Goal: Task Accomplishment & Management: Contribute content

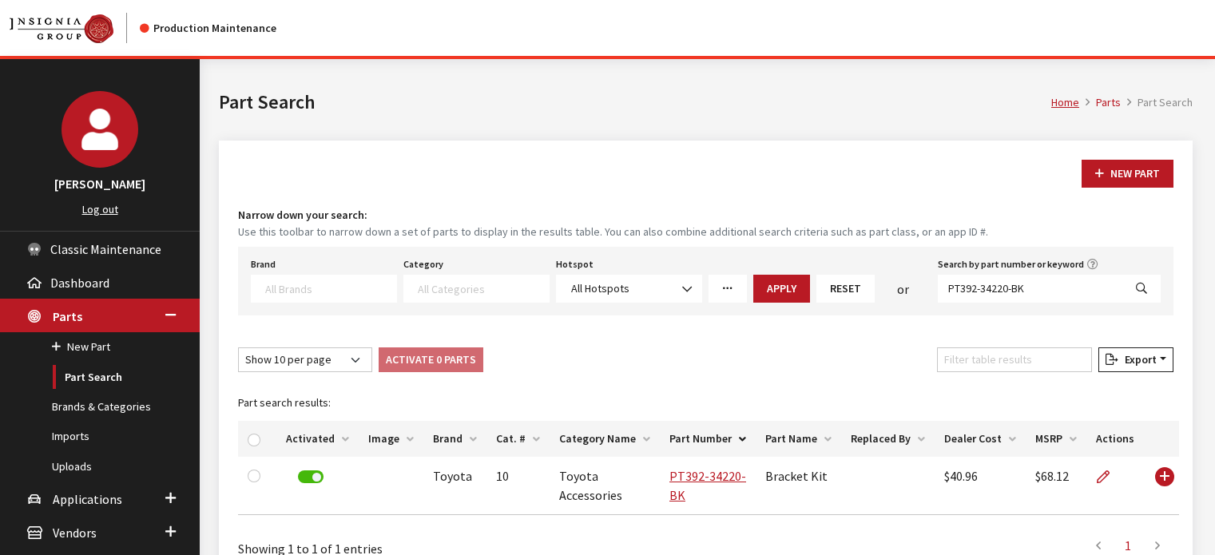
select select
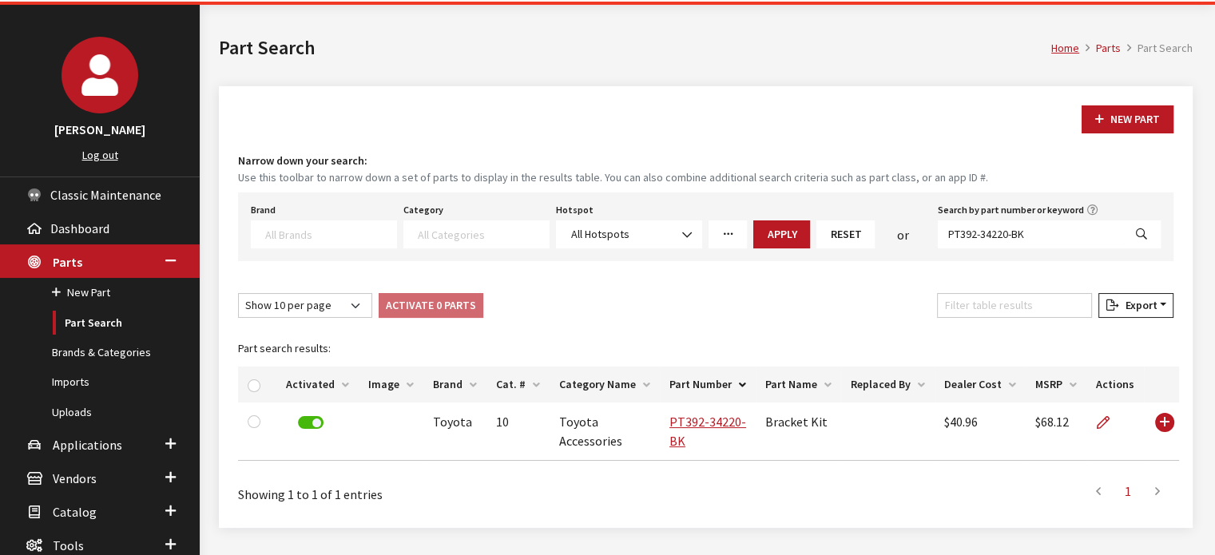
scroll to position [80, 0]
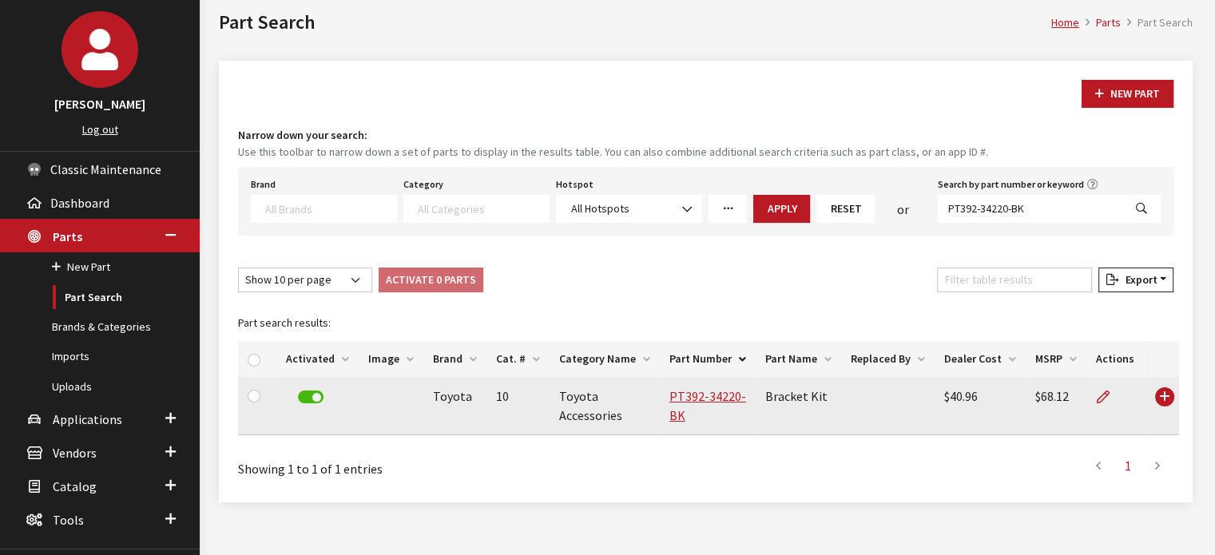
click at [712, 406] on td "PT392-34220-BK" at bounding box center [708, 406] width 96 height 58
click at [714, 399] on link "PT392-34220-BK" at bounding box center [707, 405] width 77 height 35
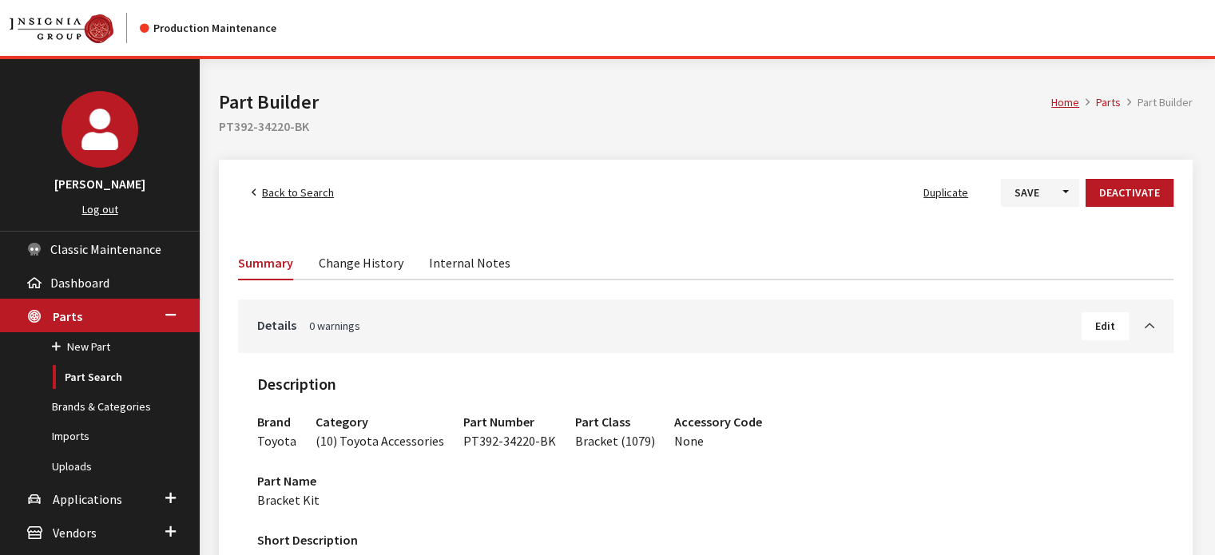
click at [280, 181] on link "Back to Search" at bounding box center [292, 193] width 109 height 28
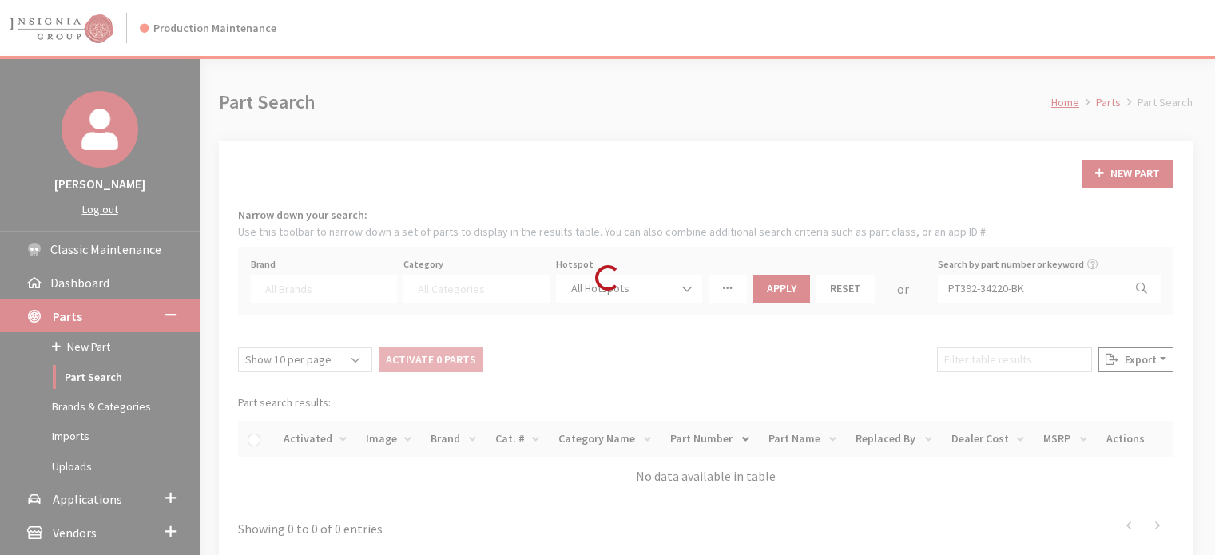
select select
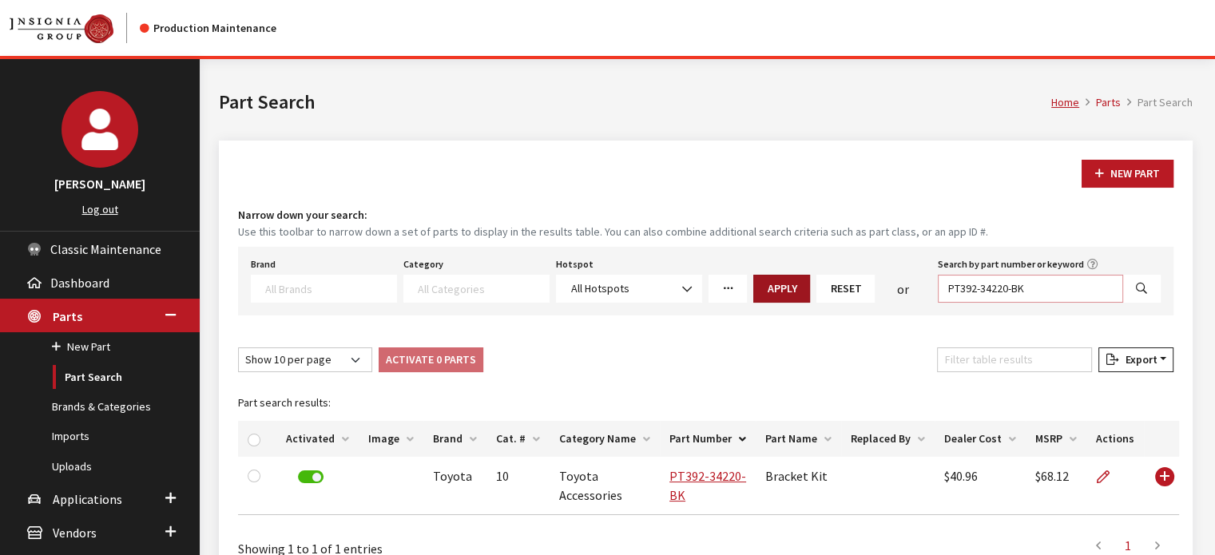
drag, startPoint x: 1037, startPoint y: 293, endPoint x: 780, endPoint y: 274, distance: 257.8
click at [780, 274] on div "Brand Acura Alfa Romeo Audi BMW DoubleTake Ford Ford Racing GM GST Honda Hyunda…" at bounding box center [706, 278] width 916 height 50
paste input "08W48-PL4-100"
type input "08W48-PL4-100"
select select
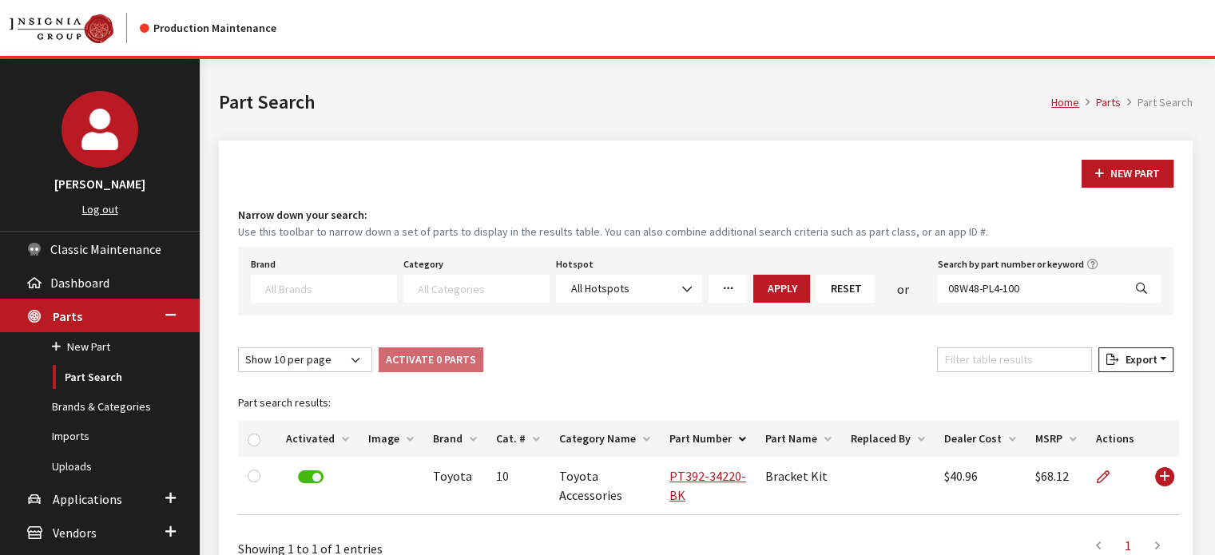
select select
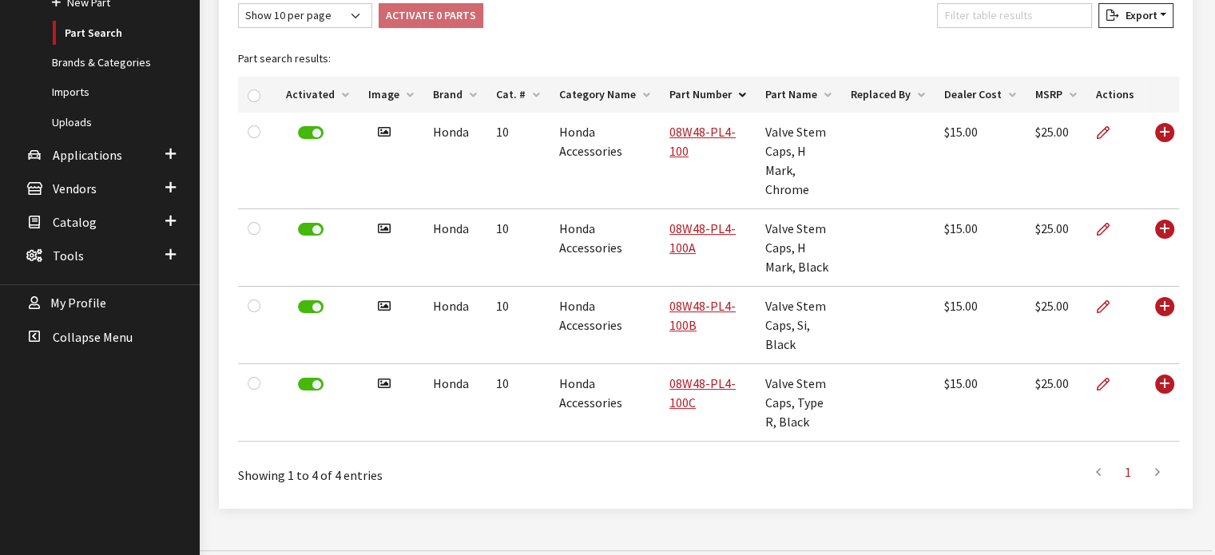
scroll to position [264, 0]
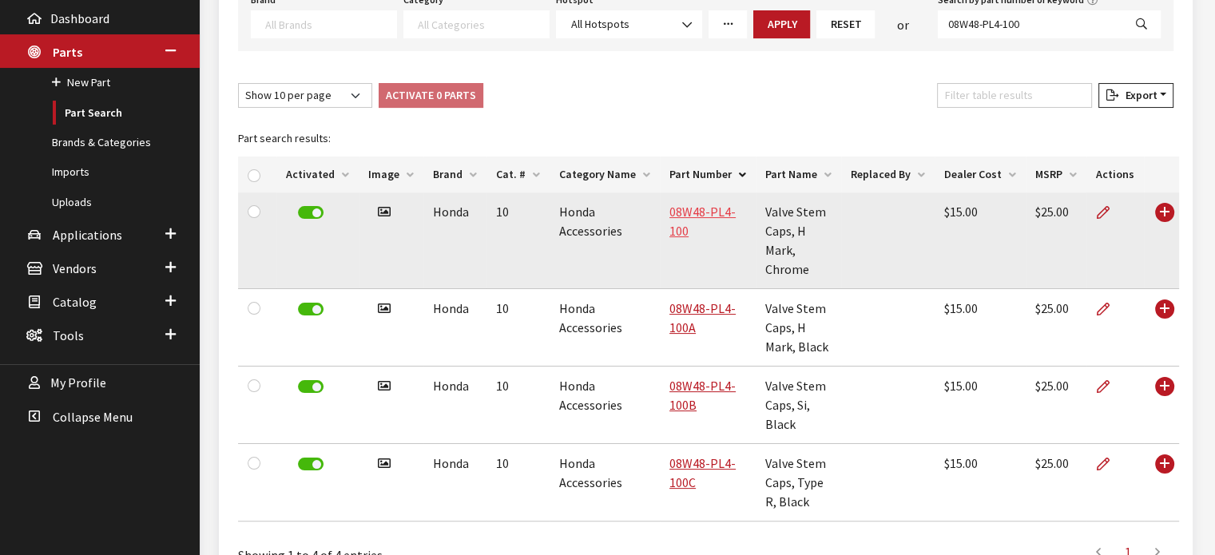
click at [685, 212] on link "08W48-PL4-100" at bounding box center [702, 221] width 66 height 35
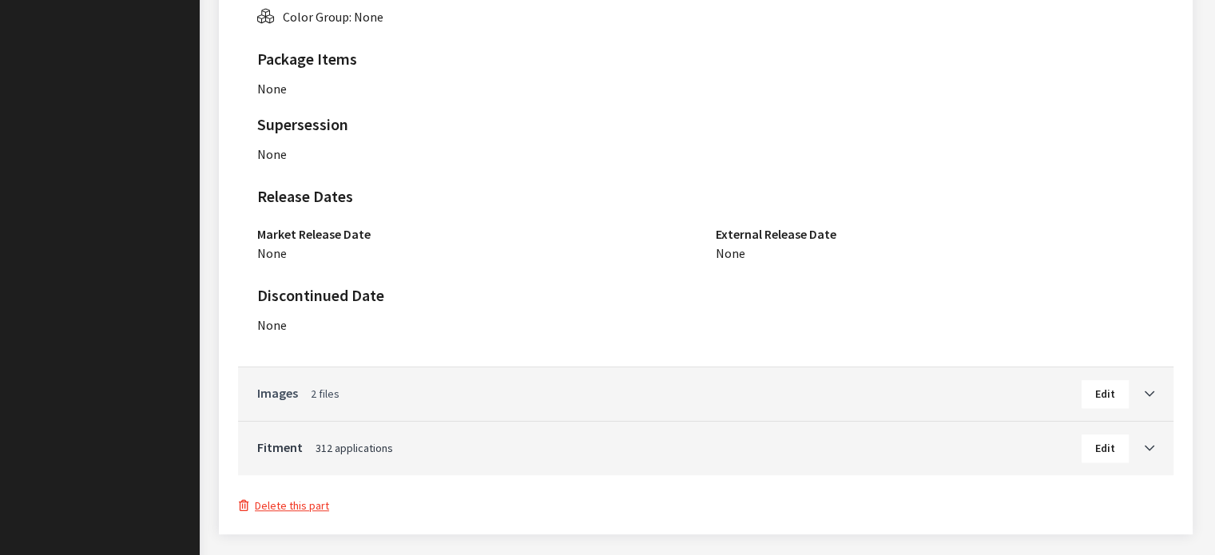
scroll to position [1064, 0]
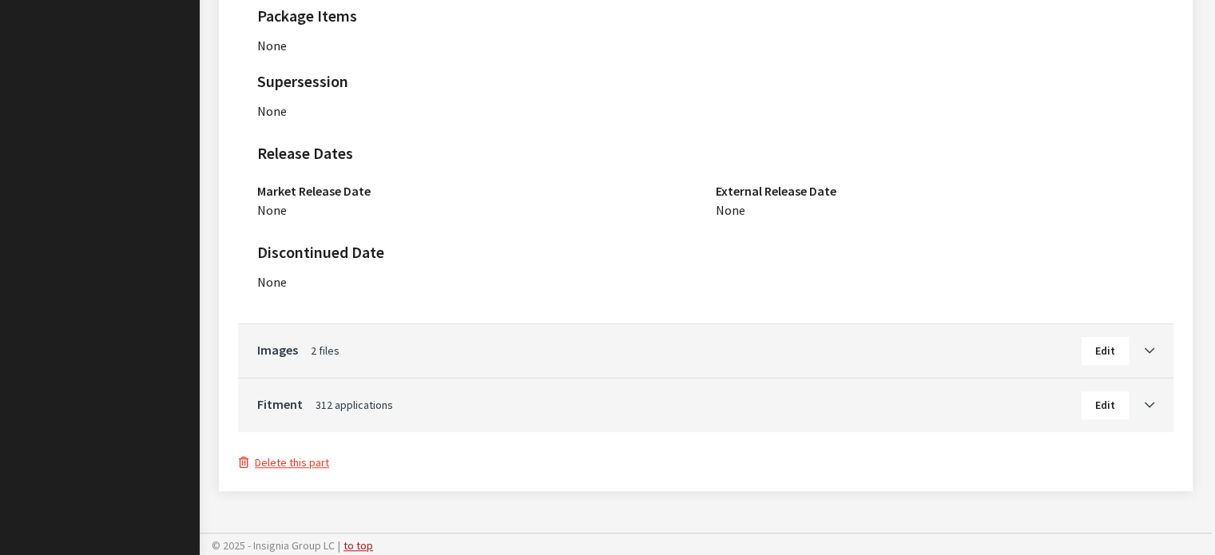
click at [1155, 402] on div "Fitment 312 applications Edit" at bounding box center [705, 406] width 935 height 54
click at [1137, 402] on link "Toggle Accordion" at bounding box center [1141, 403] width 26 height 19
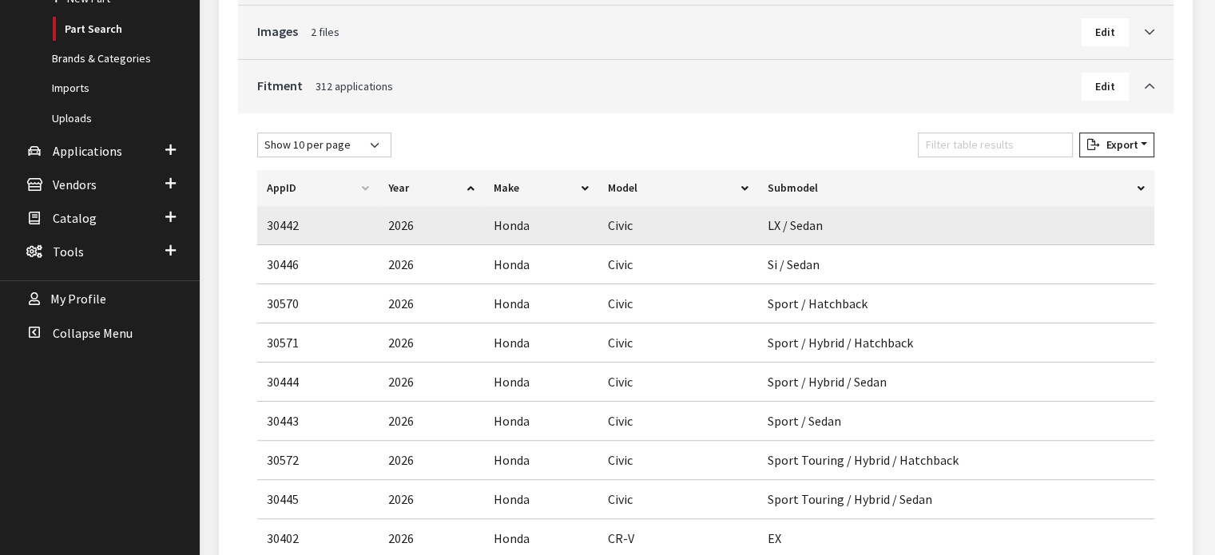
scroll to position [339, 0]
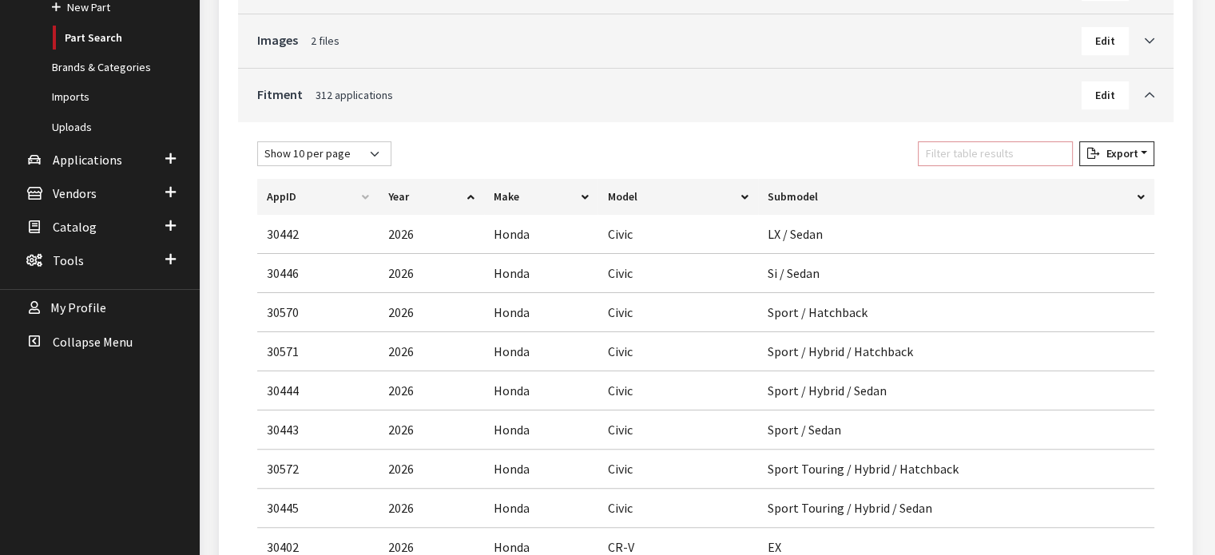
click at [981, 157] on input "Filter table results" at bounding box center [995, 153] width 155 height 25
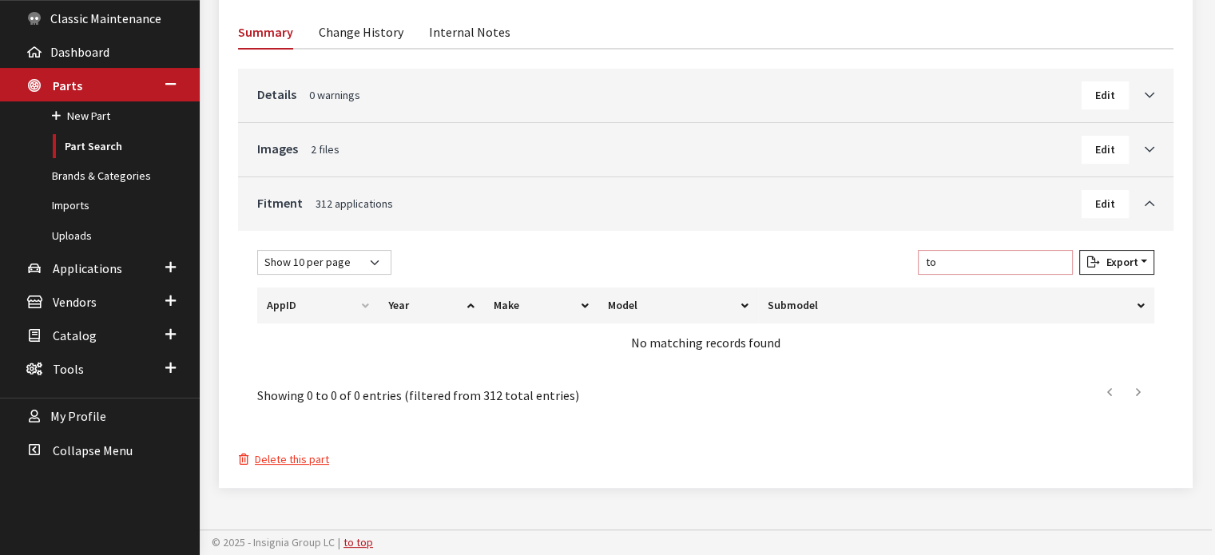
type input "t"
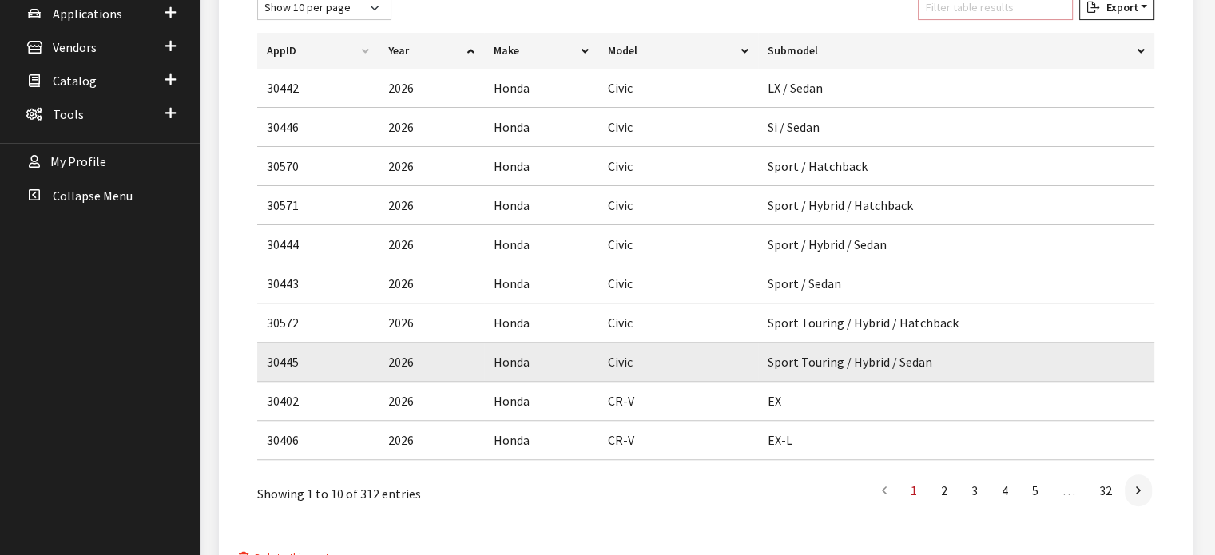
scroll to position [579, 0]
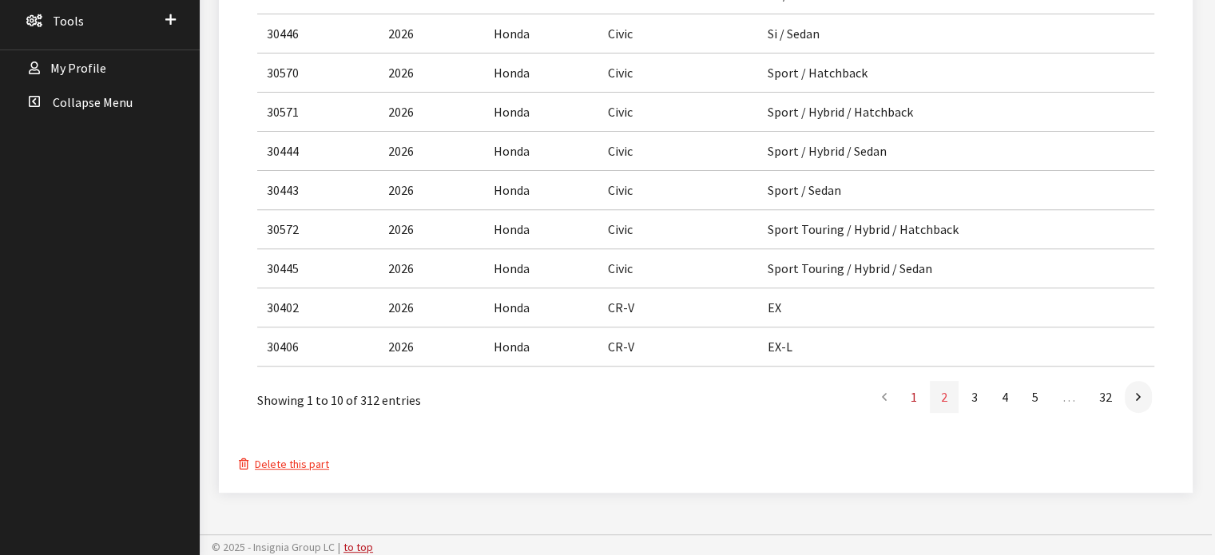
click at [945, 392] on link "2" at bounding box center [944, 397] width 29 height 32
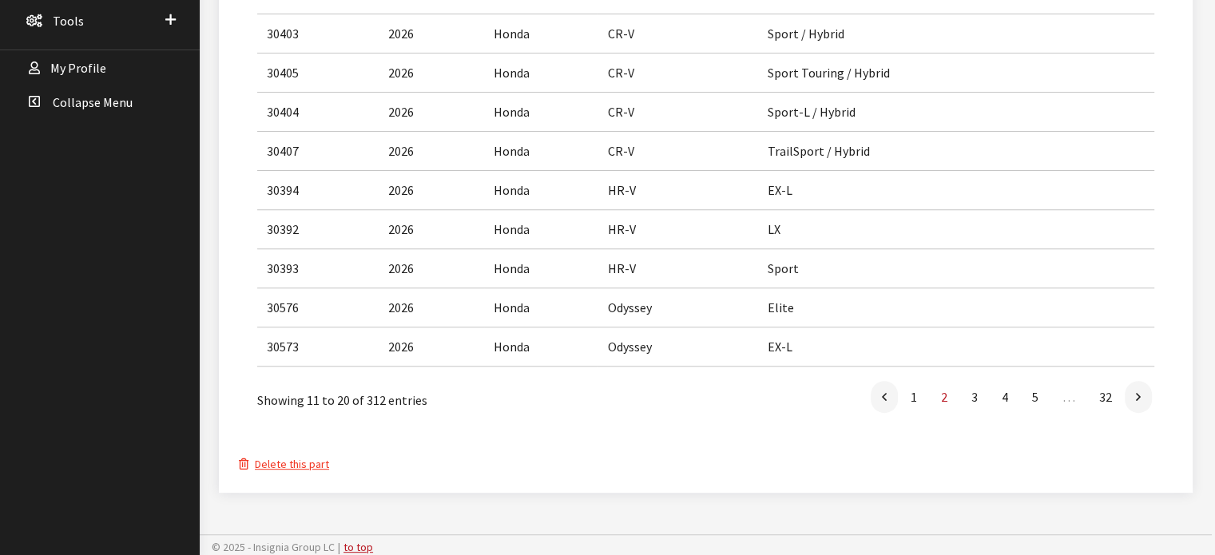
scroll to position [577, 0]
click at [968, 397] on link "3" at bounding box center [974, 399] width 29 height 32
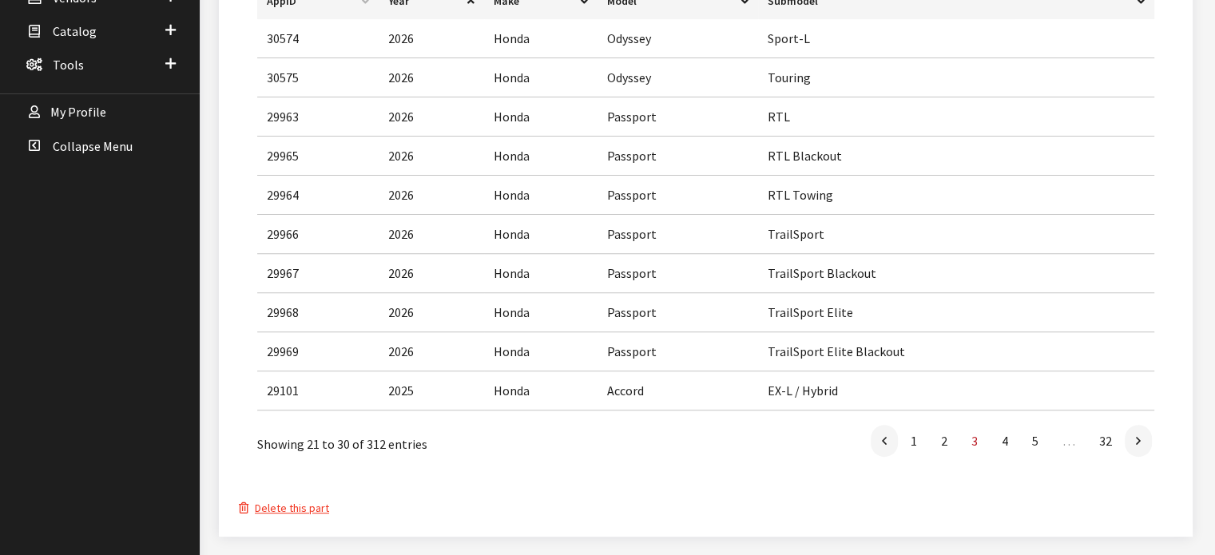
scroll to position [497, 0]
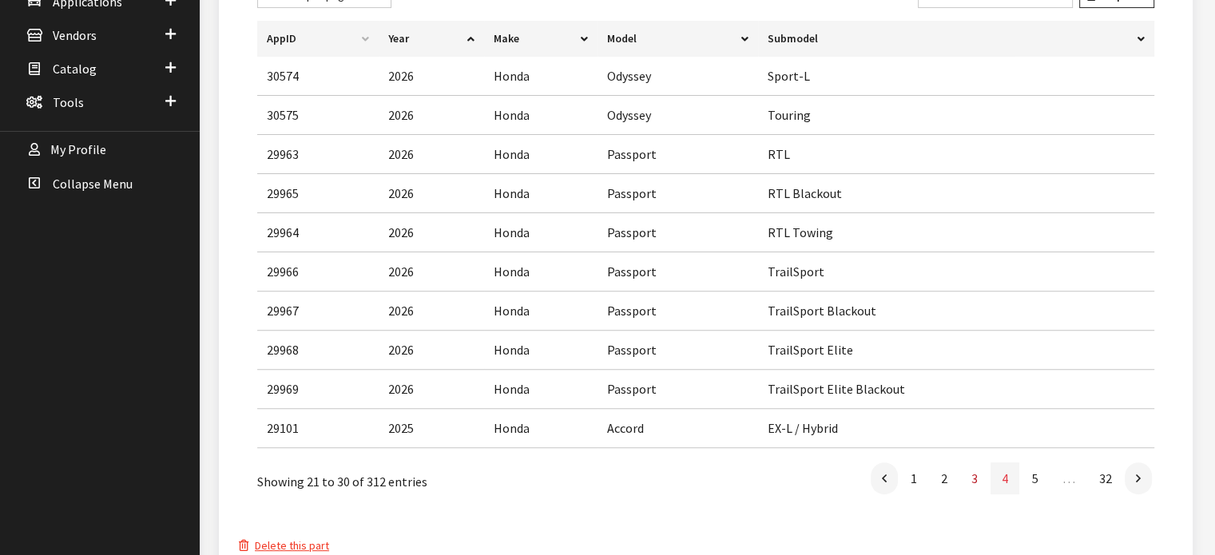
click at [1009, 475] on link "4" at bounding box center [1004, 478] width 29 height 32
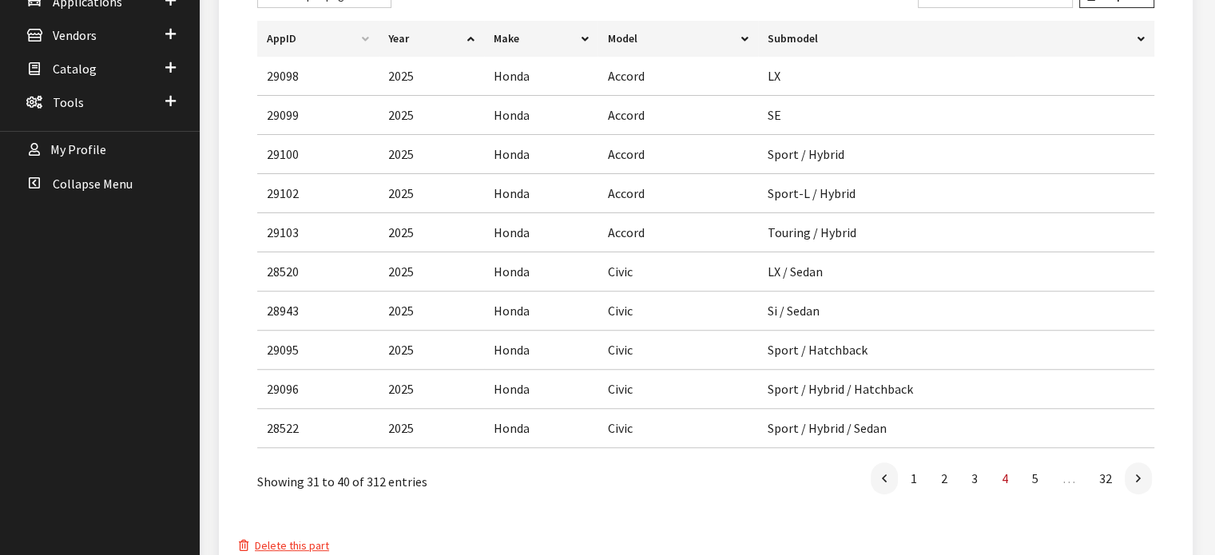
click at [509, 37] on th "Make" at bounding box center [541, 39] width 114 height 36
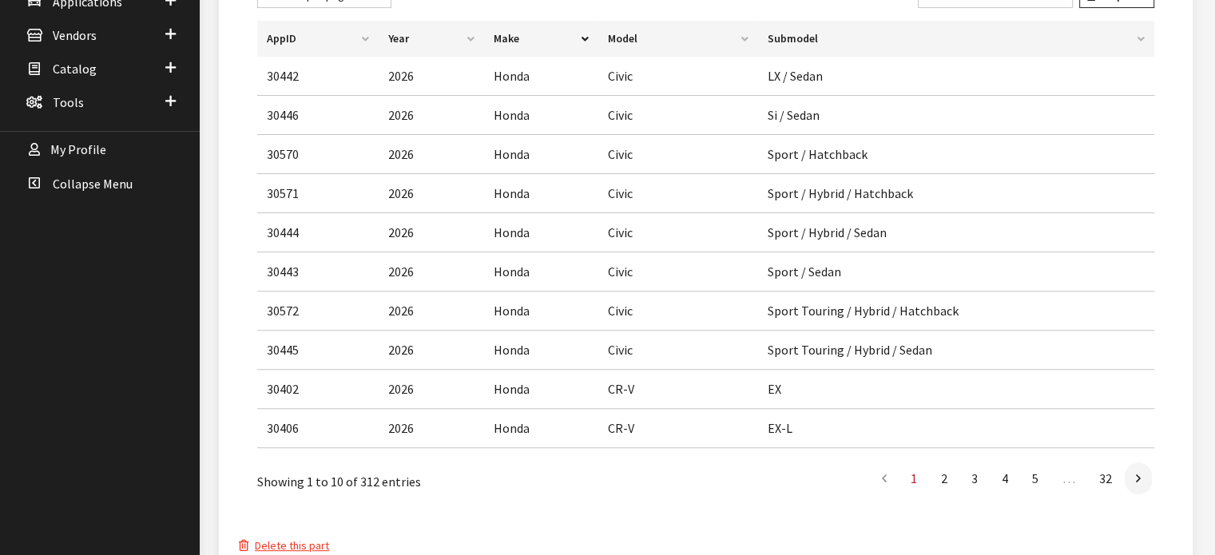
click at [511, 41] on th "Make" at bounding box center [541, 39] width 114 height 36
click at [518, 26] on th "Make" at bounding box center [541, 39] width 114 height 36
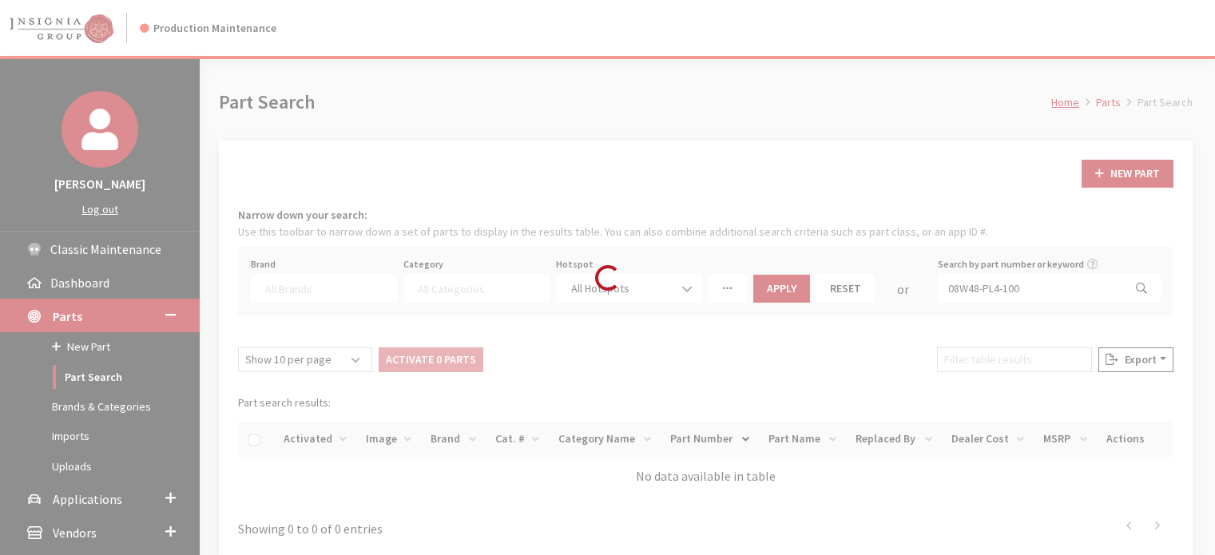
select select
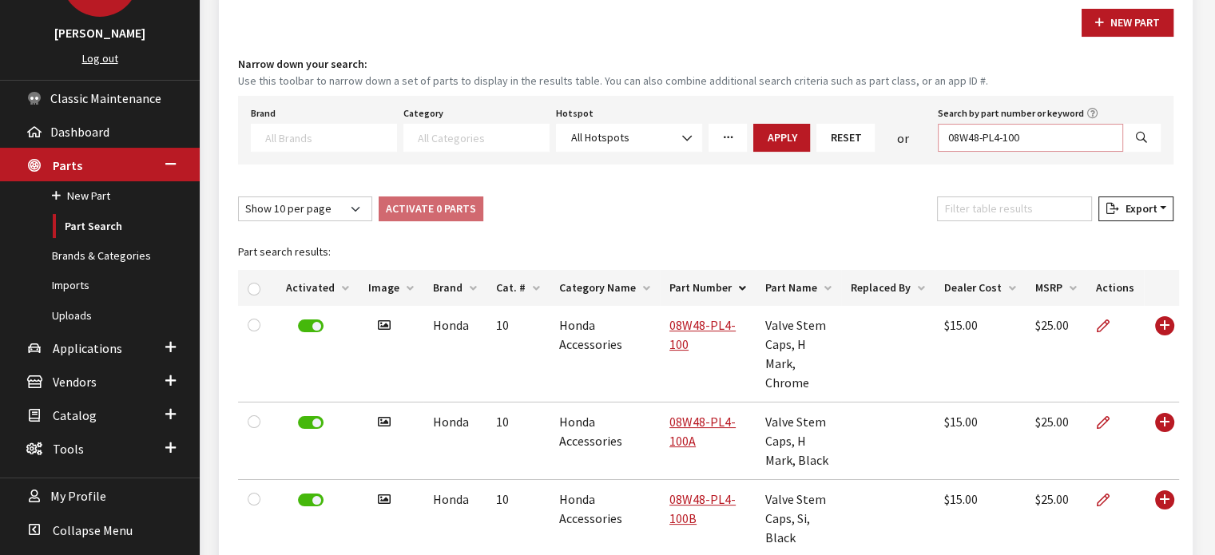
click at [1064, 137] on input "08W48-PL4-100" at bounding box center [1030, 138] width 185 height 28
paste input ": PT29A-02200-31"
type input ": PT29A-02200-31"
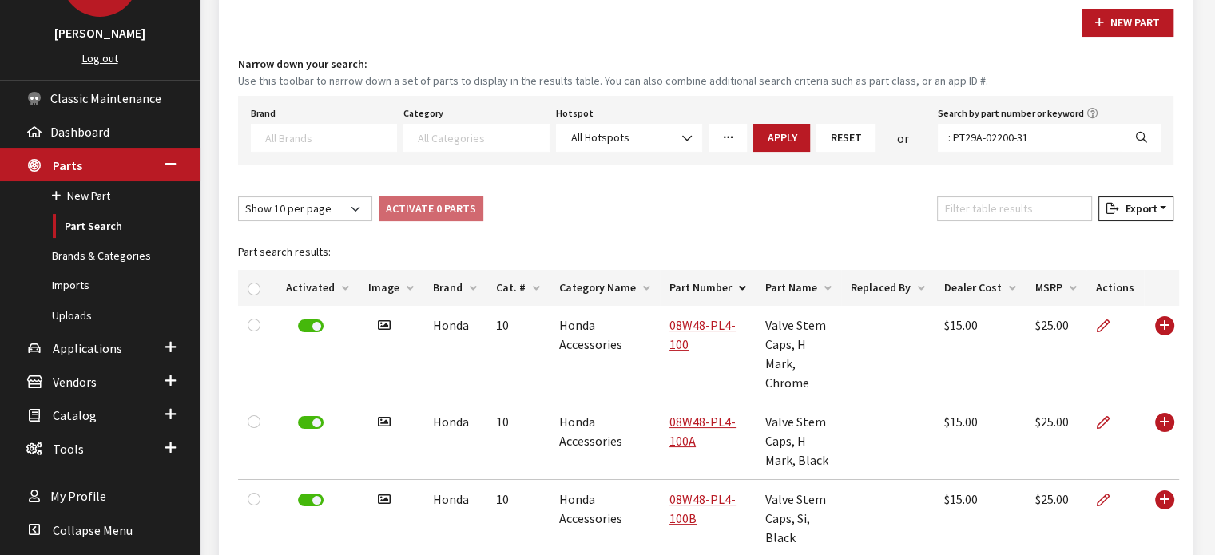
select select
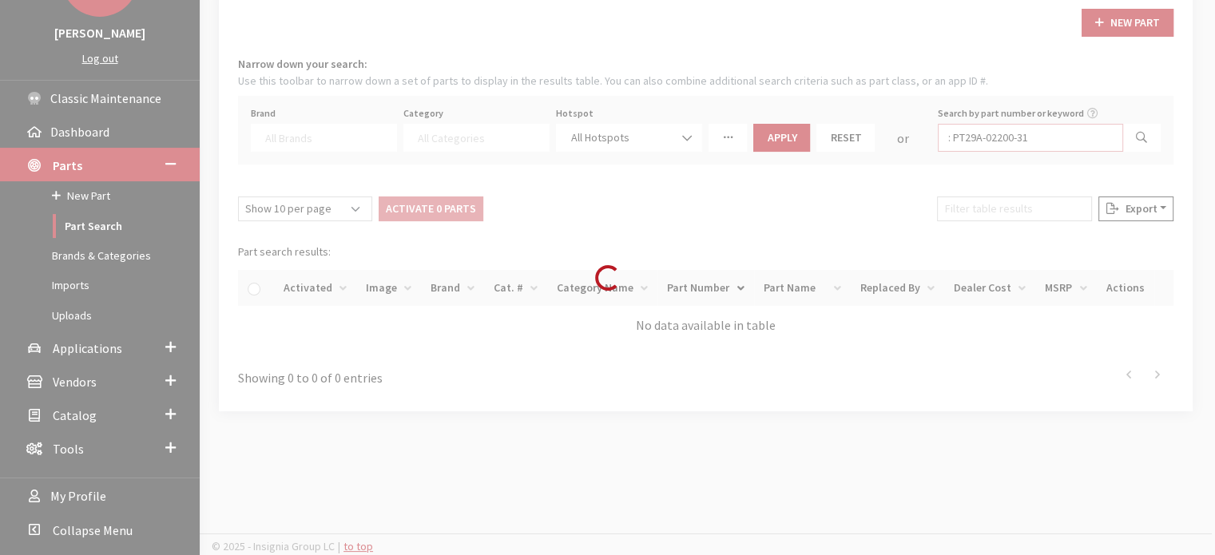
click at [954, 133] on input ": PT29A-02200-31" at bounding box center [1030, 138] width 185 height 28
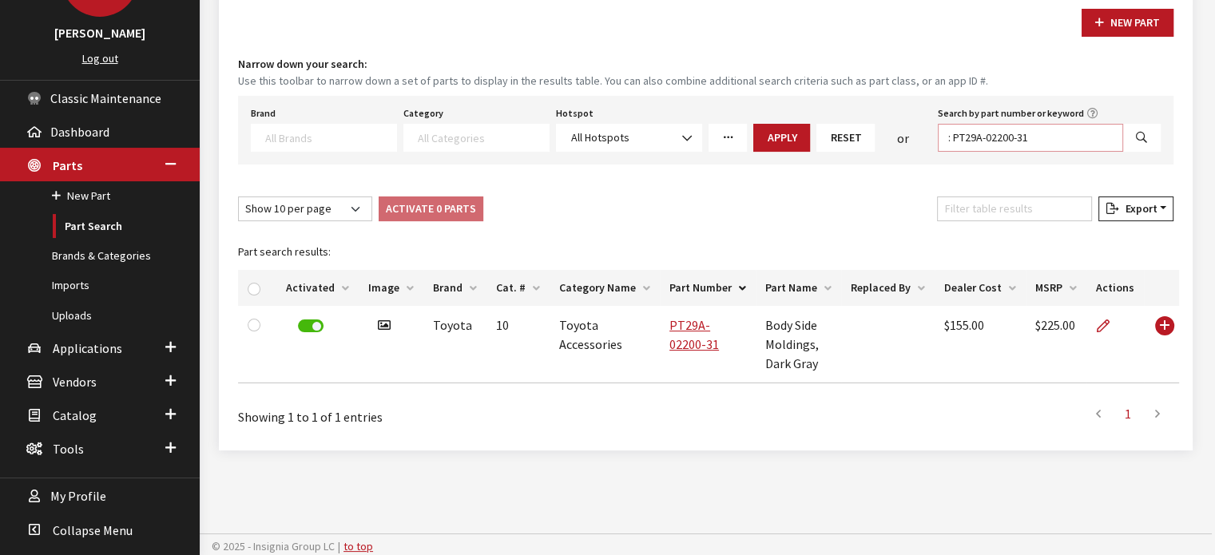
click at [1056, 130] on input ": PT29A-02200-31" at bounding box center [1030, 138] width 185 height 28
drag, startPoint x: 1056, startPoint y: 130, endPoint x: 961, endPoint y: 136, distance: 95.2
click at [961, 136] on input ": PT29A-02200-31" at bounding box center [1030, 138] width 185 height 28
click at [969, 134] on input ": PT29A-02200-31" at bounding box center [1030, 138] width 185 height 28
click at [957, 137] on input ": PT29A-02200-31" at bounding box center [1030, 138] width 185 height 28
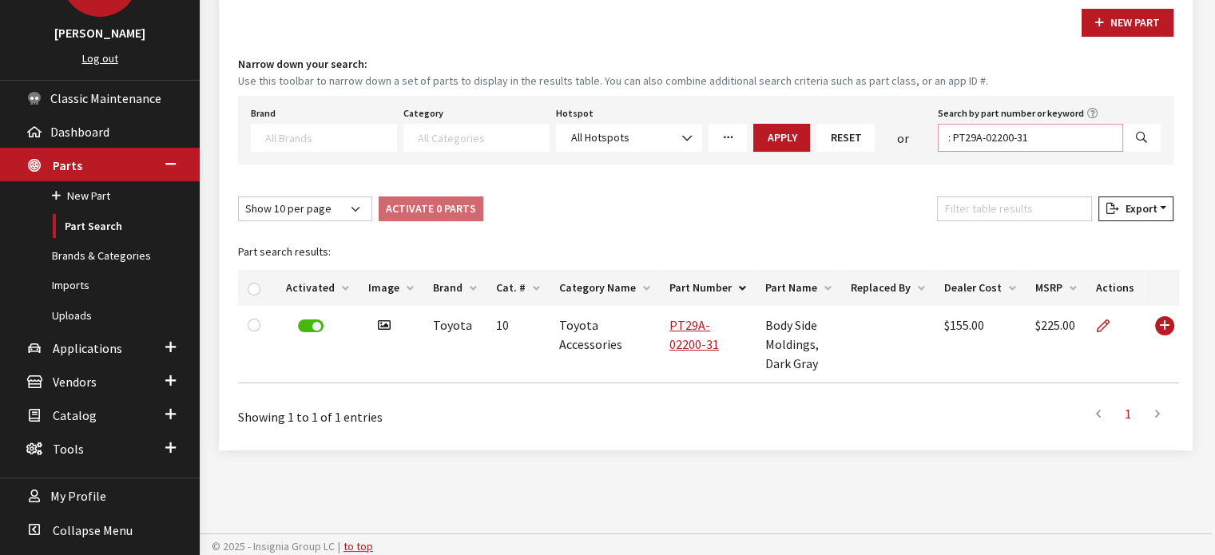
drag, startPoint x: 1080, startPoint y: 172, endPoint x: 1002, endPoint y: 127, distance: 90.5
click at [1002, 127] on input ": PT29A-02200-31" at bounding box center [1030, 138] width 185 height 28
click at [955, 133] on input ": PT29A-02200-31" at bounding box center [1030, 138] width 185 height 28
click at [1064, 137] on input "PT29A-02200-31" at bounding box center [1030, 138] width 185 height 28
type input "PT29A"
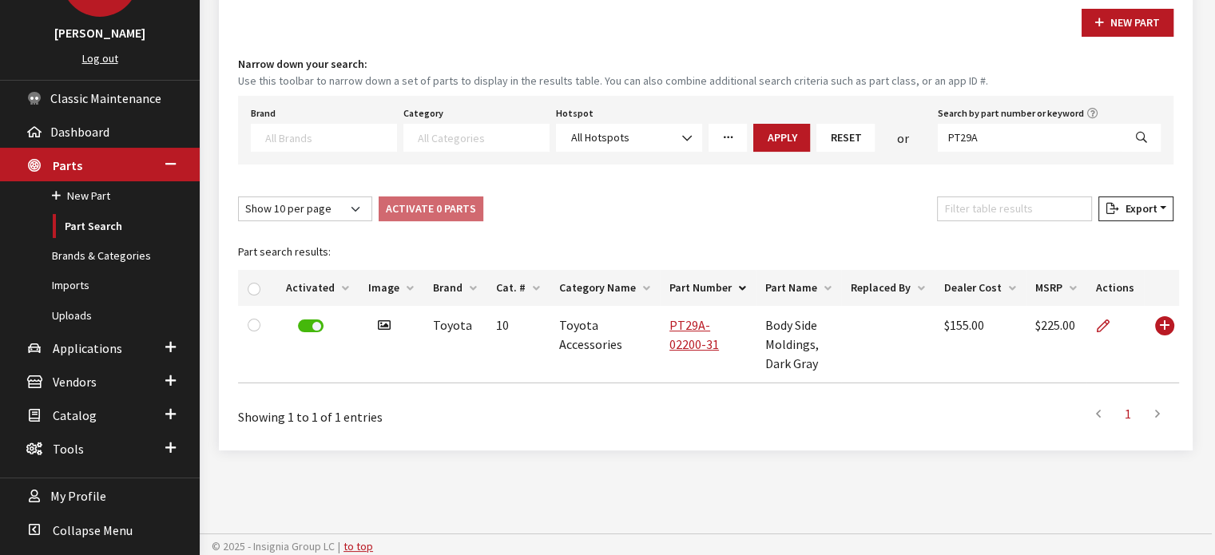
select select
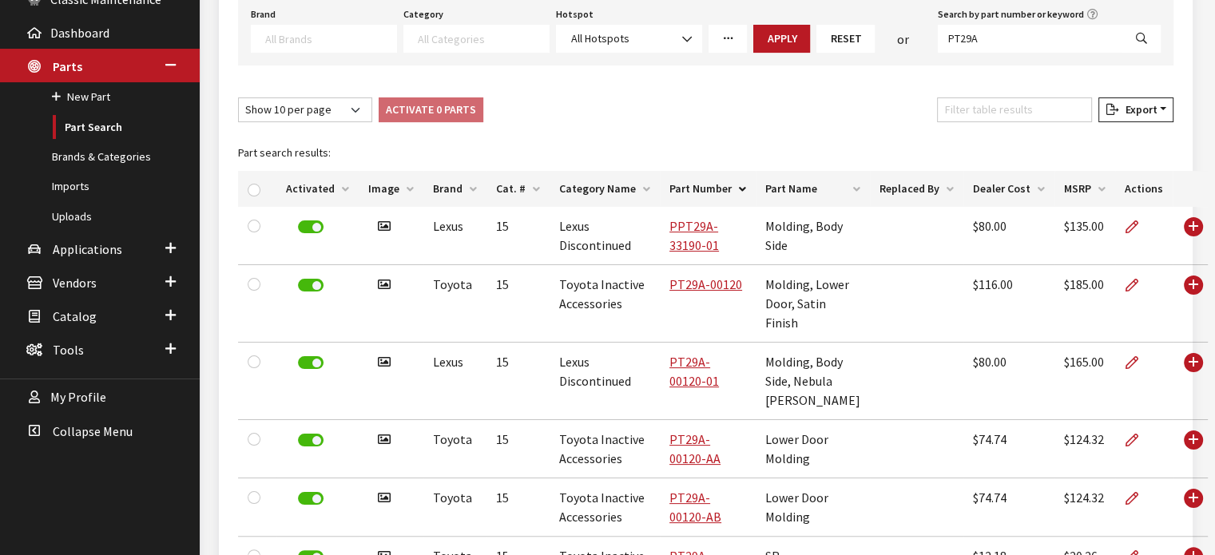
scroll to position [231, 0]
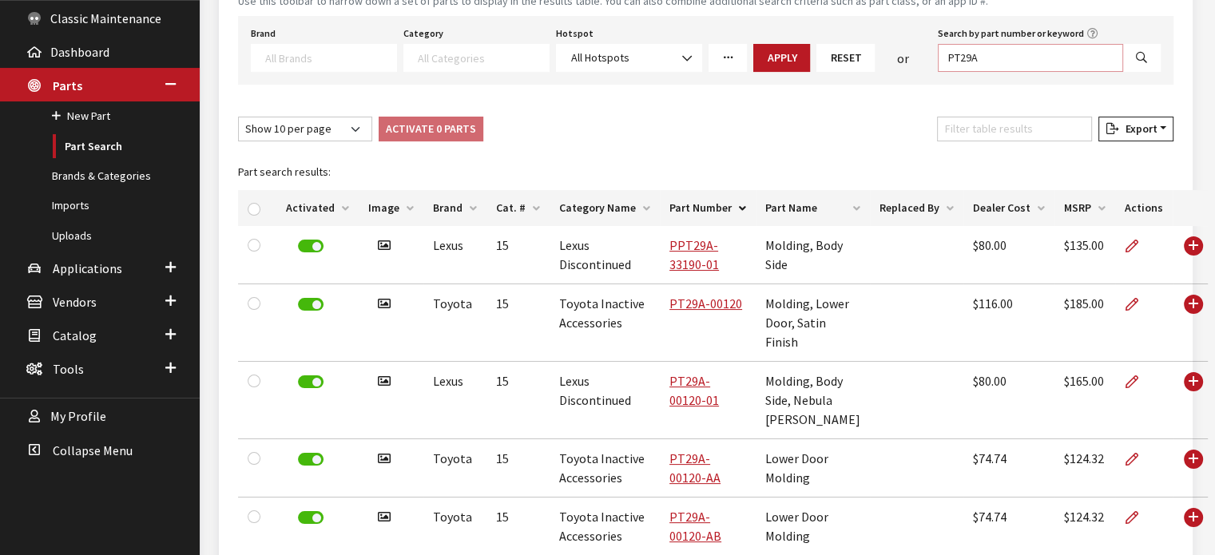
click at [1023, 54] on input "PT29A" at bounding box center [1030, 58] width 185 height 28
type input "PT29A-02200"
select select
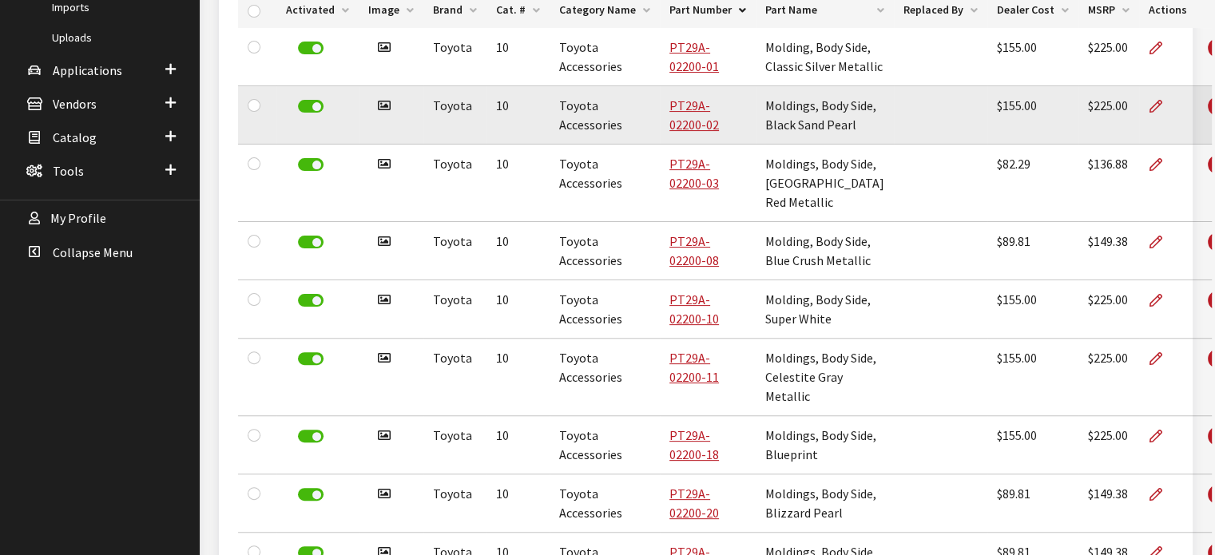
scroll to position [422, 0]
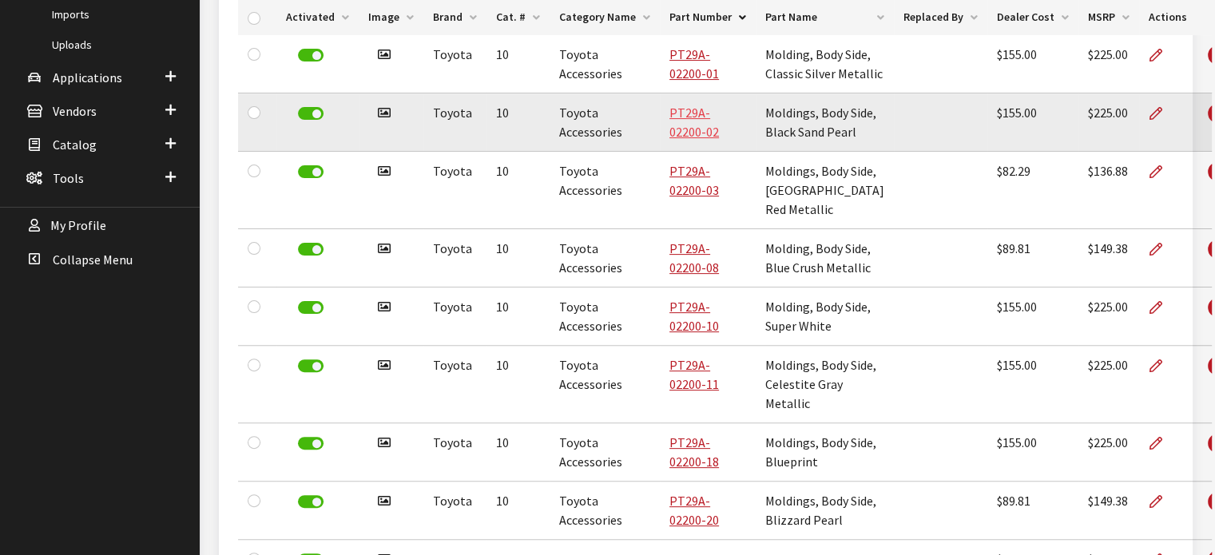
click at [708, 152] on td "PT29A-02200-02" at bounding box center [708, 122] width 96 height 58
click at [690, 140] on link "PT29A-02200-02" at bounding box center [694, 122] width 50 height 35
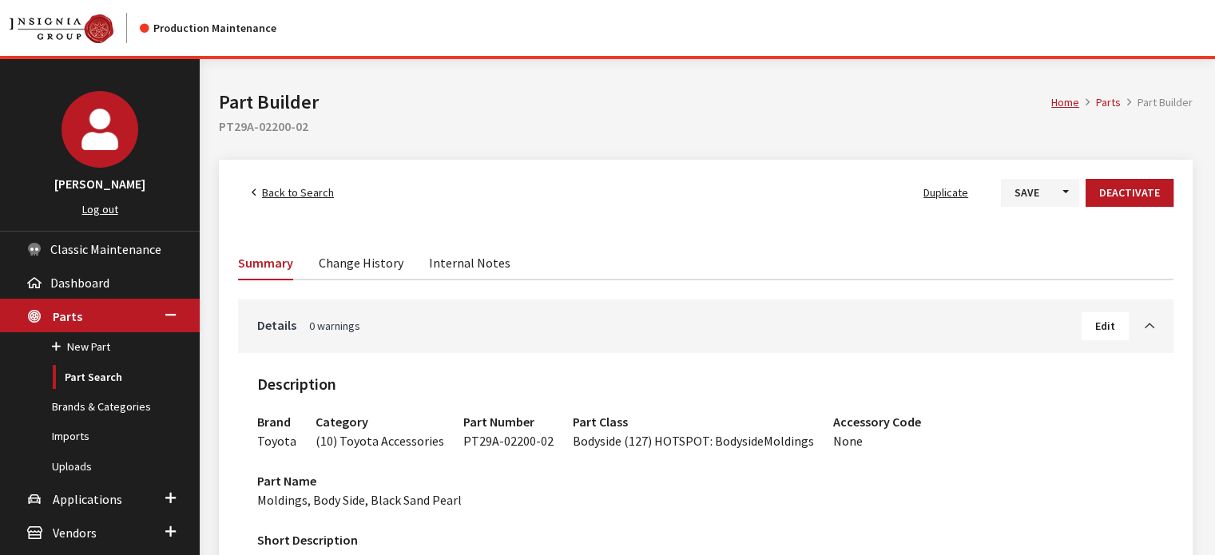
click at [300, 191] on span "Back to Search" at bounding box center [298, 192] width 72 height 14
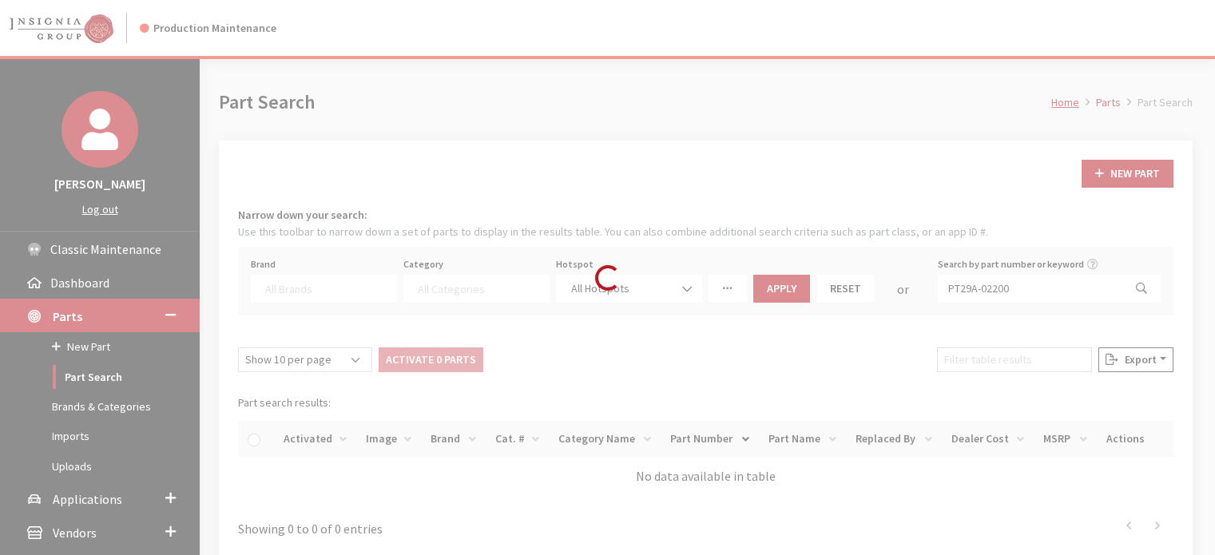
select select
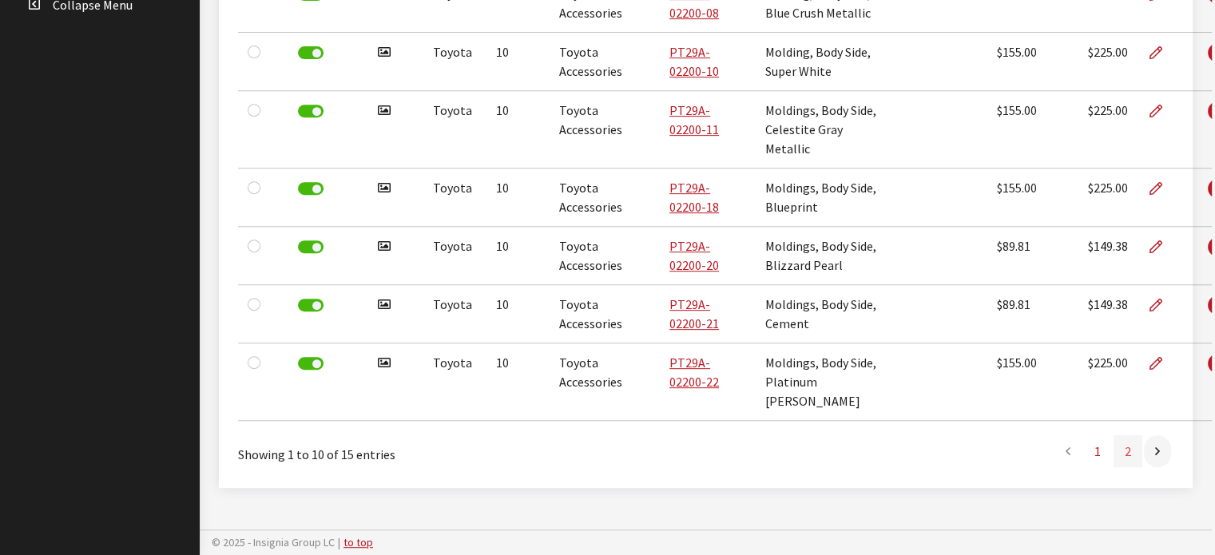
click at [1122, 454] on link "2" at bounding box center [1127, 451] width 29 height 32
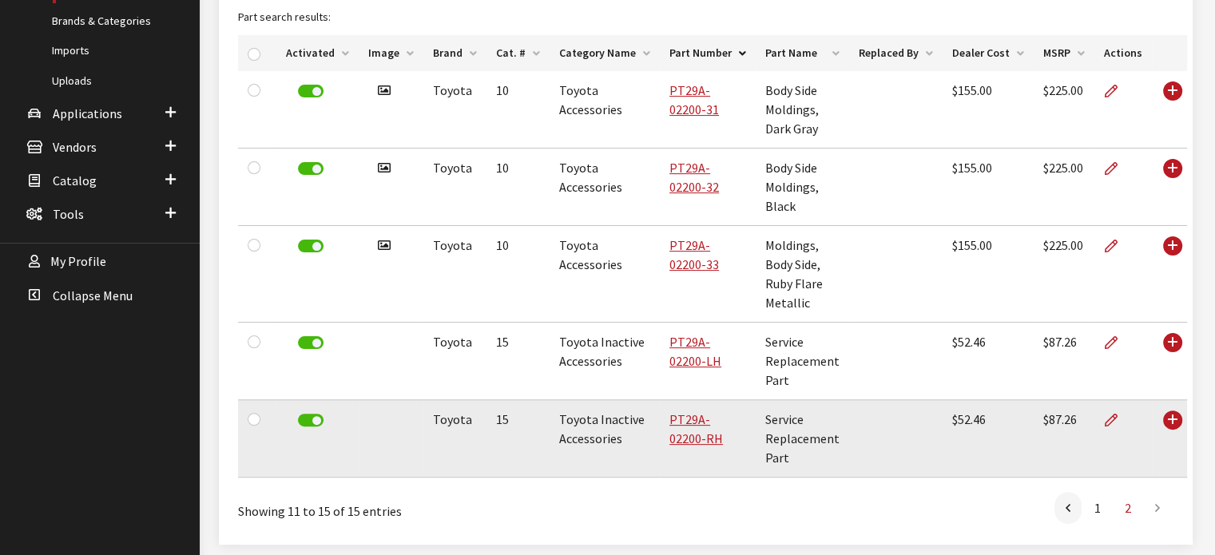
scroll to position [359, 0]
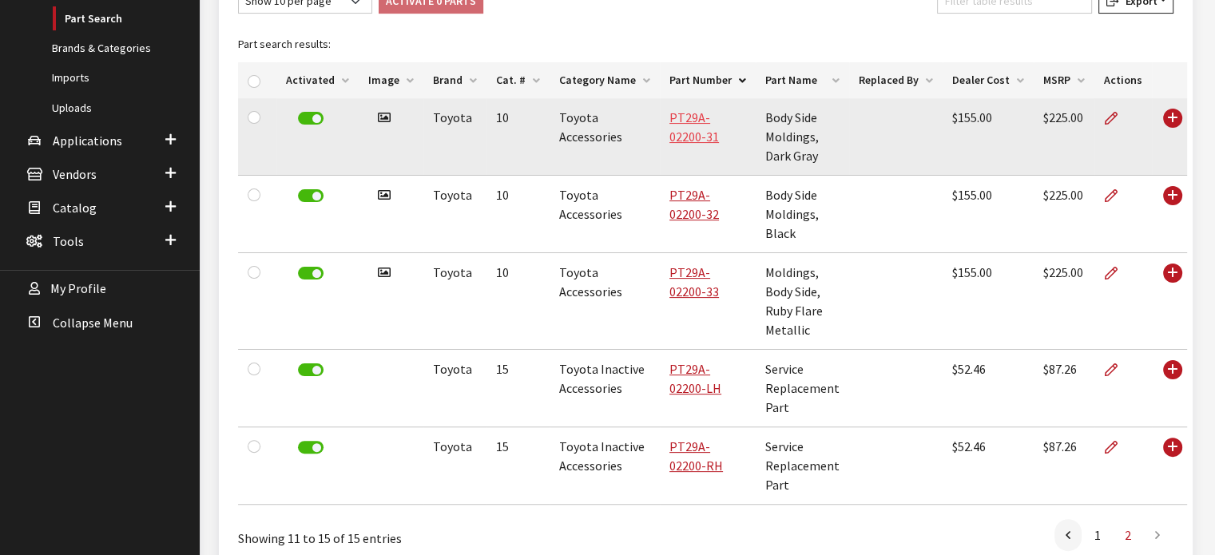
click at [693, 117] on link "PT29A-02200-31" at bounding box center [694, 126] width 50 height 35
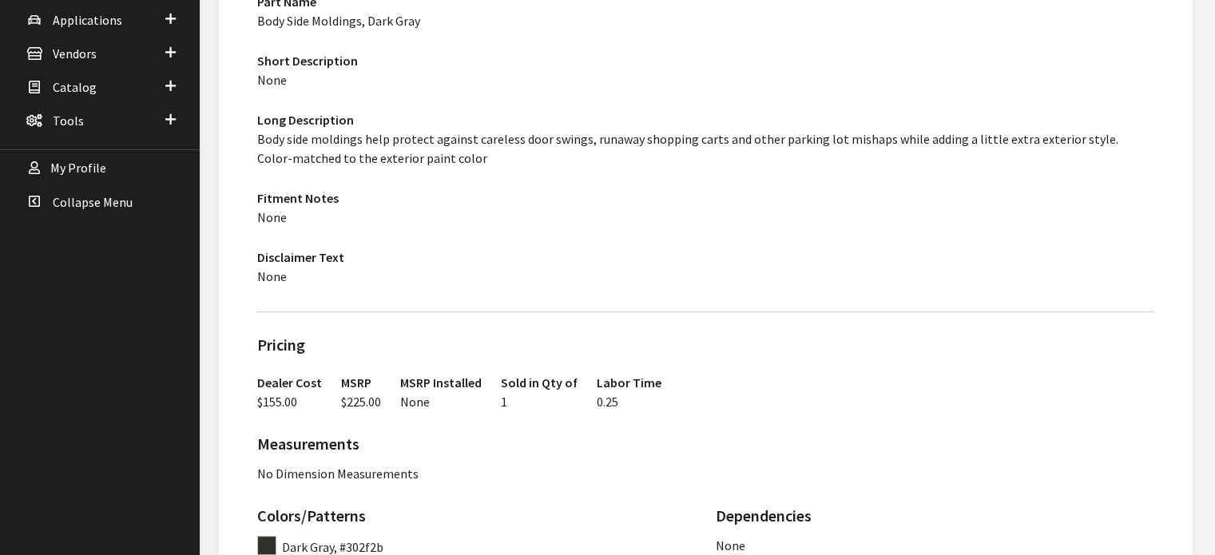
scroll to position [160, 0]
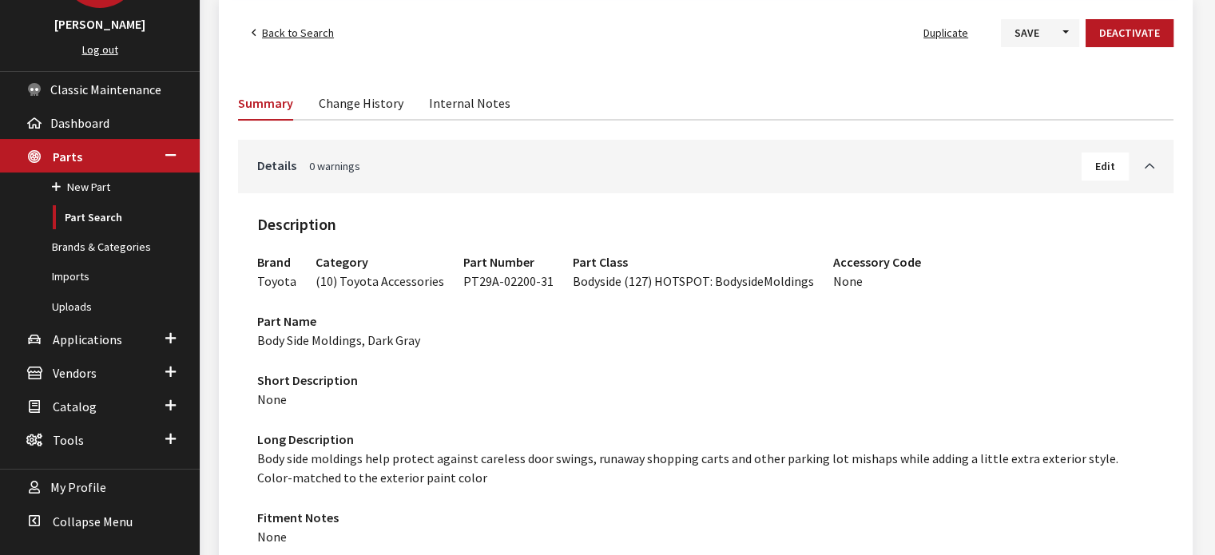
click at [1089, 171] on button "Edit" at bounding box center [1104, 167] width 47 height 28
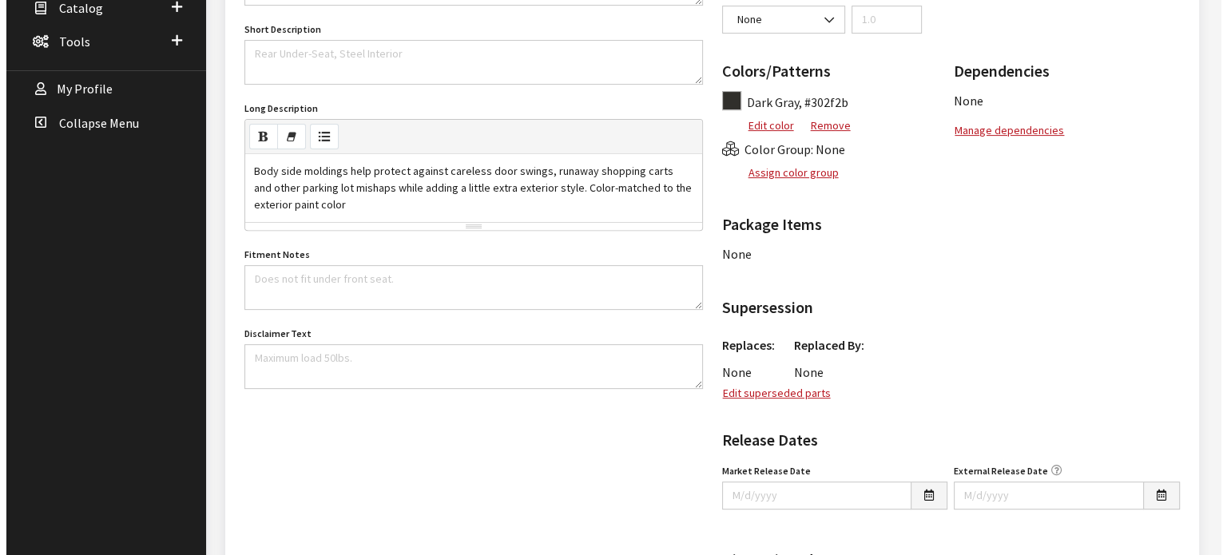
scroll to position [559, 0]
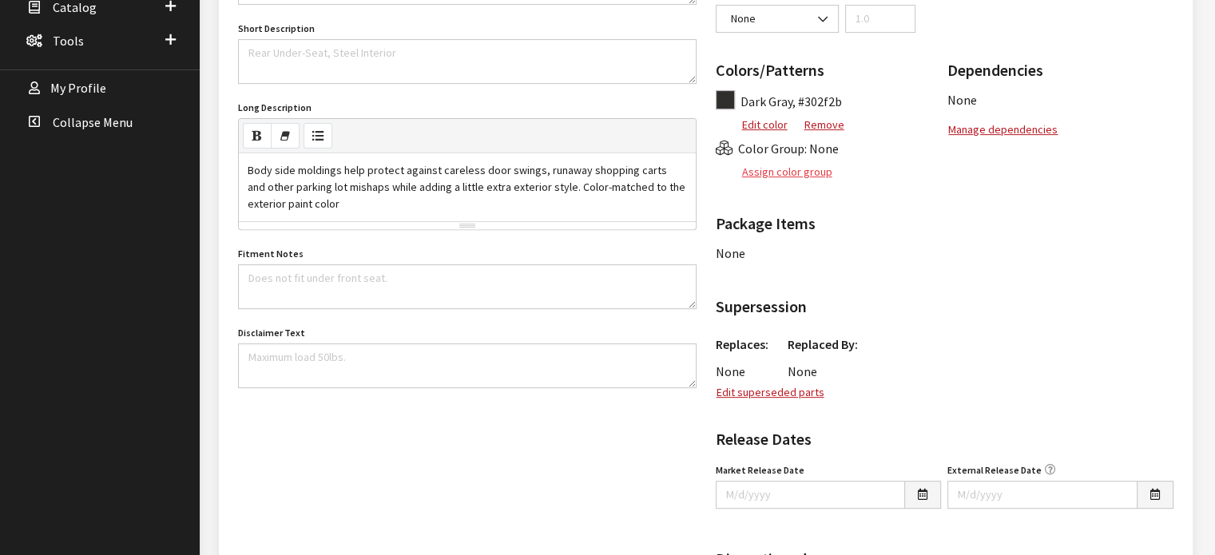
click at [823, 166] on button "Assign color group" at bounding box center [774, 172] width 117 height 28
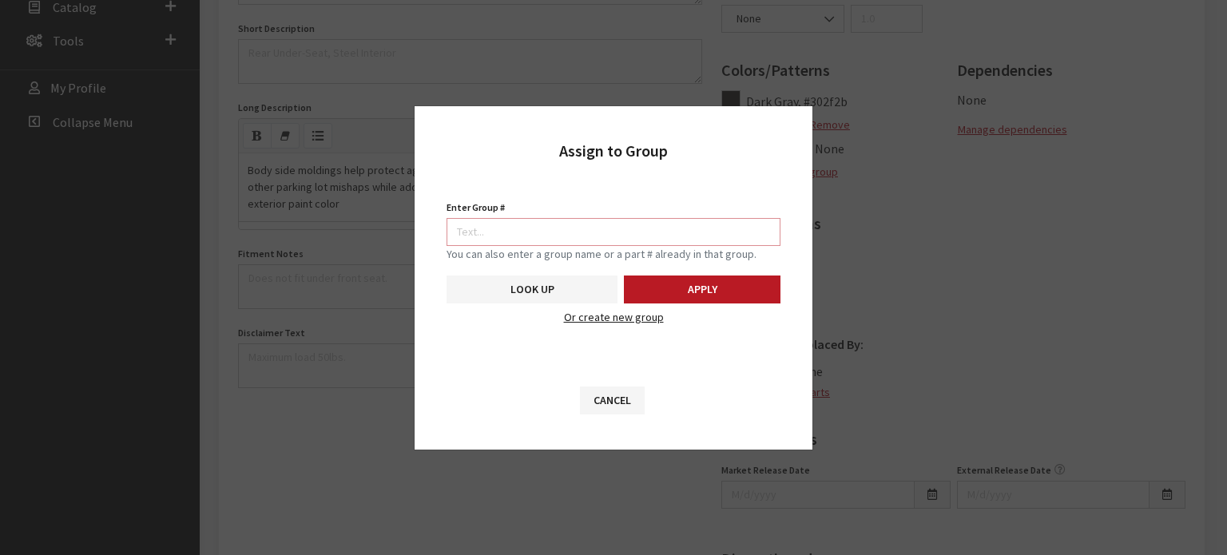
click at [583, 232] on input "Enter Group #" at bounding box center [613, 232] width 334 height 28
type input "710"
click at [538, 291] on button "Look Up" at bounding box center [531, 290] width 171 height 28
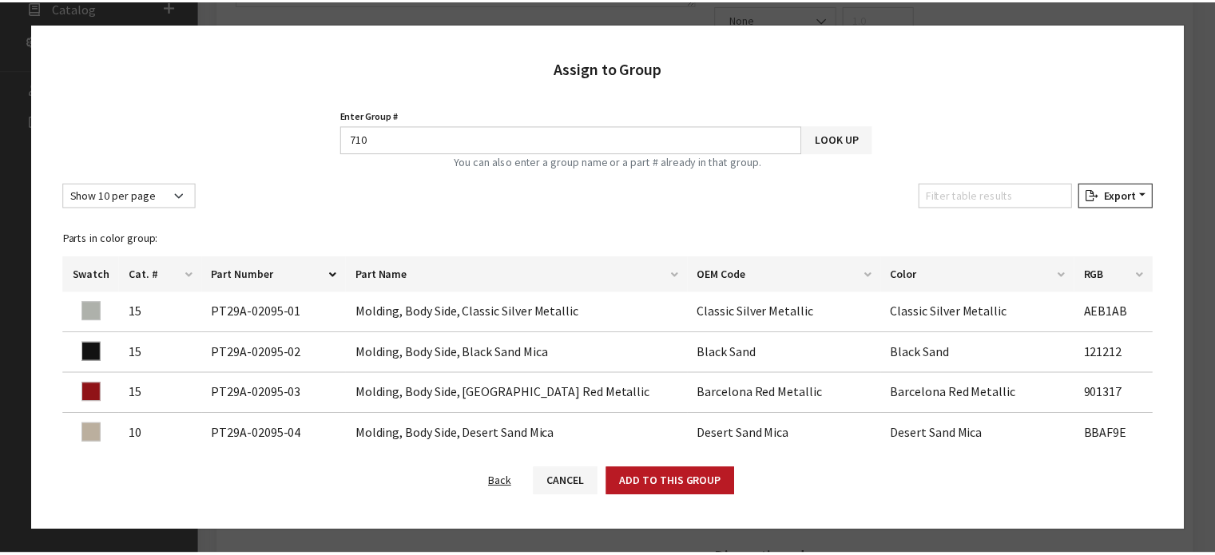
scroll to position [0, 0]
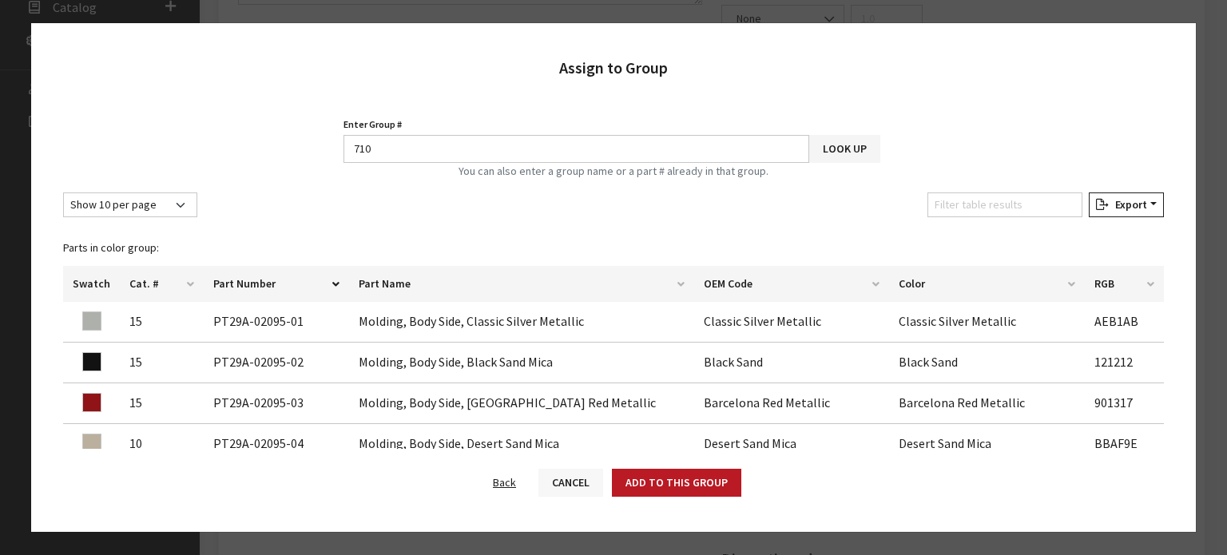
click at [556, 474] on button "Cancel" at bounding box center [570, 483] width 65 height 28
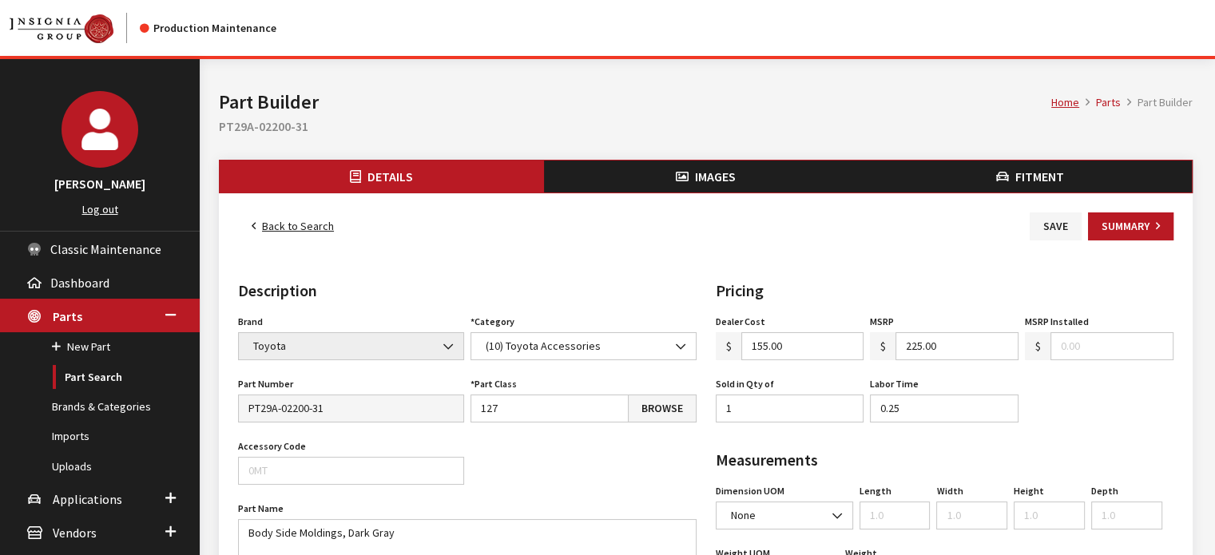
click at [327, 216] on link "Back to Search" at bounding box center [292, 226] width 109 height 28
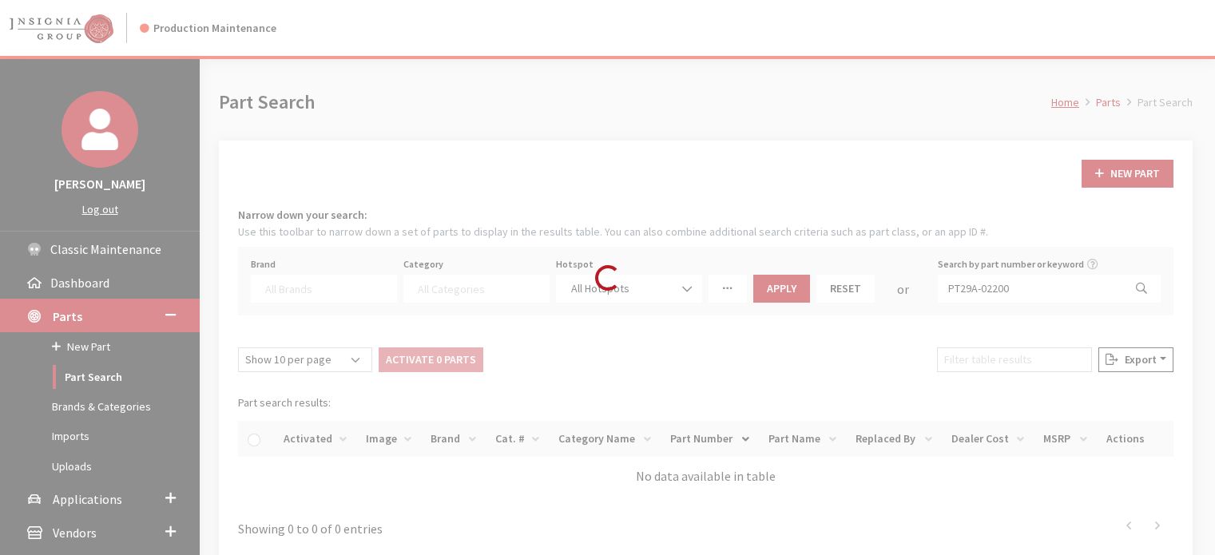
select select
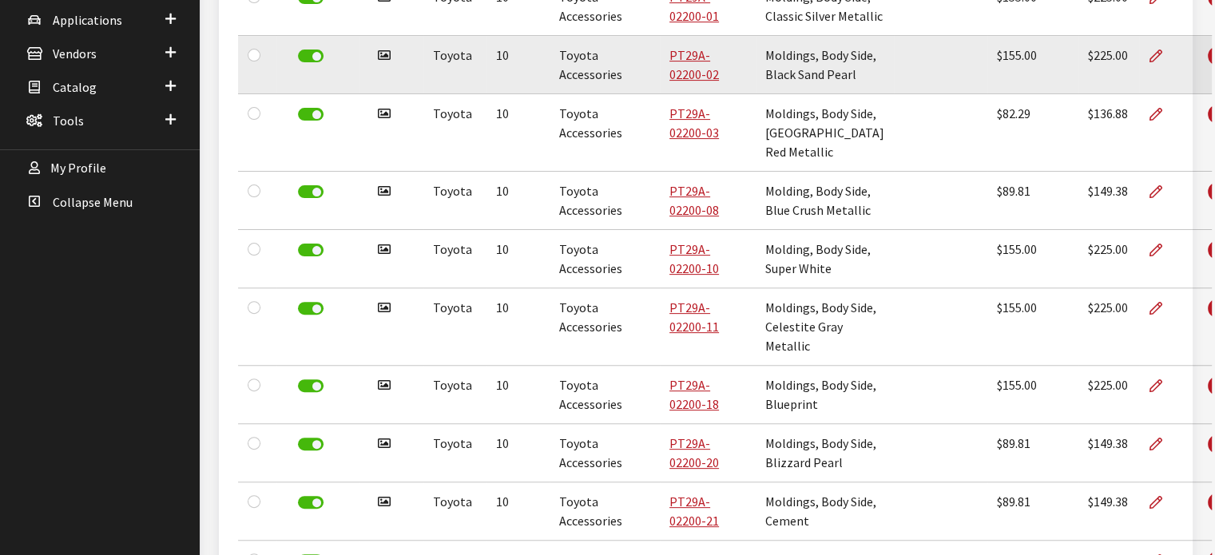
scroll to position [559, 0]
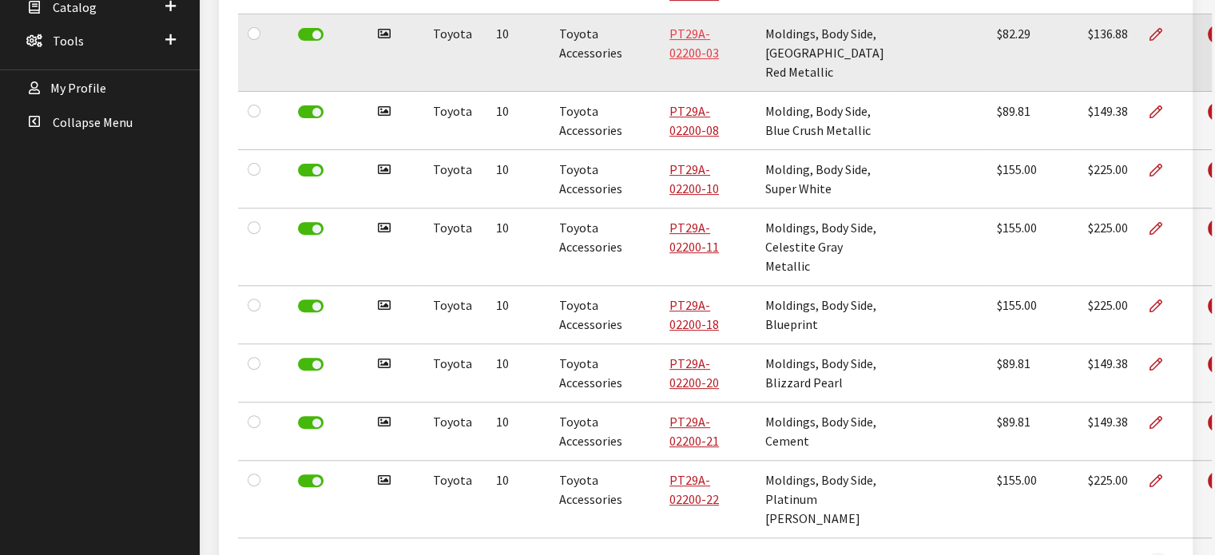
click at [719, 61] on link "PT29A-02200-03" at bounding box center [694, 43] width 50 height 35
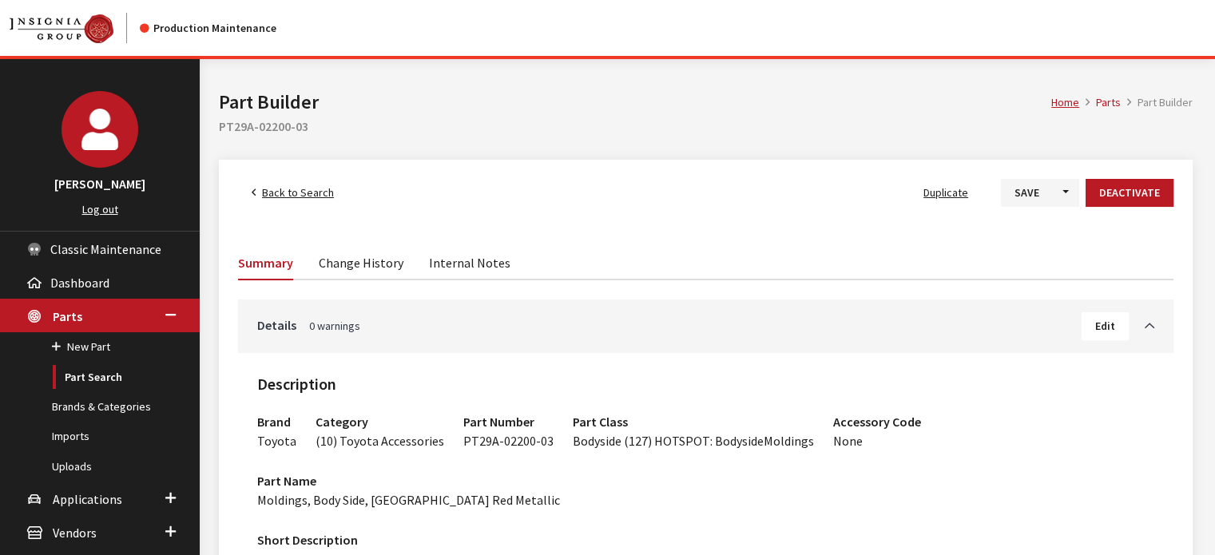
click at [289, 197] on span "Back to Search" at bounding box center [298, 192] width 72 height 14
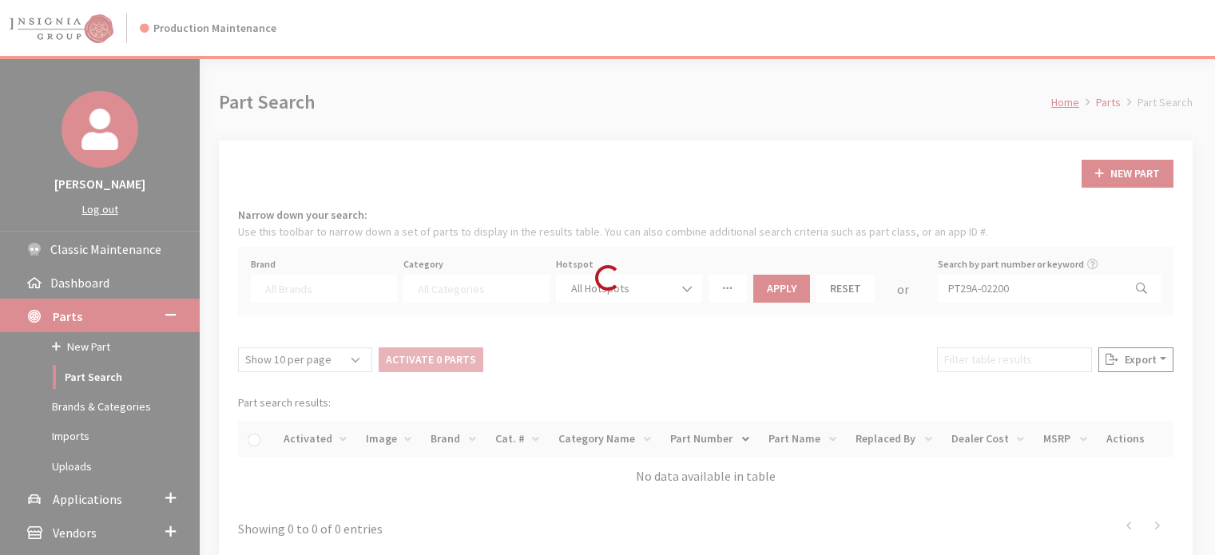
select select
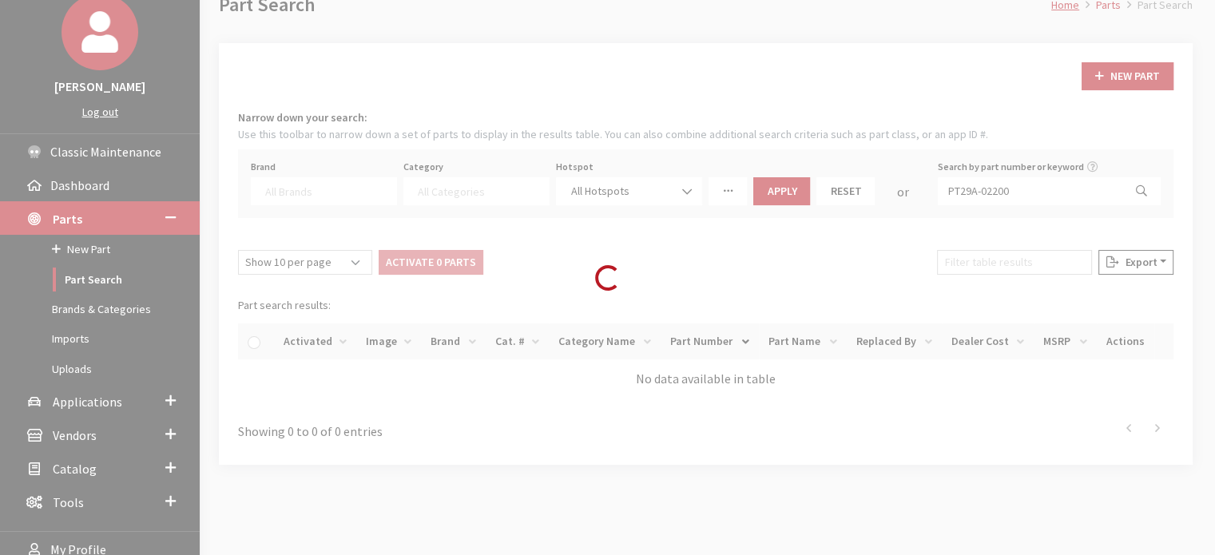
scroll to position [151, 0]
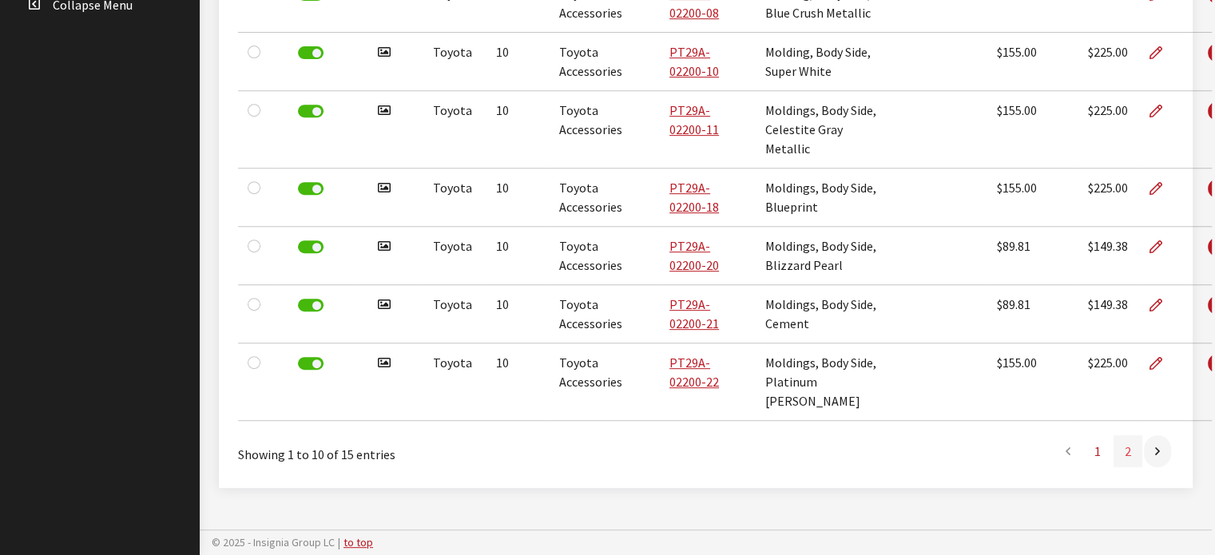
click at [1124, 445] on link "2" at bounding box center [1127, 451] width 29 height 32
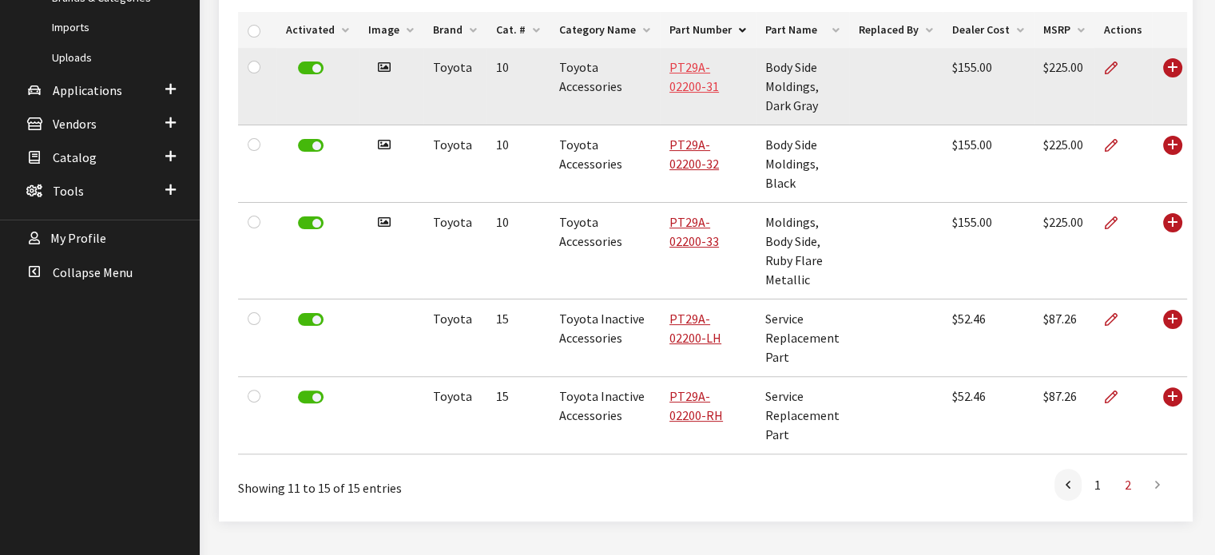
scroll to position [359, 0]
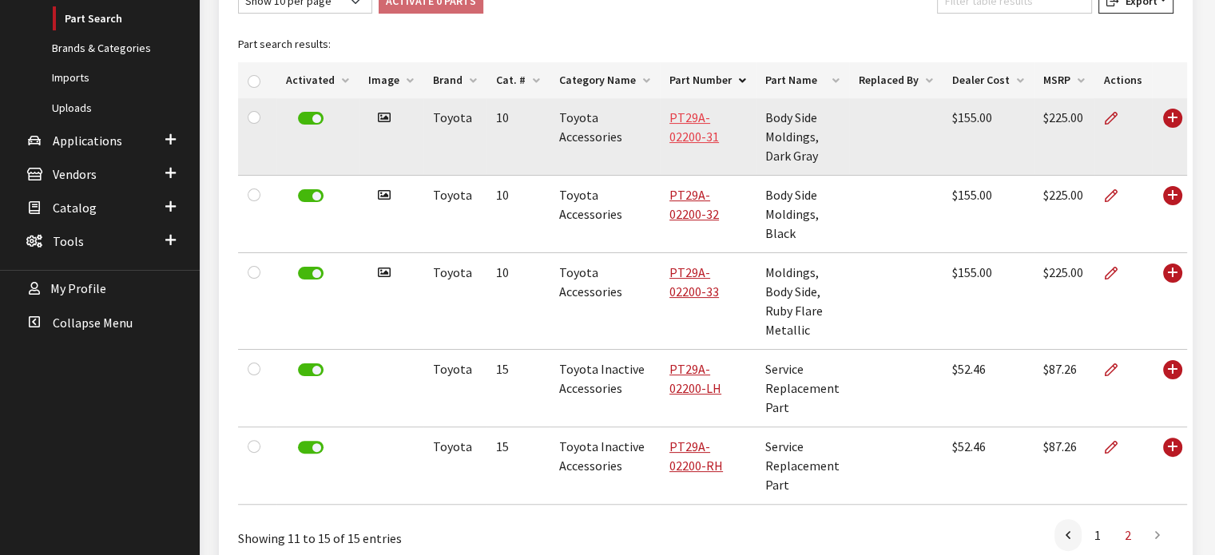
click at [703, 117] on link "PT29A-02200-31" at bounding box center [694, 126] width 50 height 35
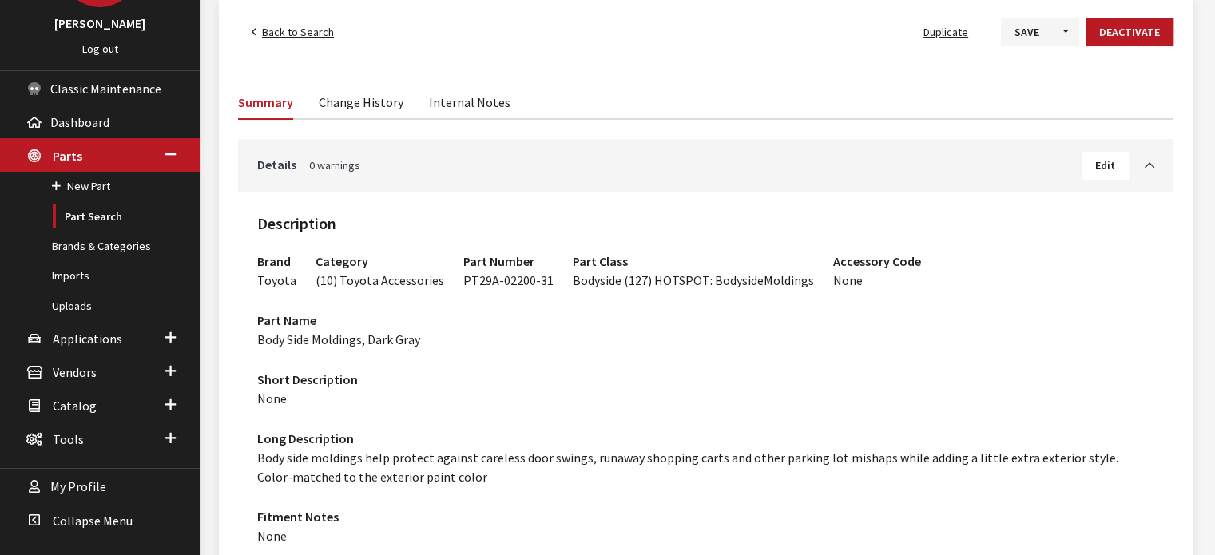
scroll to position [160, 0]
click at [1089, 176] on button "Edit" at bounding box center [1104, 167] width 47 height 28
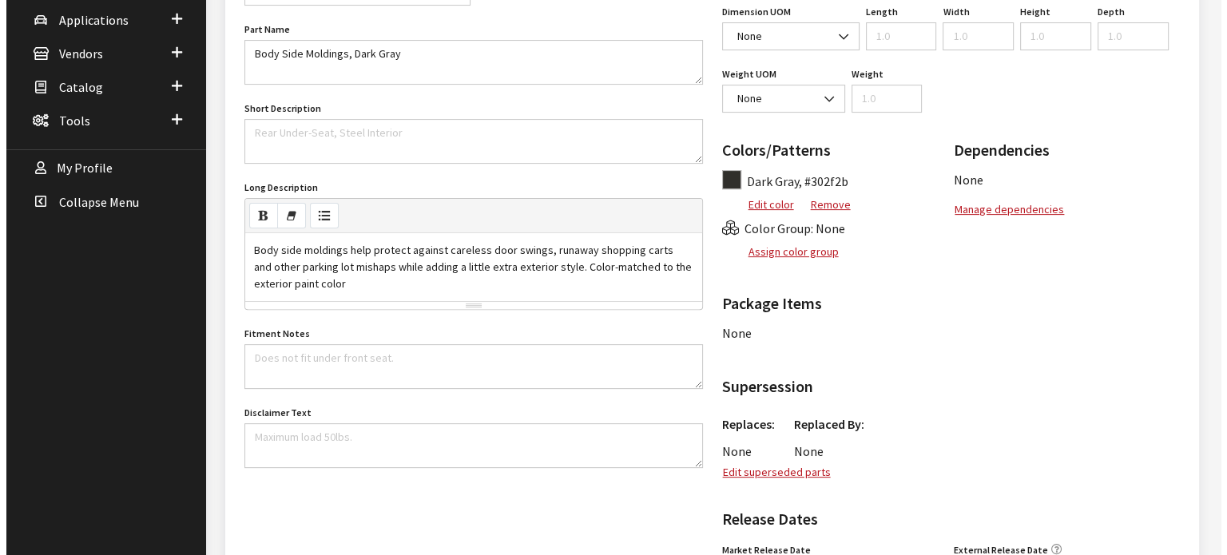
scroll to position [639, 0]
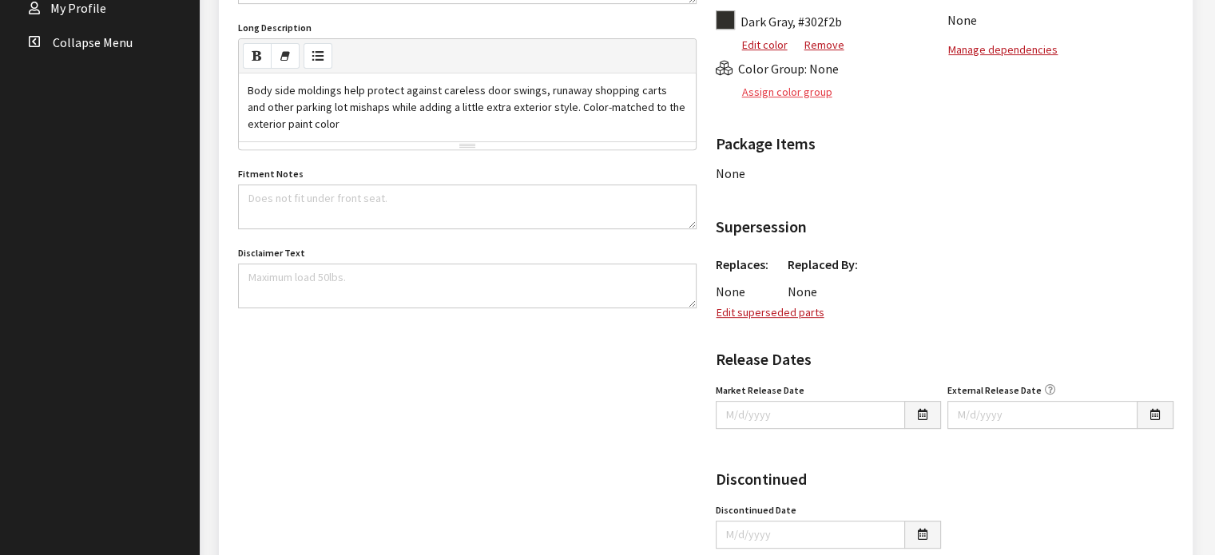
click at [795, 90] on button "Assign color group" at bounding box center [774, 92] width 117 height 28
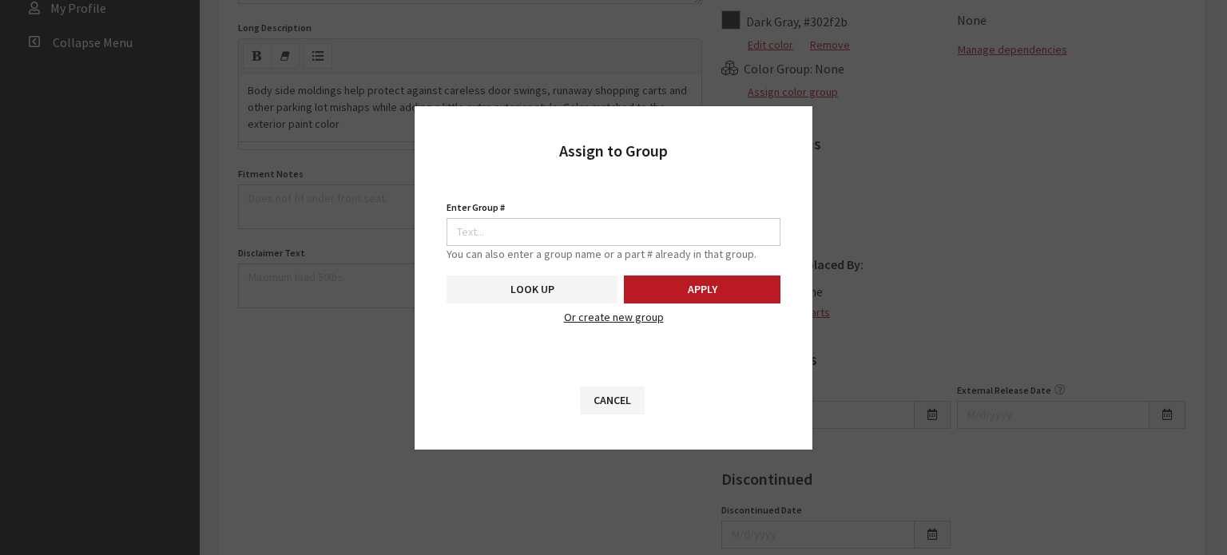
click at [622, 213] on div "Enter Group # Search Pattern is required." at bounding box center [613, 221] width 334 height 50
click at [632, 248] on small "You can also enter a group name or a part # already in that group." at bounding box center [613, 254] width 334 height 17
click at [632, 234] on input "Enter Group #" at bounding box center [613, 232] width 334 height 28
type input "710"
click at [575, 283] on button "Look Up" at bounding box center [531, 290] width 171 height 28
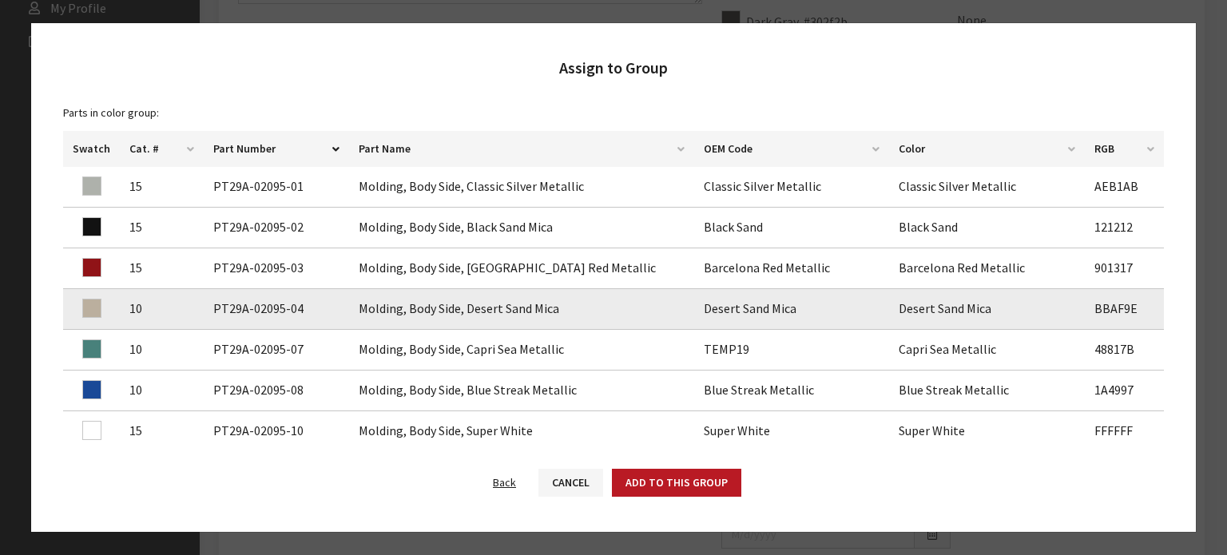
scroll to position [294, 0]
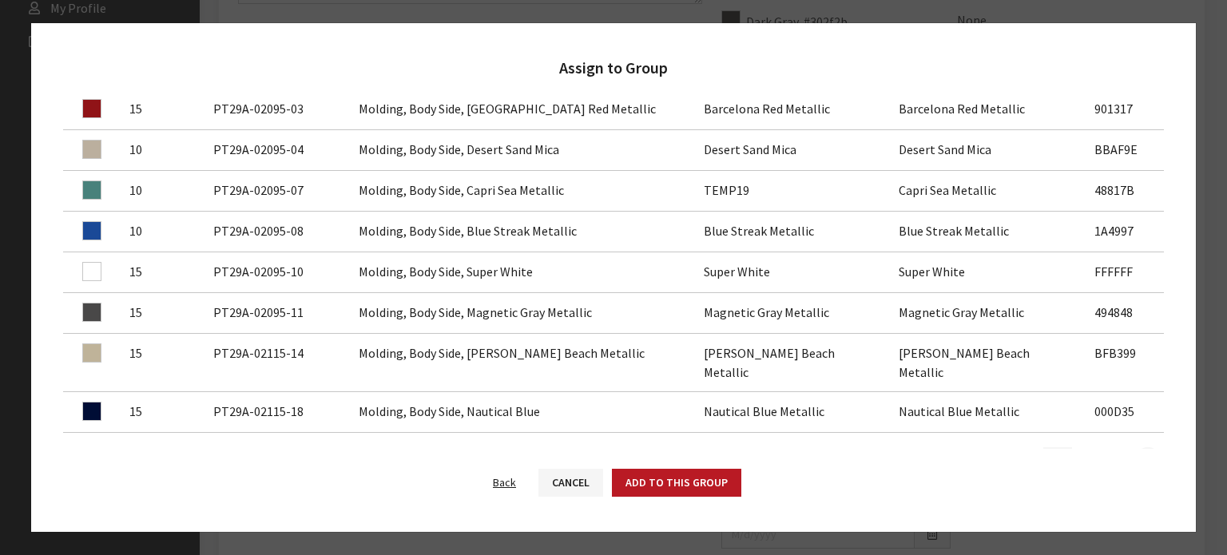
click at [1043, 447] on link "2" at bounding box center [1057, 463] width 29 height 32
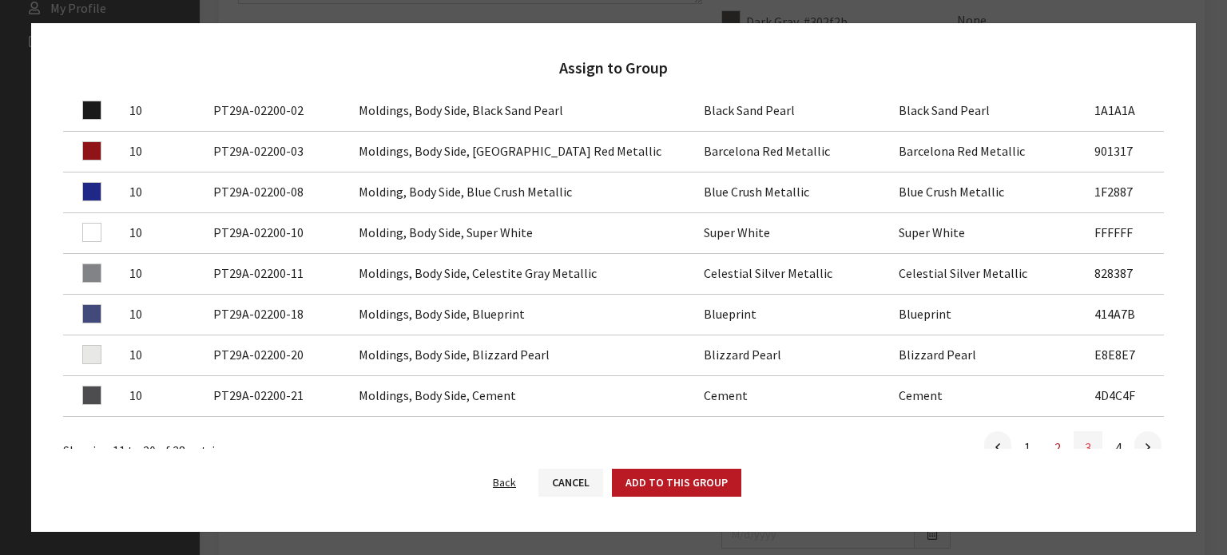
click at [1088, 431] on link "3" at bounding box center [1087, 447] width 29 height 32
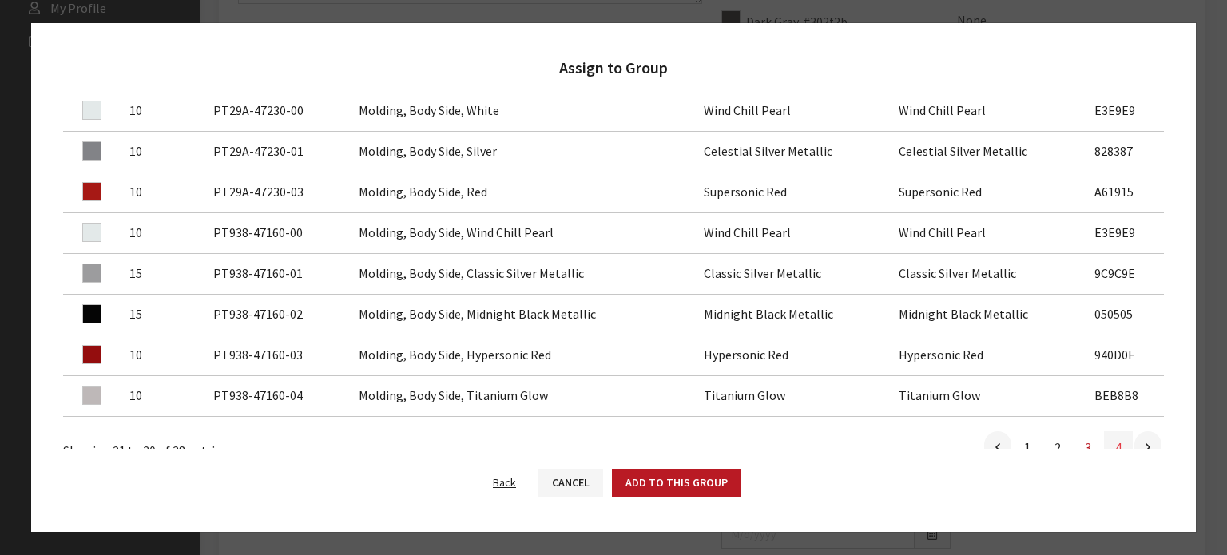
click at [1112, 431] on link "4" at bounding box center [1118, 447] width 29 height 32
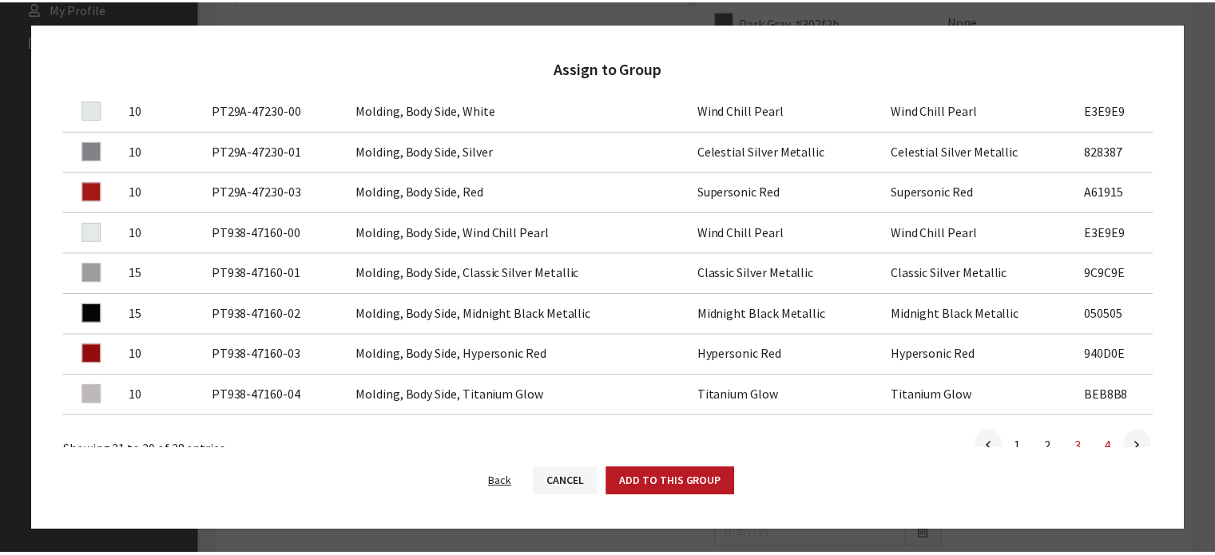
scroll to position [211, 0]
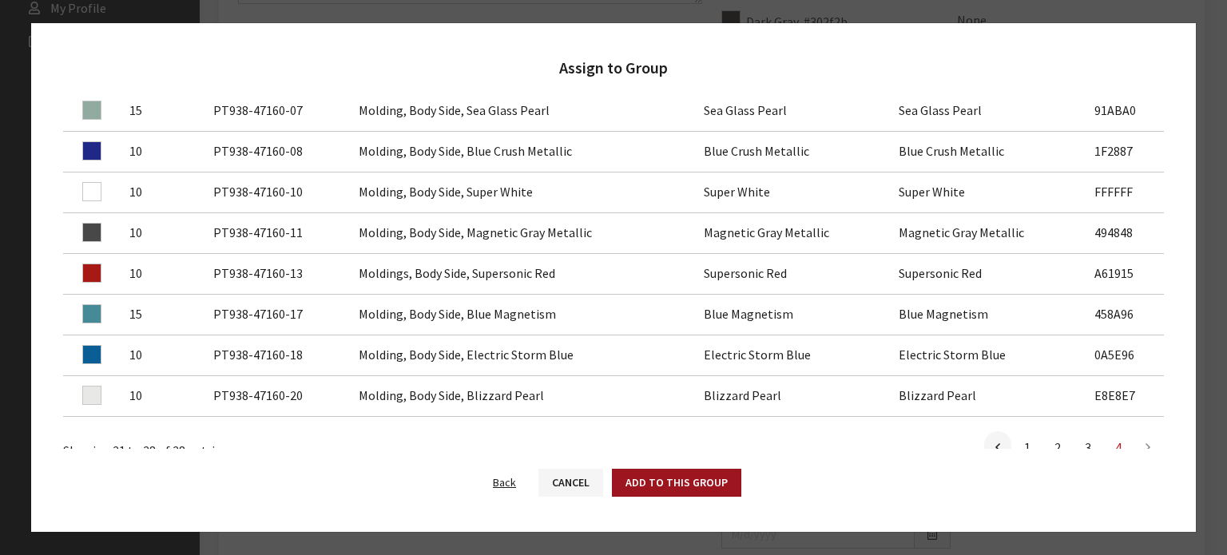
click at [662, 469] on button "Add to this group" at bounding box center [676, 483] width 129 height 28
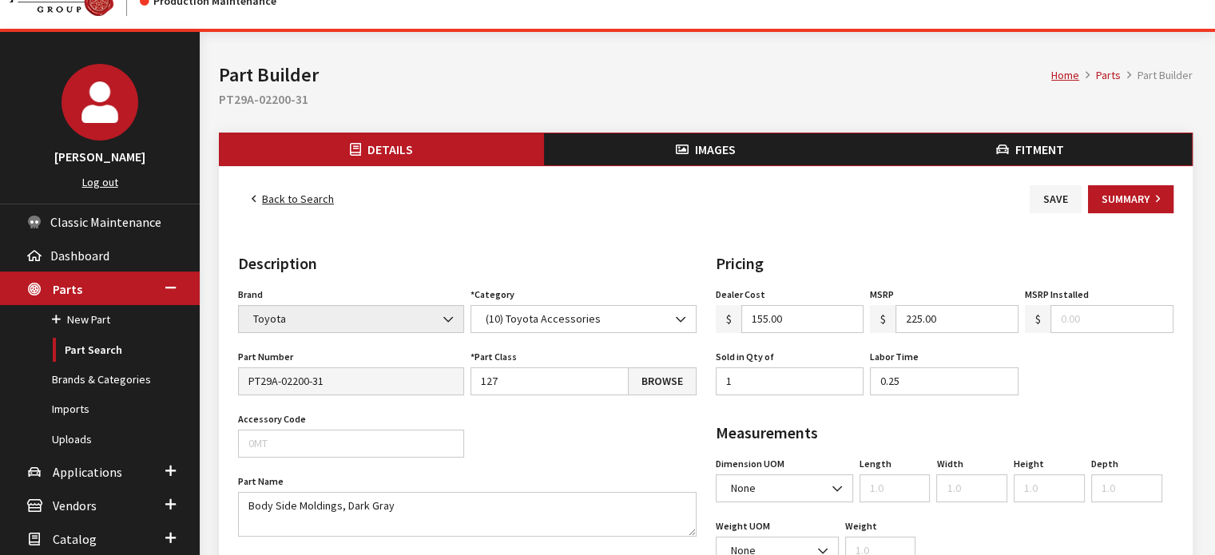
scroll to position [0, 0]
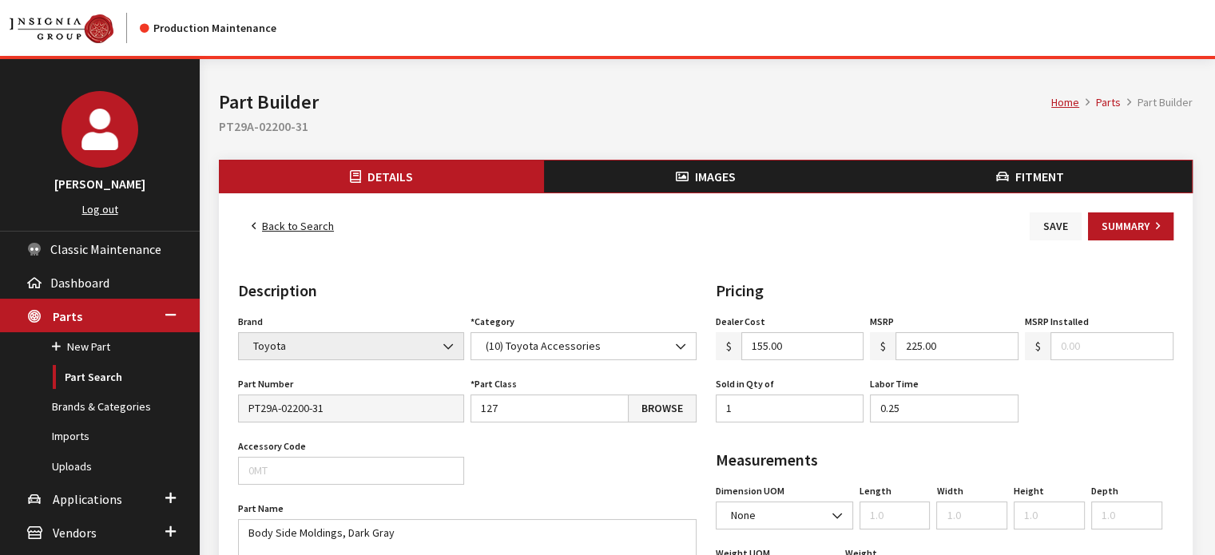
click at [1068, 218] on button "Save" at bounding box center [1055, 226] width 52 height 28
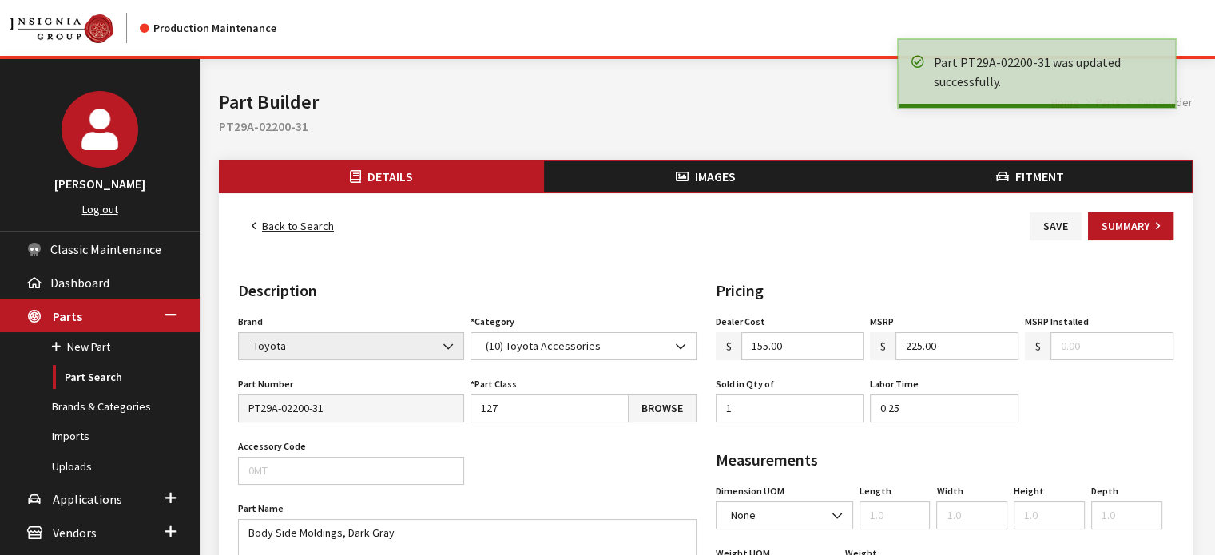
click at [310, 220] on link "Back to Search" at bounding box center [292, 226] width 109 height 28
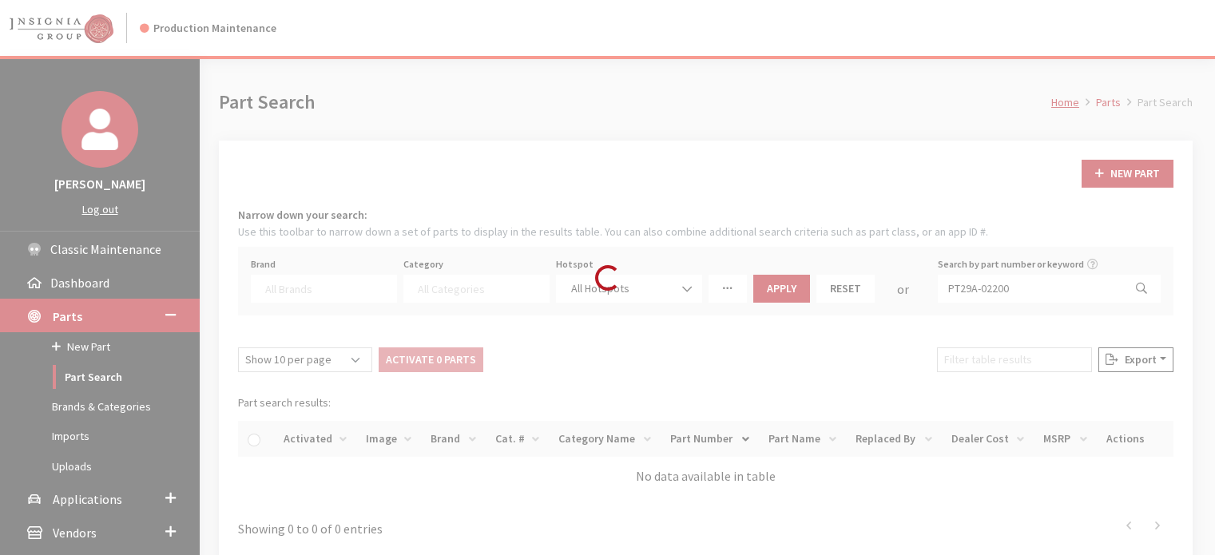
select select
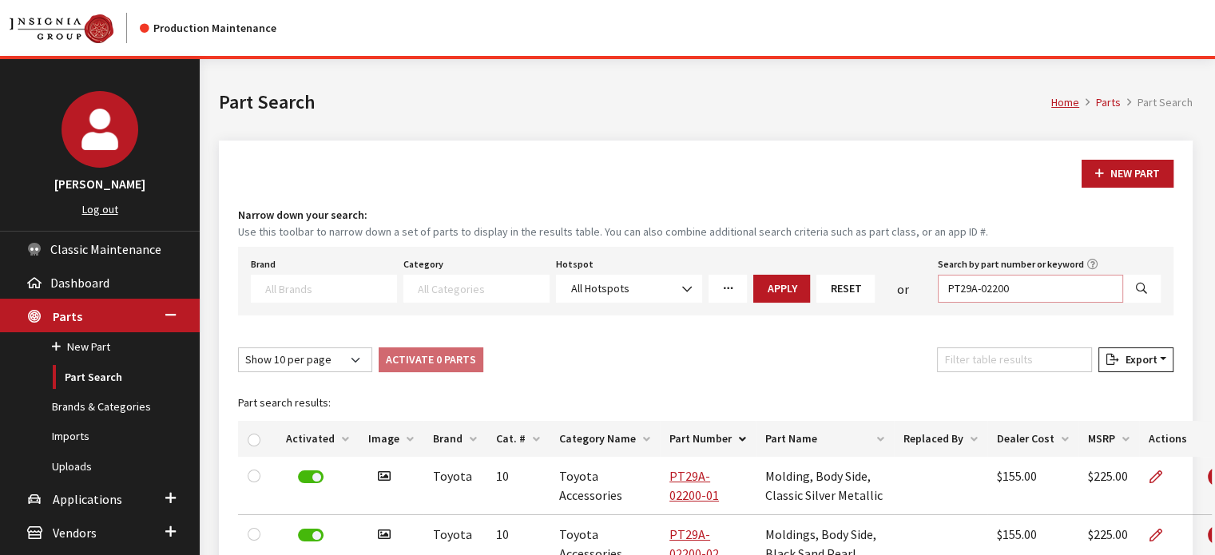
click at [1037, 287] on input "PT29A-02200" at bounding box center [1030, 289] width 185 height 28
paste input "10-"
type input "PT29A-02210-00"
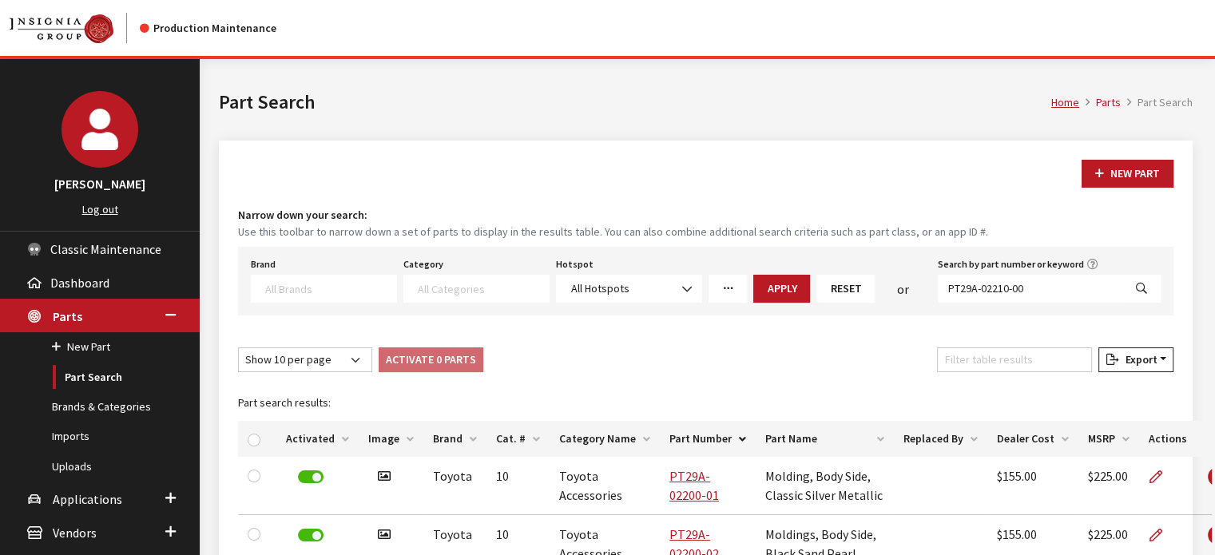
select select
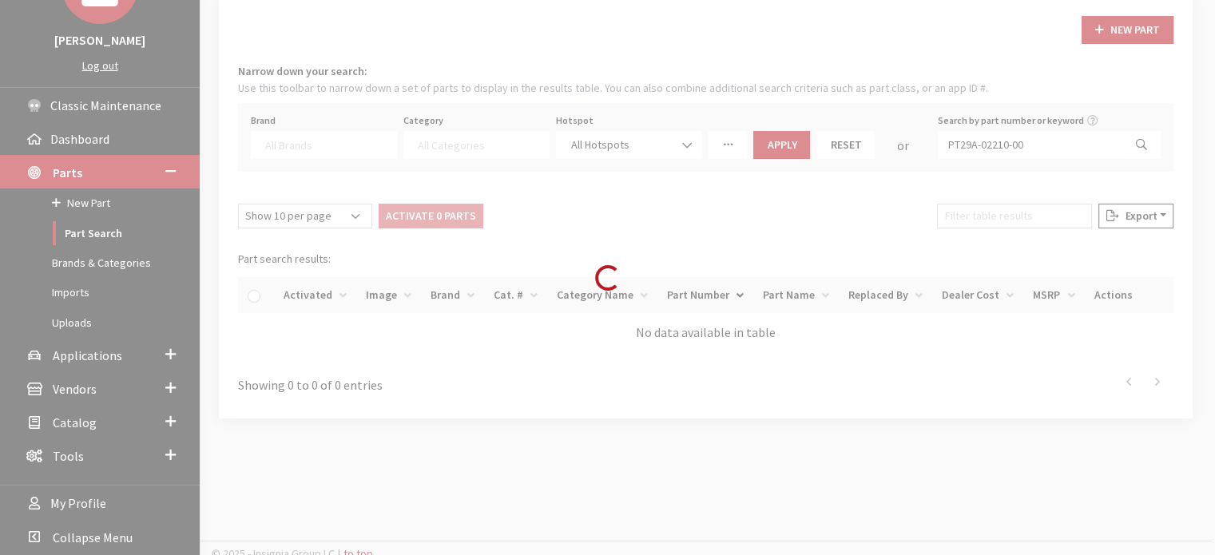
scroll to position [151, 0]
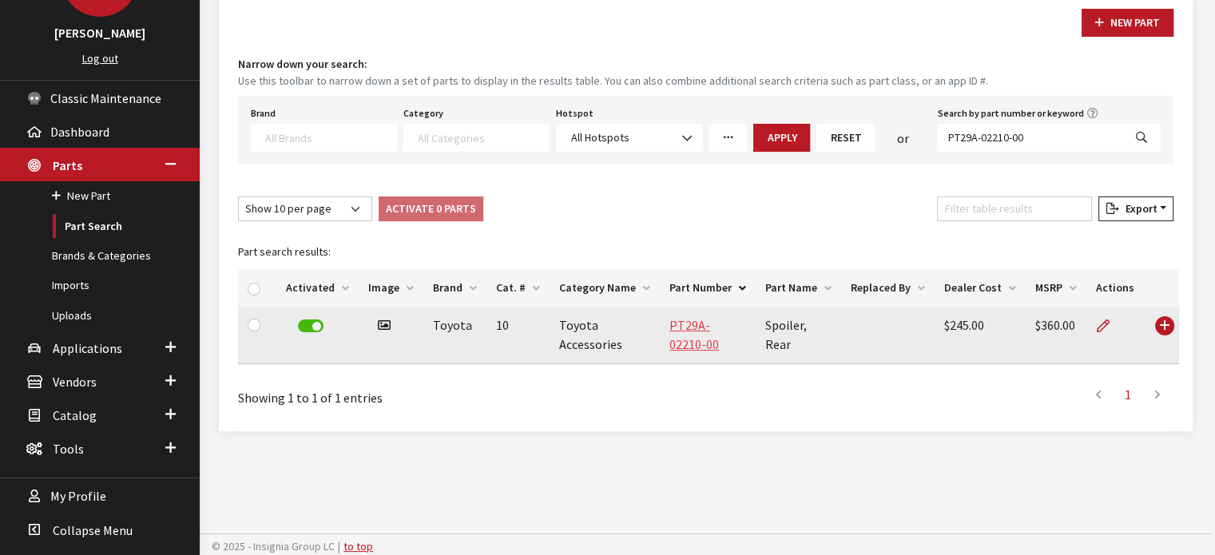
click at [700, 327] on link "PT29A-02210-00" at bounding box center [694, 334] width 50 height 35
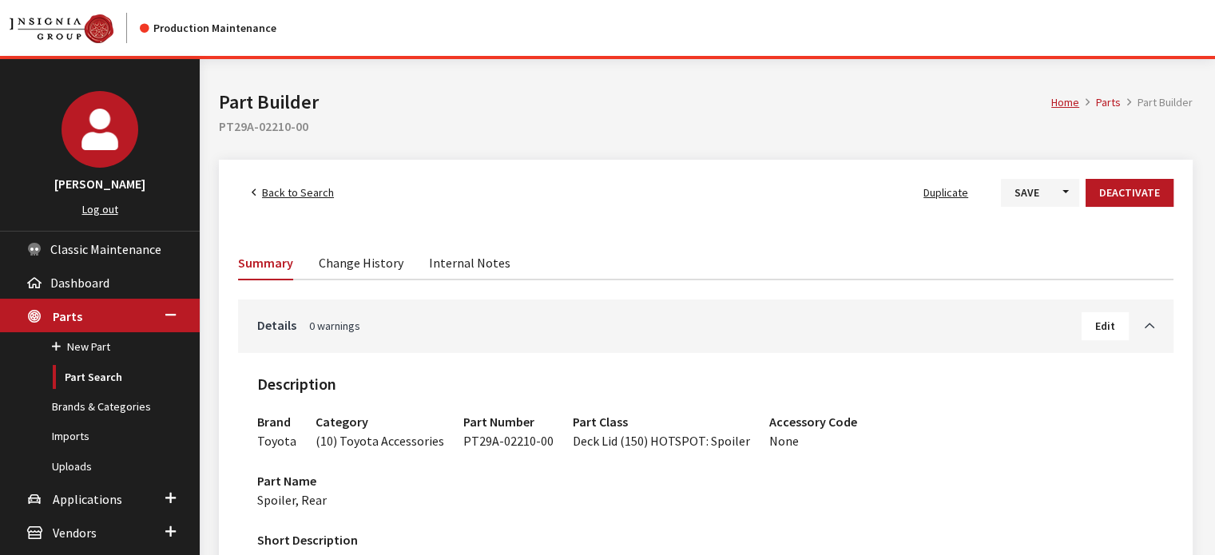
click at [307, 193] on span "Back to Search" at bounding box center [298, 192] width 72 height 14
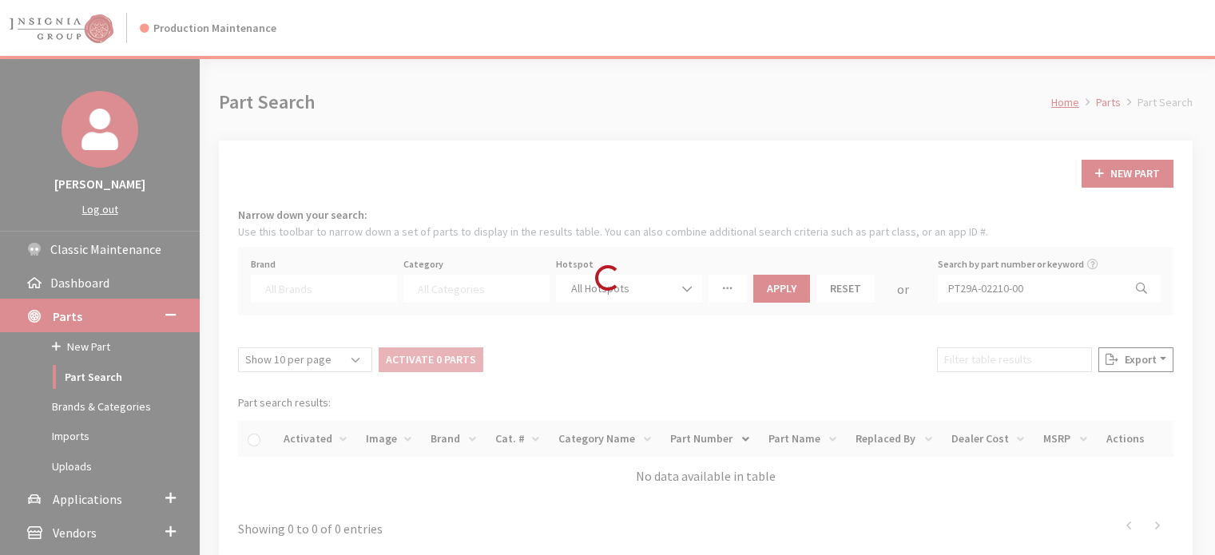
select select
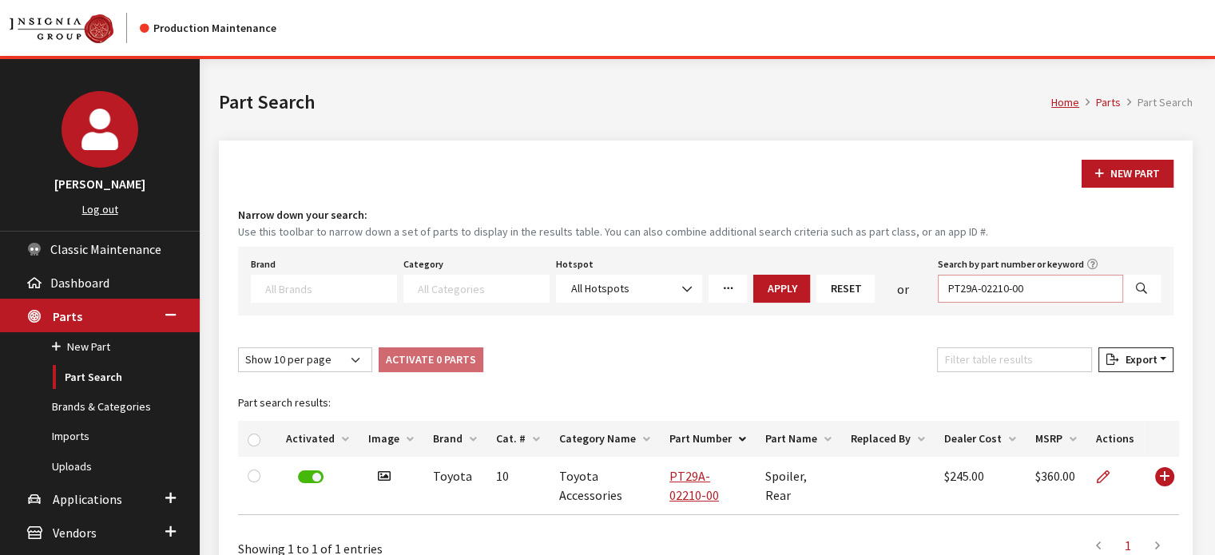
click at [1072, 287] on input "PT29A-02210-00" at bounding box center [1030, 289] width 185 height 28
paste input "60240-35"
type input "PT29A-60240-35"
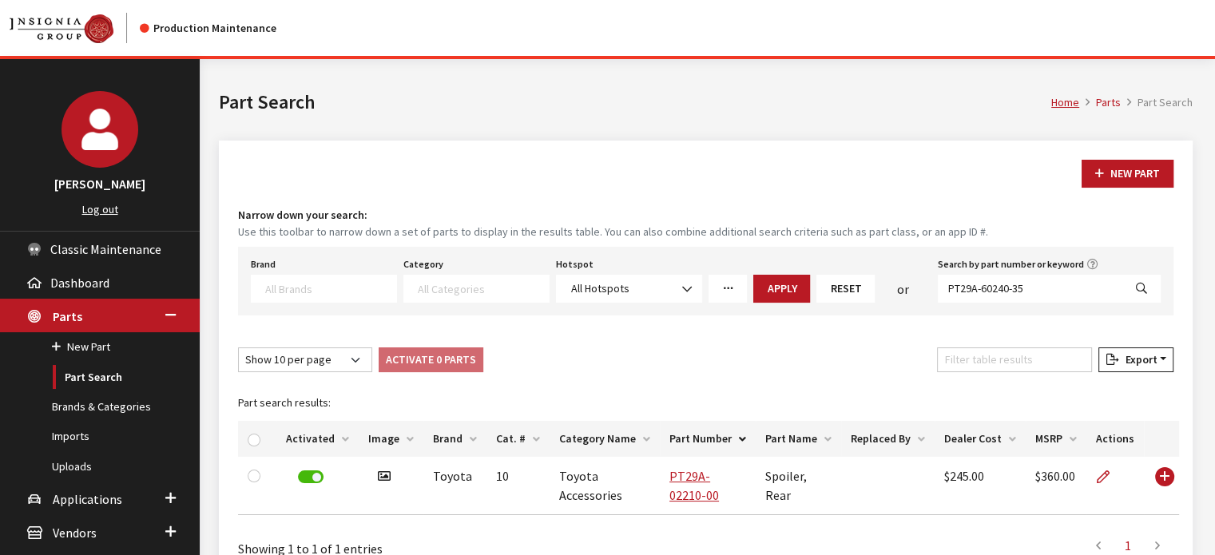
select select
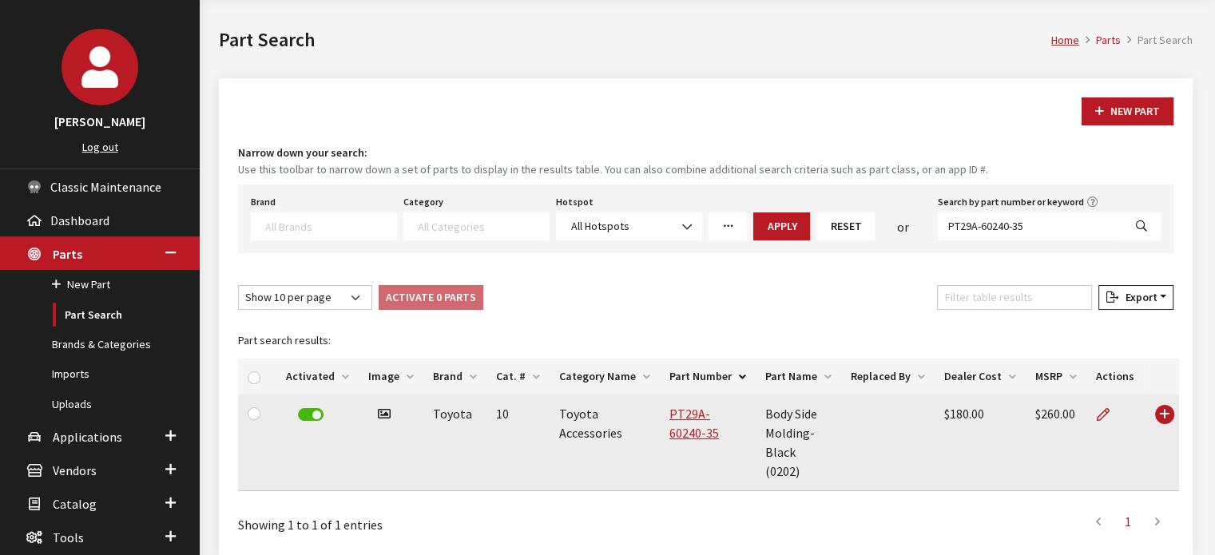
scroll to position [151, 0]
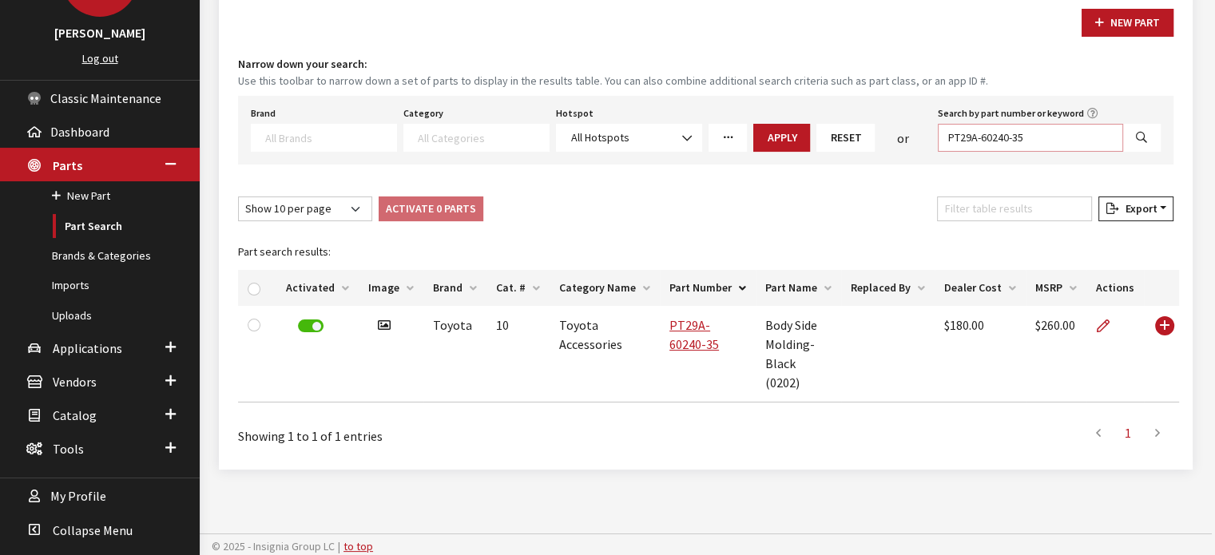
click at [1071, 141] on input "PT29A-60240-35" at bounding box center [1030, 138] width 185 height 28
type input "PT29A-60240"
select select
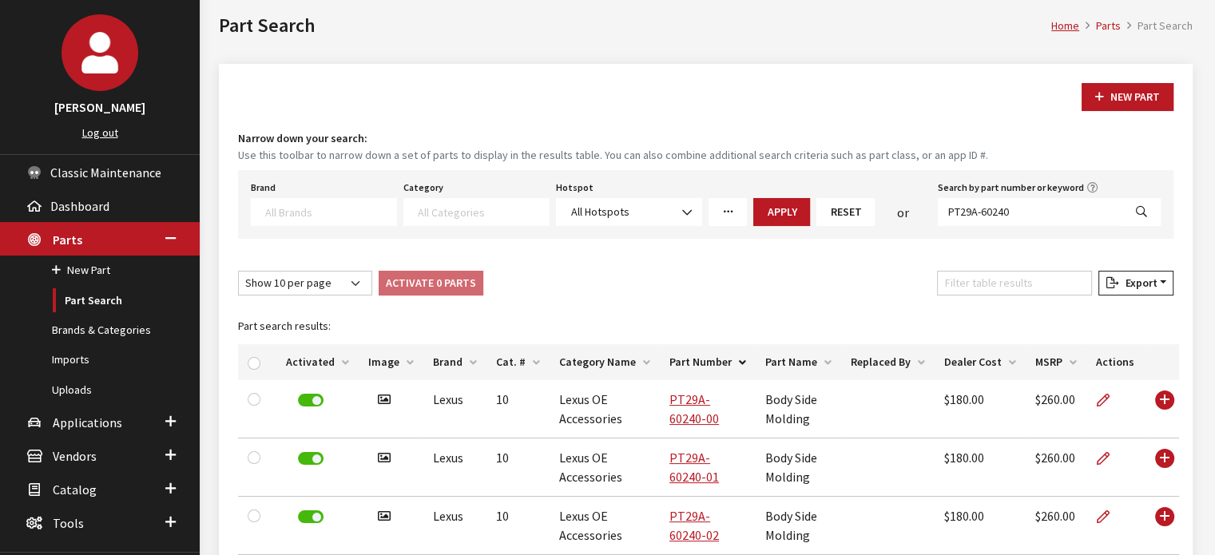
scroll to position [0, 0]
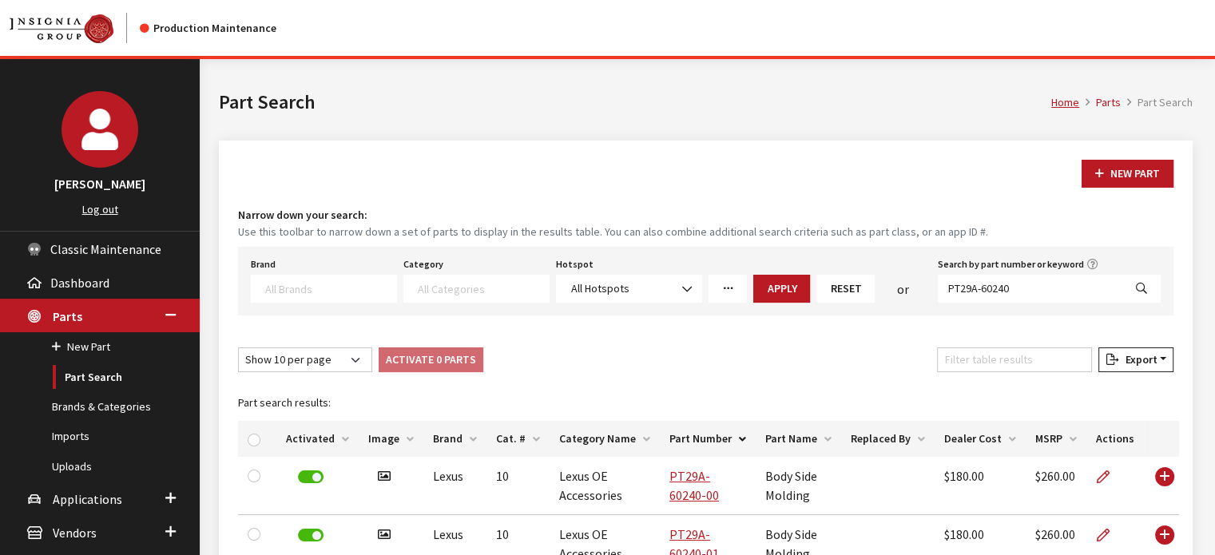
click at [1017, 359] on input "Filter table results" at bounding box center [1014, 359] width 155 height 25
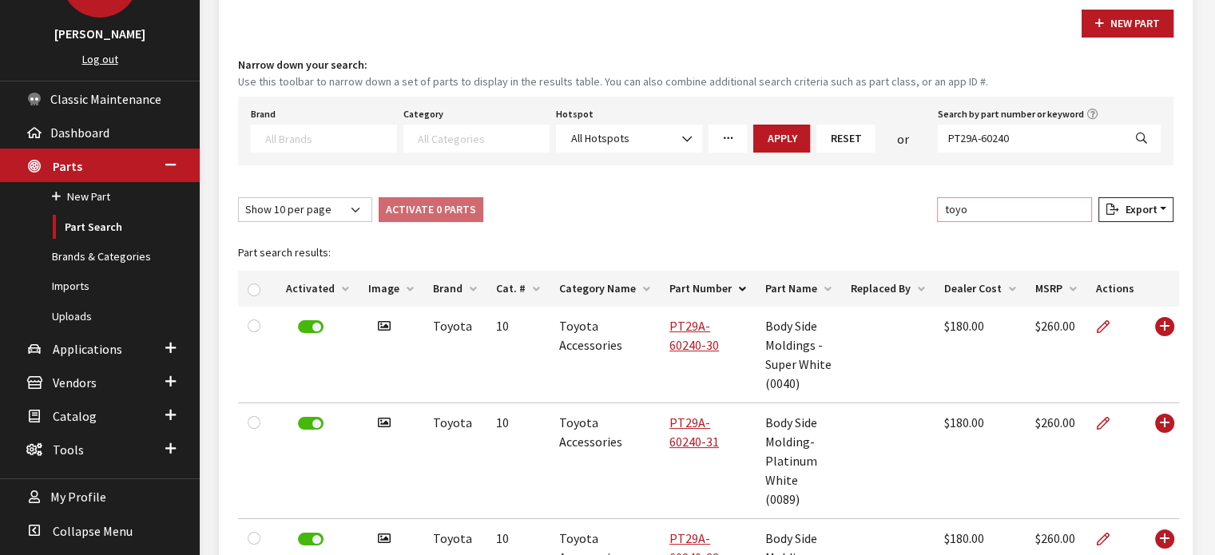
scroll to position [80, 0]
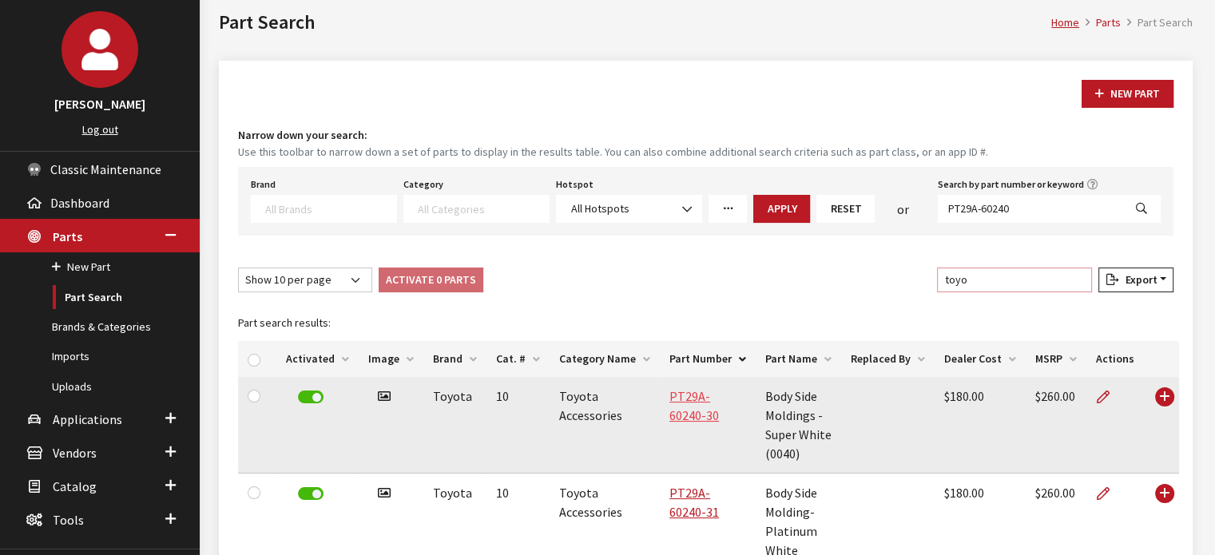
type input "toyo"
click at [714, 395] on link "PT29A-60240-30" at bounding box center [694, 405] width 50 height 35
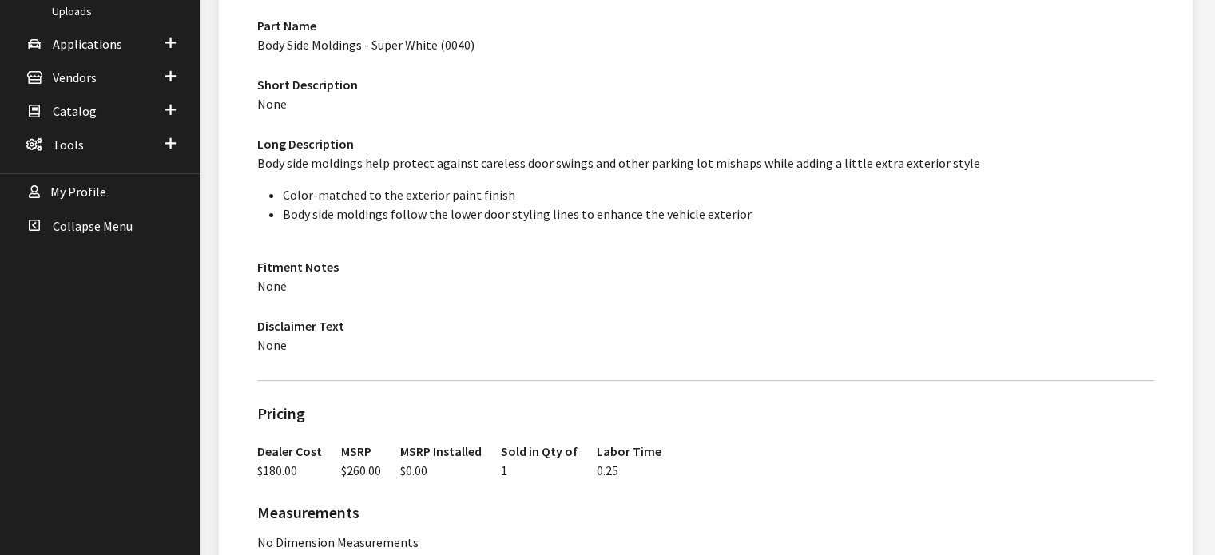
scroll to position [160, 0]
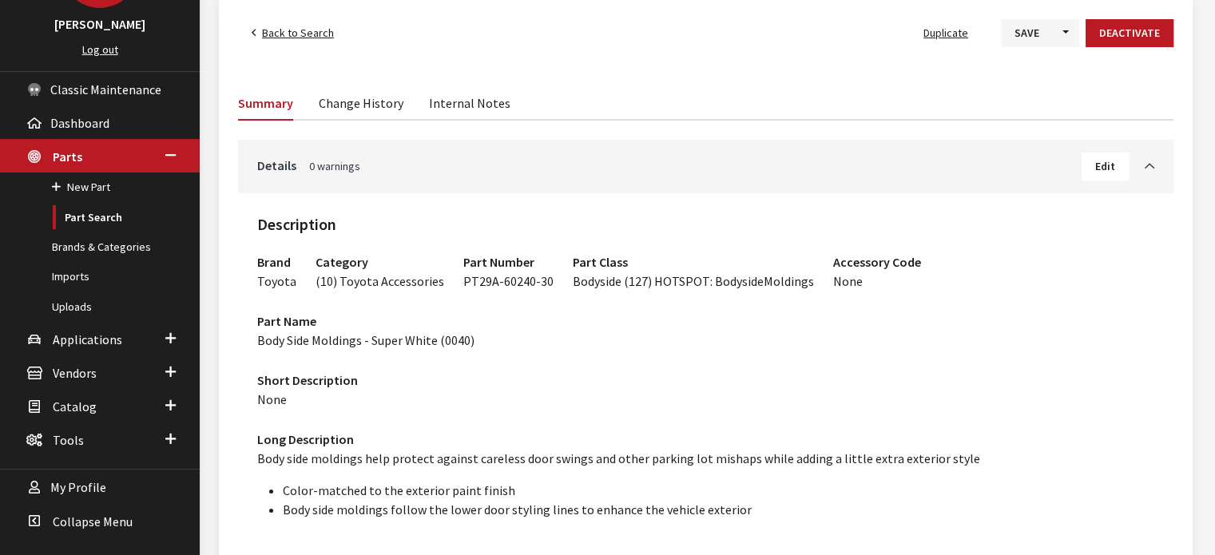
click at [303, 37] on span "Back to Search" at bounding box center [298, 33] width 72 height 14
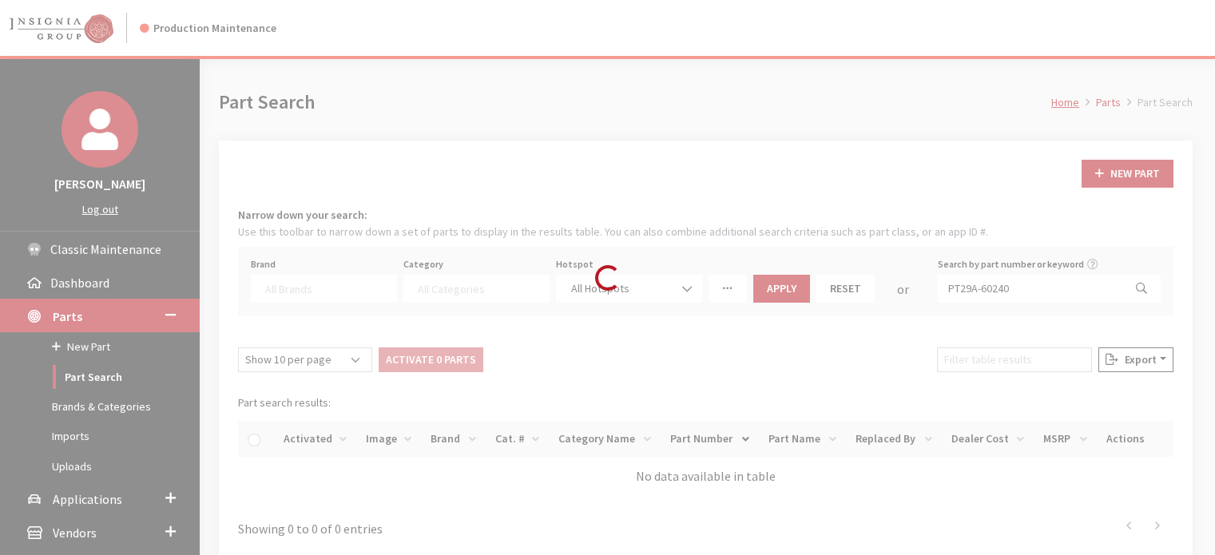
select select
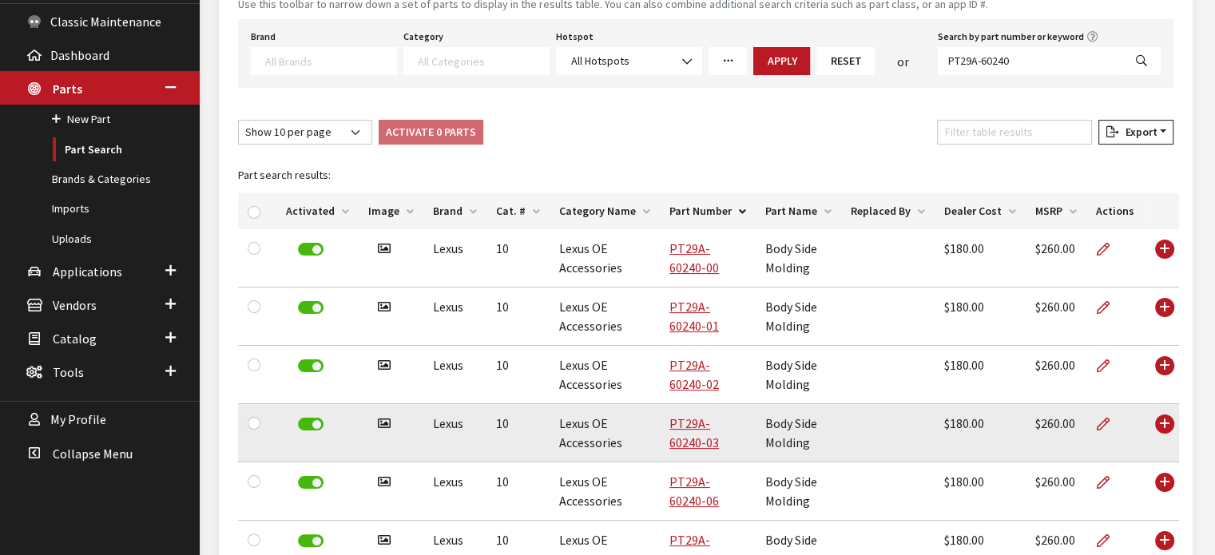
scroll to position [311, 0]
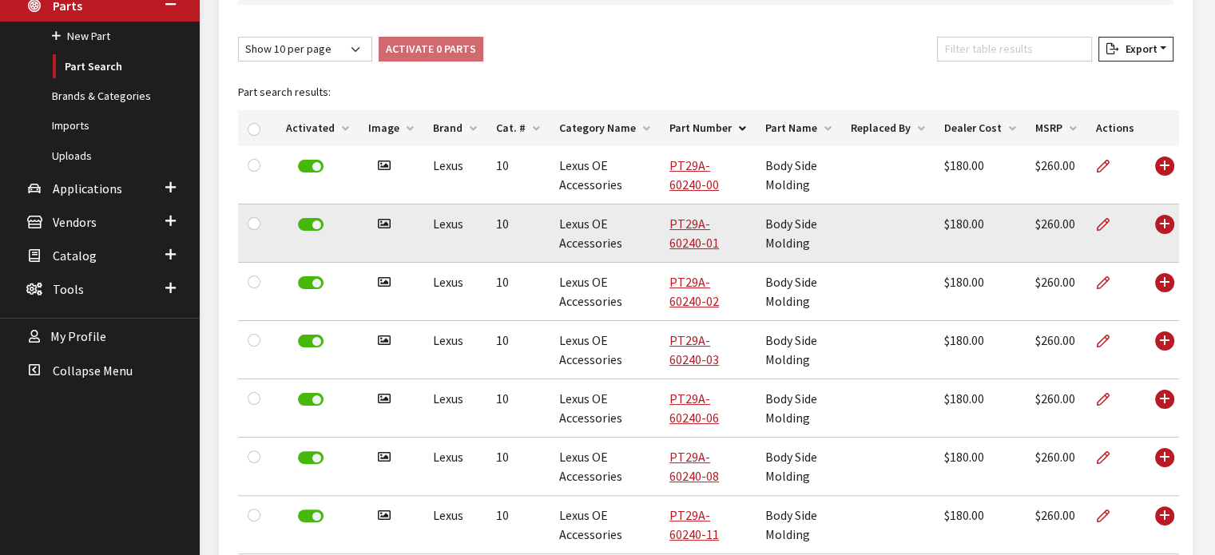
click at [690, 238] on td "PT29A-60240-01" at bounding box center [708, 233] width 96 height 58
click at [687, 229] on link "PT29A-60240-01" at bounding box center [694, 233] width 50 height 35
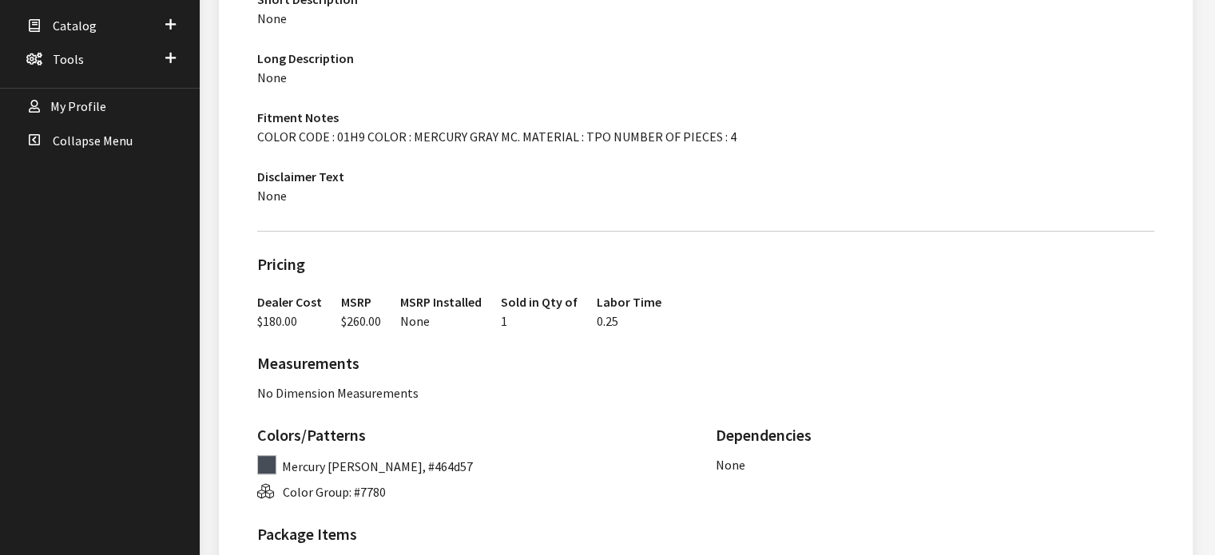
scroll to position [719, 0]
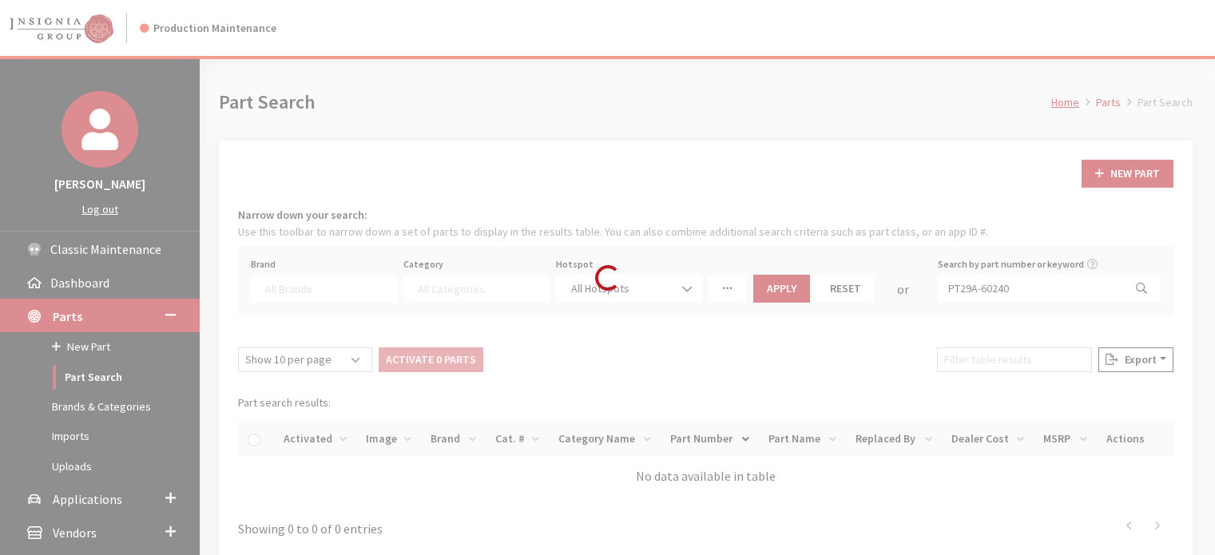
select select
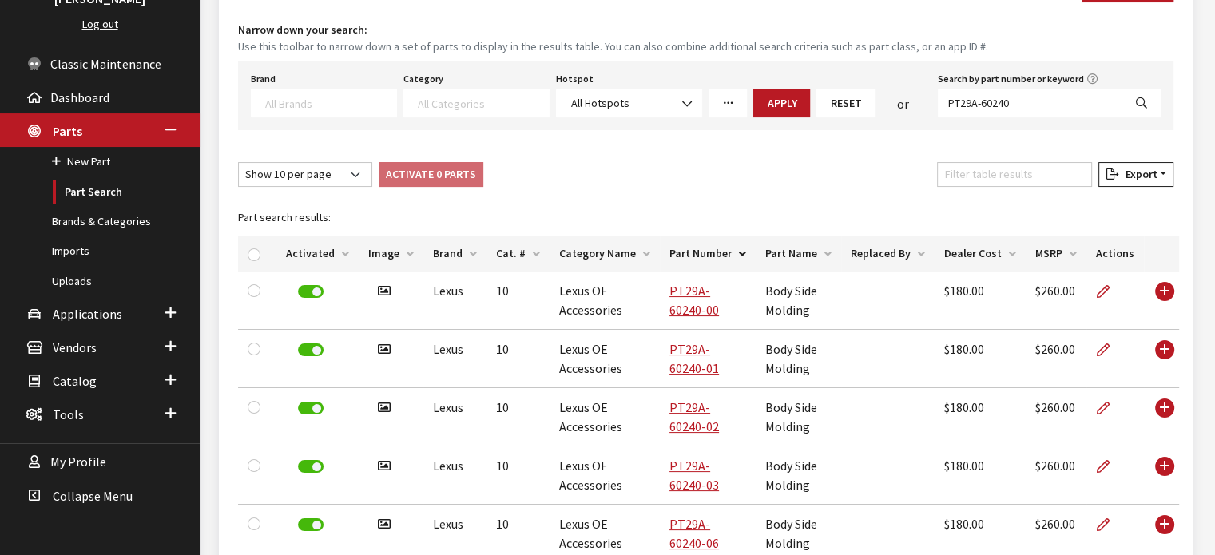
scroll to position [151, 0]
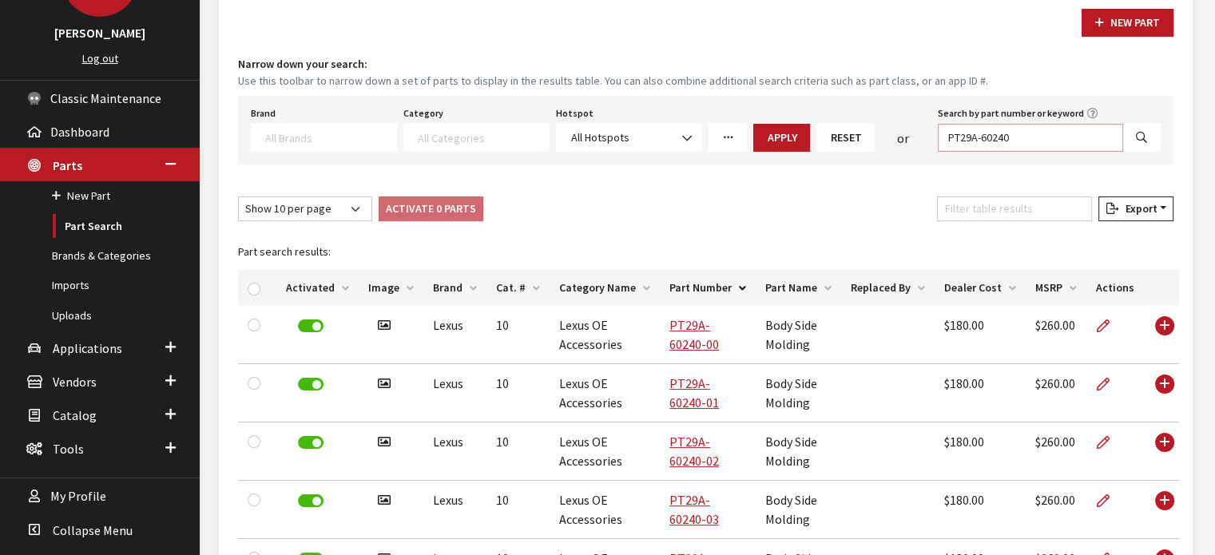
click at [993, 139] on input "PT29A-60240" at bounding box center [1030, 138] width 185 height 28
paste input "PT83K-08210-01"
type input "PT83K-08210-01"
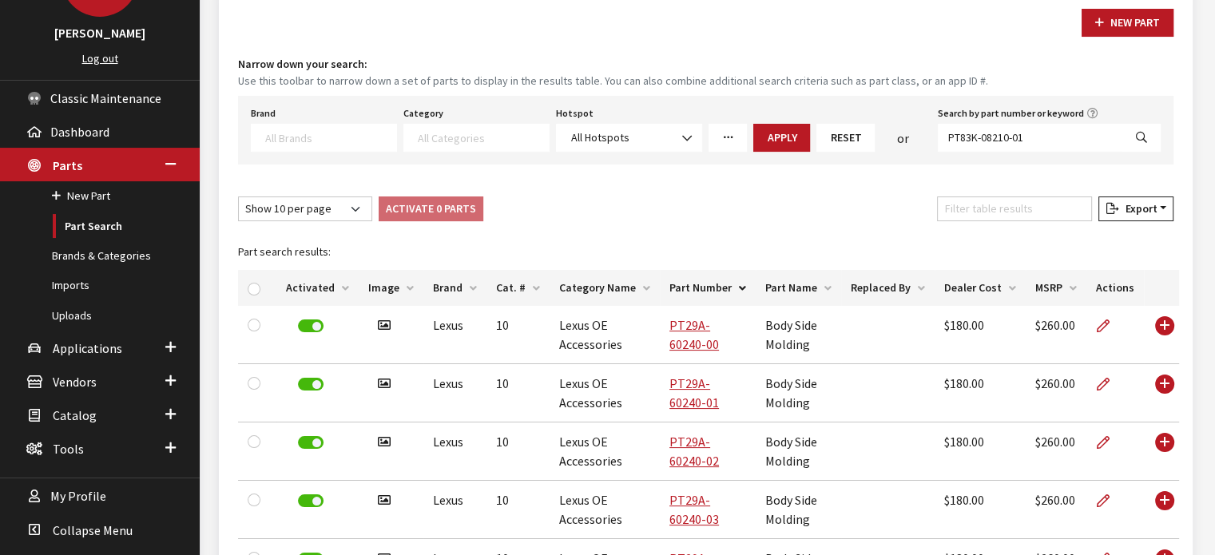
select select
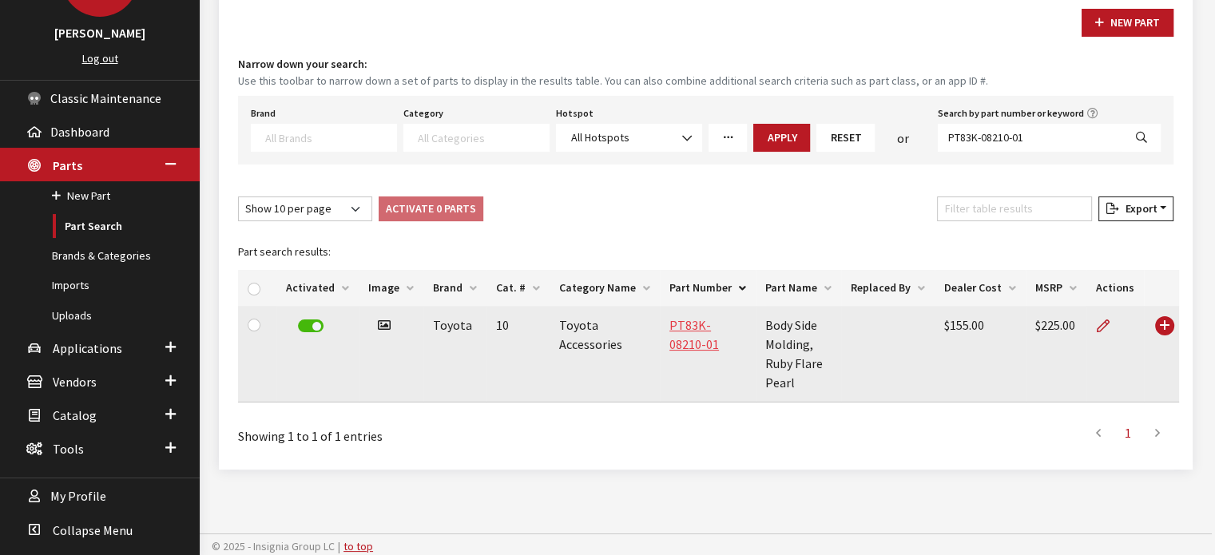
click at [708, 325] on link "PT83K-08210-01" at bounding box center [694, 334] width 50 height 35
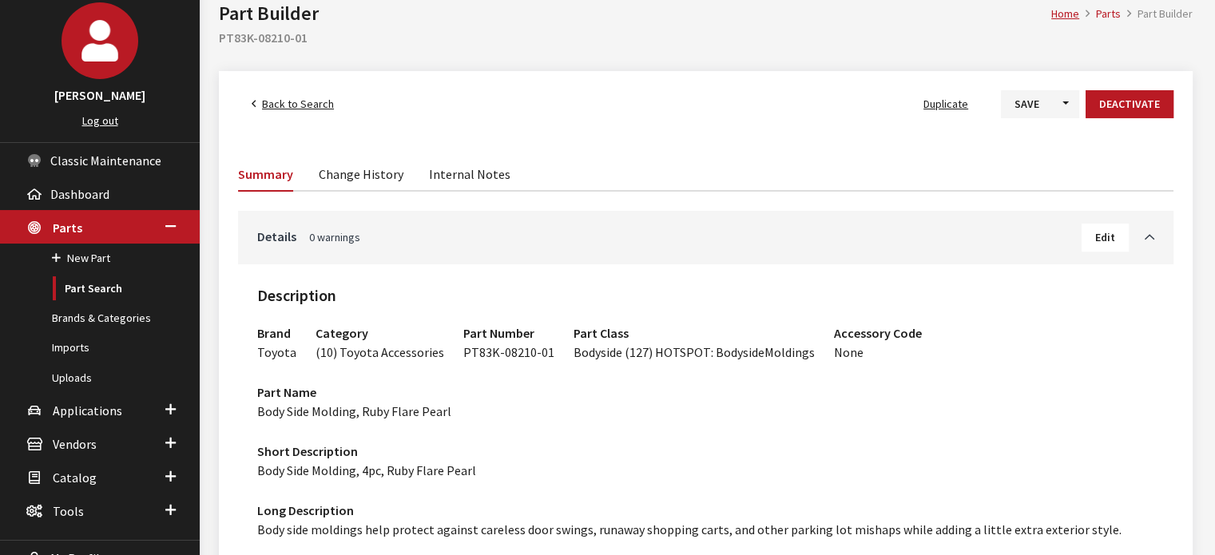
scroll to position [80, 0]
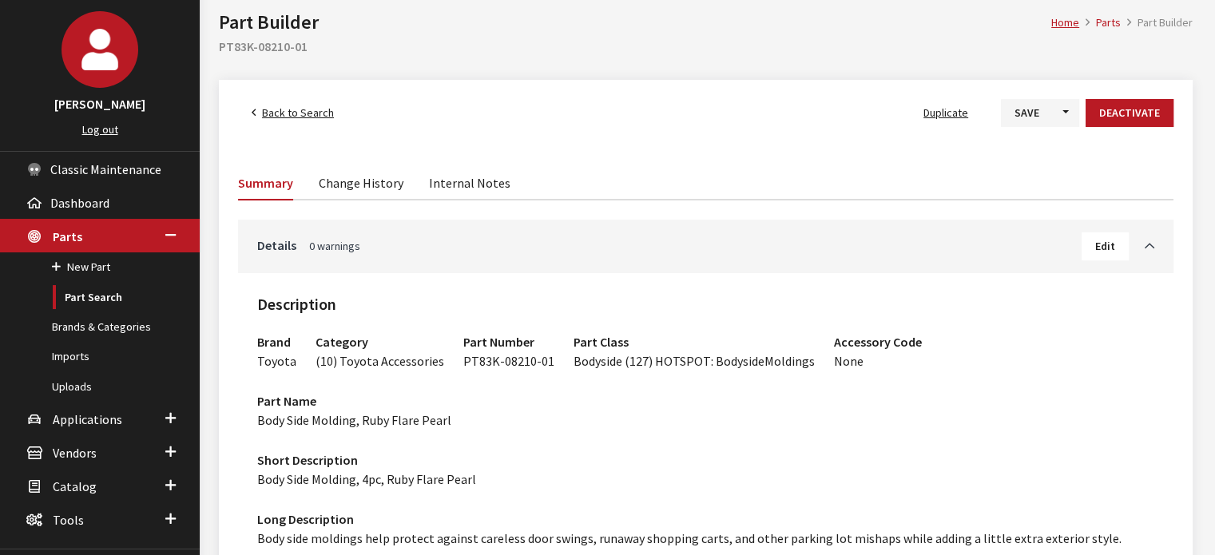
click at [334, 115] on link "Back to Search" at bounding box center [292, 113] width 109 height 28
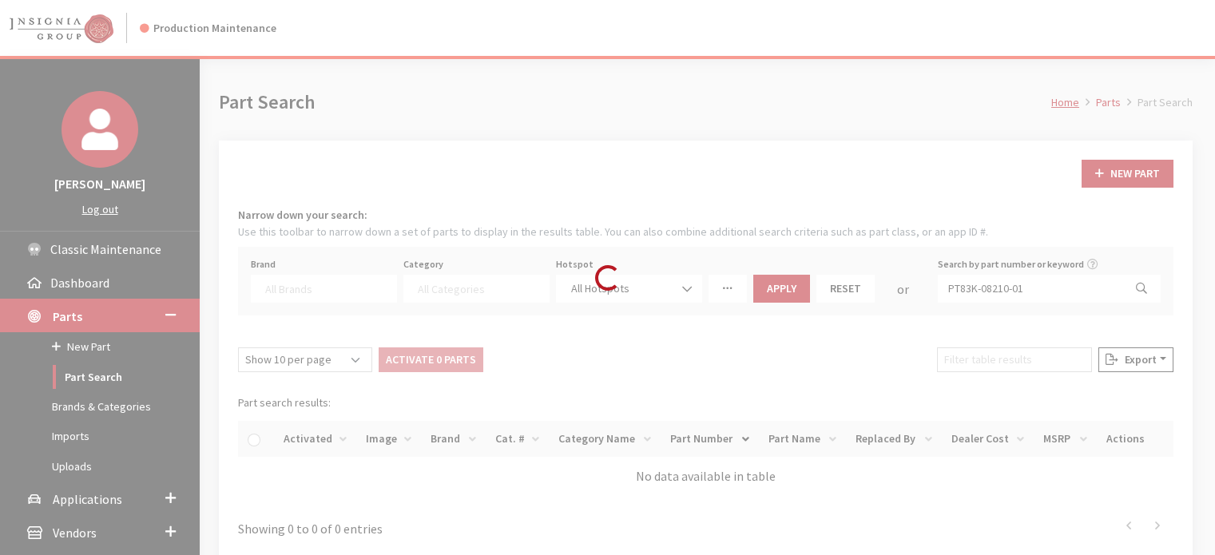
select select
click at [1041, 286] on div "Loading..." at bounding box center [607, 277] width 1215 height 555
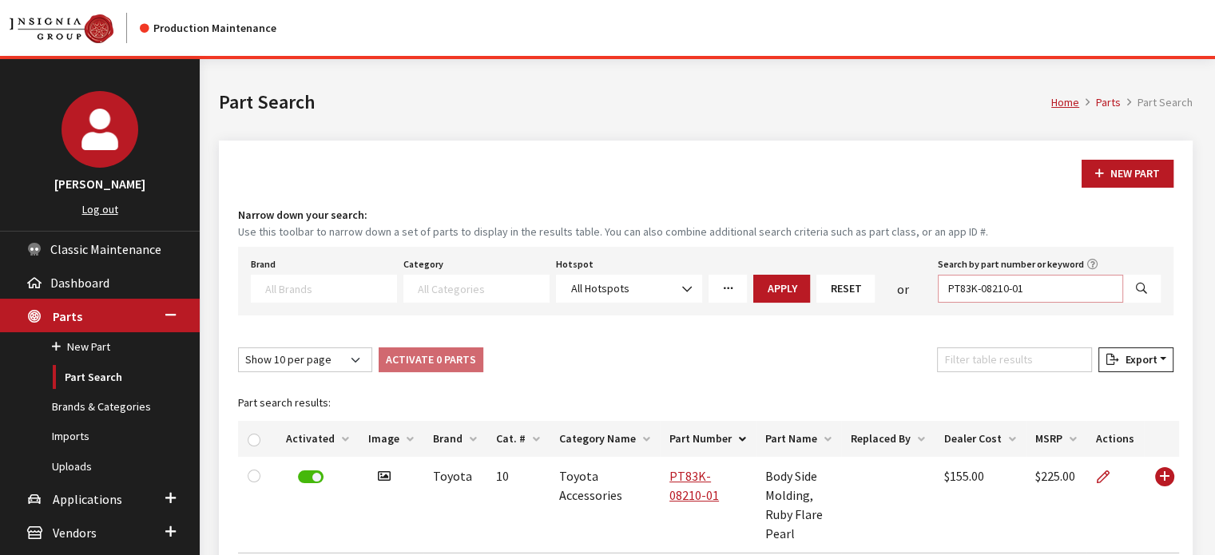
click at [1041, 287] on input "PT83K-08210-01" at bounding box center [1030, 289] width 185 height 28
paste input "F5510SL110"
type input "F5510SL110"
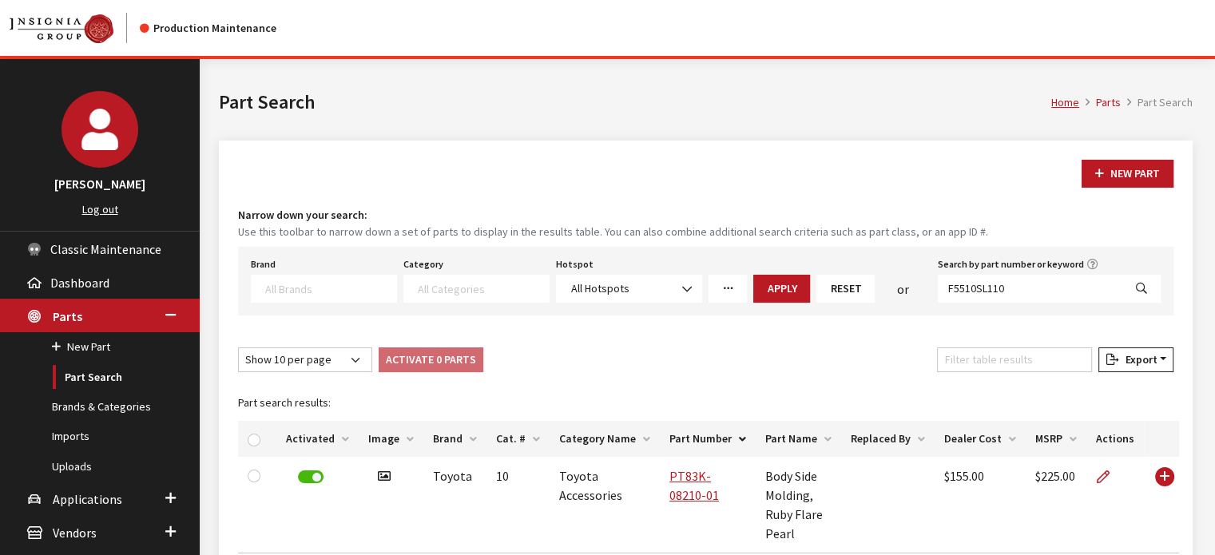
select select
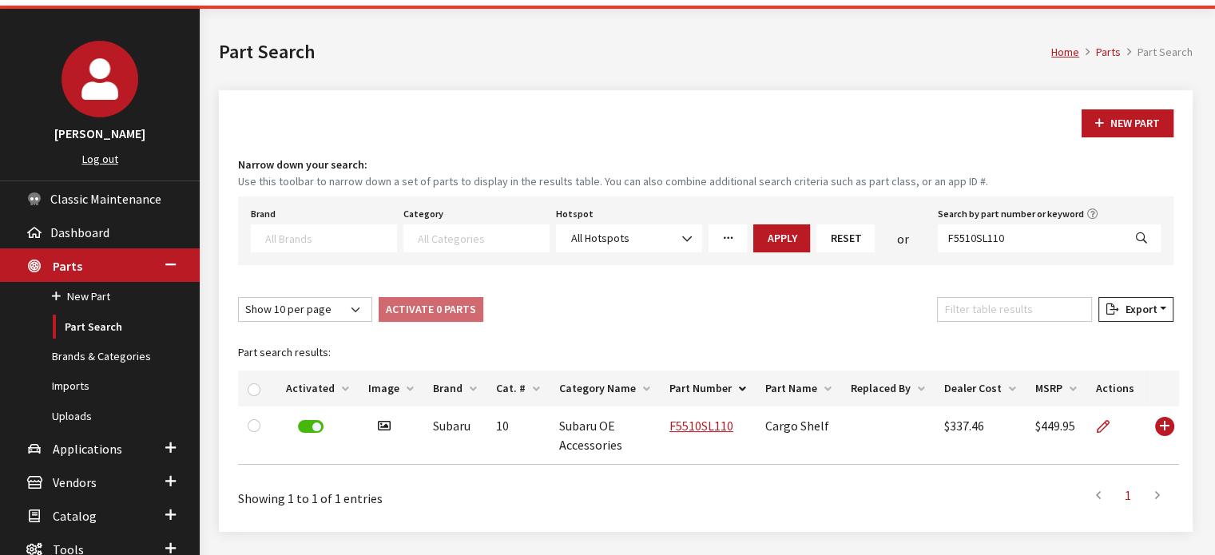
scroll to position [151, 0]
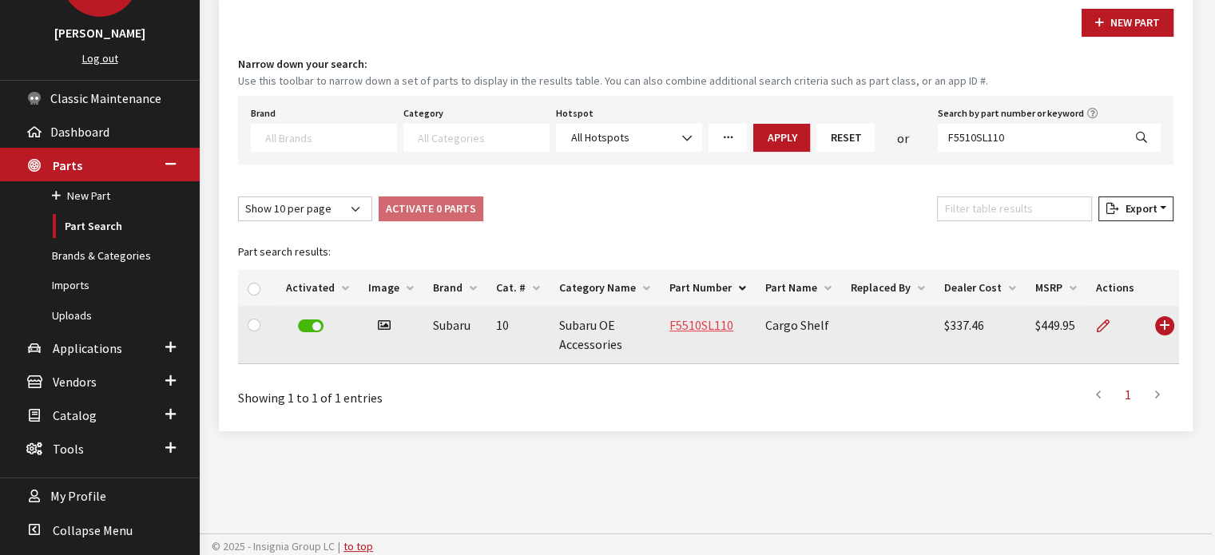
click at [727, 327] on link "F5510SL110" at bounding box center [701, 325] width 64 height 16
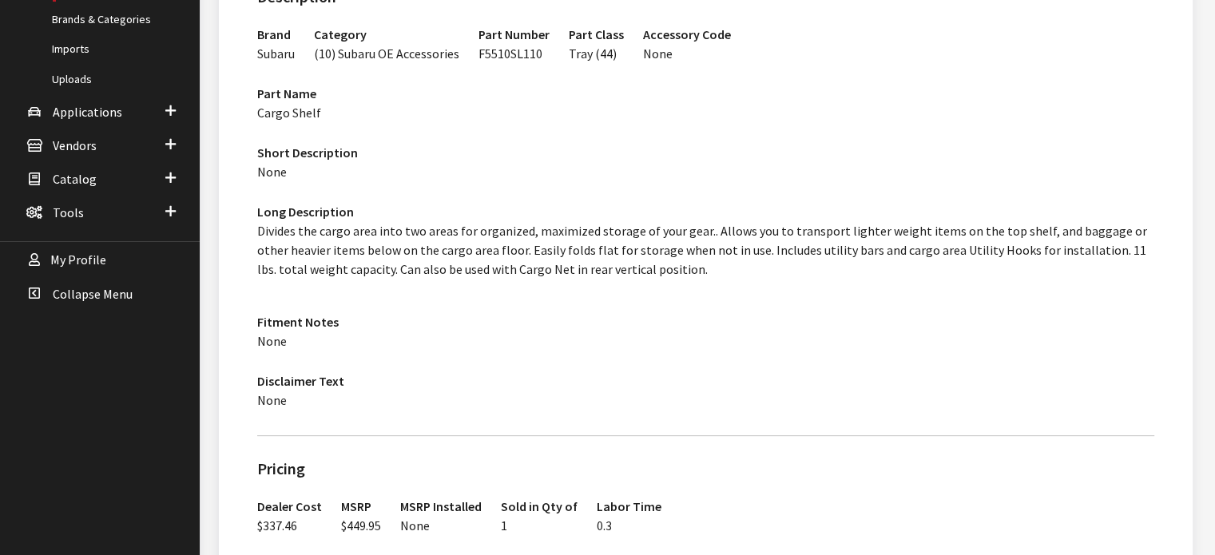
scroll to position [319, 0]
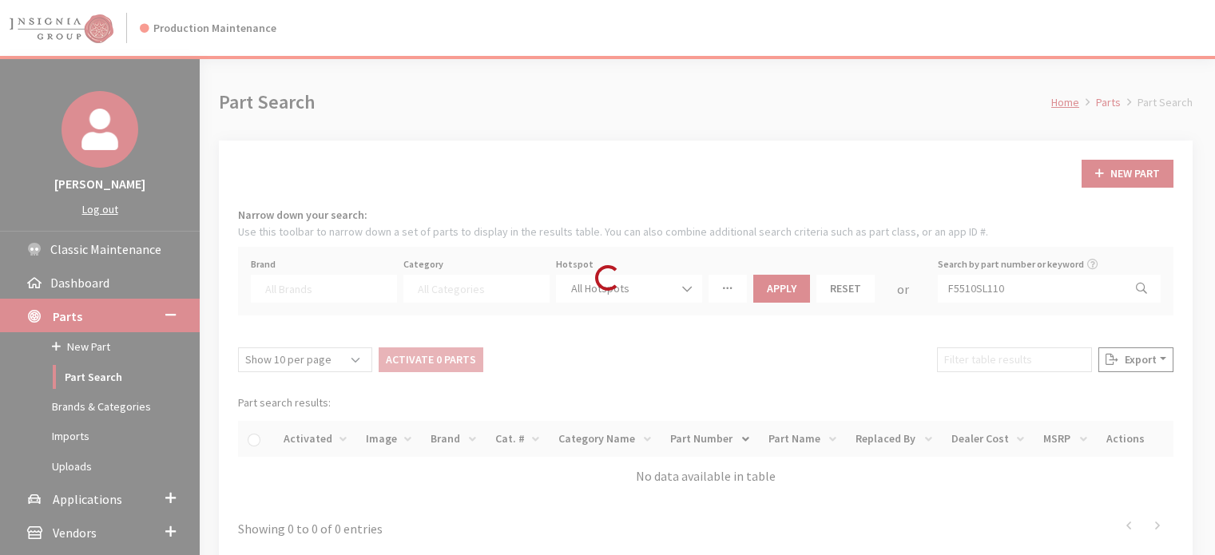
select select
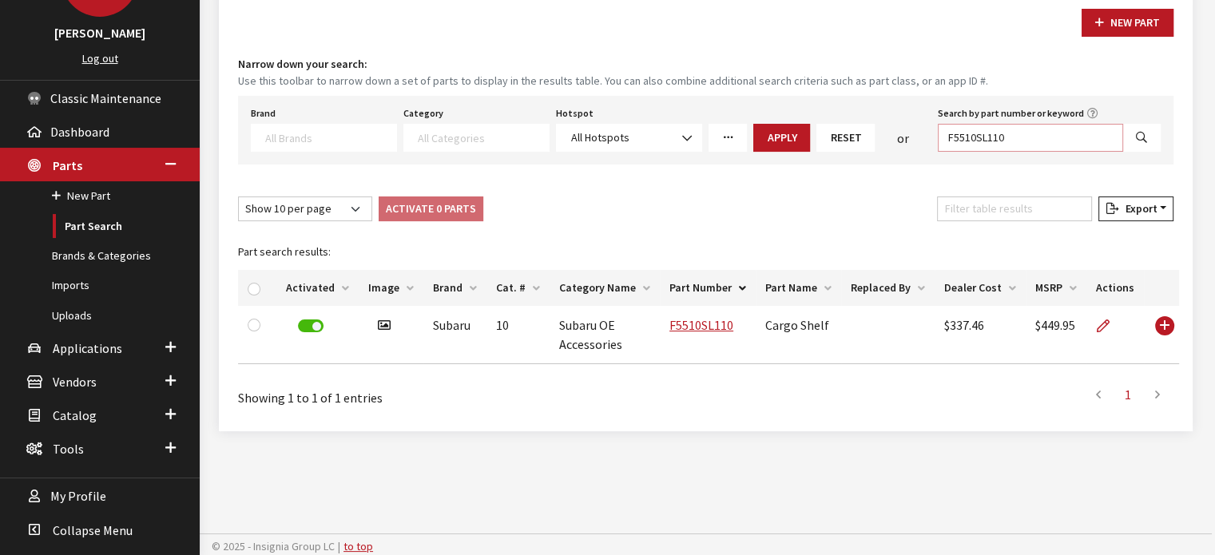
click at [988, 137] on input "F5510SL110" at bounding box center [1030, 138] width 185 height 28
paste input "0"
type input "F5510SL010"
select select
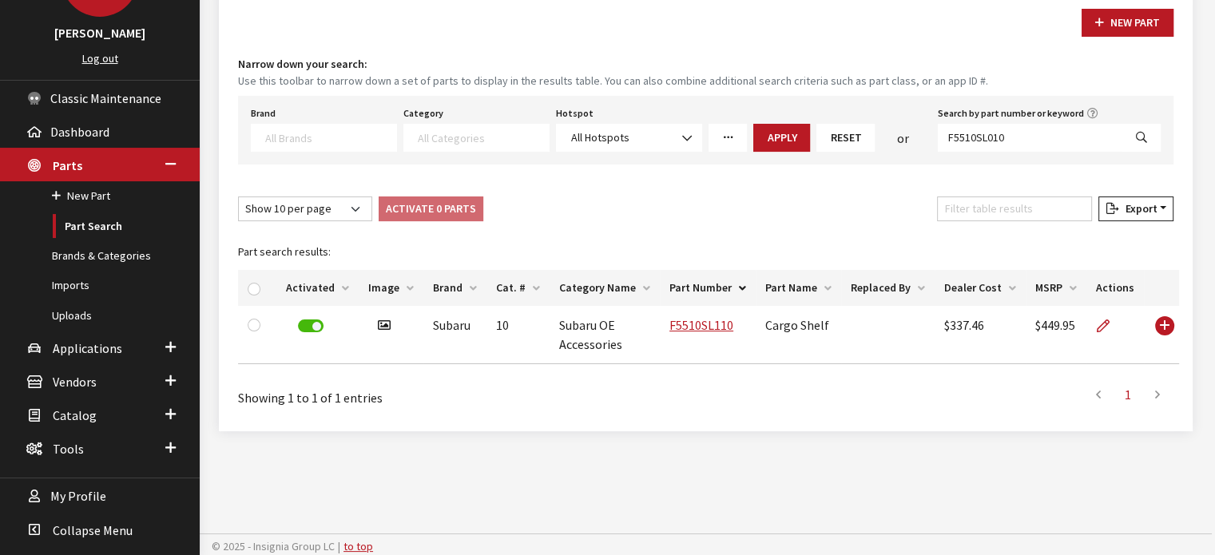
select select
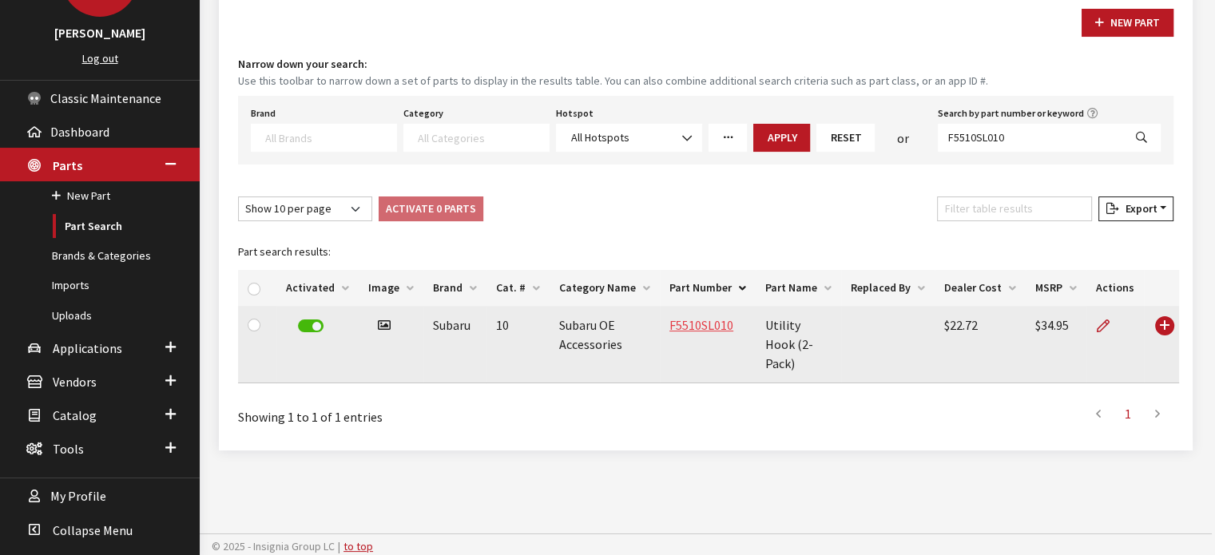
click at [700, 319] on link "F5510SL010" at bounding box center [701, 325] width 64 height 16
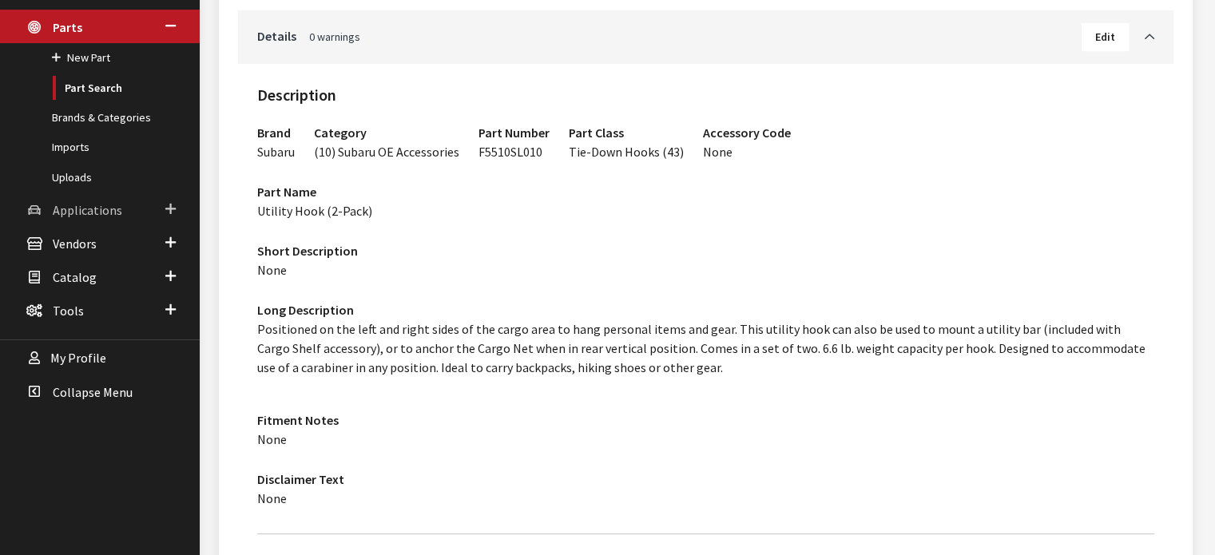
scroll to position [240, 0]
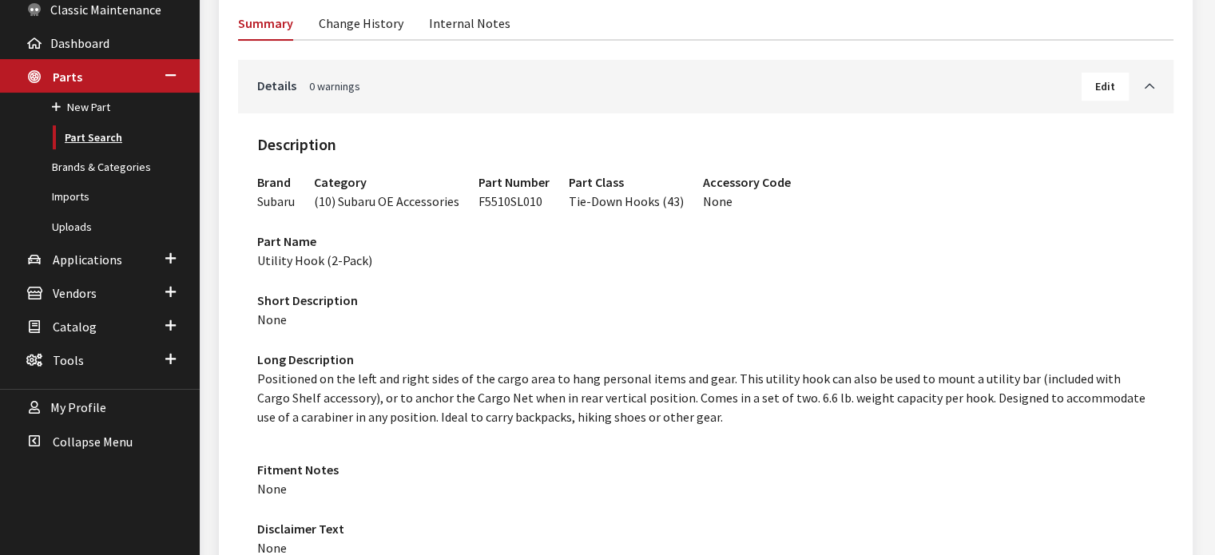
click at [109, 136] on link "Part Search" at bounding box center [100, 138] width 200 height 30
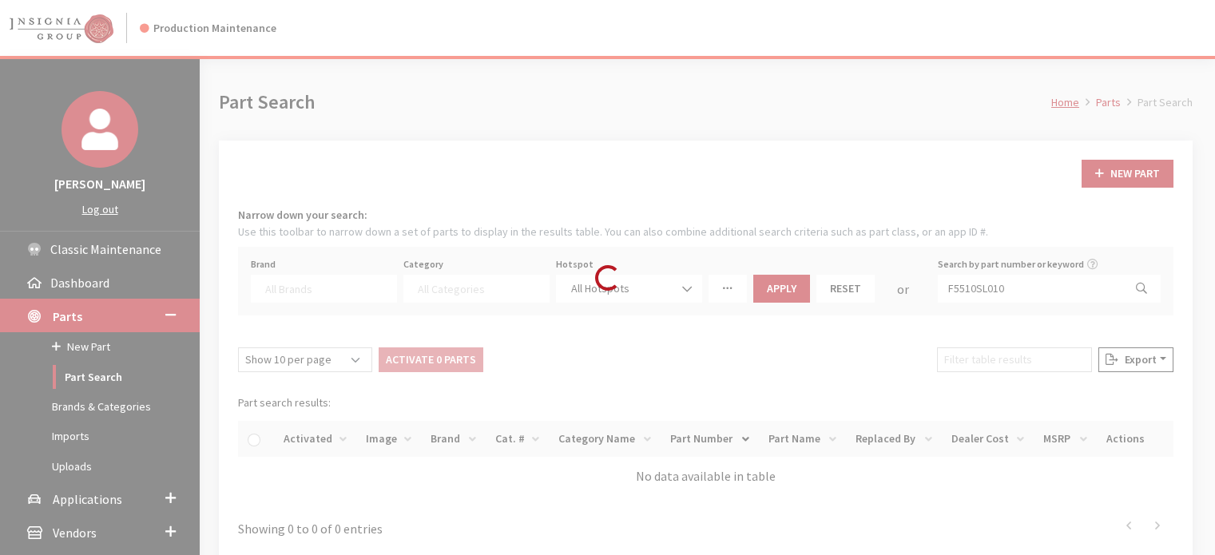
select select
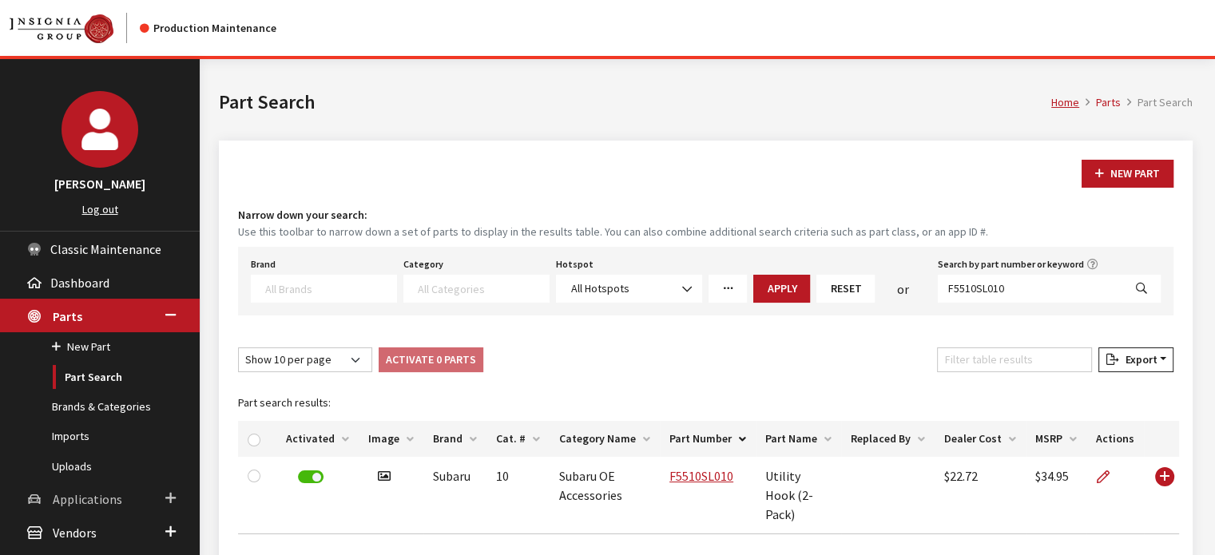
click at [99, 492] on span "Applications" at bounding box center [87, 499] width 69 height 16
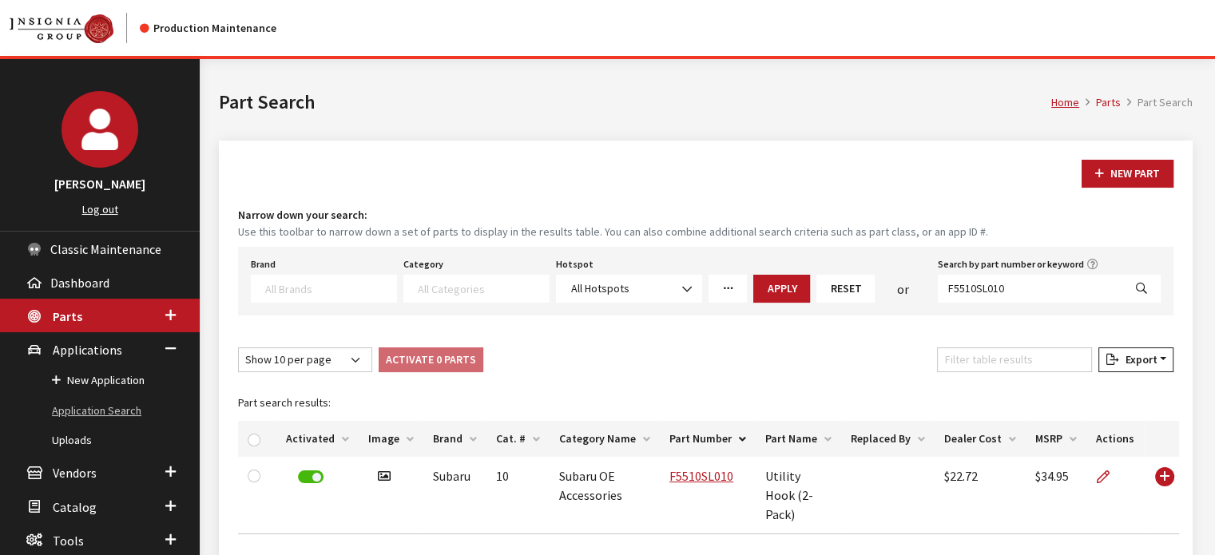
click at [93, 410] on link "Application Search" at bounding box center [100, 411] width 200 height 30
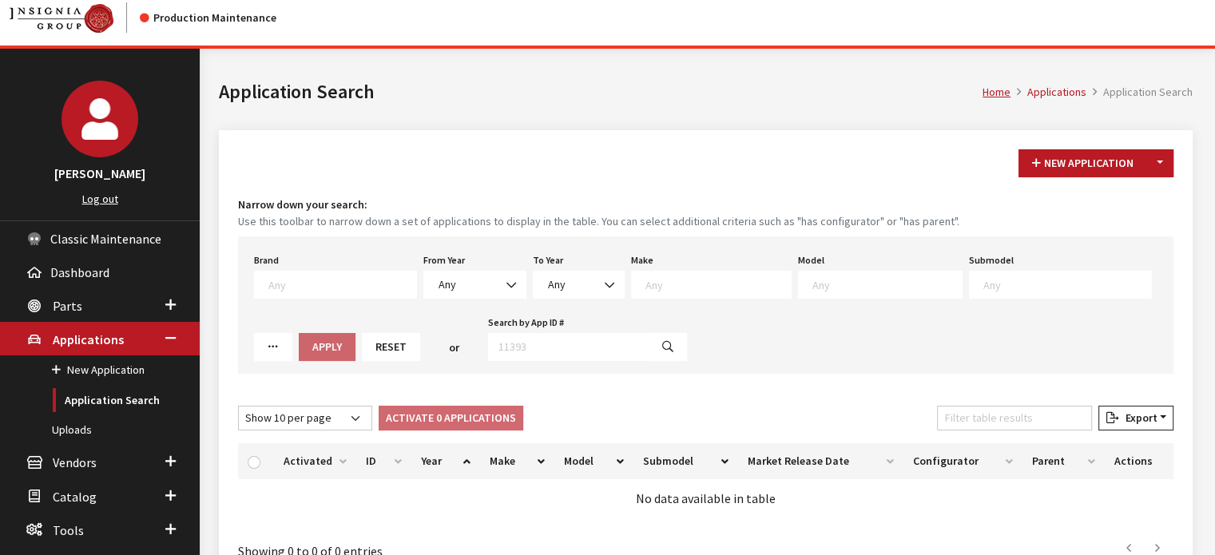
scroll to position [105, 0]
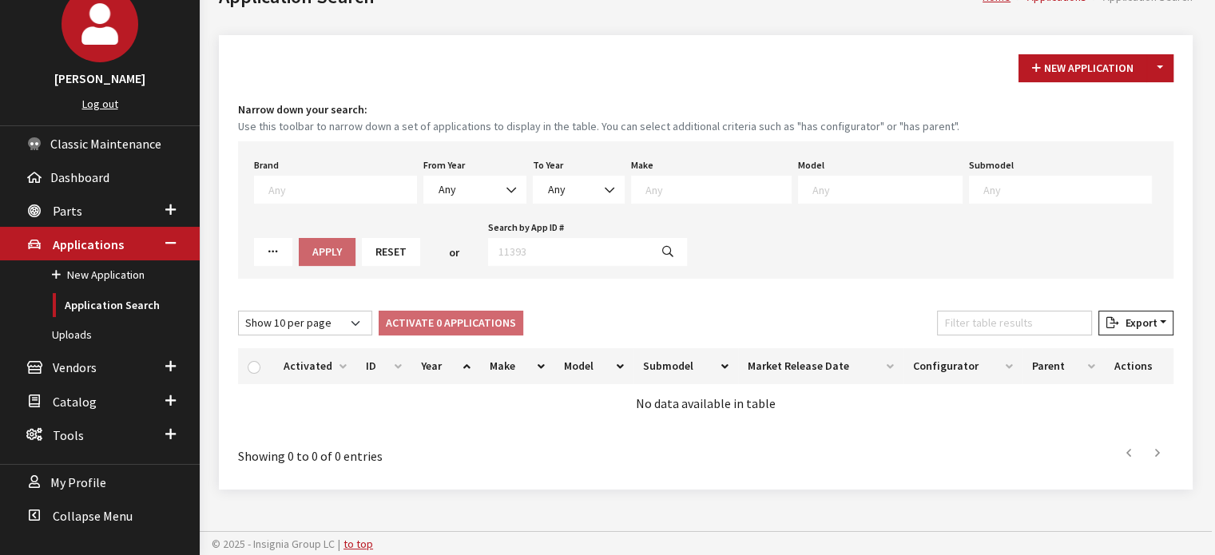
click at [442, 170] on label "From Year" at bounding box center [444, 165] width 42 height 14
click at [424, 176] on select "Any 2026 2025 2024 2023 2022 2021 2020 2019 2018 2017 2016 2015 2014 2013 2012 …" at bounding box center [423, 176] width 1 height 1
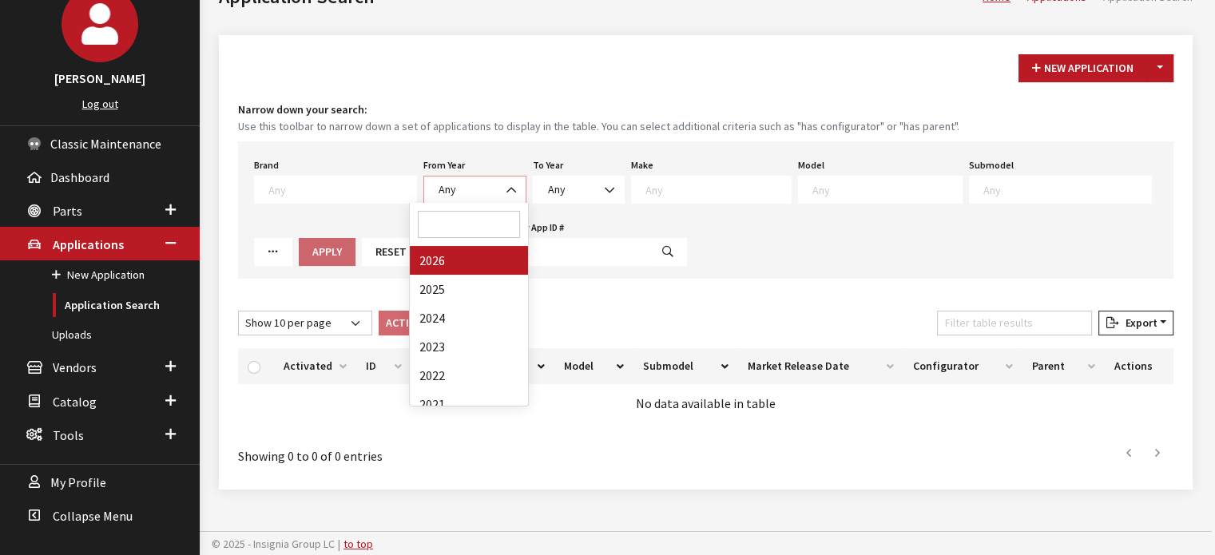
click at [503, 178] on span at bounding box center [511, 189] width 27 height 27
drag, startPoint x: 502, startPoint y: 258, endPoint x: 642, endPoint y: 198, distance: 152.0
select select "2026"
select select
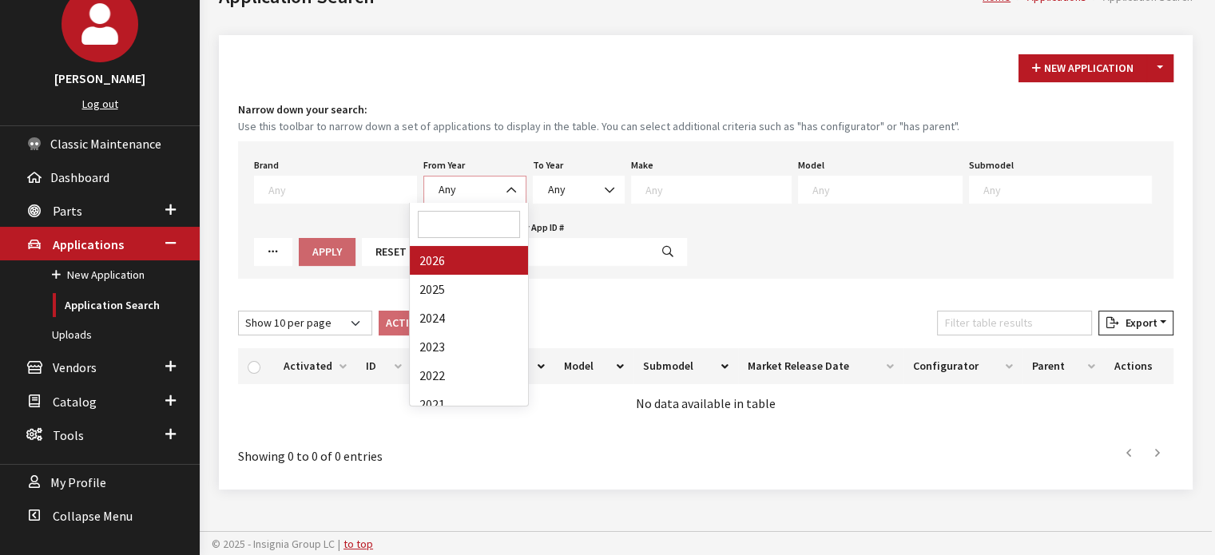
select select
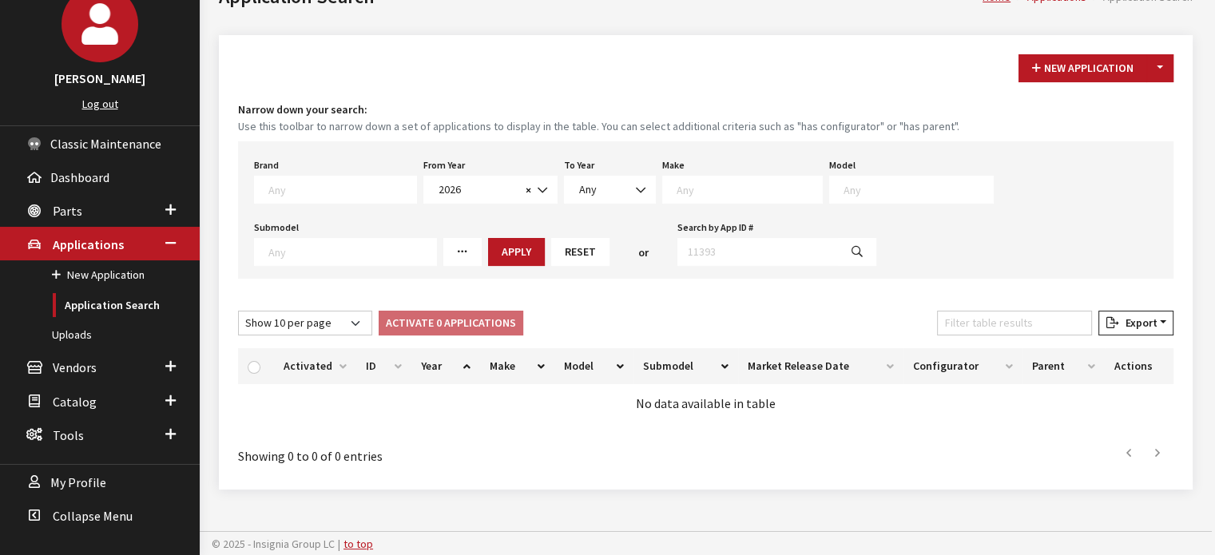
drag, startPoint x: 656, startPoint y: 196, endPoint x: 708, endPoint y: 185, distance: 53.7
click at [708, 185] on textarea "Search" at bounding box center [748, 189] width 145 height 14
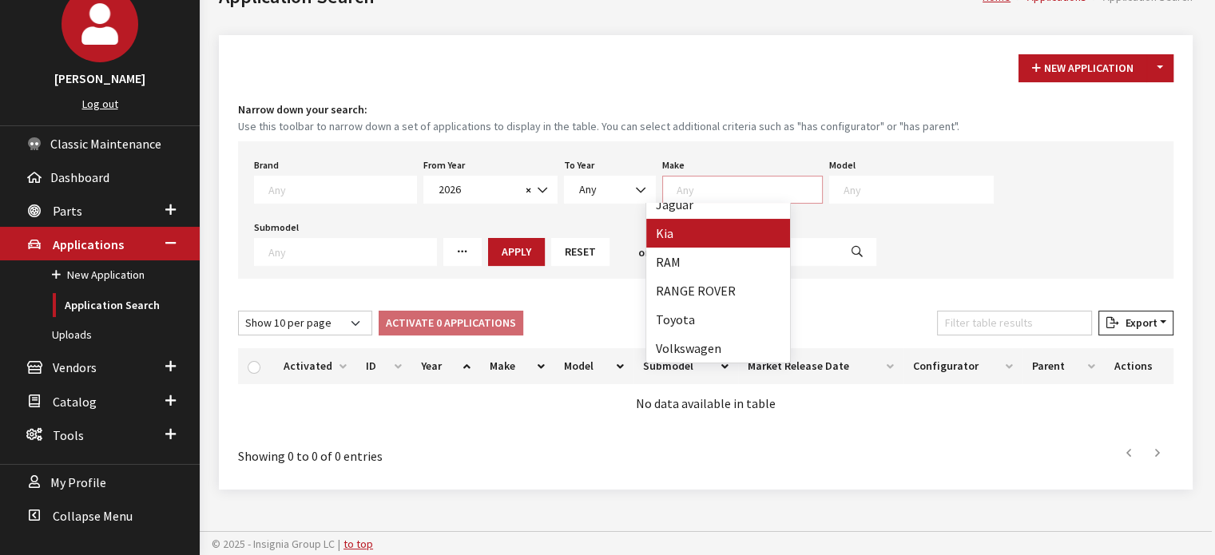
select select "31"
select select
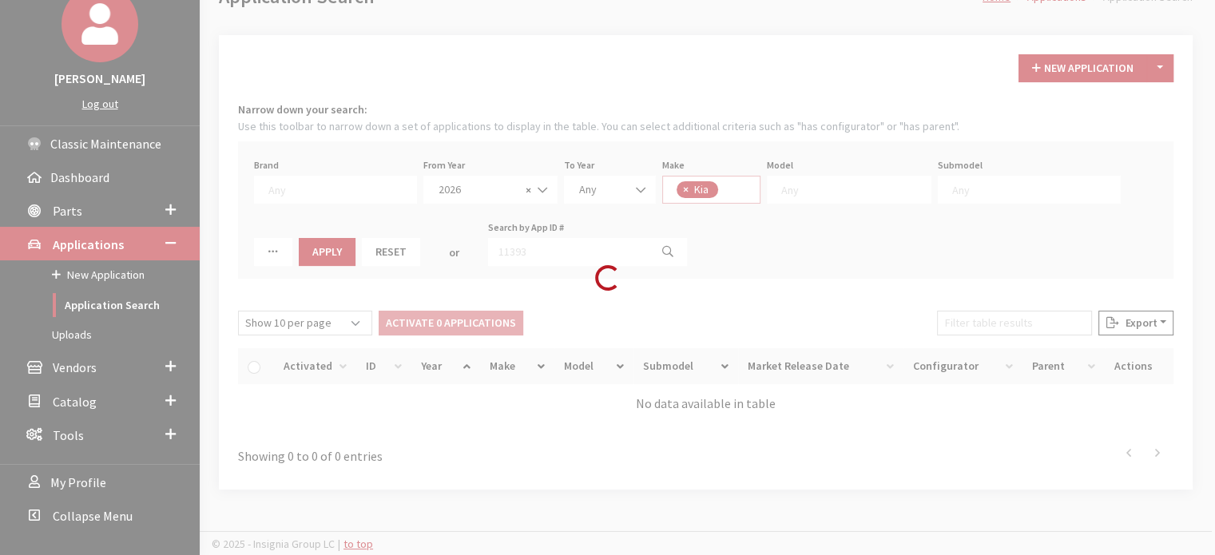
scroll to position [163, 0]
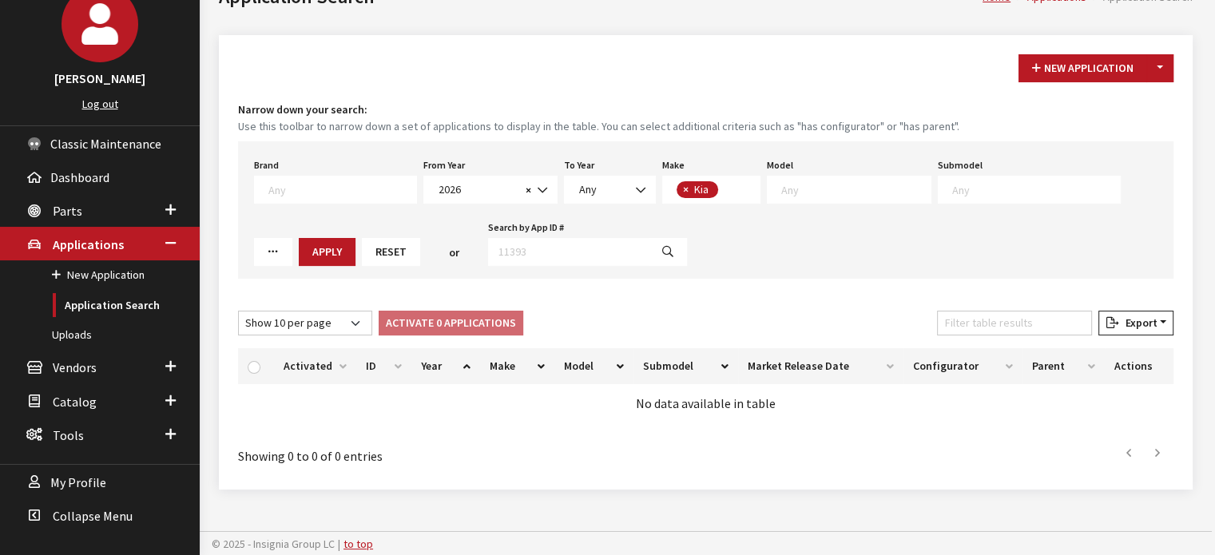
click at [825, 183] on textarea "Search" at bounding box center [855, 189] width 149 height 14
select select "1102"
select select
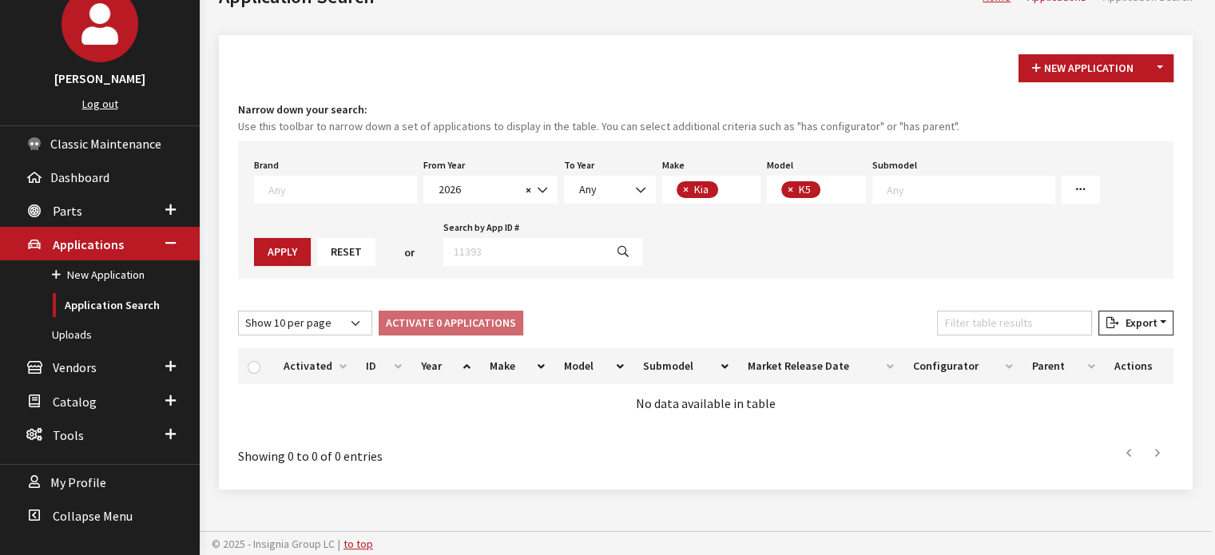
scroll to position [14, 0]
click at [311, 238] on button "Apply" at bounding box center [282, 252] width 57 height 28
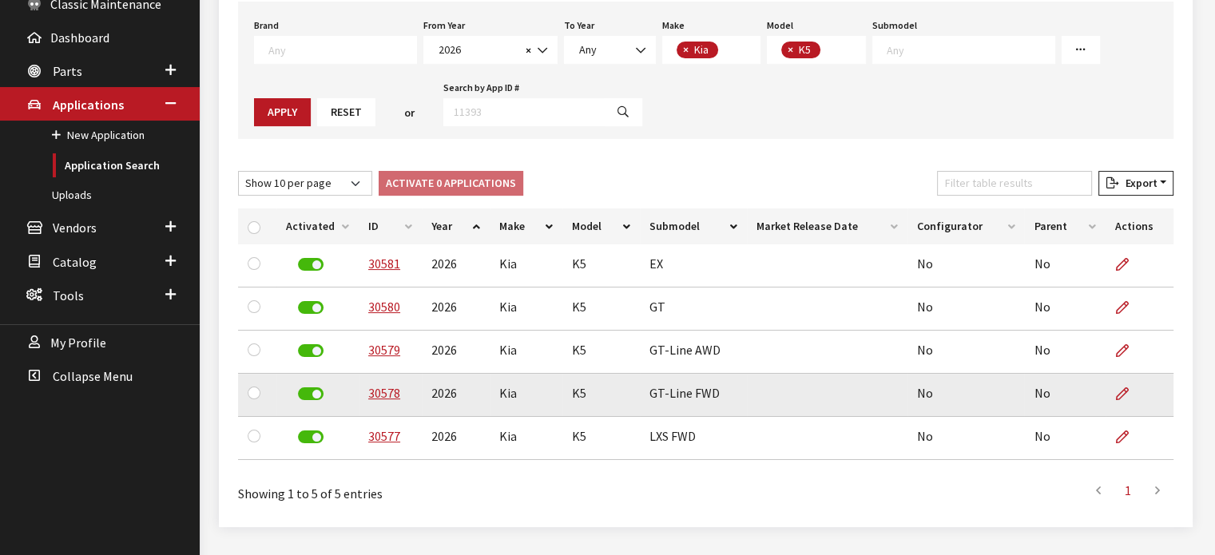
scroll to position [265, 0]
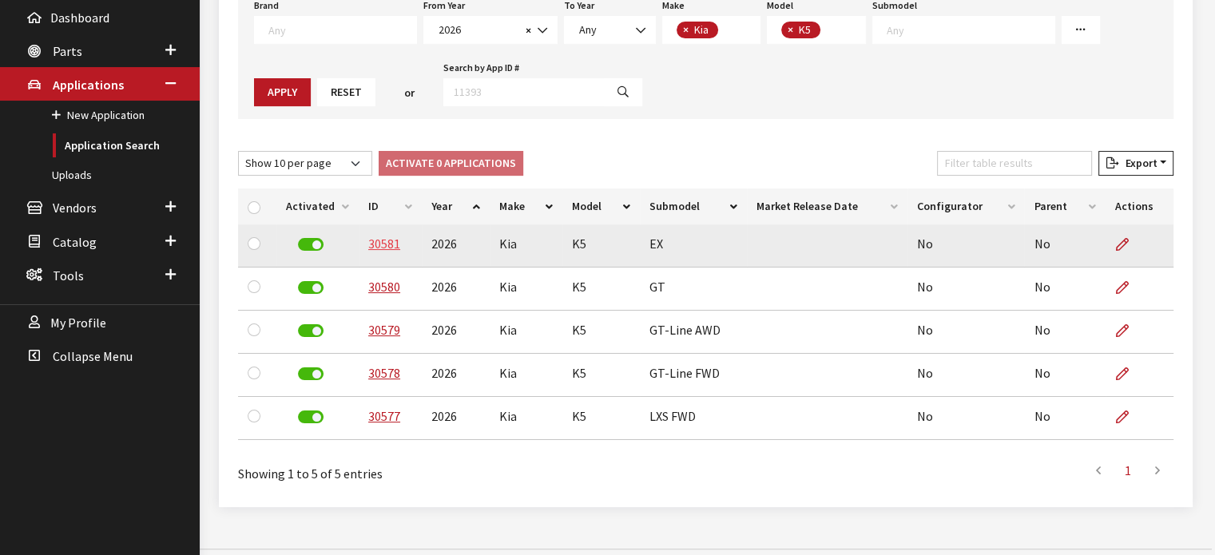
click at [386, 242] on link "30581" at bounding box center [384, 244] width 32 height 16
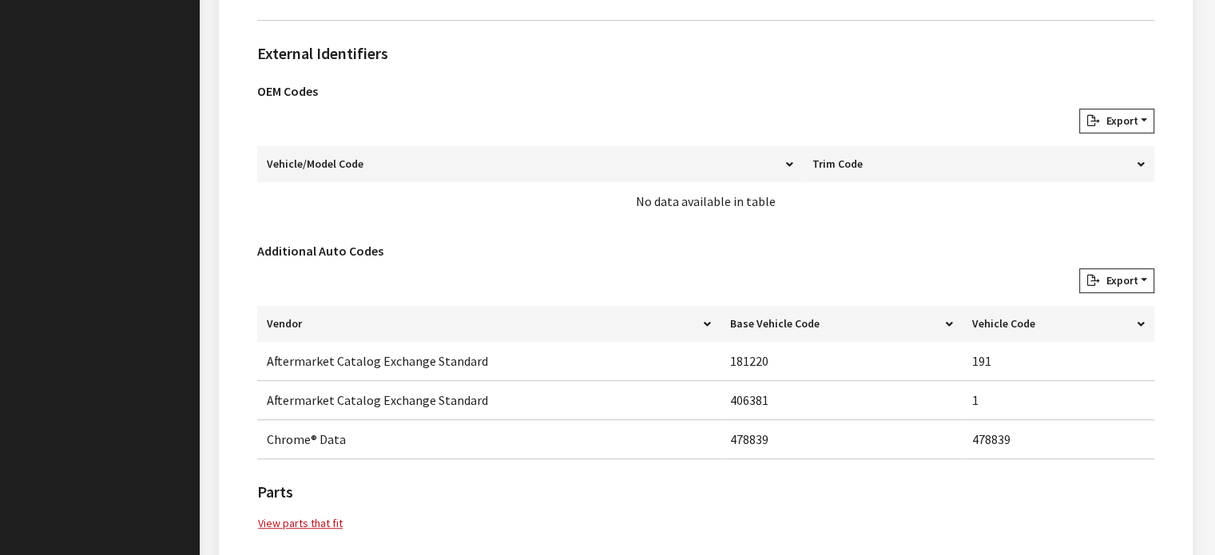
scroll to position [1035, 0]
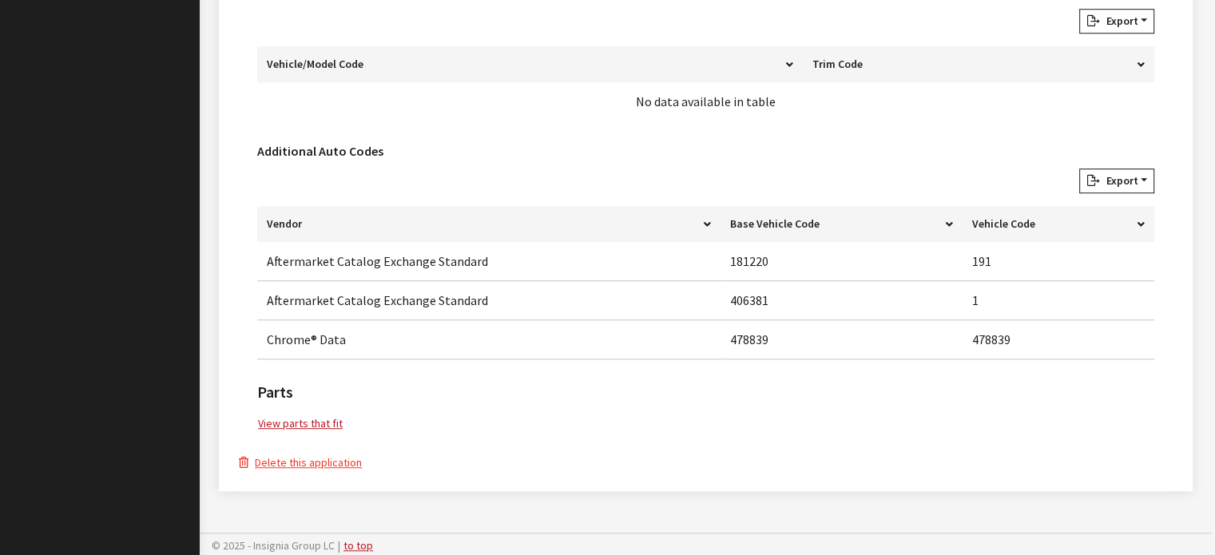
click at [313, 422] on link "View parts that fit" at bounding box center [300, 423] width 86 height 18
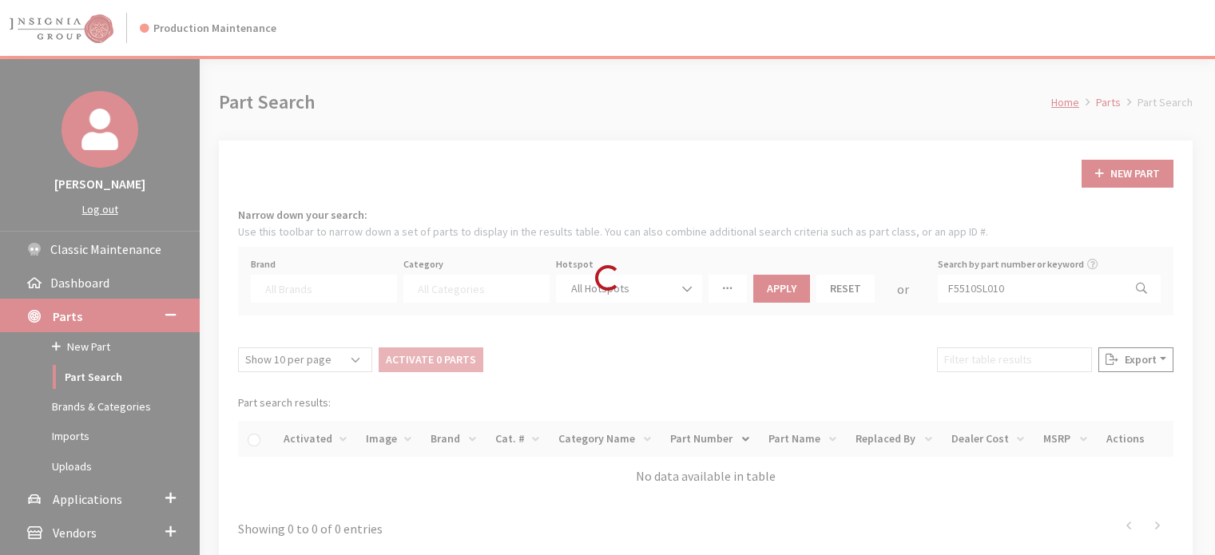
select select
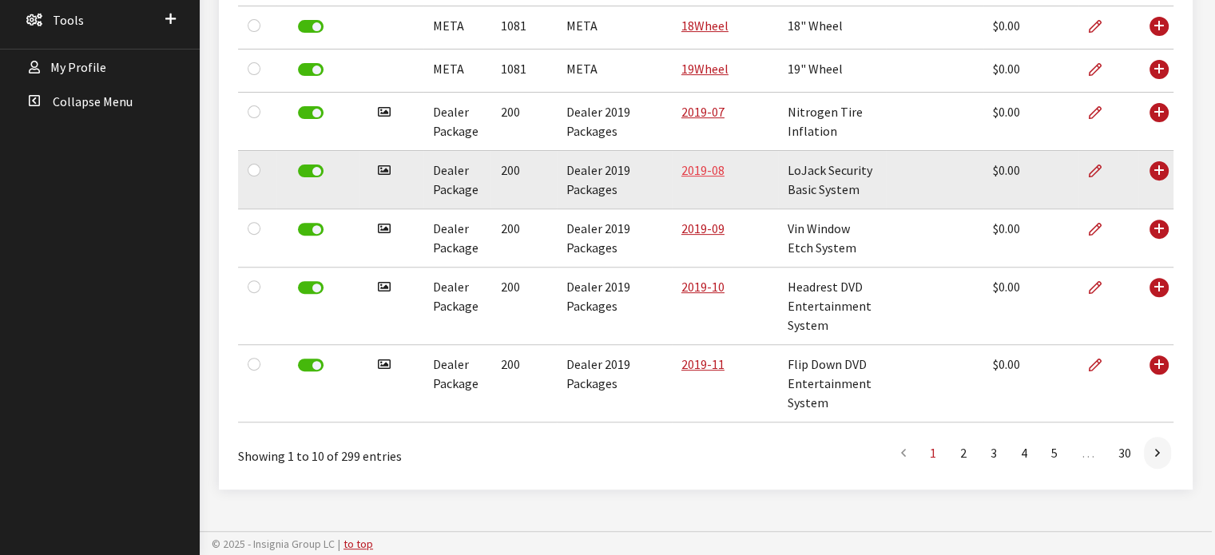
scroll to position [581, 0]
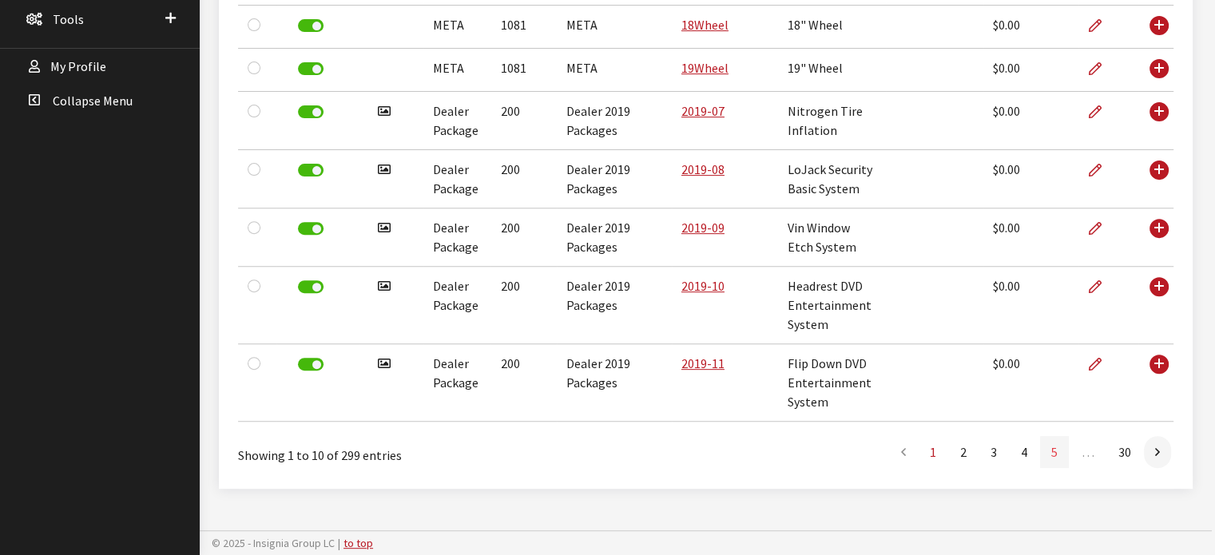
click at [1060, 462] on link "5" at bounding box center [1054, 452] width 29 height 32
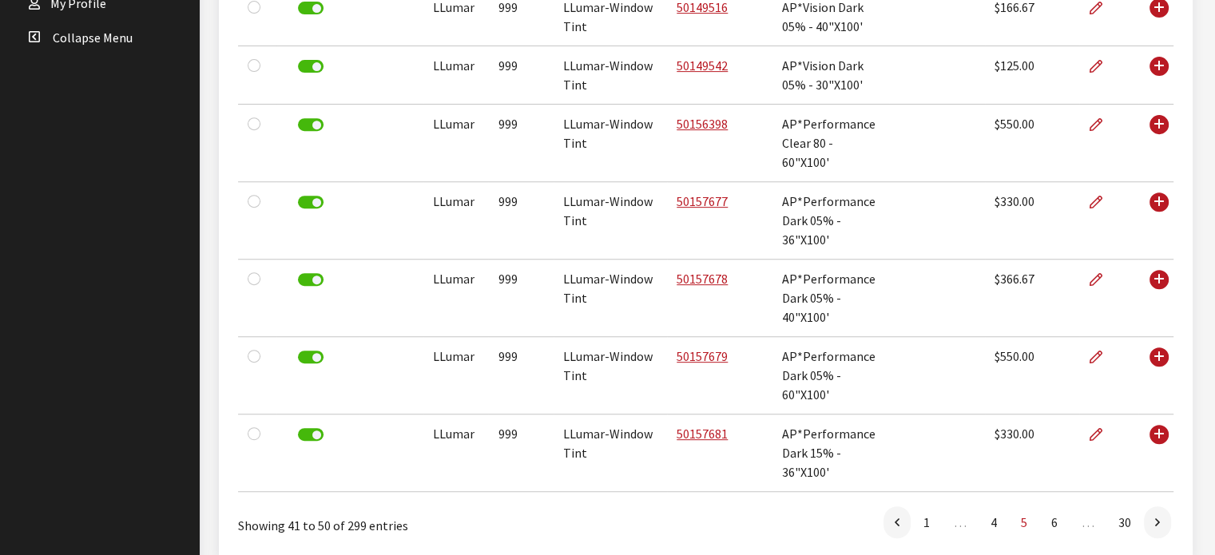
scroll to position [710, 0]
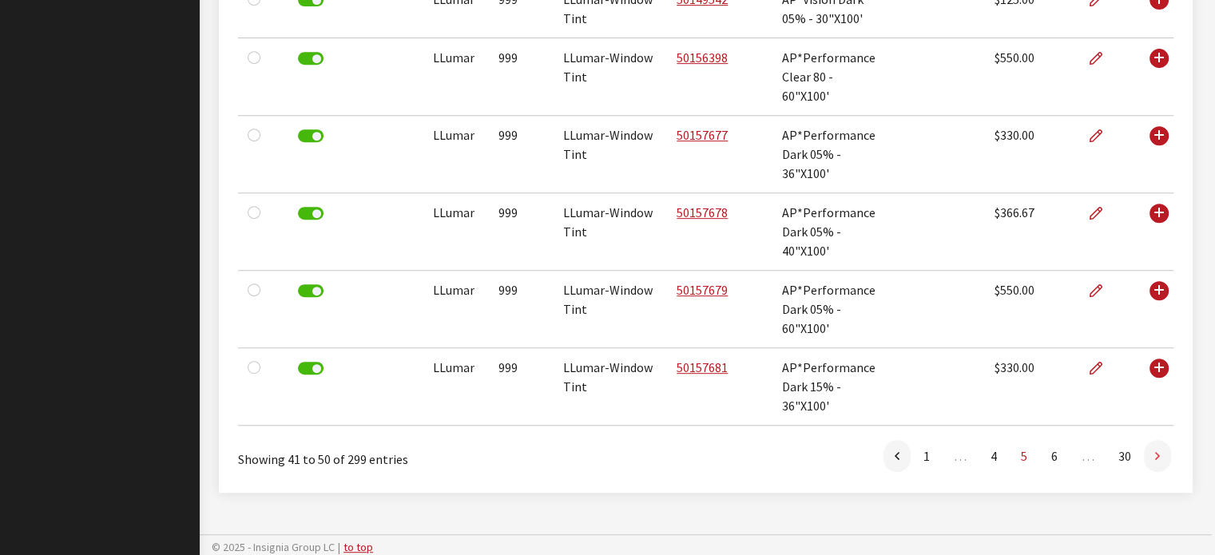
click at [1163, 461] on link at bounding box center [1157, 456] width 27 height 32
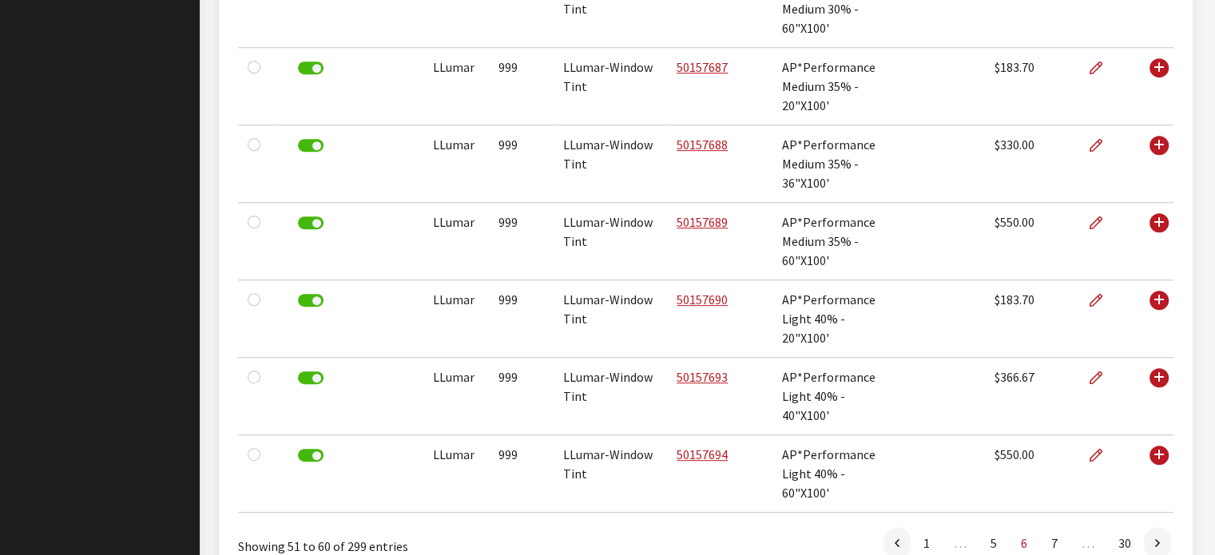
click at [1163, 461] on td "Use Enter key to show more/less" at bounding box center [1155, 473] width 35 height 77
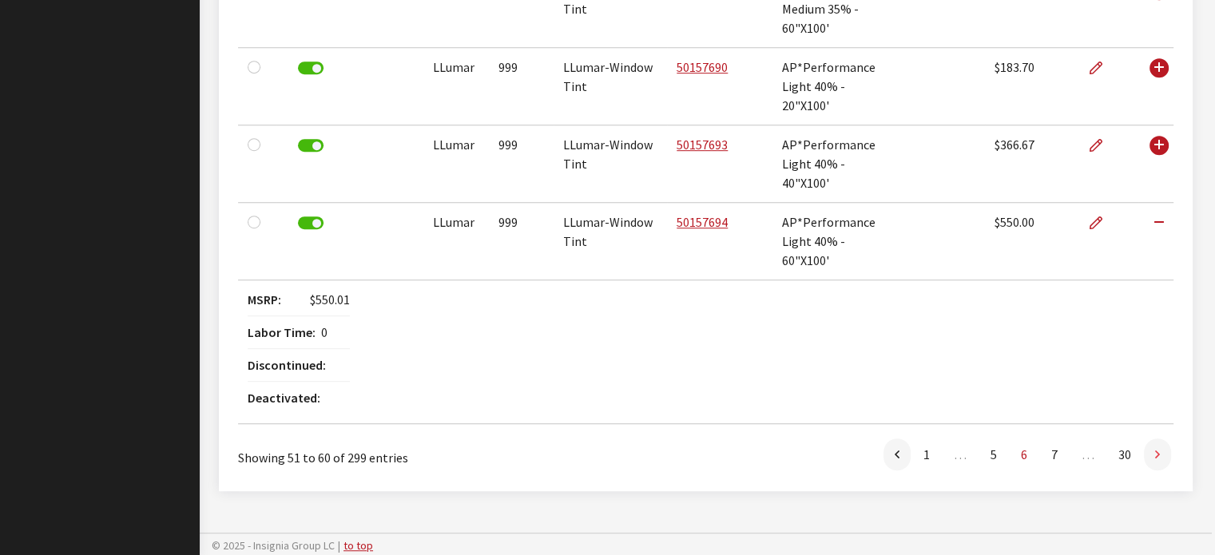
click at [1156, 462] on link at bounding box center [1157, 454] width 27 height 32
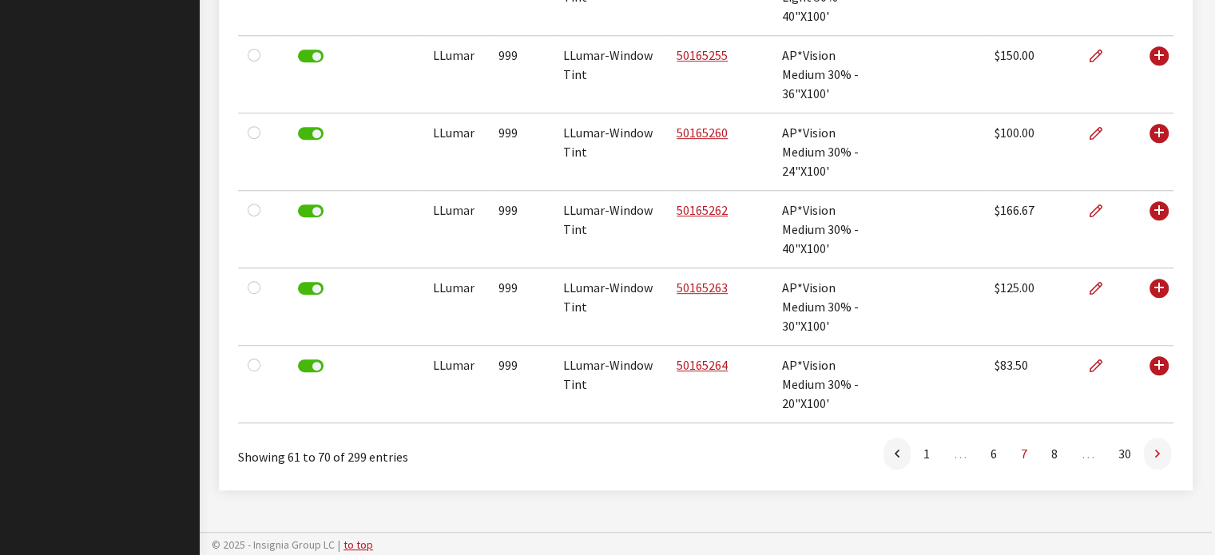
click at [1152, 458] on link at bounding box center [1157, 454] width 27 height 32
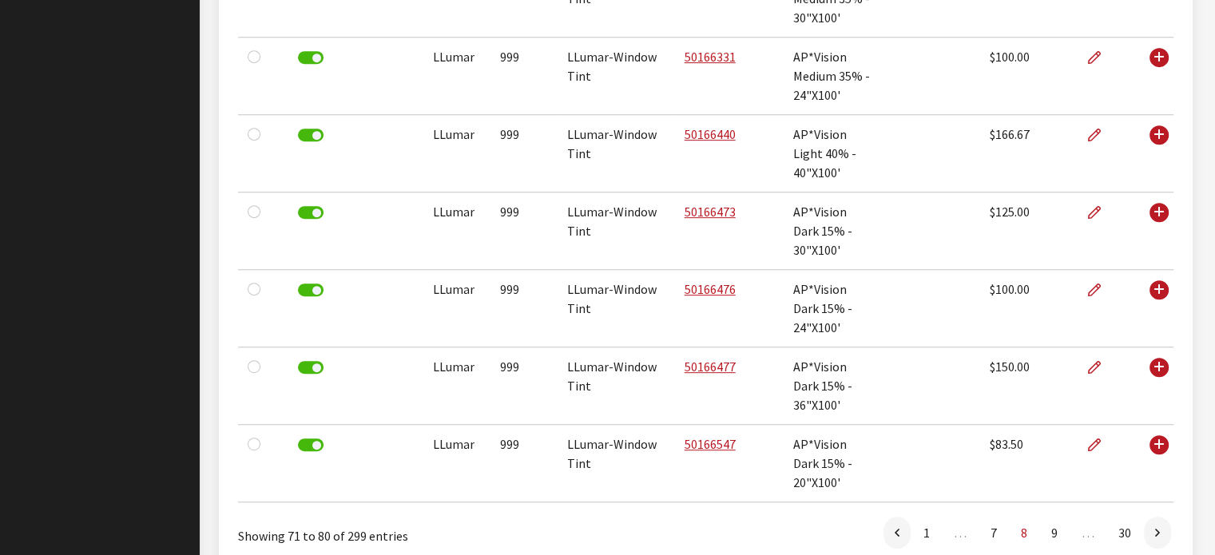
click at [1152, 517] on link at bounding box center [1157, 533] width 27 height 32
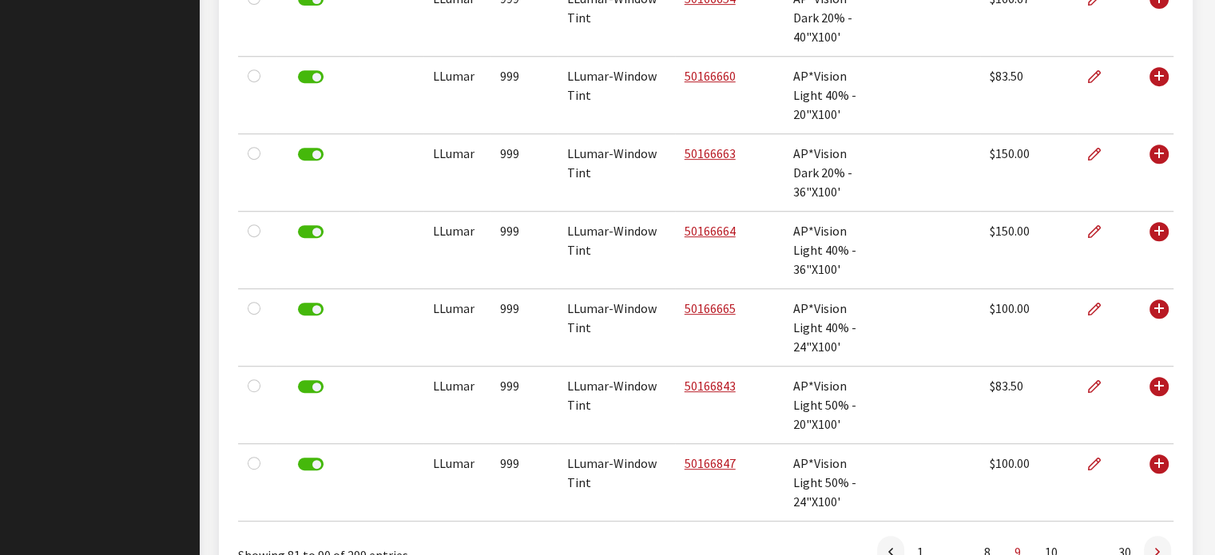
click at [1153, 536] on link at bounding box center [1157, 552] width 27 height 32
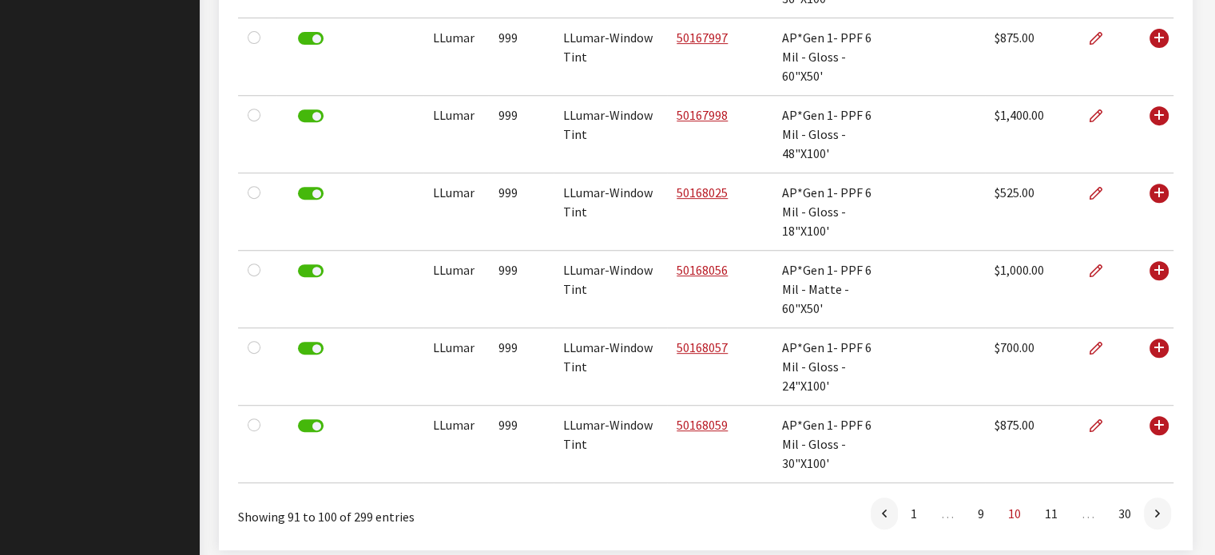
click at [1153, 462] on td "Use Enter key to show more/less" at bounding box center [1155, 444] width 35 height 77
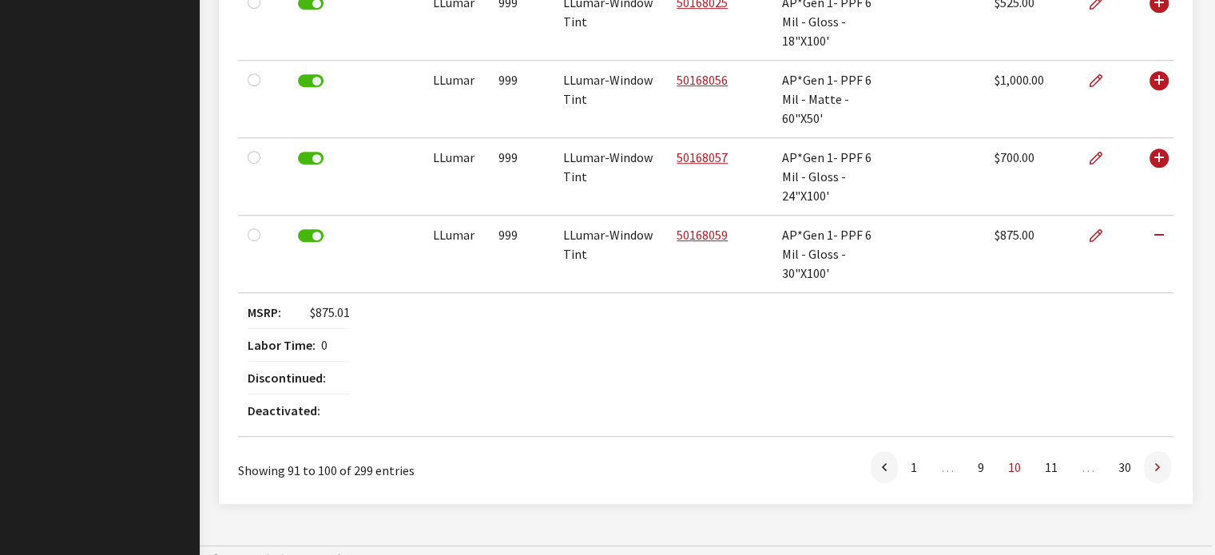
scroll to position [913, 0]
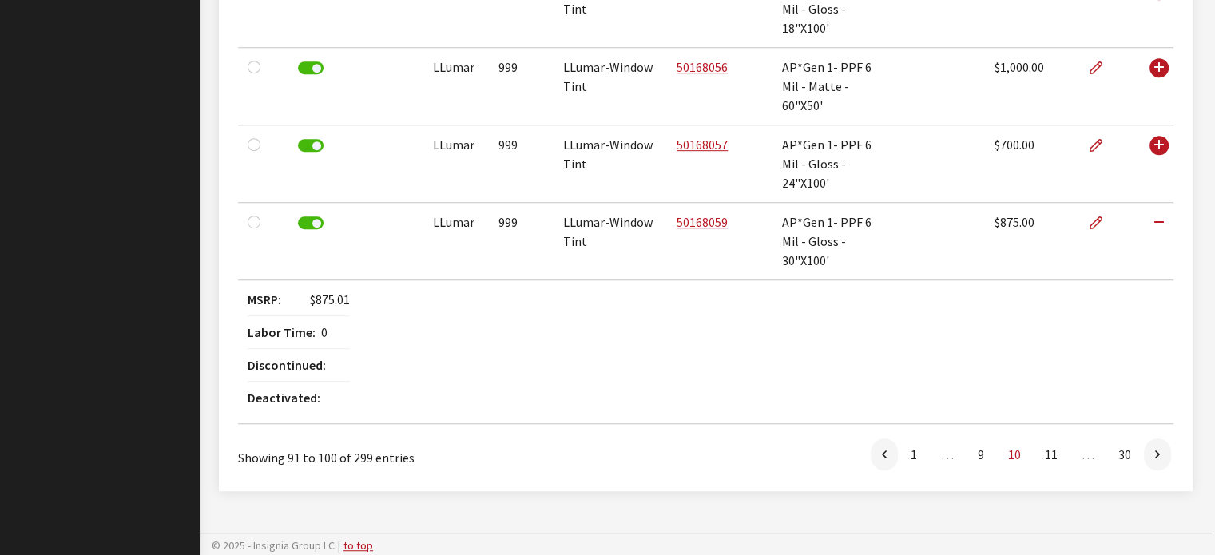
drag, startPoint x: 1186, startPoint y: 23, endPoint x: 1201, endPoint y: 31, distance: 17.1
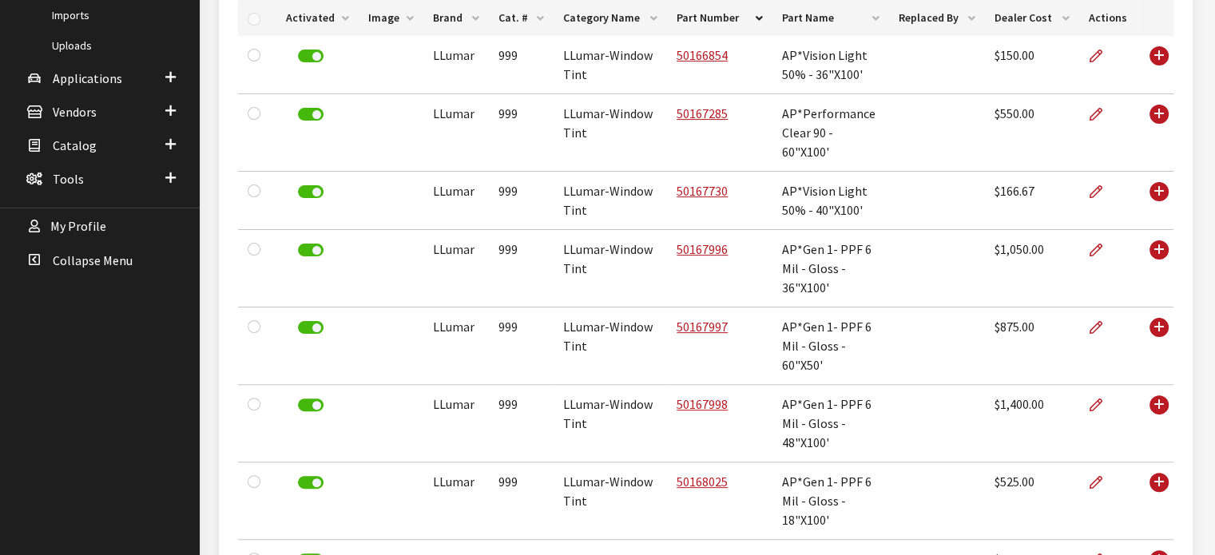
scroll to position [114, 0]
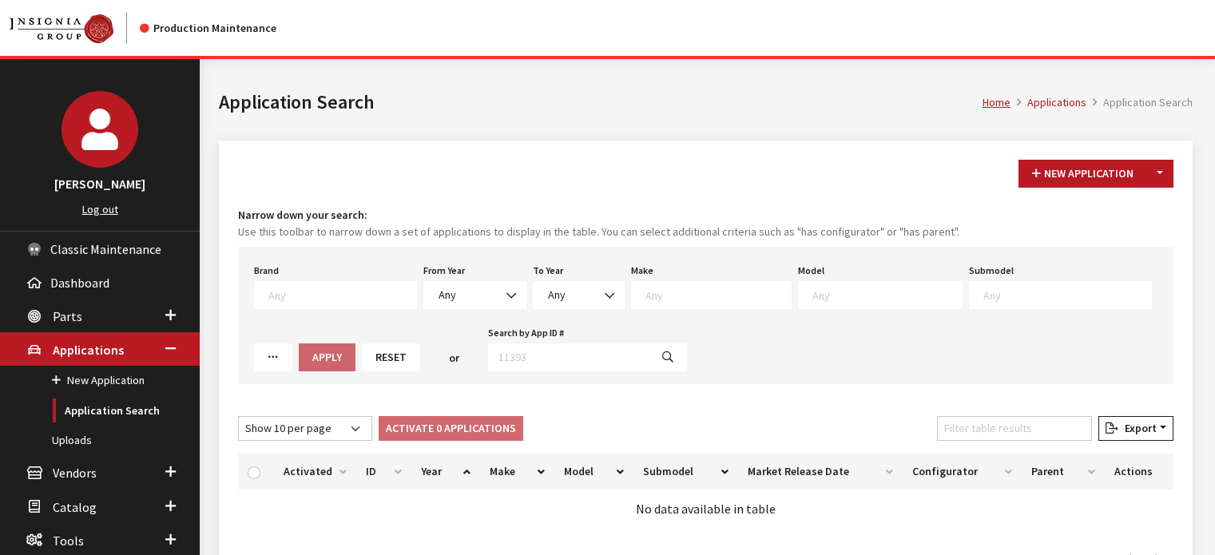
select select "2026"
select select "31"
select select "1102"
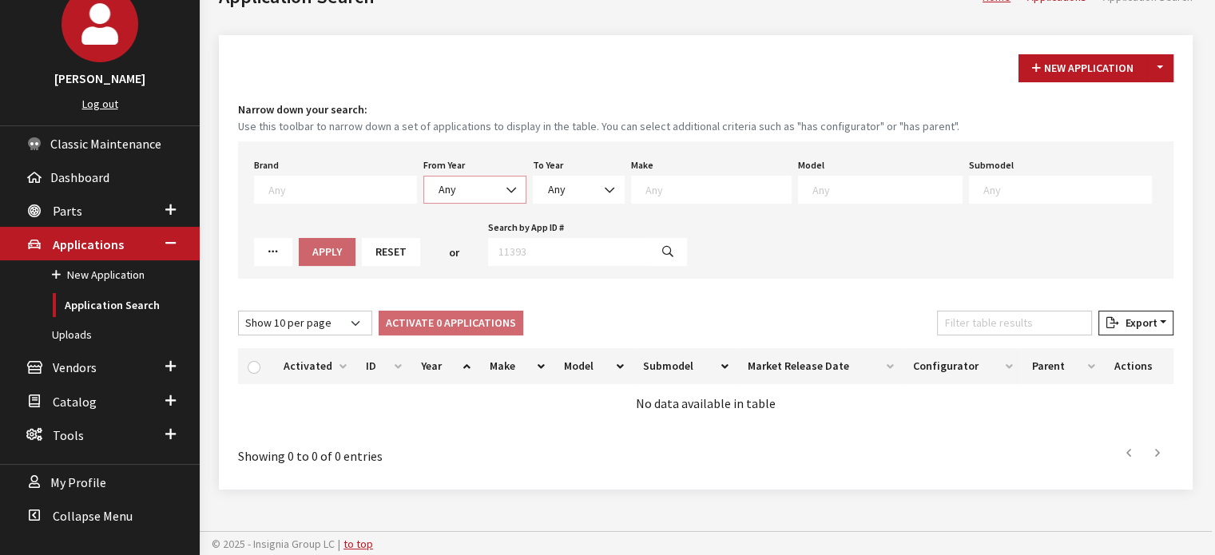
click at [438, 189] on span "Any" at bounding box center [447, 189] width 18 height 14
drag, startPoint x: 702, startPoint y: 165, endPoint x: 694, endPoint y: 177, distance: 14.4
click at [701, 166] on div "Make Any Acura Alfa Romeo ATV Audi Bentley BMW Buick Cadillac Chevrolet Chrysle…" at bounding box center [711, 179] width 167 height 50
click at [694, 178] on span at bounding box center [711, 190] width 161 height 28
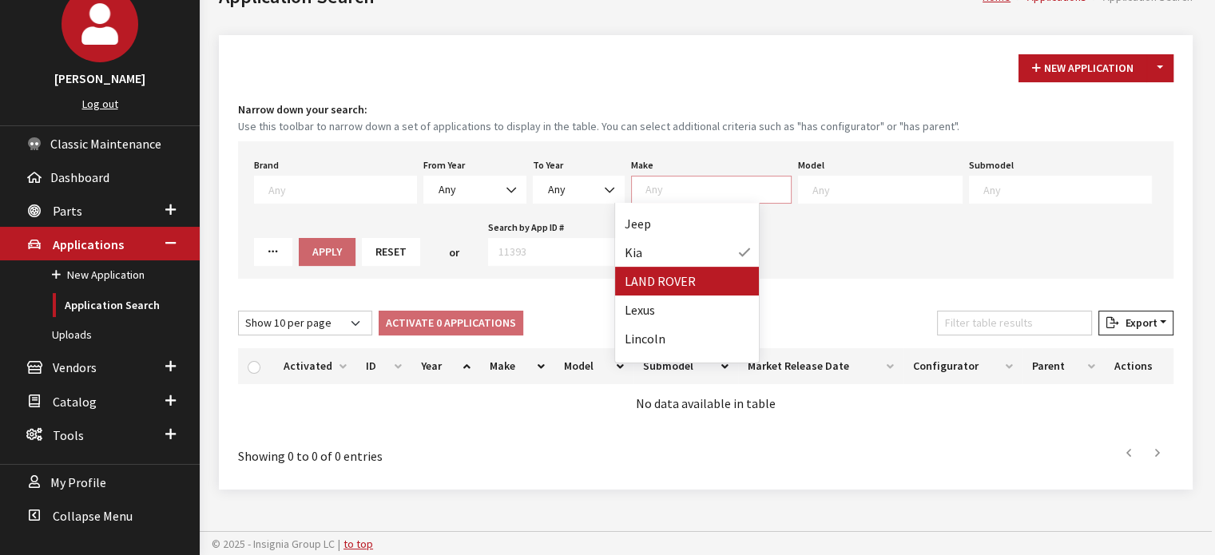
scroll to position [661, 0]
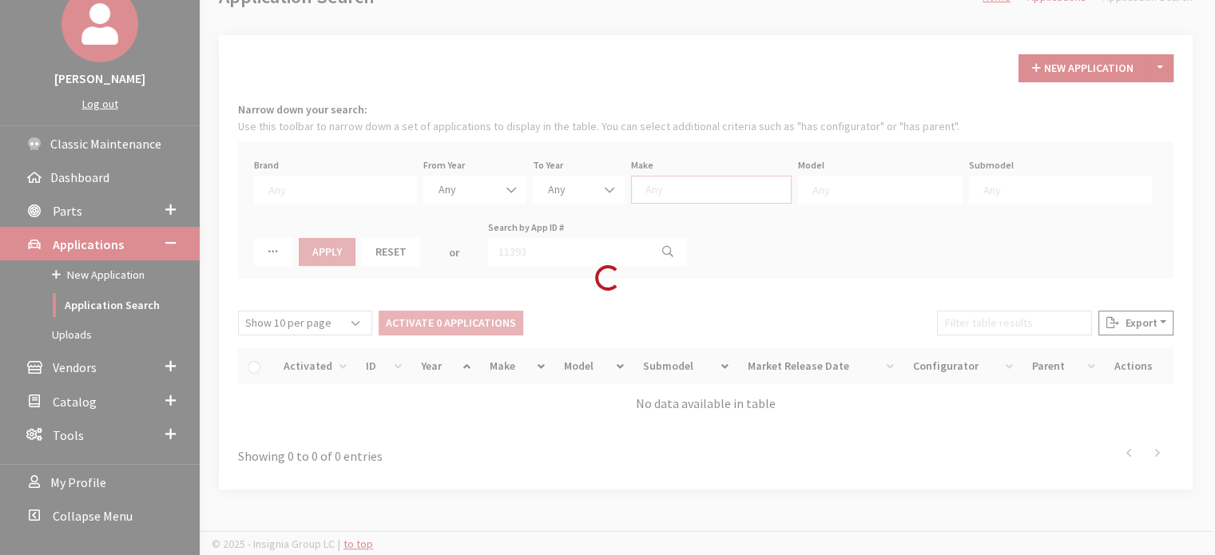
select select
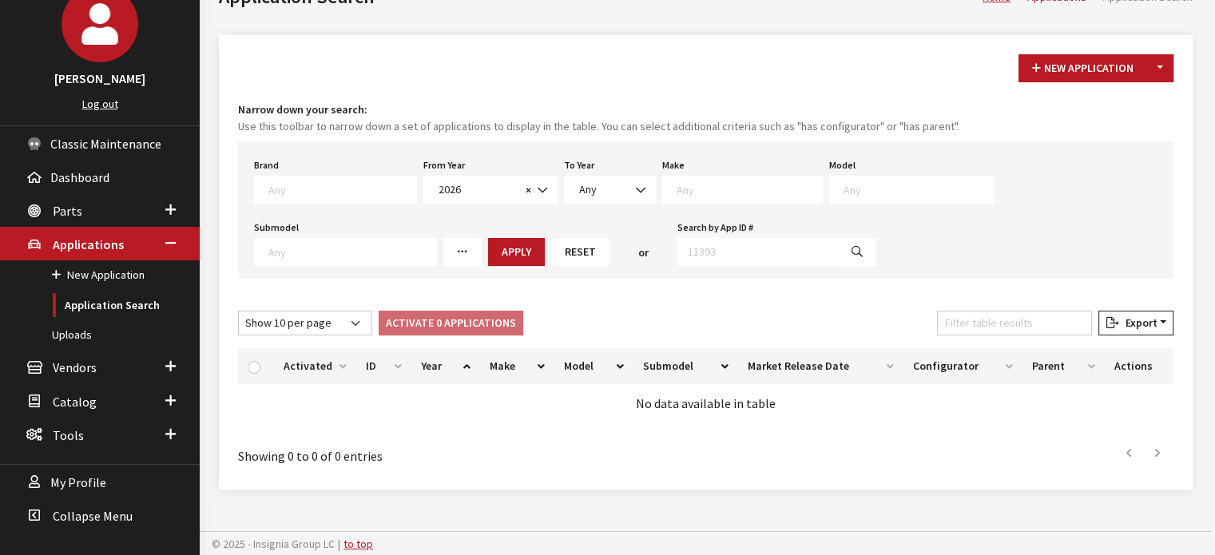
click at [676, 188] on textarea "Search" at bounding box center [748, 189] width 145 height 14
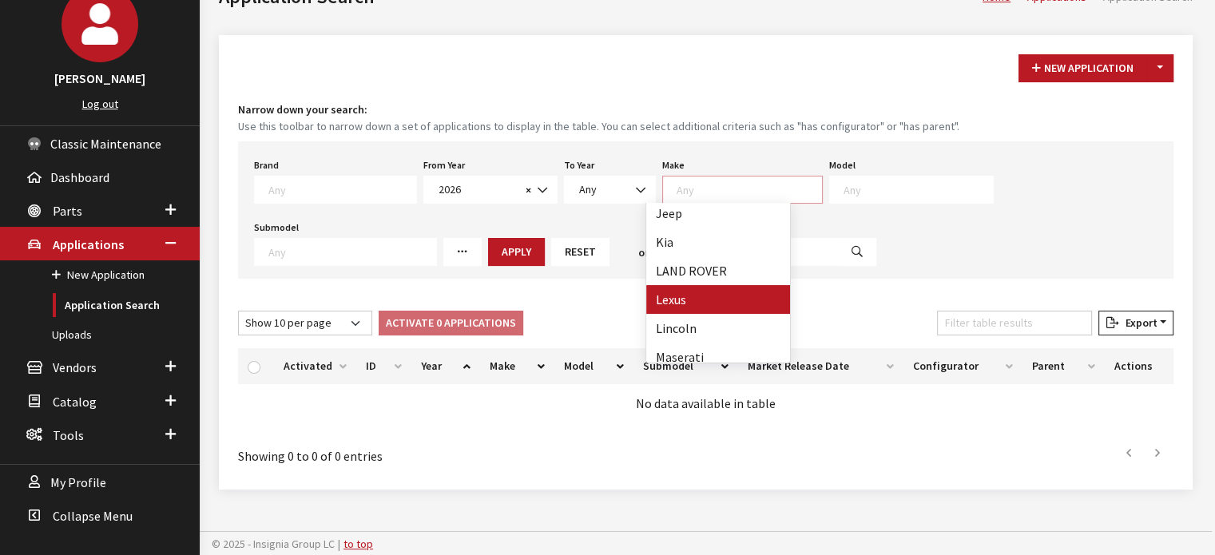
scroll to position [719, 0]
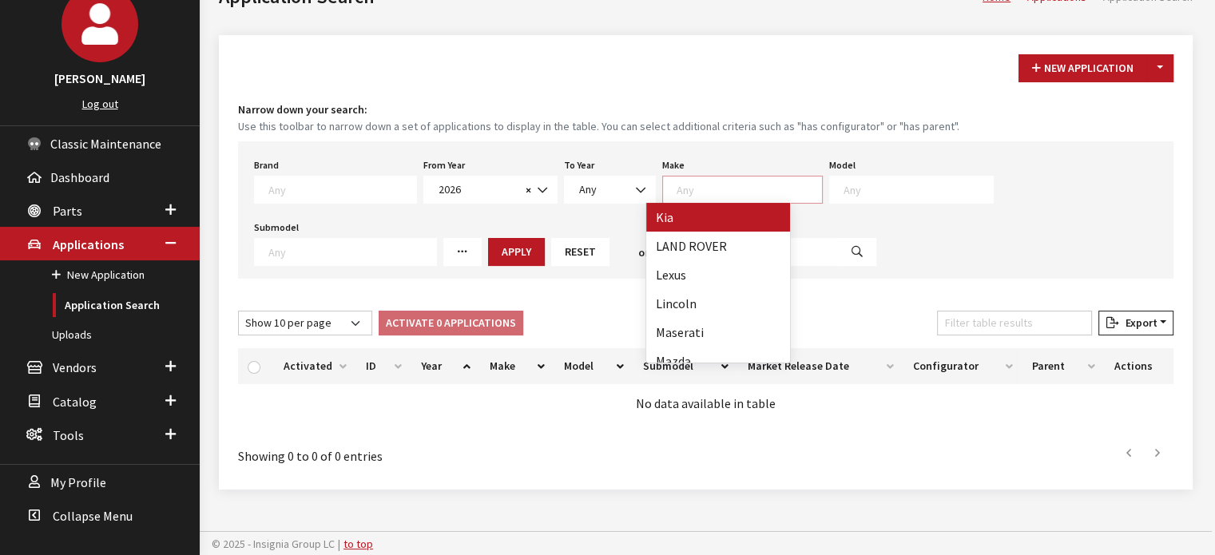
select select "31"
select select
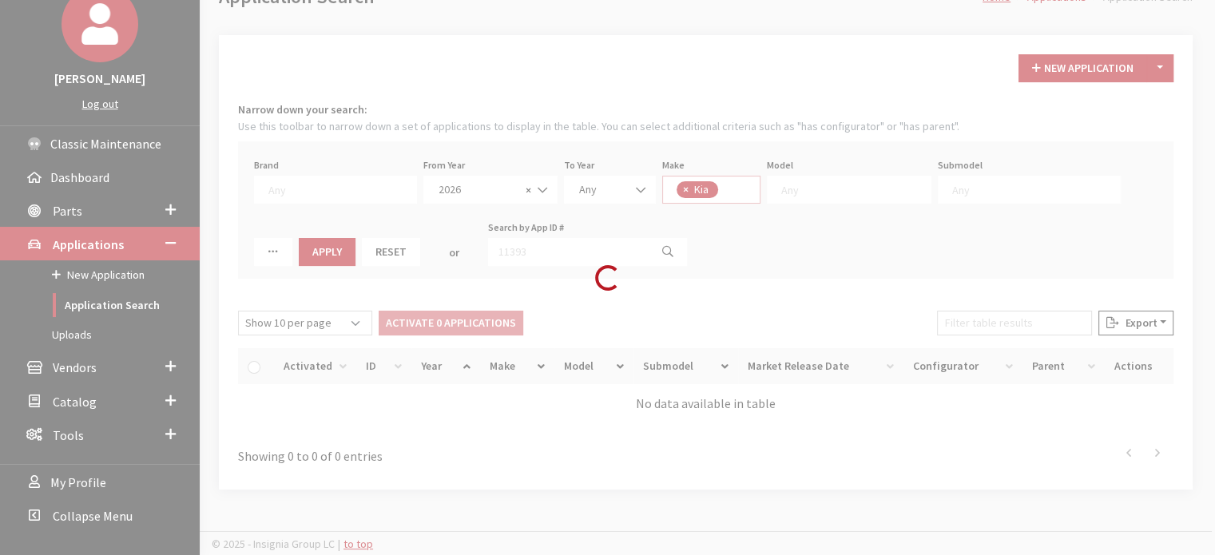
scroll to position [387, 0]
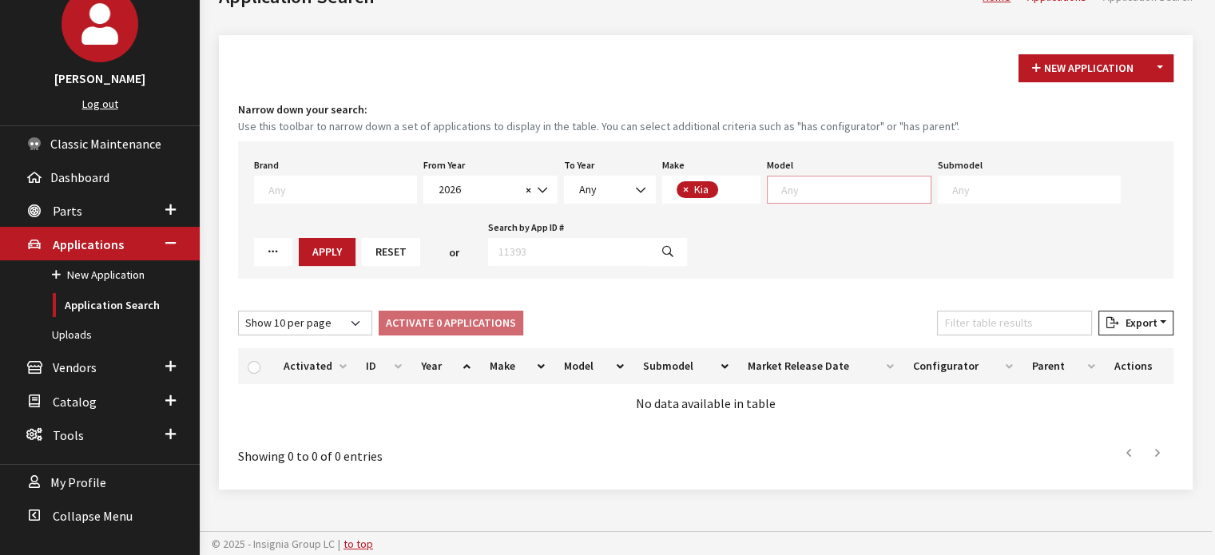
click at [803, 193] on textarea "Search" at bounding box center [855, 189] width 149 height 14
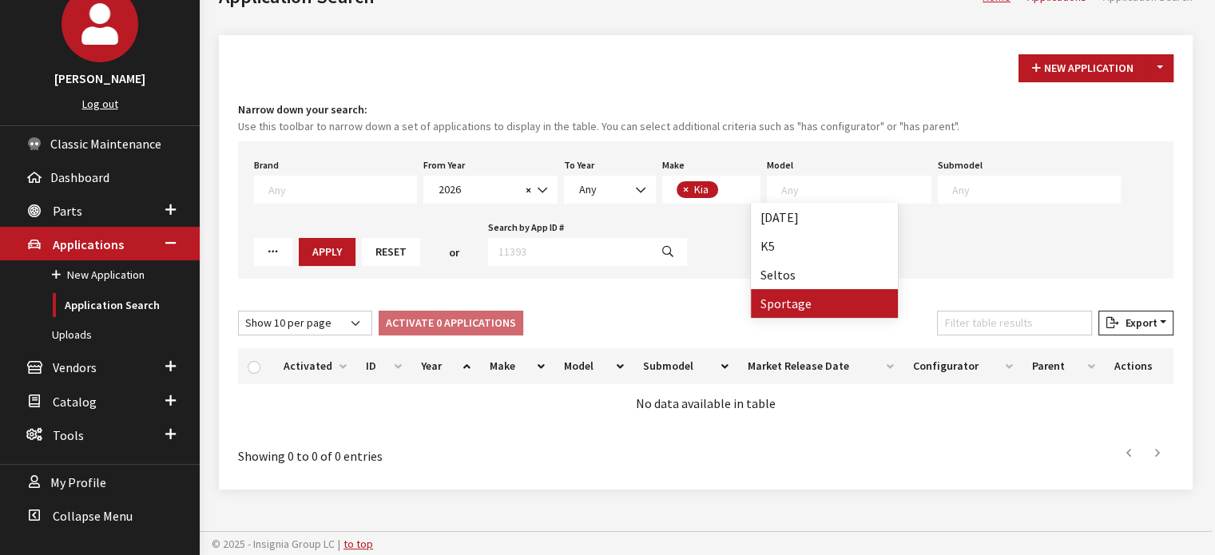
drag, startPoint x: 817, startPoint y: 291, endPoint x: 843, endPoint y: 277, distance: 30.0
select select "393"
select select
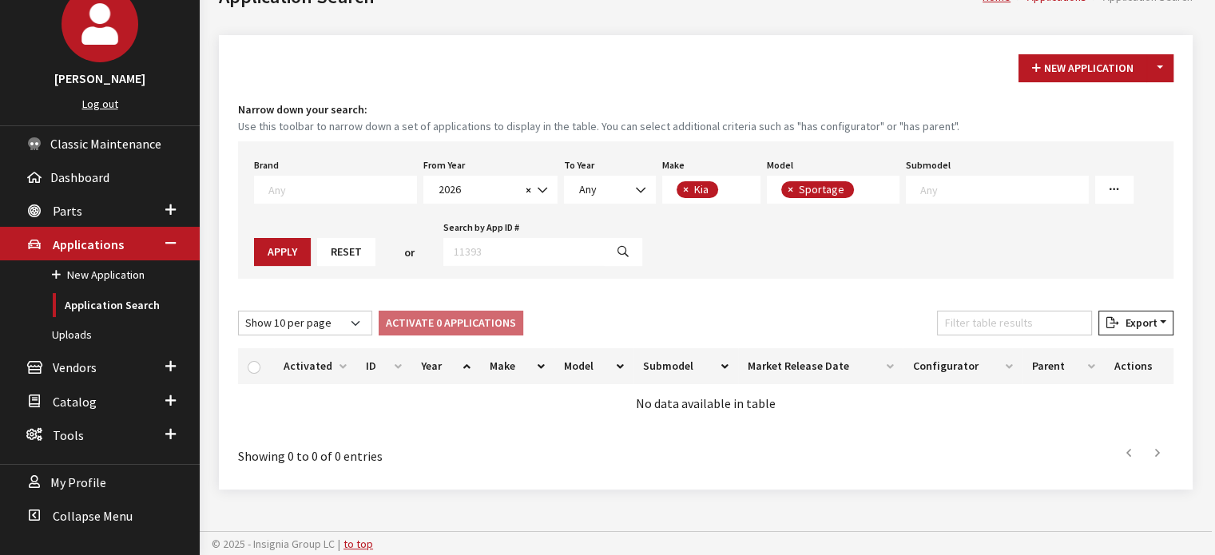
scroll to position [1, 0]
click at [921, 213] on div "Brand Any Acura Alfa Romeo Audi Bentley BMW DoubleTake Ford GM Honda Hyundai In…" at bounding box center [705, 209] width 935 height 137
click at [920, 194] on textarea "Search" at bounding box center [1004, 189] width 168 height 14
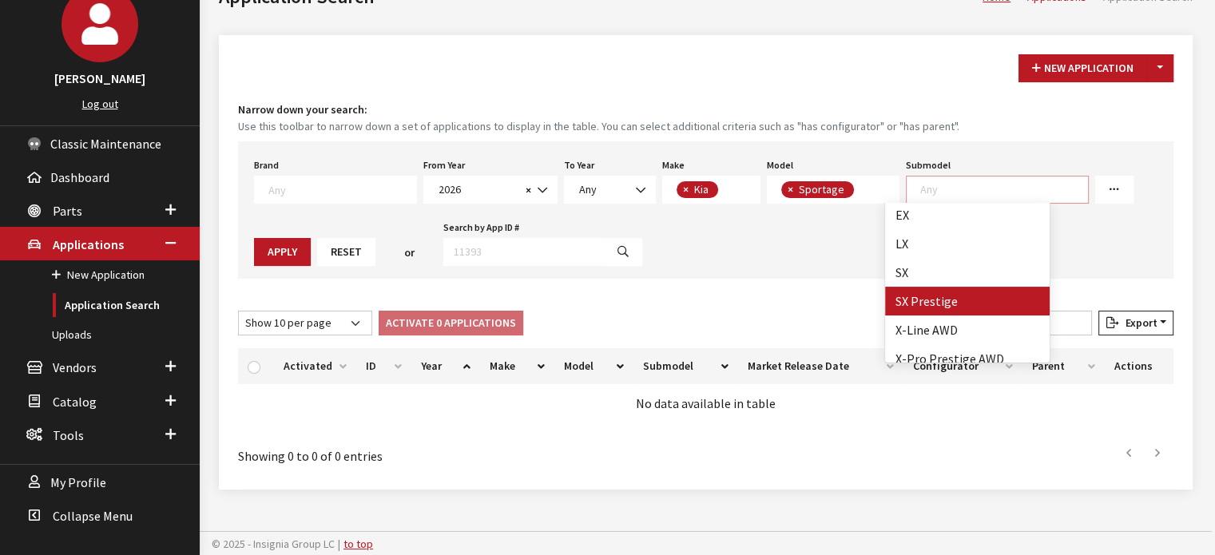
scroll to position [0, 0]
click at [802, 290] on div "New Application Toggle Dropdown New From Existing... Narrow down your search: U…" at bounding box center [705, 262] width 973 height 454
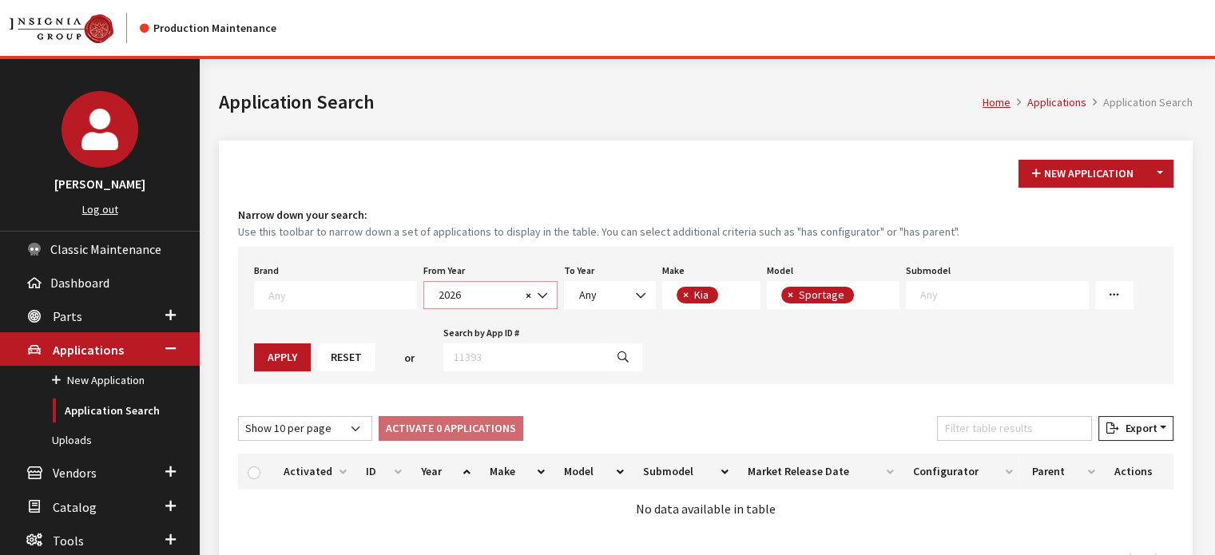
click at [451, 303] on span "2026" at bounding box center [477, 295] width 87 height 17
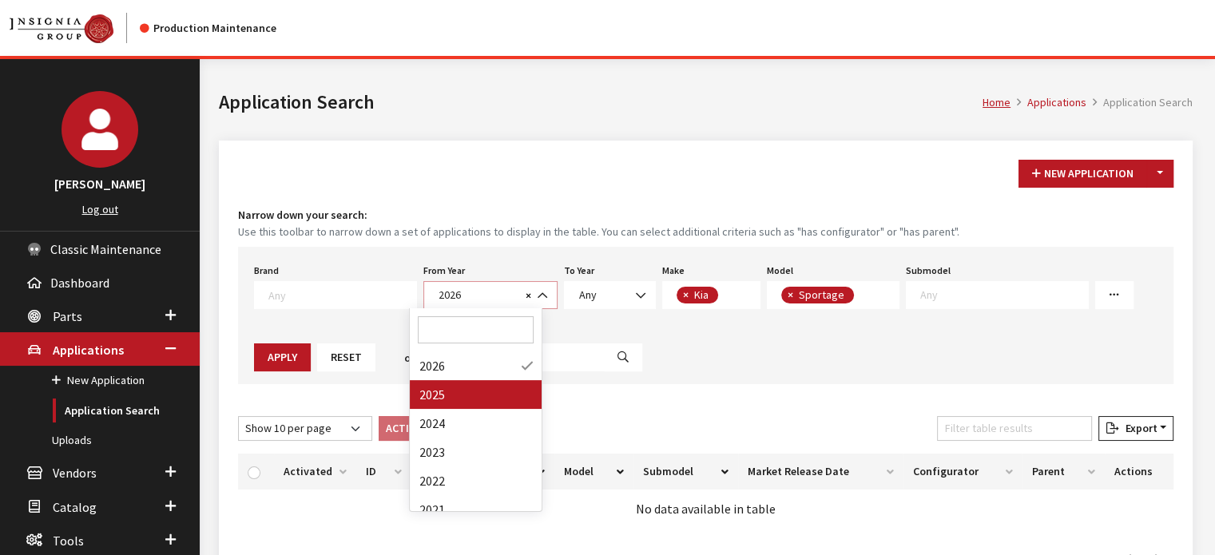
select select "2025"
select select
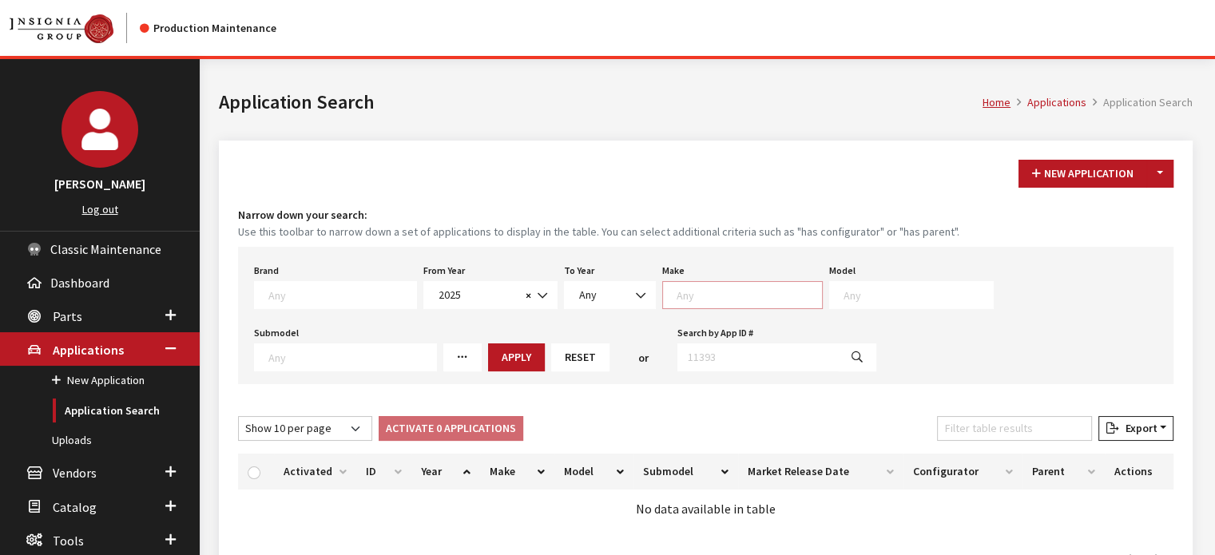
scroll to position [1, 0]
click at [703, 283] on span at bounding box center [742, 295] width 161 height 28
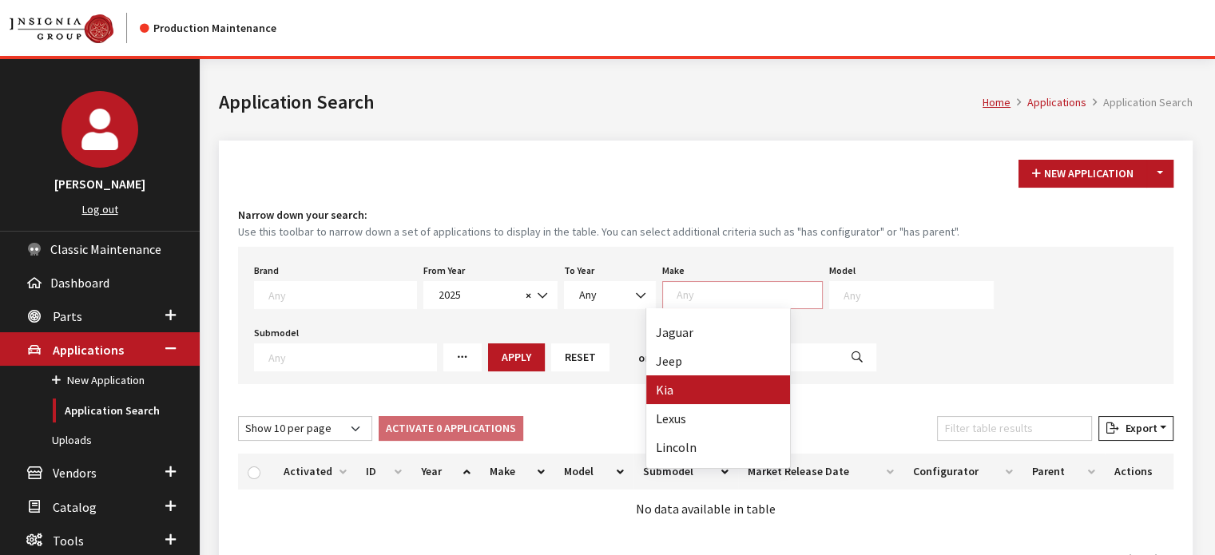
select select "31"
select select
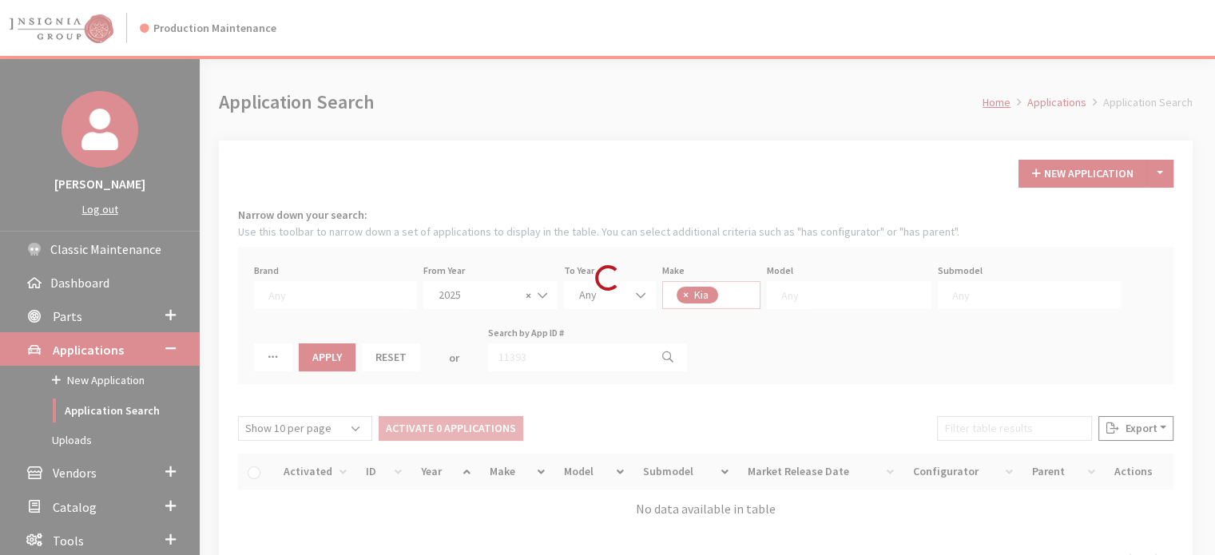
scroll to position [311, 0]
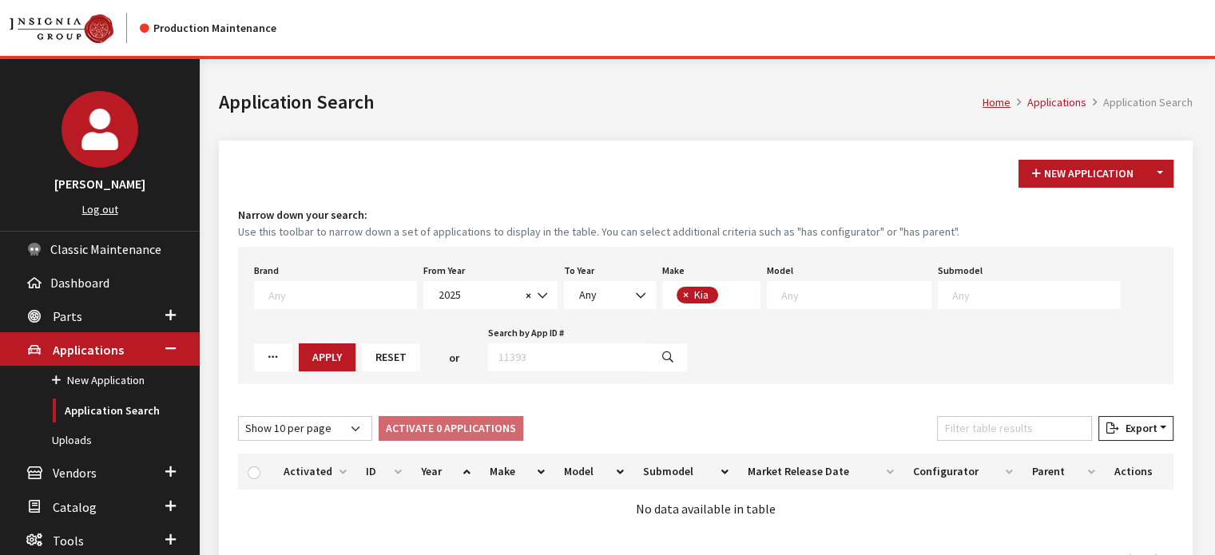
click at [875, 274] on div "Model Any" at bounding box center [848, 285] width 171 height 50
click at [832, 290] on textarea "Search" at bounding box center [855, 294] width 149 height 14
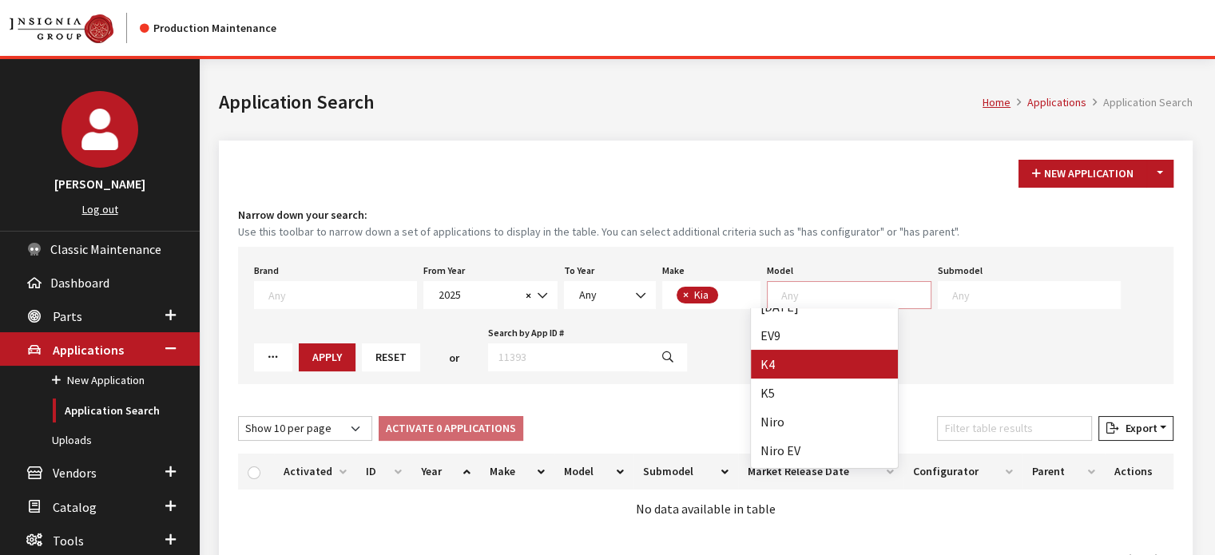
scroll to position [0, 0]
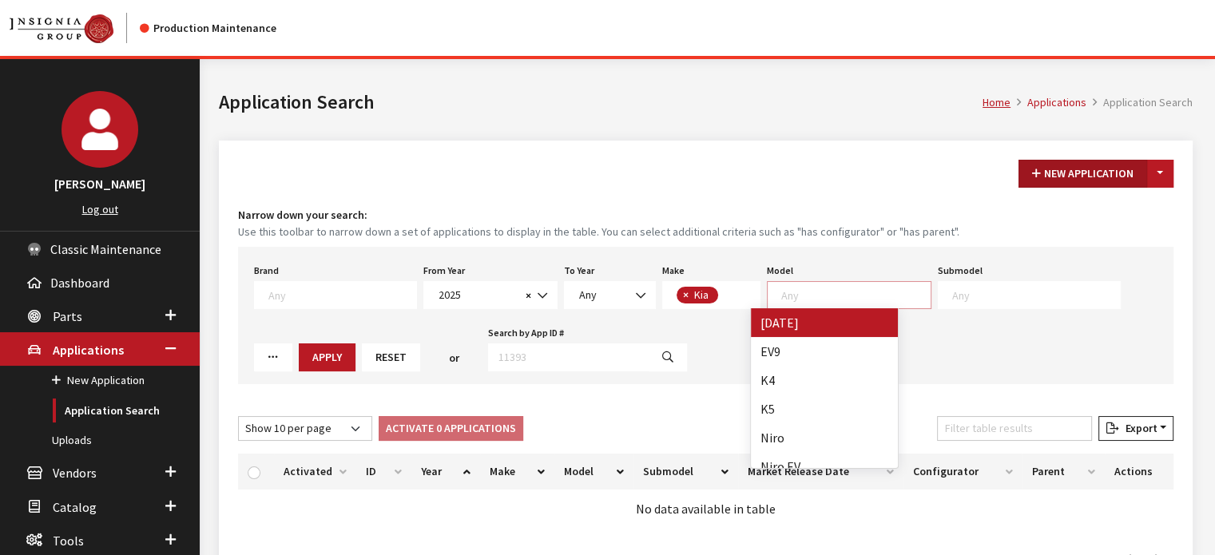
drag, startPoint x: 1128, startPoint y: 187, endPoint x: 1137, endPoint y: 187, distance: 9.6
click at [1130, 187] on button "New Application" at bounding box center [1082, 174] width 129 height 28
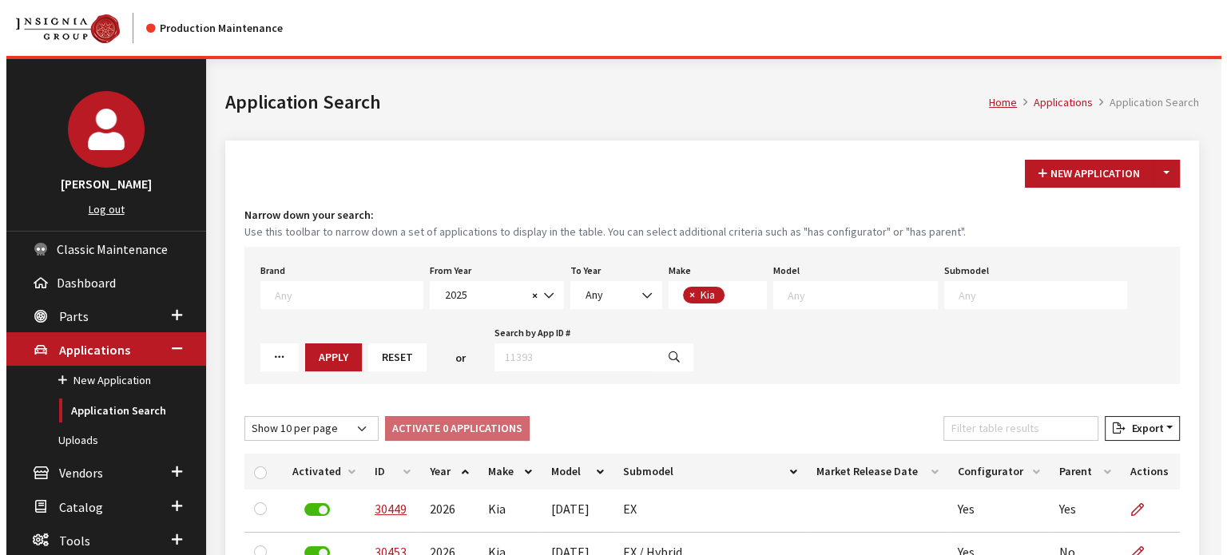
scroll to position [248, 0]
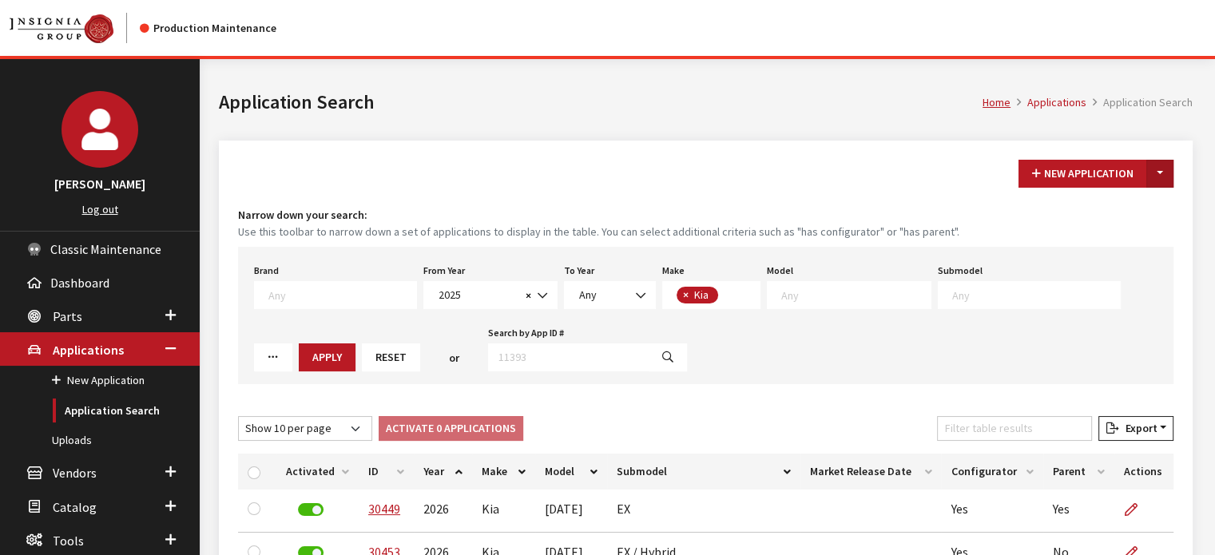
click at [1163, 186] on button "Toggle Dropdown" at bounding box center [1159, 174] width 27 height 28
click at [1134, 216] on button "New From Existing..." at bounding box center [1104, 207] width 137 height 28
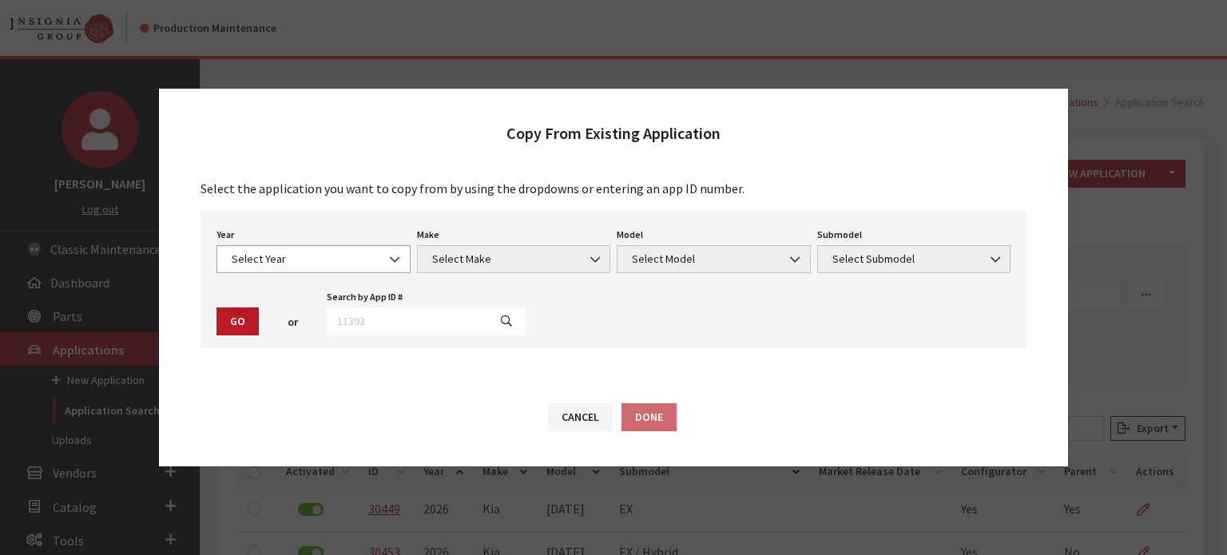
click at [279, 266] on span "Select Year" at bounding box center [313, 259] width 173 height 17
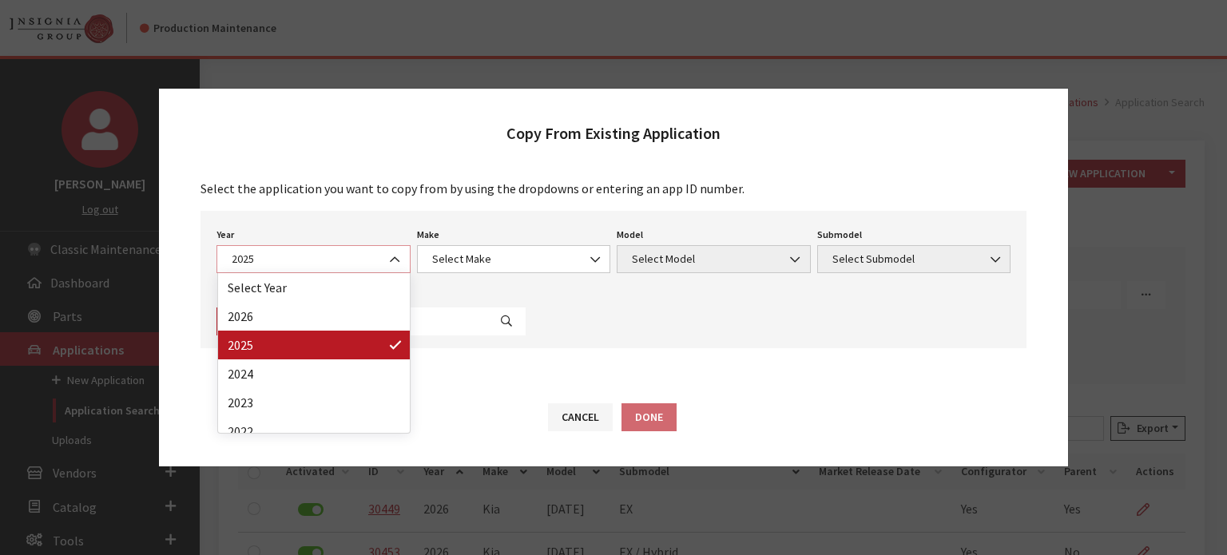
click at [355, 259] on span "2025" at bounding box center [313, 259] width 173 height 17
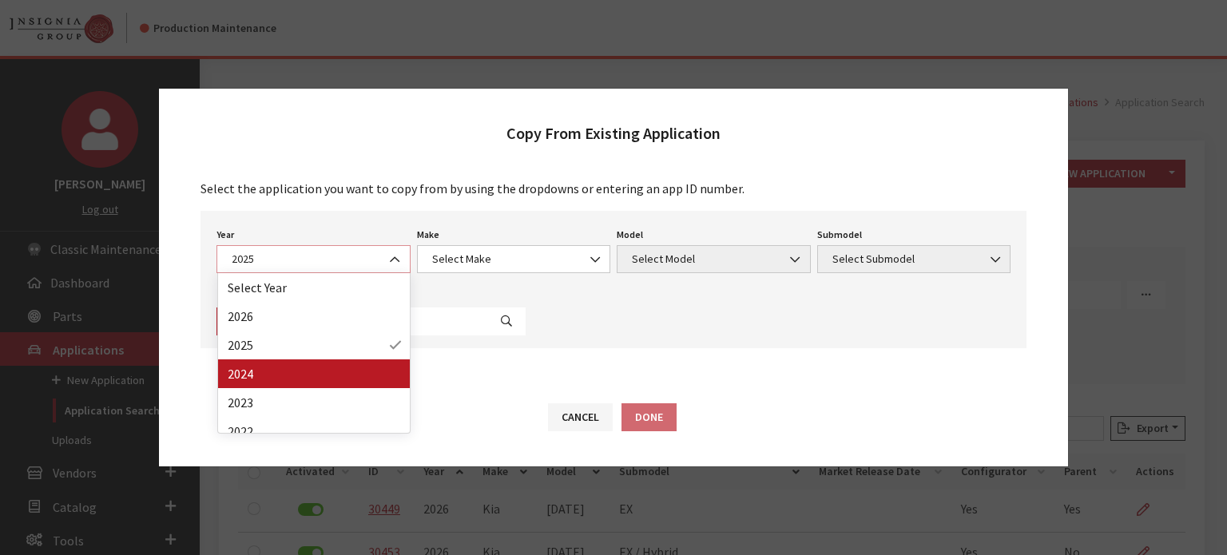
select select "42"
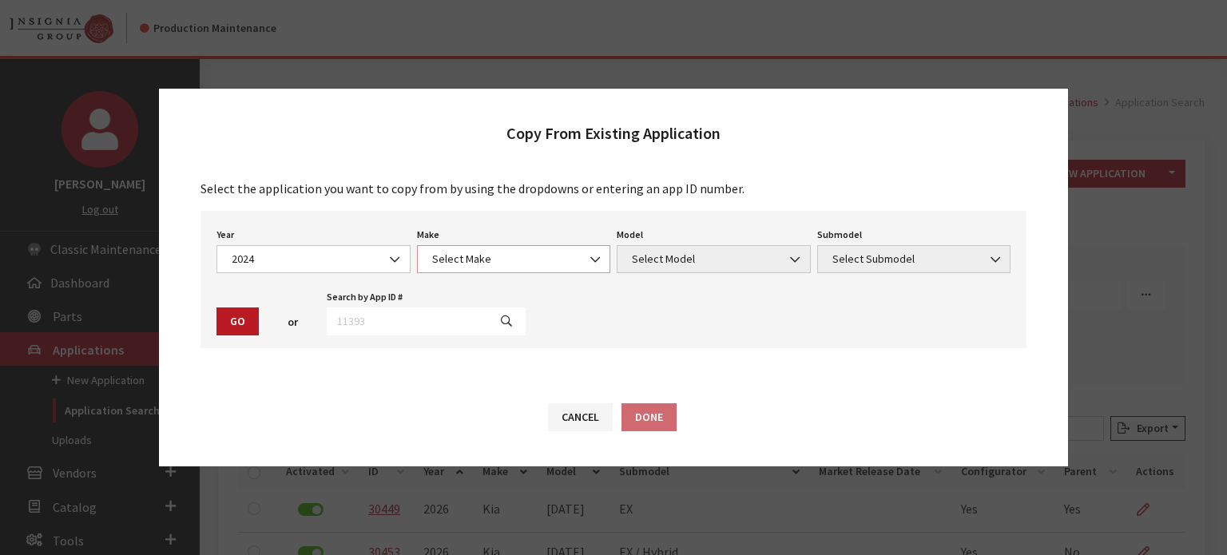
click at [476, 252] on span "Select Make" at bounding box center [513, 259] width 173 height 17
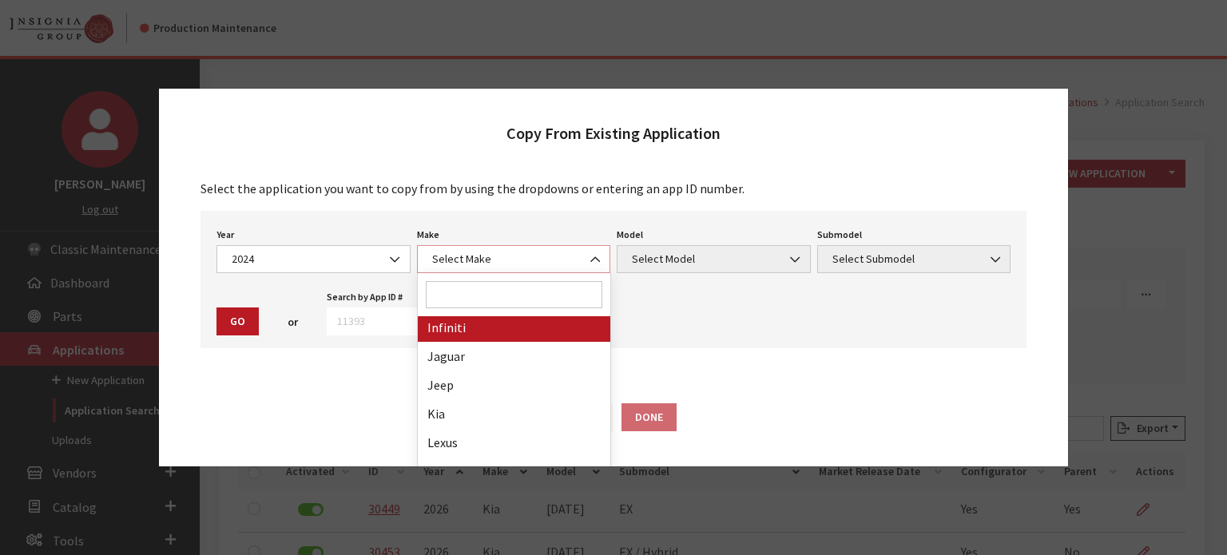
scroll to position [559, 0]
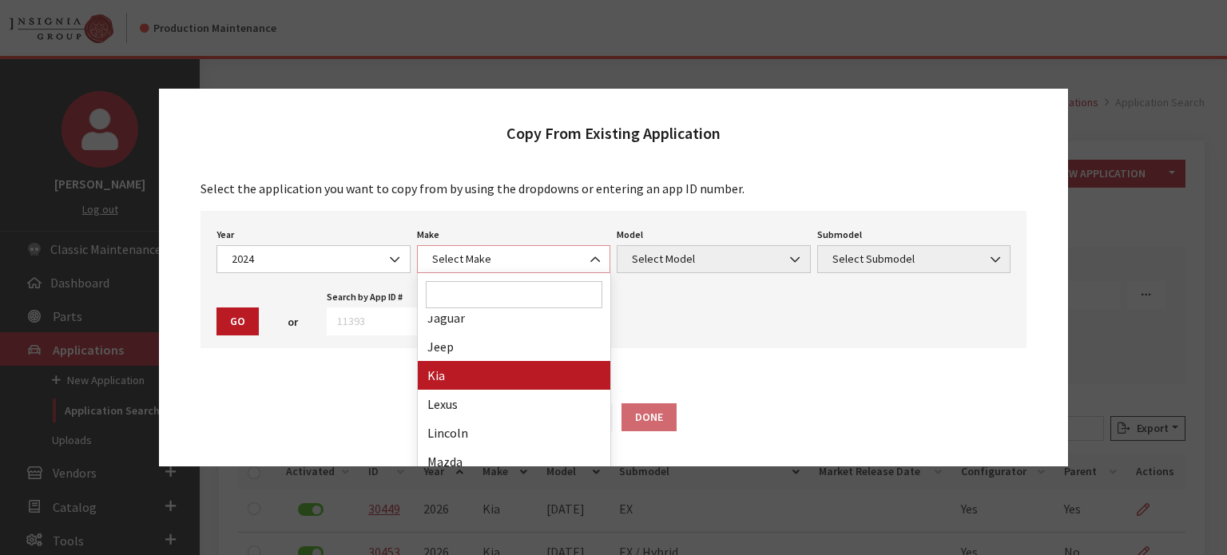
select select "31"
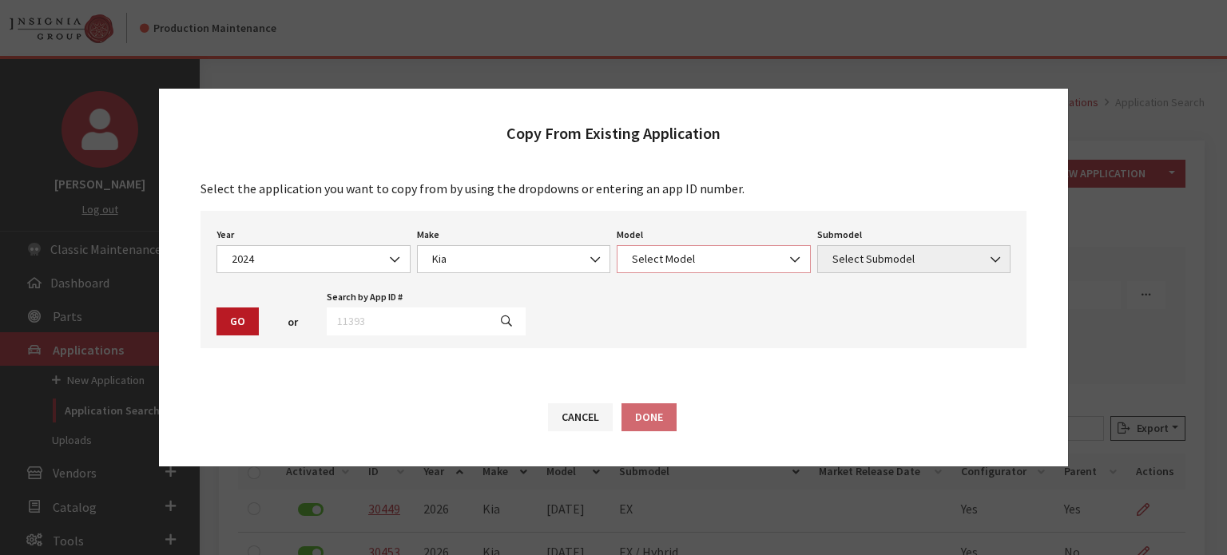
click at [707, 248] on span "Select Model" at bounding box center [713, 259] width 194 height 28
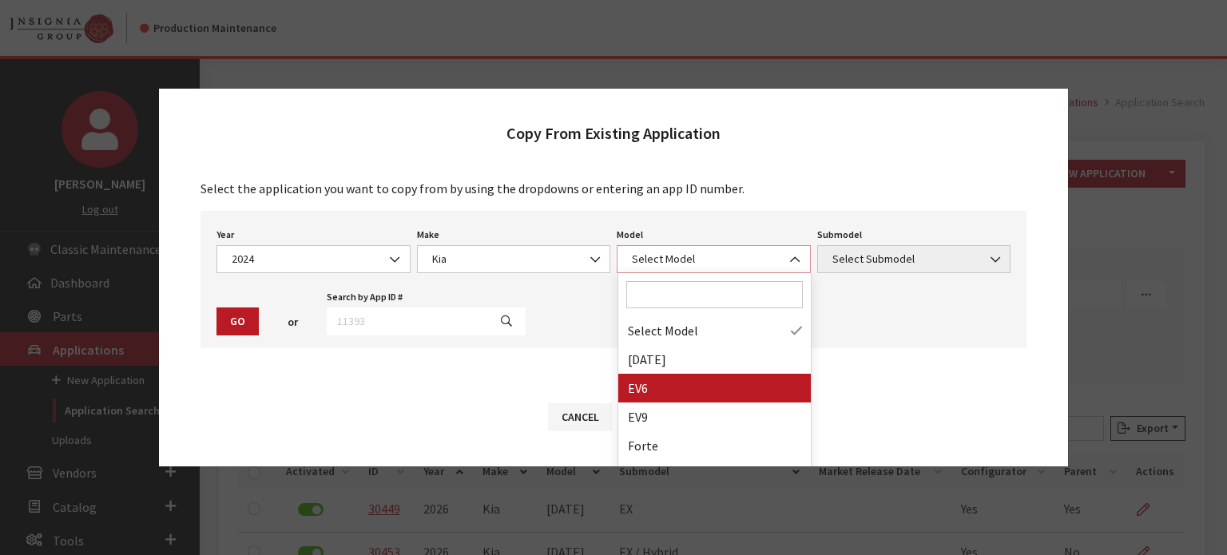
select select "1202"
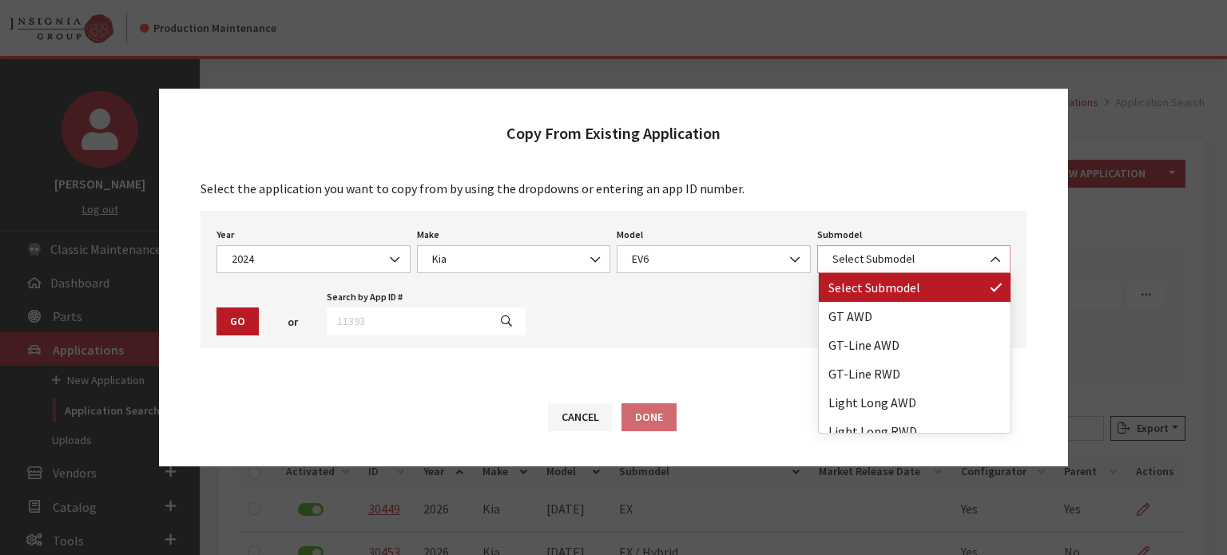
click at [882, 259] on span "Select Submodel" at bounding box center [913, 259] width 173 height 17
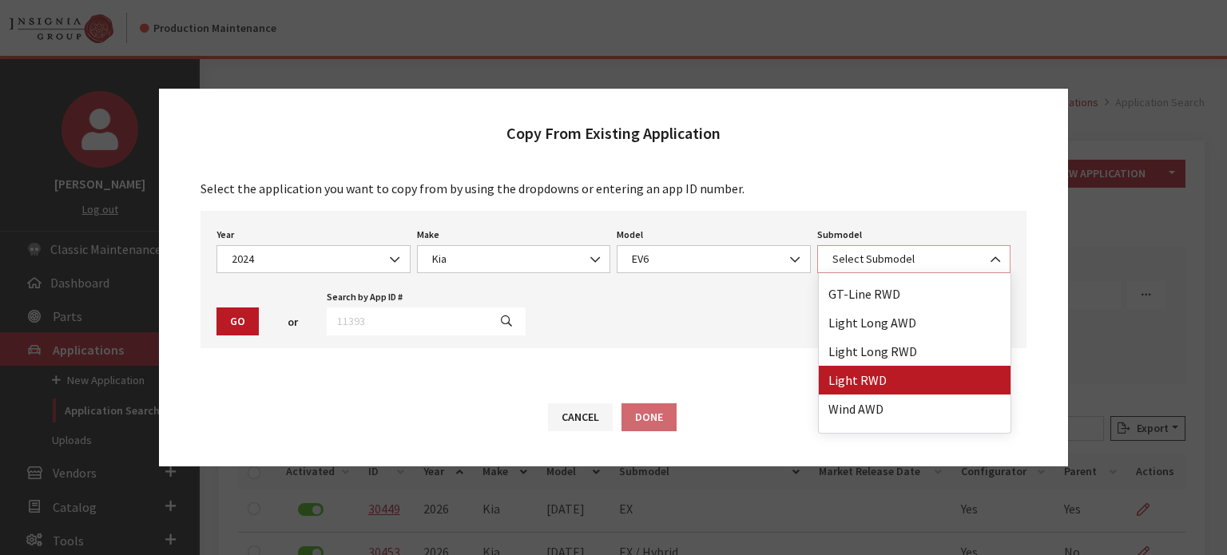
select select "3936"
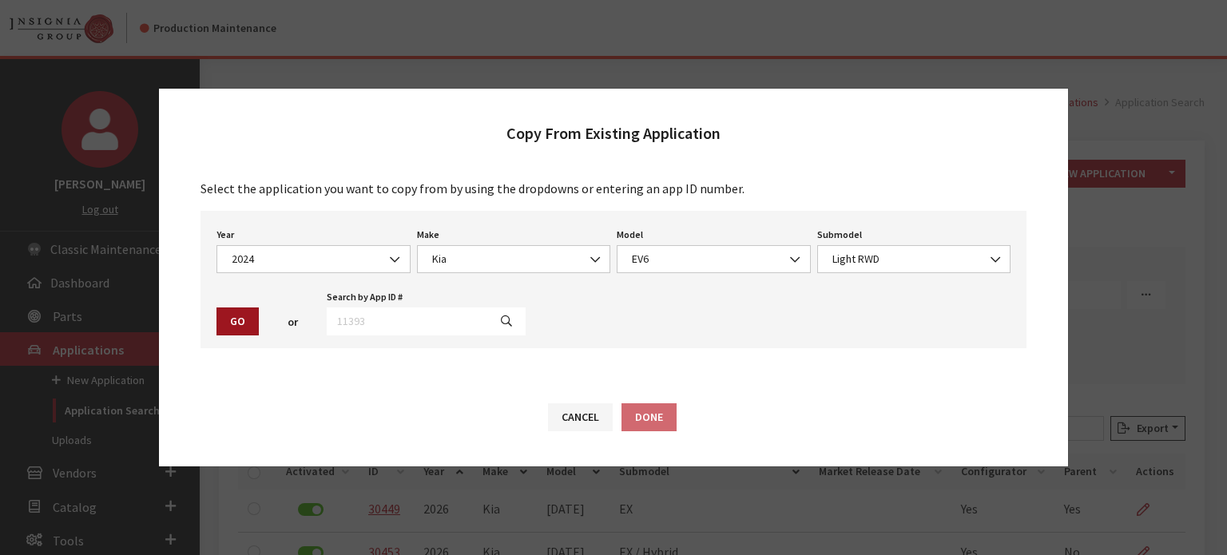
click at [228, 325] on button "Go" at bounding box center [237, 321] width 42 height 28
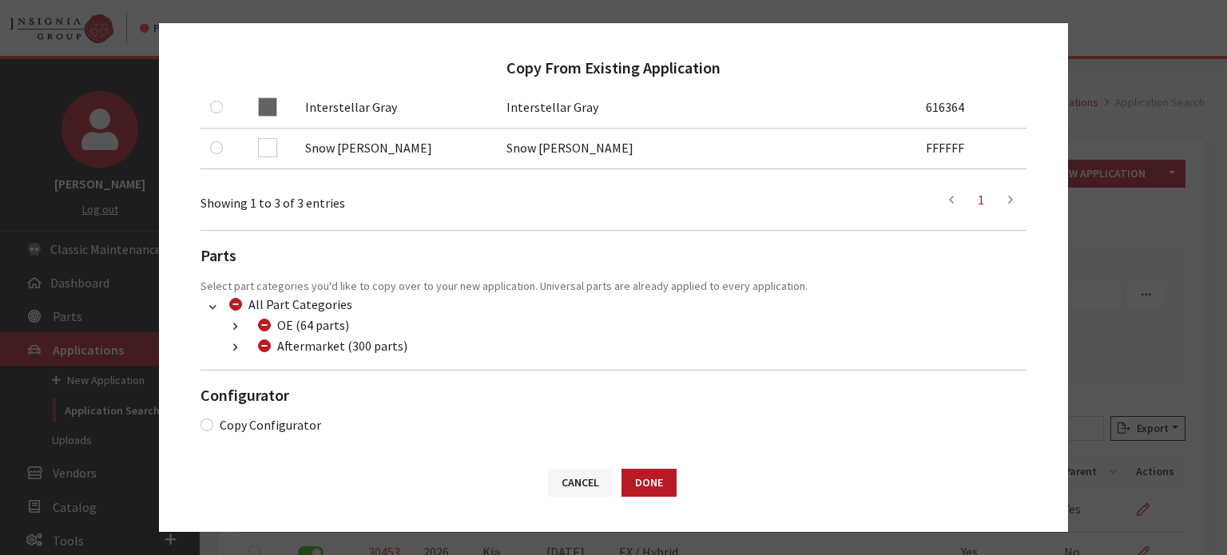
scroll to position [383, 0]
click at [269, 344] on input "Aftermarket (300 parts)" at bounding box center [264, 344] width 13 height 13
checkbox input "true"
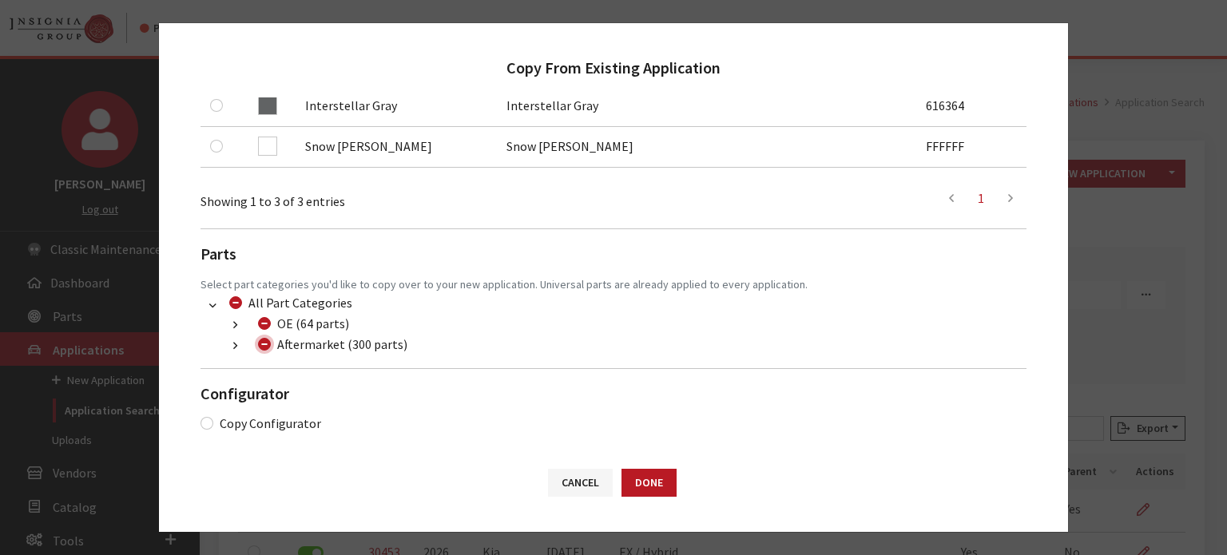
click at [269, 344] on input "Aftermarket (300 parts)" at bounding box center [264, 344] width 13 height 13
checkbox input "false"
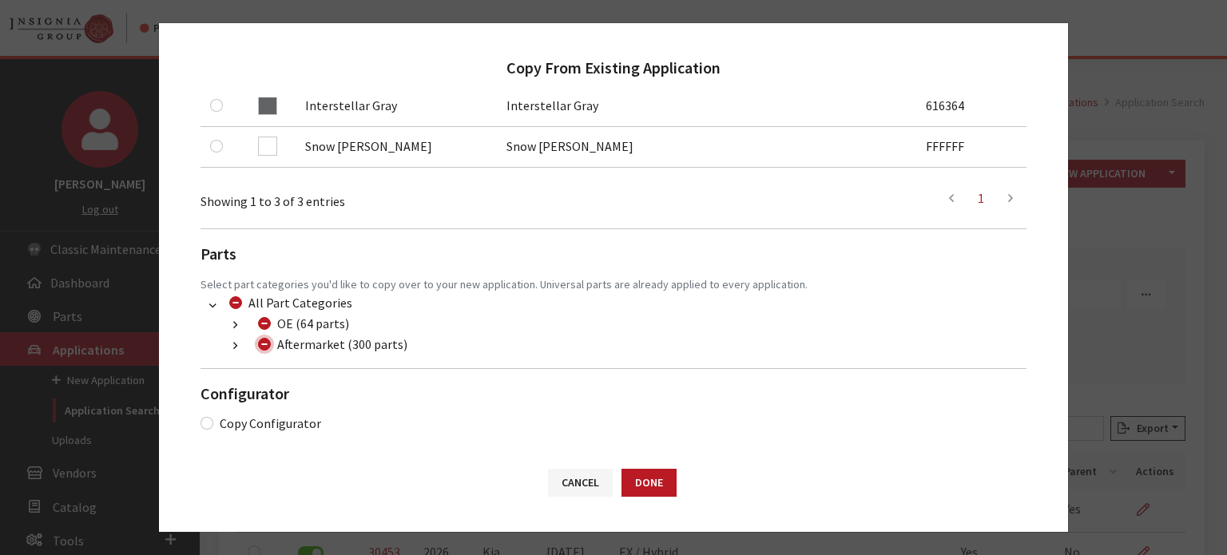
checkbox input "false"
click at [238, 347] on button "button" at bounding box center [235, 346] width 31 height 18
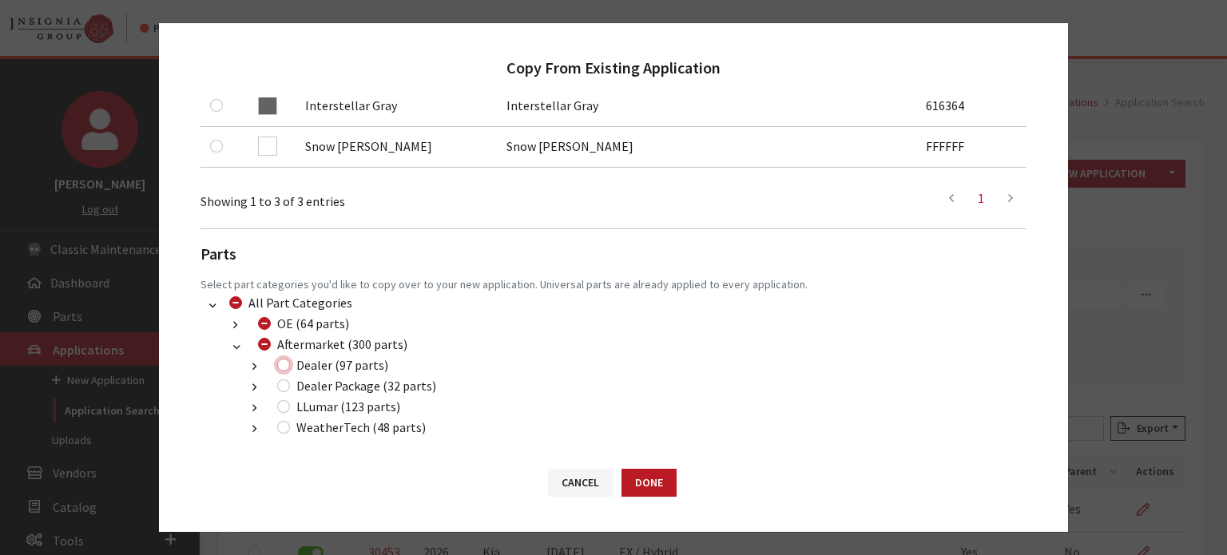
click at [283, 367] on input "Dealer (97 parts)" at bounding box center [283, 365] width 13 height 13
checkbox input "true"
click at [284, 386] on input "Dealer Package (32 parts)" at bounding box center [283, 385] width 13 height 13
checkbox input "true"
click at [286, 410] on input "LLumar (123 parts)" at bounding box center [283, 406] width 13 height 13
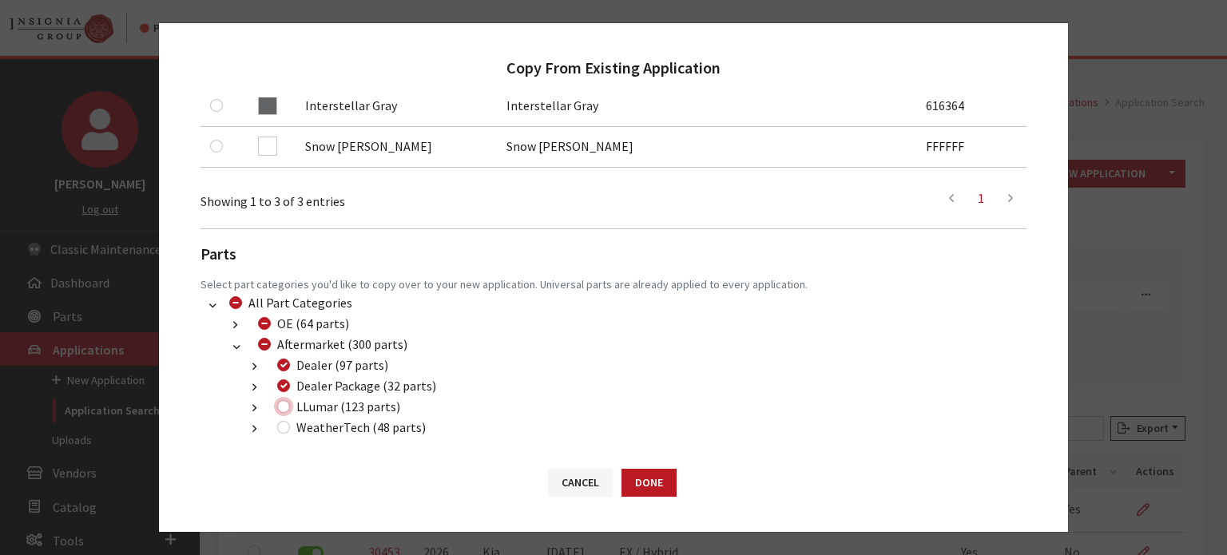
checkbox input "true"
click at [634, 482] on button "Done" at bounding box center [648, 483] width 55 height 28
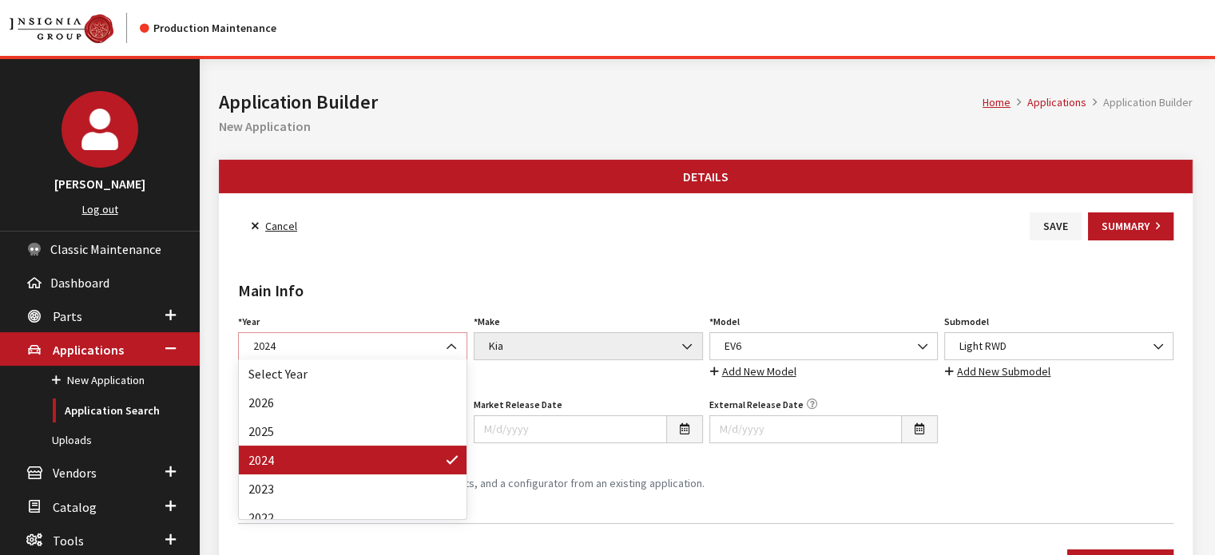
click at [414, 345] on span "2024" at bounding box center [352, 346] width 208 height 17
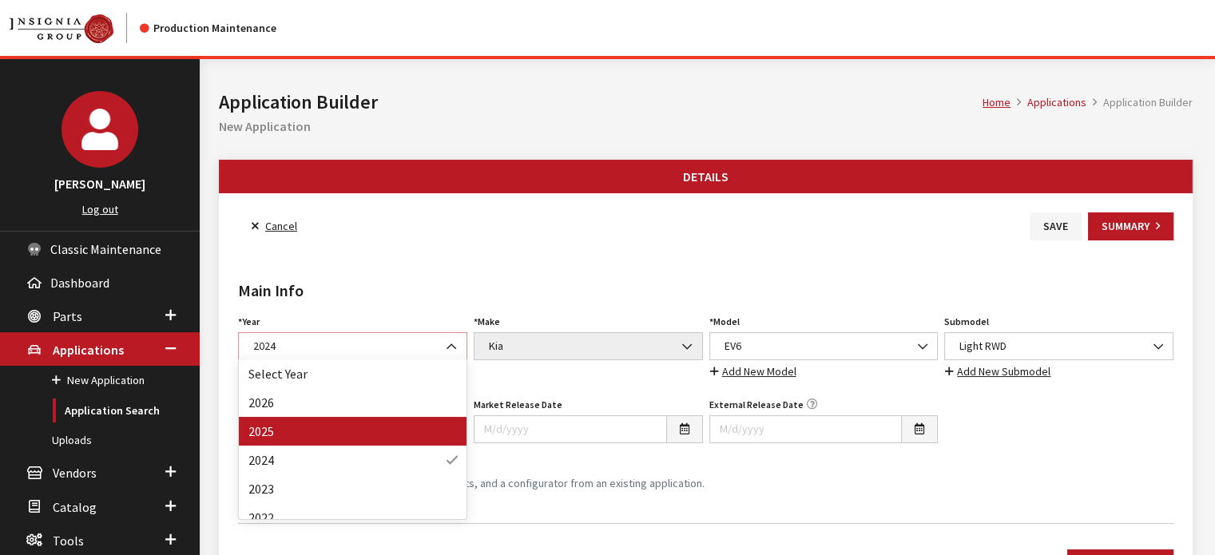
select select "43"
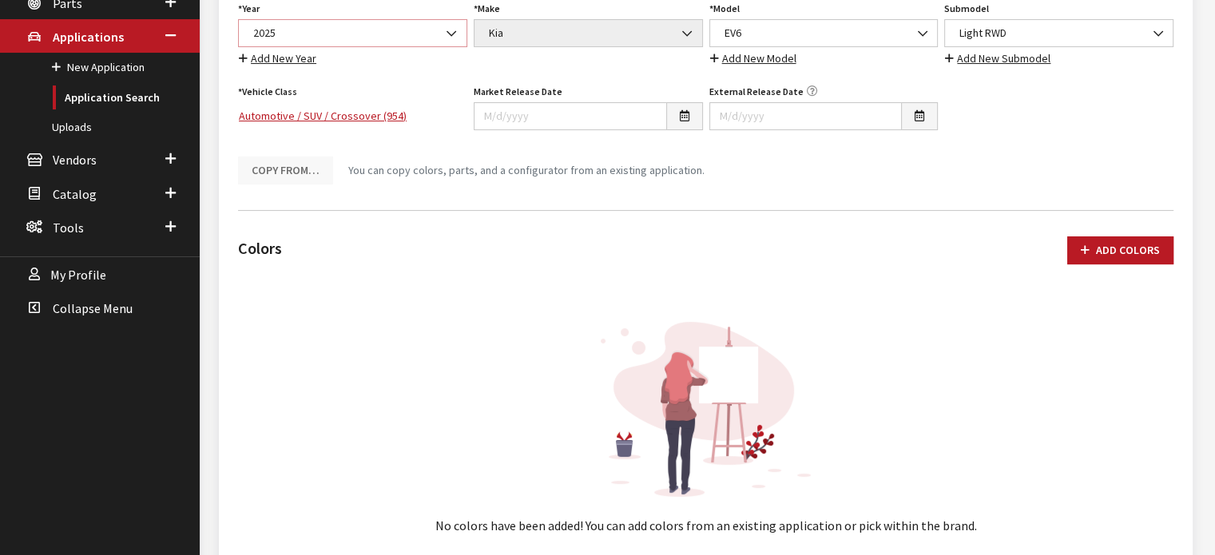
scroll to position [399, 0]
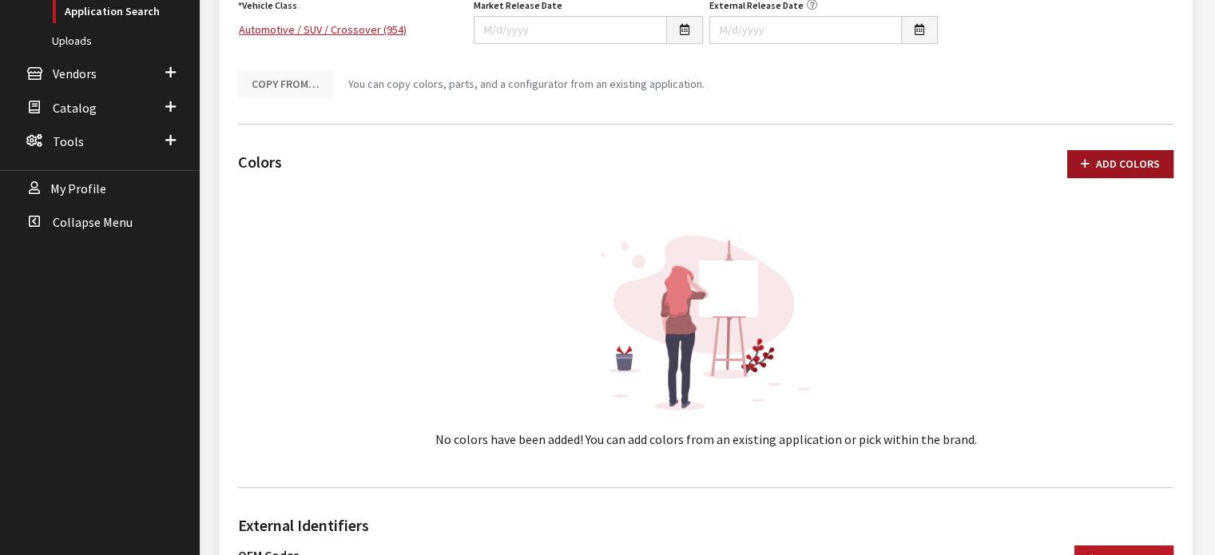
click at [1104, 174] on button "Add Colors" at bounding box center [1120, 164] width 106 height 28
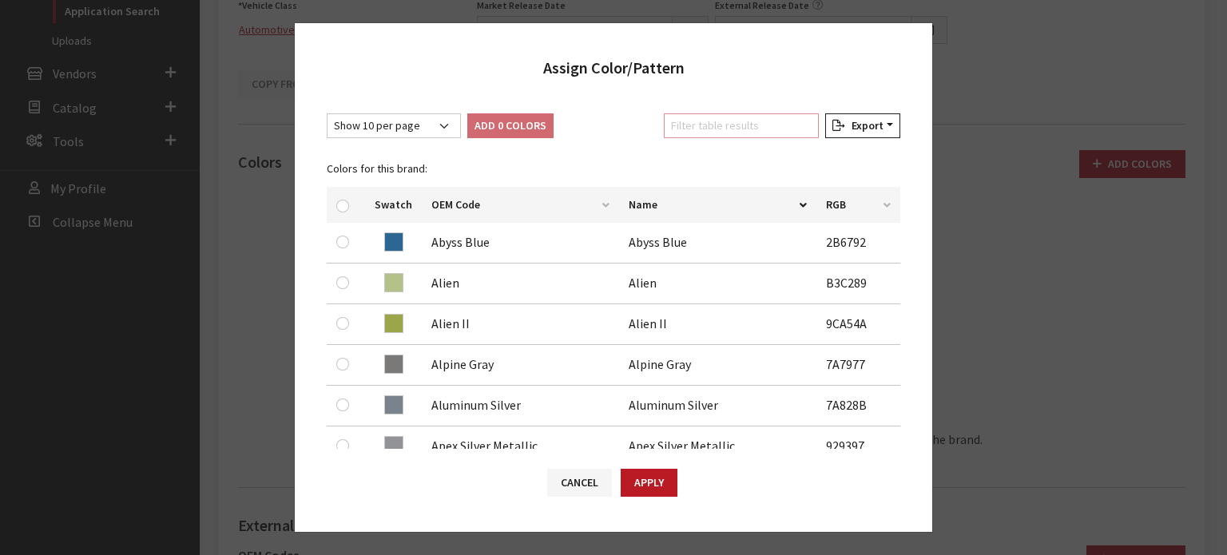
click at [738, 117] on input "Filter table results" at bounding box center [741, 125] width 155 height 25
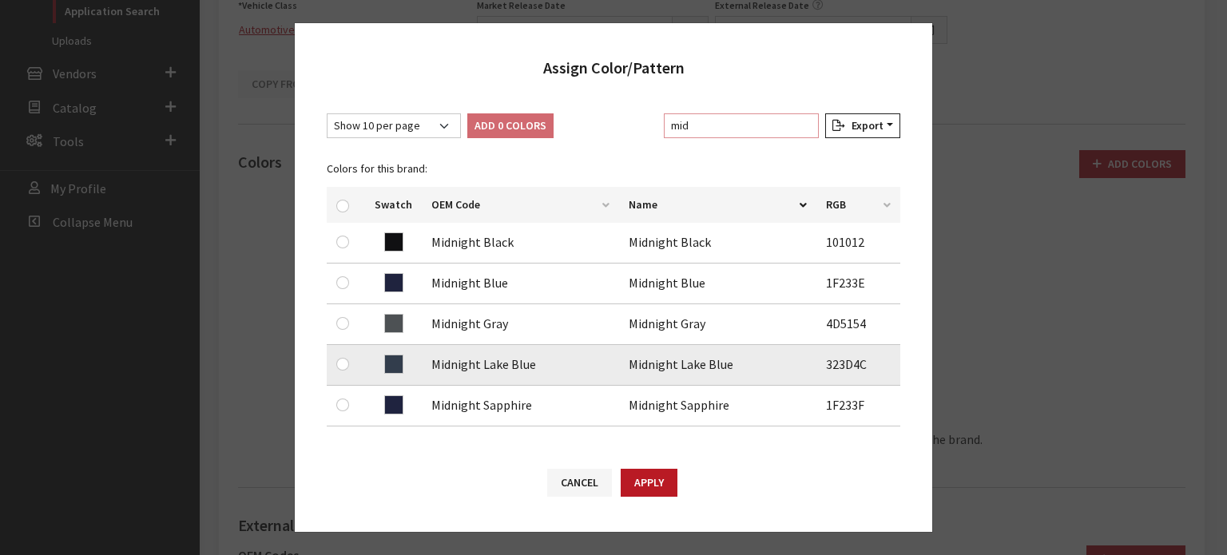
type input "mid"
click at [342, 358] on input "checkbox" at bounding box center [342, 364] width 13 height 13
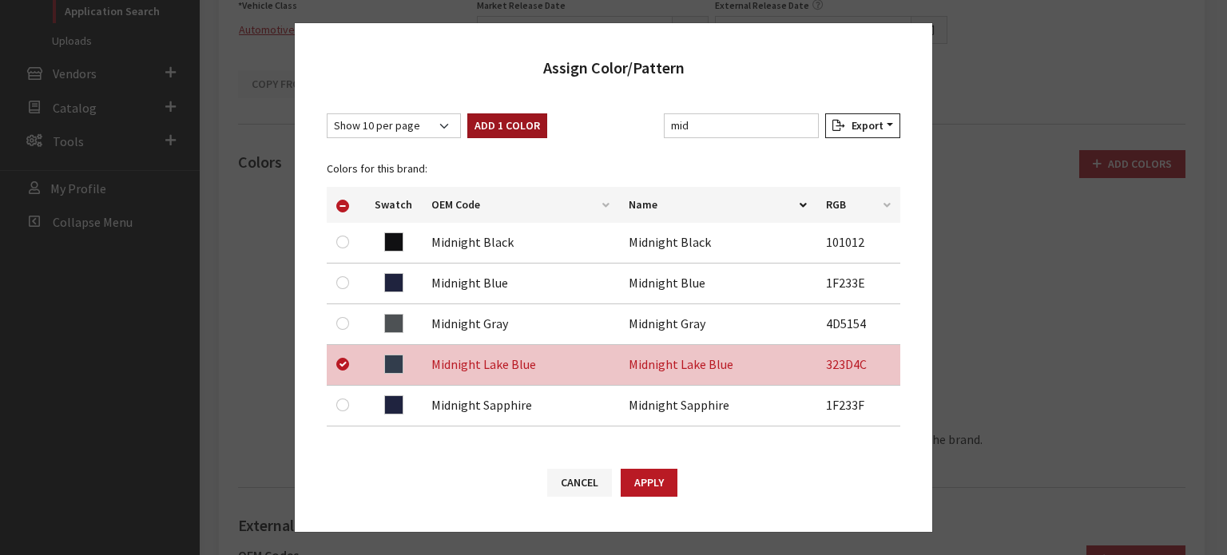
click at [527, 124] on button "Add 1 Color" at bounding box center [507, 125] width 80 height 25
checkbox input "false"
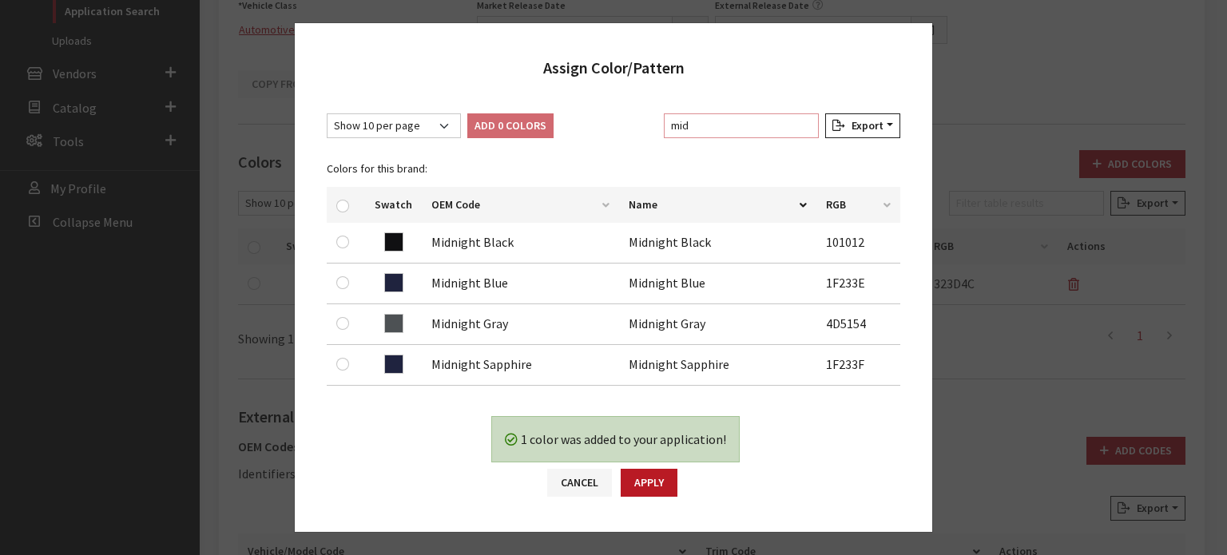
click at [680, 130] on input "mid" at bounding box center [741, 125] width 155 height 25
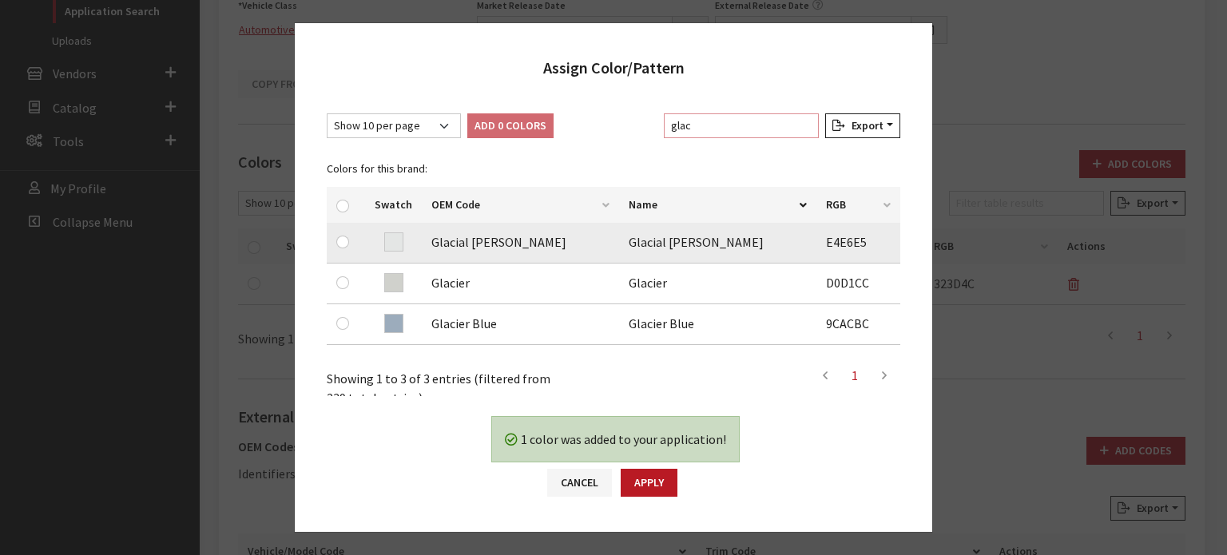
type input "glac"
click at [343, 248] on input "checkbox" at bounding box center [342, 242] width 13 height 13
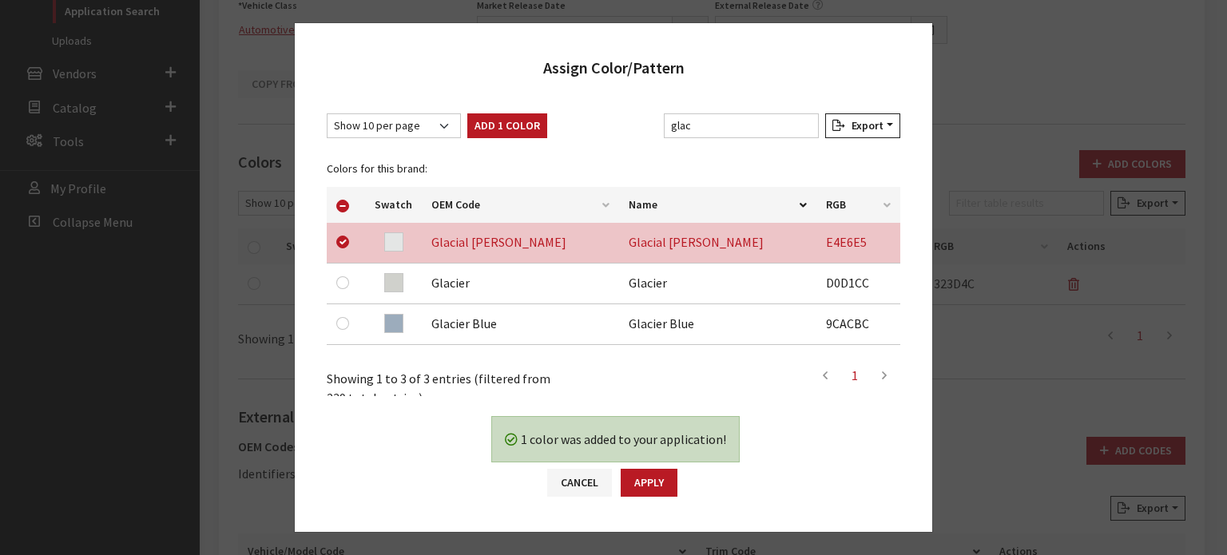
click at [508, 111] on div "Show 10 per page Show 25 per page Show 50 per page Show 100 per page Show 1000 …" at bounding box center [613, 246] width 637 height 299
click at [504, 117] on button "Add 1 Color" at bounding box center [507, 125] width 80 height 25
checkbox input "false"
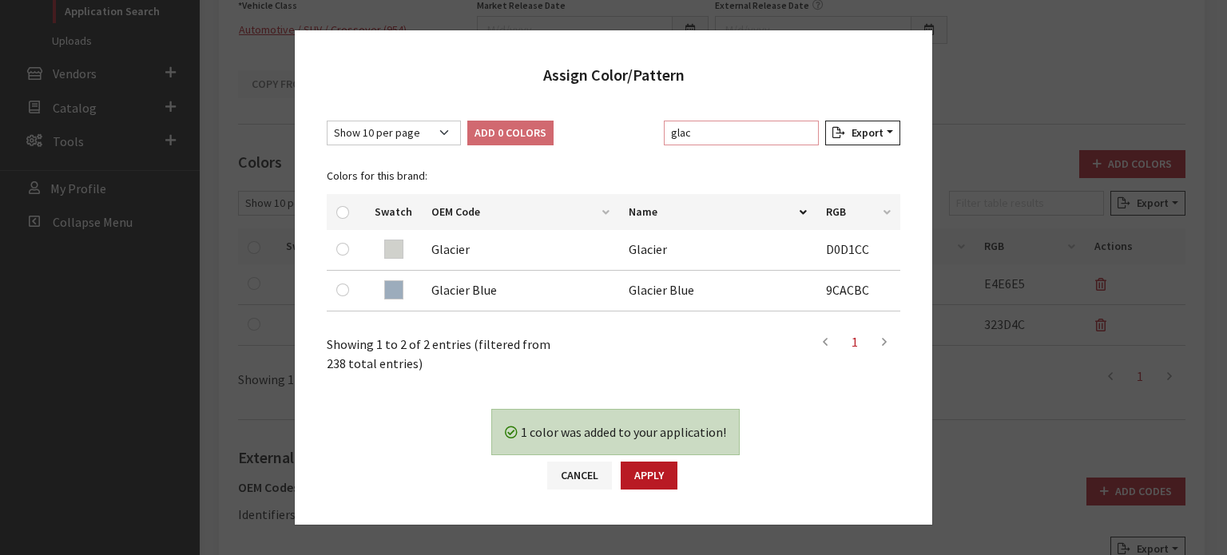
click at [693, 140] on input "glac" at bounding box center [741, 133] width 155 height 25
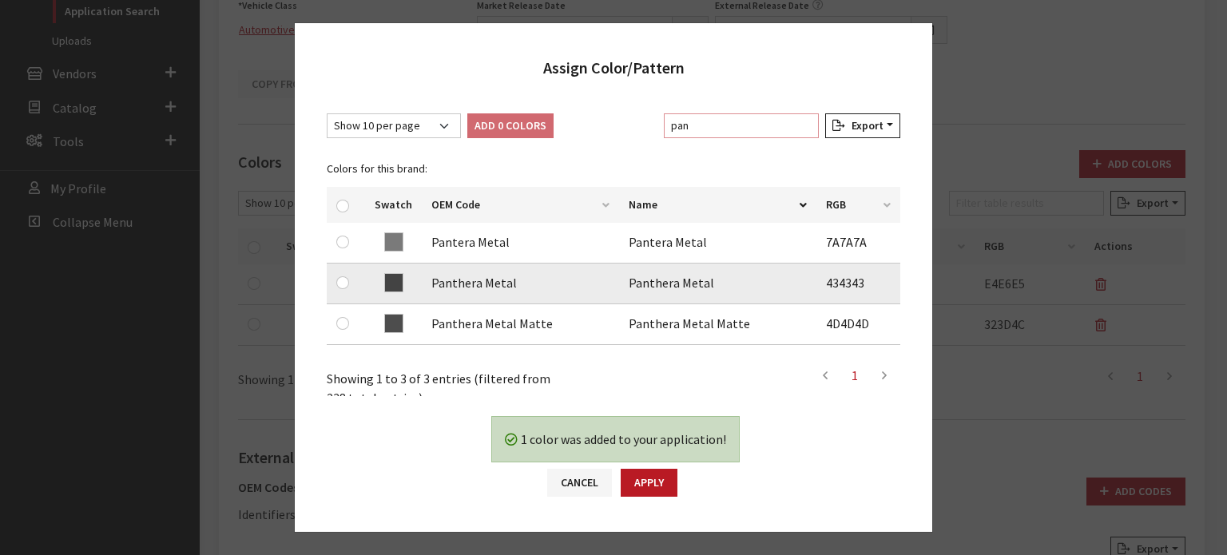
type input "pan"
click at [347, 278] on input "checkbox" at bounding box center [342, 282] width 13 height 13
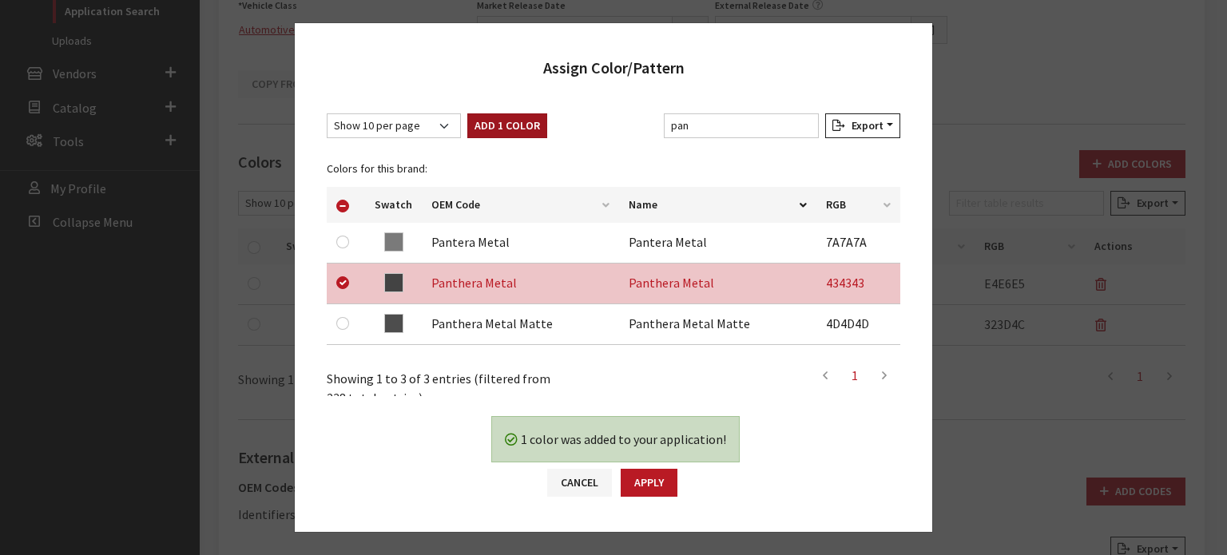
click at [513, 128] on button "Add 1 Color" at bounding box center [507, 125] width 80 height 25
checkbox input "false"
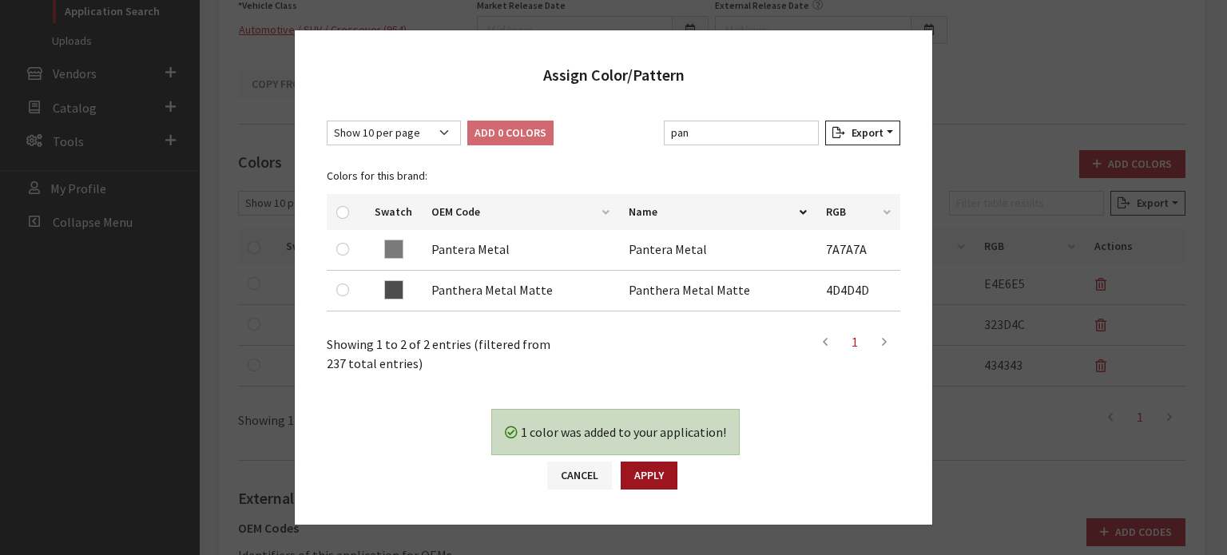
click at [660, 475] on button "Apply" at bounding box center [648, 476] width 57 height 28
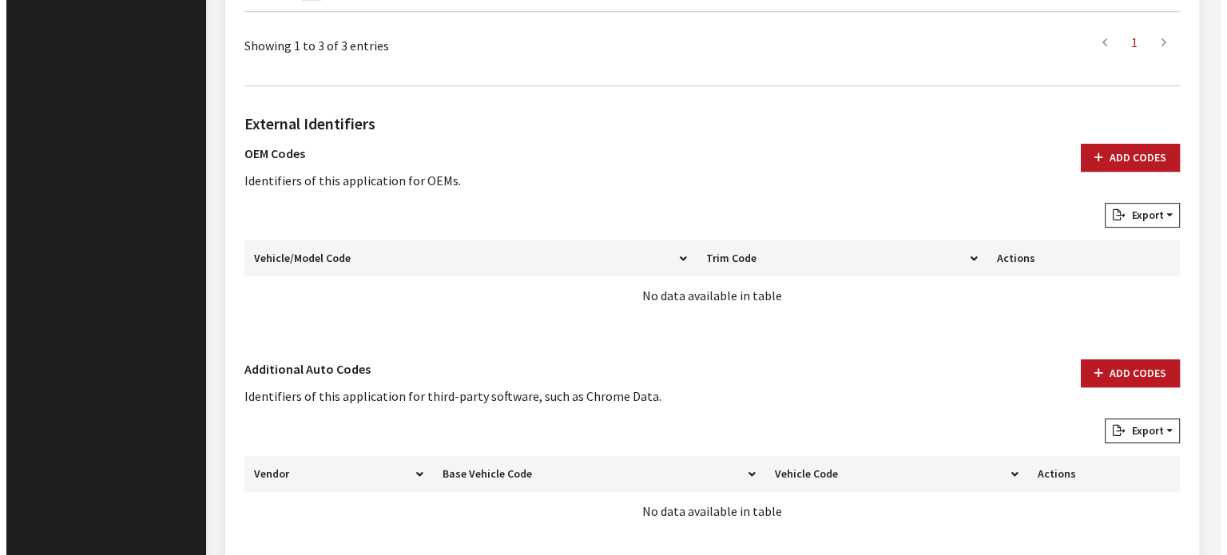
scroll to position [846, 0]
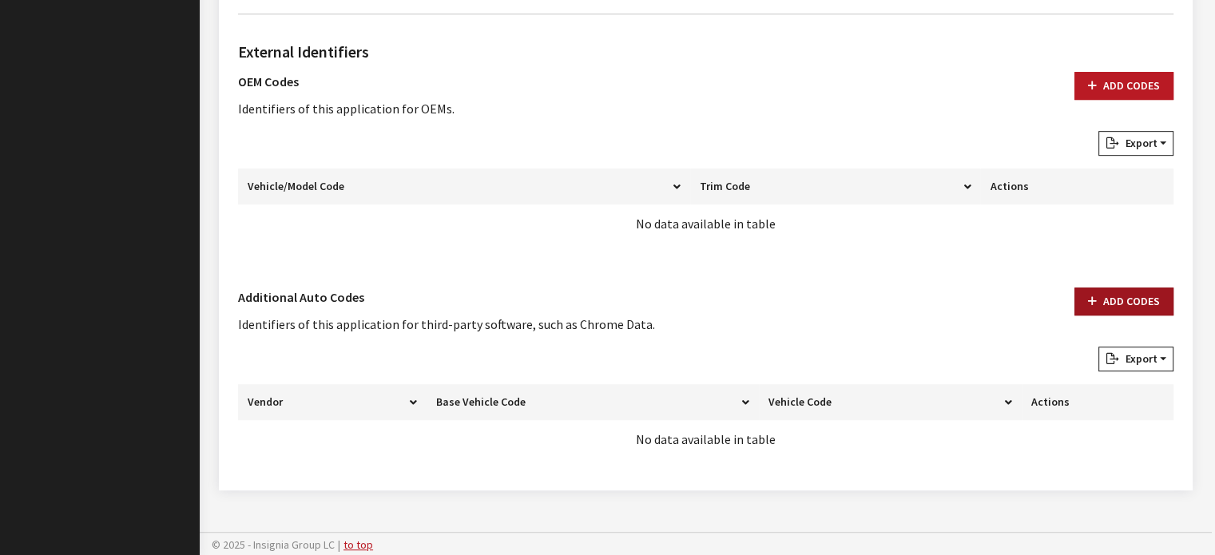
click at [1121, 298] on button "Add Codes" at bounding box center [1123, 301] width 99 height 28
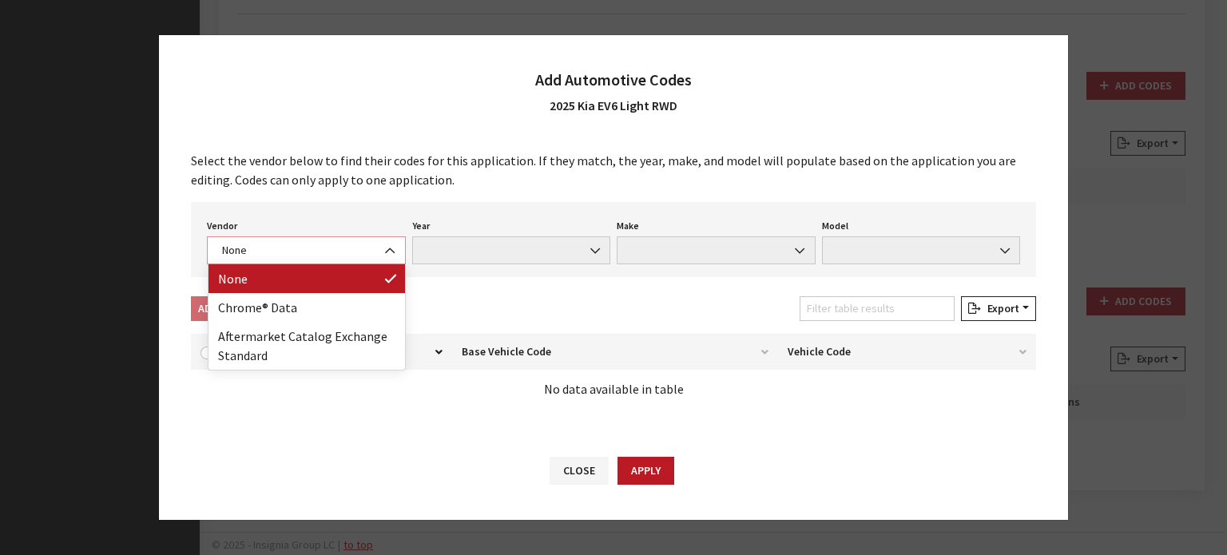
click at [332, 260] on span "None" at bounding box center [306, 250] width 199 height 28
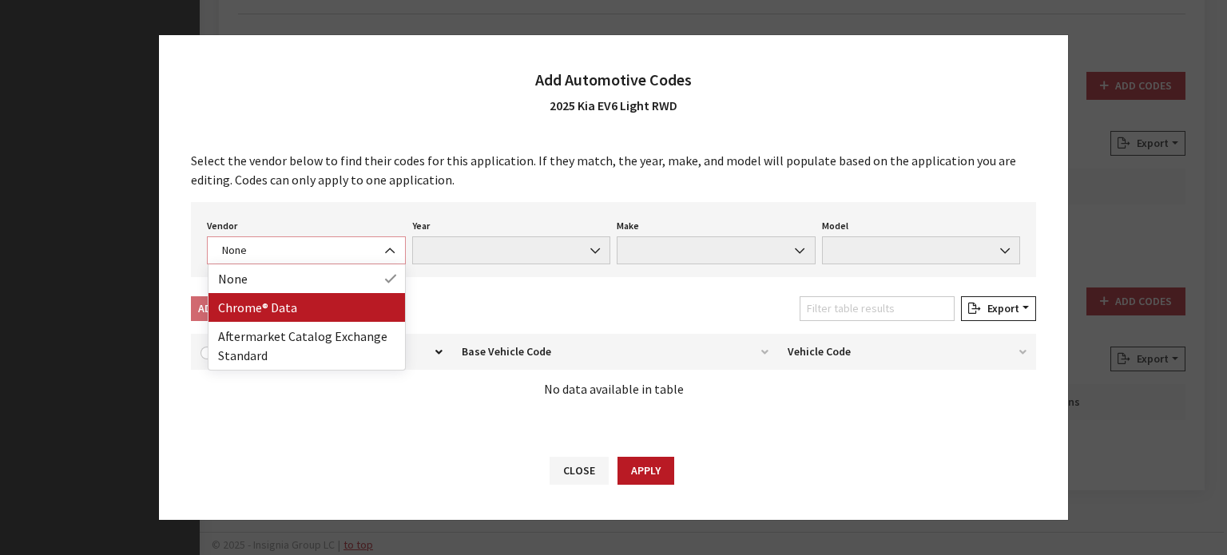
select select "4"
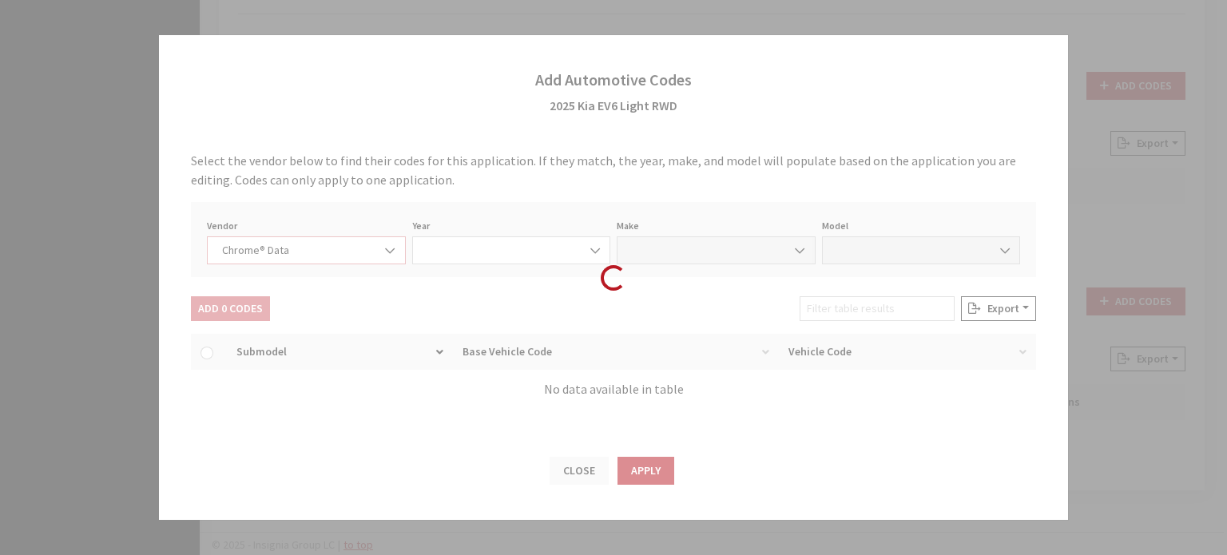
select select "2025"
select select "22"
select select "68000"
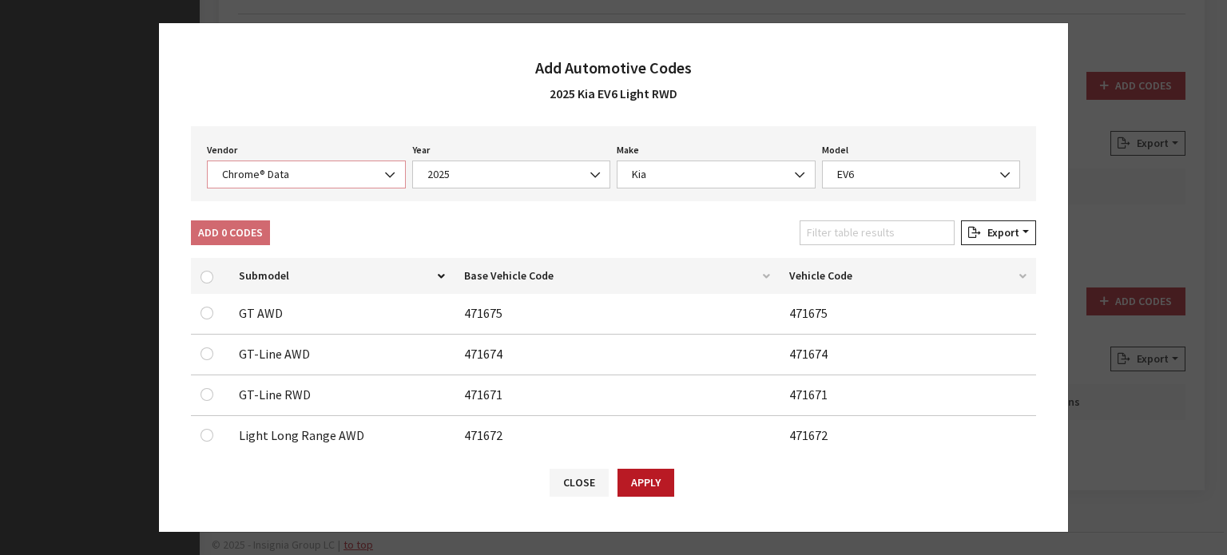
scroll to position [160, 0]
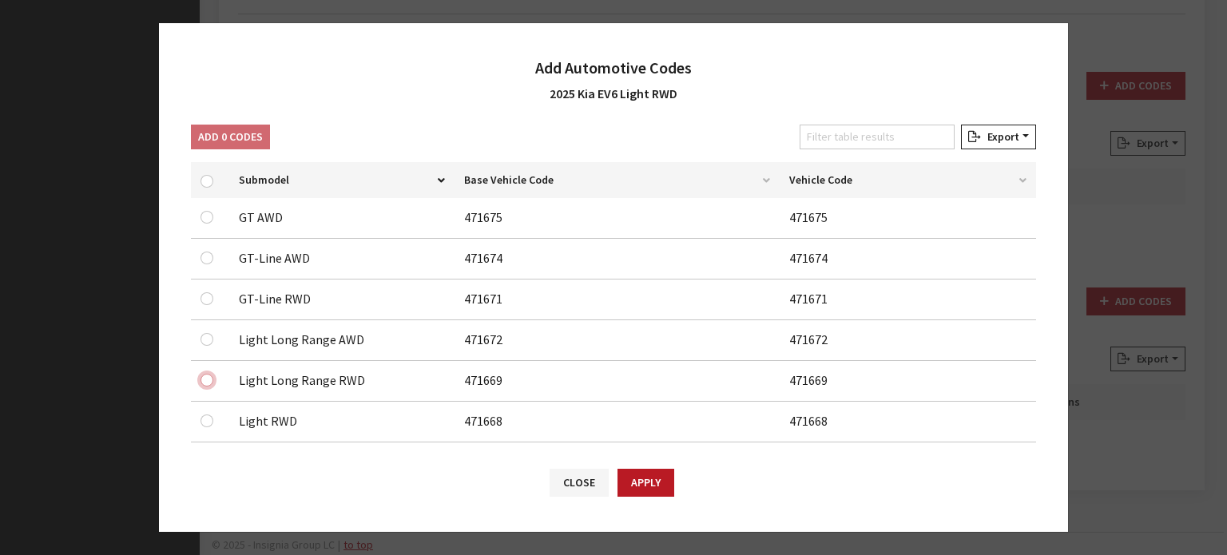
click at [203, 224] on input "checkbox" at bounding box center [206, 217] width 13 height 13
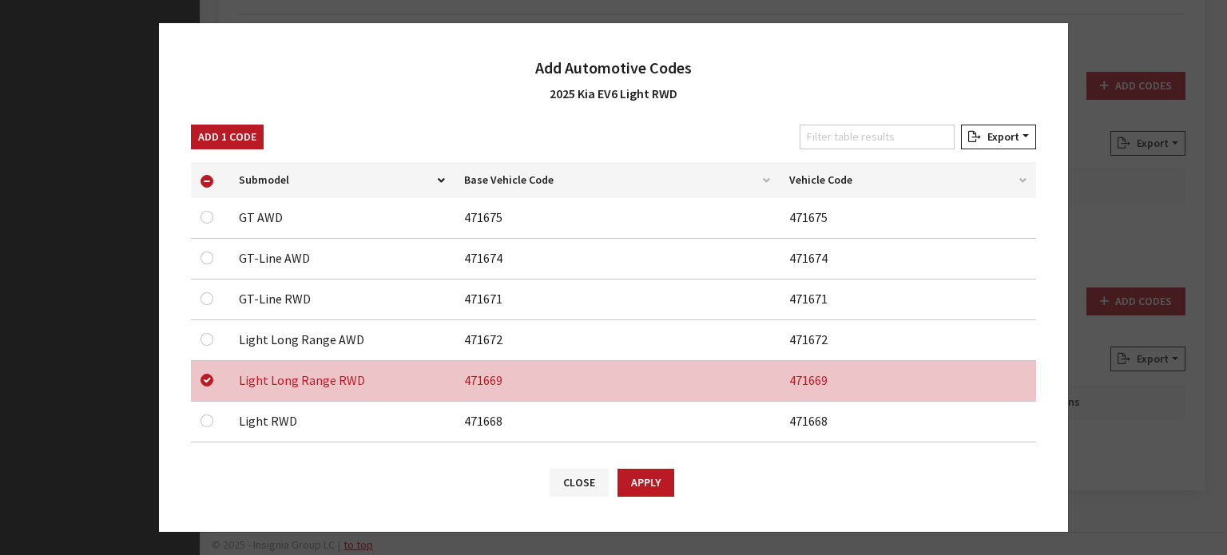
click at [252, 149] on div "Add 1 Code" at bounding box center [227, 140] width 79 height 31
click at [256, 143] on button "Add 1 Code" at bounding box center [227, 137] width 73 height 25
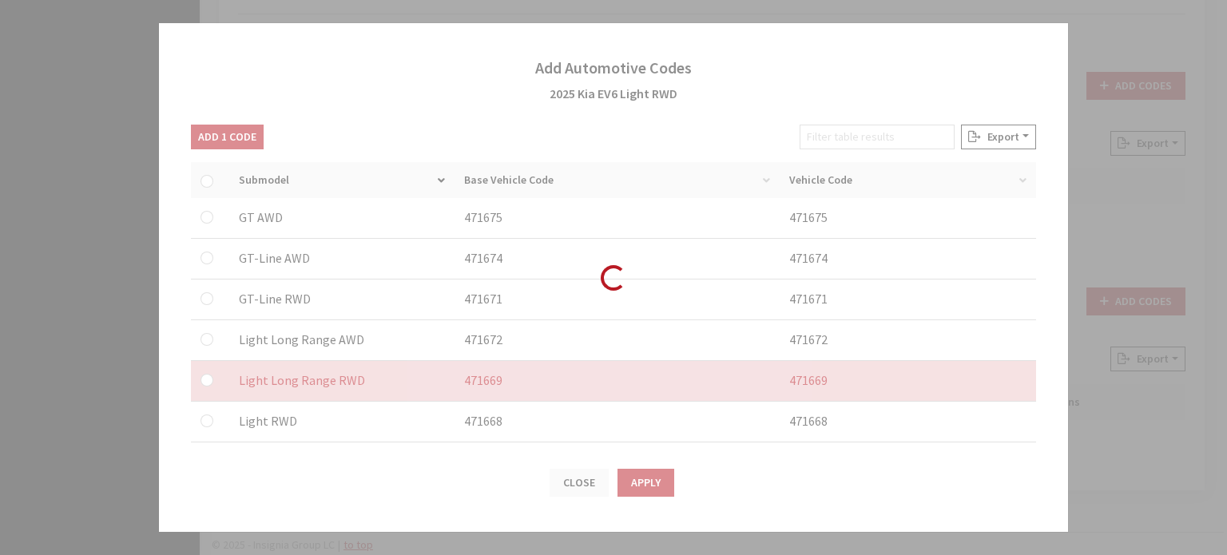
checkbox input "false"
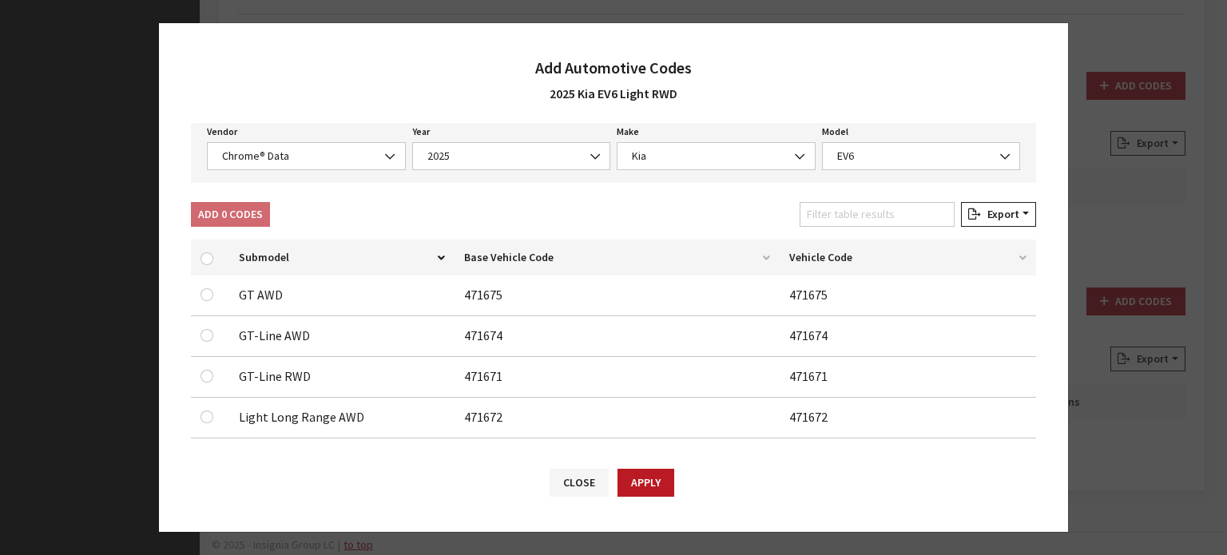
scroll to position [0, 0]
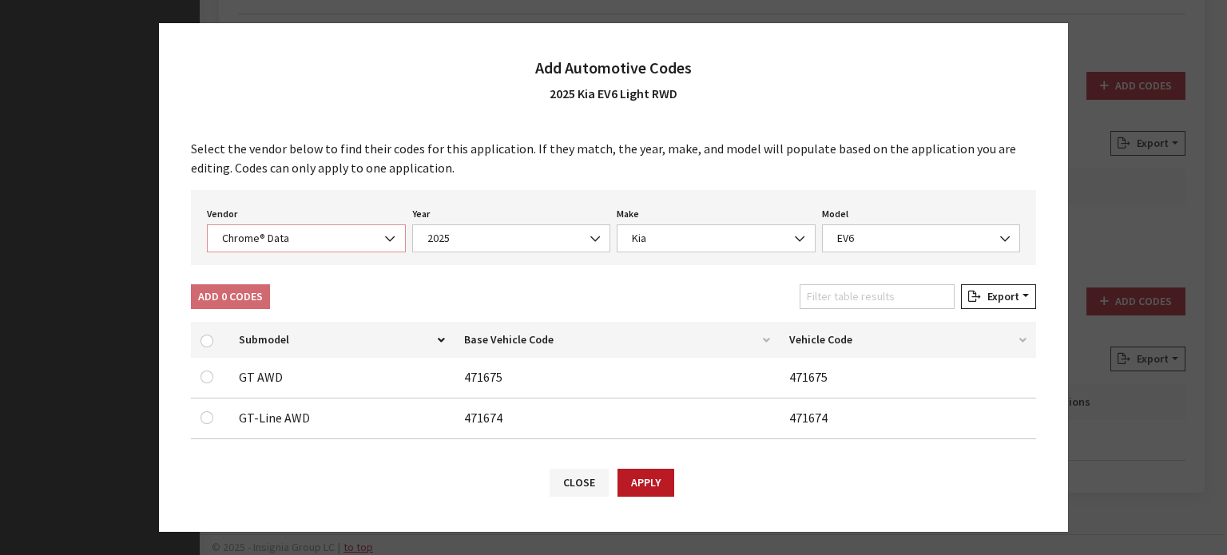
click at [319, 227] on span "Chrome® Data" at bounding box center [306, 238] width 199 height 28
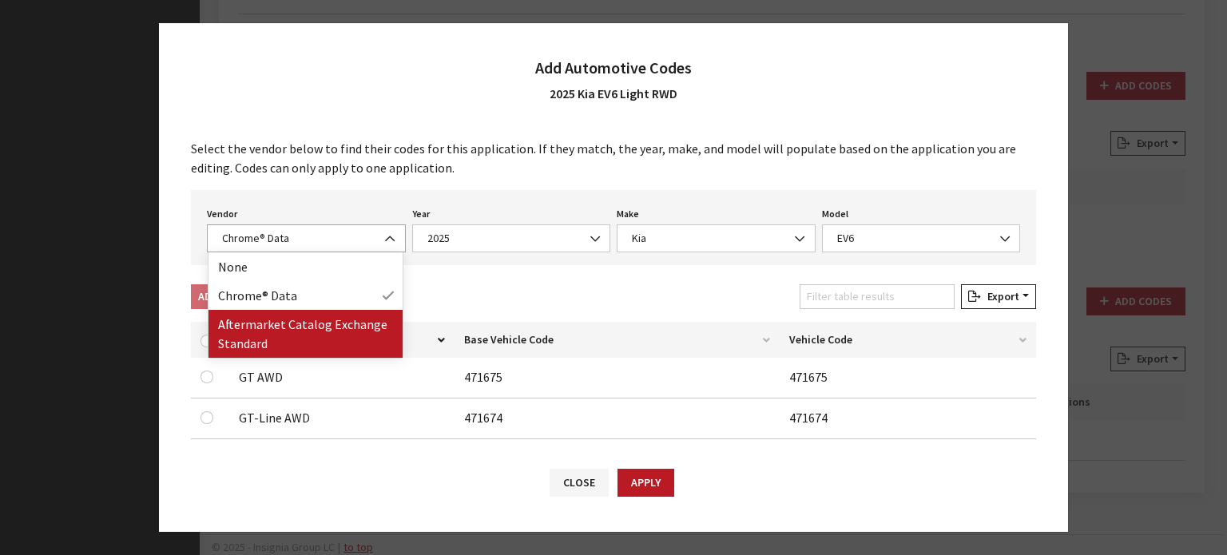
select select "2"
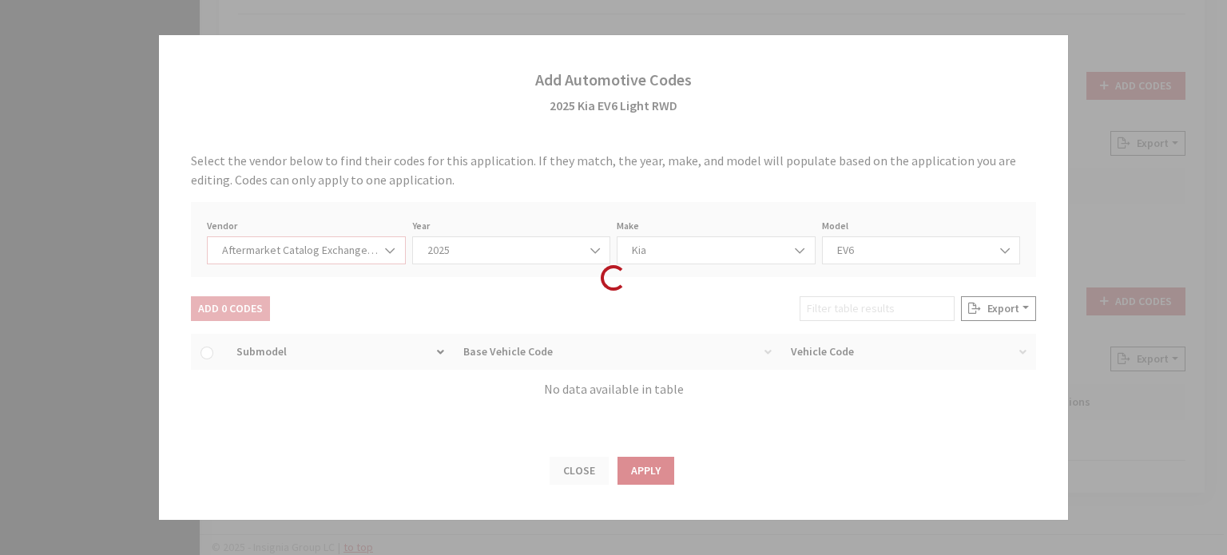
select select "2025"
select select "21"
select select "29372"
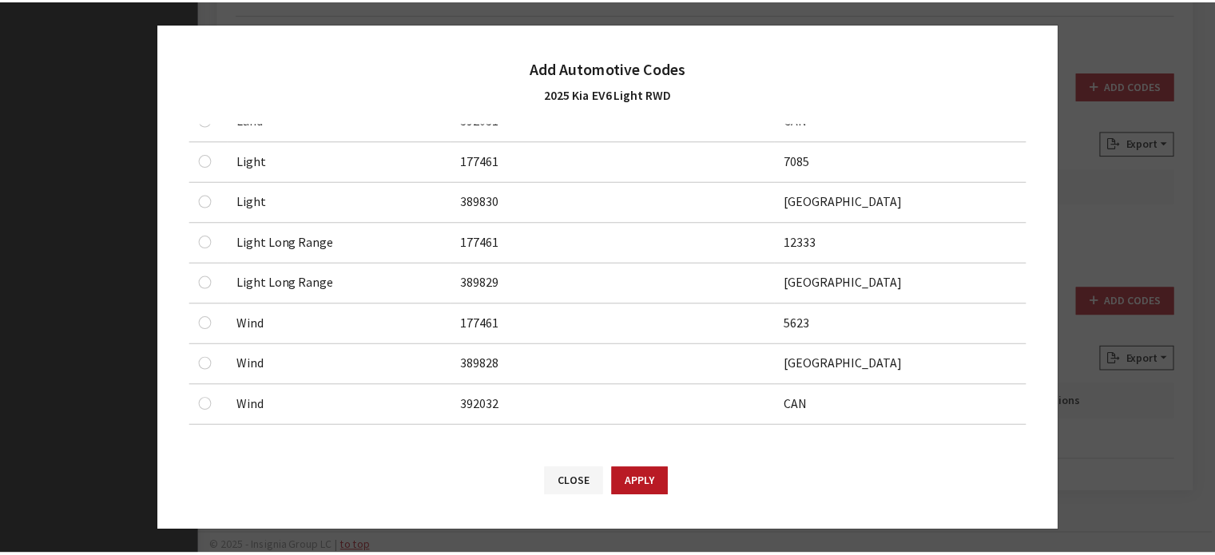
scroll to position [504, 0]
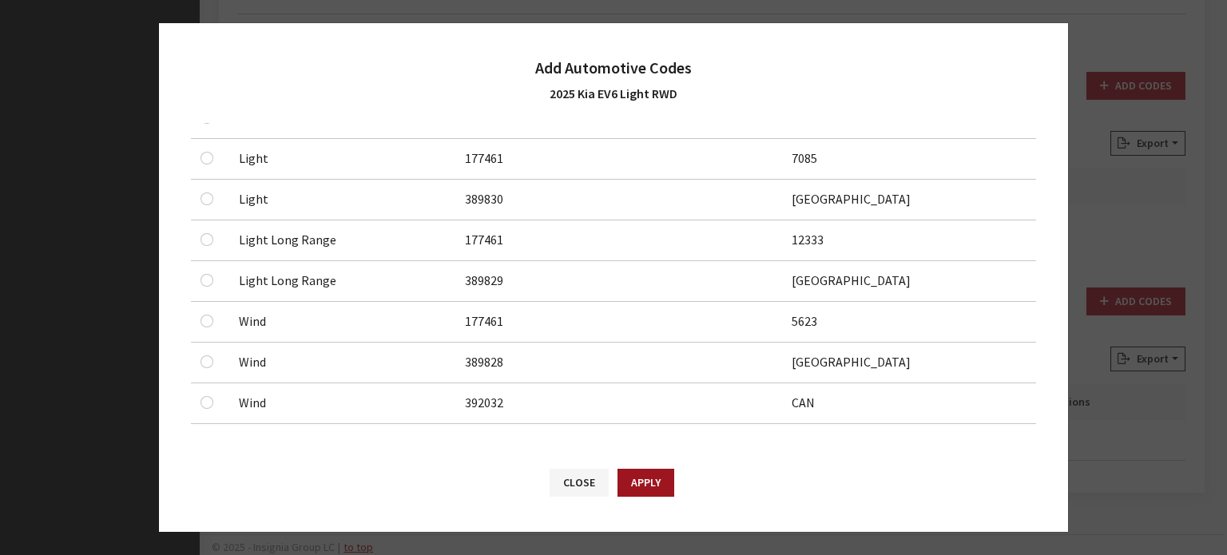
click at [639, 480] on button "Apply" at bounding box center [645, 483] width 57 height 28
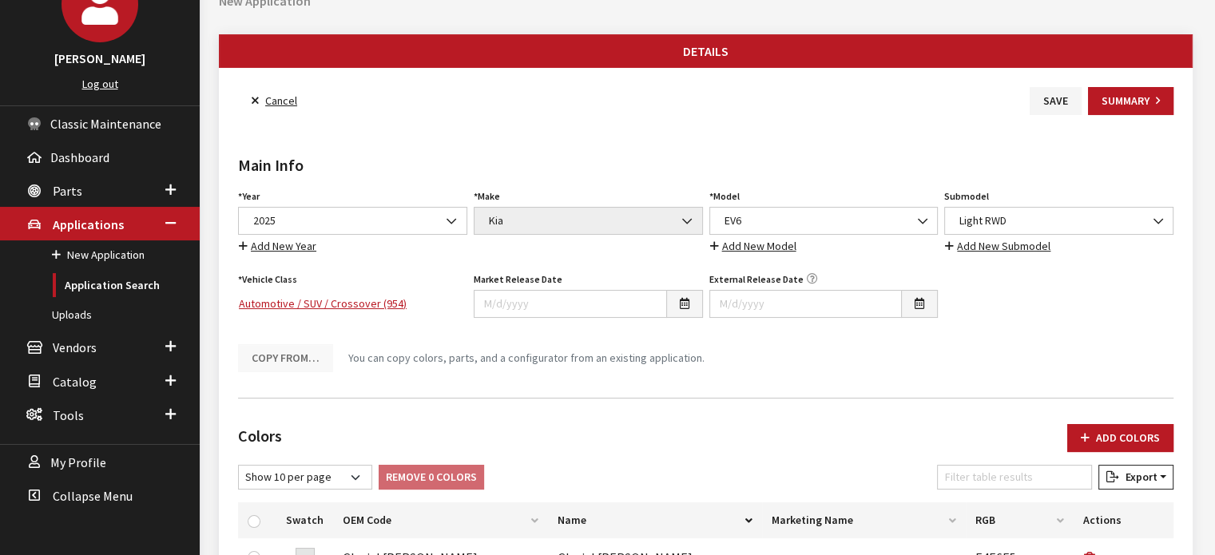
scroll to position [0, 0]
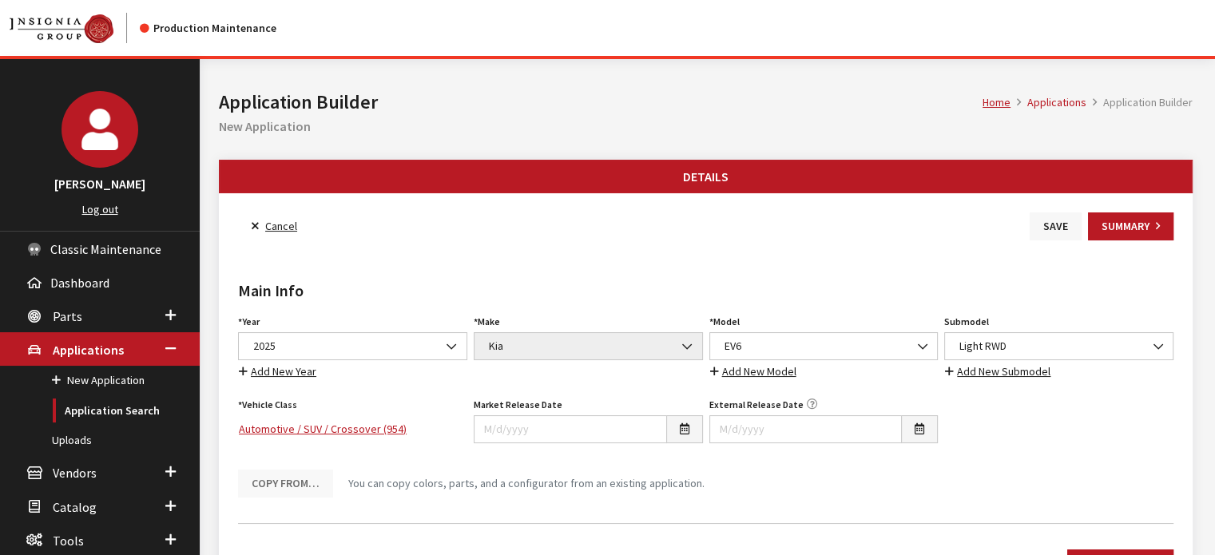
click at [1063, 224] on button "Save" at bounding box center [1055, 226] width 52 height 28
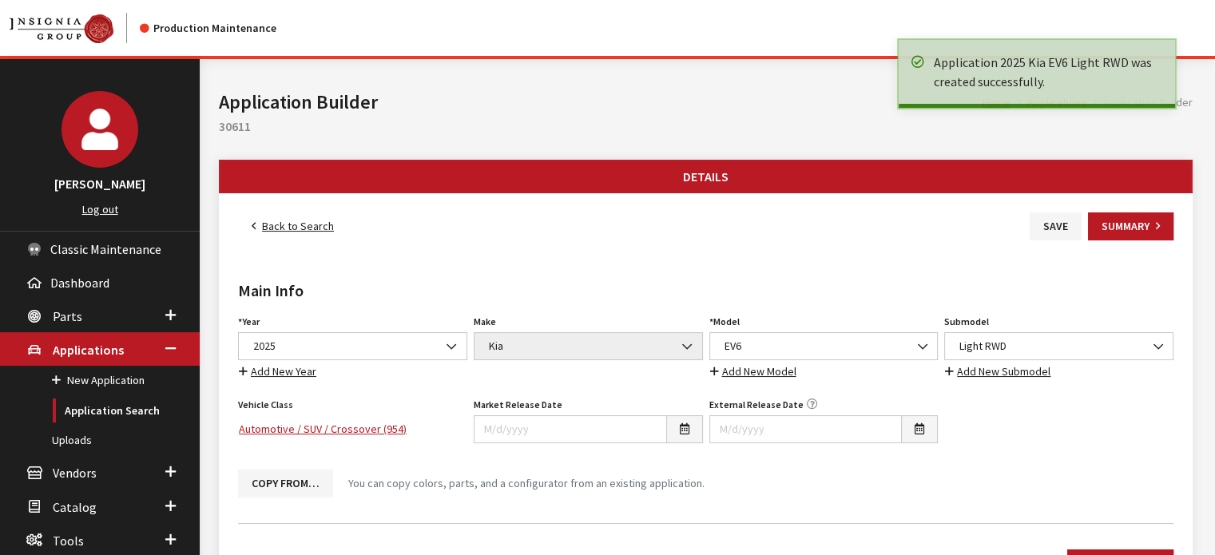
click at [312, 234] on link "Back to Search" at bounding box center [292, 226] width 109 height 28
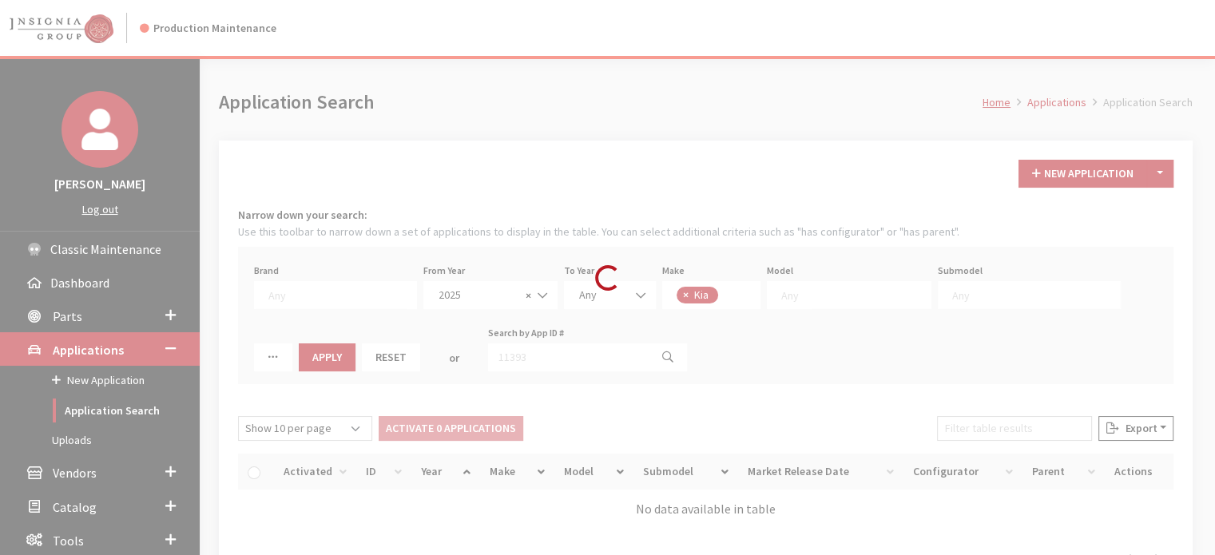
scroll to position [248, 0]
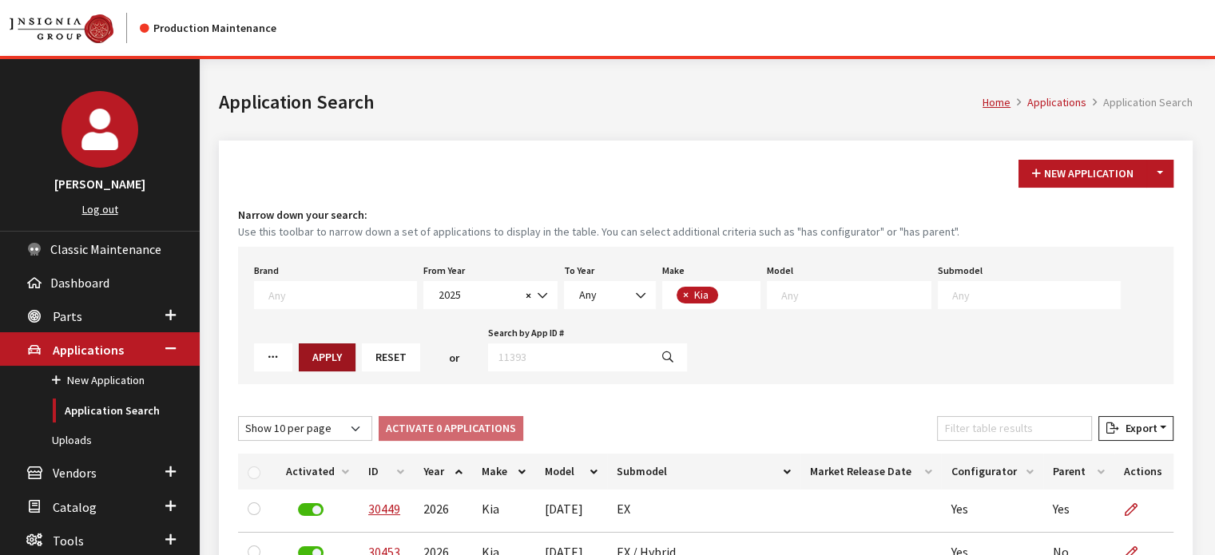
click at [299, 365] on button "Apply" at bounding box center [327, 357] width 57 height 28
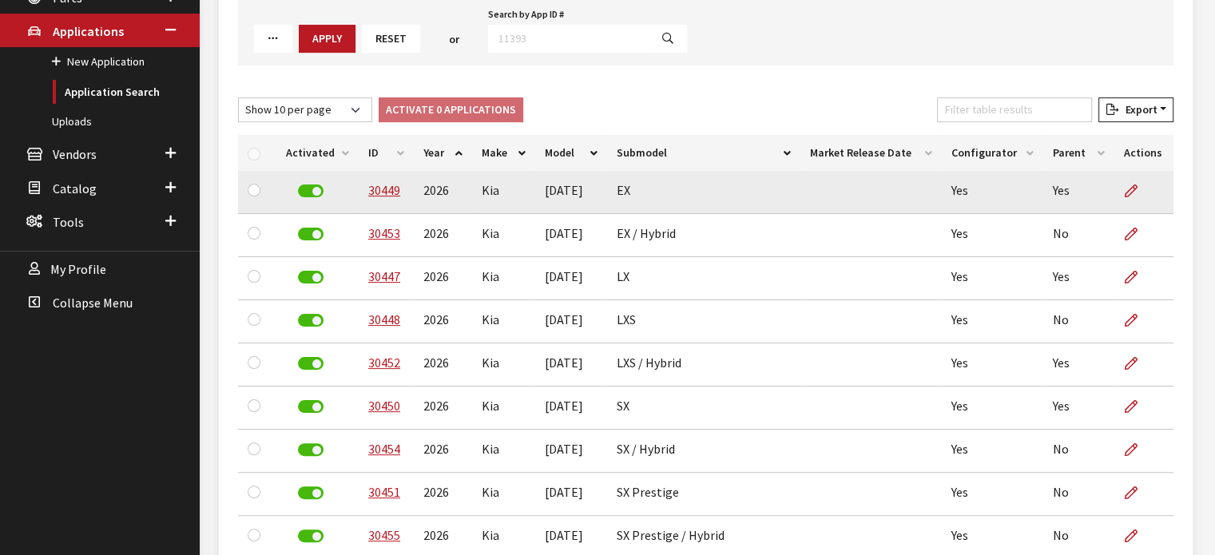
scroll to position [319, 0]
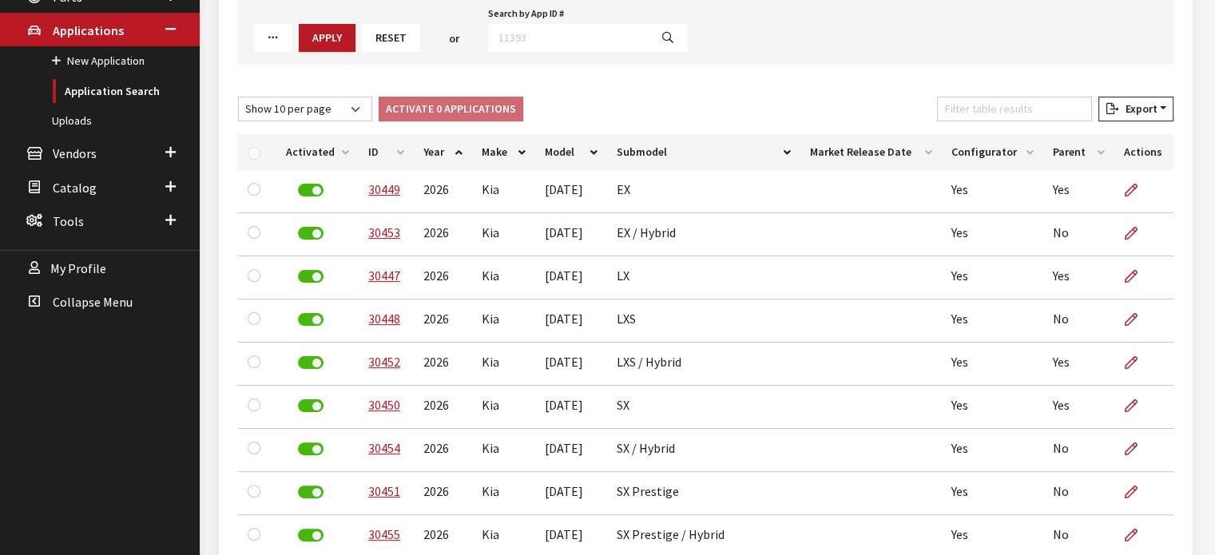
click at [327, 161] on th "Activated" at bounding box center [317, 152] width 82 height 36
click at [562, 146] on th "Model" at bounding box center [570, 152] width 71 height 36
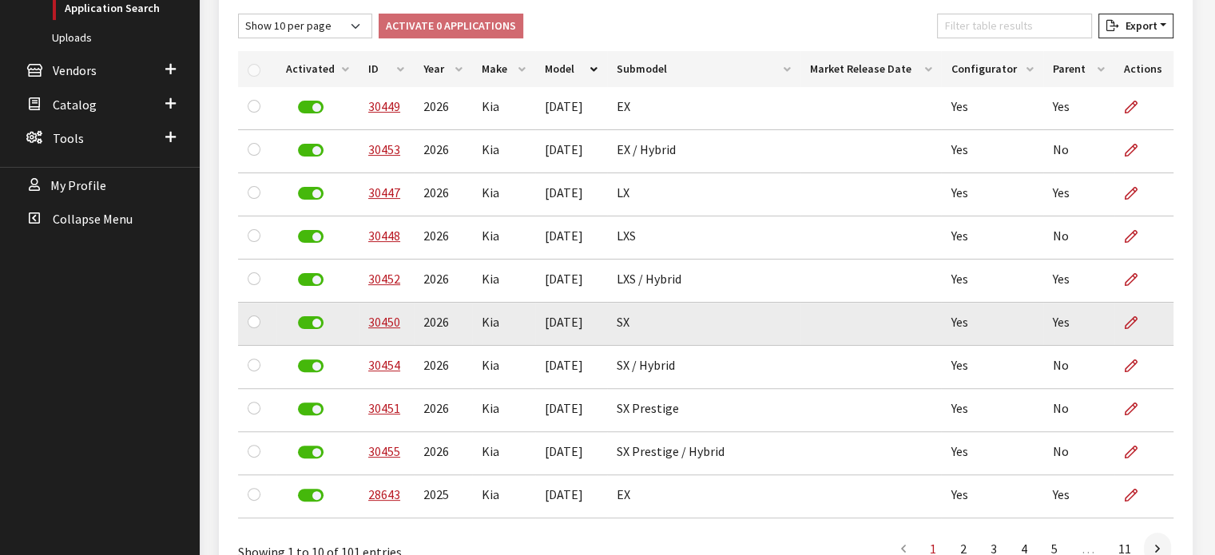
scroll to position [500, 0]
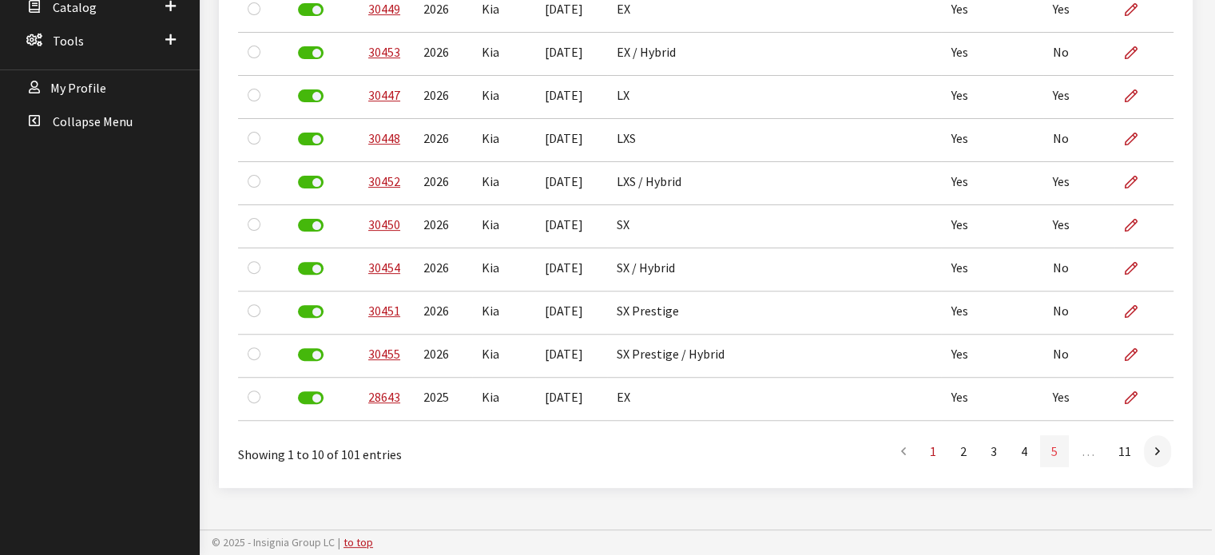
click at [1045, 445] on link "5" at bounding box center [1054, 451] width 29 height 32
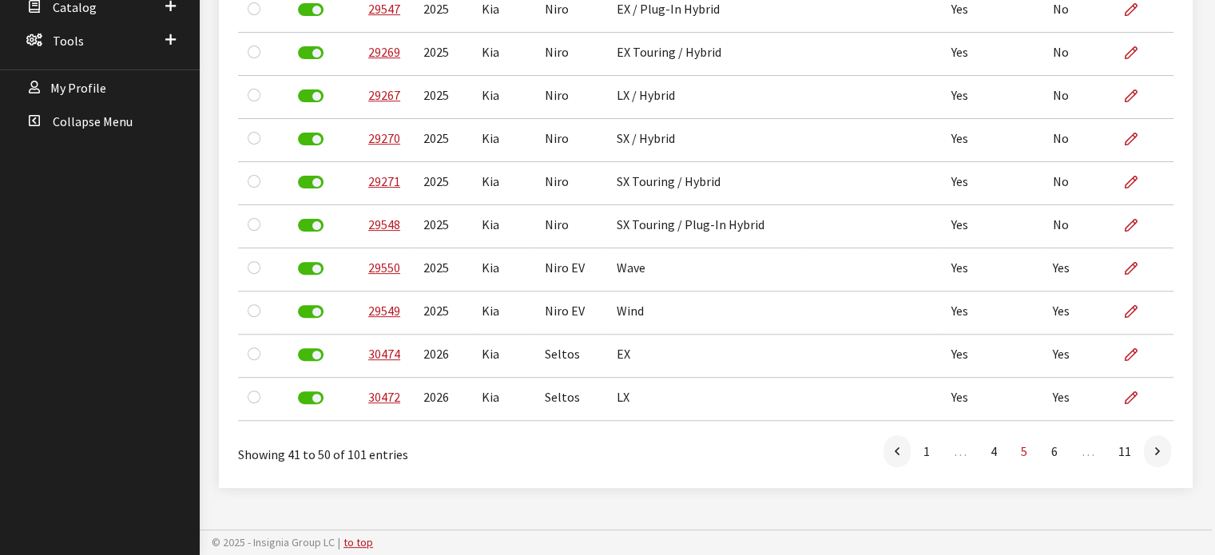
scroll to position [498, 0]
click at [1000, 458] on link "4" at bounding box center [993, 453] width 29 height 32
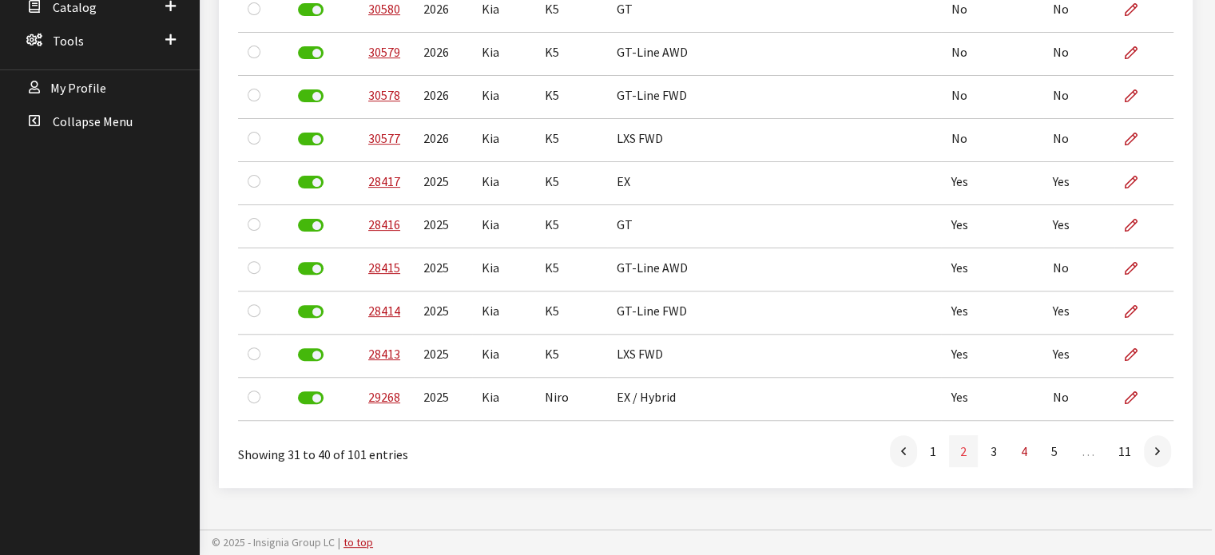
click at [971, 452] on link "2" at bounding box center [963, 451] width 29 height 32
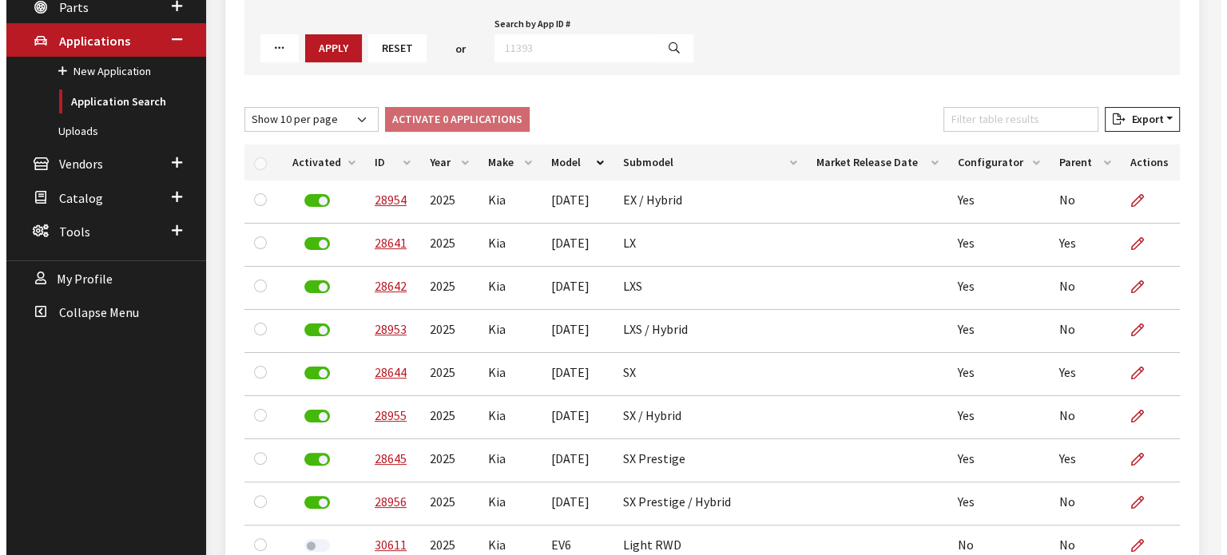
scroll to position [19, 0]
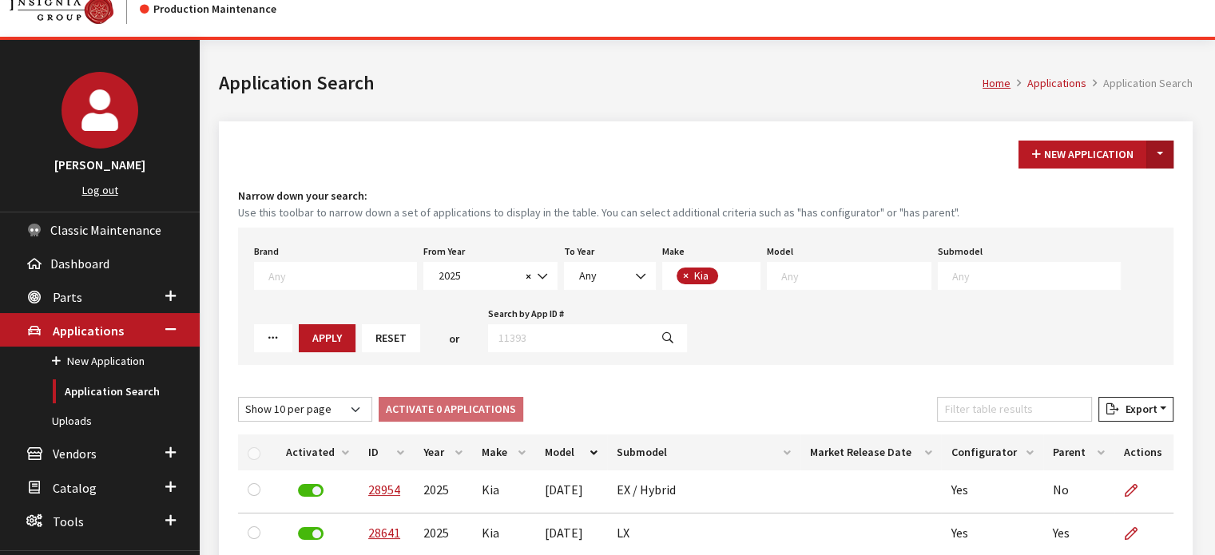
click at [1163, 163] on button "Toggle Dropdown" at bounding box center [1159, 155] width 27 height 28
click at [1093, 191] on button "New From Existing..." at bounding box center [1104, 188] width 137 height 28
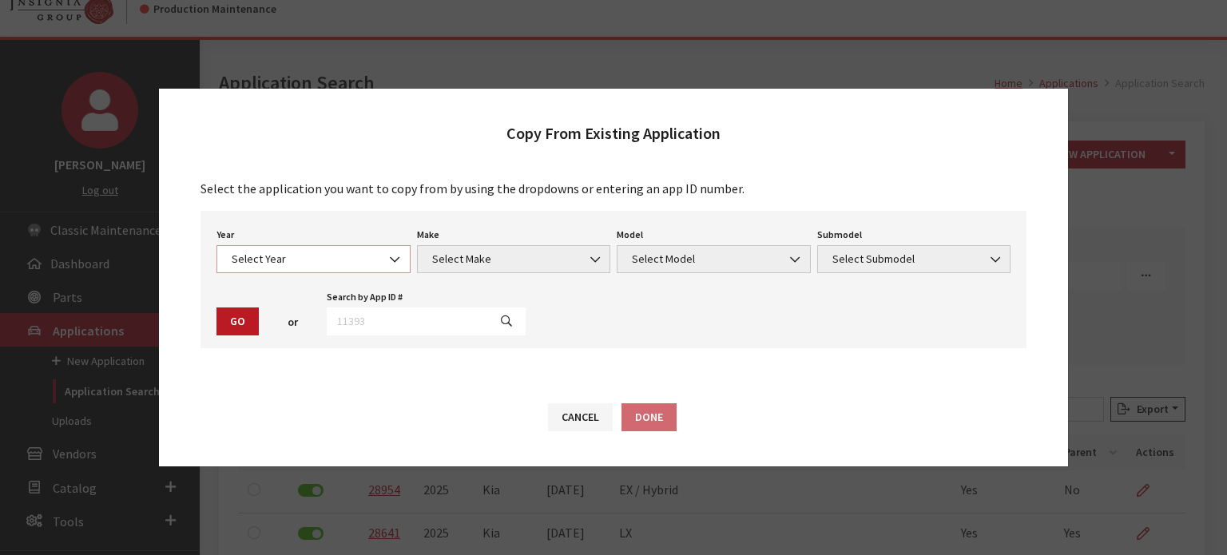
click at [335, 245] on span "Select Year" at bounding box center [313, 259] width 194 height 28
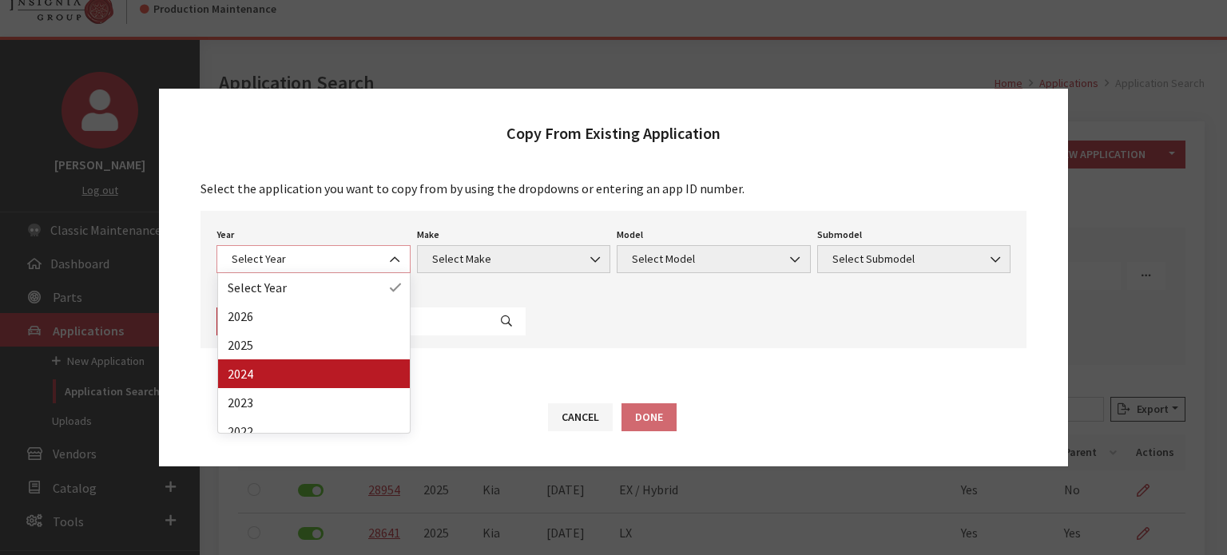
select select "42"
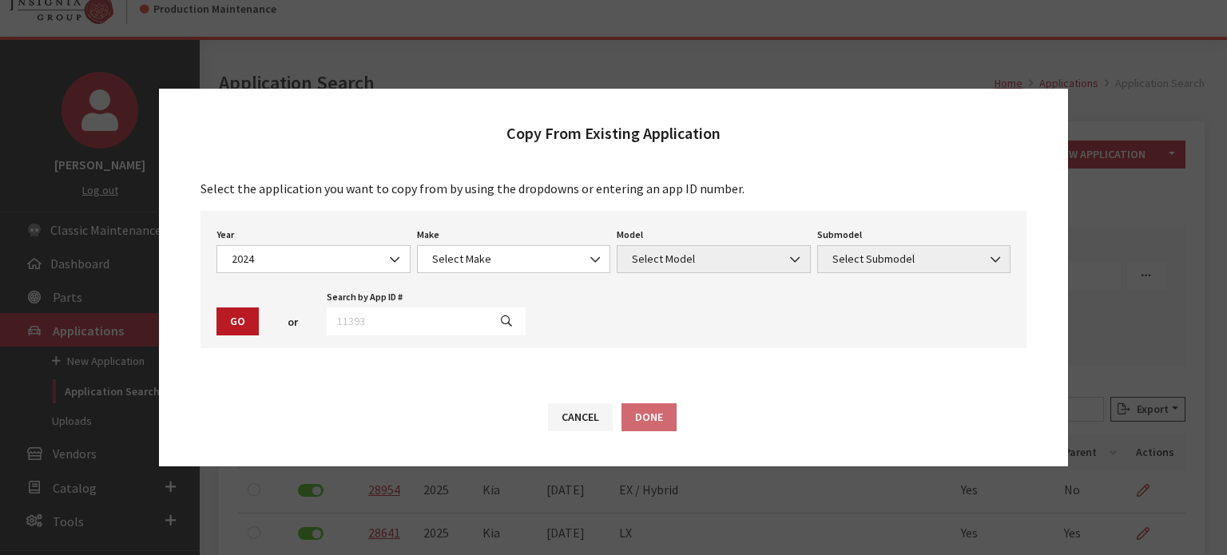
click at [444, 243] on div "Make Select Make Acura Alfa Romeo ATV Audi BMW Buick Cadillac Chevrolet Chrysle…" at bounding box center [514, 249] width 200 height 50
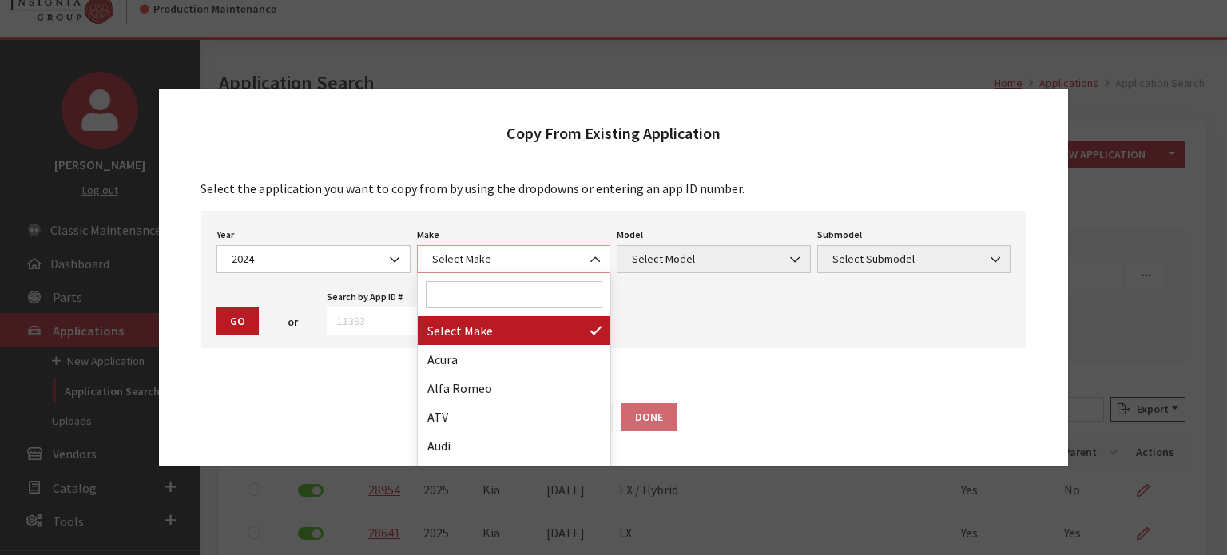
click at [448, 260] on span "Select Make" at bounding box center [513, 259] width 173 height 17
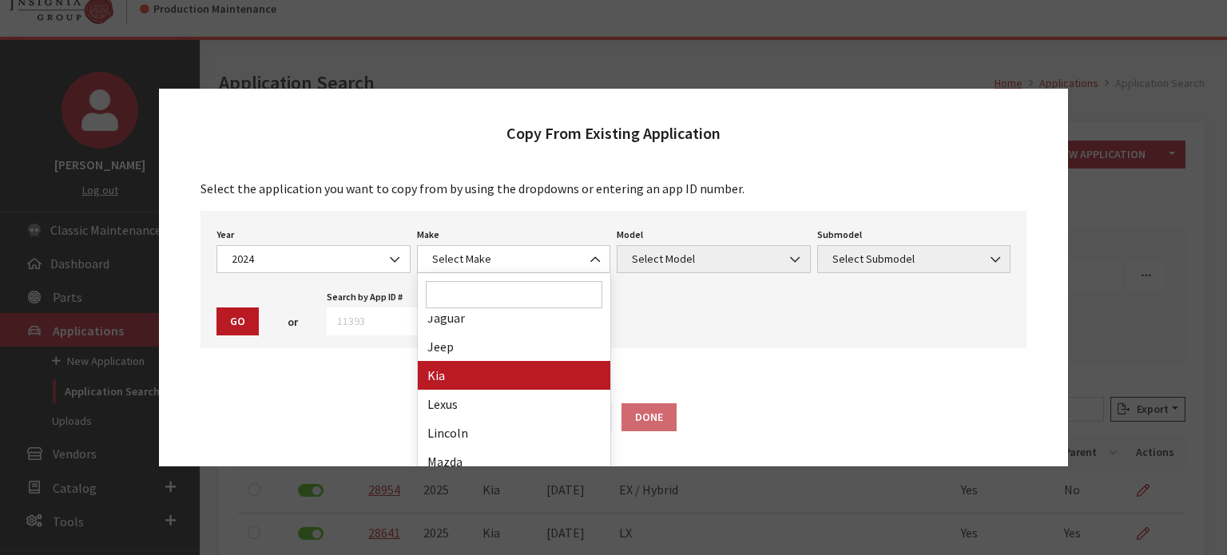
drag, startPoint x: 487, startPoint y: 370, endPoint x: 578, endPoint y: 363, distance: 91.3
select select "31"
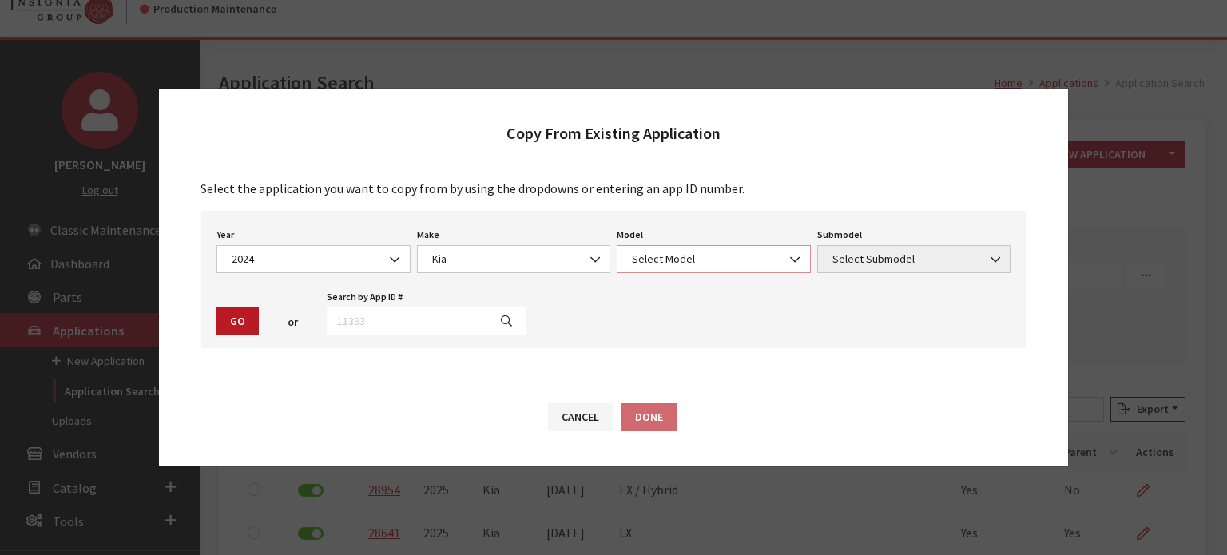
click at [687, 272] on span "Select Model" at bounding box center [713, 259] width 194 height 28
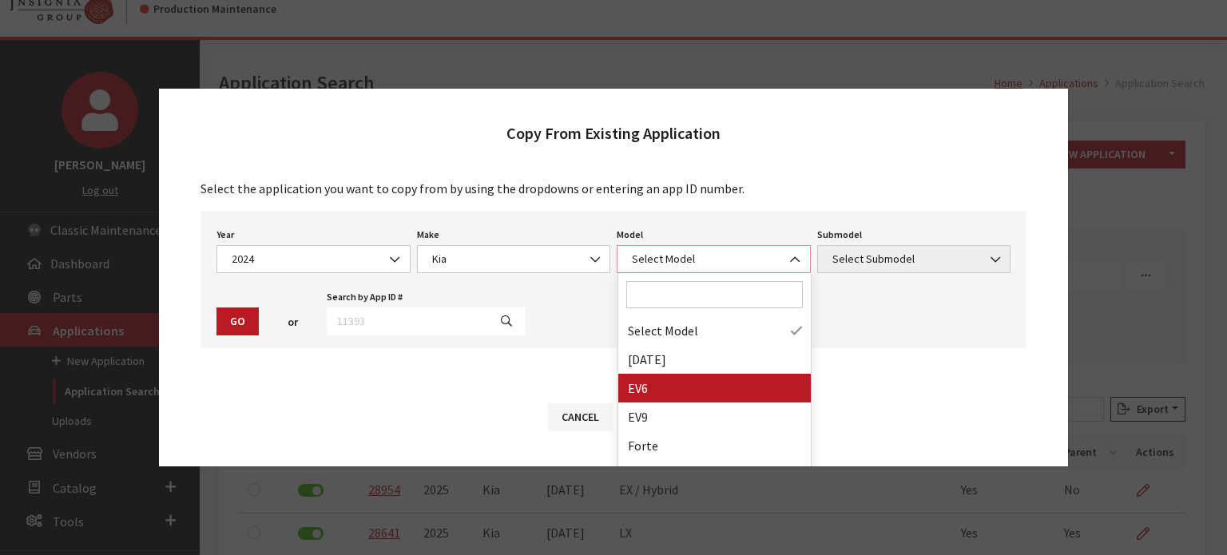
select select "1202"
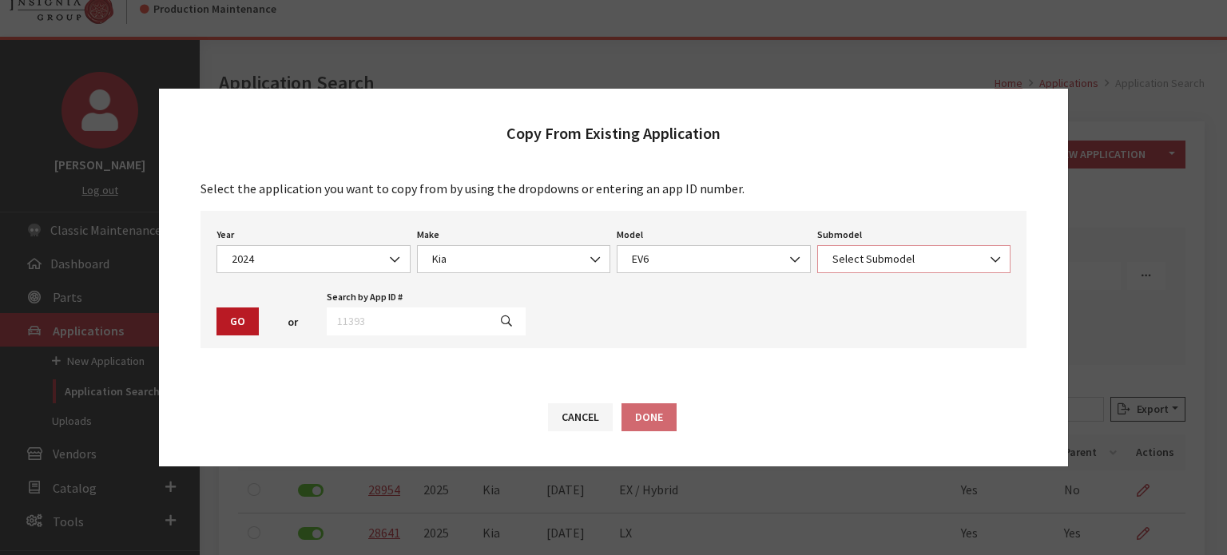
click at [885, 252] on span "Select Submodel" at bounding box center [913, 259] width 173 height 17
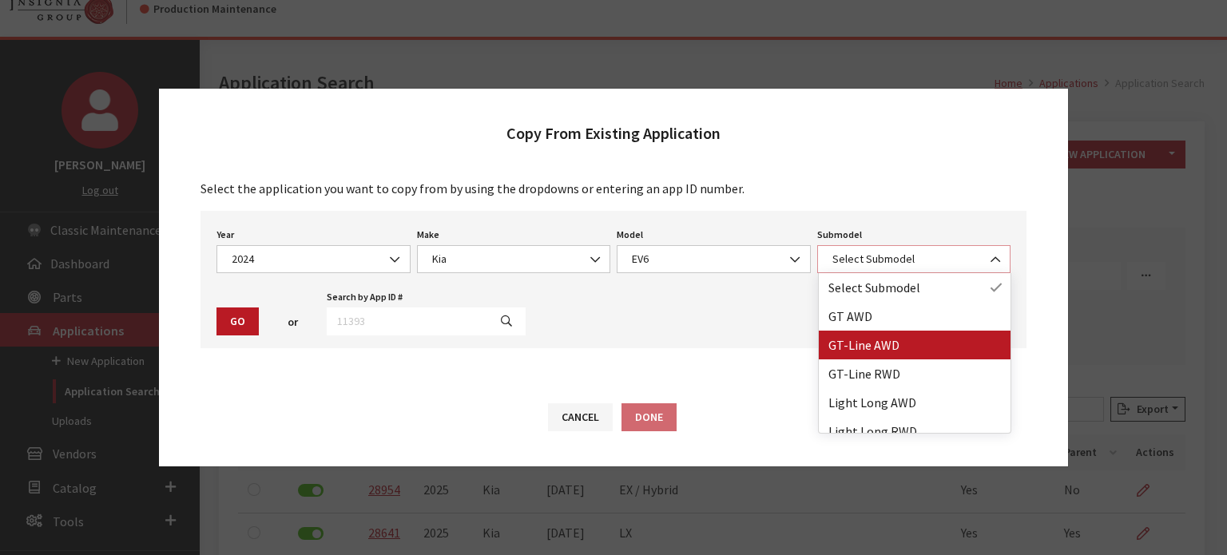
scroll to position [80, 0]
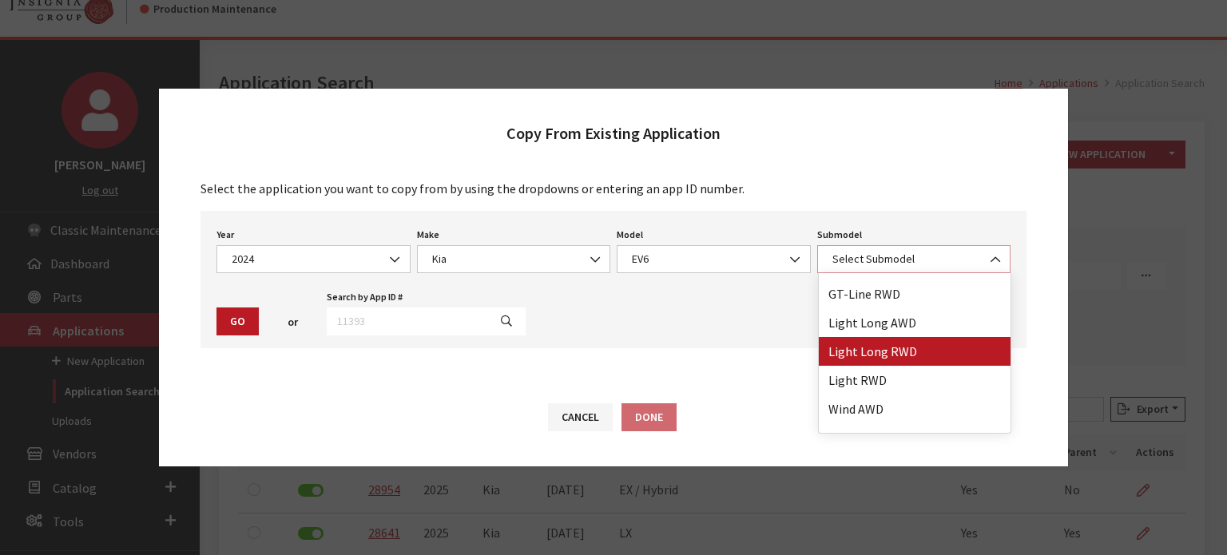
select select "4438"
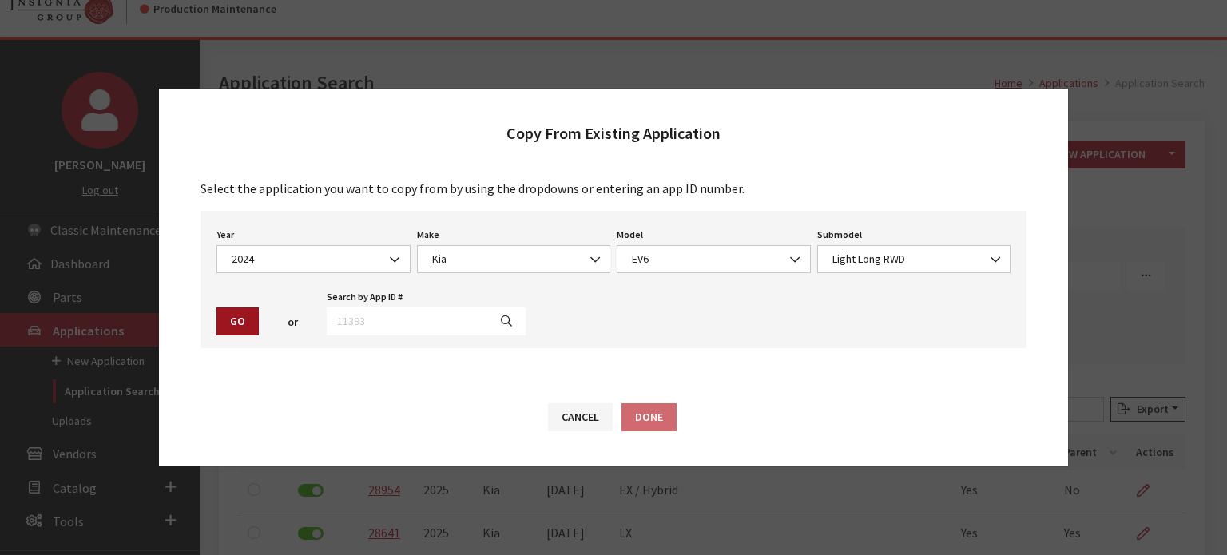
click at [236, 326] on button "Go" at bounding box center [237, 321] width 42 height 28
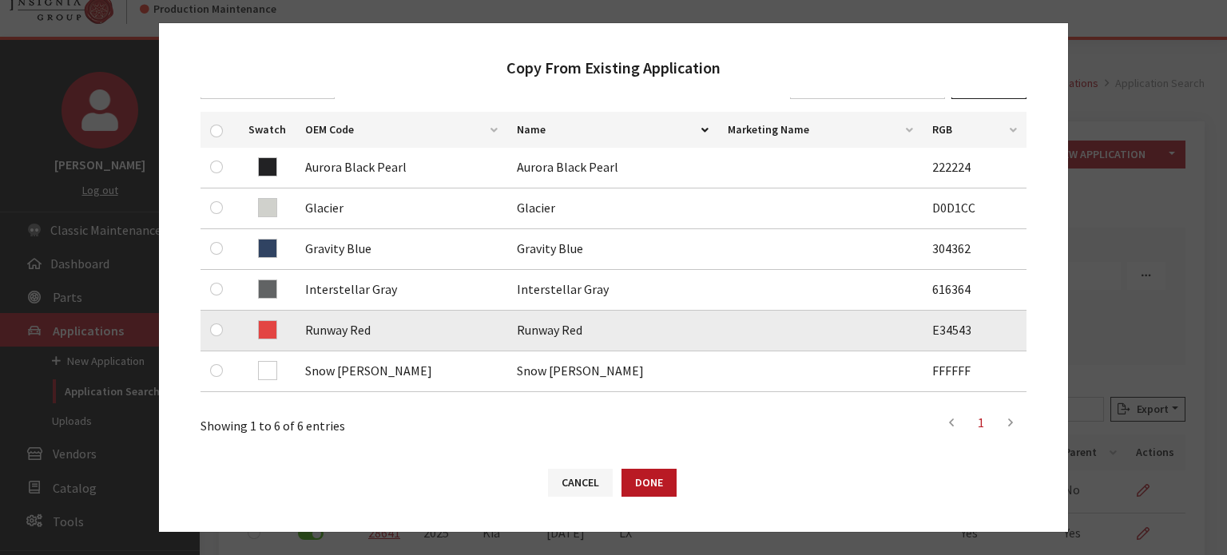
scroll to position [319, 0]
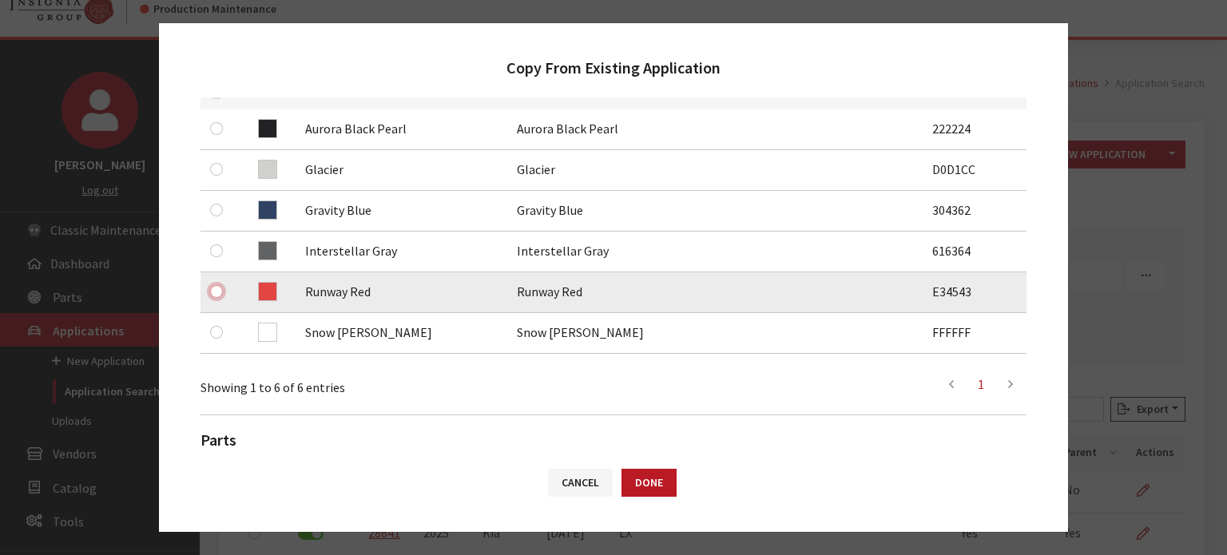
click at [214, 293] on input "checkbox" at bounding box center [216, 291] width 13 height 13
checkbox input "true"
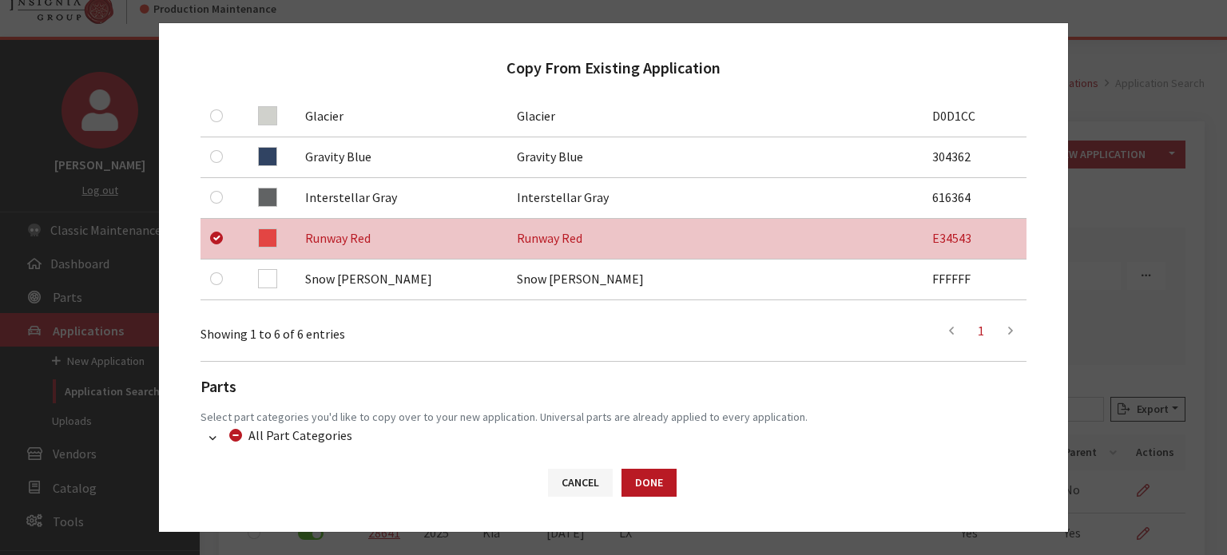
scroll to position [479, 0]
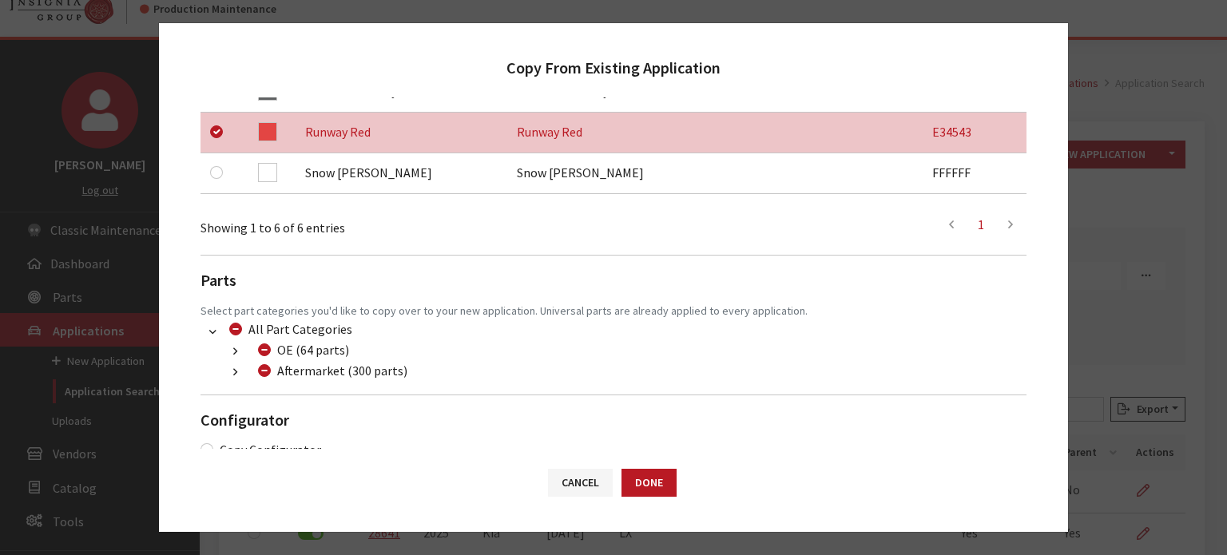
click at [256, 375] on div "Aftermarket (300 parts)" at bounding box center [330, 370] width 154 height 19
click at [257, 374] on div "Aftermarket (300 parts)" at bounding box center [330, 370] width 154 height 19
click at [267, 367] on input "Aftermarket (300 parts)" at bounding box center [264, 370] width 13 height 13
checkbox input "true"
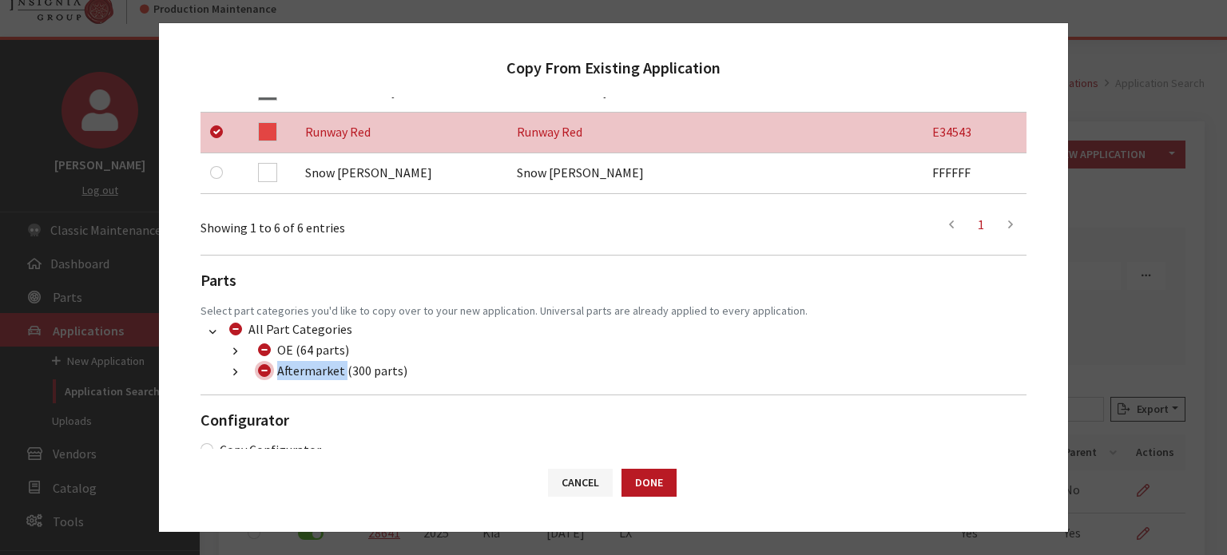
checkbox input "true"
click at [260, 369] on input "Aftermarket (300 parts)" at bounding box center [264, 370] width 13 height 13
checkbox input "false"
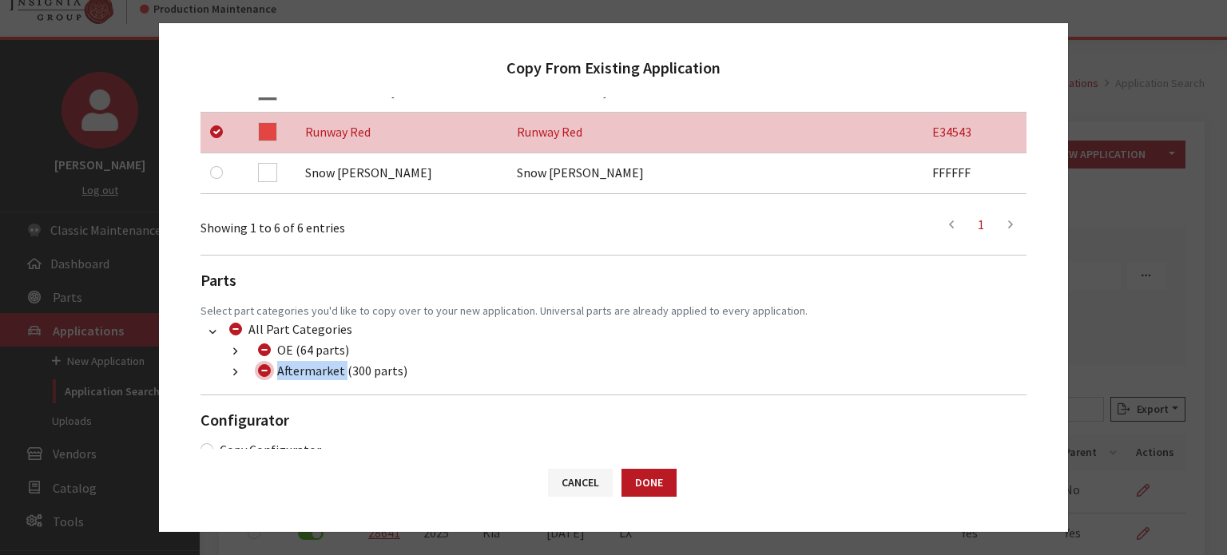
checkbox input "false"
click at [227, 376] on button "button" at bounding box center [235, 372] width 31 height 18
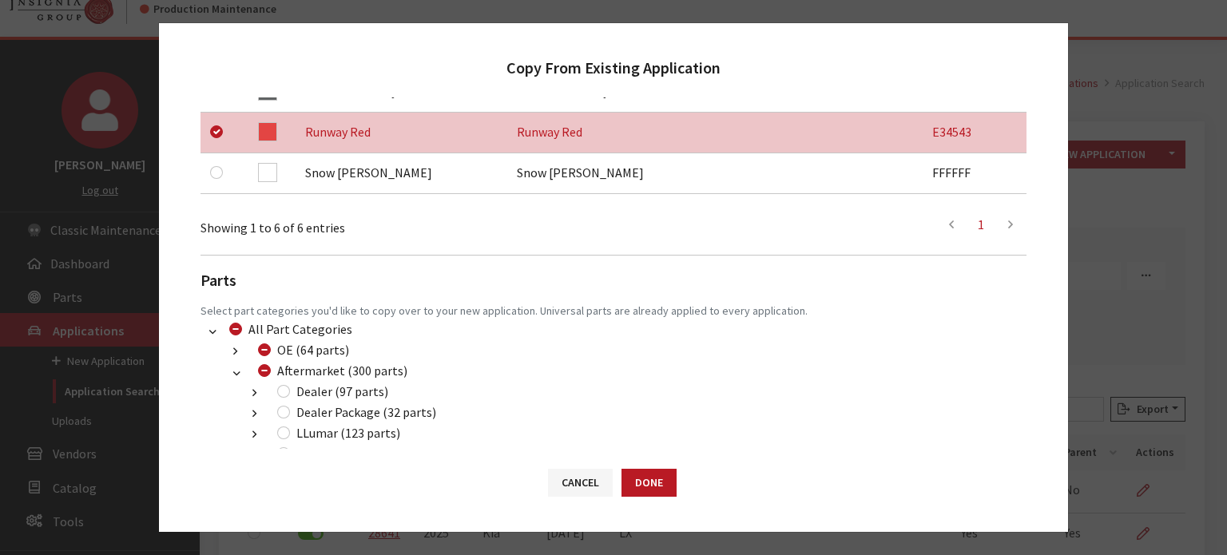
click at [291, 393] on div "Dealer (97 parts)" at bounding box center [330, 391] width 116 height 19
click at [283, 389] on input "Dealer (97 parts)" at bounding box center [283, 391] width 13 height 13
checkbox input "true"
click at [284, 409] on input "Dealer Package (32 parts)" at bounding box center [283, 412] width 13 height 13
checkbox input "true"
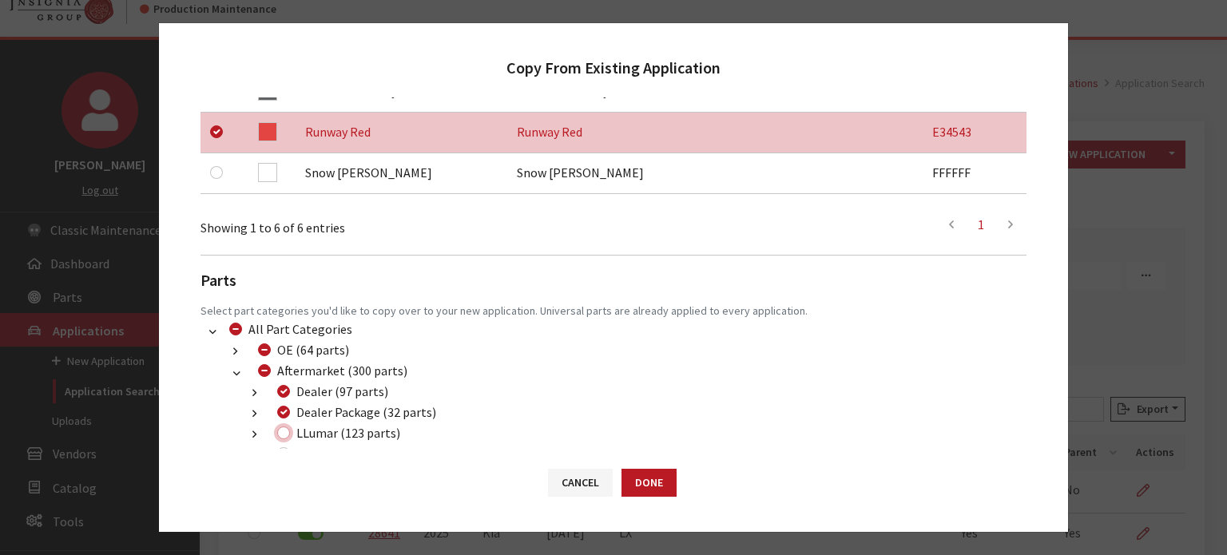
click at [279, 436] on input "LLumar (123 parts)" at bounding box center [283, 432] width 13 height 13
checkbox input "true"
click at [642, 477] on button "Done" at bounding box center [648, 483] width 55 height 28
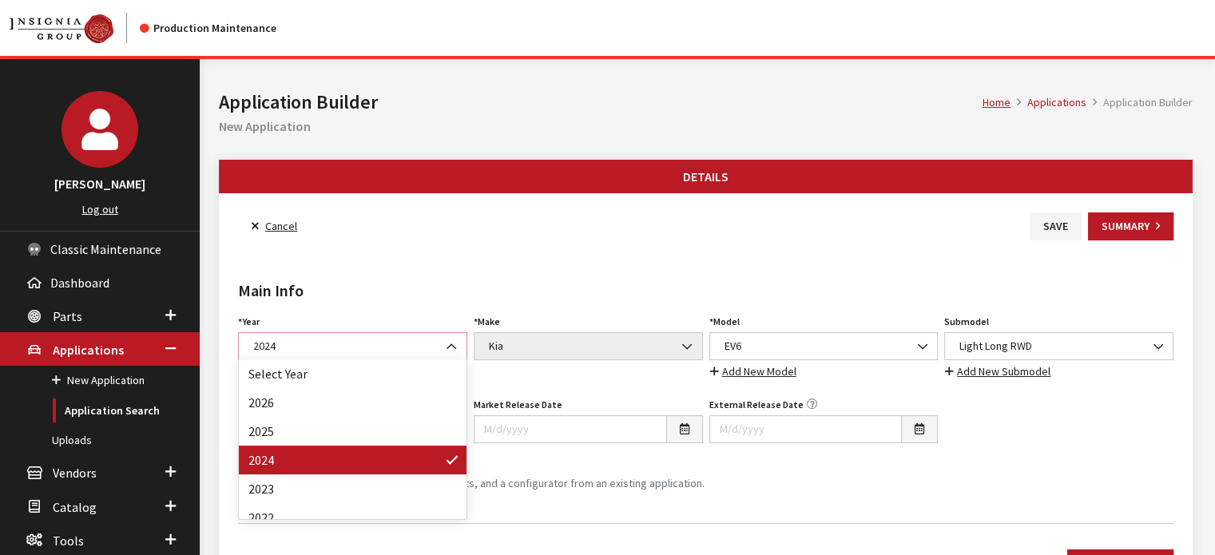
click at [400, 344] on span "2024" at bounding box center [352, 346] width 208 height 17
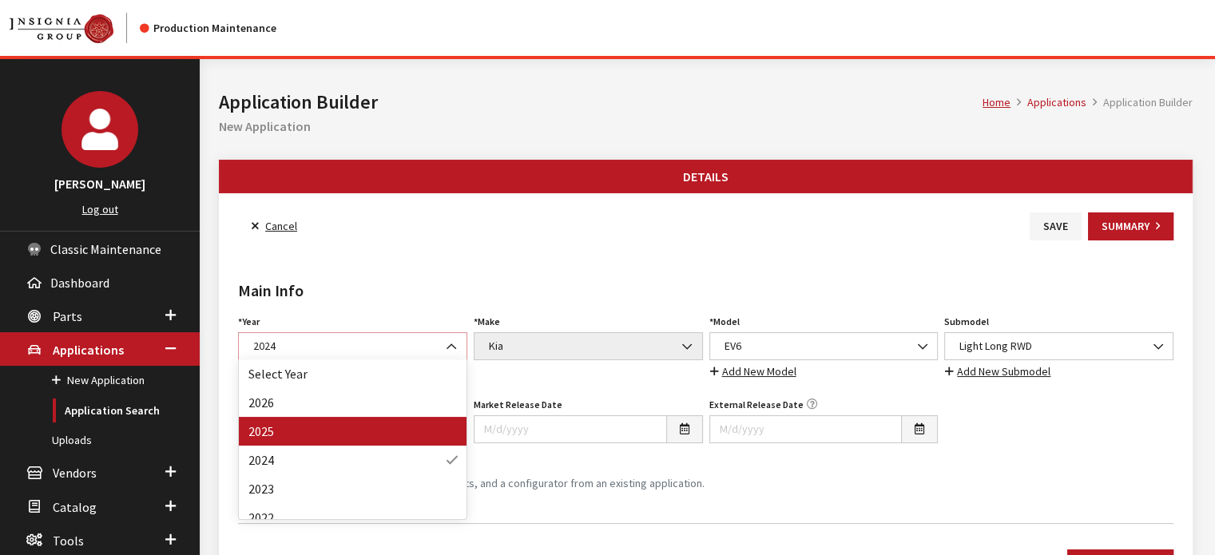
select select "43"
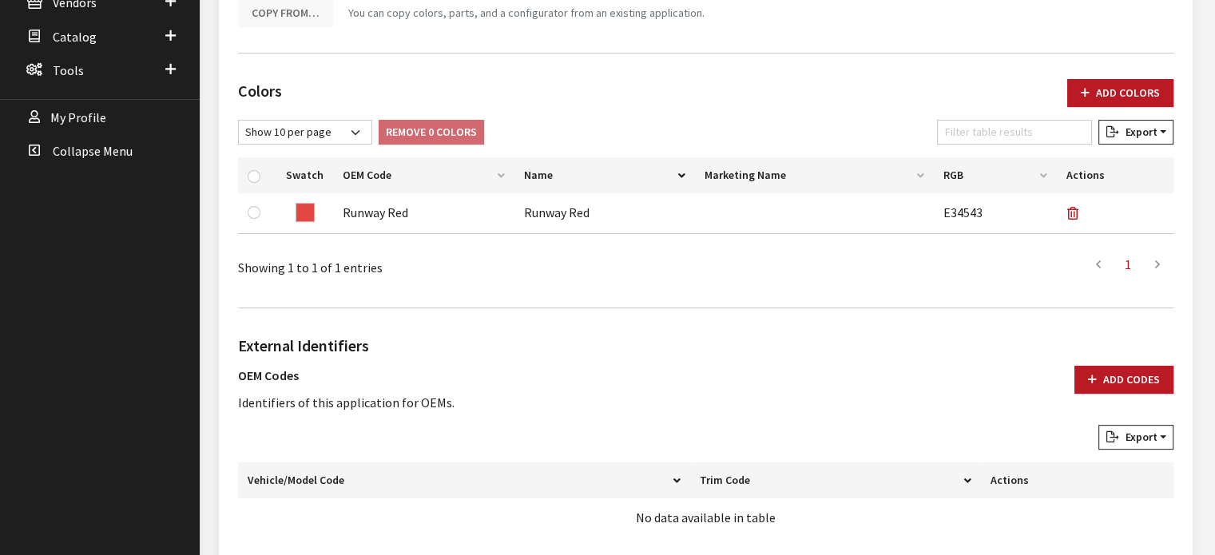
scroll to position [479, 0]
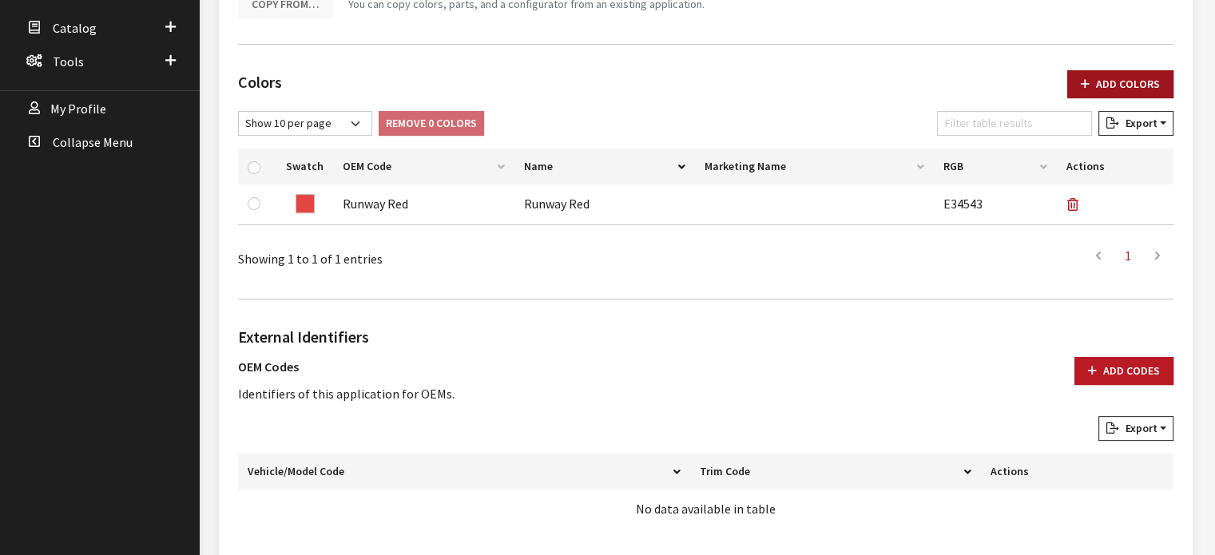
click at [1114, 73] on button "Add Colors" at bounding box center [1120, 84] width 106 height 28
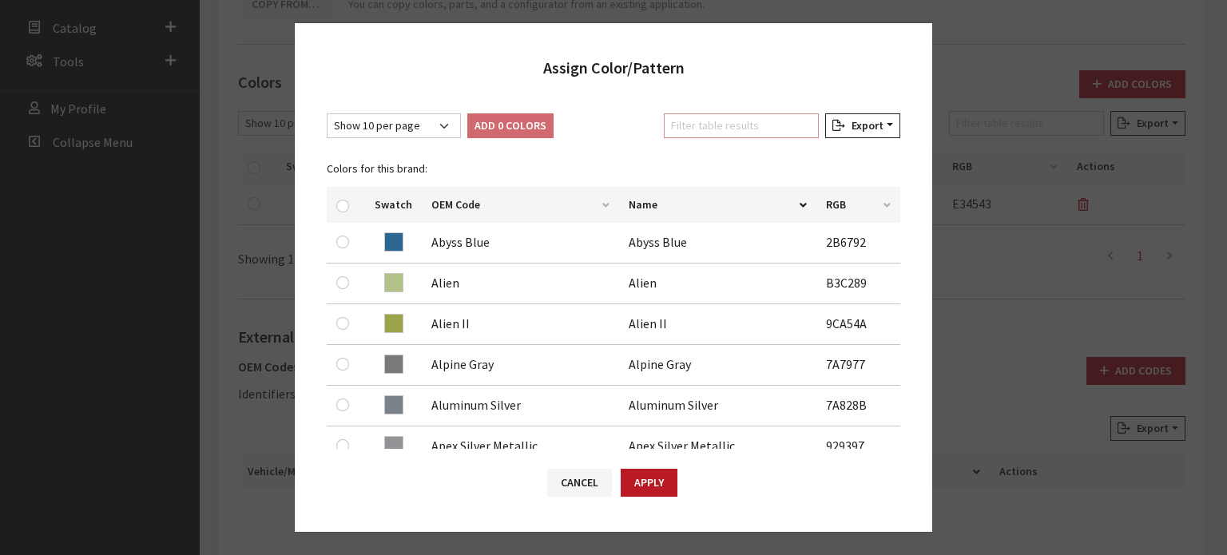
click at [757, 119] on input "Filter table results" at bounding box center [741, 125] width 155 height 25
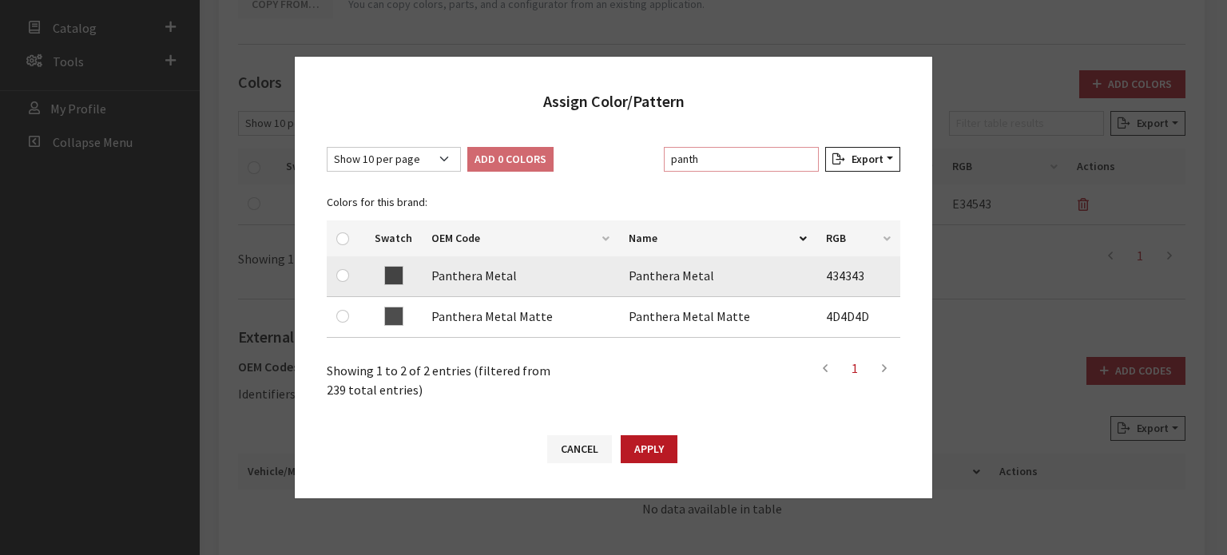
type input "panth"
click at [335, 276] on td at bounding box center [346, 276] width 38 height 41
click at [340, 274] on input "checkbox" at bounding box center [342, 275] width 13 height 13
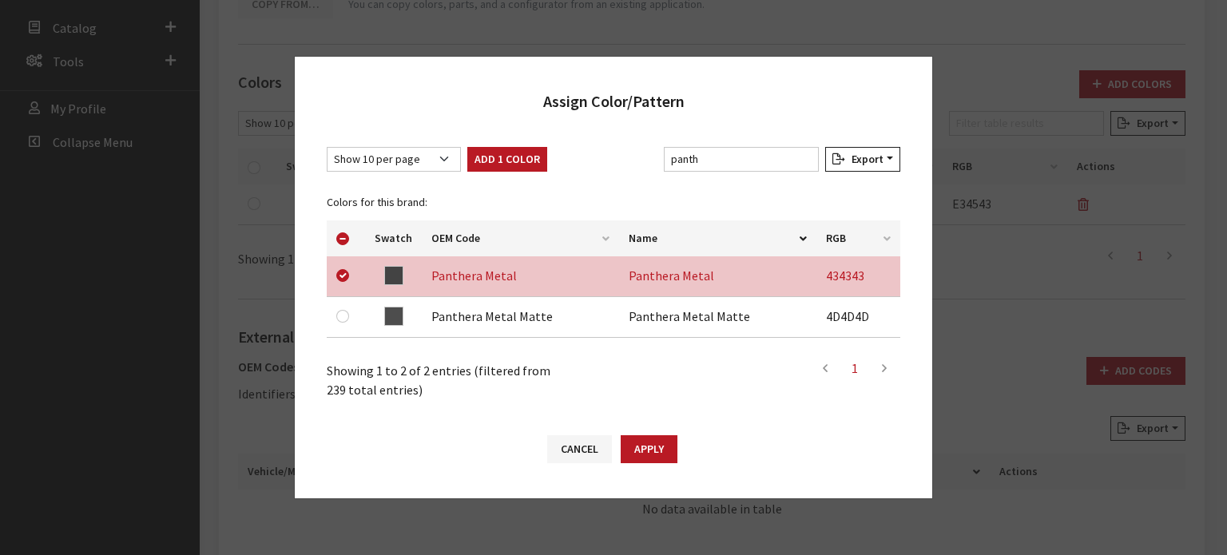
click at [478, 144] on div "Show 10 per page Show 25 per page Show 50 per page Show 100 per page Show 1000 …" at bounding box center [613, 273] width 637 height 285
click at [478, 149] on button "Add 1 Color" at bounding box center [507, 159] width 80 height 25
checkbox input "false"
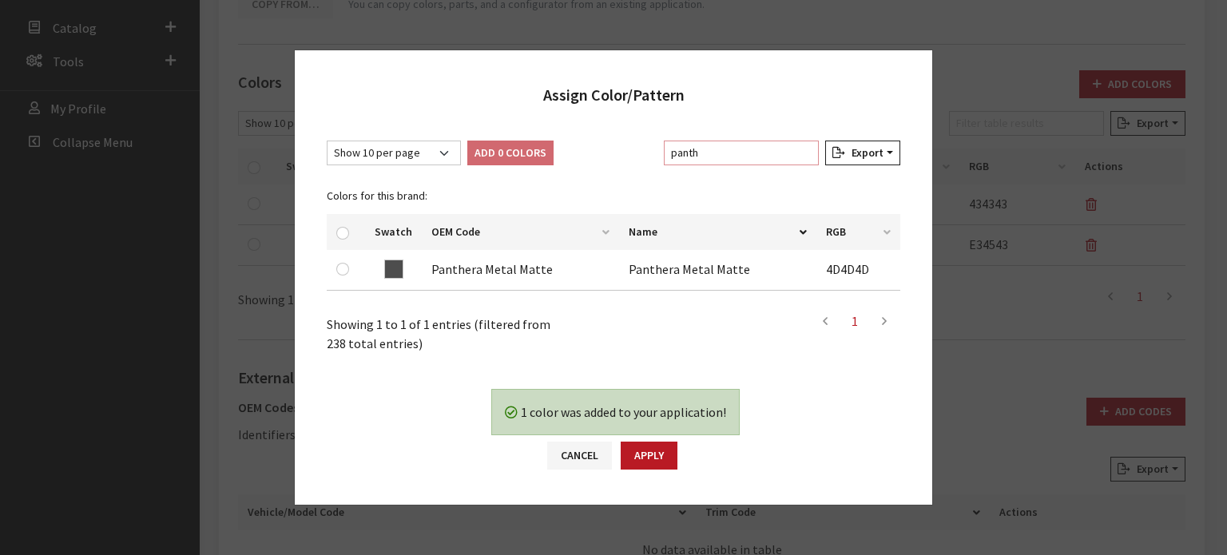
click at [712, 160] on input "panth" at bounding box center [741, 153] width 155 height 25
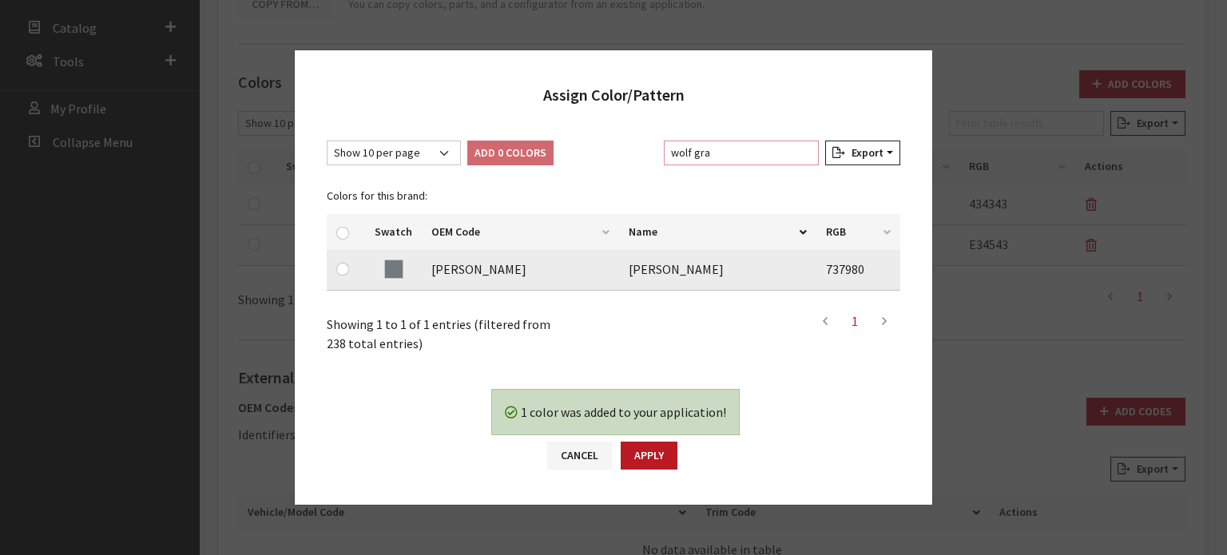
type input "wolf gra"
drag, startPoint x: 338, startPoint y: 268, endPoint x: 349, endPoint y: 261, distance: 12.9
click at [339, 268] on input "checkbox" at bounding box center [342, 269] width 13 height 13
checkbox input "true"
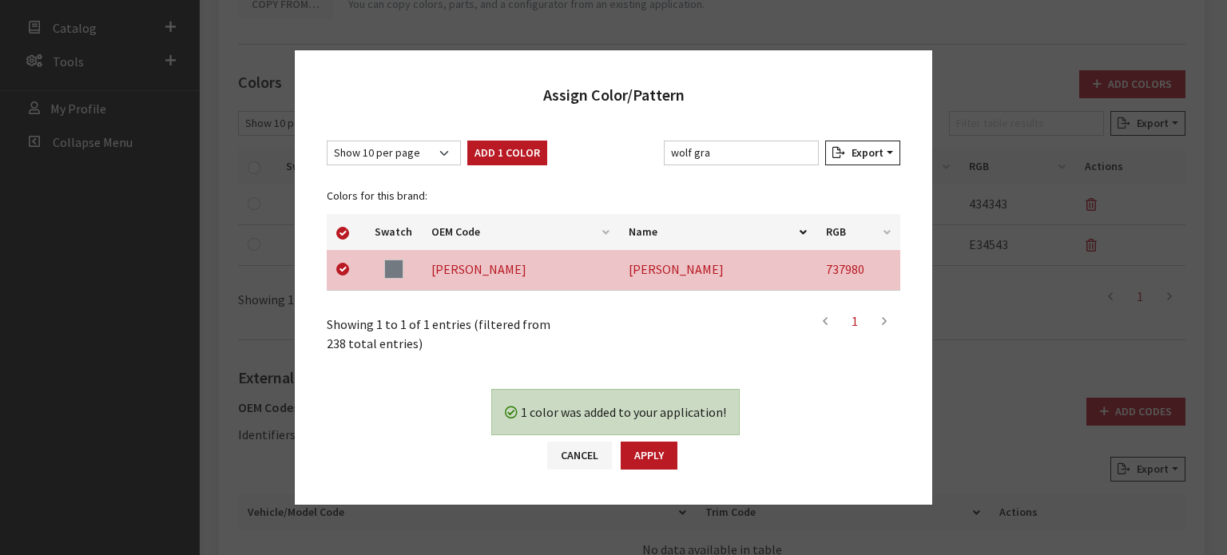
click at [497, 132] on div "Show 10 per page Show 25 per page Show 50 per page Show 100 per page Show 1000 …" at bounding box center [613, 247] width 637 height 244
click at [497, 145] on button "Add 1 Color" at bounding box center [507, 153] width 80 height 25
checkbox input "false"
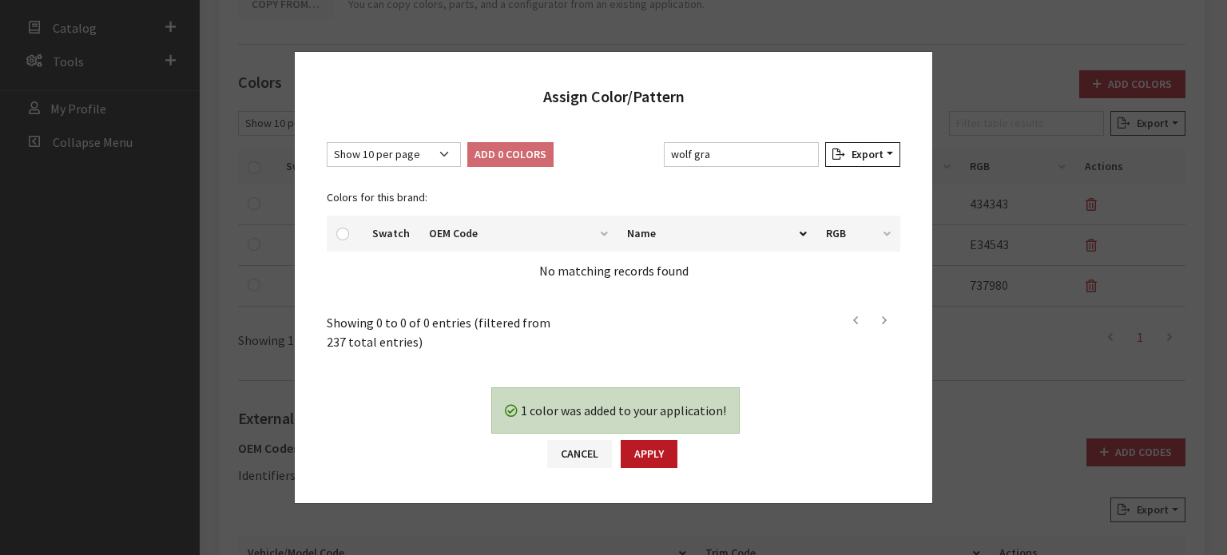
click at [696, 140] on div "Show 10 per page Show 25 per page Show 50 per page Show 100 per page Show 1000 …" at bounding box center [613, 247] width 637 height 242
click at [696, 146] on input "wolf gra" at bounding box center [741, 154] width 155 height 25
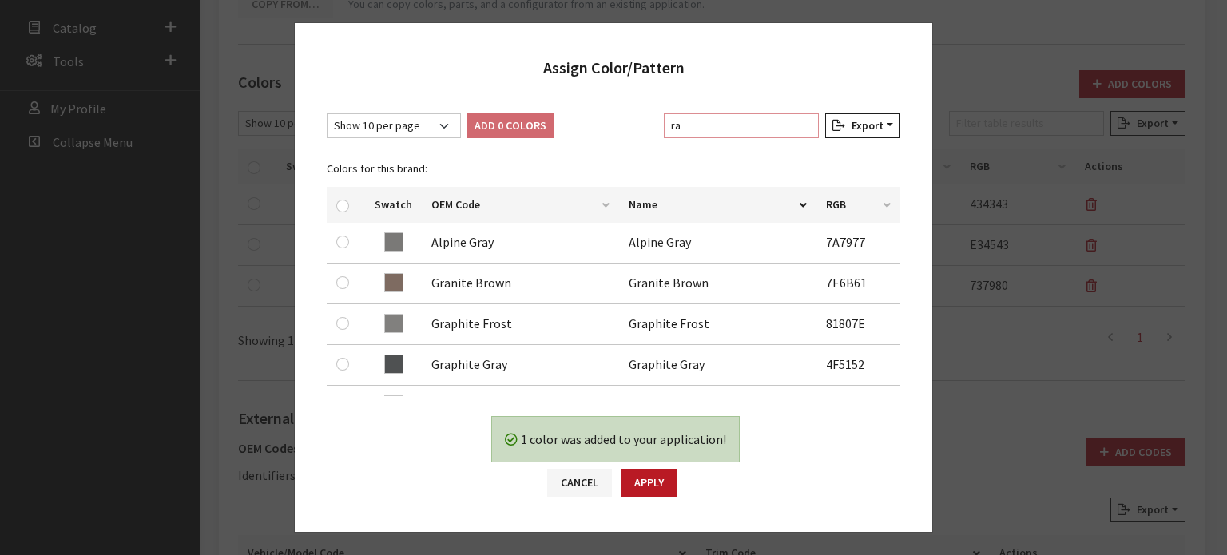
type input "a"
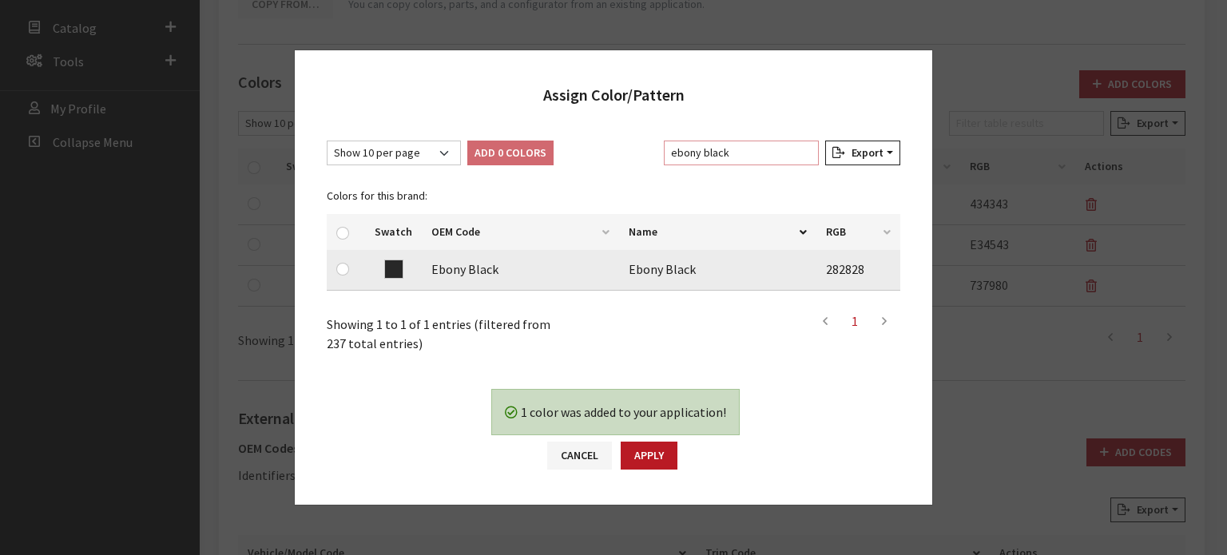
type input "ebony black"
click at [335, 273] on td at bounding box center [346, 270] width 38 height 41
click at [343, 268] on input "checkbox" at bounding box center [342, 269] width 13 height 13
checkbox input "true"
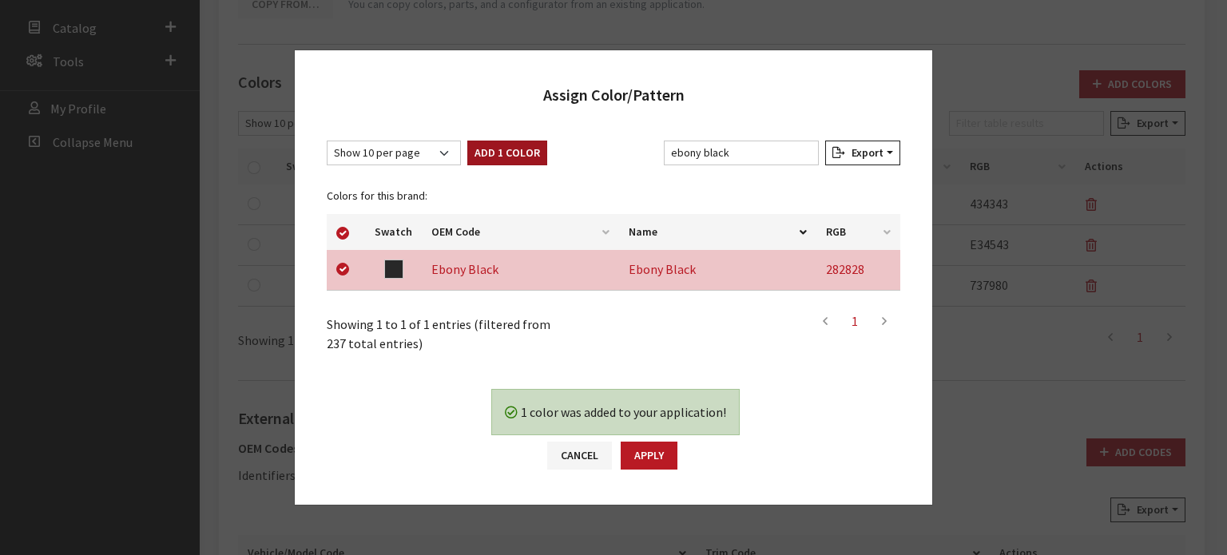
click at [496, 165] on div "Add 1 Color" at bounding box center [507, 156] width 86 height 31
click at [498, 151] on button "Add 1 Color" at bounding box center [507, 153] width 80 height 25
checkbox input "false"
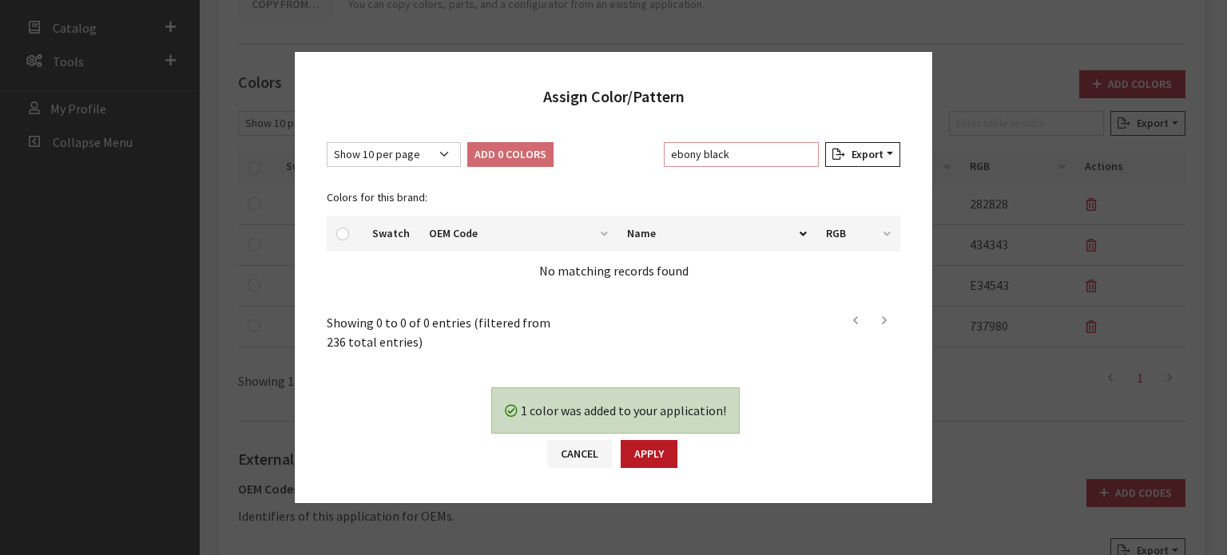
click at [722, 153] on input "ebony black" at bounding box center [741, 154] width 155 height 25
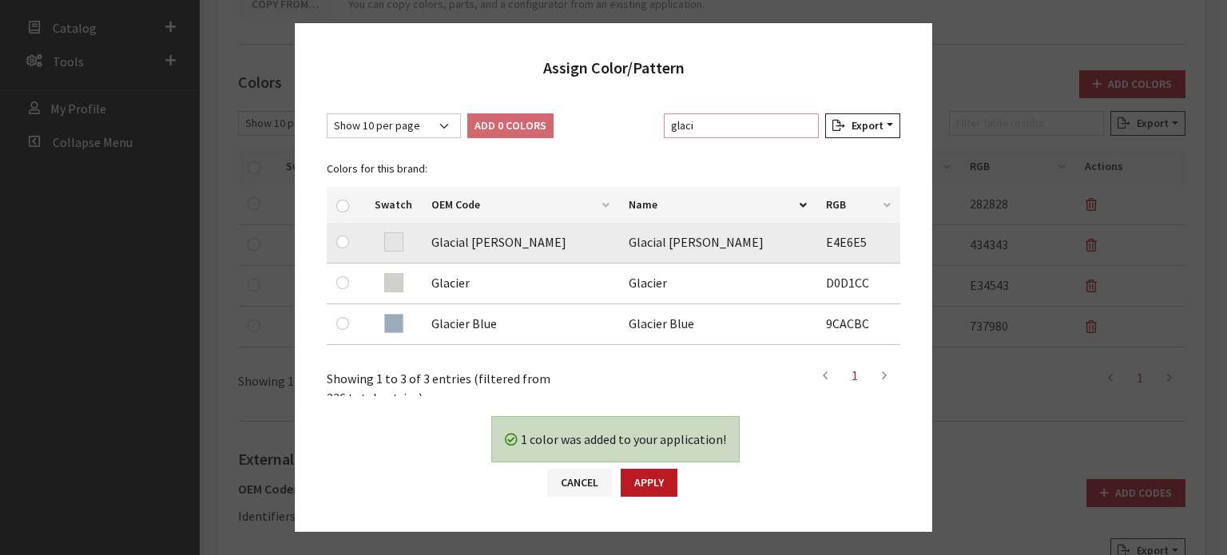
type input "glaci"
click at [351, 245] on div at bounding box center [345, 241] width 19 height 19
click at [344, 248] on div at bounding box center [345, 241] width 19 height 19
click at [343, 245] on input "checkbox" at bounding box center [342, 242] width 13 height 13
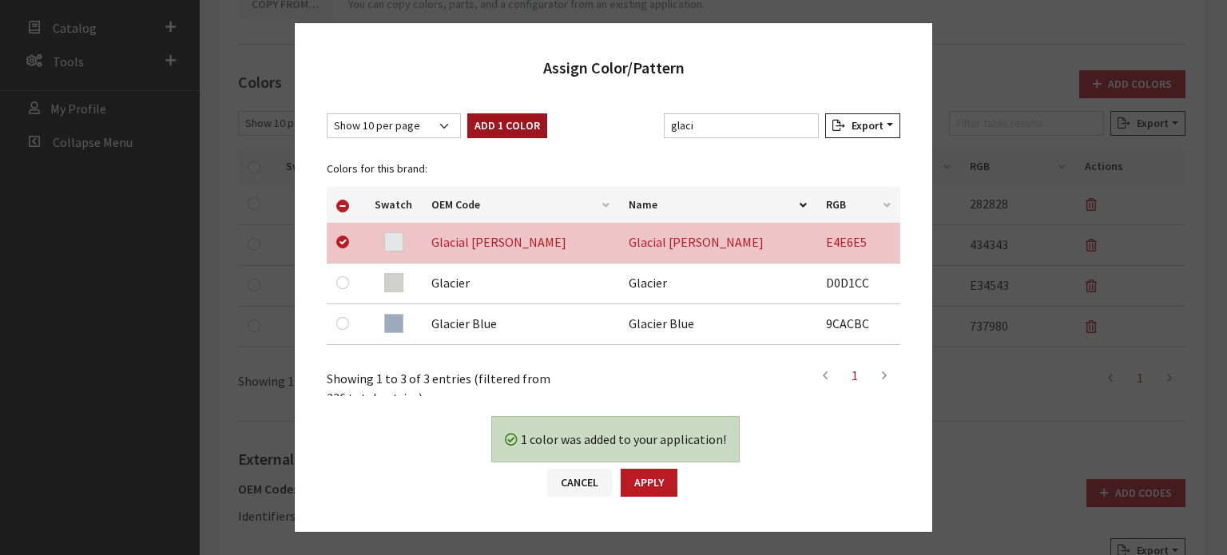
click at [482, 116] on button "Add 1 Color" at bounding box center [507, 125] width 80 height 25
checkbox input "false"
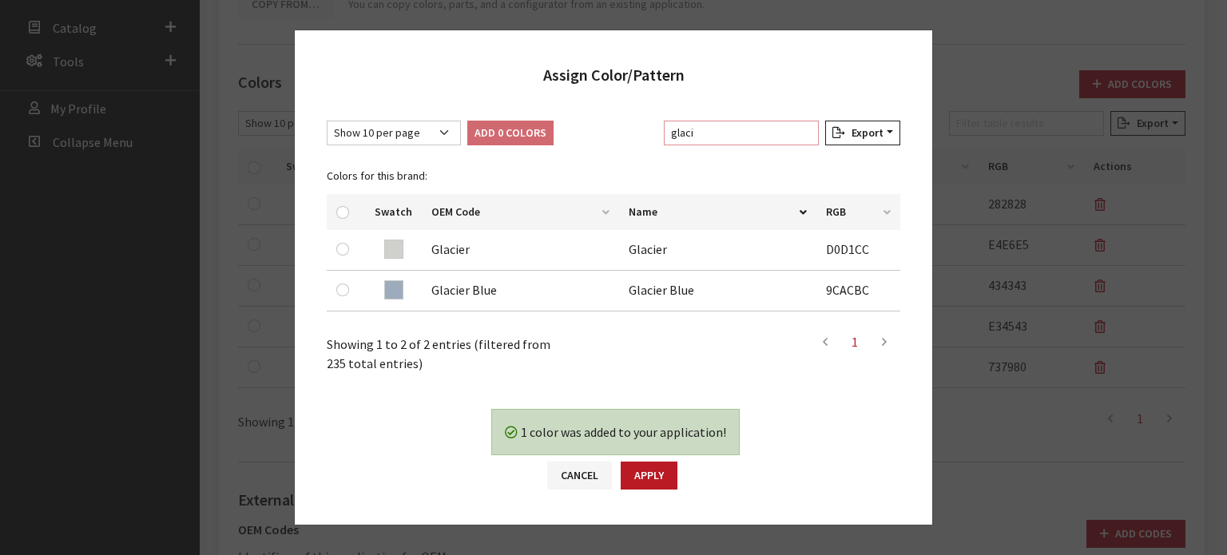
click at [719, 135] on input "glaci" at bounding box center [741, 133] width 155 height 25
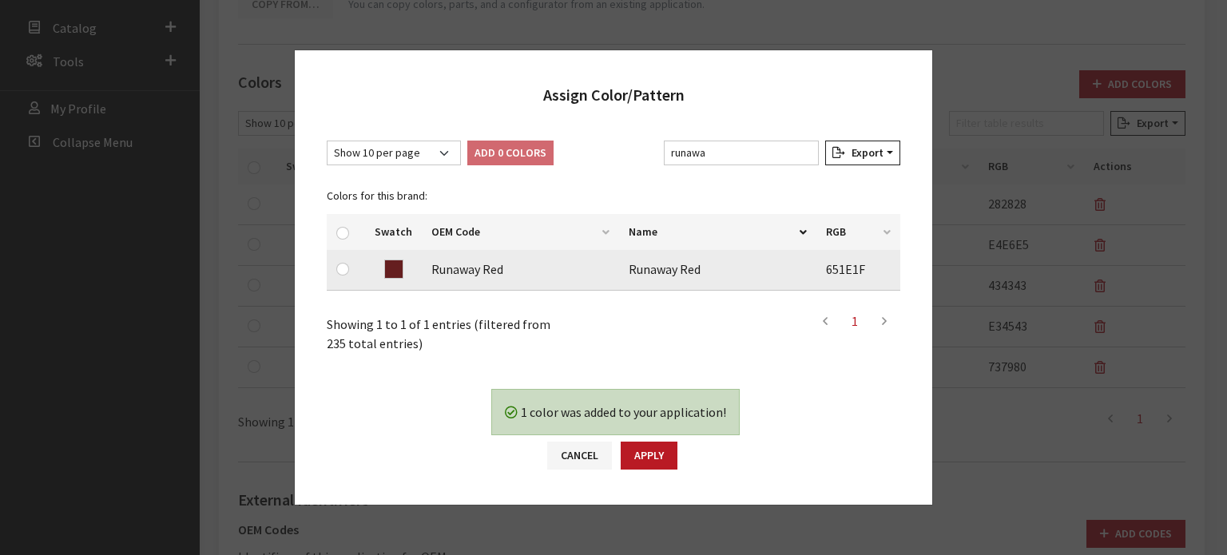
click at [371, 269] on td at bounding box center [393, 270] width 57 height 41
click at [363, 268] on td at bounding box center [346, 270] width 38 height 41
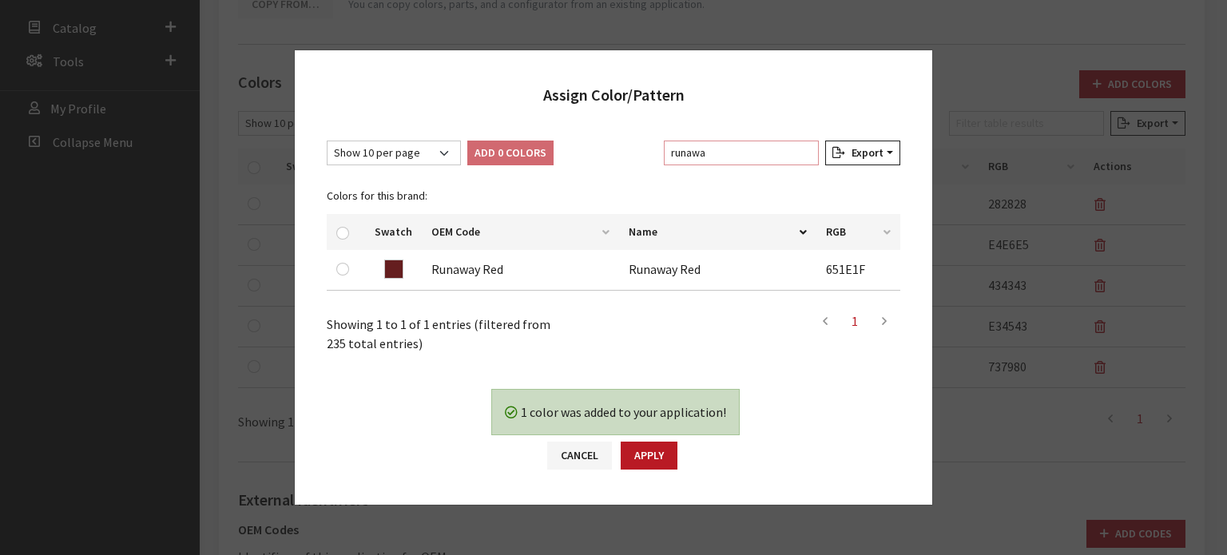
click at [768, 161] on input "runawa" at bounding box center [741, 153] width 155 height 25
type input "r"
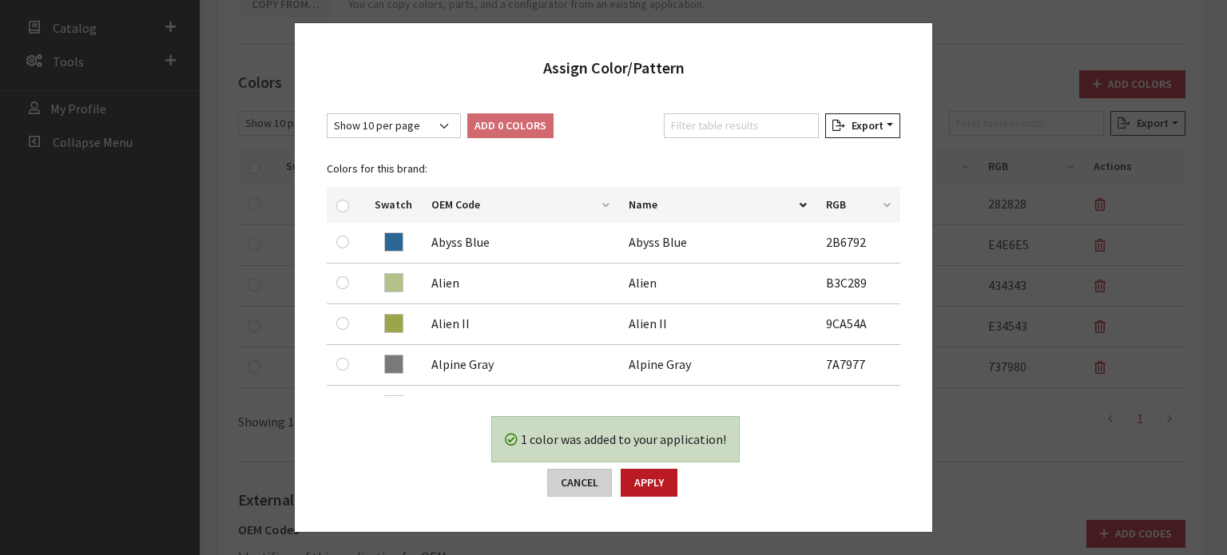
click at [577, 482] on button "Cancel" at bounding box center [579, 483] width 65 height 28
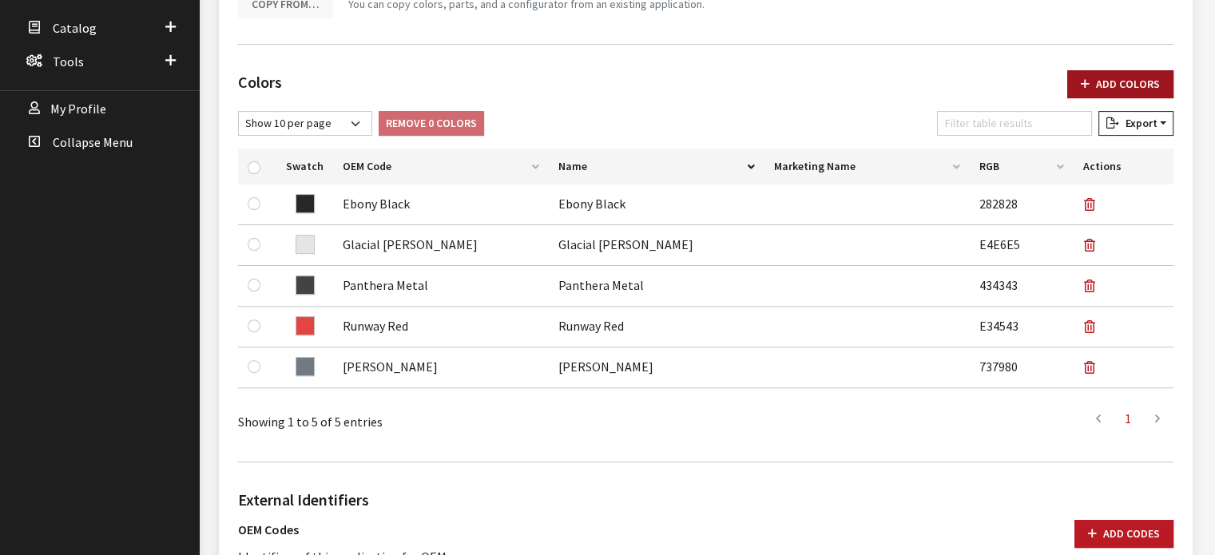
click at [1140, 73] on button "Add Colors" at bounding box center [1120, 84] width 106 height 28
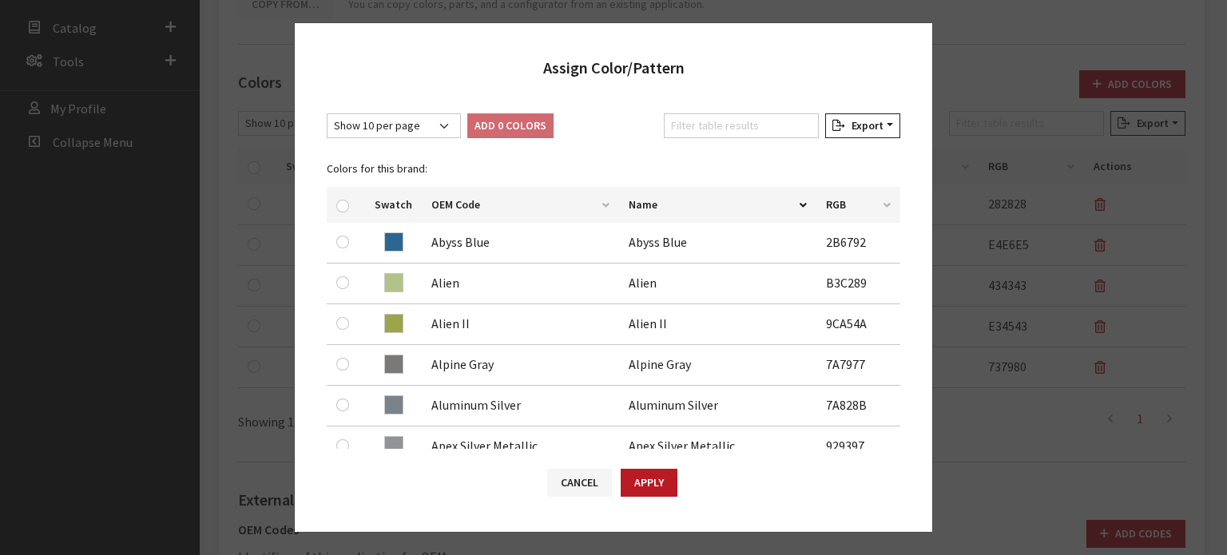
click at [730, 138] on div "Filter table results" at bounding box center [740, 128] width 161 height 31
click at [726, 131] on input "Filter table results" at bounding box center [741, 125] width 155 height 25
drag, startPoint x: 720, startPoint y: 90, endPoint x: 708, endPoint y: 126, distance: 37.9
click at [719, 95] on div "Assign Color/Pattern" at bounding box center [613, 60] width 637 height 74
click at [708, 126] on input "Filter table results" at bounding box center [741, 125] width 155 height 25
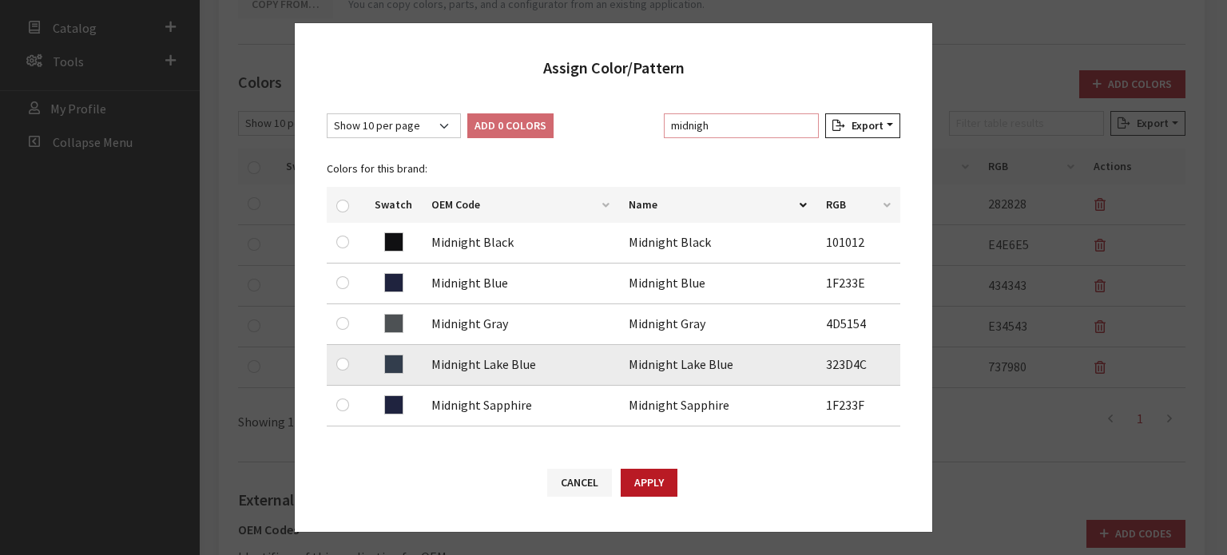
type input "midnigh"
click at [342, 362] on input "checkbox" at bounding box center [342, 364] width 13 height 13
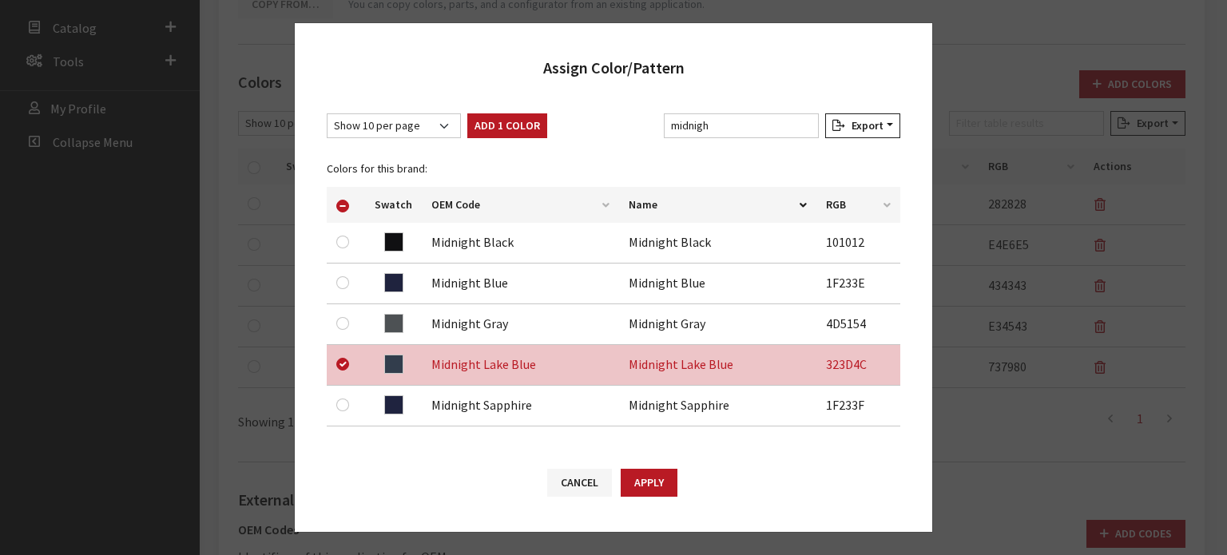
click at [521, 109] on div "Show 10 per page Show 25 per page Show 50 per page Show 100 per page Show 1000 …" at bounding box center [613, 272] width 637 height 351
click at [518, 126] on button "Add 1 Color" at bounding box center [507, 125] width 80 height 25
checkbox input "false"
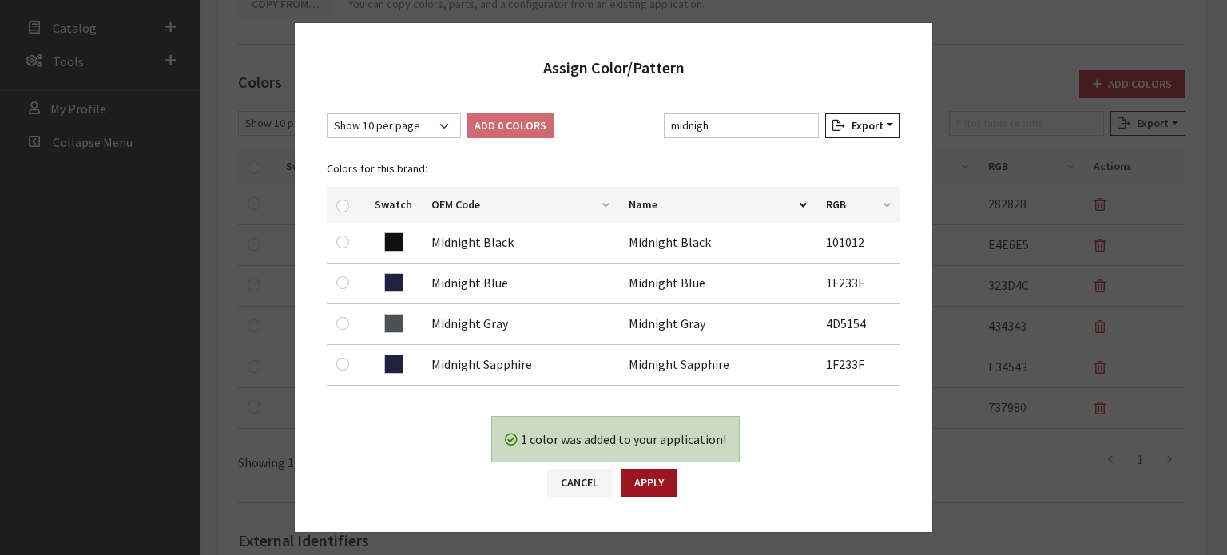
click at [644, 482] on button "Apply" at bounding box center [648, 483] width 57 height 28
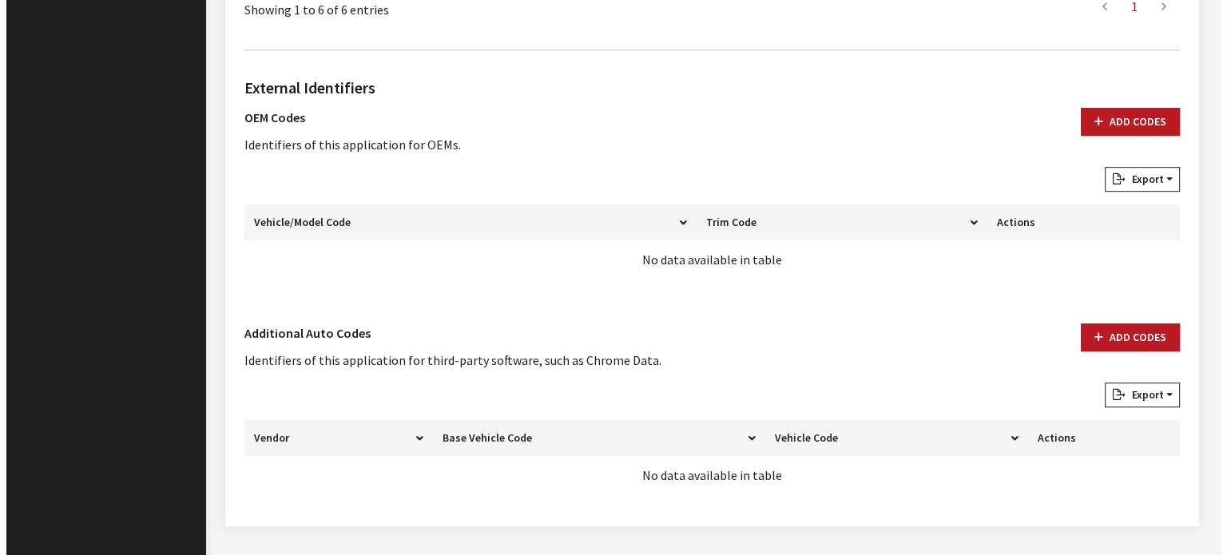
scroll to position [968, 0]
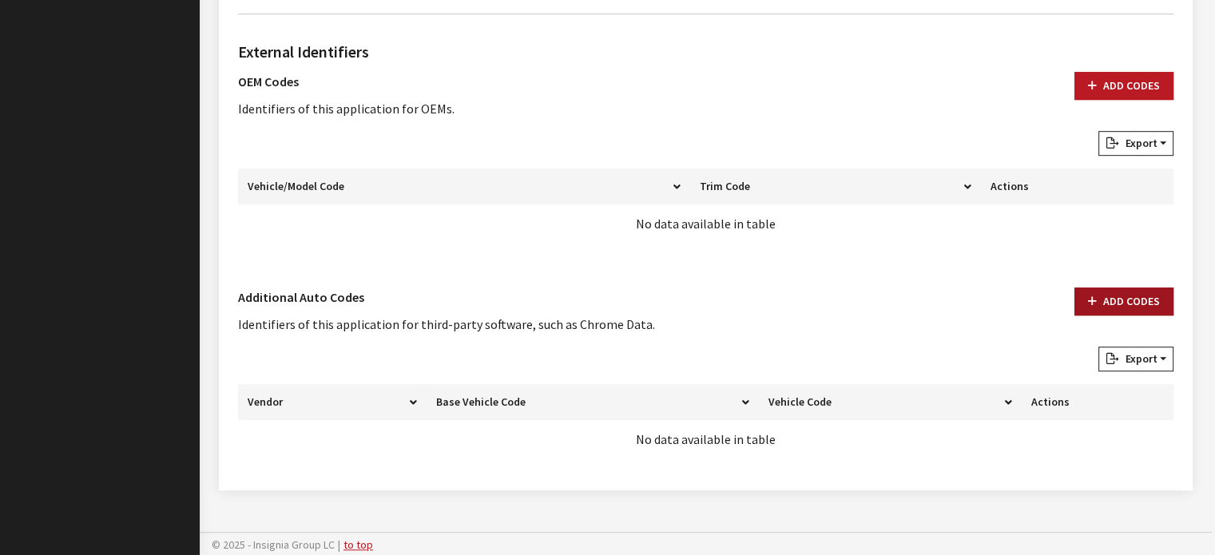
drag, startPoint x: 1188, startPoint y: 317, endPoint x: 1124, endPoint y: 306, distance: 64.9
click at [1124, 305] on button "Add Codes" at bounding box center [1123, 301] width 99 height 28
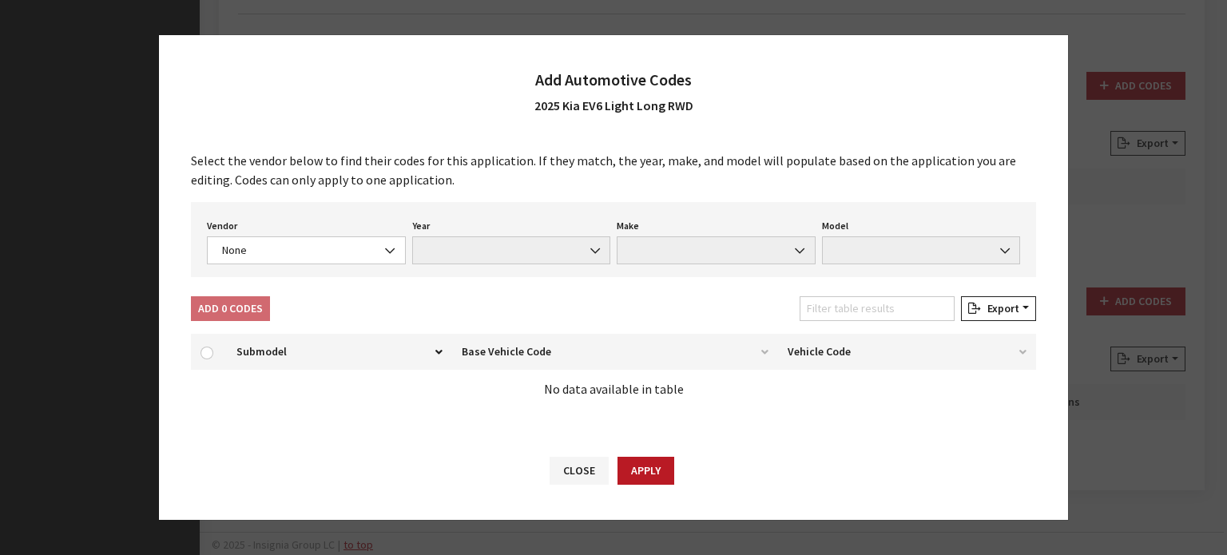
drag, startPoint x: 355, startPoint y: 277, endPoint x: 324, endPoint y: 270, distance: 31.2
click at [355, 277] on div "Vendor None Chrome® Data Aftermarket Catalog Exchange Standard None Year None M…" at bounding box center [613, 239] width 845 height 75
click at [319, 268] on div "Vendor None Chrome® Data Aftermarket Catalog Exchange Standard None Year None M…" at bounding box center [613, 239] width 845 height 75
click at [319, 256] on span "None" at bounding box center [306, 250] width 178 height 17
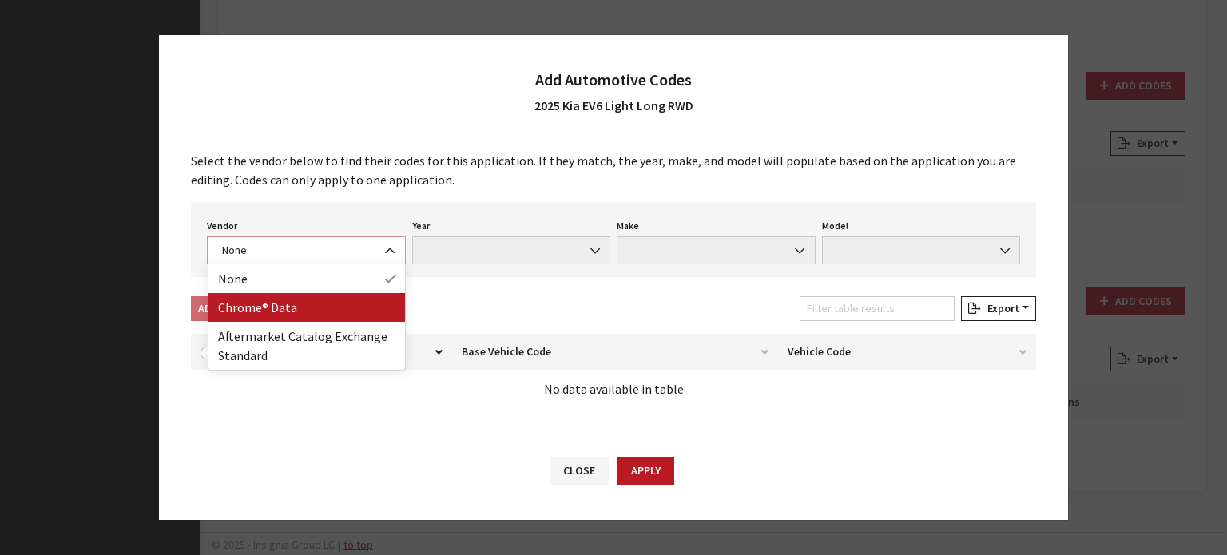
select select "4"
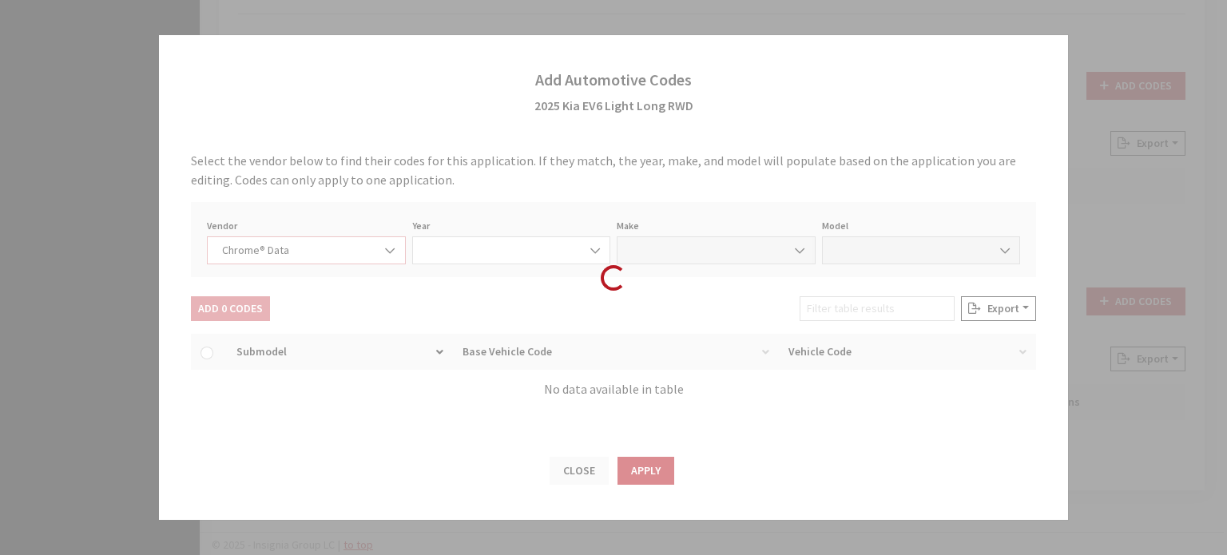
select select "2025"
select select "22"
select select "68000"
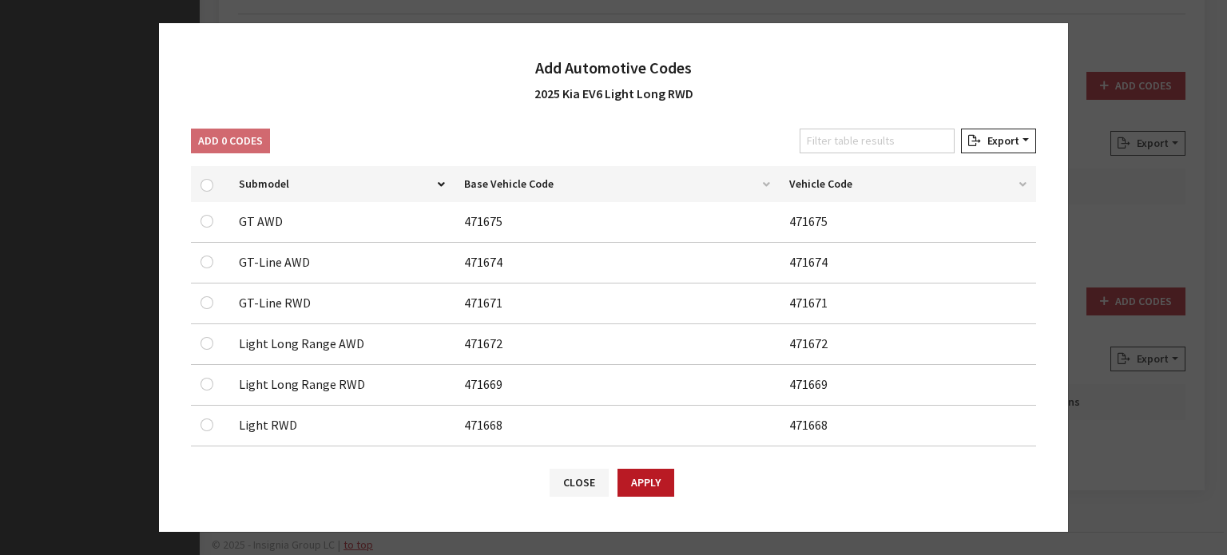
scroll to position [160, 0]
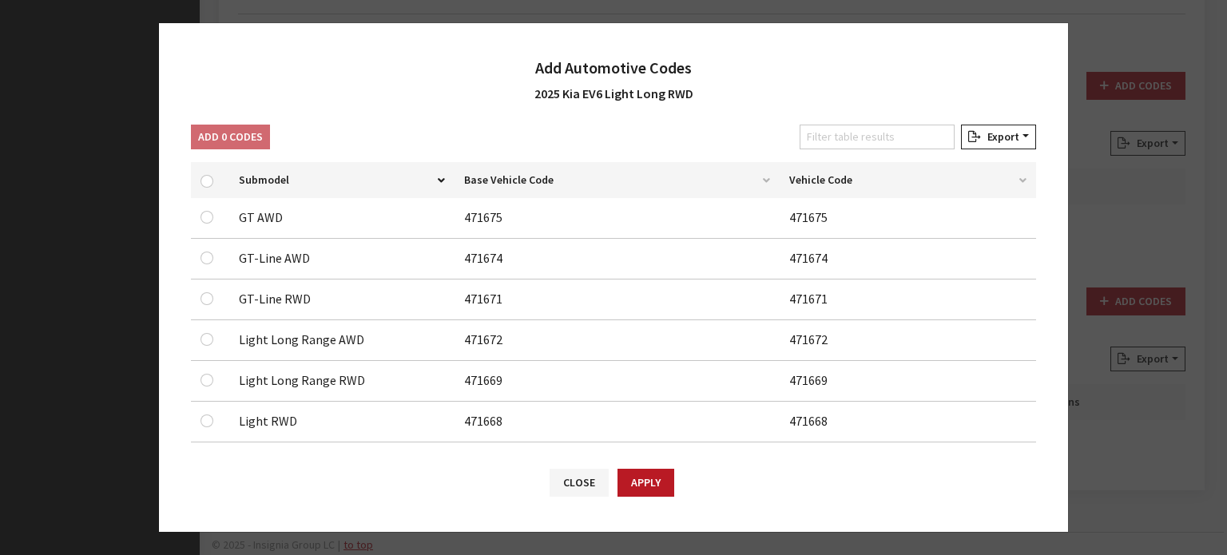
click at [210, 384] on div at bounding box center [209, 380] width 19 height 19
click at [211, 224] on input "checkbox" at bounding box center [206, 217] width 13 height 13
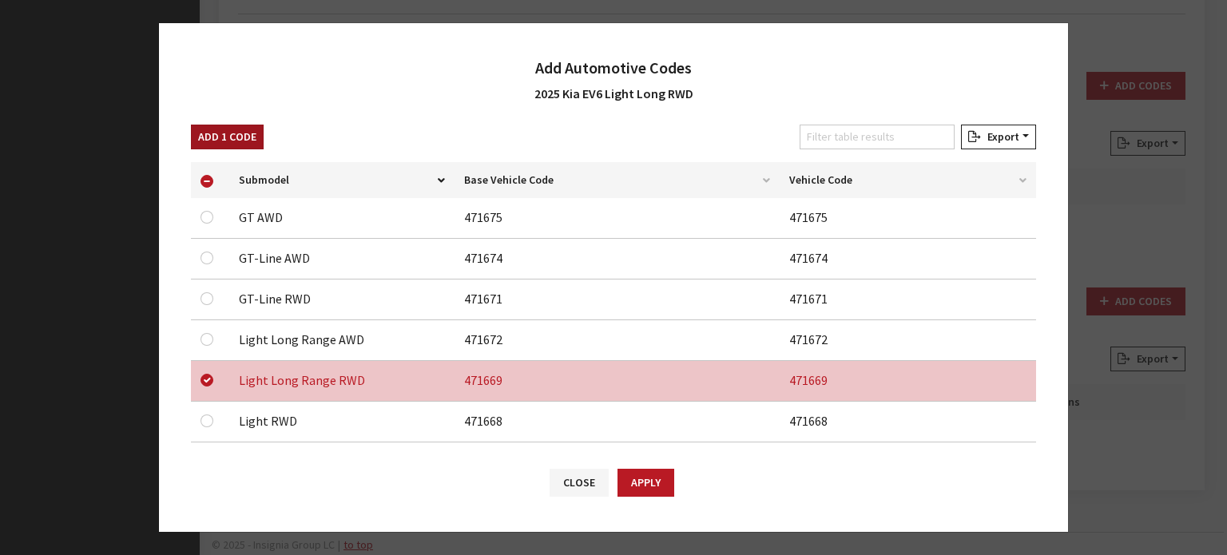
click at [236, 133] on button "Add 1 Code" at bounding box center [227, 137] width 73 height 25
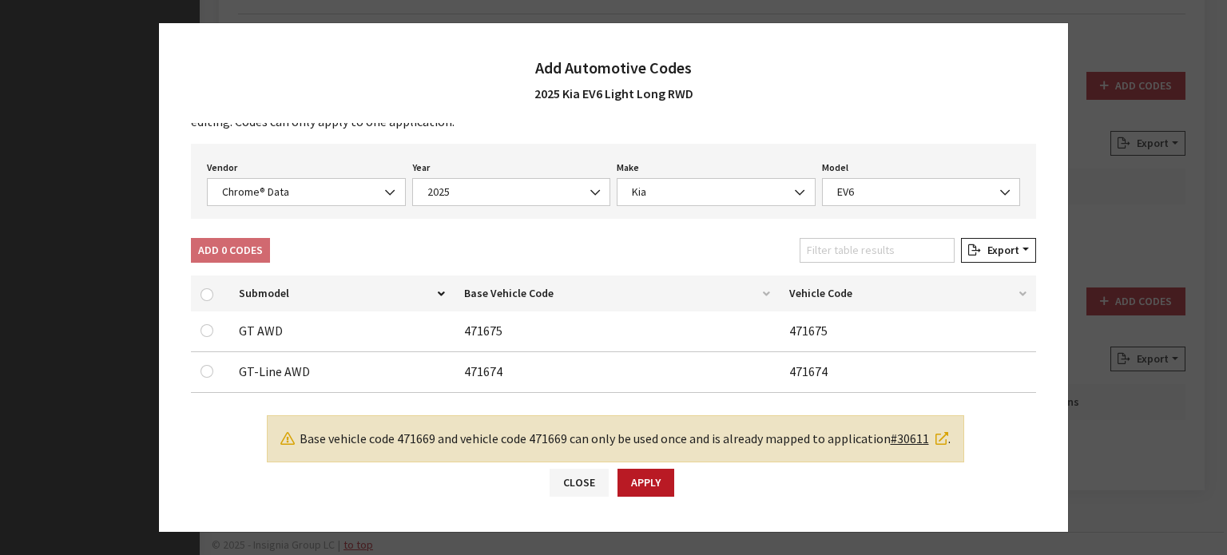
scroll to position [0, 0]
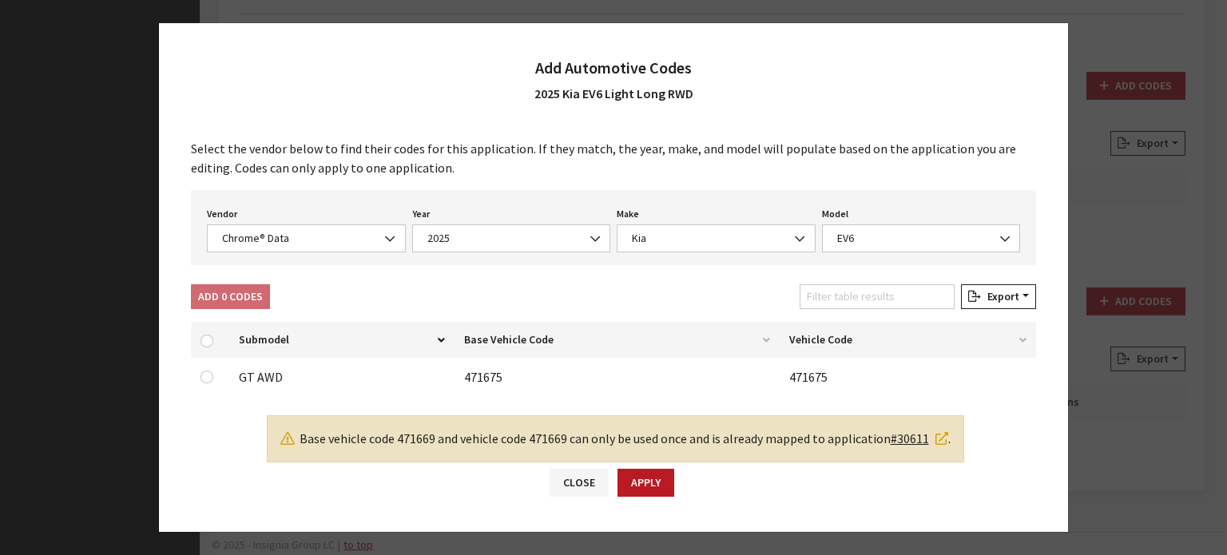
click at [917, 439] on link "#30611" at bounding box center [918, 438] width 57 height 16
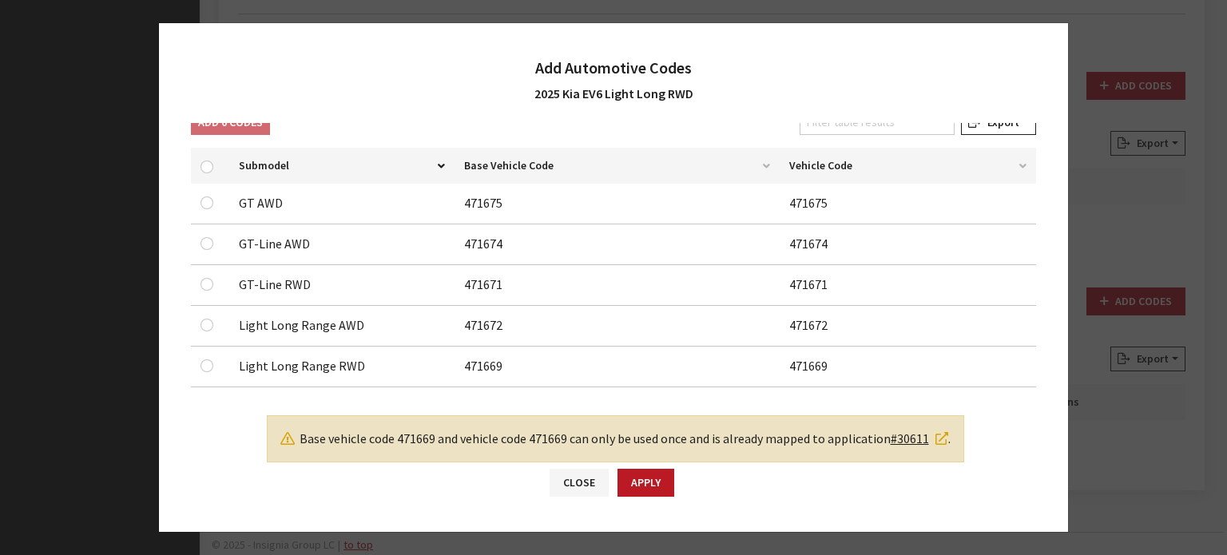
scroll to position [240, 0]
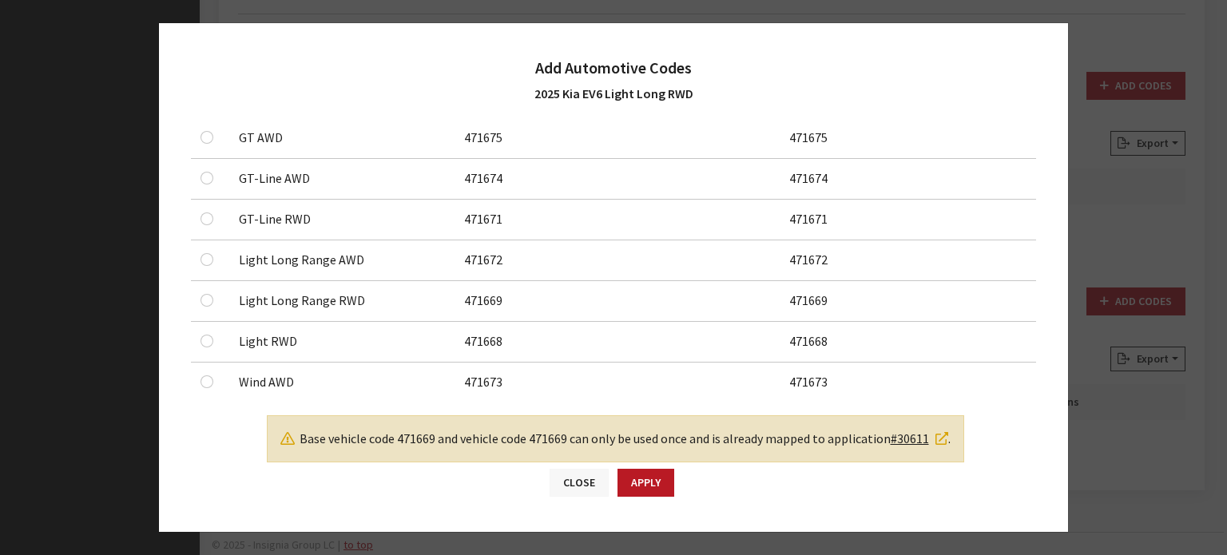
click at [568, 478] on button "Close" at bounding box center [578, 483] width 59 height 28
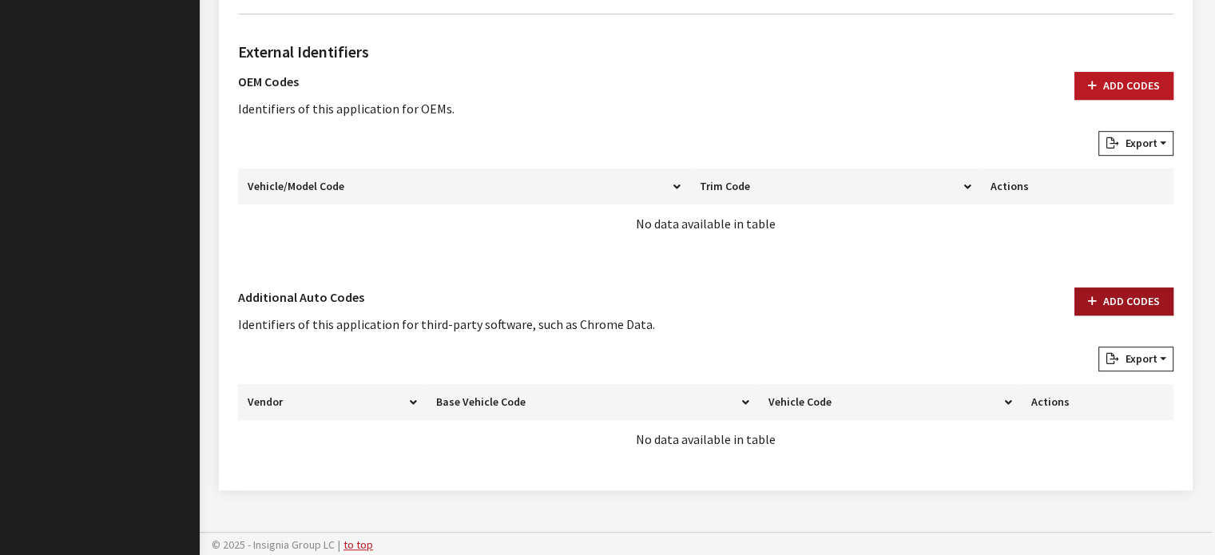
click at [1080, 304] on button "Add Codes" at bounding box center [1123, 301] width 99 height 28
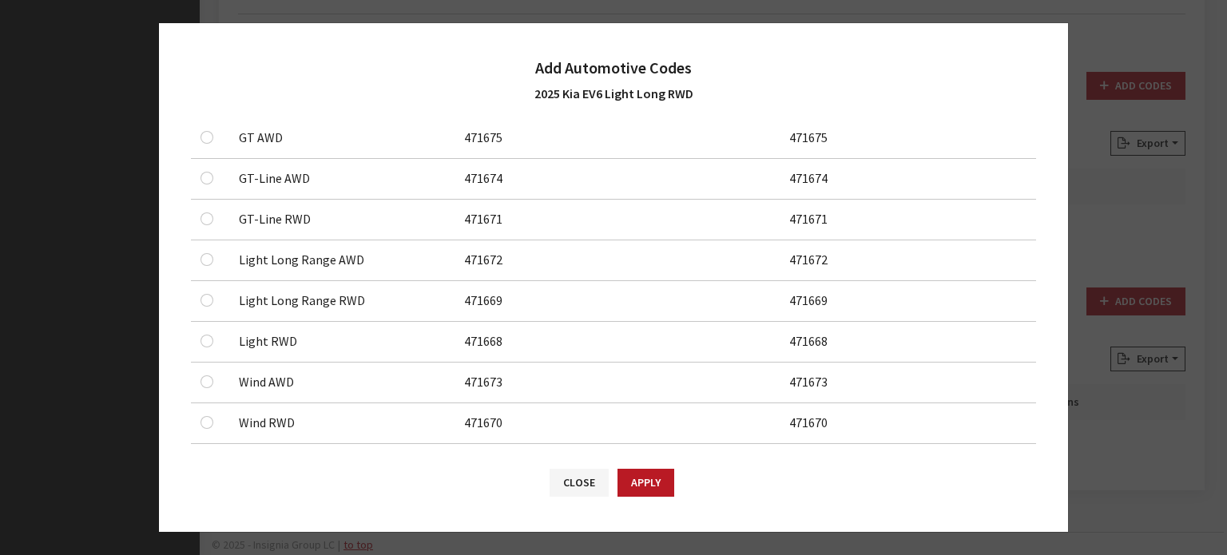
scroll to position [0, 0]
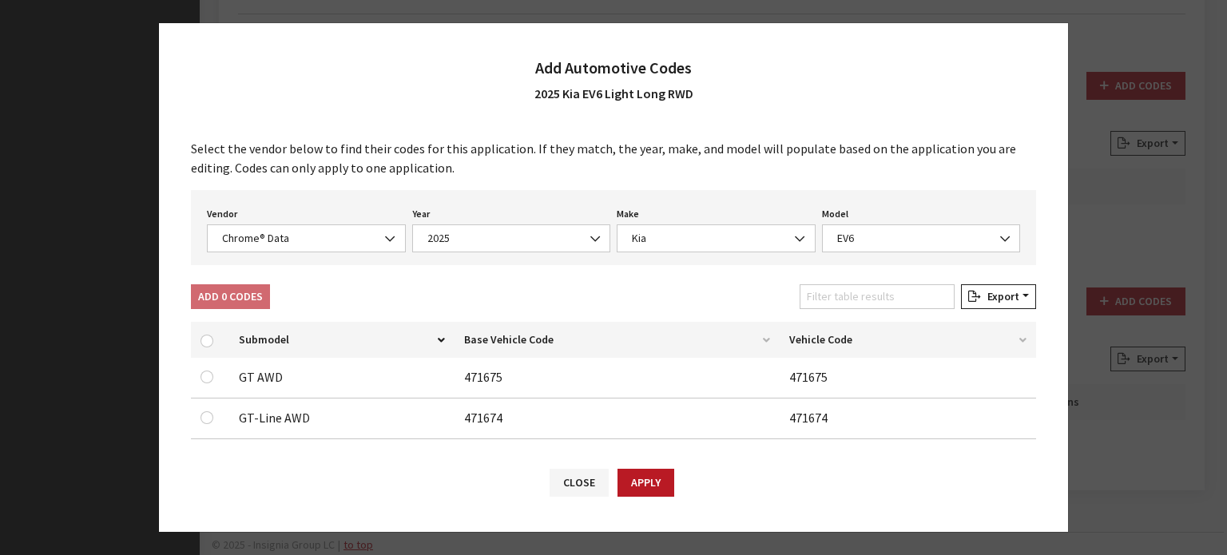
click at [283, 220] on div "Vendor None Chrome® Data Aftermarket Catalog Exchange Standard Chrome® Data" at bounding box center [306, 228] width 205 height 50
click at [454, 182] on div "Select the vendor below to find their codes for this application. If they match…" at bounding box center [613, 286] width 909 height 326
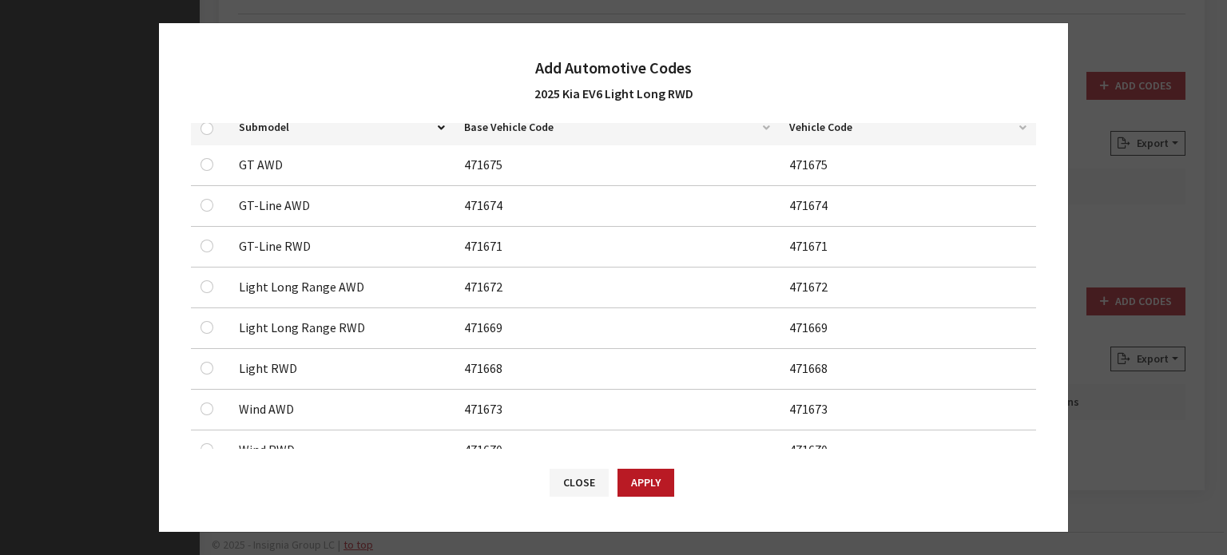
scroll to position [240, 0]
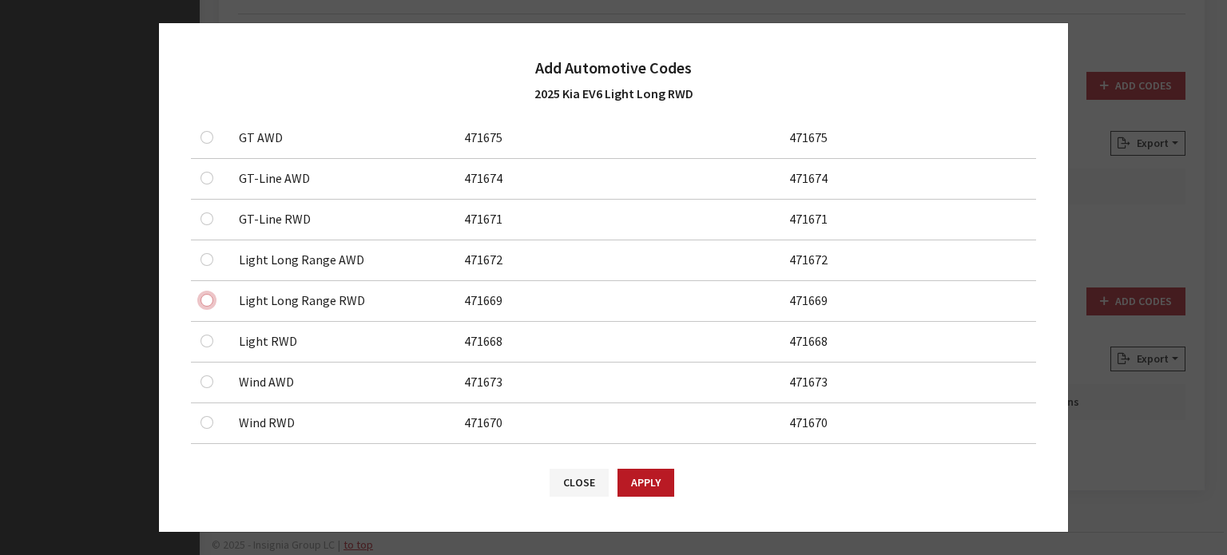
click at [211, 144] on input "checkbox" at bounding box center [206, 137] width 13 height 13
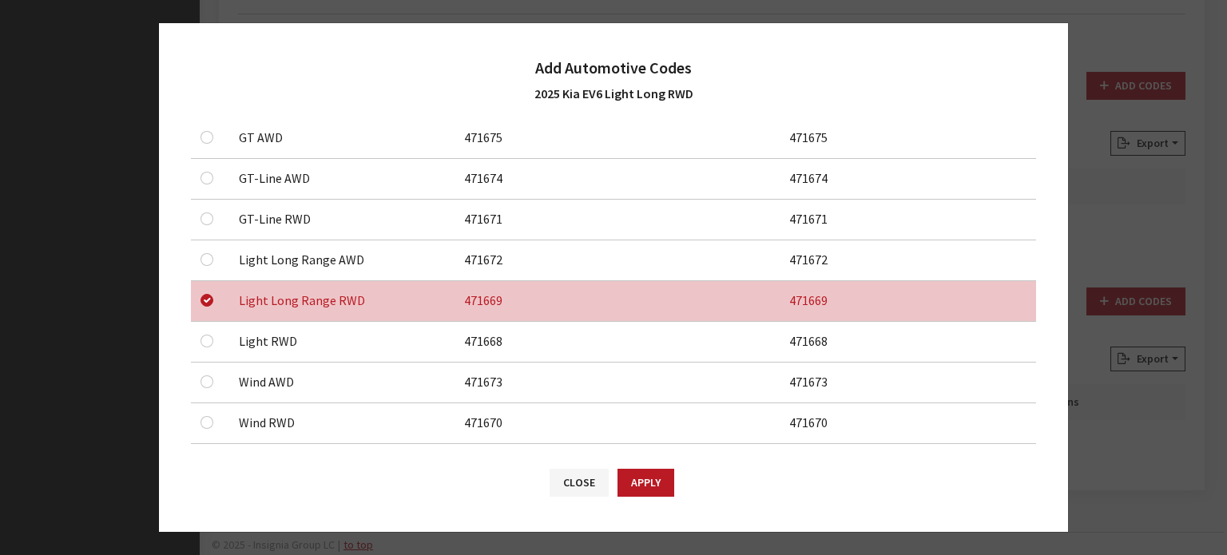
click at [639, 475] on button "Apply" at bounding box center [645, 483] width 57 height 28
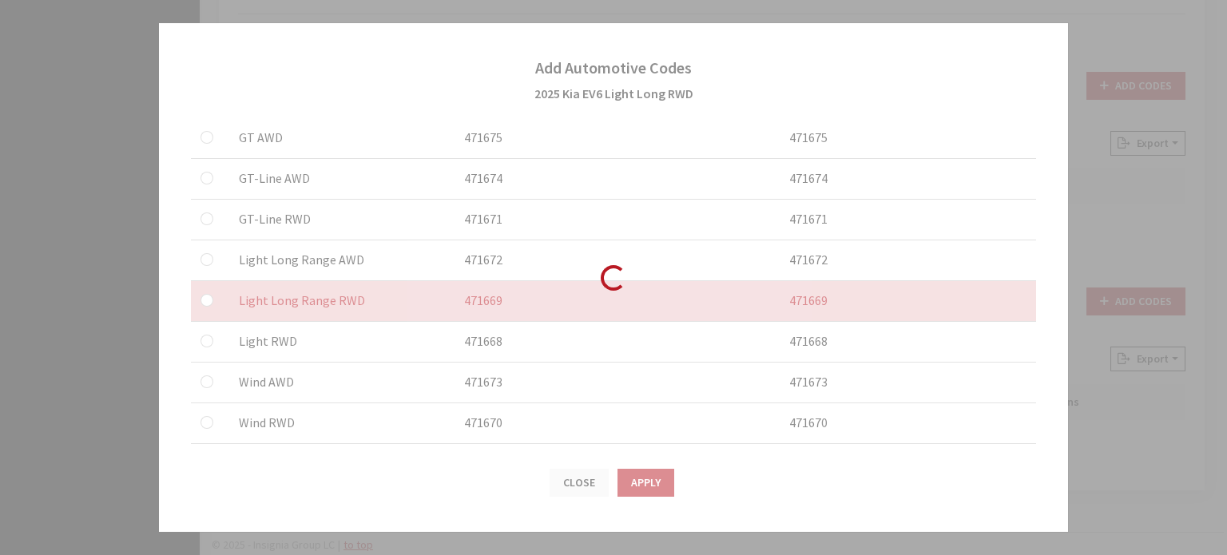
checkbox input "false"
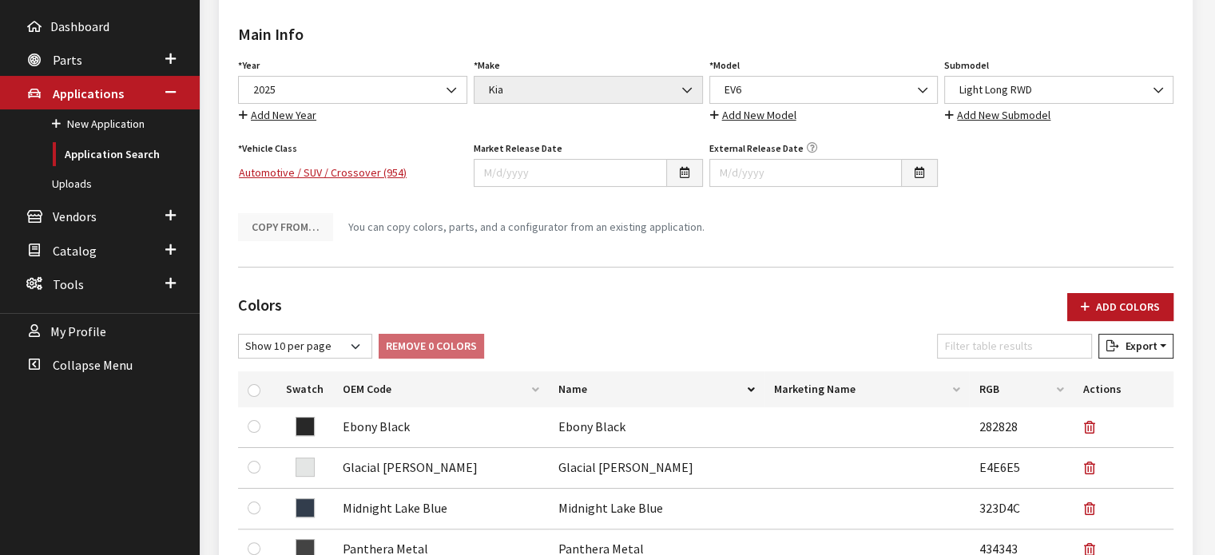
scroll to position [89, 0]
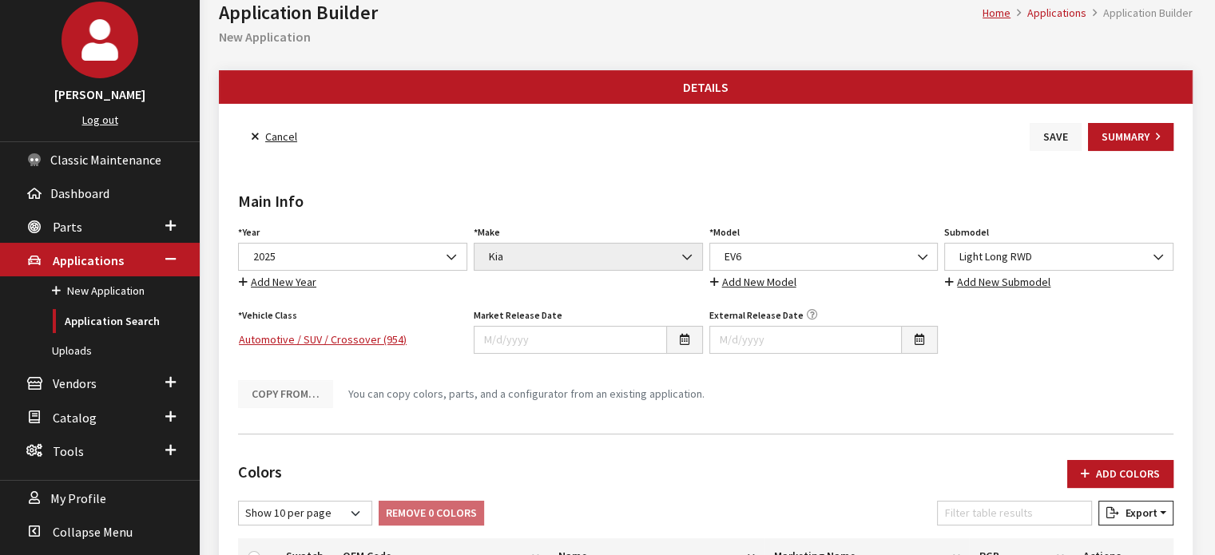
click at [1048, 145] on button "Save" at bounding box center [1055, 137] width 52 height 28
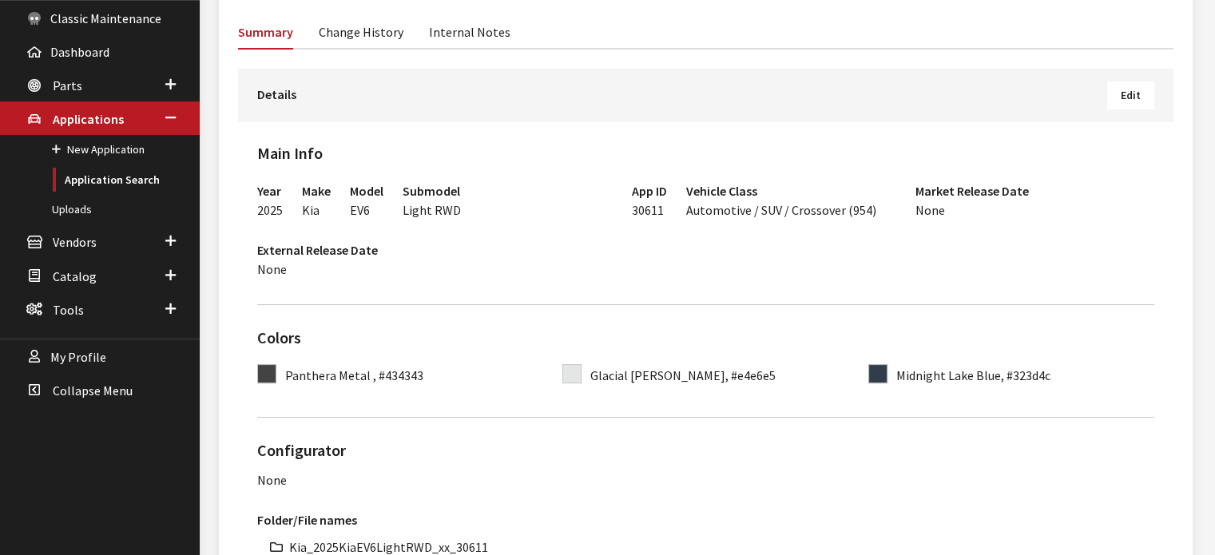
scroll to position [32, 0]
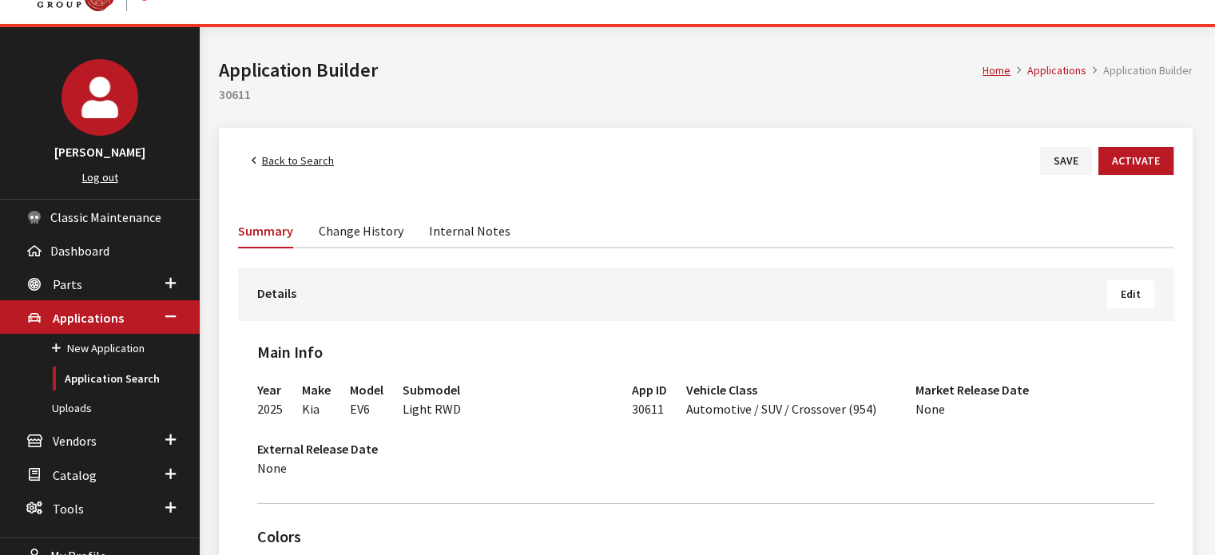
click at [1127, 287] on button "Edit" at bounding box center [1130, 294] width 47 height 28
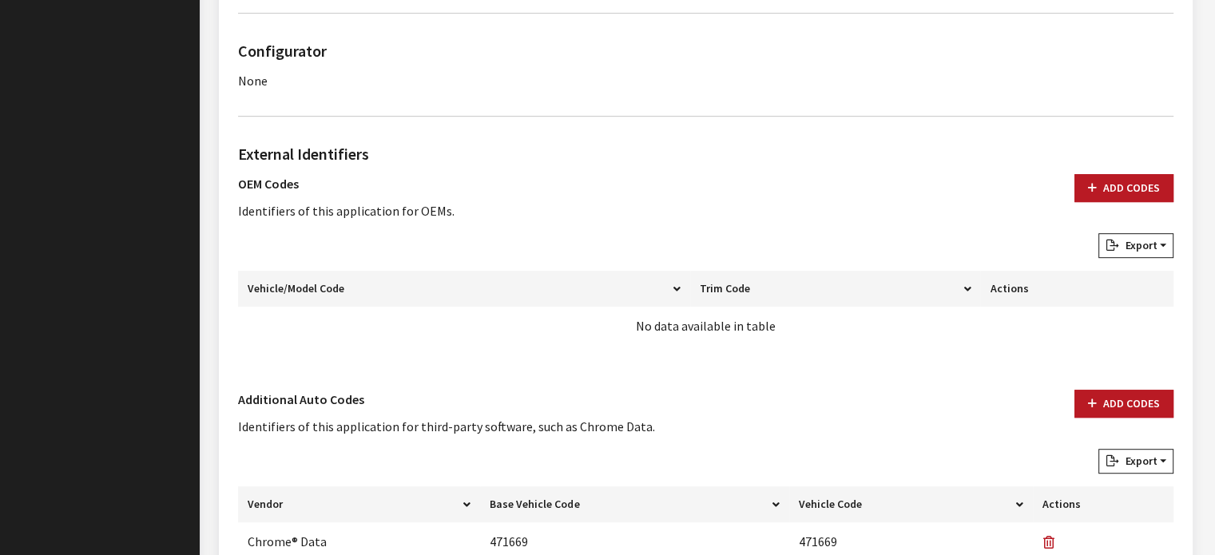
scroll to position [950, 0]
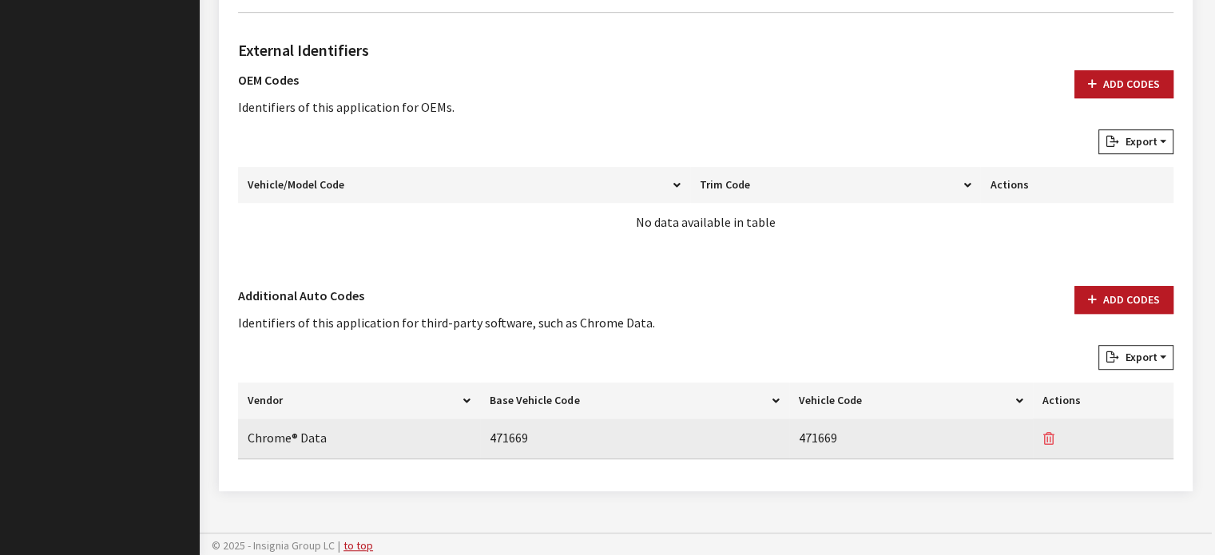
click at [1051, 434] on icon "button" at bounding box center [1048, 439] width 11 height 13
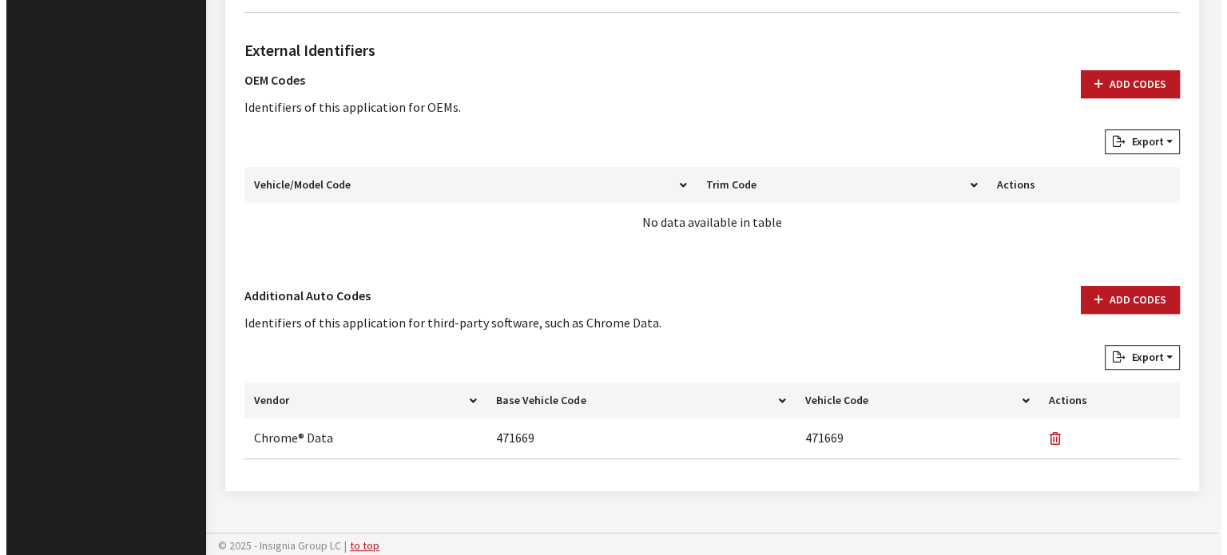
scroll to position [949, 0]
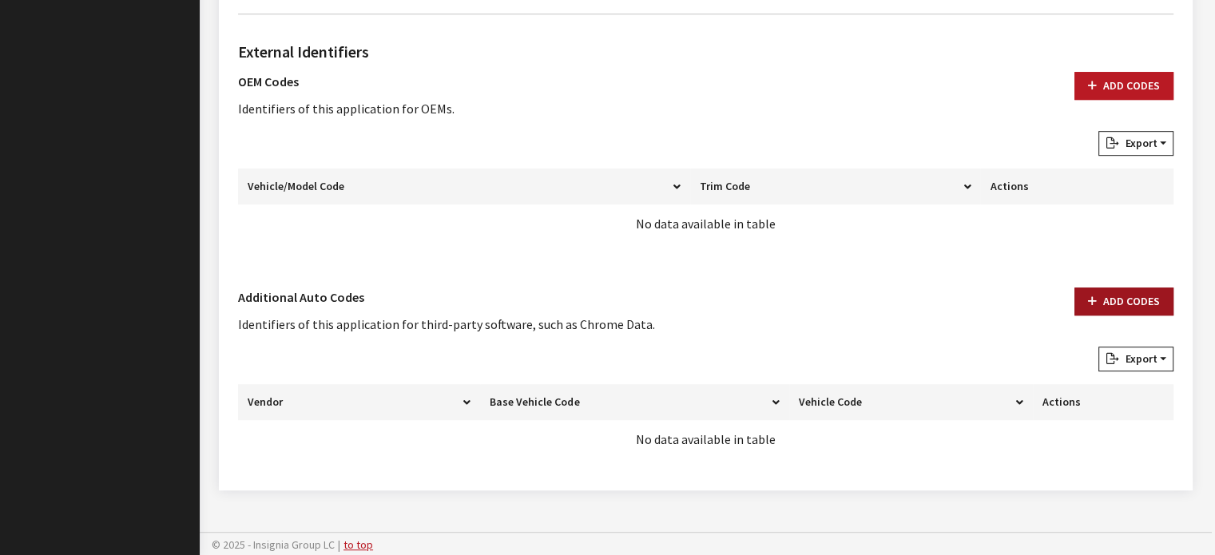
click at [1114, 303] on button "Add Codes" at bounding box center [1123, 301] width 99 height 28
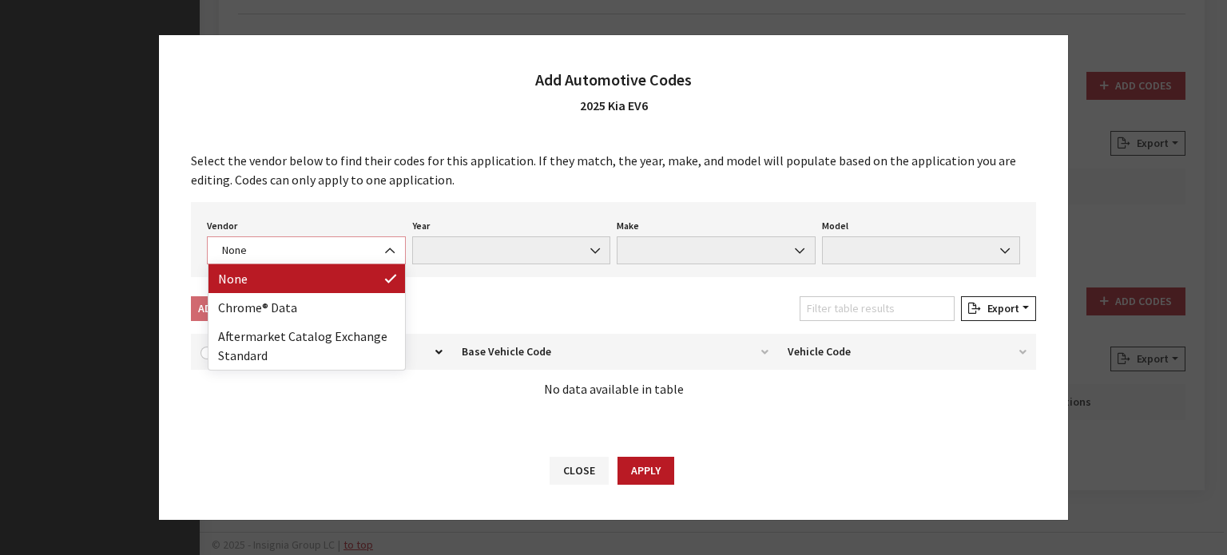
drag, startPoint x: 319, startPoint y: 245, endPoint x: 329, endPoint y: 278, distance: 34.3
click at [319, 247] on span "None" at bounding box center [306, 250] width 178 height 17
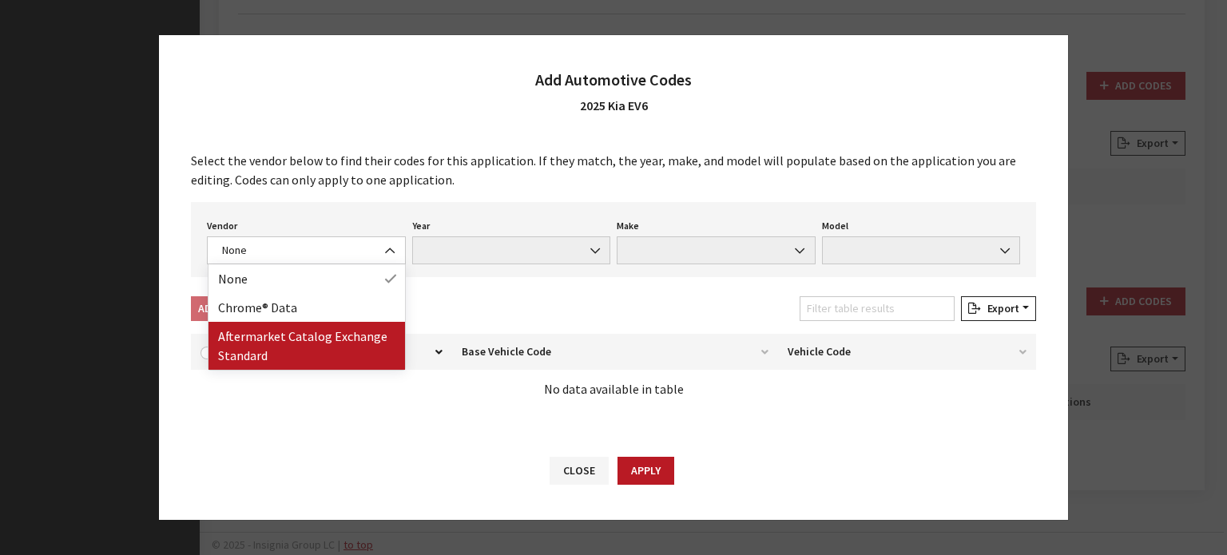
drag, startPoint x: 343, startPoint y: 351, endPoint x: 343, endPoint y: 323, distance: 27.2
select select "2"
select select "2025"
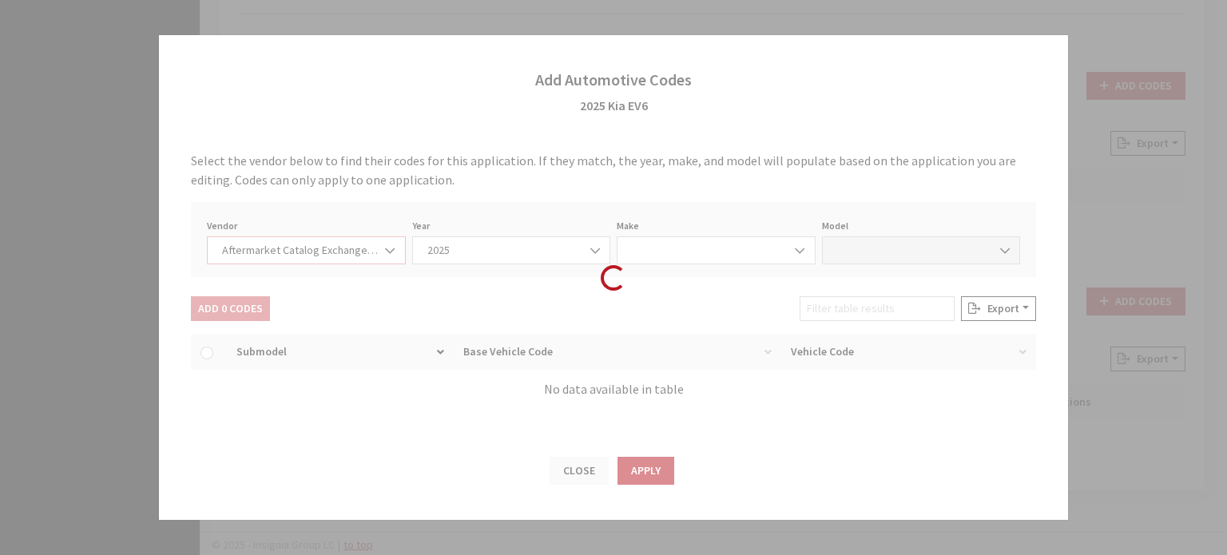
select select "21"
select select "29372"
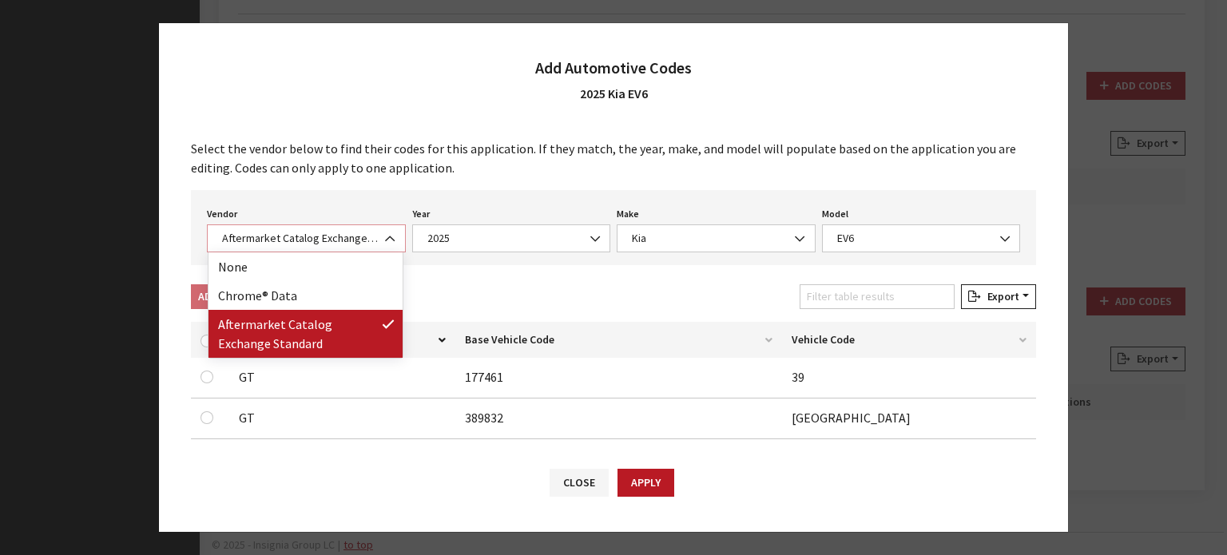
click at [342, 232] on span "Aftermarket Catalog Exchange Standard" at bounding box center [306, 238] width 178 height 17
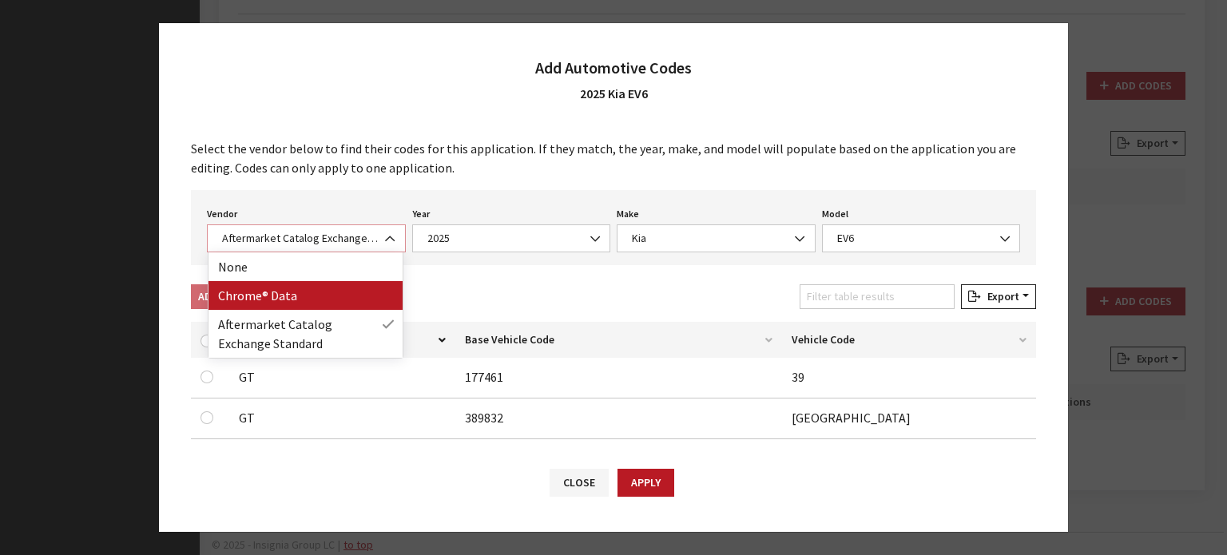
select select "4"
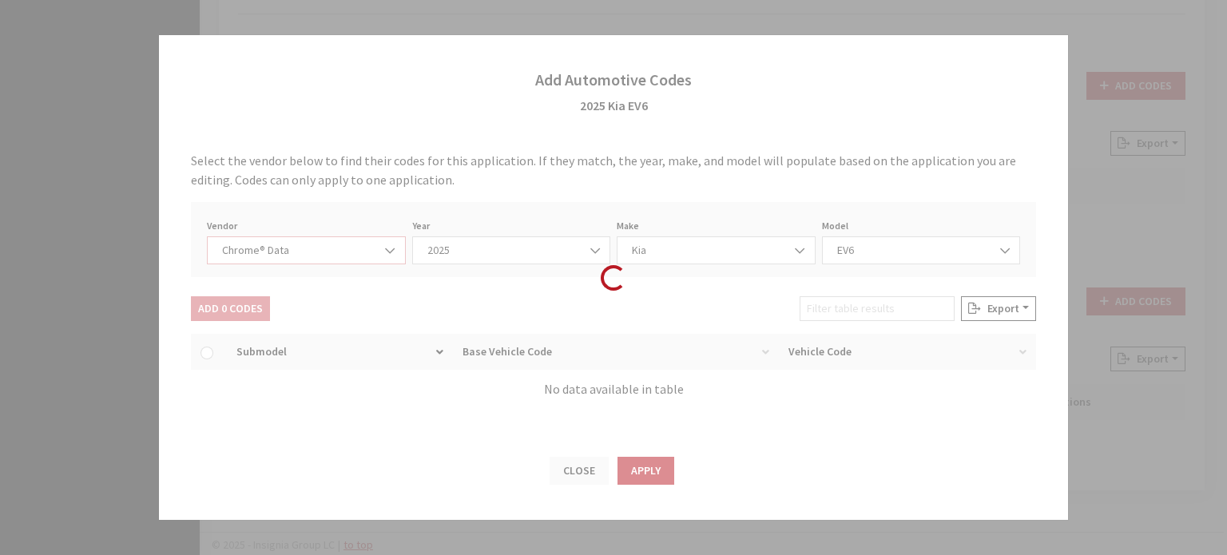
select select "2025"
select select "22"
select select "68000"
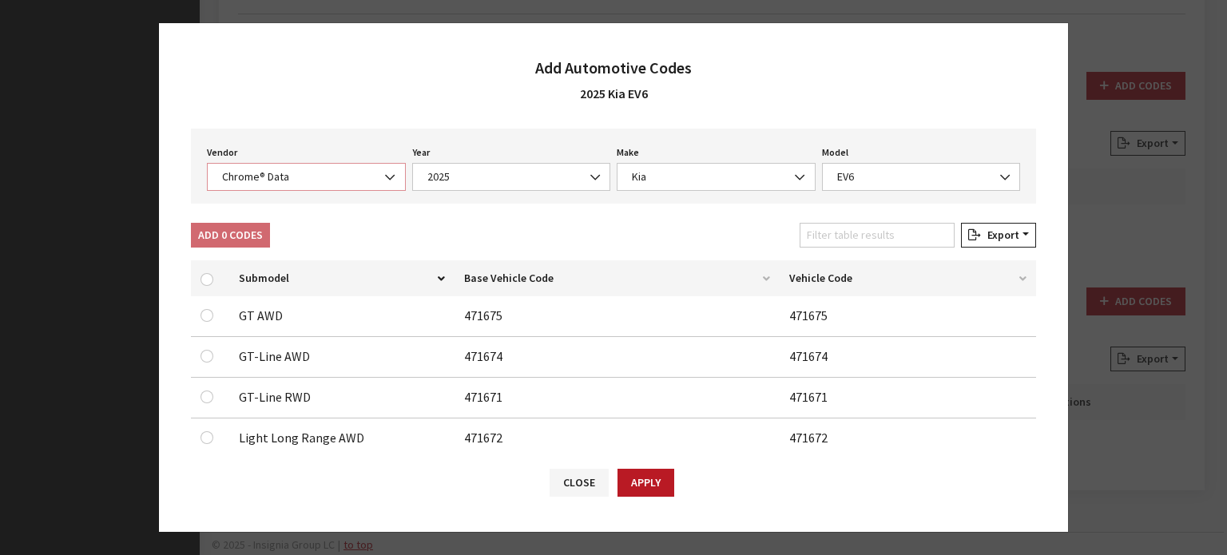
scroll to position [160, 0]
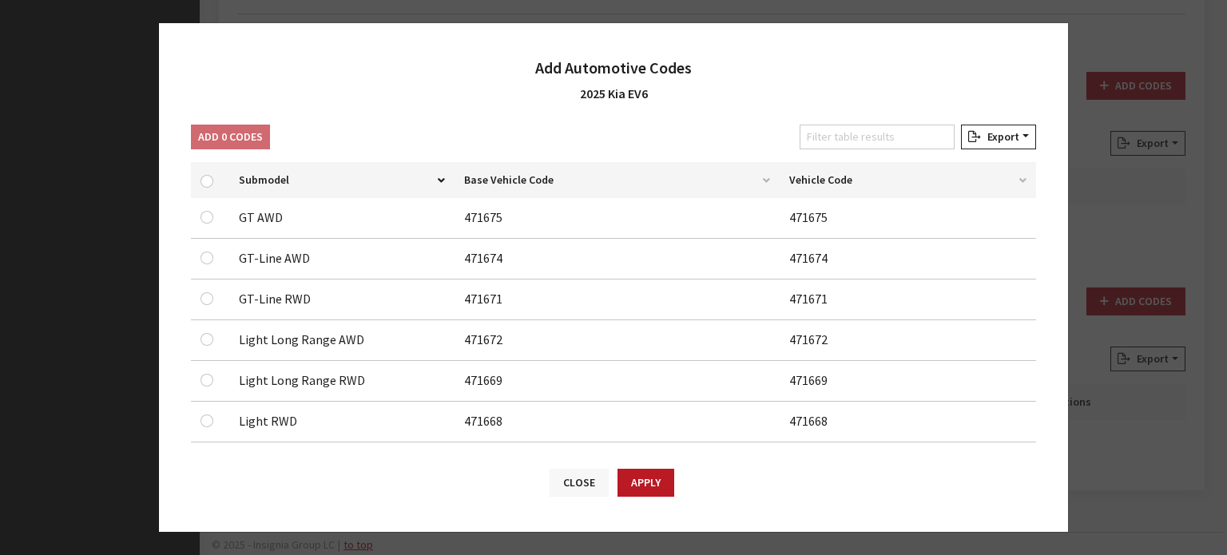
click at [574, 472] on button "Close" at bounding box center [578, 483] width 59 height 28
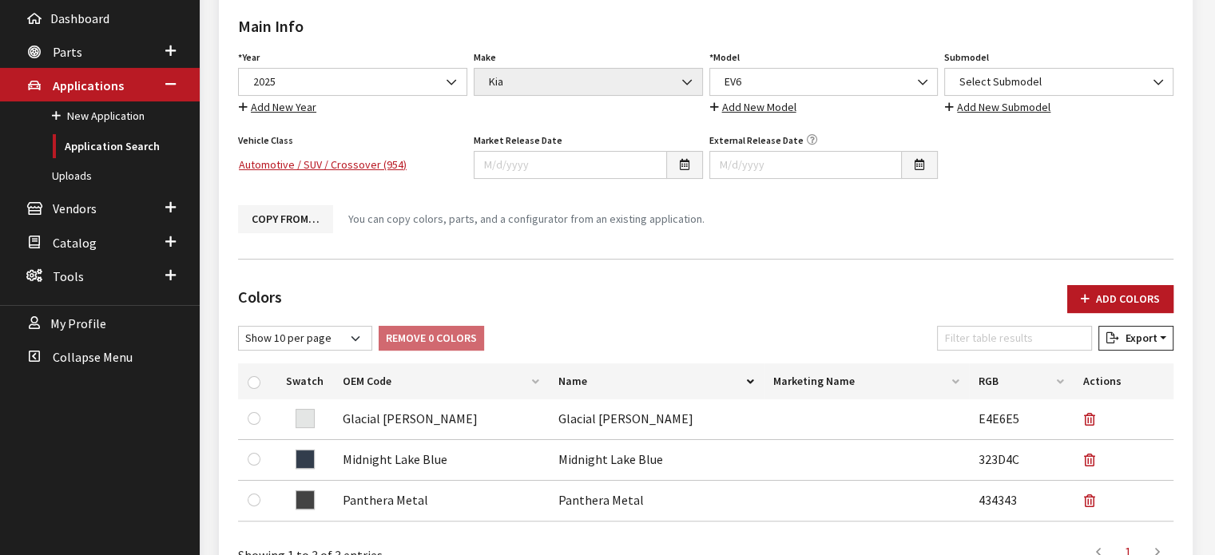
scroll to position [0, 0]
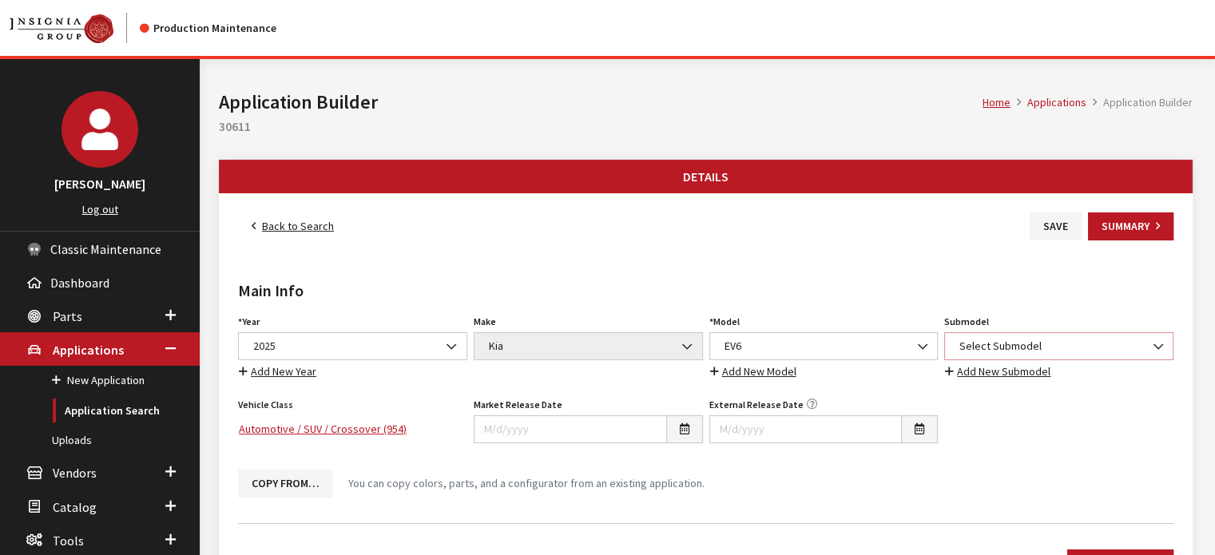
click at [1084, 338] on span "Select Submodel" at bounding box center [1058, 346] width 208 height 17
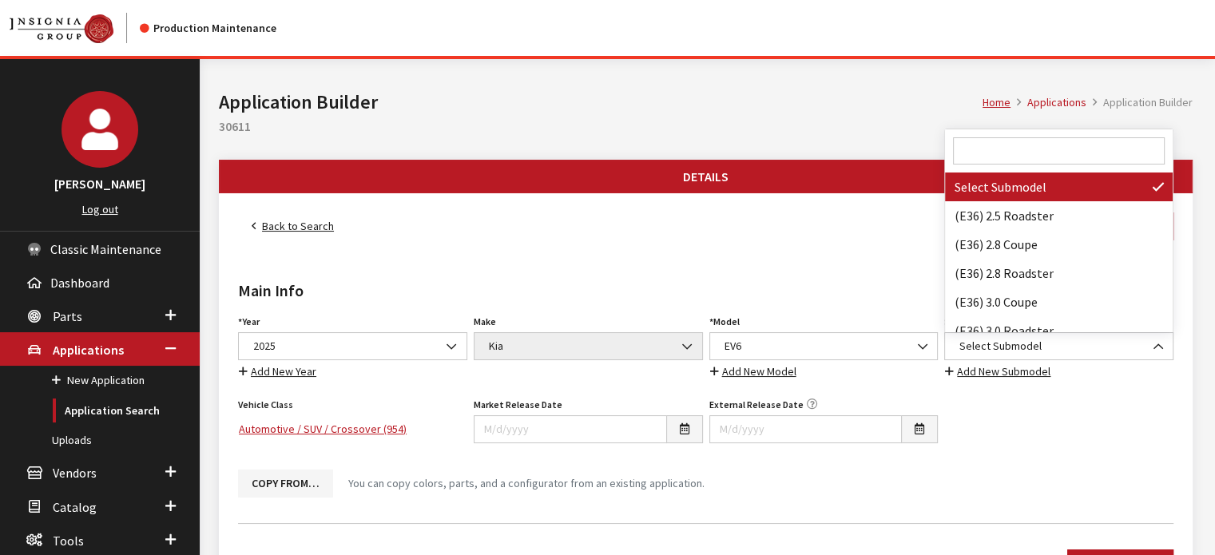
click at [1051, 136] on span at bounding box center [1059, 150] width 228 height 43
click at [1051, 141] on input "Search" at bounding box center [1059, 150] width 212 height 27
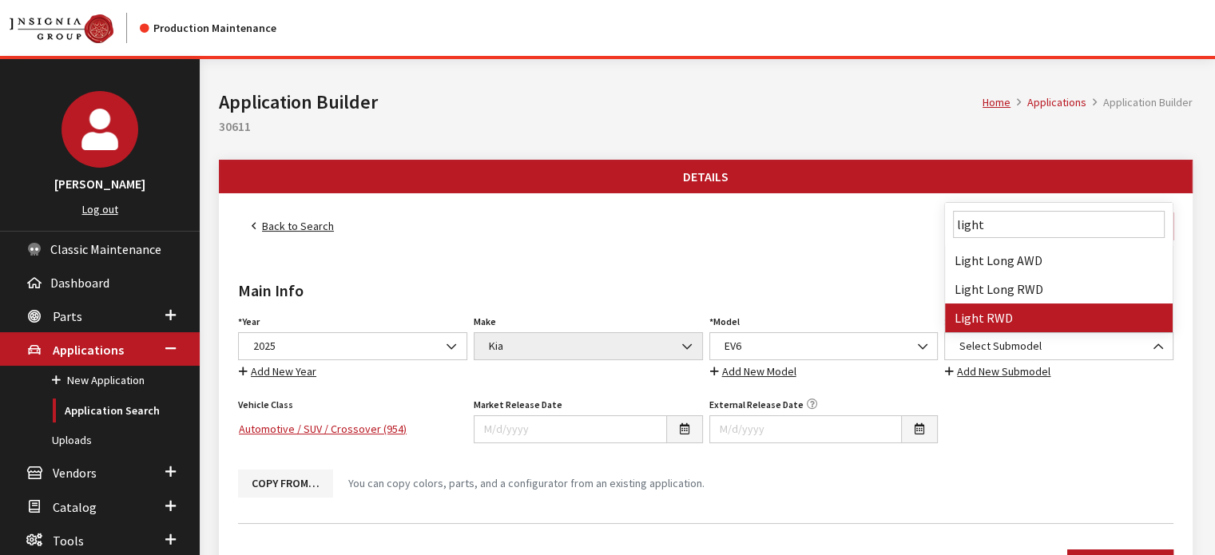
type input "light"
select select "3936"
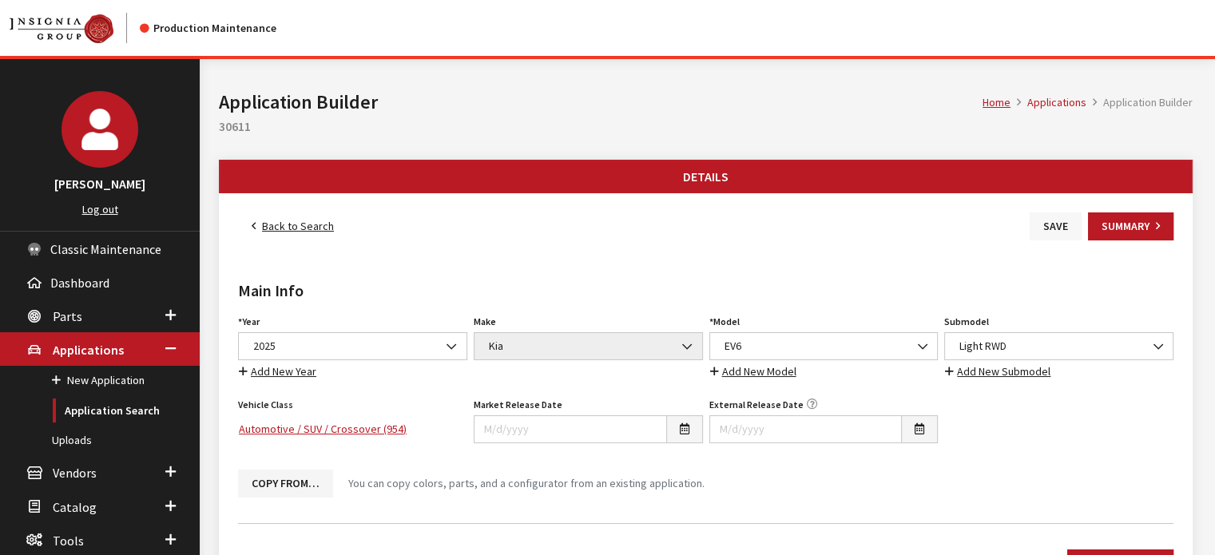
click at [1056, 229] on button "Save" at bounding box center [1055, 226] width 52 height 28
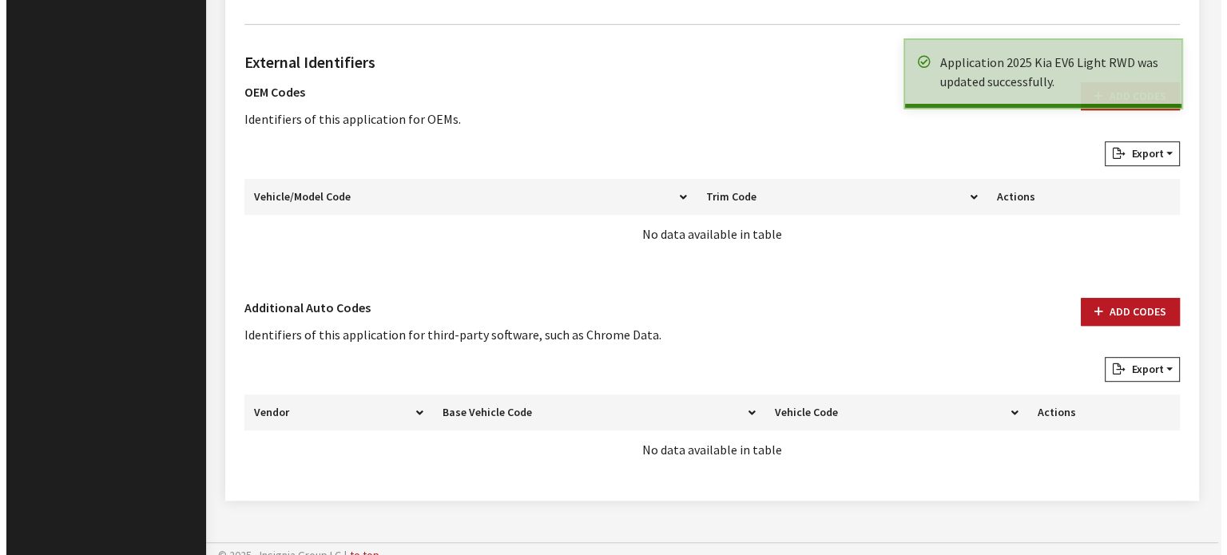
scroll to position [949, 0]
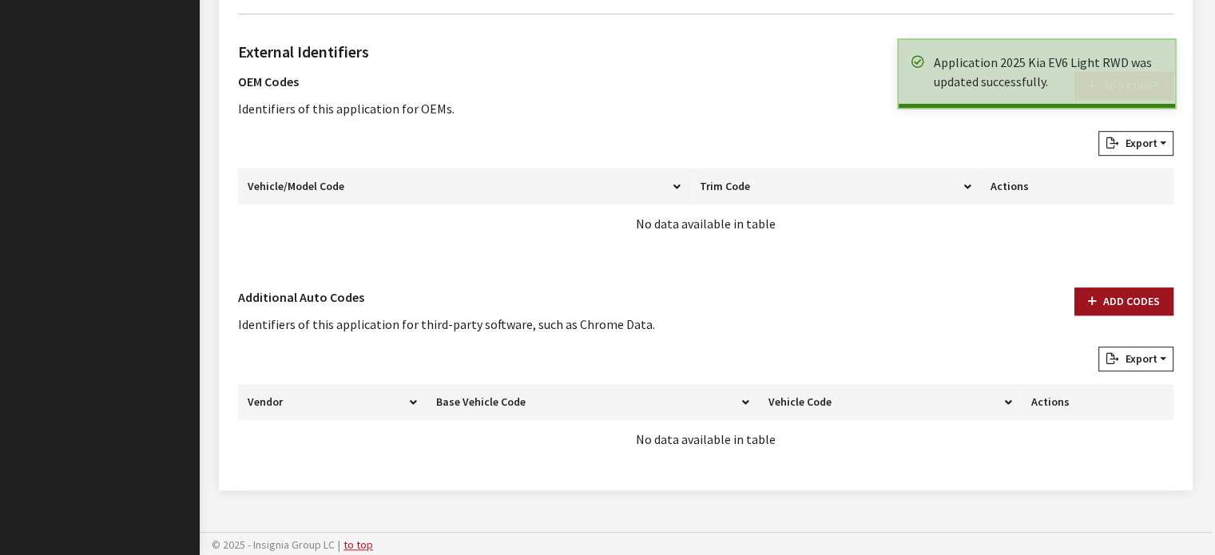
click at [1103, 306] on button "Add Codes" at bounding box center [1123, 301] width 99 height 28
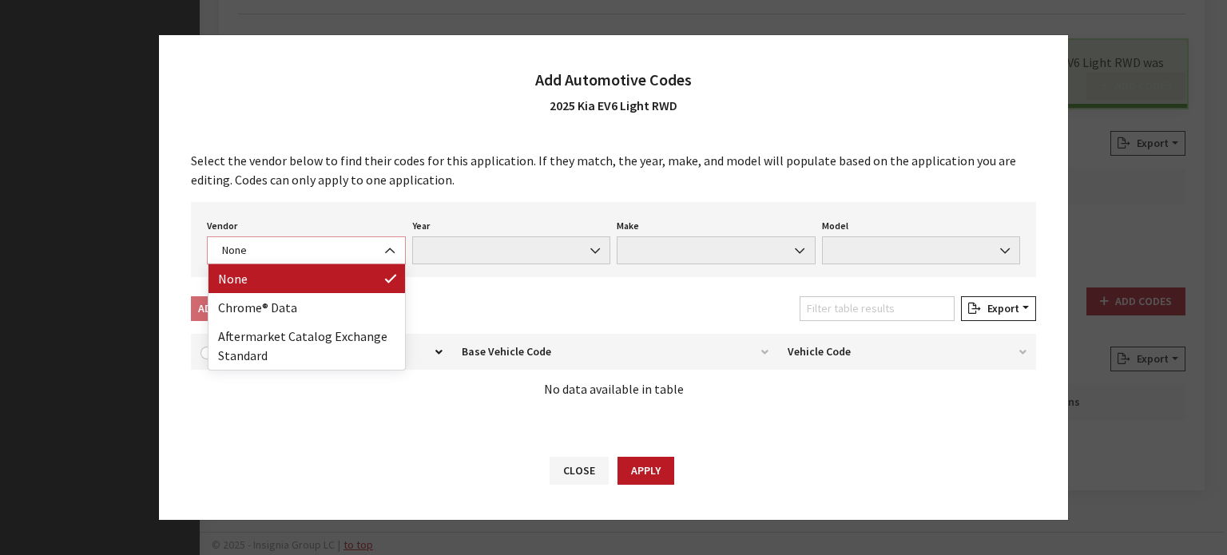
click at [280, 241] on span "None" at bounding box center [306, 250] width 199 height 28
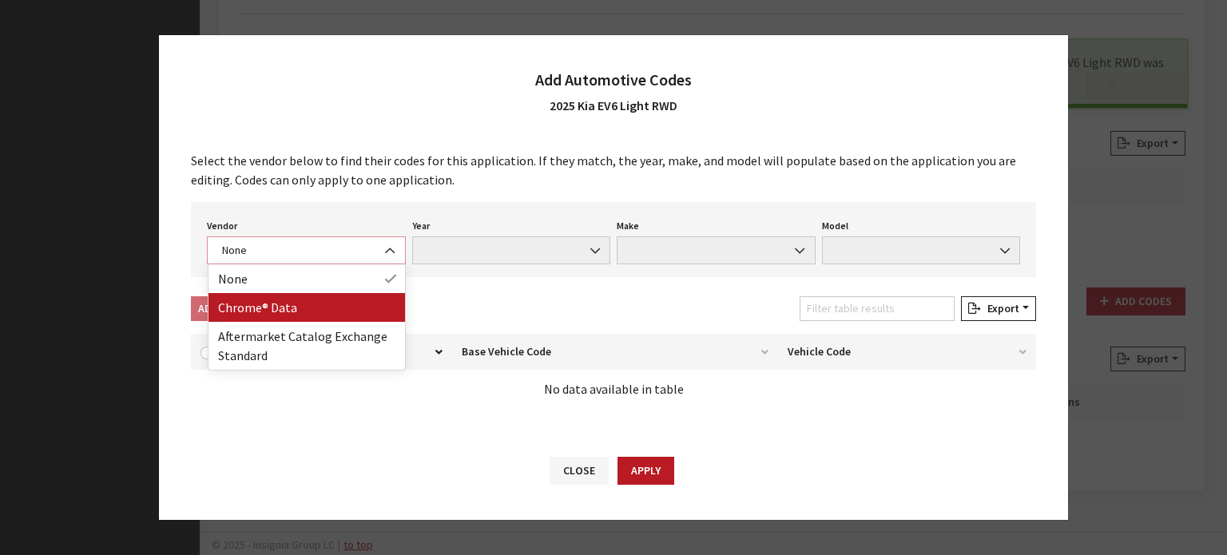
select select "4"
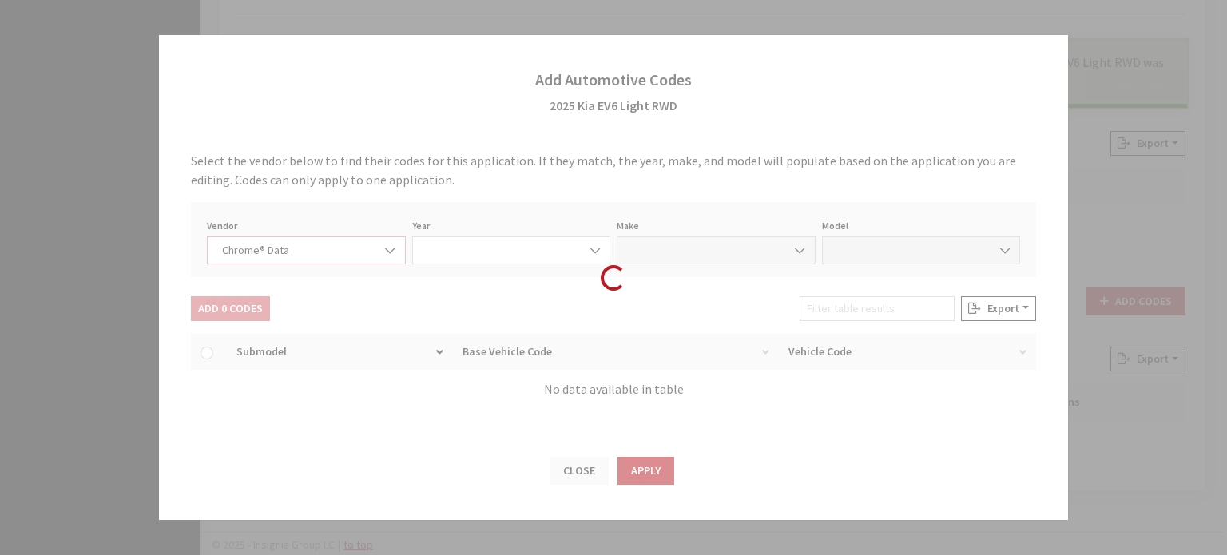
select select "2025"
select select "22"
select select "68000"
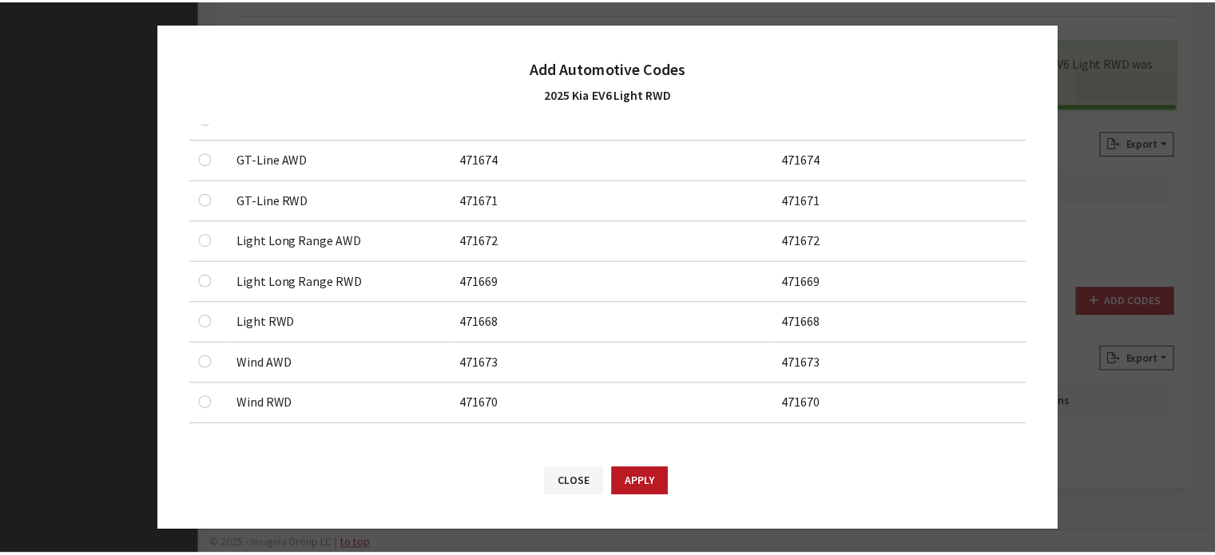
scroll to position [260, 0]
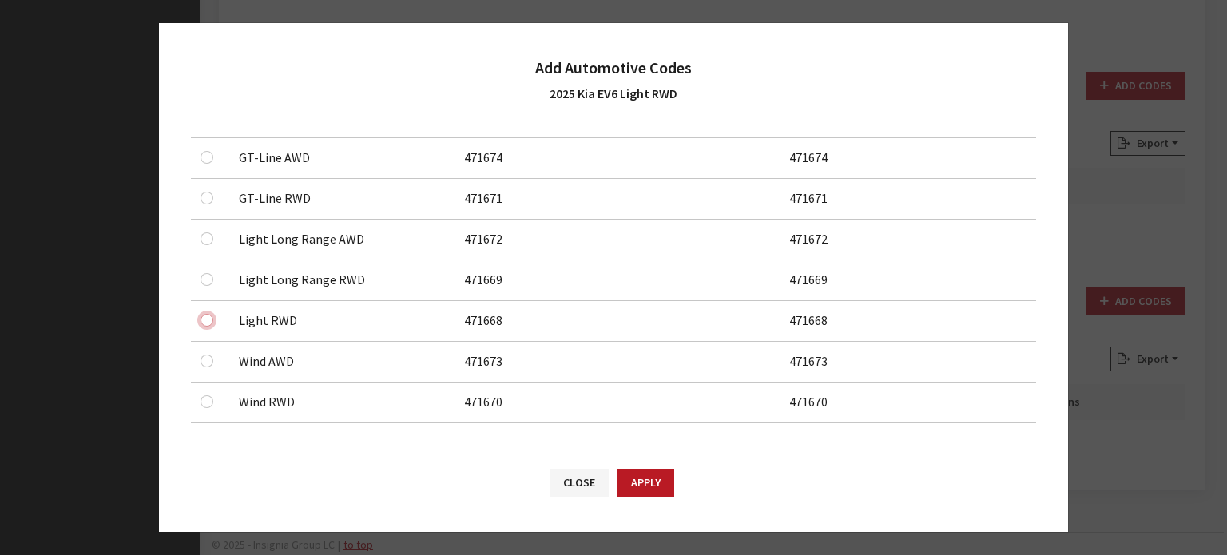
click at [201, 164] on input "checkbox" at bounding box center [206, 157] width 13 height 13
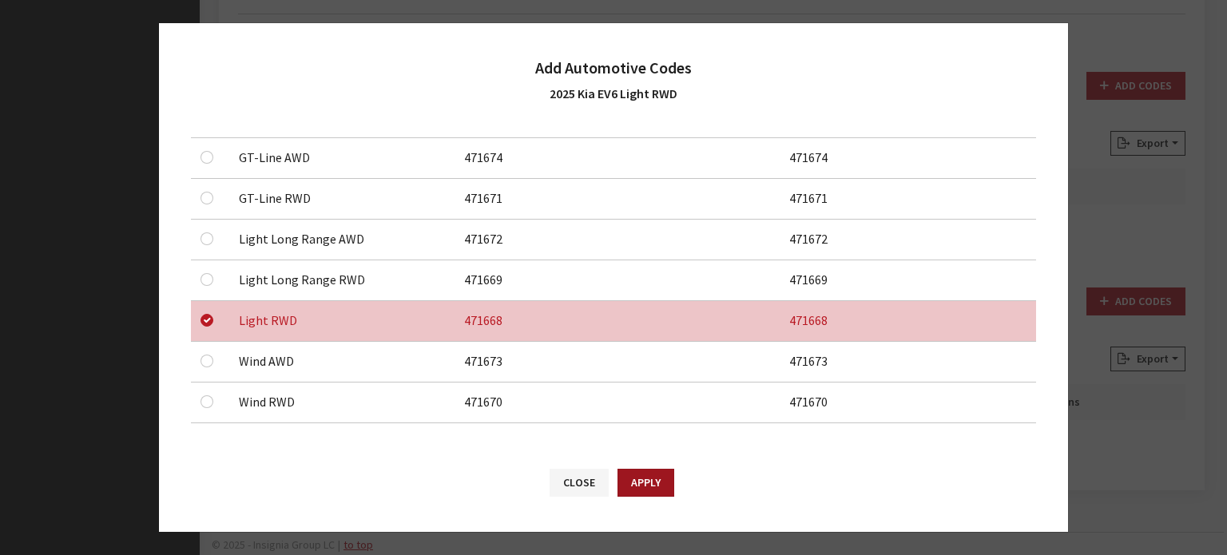
click at [639, 476] on button "Apply" at bounding box center [645, 483] width 57 height 28
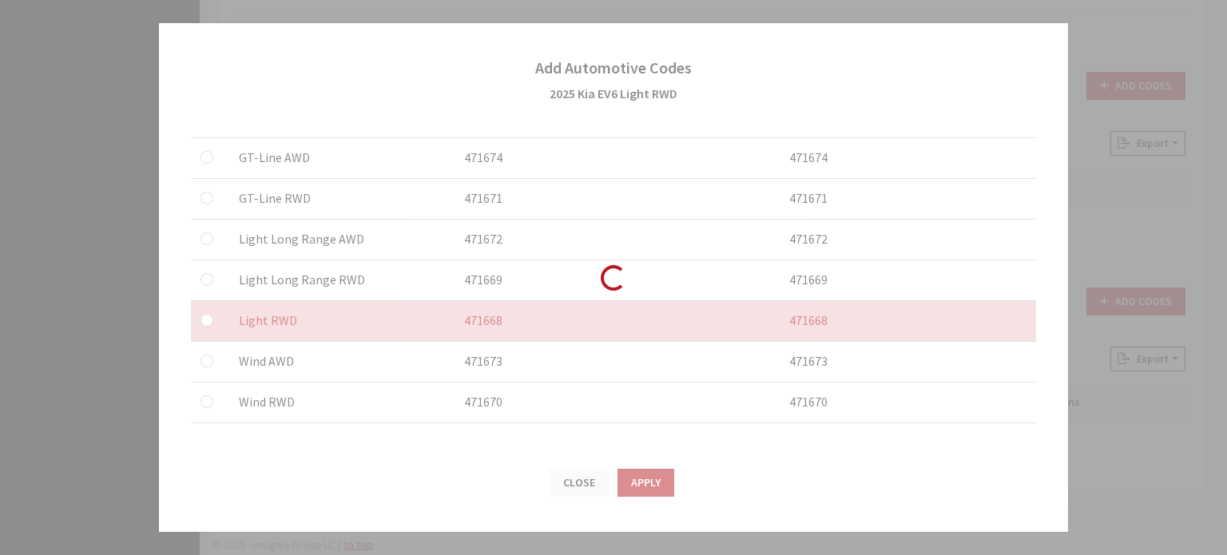
checkbox input "false"
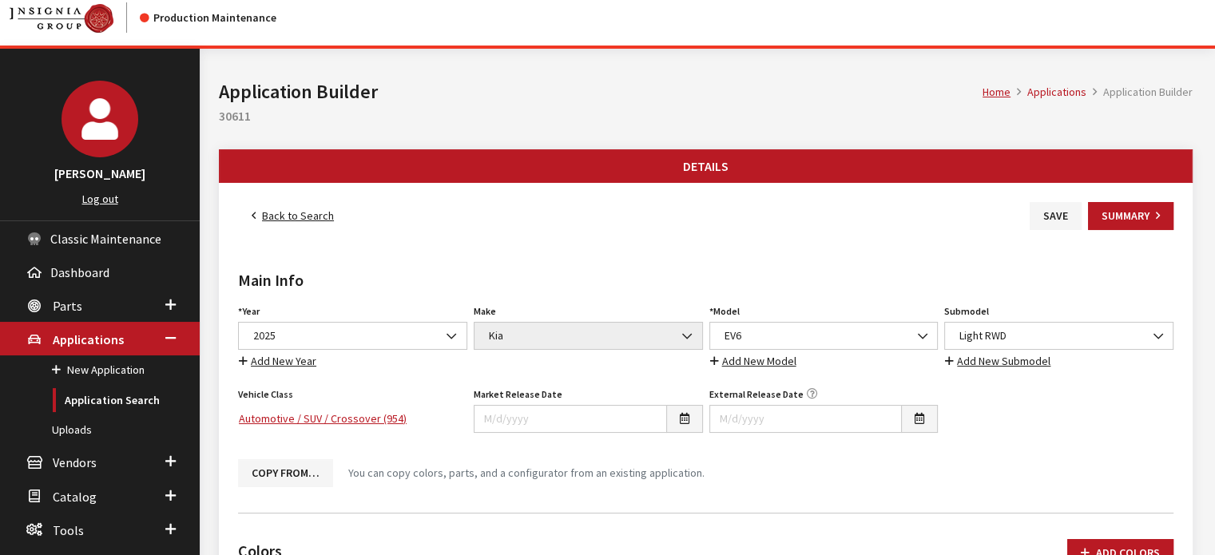
scroll to position [0, 0]
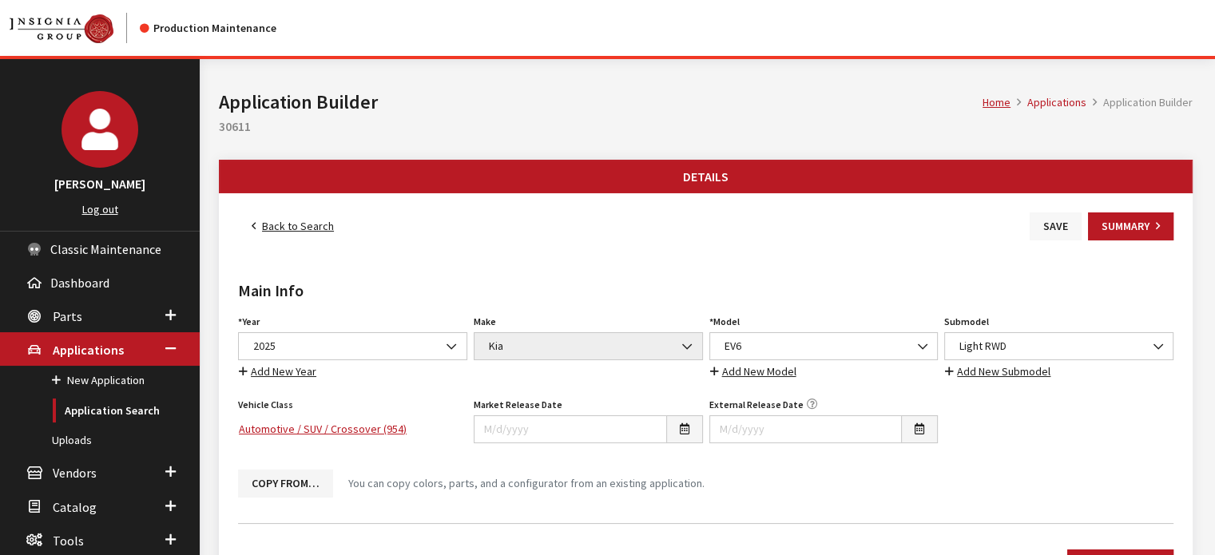
click at [1048, 228] on button "Save" at bounding box center [1055, 226] width 52 height 28
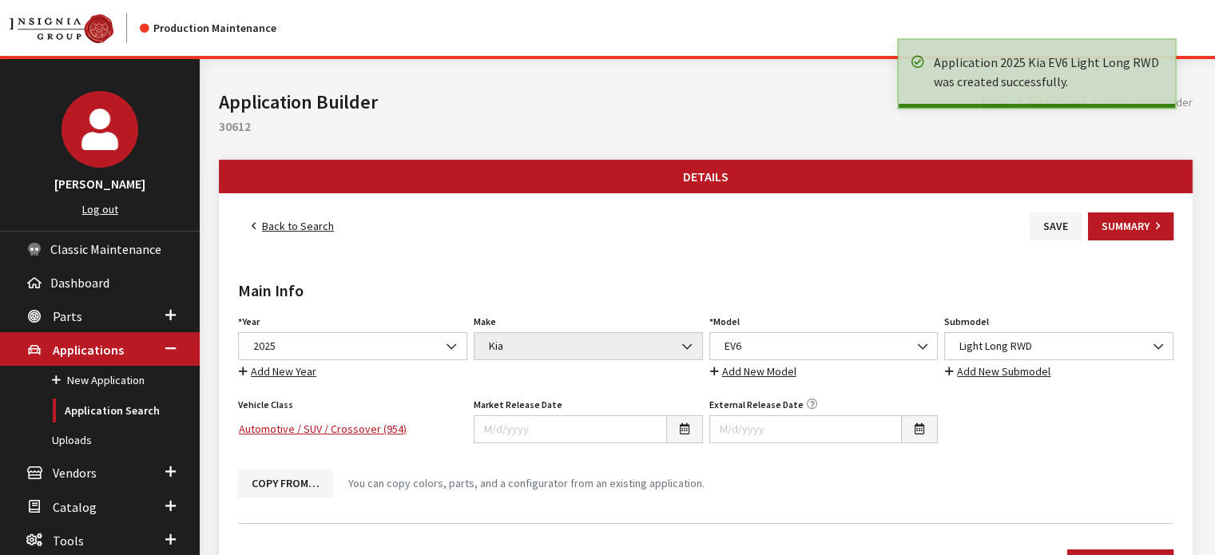
click at [272, 236] on link "Back to Search" at bounding box center [292, 226] width 109 height 28
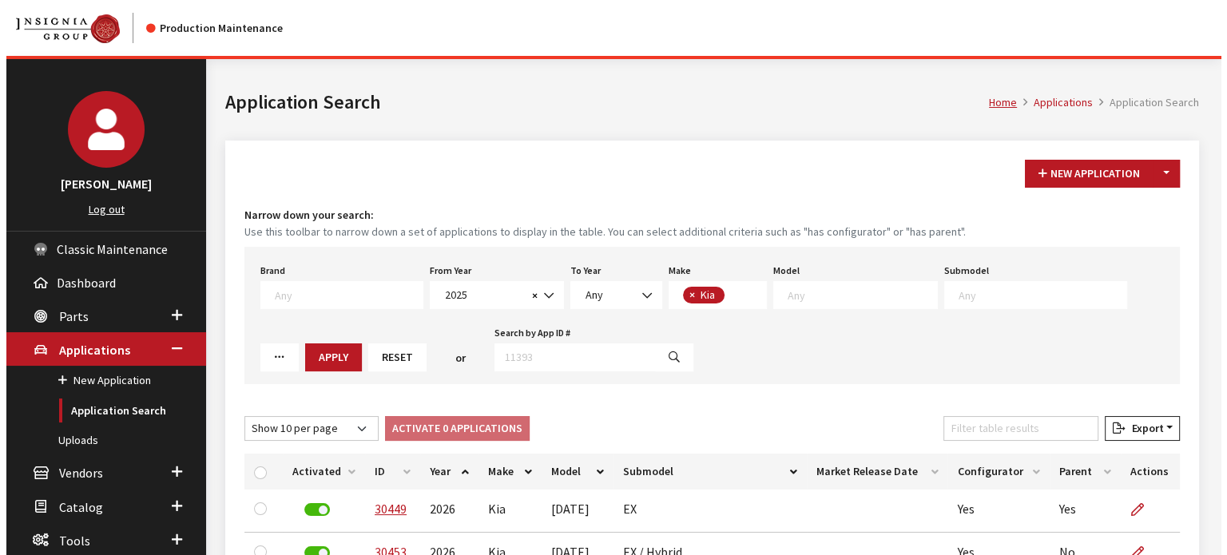
scroll to position [248, 0]
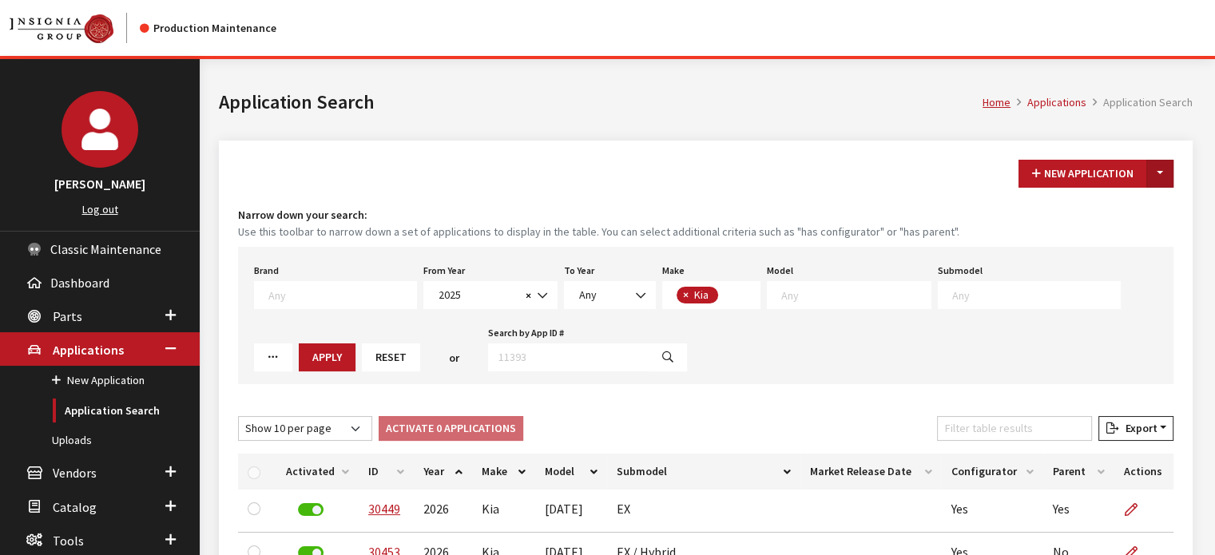
click at [1170, 168] on button "Toggle Dropdown" at bounding box center [1159, 174] width 27 height 28
click at [1142, 210] on button "New From Existing..." at bounding box center [1104, 207] width 137 height 28
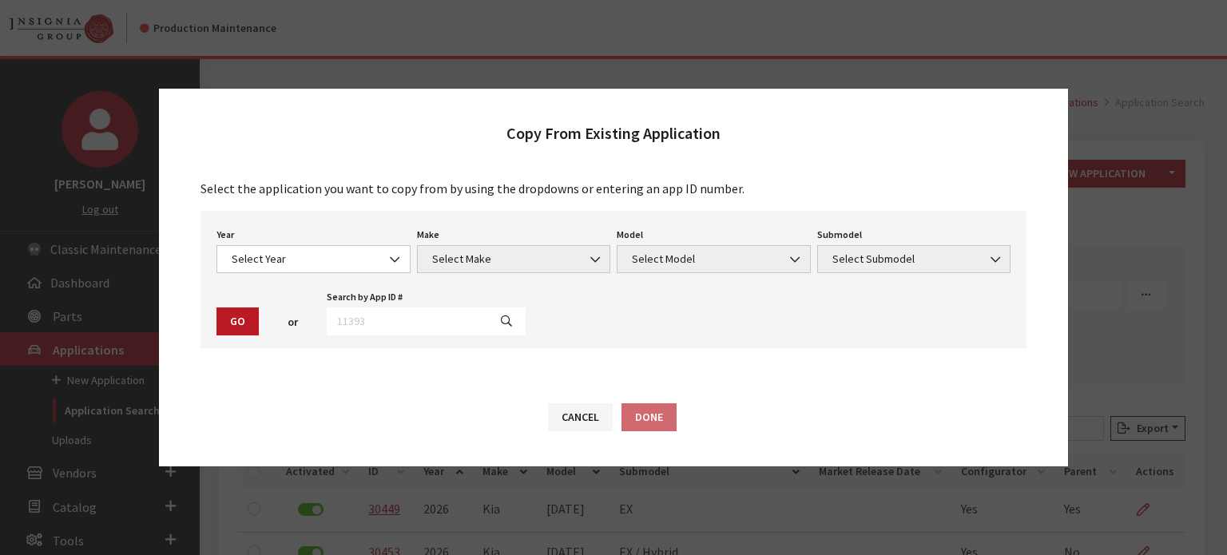
click at [297, 223] on div "Year Select Year [DATE] 2025 2024 2023 2022 2021 2020 2019 2018 2017 2016 2015 …" at bounding box center [613, 279] width 826 height 137
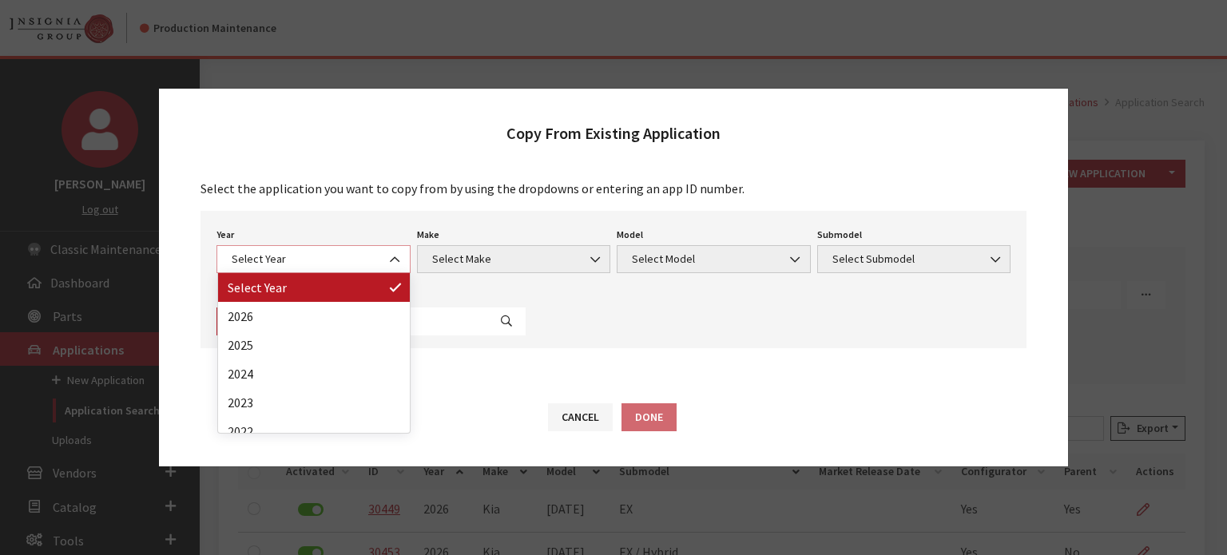
click at [290, 268] on span "Select Year" at bounding box center [313, 259] width 173 height 17
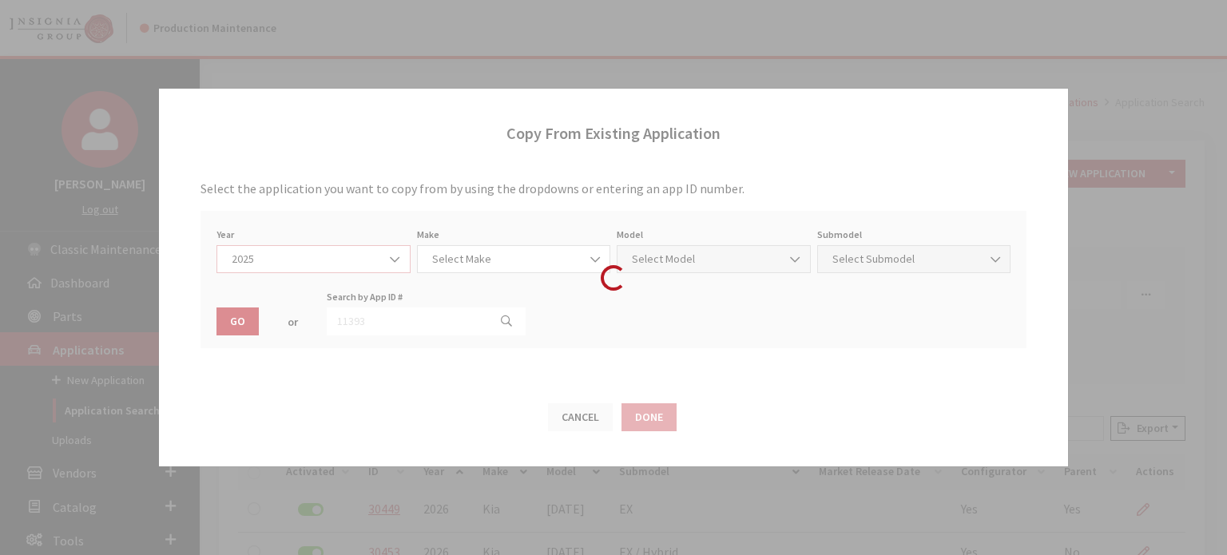
select select "43"
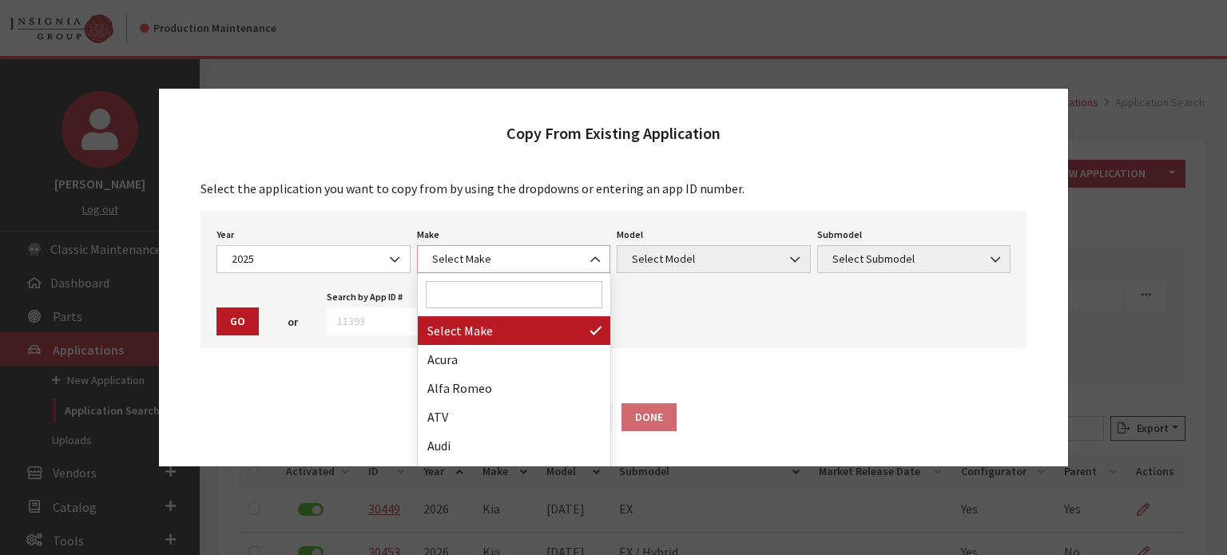
drag, startPoint x: 474, startPoint y: 269, endPoint x: 472, endPoint y: 280, distance: 11.4
click at [474, 270] on span "Select Make" at bounding box center [514, 259] width 194 height 28
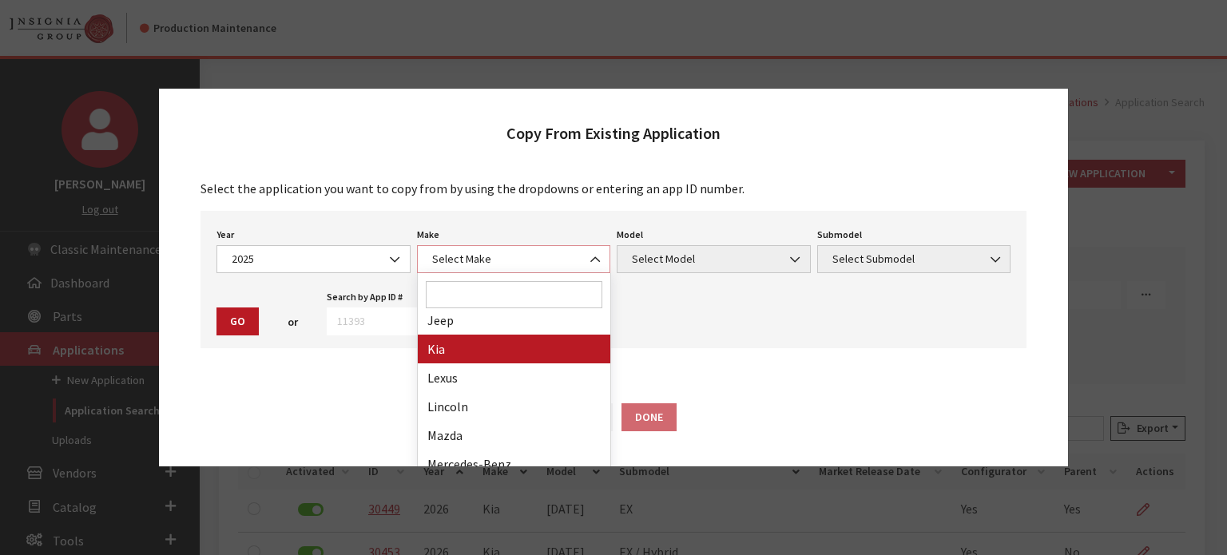
scroll to position [559, 0]
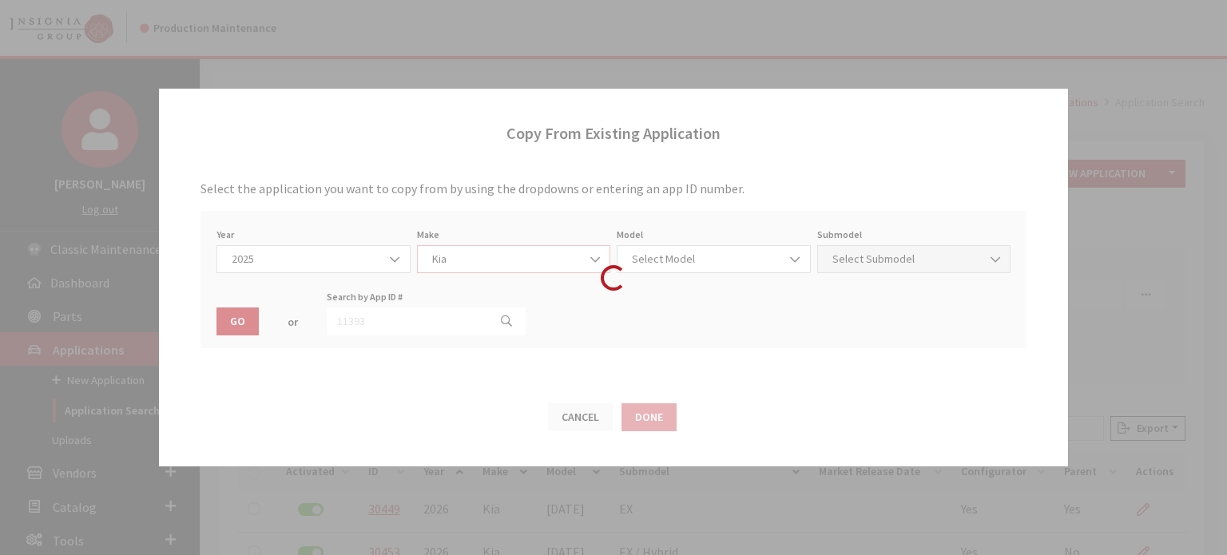
select select "31"
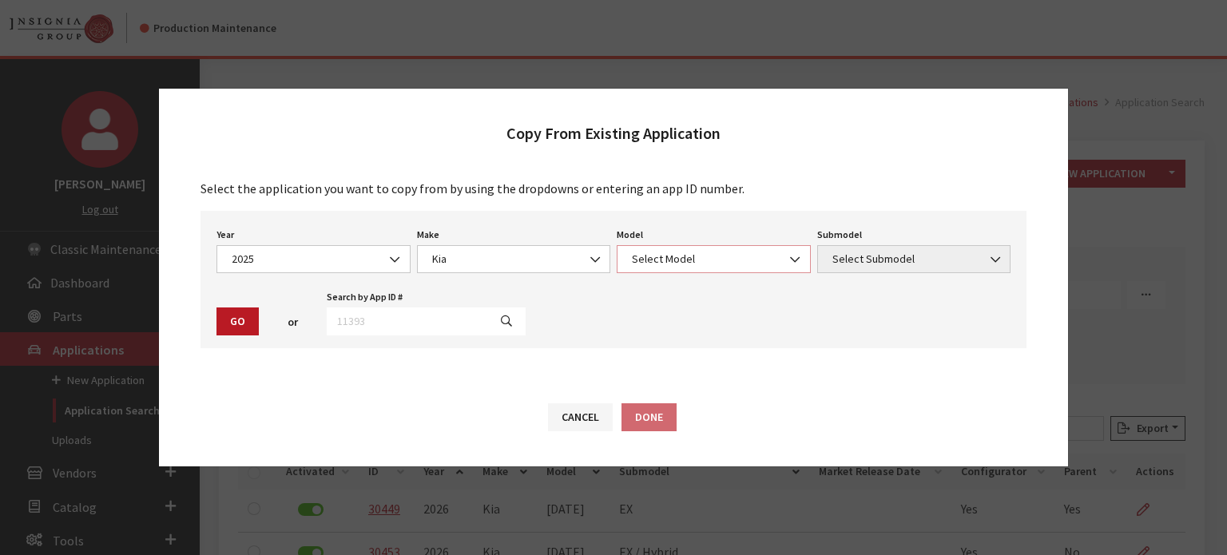
click at [723, 272] on span "Select Model" at bounding box center [713, 259] width 194 height 28
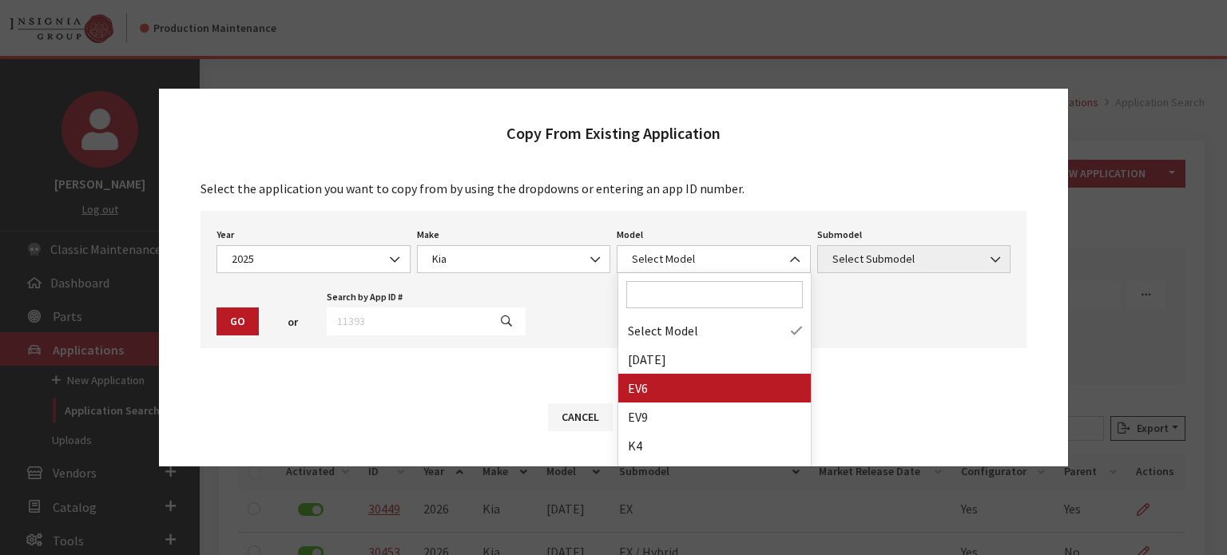
drag, startPoint x: 689, startPoint y: 383, endPoint x: 866, endPoint y: 261, distance: 214.2
select select "1202"
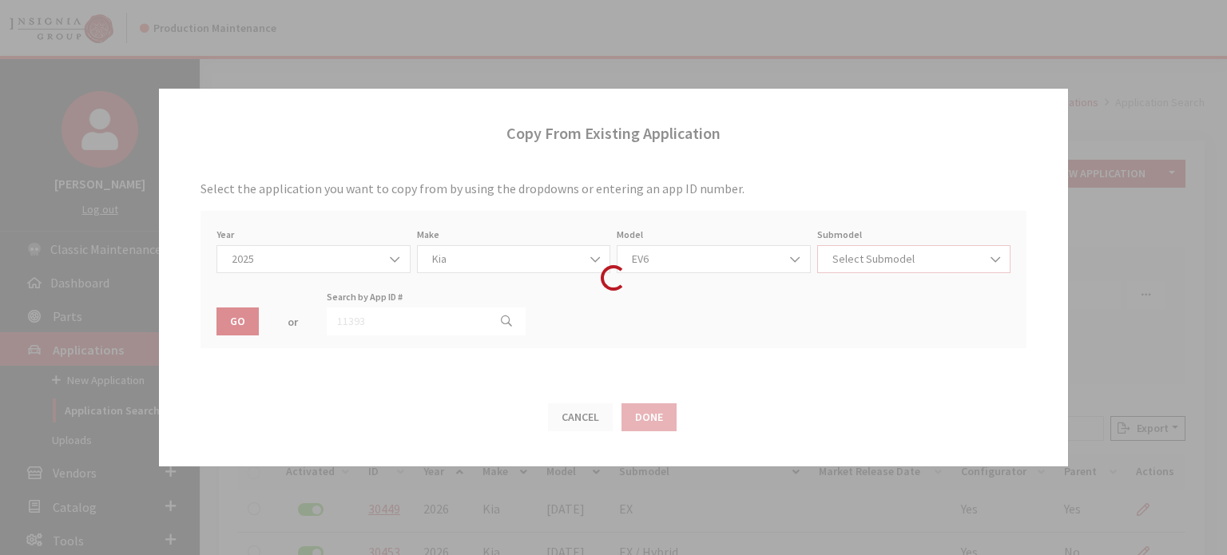
click at [866, 261] on span "Select Submodel" at bounding box center [913, 259] width 173 height 17
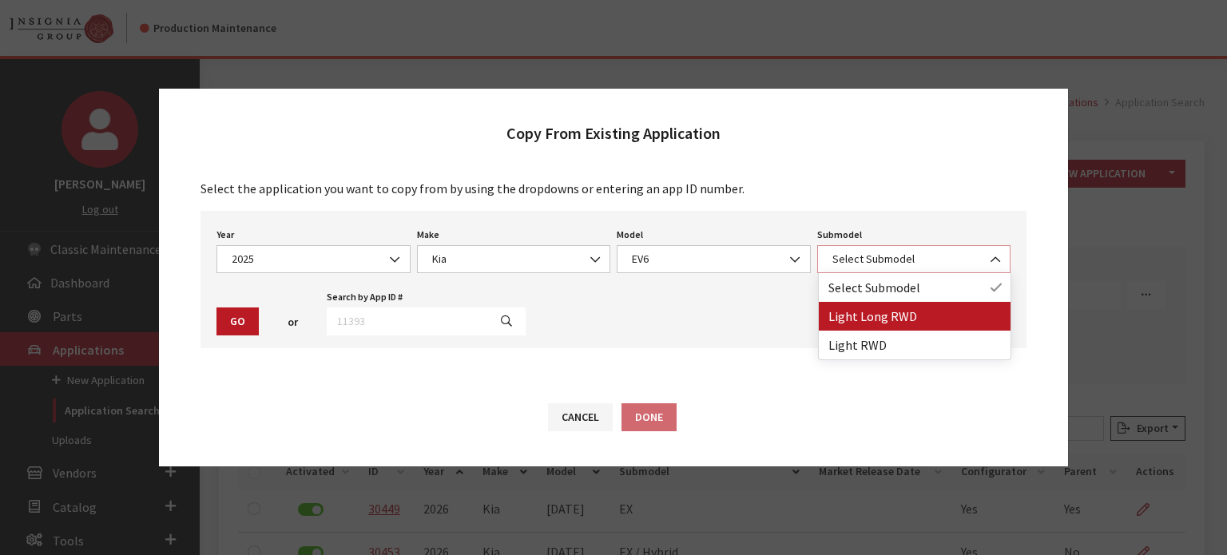
select select "4438"
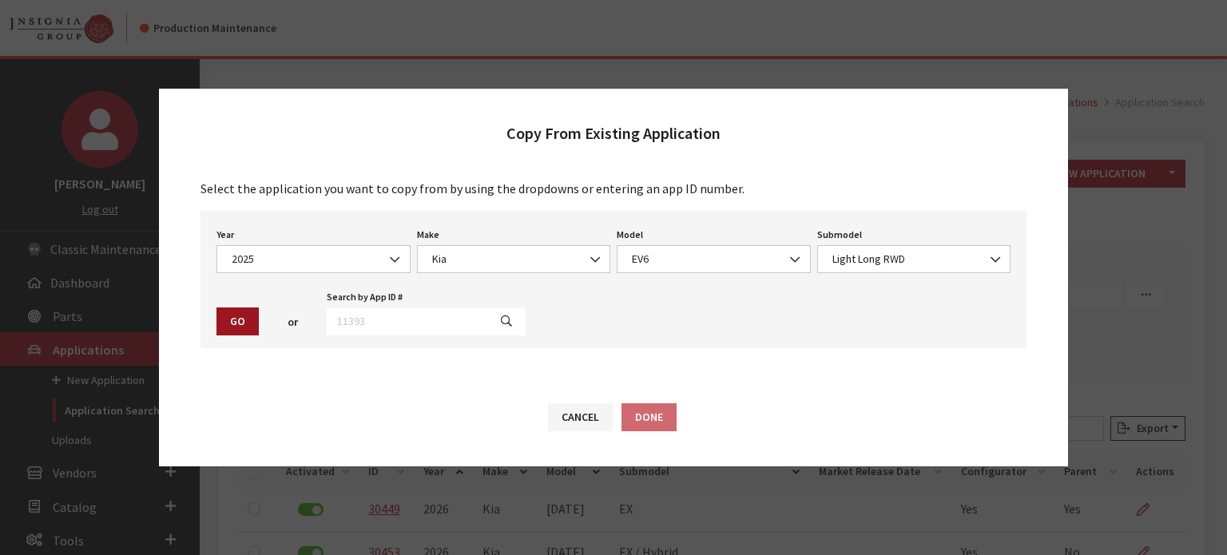
click at [253, 323] on button "Go" at bounding box center [237, 321] width 42 height 28
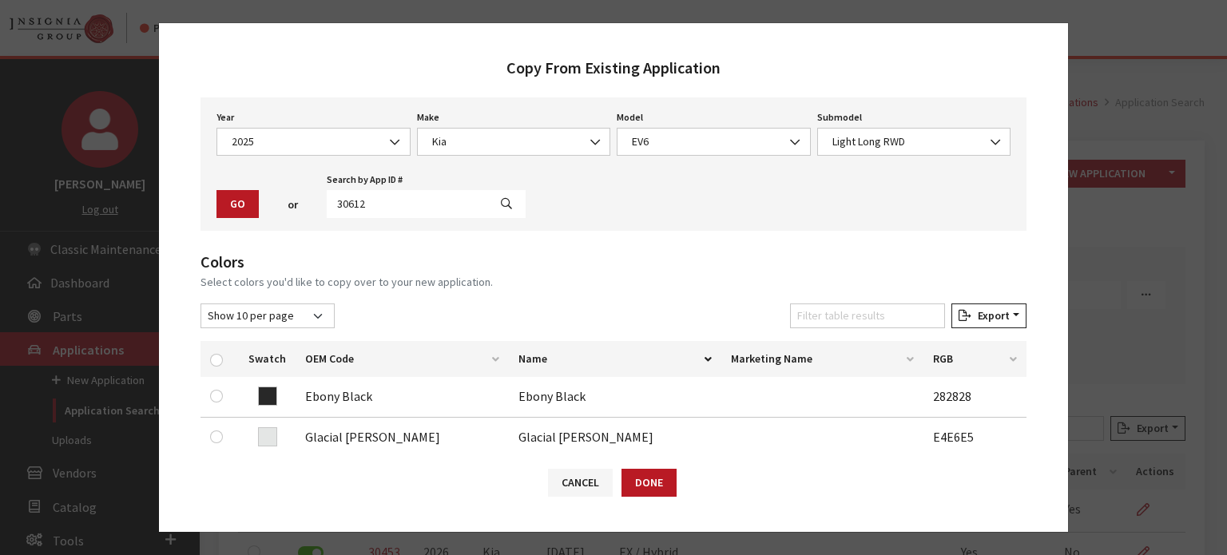
scroll to position [240, 0]
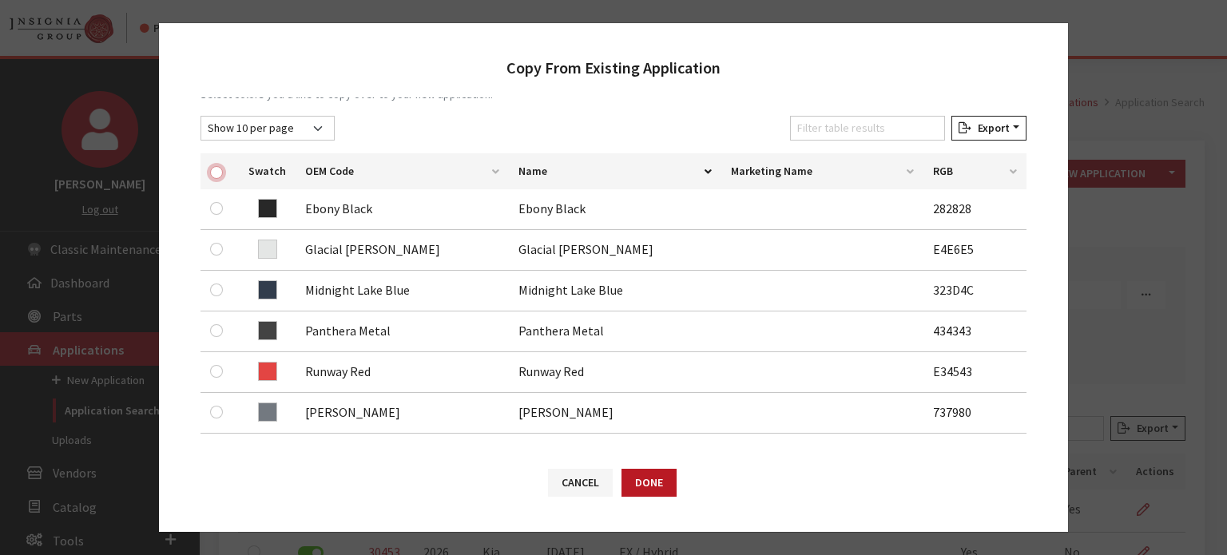
click at [217, 171] on input "checkbox" at bounding box center [216, 172] width 13 height 13
checkbox input "true"
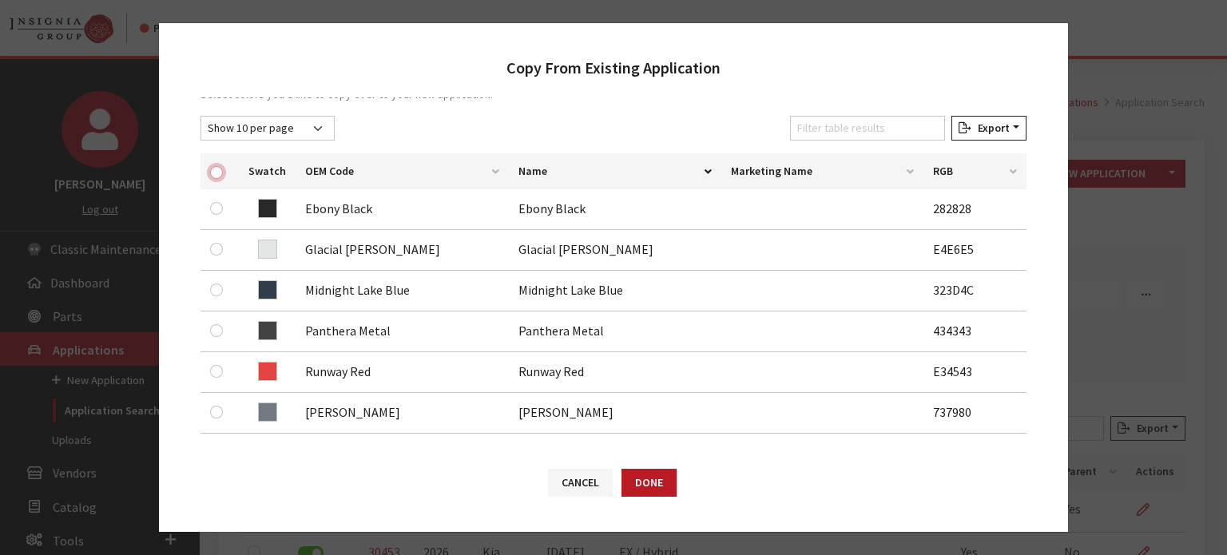
checkbox input "true"
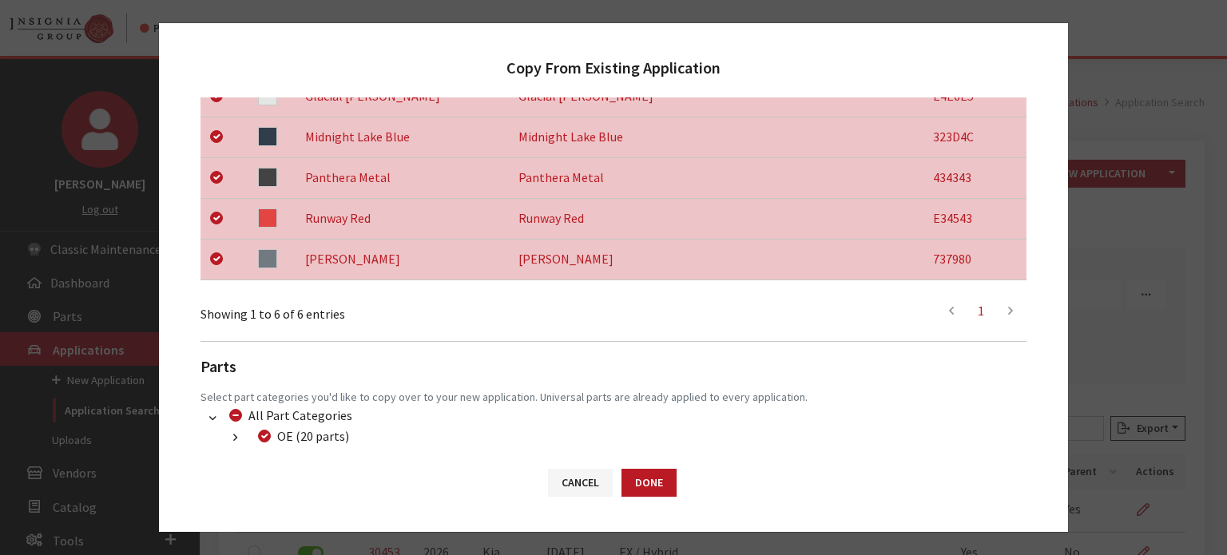
scroll to position [479, 0]
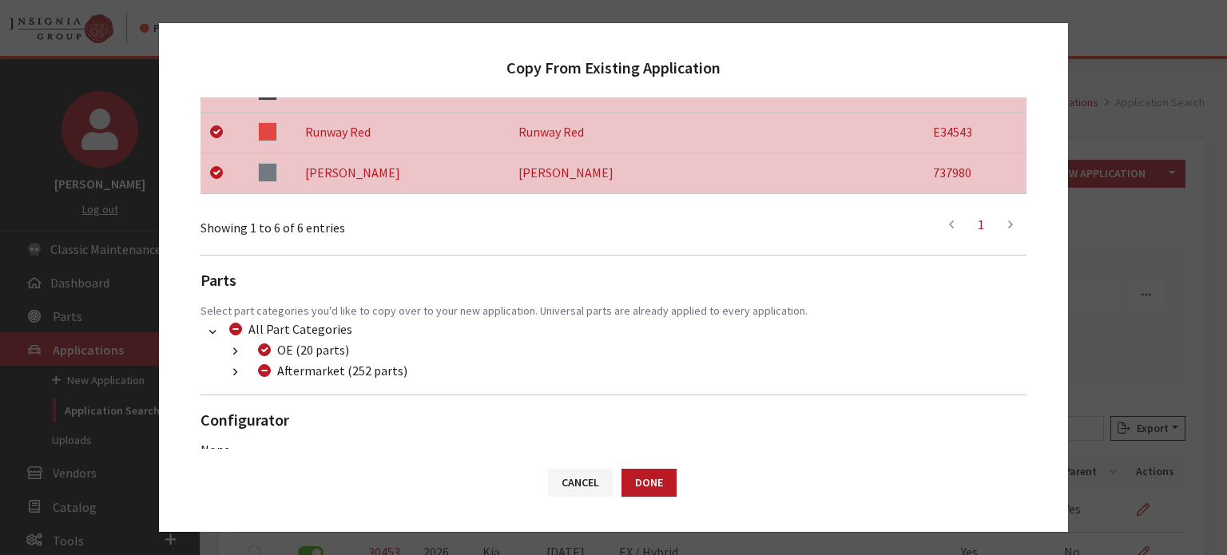
click at [220, 379] on button "button" at bounding box center [235, 372] width 31 height 18
drag, startPoint x: 299, startPoint y: 414, endPoint x: 289, endPoint y: 418, distance: 10.1
click at [296, 417] on label "Dealer Package (32 parts)" at bounding box center [366, 411] width 140 height 19
click at [290, 417] on input "Dealer Package (32 parts)" at bounding box center [283, 412] width 13 height 13
checkbox input "true"
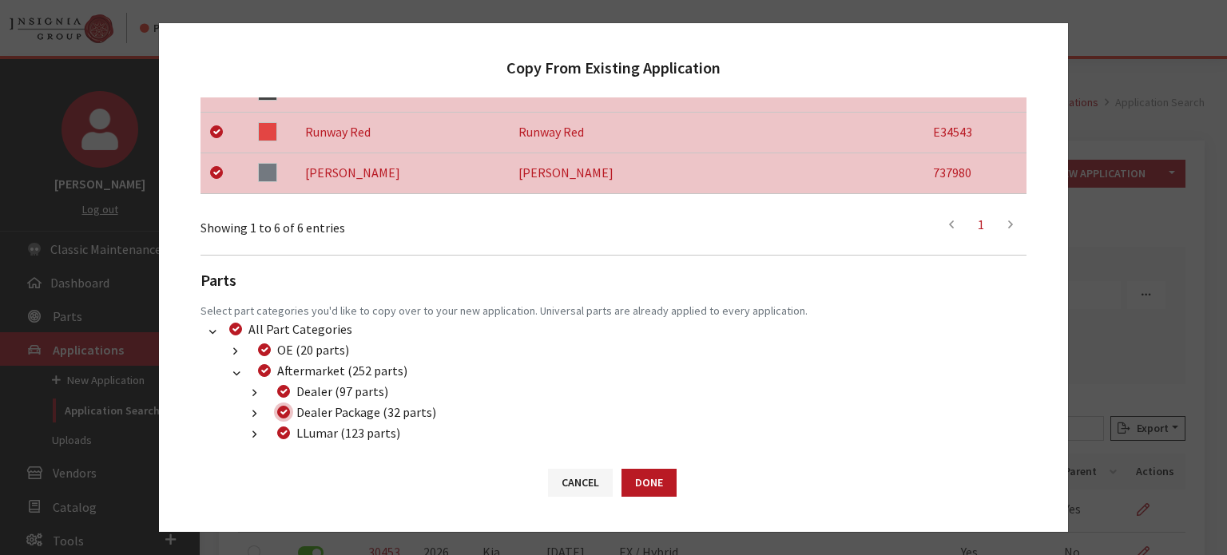
checkbox input "true"
click at [289, 418] on div "Dealer Package (32 parts)" at bounding box center [354, 411] width 164 height 19
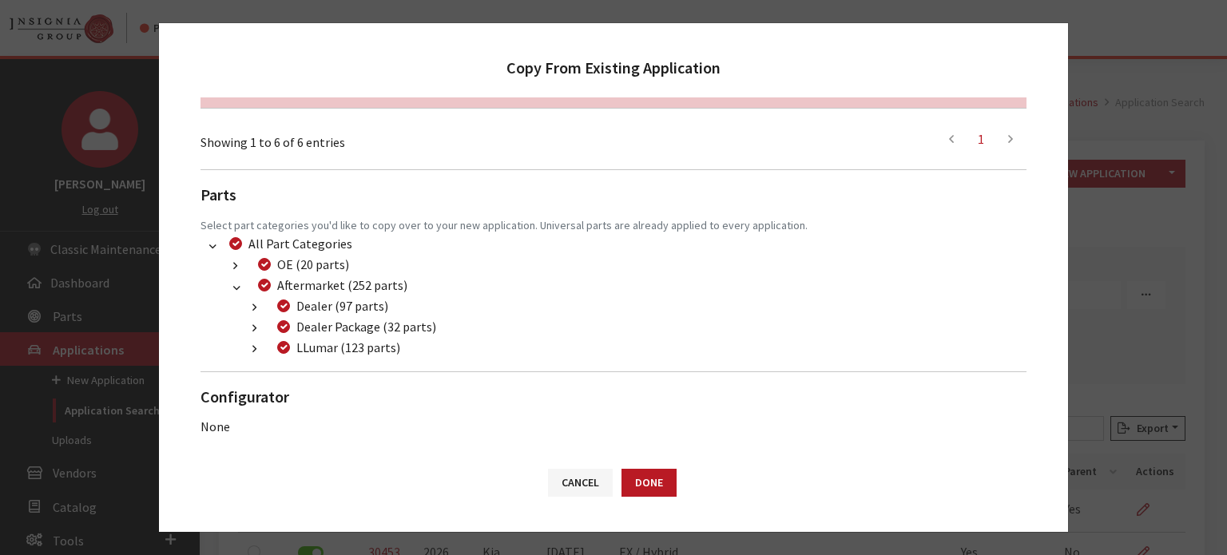
scroll to position [566, 0]
click at [655, 482] on button "Done" at bounding box center [648, 483] width 55 height 28
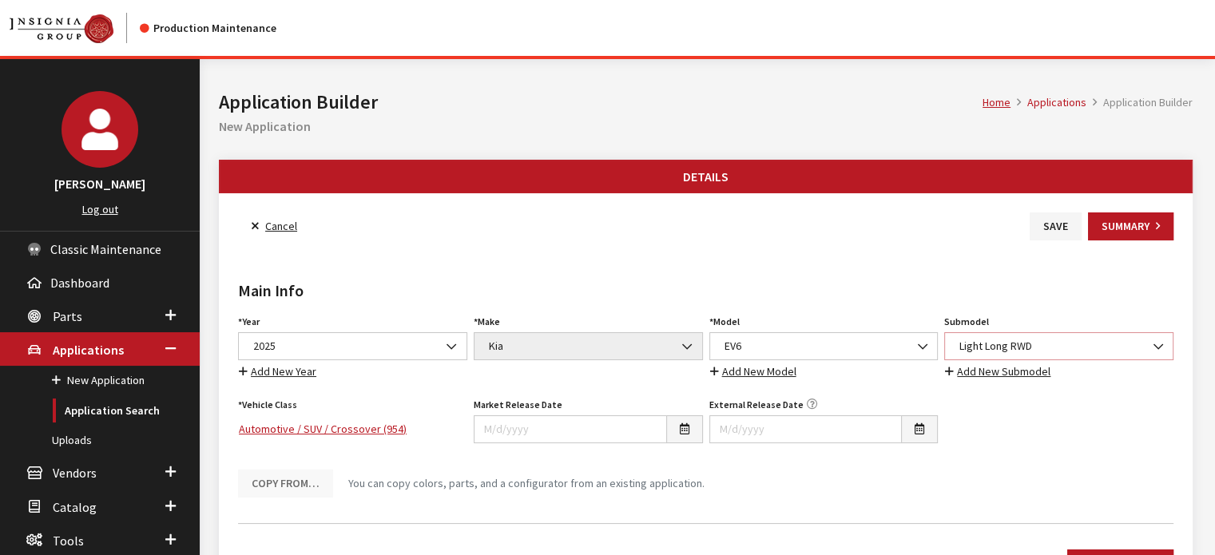
click at [1009, 338] on span "Light Long RWD" at bounding box center [1058, 346] width 208 height 17
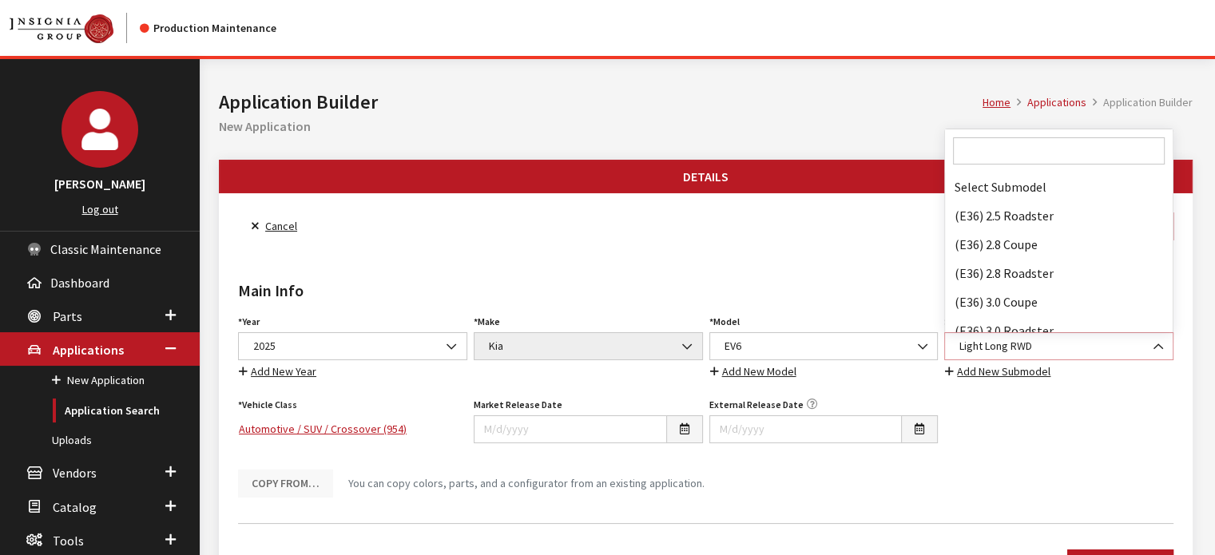
scroll to position [74936, 0]
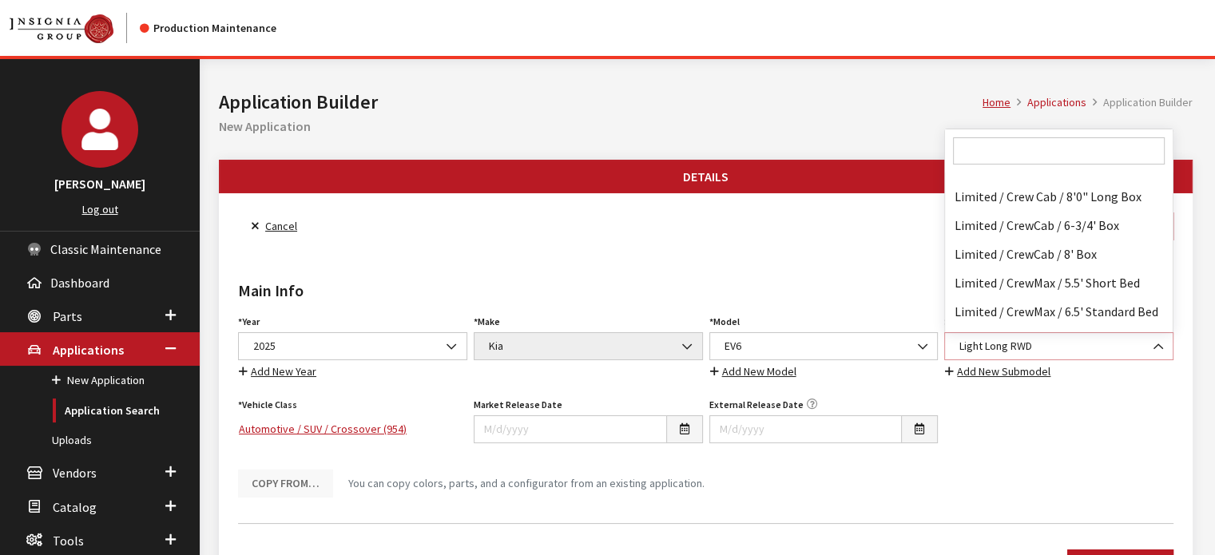
select select "4439"
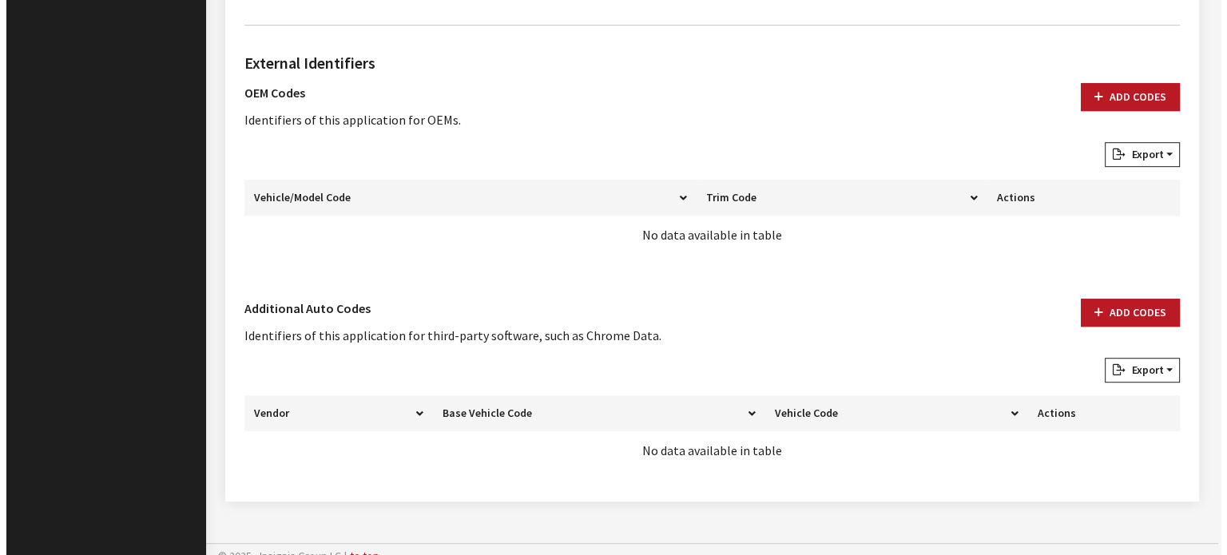
scroll to position [968, 0]
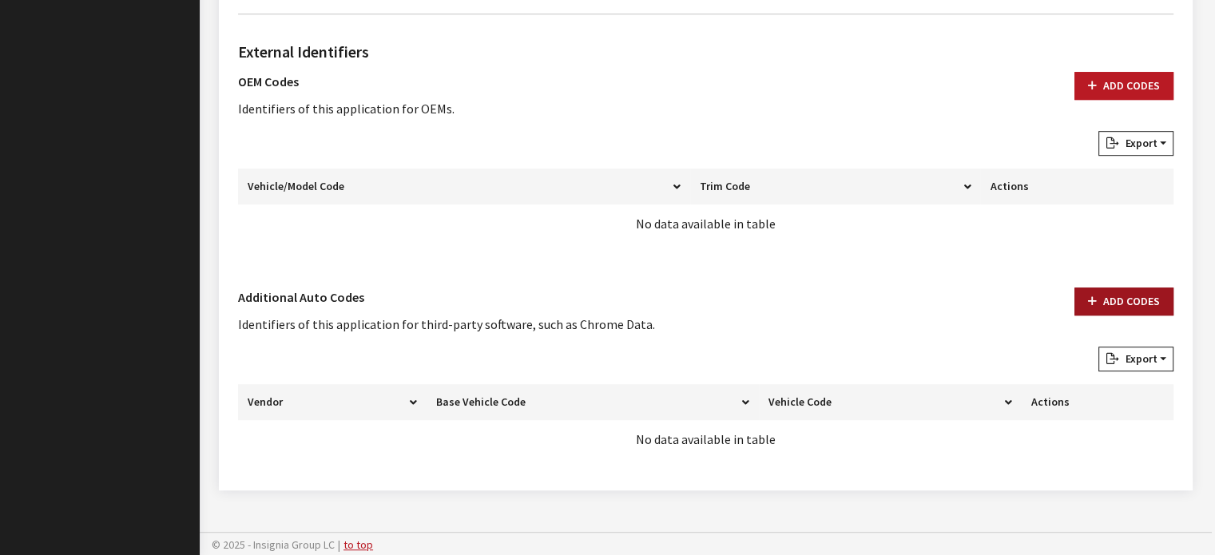
click at [1105, 301] on button "Add Codes" at bounding box center [1123, 301] width 99 height 28
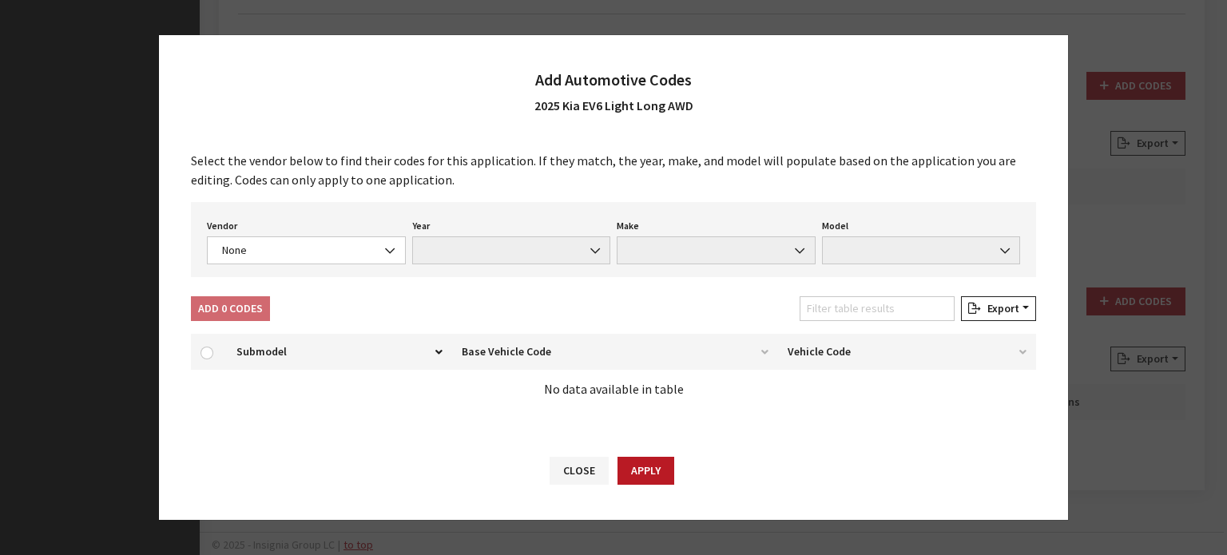
click at [315, 234] on div "Vendor None Chrome® Data Aftermarket Catalog Exchange Standard None" at bounding box center [306, 240] width 205 height 50
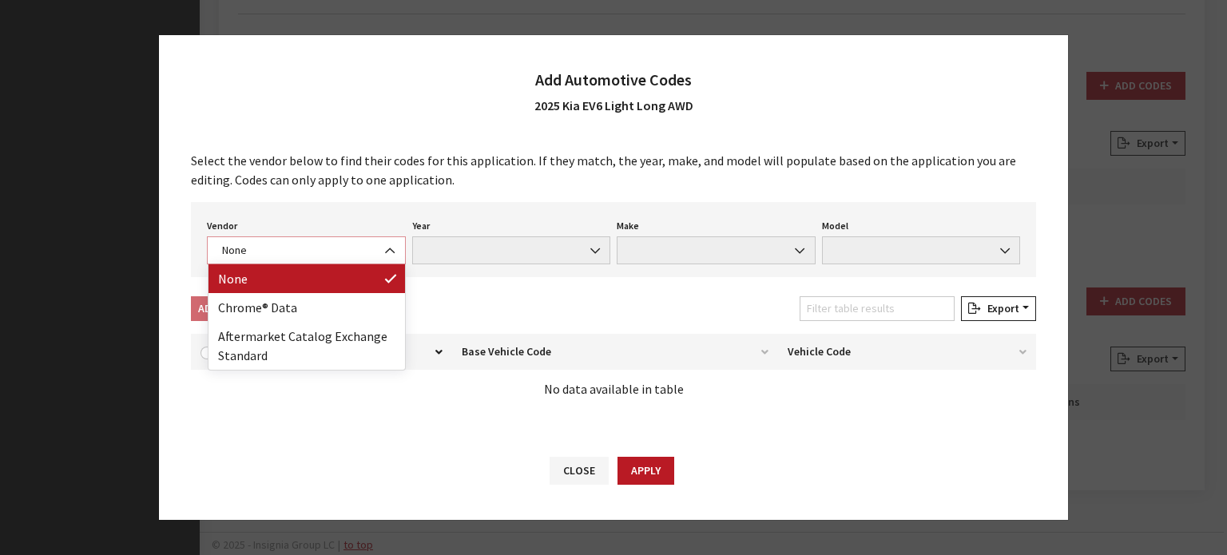
click at [314, 246] on span "None" at bounding box center [306, 250] width 178 height 17
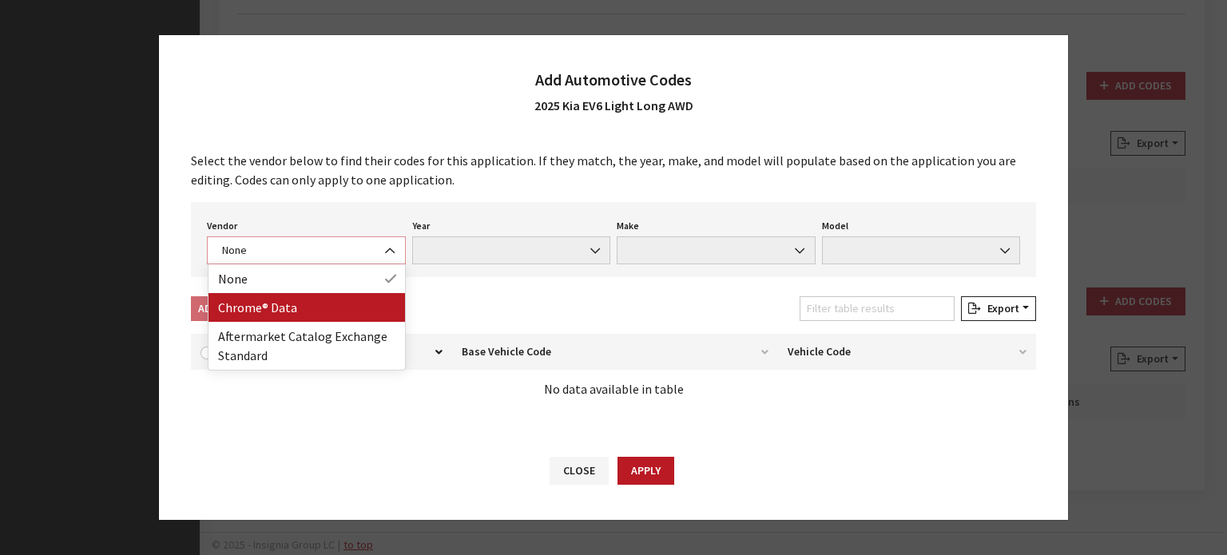
select select "4"
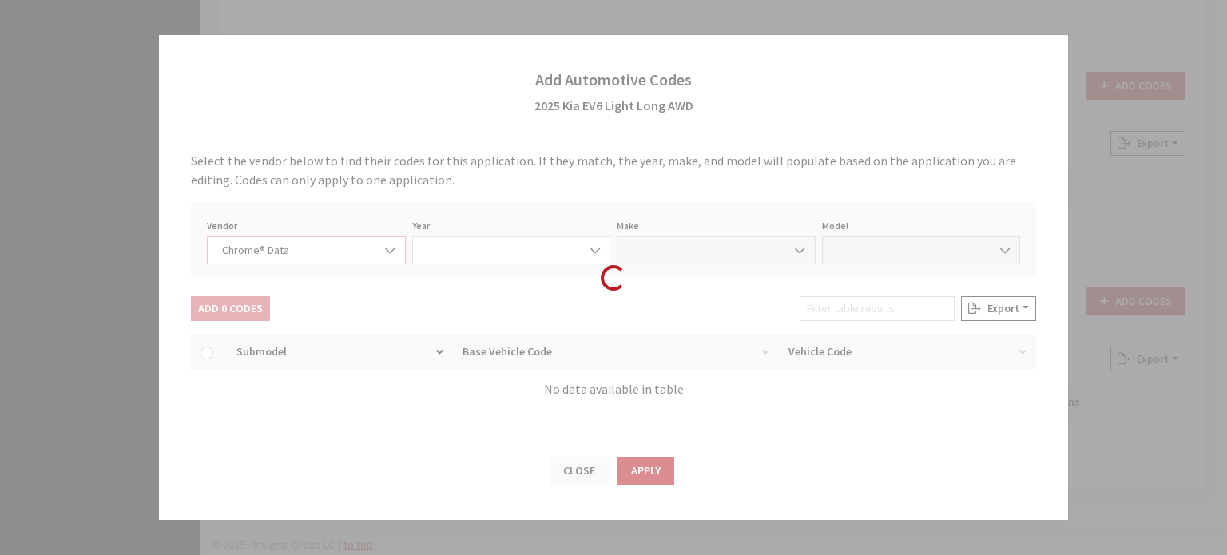
select select "2025"
select select "22"
select select "68000"
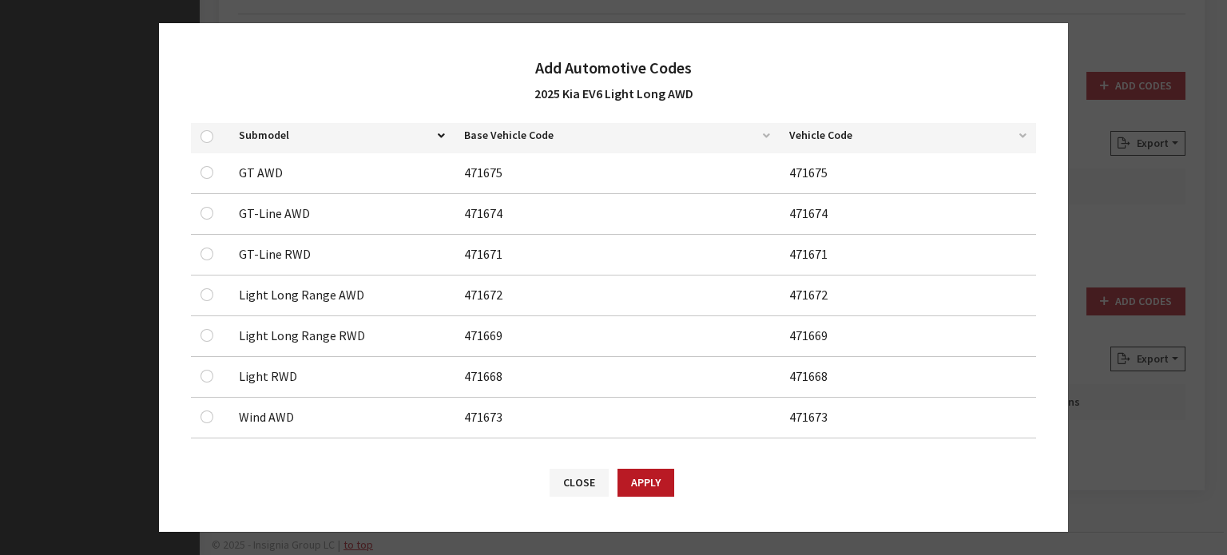
scroll to position [240, 0]
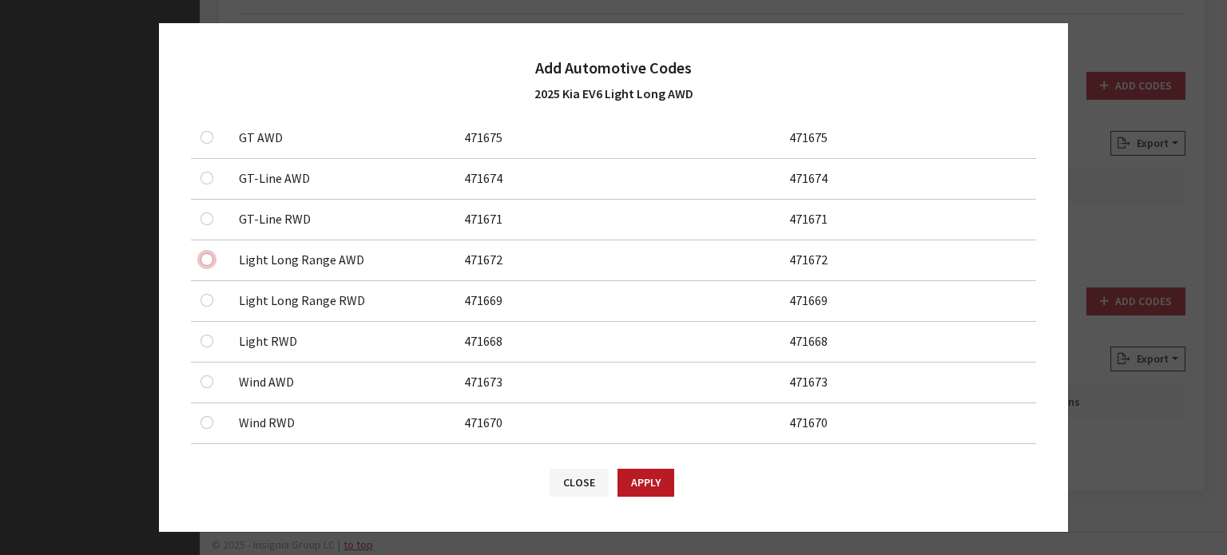
drag, startPoint x: 206, startPoint y: 253, endPoint x: 209, endPoint y: 262, distance: 9.3
click at [206, 184] on input "checkbox" at bounding box center [206, 178] width 13 height 13
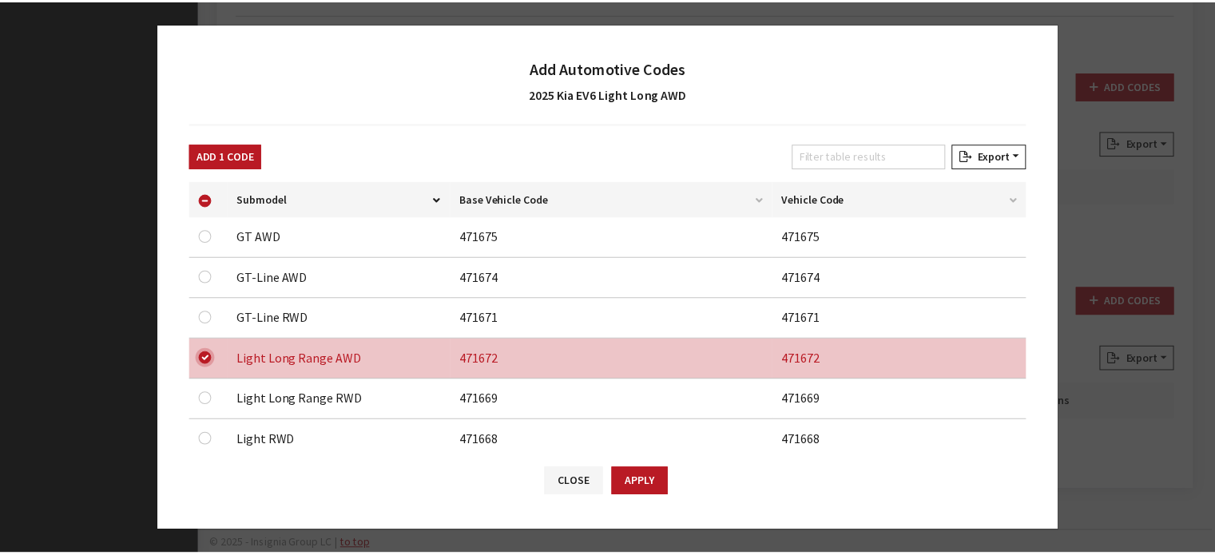
scroll to position [0, 0]
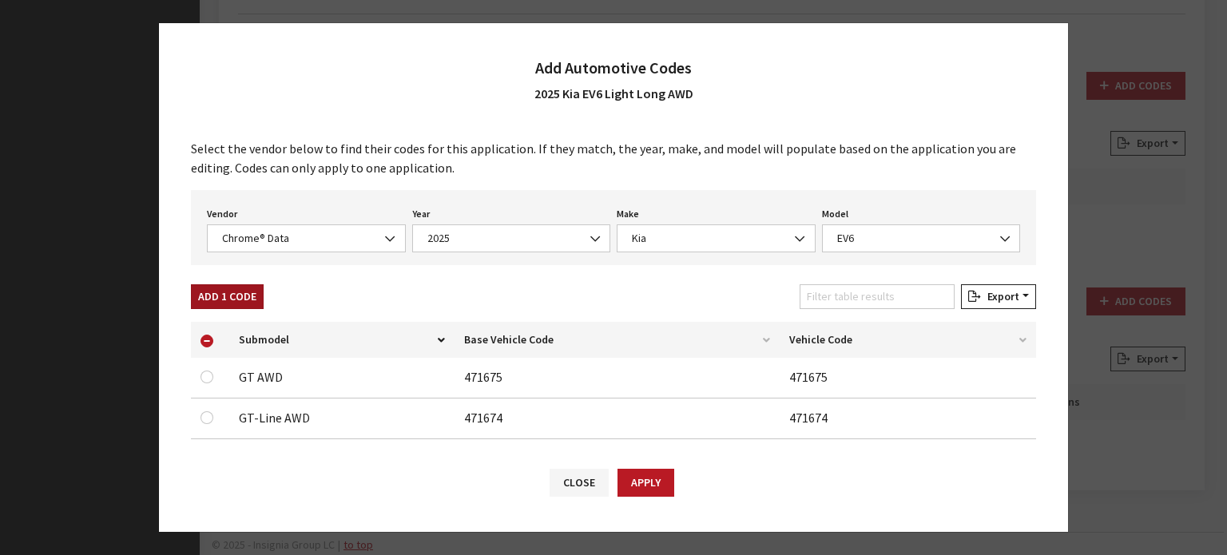
click at [232, 306] on button "Add 1 Code" at bounding box center [227, 296] width 73 height 25
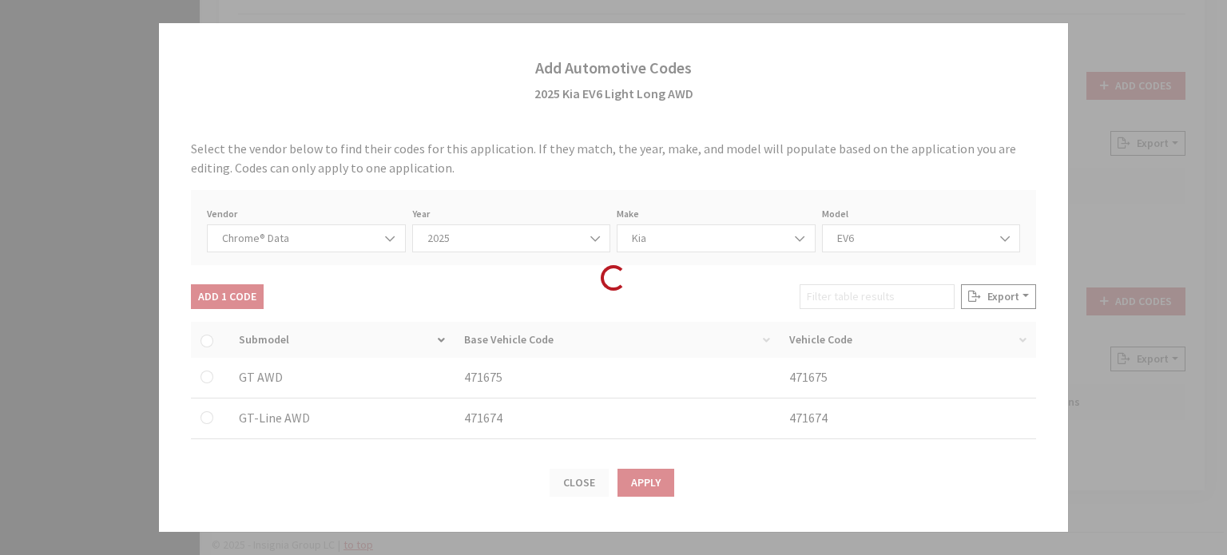
checkbox input "false"
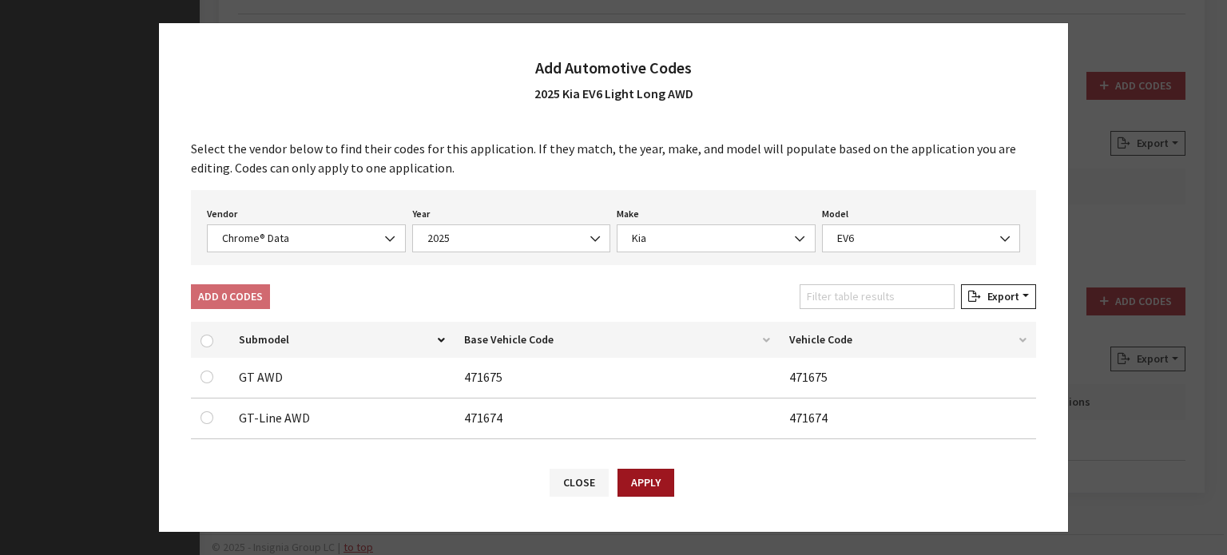
click at [631, 481] on button "Apply" at bounding box center [645, 483] width 57 height 28
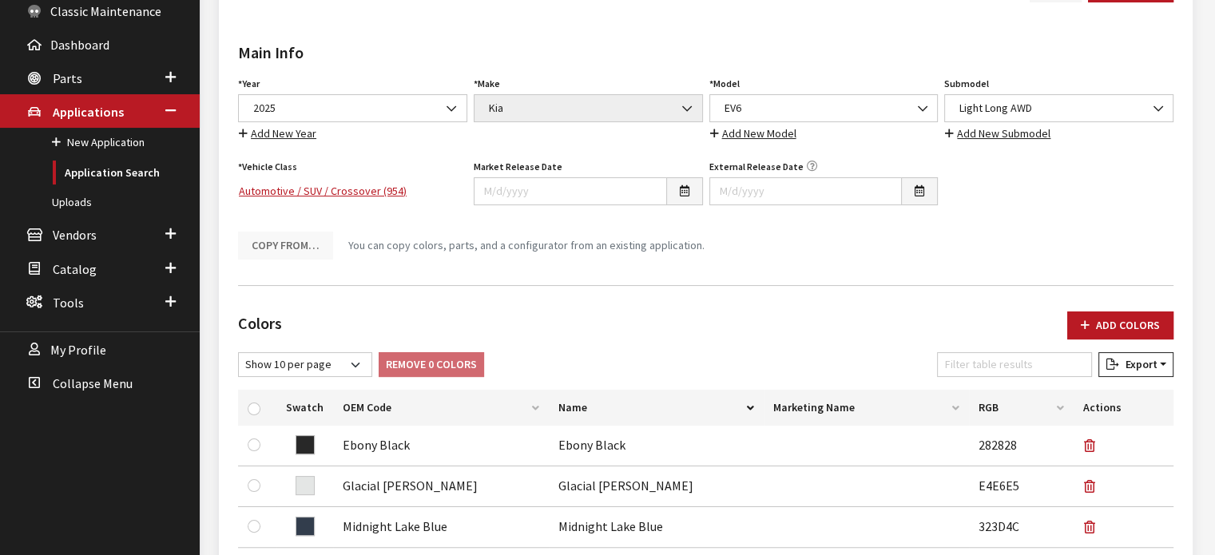
scroll to position [89, 0]
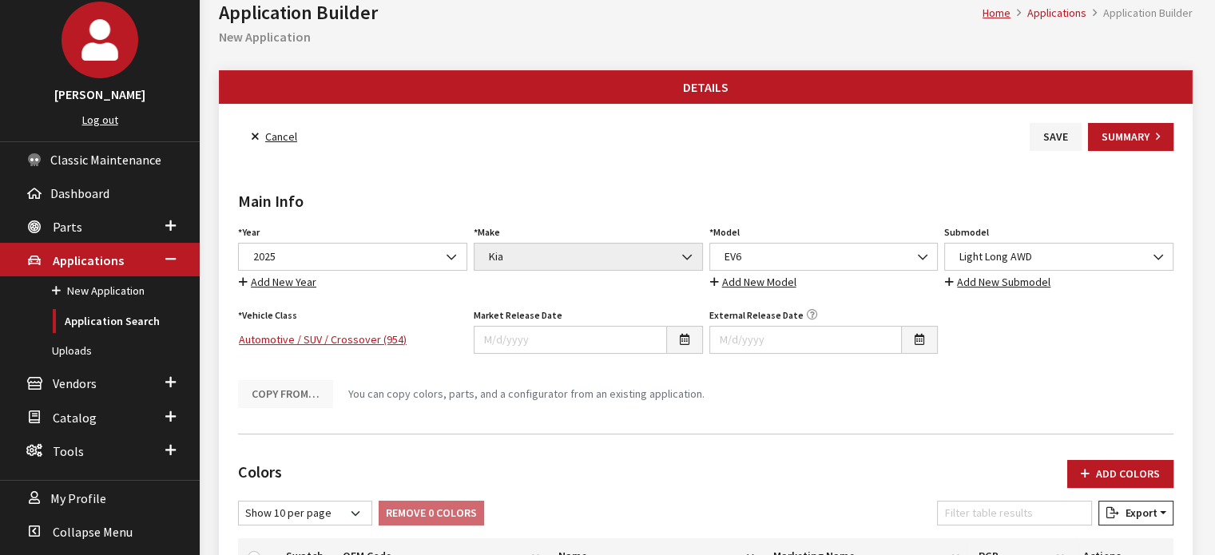
click at [1060, 126] on button "Save" at bounding box center [1055, 137] width 52 height 28
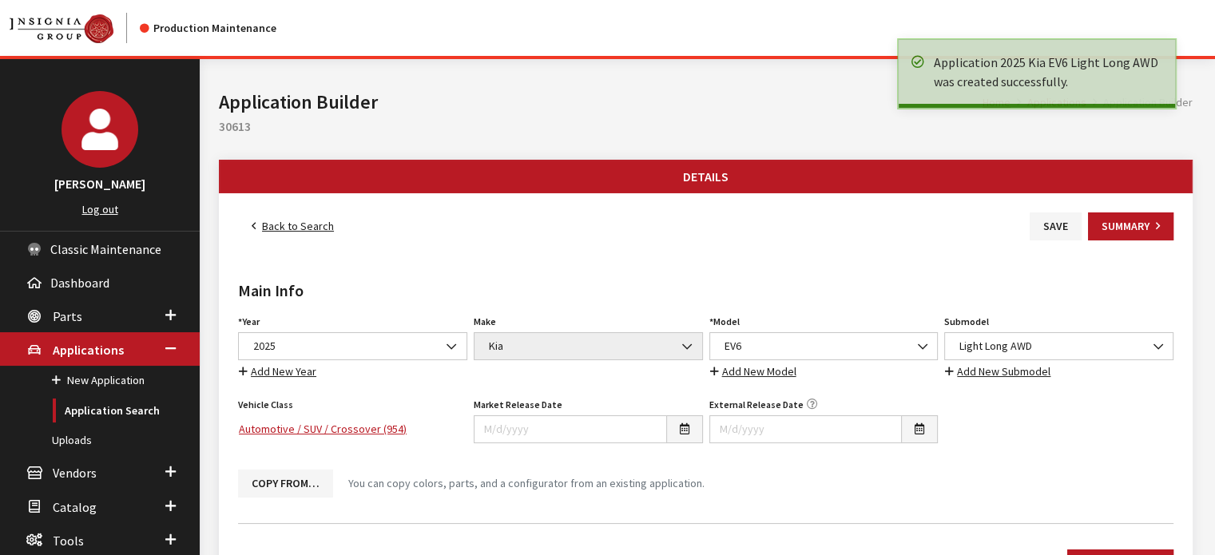
click at [291, 264] on div "Main Info Year Select Year [DATE] 2025 2024 2023 2022 2021 2020 2019 2018 2017 …" at bounding box center [705, 375] width 941 height 270
click at [299, 213] on link "Back to Search" at bounding box center [292, 226] width 109 height 28
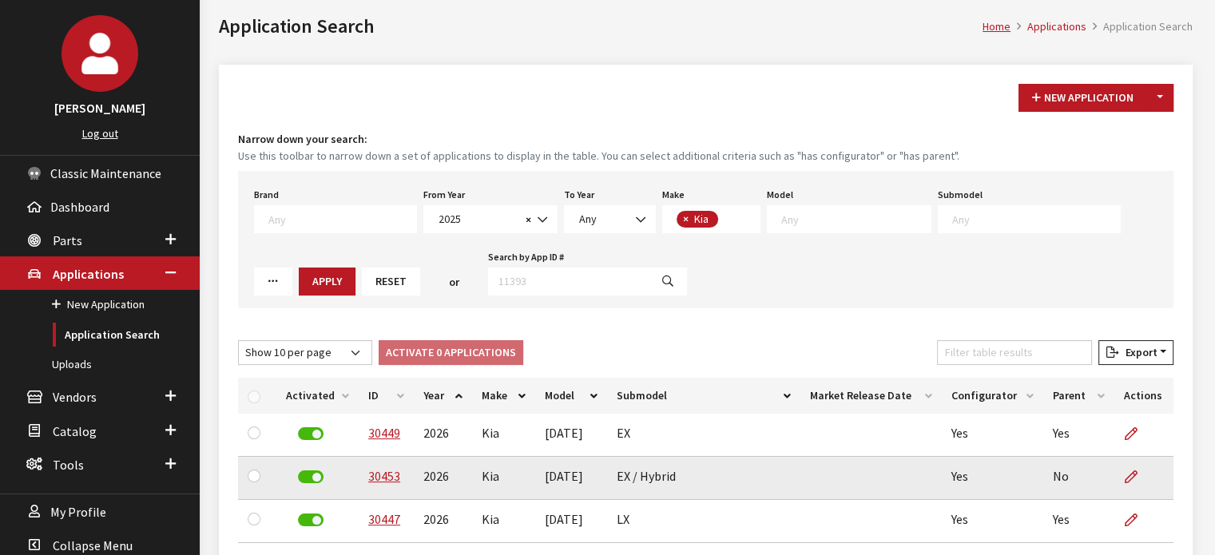
scroll to position [240, 0]
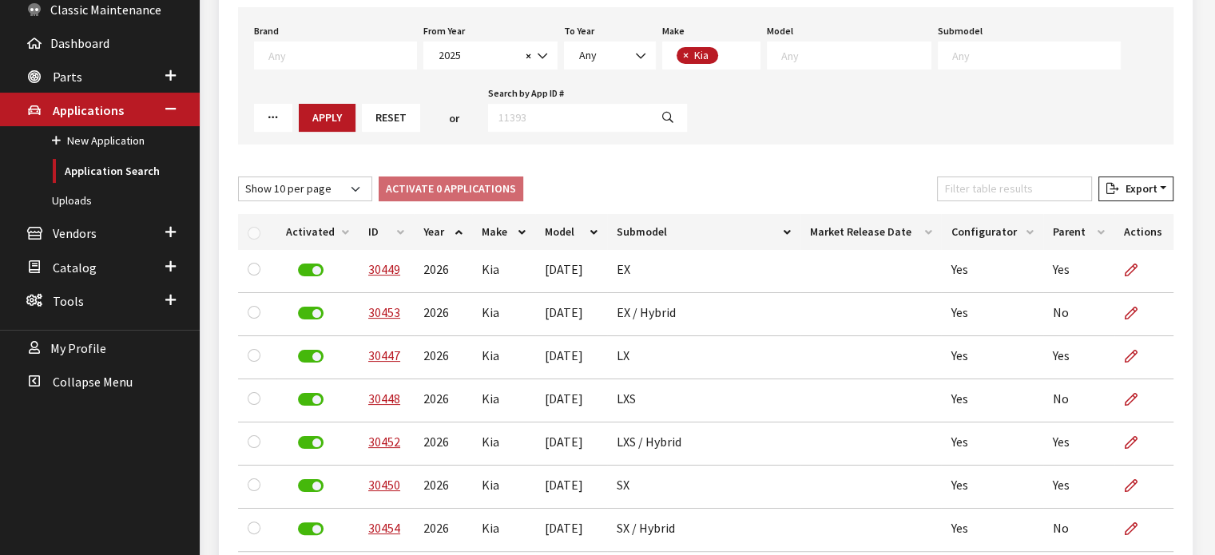
click at [767, 46] on span at bounding box center [849, 56] width 165 height 28
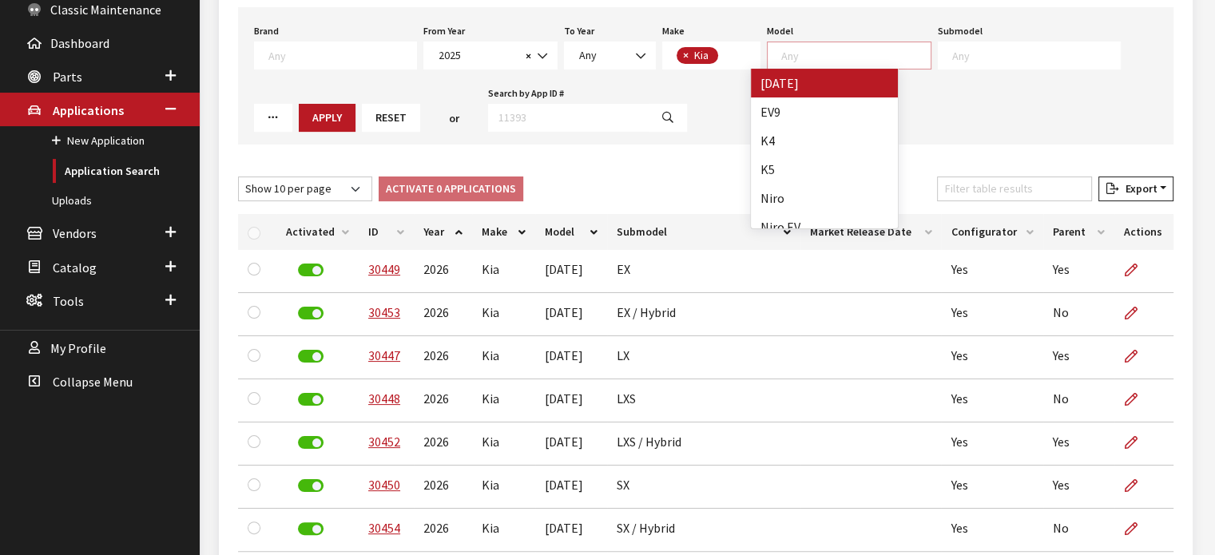
scroll to position [1, 0]
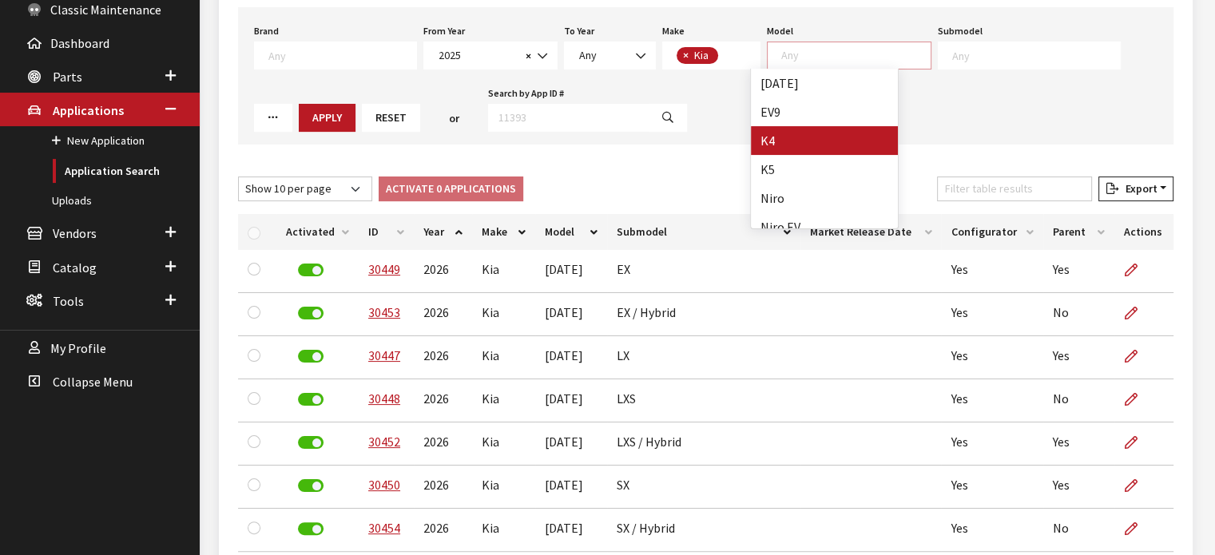
click at [362, 121] on button "Reset" at bounding box center [391, 118] width 58 height 28
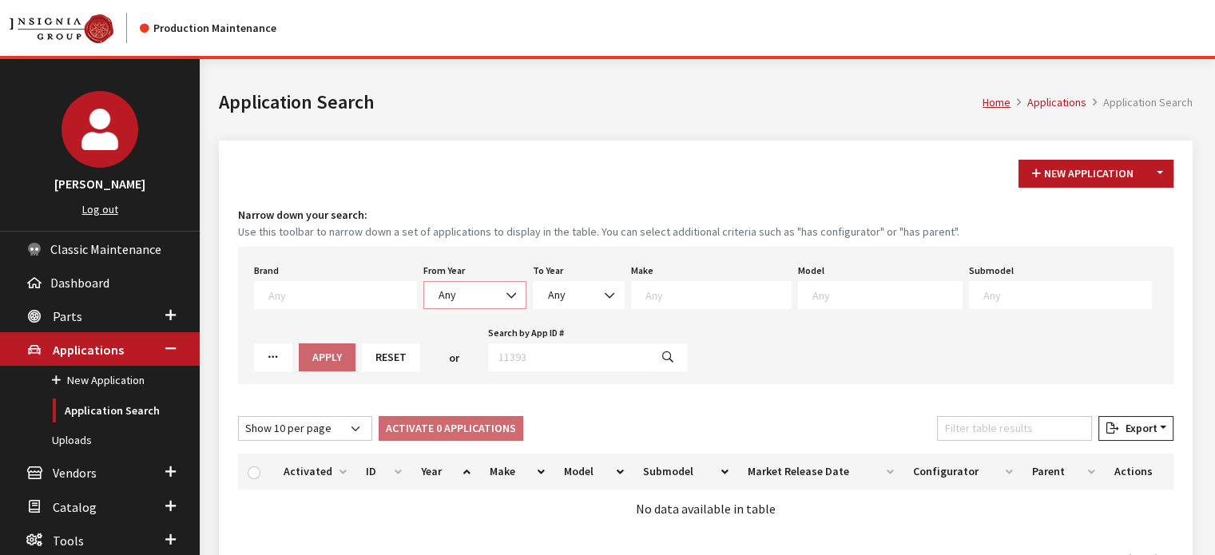
click at [434, 304] on span "Any" at bounding box center [474, 295] width 103 height 28
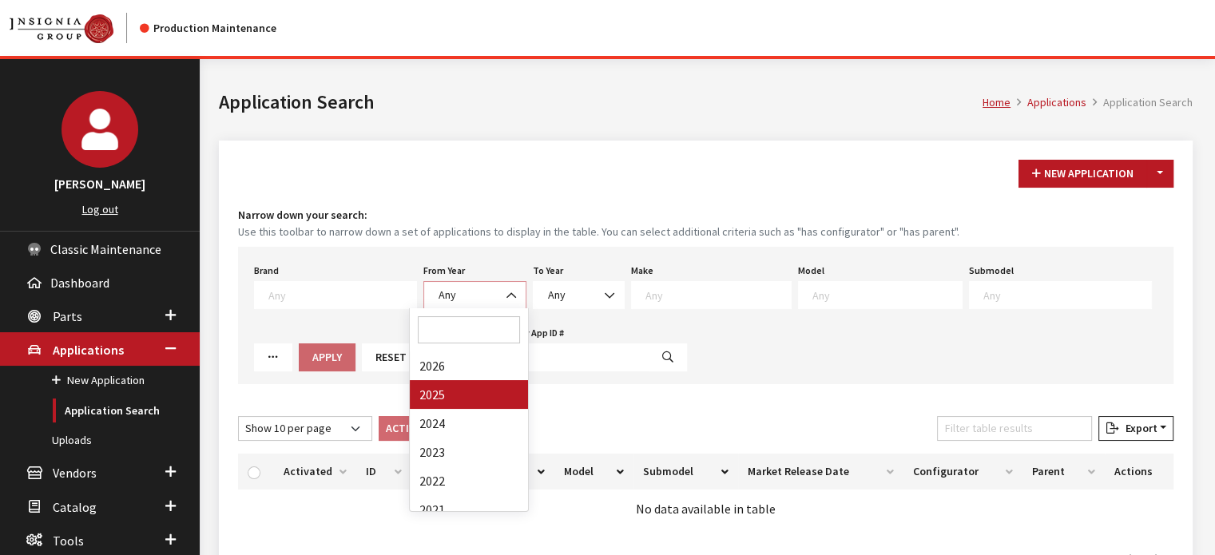
select select "2025"
select select
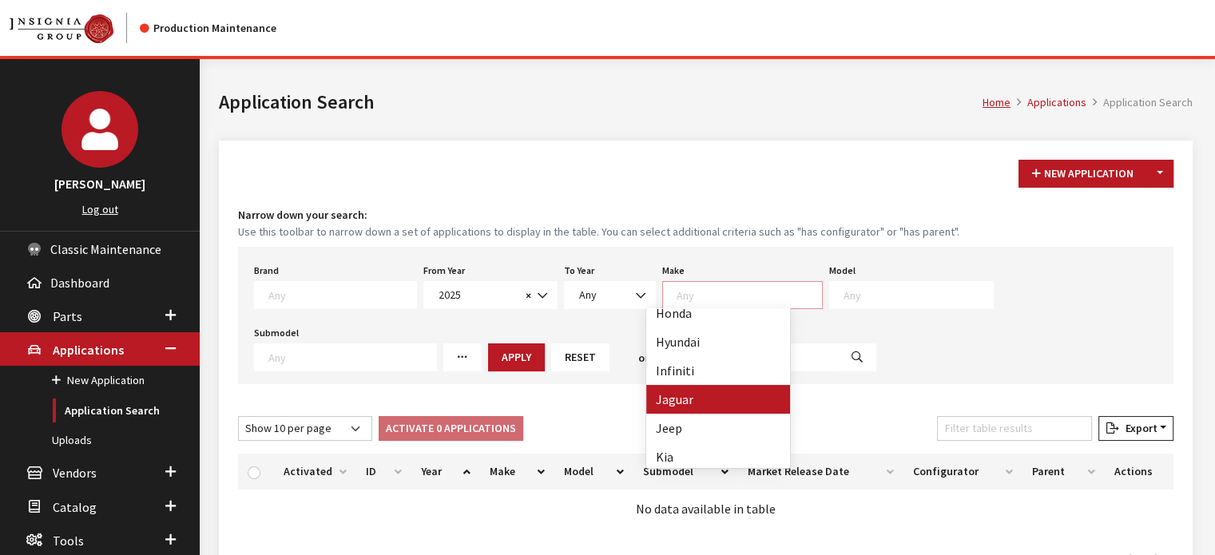
scroll to position [479, 0]
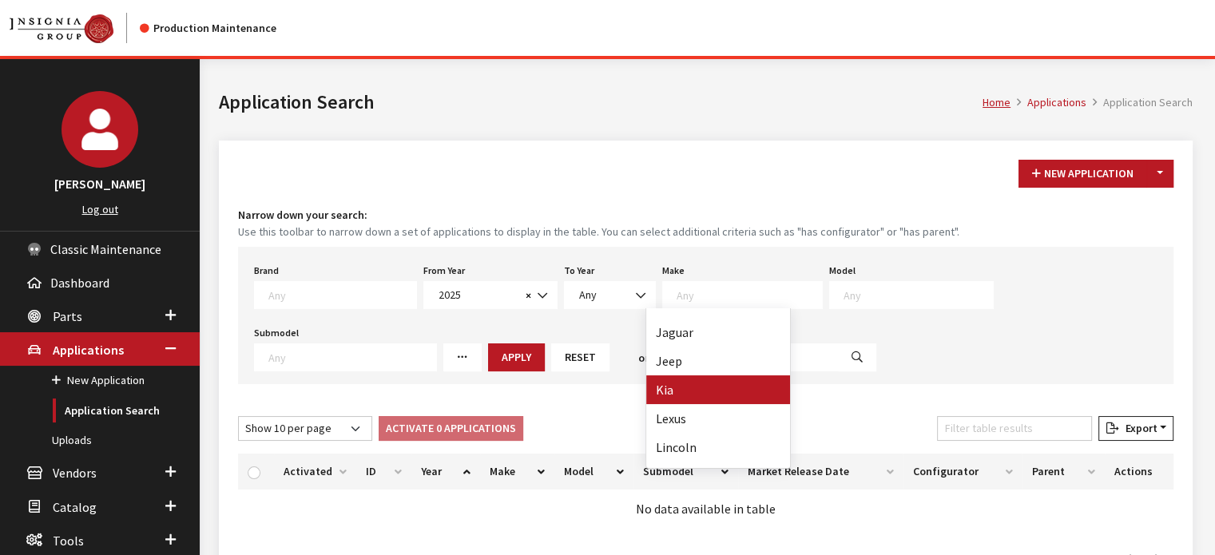
drag, startPoint x: 694, startPoint y: 379, endPoint x: 702, endPoint y: 378, distance: 8.1
select select "31"
select select
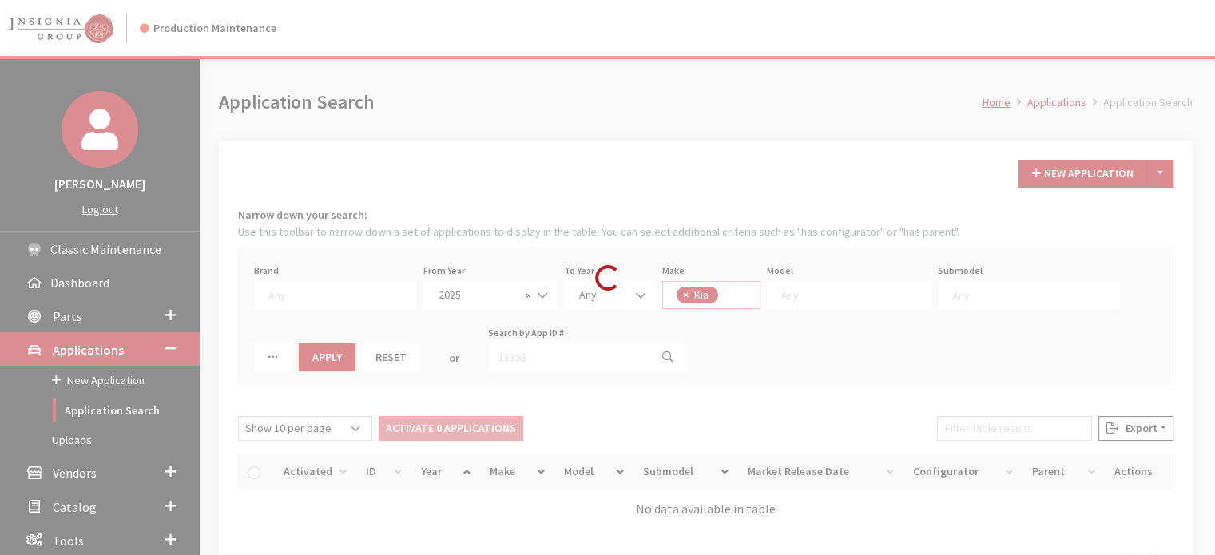
scroll to position [297, 0]
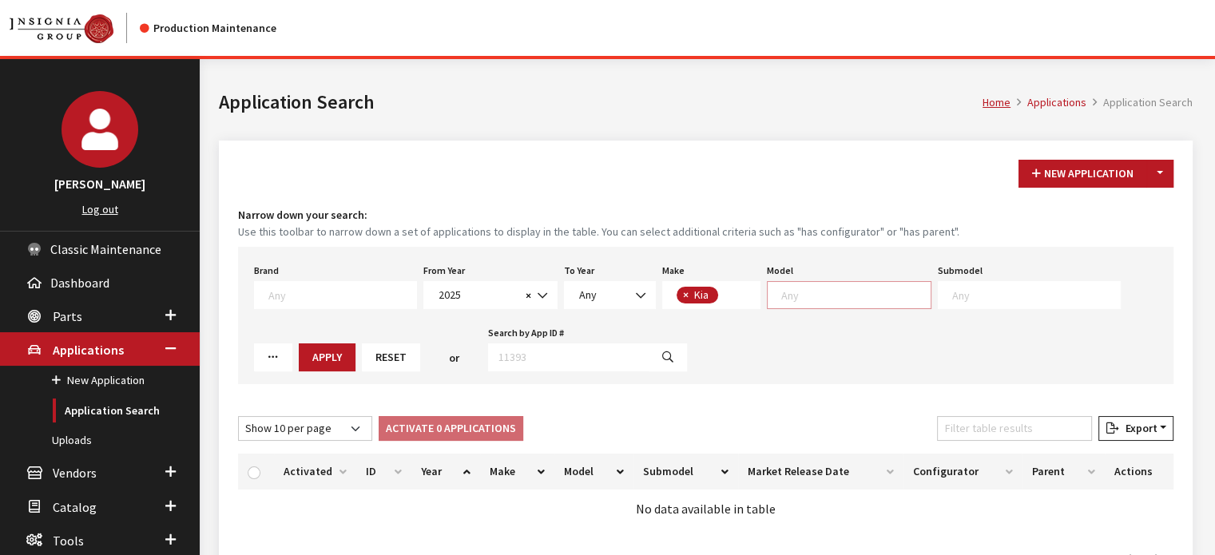
click at [861, 288] on textarea "Search" at bounding box center [855, 294] width 149 height 14
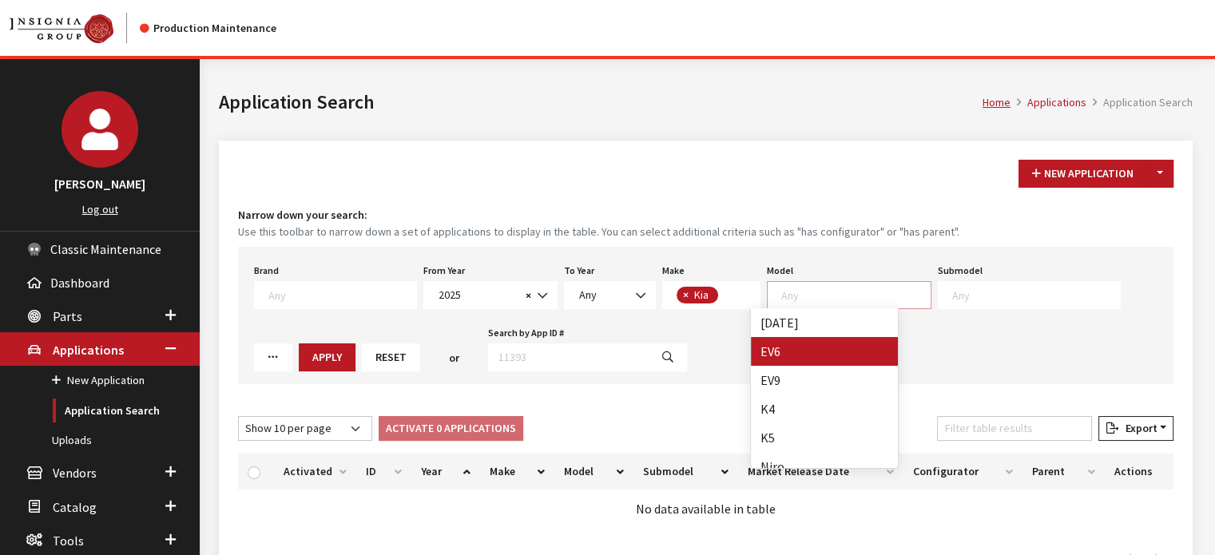
select select "1202"
select select
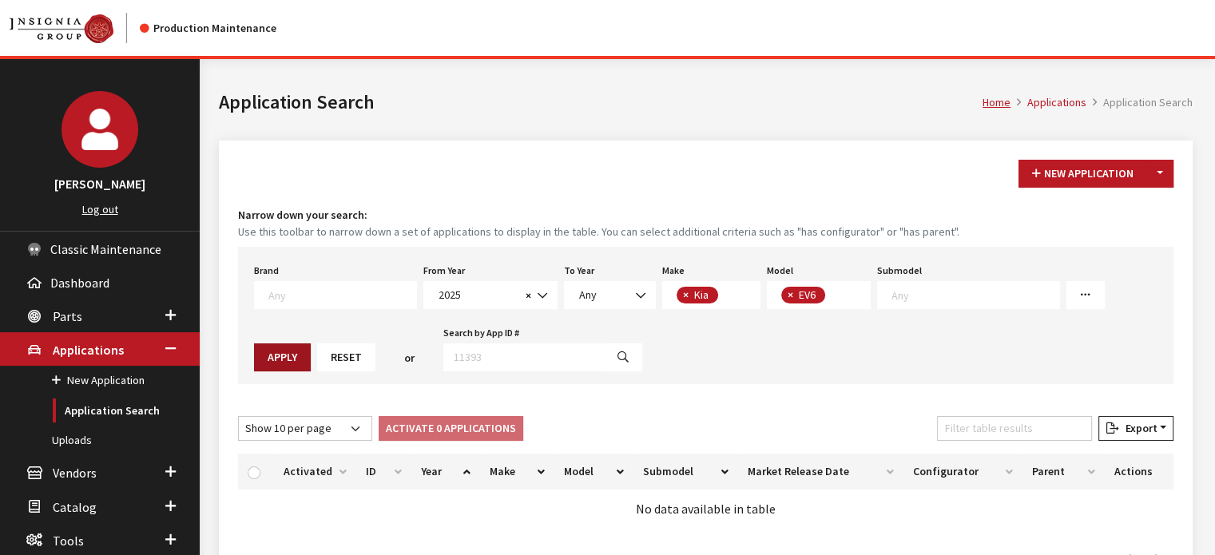
click at [311, 343] on button "Apply" at bounding box center [282, 357] width 57 height 28
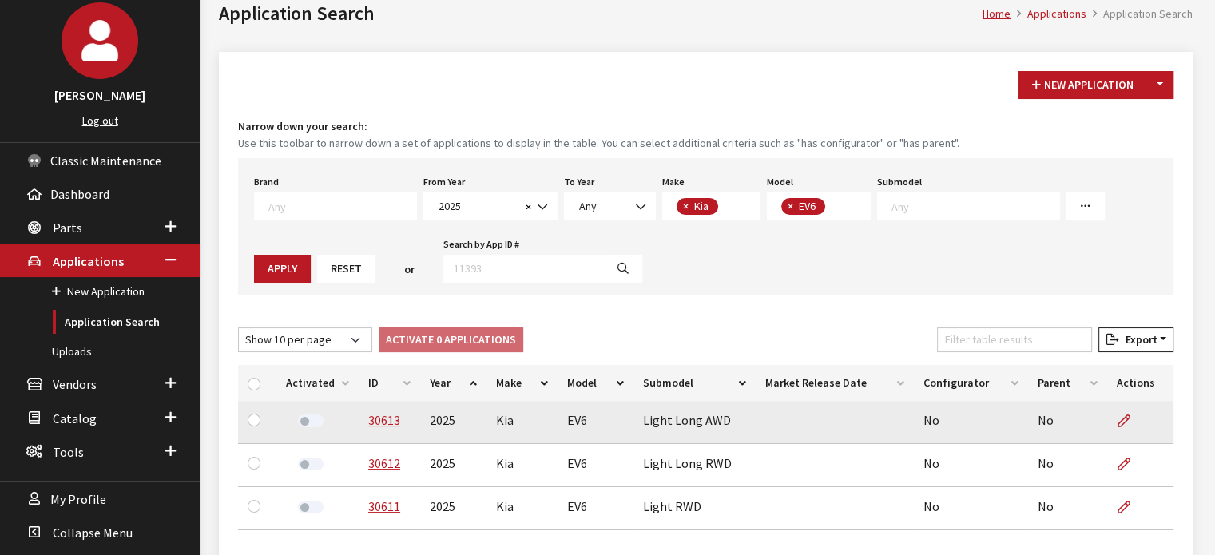
scroll to position [197, 0]
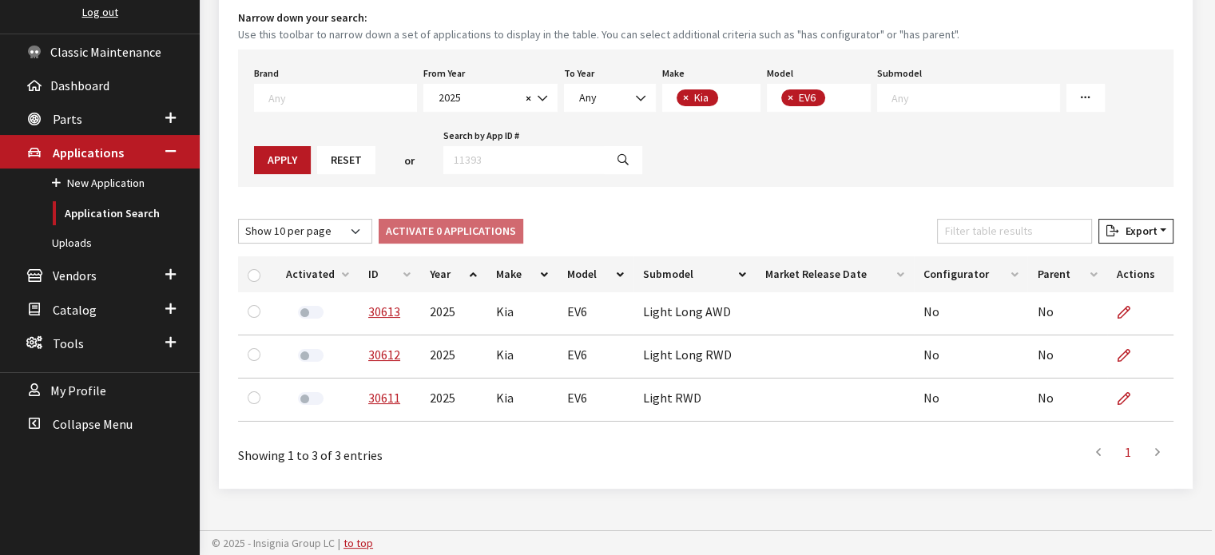
click at [376, 271] on th "ID" at bounding box center [389, 274] width 61 height 36
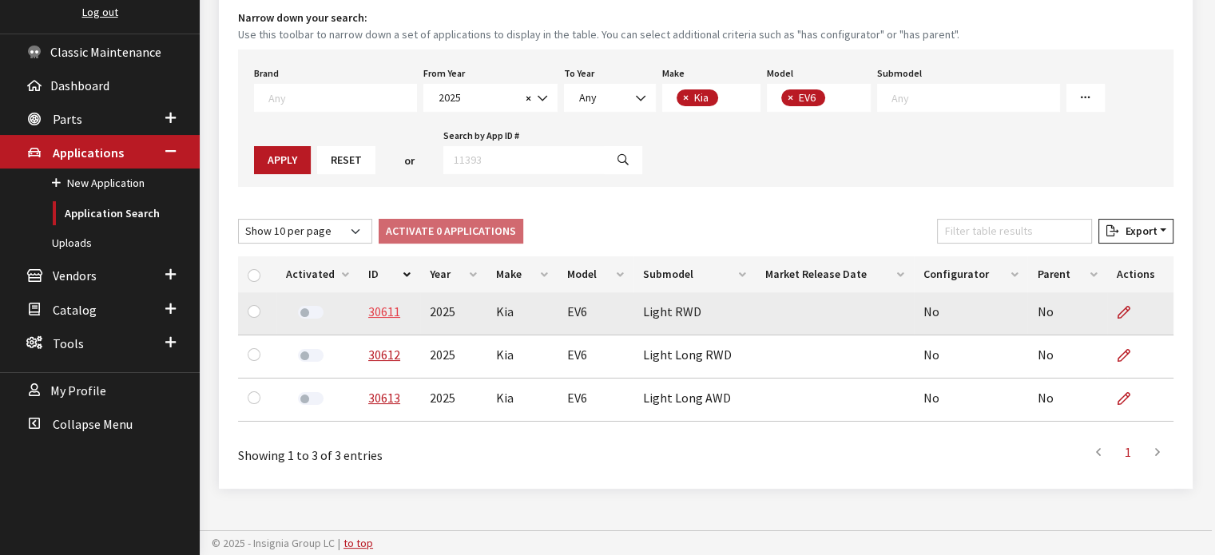
click at [383, 311] on link "30611" at bounding box center [384, 311] width 32 height 16
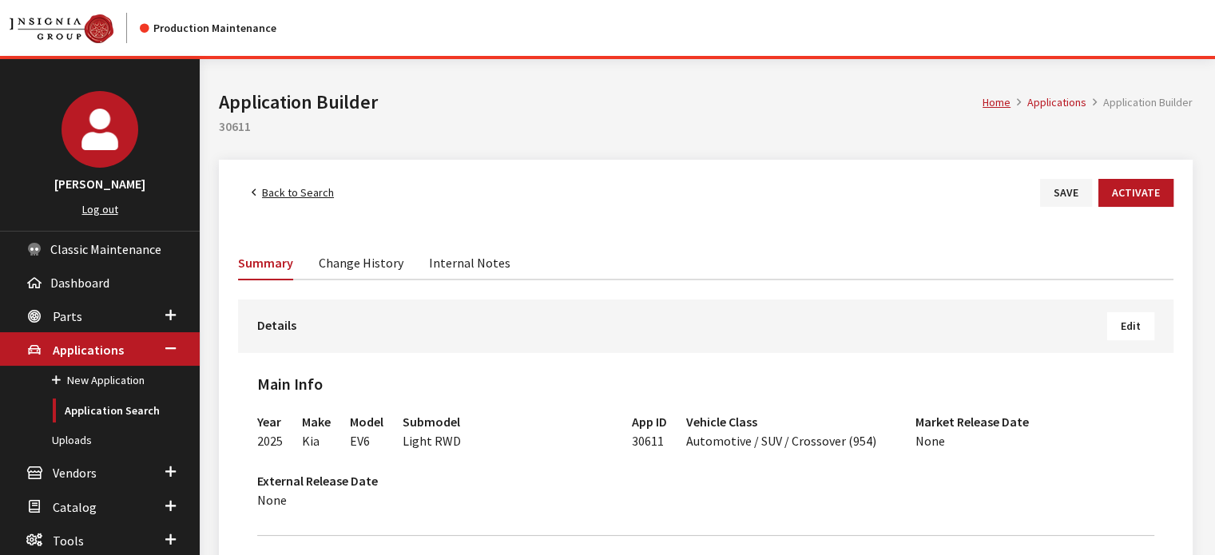
click at [1128, 314] on button "Edit" at bounding box center [1130, 326] width 47 height 28
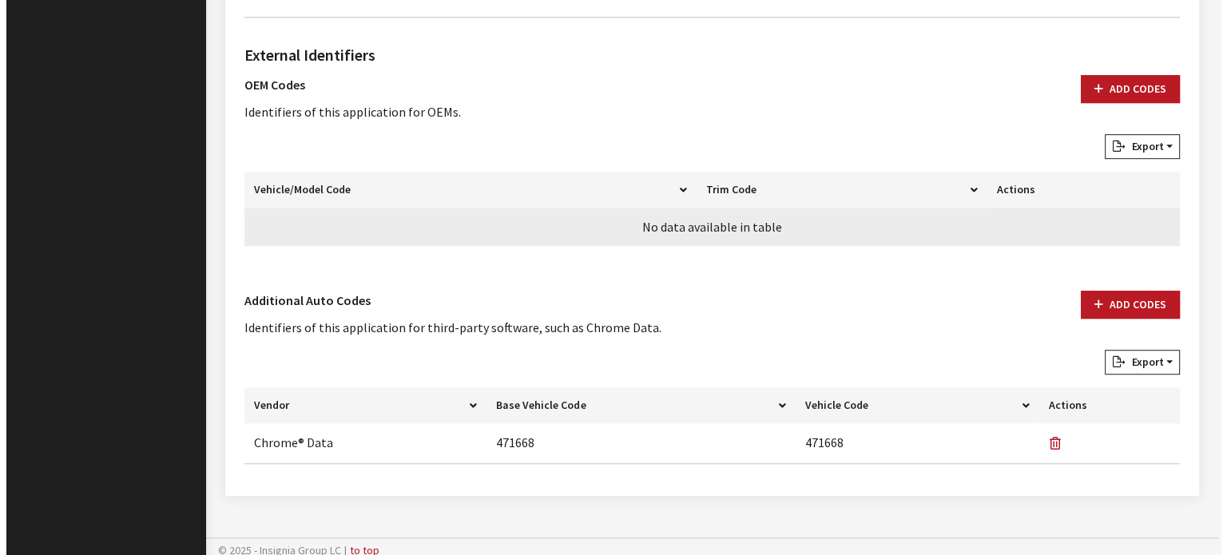
scroll to position [950, 0]
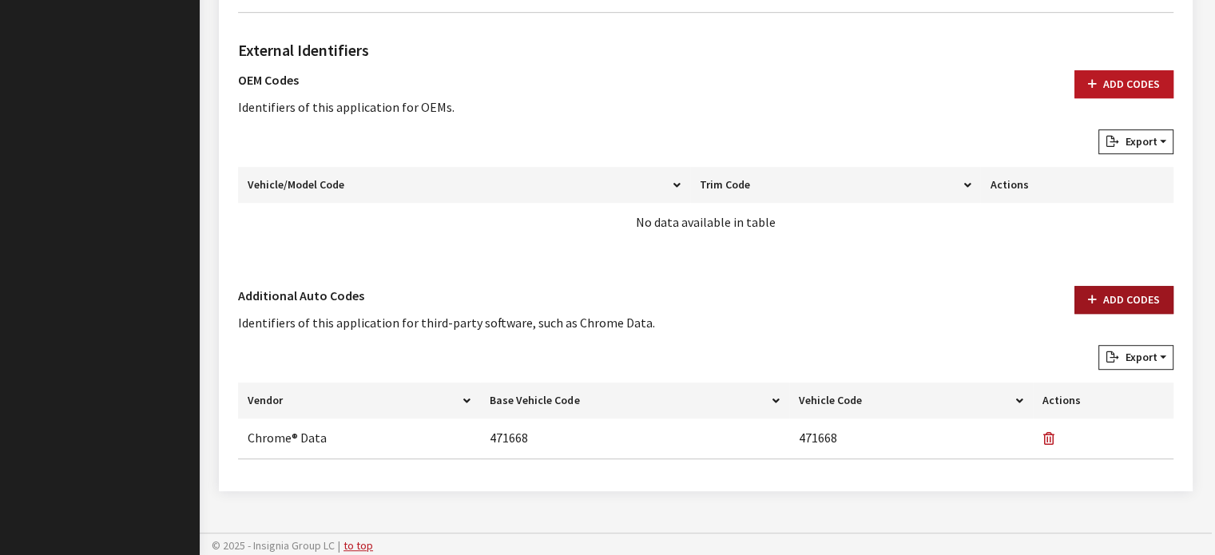
click at [1096, 309] on button "Add Codes" at bounding box center [1123, 300] width 99 height 28
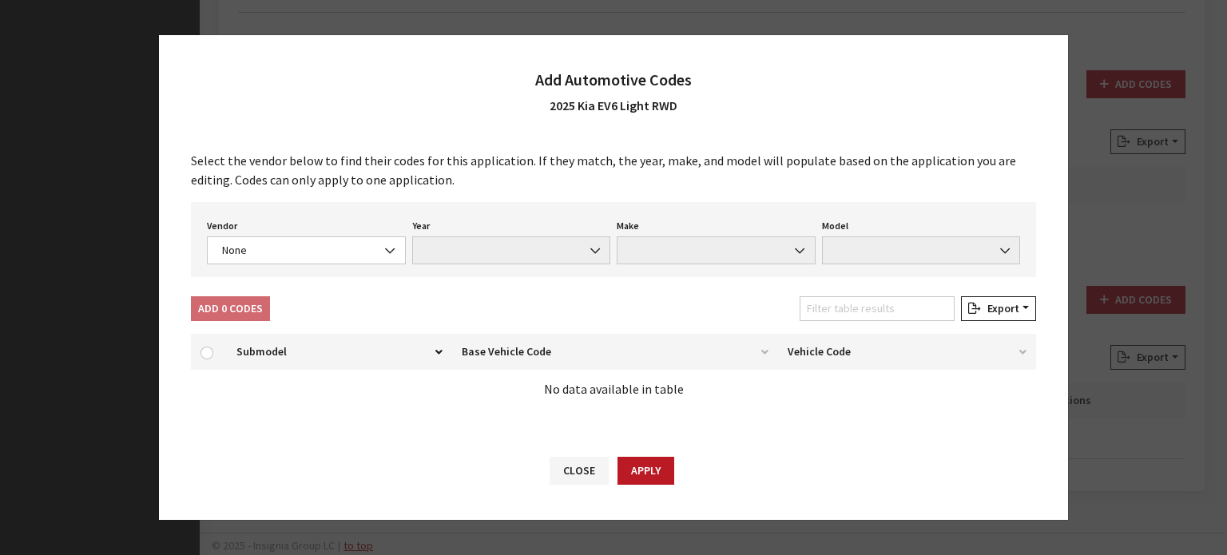
click at [335, 234] on div "Vendor None Chrome® Data Aftermarket Catalog Exchange Standard None" at bounding box center [306, 240] width 205 height 50
click at [335, 247] on span "None" at bounding box center [306, 250] width 178 height 17
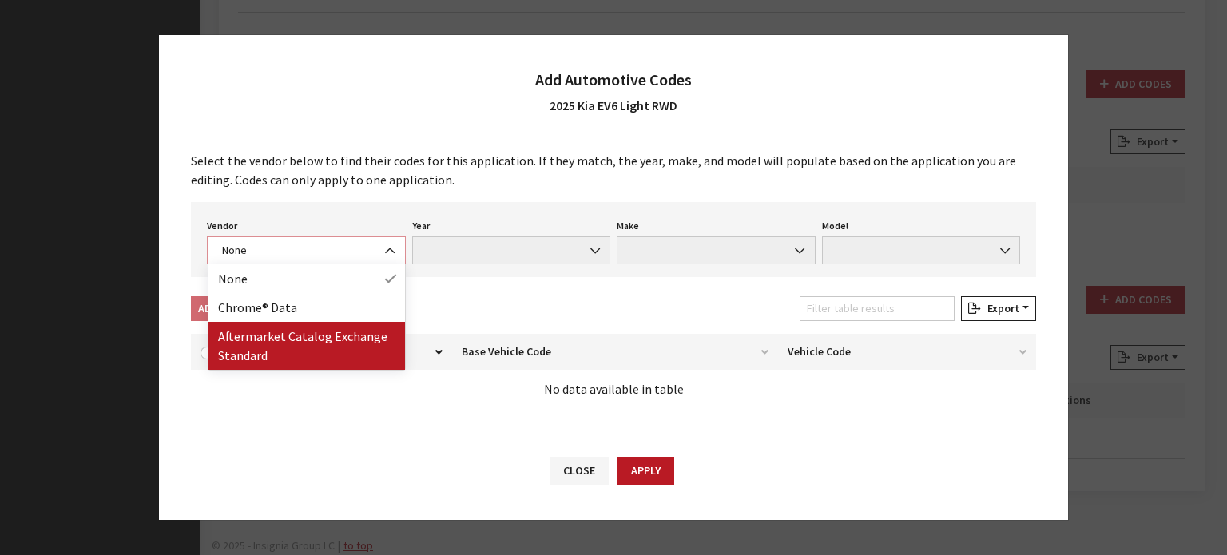
select select "2"
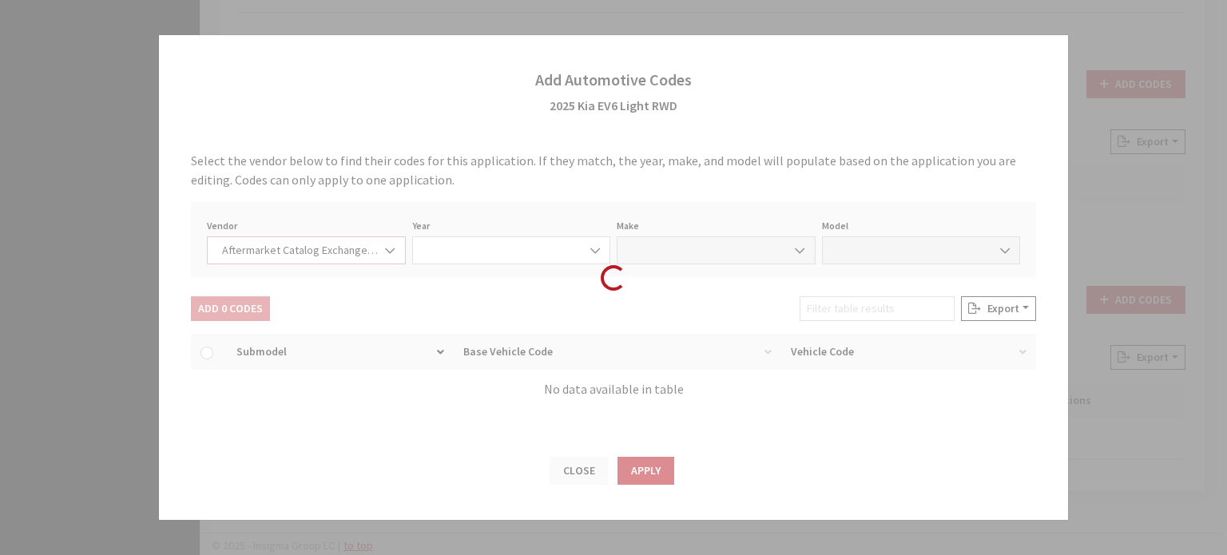
select select "2025"
select select "21"
select select "29372"
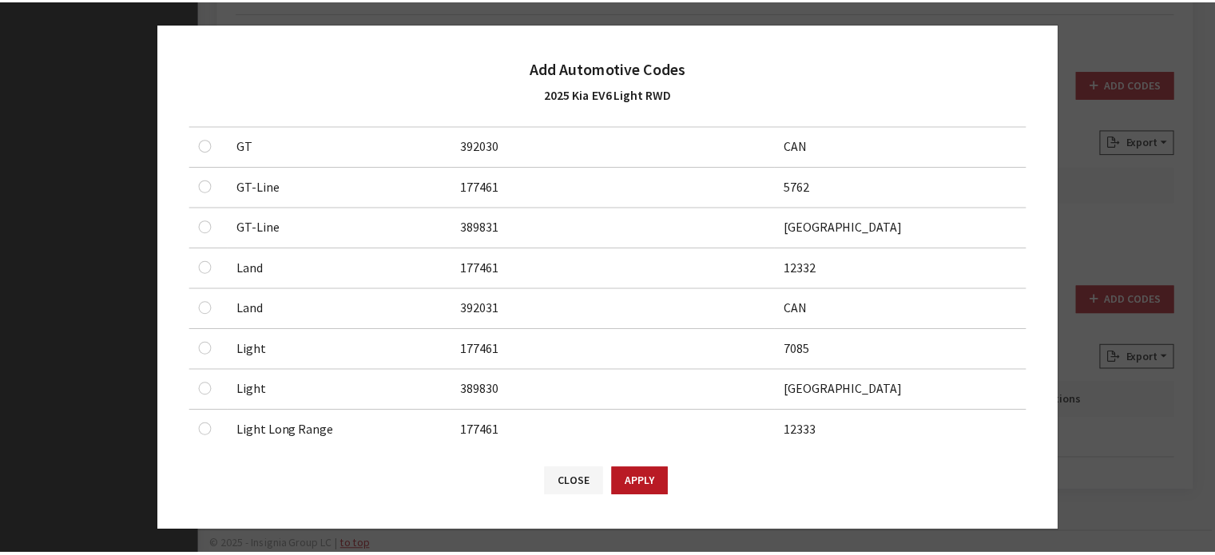
scroll to position [399, 0]
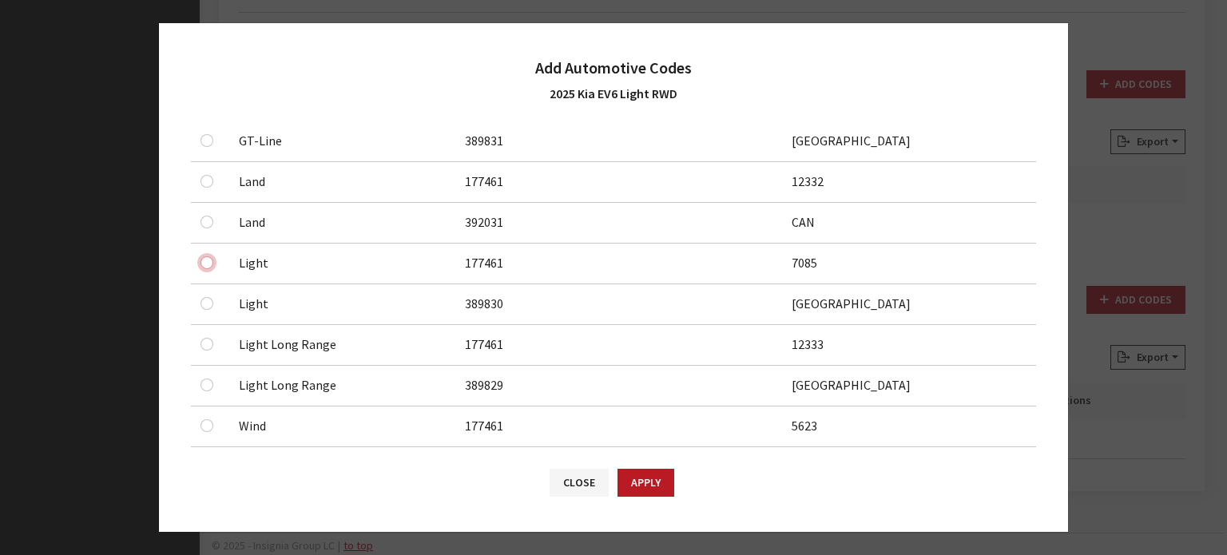
click at [204, 25] on input "checkbox" at bounding box center [206, 18] width 13 height 13
checkbox input "true"
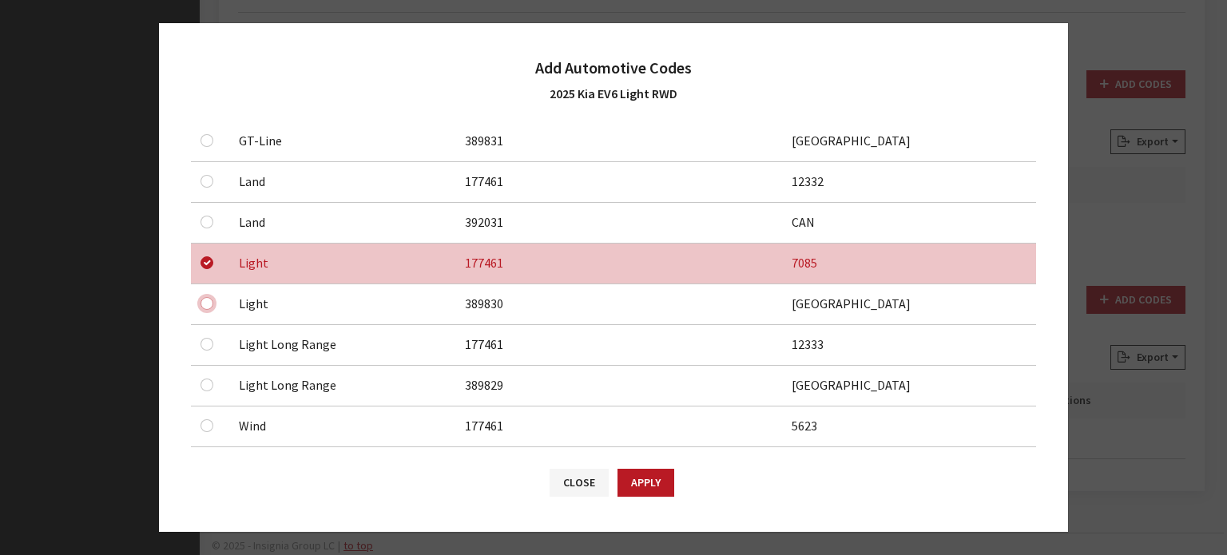
checkbox input "true"
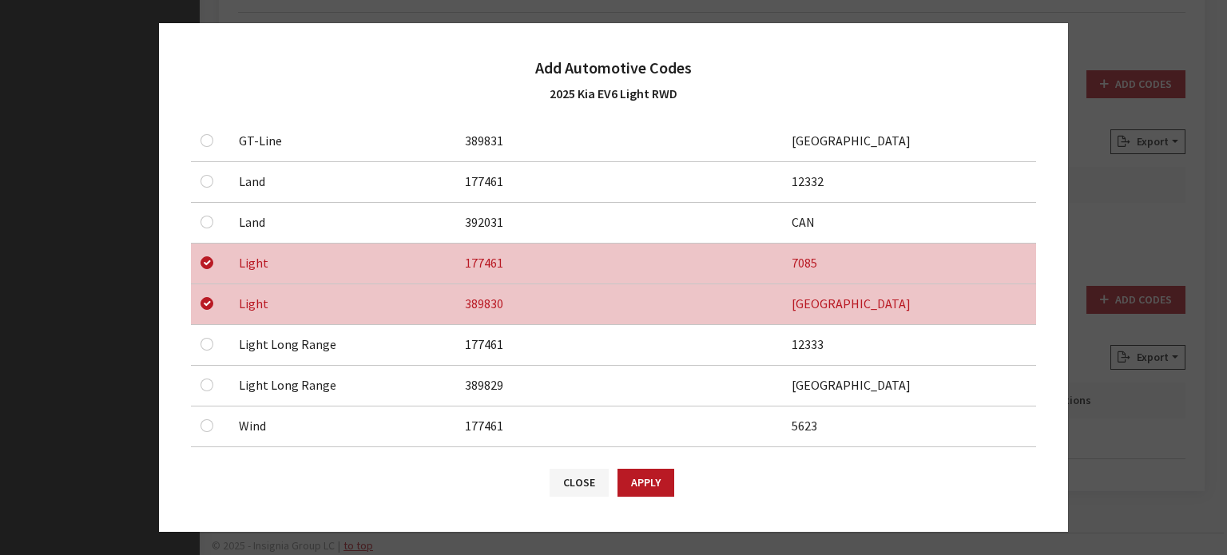
click at [633, 478] on button "Apply" at bounding box center [645, 483] width 57 height 28
checkbox input "false"
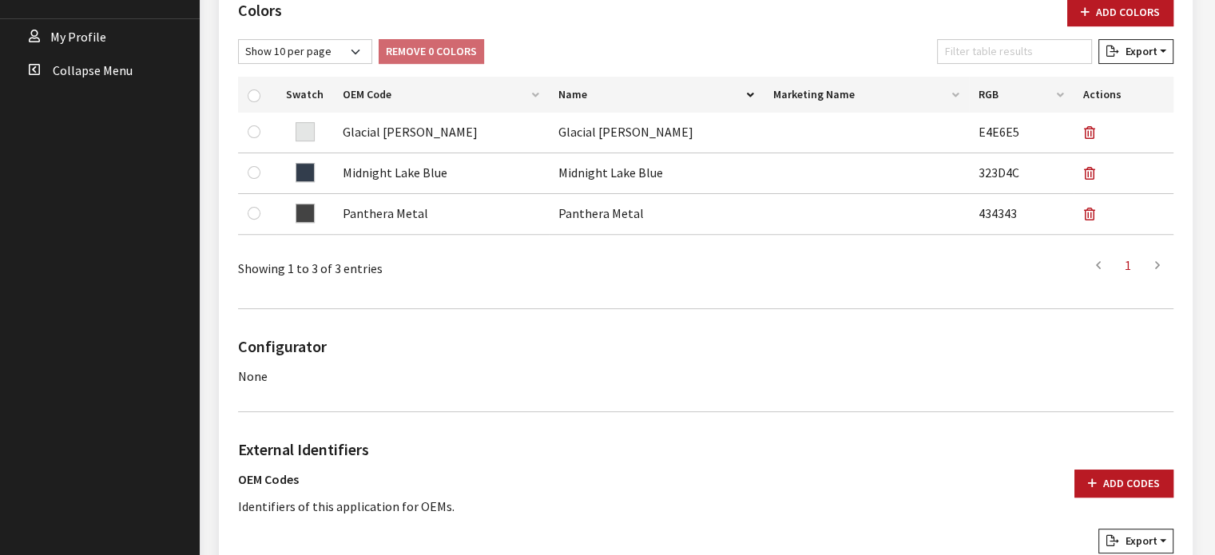
scroll to position [72, 0]
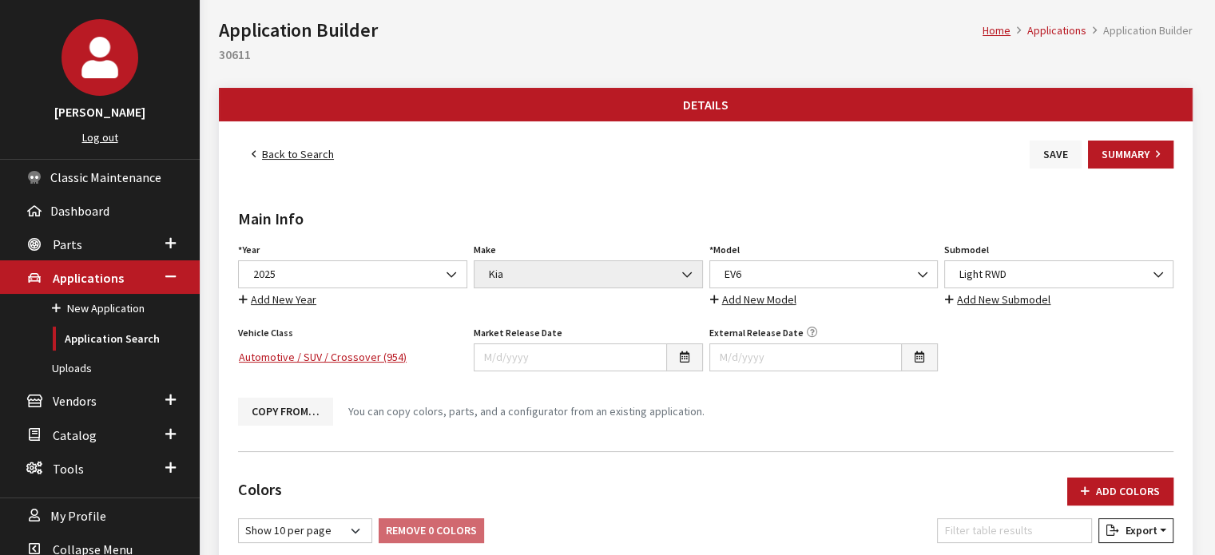
click at [1045, 166] on button "Save" at bounding box center [1055, 155] width 52 height 28
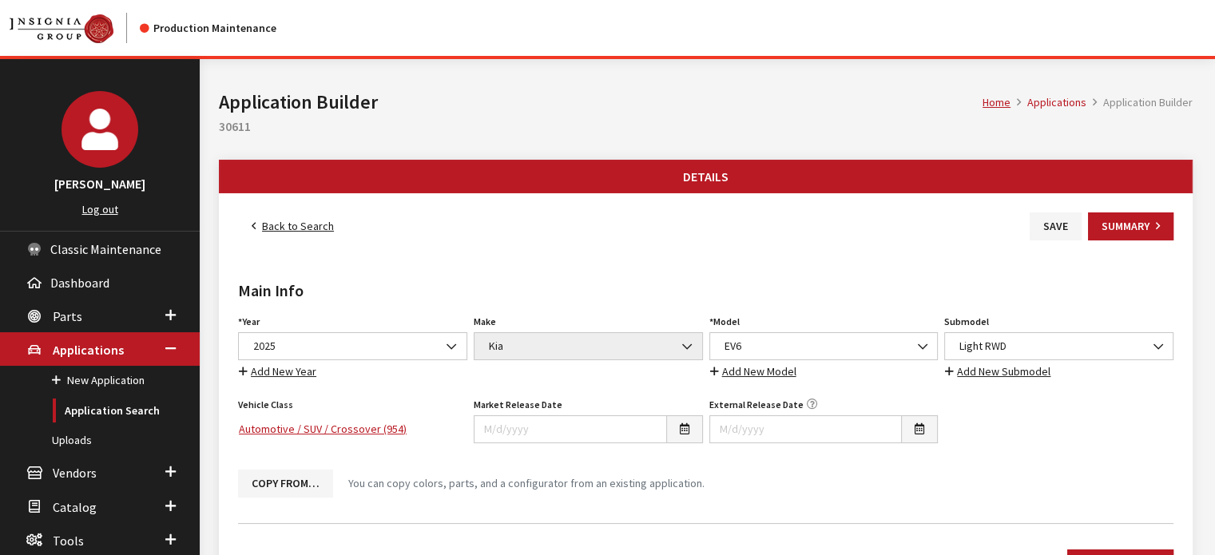
click at [268, 222] on link "Back to Search" at bounding box center [292, 226] width 109 height 28
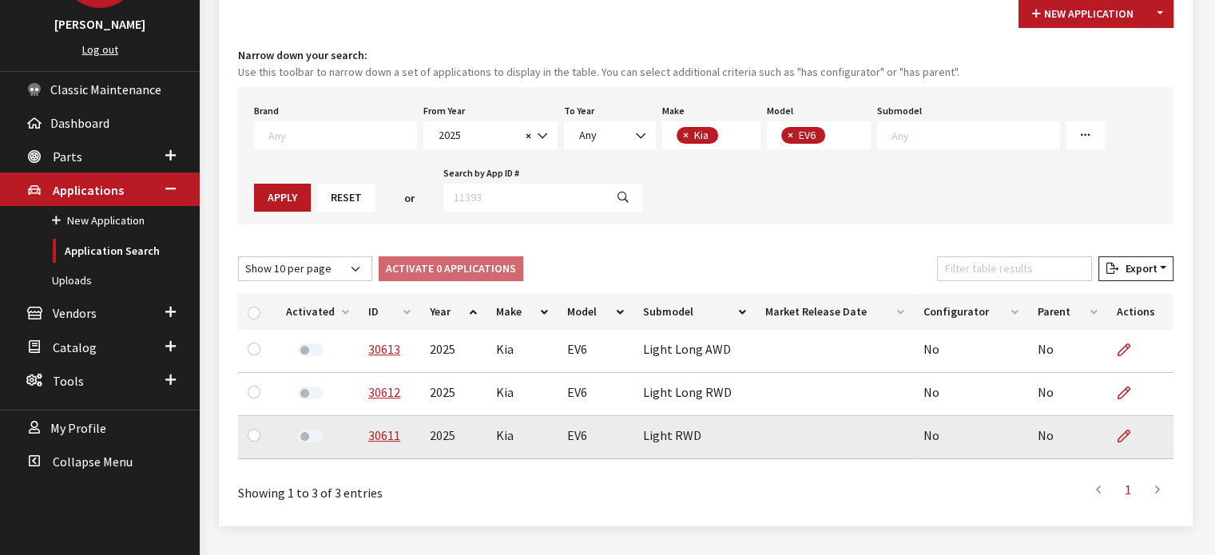
scroll to position [197, 0]
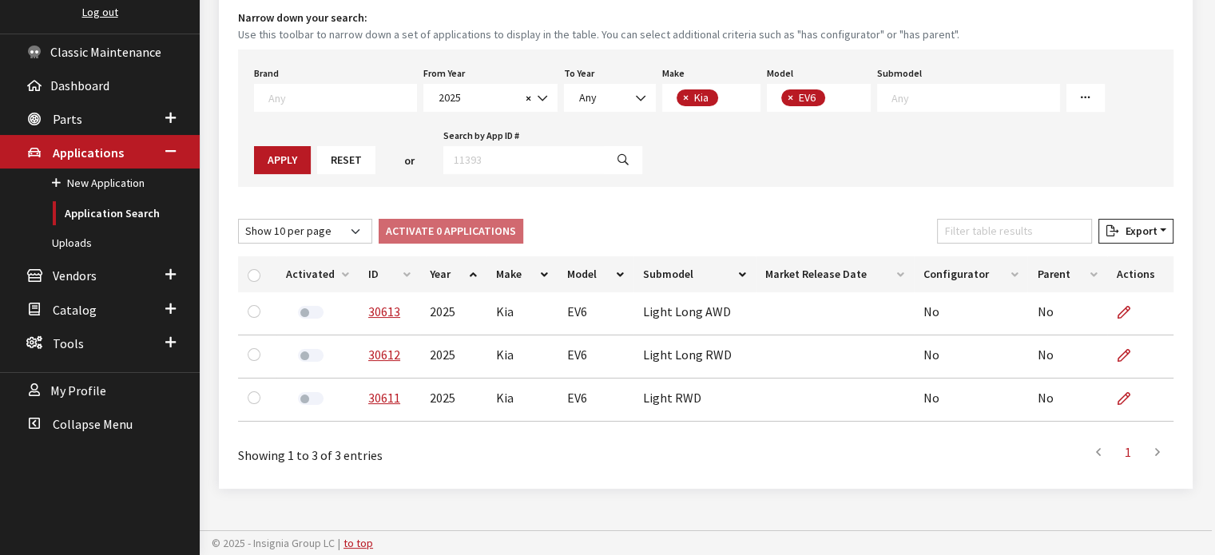
click at [392, 258] on th "ID" at bounding box center [389, 274] width 61 height 36
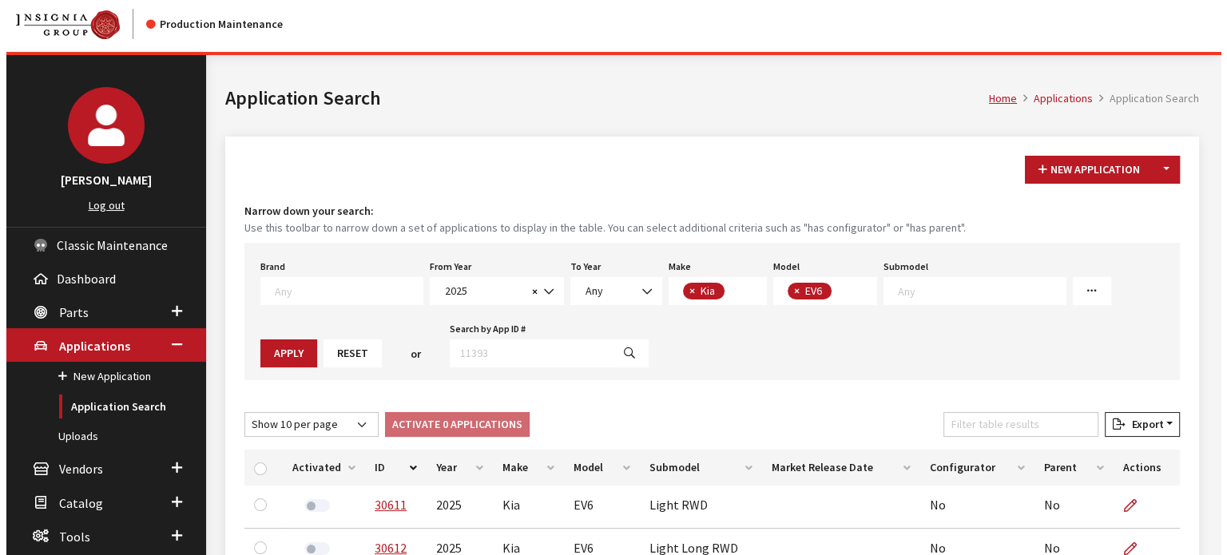
scroll to position [0, 0]
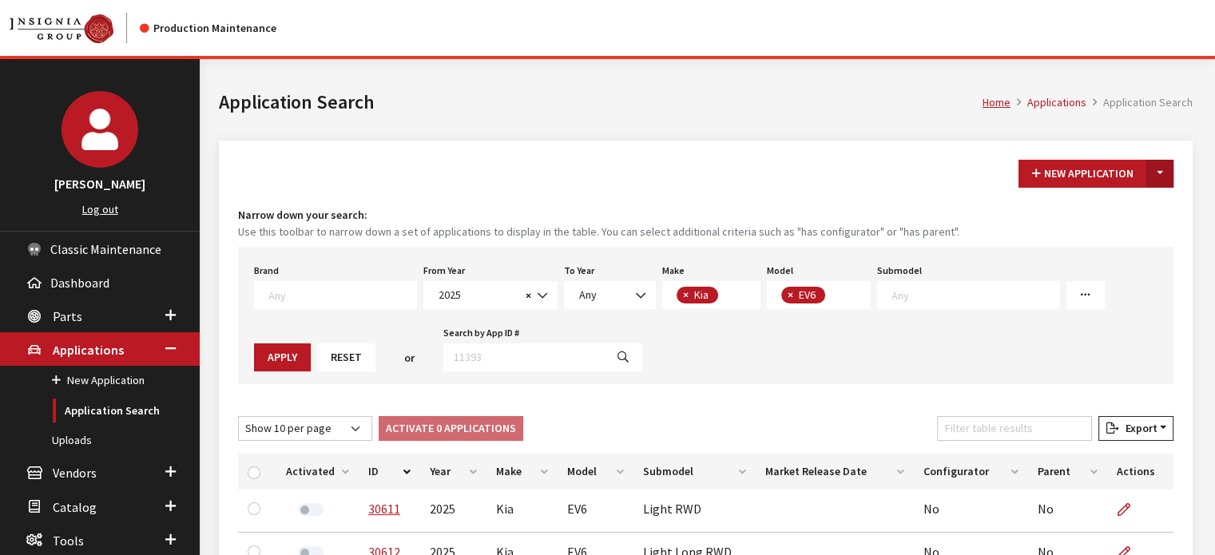
click at [1157, 170] on button "Toggle Dropdown" at bounding box center [1159, 174] width 27 height 28
click at [1138, 208] on button "New From Existing..." at bounding box center [1104, 207] width 137 height 28
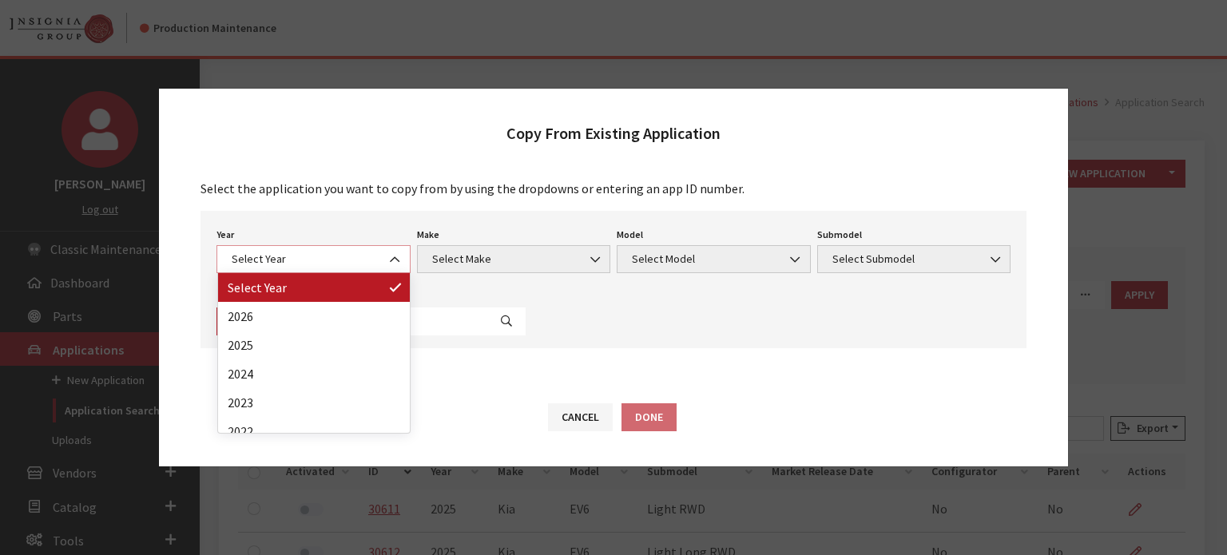
click at [272, 252] on span "Select Year" at bounding box center [313, 259] width 173 height 17
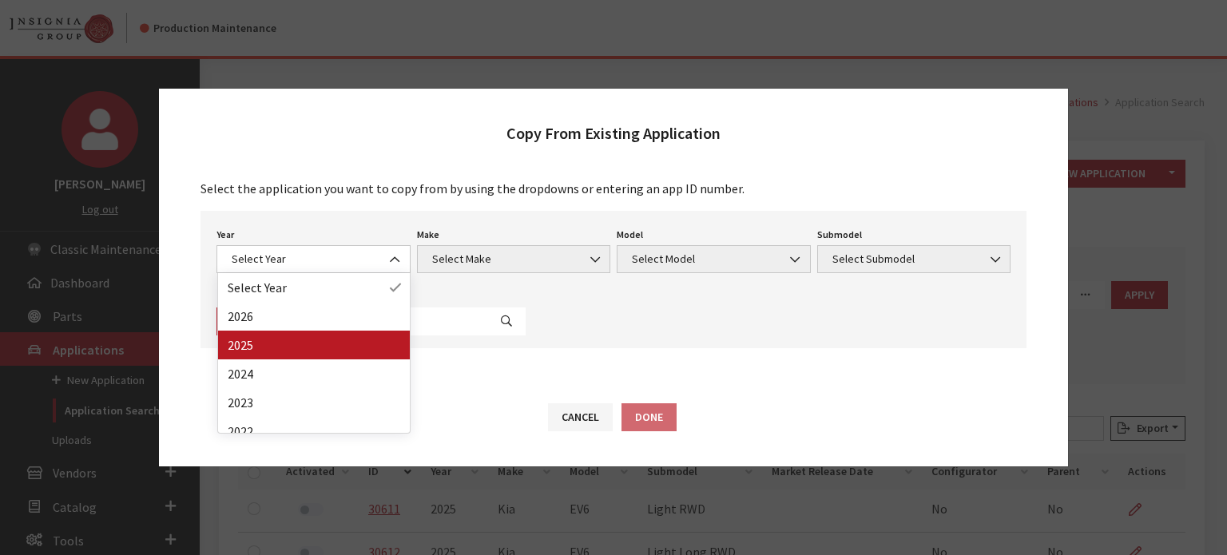
drag, startPoint x: 265, startPoint y: 327, endPoint x: 264, endPoint y: 339, distance: 12.8
select select "43"
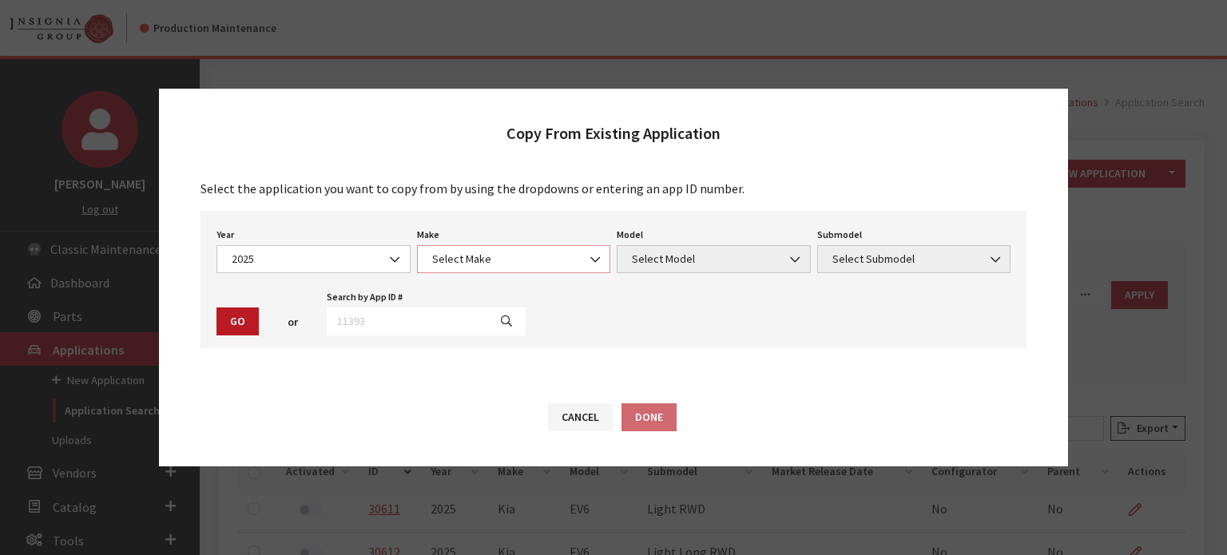
click at [505, 256] on span "Select Make" at bounding box center [513, 259] width 173 height 17
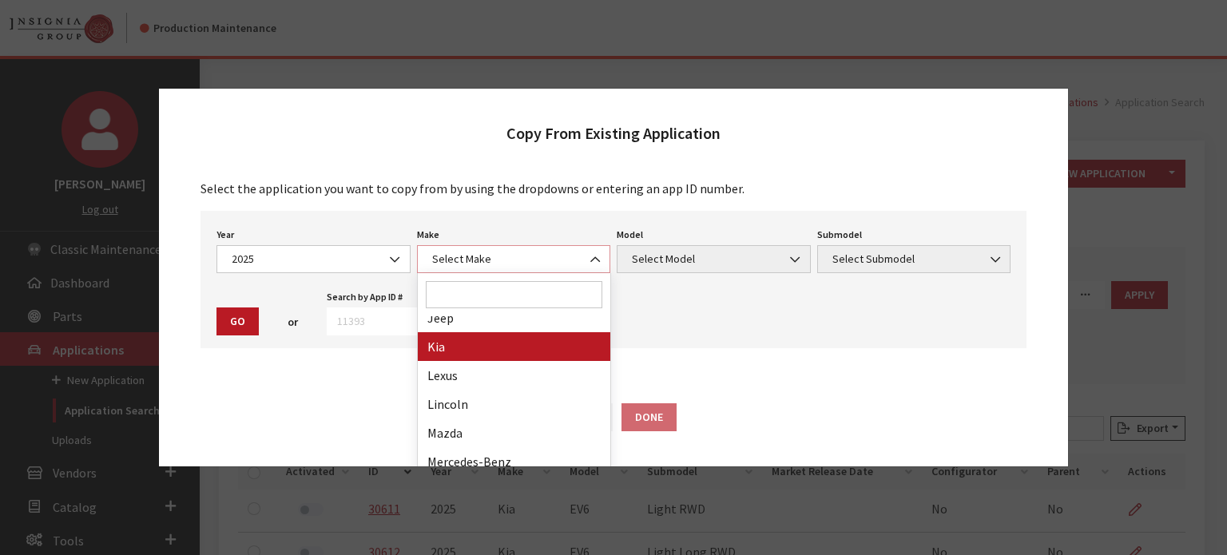
select select "31"
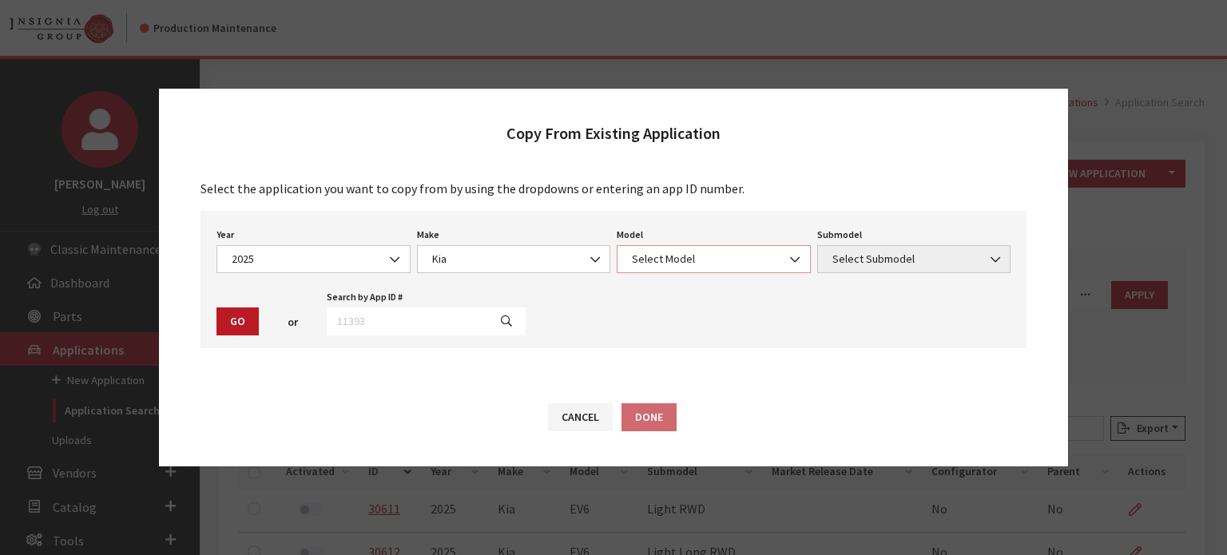
click at [709, 255] on span "Select Model" at bounding box center [713, 259] width 173 height 17
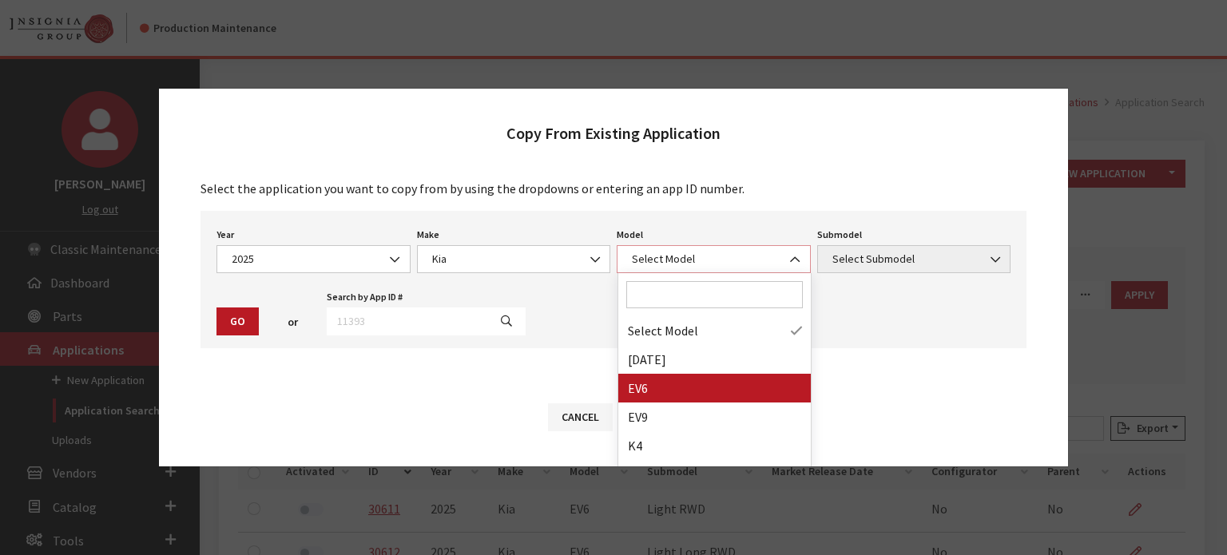
select select "1202"
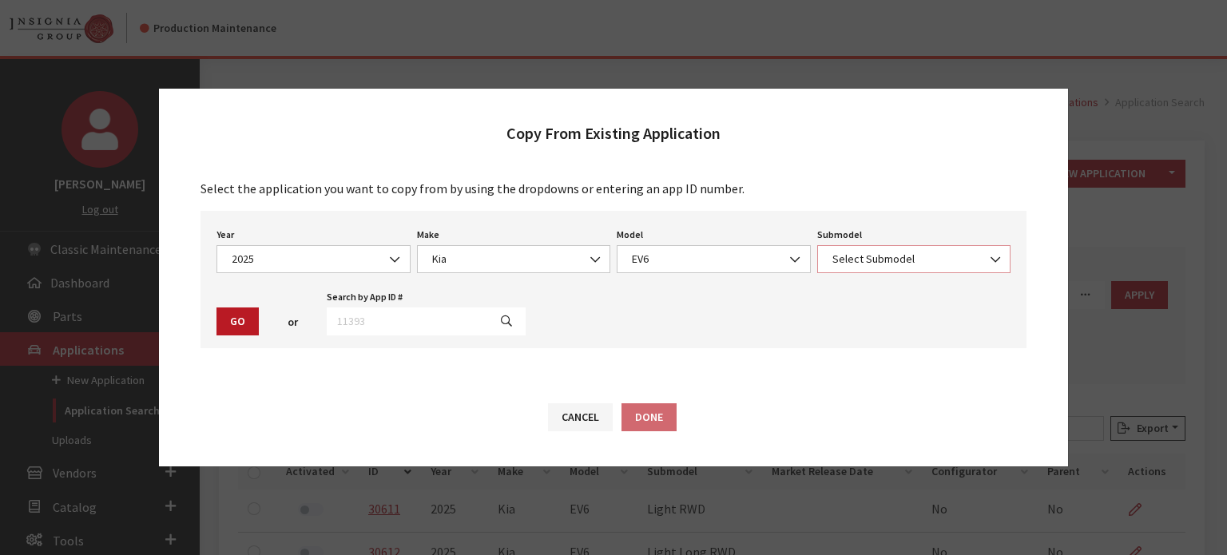
click at [893, 271] on span "Select Submodel" at bounding box center [914, 259] width 194 height 28
select select "4439"
click at [248, 322] on button "Go" at bounding box center [237, 321] width 42 height 28
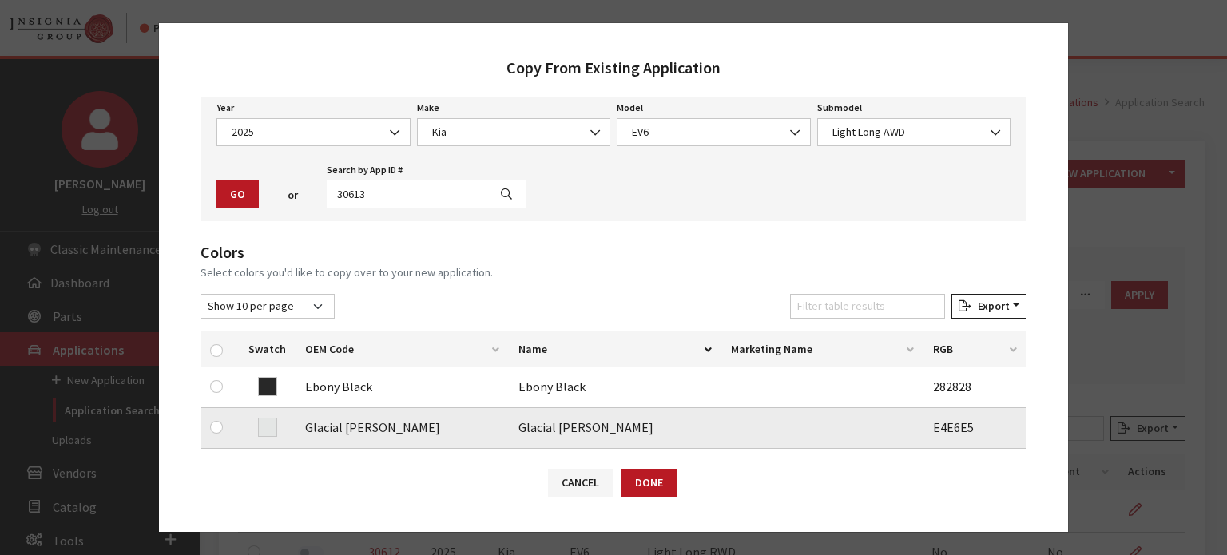
scroll to position [160, 0]
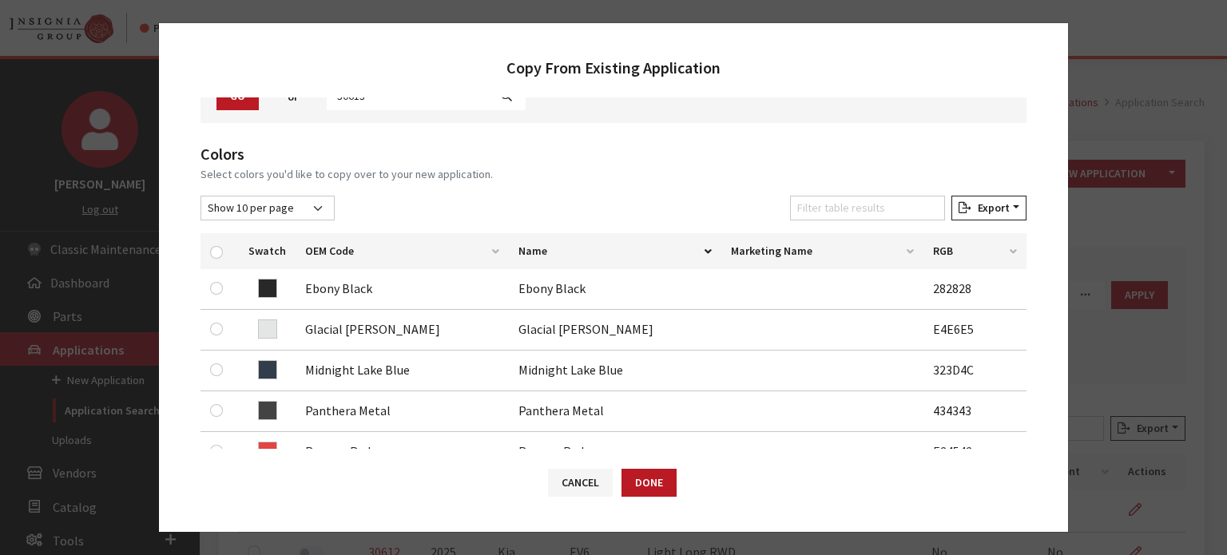
click at [223, 252] on div at bounding box center [219, 251] width 19 height 17
click at [220, 256] on div at bounding box center [219, 251] width 19 height 17
click at [212, 256] on input "checkbox" at bounding box center [216, 252] width 13 height 13
checkbox input "true"
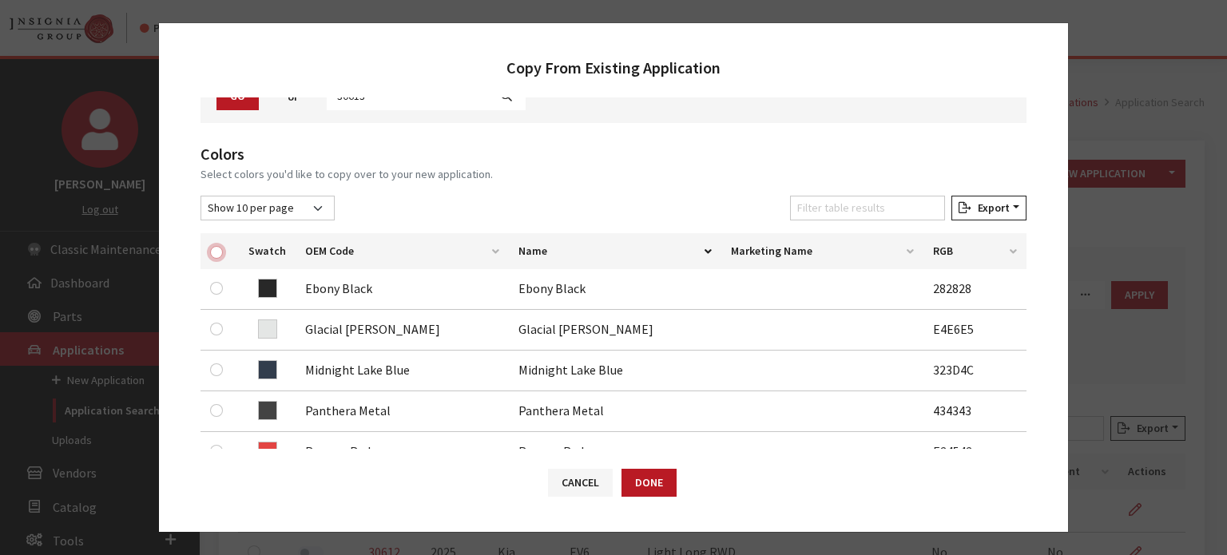
checkbox input "true"
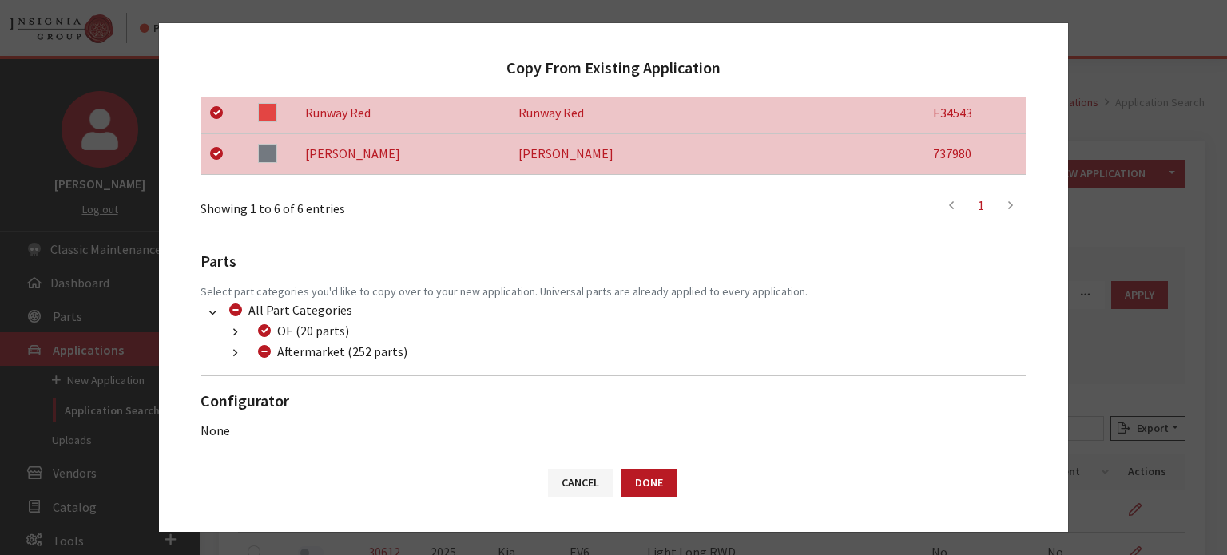
scroll to position [504, 0]
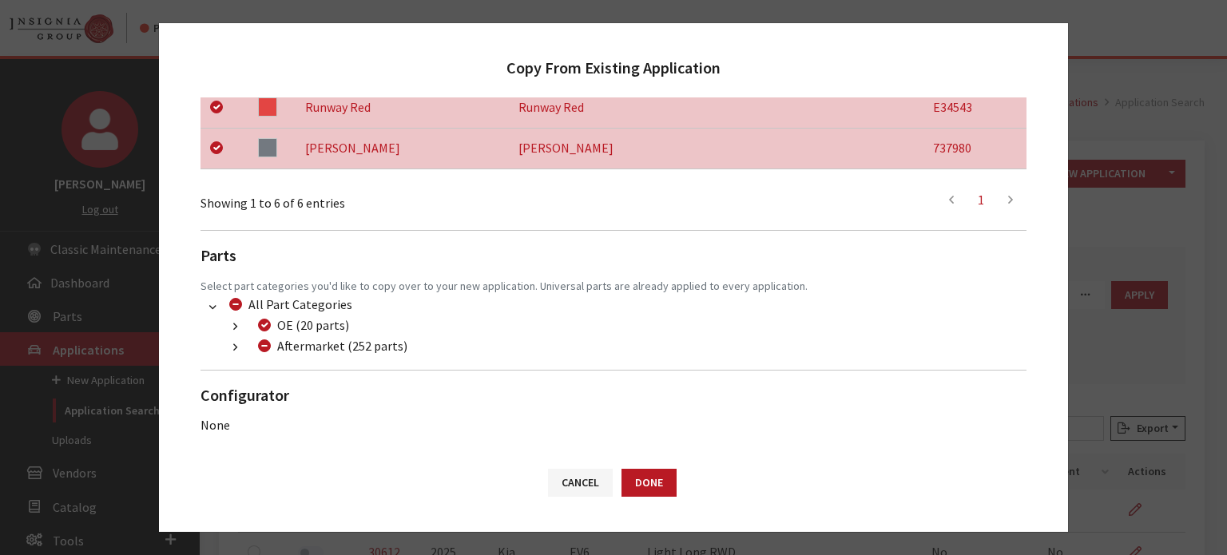
click at [233, 343] on icon "button" at bounding box center [235, 348] width 4 height 11
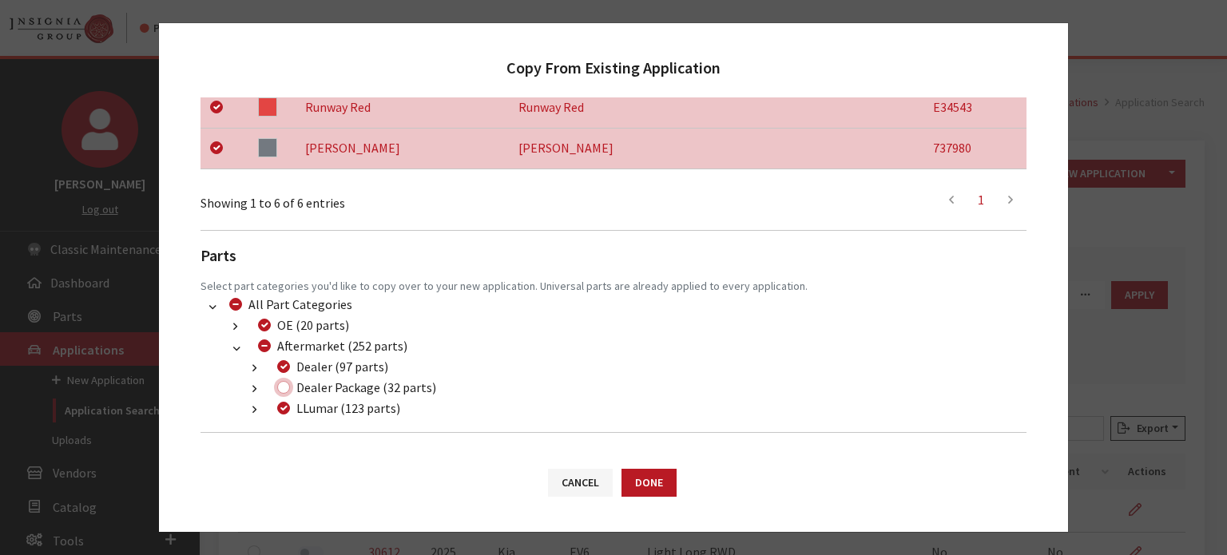
click at [281, 390] on input "Dealer Package (32 parts)" at bounding box center [283, 387] width 13 height 13
checkbox input "true"
click at [648, 494] on button "Done" at bounding box center [648, 483] width 55 height 28
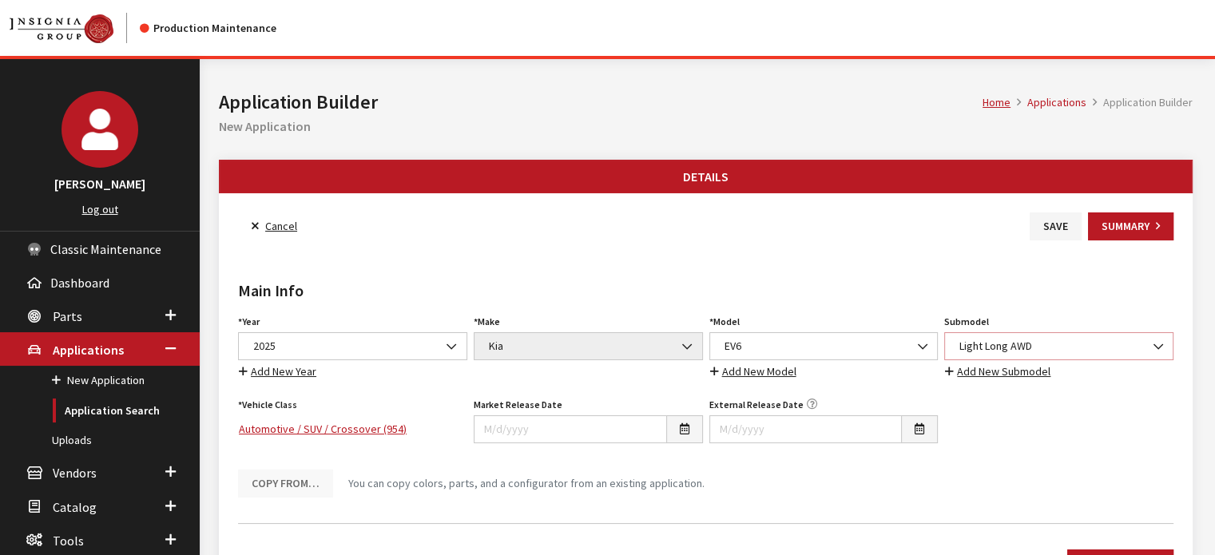
click at [1006, 339] on span "Light Long AWD" at bounding box center [1058, 346] width 208 height 17
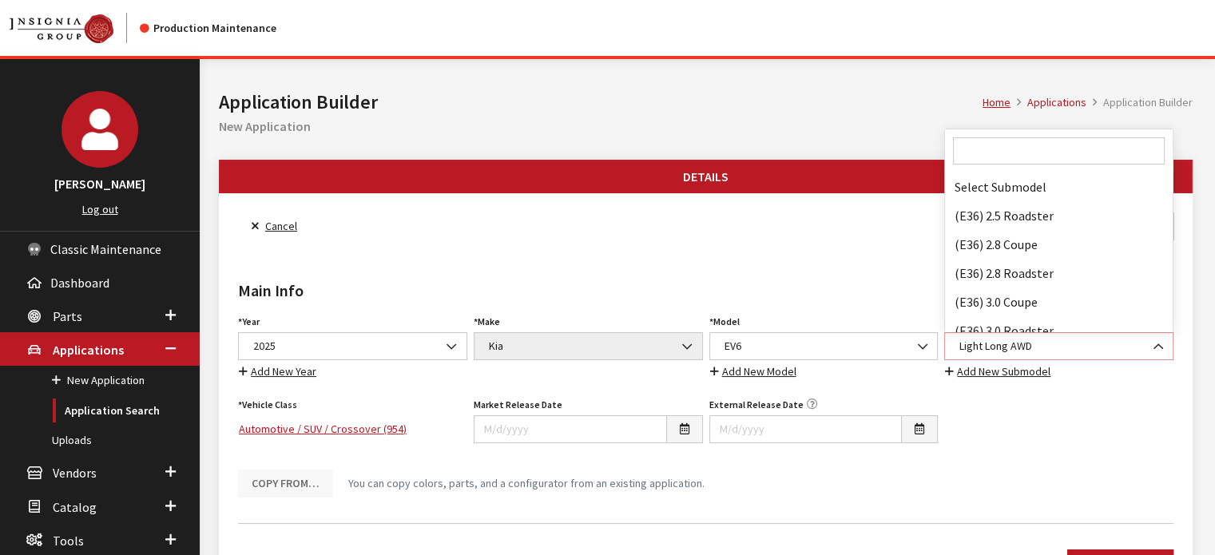
scroll to position [74908, 0]
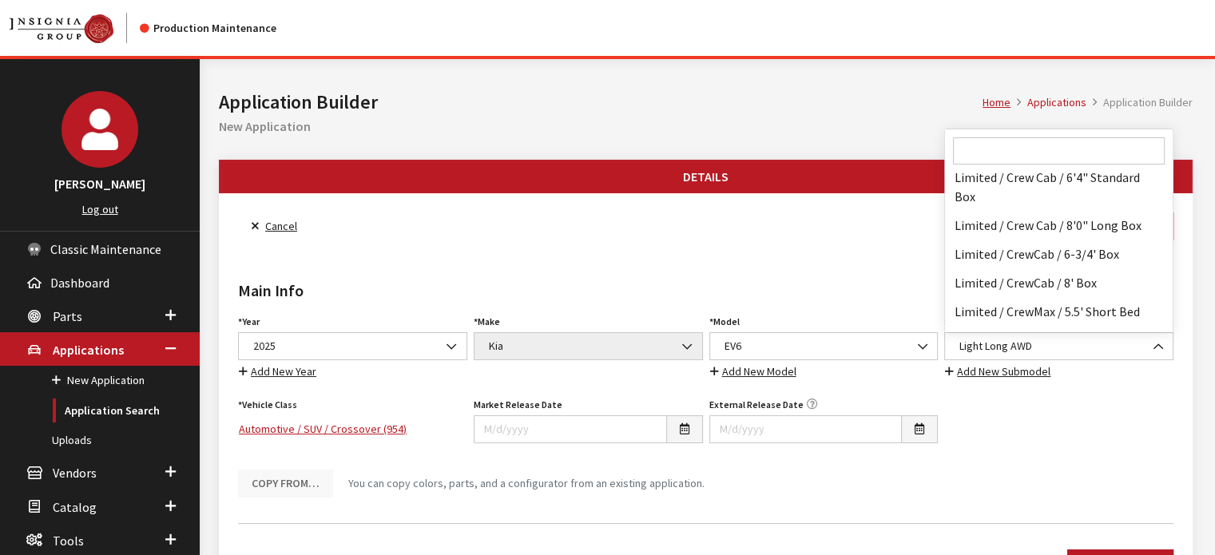
click at [987, 156] on input "Search" at bounding box center [1059, 150] width 212 height 27
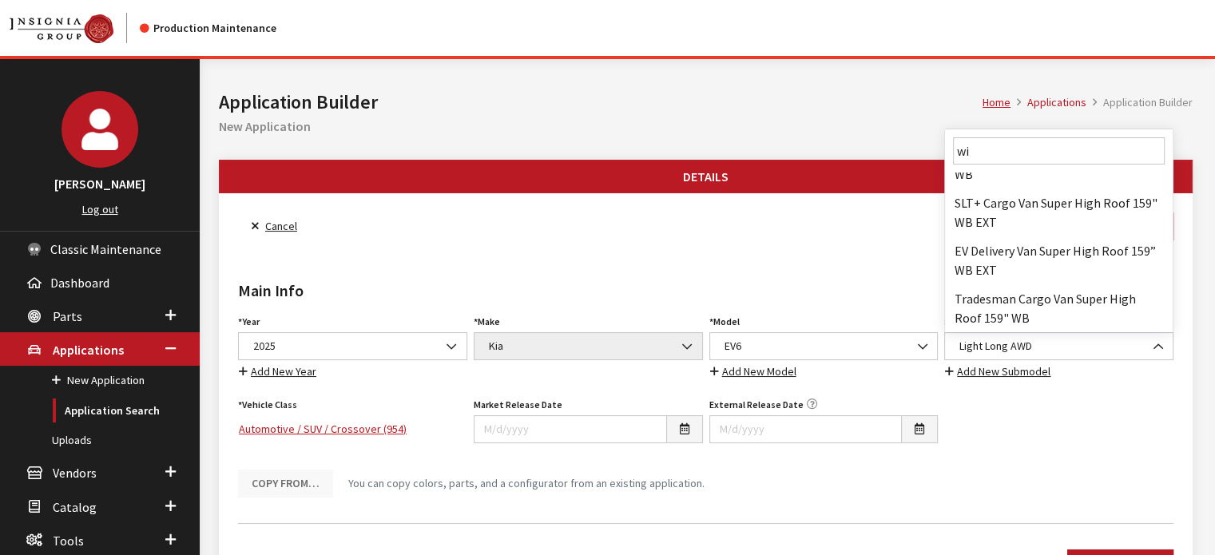
scroll to position [0, 0]
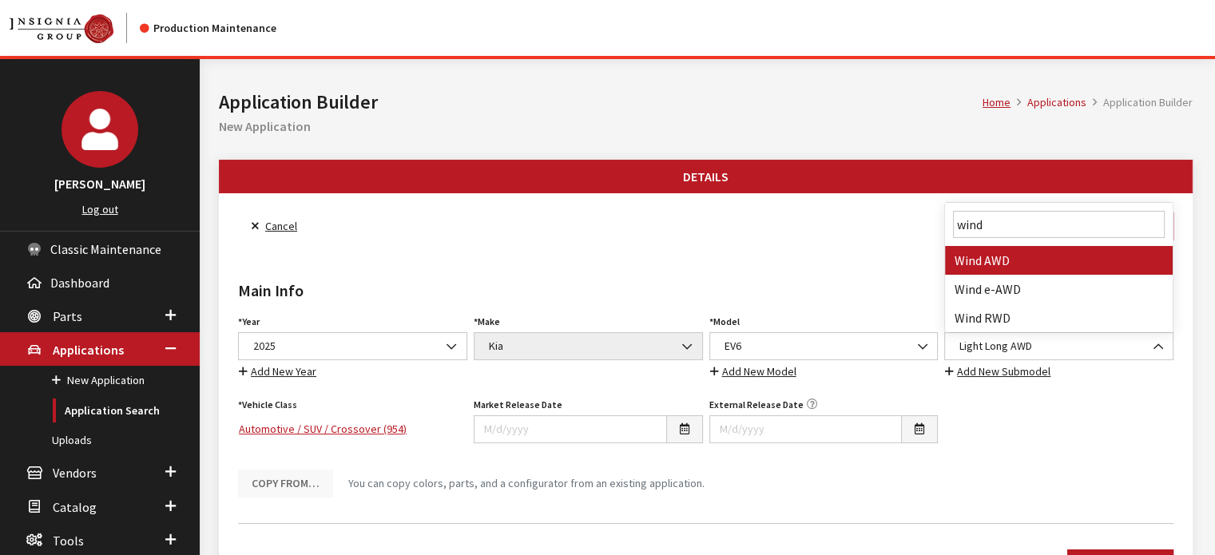
type input "wind r"
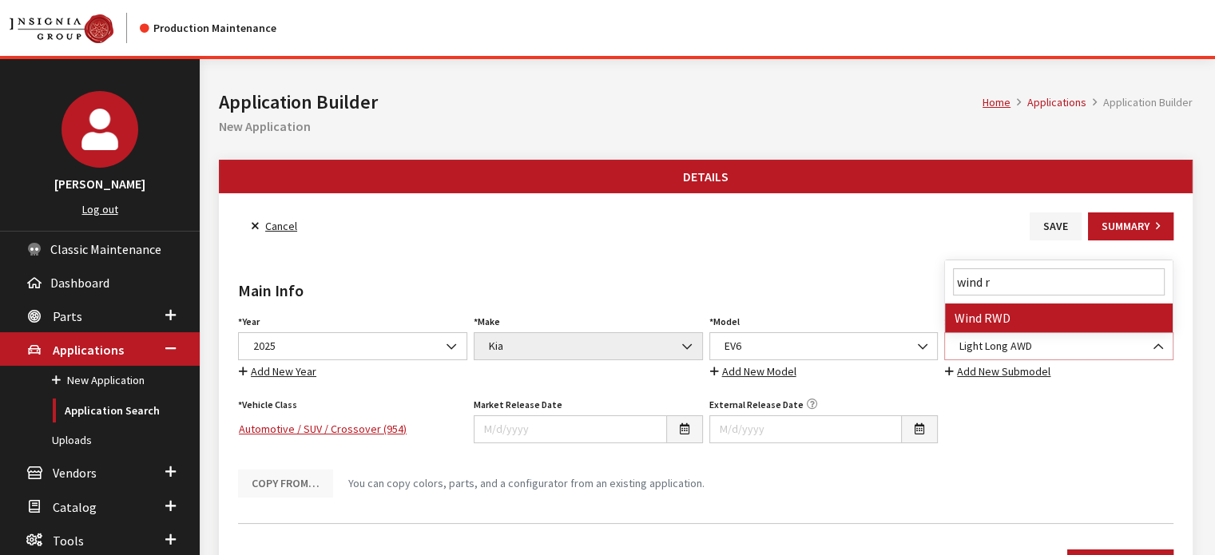
select select "3937"
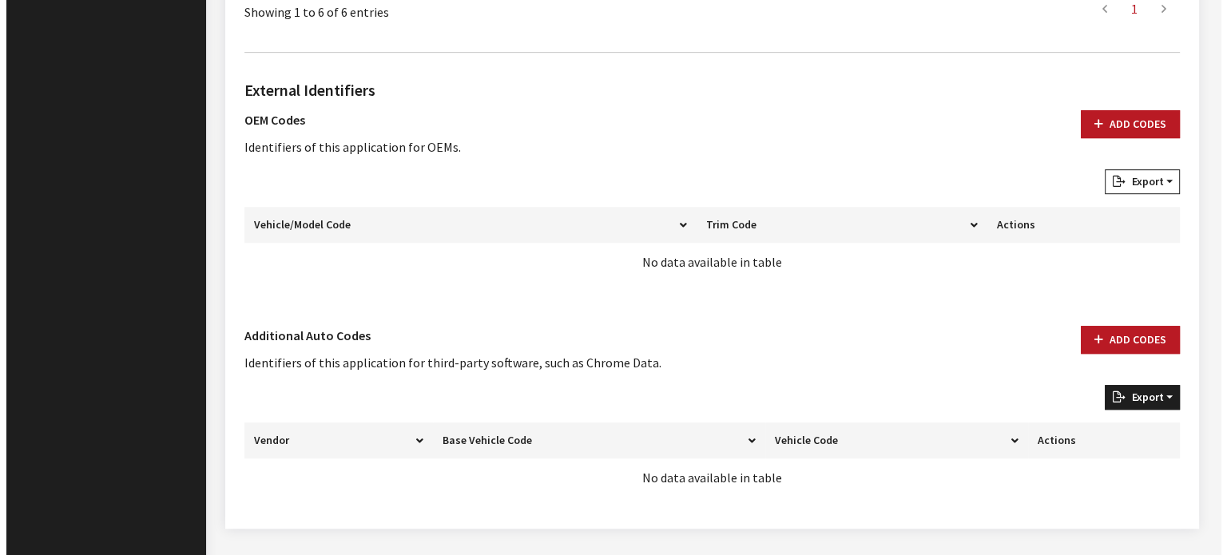
scroll to position [968, 0]
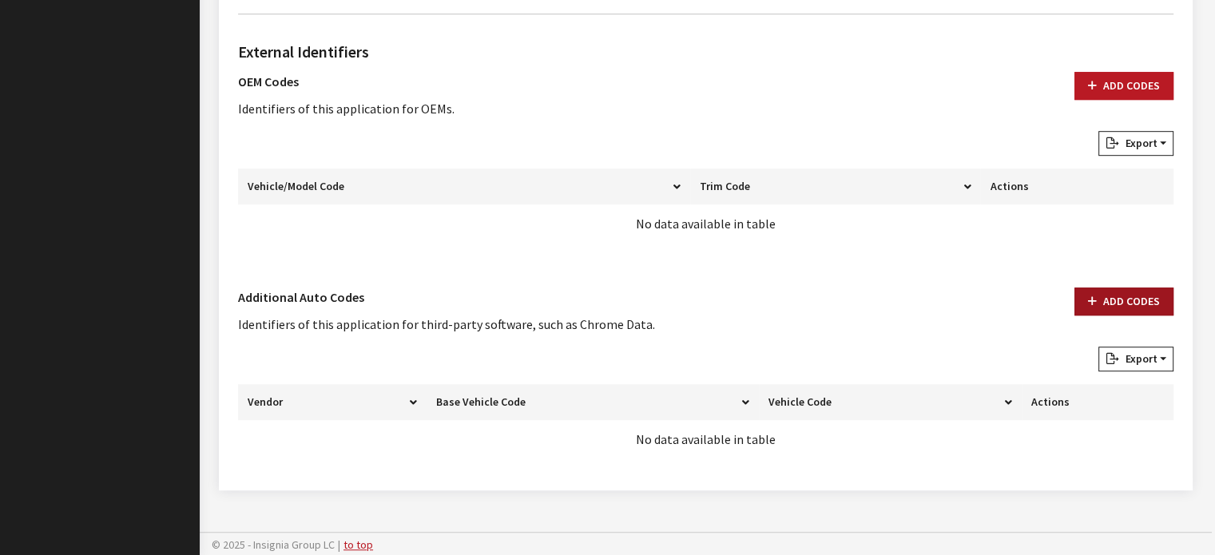
click at [1114, 297] on button "Add Codes" at bounding box center [1123, 301] width 99 height 28
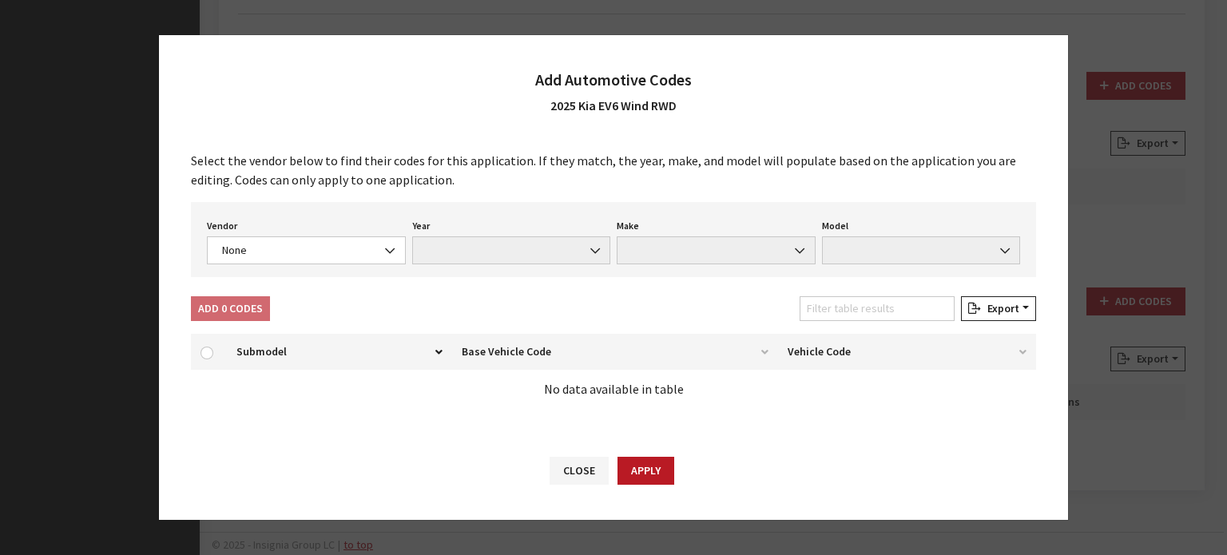
click at [290, 264] on div "Vendor None Chrome® Data Aftermarket Catalog Exchange Standard None Year None M…" at bounding box center [613, 239] width 845 height 75
click at [306, 252] on span "None" at bounding box center [306, 250] width 178 height 17
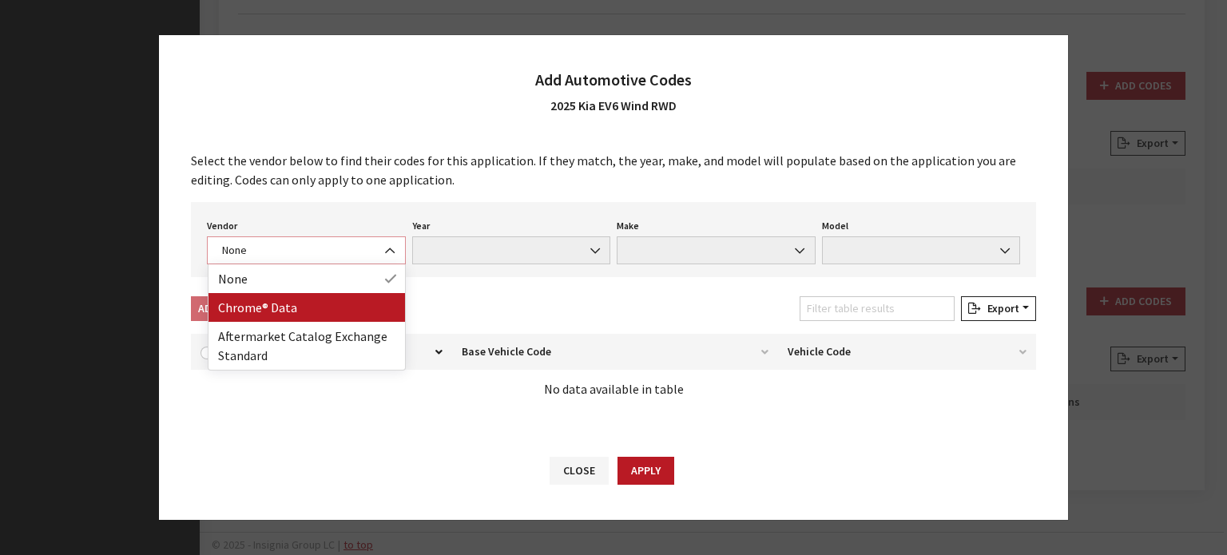
select select "4"
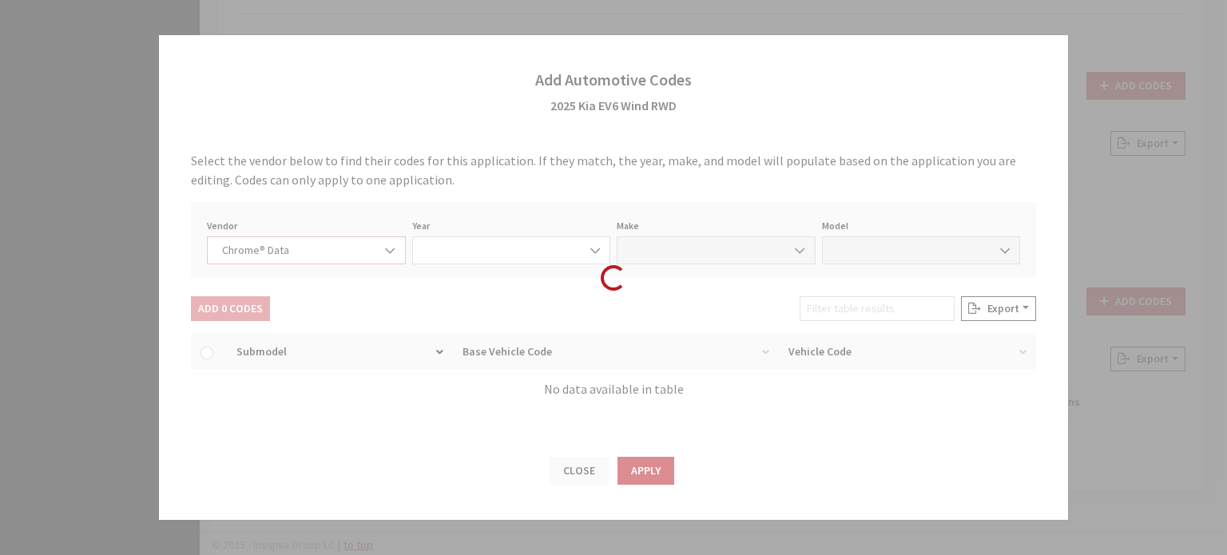
select select "2025"
select select "22"
select select "68000"
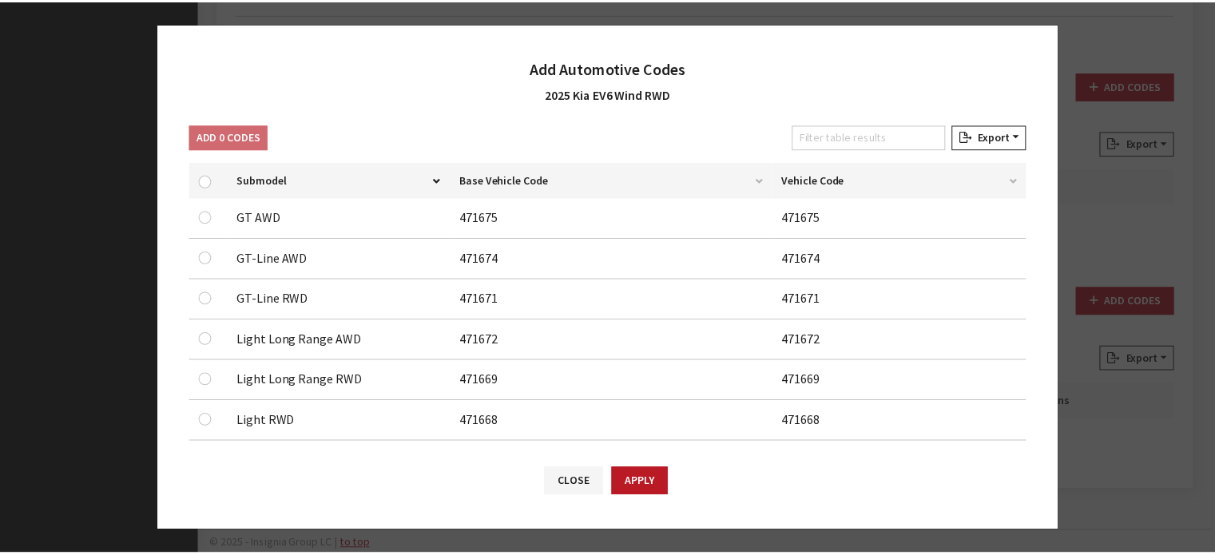
scroll to position [240, 0]
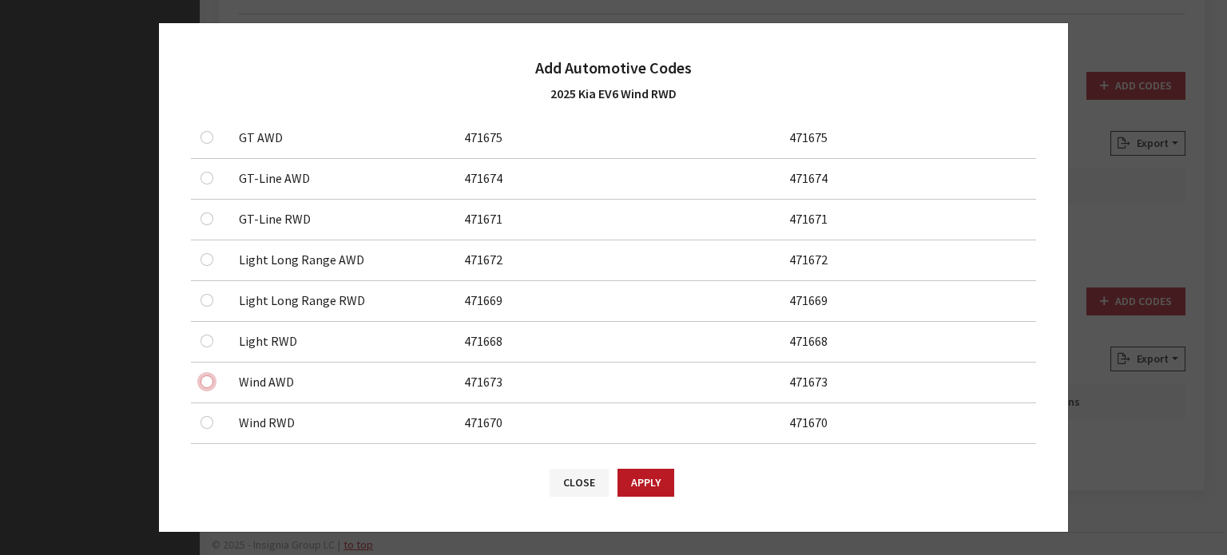
click at [208, 144] on input "checkbox" at bounding box center [206, 137] width 13 height 13
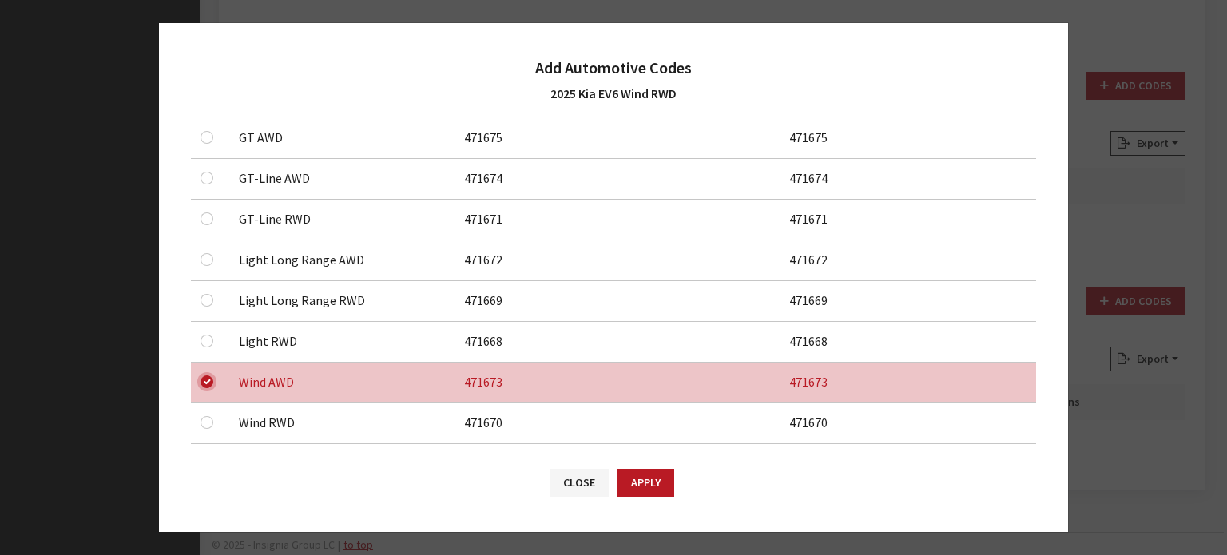
click at [212, 380] on input "checkbox" at bounding box center [206, 381] width 13 height 13
checkbox input "false"
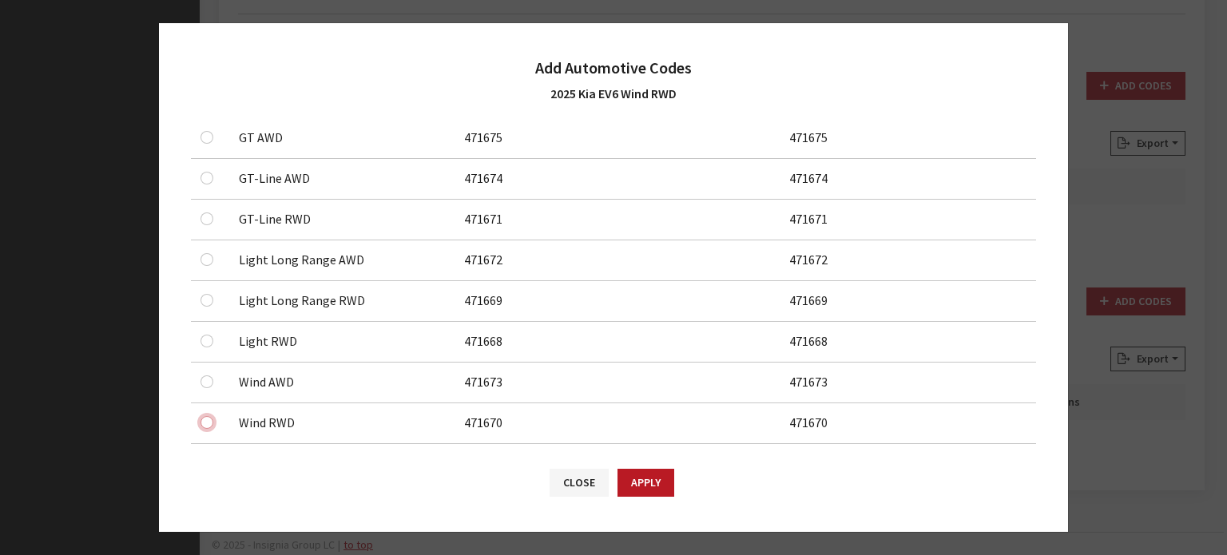
drag, startPoint x: 208, startPoint y: 418, endPoint x: 268, endPoint y: 432, distance: 62.2
click at [207, 184] on input "checkbox" at bounding box center [206, 178] width 13 height 13
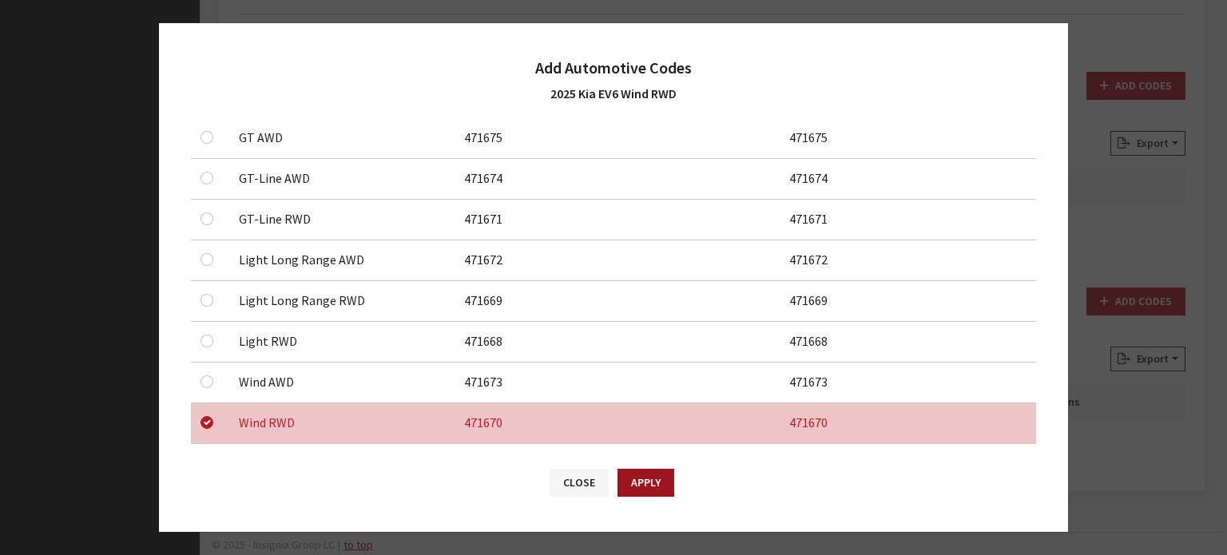
click at [652, 478] on button "Apply" at bounding box center [645, 483] width 57 height 28
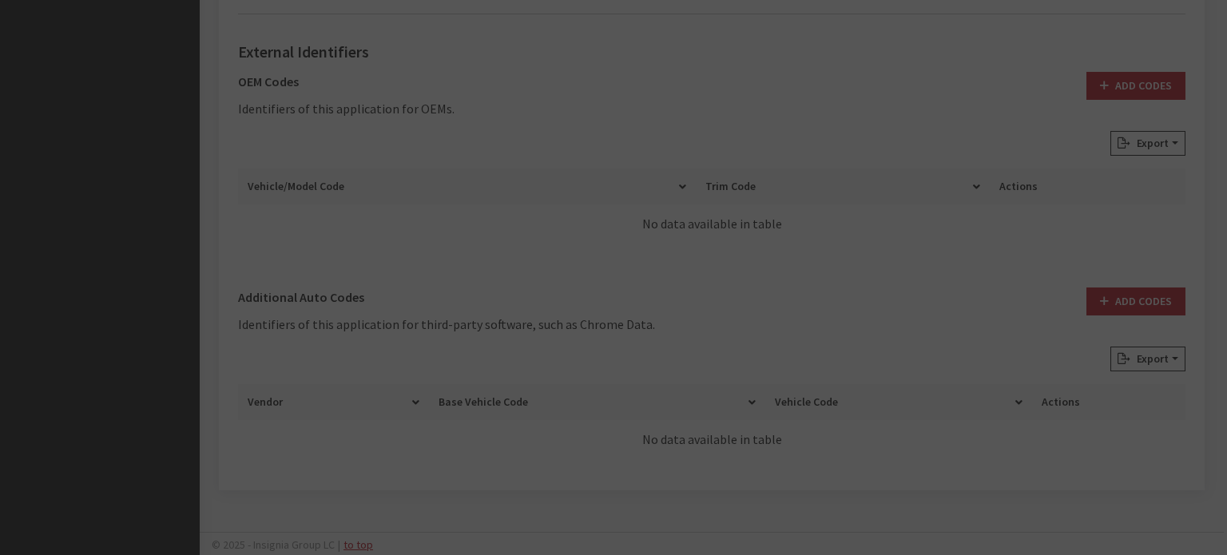
checkbox input "false"
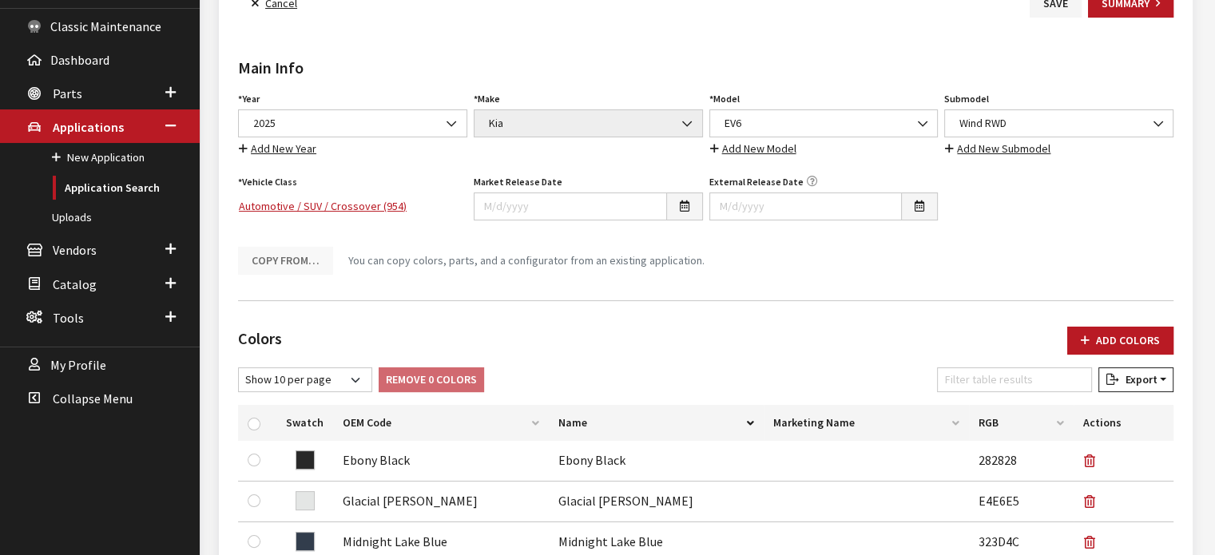
scroll to position [10, 0]
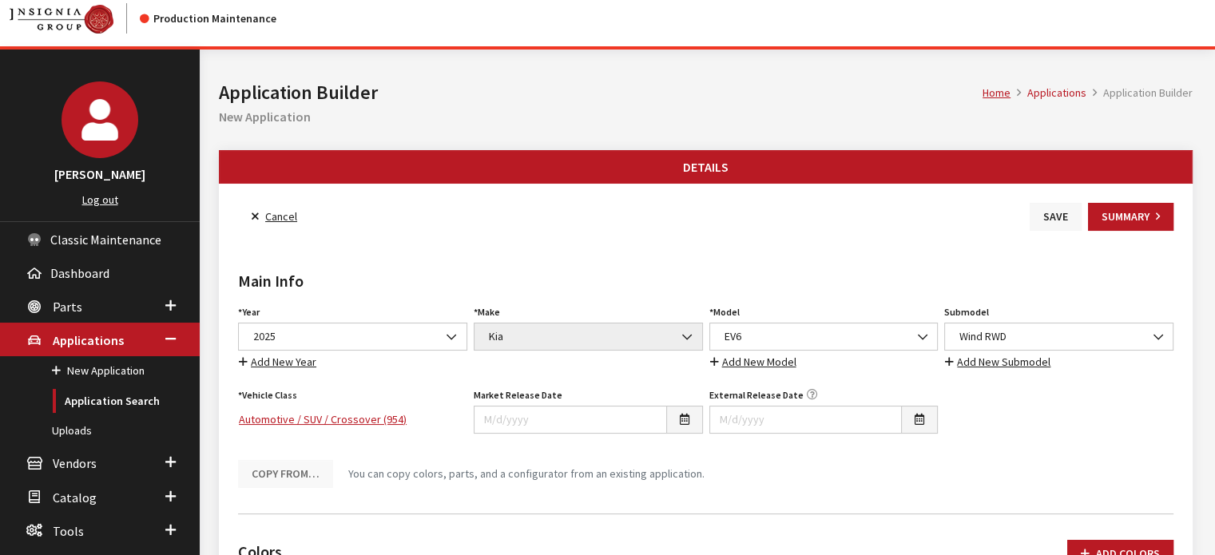
click at [1049, 213] on button "Save" at bounding box center [1055, 217] width 52 height 28
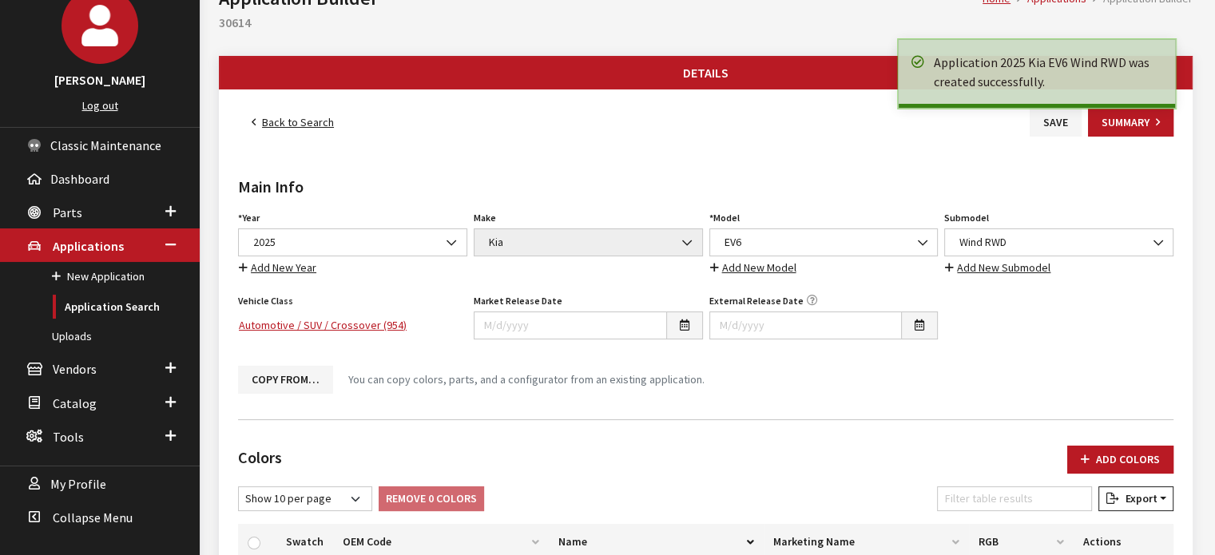
scroll to position [35, 0]
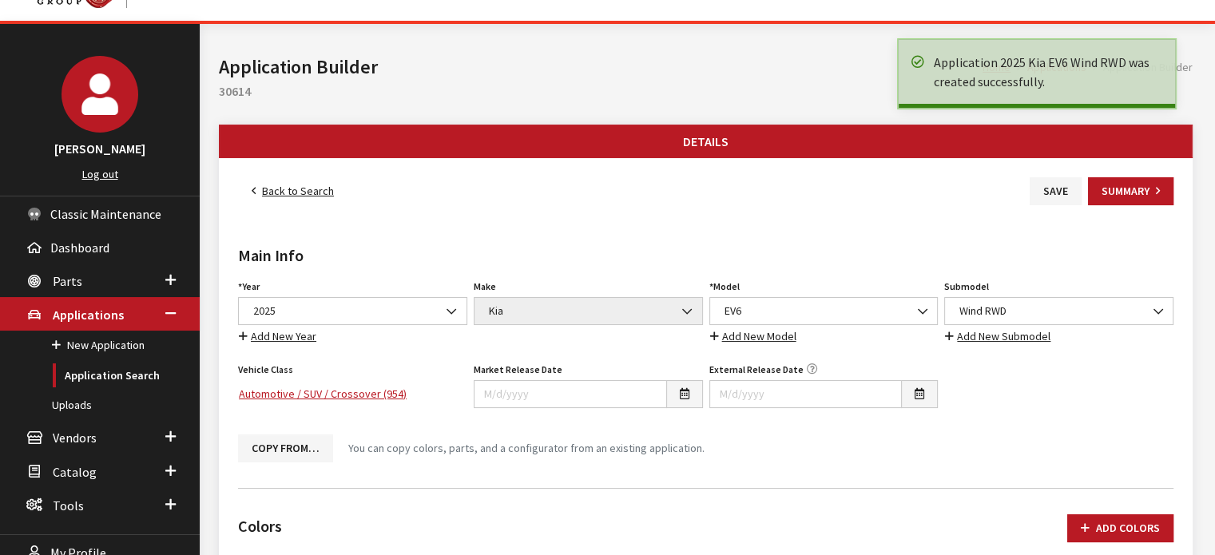
click at [311, 190] on link "Back to Search" at bounding box center [292, 191] width 109 height 28
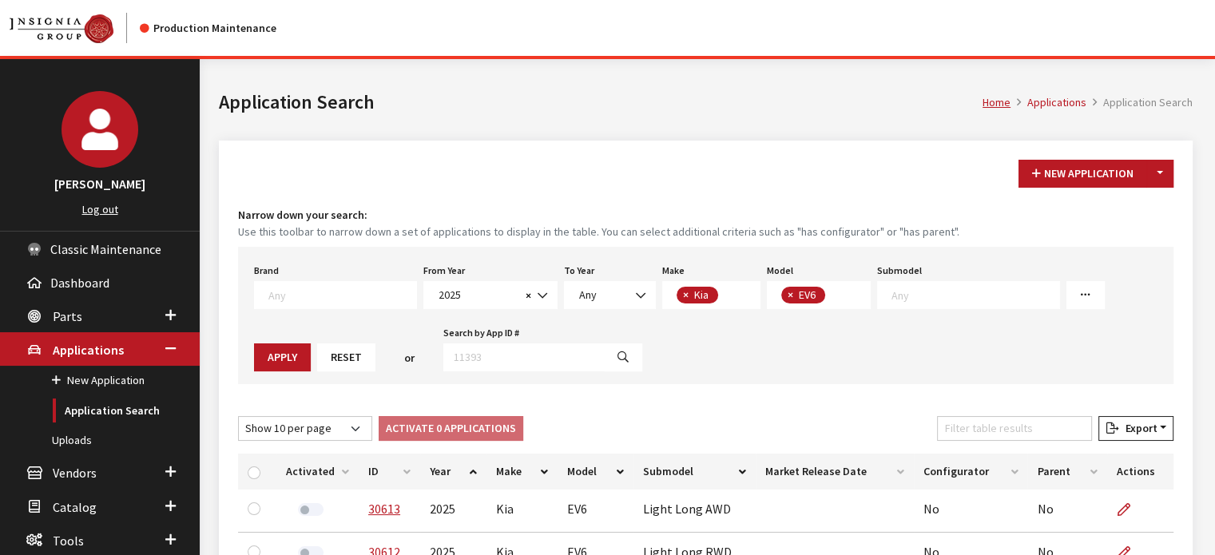
scroll to position [248, 0]
drag, startPoint x: 841, startPoint y: 488, endPoint x: 668, endPoint y: 79, distance: 444.1
click at [668, 79] on div "Home Applications Application Search Application Search" at bounding box center [705, 99] width 993 height 81
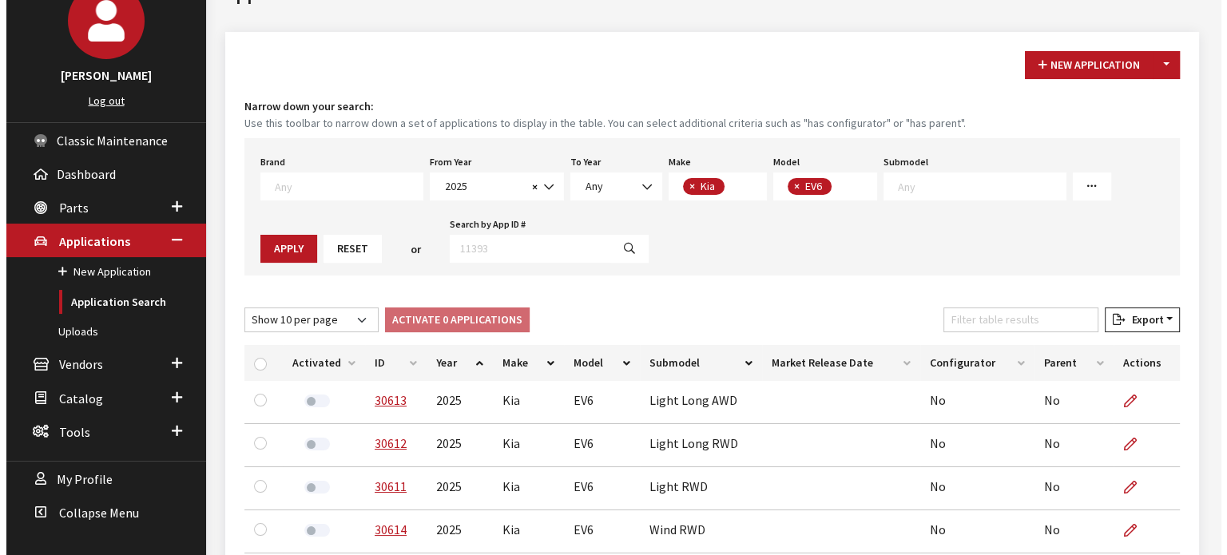
scroll to position [81, 0]
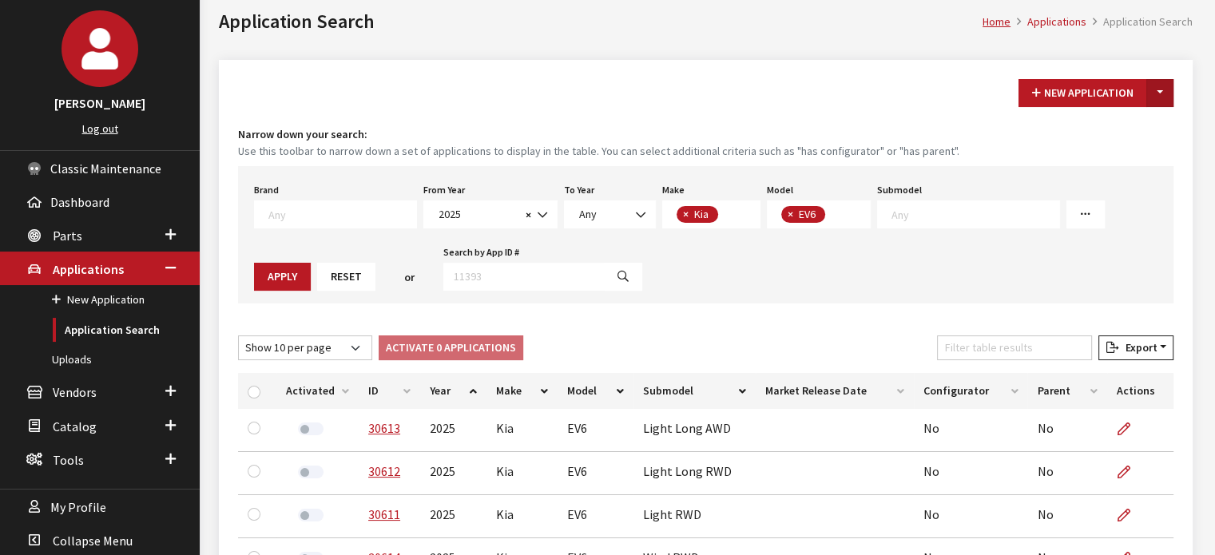
click at [1161, 94] on button "Toggle Dropdown" at bounding box center [1159, 93] width 27 height 28
click at [1112, 132] on button "New From Existing..." at bounding box center [1104, 127] width 137 height 28
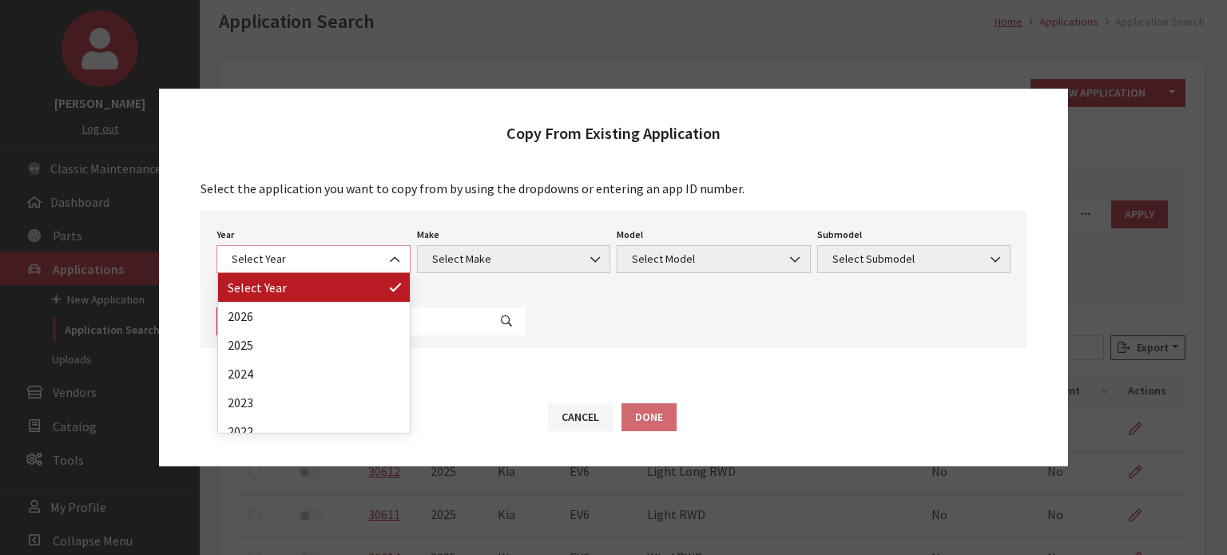
click at [253, 248] on span "Select Year" at bounding box center [313, 259] width 194 height 28
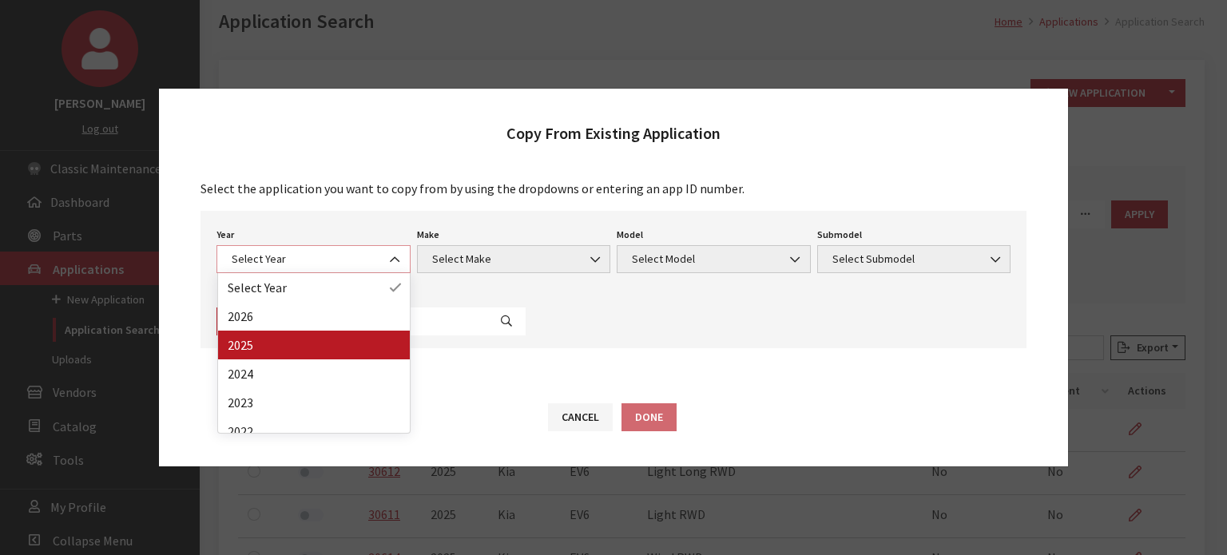
select select "43"
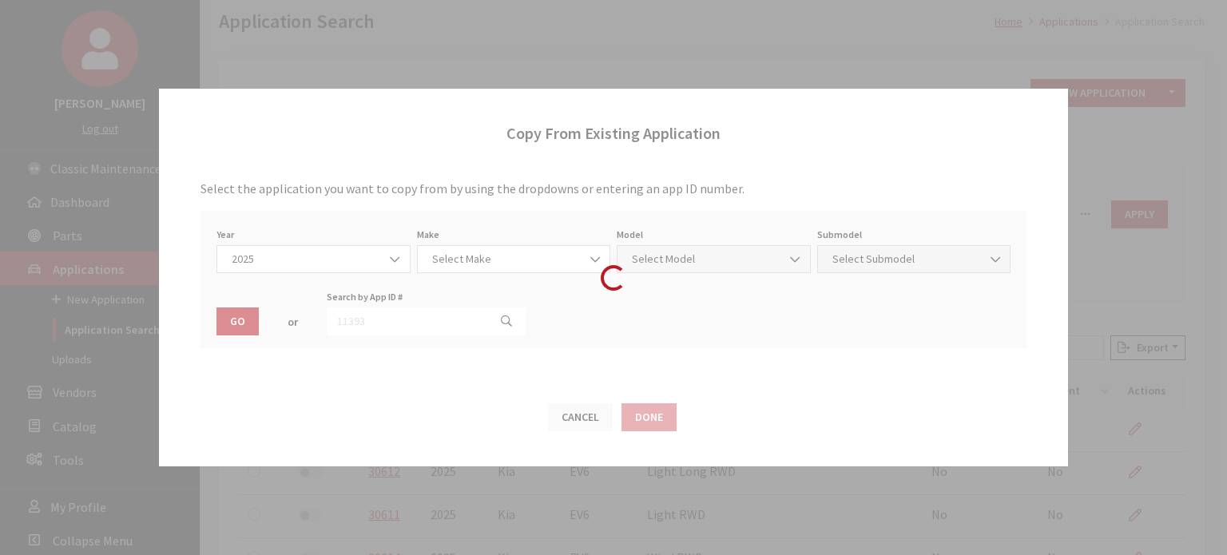
click at [254, 350] on div "Modal title Cancel Yes OK Modal title OK Modal title Cancel Apply Copy From Exi…" at bounding box center [712, 346] width 1024 height 737
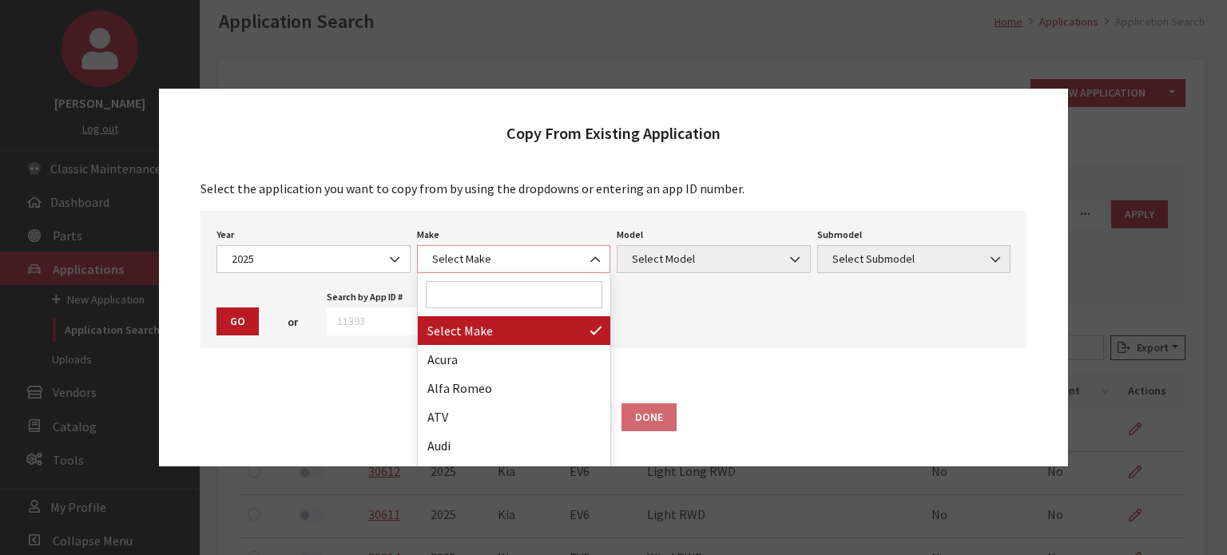
click at [567, 252] on span "Select Make" at bounding box center [513, 259] width 173 height 17
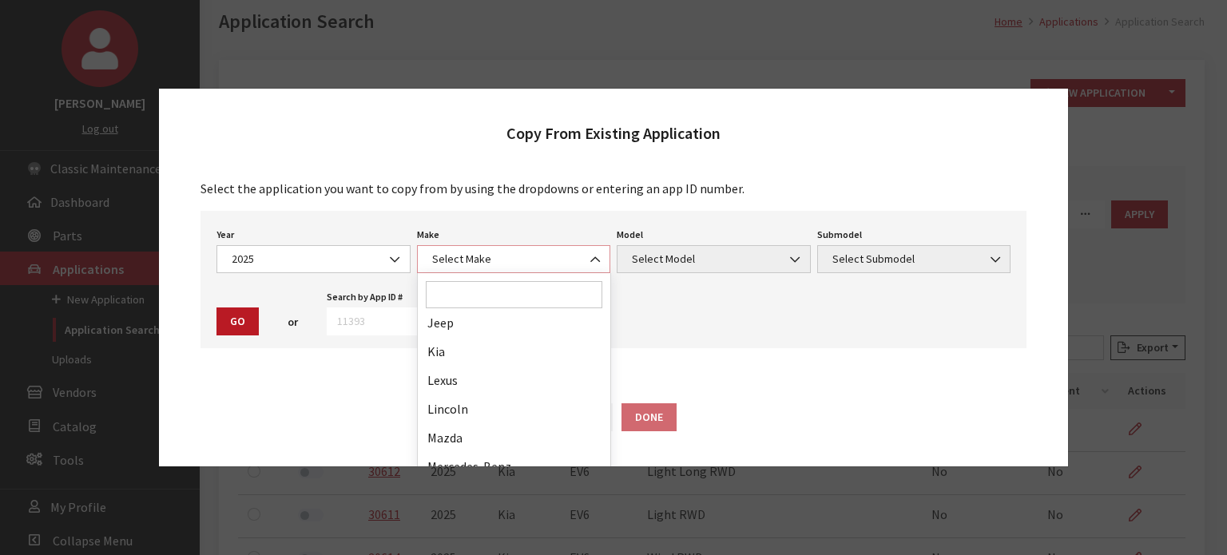
scroll to position [559, 0]
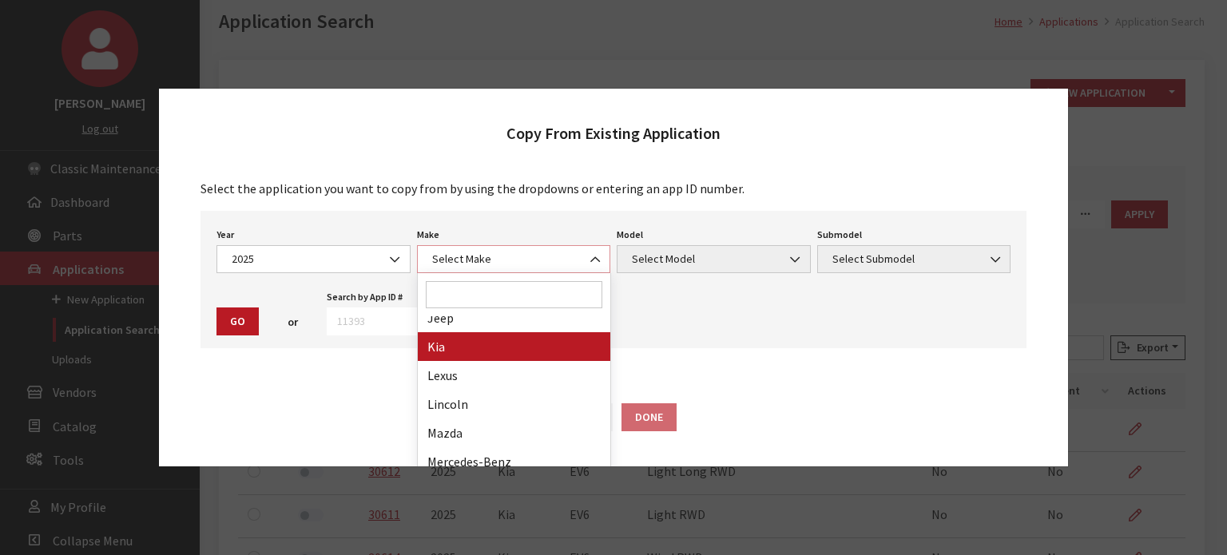
select select "31"
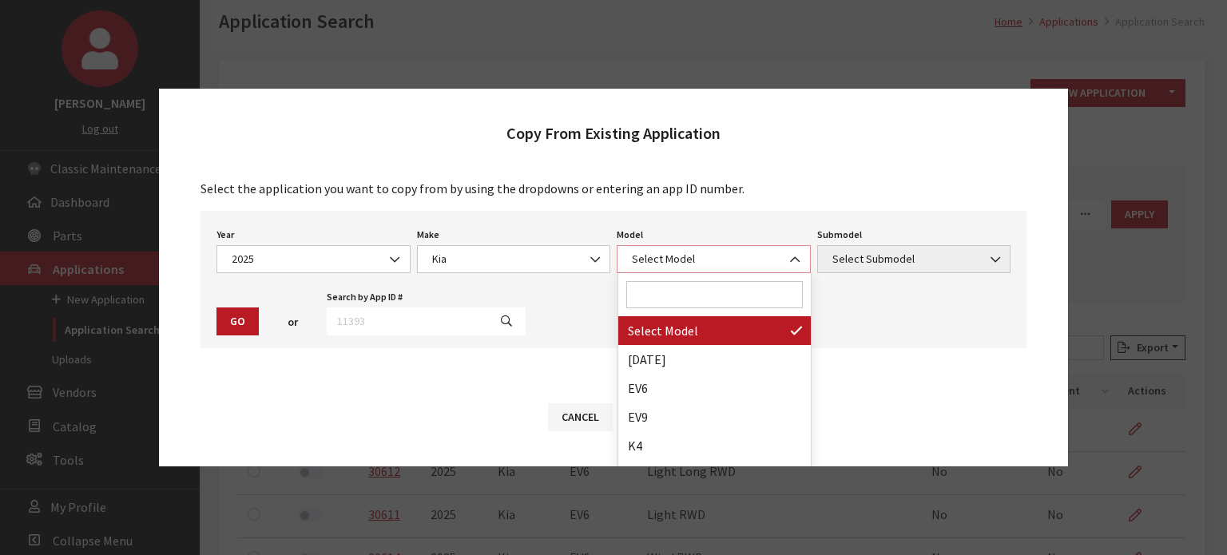
click at [644, 267] on span "Select Model" at bounding box center [713, 259] width 173 height 17
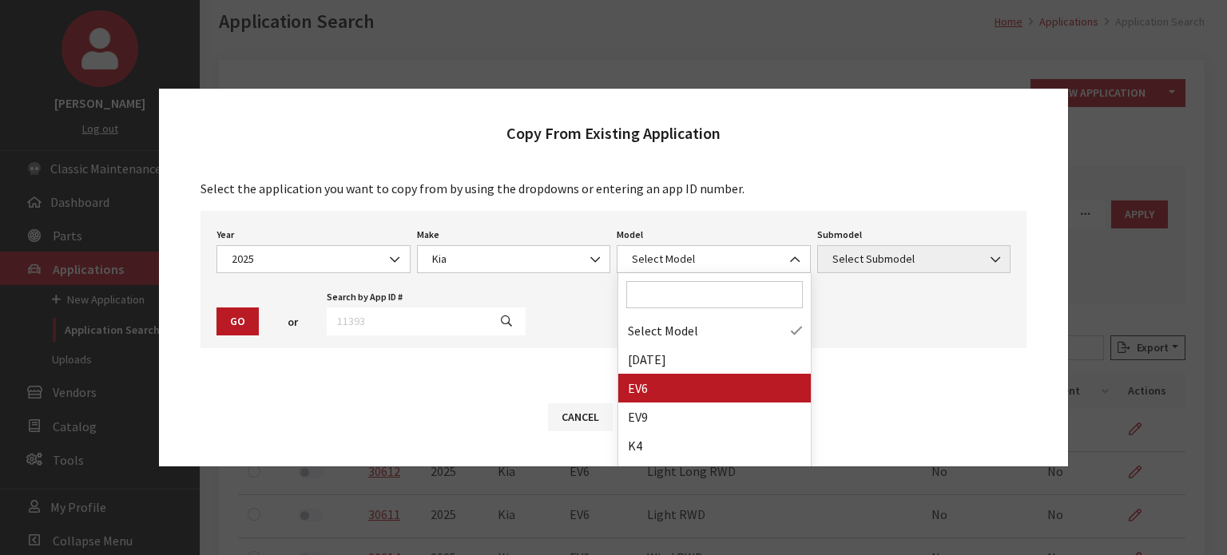
drag, startPoint x: 648, startPoint y: 390, endPoint x: 665, endPoint y: 376, distance: 22.7
select select "1202"
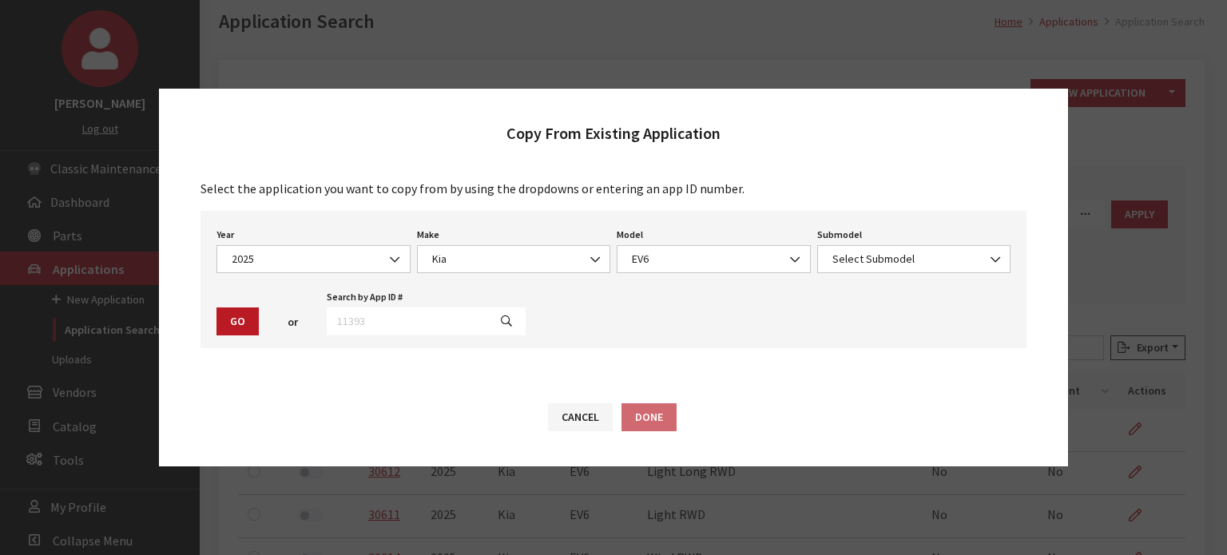
drag, startPoint x: 893, startPoint y: 244, endPoint x: 891, endPoint y: 253, distance: 9.7
click at [893, 244] on div "Submodel Select Submodel Light Long AWD Light Long RWD Light RWD Wind RWD Selec…" at bounding box center [914, 249] width 200 height 50
click at [891, 253] on span "Select Submodel" at bounding box center [913, 259] width 173 height 17
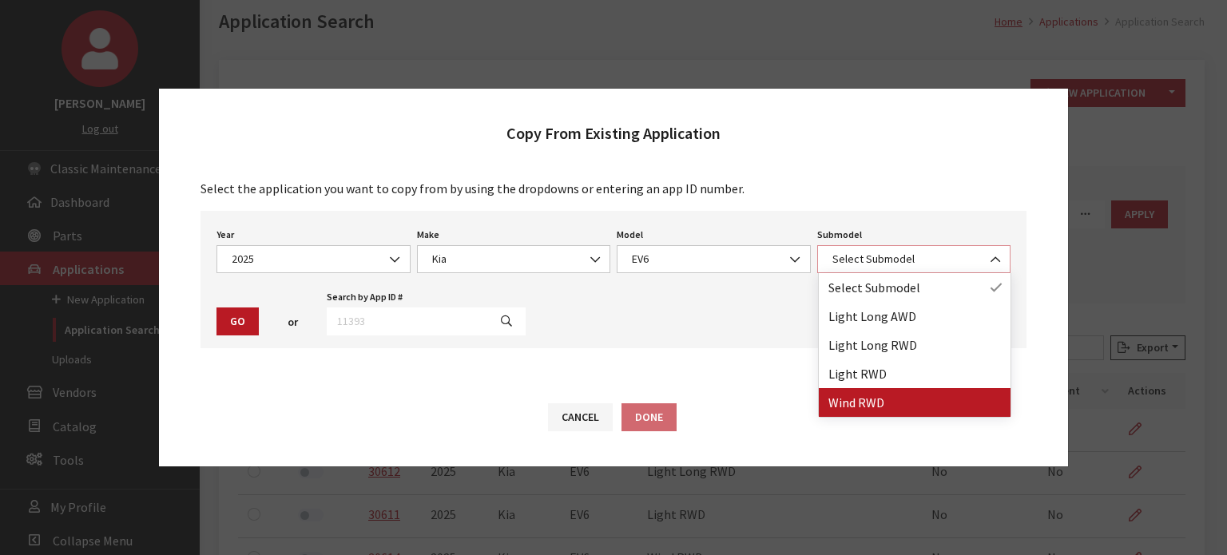
select select "3937"
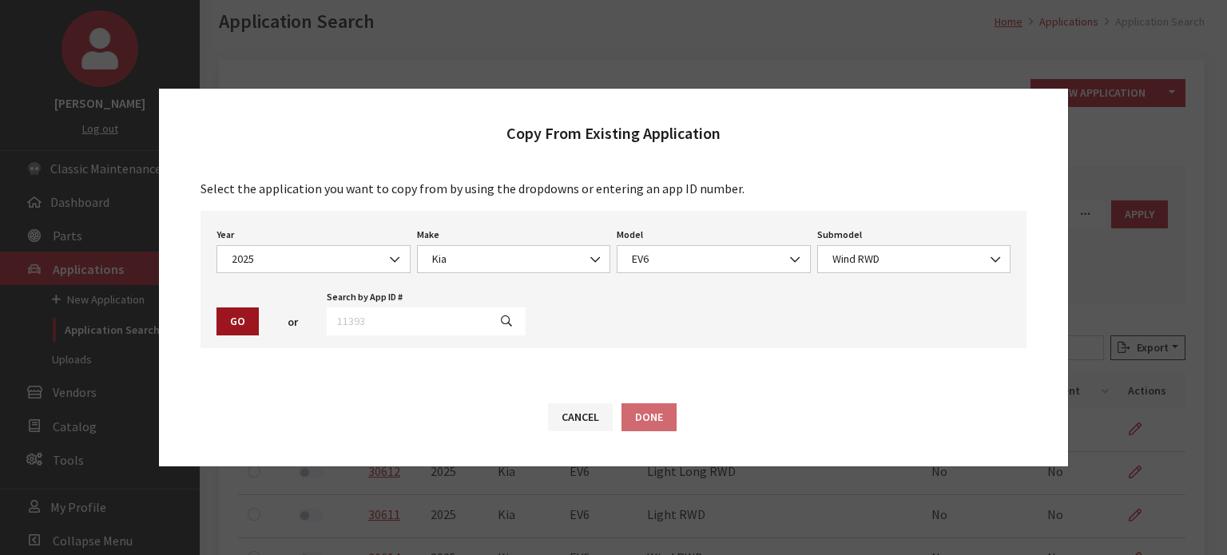
click at [220, 324] on button "Go" at bounding box center [237, 321] width 42 height 28
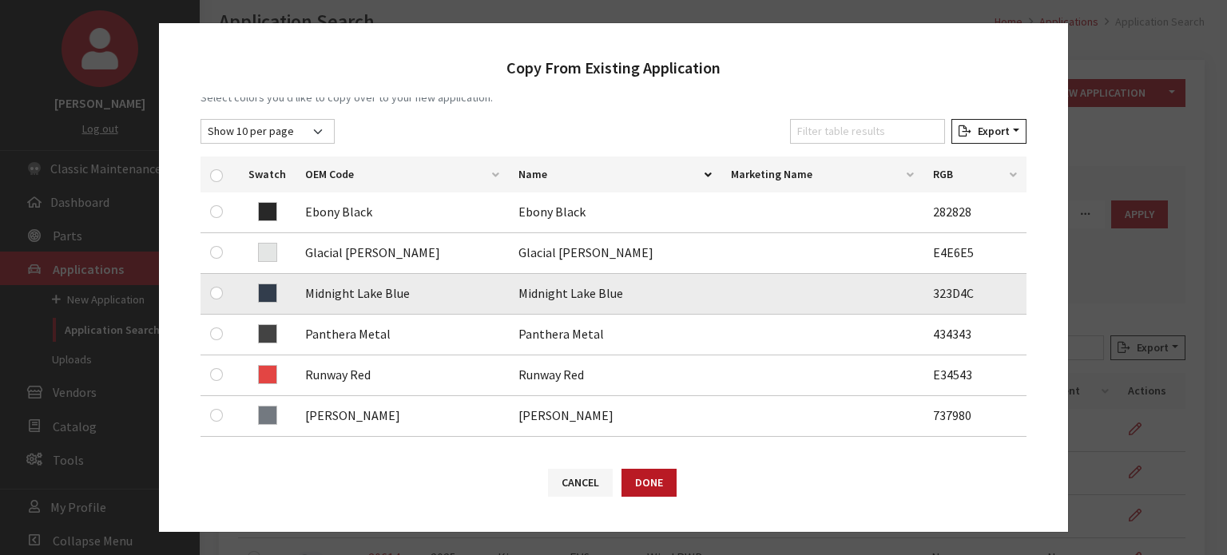
scroll to position [240, 0]
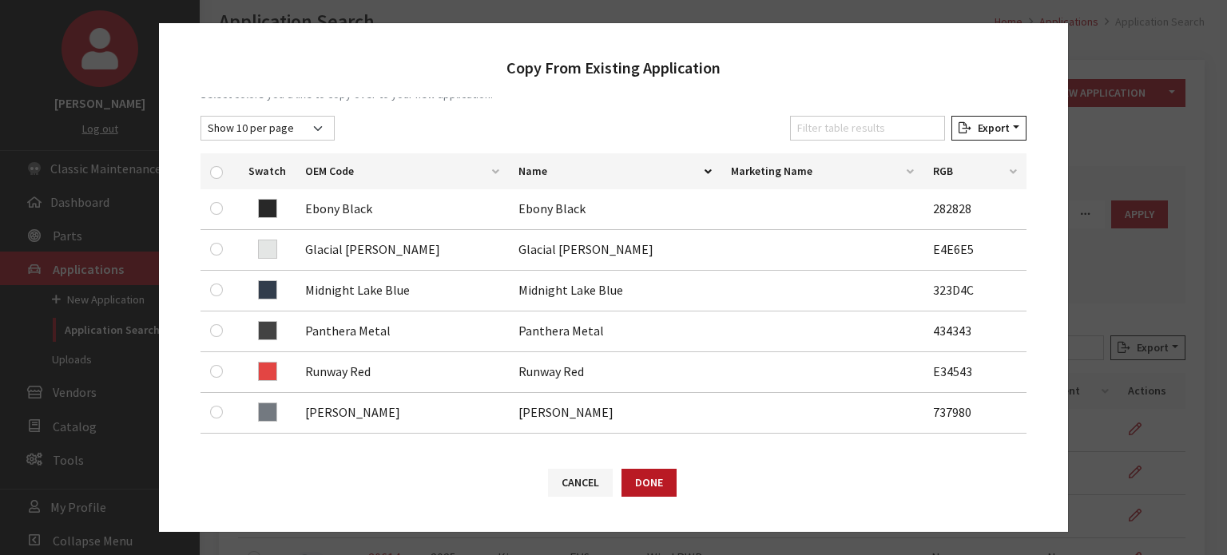
click at [220, 165] on div at bounding box center [219, 171] width 19 height 17
click at [216, 167] on input "checkbox" at bounding box center [216, 172] width 13 height 13
checkbox input "true"
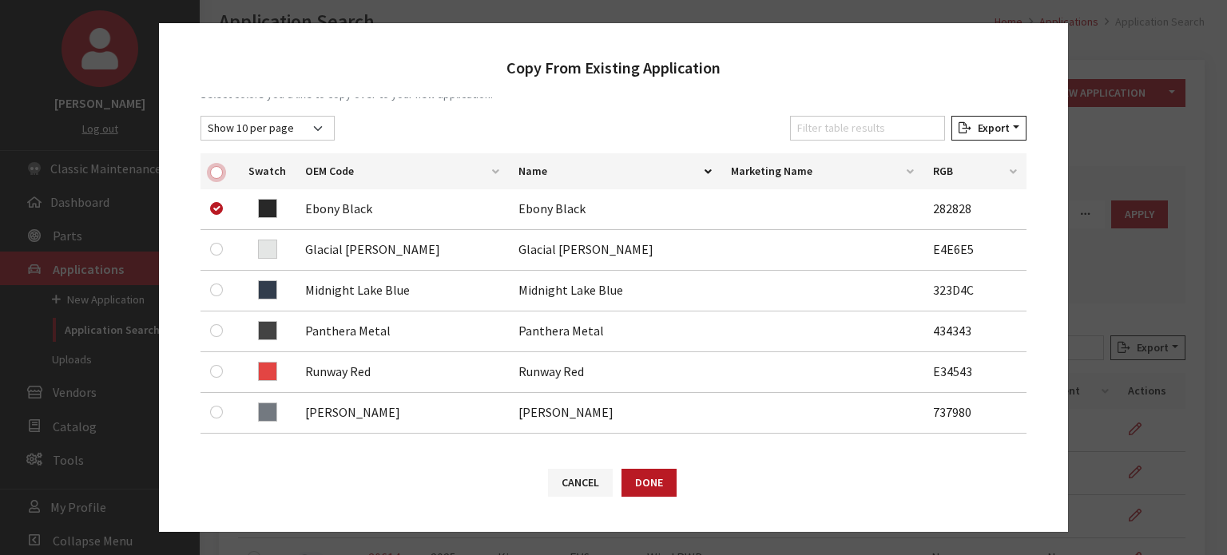
checkbox input "true"
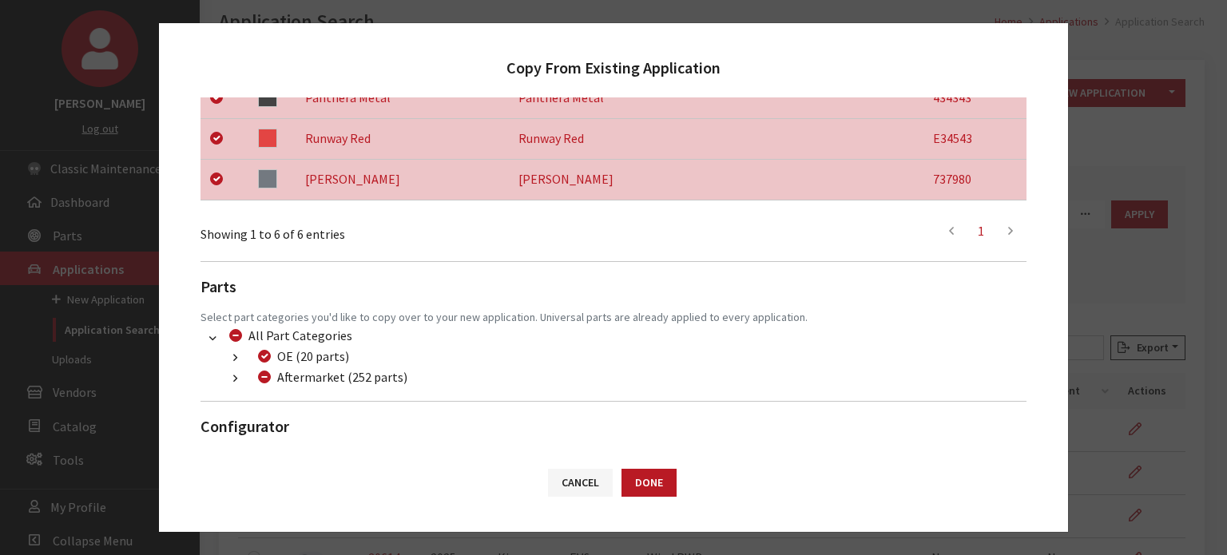
scroll to position [504, 0]
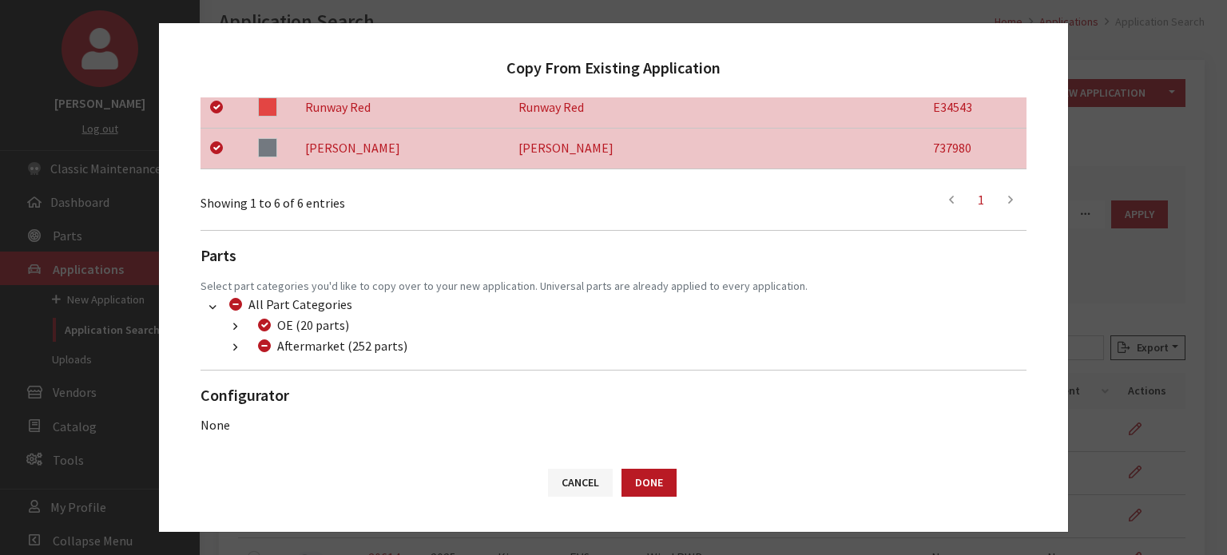
click at [227, 343] on button "button" at bounding box center [235, 348] width 31 height 18
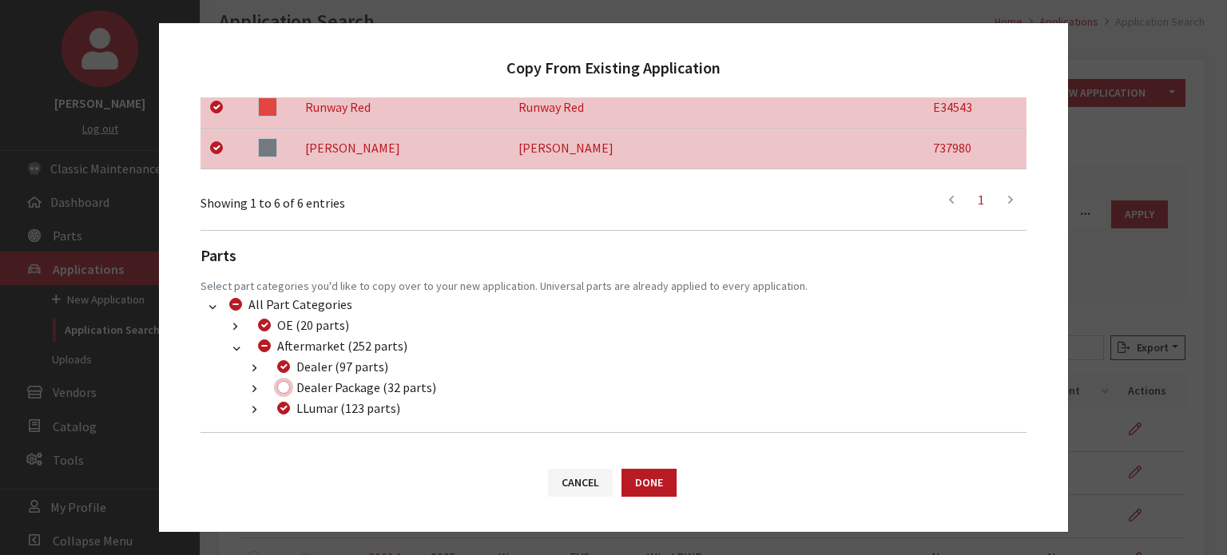
click at [281, 383] on input "Dealer Package (32 parts)" at bounding box center [283, 387] width 13 height 13
checkbox input "true"
click at [645, 476] on button "Done" at bounding box center [648, 483] width 55 height 28
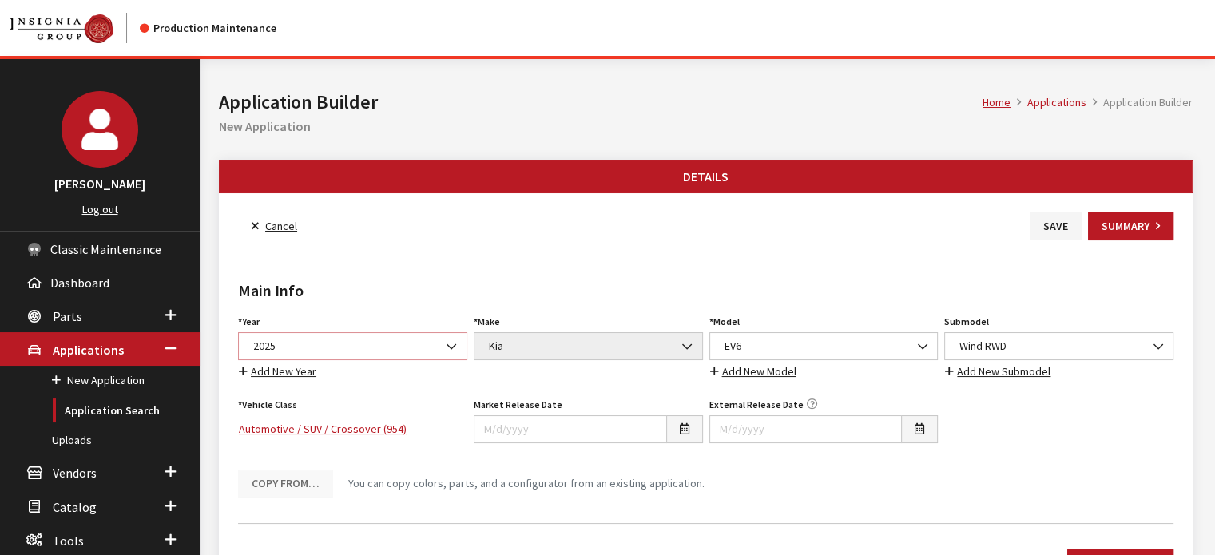
click at [379, 346] on span "2025" at bounding box center [352, 346] width 208 height 17
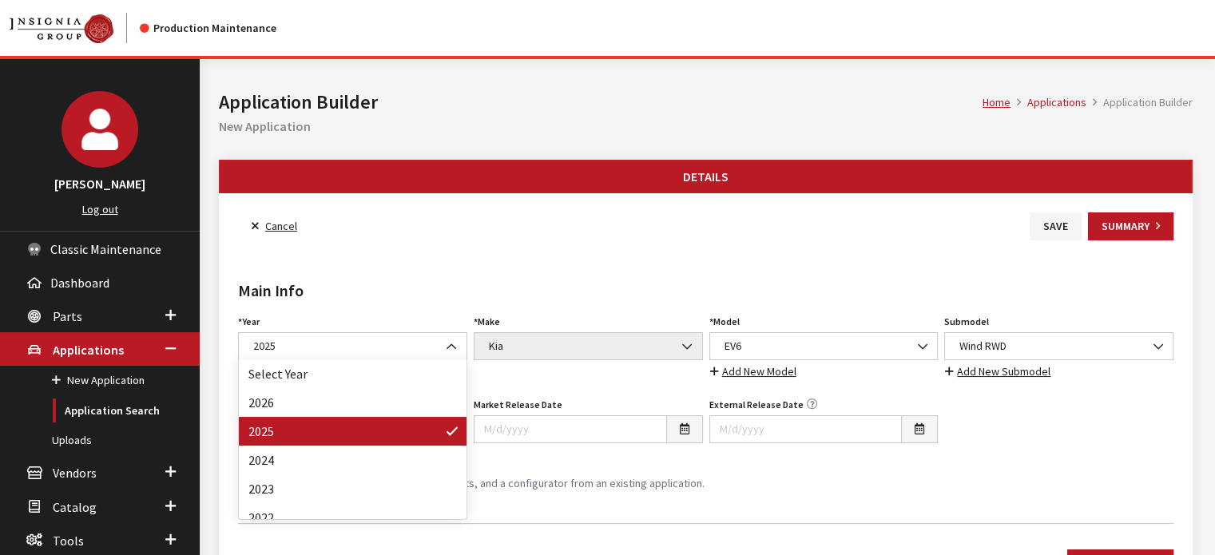
drag, startPoint x: 380, startPoint y: 405, endPoint x: 383, endPoint y: 439, distance: 34.4
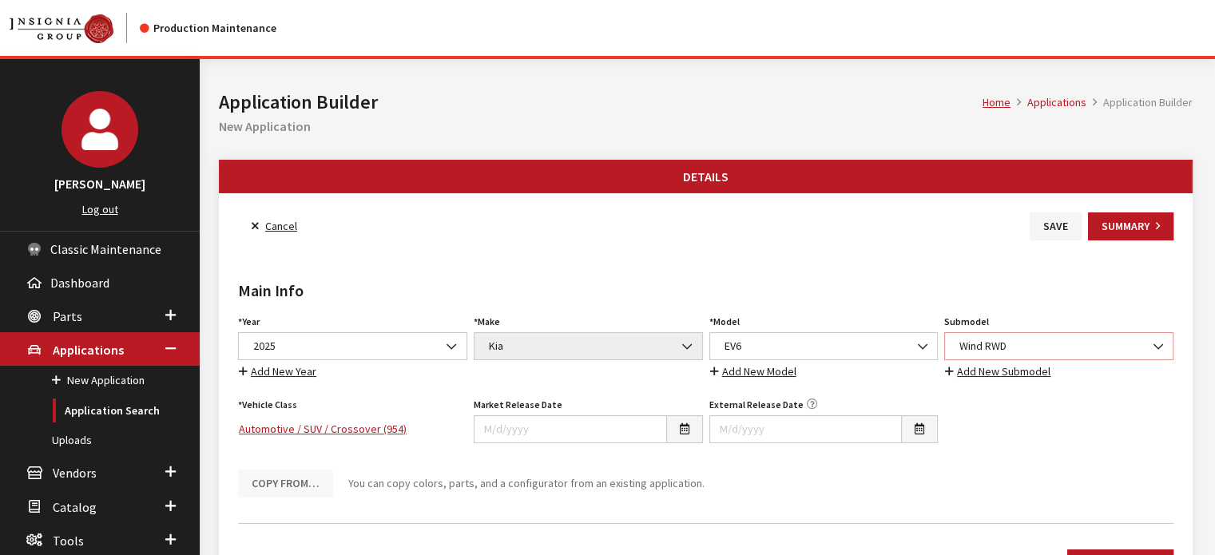
click at [980, 354] on span "Wind RWD" at bounding box center [1058, 346] width 229 height 28
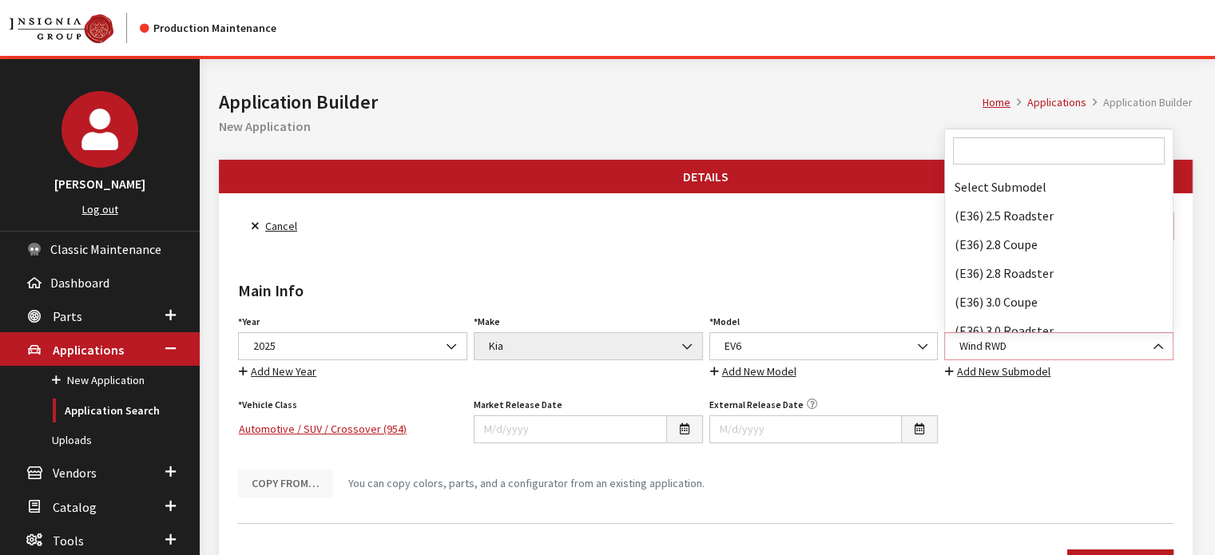
scroll to position [132825, 0]
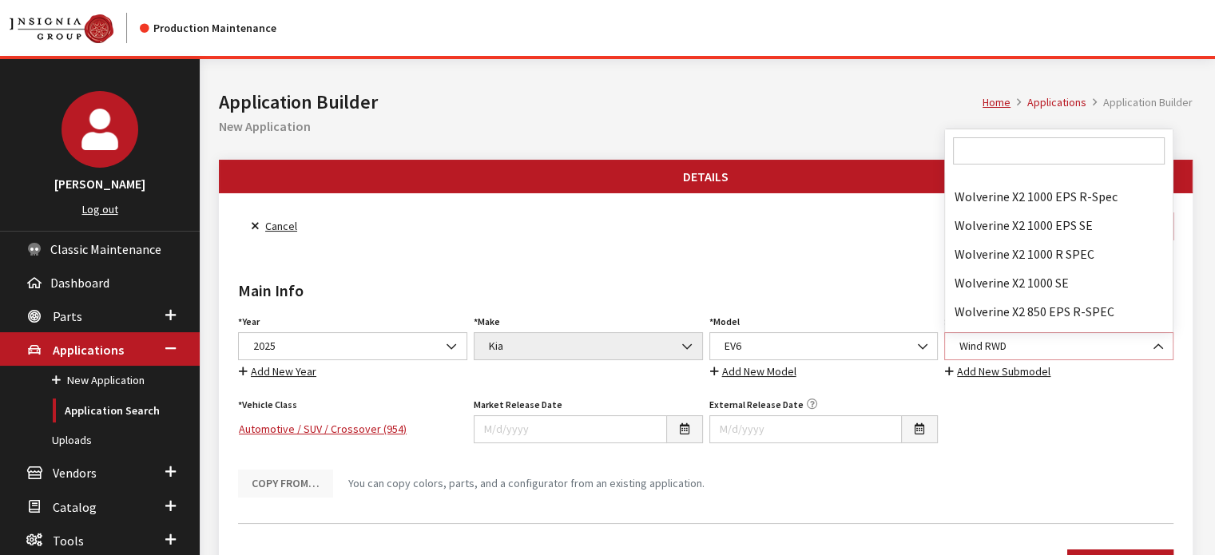
select select "4440"
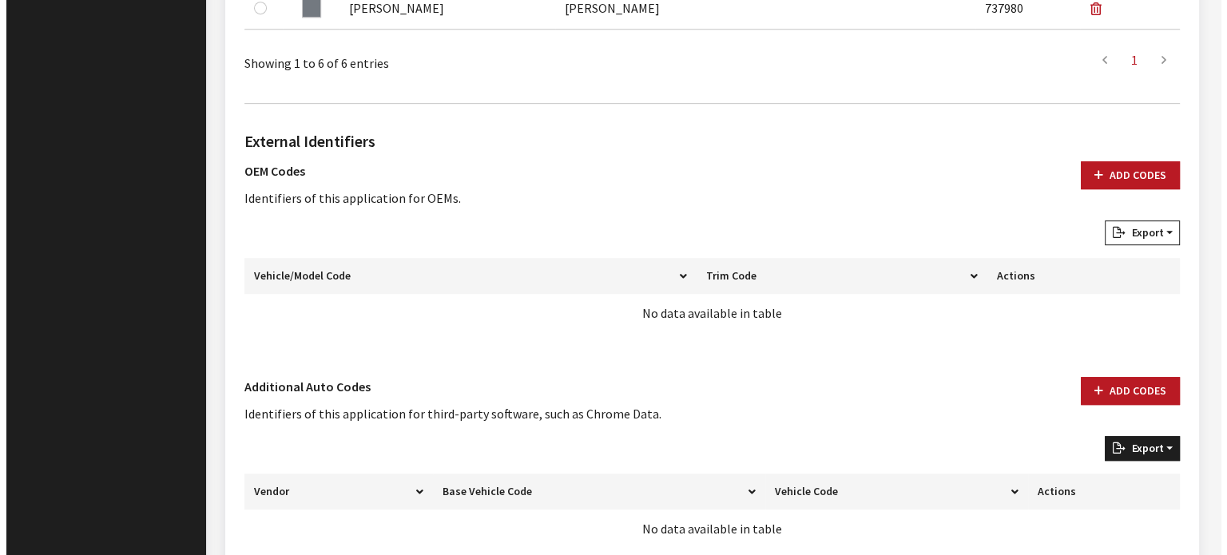
scroll to position [968, 0]
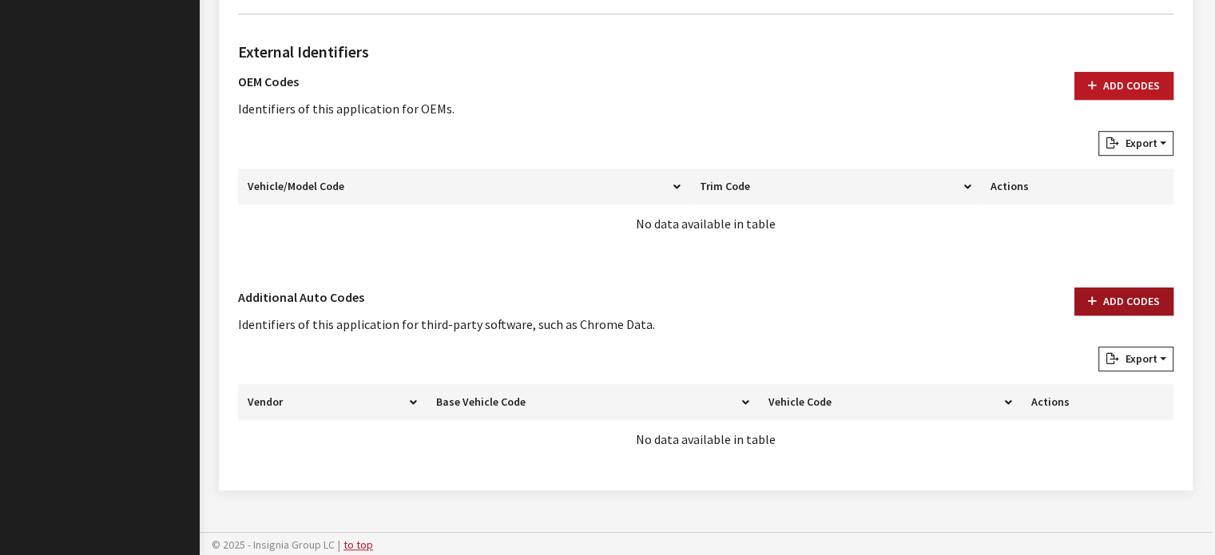
click at [1165, 306] on button "Add Codes" at bounding box center [1123, 301] width 99 height 28
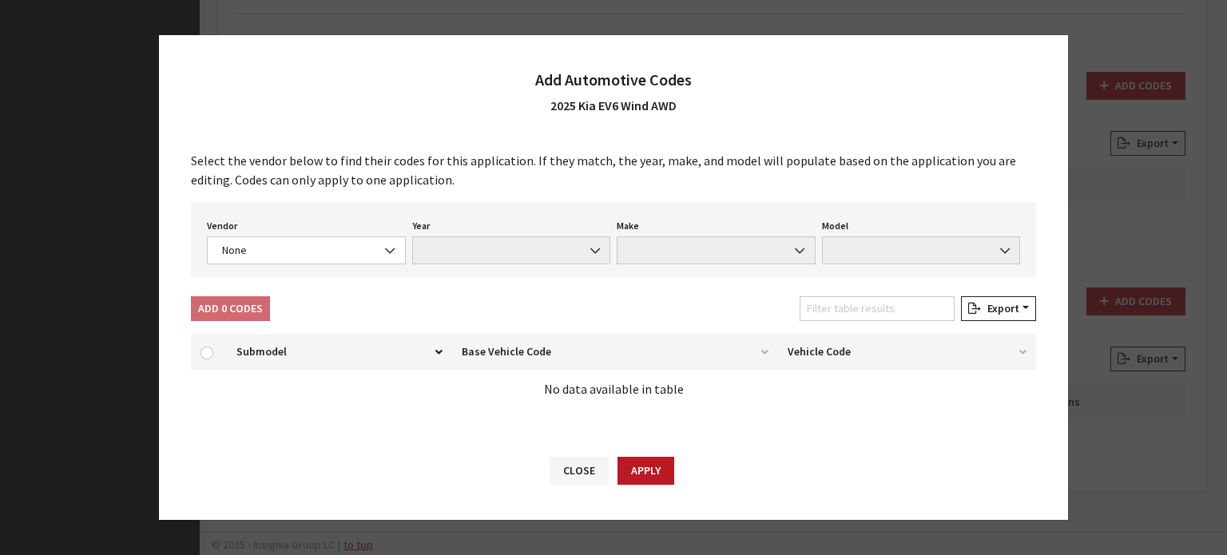
click at [339, 279] on div "Select the vendor below to find their codes for this application. If they match…" at bounding box center [613, 286] width 909 height 302
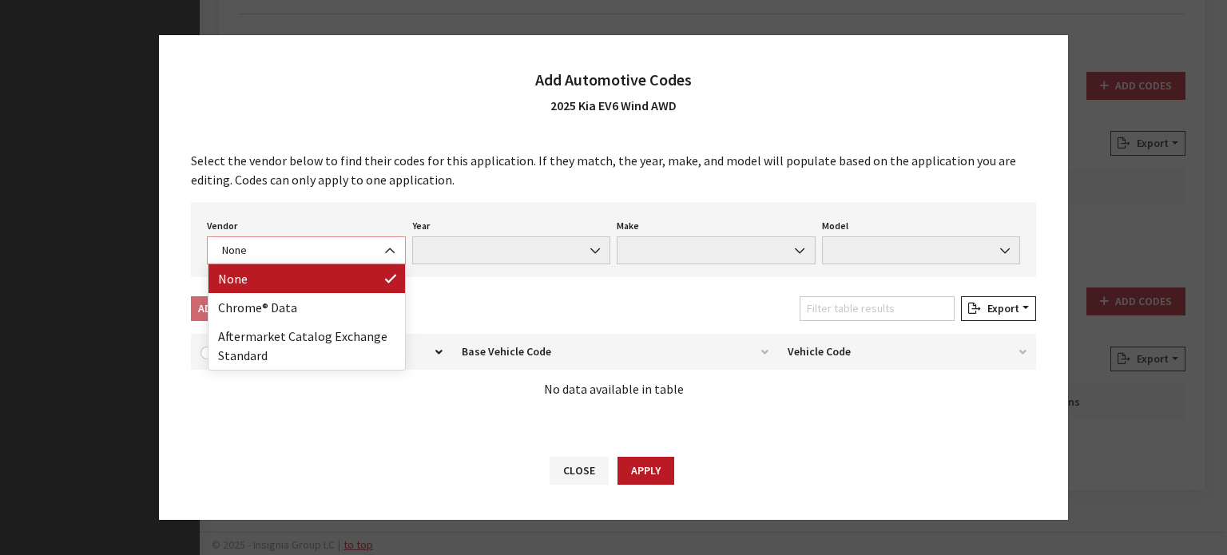
click at [325, 247] on span "None" at bounding box center [306, 250] width 178 height 17
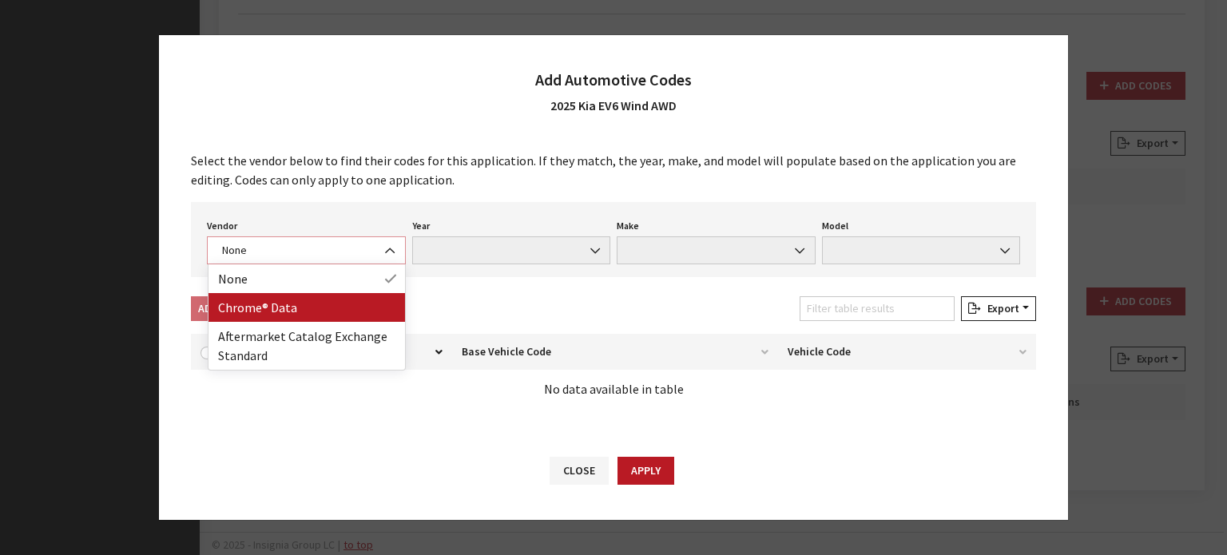
select select "4"
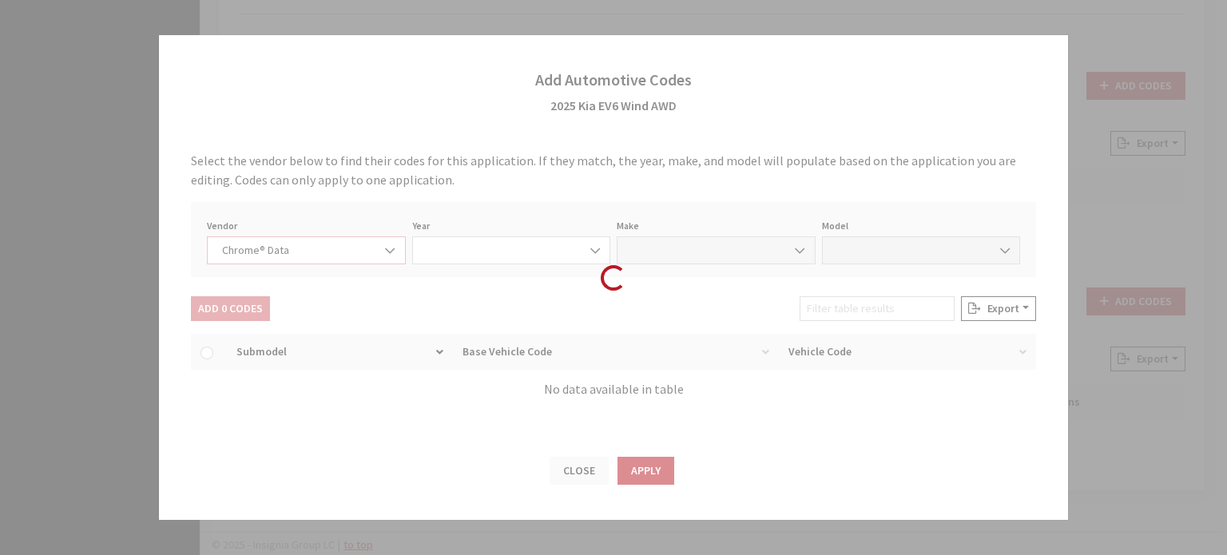
select select "2025"
select select "22"
select select "68000"
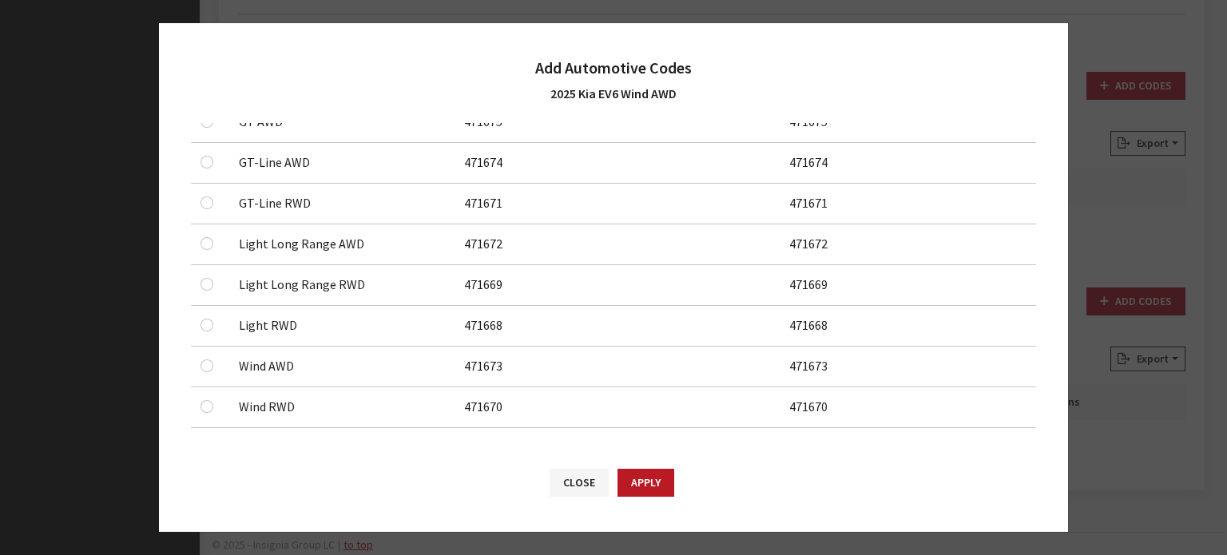
scroll to position [260, 0]
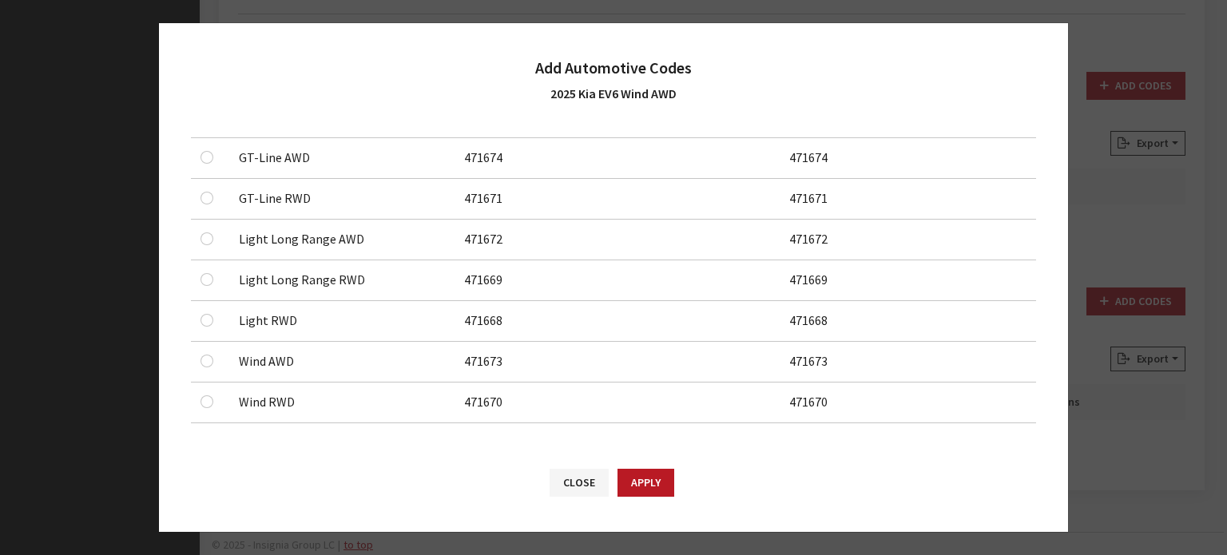
click at [200, 360] on div at bounding box center [209, 360] width 19 height 19
click at [208, 123] on input "checkbox" at bounding box center [206, 116] width 13 height 13
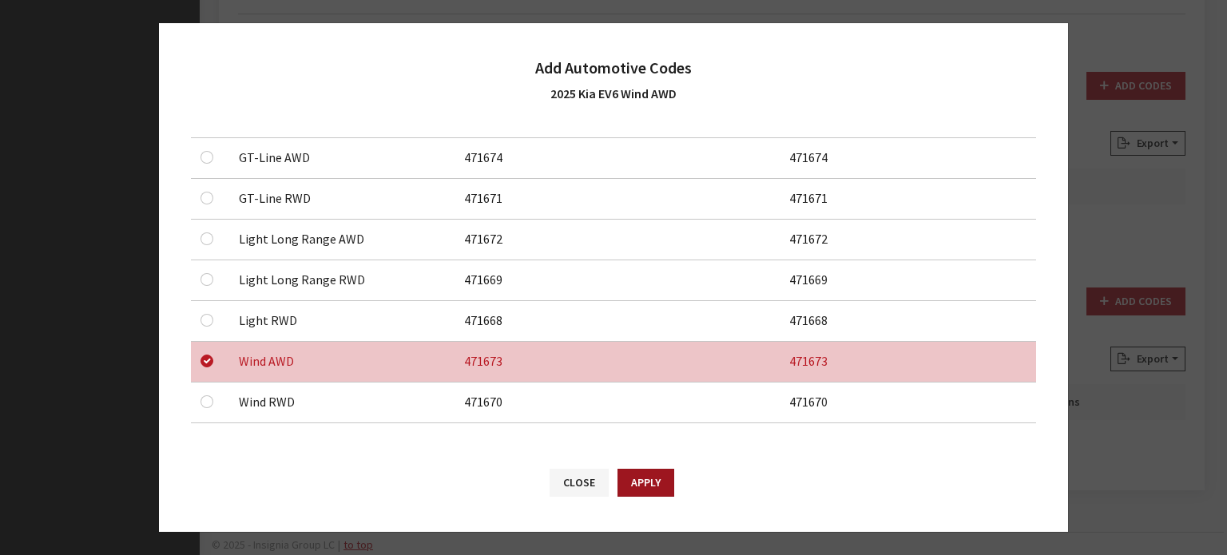
click at [639, 481] on button "Apply" at bounding box center [645, 483] width 57 height 28
checkbox input "false"
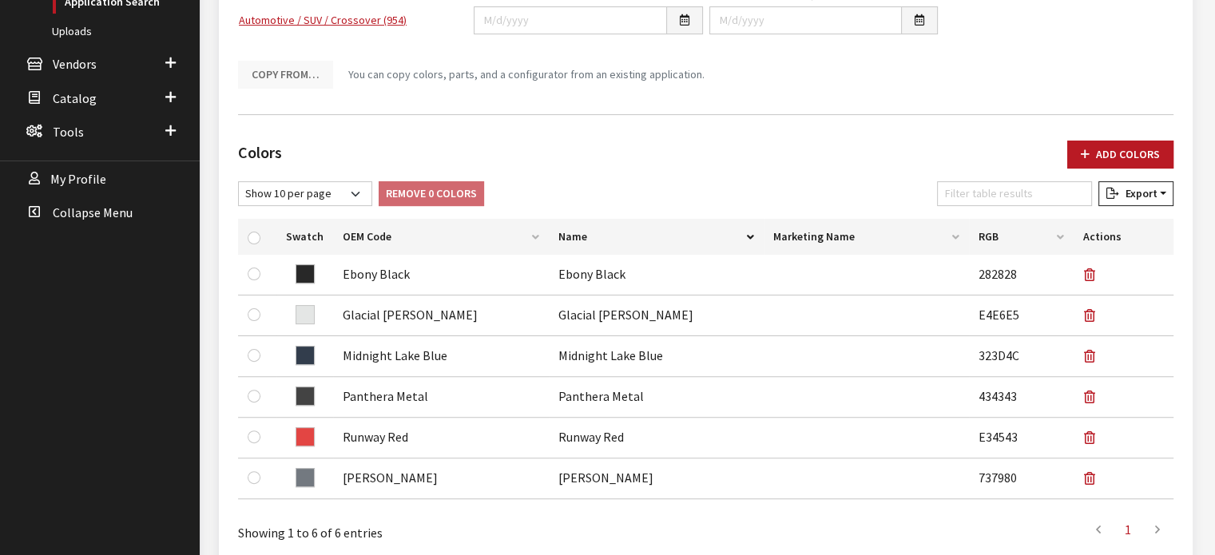
scroll to position [169, 0]
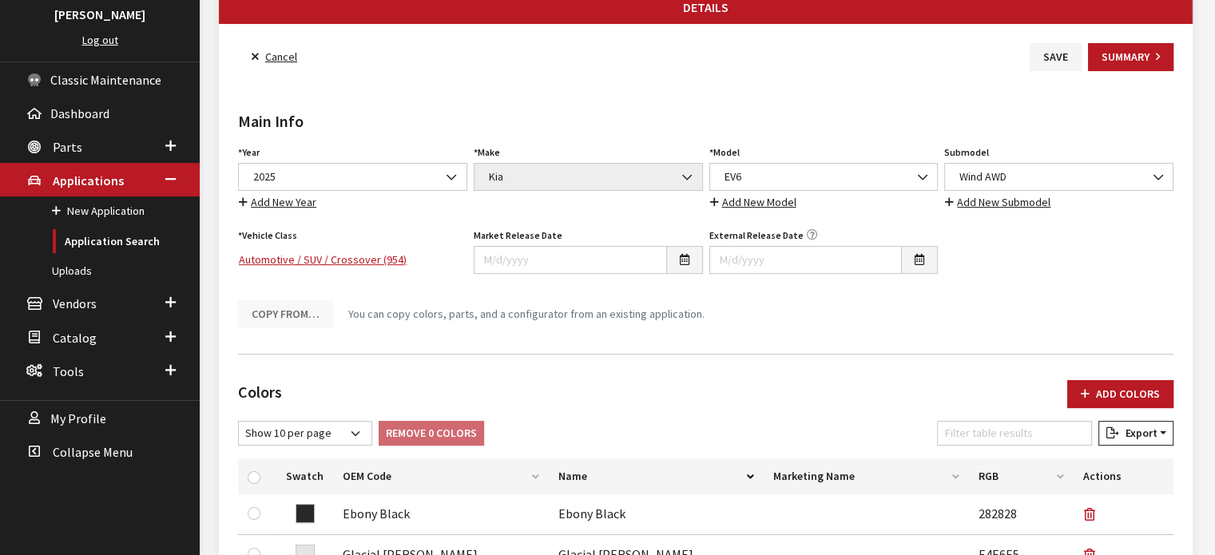
click at [1036, 71] on div "Main Info Year Select Year 2026 2025 2024 2023 2022 2021 2020 2019 2018 2017 20…" at bounding box center [705, 206] width 941 height 270
click at [1039, 60] on button "Save" at bounding box center [1055, 57] width 52 height 28
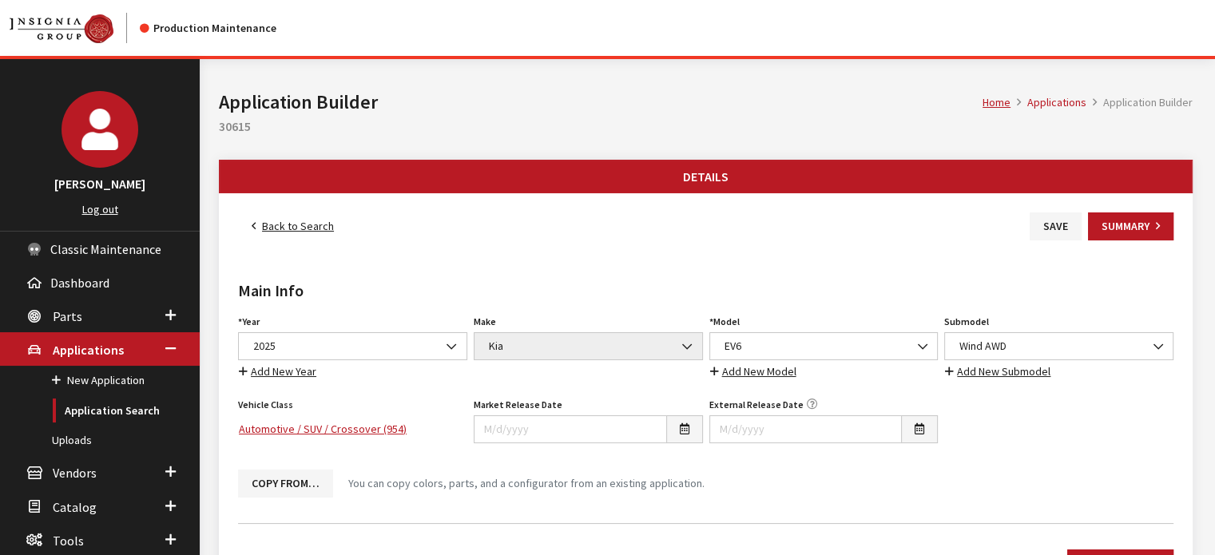
click at [311, 222] on link "Back to Search" at bounding box center [292, 226] width 109 height 28
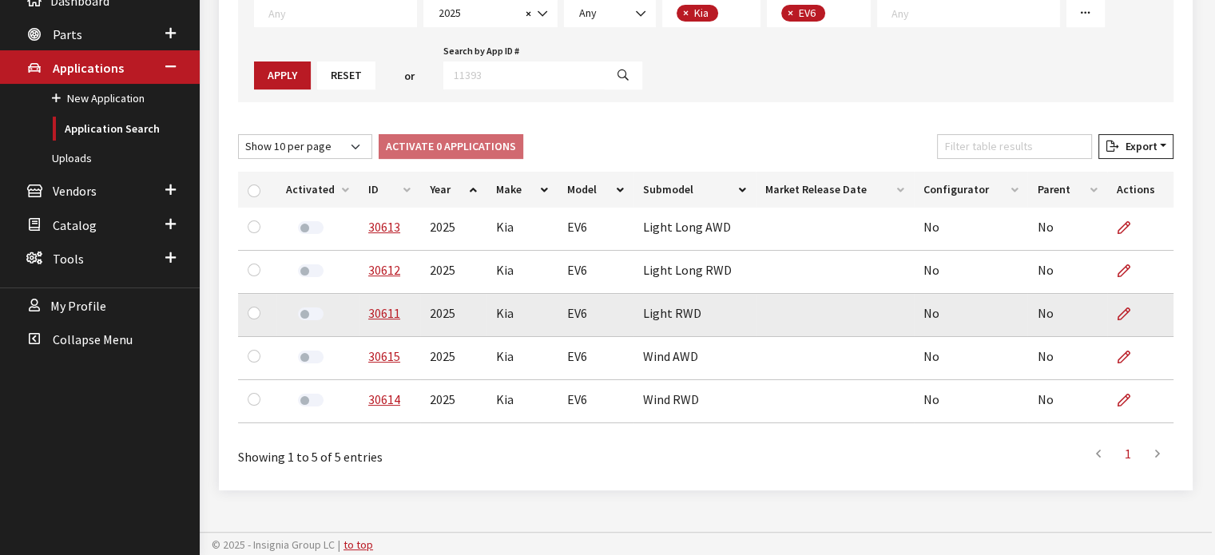
scroll to position [248, 0]
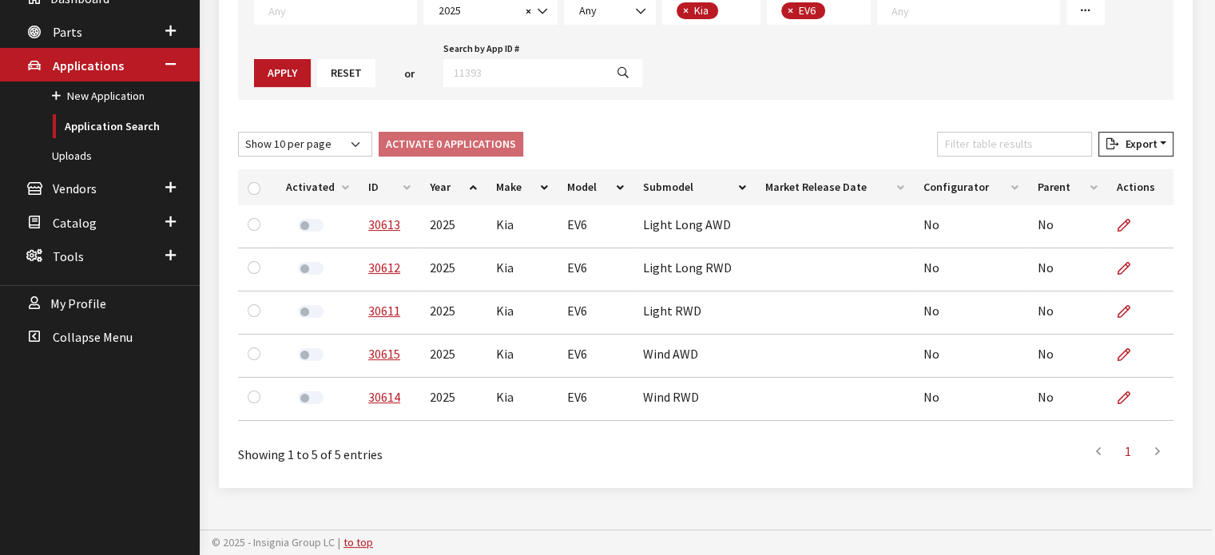
click at [386, 189] on th "ID" at bounding box center [389, 187] width 61 height 36
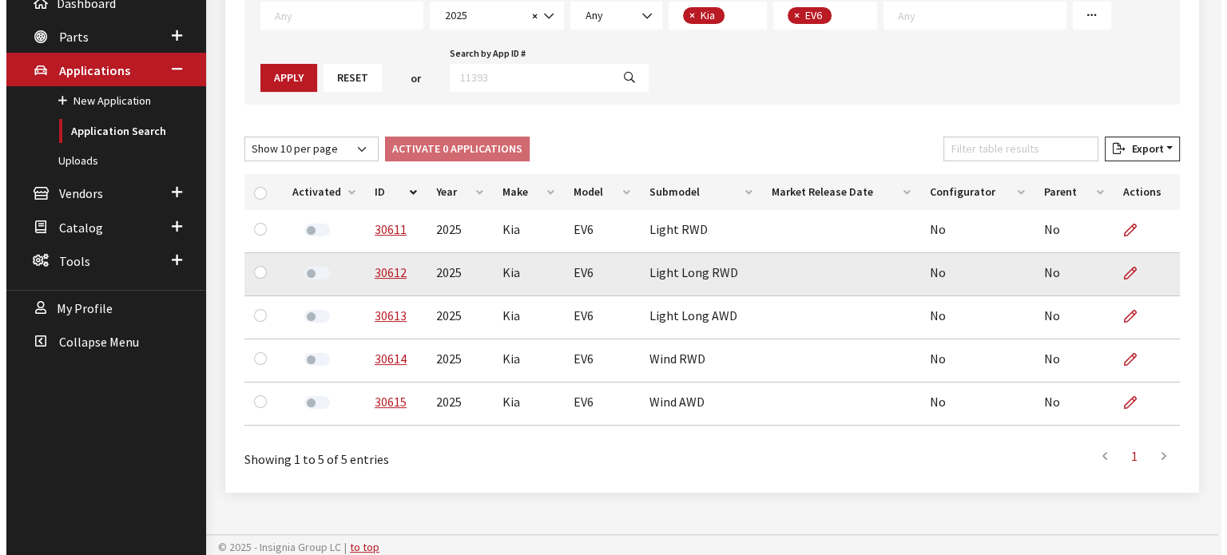
scroll to position [125, 0]
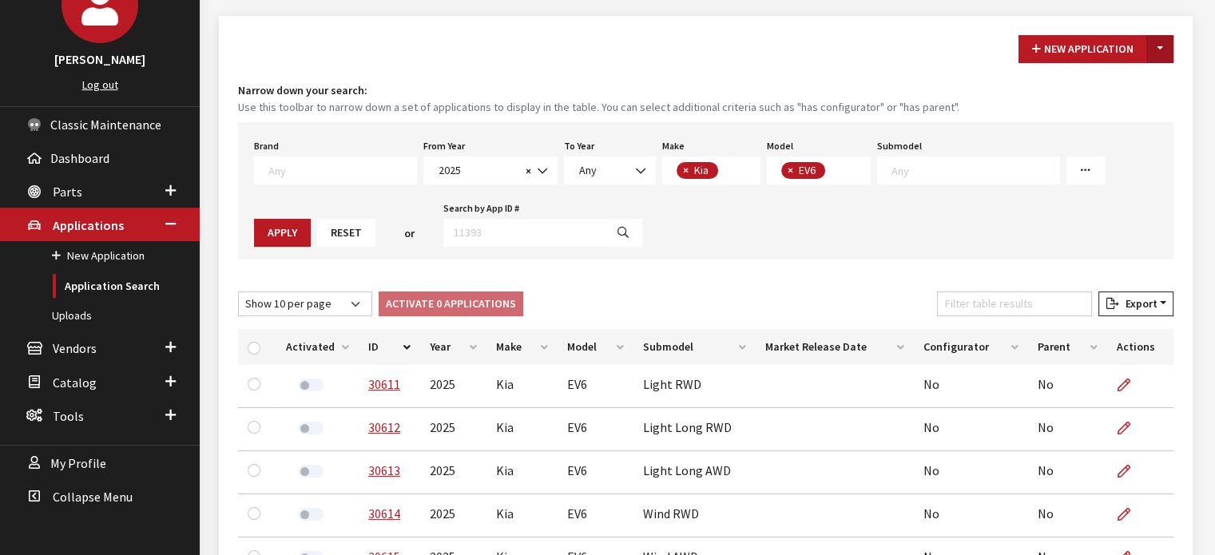
click at [1158, 44] on button "Toggle Dropdown" at bounding box center [1159, 49] width 27 height 28
click at [1105, 78] on button "New From Existing..." at bounding box center [1104, 83] width 137 height 28
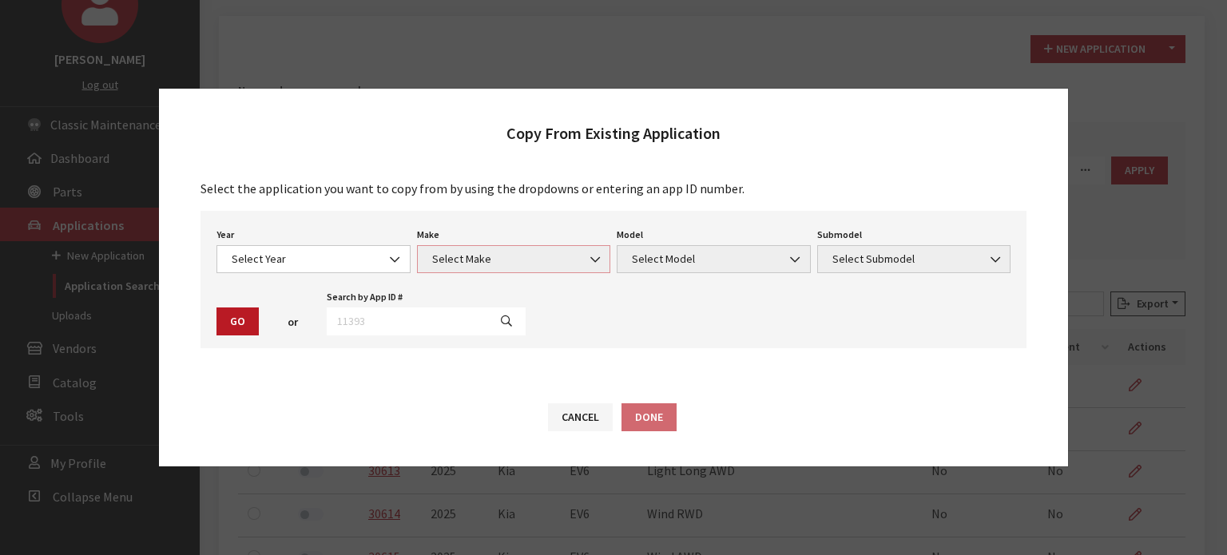
drag, startPoint x: 422, startPoint y: 268, endPoint x: 410, endPoint y: 268, distance: 12.0
click at [418, 268] on span "Select Make" at bounding box center [514, 259] width 194 height 28
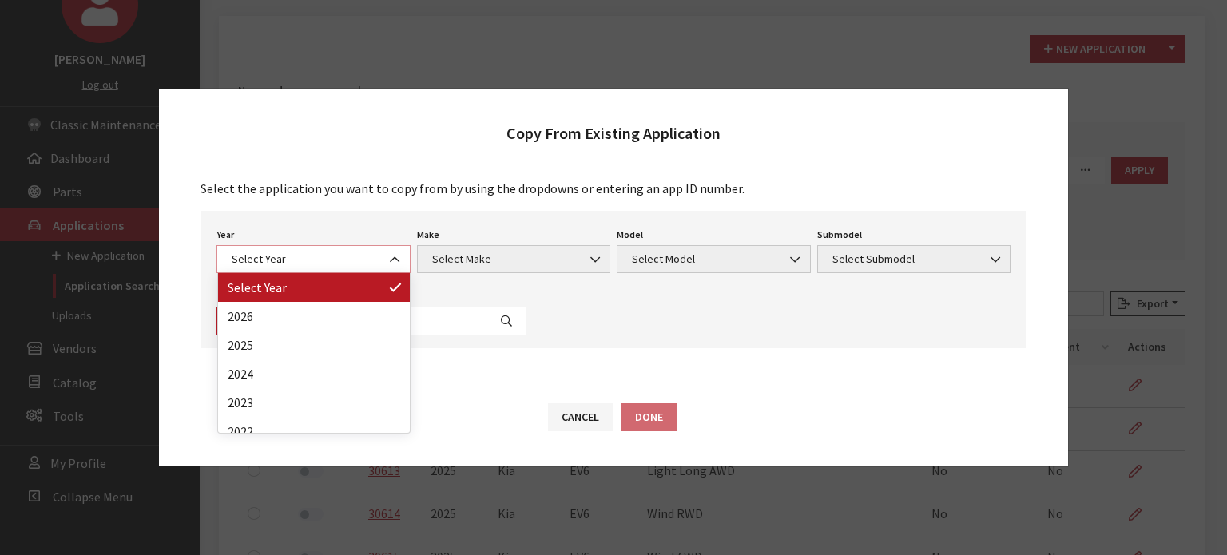
click at [362, 258] on span "Select Year" at bounding box center [313, 259] width 173 height 17
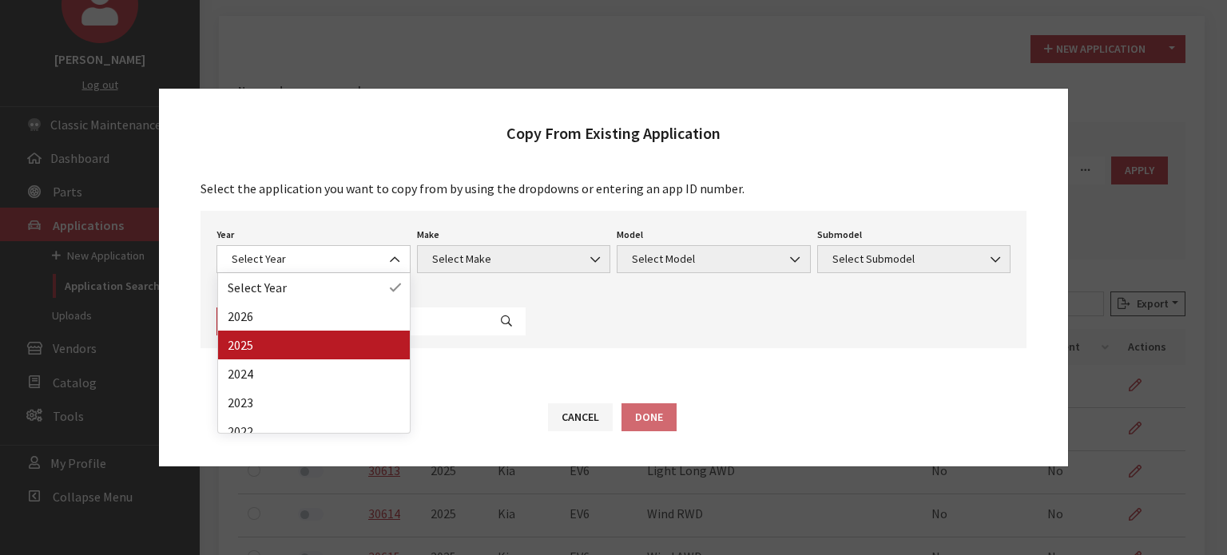
drag, startPoint x: 311, startPoint y: 364, endPoint x: 313, endPoint y: 343, distance: 21.6
select select "43"
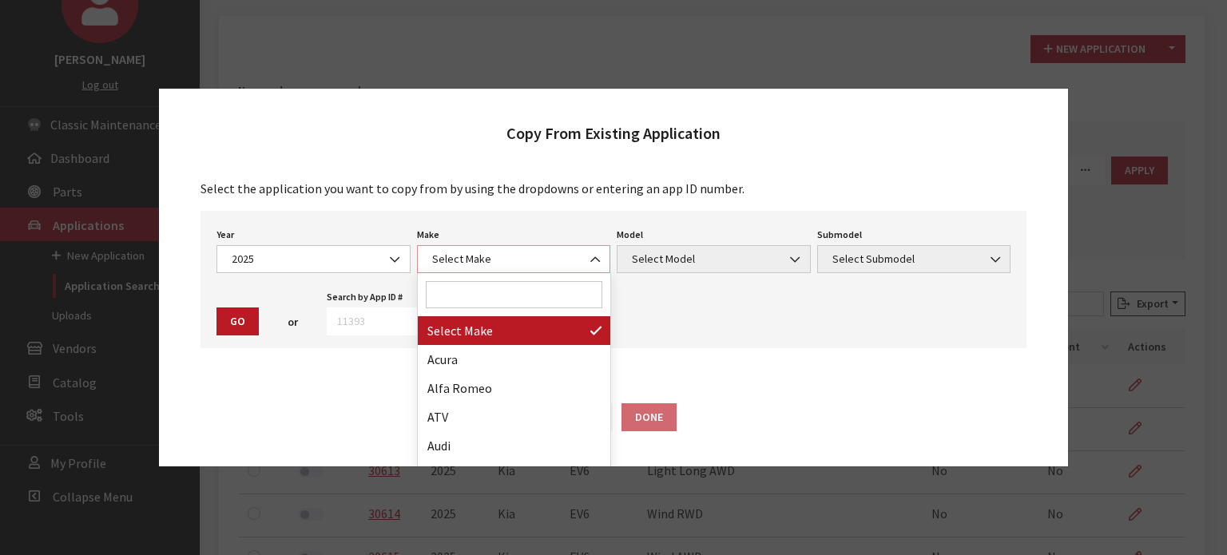
click at [532, 255] on span "Select Make" at bounding box center [513, 259] width 173 height 17
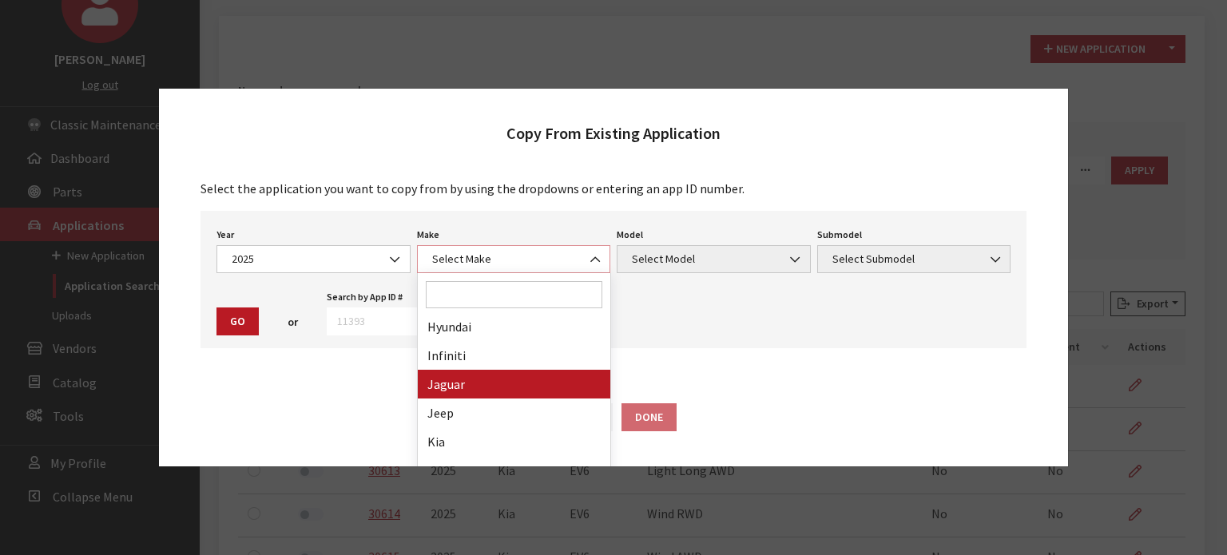
scroll to position [479, 0]
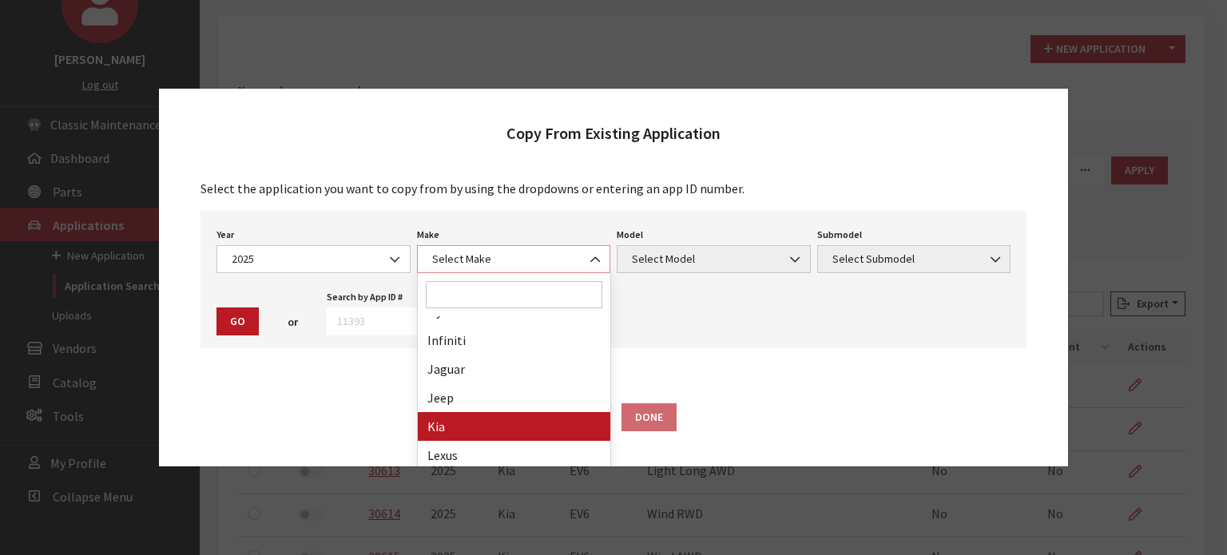
select select "31"
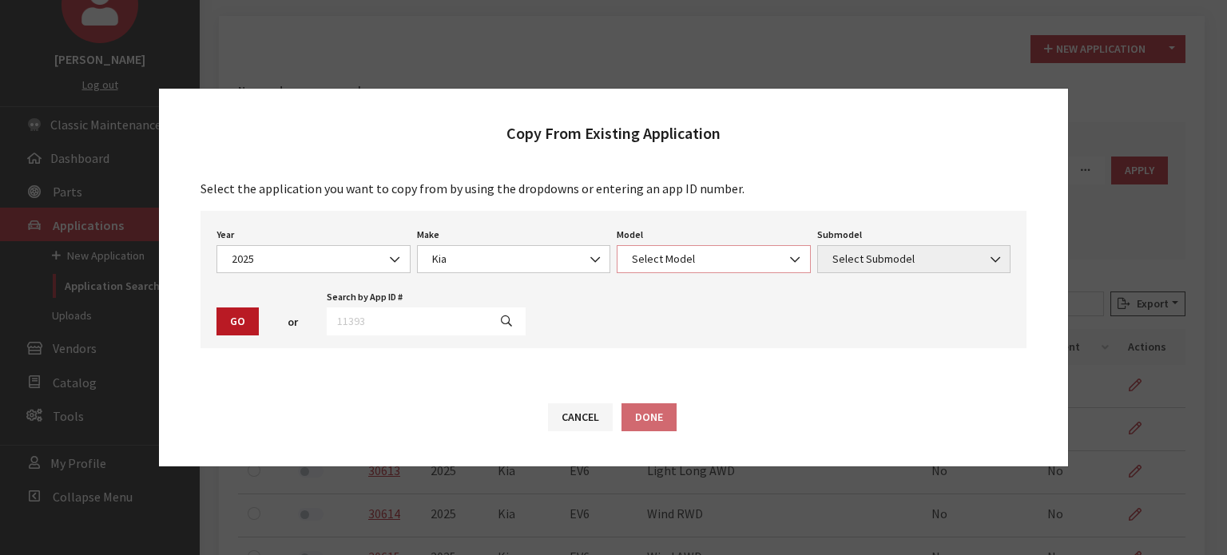
click at [665, 258] on span "Select Model" at bounding box center [713, 259] width 173 height 17
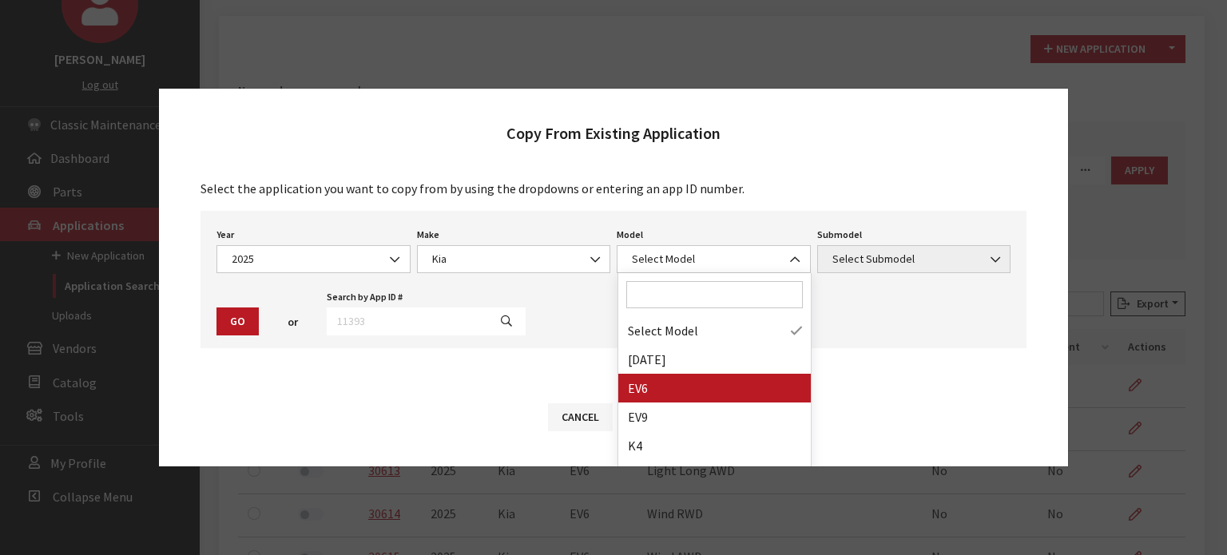
drag, startPoint x: 664, startPoint y: 402, endPoint x: 731, endPoint y: 347, distance: 87.4
select select "1202"
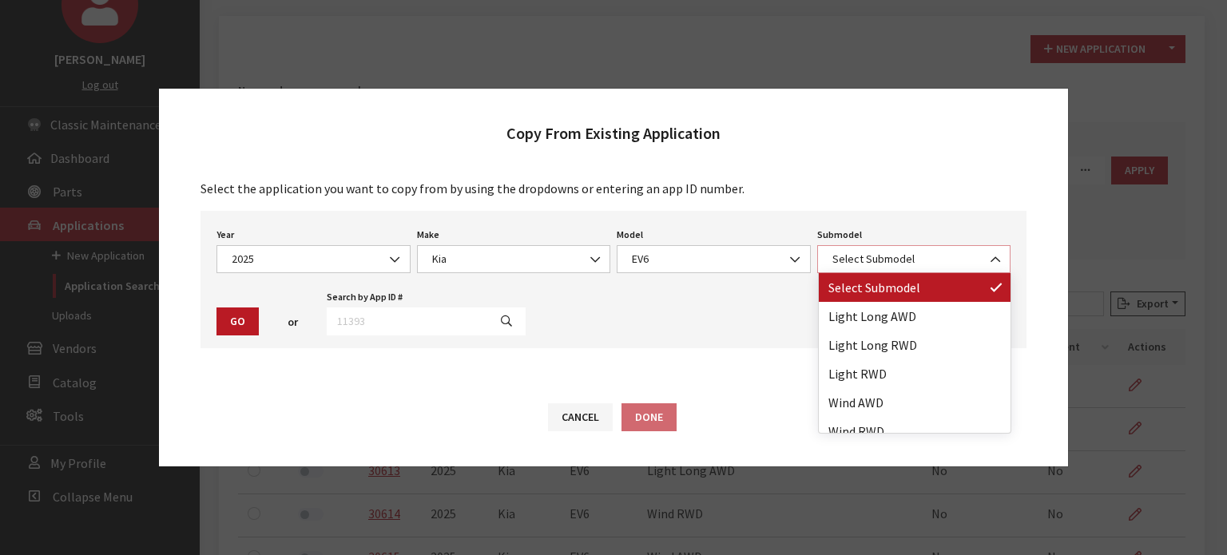
click at [848, 268] on span "Select Submodel" at bounding box center [913, 259] width 173 height 17
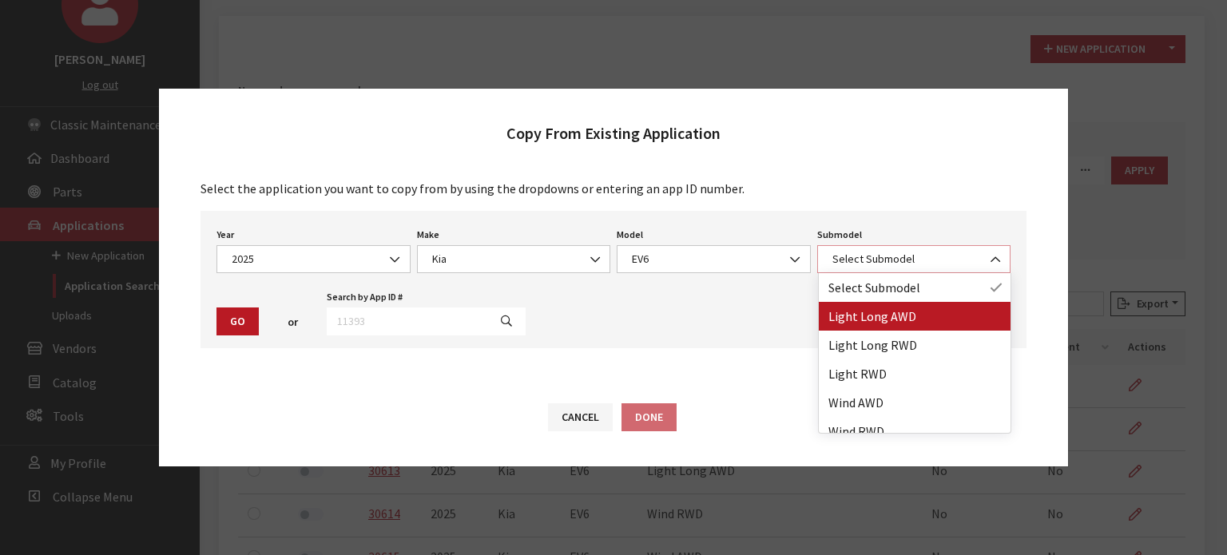
select select "4439"
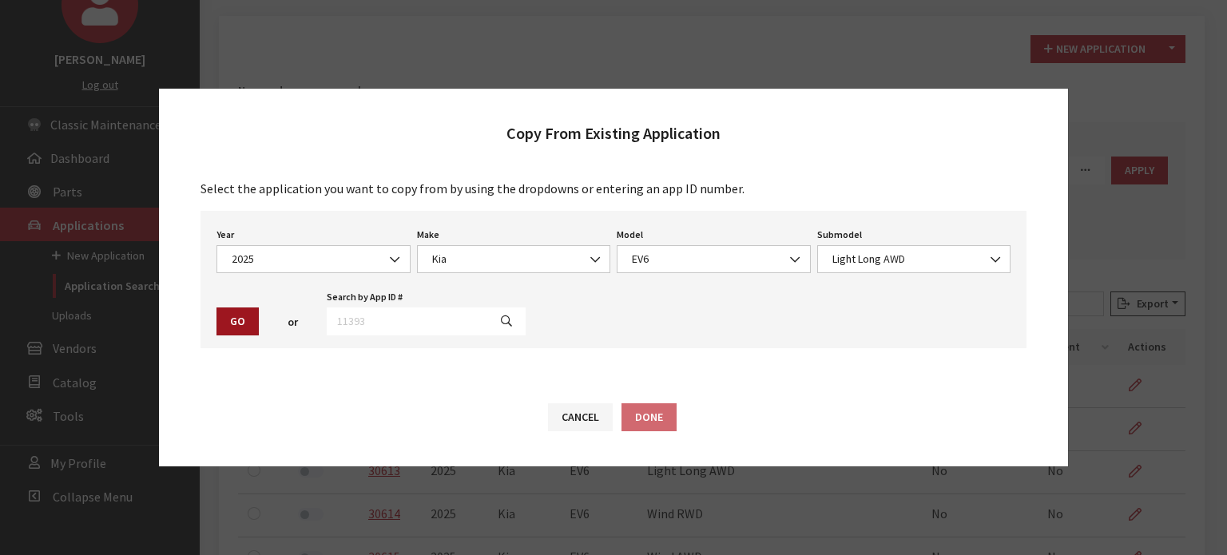
click at [235, 318] on button "Go" at bounding box center [237, 321] width 42 height 28
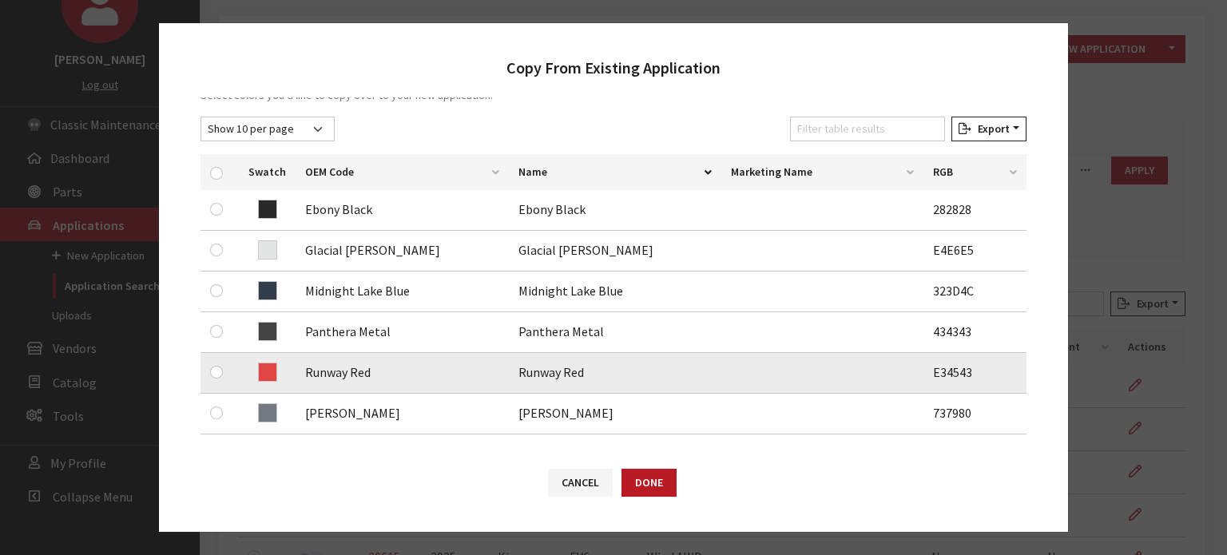
scroll to position [240, 0]
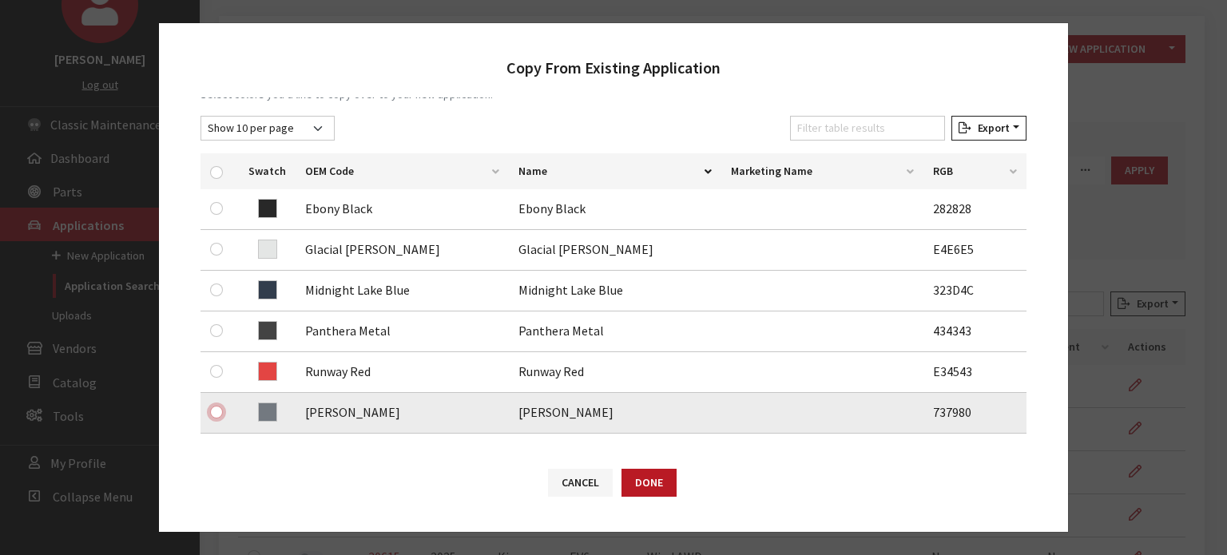
click at [216, 408] on input "checkbox" at bounding box center [216, 412] width 13 height 13
checkbox input "true"
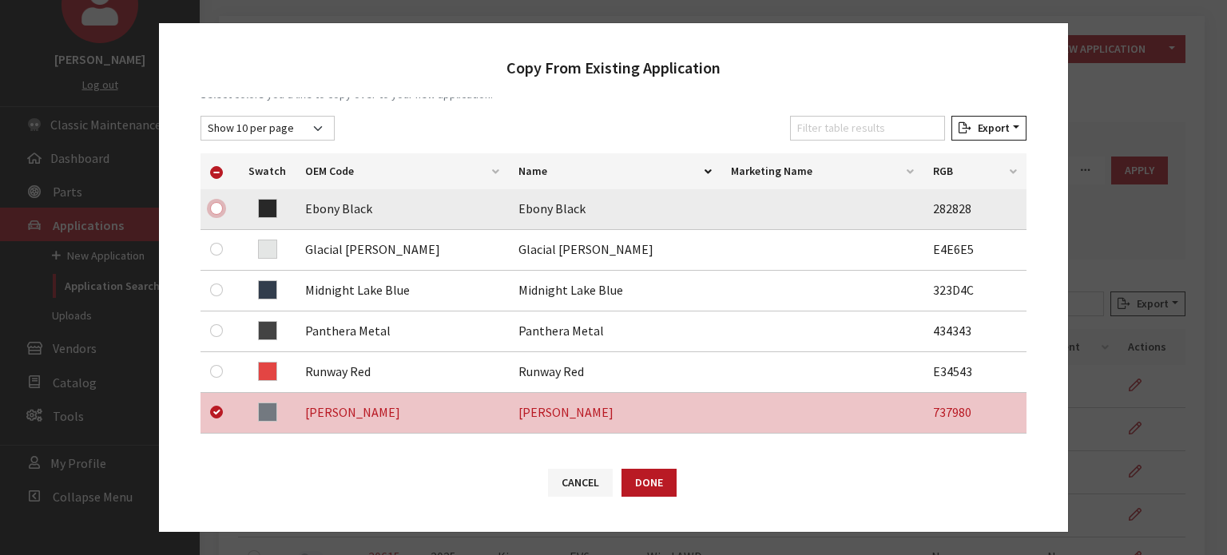
click at [212, 209] on input "checkbox" at bounding box center [216, 208] width 13 height 13
checkbox input "true"
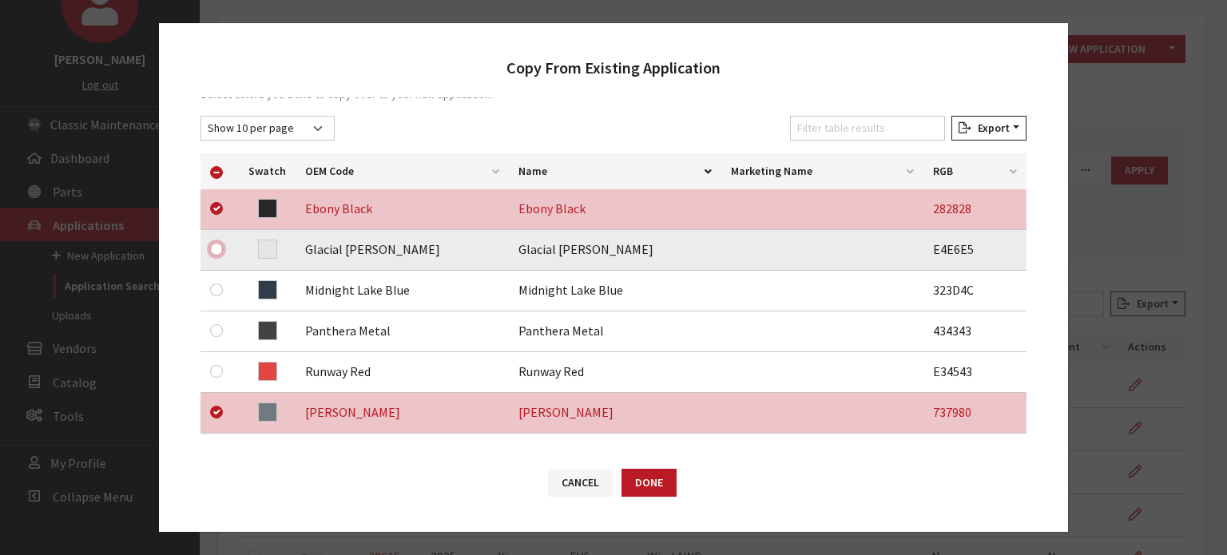
click at [217, 248] on input "checkbox" at bounding box center [216, 249] width 13 height 13
checkbox input "true"
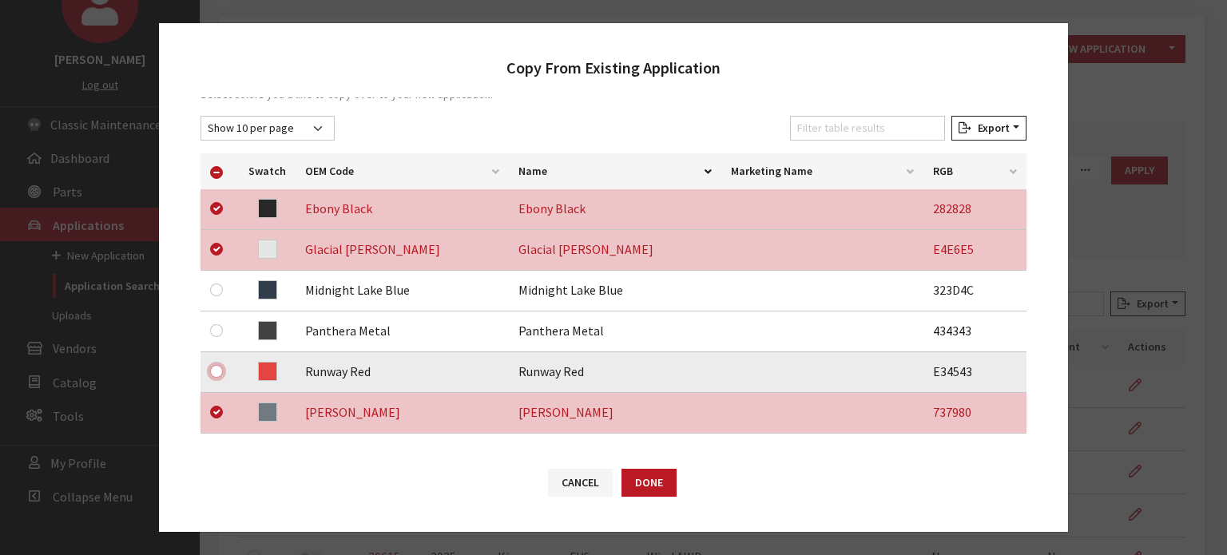
click at [218, 367] on input "checkbox" at bounding box center [216, 371] width 13 height 13
checkbox input "true"
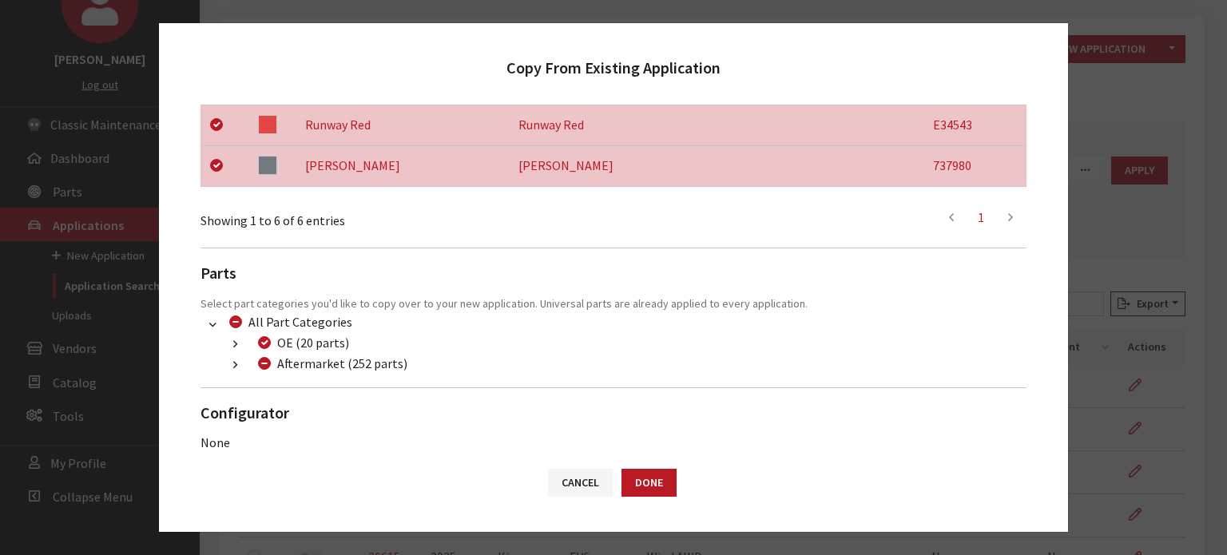
scroll to position [504, 0]
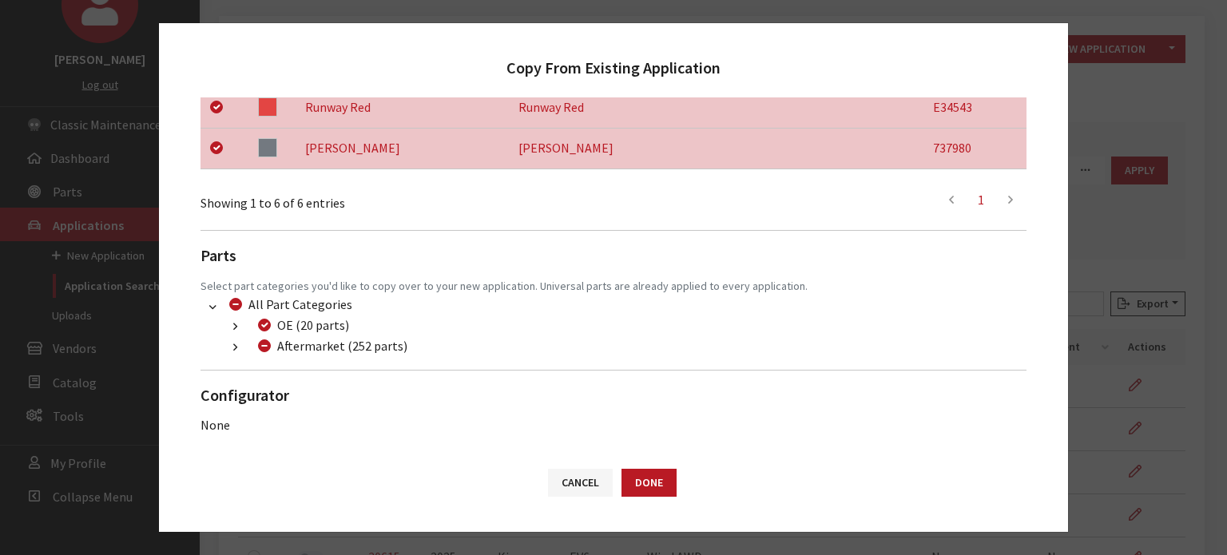
click at [244, 347] on button "button" at bounding box center [235, 348] width 31 height 18
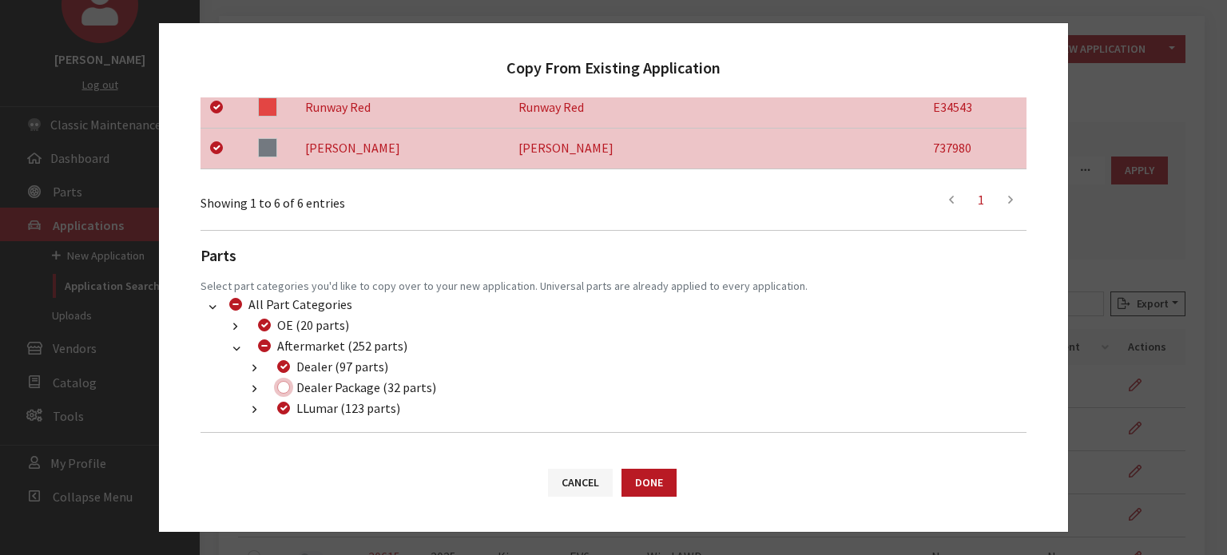
click at [283, 386] on input "Dealer Package (32 parts)" at bounding box center [283, 387] width 13 height 13
checkbox input "true"
click at [649, 477] on button "Done" at bounding box center [648, 483] width 55 height 28
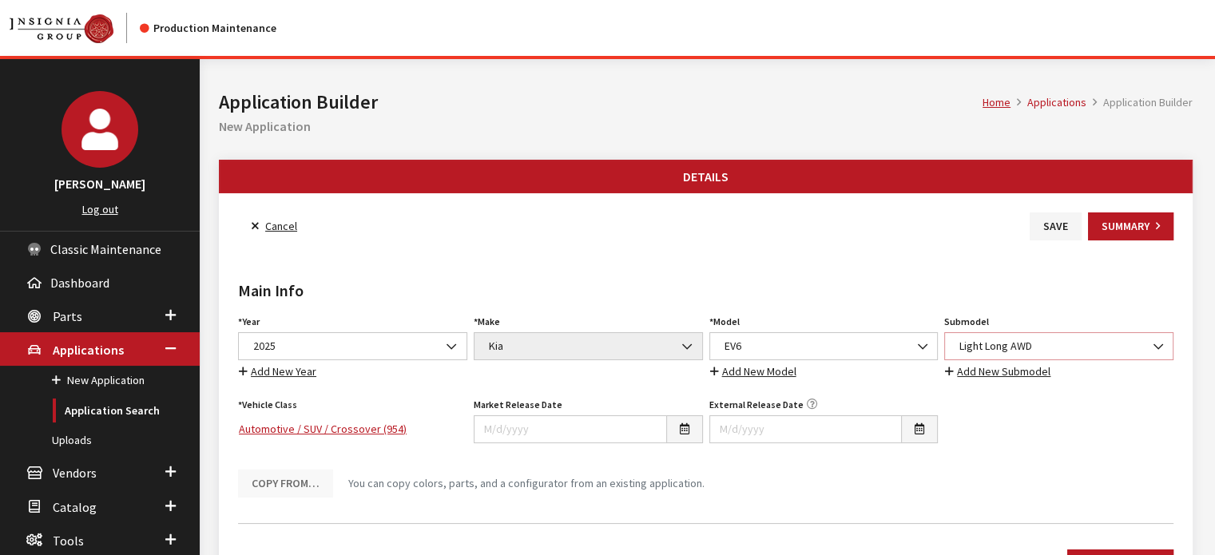
click at [1068, 344] on span "Light Long AWD" at bounding box center [1058, 346] width 208 height 17
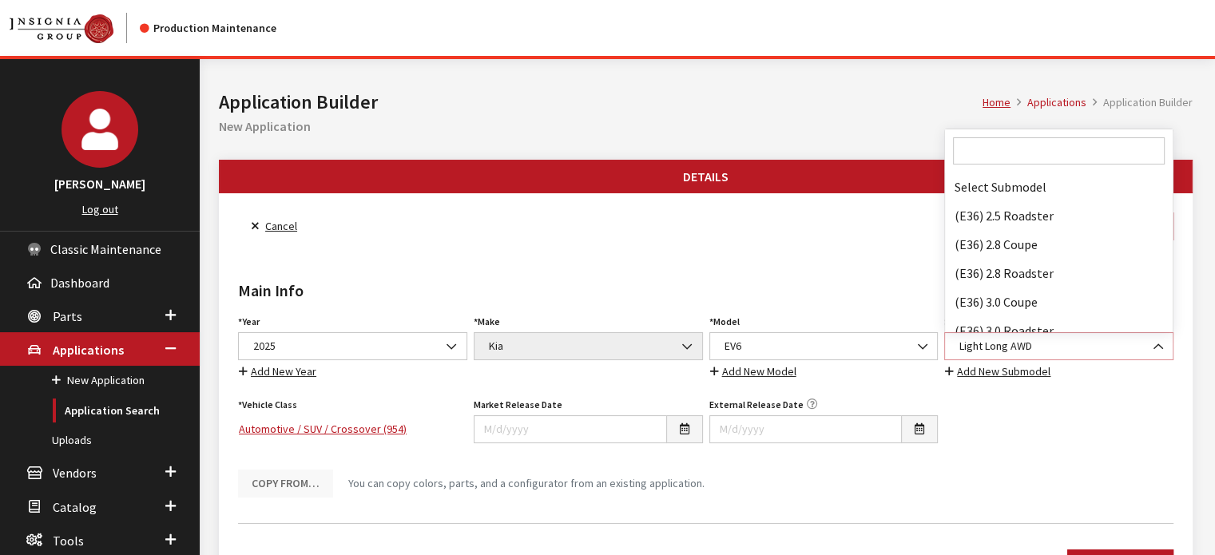
scroll to position [74908, 0]
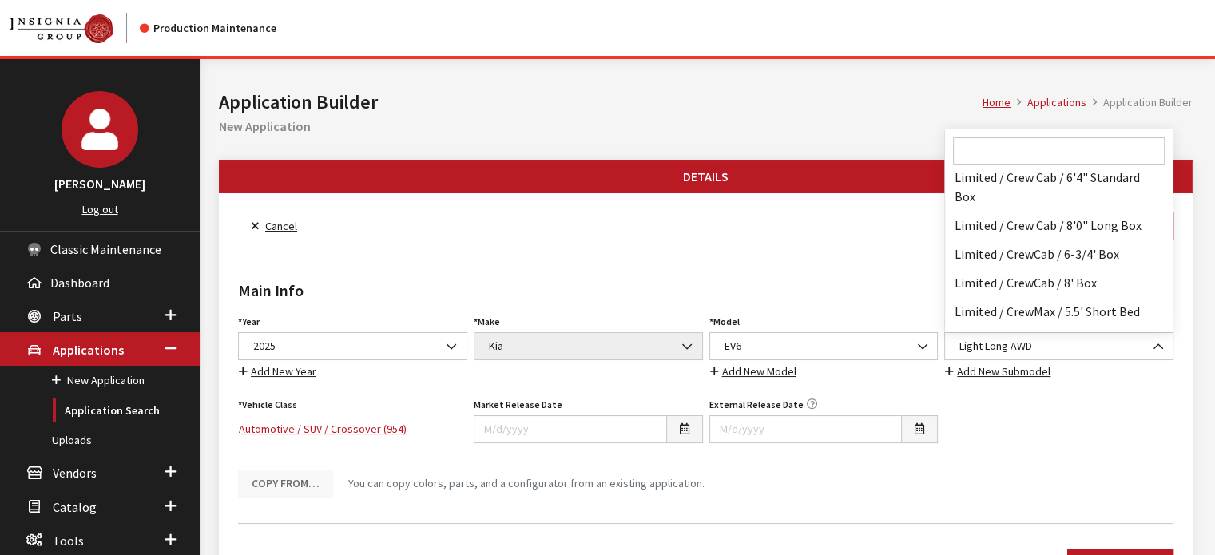
click at [1013, 160] on input "Search" at bounding box center [1059, 150] width 212 height 27
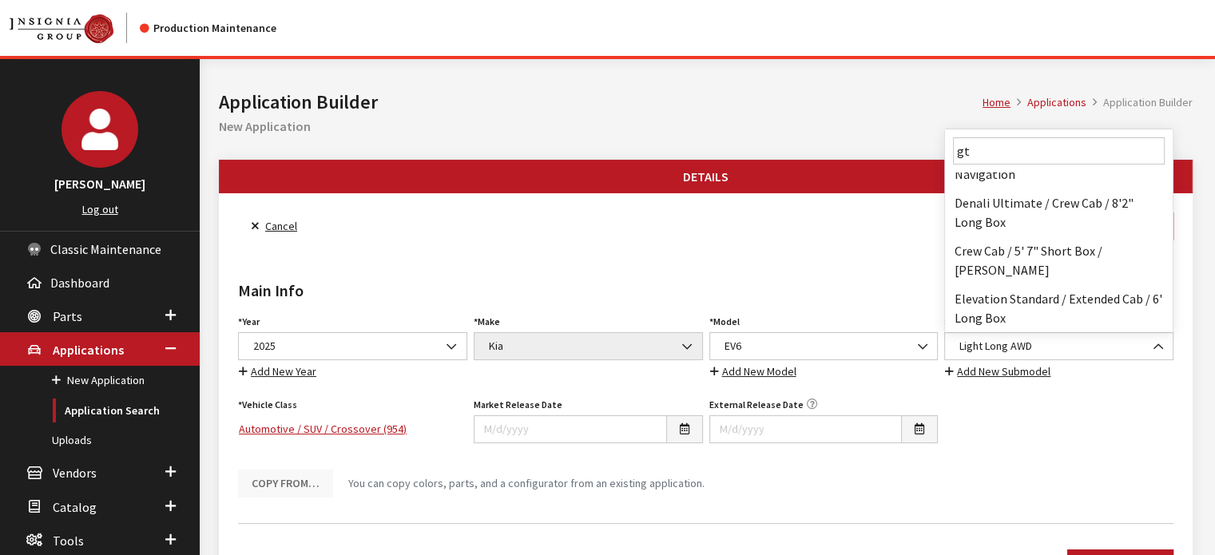
scroll to position [0, 0]
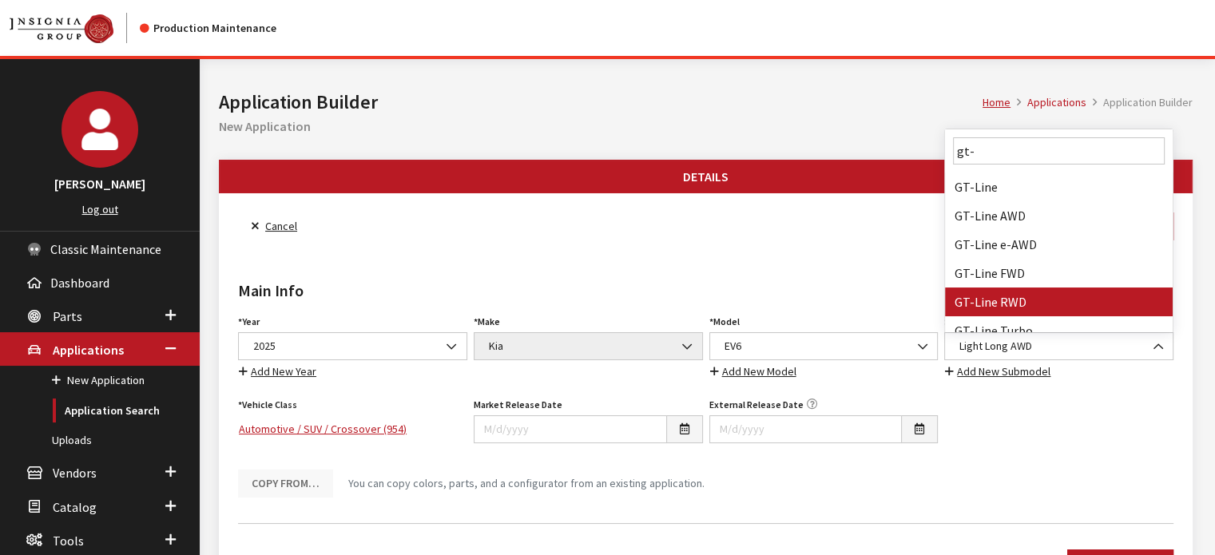
type input "gt-"
select select "3940"
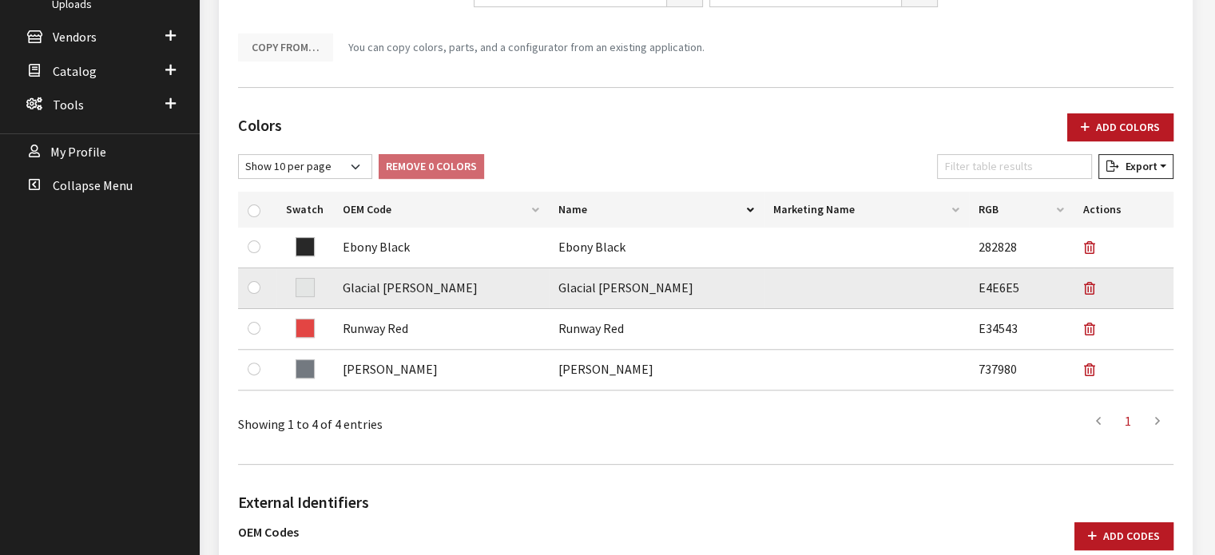
scroll to position [559, 0]
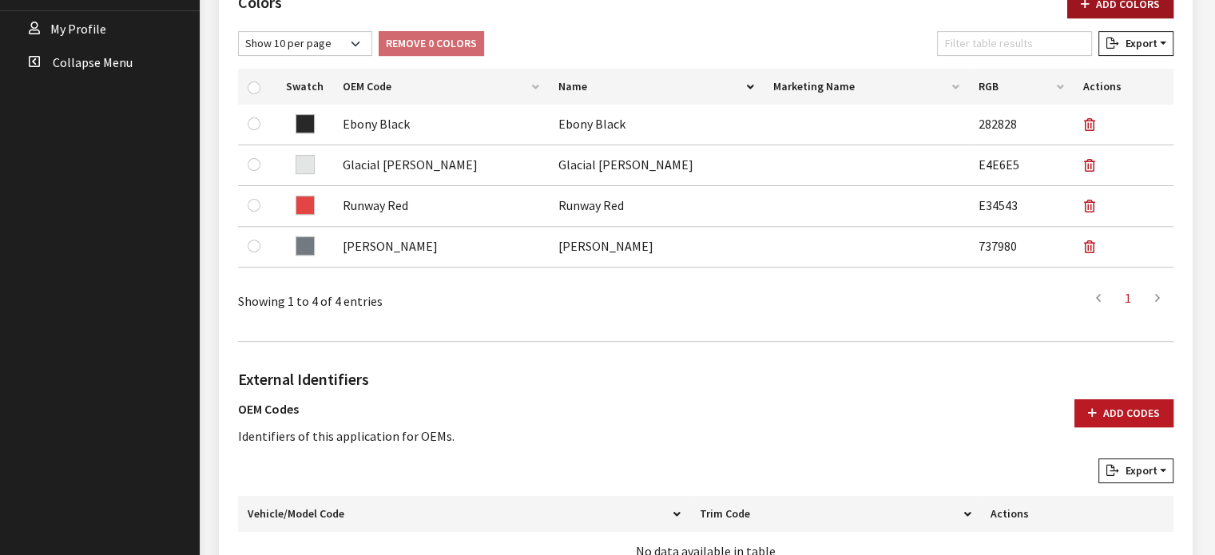
click at [1115, 6] on button "Add Colors" at bounding box center [1120, 4] width 106 height 28
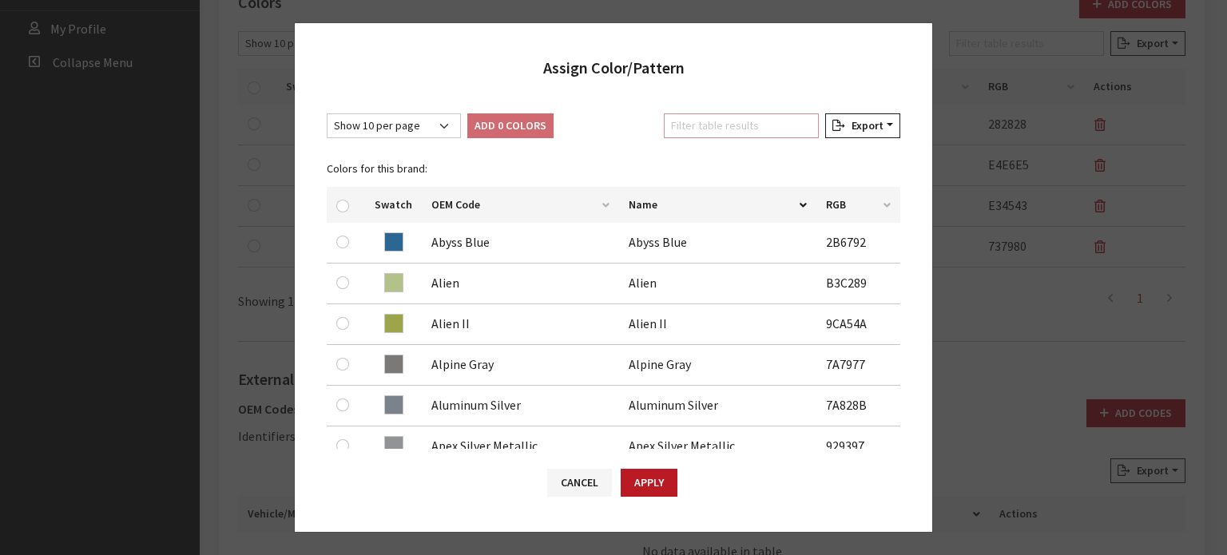
click at [756, 125] on input "Filter table results" at bounding box center [741, 125] width 155 height 25
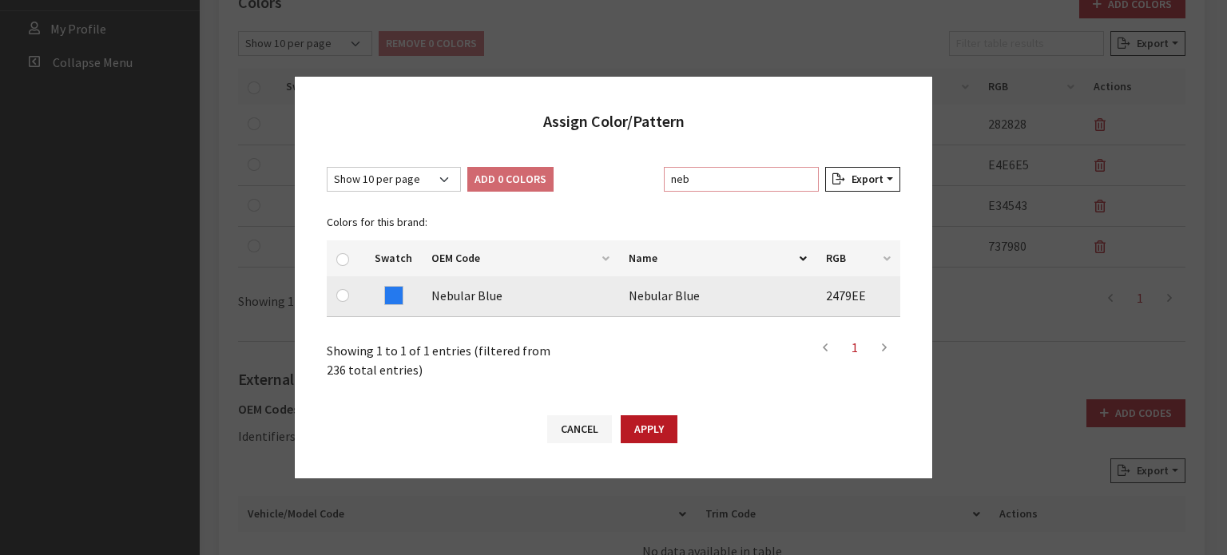
type input "neb"
click at [343, 299] on input "checkbox" at bounding box center [342, 295] width 13 height 13
checkbox input "true"
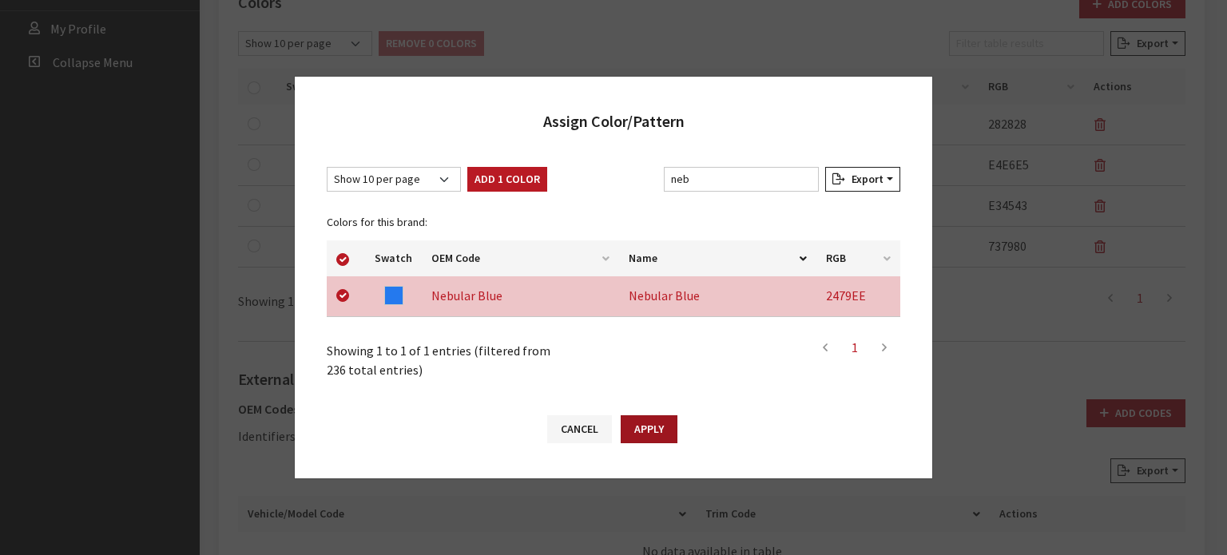
click at [663, 423] on button "Apply" at bounding box center [648, 429] width 57 height 28
checkbox input "false"
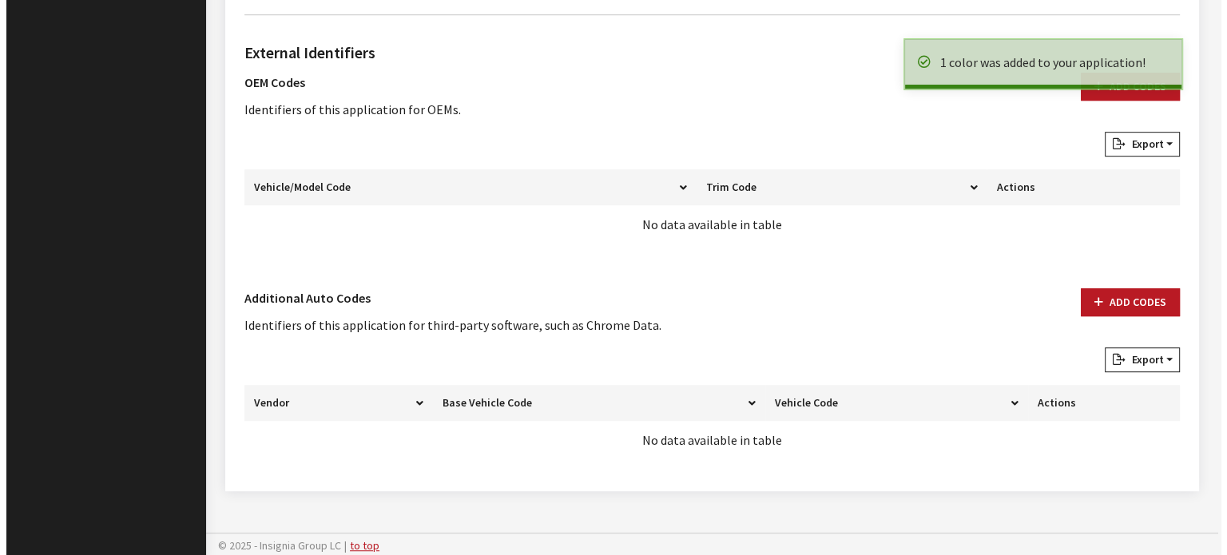
scroll to position [927, 0]
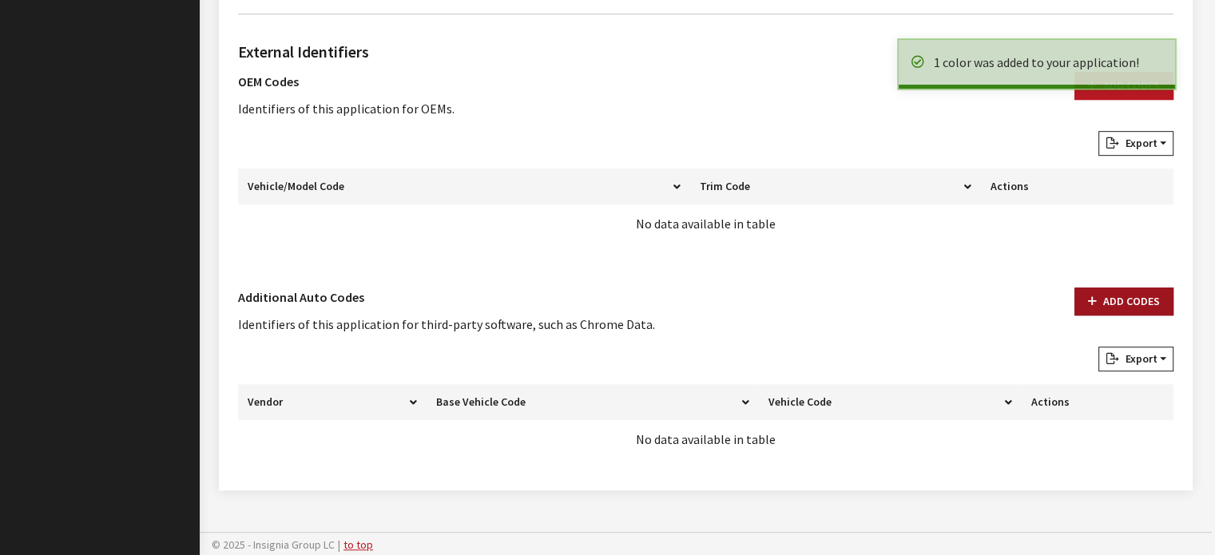
click at [1163, 288] on button "Add Codes" at bounding box center [1123, 301] width 99 height 28
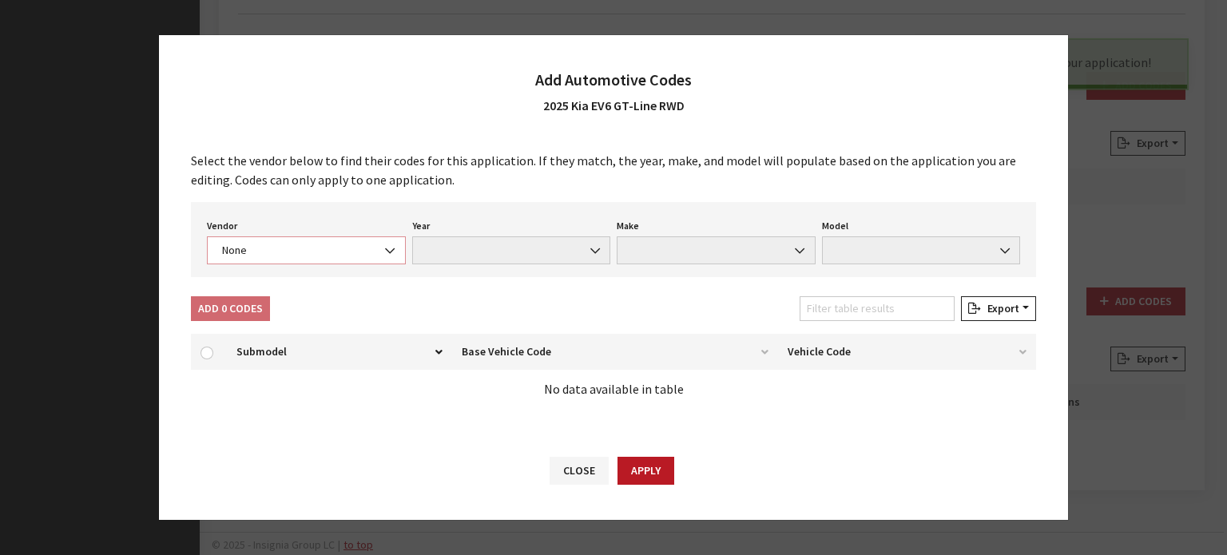
click at [401, 249] on span at bounding box center [391, 250] width 27 height 27
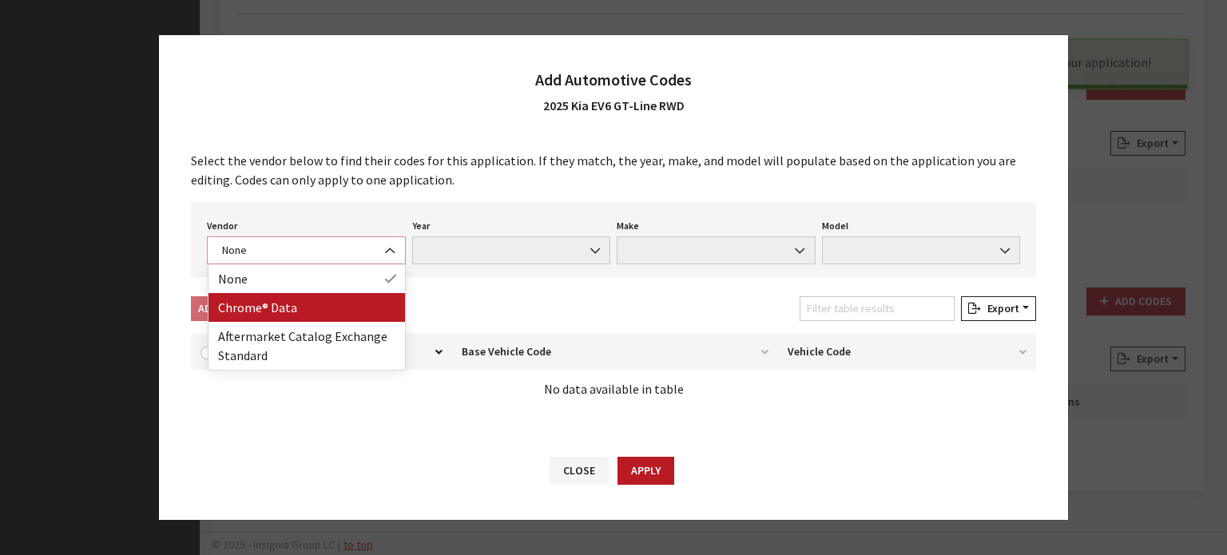
select select "4"
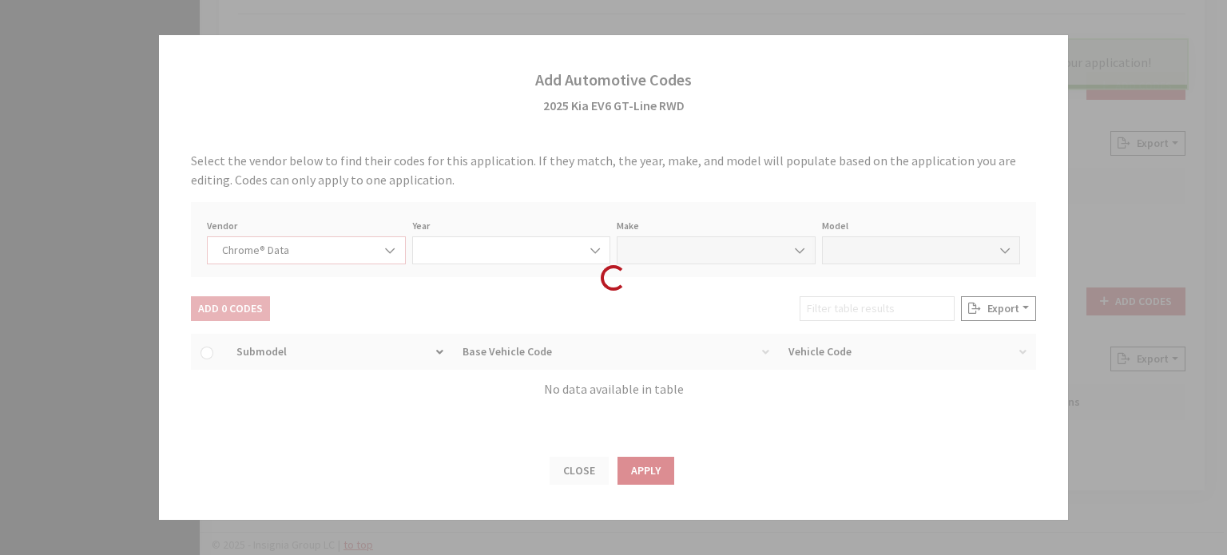
select select "2025"
select select "22"
select select "68000"
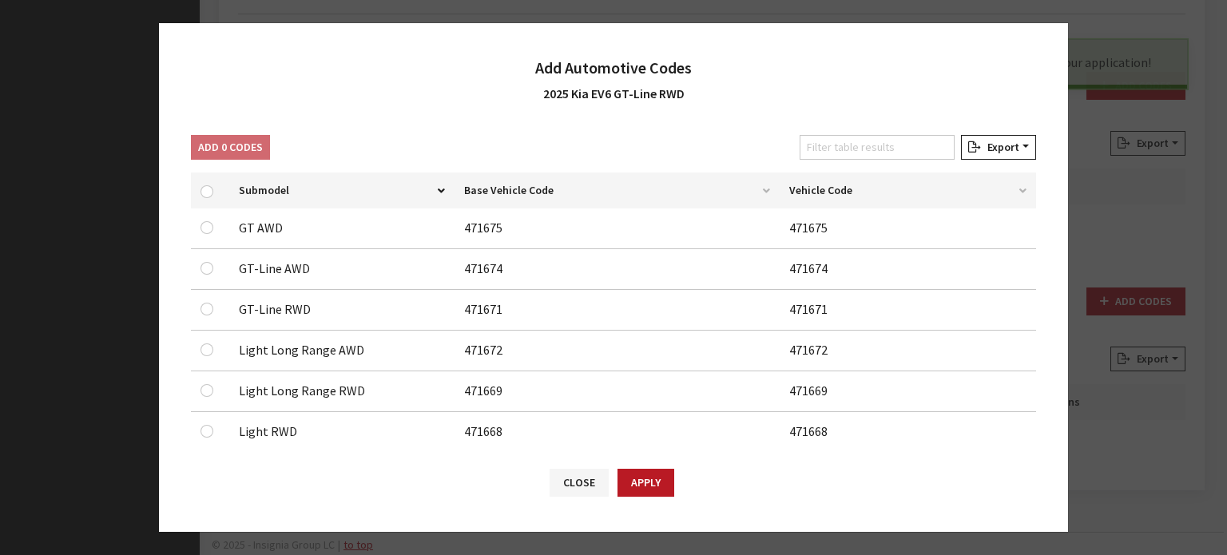
scroll to position [260, 0]
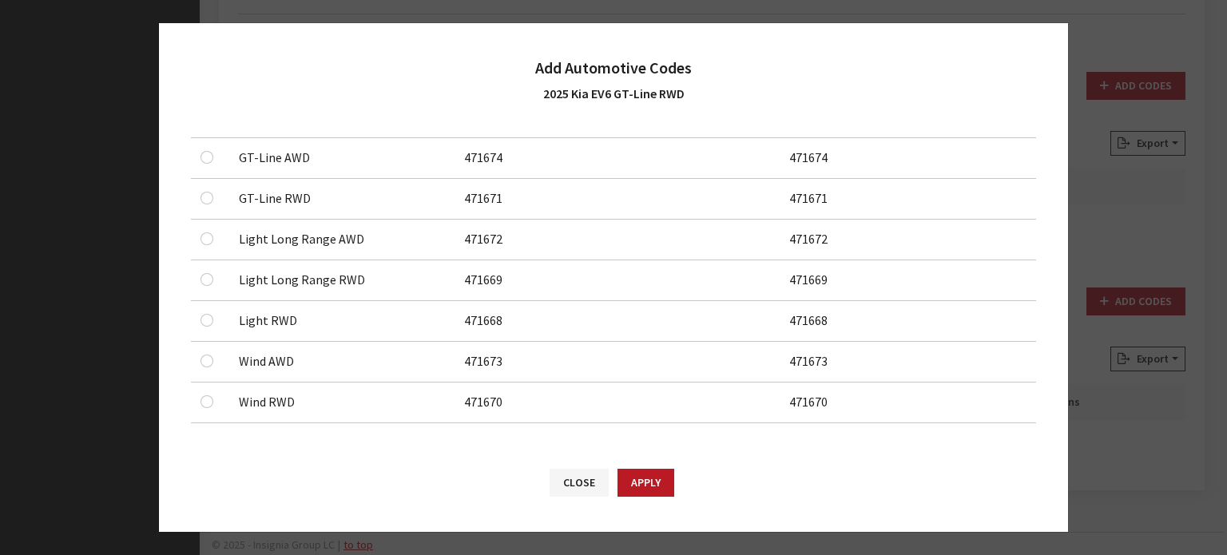
click at [208, 200] on div at bounding box center [209, 197] width 19 height 19
click at [208, 123] on input "checkbox" at bounding box center [206, 116] width 13 height 13
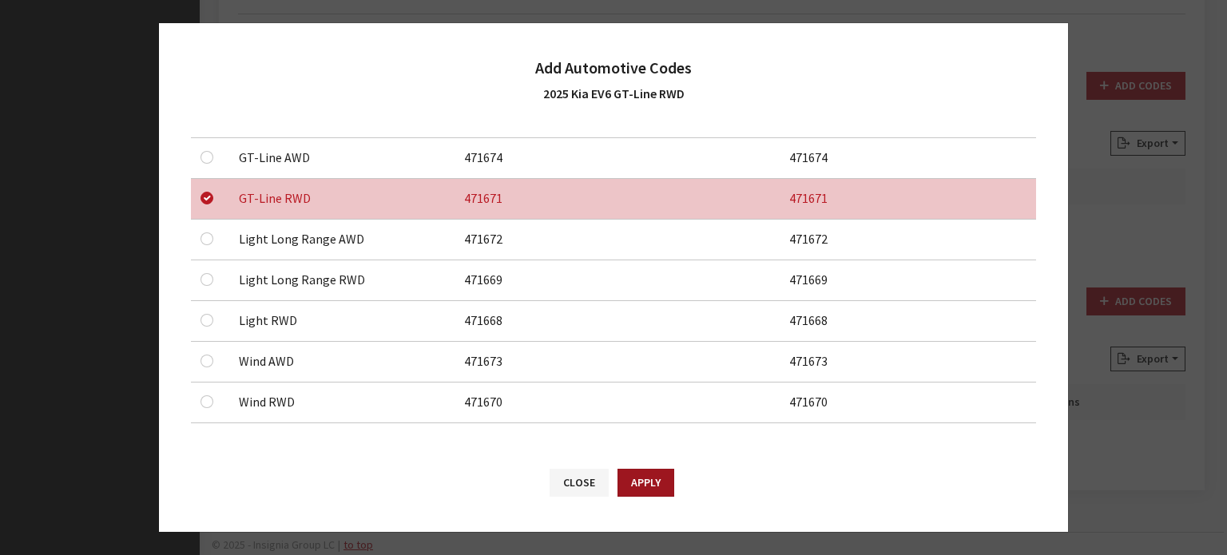
click at [642, 489] on button "Apply" at bounding box center [645, 483] width 57 height 28
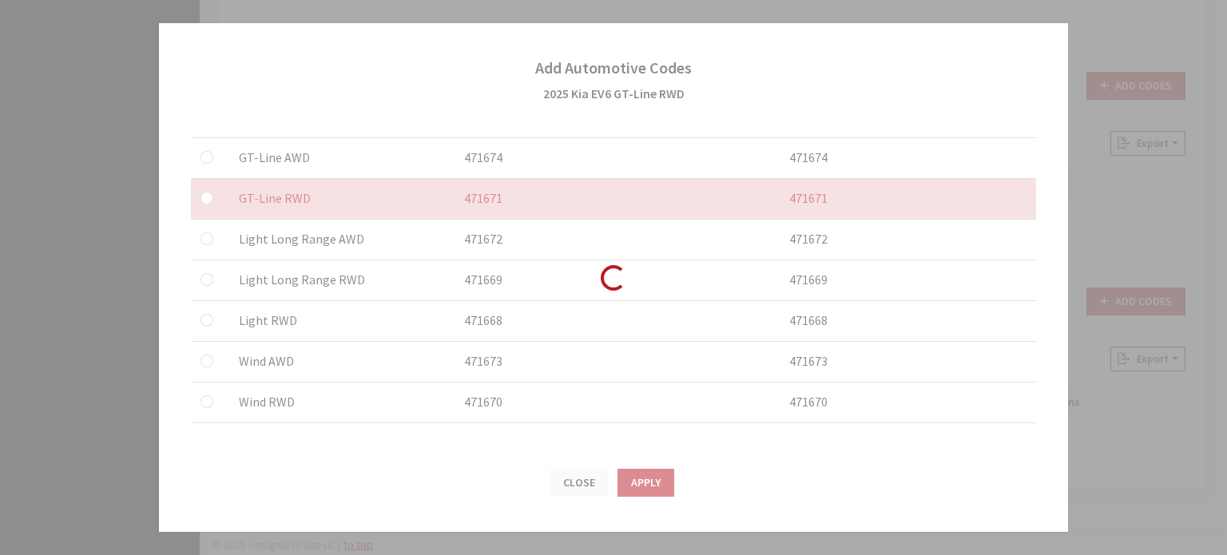
checkbox input "false"
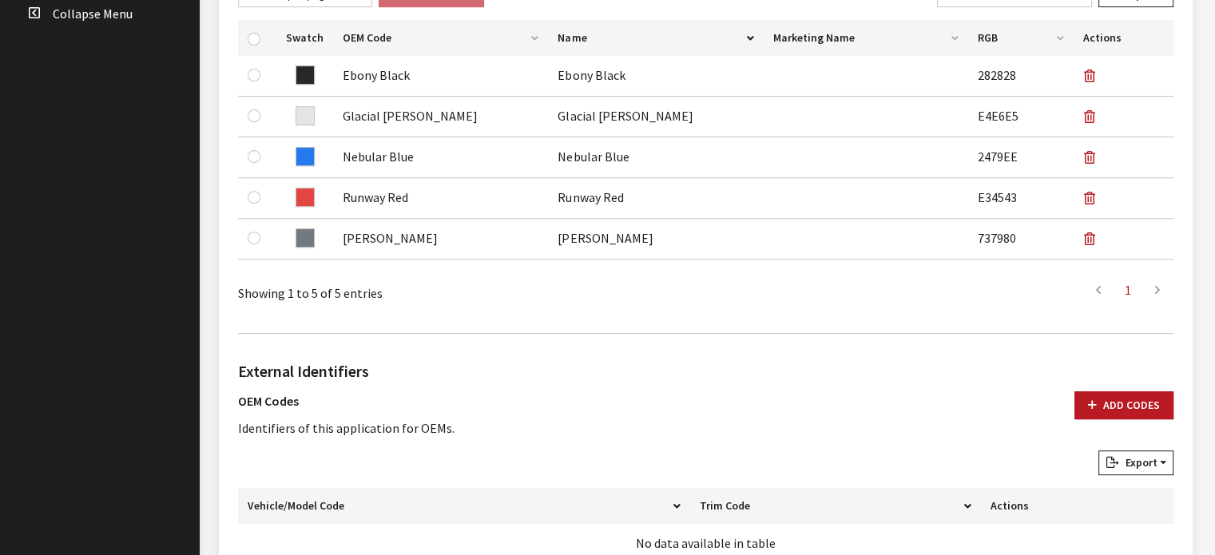
scroll to position [49, 0]
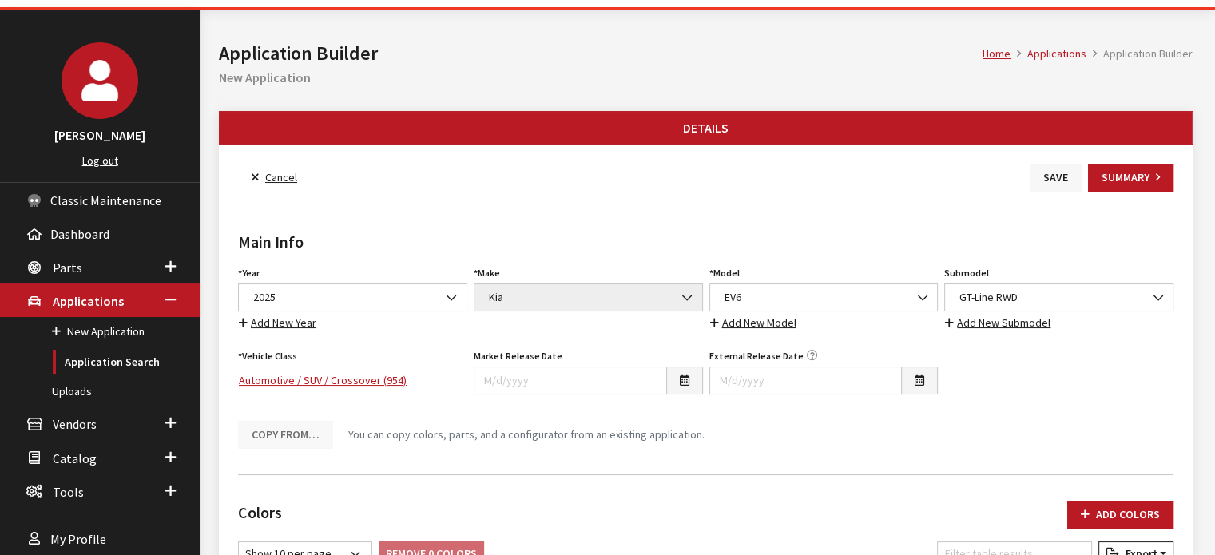
click at [1052, 174] on button "Save" at bounding box center [1055, 178] width 52 height 28
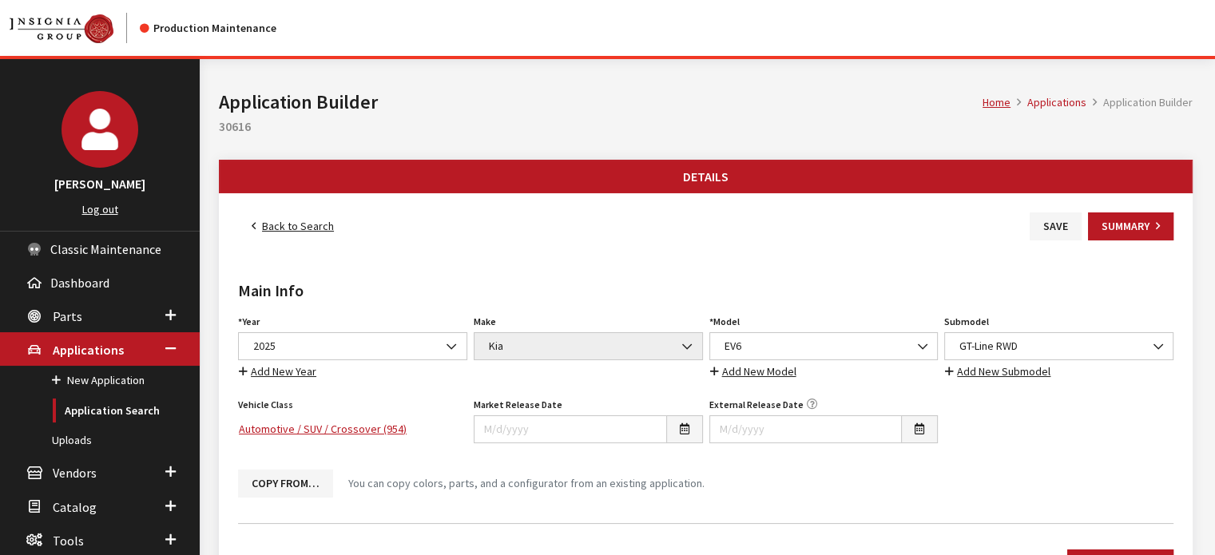
click at [261, 226] on link "Back to Search" at bounding box center [292, 226] width 109 height 28
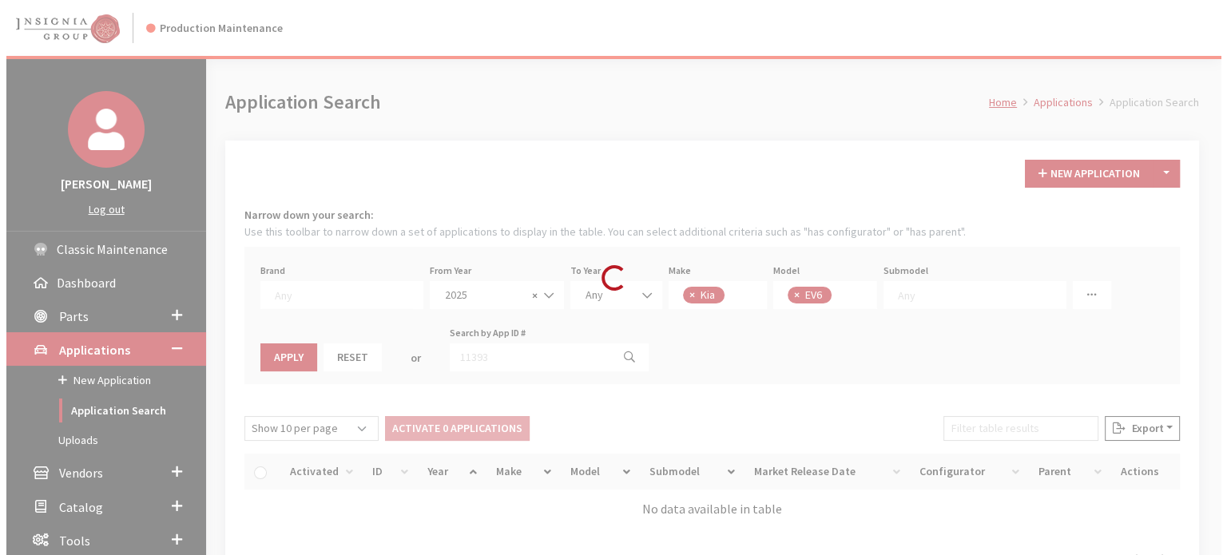
scroll to position [248, 0]
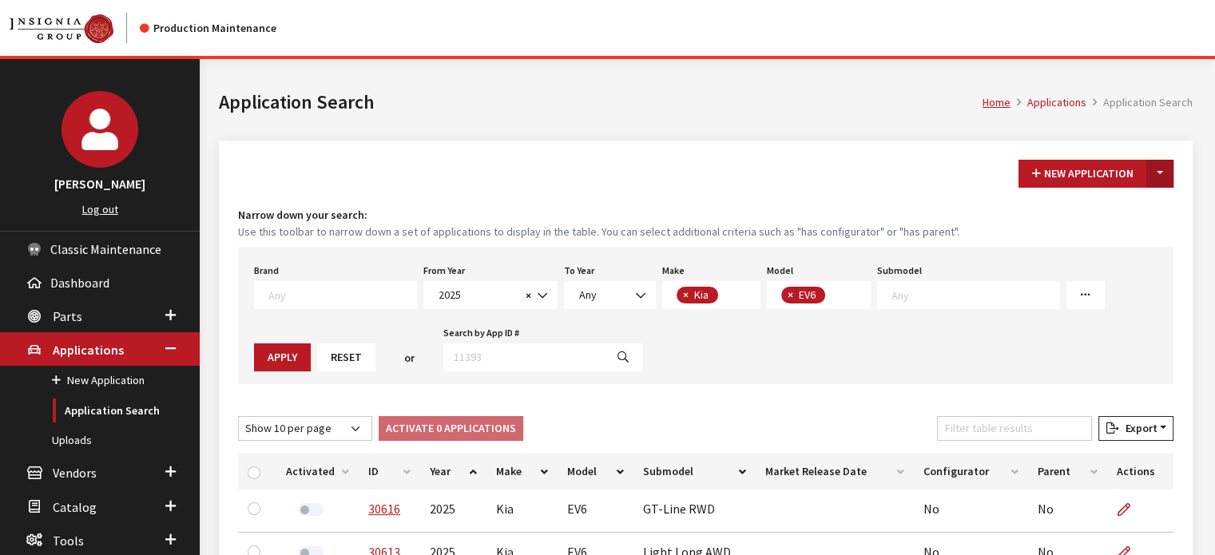
click at [1166, 180] on button "Toggle Dropdown" at bounding box center [1159, 174] width 27 height 28
click at [1144, 207] on button "New From Existing..." at bounding box center [1104, 207] width 137 height 28
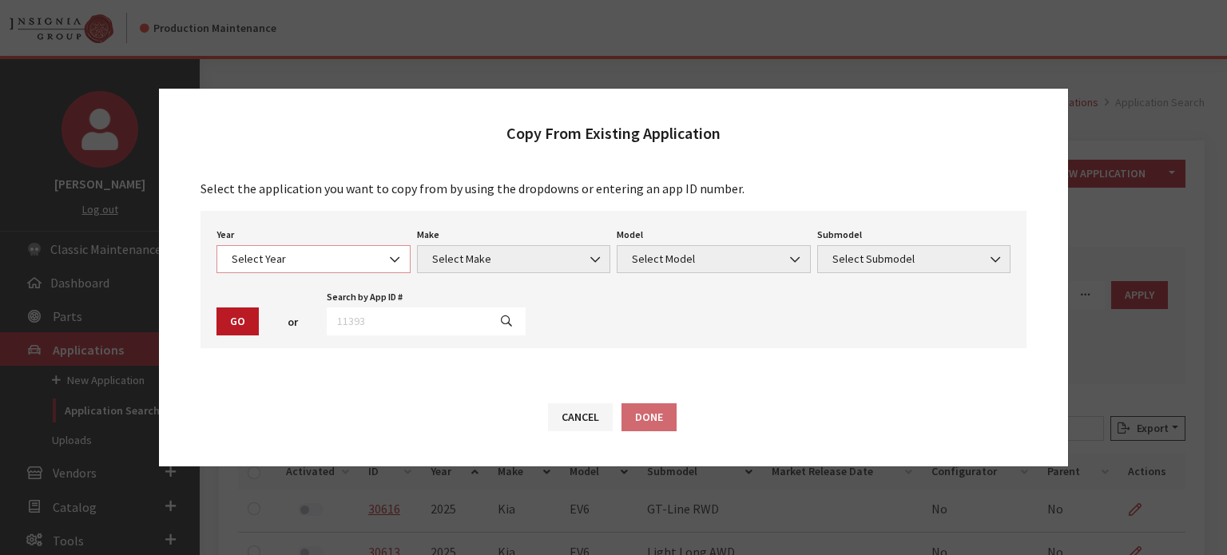
click at [361, 253] on span "Select Year" at bounding box center [313, 259] width 194 height 28
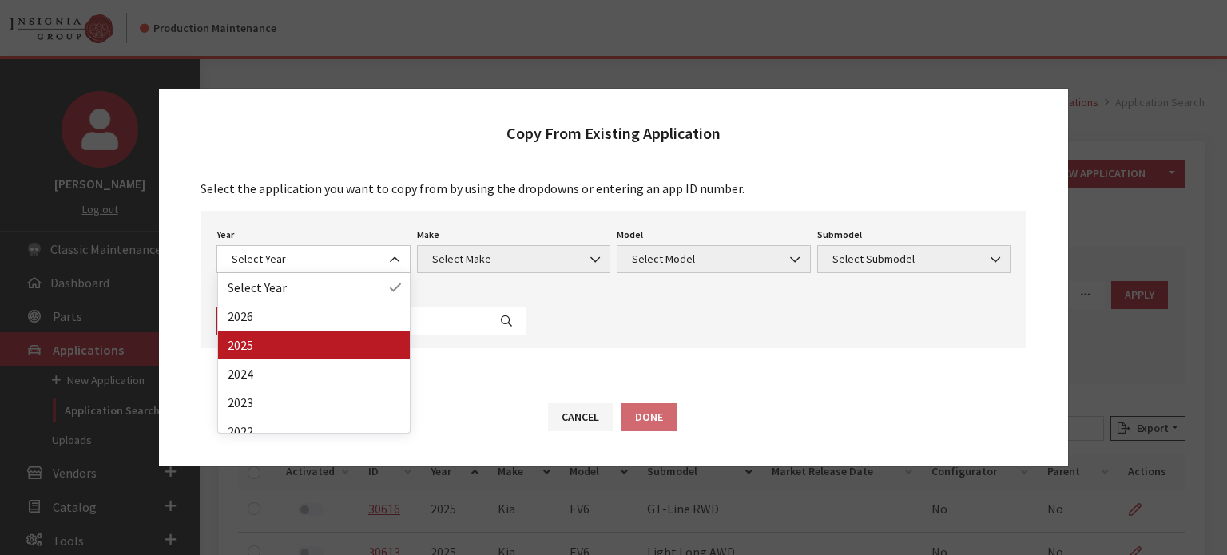
drag, startPoint x: 347, startPoint y: 343, endPoint x: 390, endPoint y: 315, distance: 51.4
select select "43"
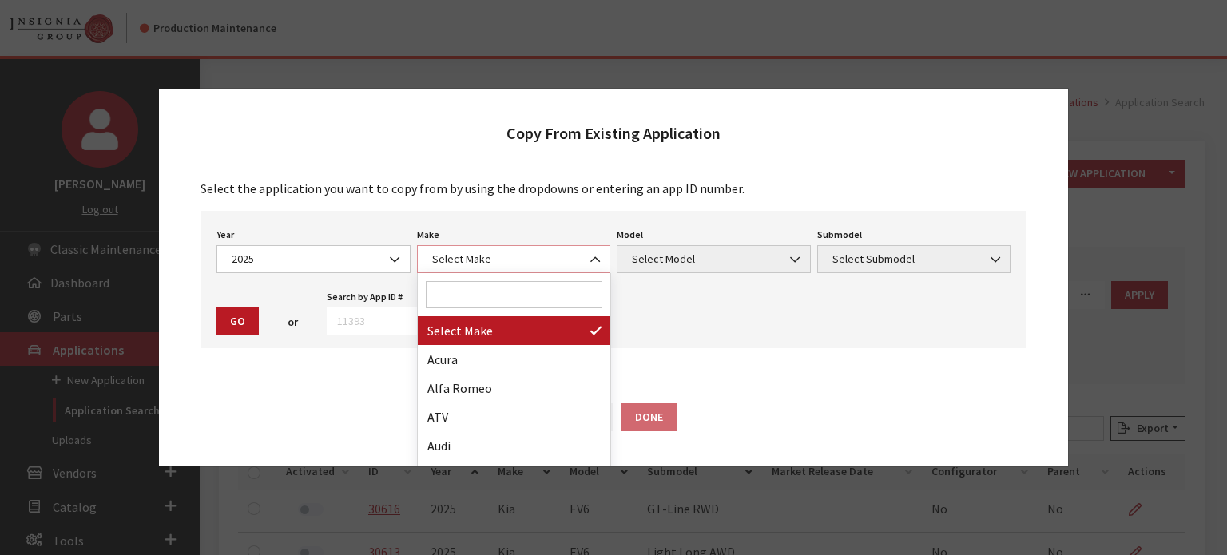
click at [457, 268] on span "Select Make" at bounding box center [513, 259] width 173 height 17
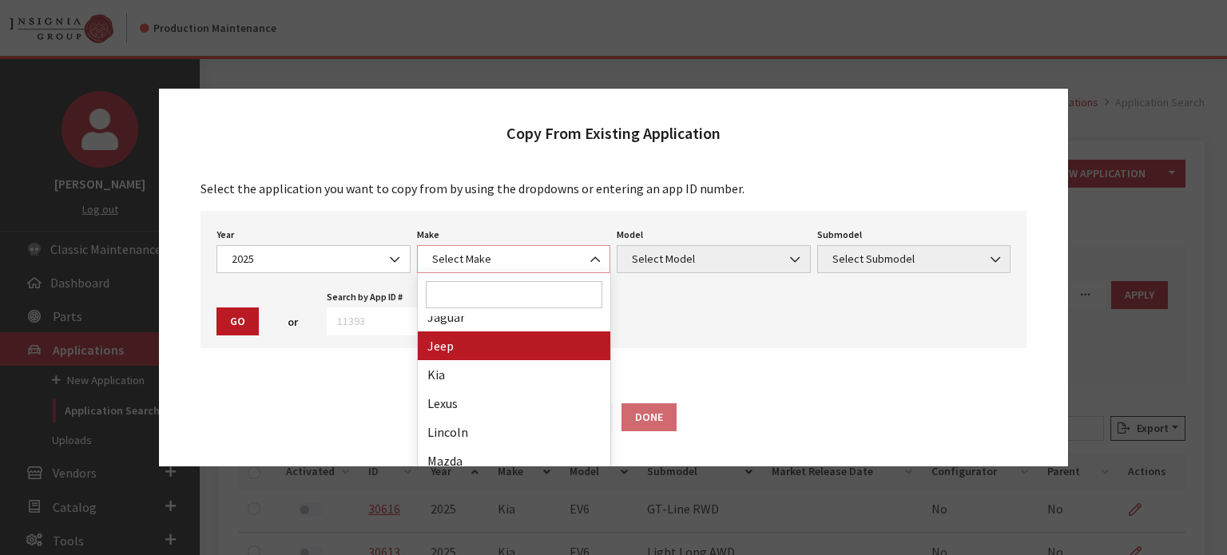
scroll to position [559, 0]
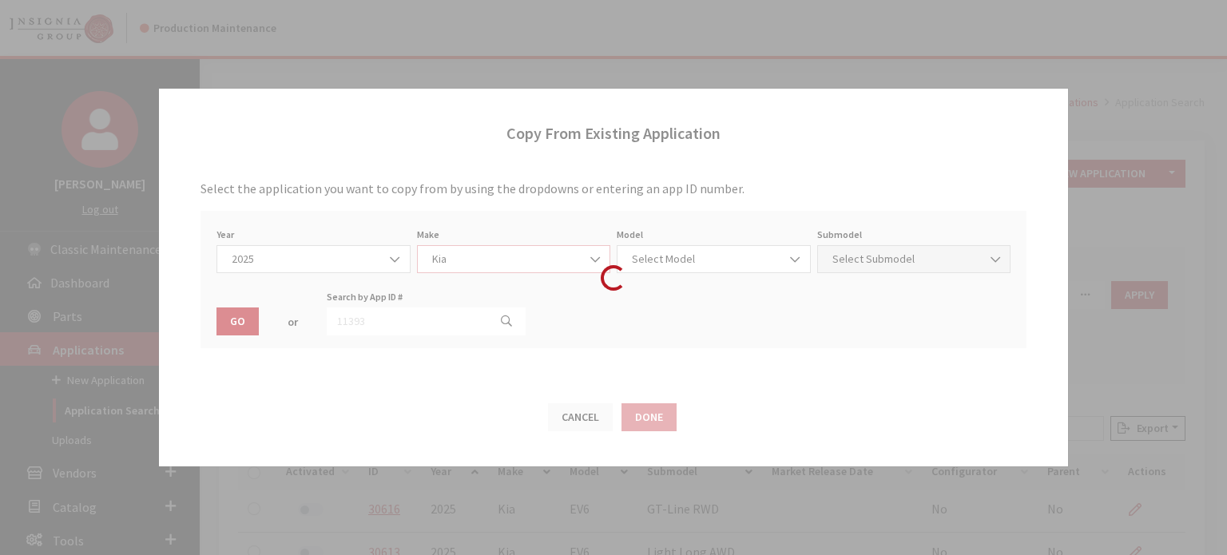
select select "31"
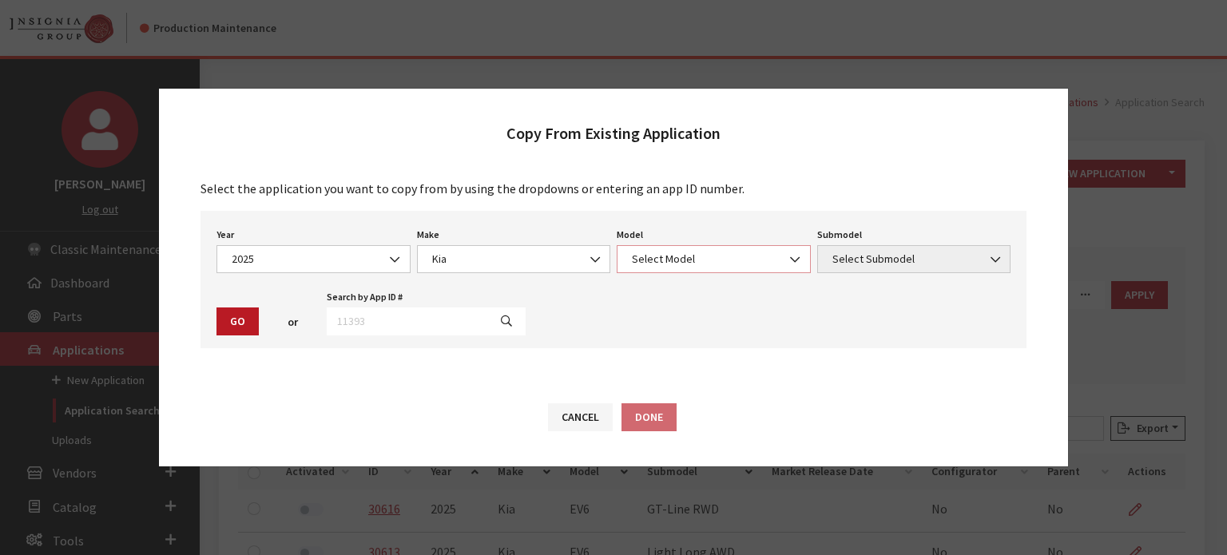
click at [661, 269] on span "Select Model" at bounding box center [713, 259] width 194 height 28
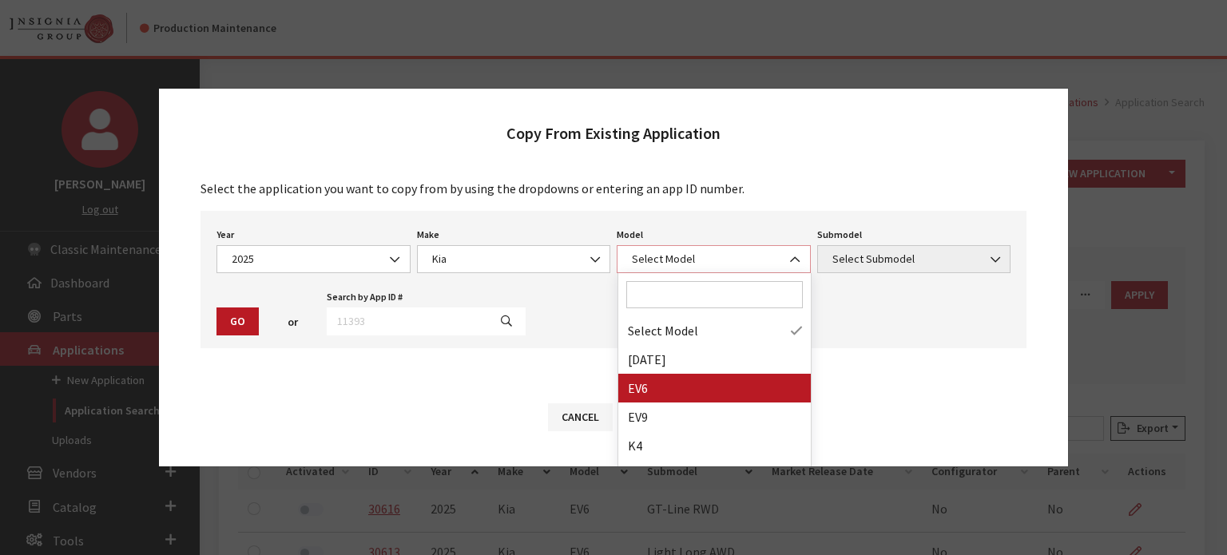
select select "1202"
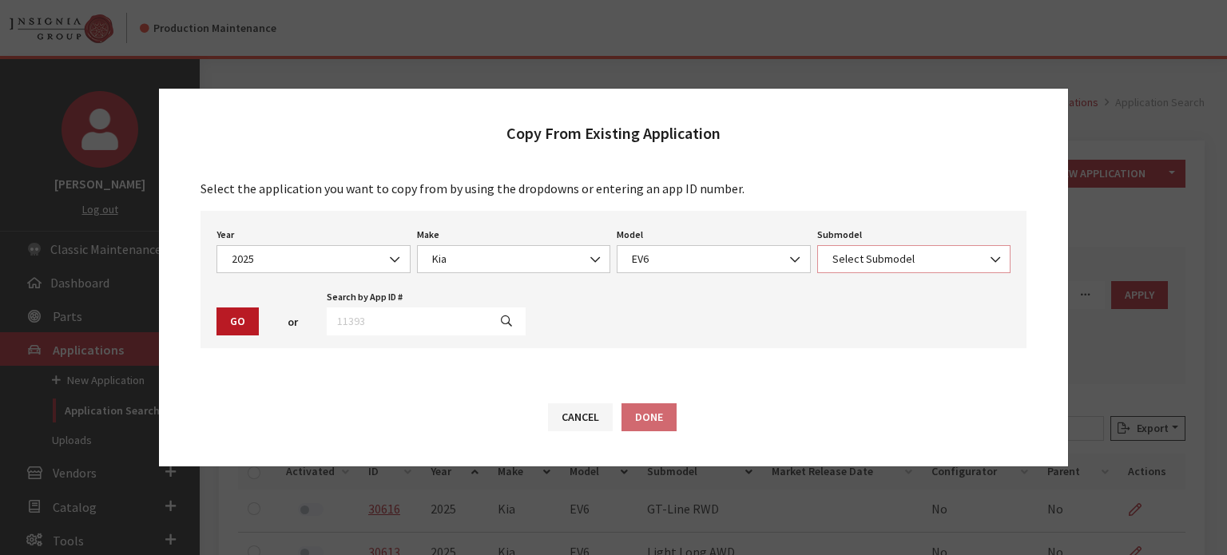
click at [855, 255] on span "Select Submodel" at bounding box center [913, 259] width 173 height 17
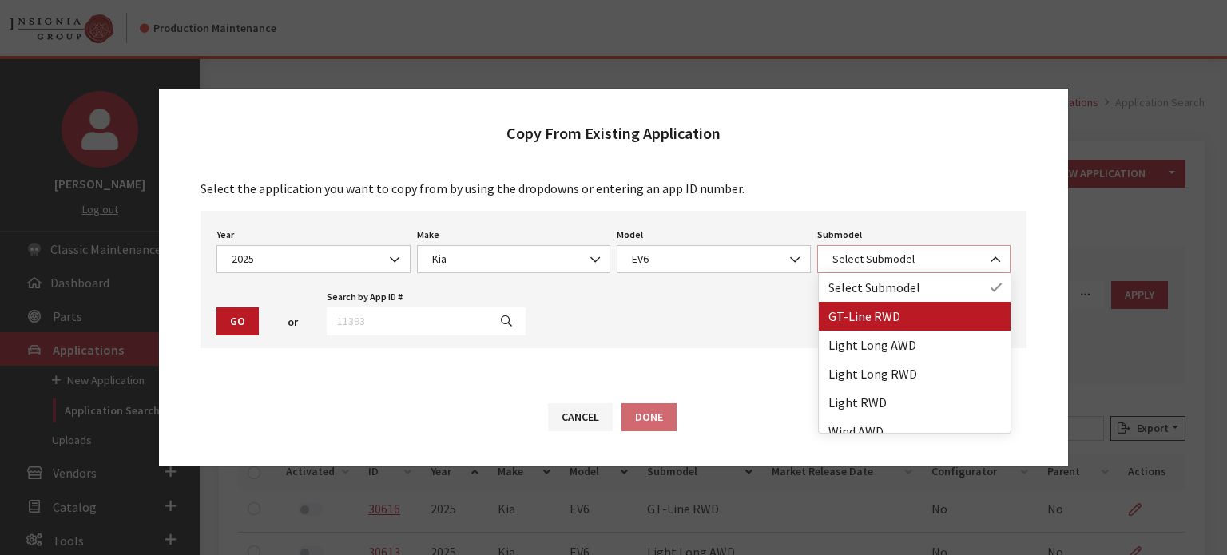
select select "3940"
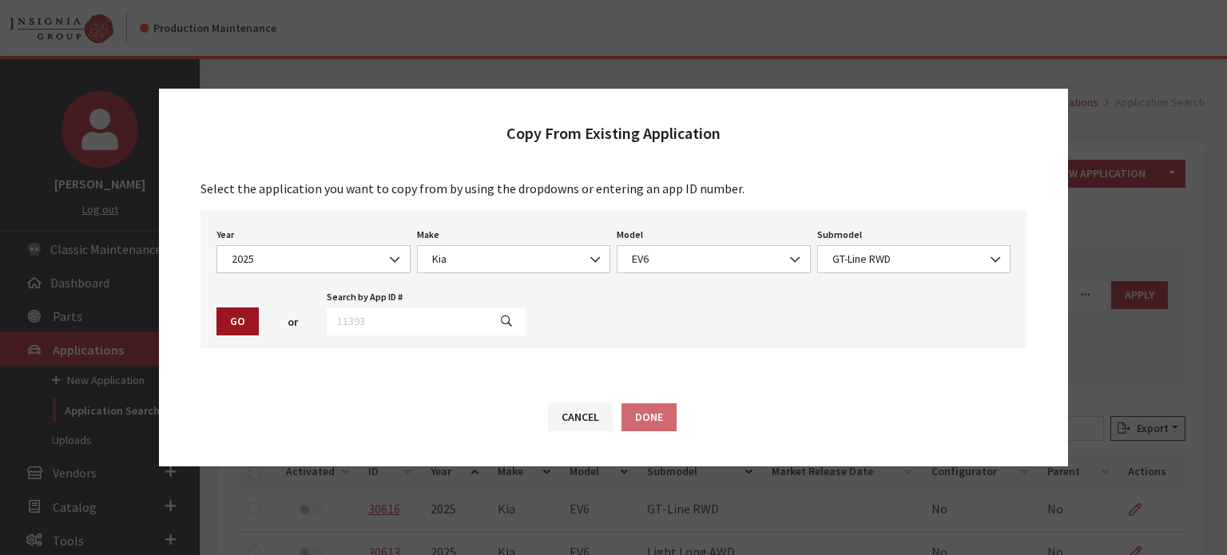
click at [235, 321] on button "Go" at bounding box center [237, 321] width 42 height 28
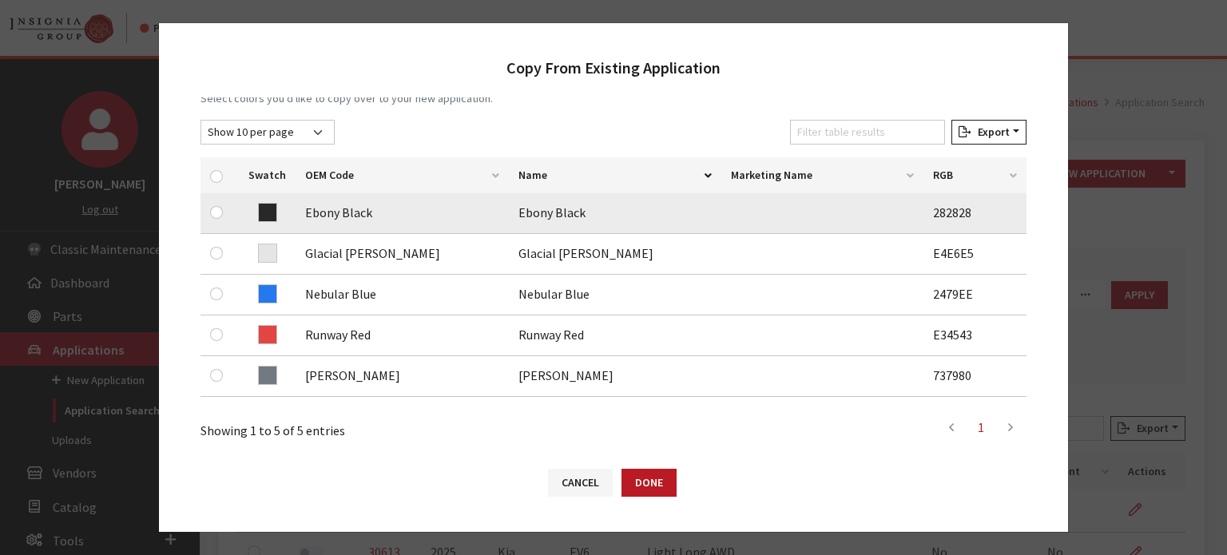
scroll to position [240, 0]
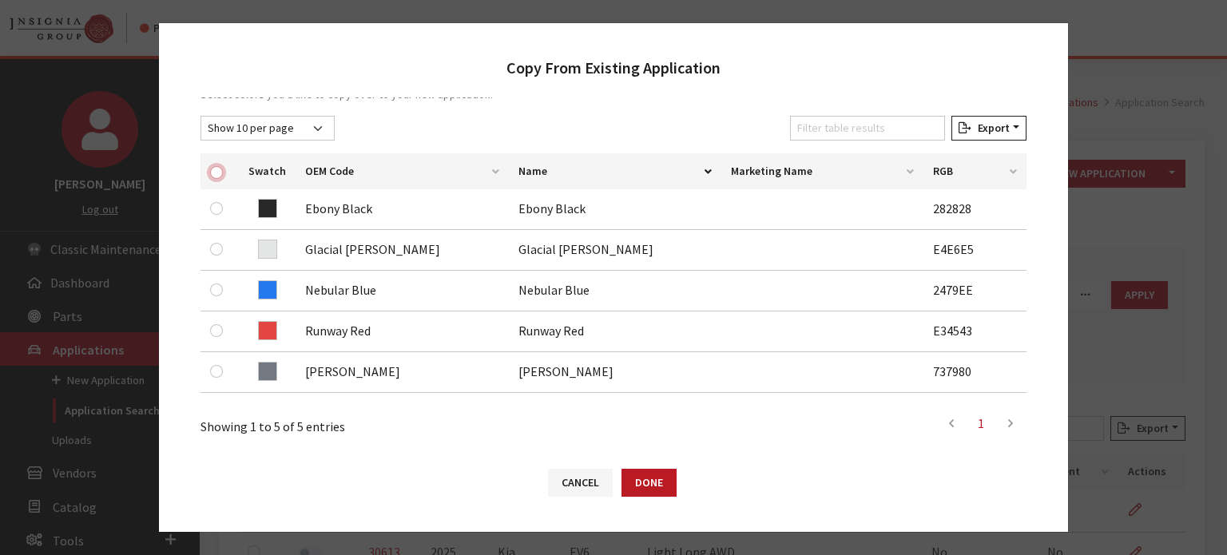
drag, startPoint x: 215, startPoint y: 167, endPoint x: 220, endPoint y: 182, distance: 15.9
click at [215, 168] on input "checkbox" at bounding box center [216, 172] width 13 height 13
checkbox input "true"
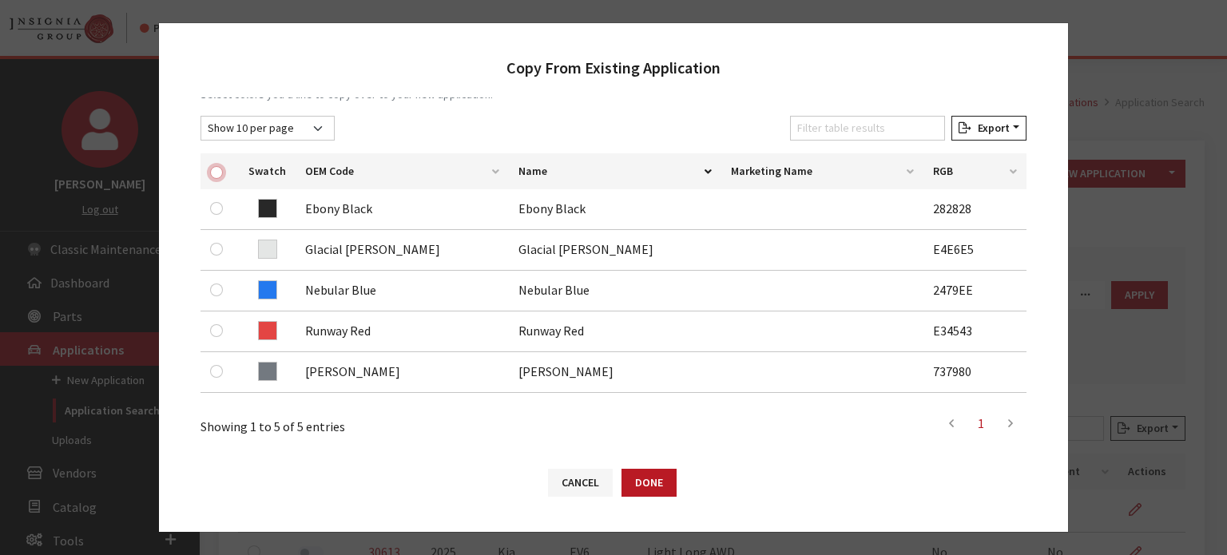
checkbox input "true"
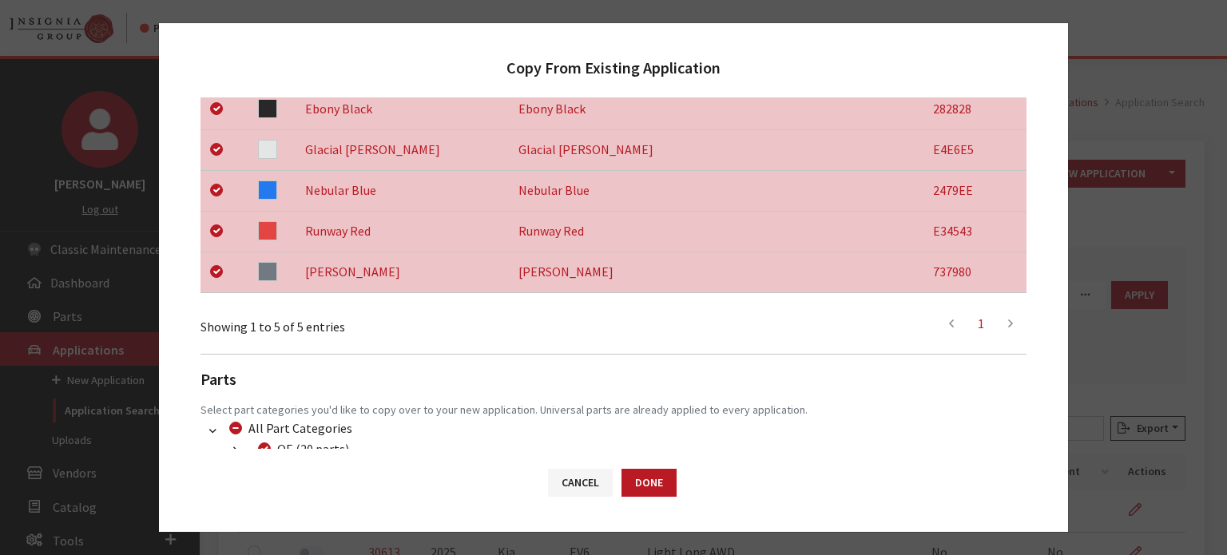
scroll to position [463, 0]
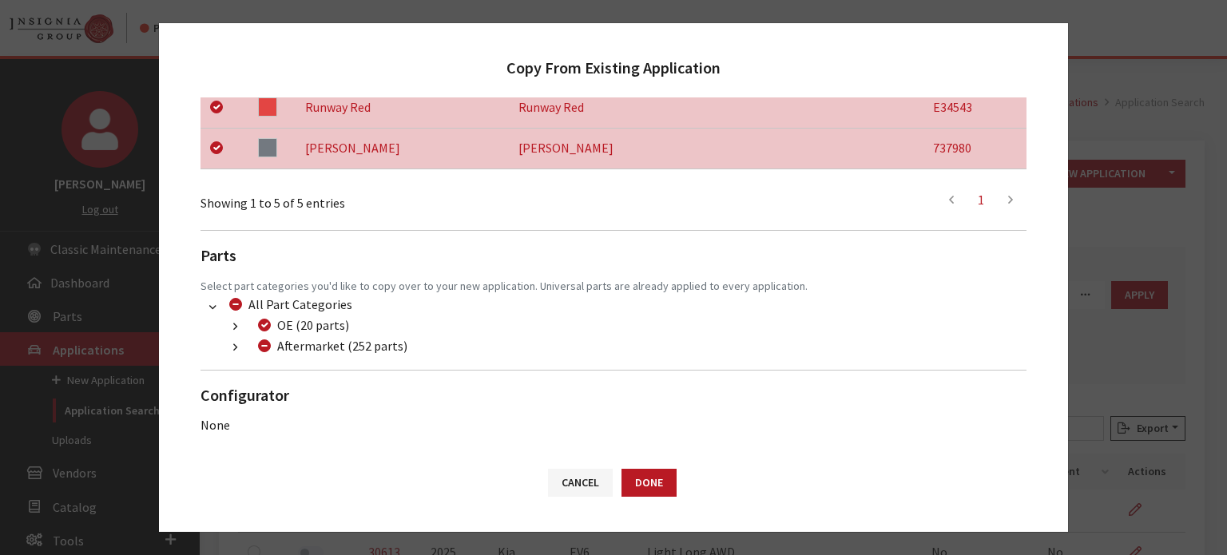
click at [241, 355] on button "button" at bounding box center [235, 348] width 31 height 18
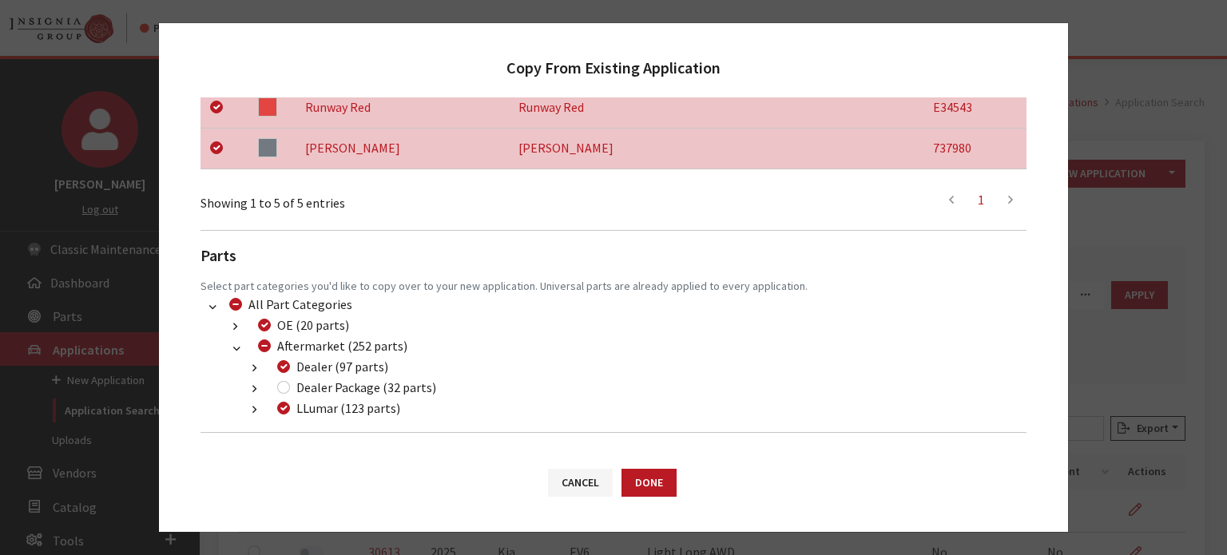
click at [277, 383] on div "Dealer Package (32 parts)" at bounding box center [354, 387] width 164 height 19
click at [284, 385] on input "Dealer Package (32 parts)" at bounding box center [283, 387] width 13 height 13
checkbox input "true"
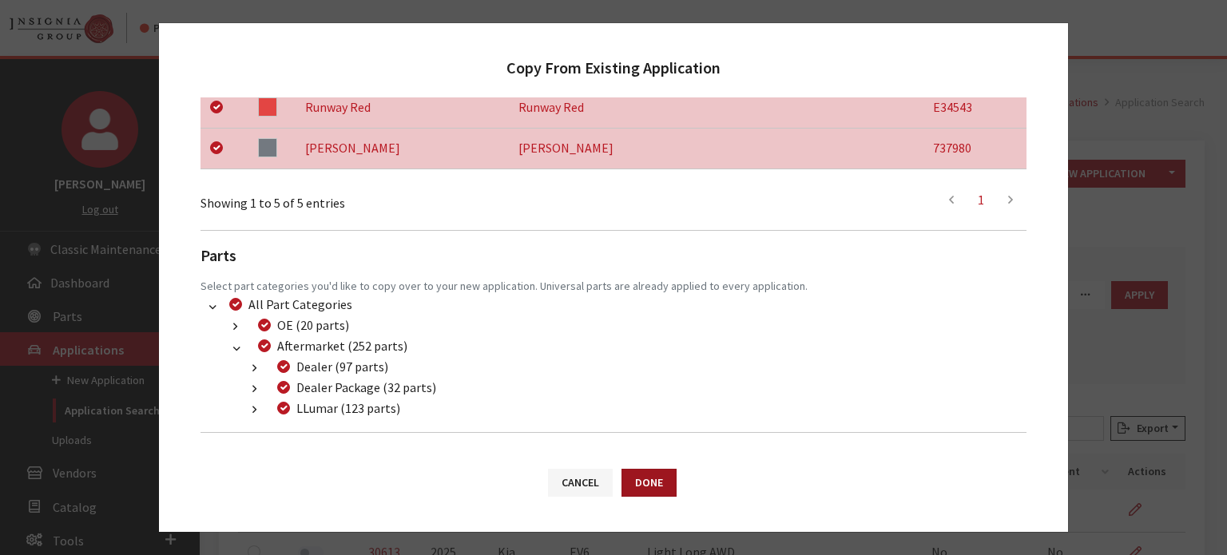
click at [666, 491] on button "Done" at bounding box center [648, 483] width 55 height 28
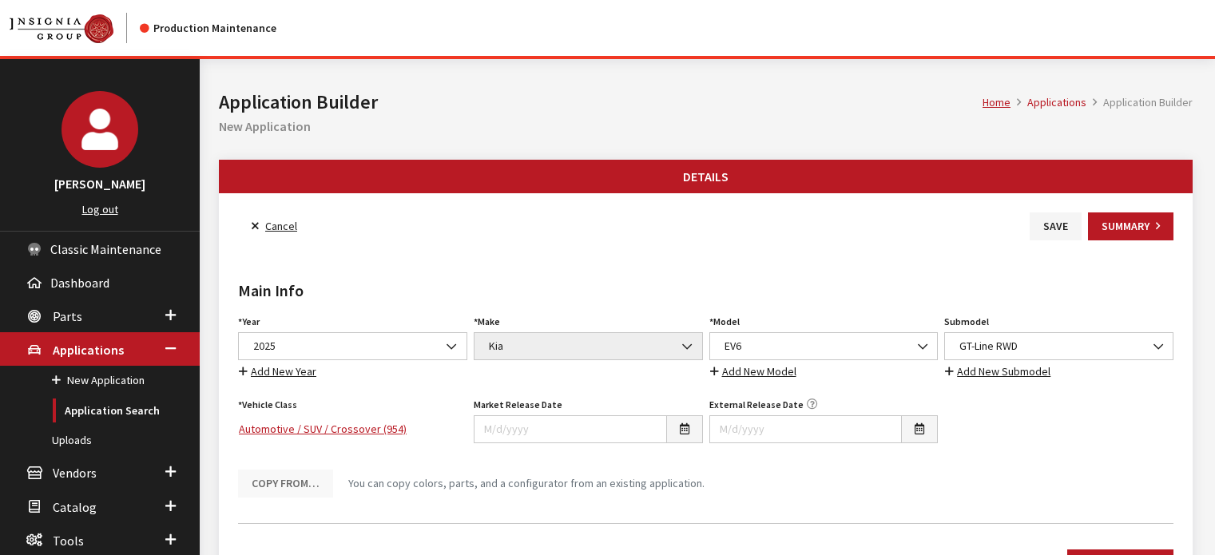
scroll to position [240, 0]
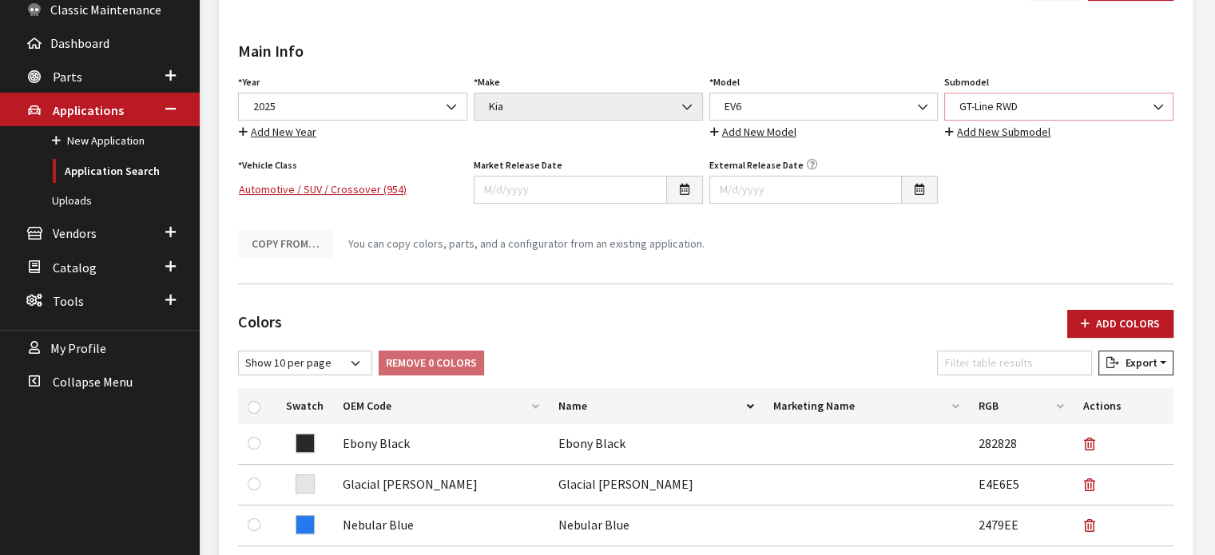
click at [1013, 105] on span "GT-Line RWD" at bounding box center [1058, 106] width 208 height 17
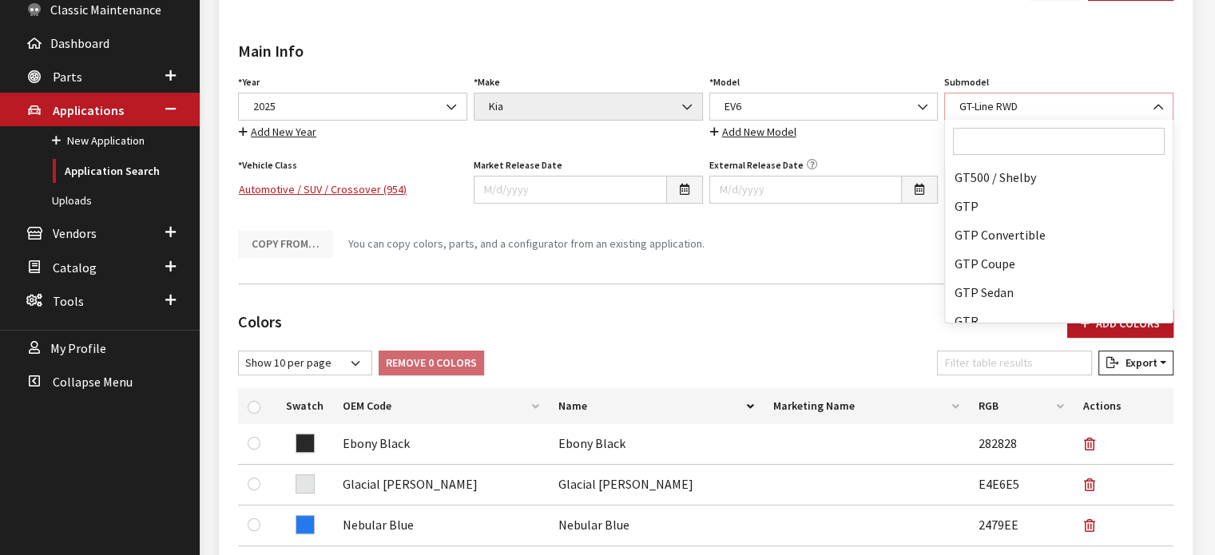
scroll to position [66587, 0]
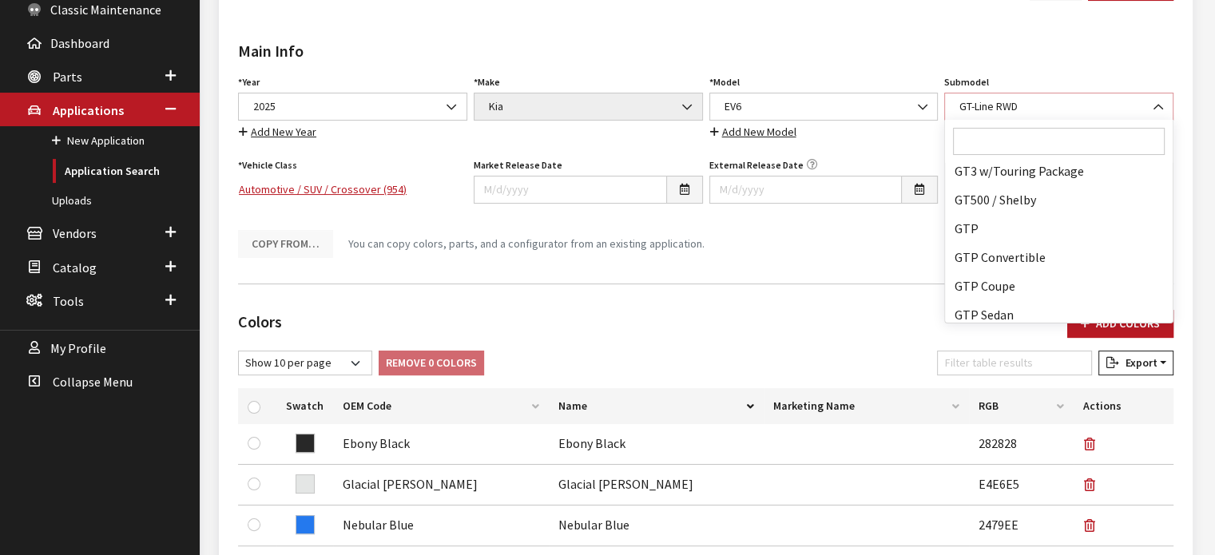
select select "3798"
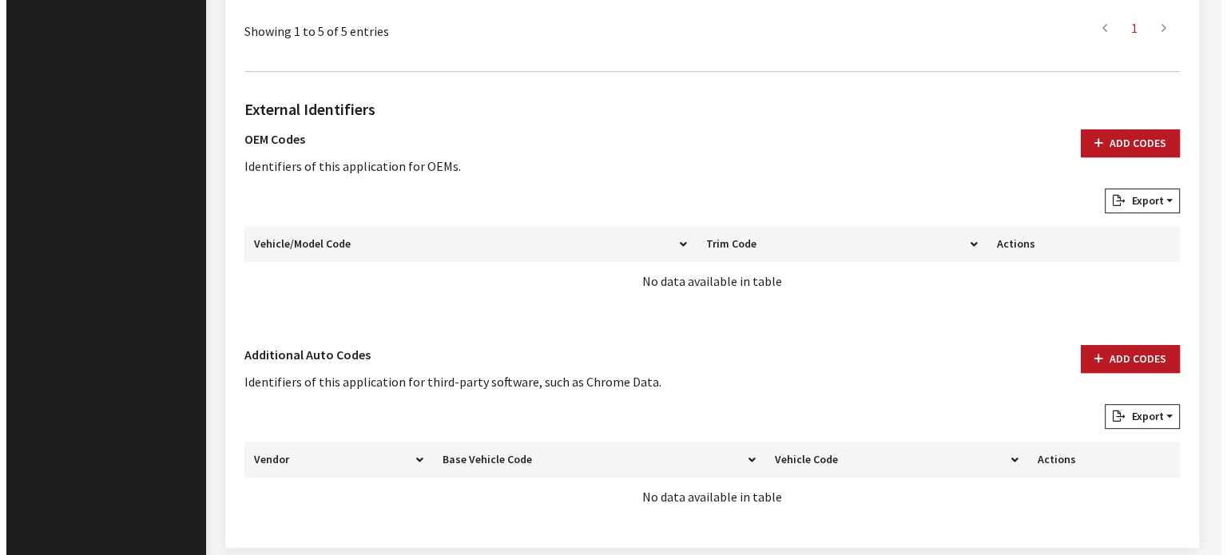
scroll to position [927, 0]
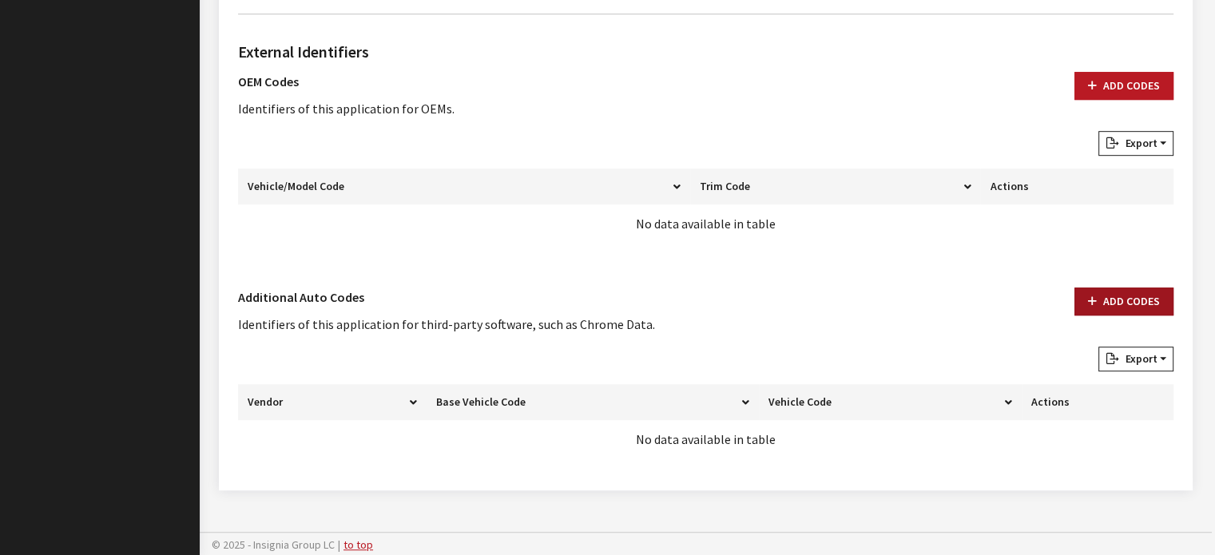
click at [1136, 295] on button "Add Codes" at bounding box center [1123, 301] width 99 height 28
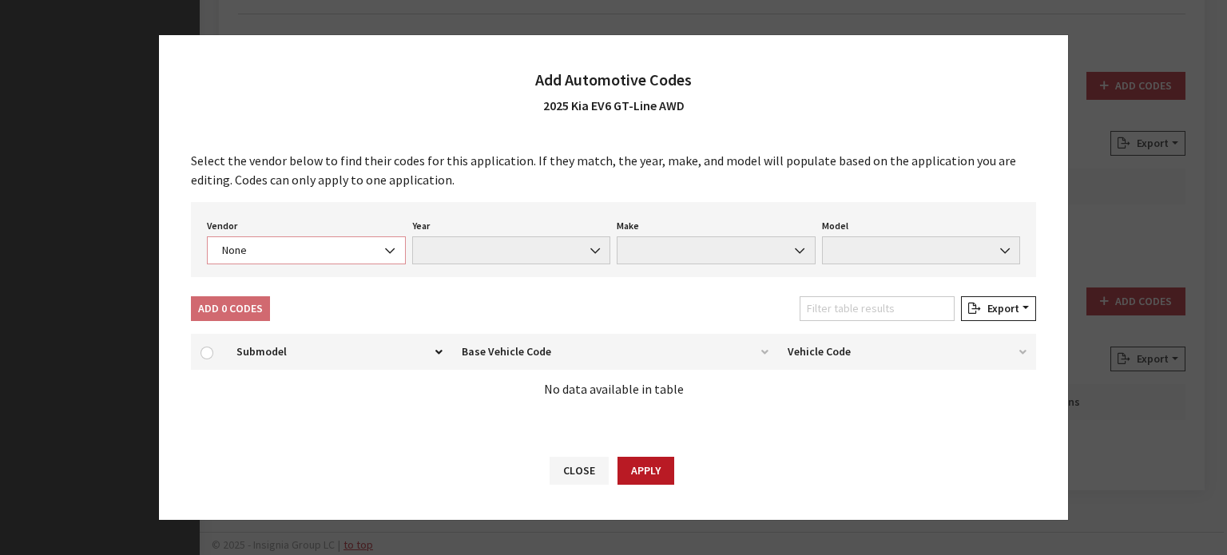
click at [297, 247] on span "None" at bounding box center [306, 250] width 178 height 17
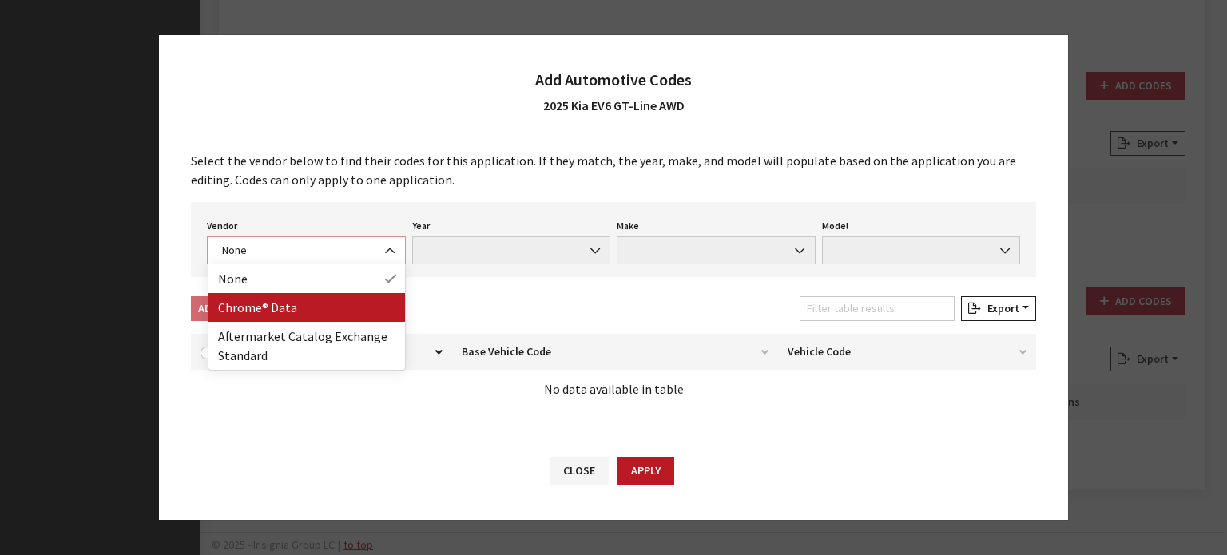
select select "4"
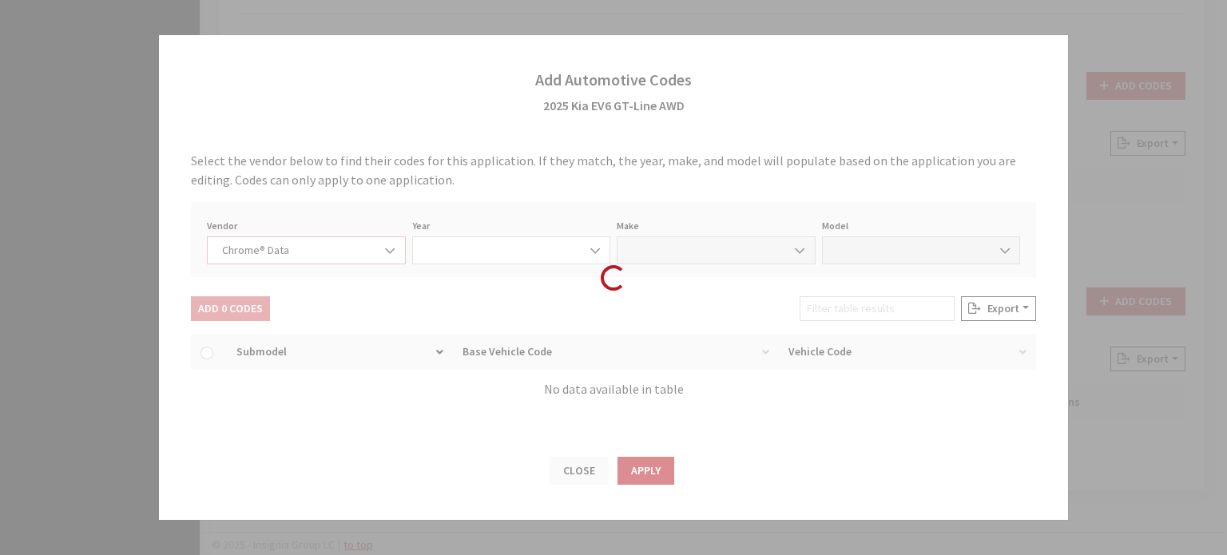
select select "2025"
select select "22"
select select "68000"
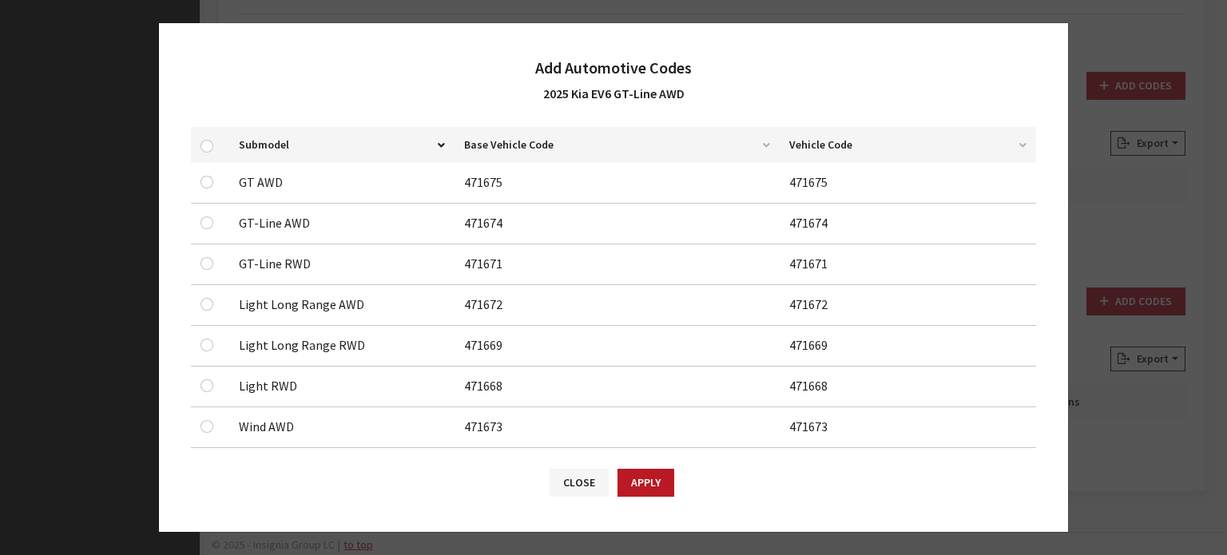
scroll to position [260, 0]
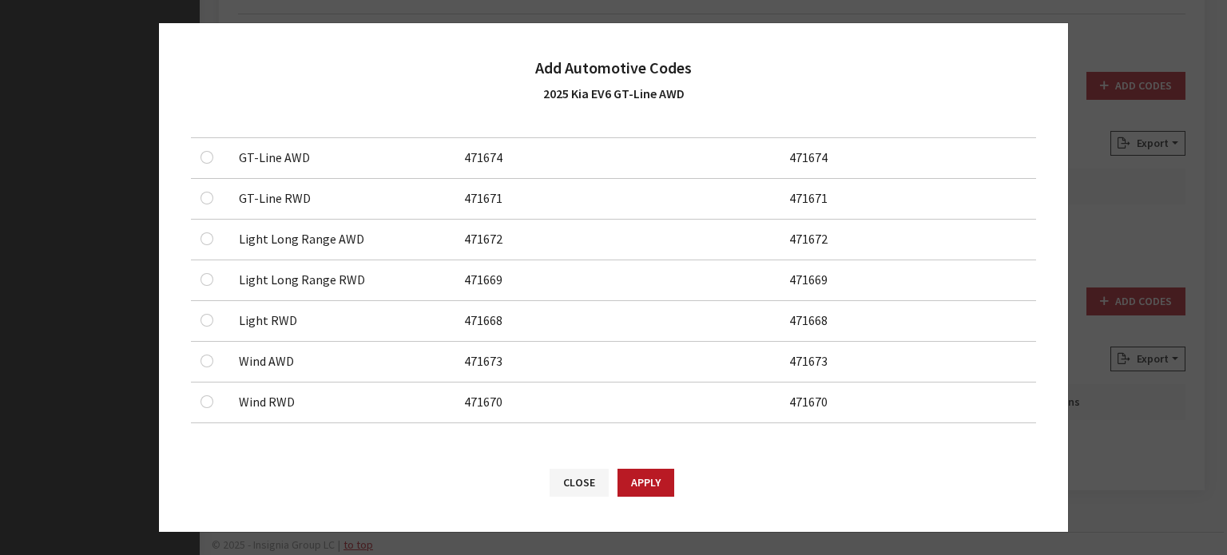
click at [214, 156] on div at bounding box center [209, 157] width 19 height 19
click at [208, 162] on input "checkbox" at bounding box center [206, 157] width 13 height 13
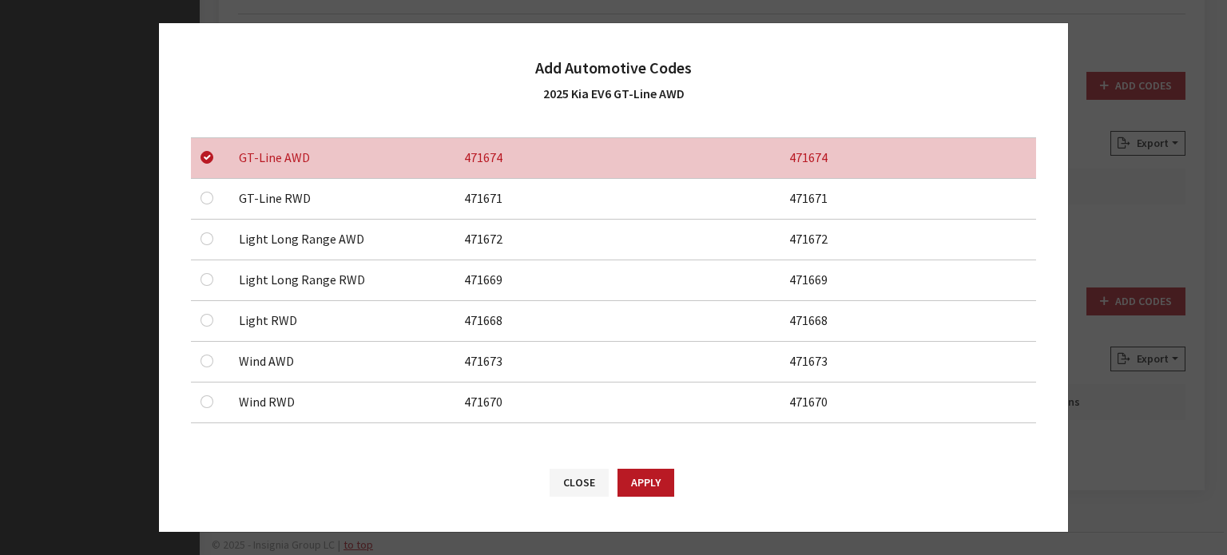
click at [646, 477] on button "Apply" at bounding box center [645, 483] width 57 height 28
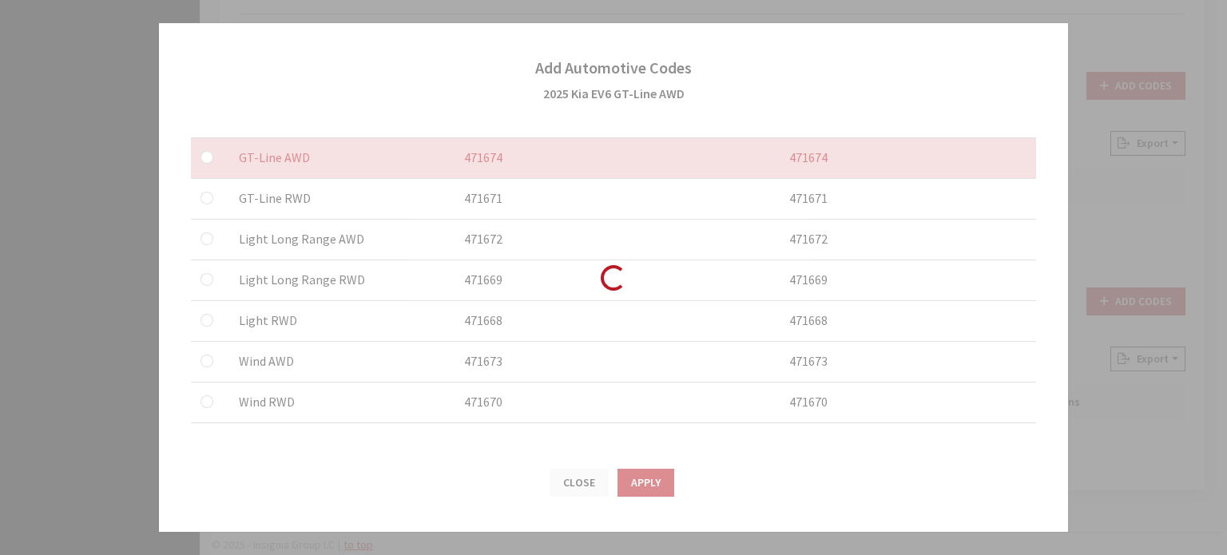
checkbox input "false"
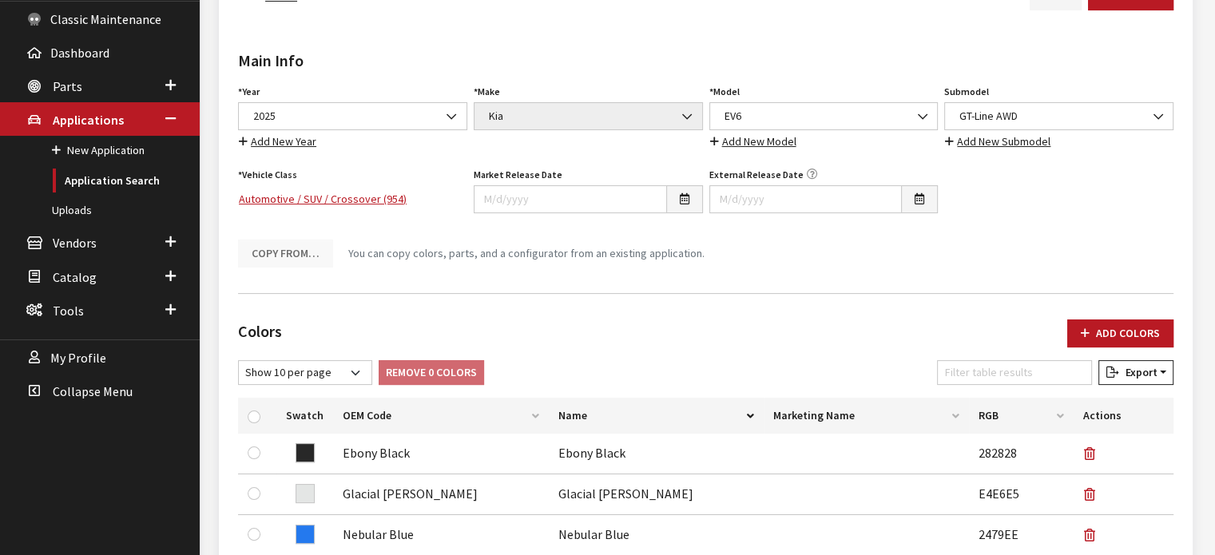
scroll to position [129, 0]
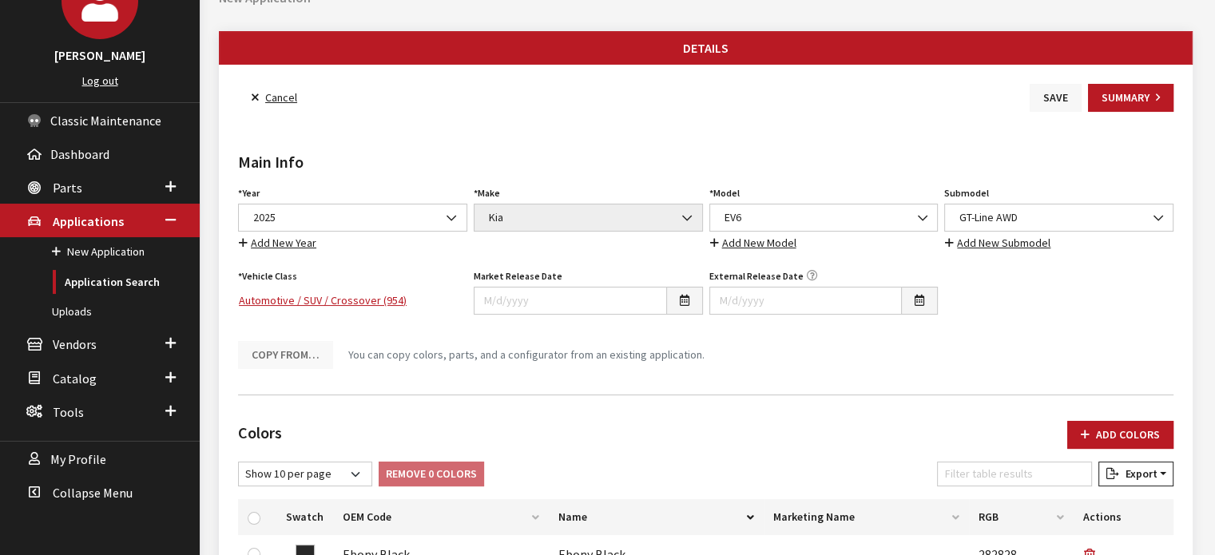
click at [1045, 98] on button "Save" at bounding box center [1055, 98] width 52 height 28
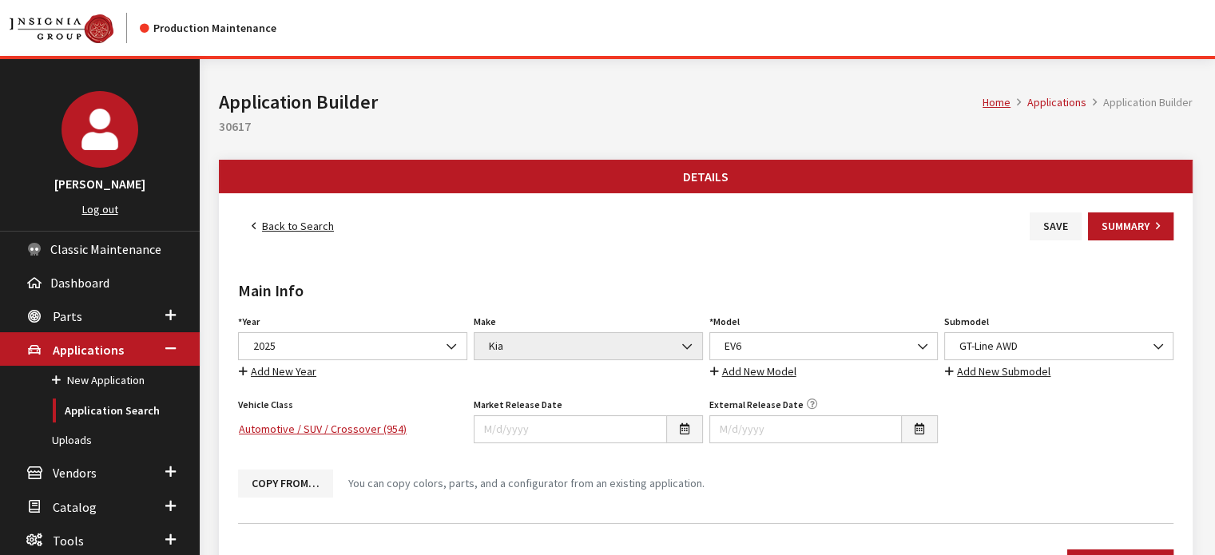
click at [292, 228] on link "Back to Search" at bounding box center [292, 226] width 109 height 28
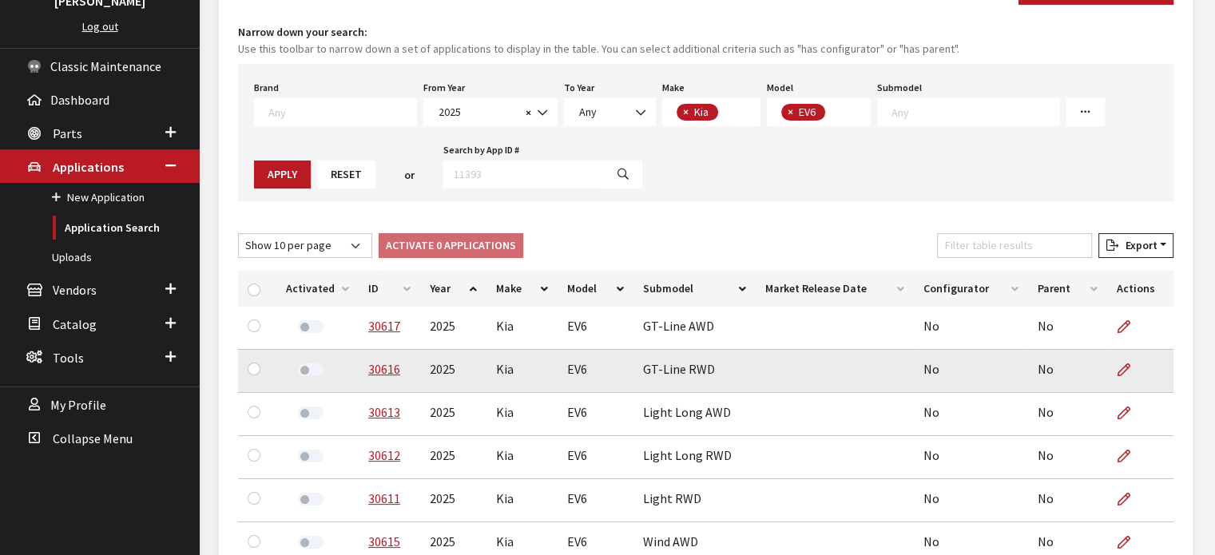
scroll to position [240, 0]
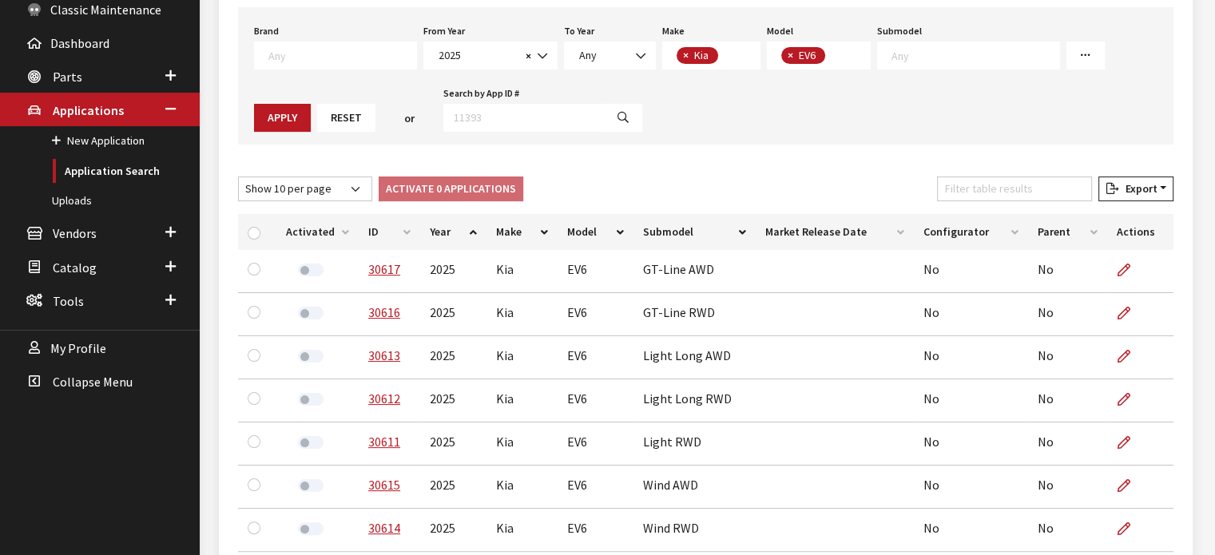
drag, startPoint x: 384, startPoint y: 226, endPoint x: 593, endPoint y: 252, distance: 210.0
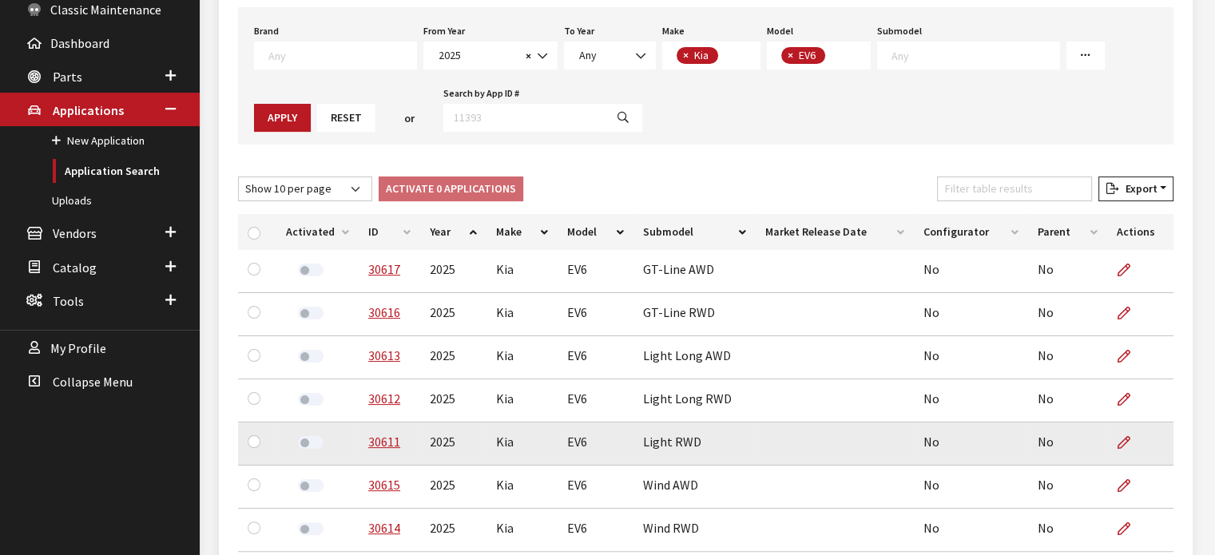
click at [384, 226] on th "ID" at bounding box center [389, 232] width 61 height 36
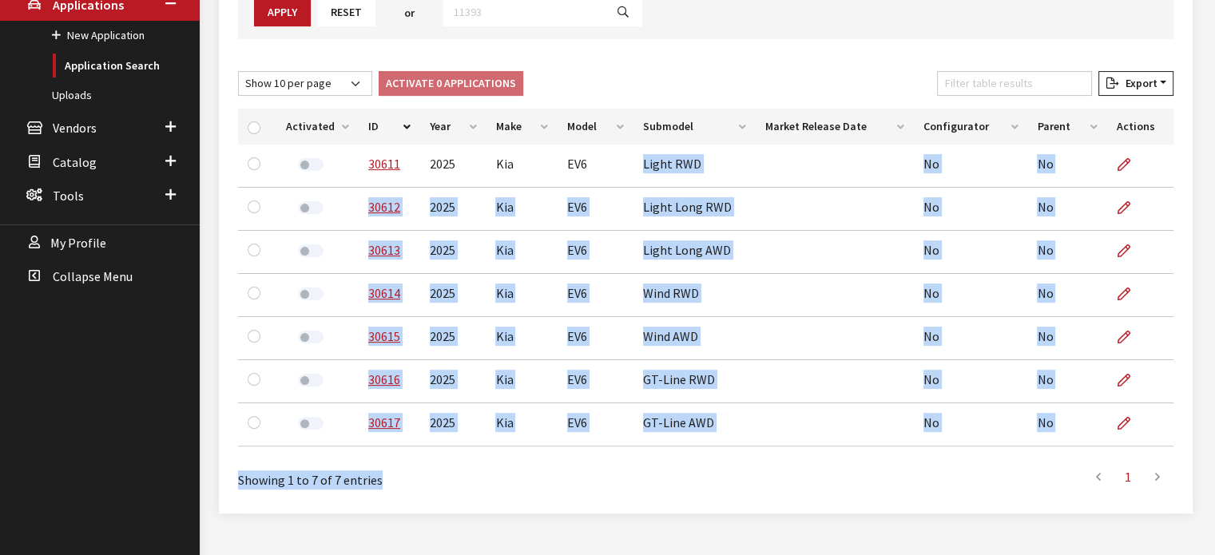
scroll to position [371, 0]
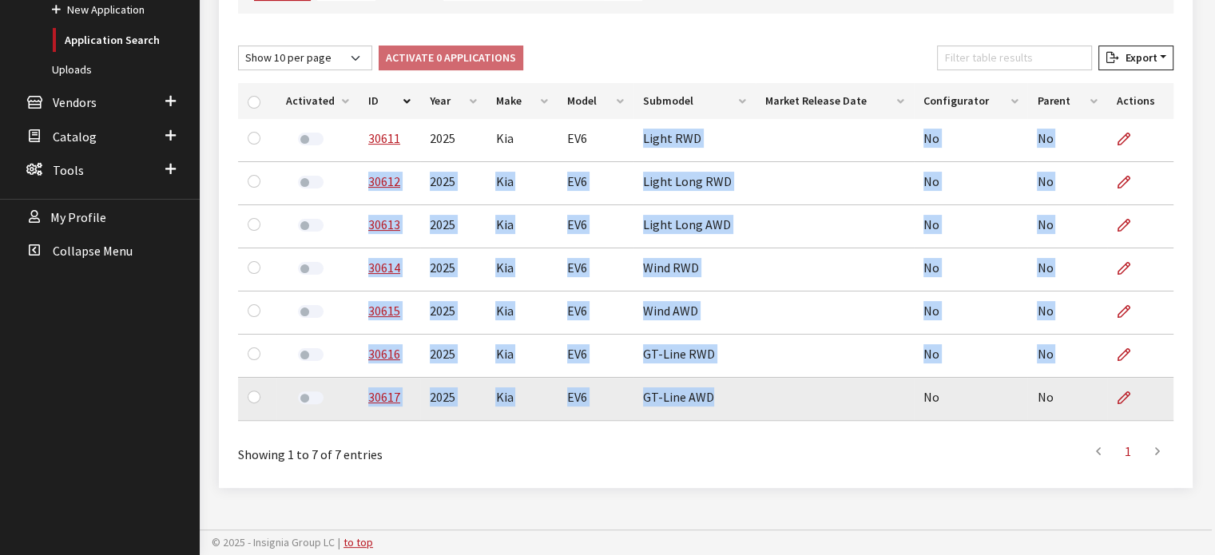
drag, startPoint x: 629, startPoint y: 267, endPoint x: 779, endPoint y: 420, distance: 214.6
click at [779, 420] on tbody "30611 2025 Kia EV6 Light RWD No No 30612 2025 Kia EV6 Light Long RWD No No 3061…" at bounding box center [705, 270] width 935 height 302
copy tbody "Light RWD No No 30612 2025 Kia EV6 Light Long RWD No No 30613 2025 Kia EV6 Ligh…"
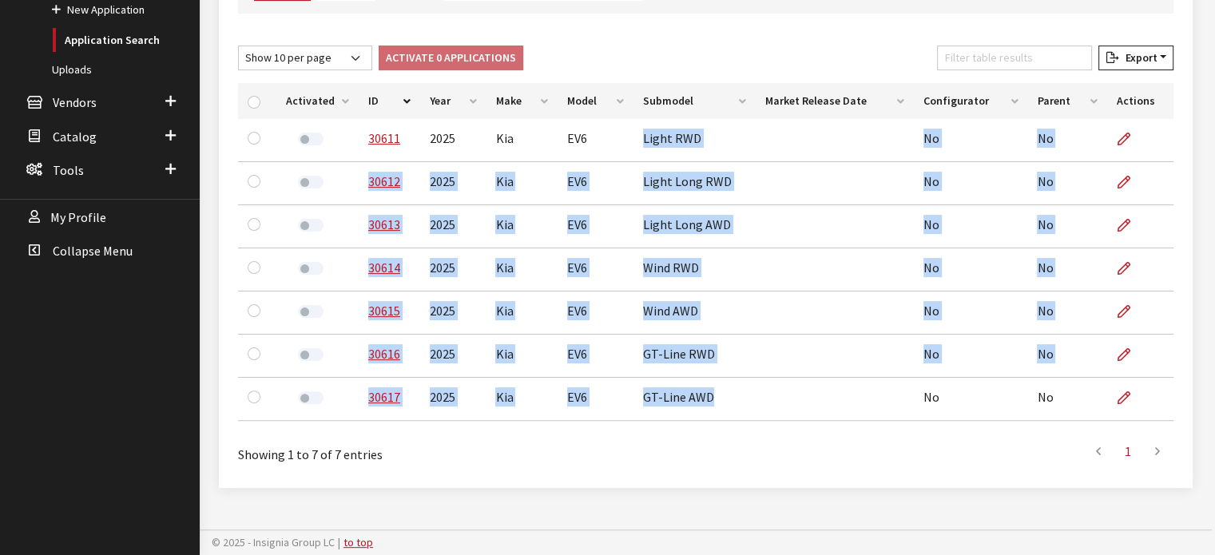
click at [943, 457] on ul "First 1 Last" at bounding box center [904, 451] width 537 height 32
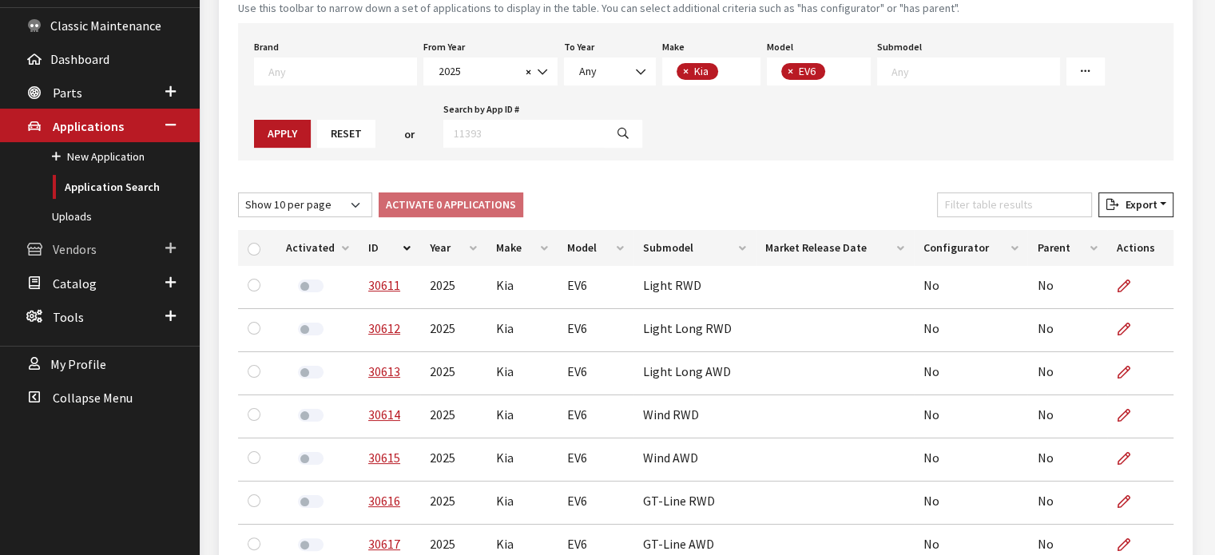
scroll to position [291, 0]
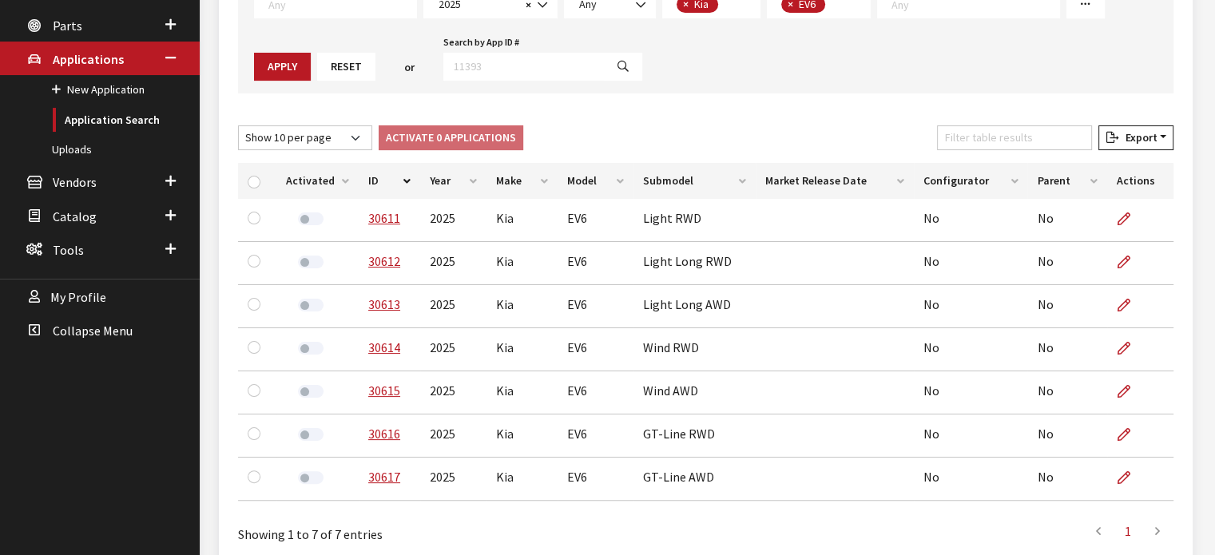
click at [649, 505] on div "Activated ID Year Make Model Submodel Market Release Date Configurator Parent A…" at bounding box center [705, 335] width 954 height 357
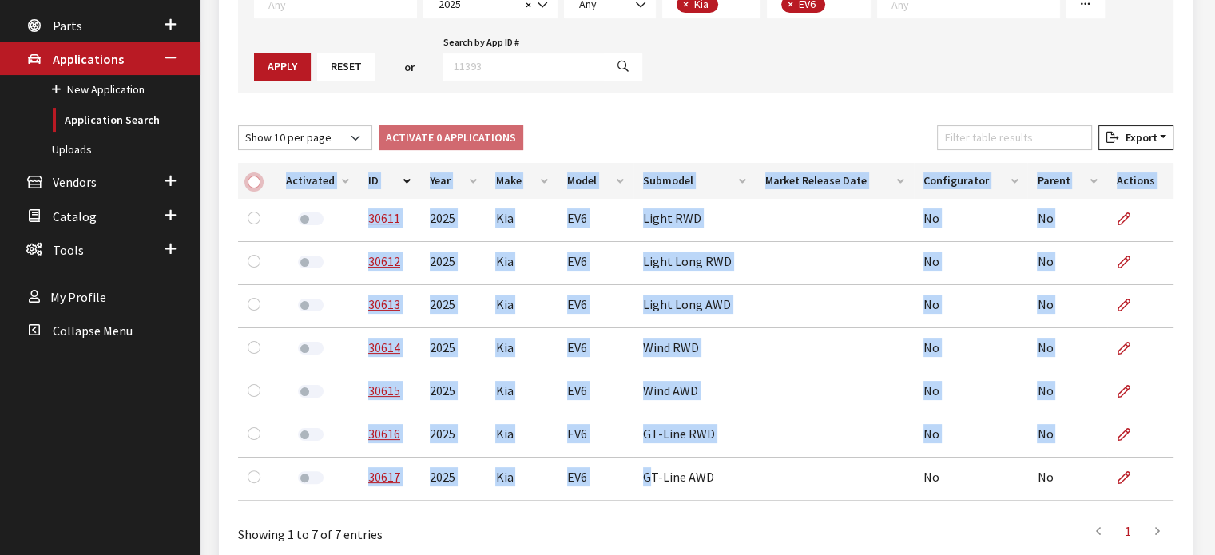
click at [252, 178] on input "checkbox" at bounding box center [254, 182] width 13 height 13
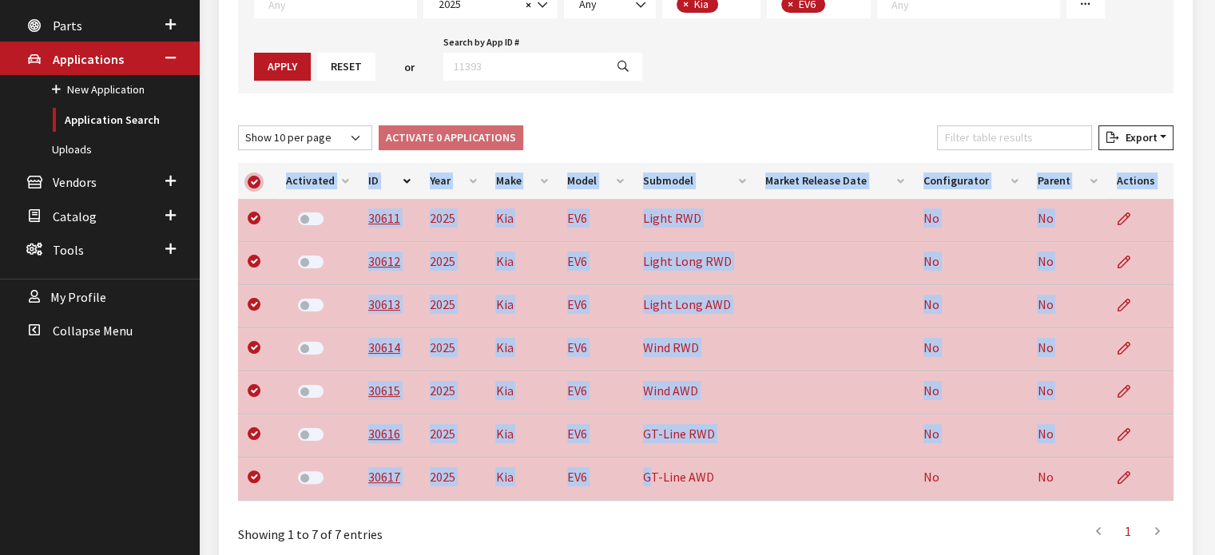
checkbox input "true"
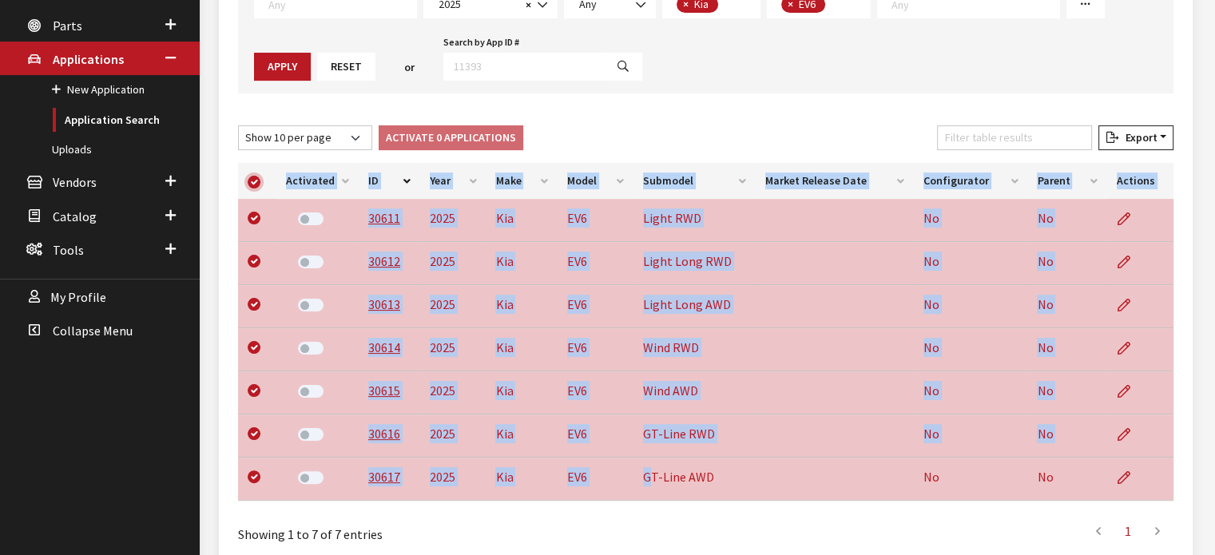
checkbox input "true"
drag, startPoint x: 410, startPoint y: 135, endPoint x: 399, endPoint y: 140, distance: 12.2
click at [411, 135] on button "Activate 7 Applications" at bounding box center [451, 137] width 145 height 25
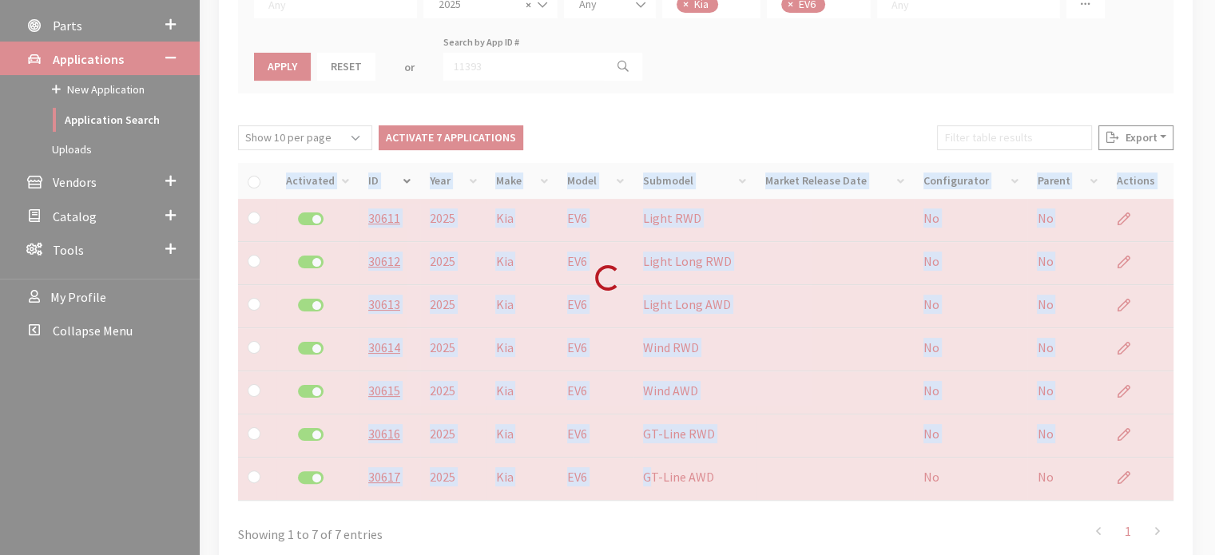
checkbox input "false"
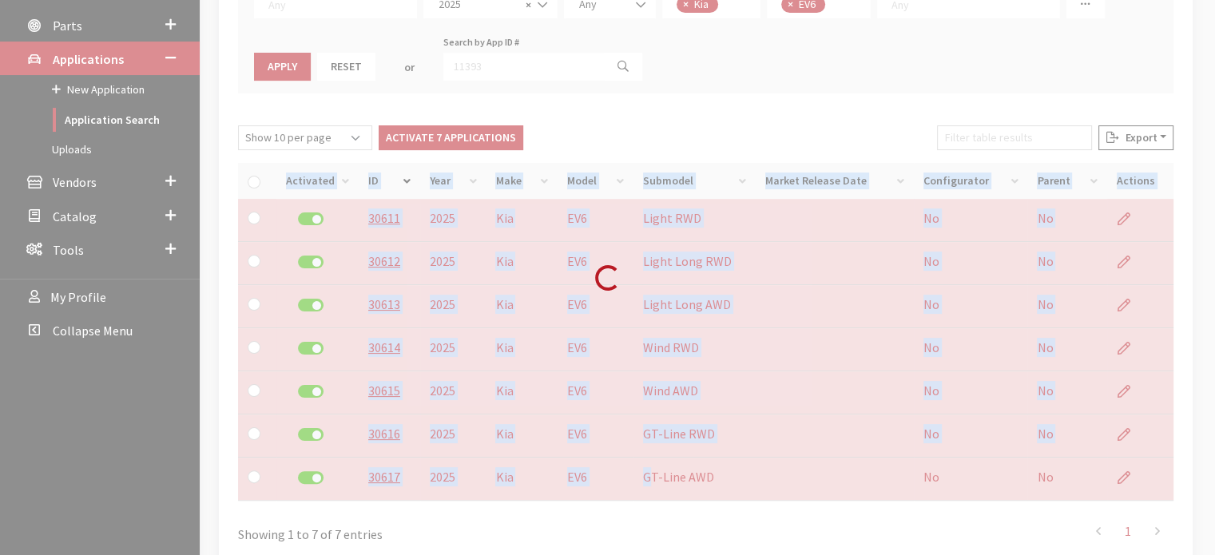
checkbox input "false"
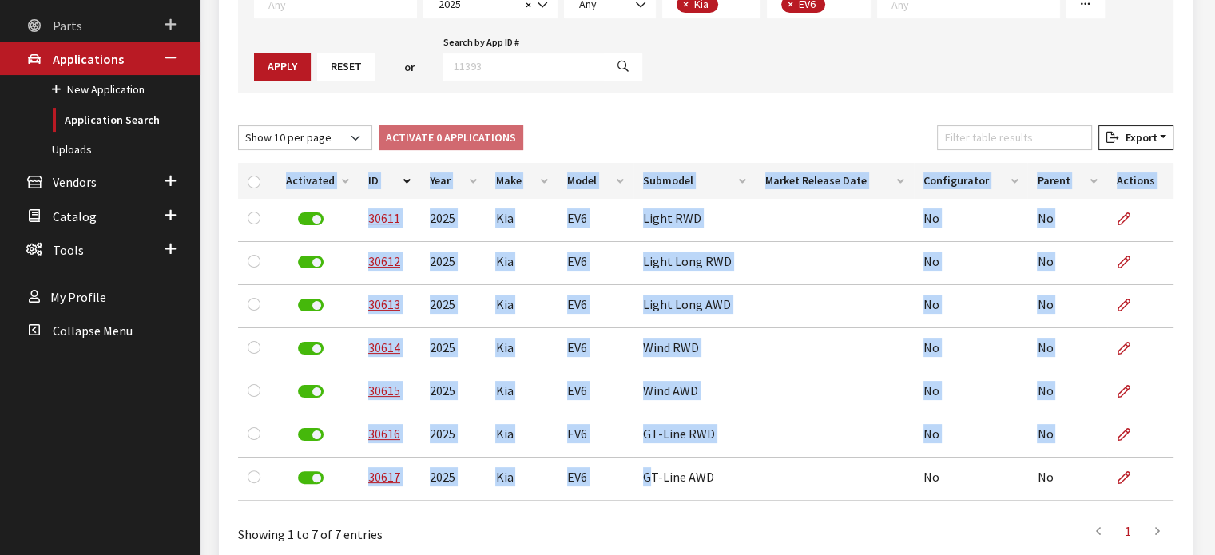
click at [102, 18] on link "Parts" at bounding box center [100, 25] width 200 height 34
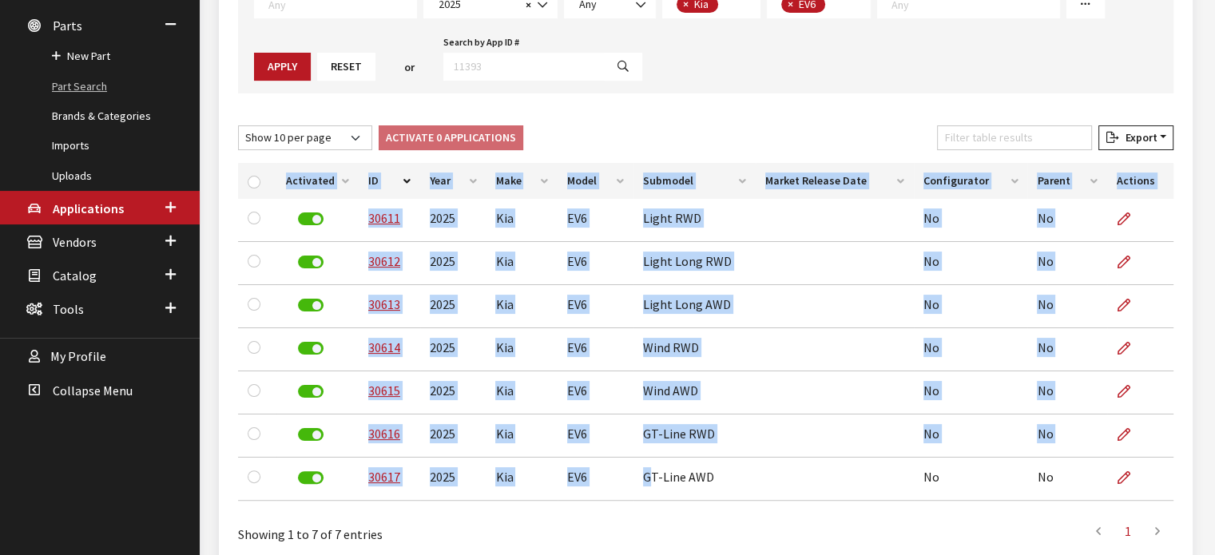
click at [81, 82] on link "Part Search" at bounding box center [100, 87] width 200 height 30
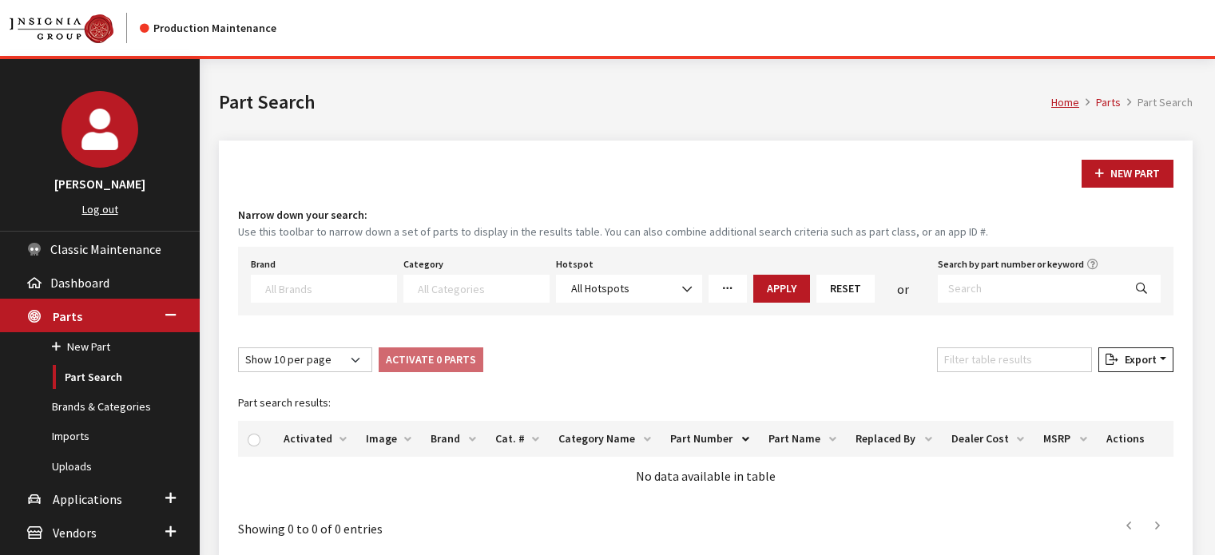
select select
click at [992, 299] on input "Search by part number or keyword" at bounding box center [1030, 289] width 185 height 28
click at [305, 278] on span at bounding box center [324, 289] width 146 height 28
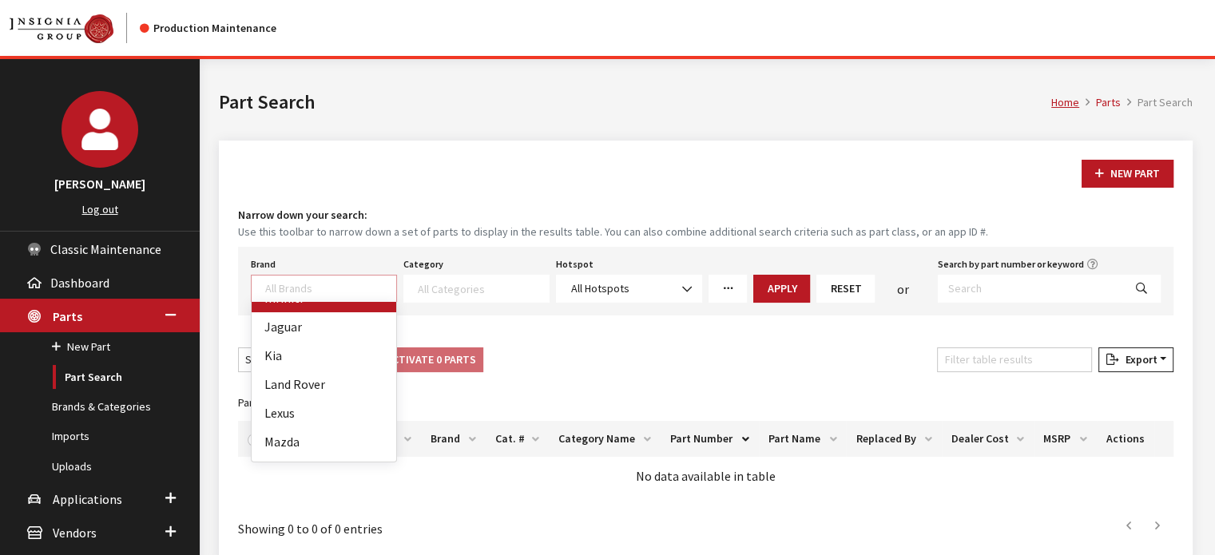
scroll to position [399, 0]
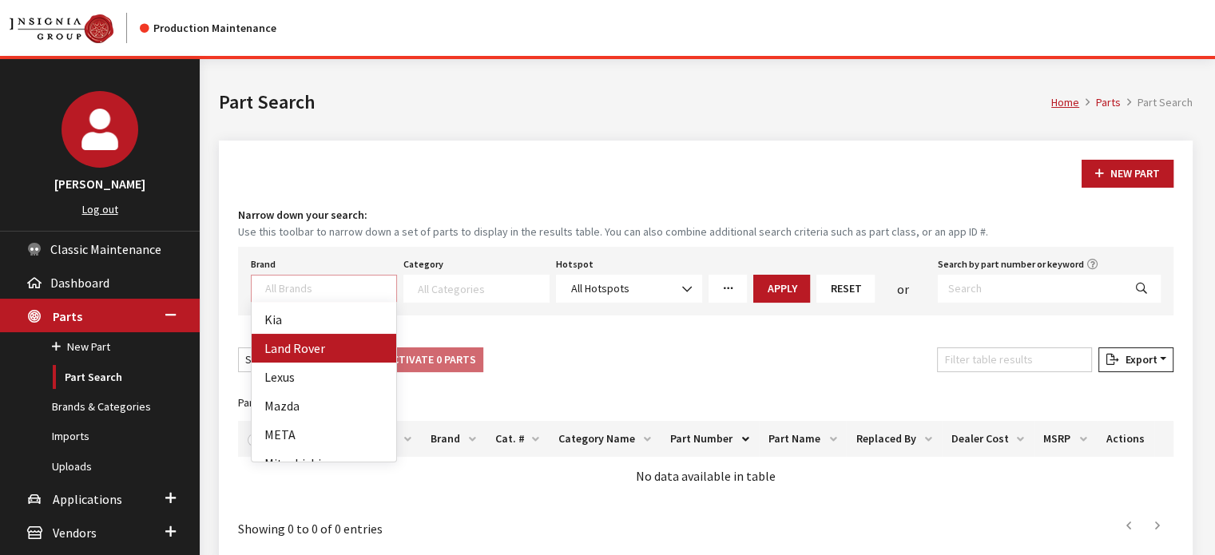
select select "58"
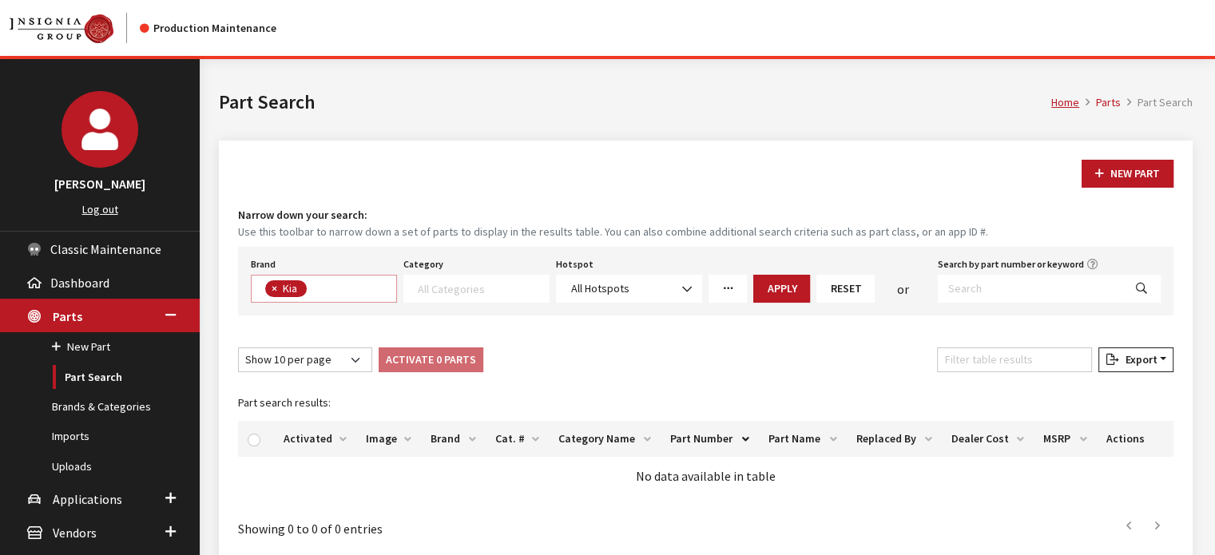
scroll to position [208, 0]
click at [469, 290] on textarea "Search" at bounding box center [483, 288] width 131 height 14
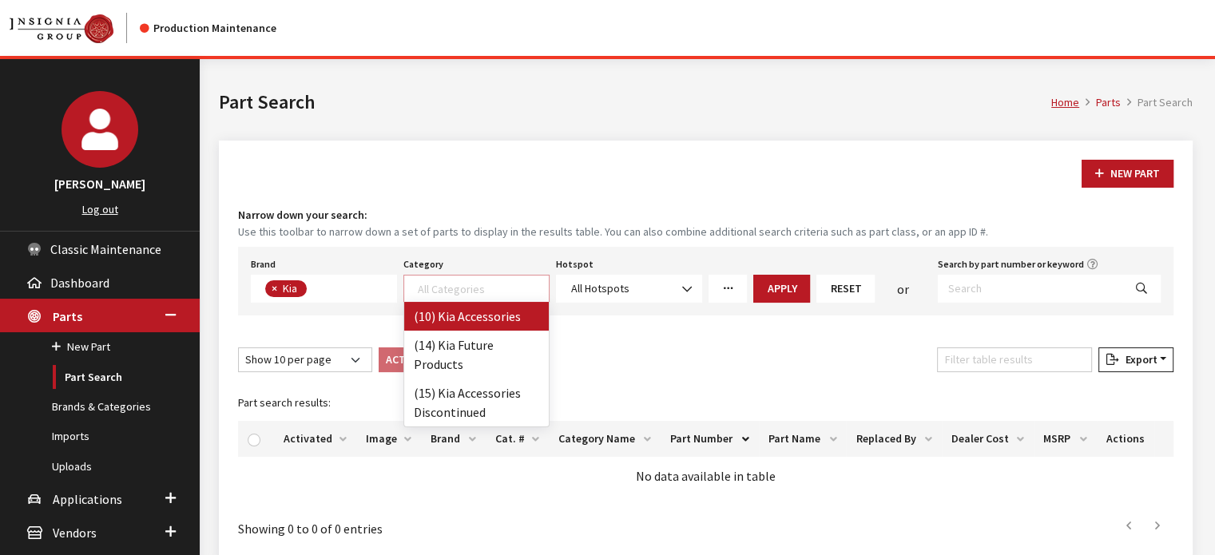
select select "238"
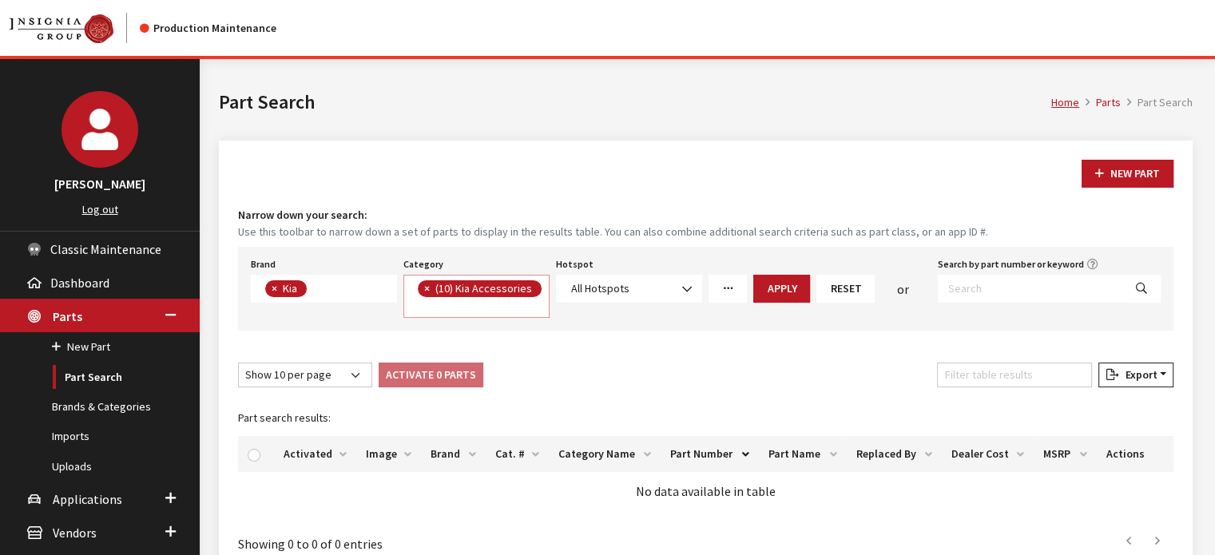
scroll to position [0, 0]
click at [791, 281] on button "Apply" at bounding box center [781, 289] width 57 height 28
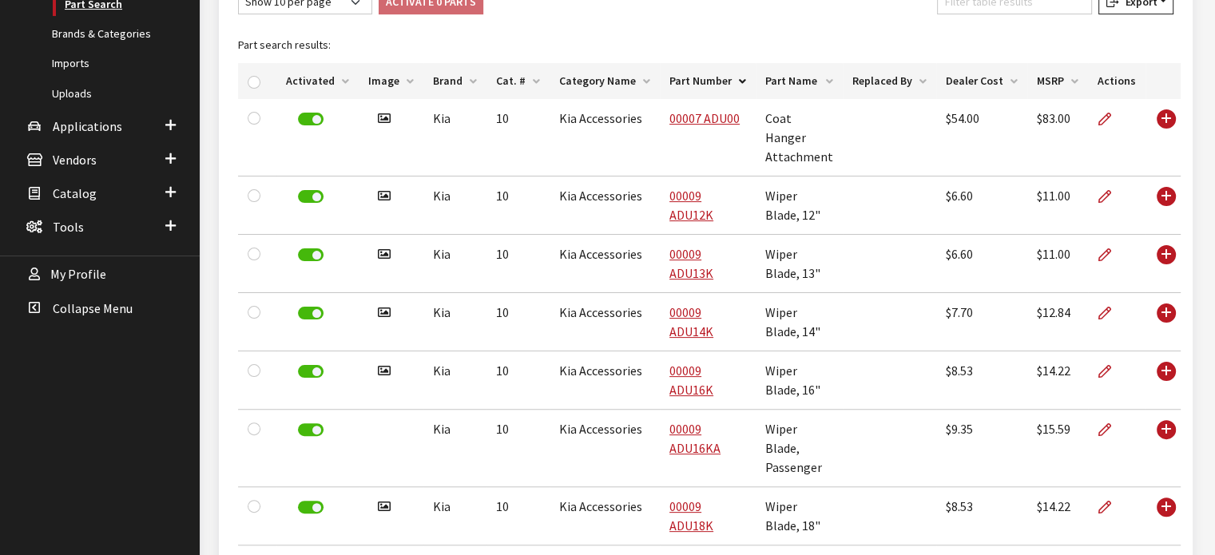
scroll to position [160, 0]
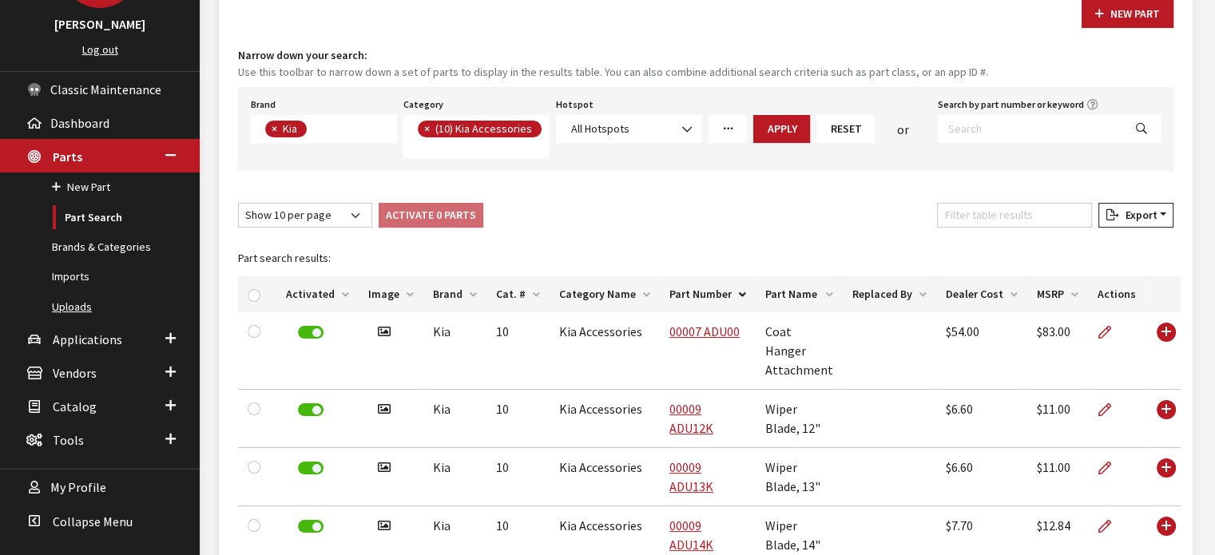
click at [64, 307] on link "Uploads" at bounding box center [100, 307] width 200 height 30
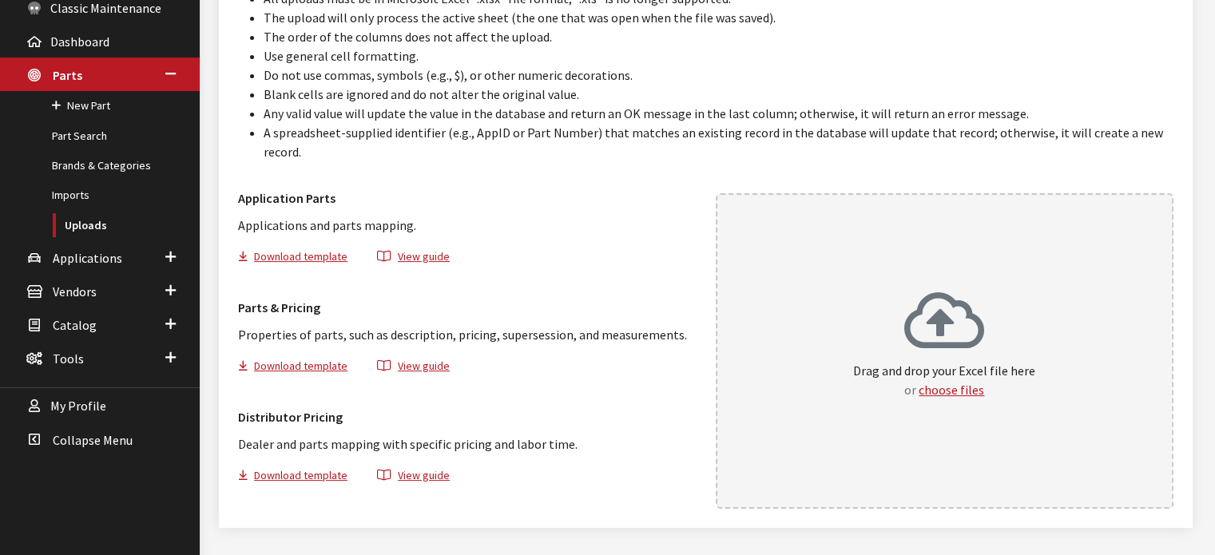
scroll to position [260, 0]
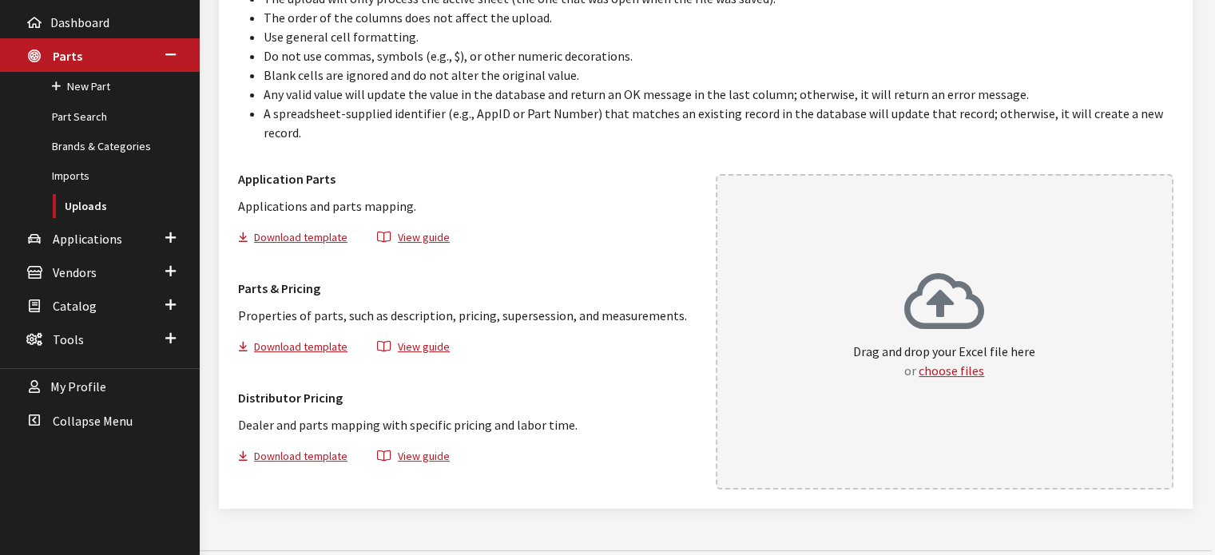
click at [957, 289] on icon at bounding box center [944, 304] width 80 height 64
click at [113, 105] on link "Part Search" at bounding box center [100, 117] width 200 height 30
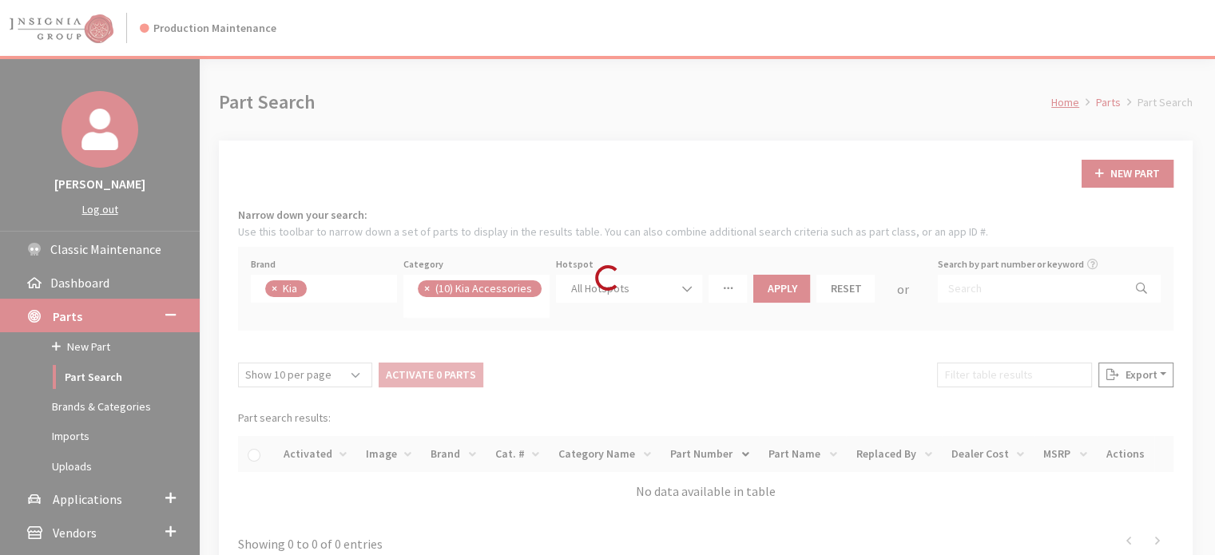
scroll to position [158, 0]
click at [983, 296] on div "Loading..." at bounding box center [607, 277] width 1215 height 555
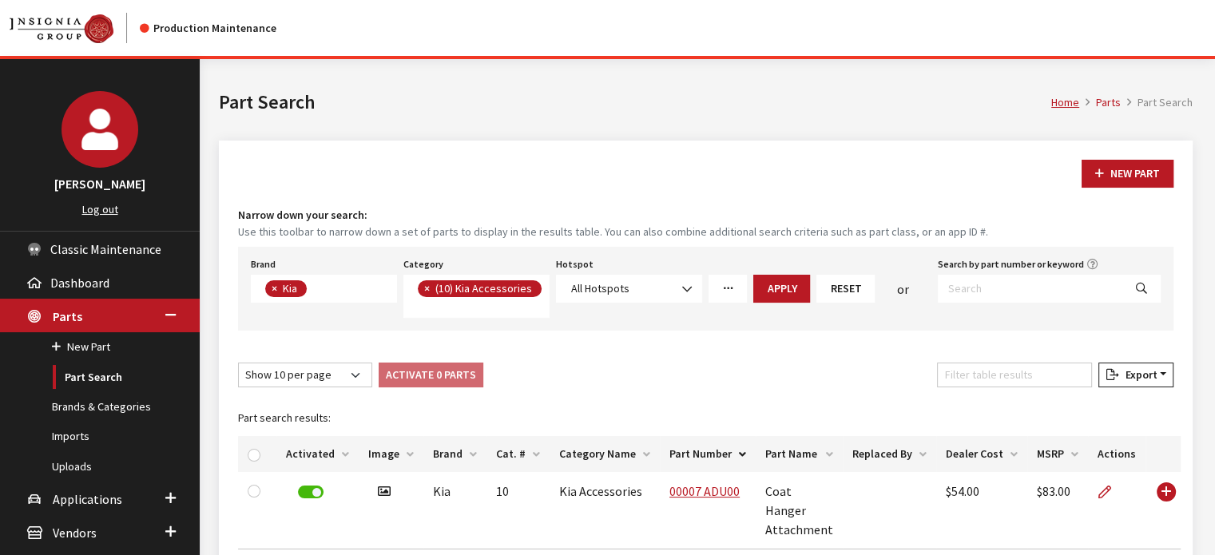
click at [853, 284] on button "Reset" at bounding box center [845, 289] width 58 height 28
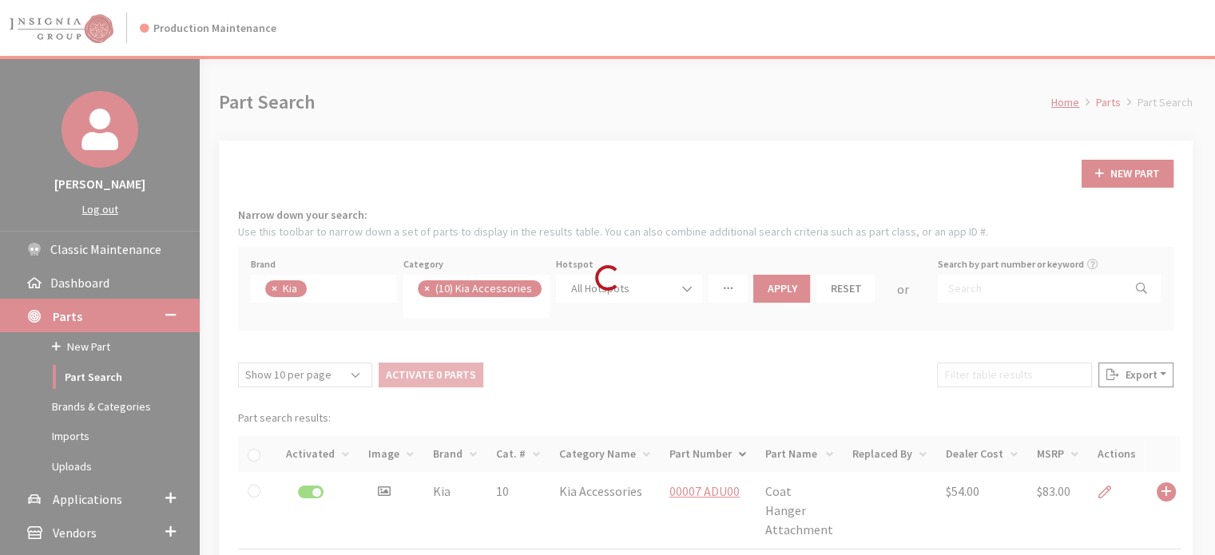
select select
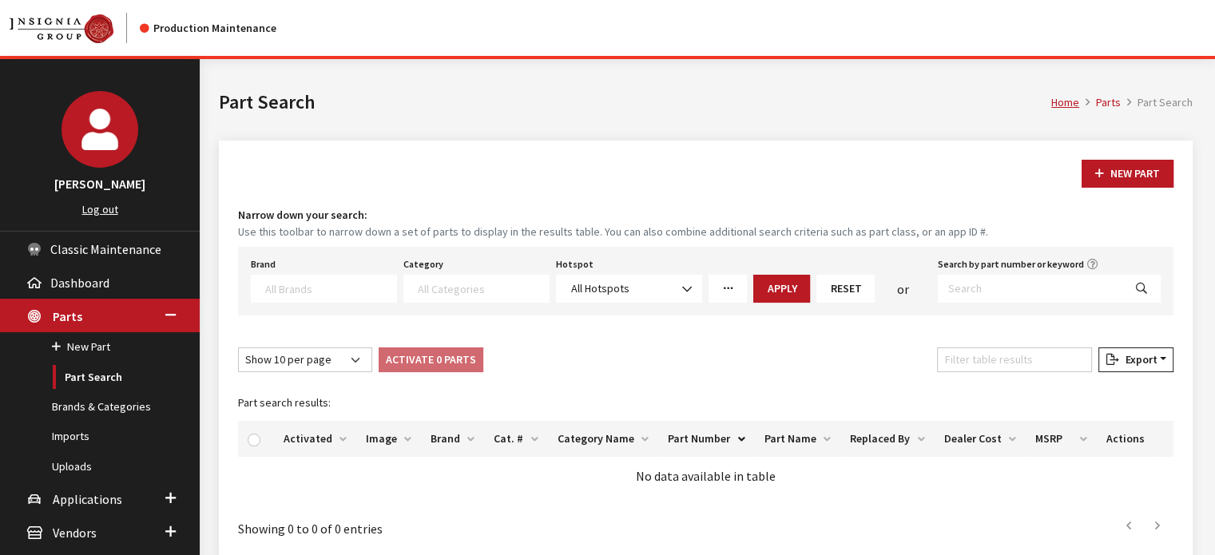
scroll to position [178, 0]
click at [989, 287] on input "Search by part number or keyword" at bounding box center [1030, 289] width 185 height 28
paste input "XGF46 ACA00"
type input "XGF46 ACA00"
select select
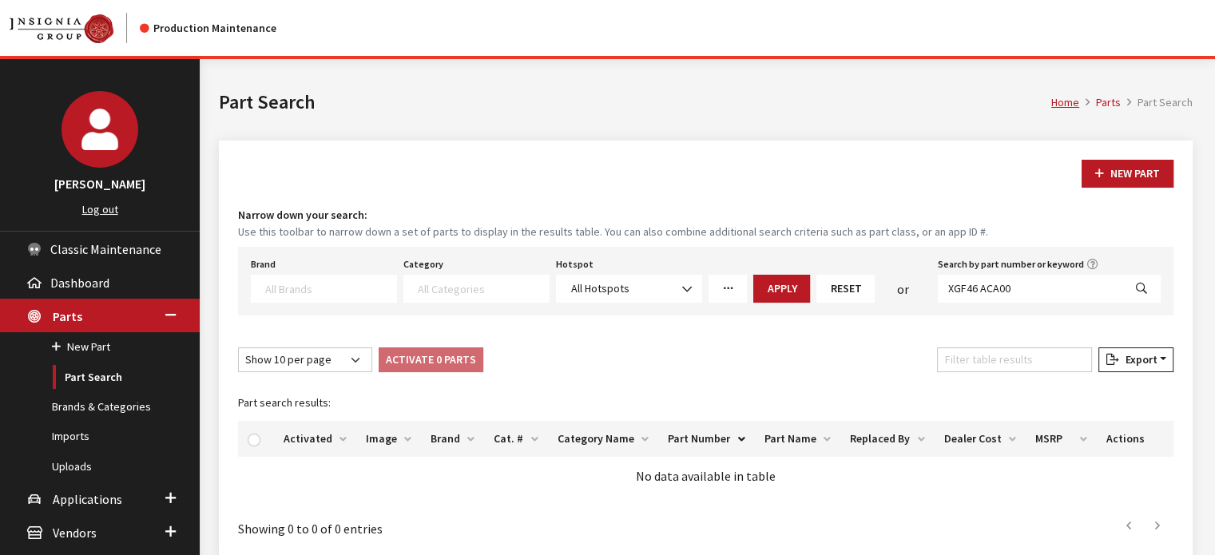
select select
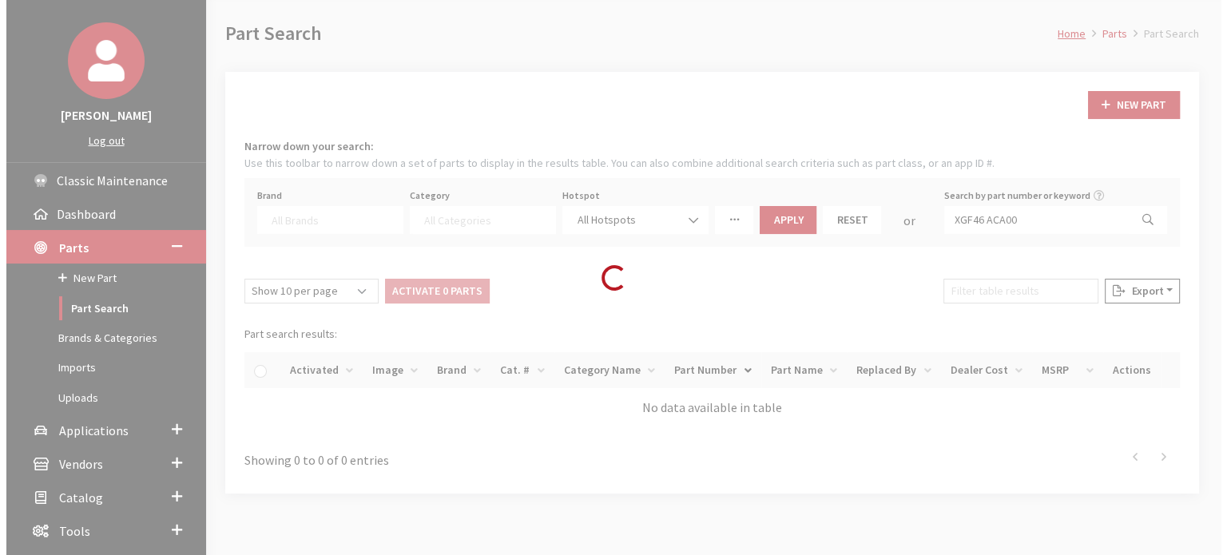
scroll to position [151, 0]
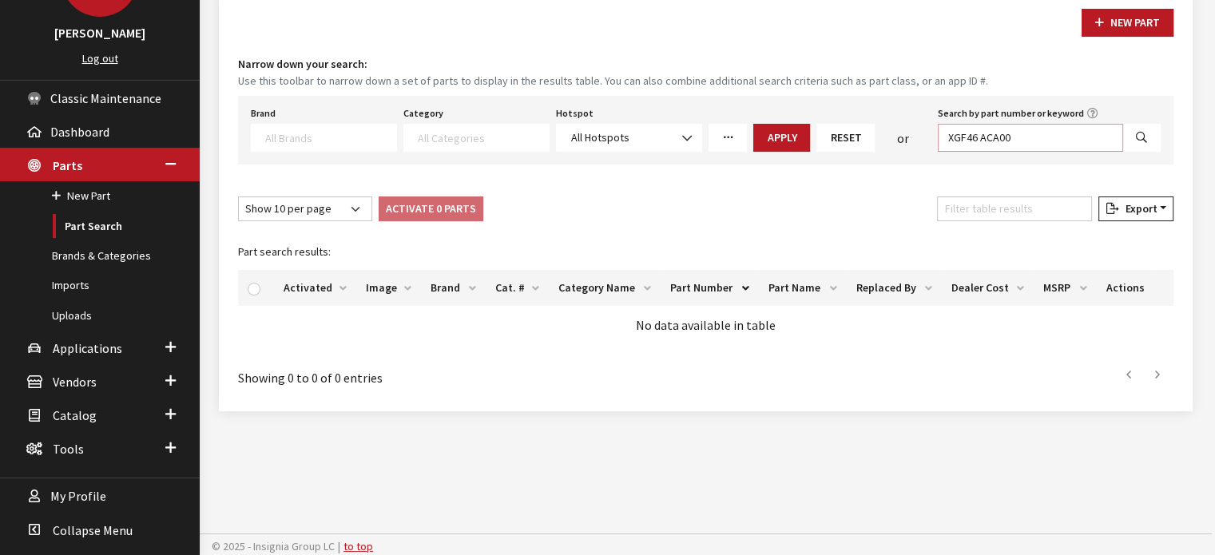
drag, startPoint x: 981, startPoint y: 132, endPoint x: 1246, endPoint y: 130, distance: 265.1
click at [1214, 130] on html "Production Maintenance Kirsten Dart Log out Classic Maintenance Dashboard Parts…" at bounding box center [607, 204] width 1215 height 710
type input "XGF46"
select select
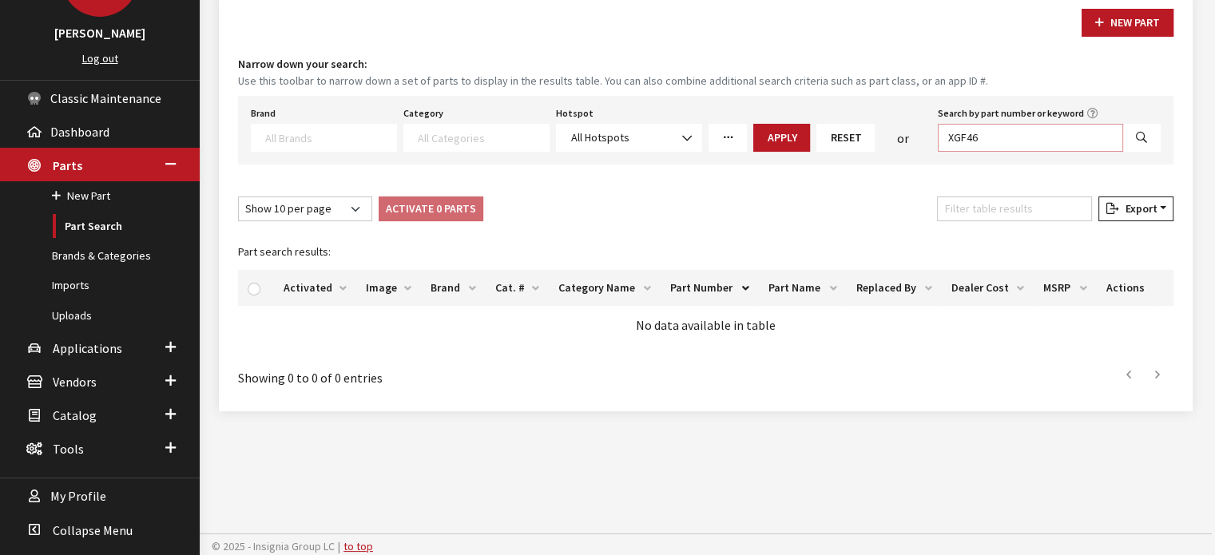
click at [1036, 136] on input "XGF46" at bounding box center [1030, 138] width 185 height 28
type input "XGF46"
select select
click at [725, 133] on icon "More Filters" at bounding box center [727, 138] width 11 height 11
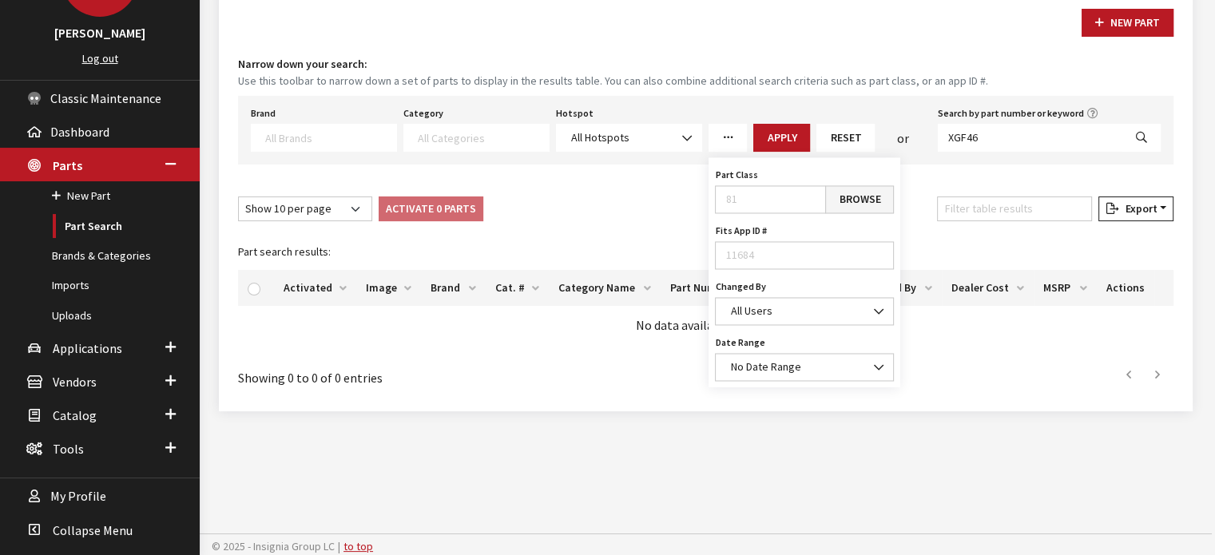
click at [899, 208] on div "Part Class Browse Fits App ID # Changed By Cheyenne Dorton Insignia Super-User …" at bounding box center [804, 272] width 192 height 230
click at [877, 200] on link "Browse" at bounding box center [859, 199] width 69 height 28
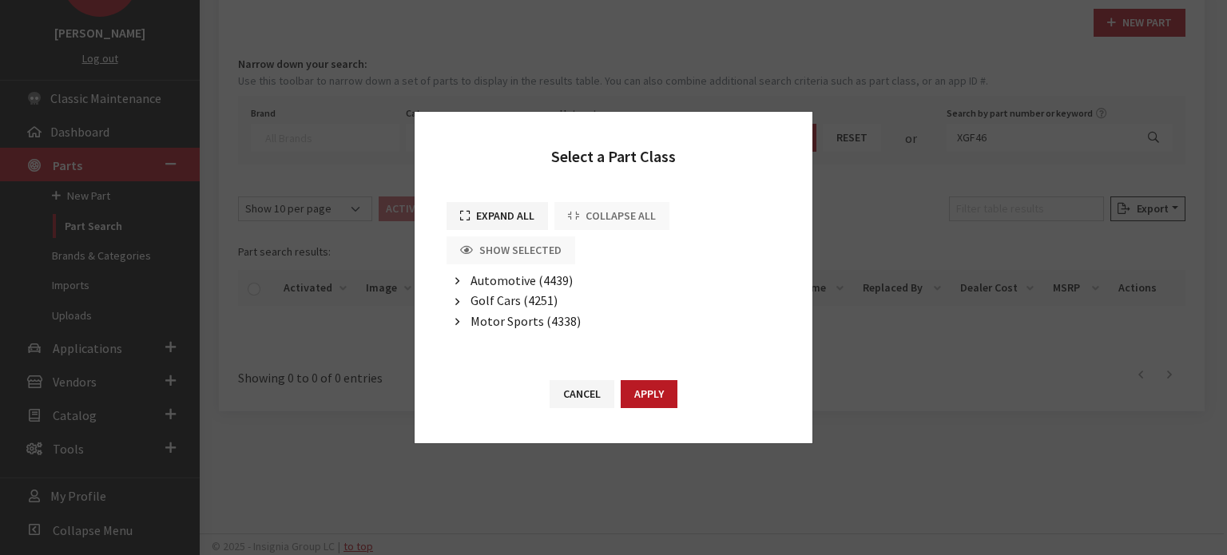
click at [501, 287] on span "Automotive (4439)" at bounding box center [521, 280] width 102 height 16
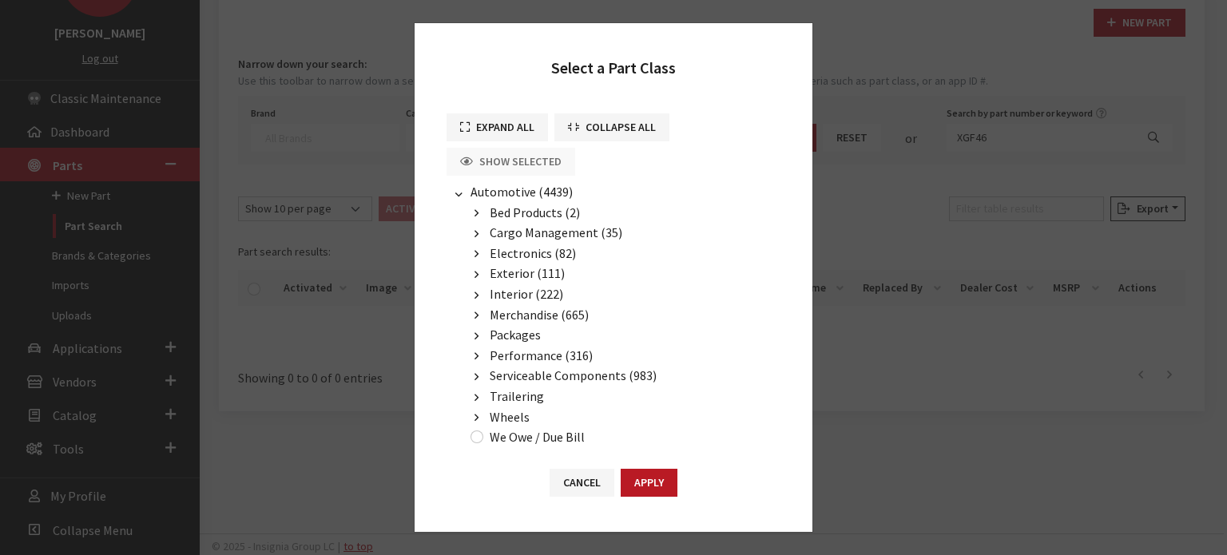
click at [500, 275] on span "Exterior (111)" at bounding box center [527, 273] width 75 height 16
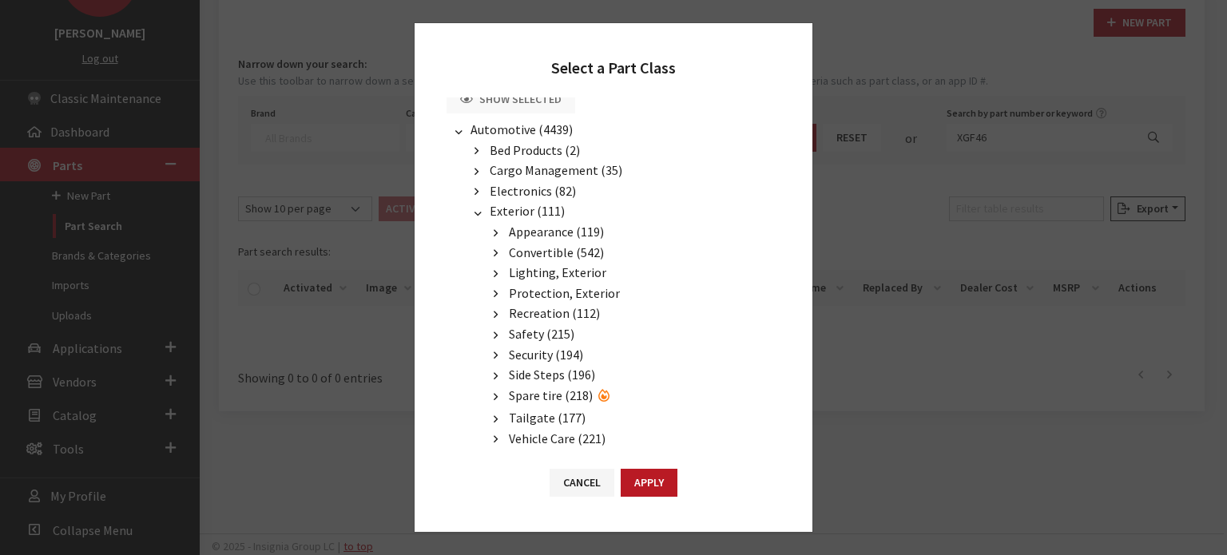
scroll to position [80, 0]
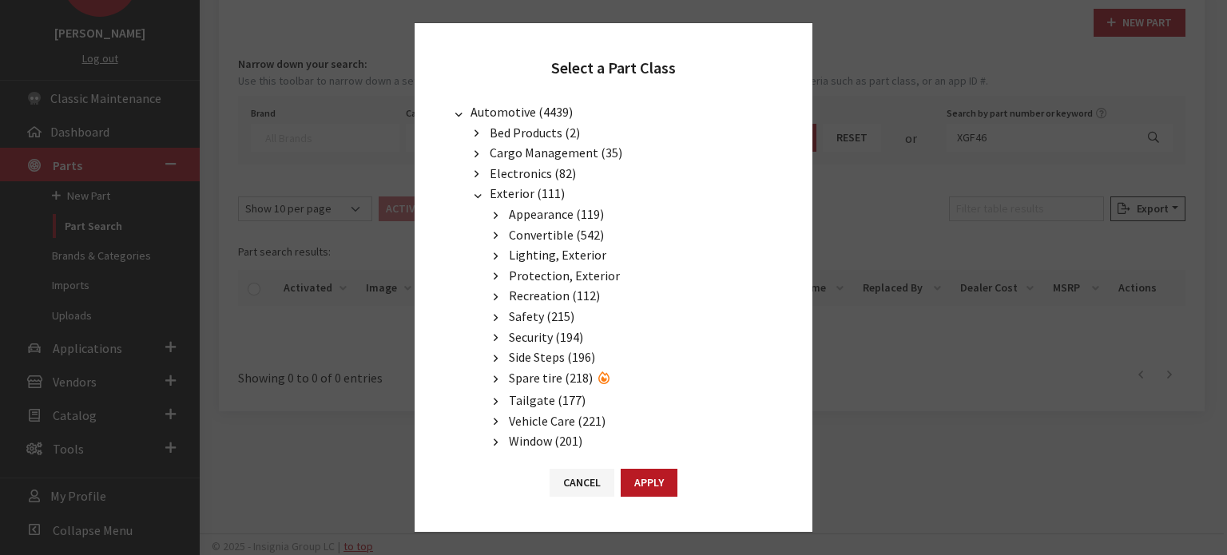
click at [553, 272] on span "Protection, Exterior" at bounding box center [564, 276] width 111 height 16
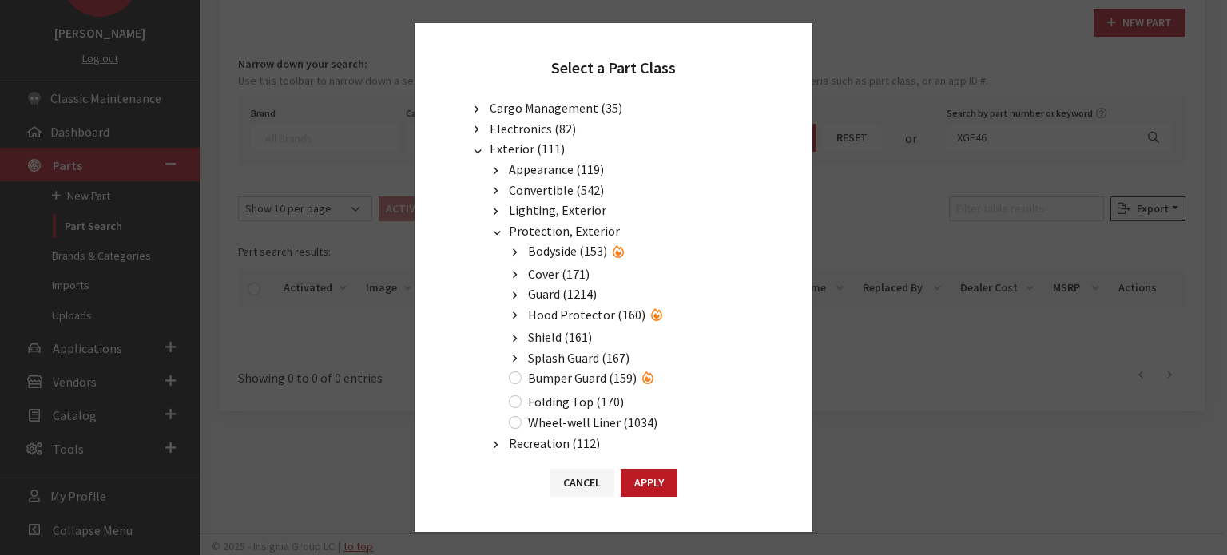
scroll to position [160, 0]
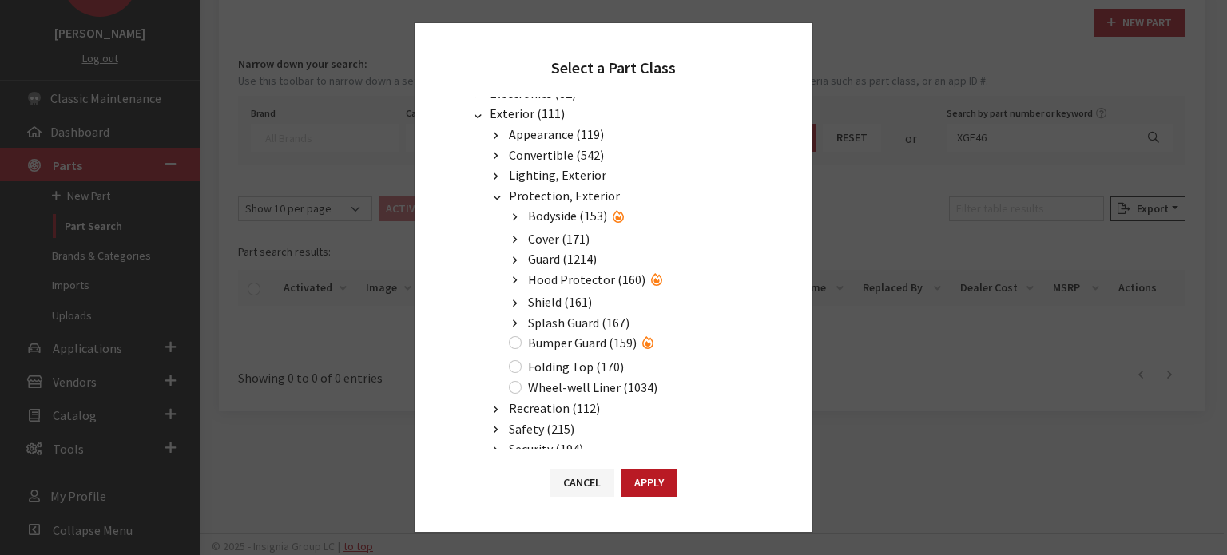
click at [585, 319] on span "Splash Guard (167)" at bounding box center [578, 323] width 101 height 16
click at [597, 338] on span "Splash Guard Front Only (819)" at bounding box center [628, 343] width 163 height 16
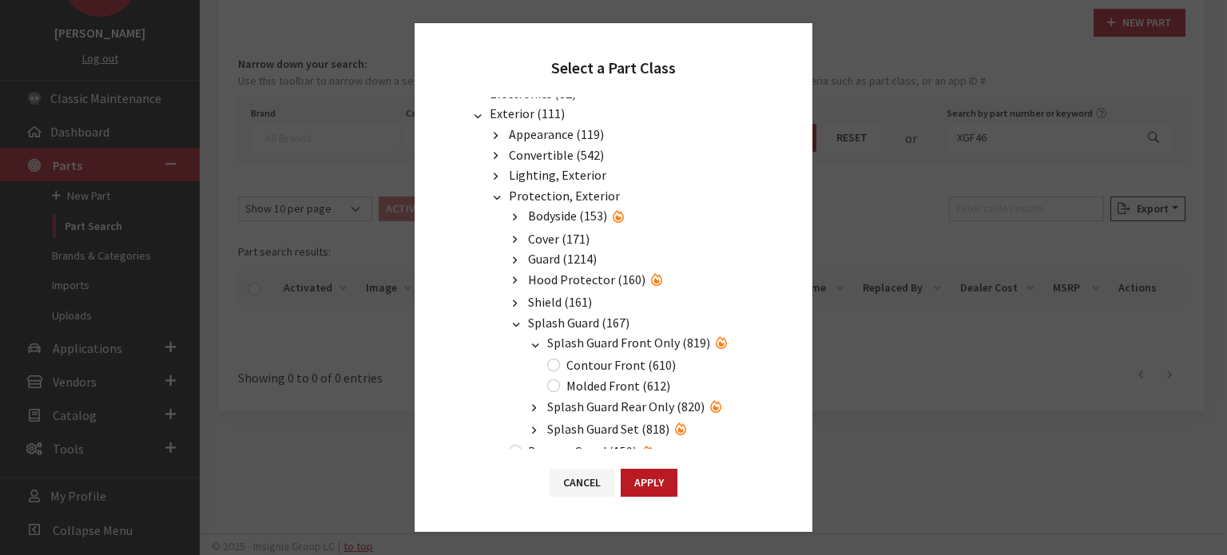
click at [579, 405] on span "Splash Guard Rear Only (820)" at bounding box center [625, 406] width 157 height 16
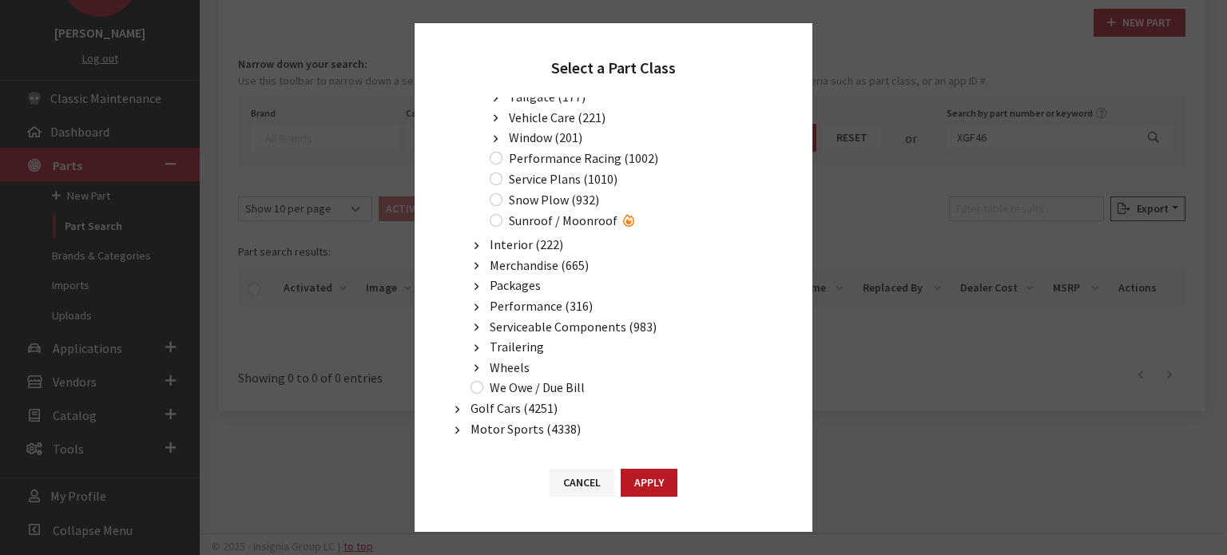
scroll to position [728, 0]
click at [479, 337] on button "button" at bounding box center [477, 346] width 22 height 18
click at [498, 357] on button "button" at bounding box center [496, 366] width 22 height 18
click at [505, 400] on button "button" at bounding box center [515, 409] width 22 height 18
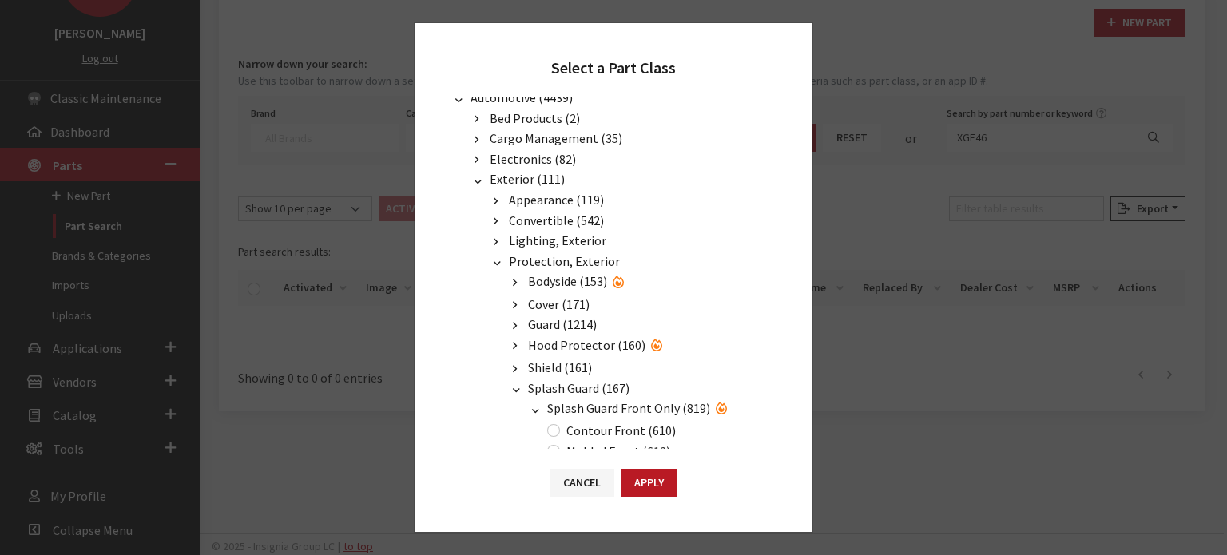
scroll to position [0, 0]
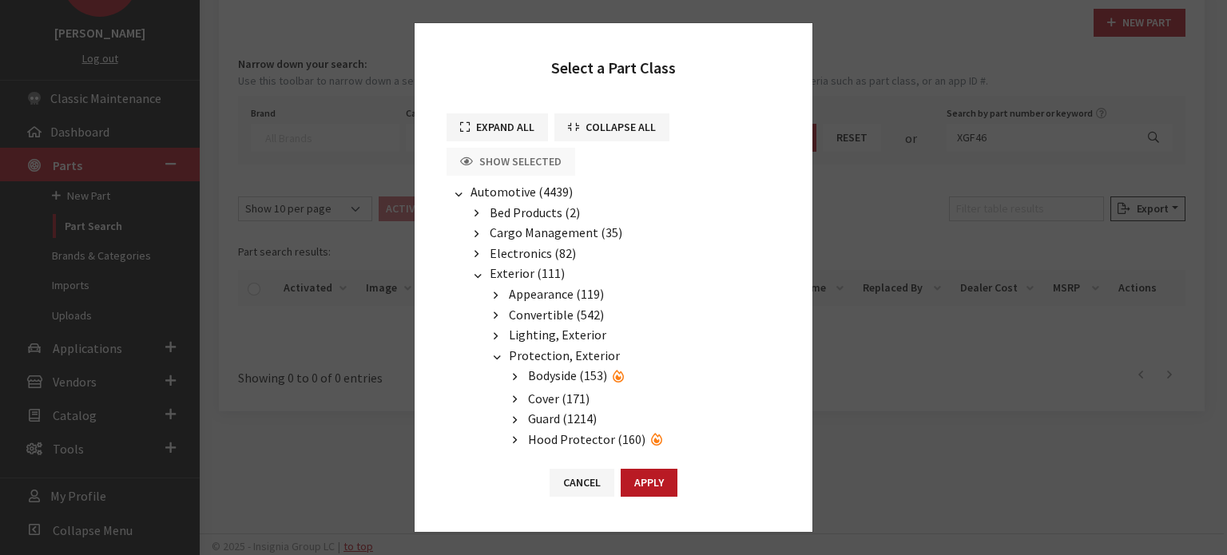
click at [479, 274] on icon "button" at bounding box center [476, 276] width 11 height 4
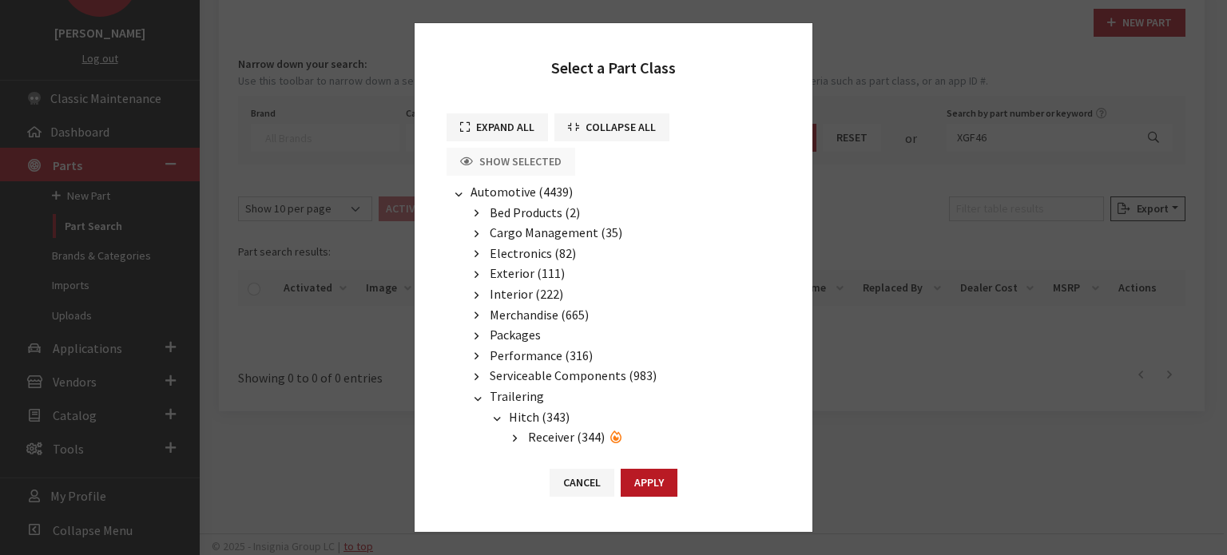
click at [476, 291] on icon "button" at bounding box center [476, 296] width 4 height 11
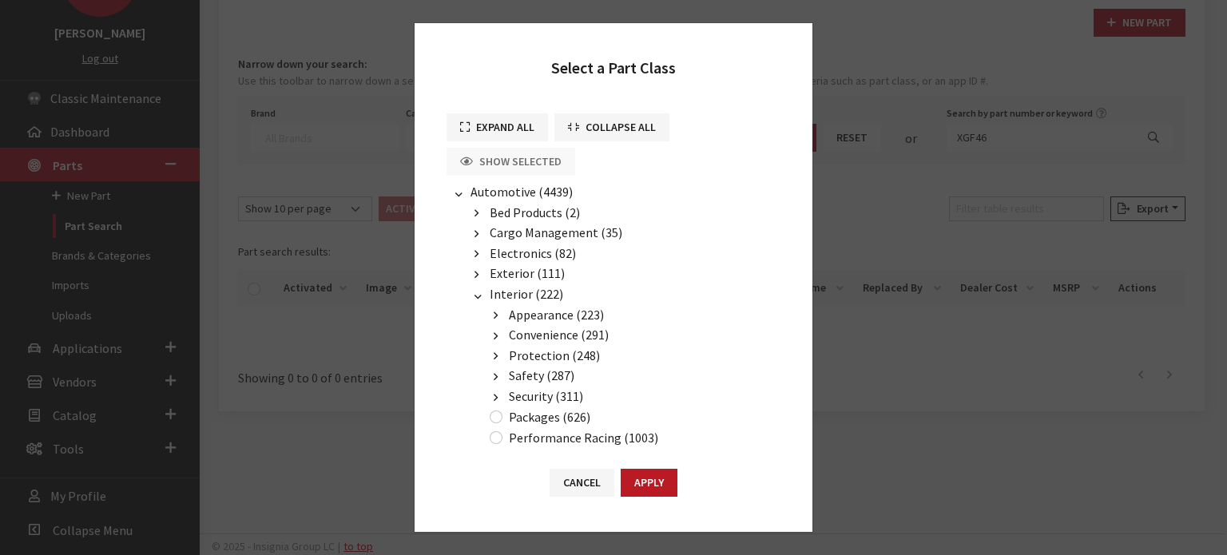
click at [501, 354] on button "button" at bounding box center [496, 356] width 22 height 18
click at [518, 377] on button "button" at bounding box center [515, 377] width 22 height 18
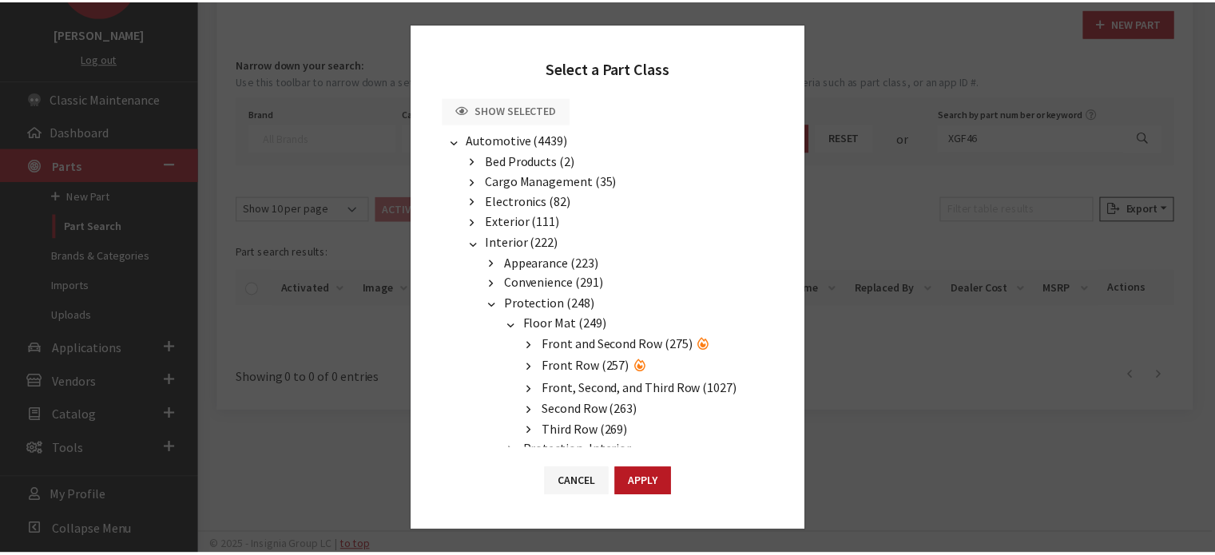
scroll to position [80, 0]
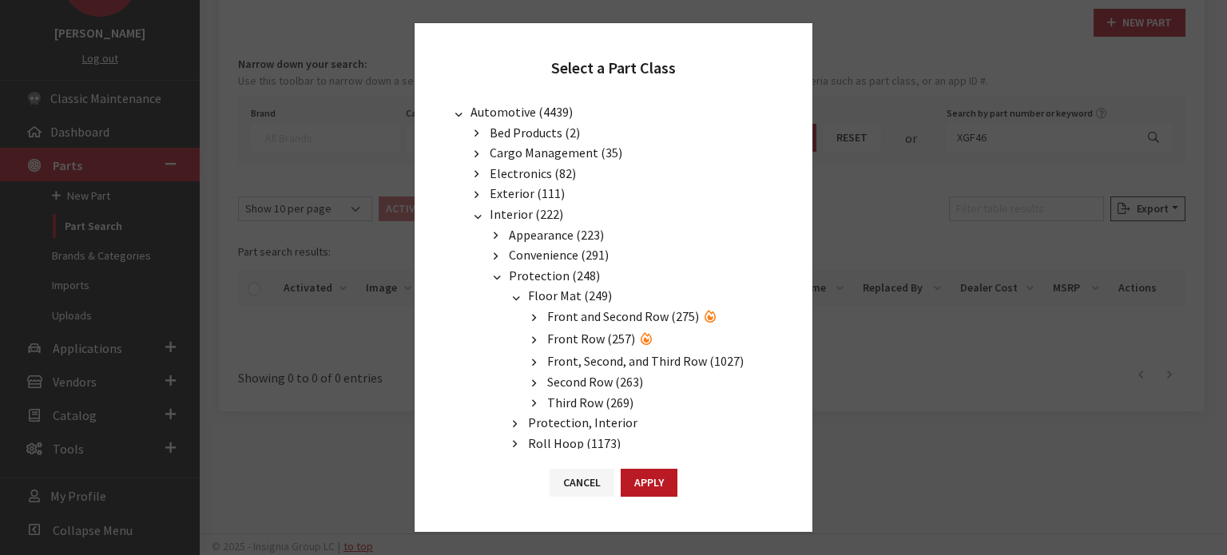
click at [537, 312] on button "button" at bounding box center [534, 318] width 22 height 18
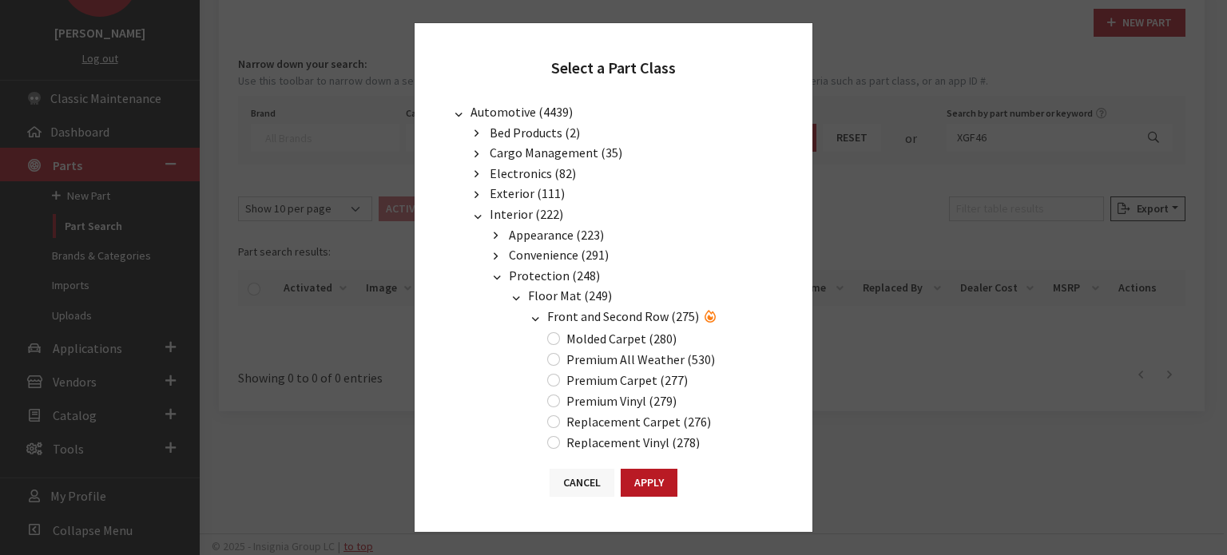
click at [588, 472] on button "Cancel" at bounding box center [581, 483] width 65 height 28
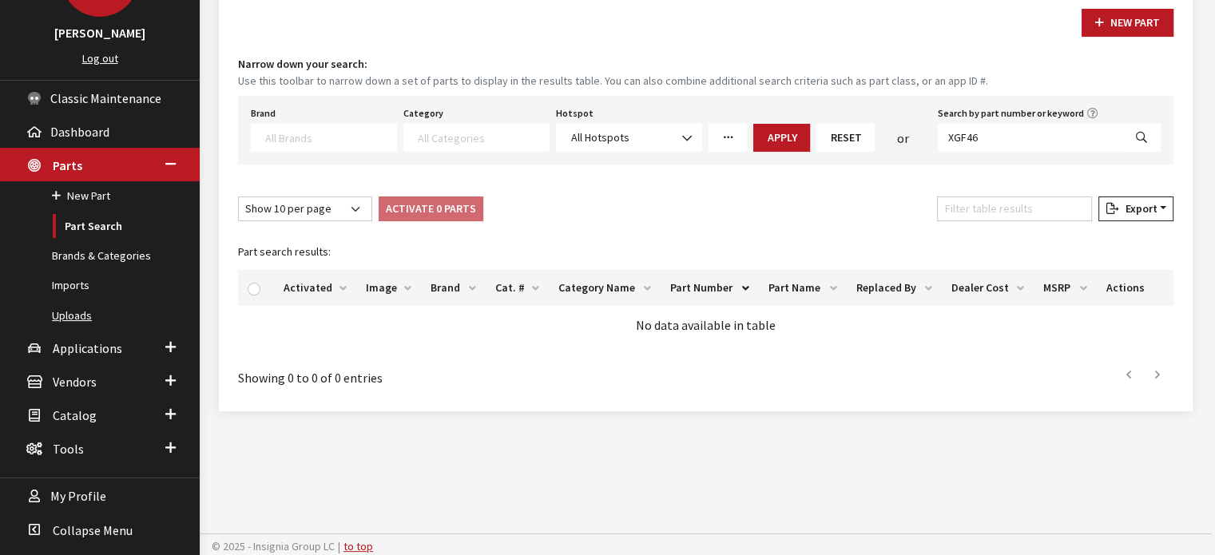
click at [70, 305] on link "Uploads" at bounding box center [100, 316] width 200 height 30
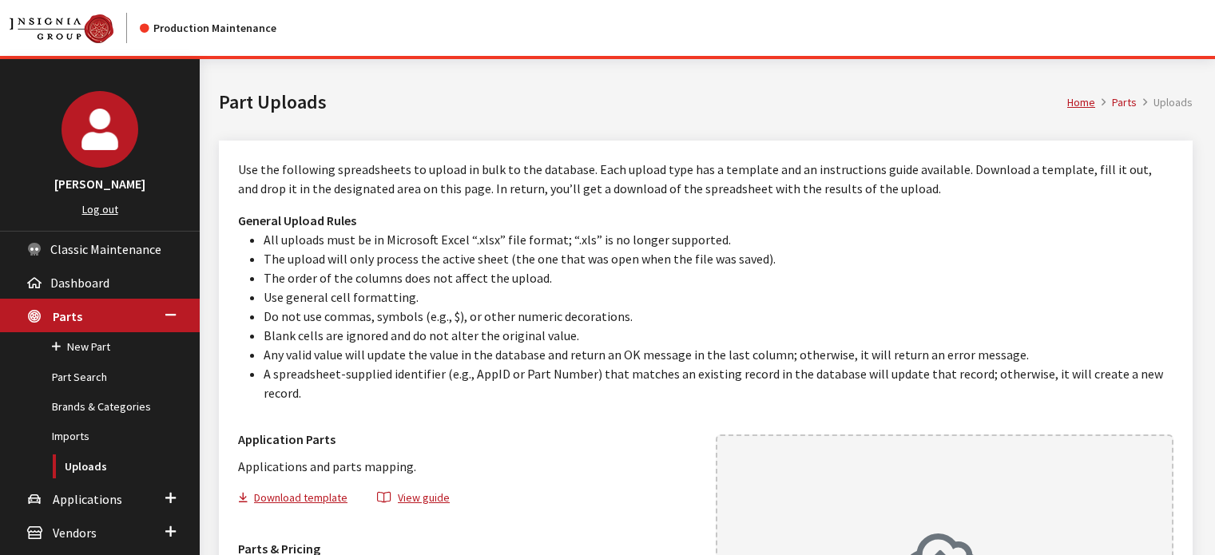
scroll to position [240, 0]
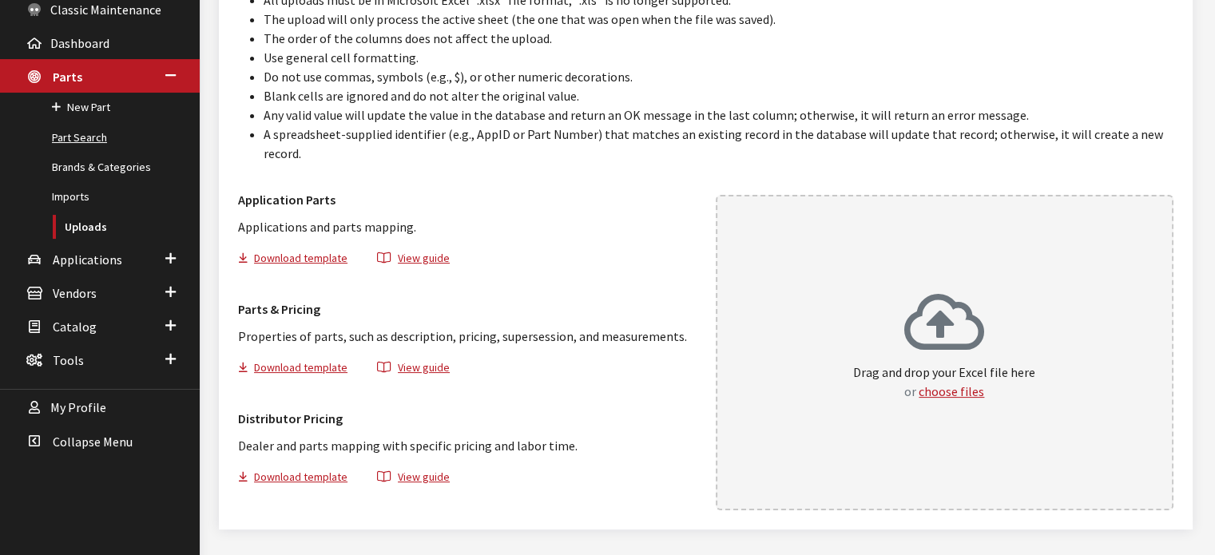
click at [84, 145] on link "Part Search" at bounding box center [100, 138] width 200 height 30
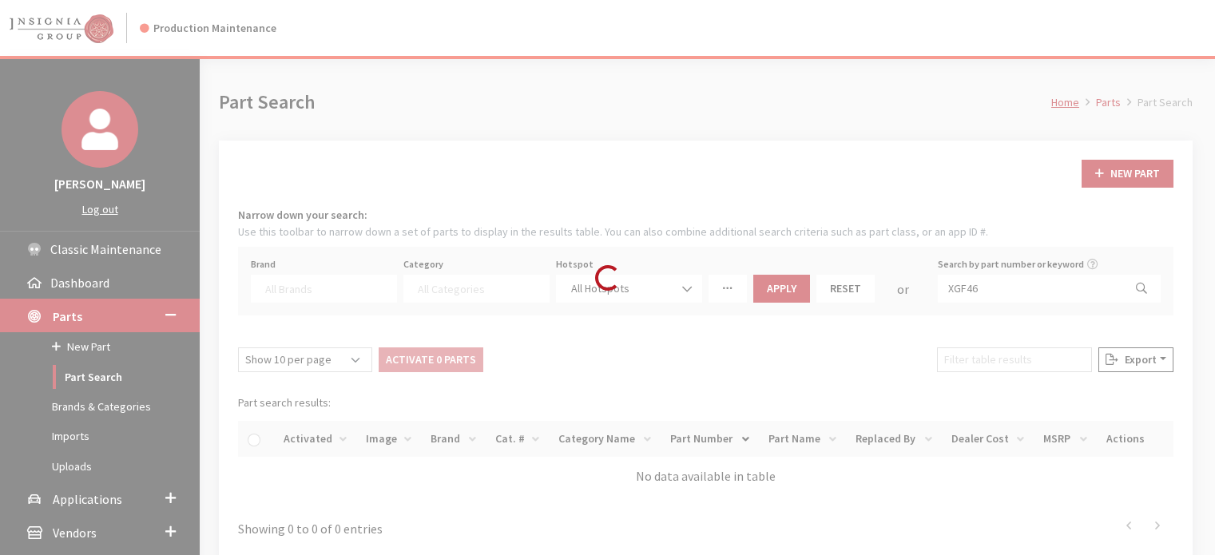
select select
click at [984, 295] on div "Loading..." at bounding box center [607, 277] width 1215 height 555
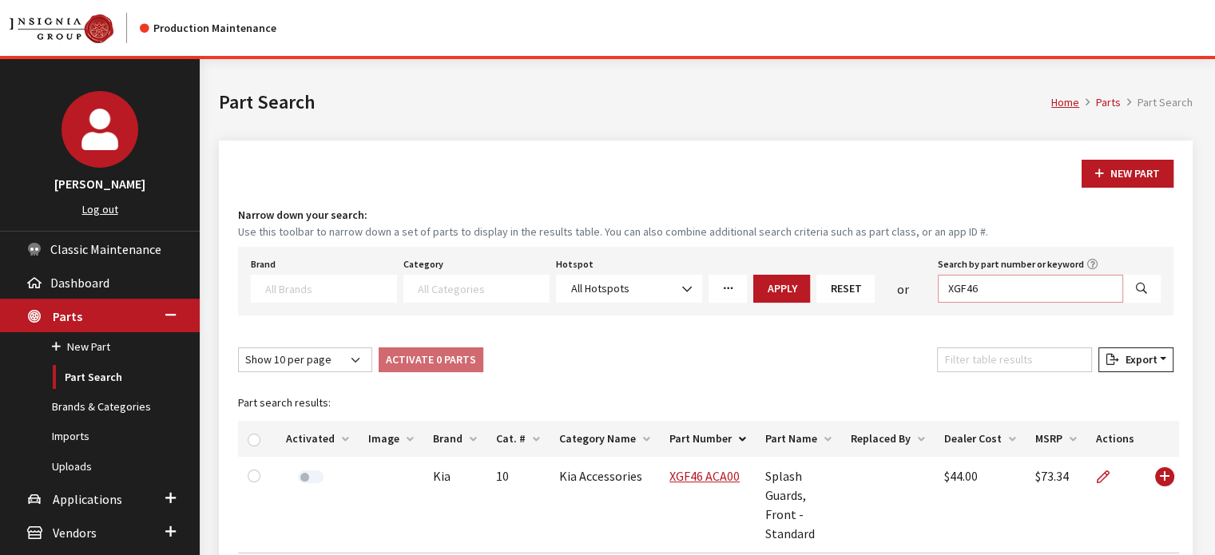
drag, startPoint x: 993, startPoint y: 290, endPoint x: 835, endPoint y: 268, distance: 159.7
click at [835, 268] on div "Brand Acura Alfa Romeo Audi BMW DoubleTake Ford Ford Racing GM GST Honda Hyunda…" at bounding box center [706, 278] width 916 height 50
paste input "ACA00"
type input "XGF46 ACA00"
select select
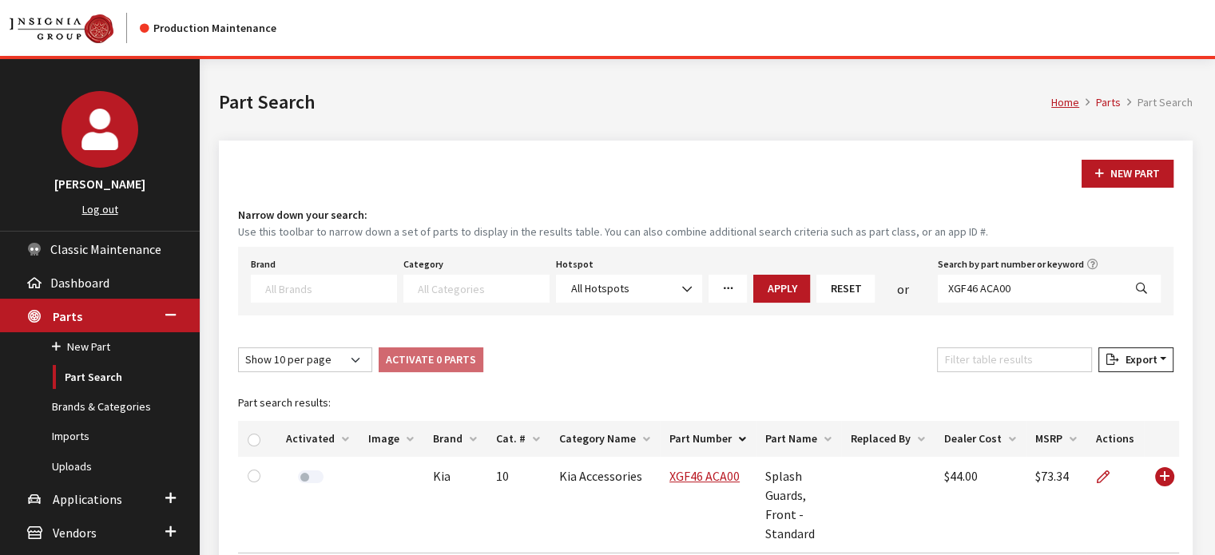
select select
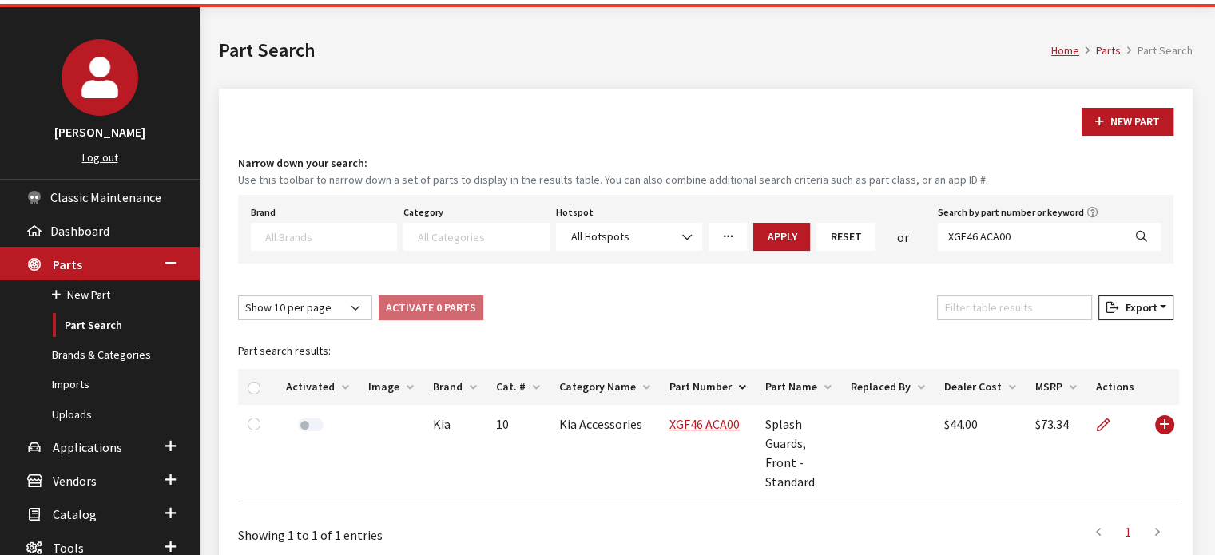
scroll to position [151, 0]
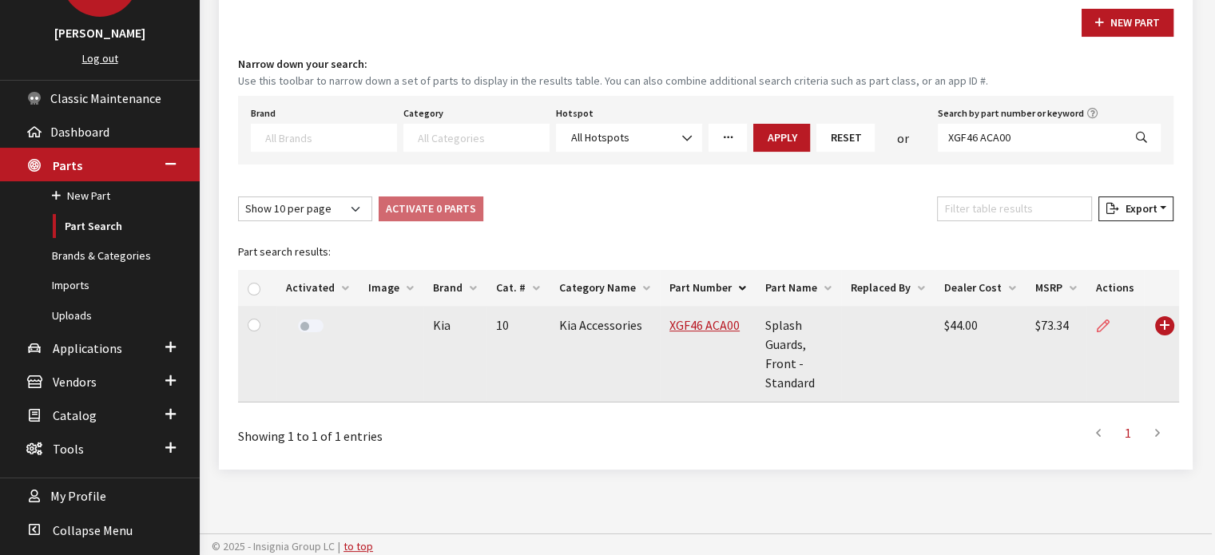
click at [1108, 323] on link at bounding box center [1109, 326] width 27 height 40
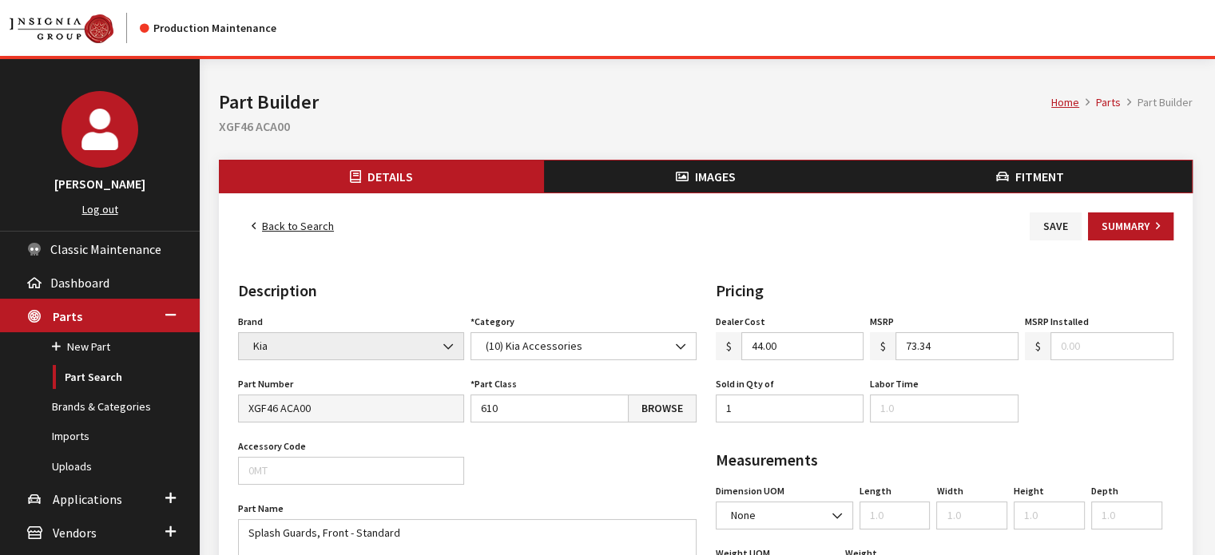
drag, startPoint x: 664, startPoint y: 218, endPoint x: 664, endPoint y: 198, distance: 20.0
click at [664, 217] on div "Back to Search Save Summary" at bounding box center [705, 226] width 941 height 28
click at [662, 191] on button "Images" at bounding box center [706, 177] width 324 height 32
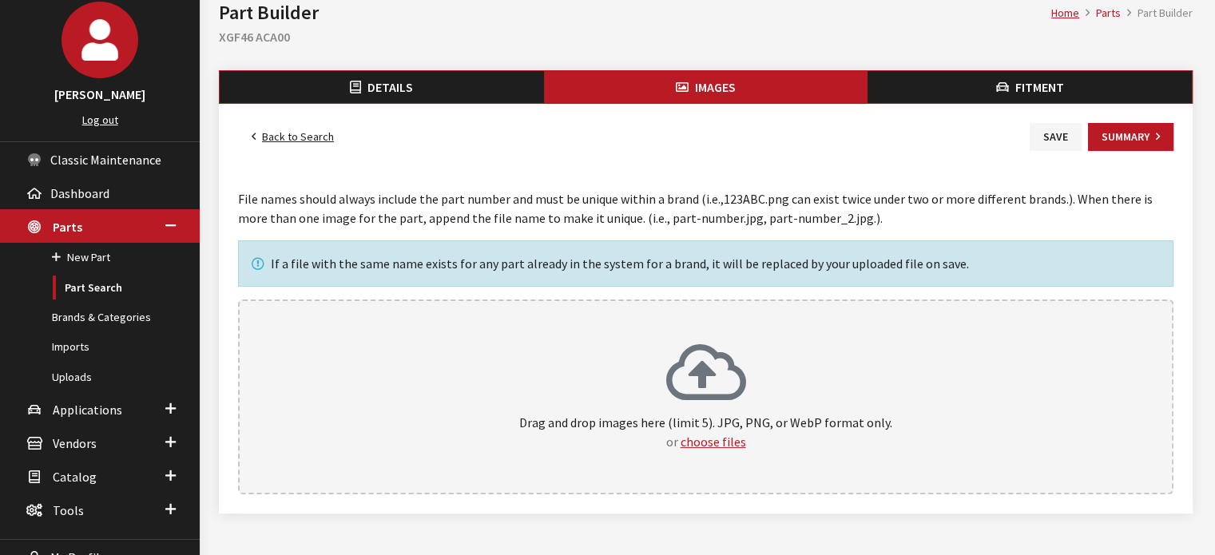
scroll to position [151, 0]
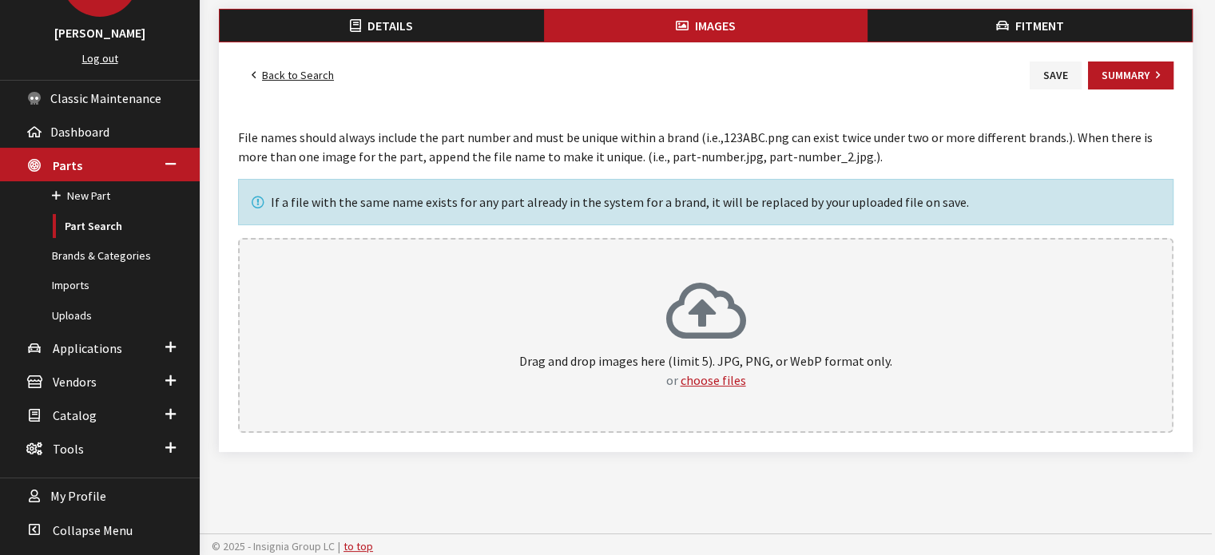
click at [674, 319] on icon at bounding box center [706, 313] width 80 height 64
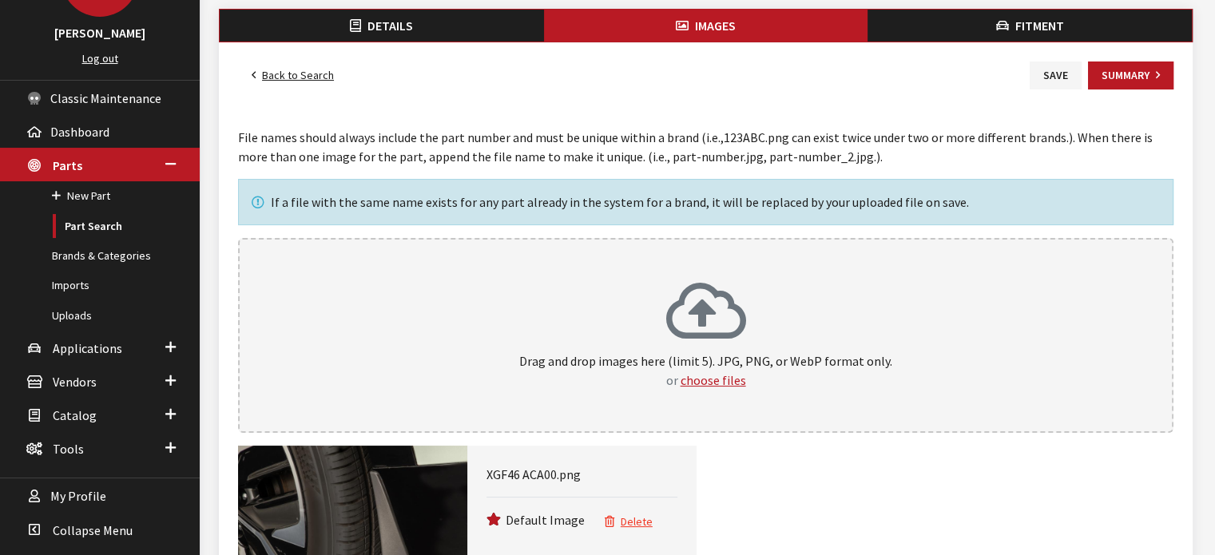
click at [1080, 34] on button "Fitment" at bounding box center [1029, 26] width 324 height 32
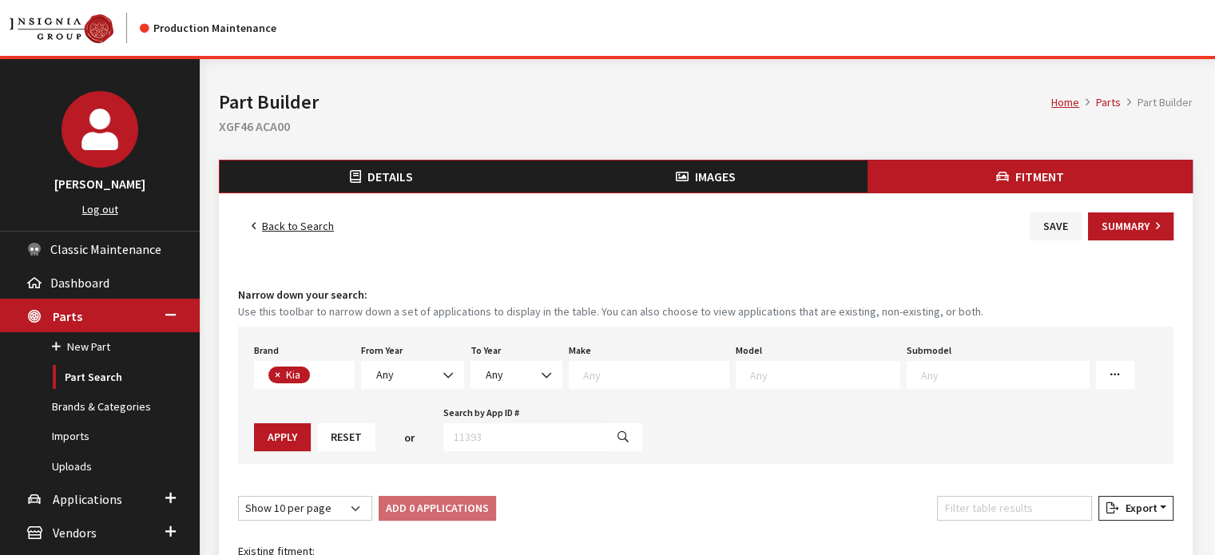
scroll to position [144, 0]
click at [438, 383] on span at bounding box center [449, 375] width 27 height 27
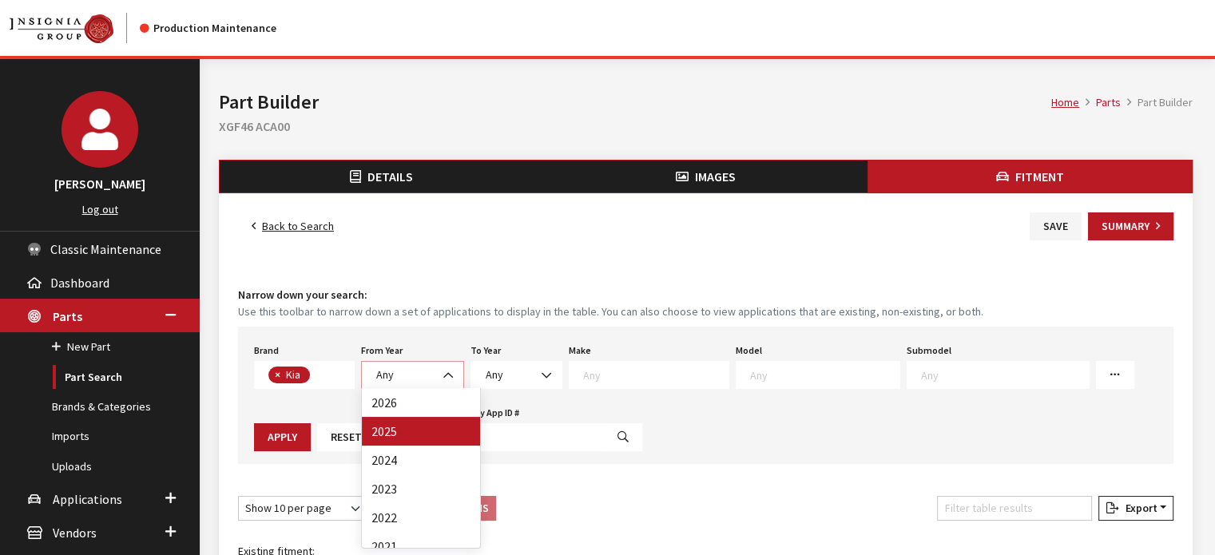
select select "2025"
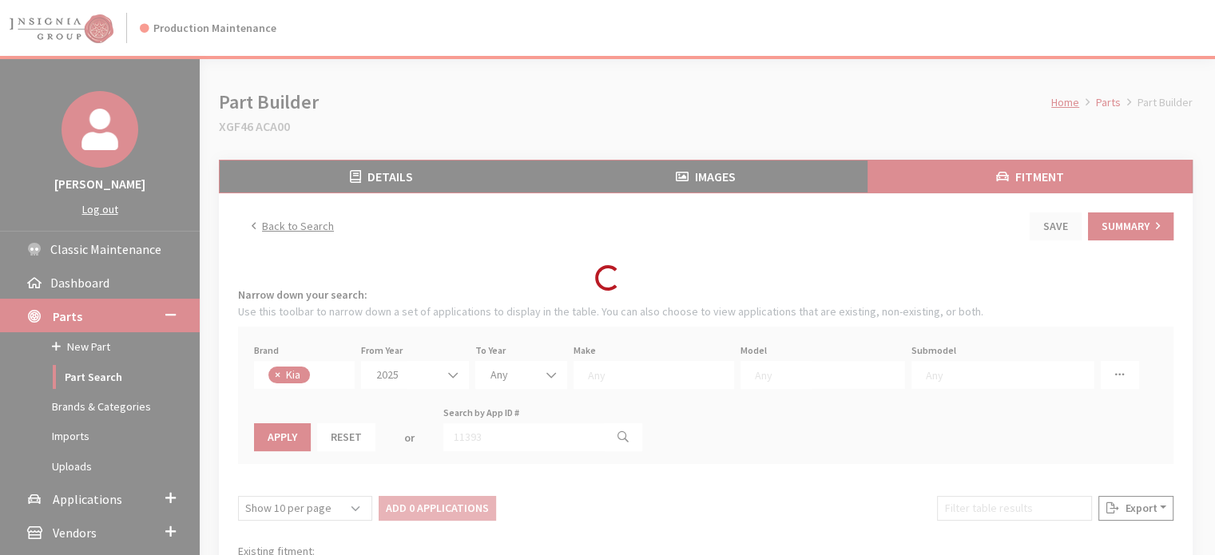
select select
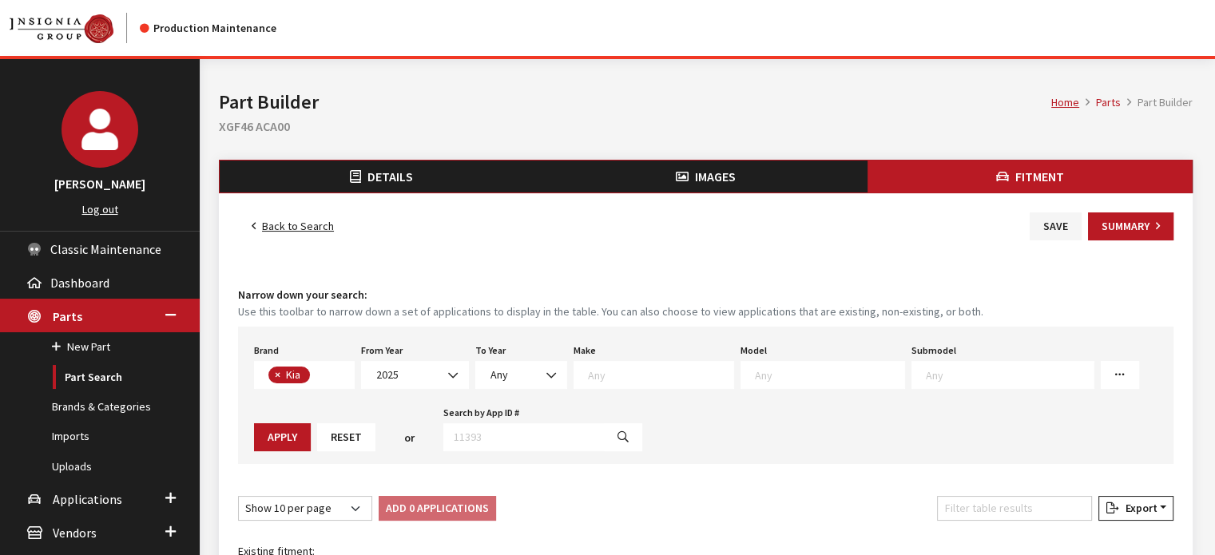
drag, startPoint x: 632, startPoint y: 395, endPoint x: 632, endPoint y: 370, distance: 25.6
click at [632, 394] on div "Brand Any Acura Alfa Romeo Audi Bentley BMW DoubleTake Ford GM Honda Hyundai In…" at bounding box center [705, 395] width 935 height 137
click at [629, 373] on textarea "Search" at bounding box center [660, 374] width 145 height 14
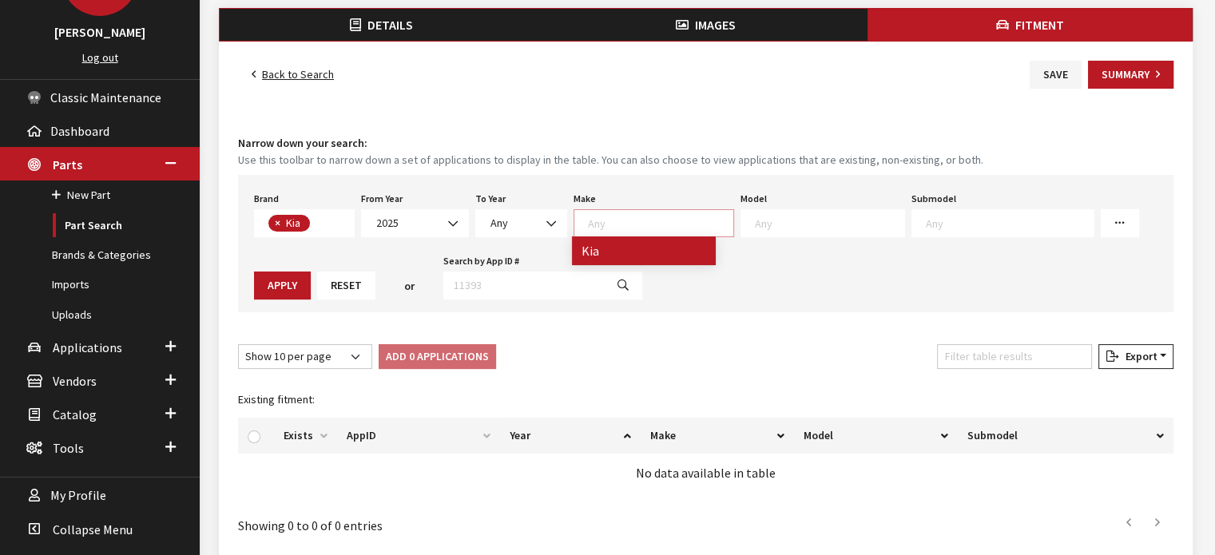
scroll to position [160, 0]
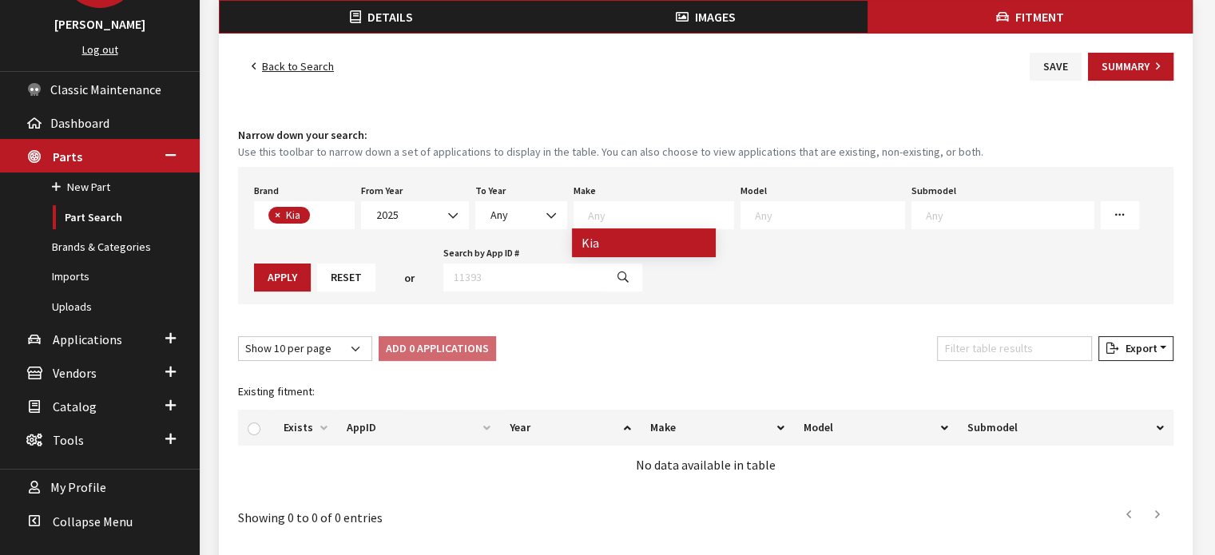
select select "31"
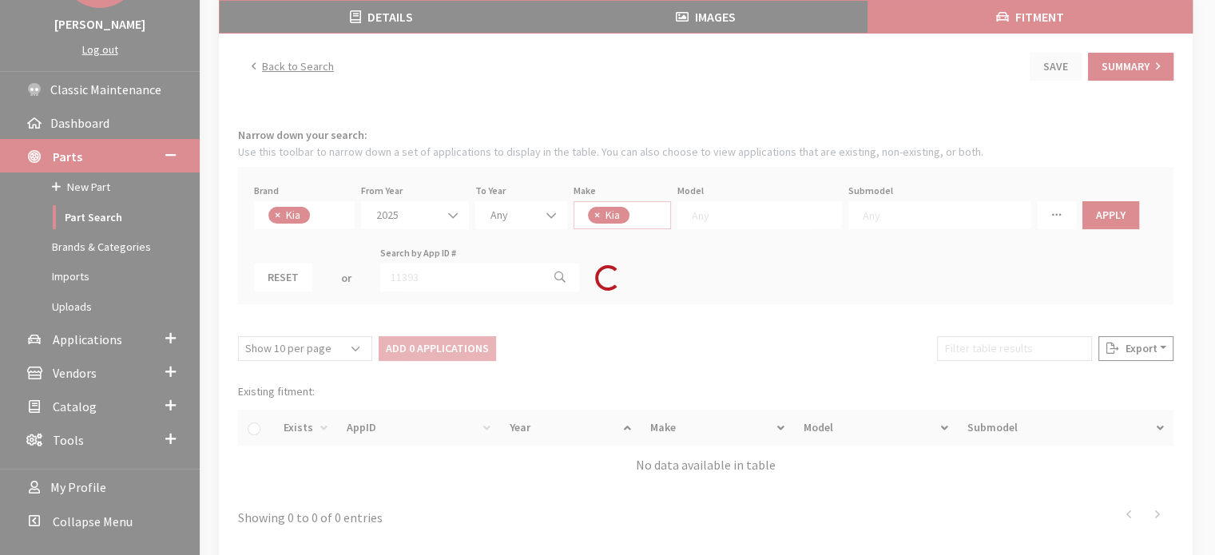
select select
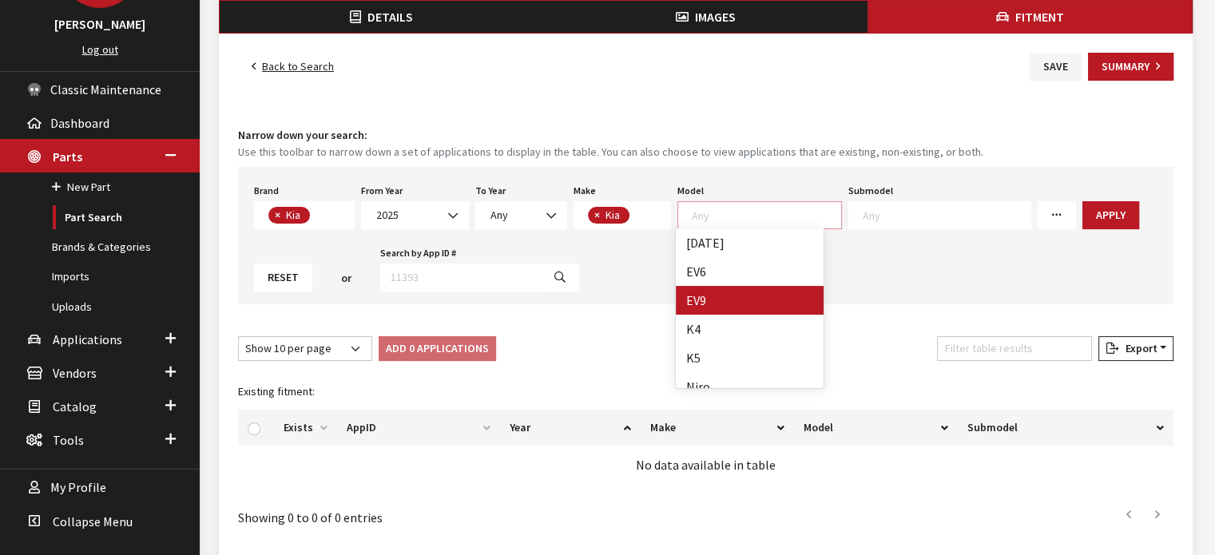
select select "1202"
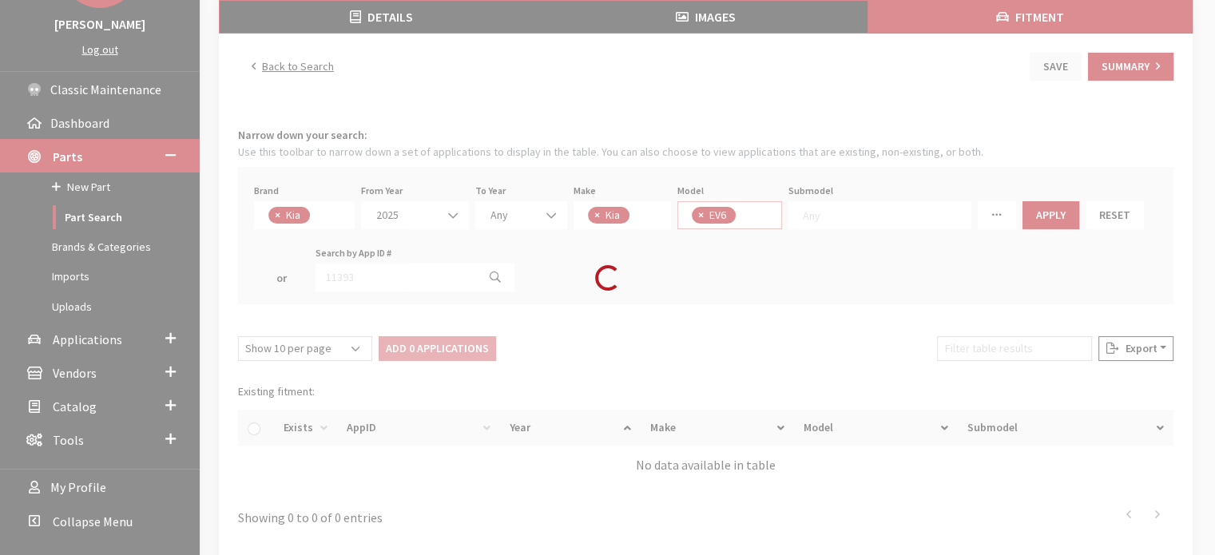
scroll to position [14, 0]
select select
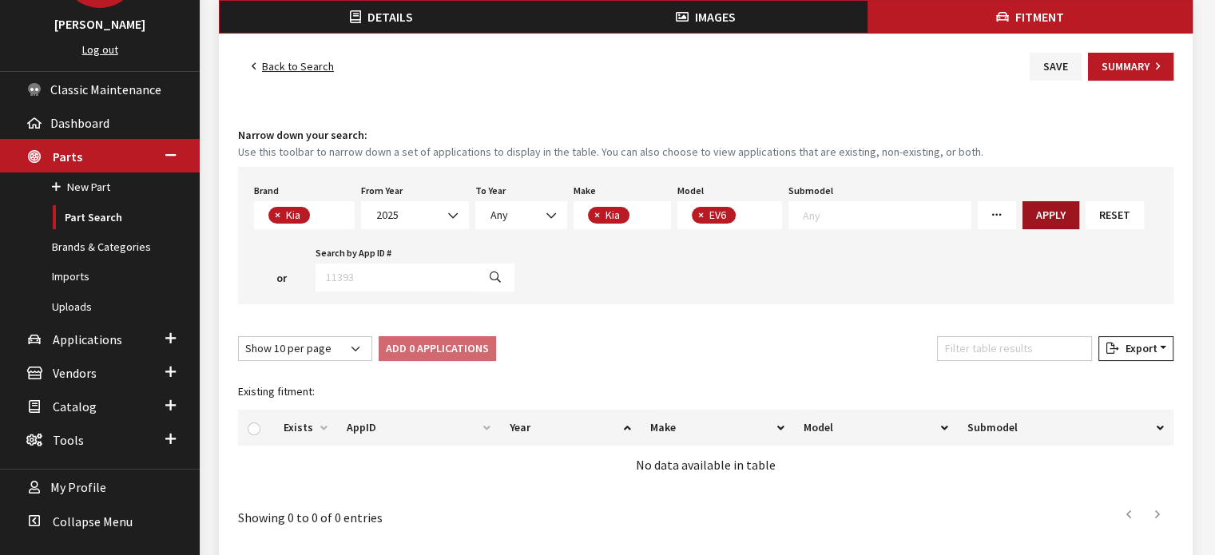
click at [1028, 213] on button "Apply" at bounding box center [1050, 215] width 57 height 28
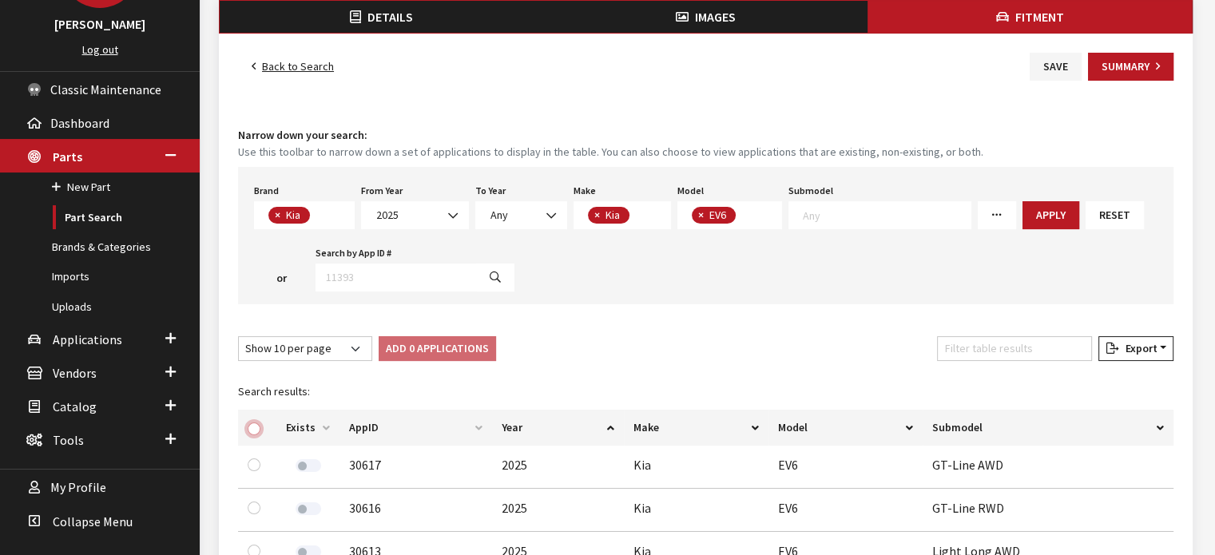
click at [259, 429] on input "checkbox" at bounding box center [254, 428] width 13 height 13
checkbox input "true"
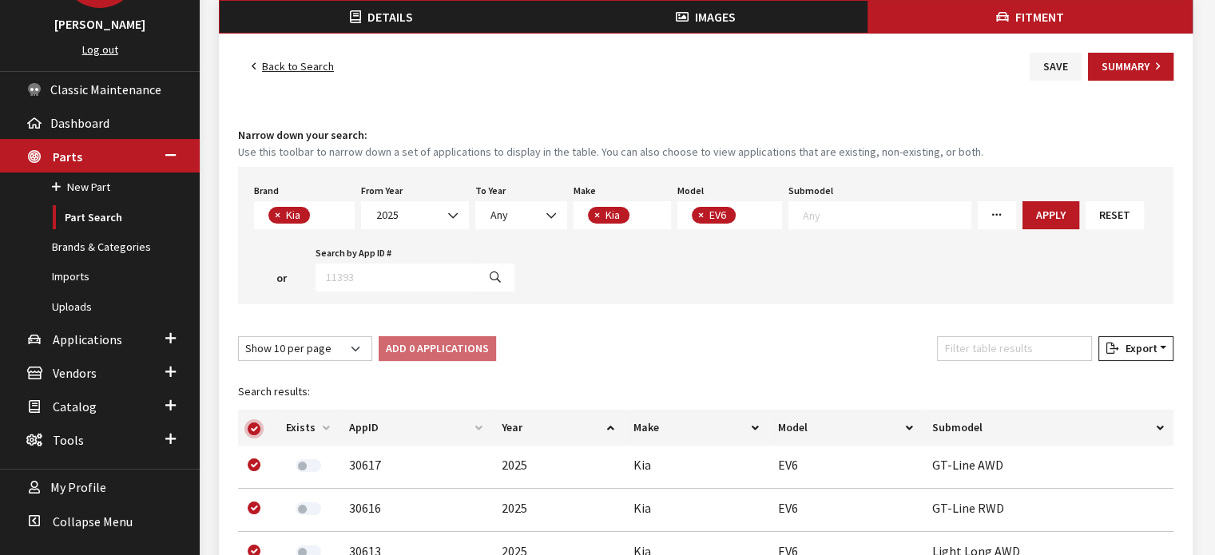
checkbox input "true"
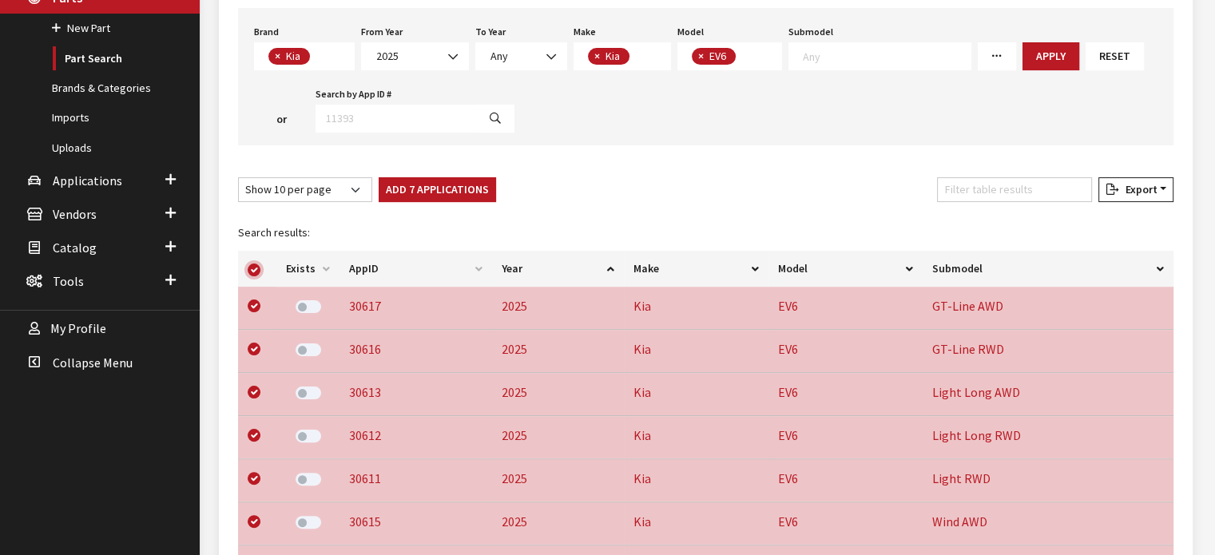
scroll to position [319, 0]
click at [256, 307] on input "checkbox" at bounding box center [254, 305] width 13 height 13
checkbox input "false"
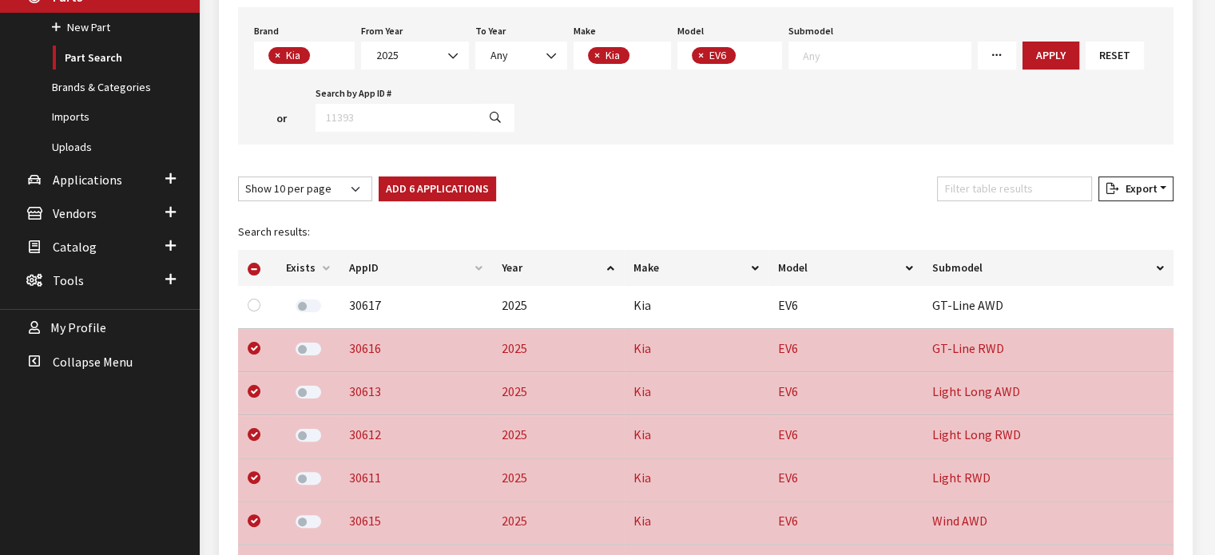
click at [250, 351] on div at bounding box center [257, 348] width 19 height 19
click at [257, 347] on input "checkbox" at bounding box center [254, 348] width 13 height 13
checkbox input "false"
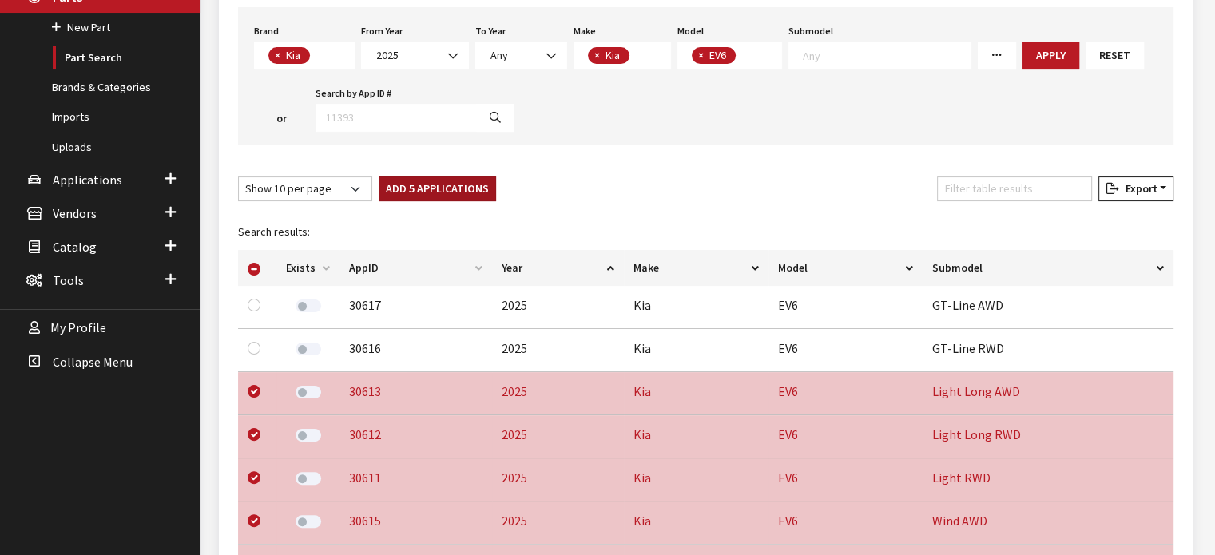
click at [441, 189] on button "Add 5 Applications" at bounding box center [437, 188] width 117 height 25
checkbox input "false"
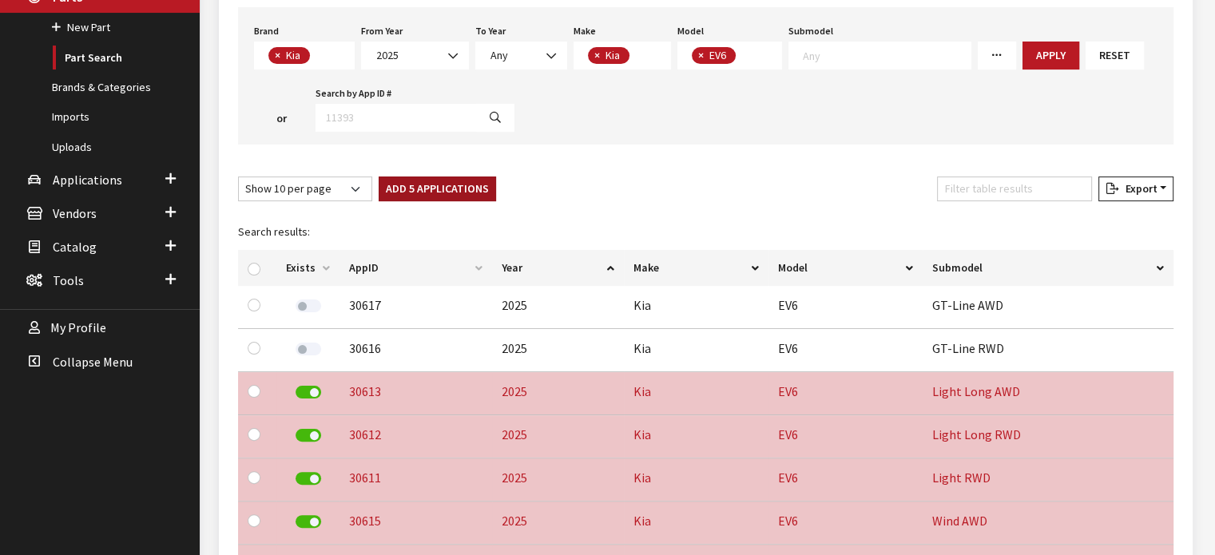
checkbox input "false"
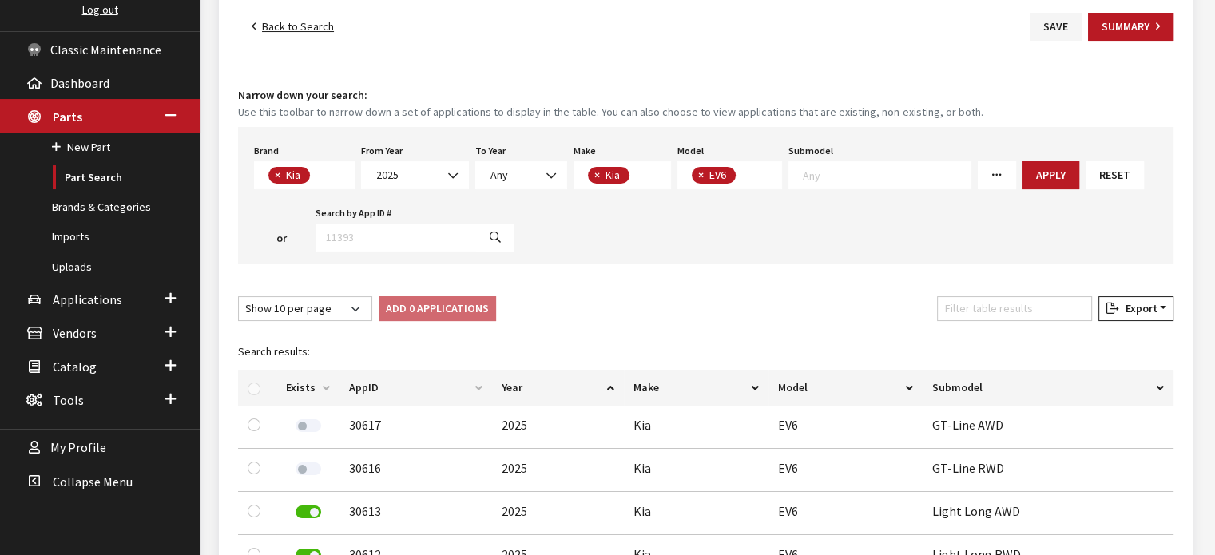
scroll to position [0, 0]
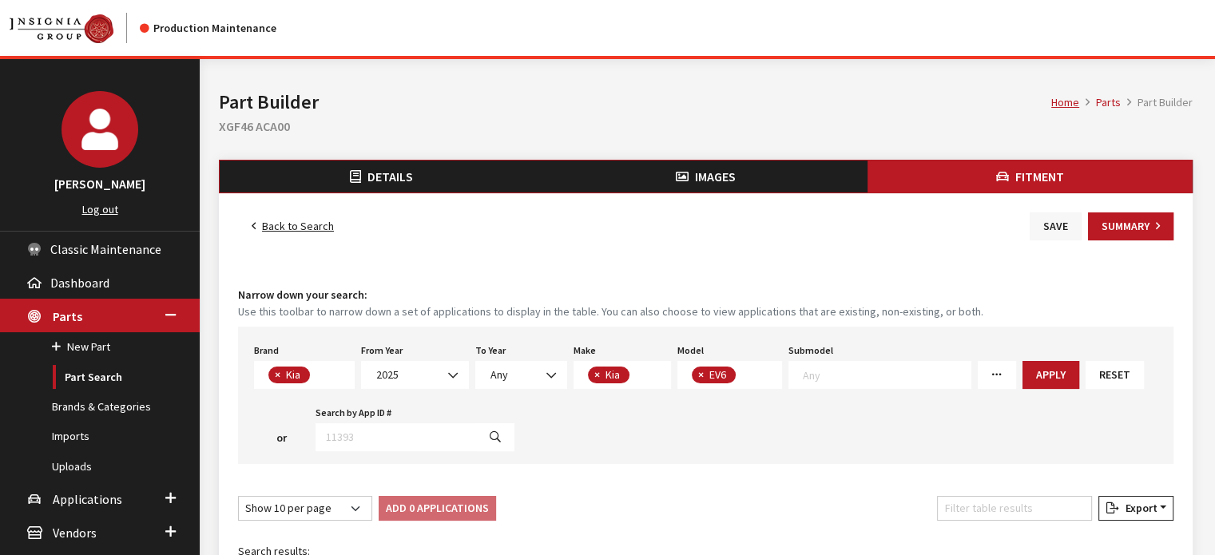
click at [1046, 219] on button "Save" at bounding box center [1055, 226] width 52 height 28
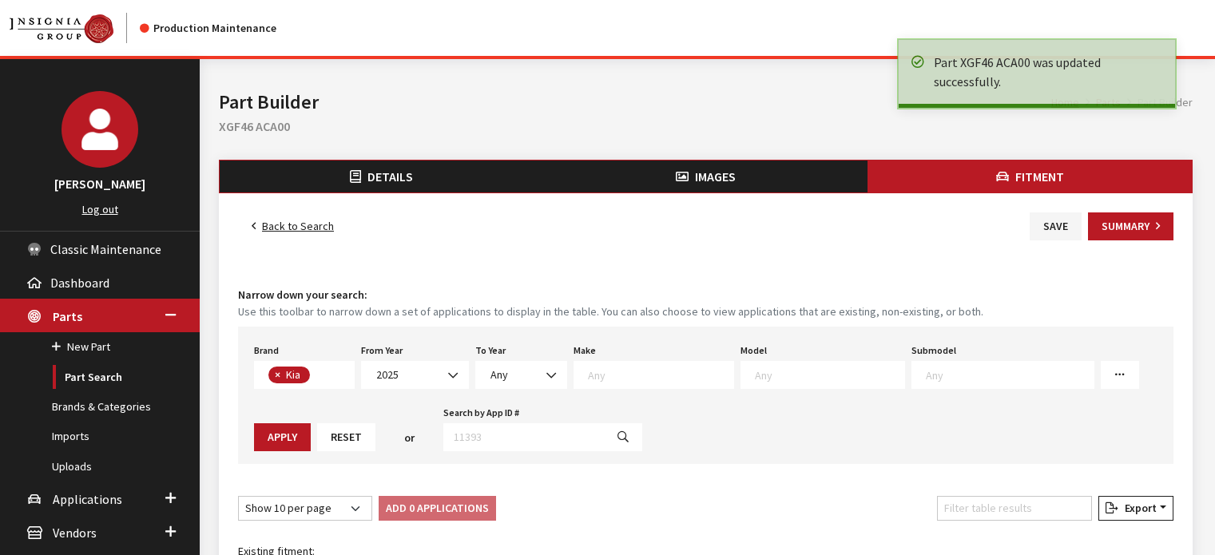
select select
click at [1120, 229] on button "Summary" at bounding box center [1130, 226] width 85 height 28
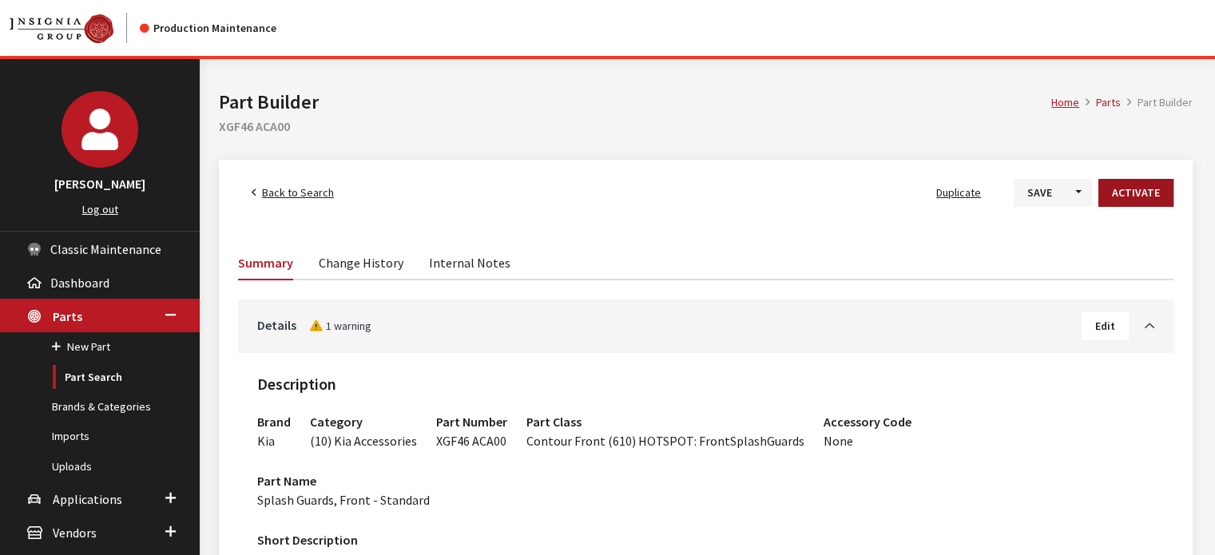
click at [1128, 188] on button "Activate" at bounding box center [1135, 193] width 75 height 28
drag, startPoint x: 303, startPoint y: 191, endPoint x: 306, endPoint y: 200, distance: 9.9
click at [303, 190] on span "Back to Search" at bounding box center [298, 192] width 72 height 14
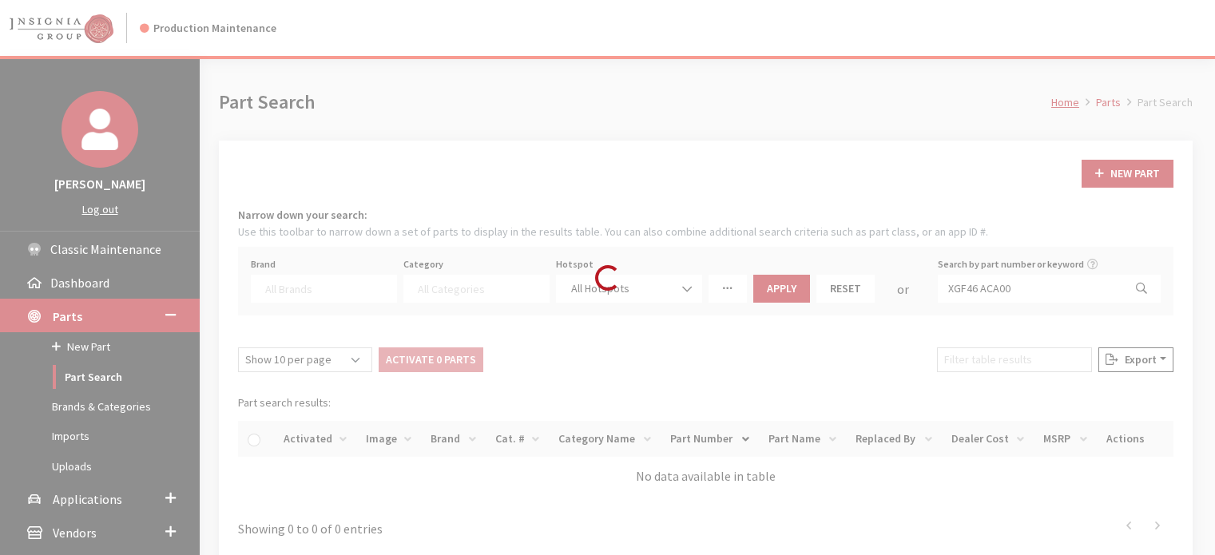
select select
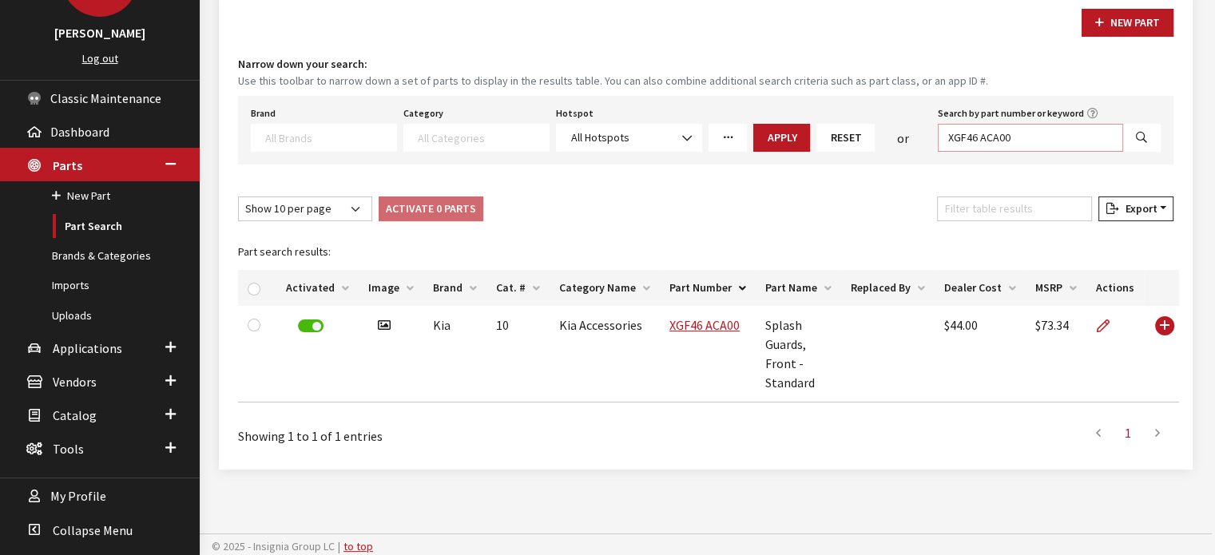
click at [1017, 138] on input "XGF46 ACA00" at bounding box center [1030, 138] width 185 height 28
paste input "F"
type input "XGF46 ACF00"
select select
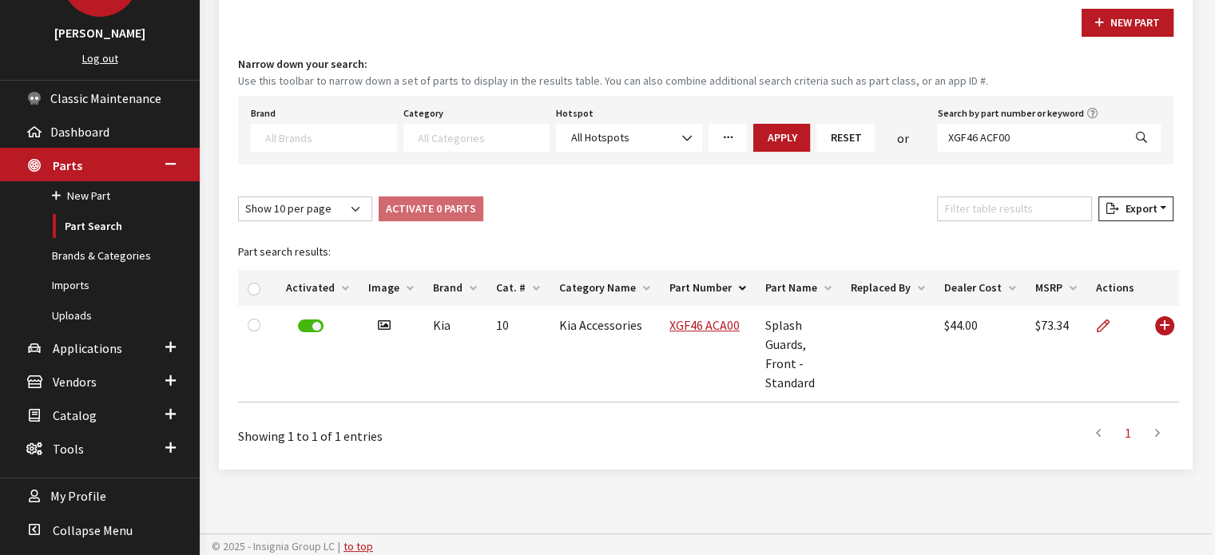
select select
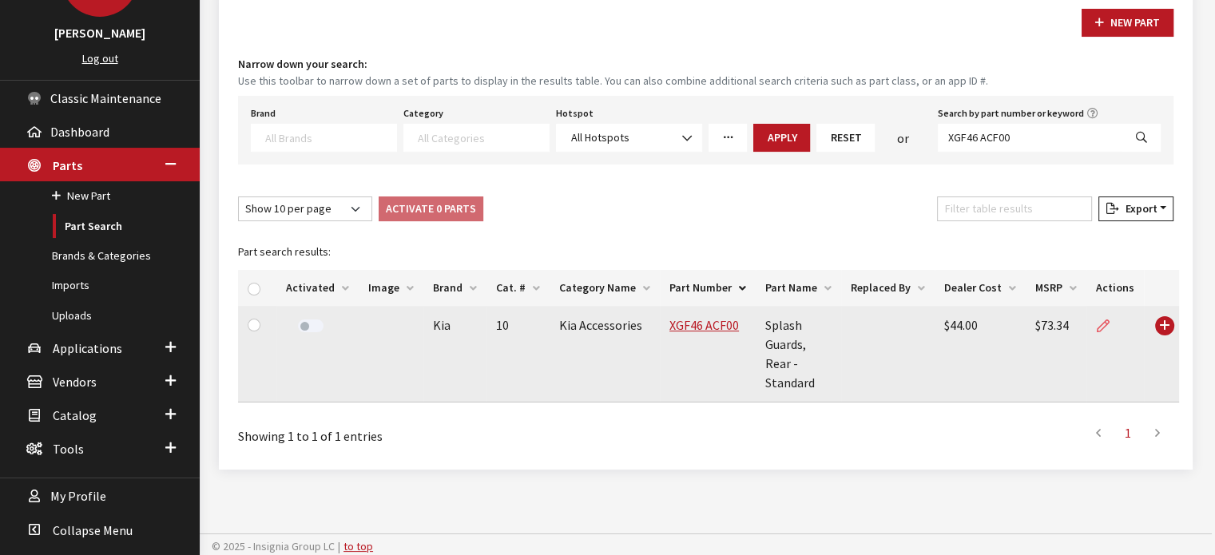
click at [1099, 323] on icon at bounding box center [1102, 326] width 13 height 13
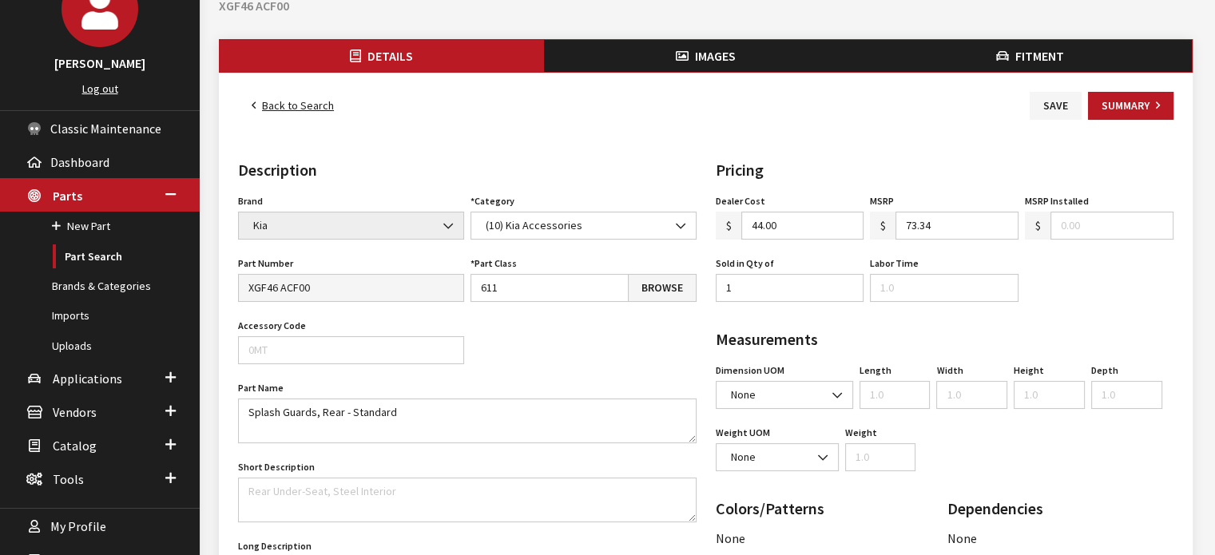
scroll to position [160, 0]
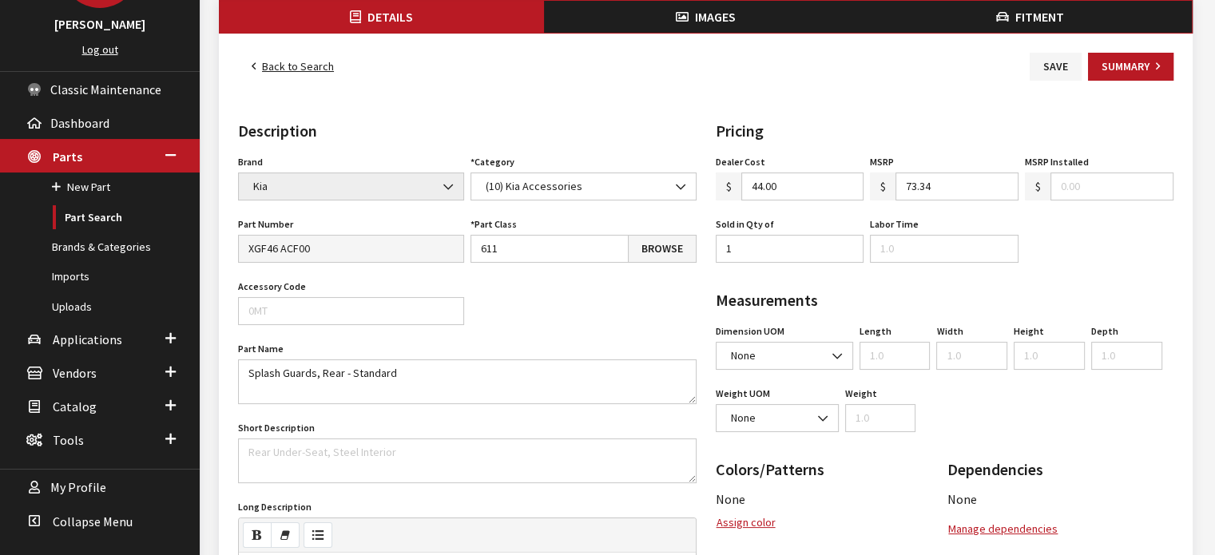
click at [651, 25] on button "Images" at bounding box center [706, 17] width 324 height 32
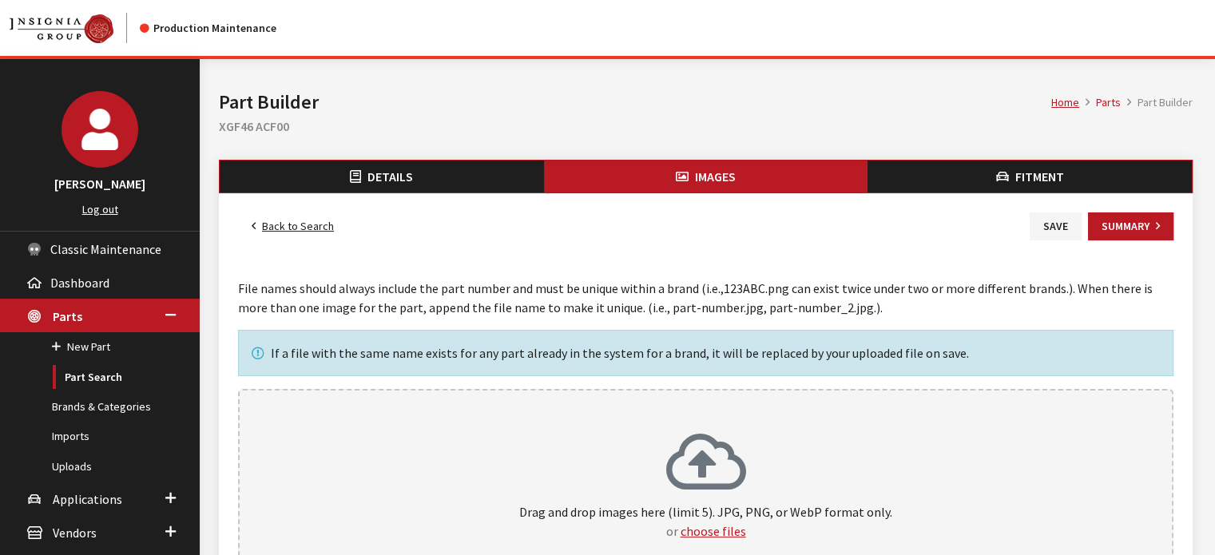
click at [700, 438] on icon at bounding box center [706, 464] width 80 height 64
click at [1027, 170] on span "Fitment" at bounding box center [1039, 176] width 49 height 16
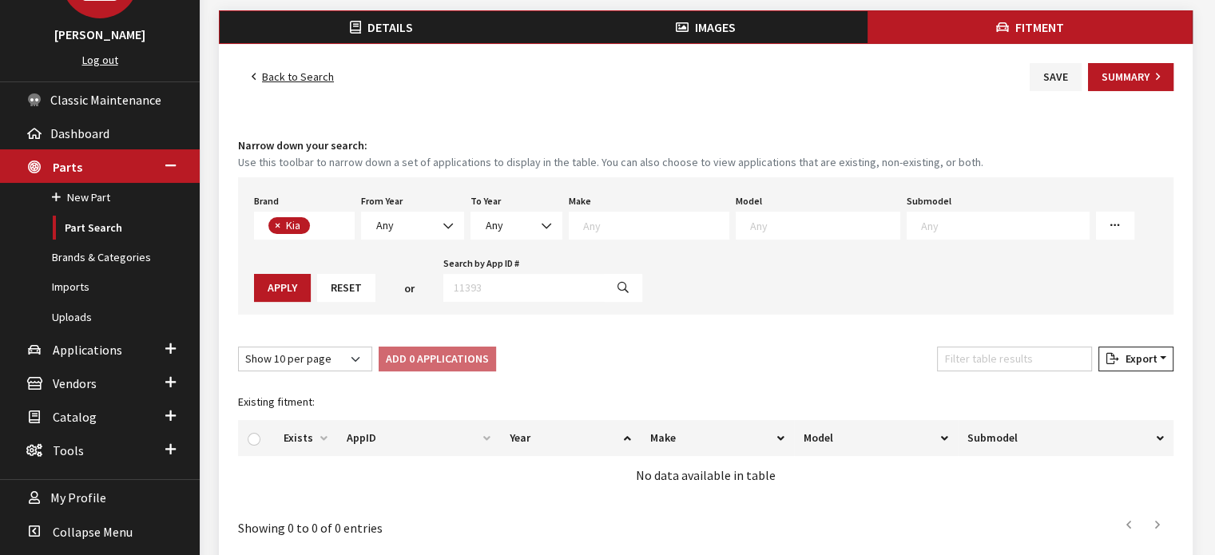
scroll to position [160, 0]
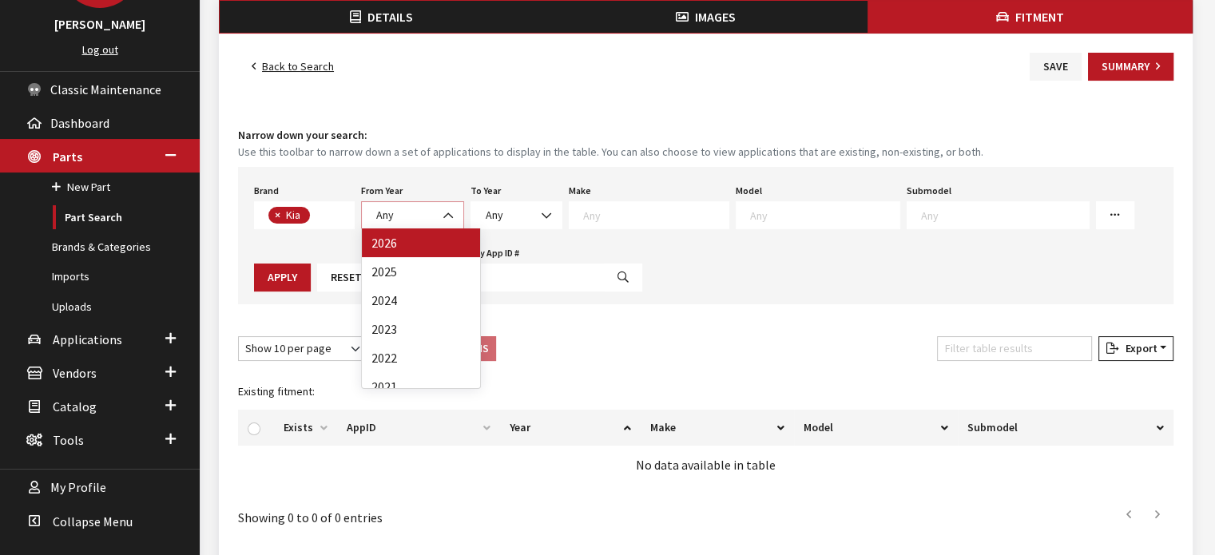
click at [416, 207] on span "Any" at bounding box center [412, 215] width 82 height 17
select select "2025"
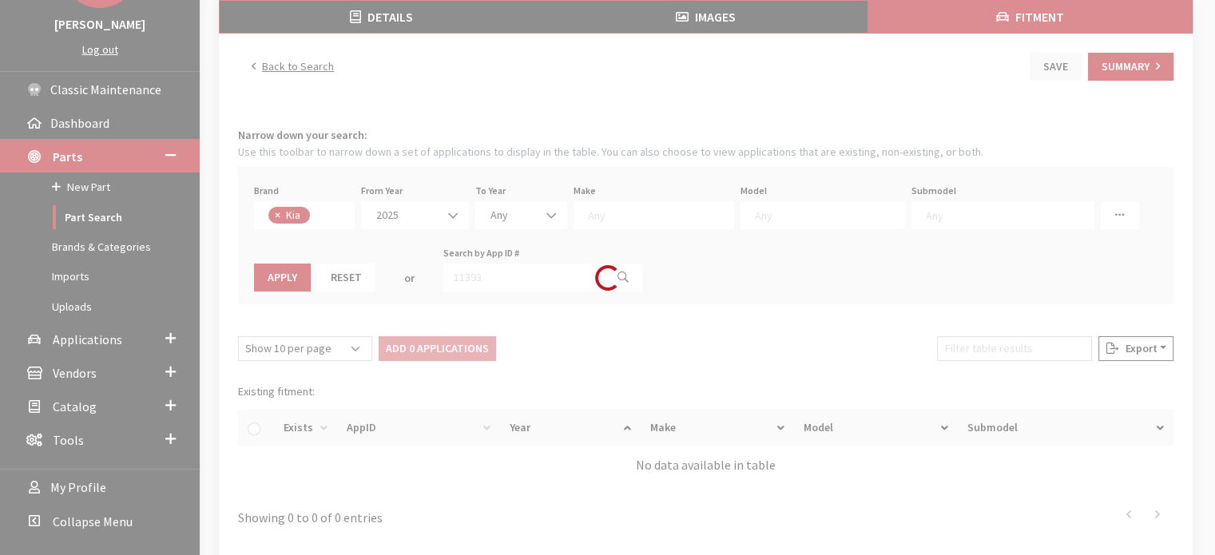
select select
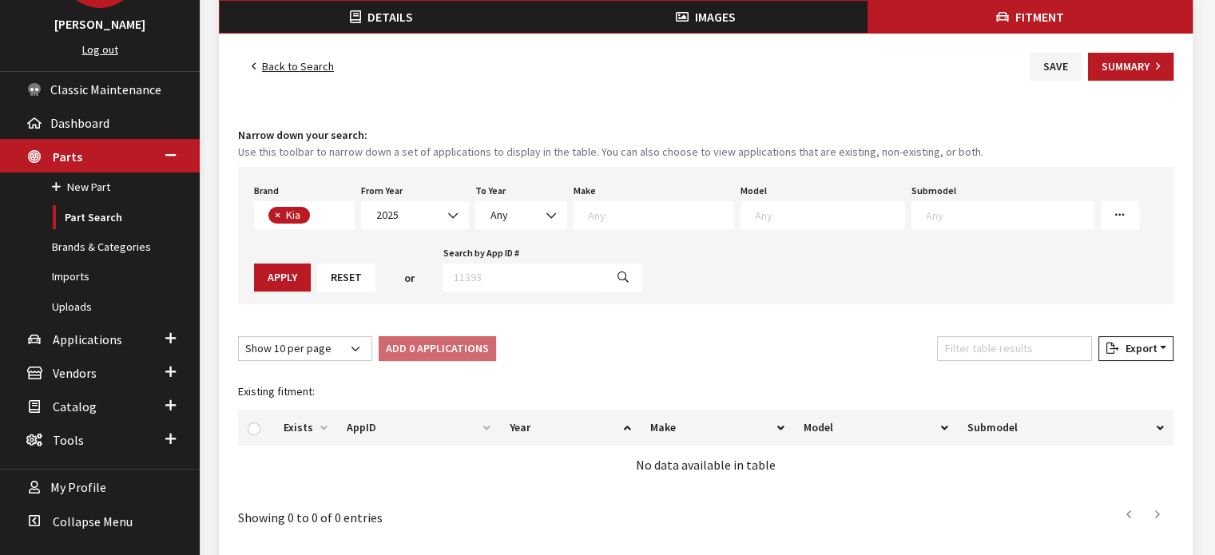
click at [610, 208] on textarea "Search" at bounding box center [660, 215] width 145 height 14
select select "31"
select select
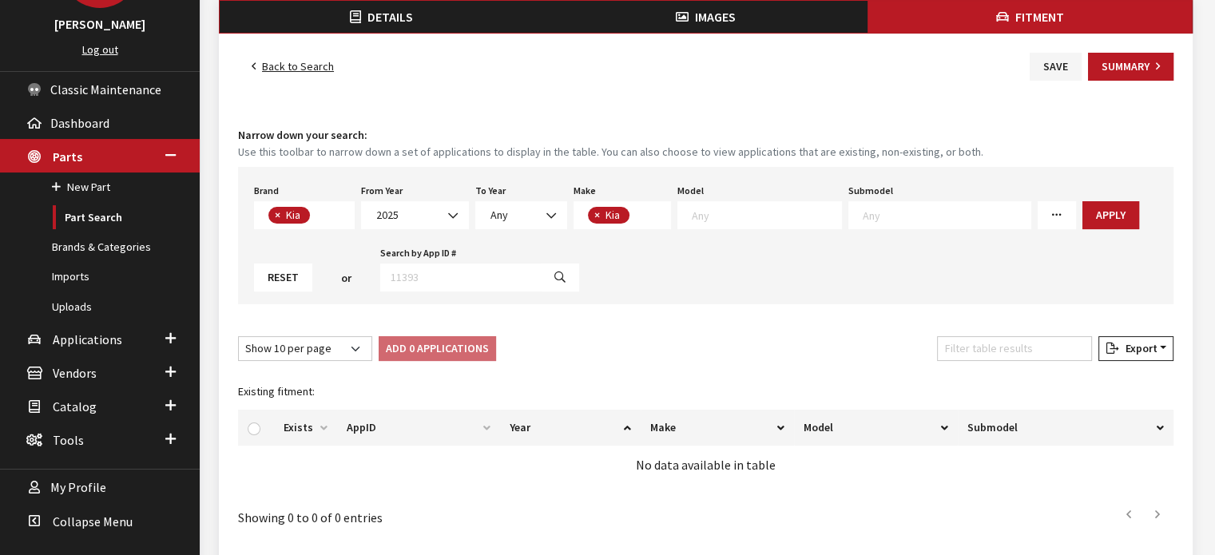
click at [783, 208] on textarea "Search" at bounding box center [766, 215] width 149 height 14
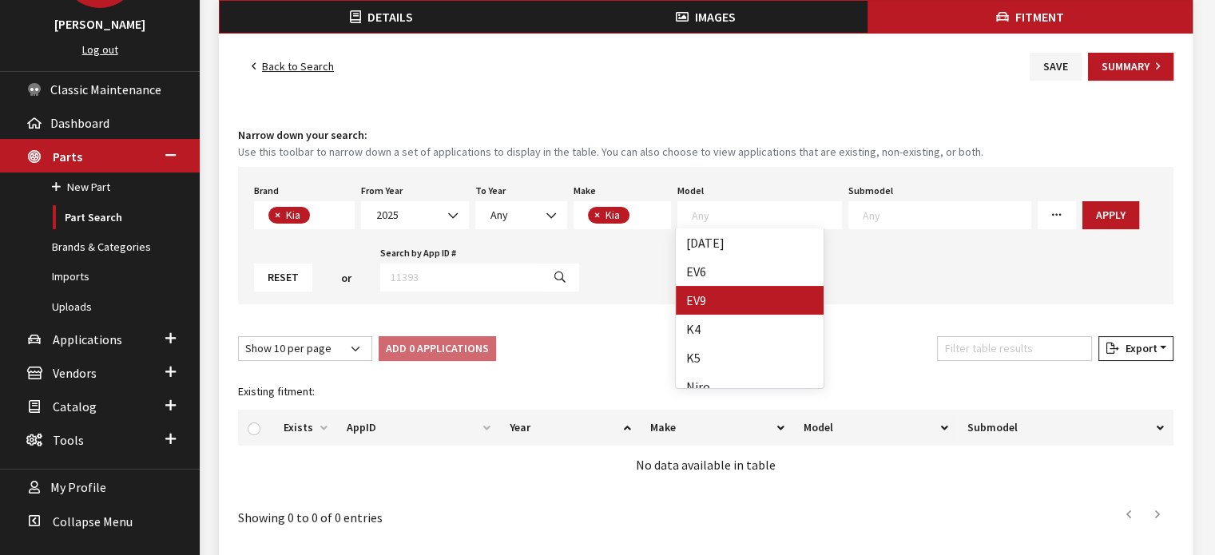
select select "1383"
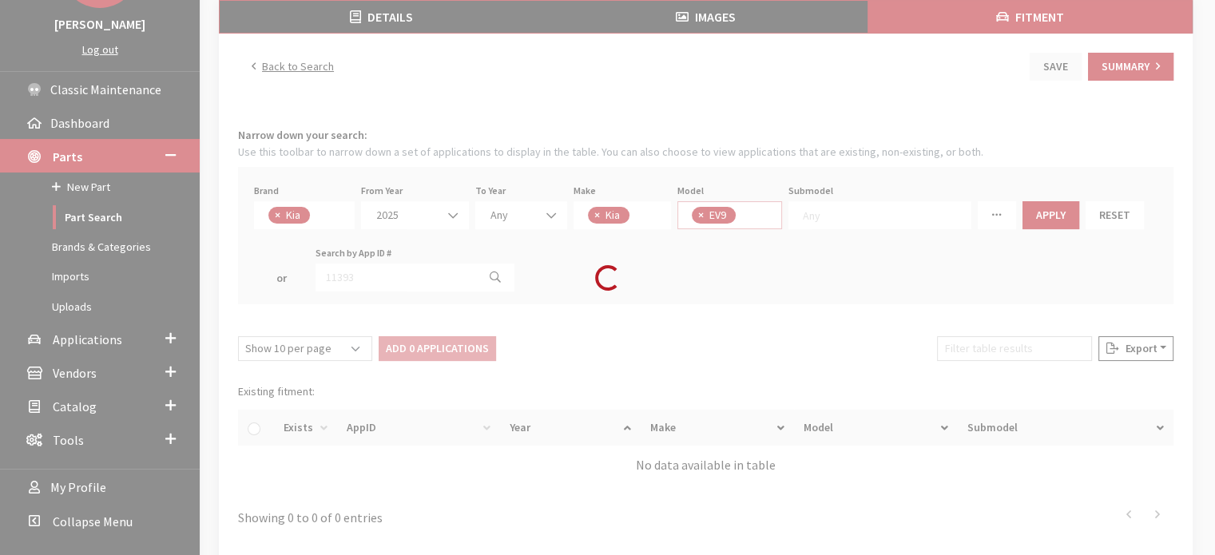
select select
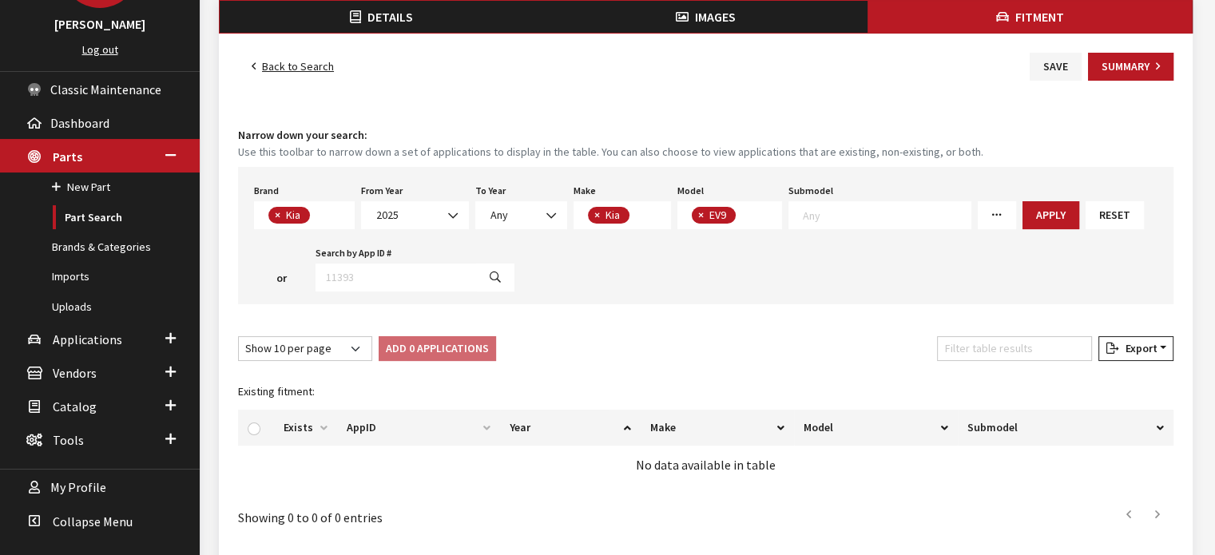
click at [699, 213] on span "×" at bounding box center [701, 215] width 6 height 14
select select
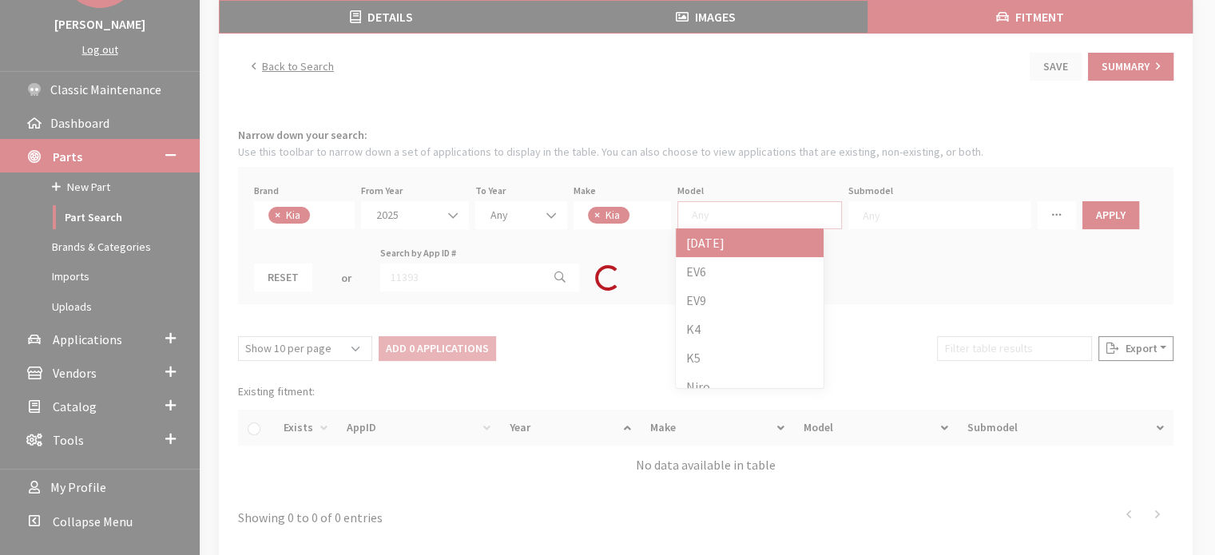
click at [706, 213] on div "Modal title Cancel Yes OK Modal title OK Assign Color/Pattern Colors for this b…" at bounding box center [706, 278] width 1012 height 759
select select
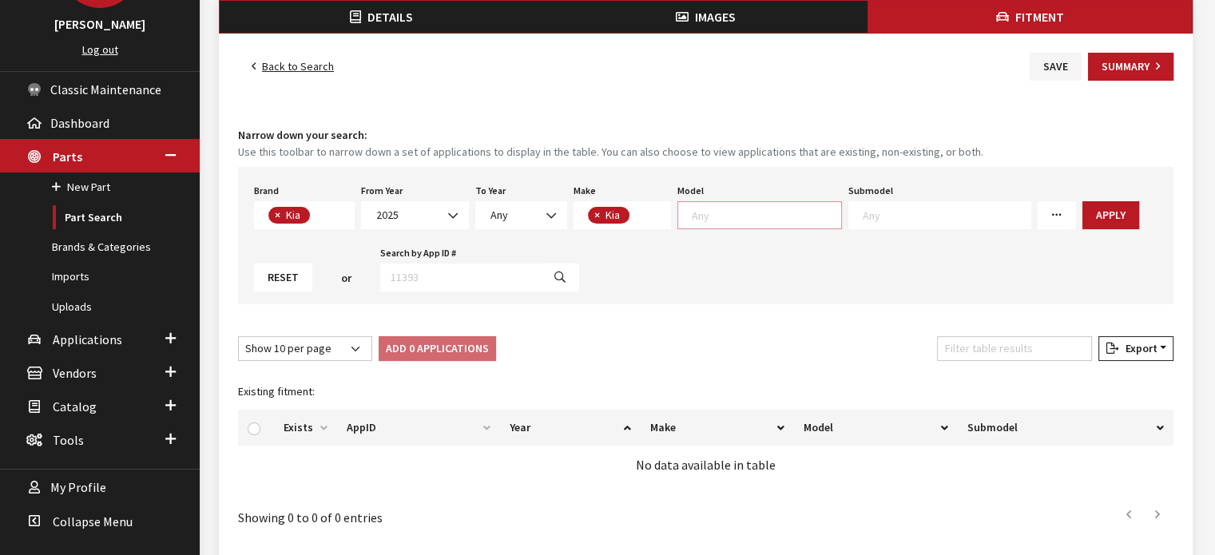
click at [710, 213] on textarea "Search" at bounding box center [766, 215] width 149 height 14
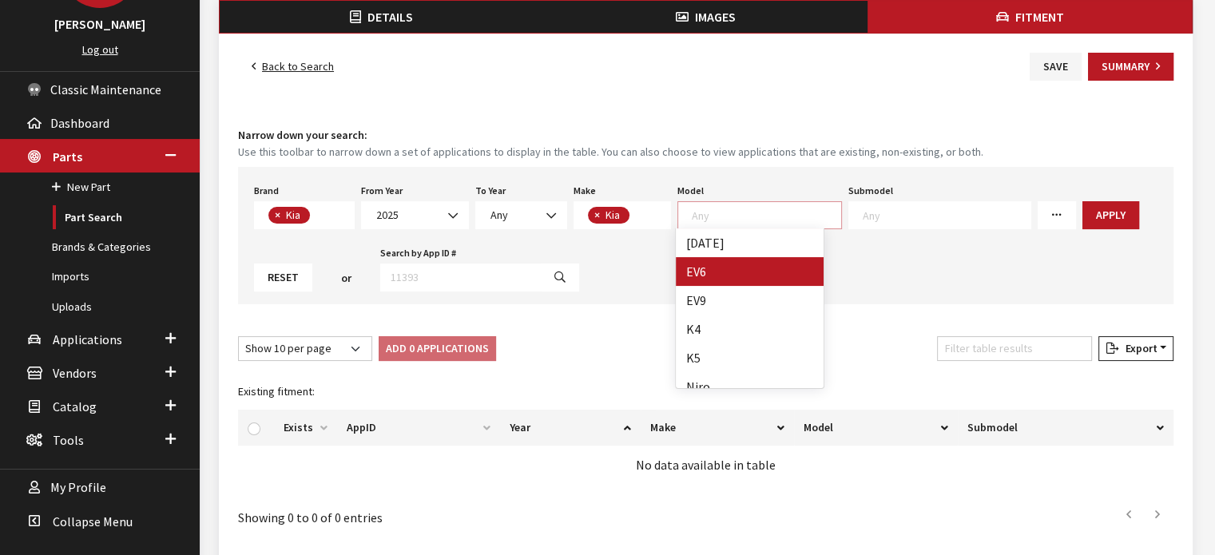
select select "1202"
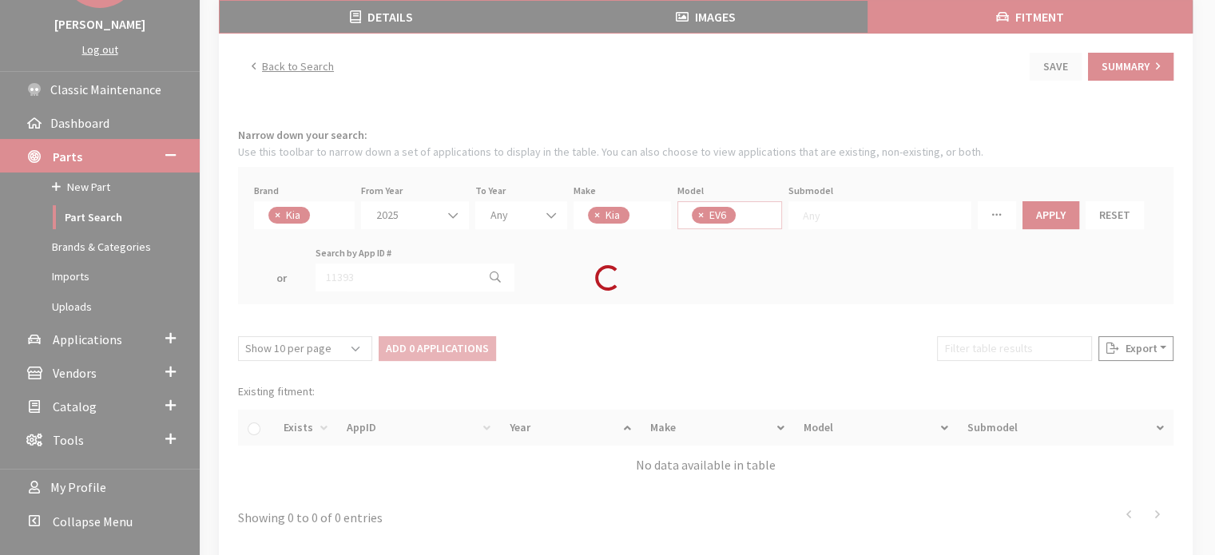
select select
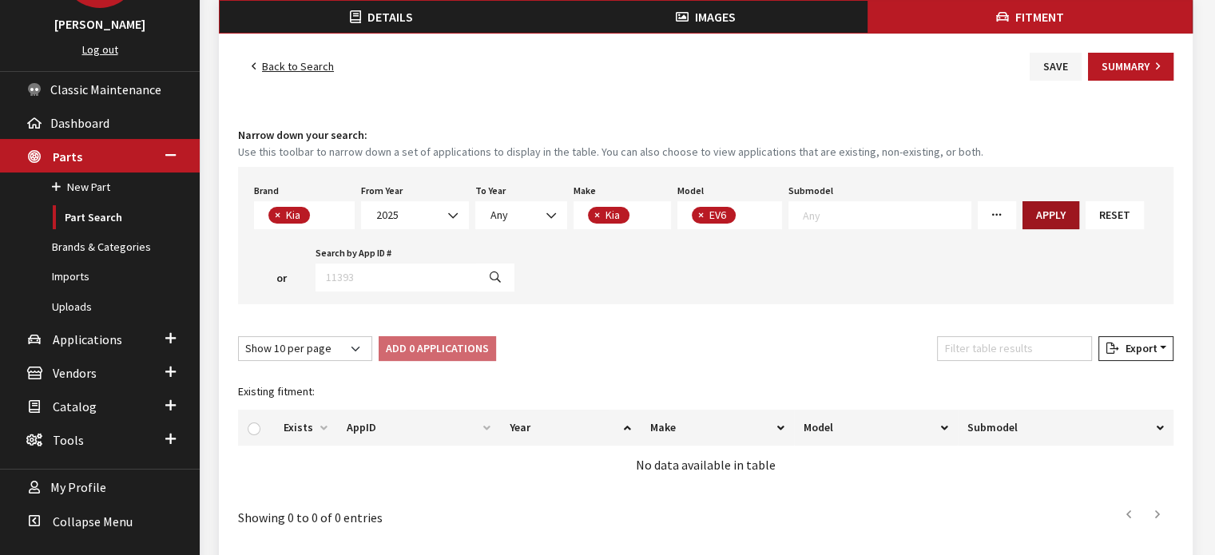
click at [1022, 212] on button "Apply" at bounding box center [1050, 215] width 57 height 28
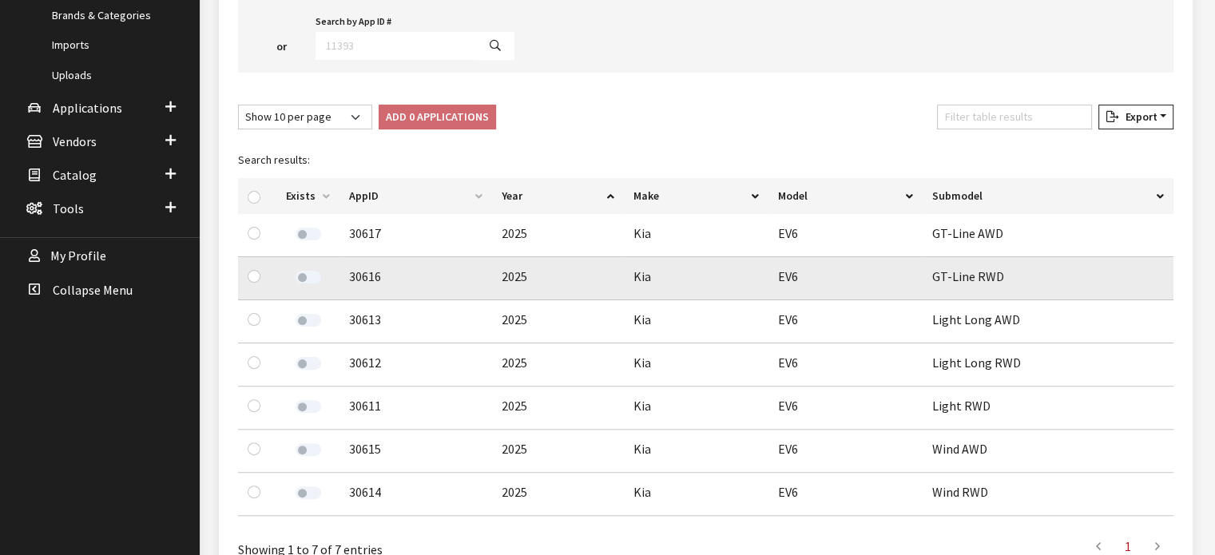
scroll to position [399, 0]
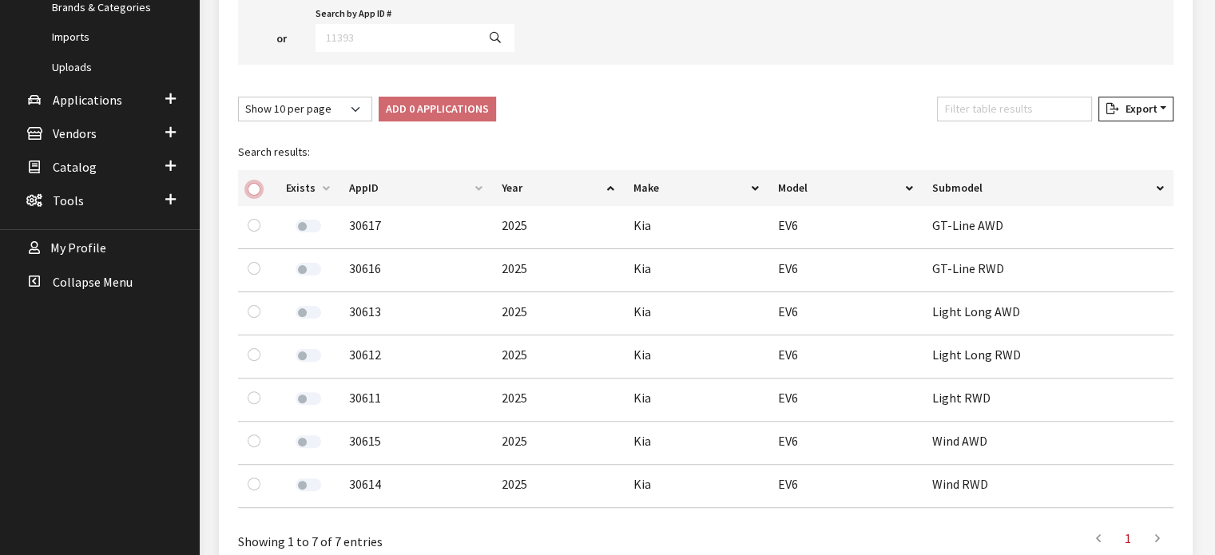
click at [259, 185] on input "checkbox" at bounding box center [254, 189] width 13 height 13
checkbox input "true"
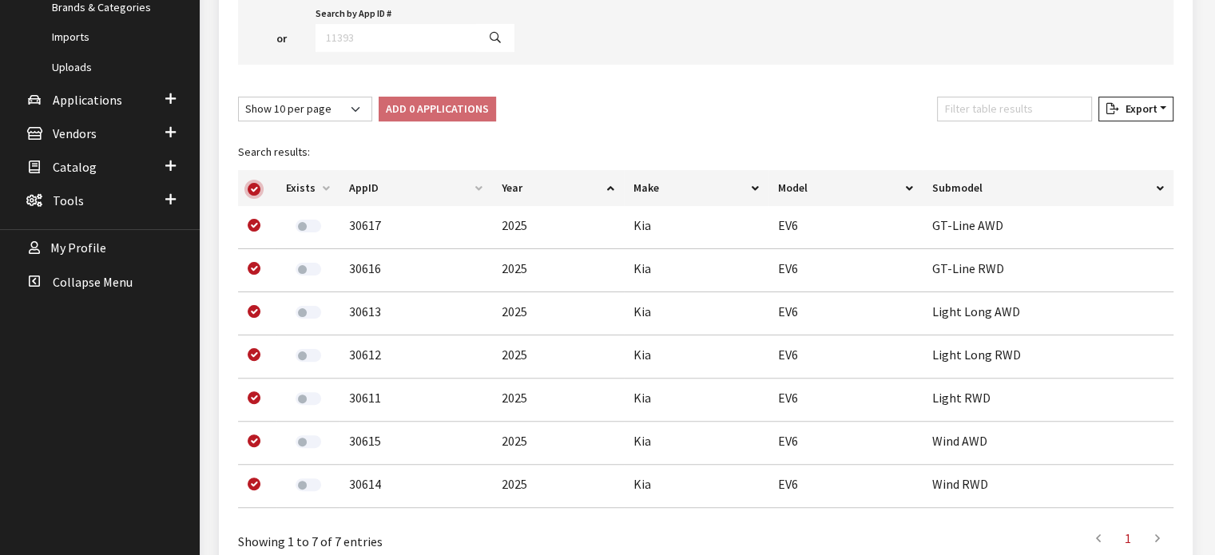
checkbox input "true"
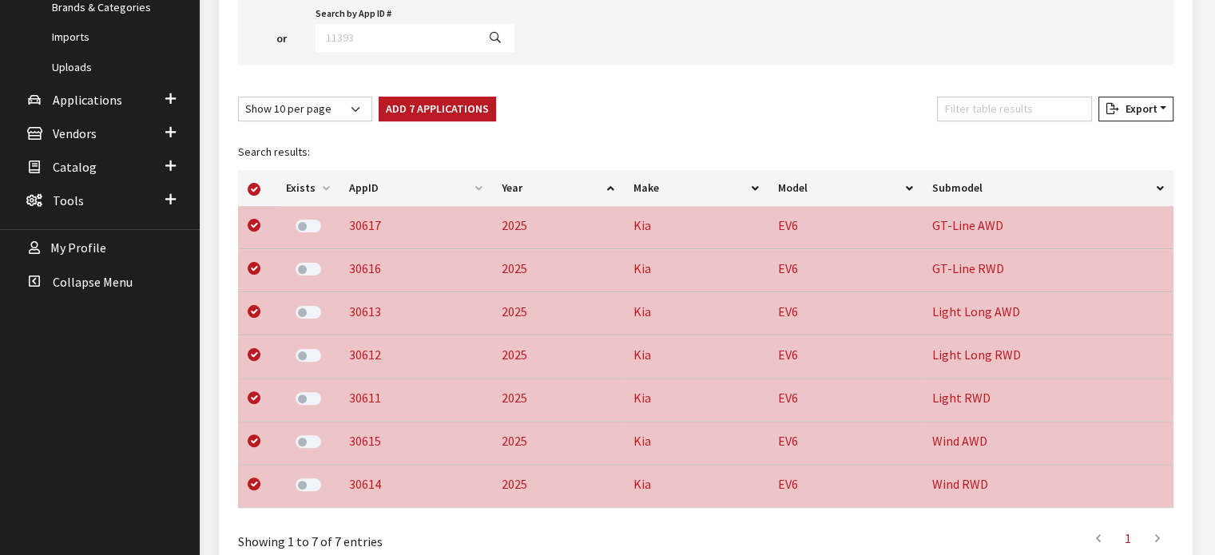
click at [249, 229] on div at bounding box center [257, 225] width 19 height 19
click at [257, 223] on input "checkbox" at bounding box center [254, 225] width 13 height 13
checkbox input "false"
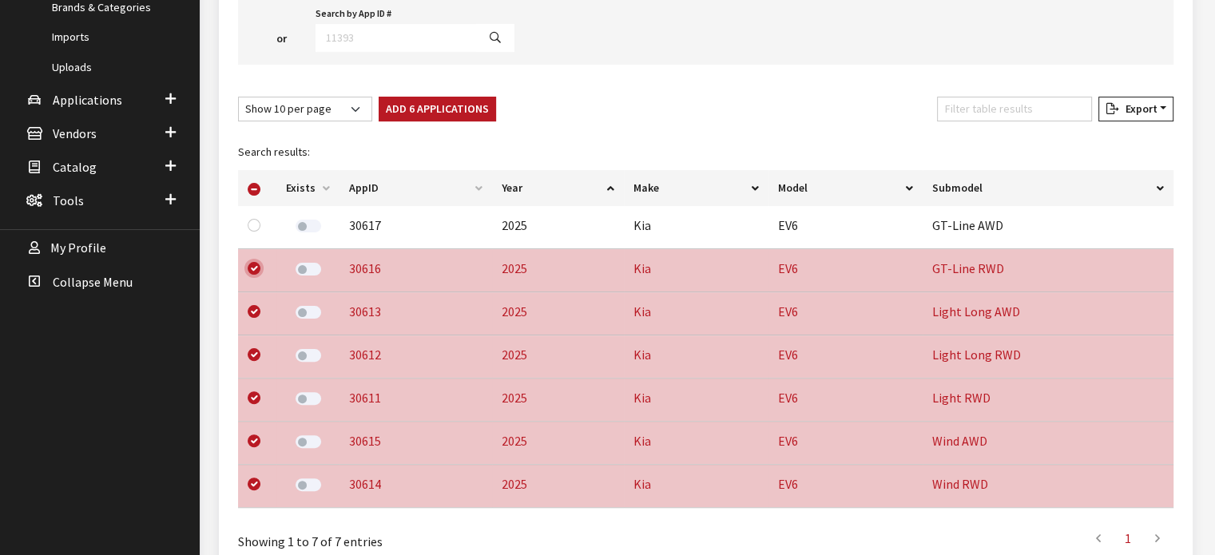
click at [252, 264] on input "checkbox" at bounding box center [254, 268] width 13 height 13
checkbox input "false"
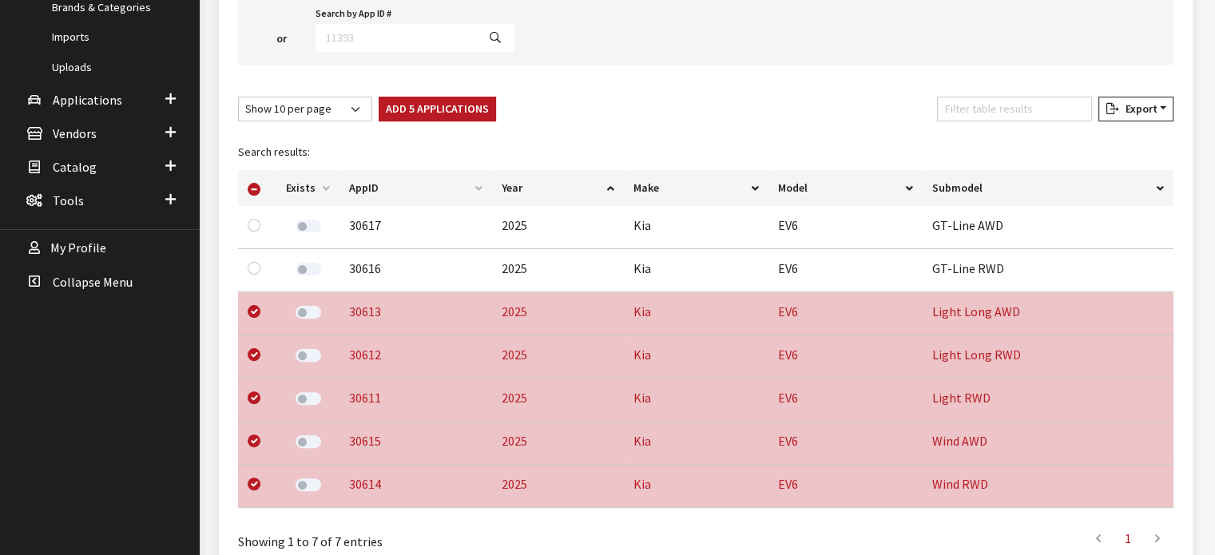
click at [428, 128] on div "Search results: Exists AppID Year Make Model Submodel 30617 2025 Kia EV6 GT-Lin…" at bounding box center [705, 324] width 954 height 393
click at [439, 117] on button "Add 5 Applications" at bounding box center [437, 109] width 117 height 25
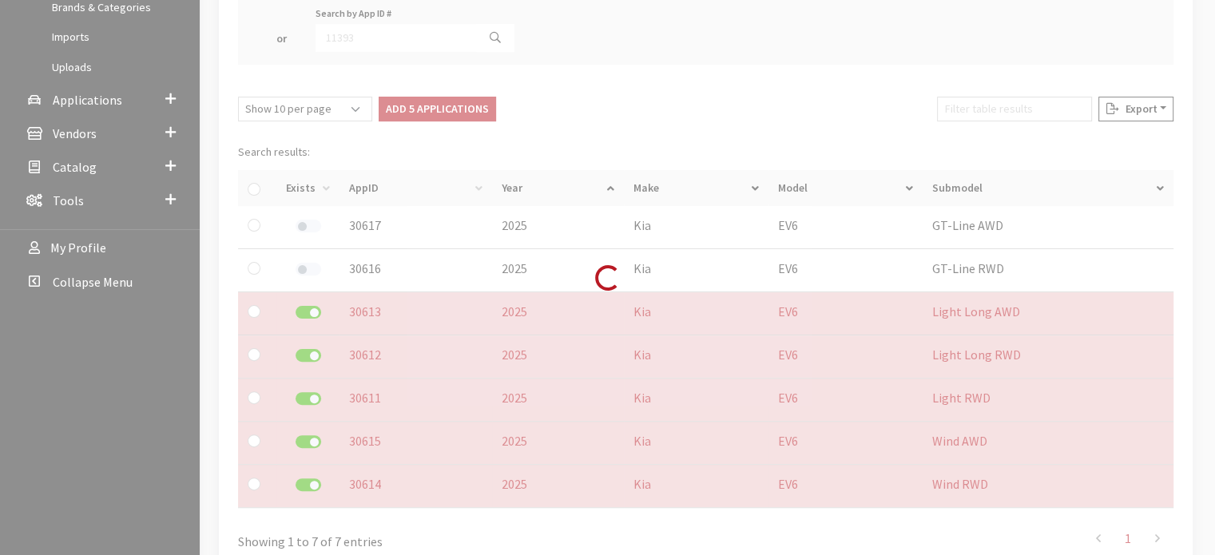
checkbox input "false"
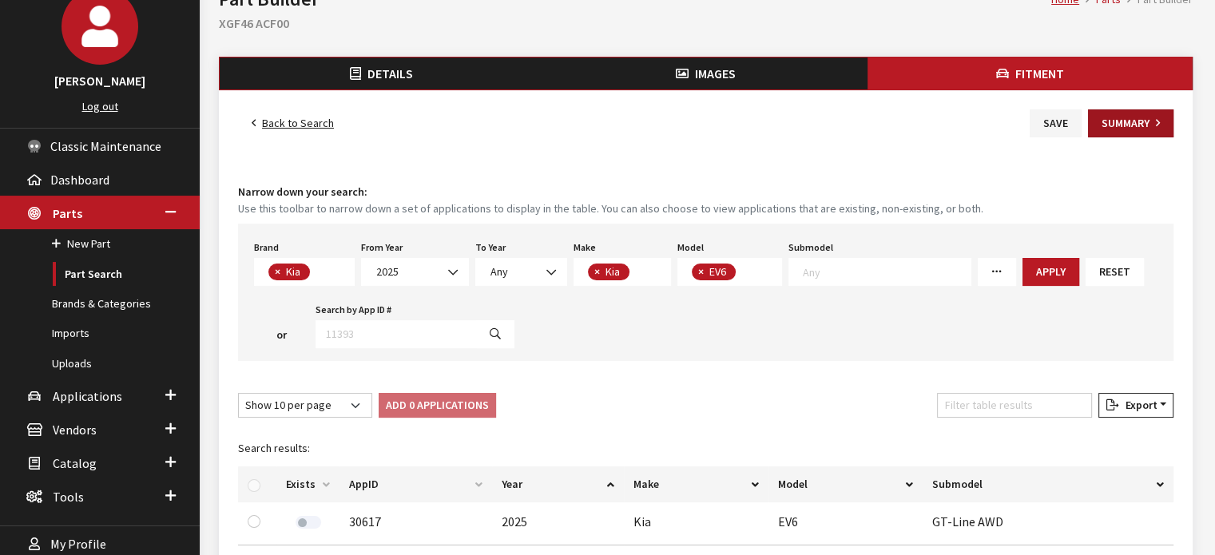
scroll to position [80, 0]
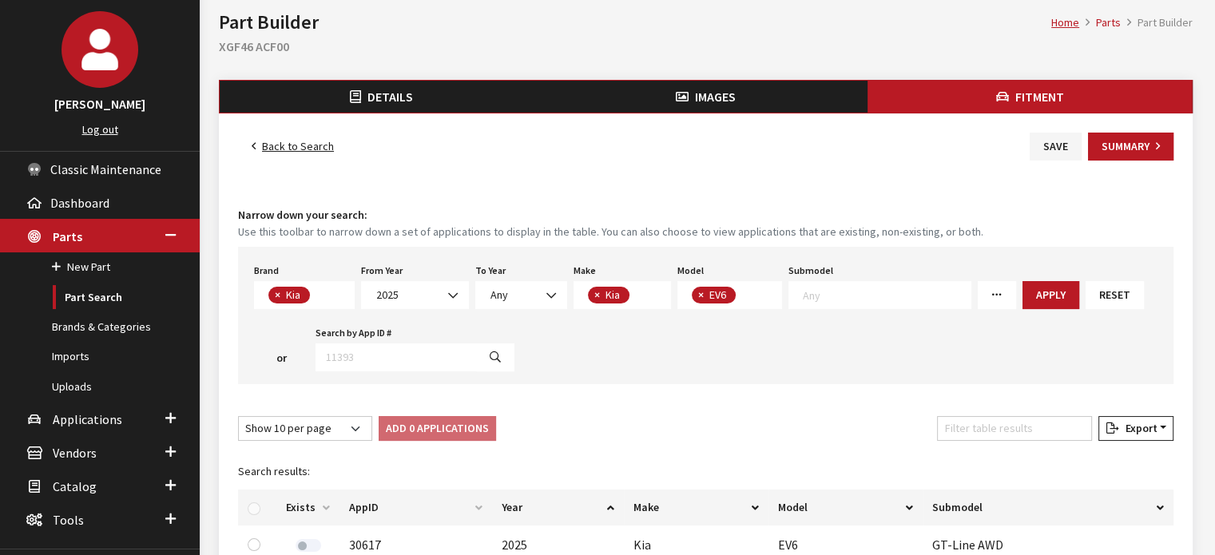
click at [1021, 142] on div "Back to Search Save Summary" at bounding box center [705, 147] width 941 height 28
click at [1060, 140] on button "Save" at bounding box center [1055, 147] width 52 height 28
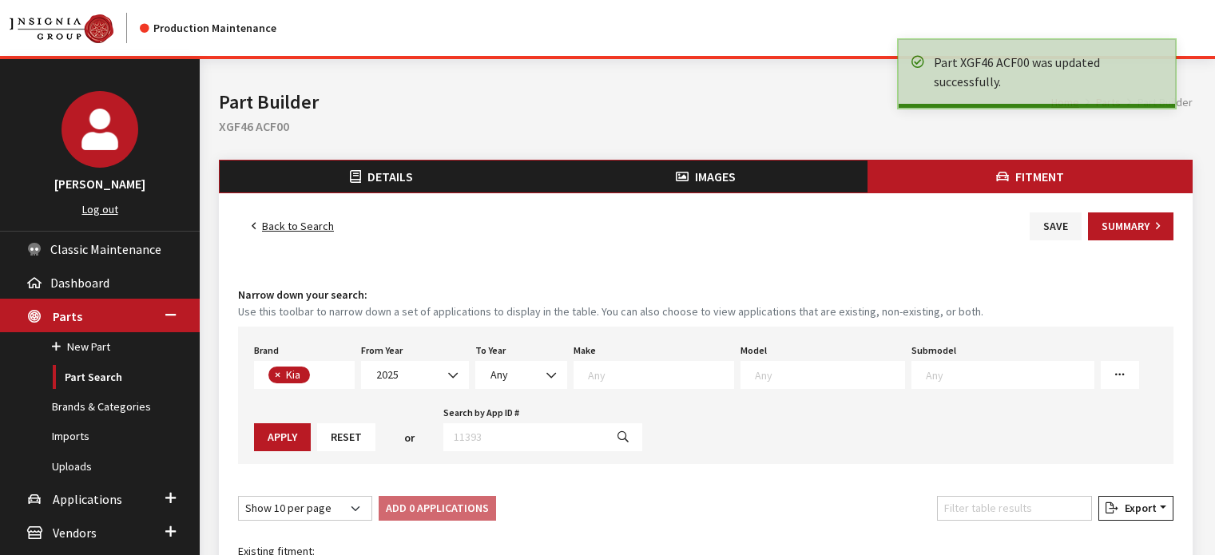
select select
click at [1099, 226] on button "Summary" at bounding box center [1130, 226] width 85 height 28
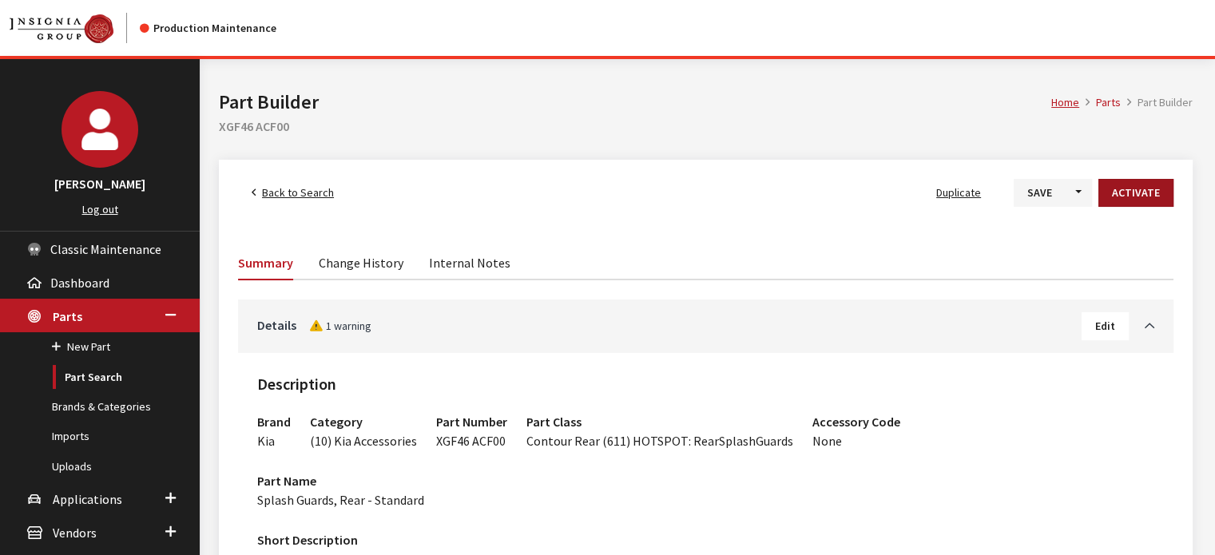
click at [1147, 191] on button "Activate" at bounding box center [1135, 193] width 75 height 28
click at [1022, 182] on button "Save" at bounding box center [1027, 193] width 52 height 28
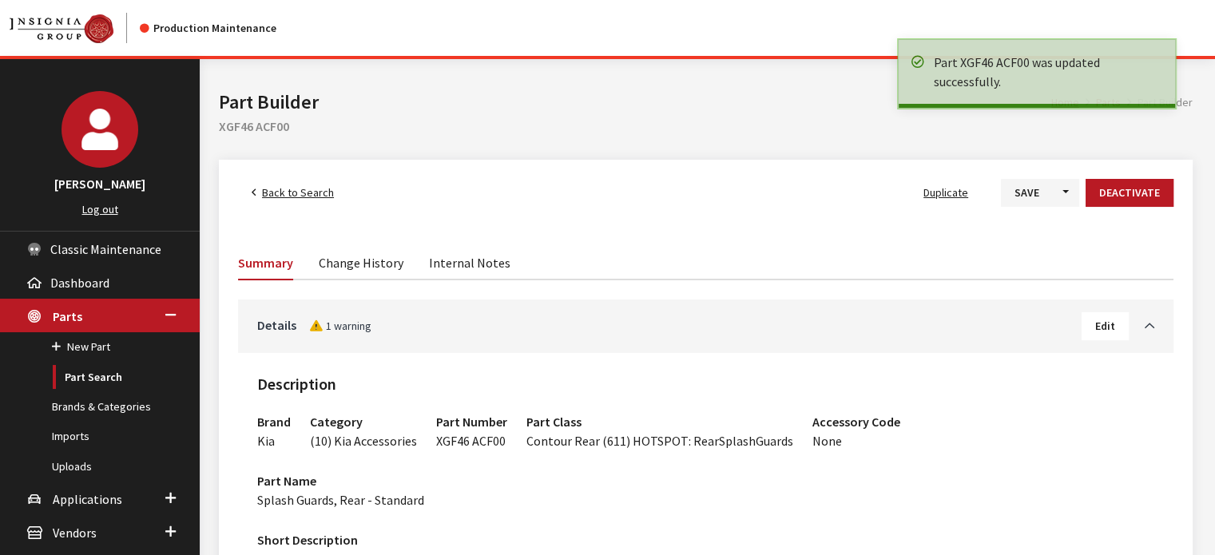
click at [286, 188] on span "Back to Search" at bounding box center [298, 192] width 72 height 14
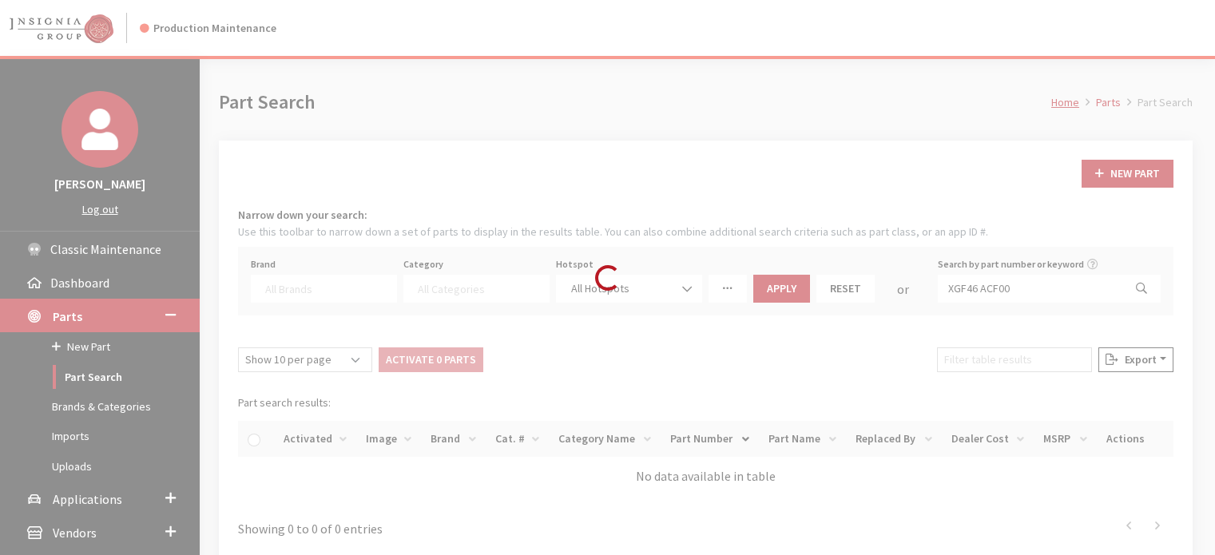
select select
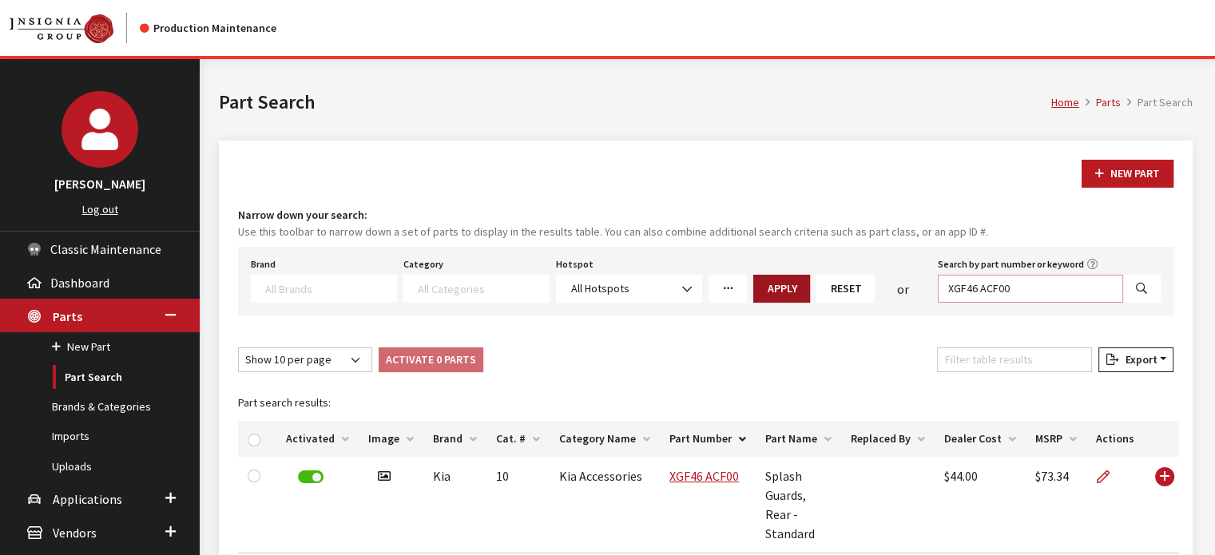
drag, startPoint x: 1070, startPoint y: 296, endPoint x: 798, endPoint y: 290, distance: 272.4
click at [798, 290] on div "Brand Acura Alfa Romeo Audi BMW DoubleTake Ford Ford Racing GM GST Honda Hyunda…" at bounding box center [706, 278] width 916 height 50
paste input "67 AC0"
type input "XGF67 AC000"
select select
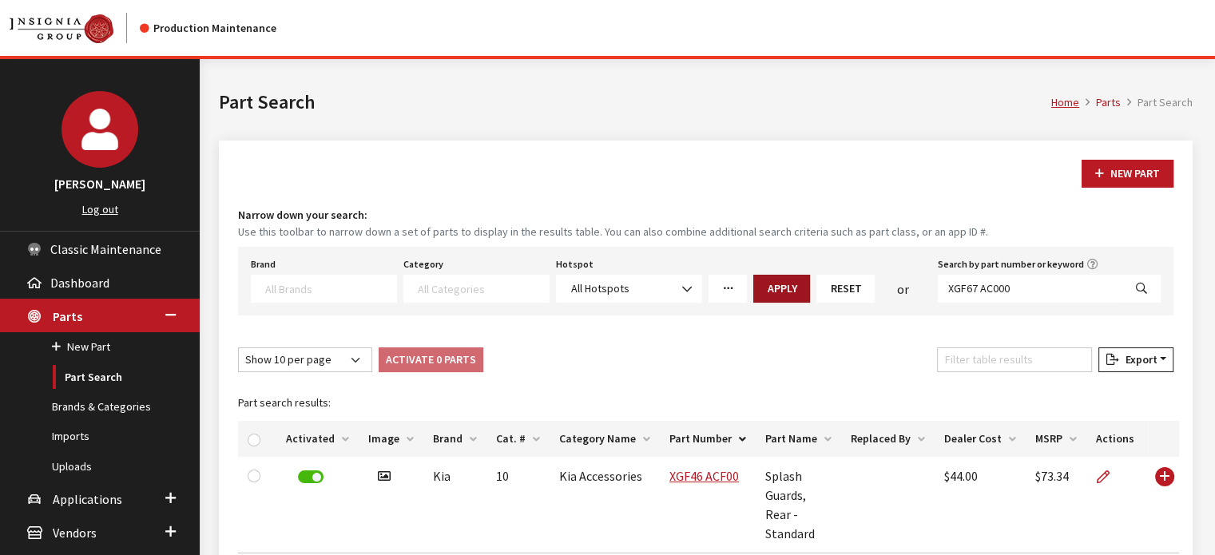
select select
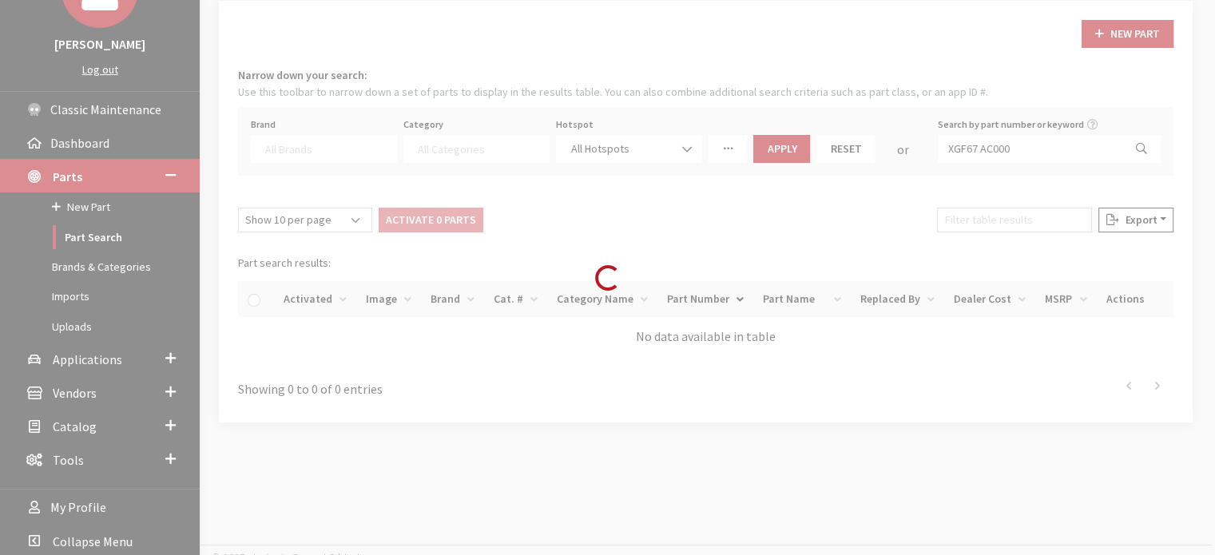
scroll to position [151, 0]
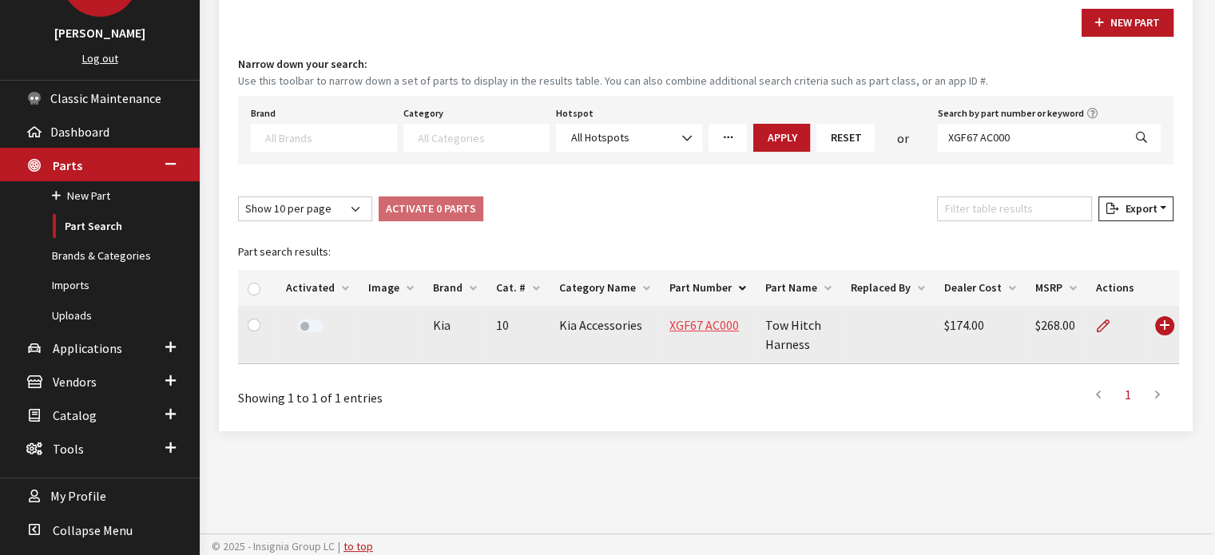
click at [684, 325] on link "XGF67 AC000" at bounding box center [703, 325] width 69 height 16
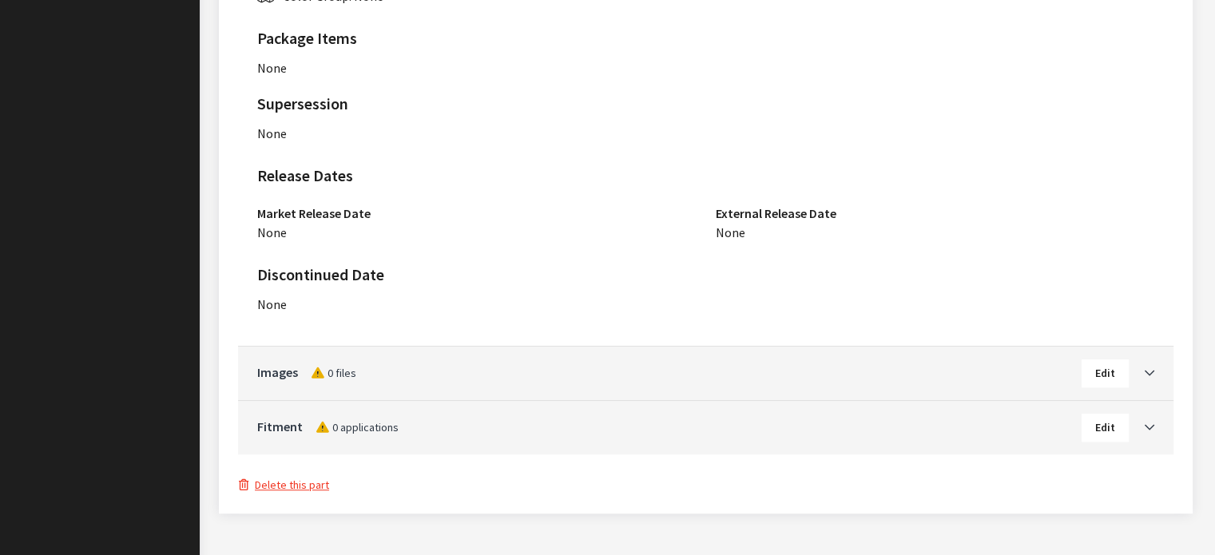
scroll to position [1064, 0]
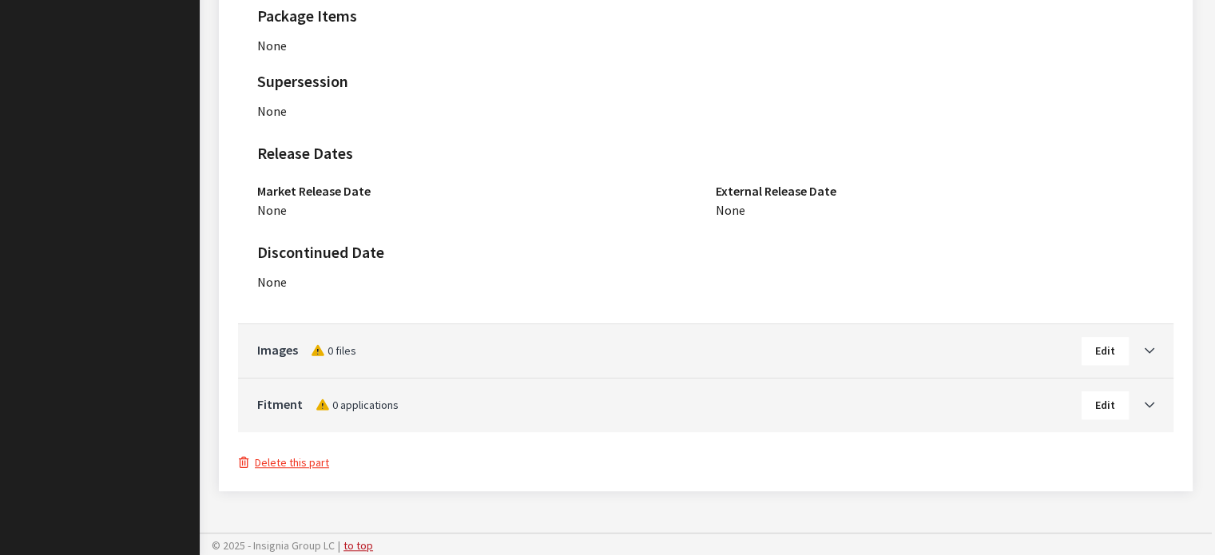
click at [1156, 401] on div "Fitment 0 applications Edit" at bounding box center [705, 406] width 935 height 54
click at [1120, 410] on button "Edit" at bounding box center [1104, 405] width 47 height 28
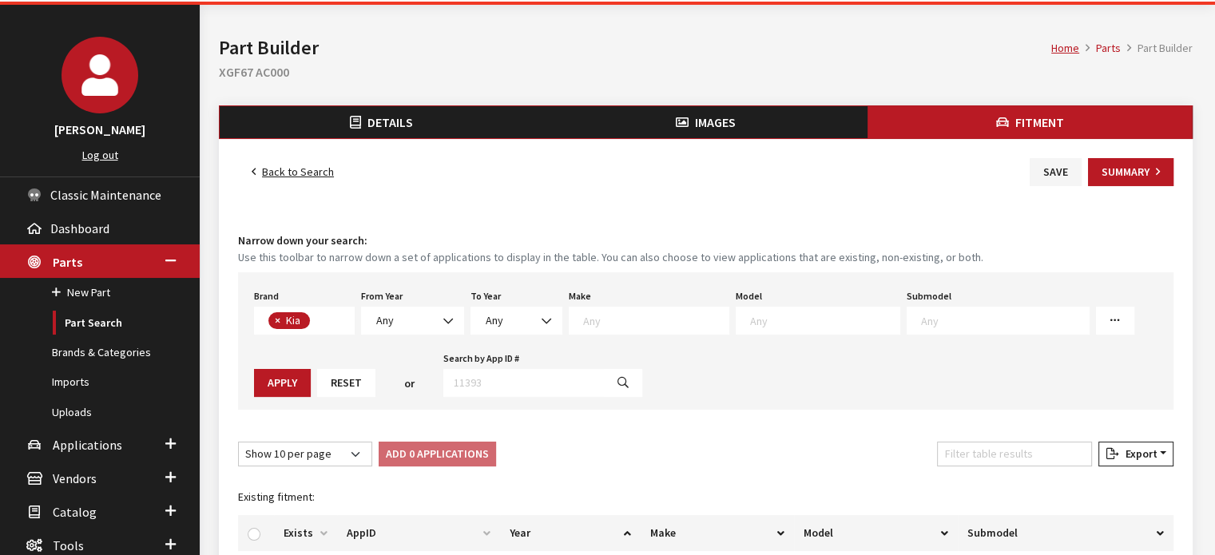
scroll to position [80, 0]
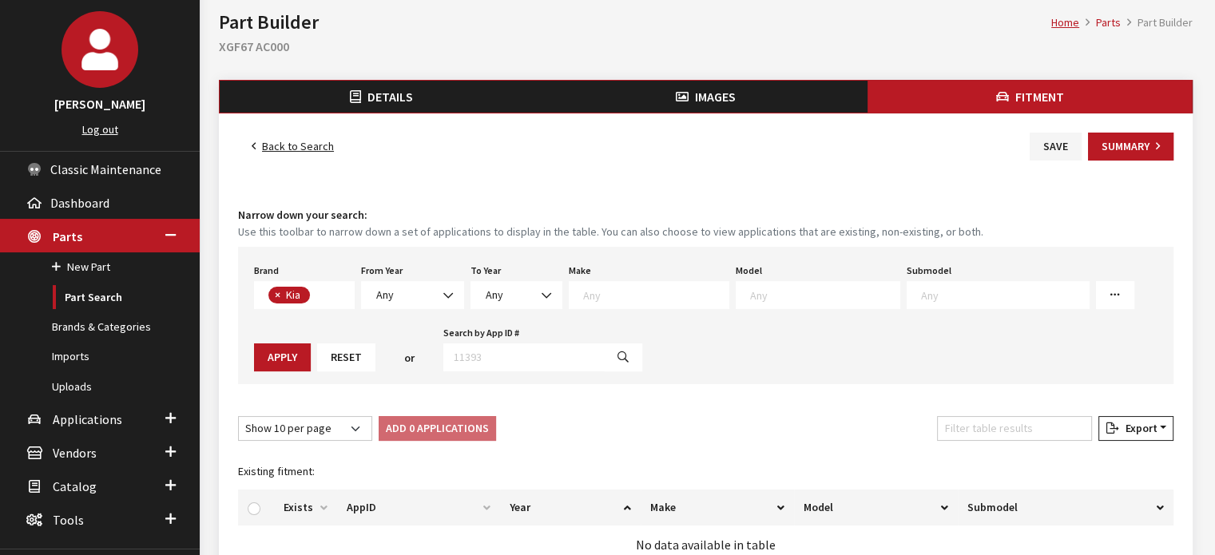
click at [402, 277] on div "From Year Any 2026 2025 2024 2023 2022 2021 2020 2019 2018 2017 2016 2015 2014 …" at bounding box center [412, 285] width 109 height 50
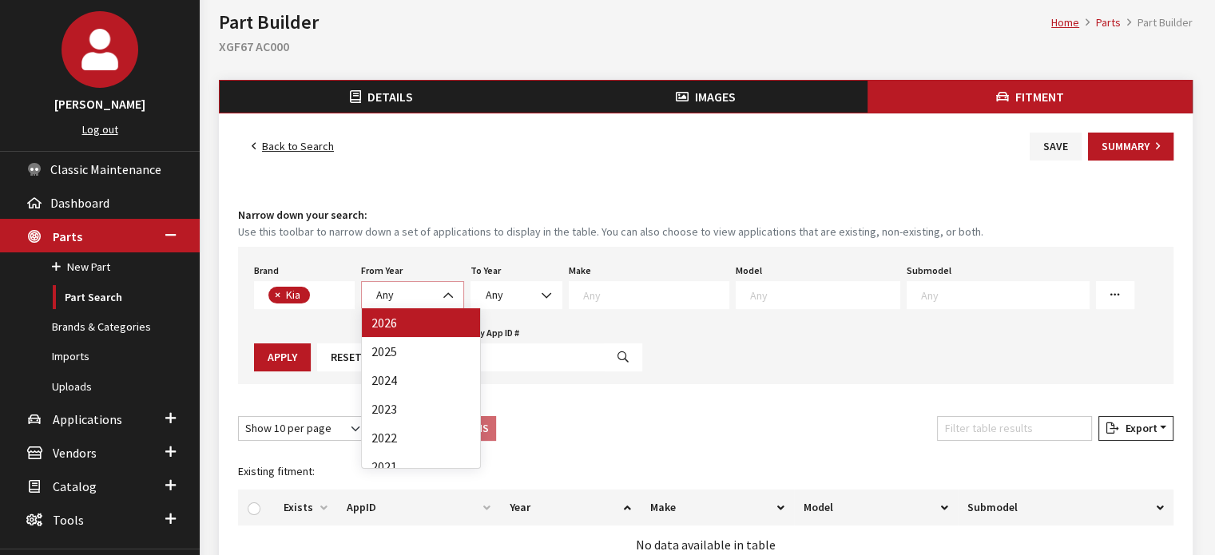
click at [415, 302] on span "Any" at bounding box center [412, 295] width 82 height 17
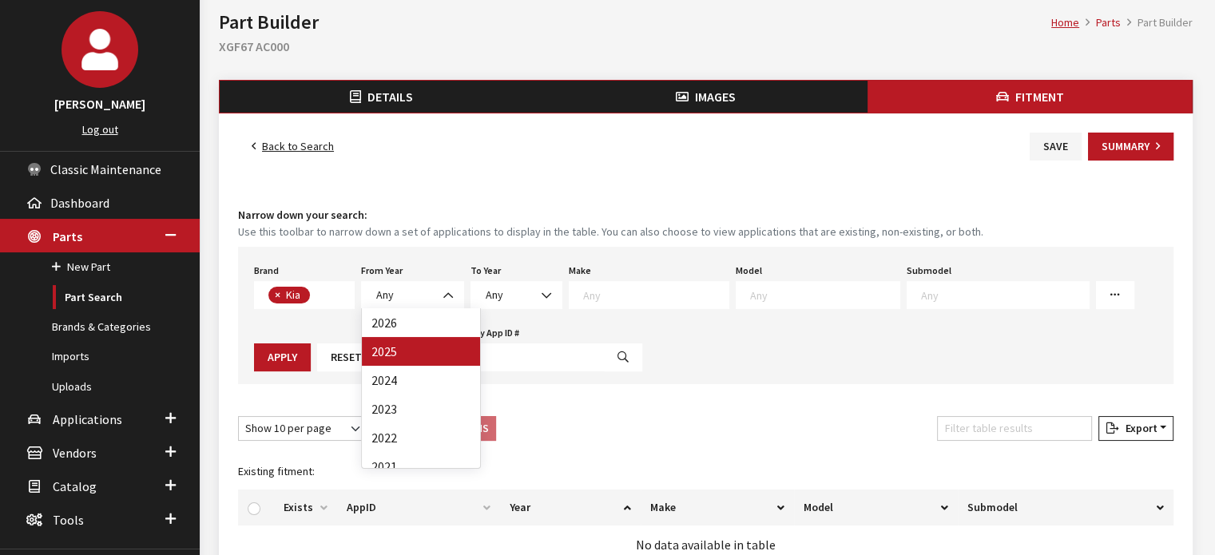
drag, startPoint x: 430, startPoint y: 349, endPoint x: 444, endPoint y: 344, distance: 14.4
select select "2025"
select select
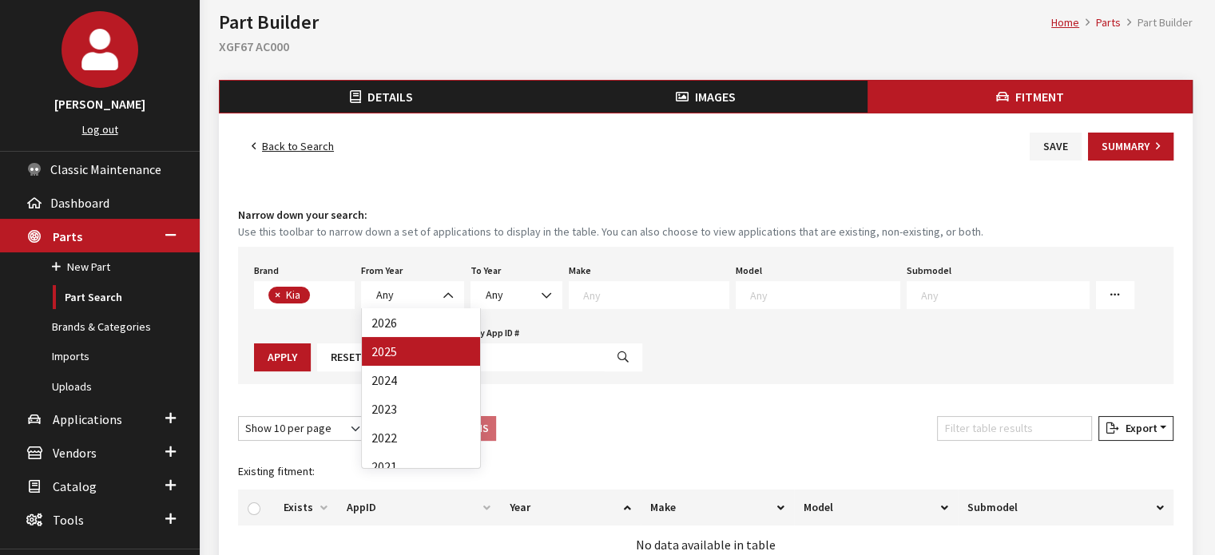
select select
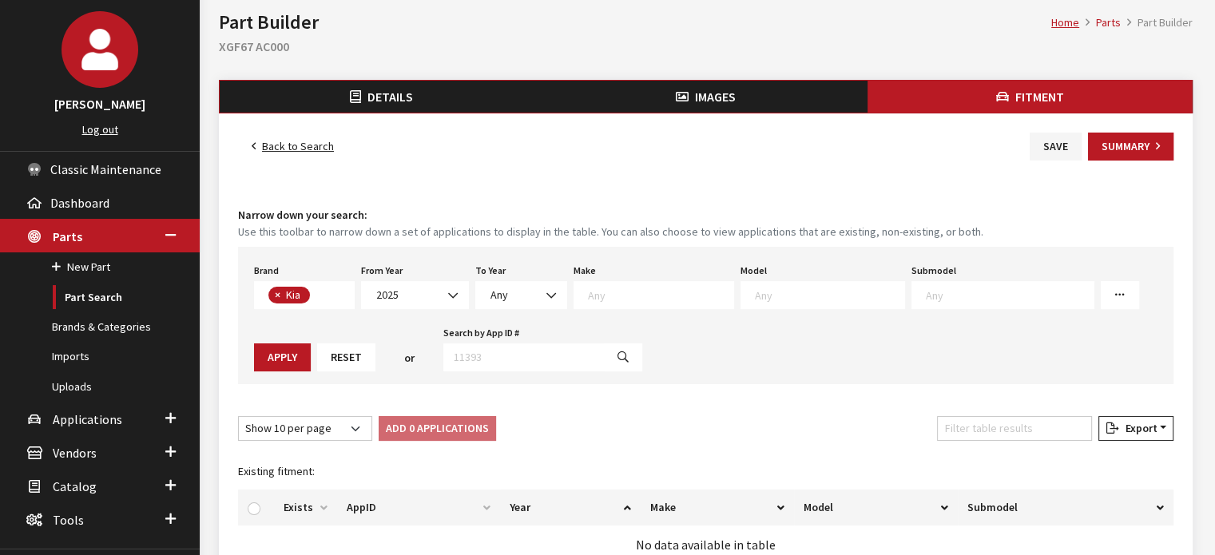
click at [629, 300] on textarea "Search" at bounding box center [660, 294] width 145 height 14
drag, startPoint x: 638, startPoint y: 319, endPoint x: 735, endPoint y: 302, distance: 98.1
select select "31"
select select
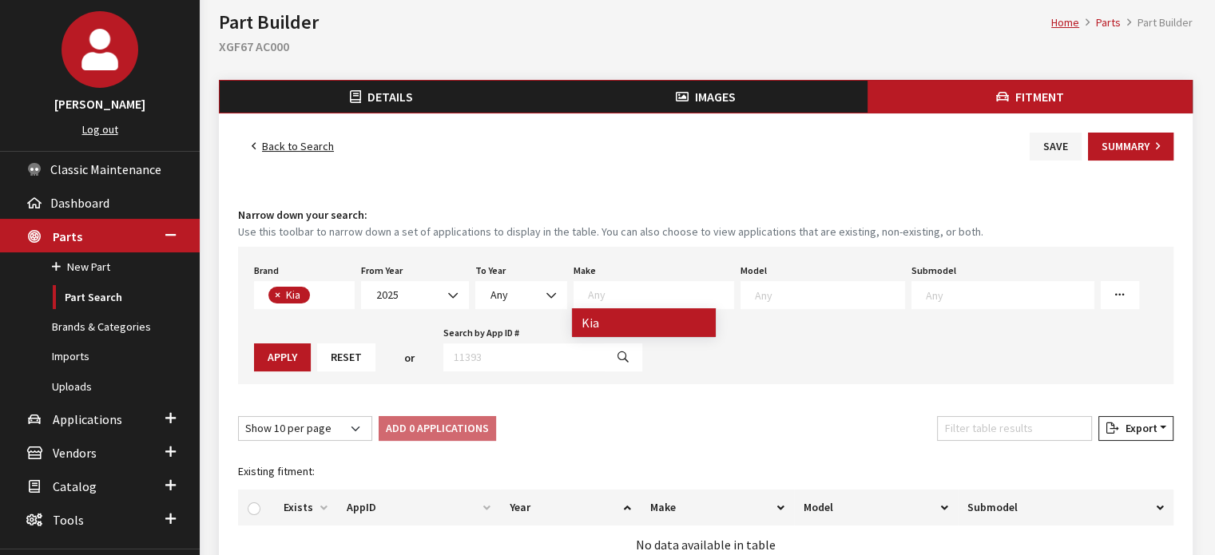
select select
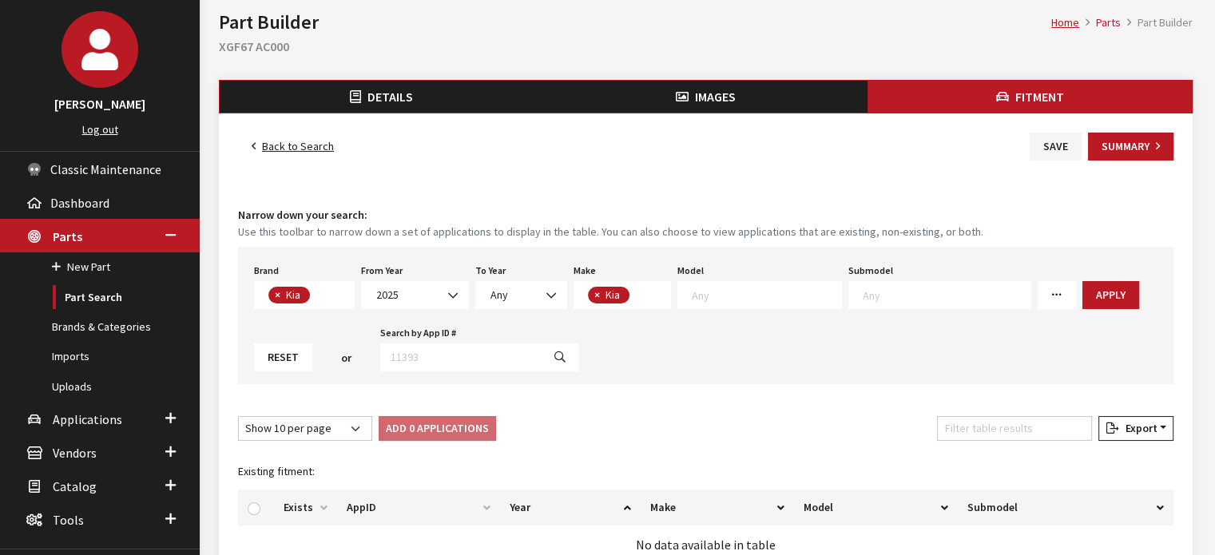
click at [731, 293] on textarea "Search" at bounding box center [766, 294] width 149 height 14
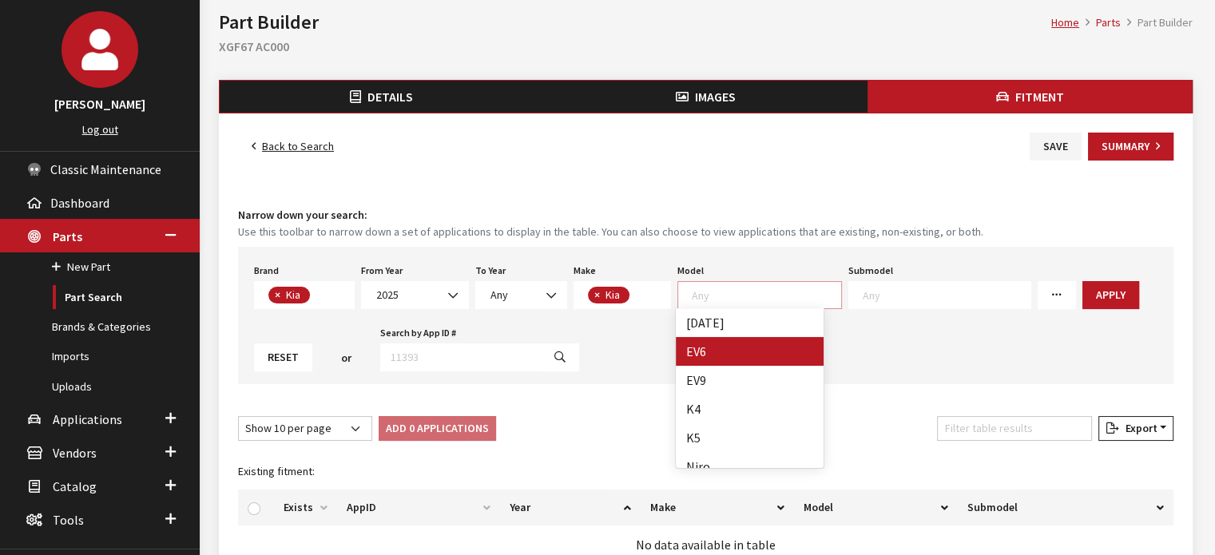
select select "1202"
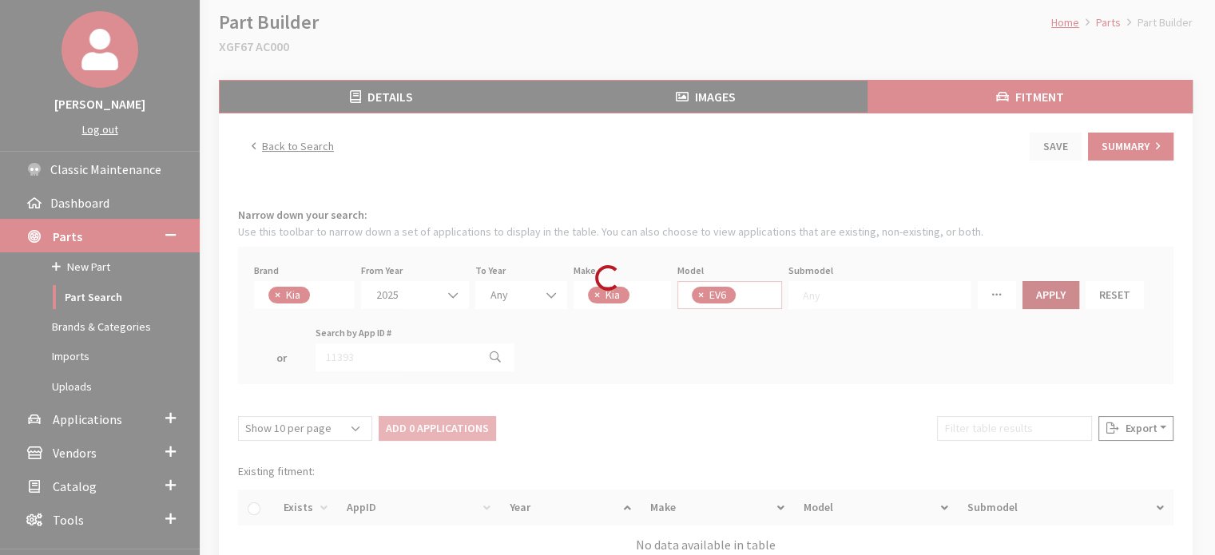
select select
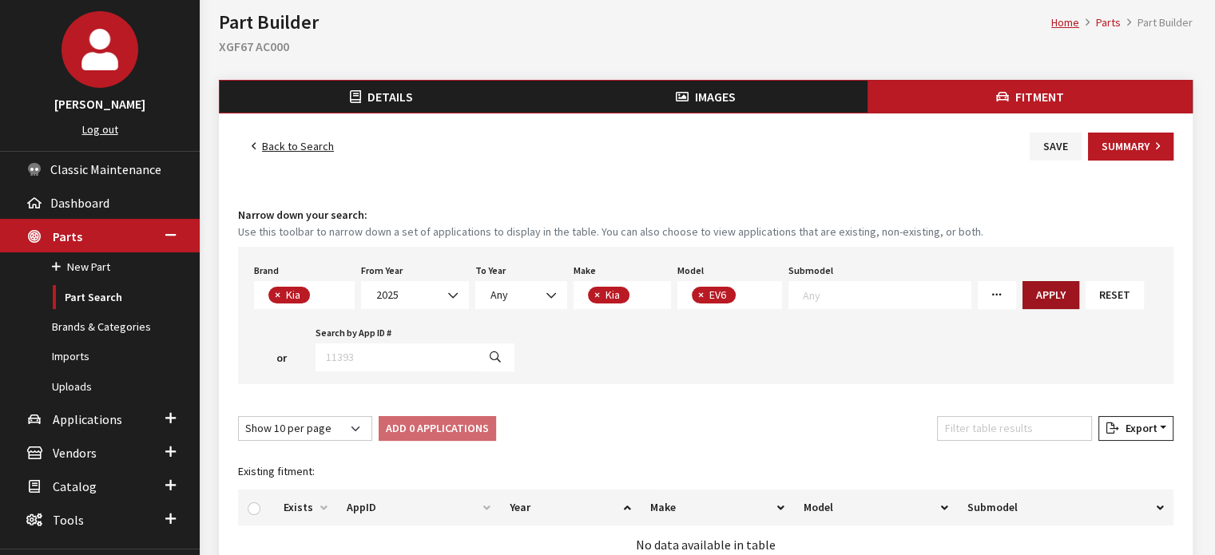
click at [1022, 299] on button "Apply" at bounding box center [1050, 295] width 57 height 28
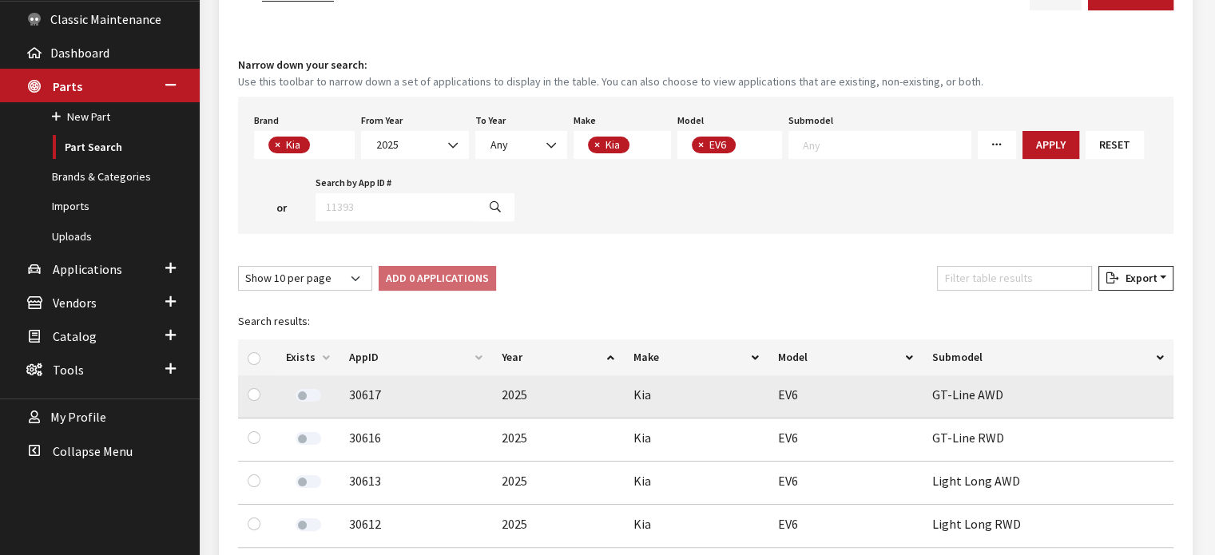
scroll to position [240, 0]
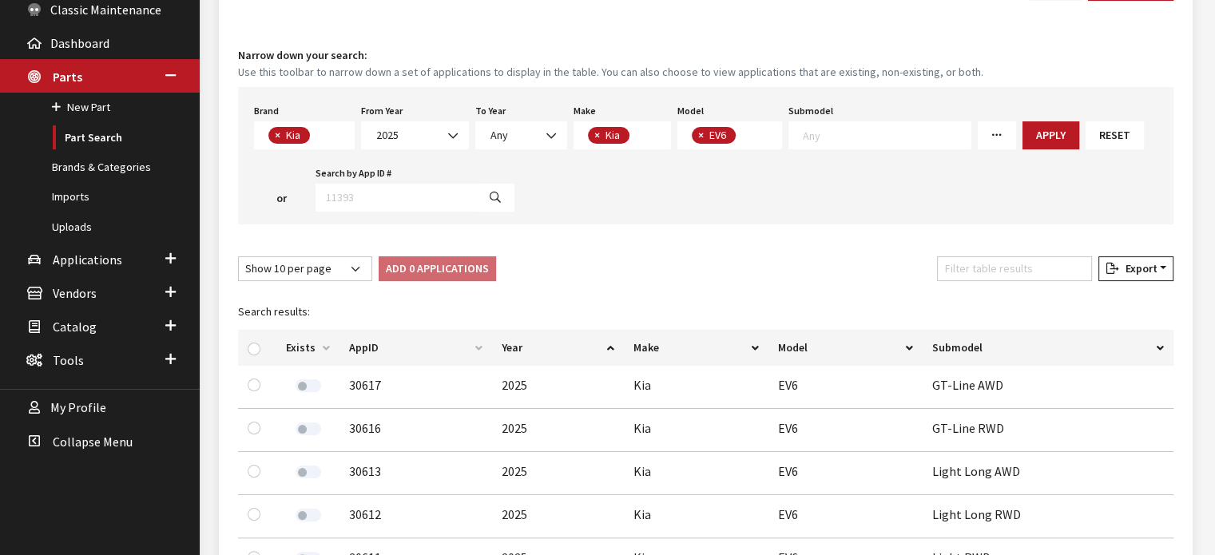
click at [253, 339] on div at bounding box center [257, 347] width 19 height 17
click at [254, 347] on input "checkbox" at bounding box center [254, 349] width 13 height 13
checkbox input "true"
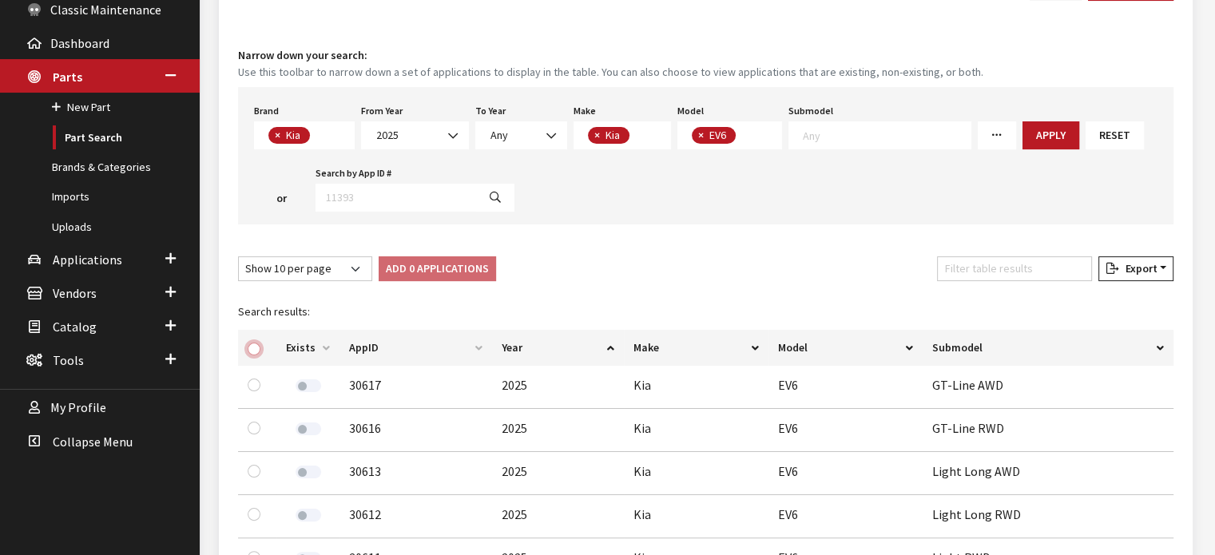
checkbox input "true"
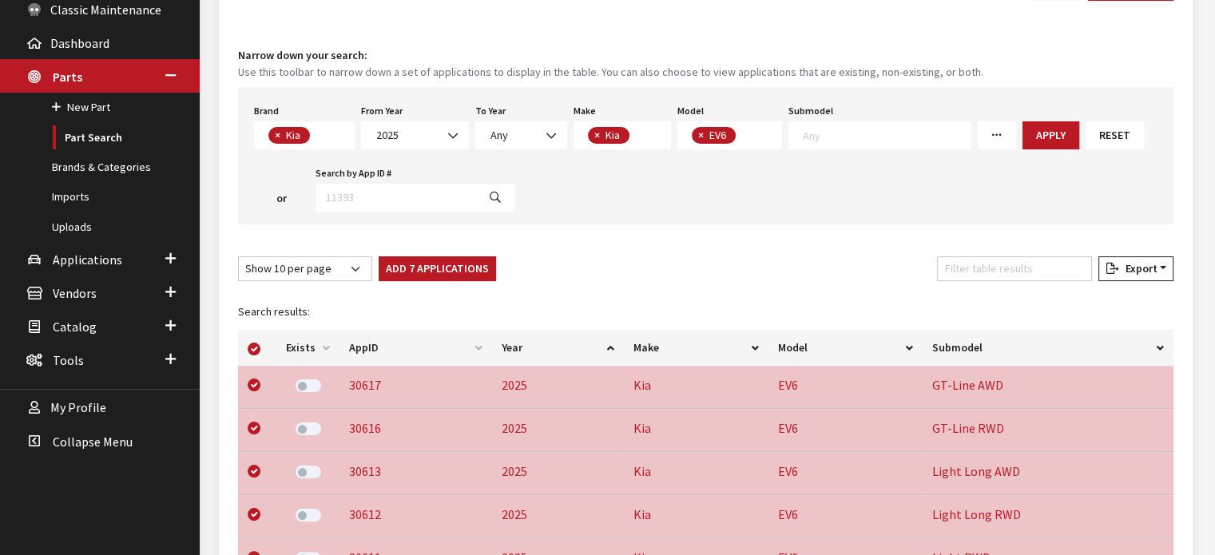
click at [390, 280] on div "Add 7 Applications Remove 0 Applications" at bounding box center [437, 271] width 124 height 31
click at [408, 261] on button "Add 7 Applications" at bounding box center [437, 268] width 117 height 25
checkbox input "false"
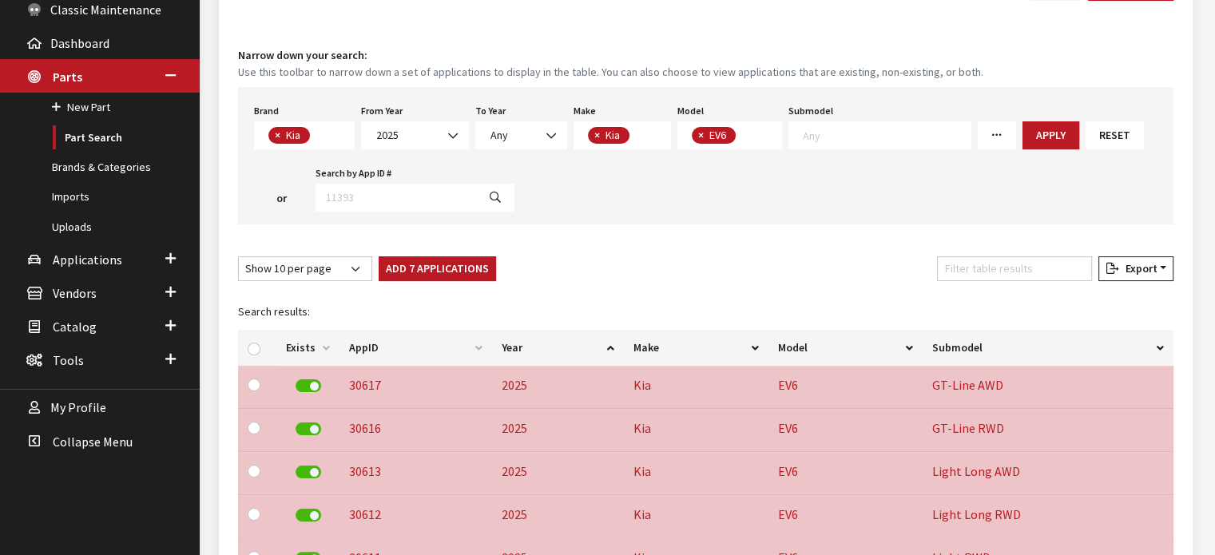
checkbox input "false"
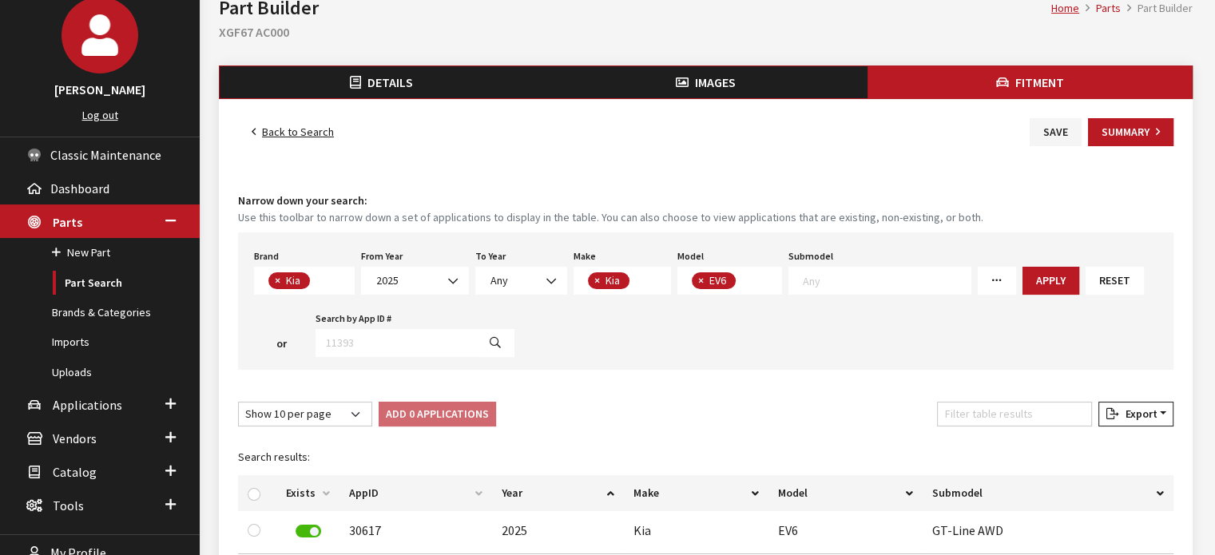
scroll to position [0, 0]
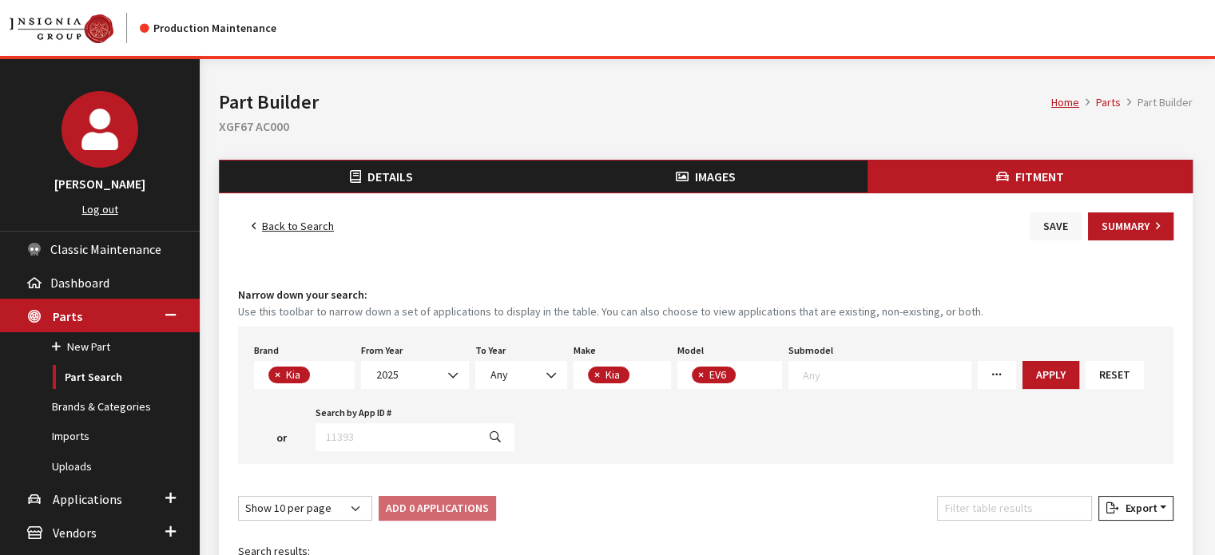
click at [1053, 228] on button "Save" at bounding box center [1055, 226] width 52 height 28
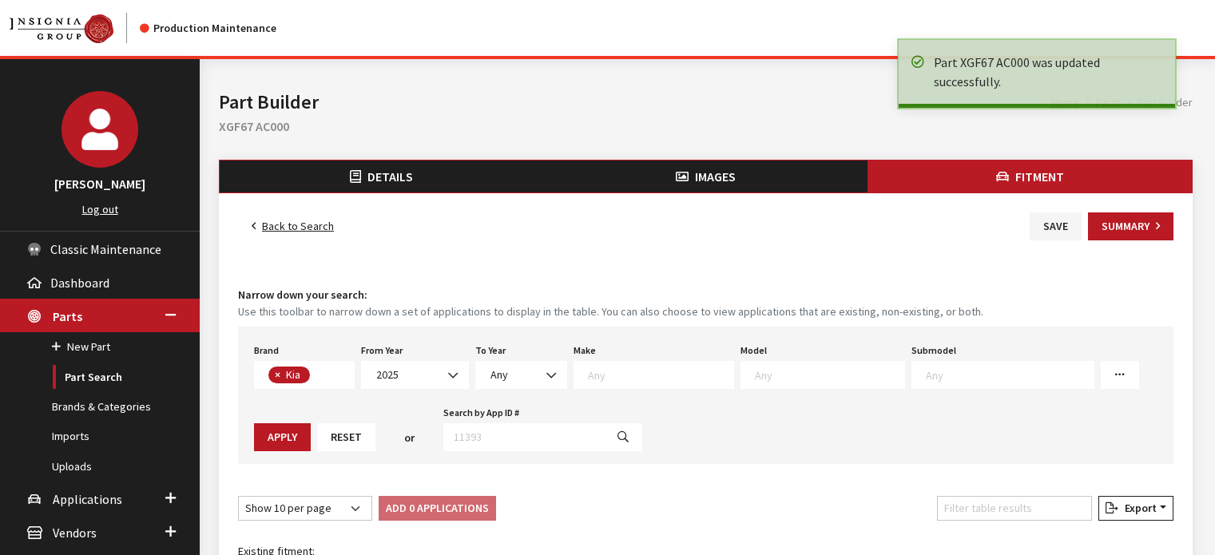
select select
click at [1136, 216] on button "Summary" at bounding box center [1130, 226] width 85 height 28
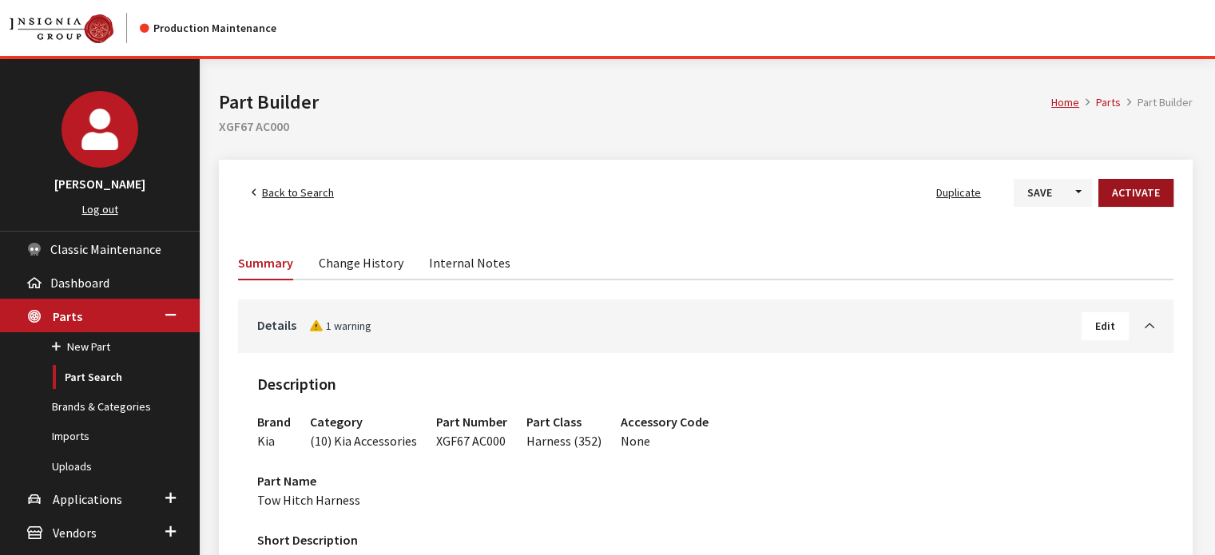
click at [1145, 195] on button "Activate" at bounding box center [1135, 193] width 75 height 28
click at [1029, 201] on button "Save" at bounding box center [1027, 193] width 52 height 28
click at [291, 188] on span "Back to Search" at bounding box center [298, 192] width 72 height 14
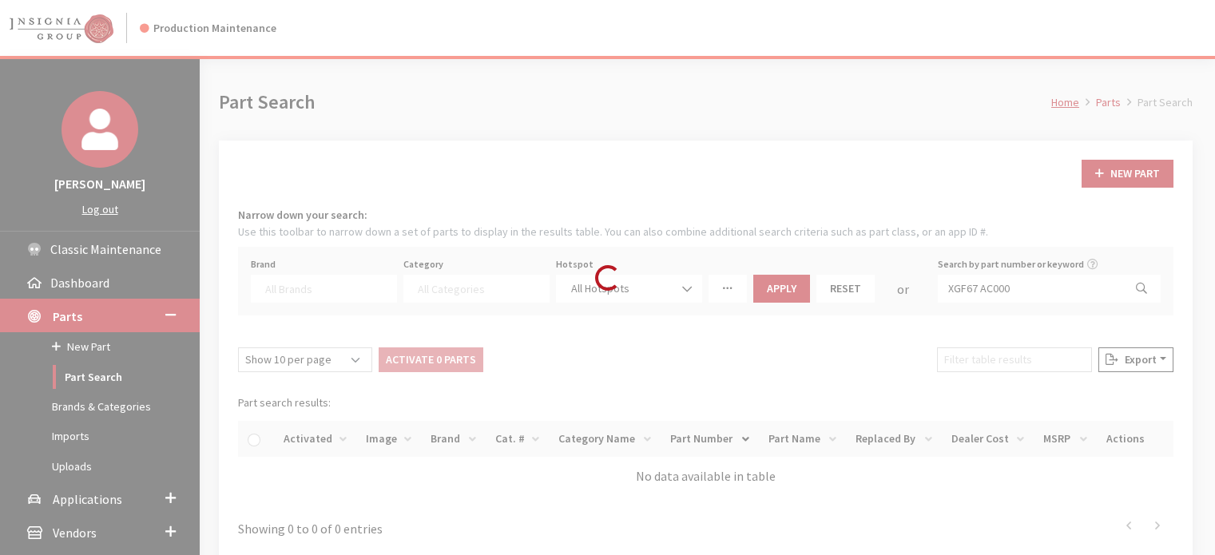
select select
click at [1012, 293] on div "Loading..." at bounding box center [607, 277] width 1215 height 555
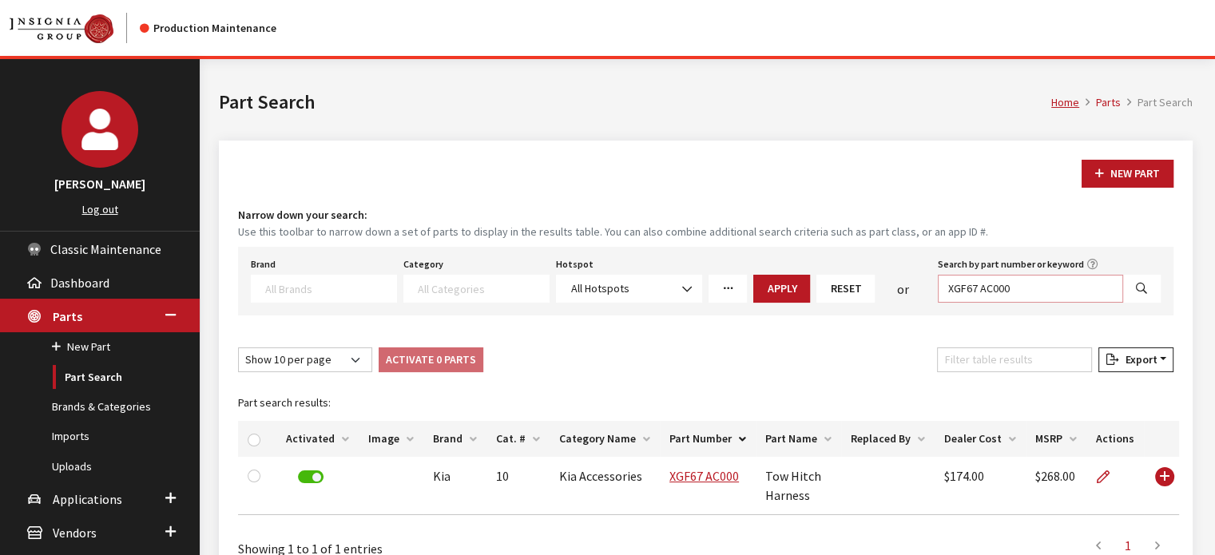
click at [863, 294] on div "Brand Acura Alfa Romeo Audi BMW DoubleTake [PERSON_NAME] Racing GM GST Honda Hy…" at bounding box center [706, 278] width 916 height 50
paste input "CVF13 AC1"
type input "CVF13 AC100"
select select
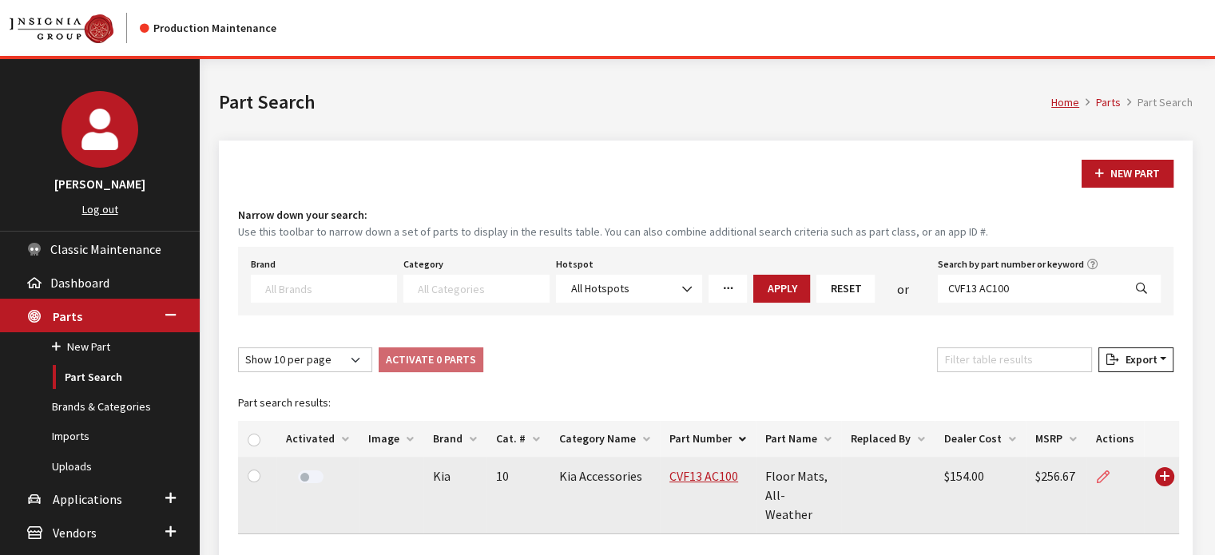
click at [1099, 481] on icon at bounding box center [1102, 477] width 13 height 13
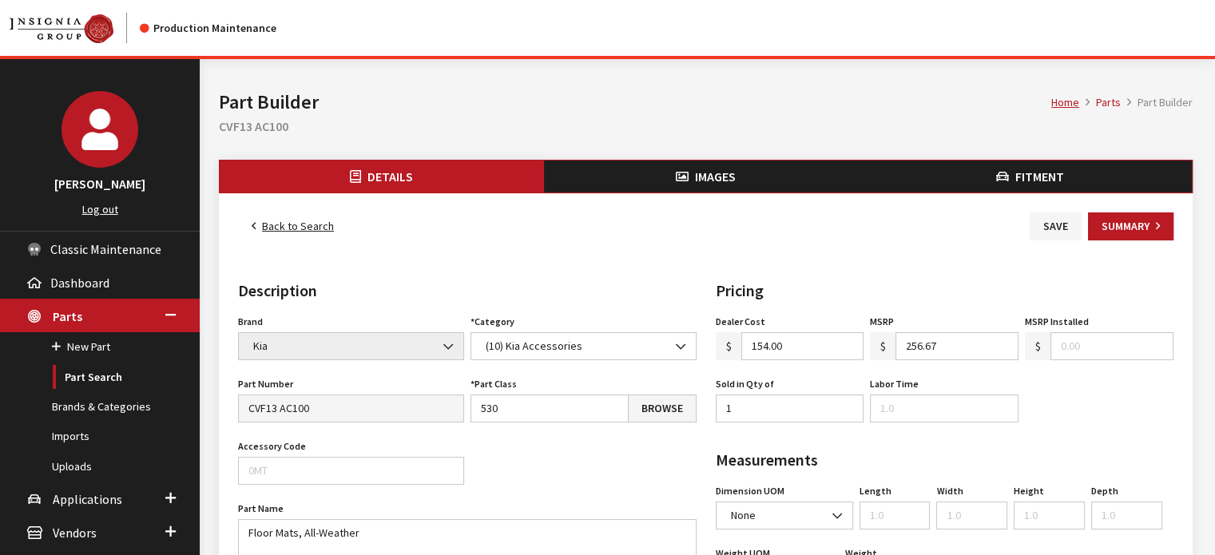
click at [709, 156] on div "Home Parts Part Builder Part Builder CVF13 AC100" at bounding box center [705, 109] width 993 height 101
click at [704, 178] on span "Images" at bounding box center [715, 176] width 41 height 16
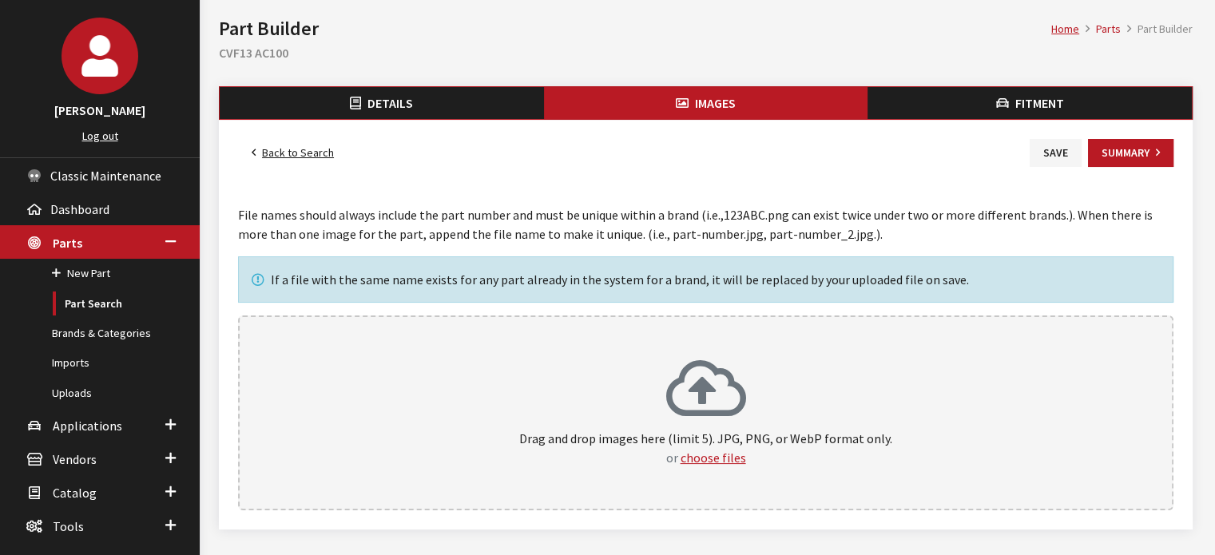
scroll to position [151, 0]
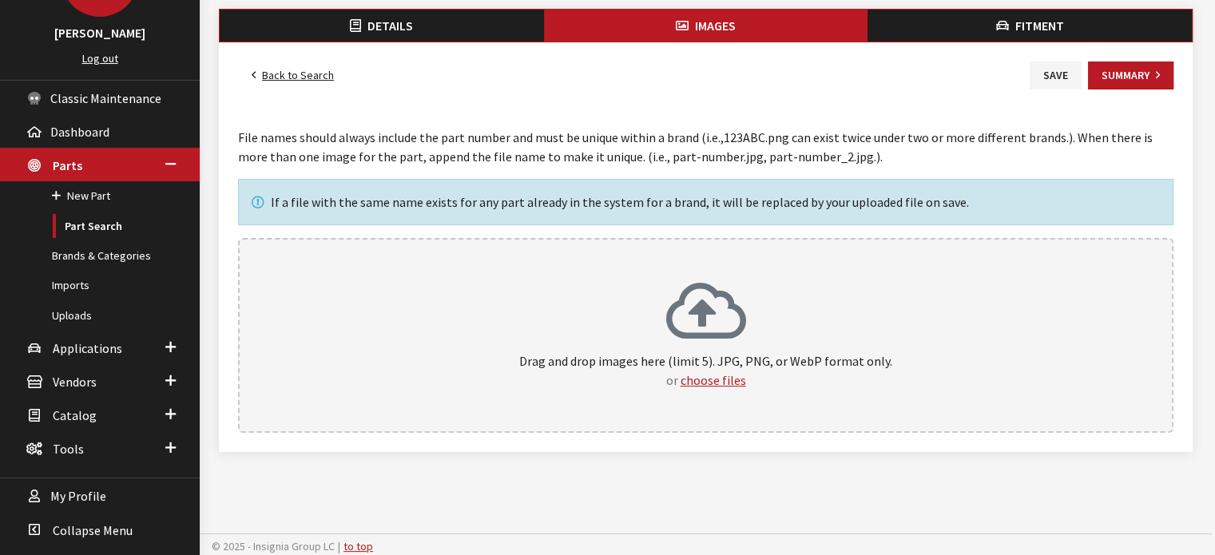
click at [669, 376] on span "or" at bounding box center [672, 380] width 12 height 16
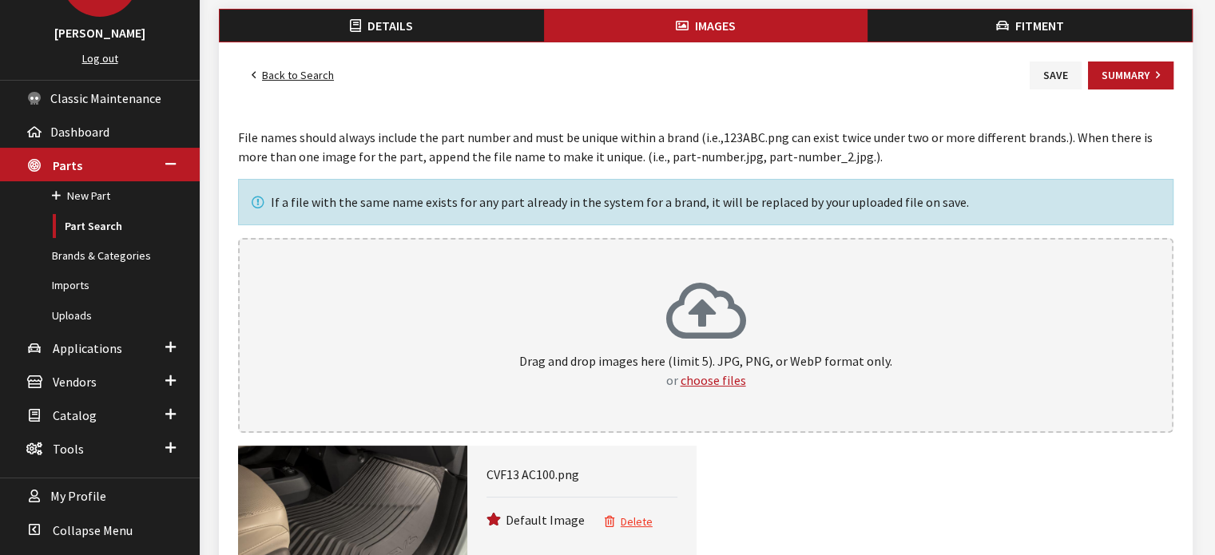
click at [1041, 25] on span "Fitment" at bounding box center [1039, 26] width 49 height 16
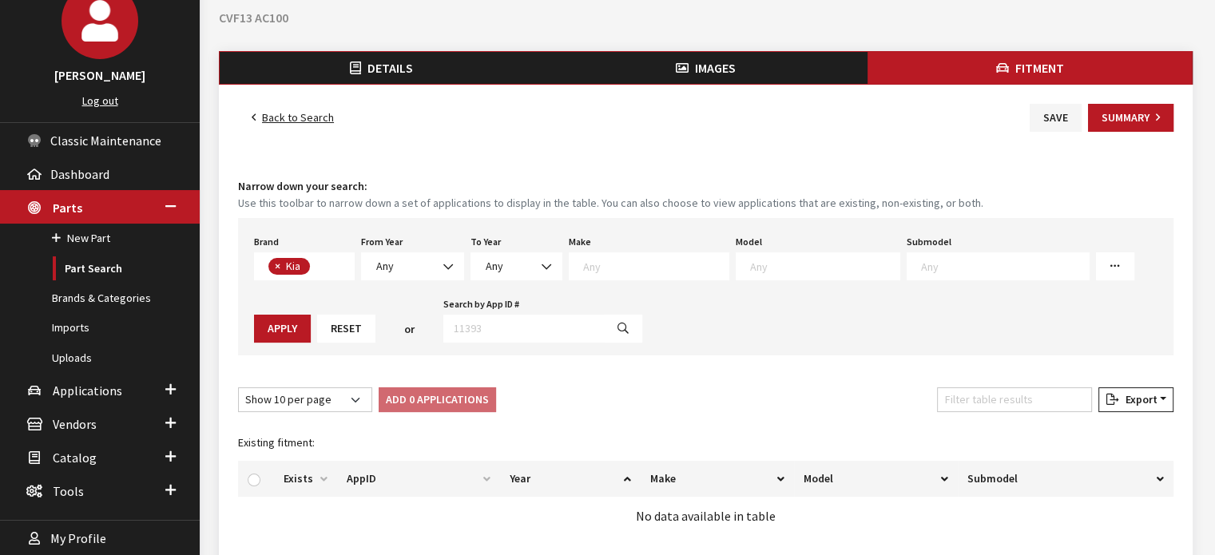
scroll to position [240, 0]
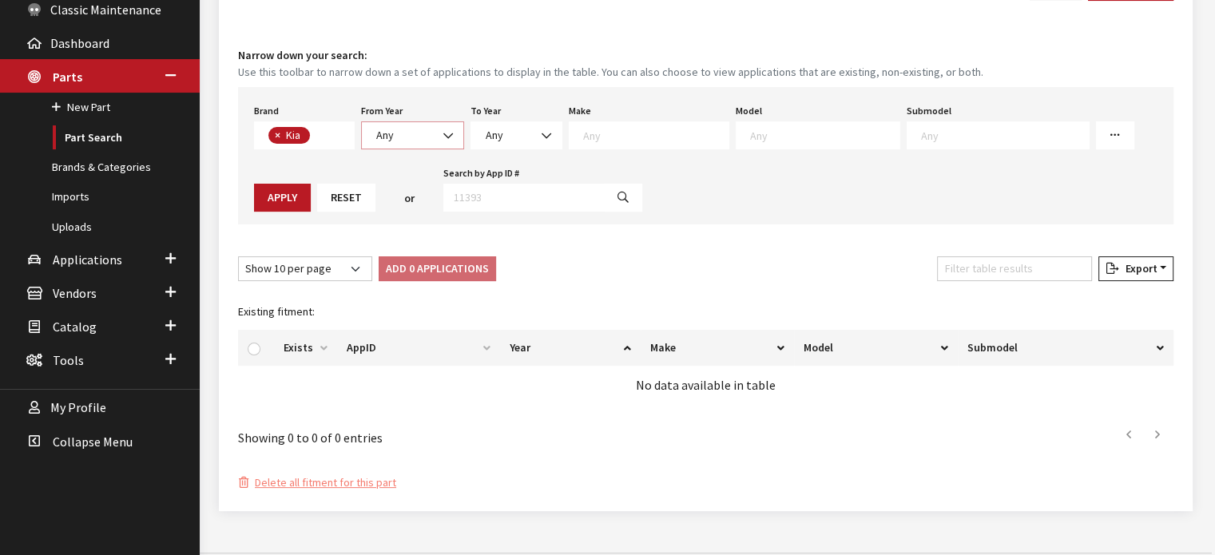
click at [395, 143] on span "Any" at bounding box center [412, 135] width 103 height 28
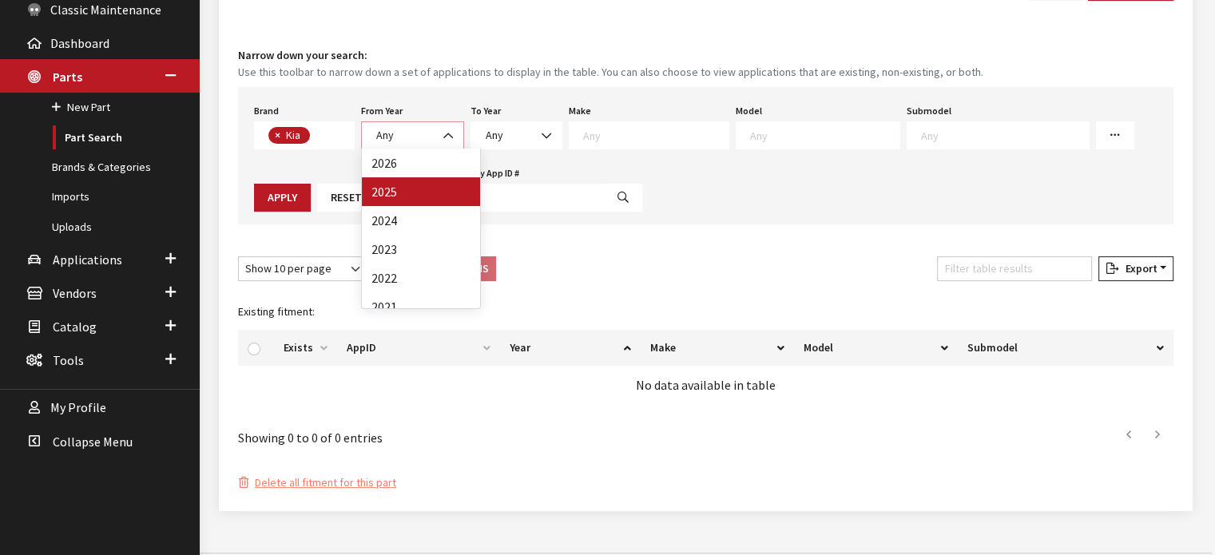
select select "2025"
select select
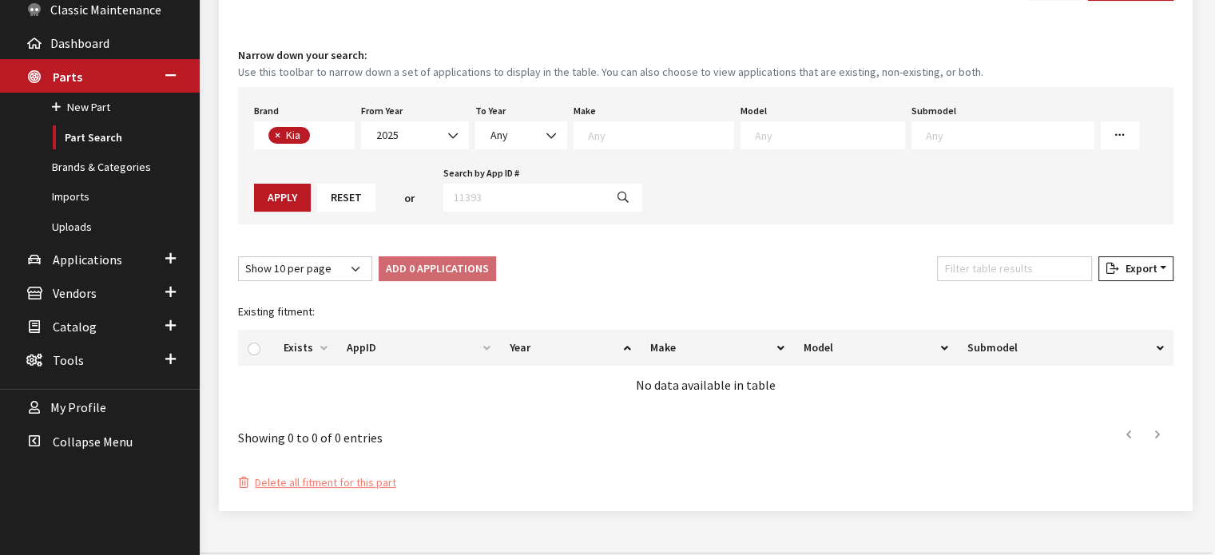
click at [604, 127] on span at bounding box center [658, 133] width 149 height 14
select select "31"
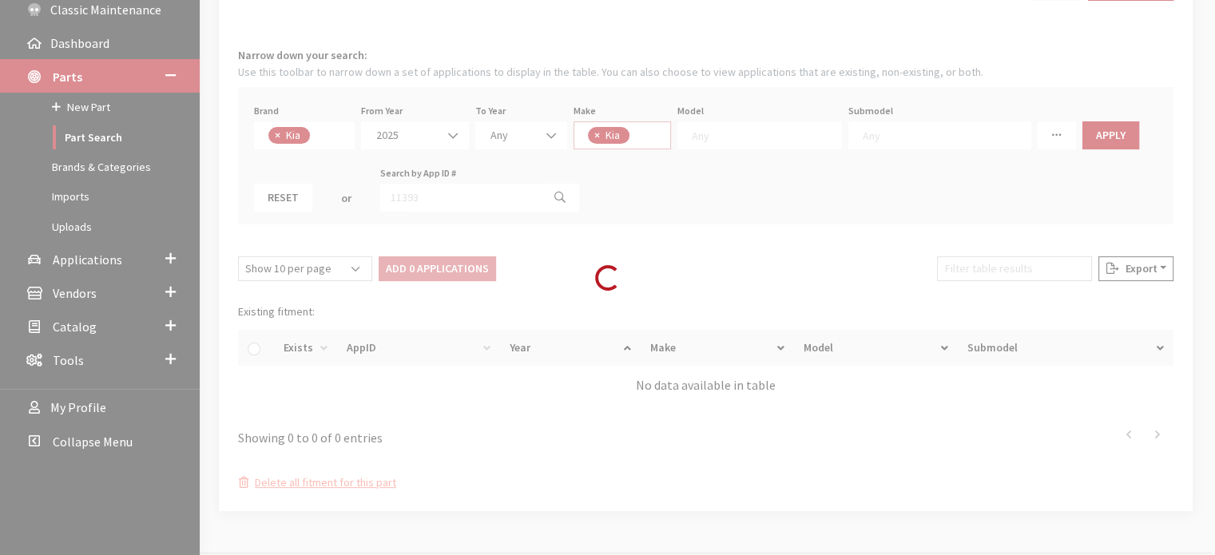
select select
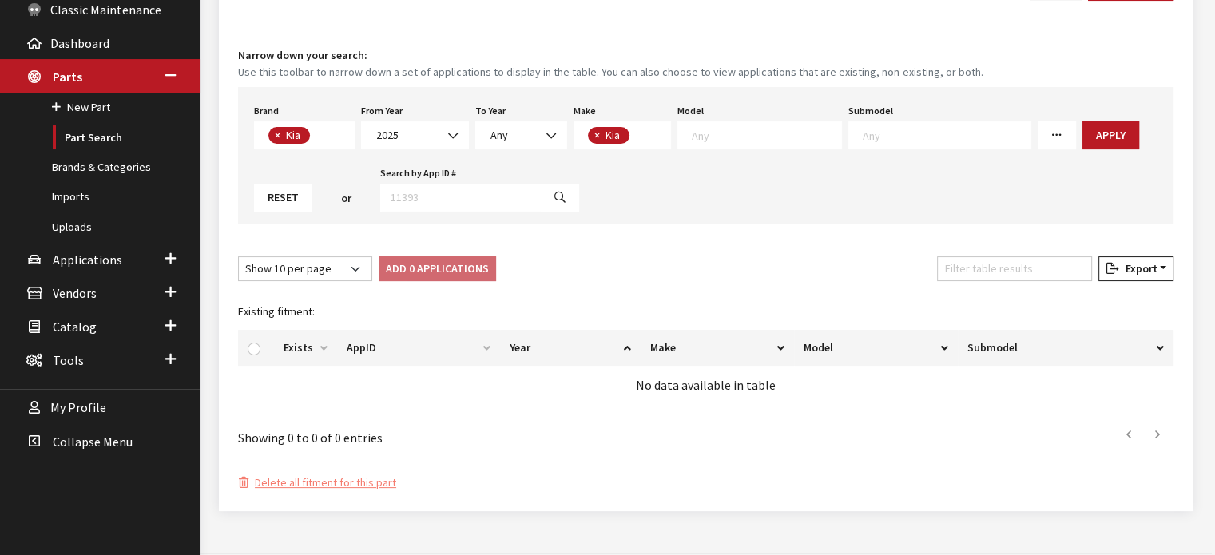
click at [777, 121] on span at bounding box center [759, 135] width 165 height 28
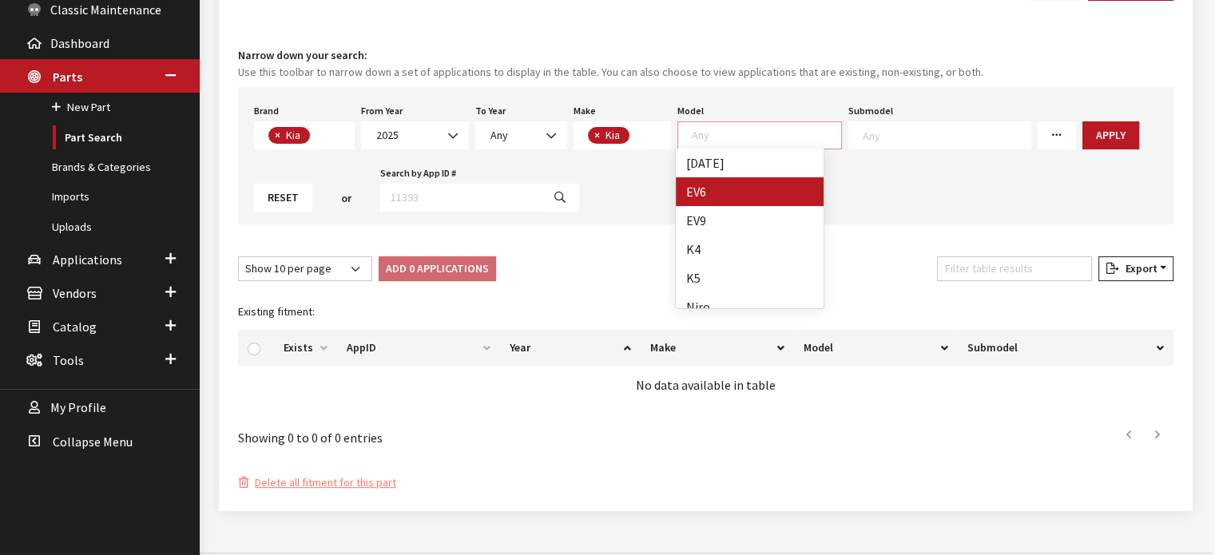
select select "1202"
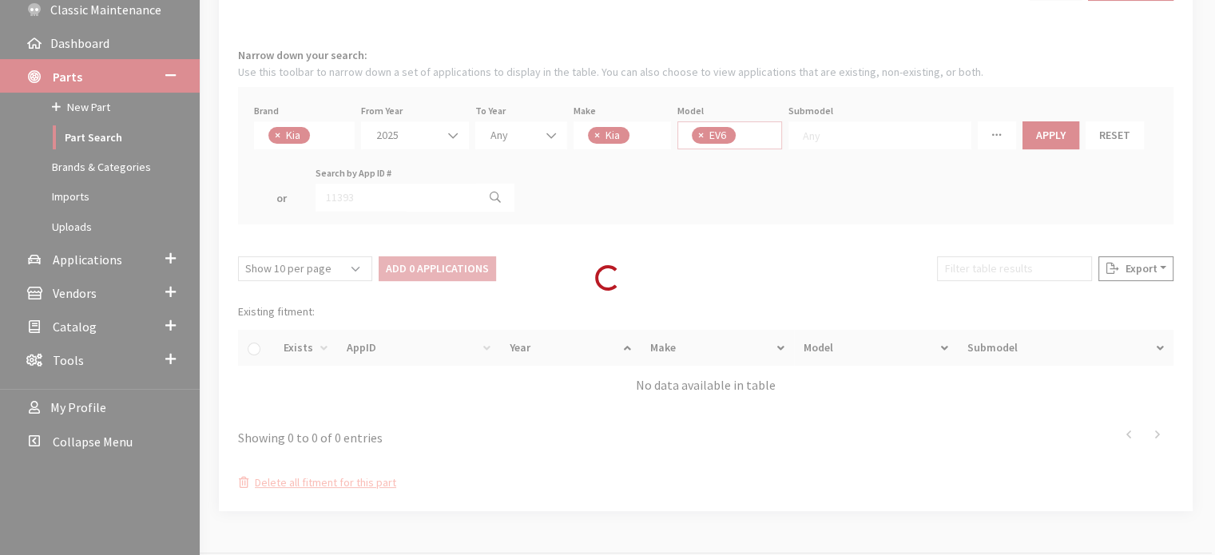
scroll to position [14, 0]
select select
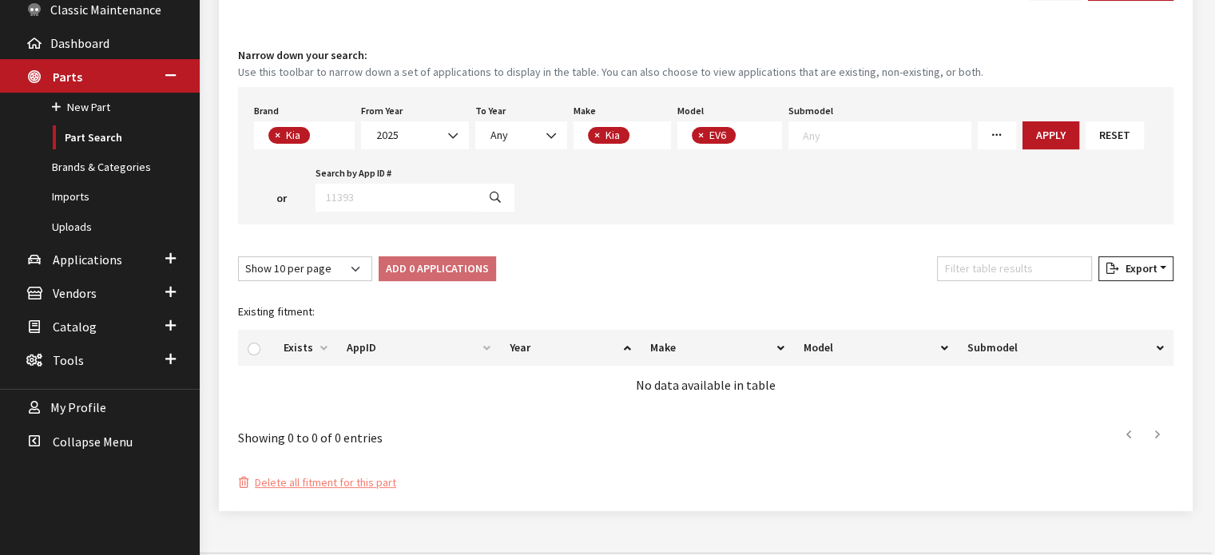
click at [823, 164] on div "Brand Any Acura Alfa Romeo Audi Bentley BMW DoubleTake Ford GM Honda Hyundai In…" at bounding box center [705, 155] width 935 height 137
click at [830, 129] on textarea "Search" at bounding box center [887, 135] width 168 height 14
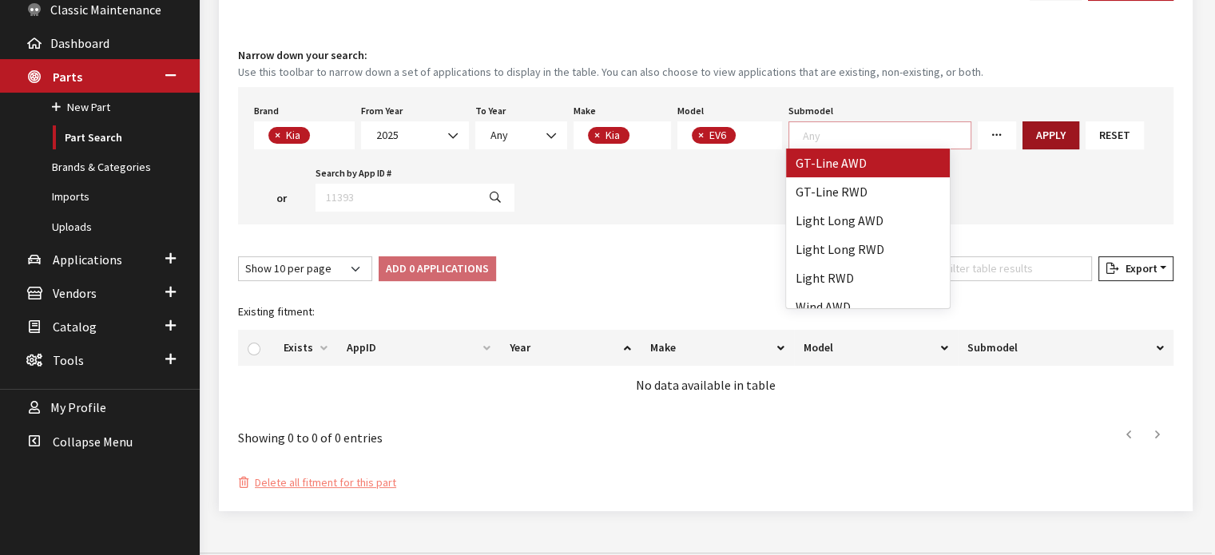
click at [1022, 124] on button "Apply" at bounding box center [1050, 135] width 57 height 28
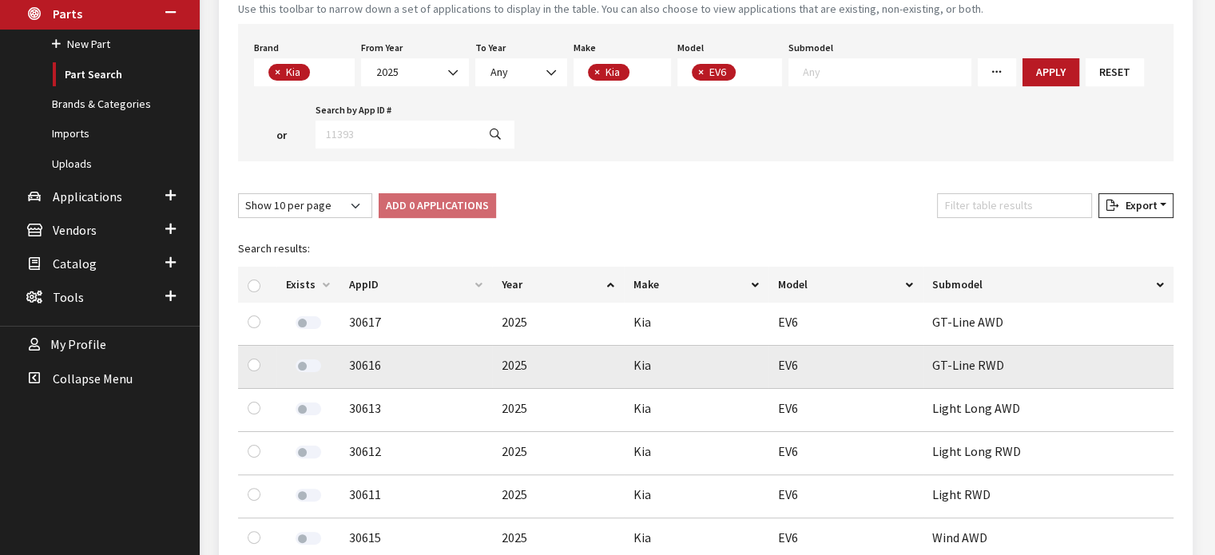
scroll to position [399, 0]
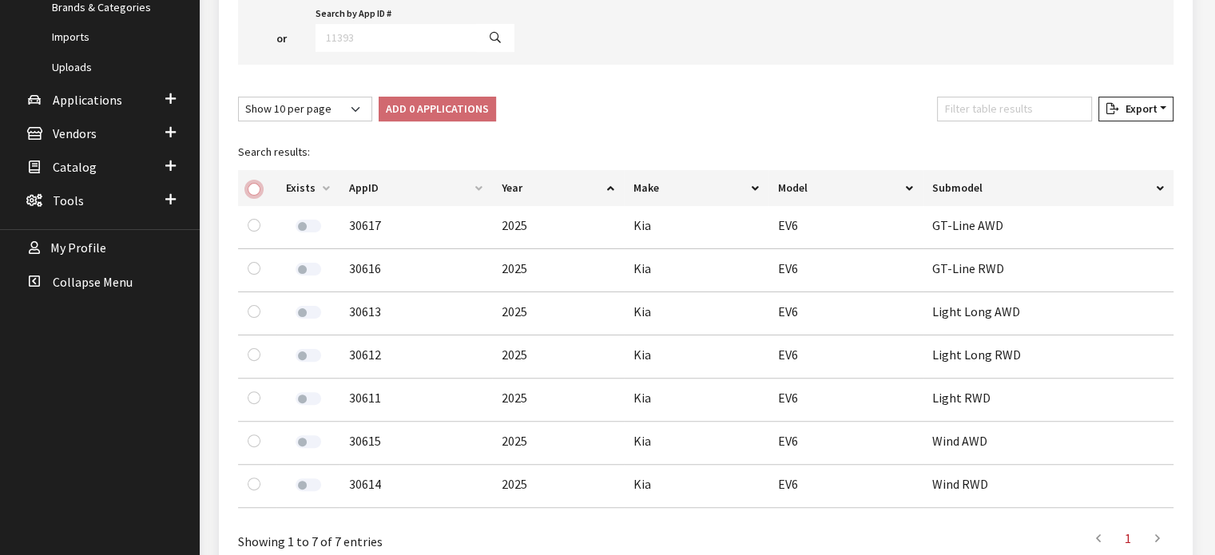
click at [257, 186] on input "checkbox" at bounding box center [254, 189] width 13 height 13
checkbox input "true"
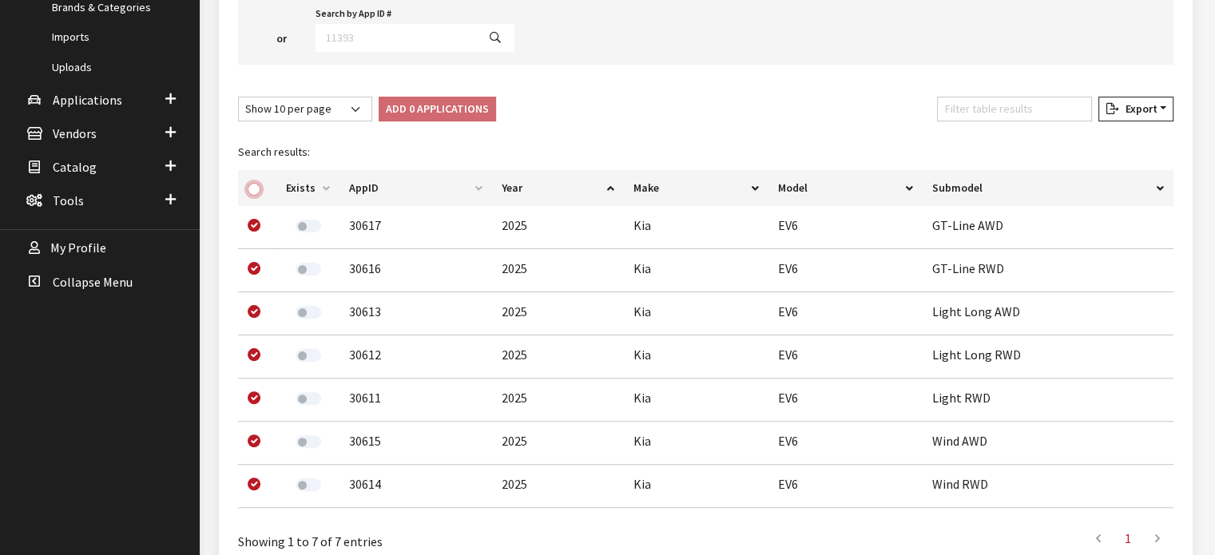
checkbox input "true"
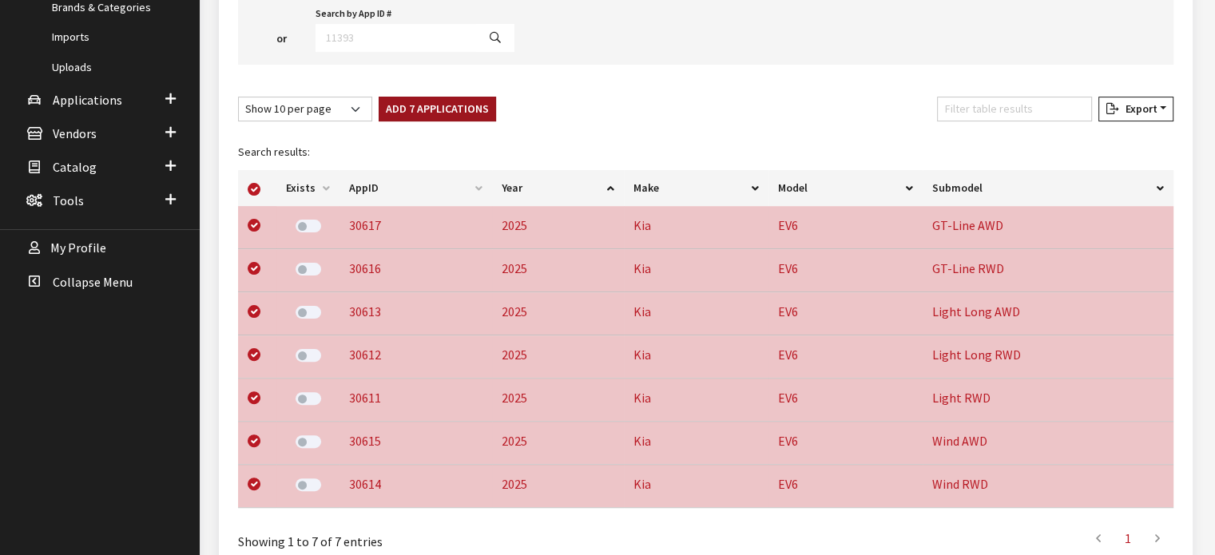
click at [422, 105] on button "Add 7 Applications" at bounding box center [437, 109] width 117 height 25
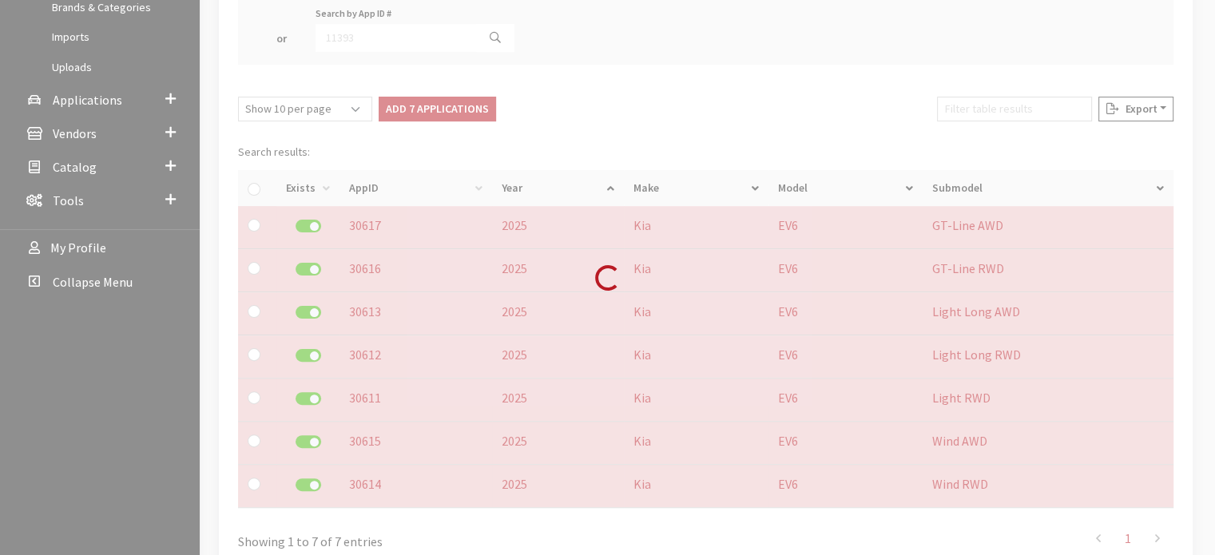
checkbox input "false"
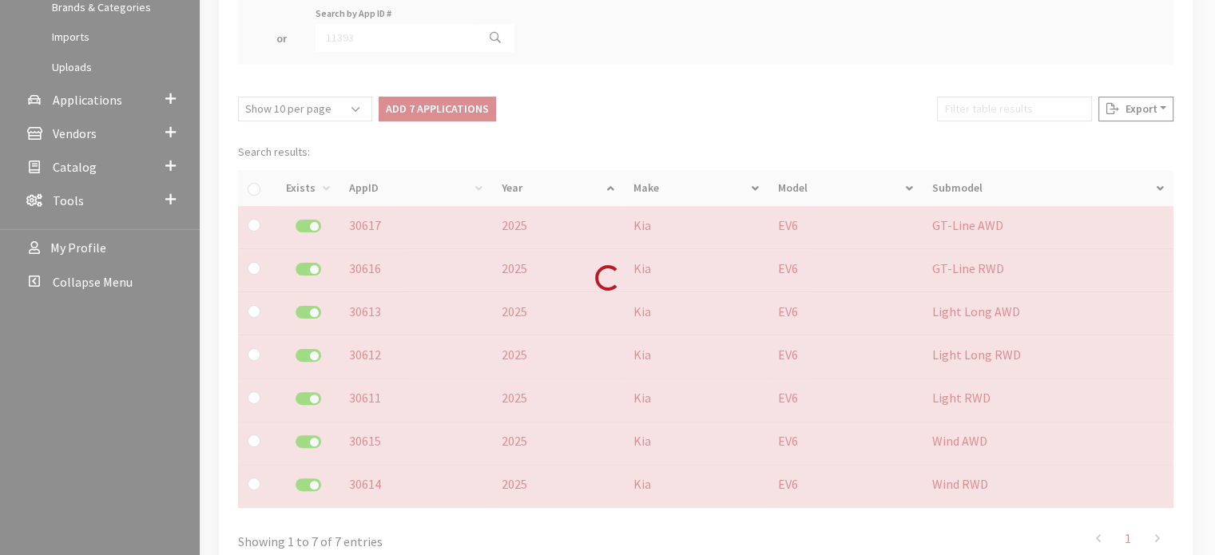
checkbox input "false"
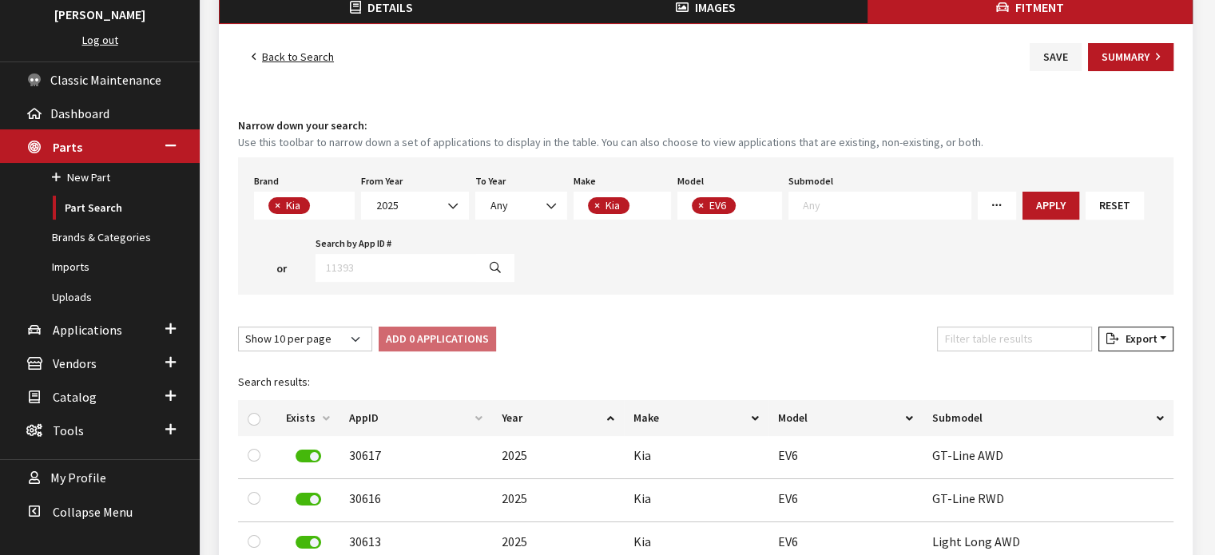
scroll to position [160, 0]
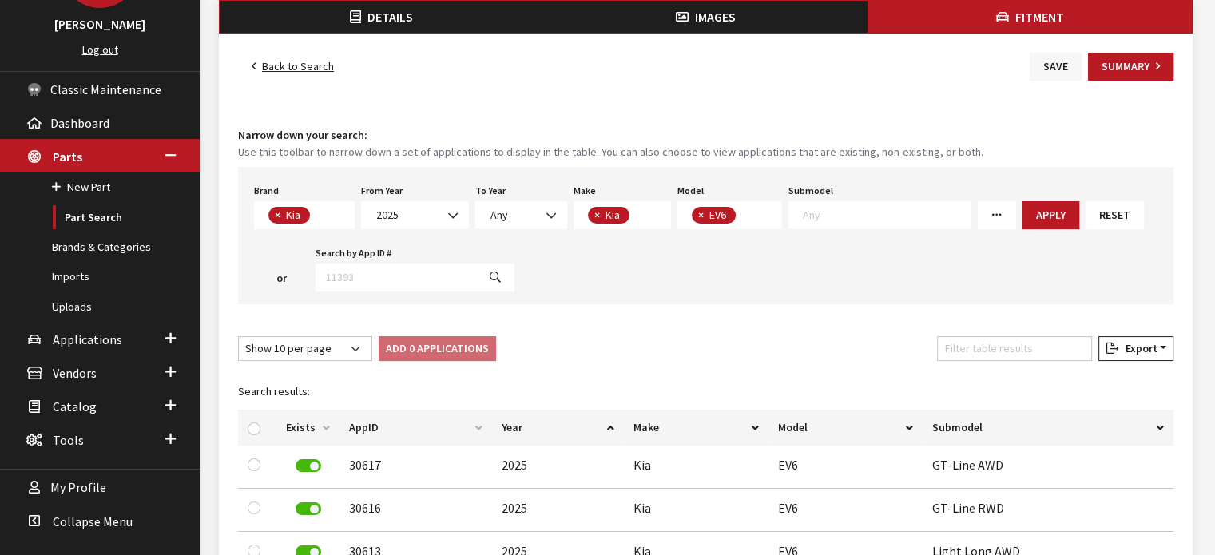
click at [1048, 55] on button "Save" at bounding box center [1055, 67] width 52 height 28
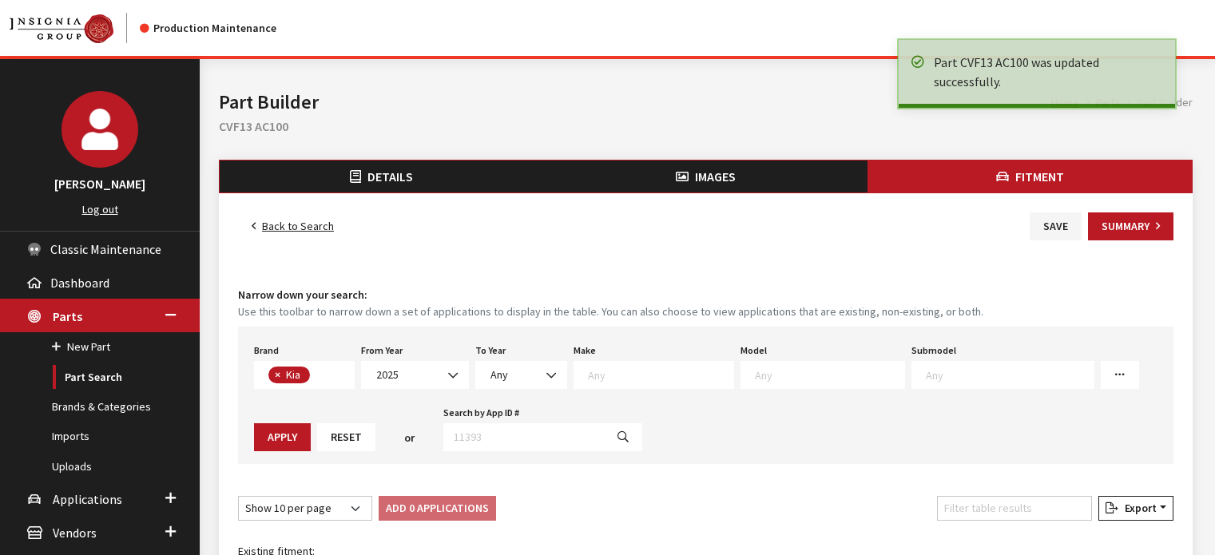
select select
click at [1112, 229] on button "Summary" at bounding box center [1130, 226] width 85 height 28
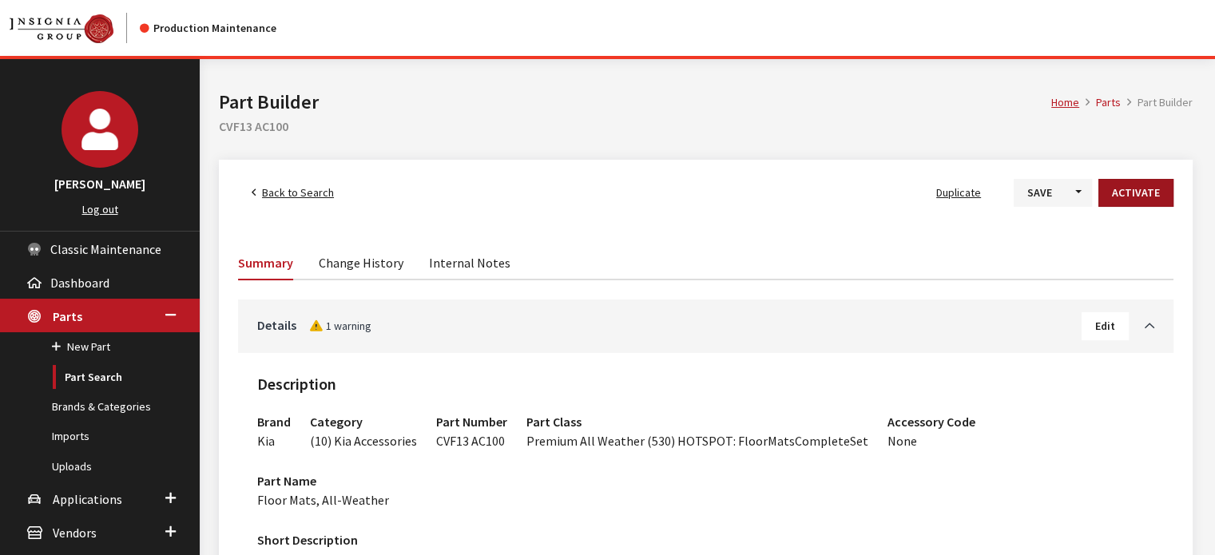
click at [1136, 200] on button "Activate" at bounding box center [1135, 193] width 75 height 28
click at [1035, 192] on button "Save" at bounding box center [1027, 193] width 52 height 28
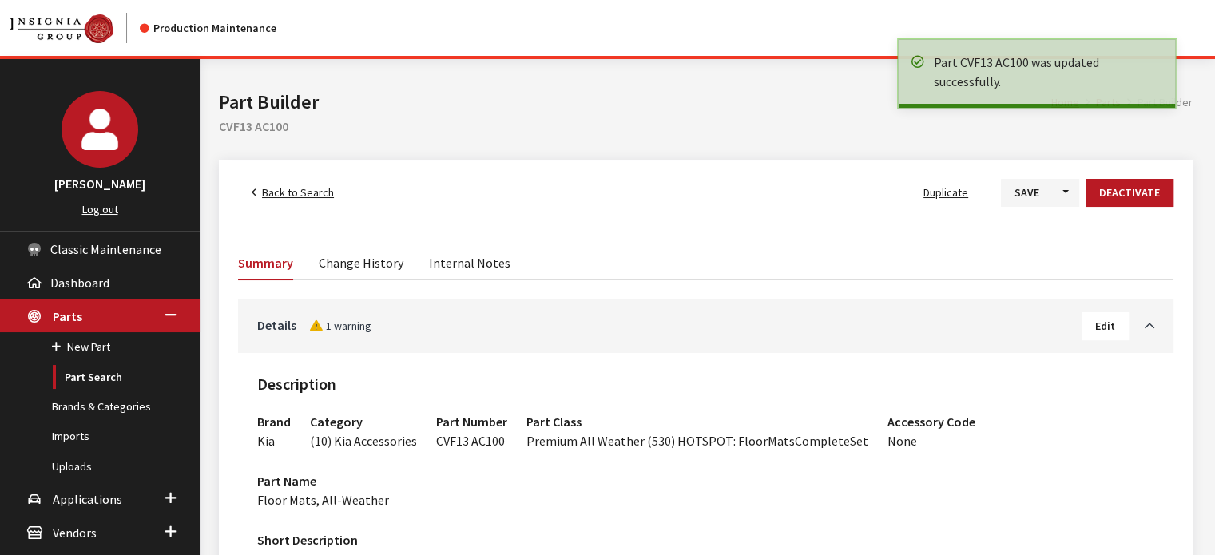
click at [315, 196] on span "Back to Search" at bounding box center [298, 192] width 72 height 14
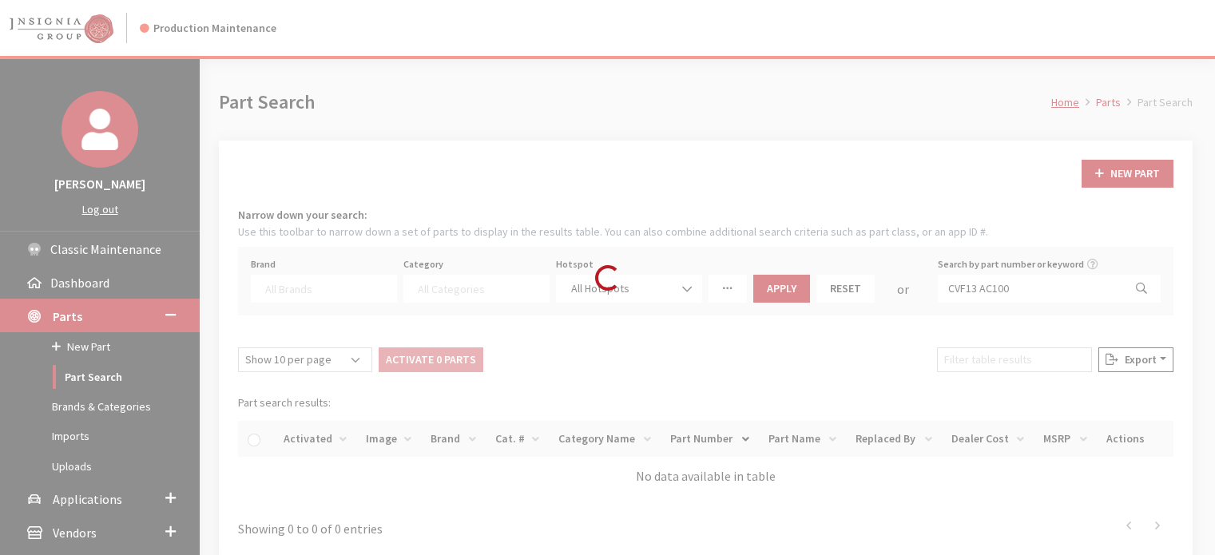
select select
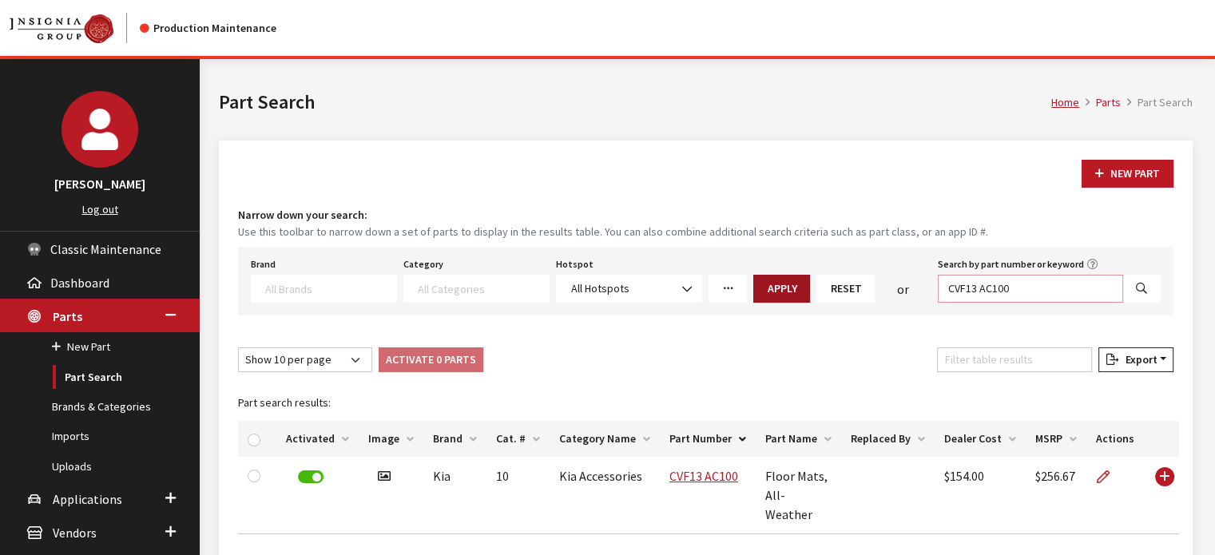
drag, startPoint x: 802, startPoint y: 279, endPoint x: 772, endPoint y: 277, distance: 29.6
click at [773, 277] on div "Brand Acura Alfa Romeo Audi BMW DoubleTake Ford Ford Racing GM GST Honda Hyunda…" at bounding box center [706, 278] width 916 height 50
paste input "XGF14 AC0"
type input "XGF14 AC000"
select select
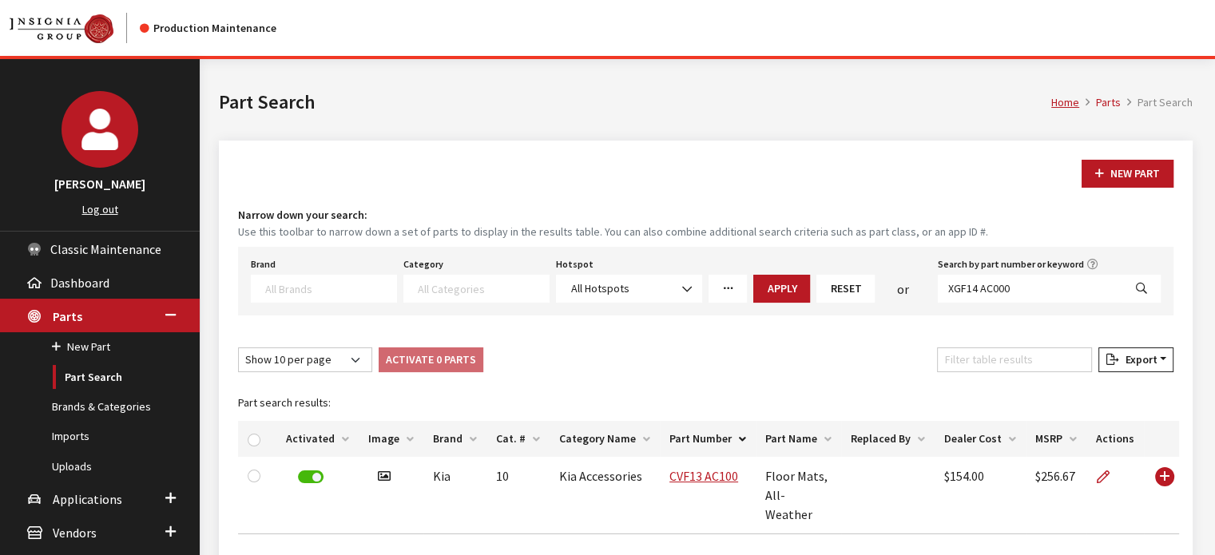
select select
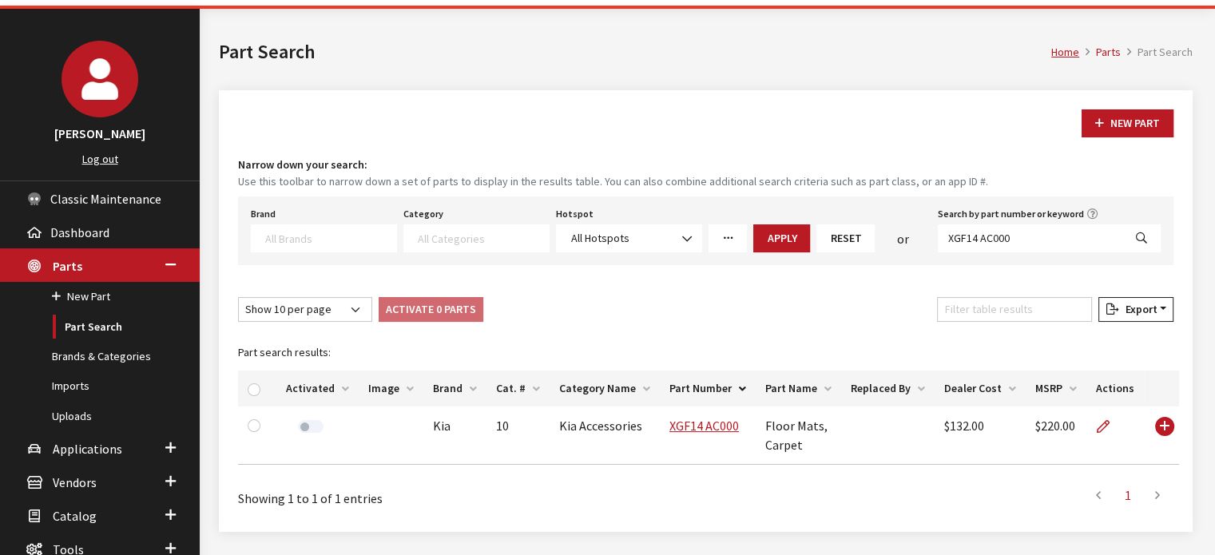
scroll to position [151, 0]
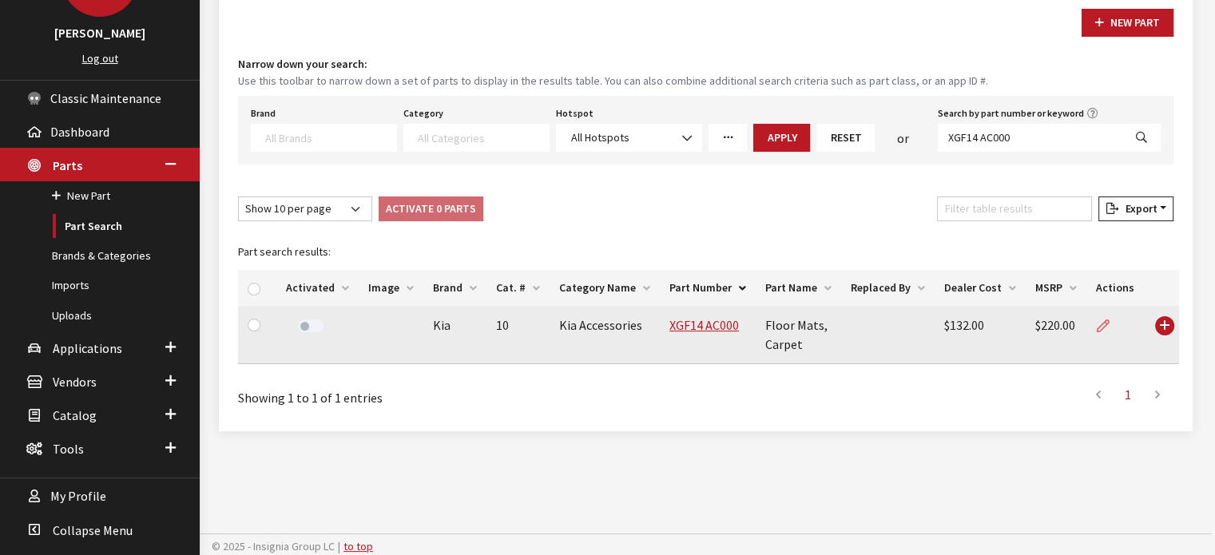
click at [1107, 325] on link at bounding box center [1109, 326] width 27 height 40
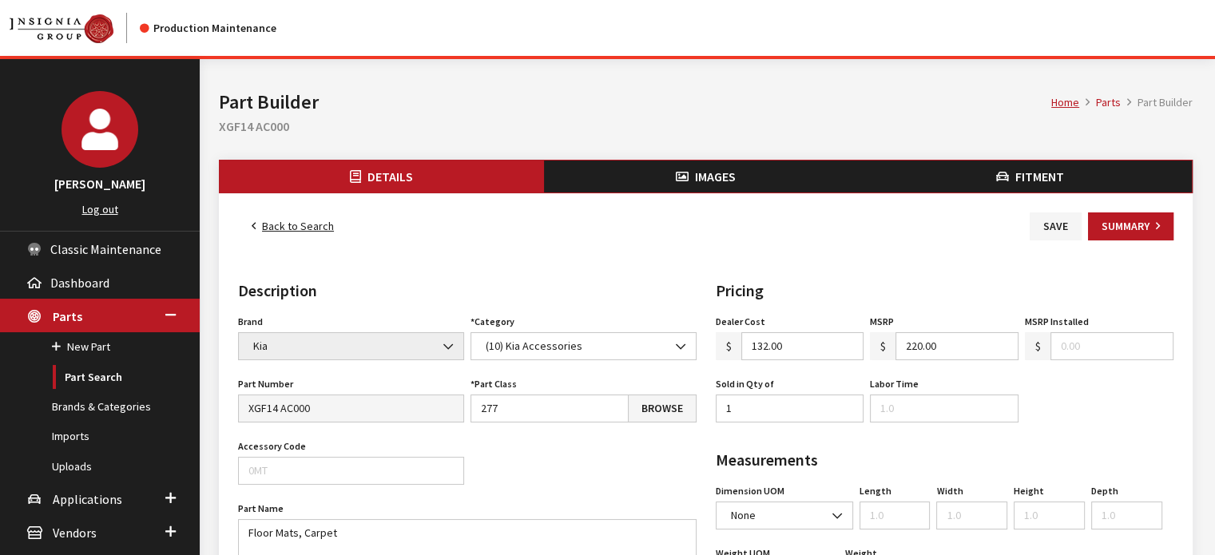
click at [731, 167] on button "Images" at bounding box center [706, 177] width 324 height 32
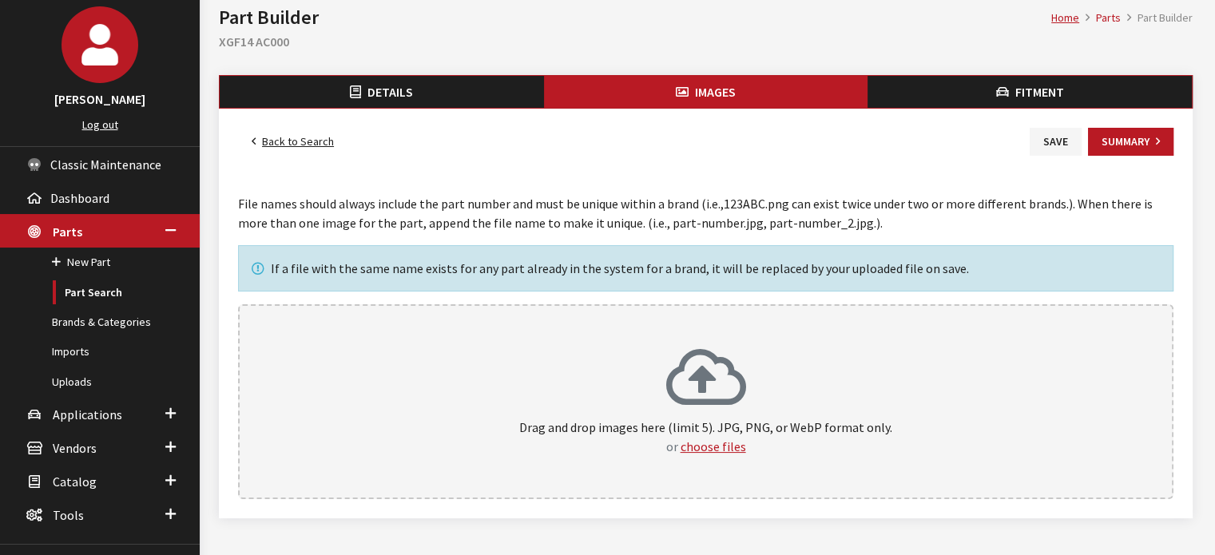
scroll to position [151, 0]
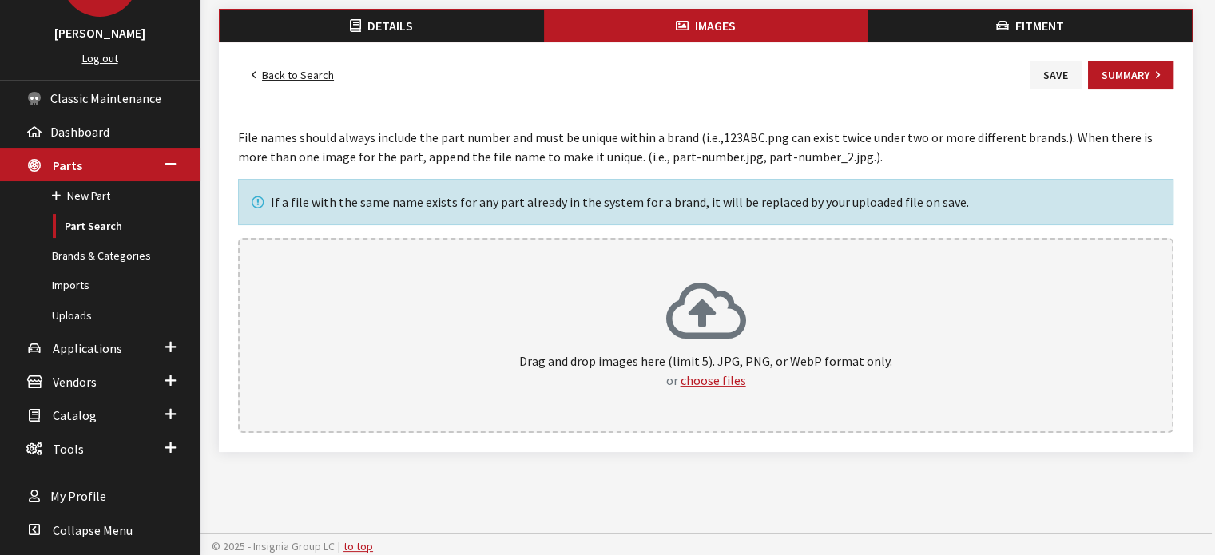
click at [724, 248] on div "Drag and drop images here (limit 5). JPG, PNG, or WebP format only. or choose f…" at bounding box center [705, 335] width 935 height 195
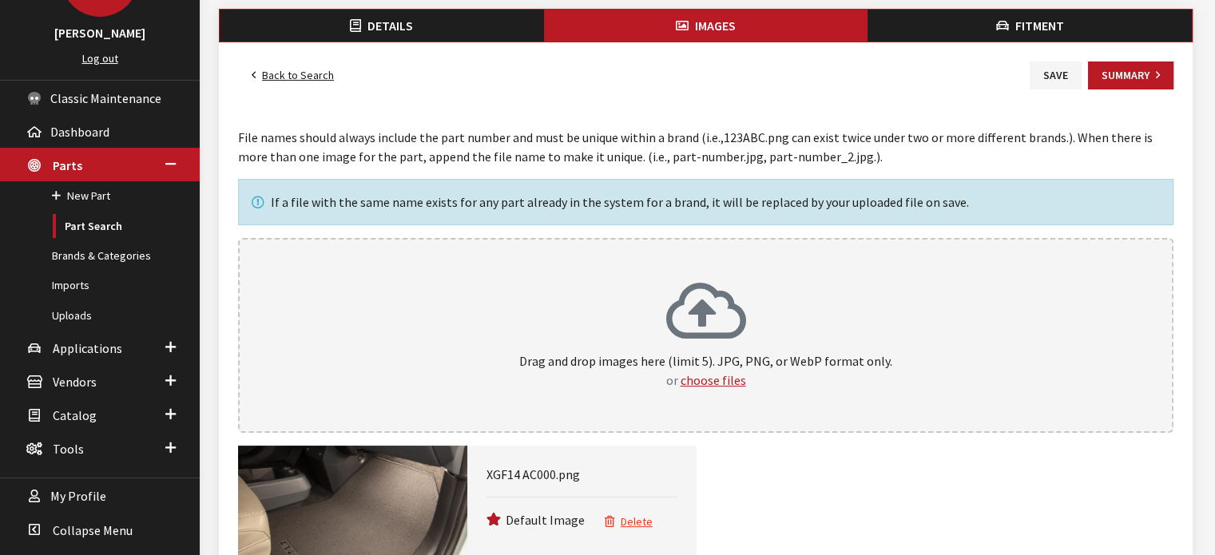
click at [1001, 28] on icon "button" at bounding box center [1002, 26] width 13 height 13
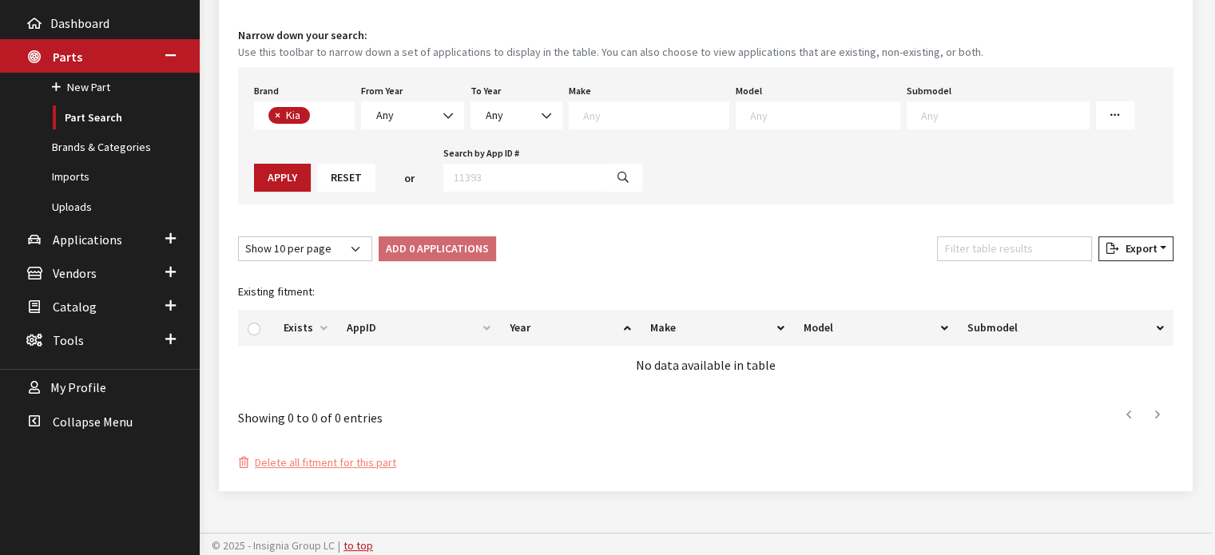
scroll to position [260, 0]
click at [408, 112] on span "Any" at bounding box center [412, 114] width 82 height 17
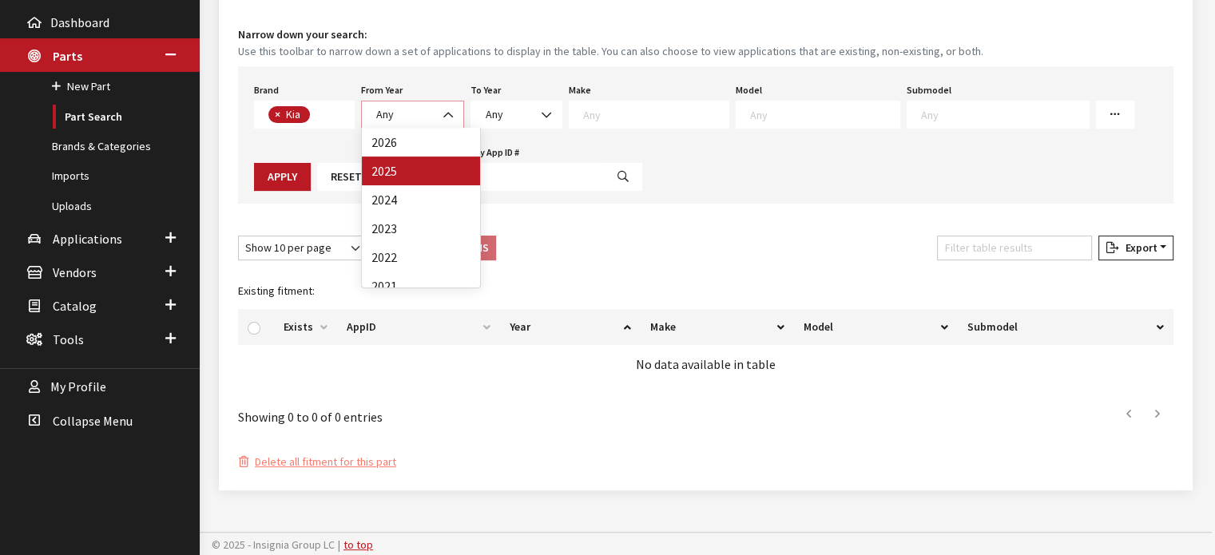
select select "2025"
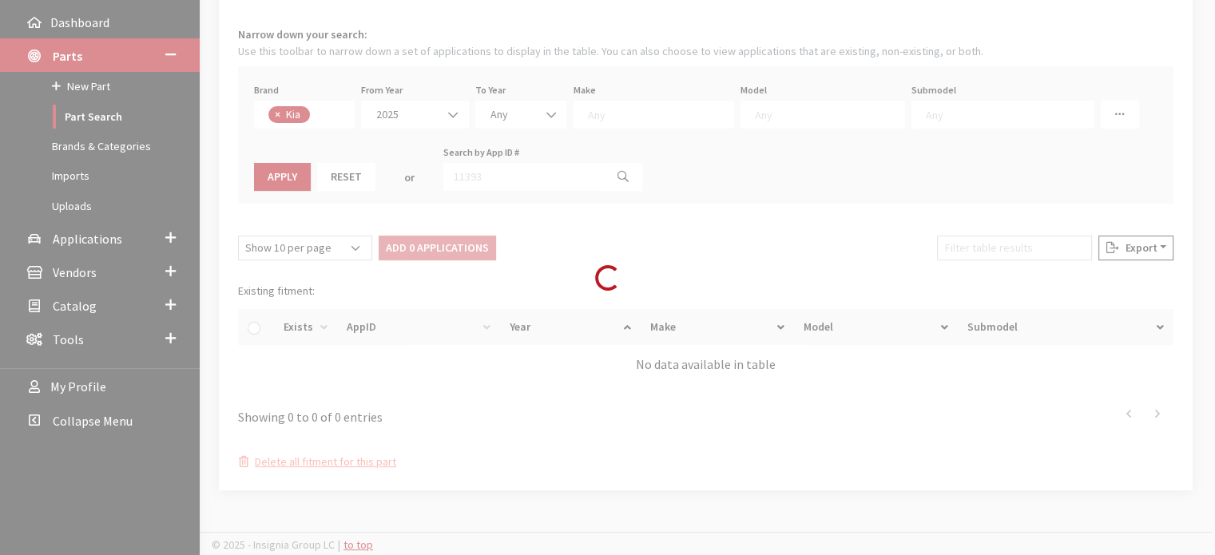
select select
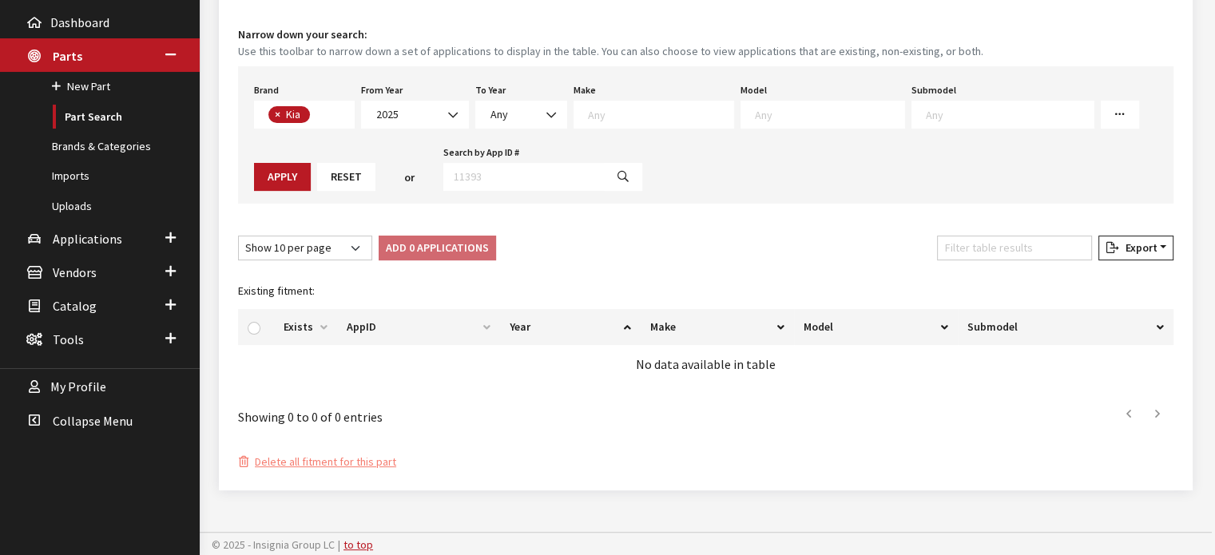
click at [634, 95] on div "Make Kia" at bounding box center [653, 104] width 167 height 50
click at [631, 113] on textarea "Search" at bounding box center [660, 114] width 145 height 14
select select "31"
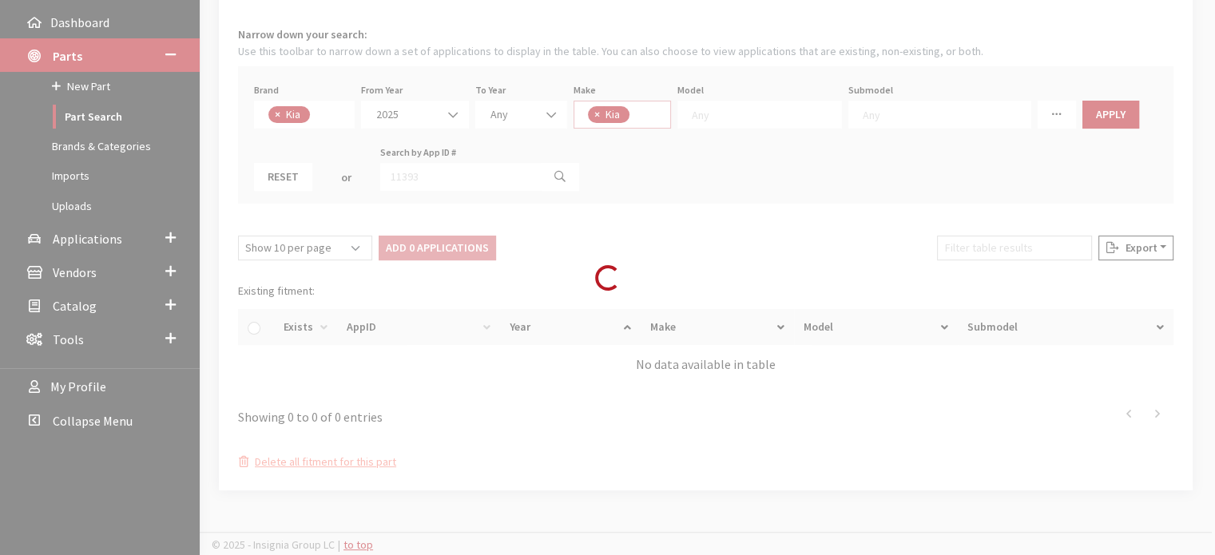
scroll to position [1, 0]
select select
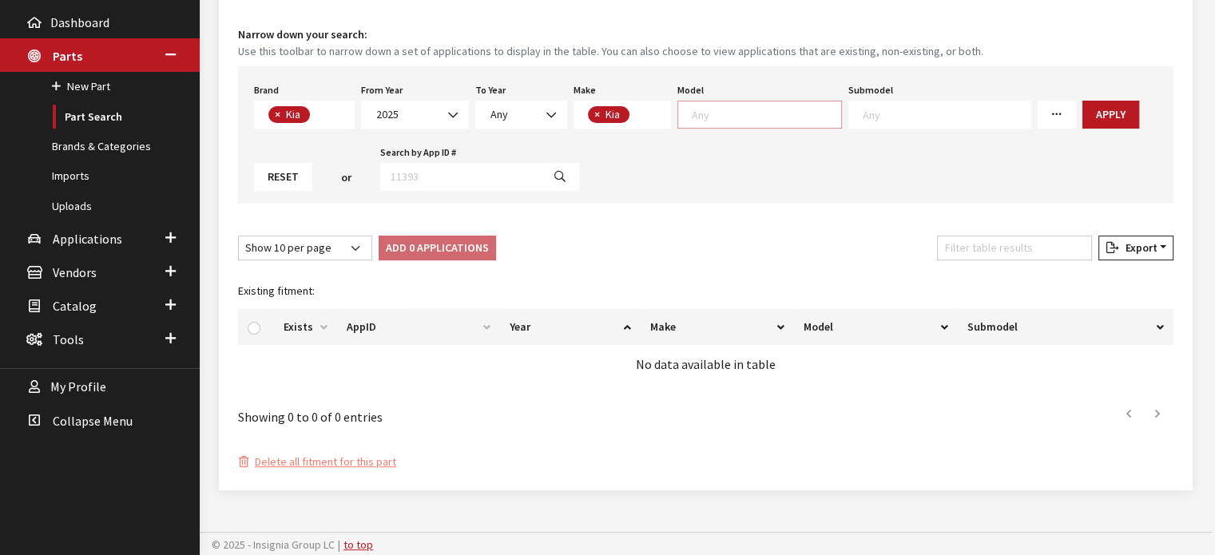
click at [735, 118] on textarea "Search" at bounding box center [766, 114] width 149 height 14
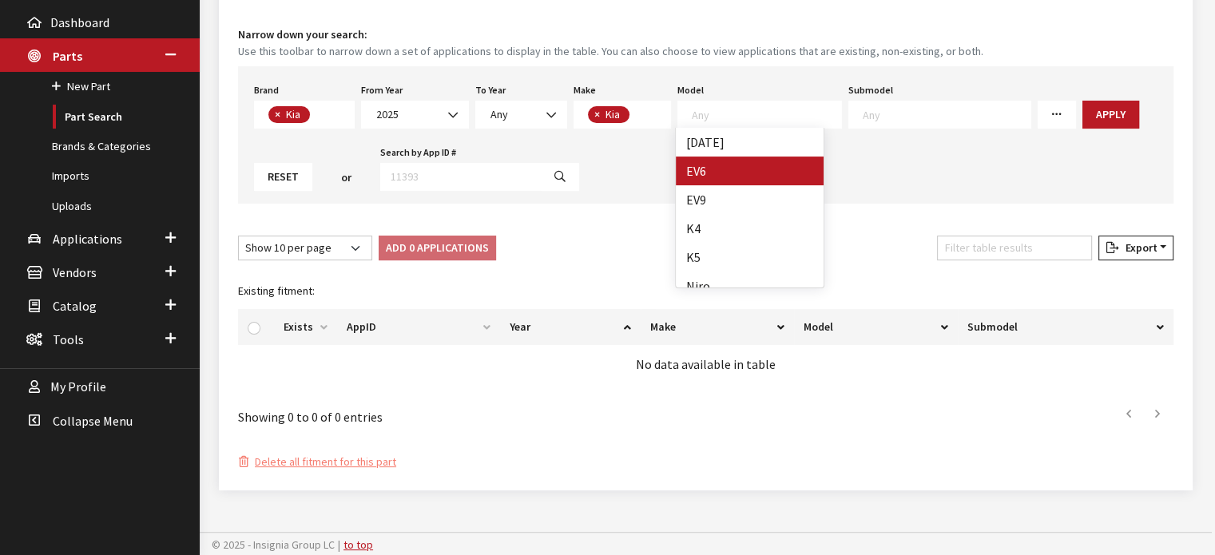
select select "1202"
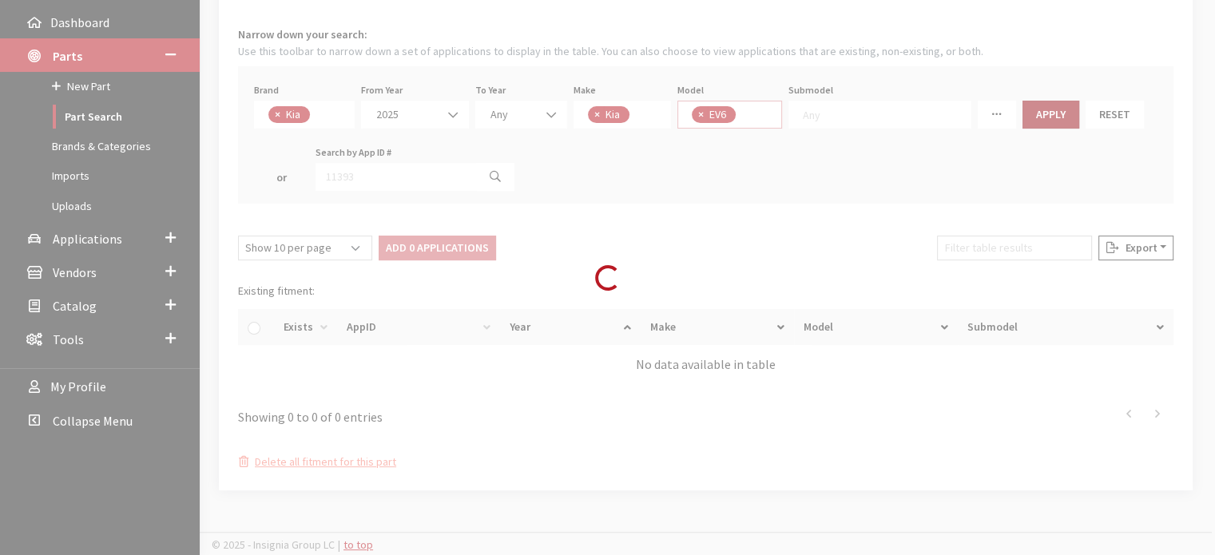
select select
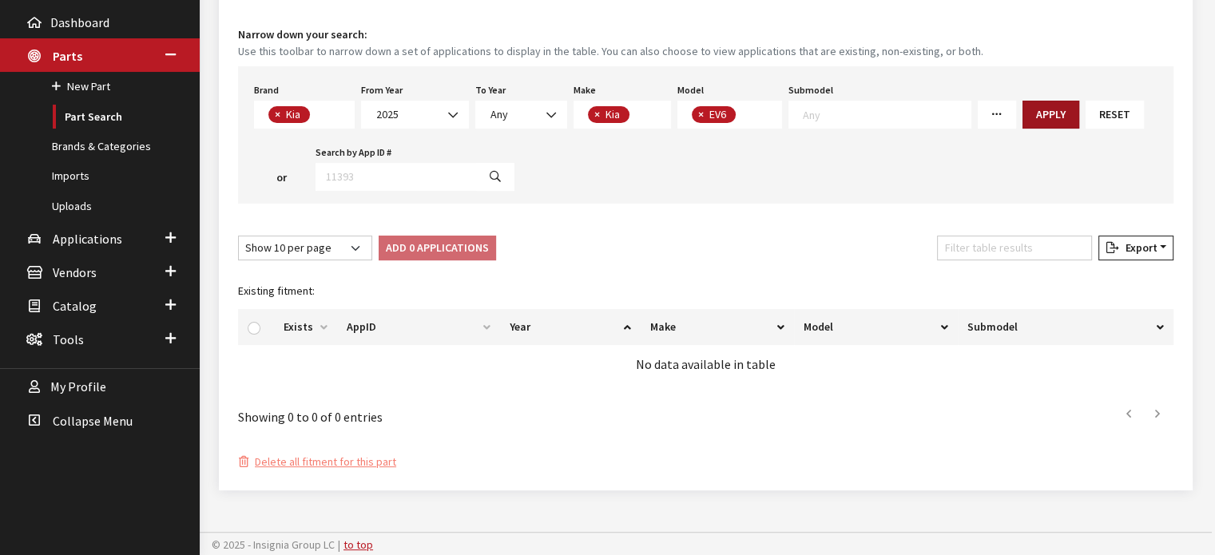
click at [1029, 112] on button "Apply" at bounding box center [1050, 115] width 57 height 28
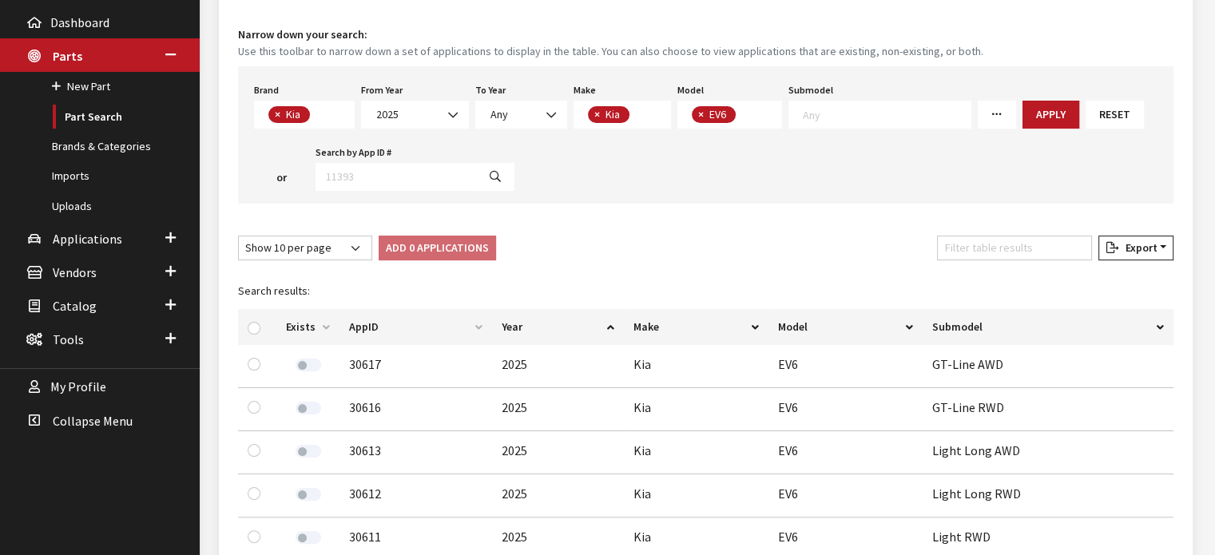
drag, startPoint x: 249, startPoint y: 331, endPoint x: 284, endPoint y: 312, distance: 40.0
click at [249, 331] on div at bounding box center [257, 327] width 19 height 17
click at [249, 325] on input "checkbox" at bounding box center [254, 328] width 13 height 13
checkbox input "true"
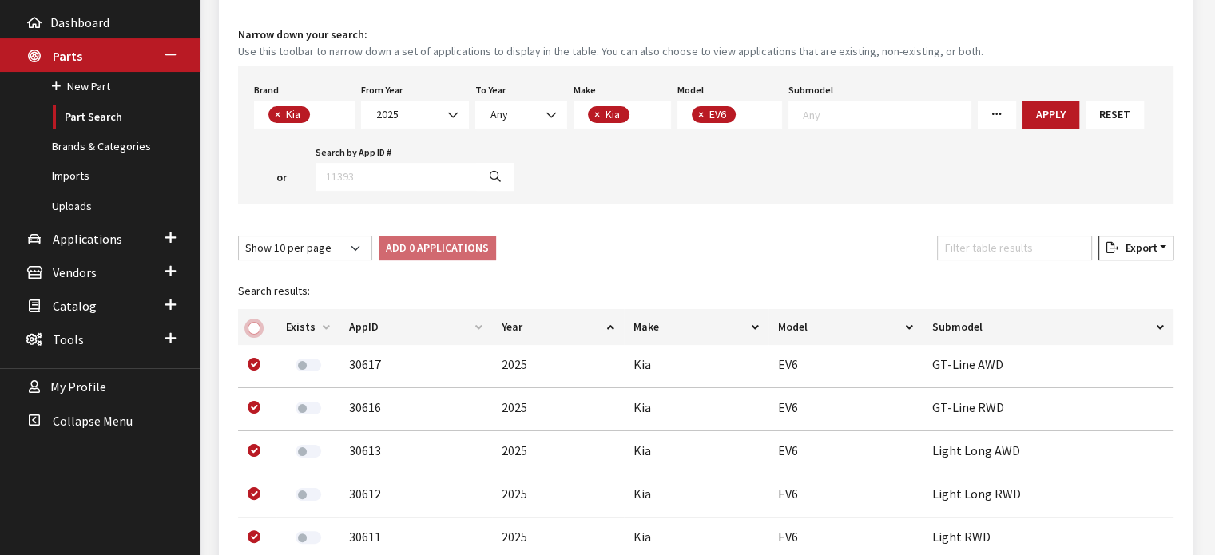
checkbox input "true"
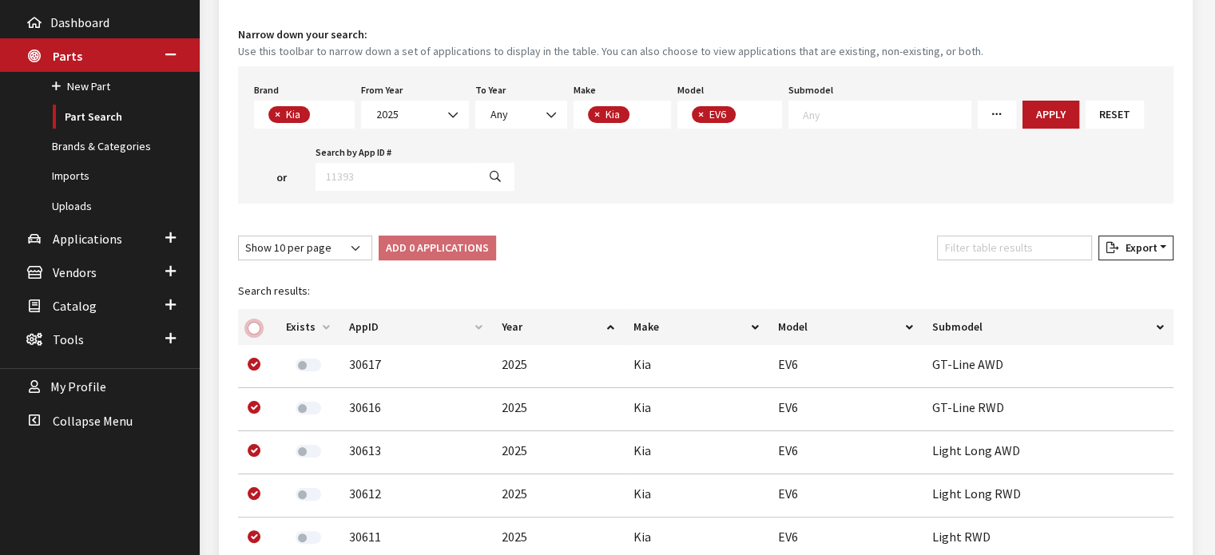
checkbox input "true"
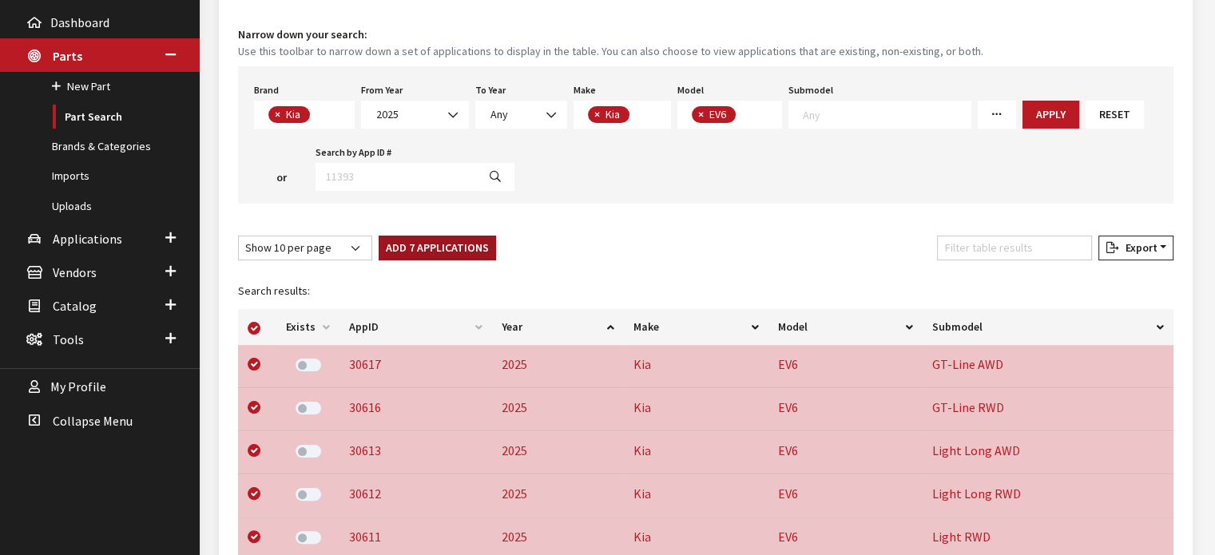
click at [419, 236] on button "Add 7 Applications" at bounding box center [437, 248] width 117 height 25
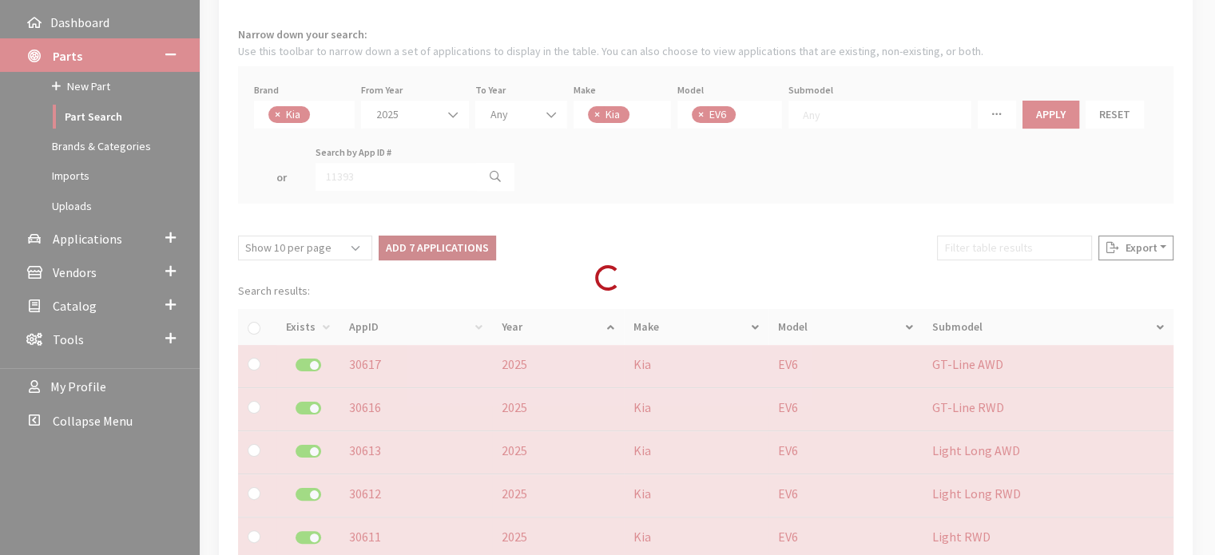
checkbox input "false"
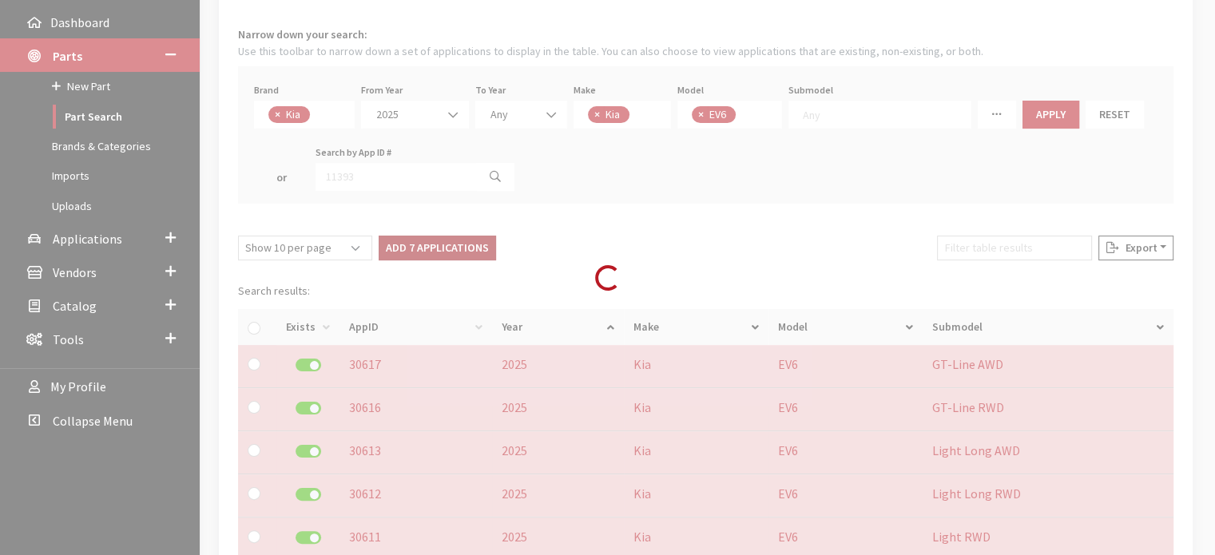
checkbox input "false"
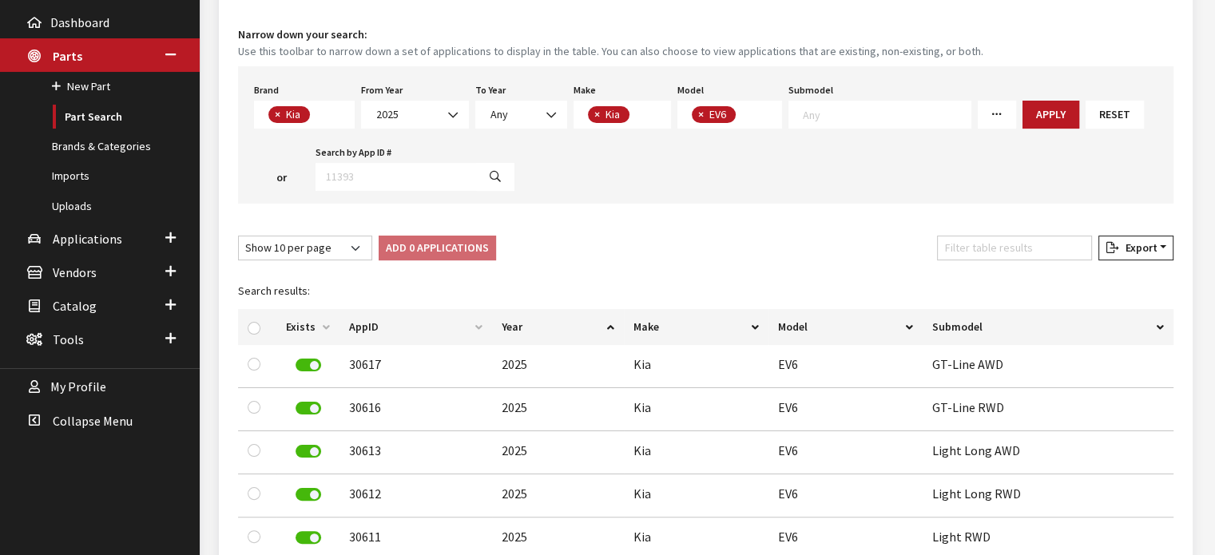
scroll to position [0, 0]
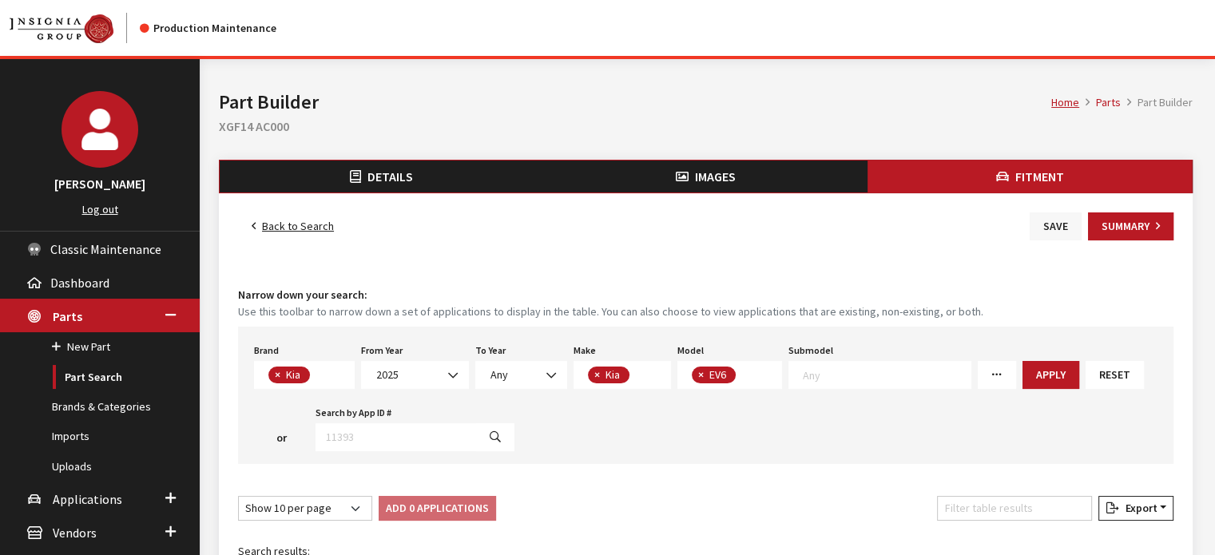
click at [1032, 220] on button "Save" at bounding box center [1055, 226] width 52 height 28
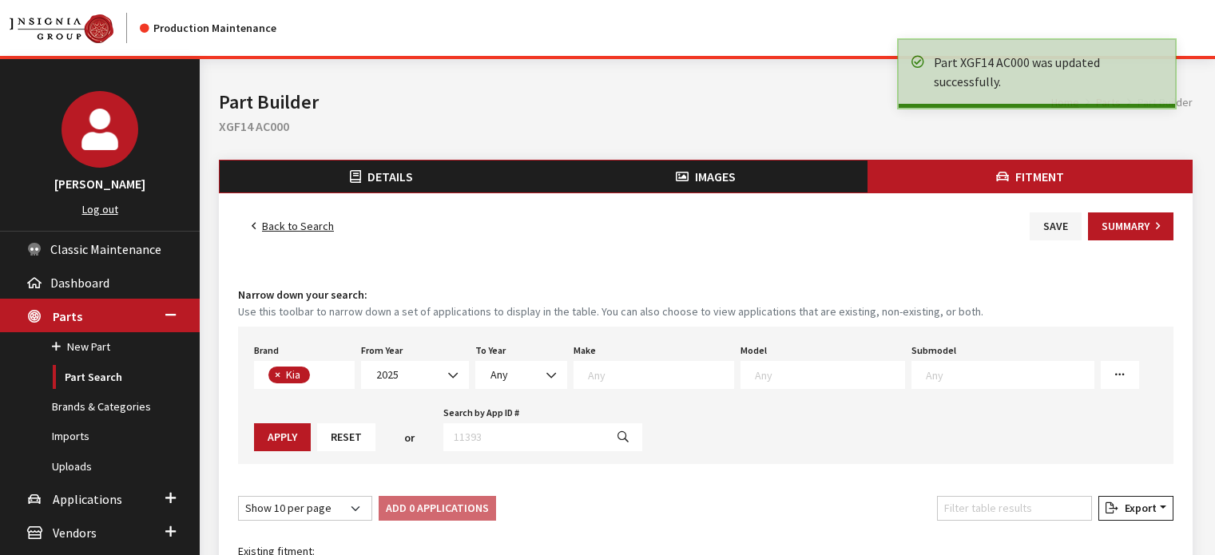
select select
click at [1160, 225] on button "Summary" at bounding box center [1130, 226] width 85 height 28
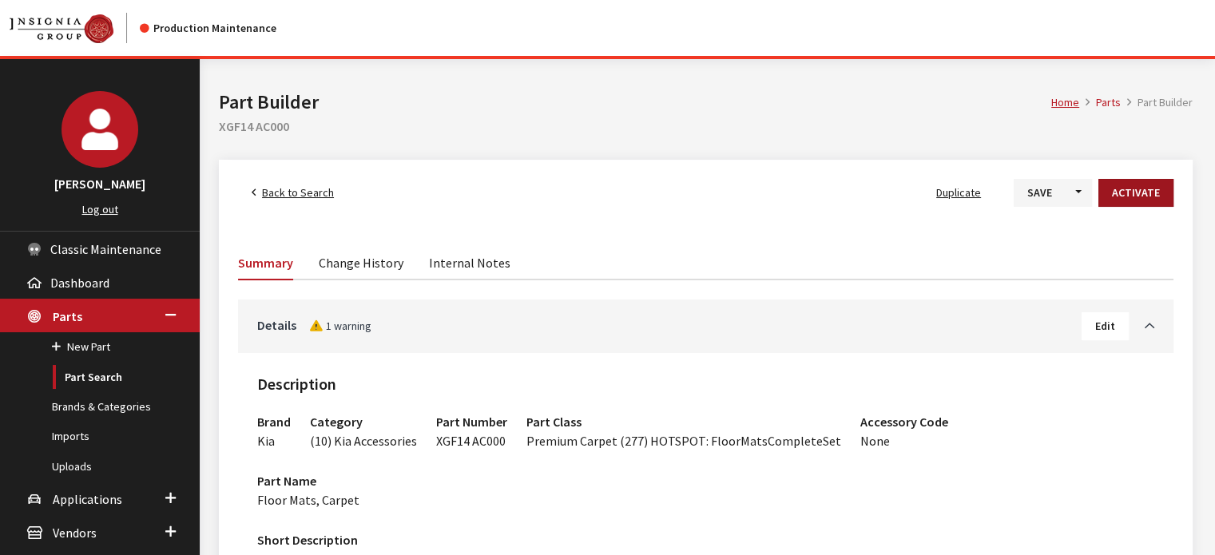
click at [1137, 194] on button "Activate" at bounding box center [1135, 193] width 75 height 28
click at [1035, 184] on button "Save" at bounding box center [1027, 193] width 52 height 28
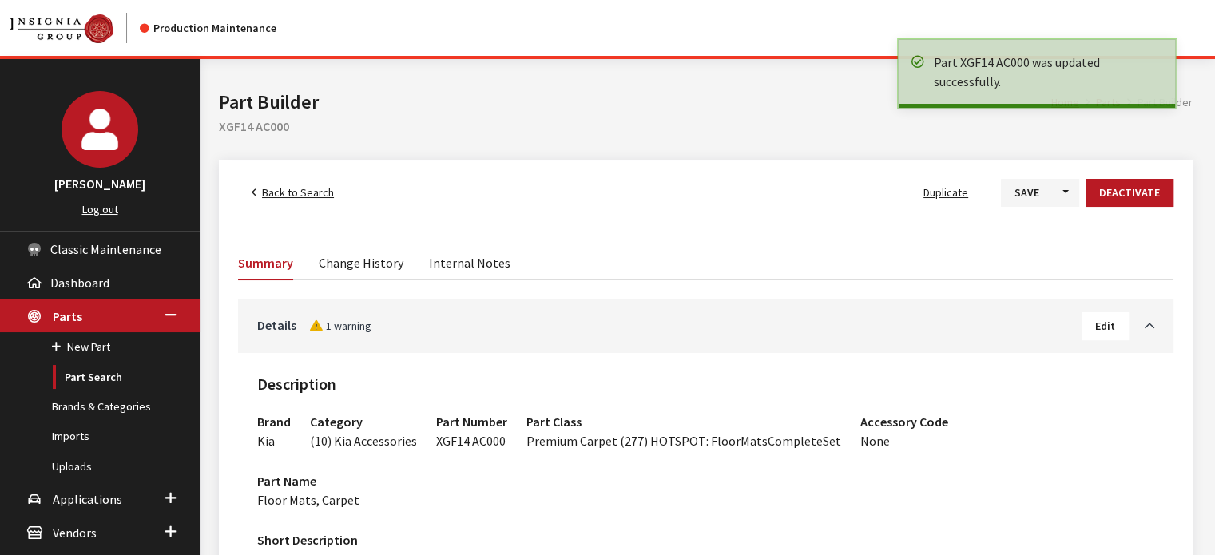
click at [310, 181] on link "Back to Search" at bounding box center [292, 193] width 109 height 28
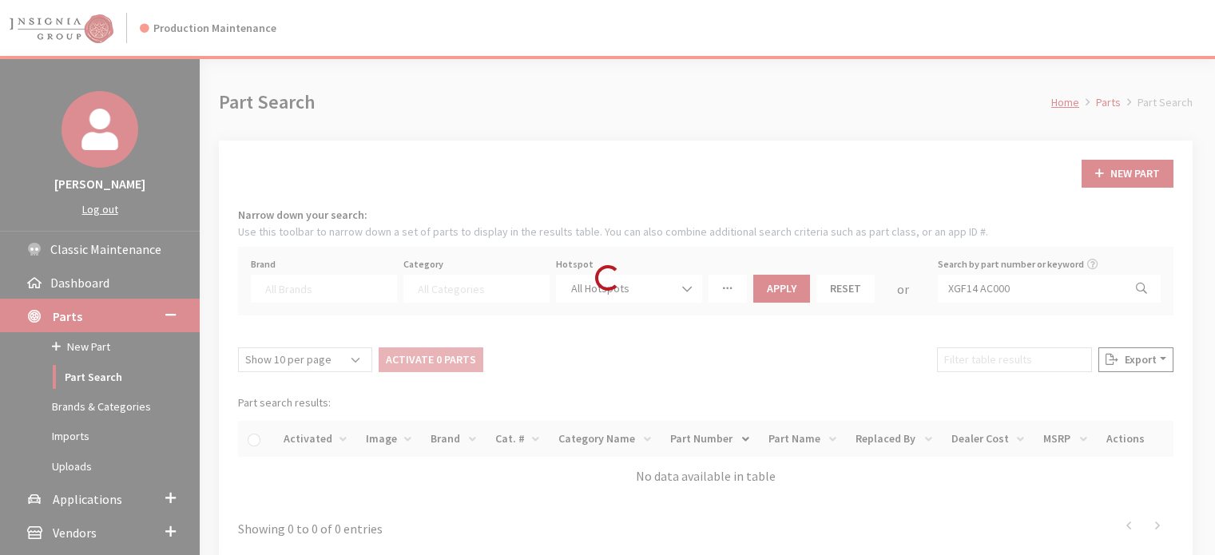
select select
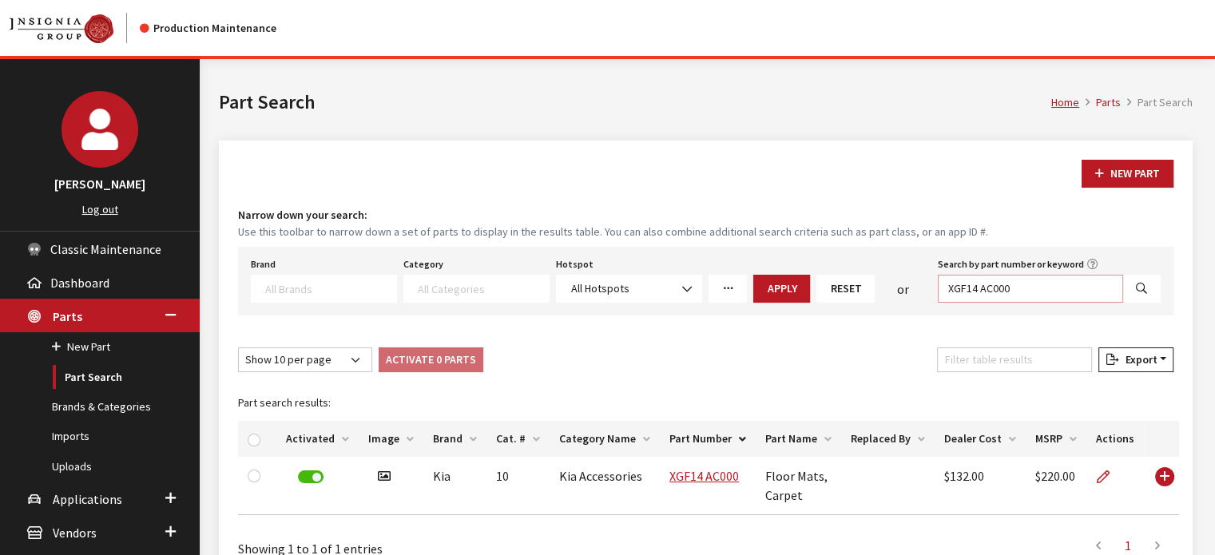
click at [1018, 285] on input "XGF14 AC000" at bounding box center [1030, 289] width 185 height 28
click at [1017, 284] on input "XGF14 AC000" at bounding box center [1030, 289] width 185 height 28
click at [1017, 287] on input "XGF14 AC000" at bounding box center [1030, 289] width 185 height 28
click at [1022, 285] on input "XGF14 AC000" at bounding box center [1030, 289] width 185 height 28
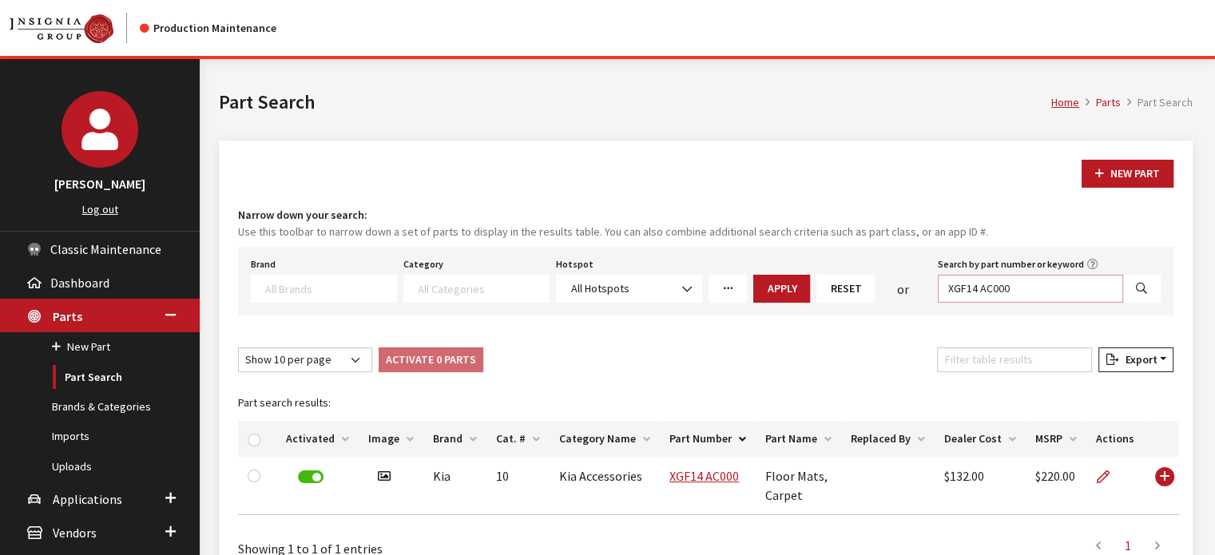
click at [1022, 285] on input "XGF14 AC000" at bounding box center [1030, 289] width 185 height 28
paste input "46 ACA1"
type input "XGF46 ACA10"
select select
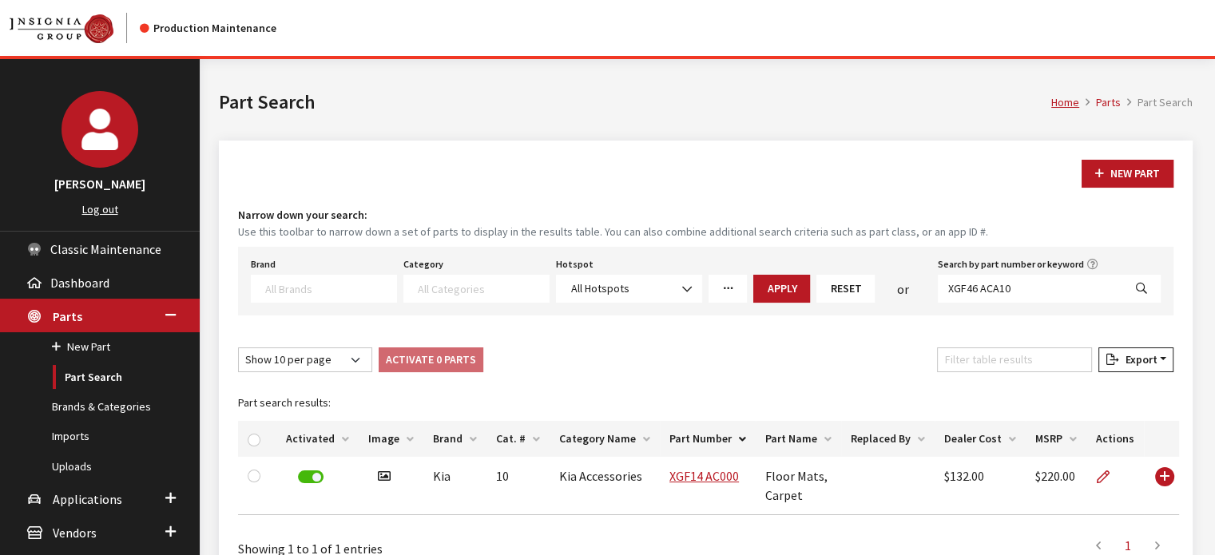
select select
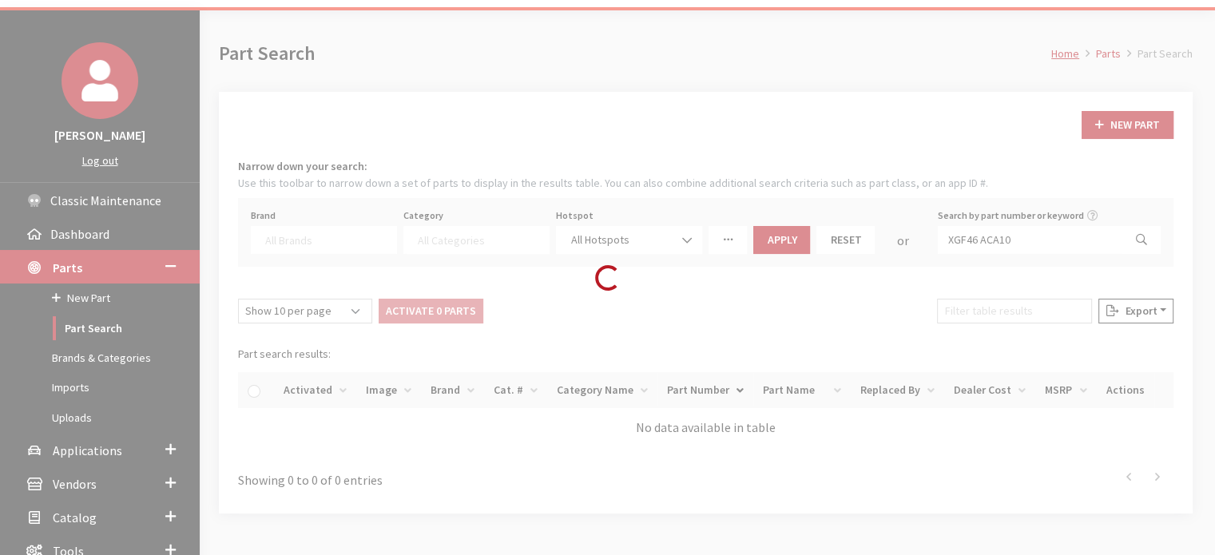
scroll to position [151, 0]
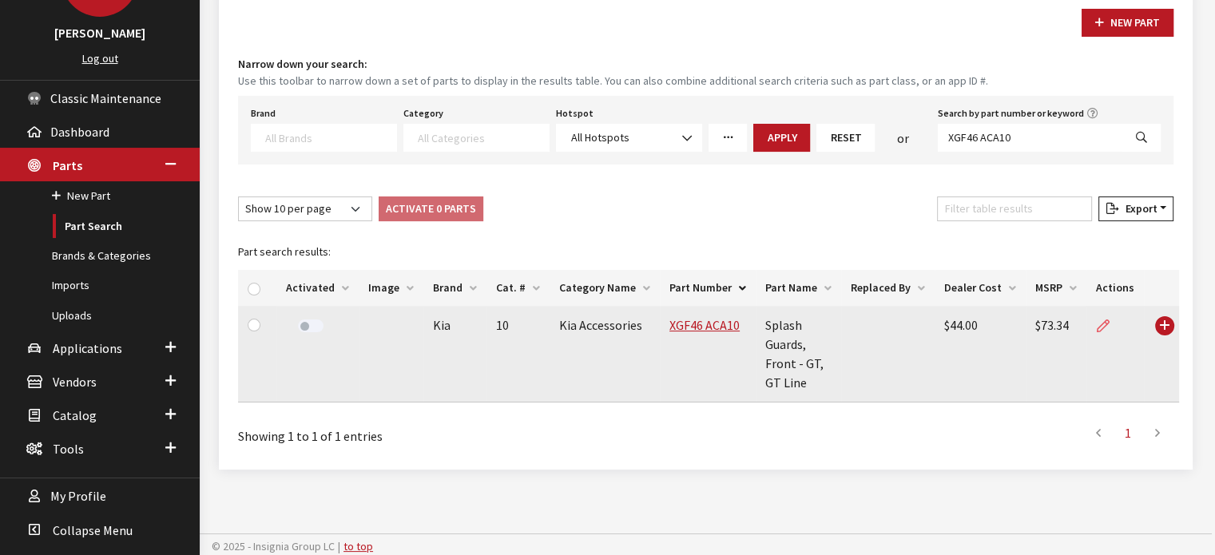
click at [1099, 326] on icon at bounding box center [1102, 326] width 13 height 13
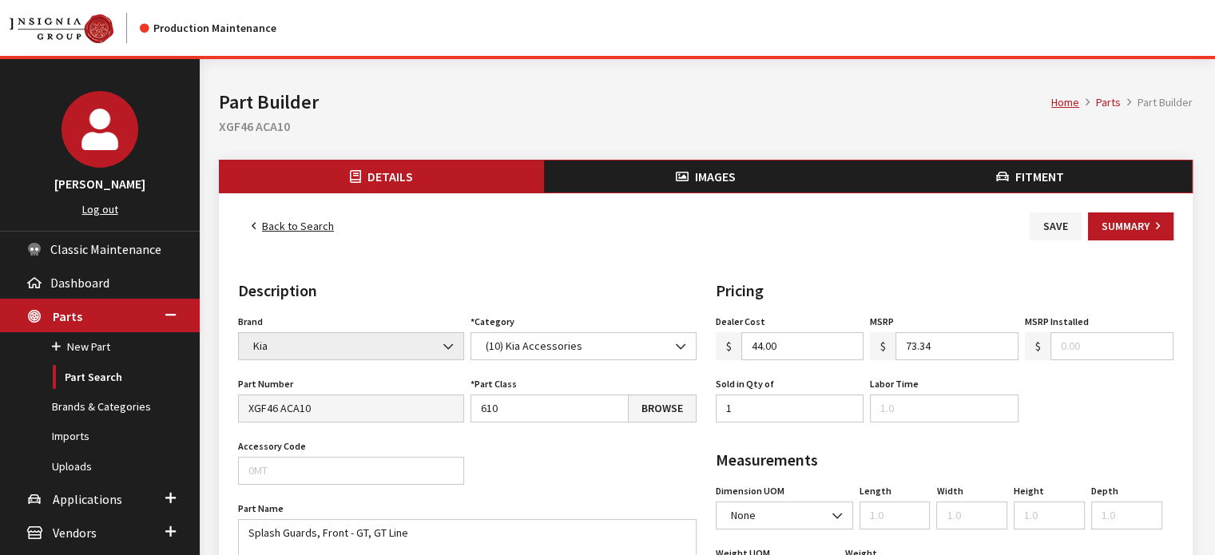
click at [777, 173] on button "Images" at bounding box center [706, 177] width 324 height 32
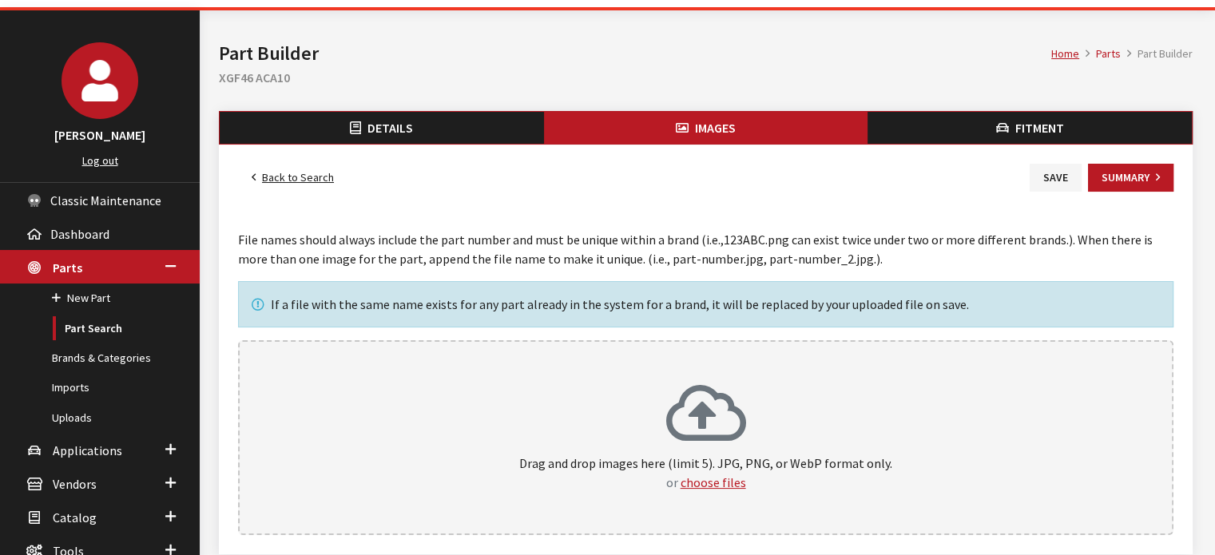
scroll to position [151, 0]
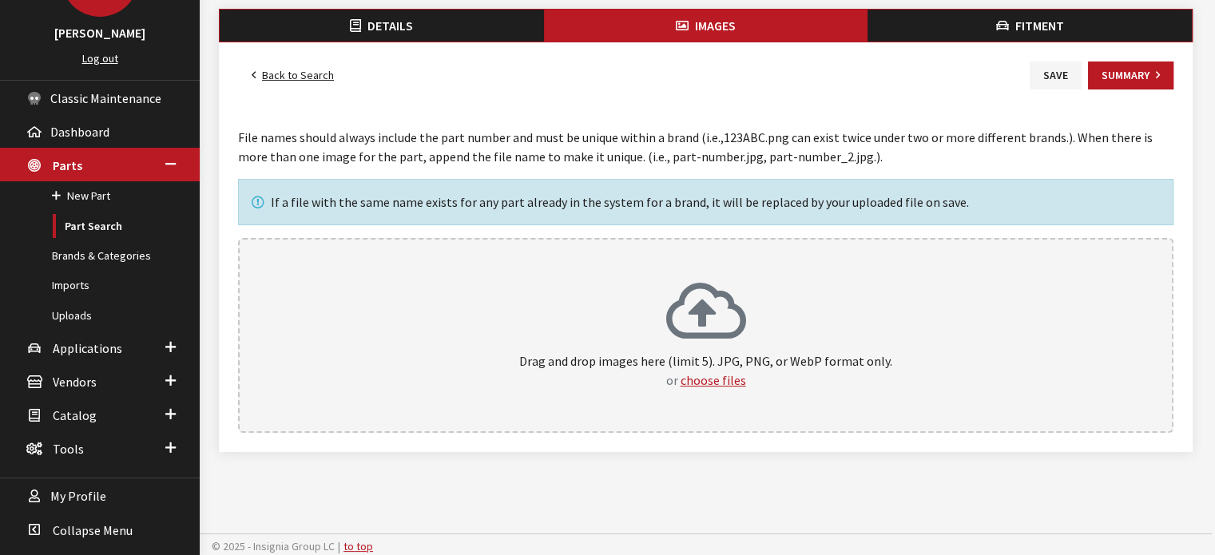
click at [756, 252] on div "Drag and drop images here (limit 5). JPG, PNG, or WebP format only. or choose f…" at bounding box center [705, 335] width 935 height 195
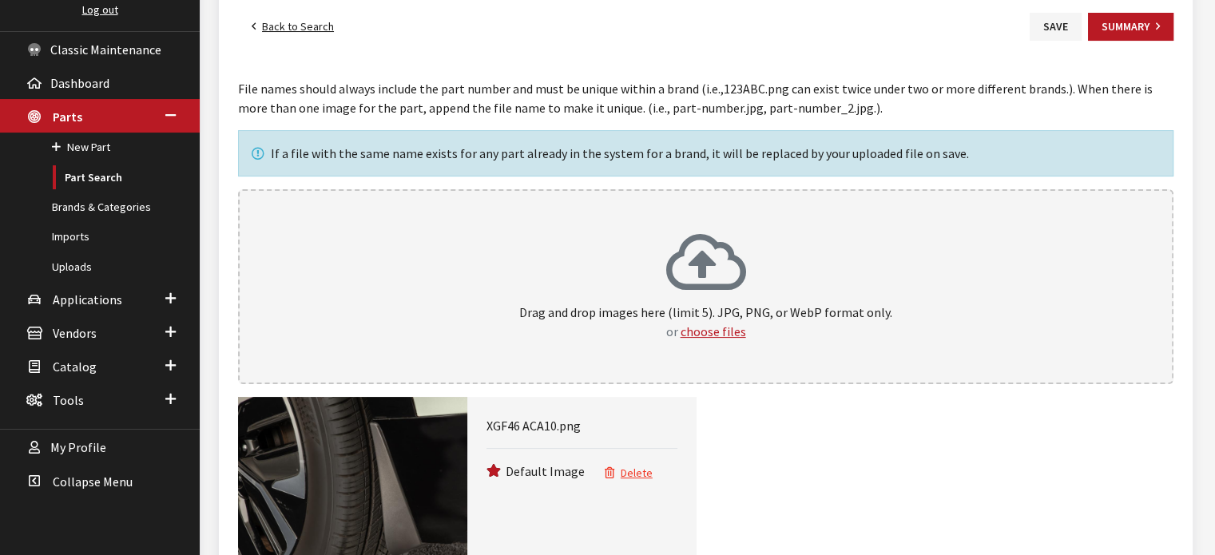
scroll to position [0, 0]
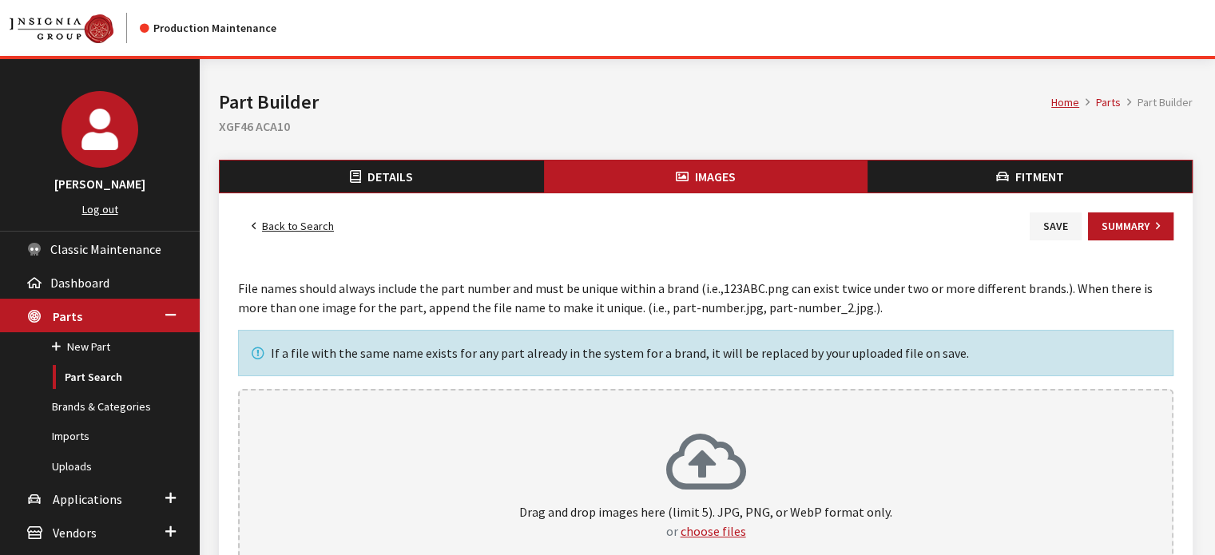
click at [1026, 174] on span "Fitment" at bounding box center [1039, 176] width 49 height 16
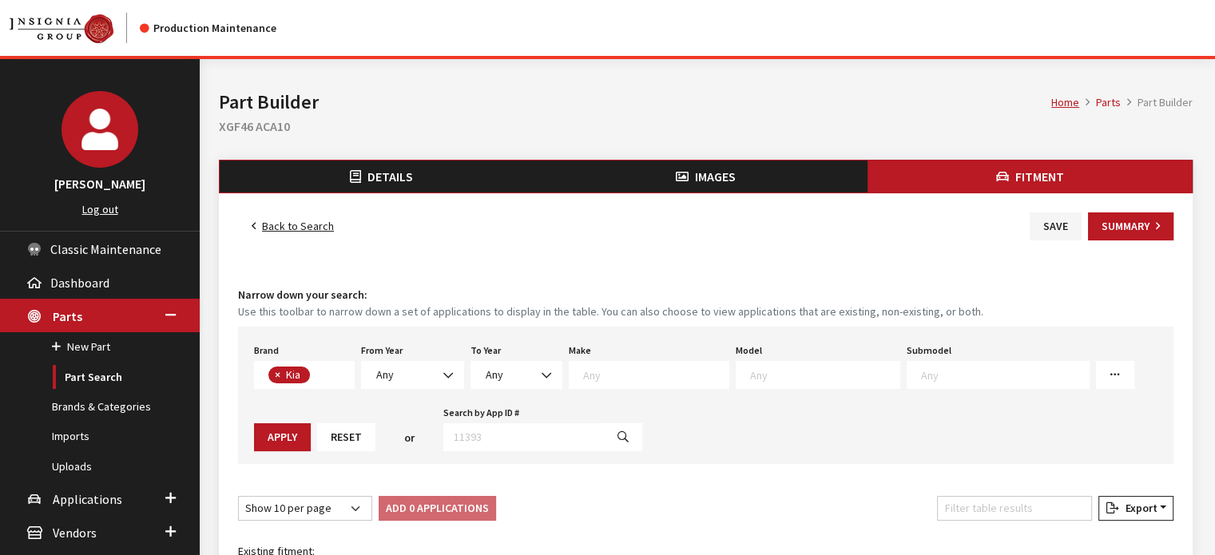
scroll to position [144, 0]
click at [417, 376] on span "Any" at bounding box center [412, 375] width 82 height 17
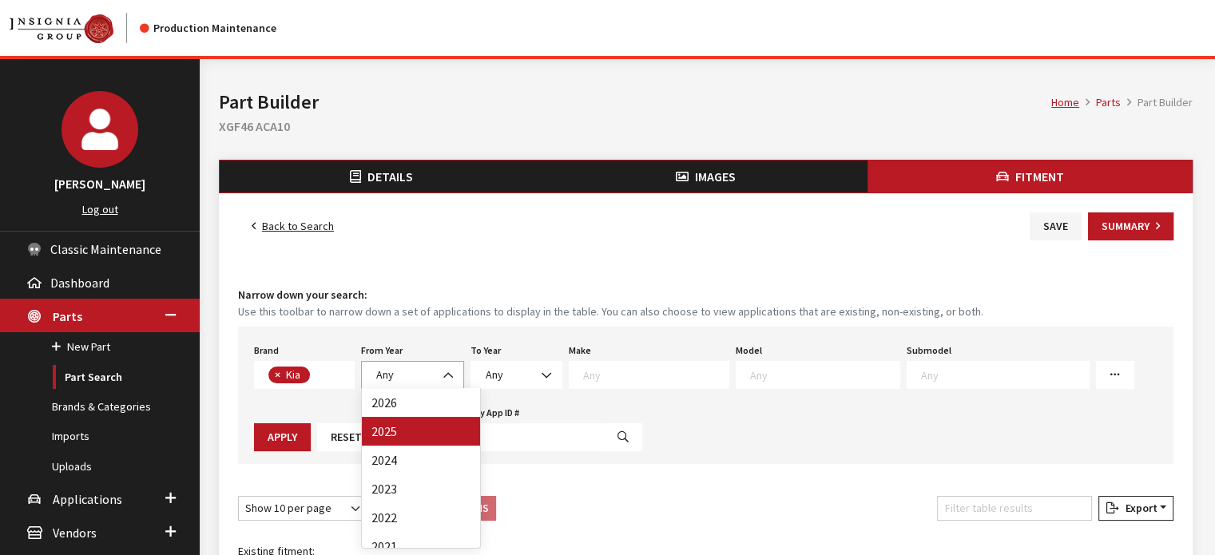
select select "2025"
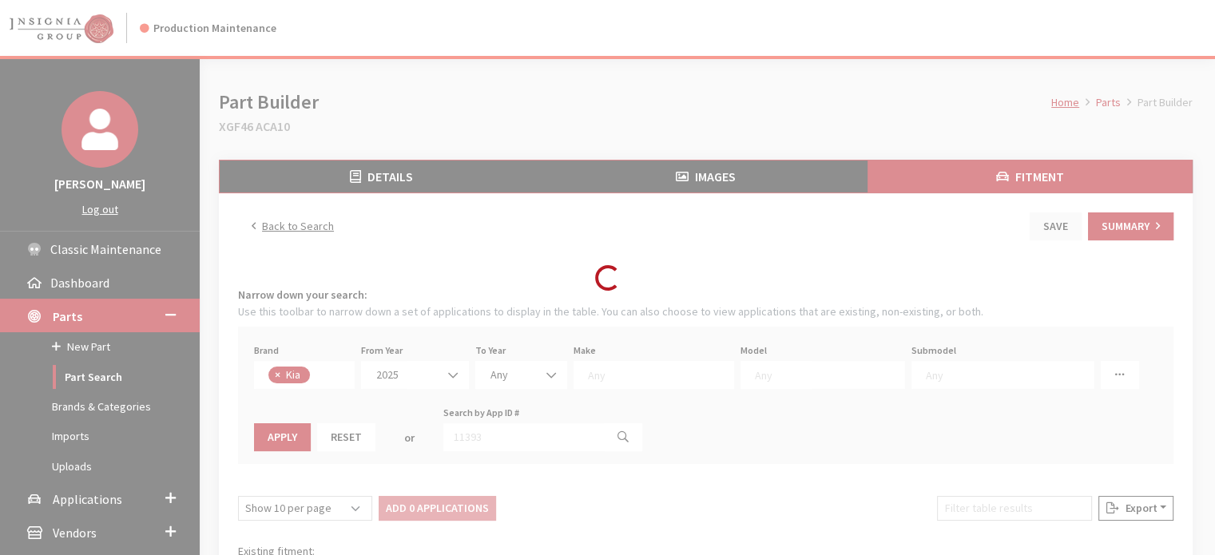
select select
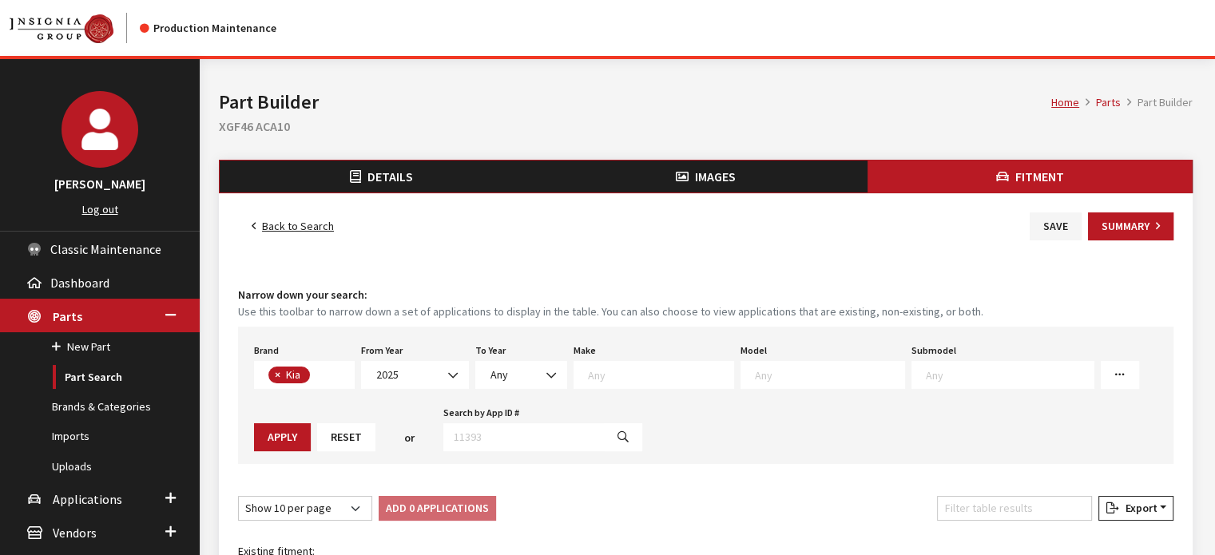
click at [628, 383] on span at bounding box center [653, 375] width 161 height 28
select select "31"
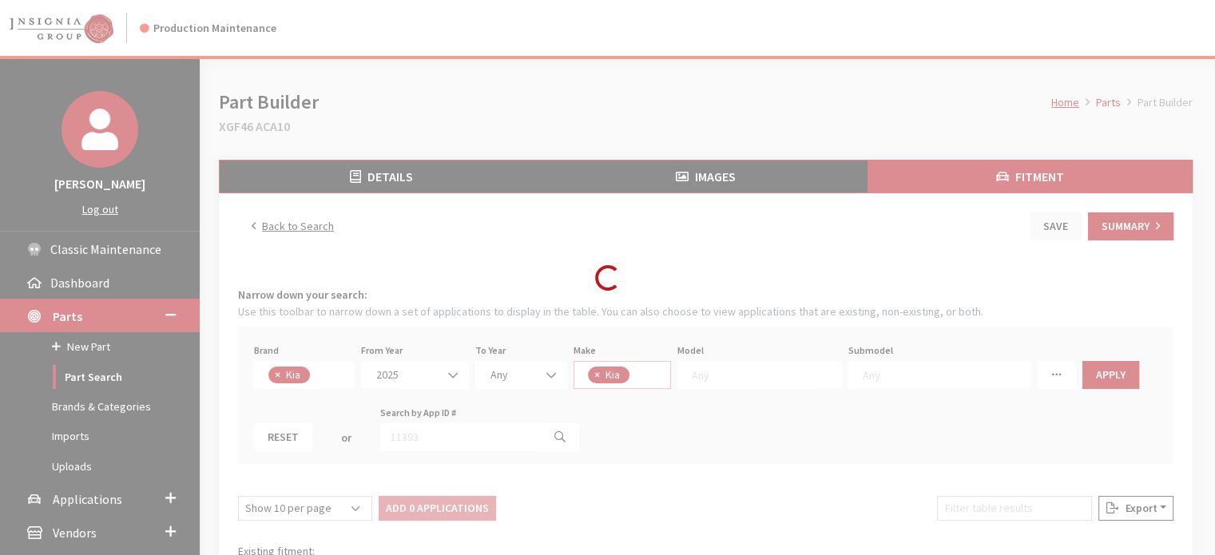
select select
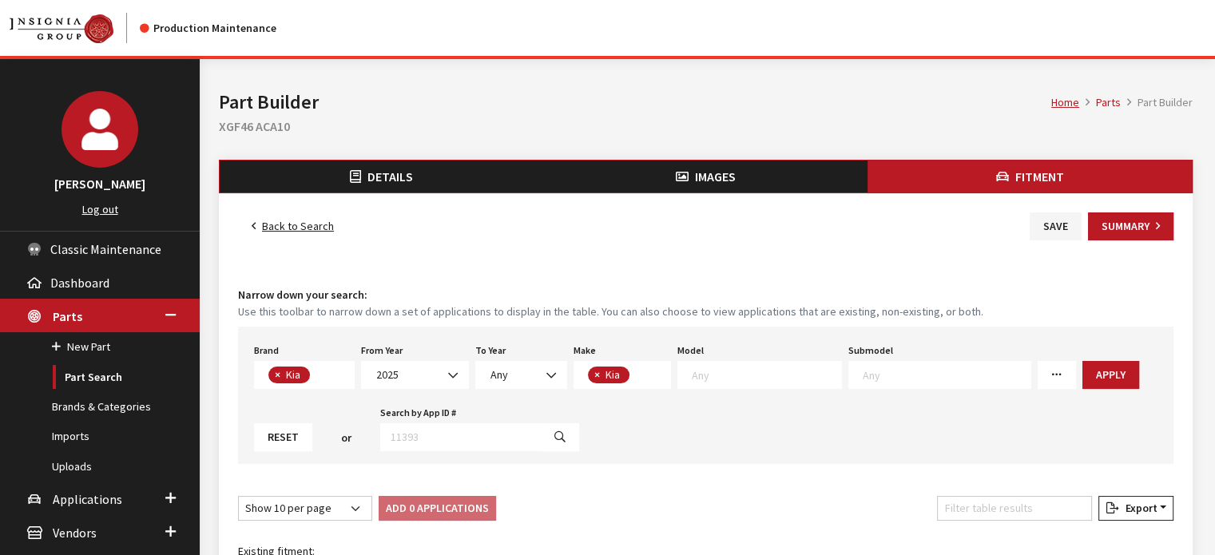
click at [750, 369] on textarea "Search" at bounding box center [766, 374] width 149 height 14
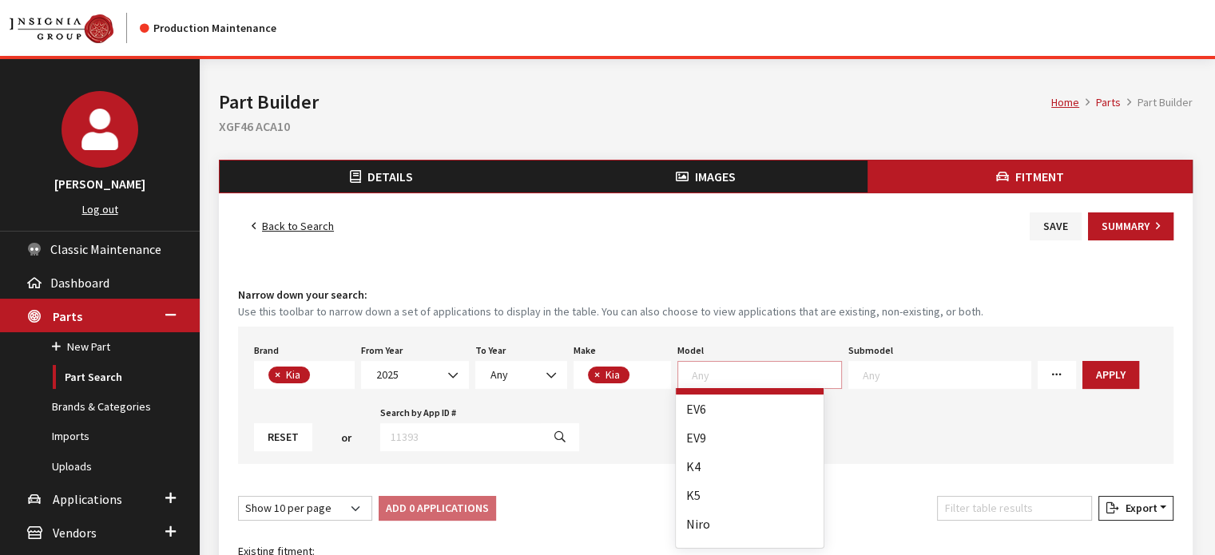
scroll to position [0, 0]
select select "1202"
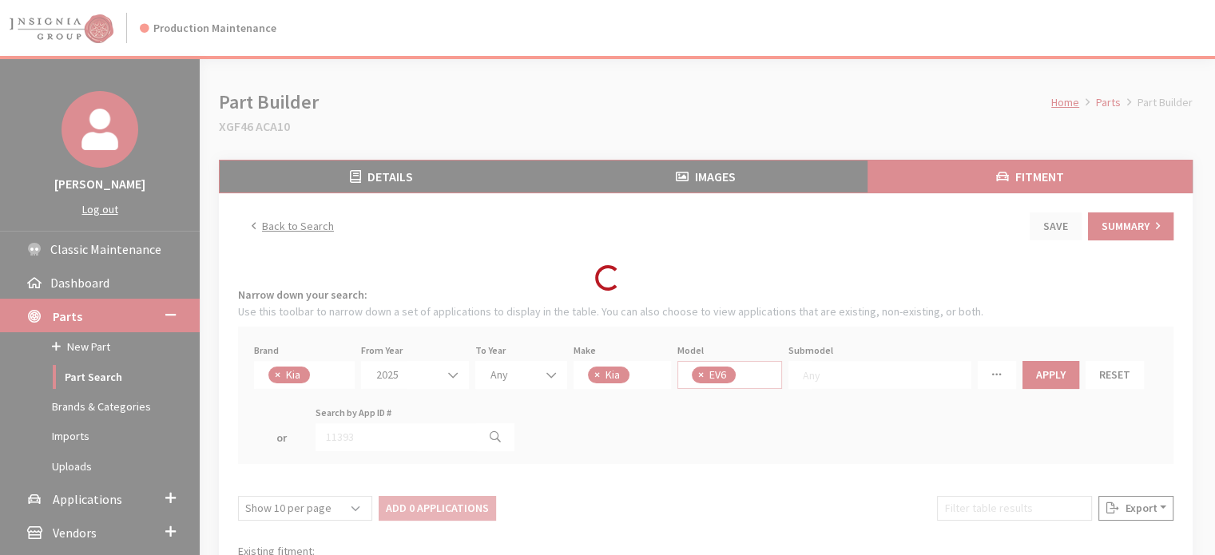
scroll to position [14, 0]
select select
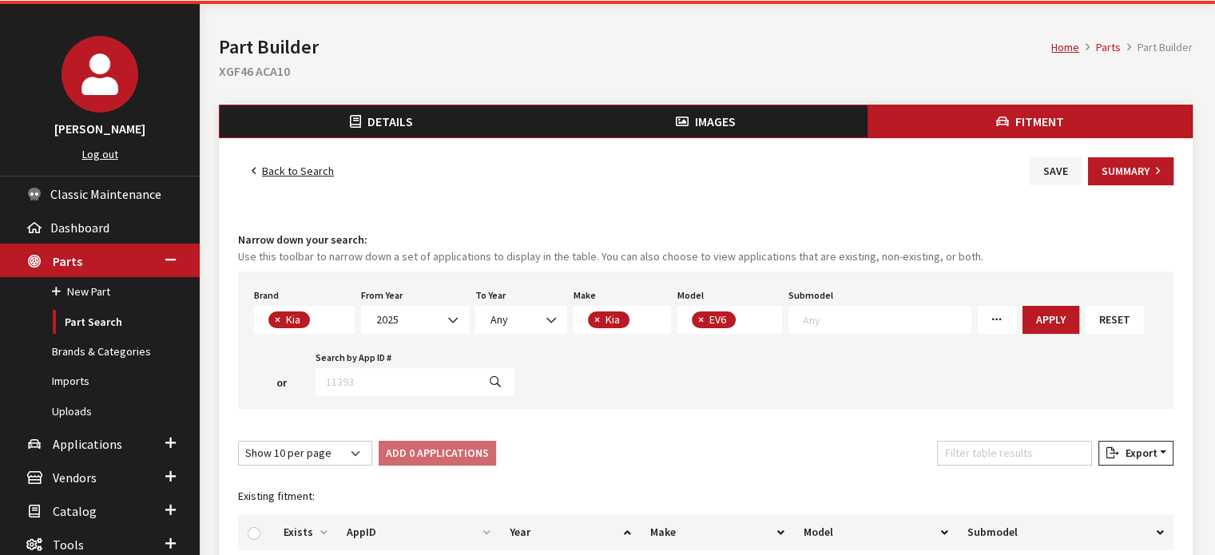
scroll to position [80, 0]
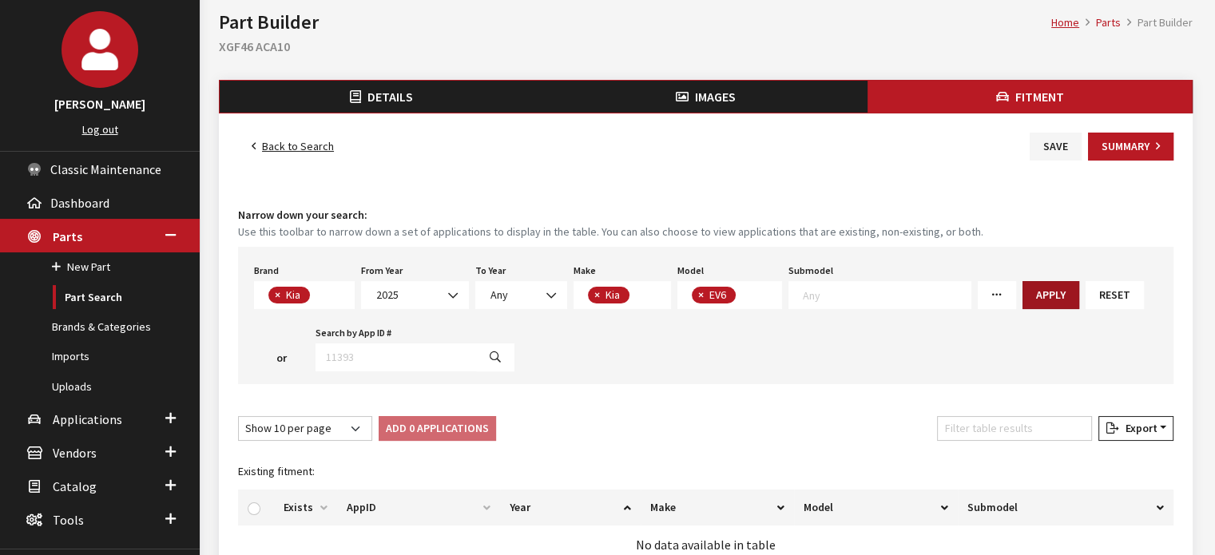
click at [1037, 303] on button "Apply" at bounding box center [1050, 295] width 57 height 28
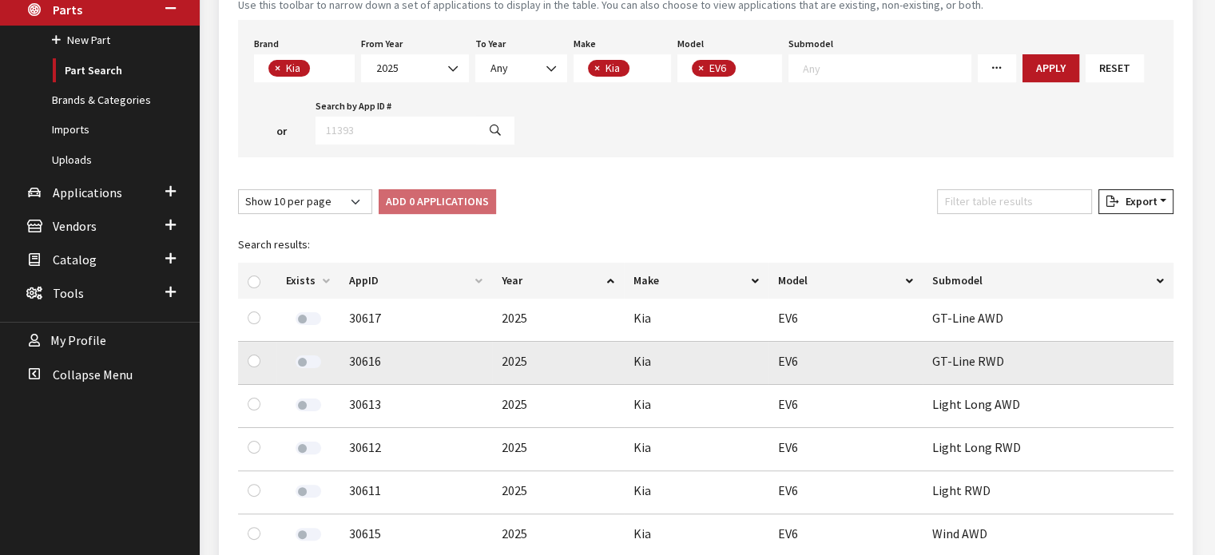
scroll to position [319, 0]
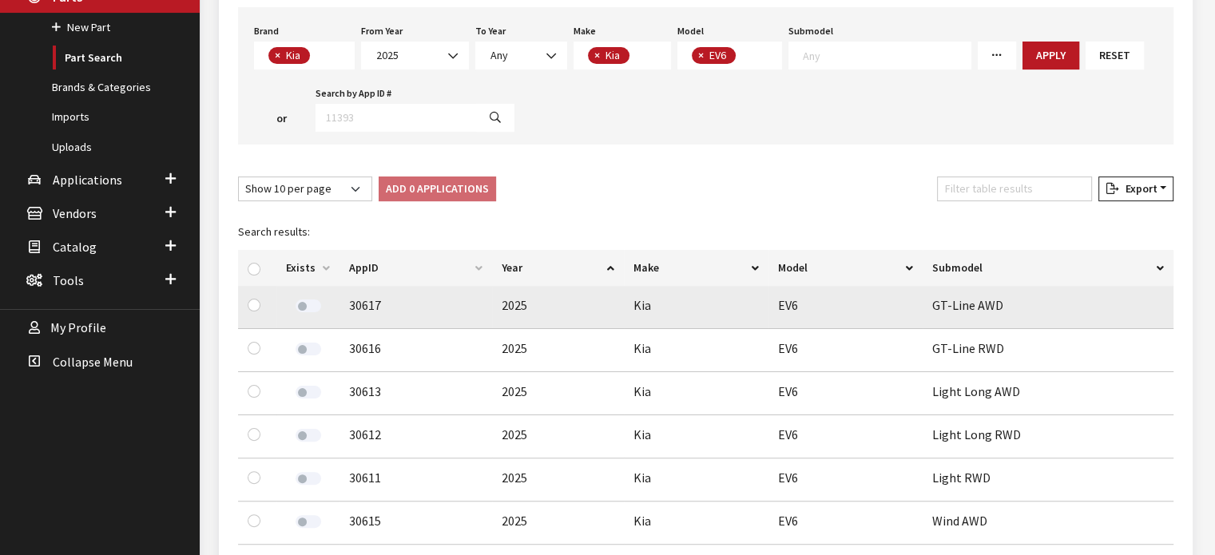
click at [308, 303] on label at bounding box center [308, 305] width 26 height 13
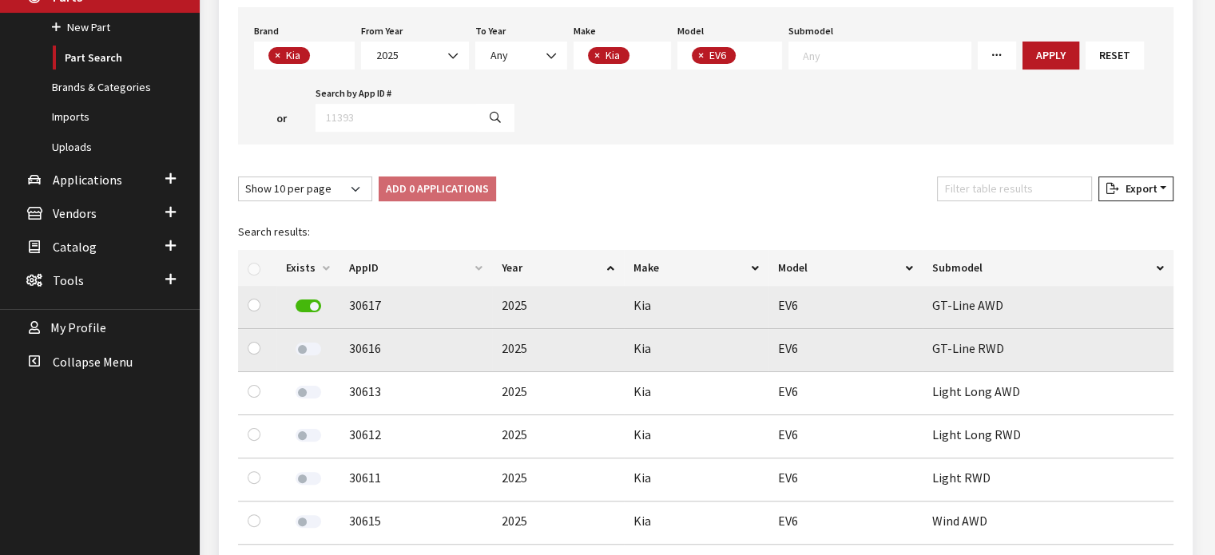
click at [309, 348] on label at bounding box center [308, 349] width 26 height 13
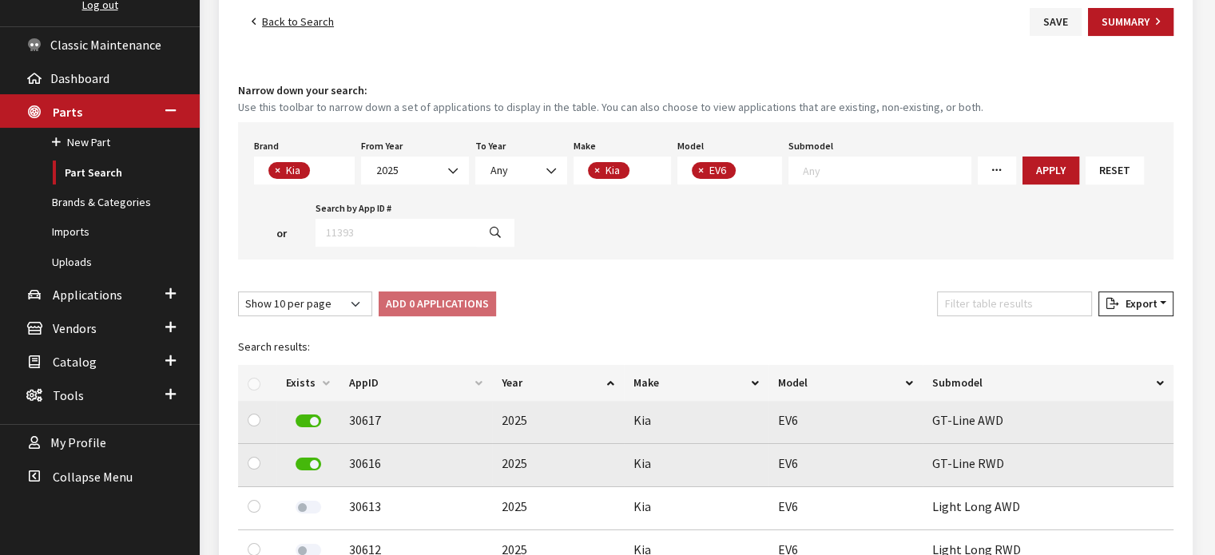
scroll to position [0, 0]
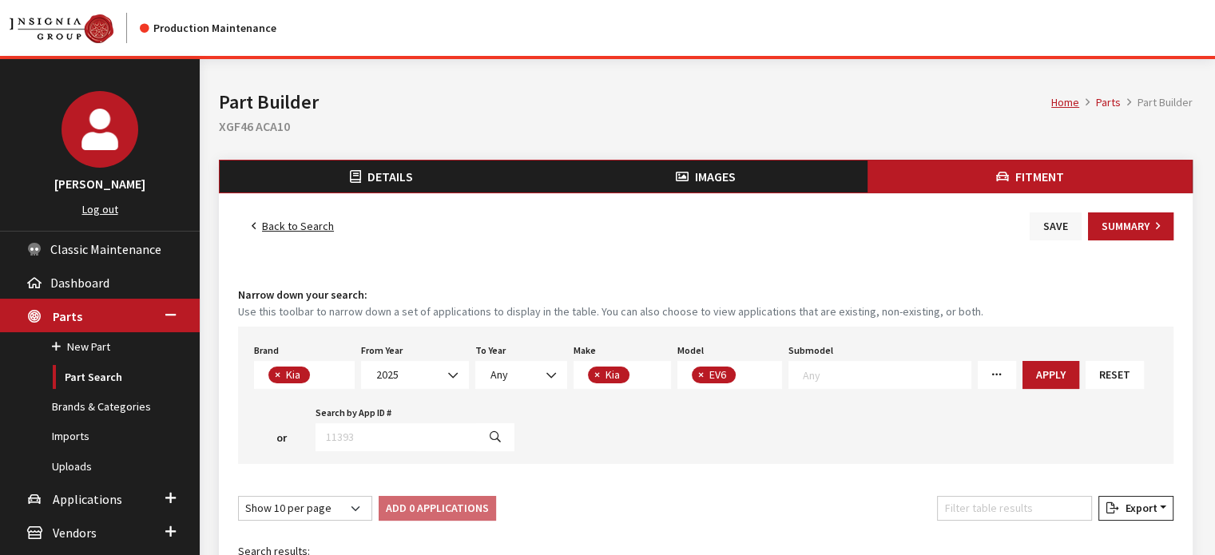
click at [1035, 233] on button "Save" at bounding box center [1055, 226] width 52 height 28
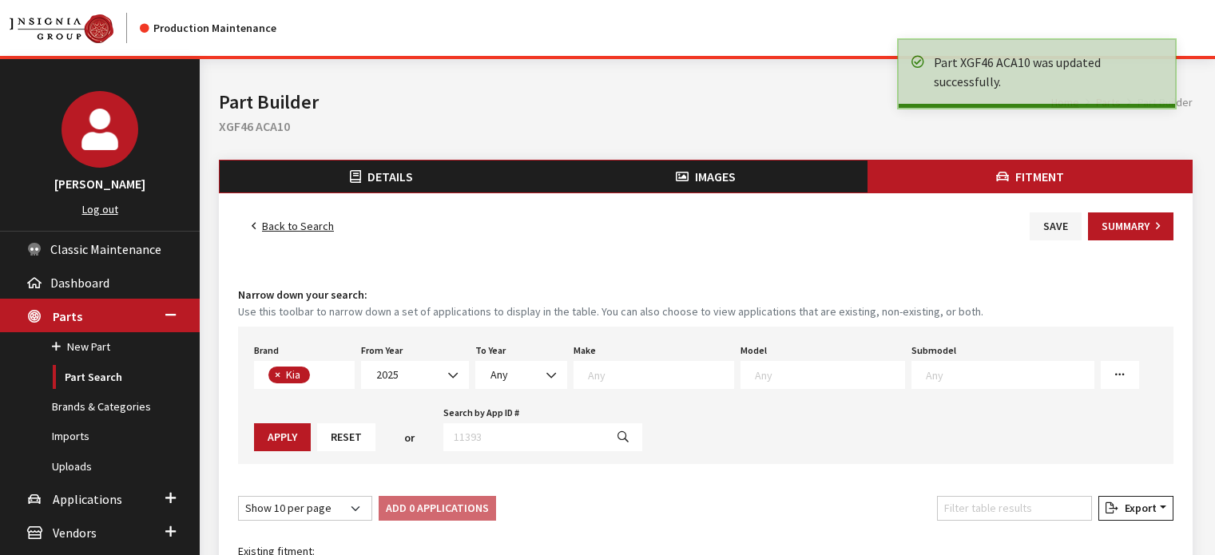
select select
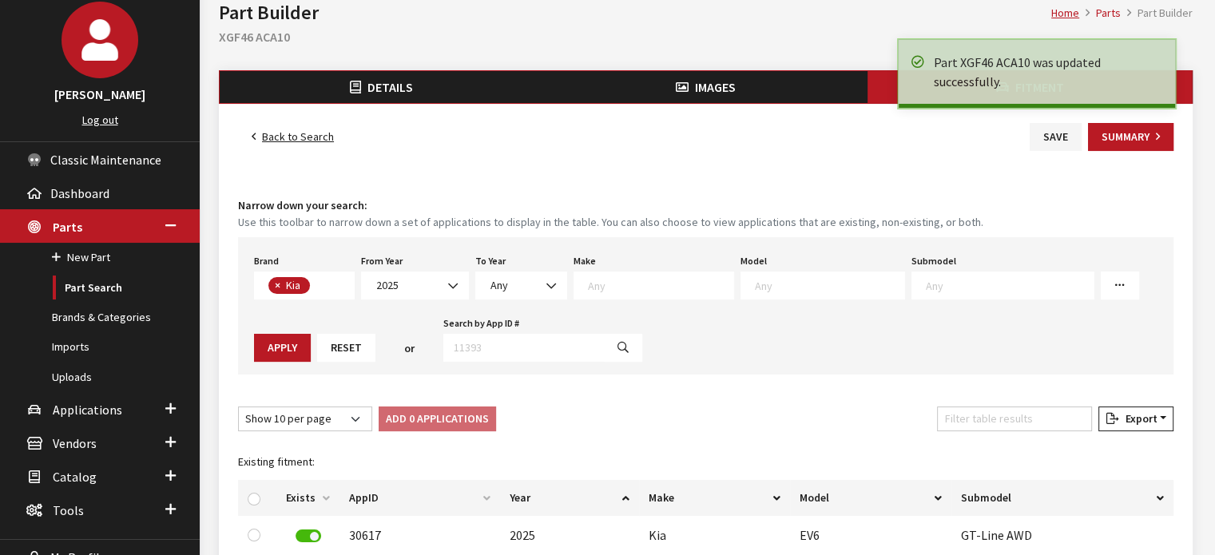
scroll to position [80, 0]
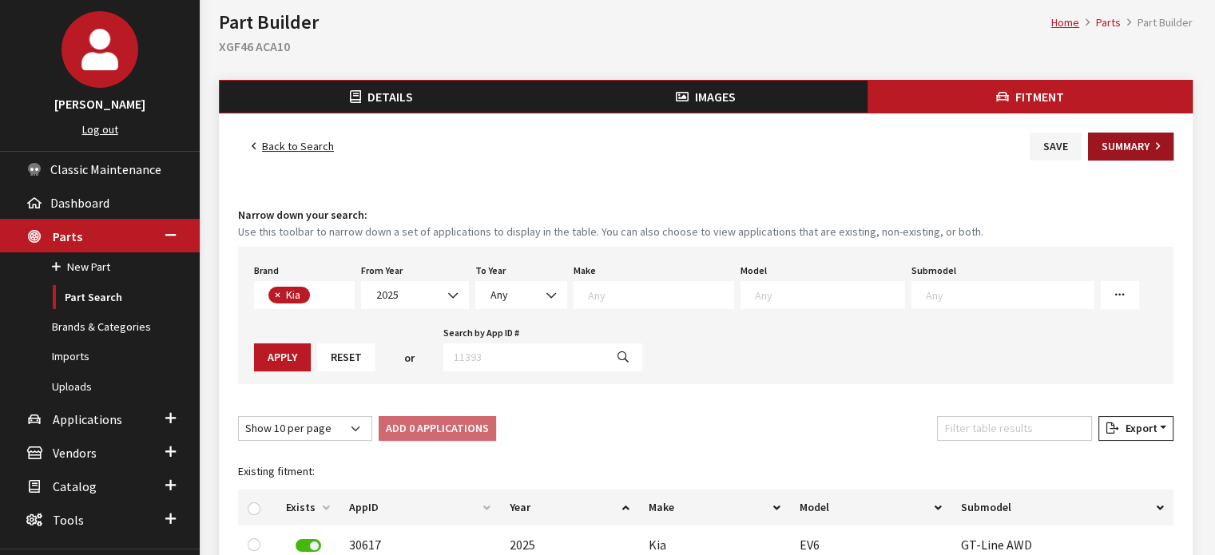
click at [1131, 142] on button "Summary" at bounding box center [1130, 147] width 85 height 28
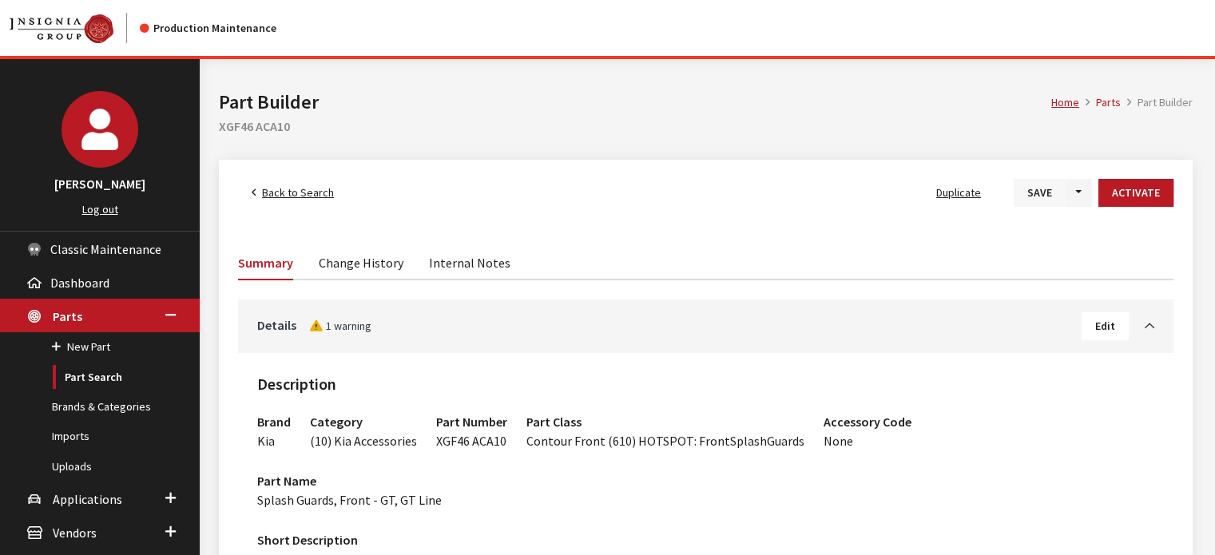
click at [1037, 191] on button "Save" at bounding box center [1039, 193] width 52 height 28
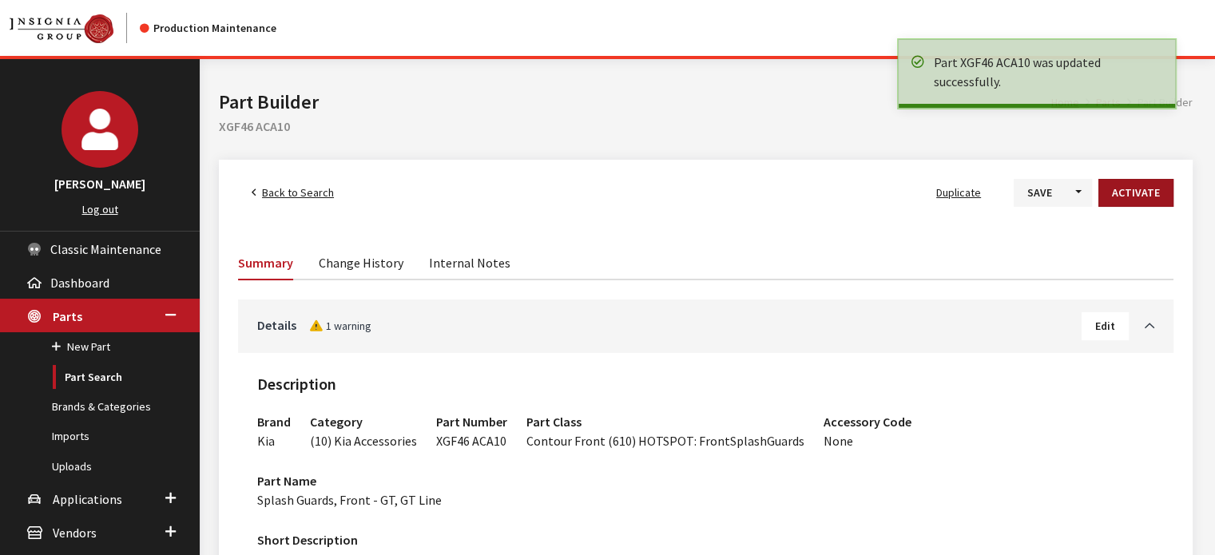
click at [1146, 194] on button "Activate" at bounding box center [1135, 193] width 75 height 28
click at [303, 191] on span "Back to Search" at bounding box center [298, 192] width 72 height 14
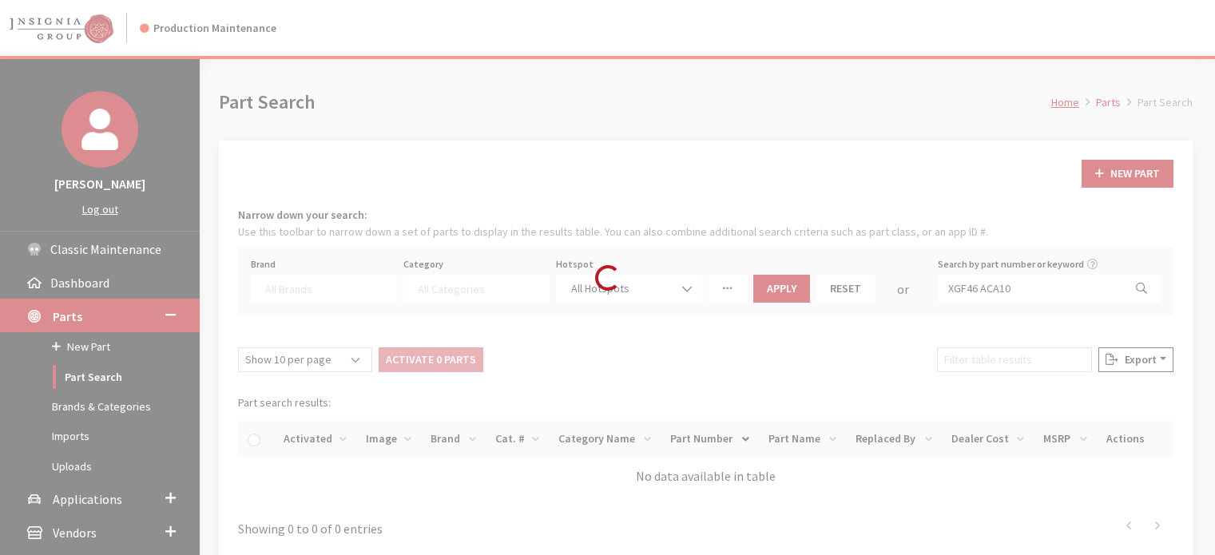
select select
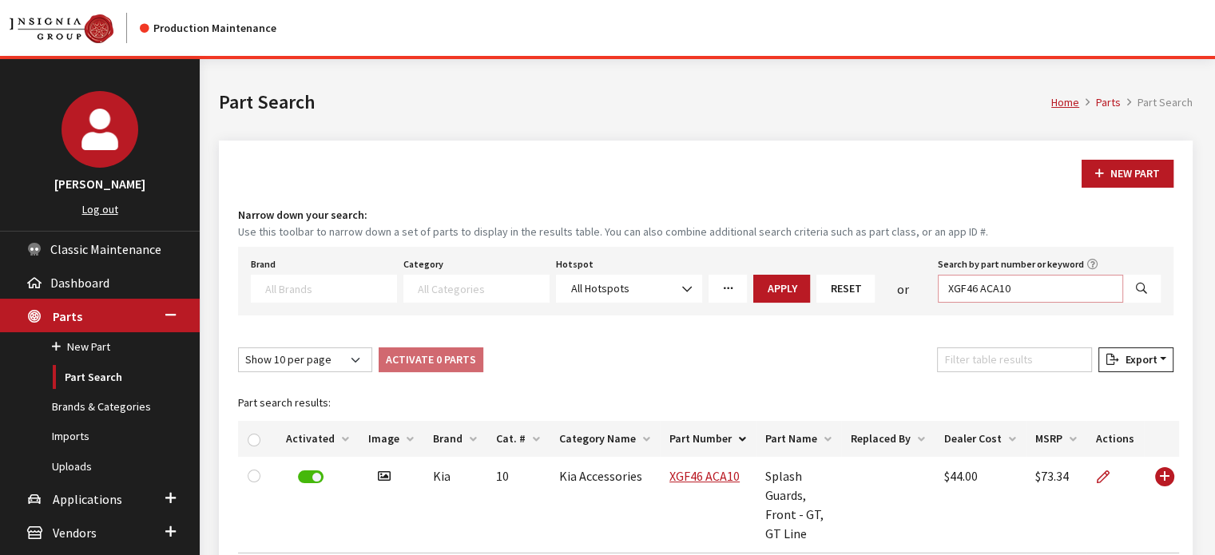
click at [974, 290] on input "XGF46 ACA10" at bounding box center [1030, 289] width 185 height 28
paste input "F"
type input "XGF46 ACF10"
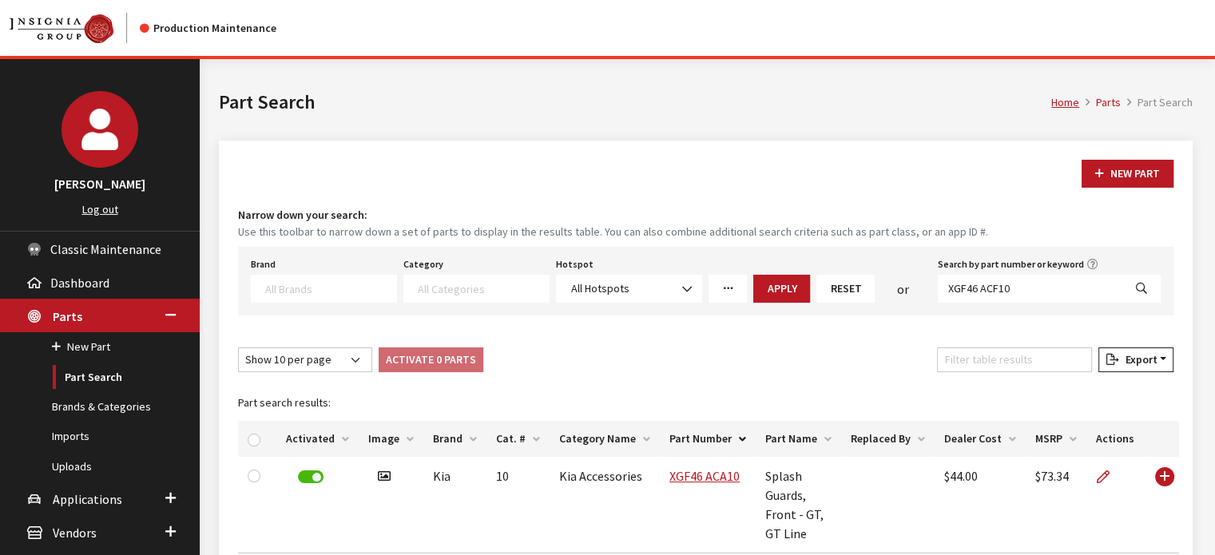
select select
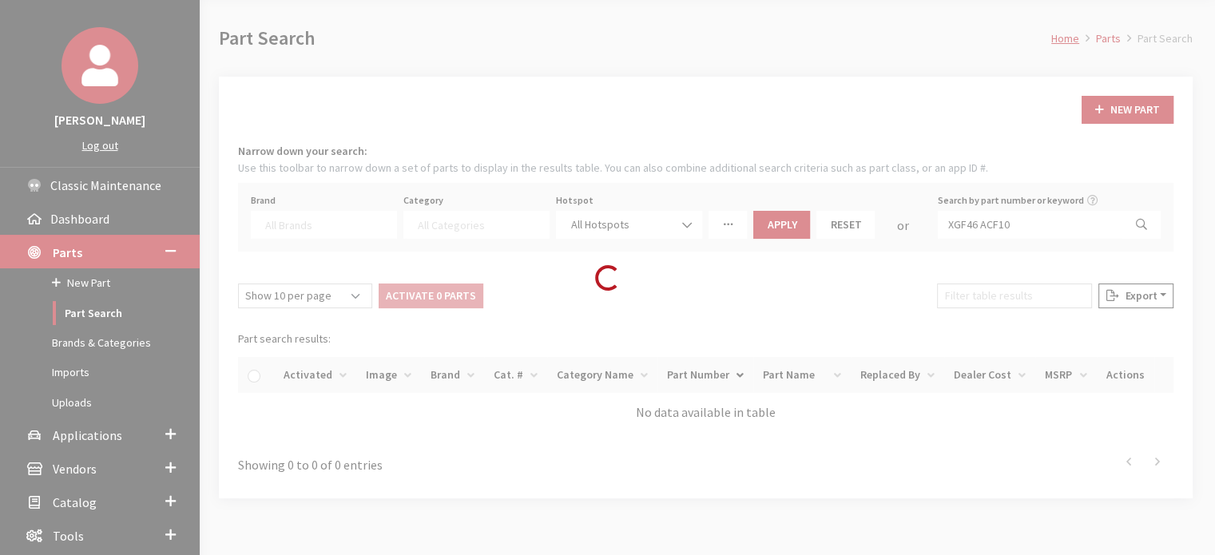
scroll to position [151, 0]
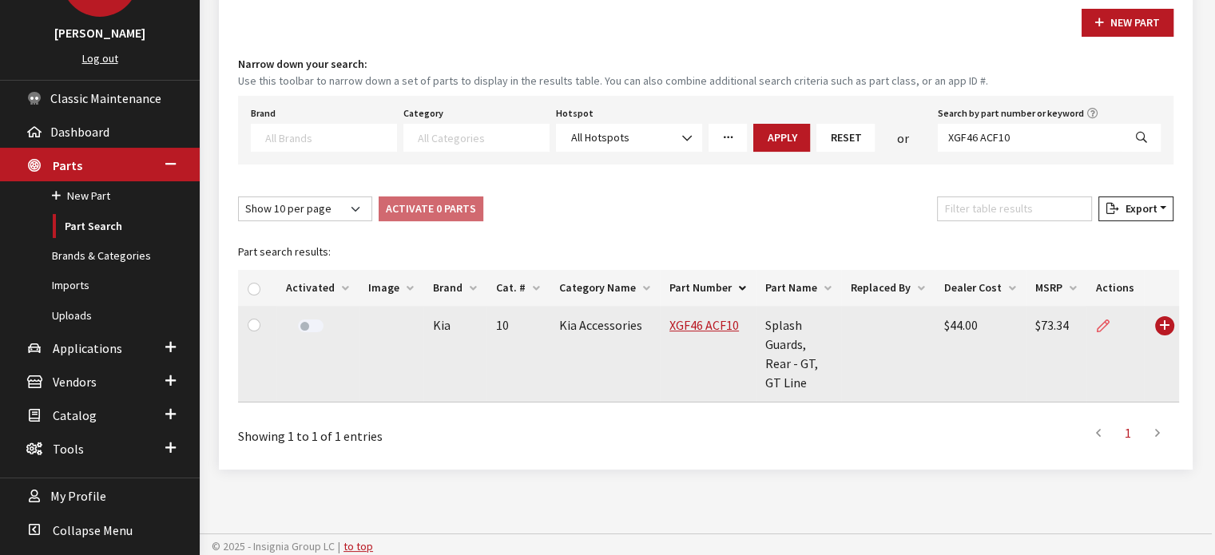
click at [1096, 329] on icon at bounding box center [1102, 326] width 13 height 13
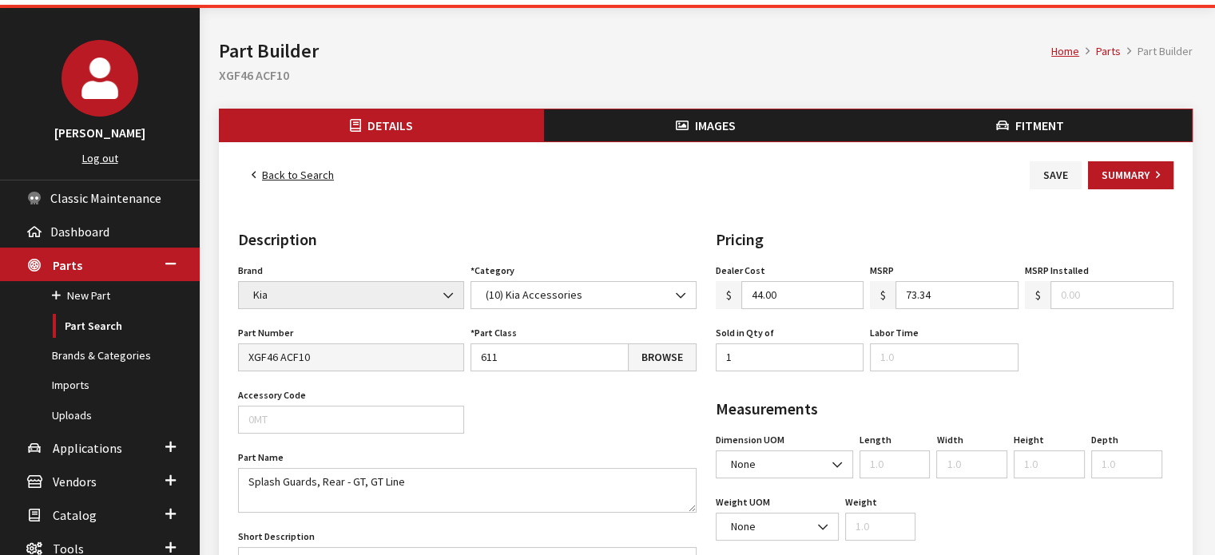
scroll to position [80, 0]
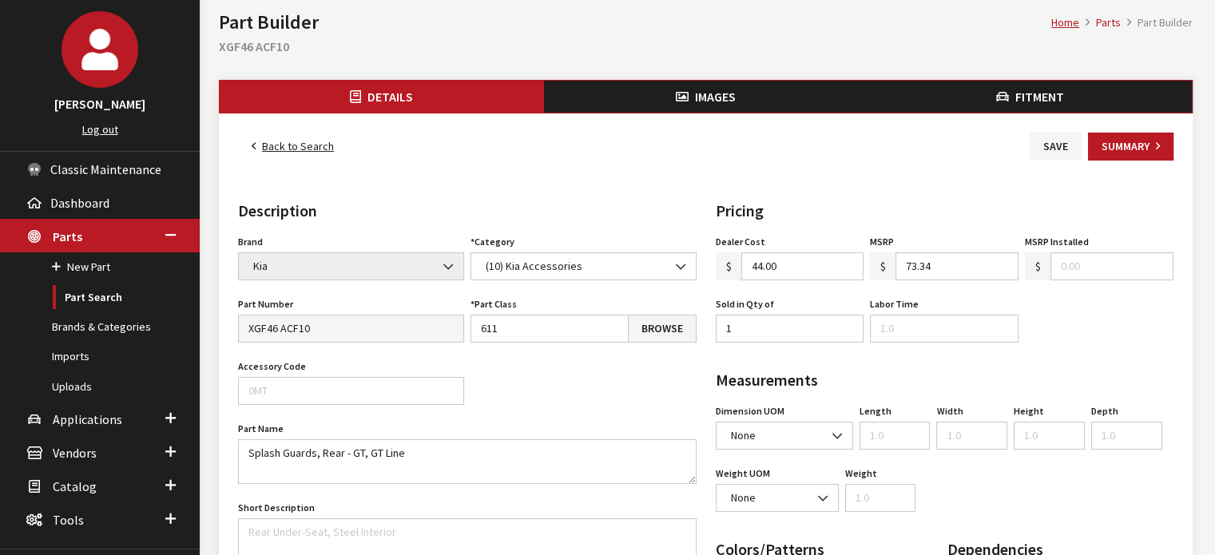
click at [648, 101] on button "Images" at bounding box center [706, 97] width 324 height 32
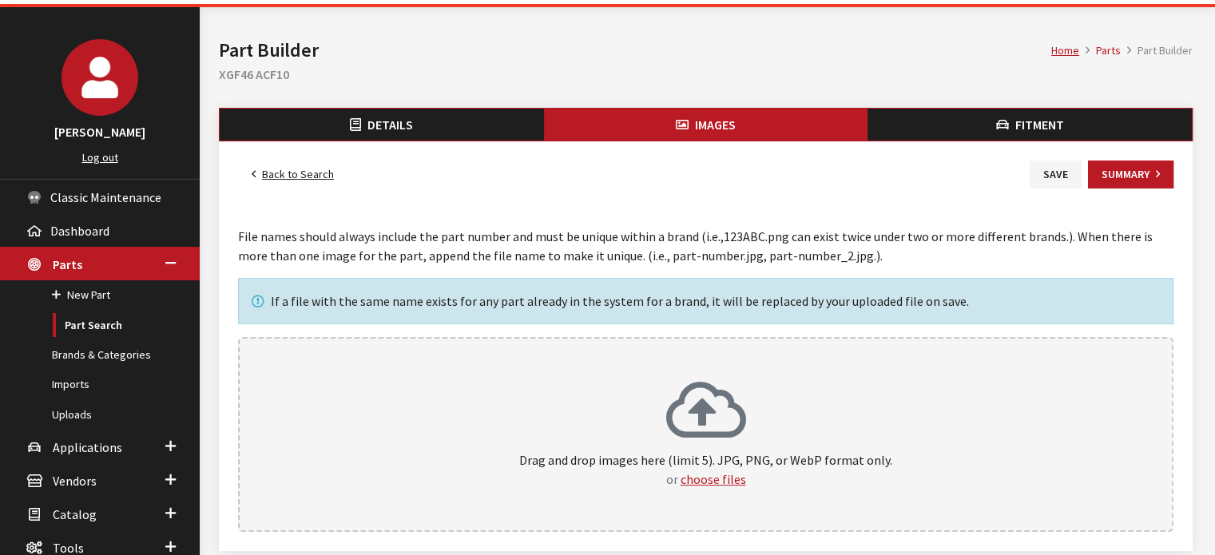
scroll to position [80, 0]
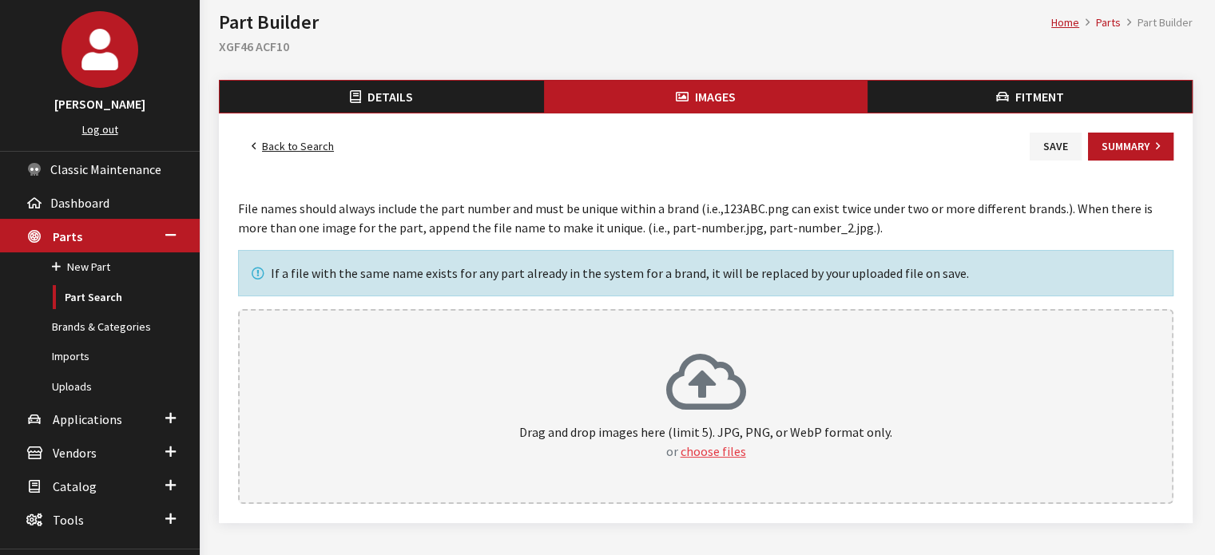
click at [710, 442] on button "choose files" at bounding box center [712, 451] width 65 height 19
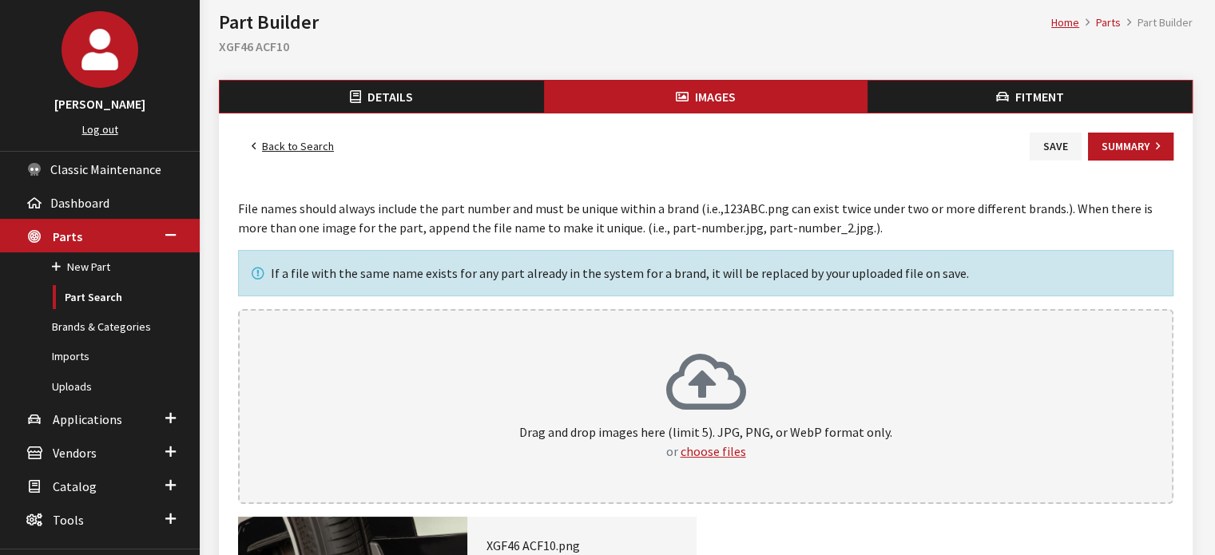
click at [1008, 93] on icon "button" at bounding box center [1002, 97] width 13 height 13
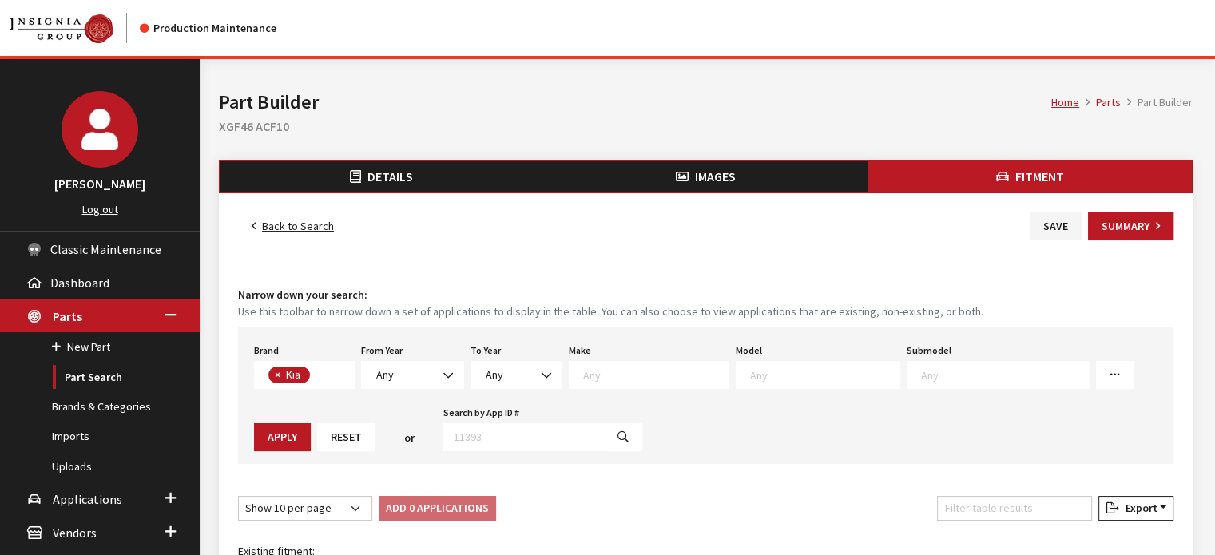
scroll to position [144, 0]
click at [425, 358] on div "From Year Any 2026 2025 2024 2023 2022 2021 2020 2019 2018 2017 2016 2015 2014 …" at bounding box center [412, 364] width 109 height 50
click at [425, 363] on span "Any" at bounding box center [412, 375] width 103 height 28
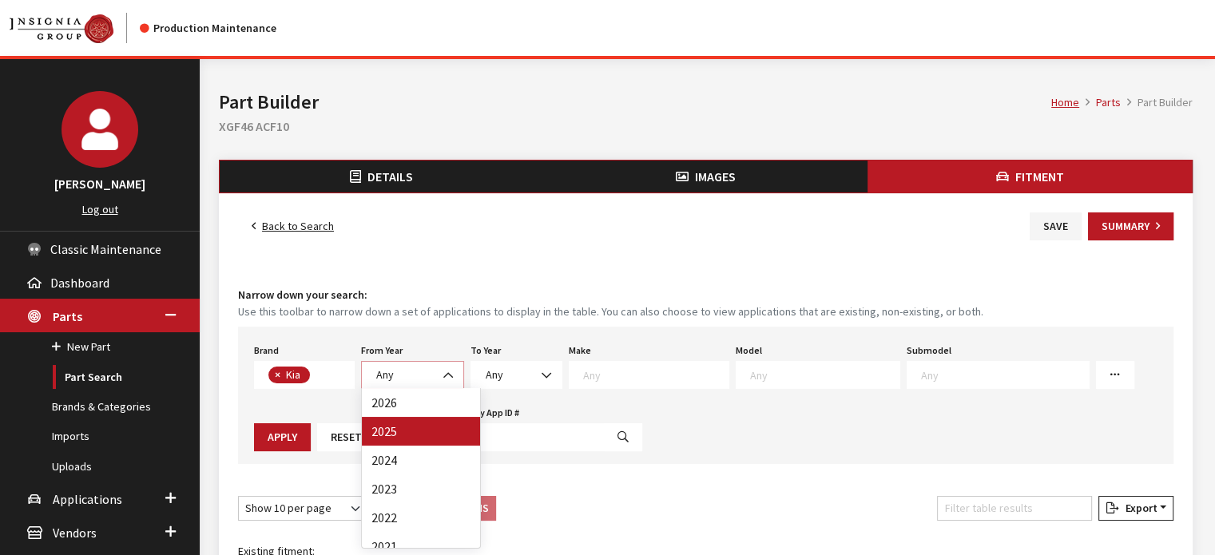
select select "2025"
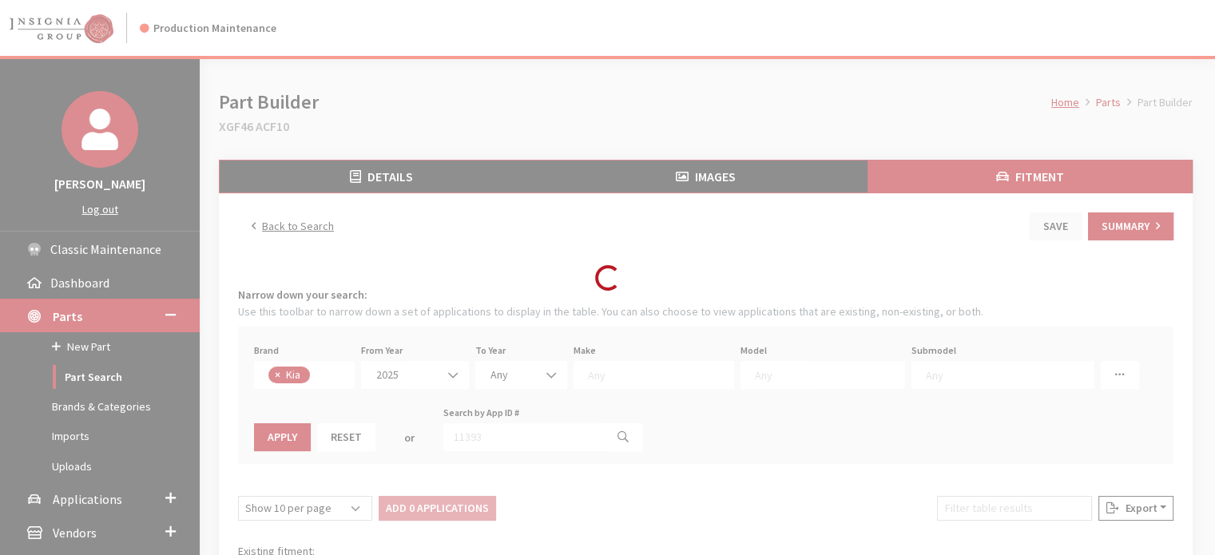
select select
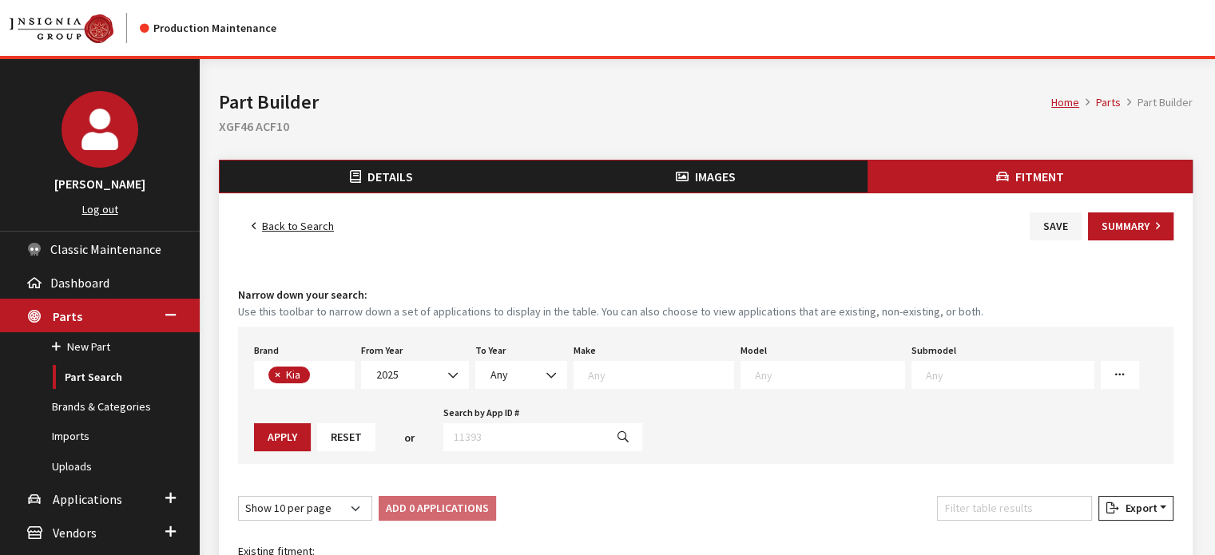
click at [616, 367] on textarea "Search" at bounding box center [660, 374] width 145 height 14
drag, startPoint x: 606, startPoint y: 408, endPoint x: 622, endPoint y: 402, distance: 17.2
select select "31"
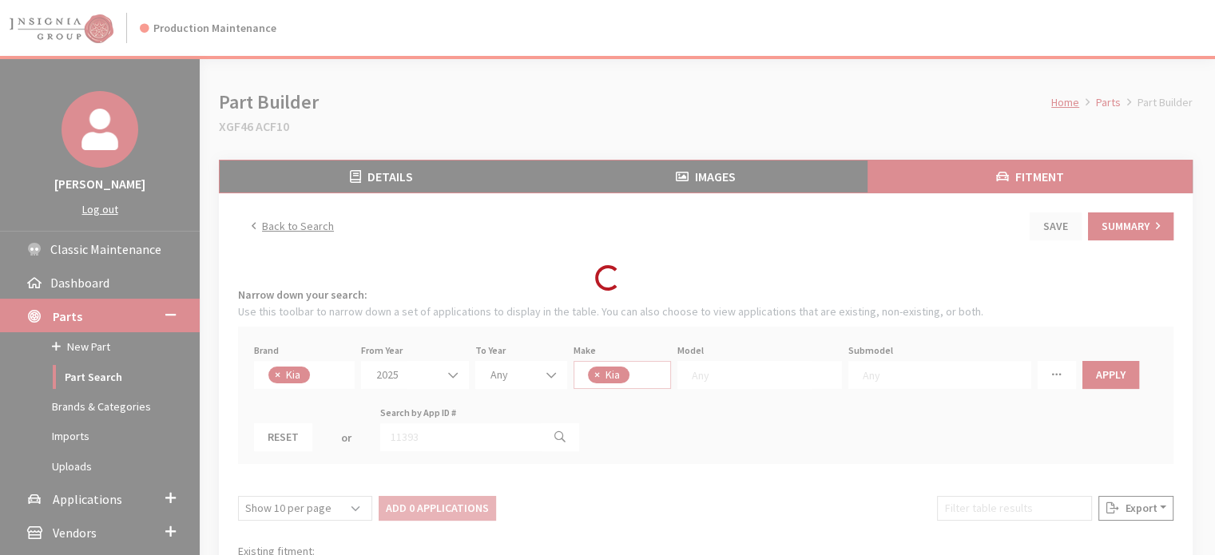
scroll to position [1, 0]
click at [783, 371] on div "Modal title Cancel Yes OK Modal title OK Assign Color/Pattern Colors for this b…" at bounding box center [706, 438] width 1012 height 759
select select
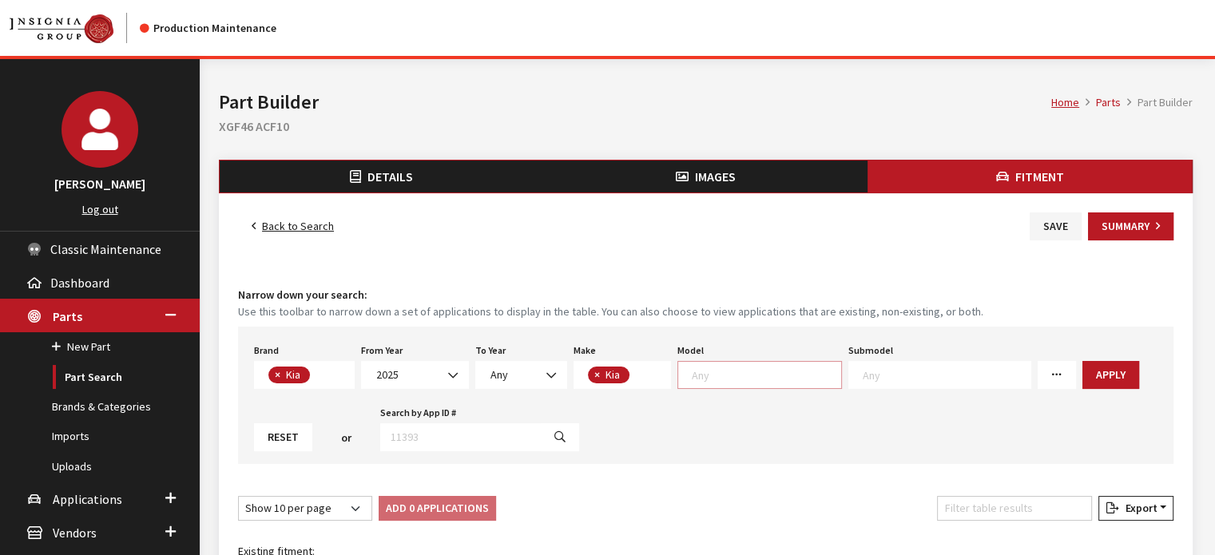
click at [734, 383] on span at bounding box center [759, 375] width 165 height 28
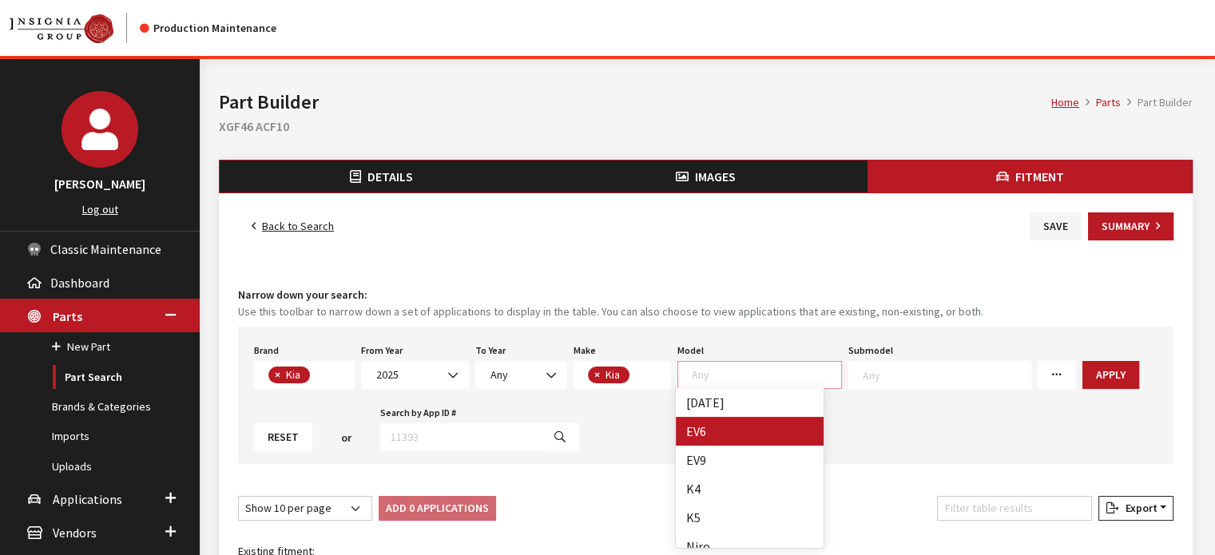
select select "1202"
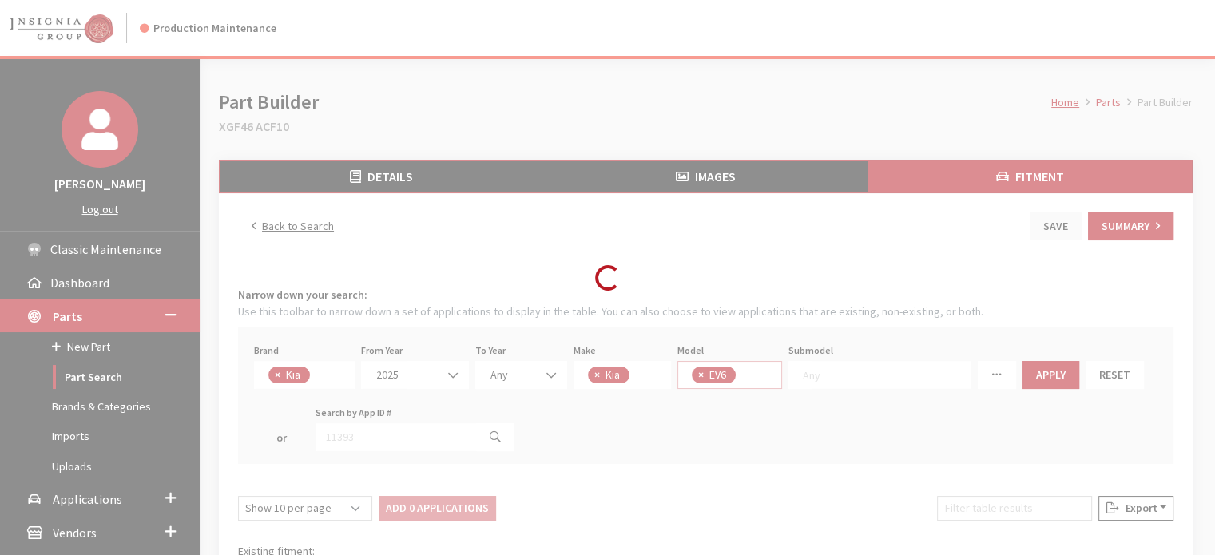
scroll to position [14, 0]
select select
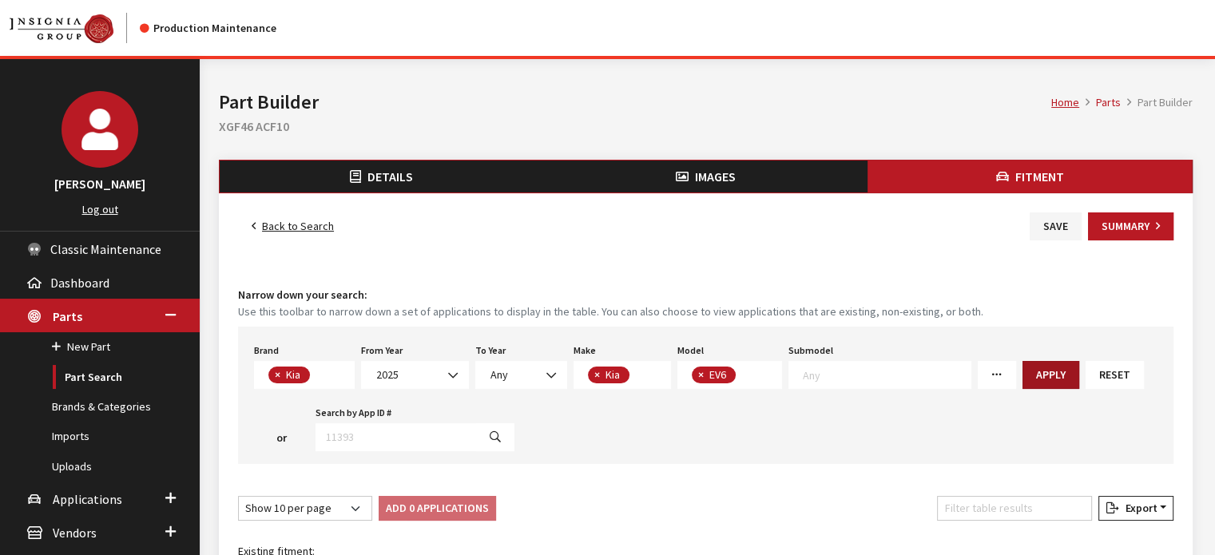
drag, startPoint x: 1035, startPoint y: 352, endPoint x: 1031, endPoint y: 370, distance: 18.0
click at [1035, 353] on div "Brand Any Acura Alfa Romeo Audi Bentley BMW DoubleTake Ford GM Honda Hyundai In…" at bounding box center [705, 395] width 935 height 137
click at [1031, 371] on button "Apply" at bounding box center [1050, 375] width 57 height 28
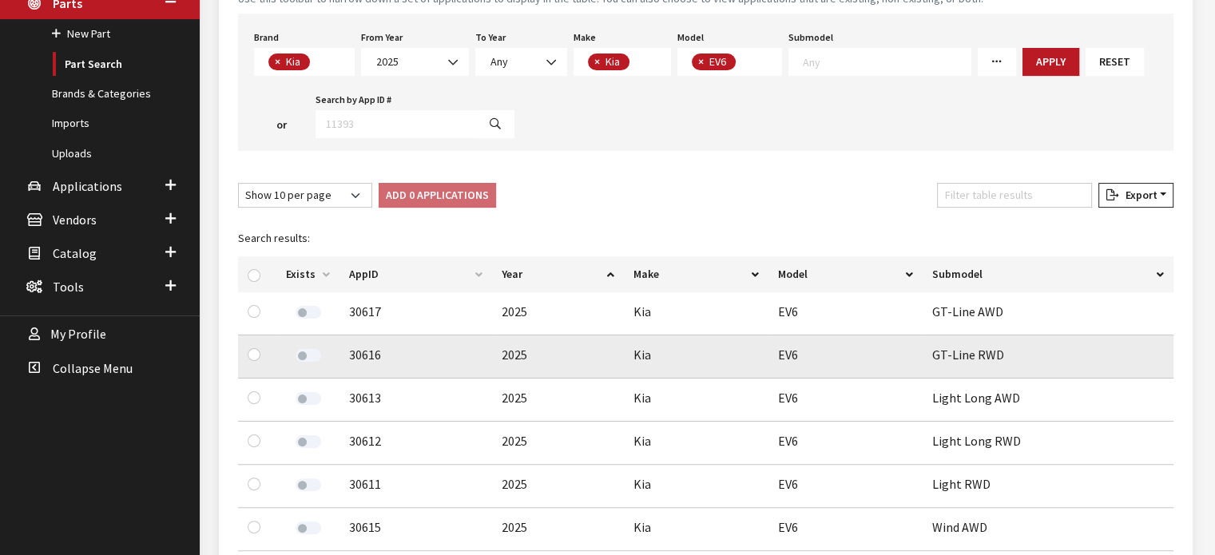
scroll to position [340, 0]
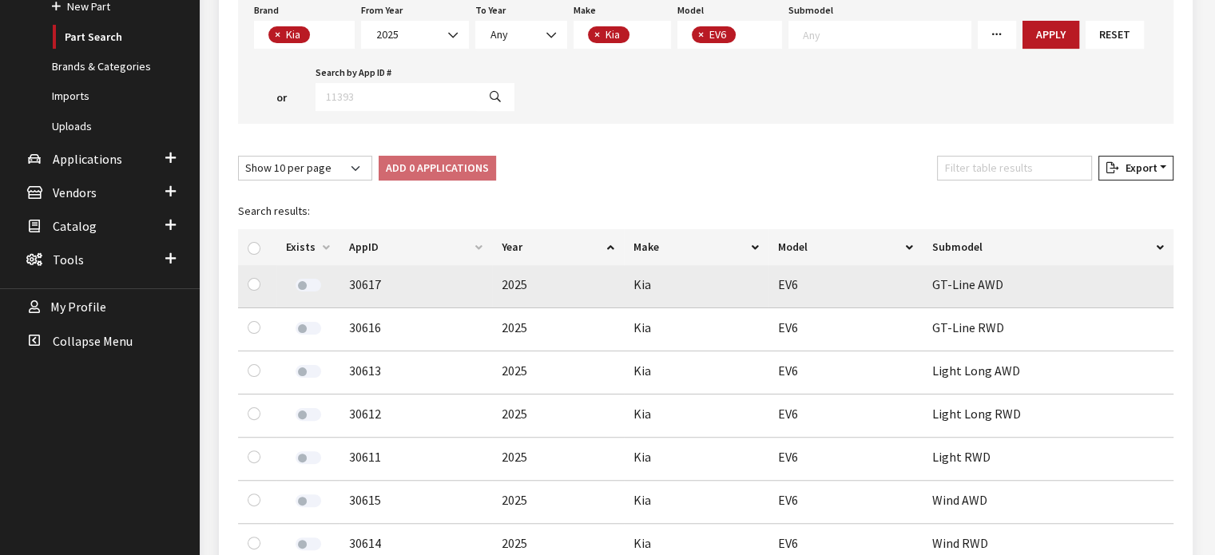
click at [307, 280] on label at bounding box center [308, 285] width 26 height 13
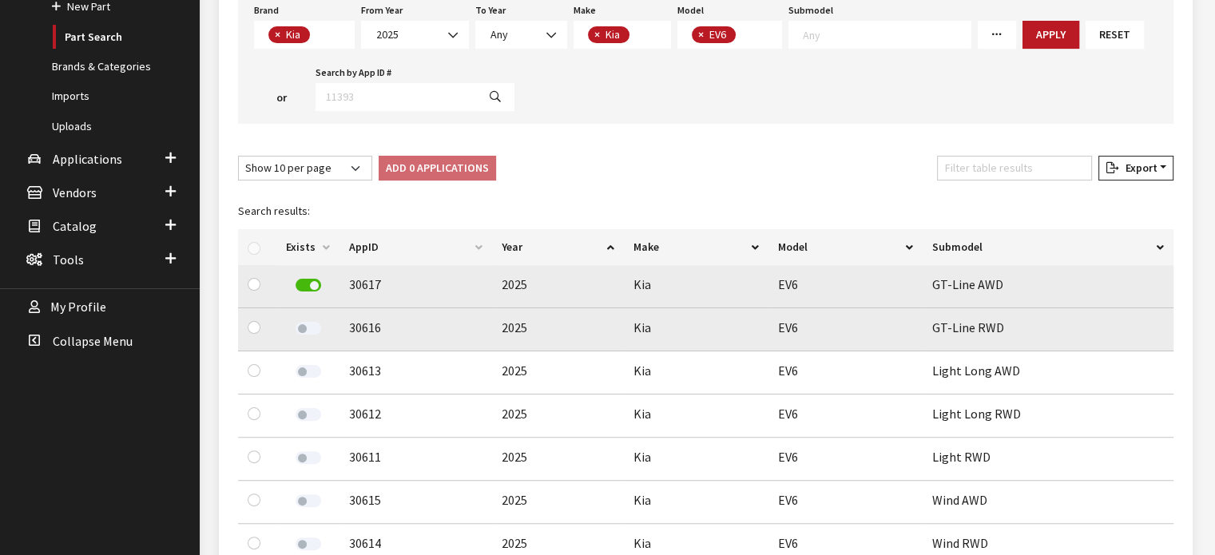
click at [306, 322] on label at bounding box center [308, 328] width 26 height 13
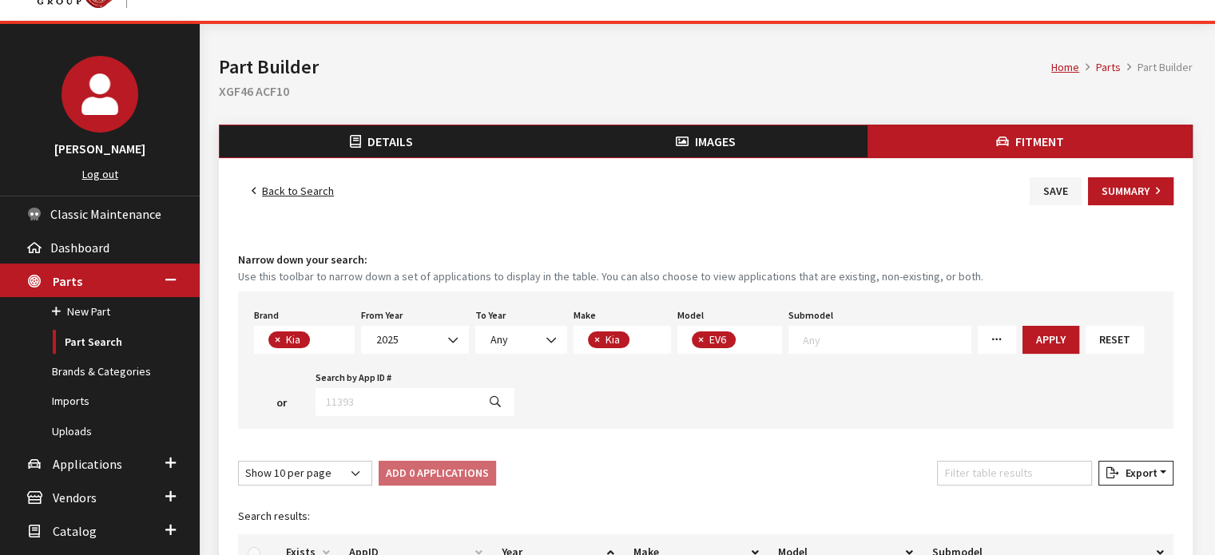
scroll to position [21, 0]
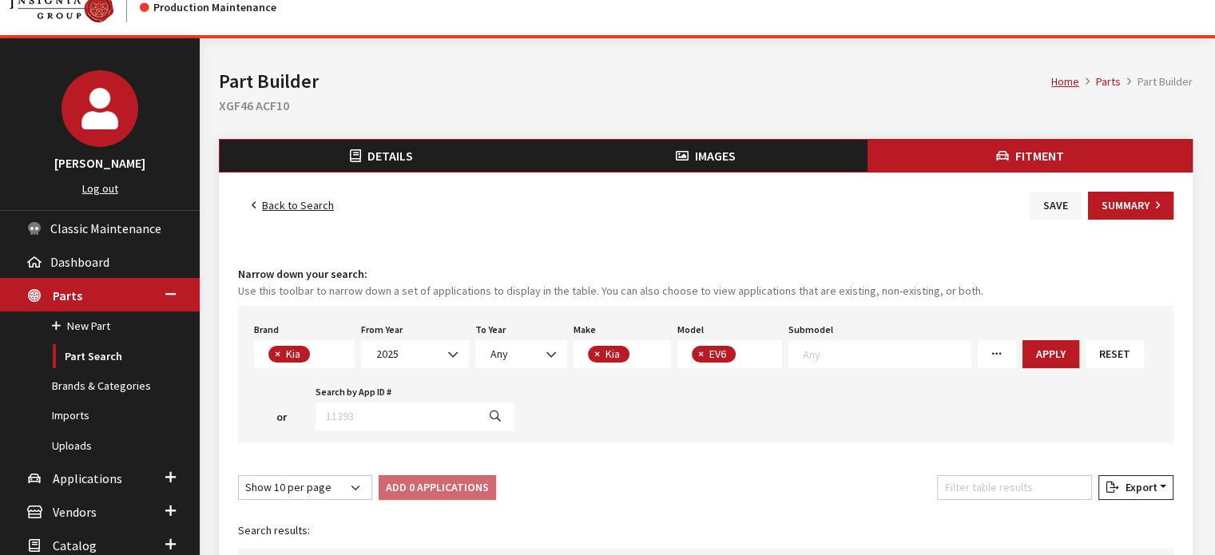
click at [1047, 203] on button "Save" at bounding box center [1055, 206] width 52 height 28
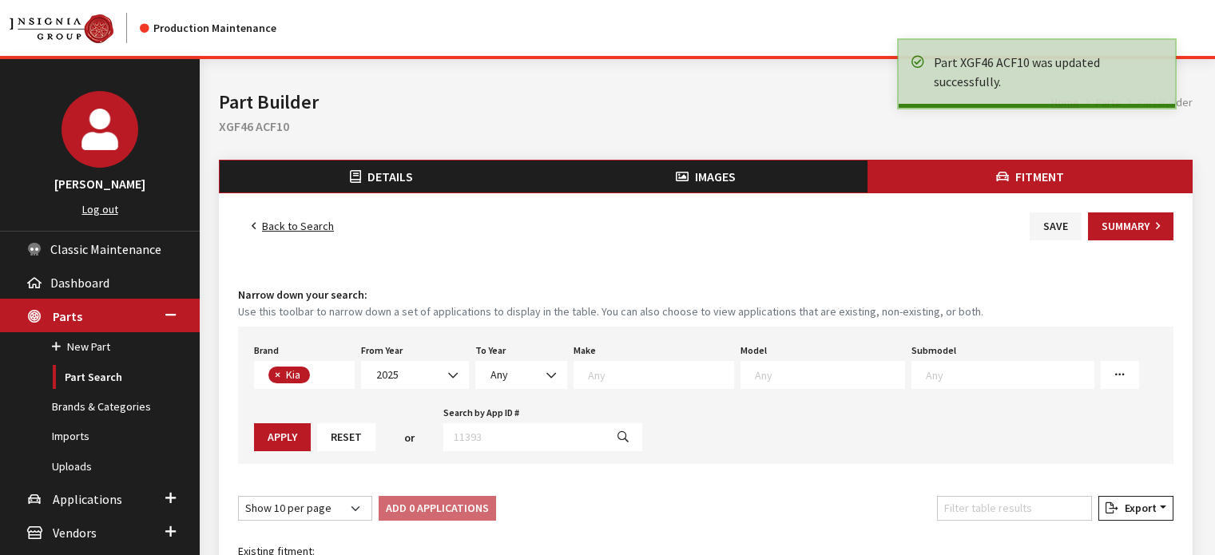
select select
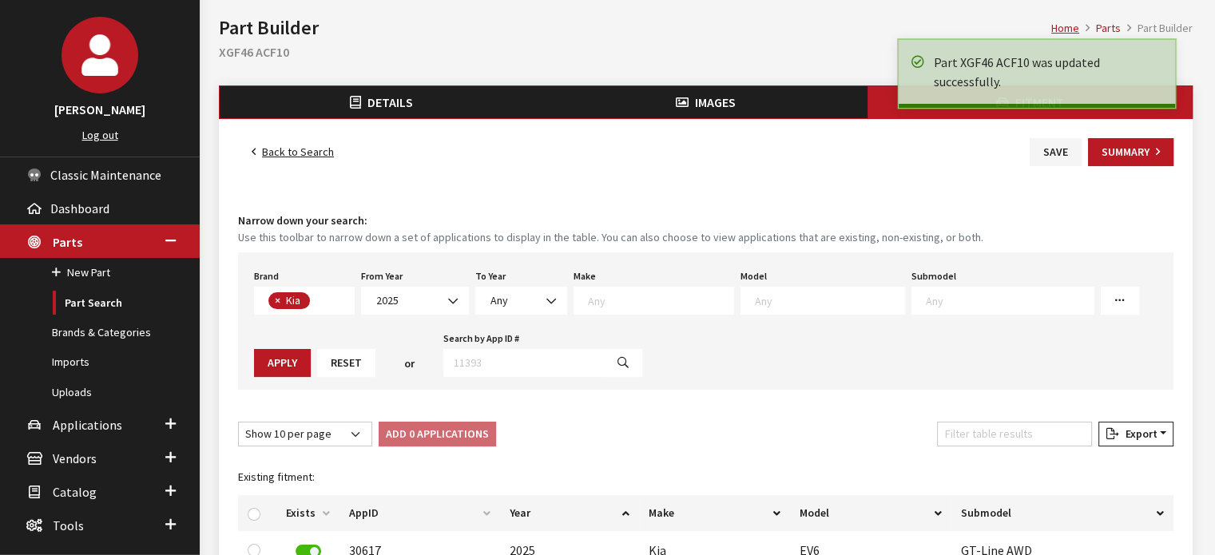
scroll to position [160, 0]
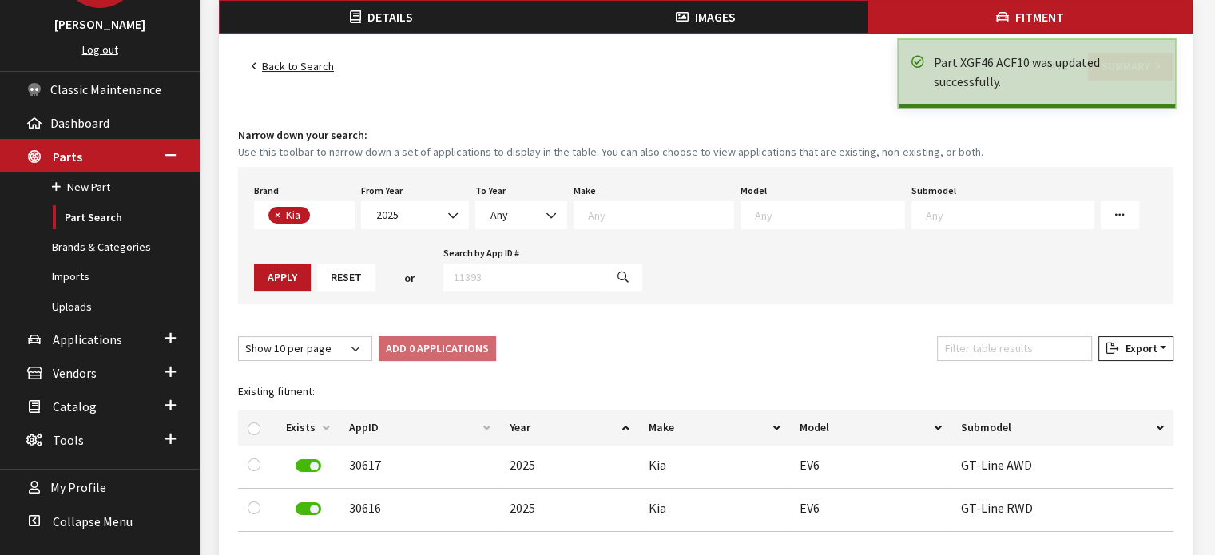
click at [733, 2] on button "Images" at bounding box center [706, 17] width 324 height 32
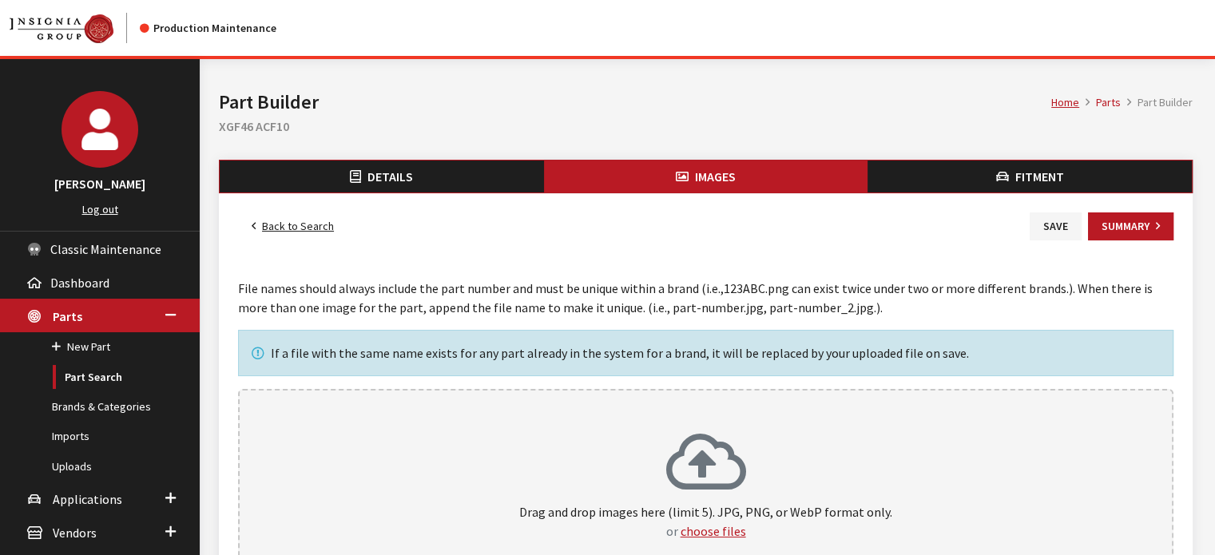
click at [322, 231] on link "Back to Search" at bounding box center [292, 226] width 109 height 28
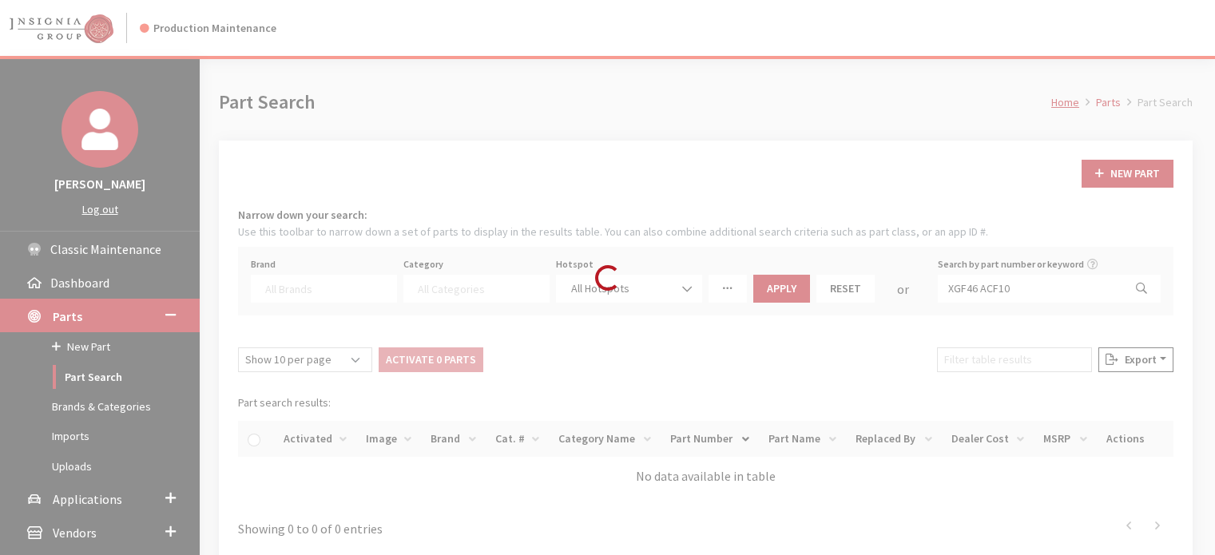
select select
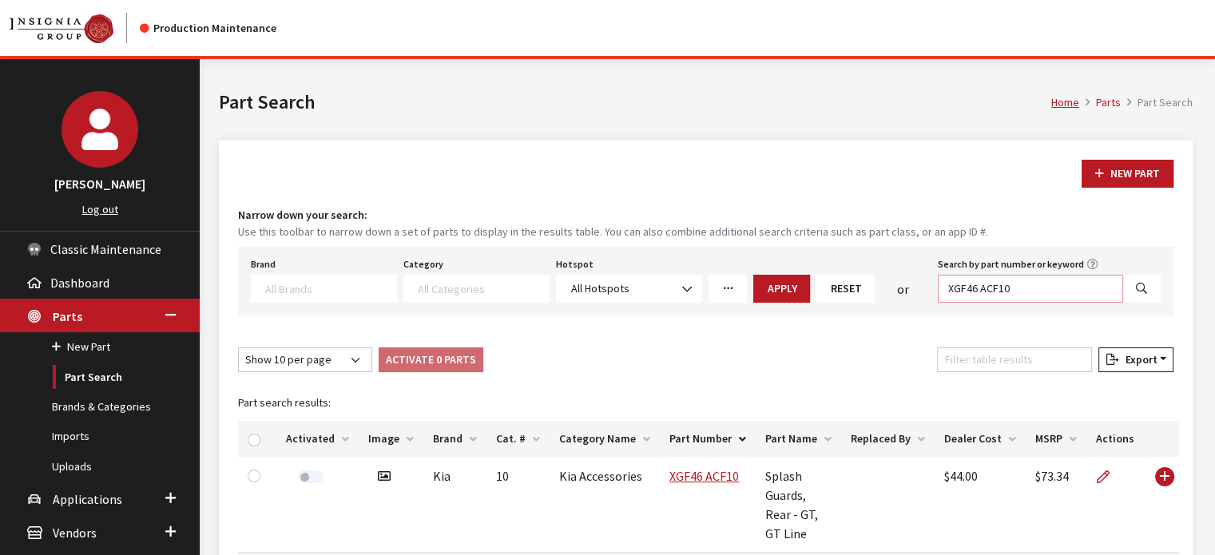
click at [1012, 279] on input "XGF46 ACF10" at bounding box center [1030, 289] width 185 height 28
paste input "14 AC20"
type input "XGF14 AC200"
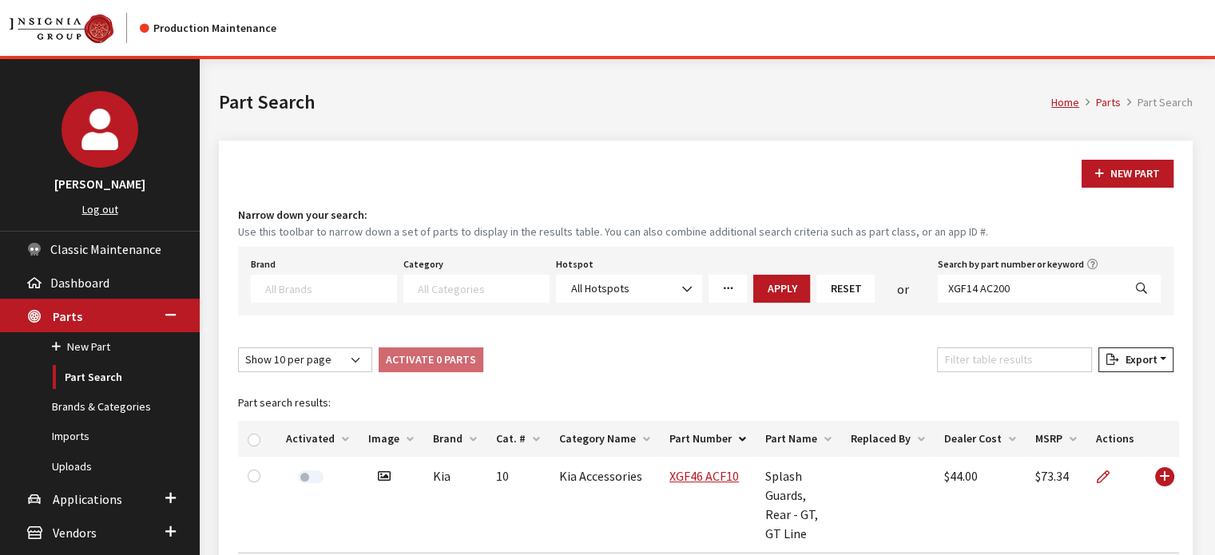
select select
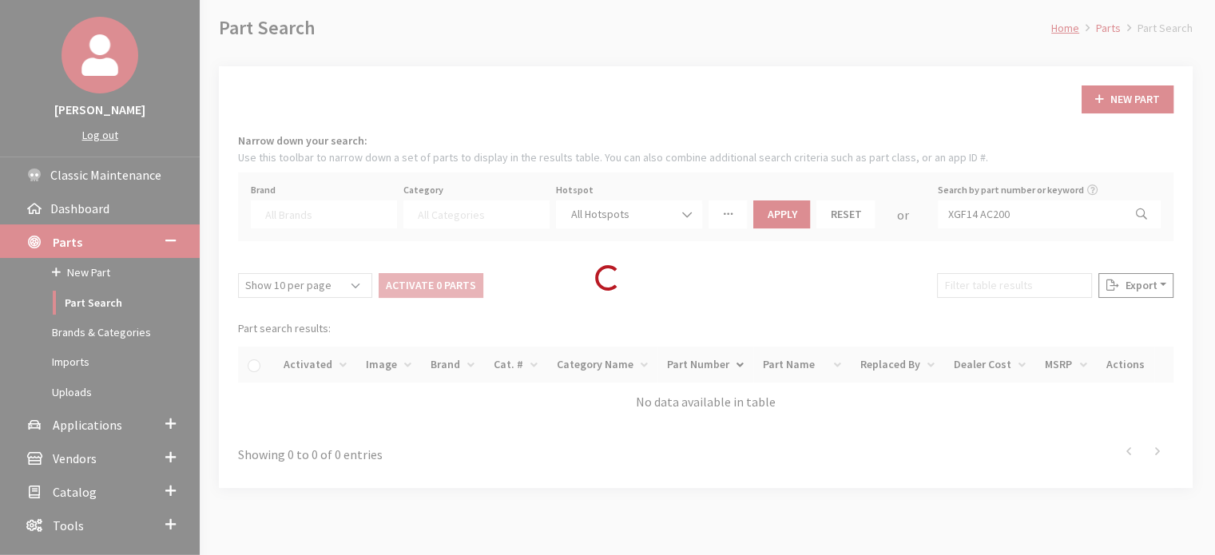
scroll to position [151, 0]
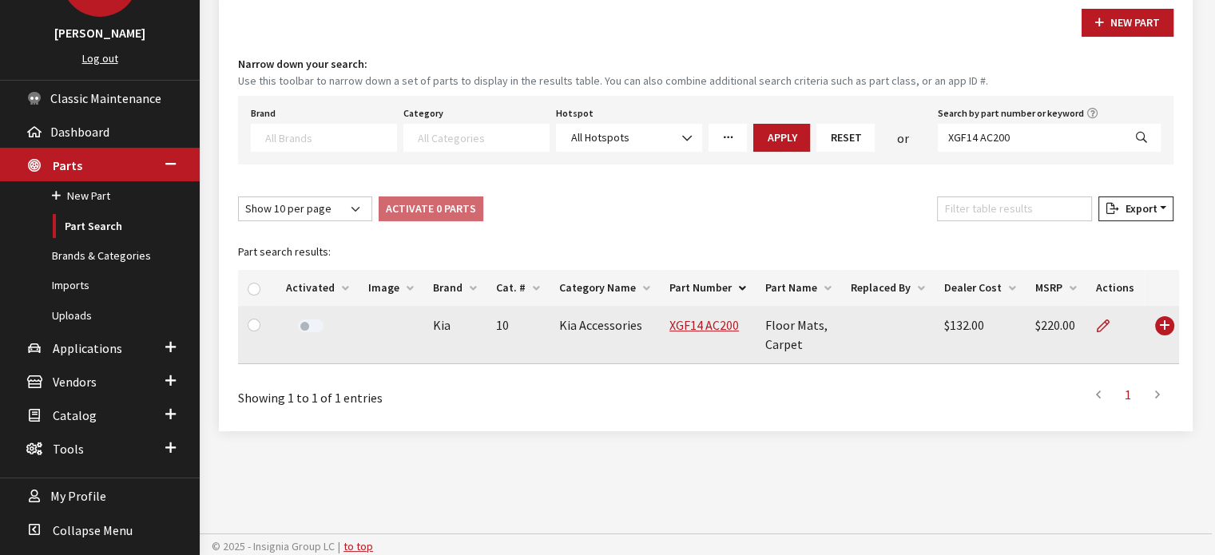
drag, startPoint x: 685, startPoint y: 319, endPoint x: 689, endPoint y: 331, distance: 13.4
click at [685, 317] on link "XGF14 AC200" at bounding box center [703, 325] width 69 height 16
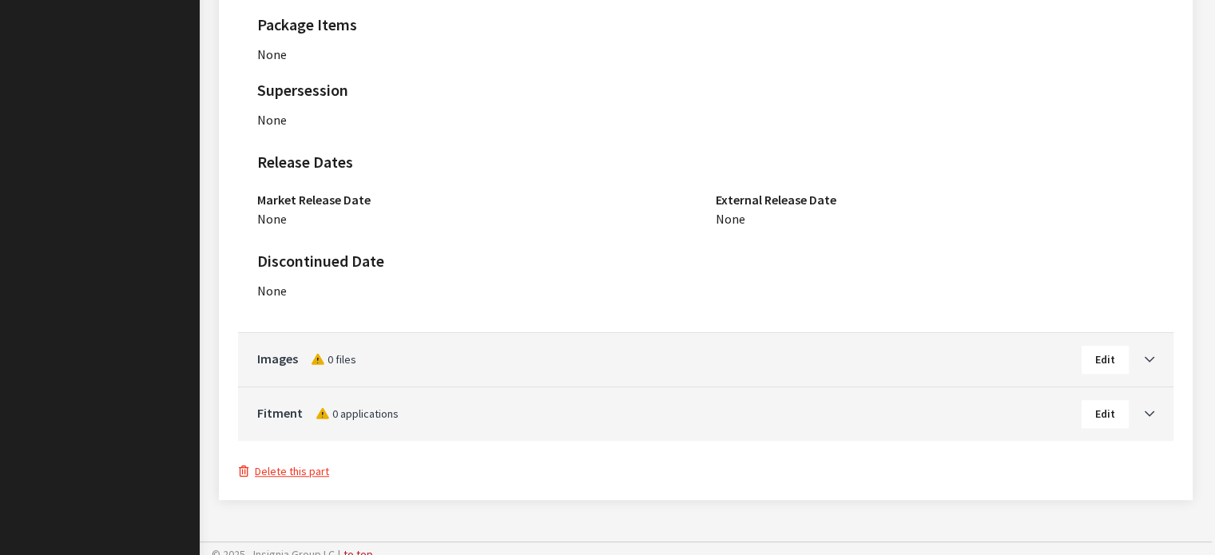
scroll to position [1064, 0]
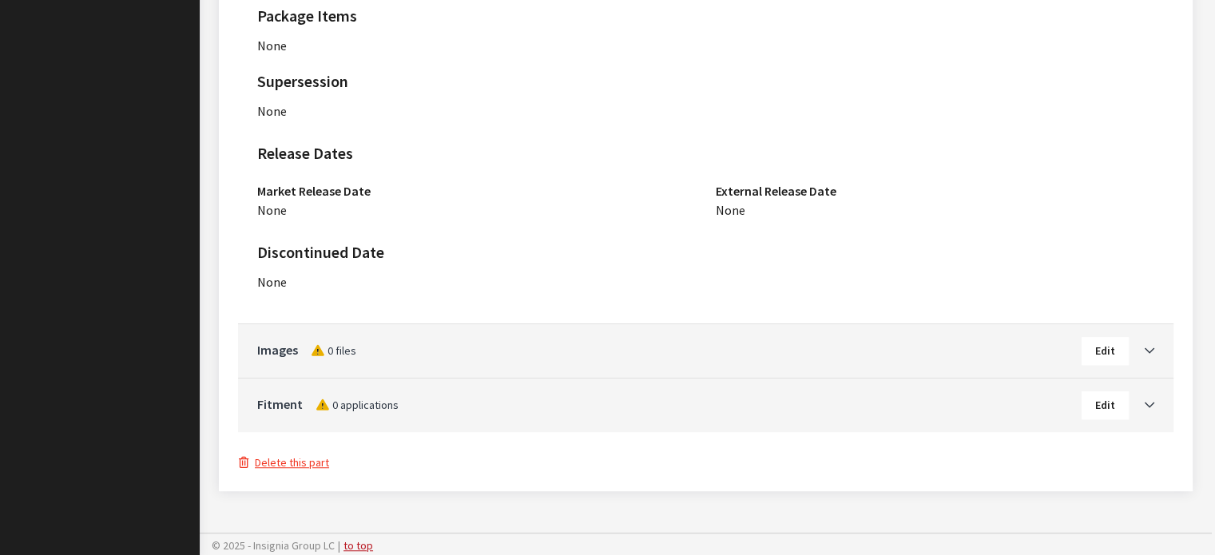
click at [1117, 343] on button "Edit" at bounding box center [1104, 351] width 47 height 28
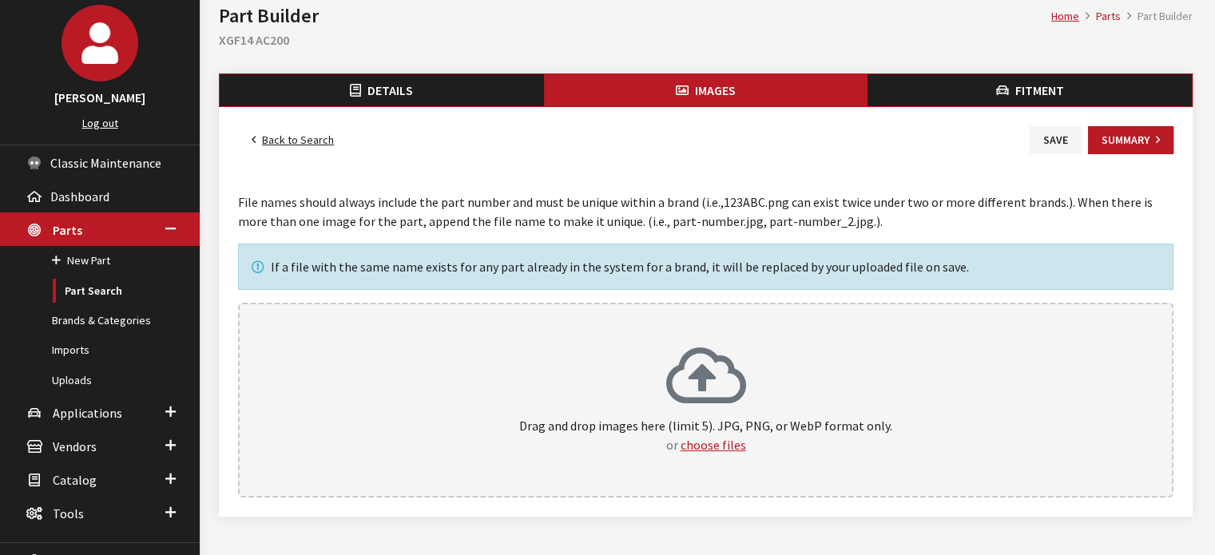
scroll to position [151, 0]
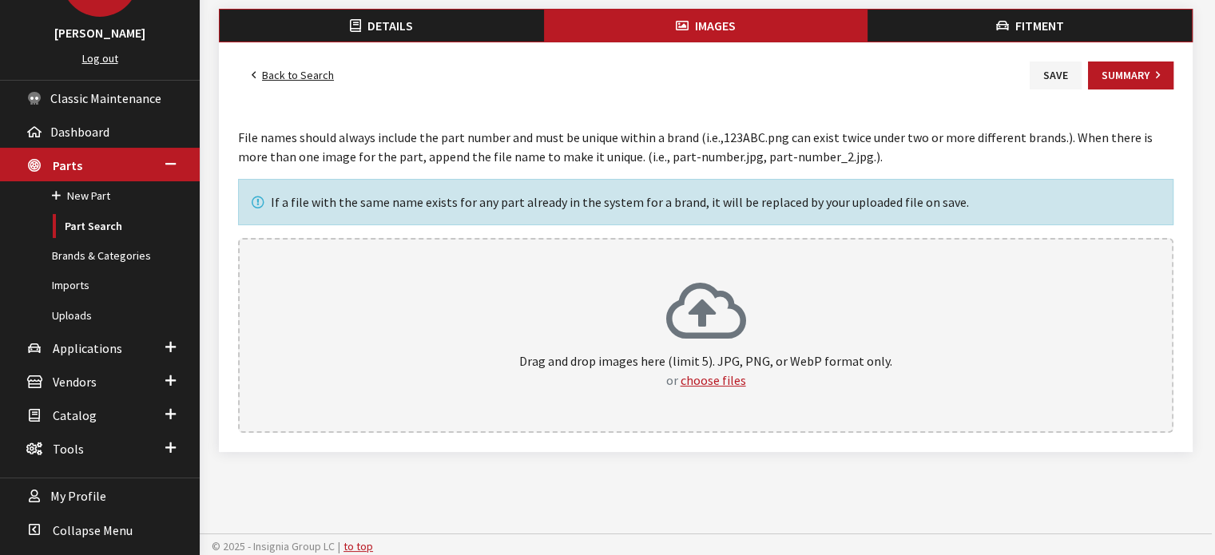
click at [712, 307] on icon at bounding box center [706, 313] width 80 height 64
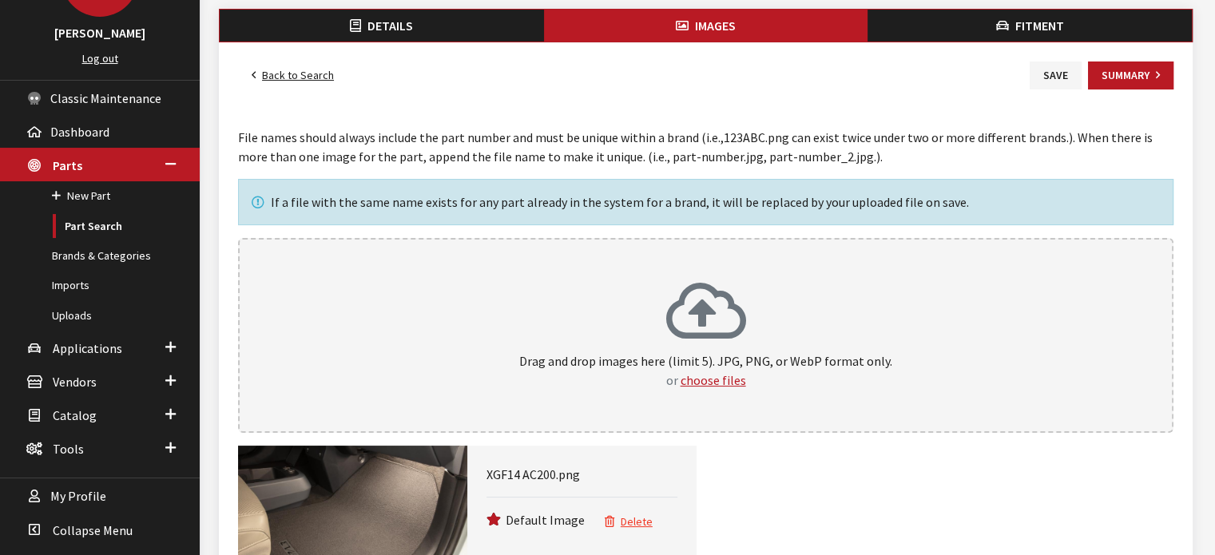
click at [1010, 26] on button "Fitment" at bounding box center [1029, 26] width 324 height 32
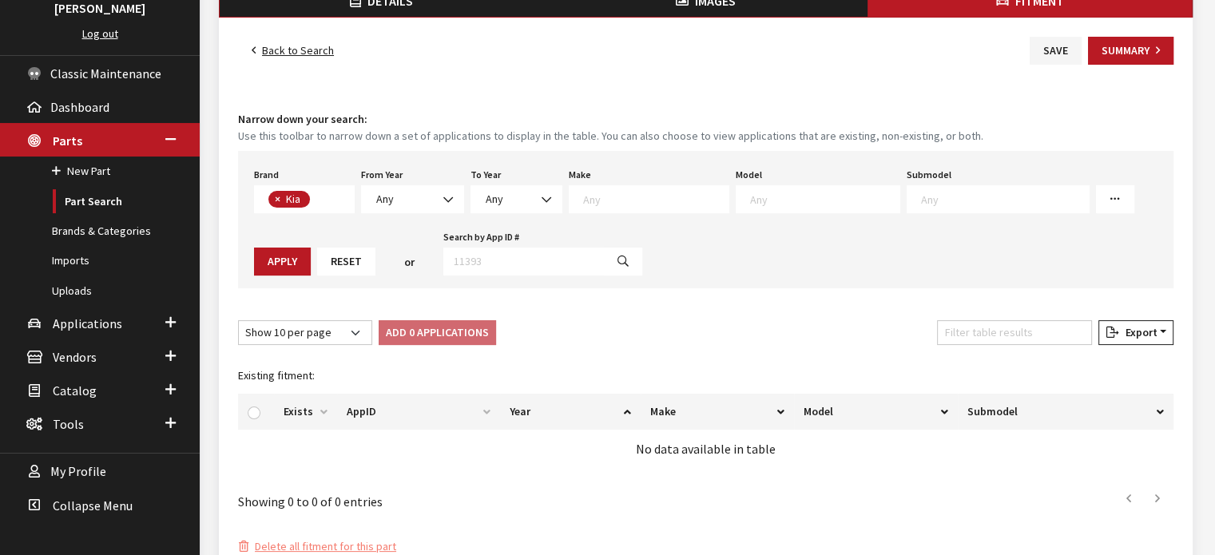
scroll to position [240, 0]
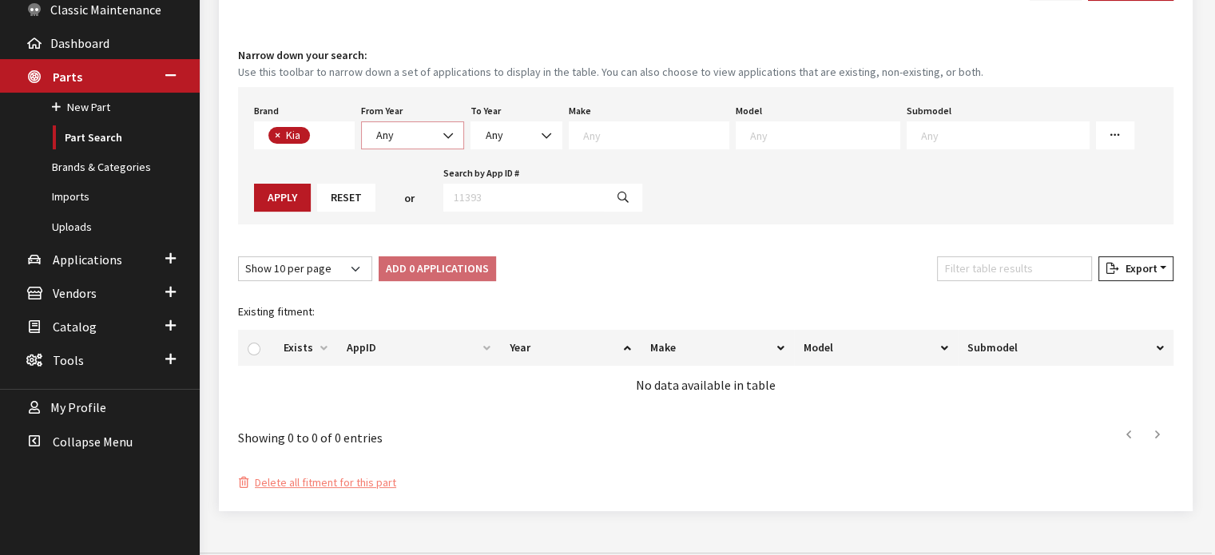
click at [423, 128] on span "Any" at bounding box center [412, 135] width 82 height 17
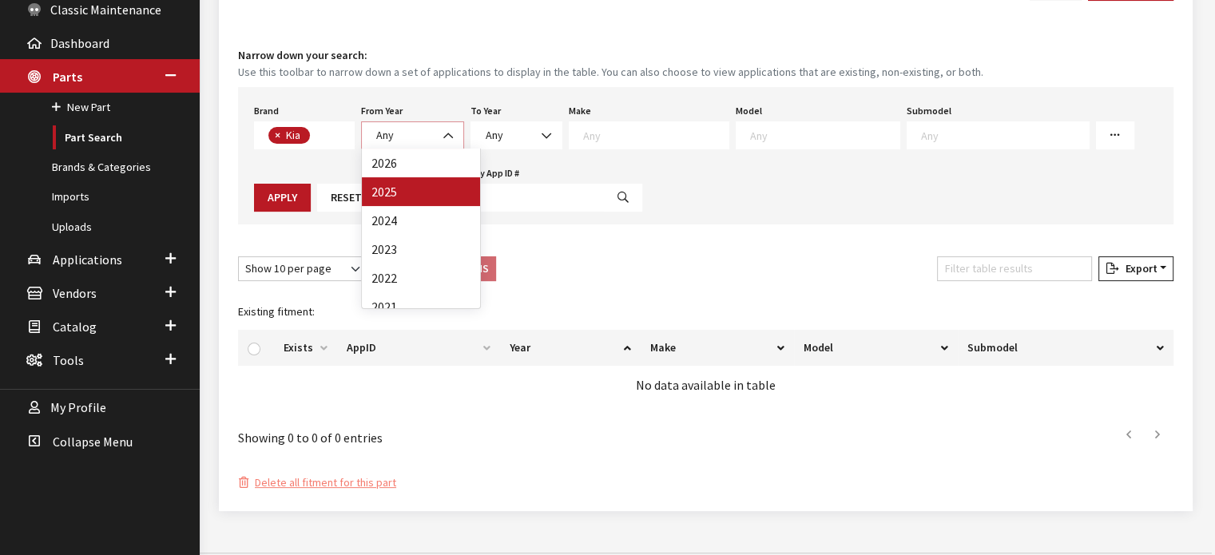
select select "2025"
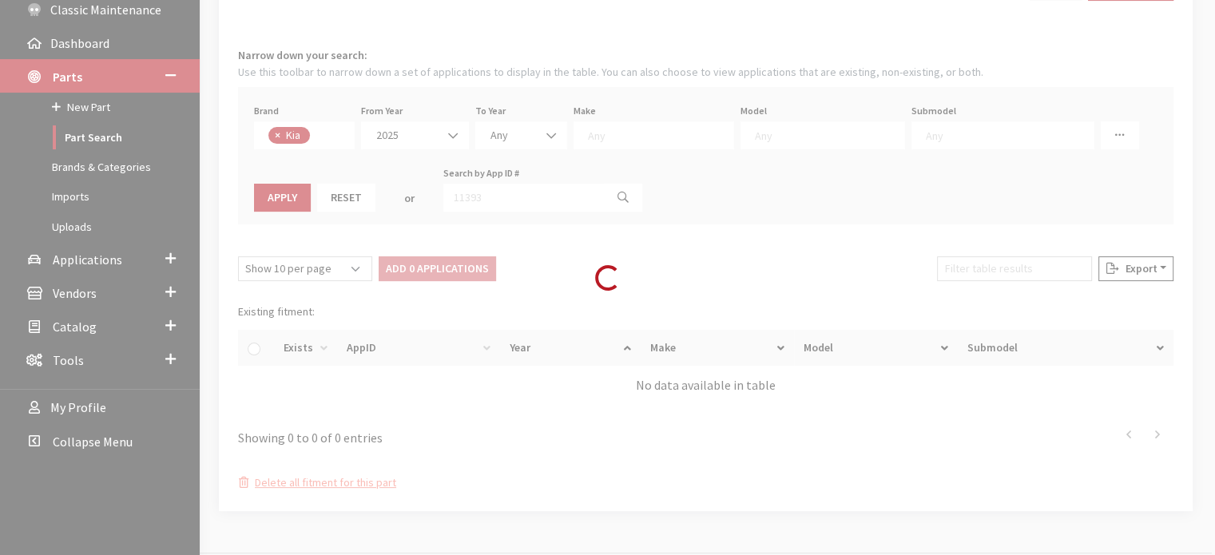
select select
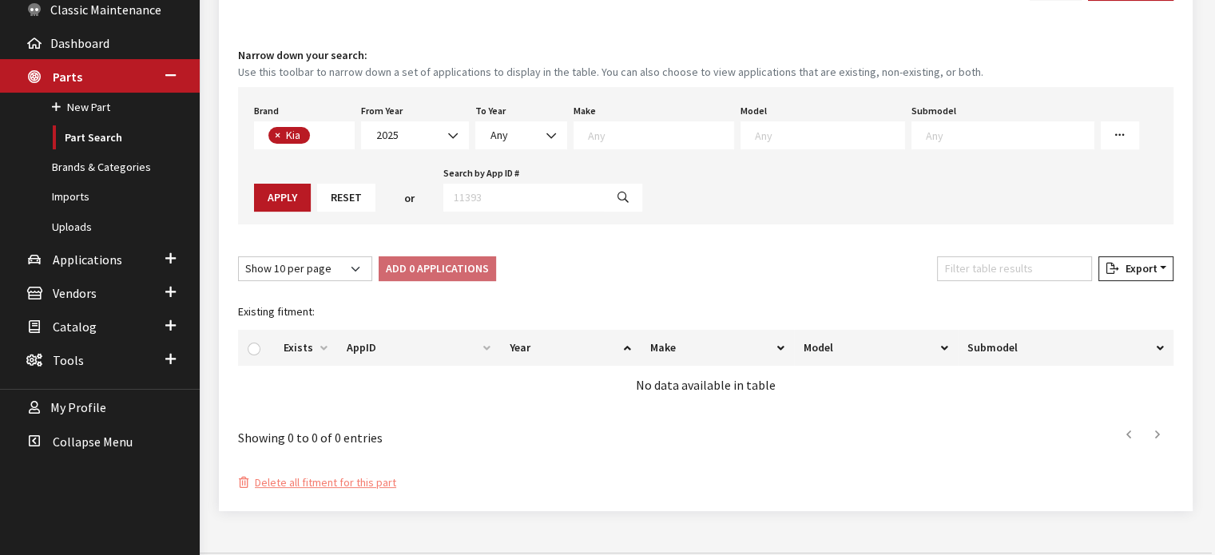
click at [639, 131] on textarea "Search" at bounding box center [660, 135] width 145 height 14
drag, startPoint x: 637, startPoint y: 162, endPoint x: 902, endPoint y: 169, distance: 264.4
select select "31"
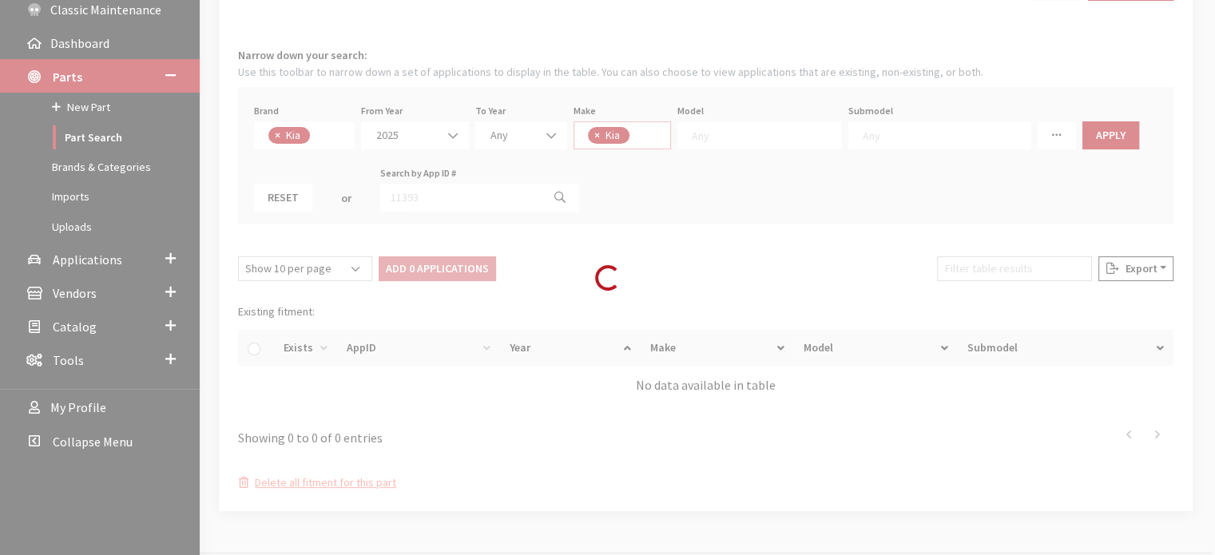
select select
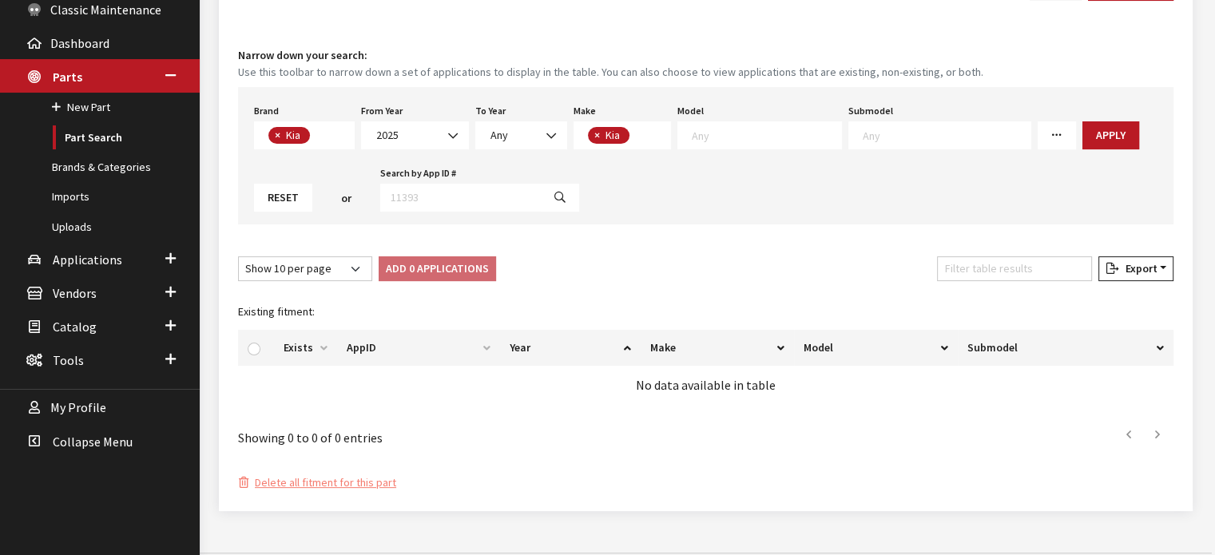
click at [757, 117] on div "Model Carnival EV6 EV9 K4 K5 Niro Niro EV Seltos Sorento Soul Sportage Telluride" at bounding box center [759, 125] width 171 height 50
click at [750, 135] on textarea "Search" at bounding box center [766, 135] width 149 height 14
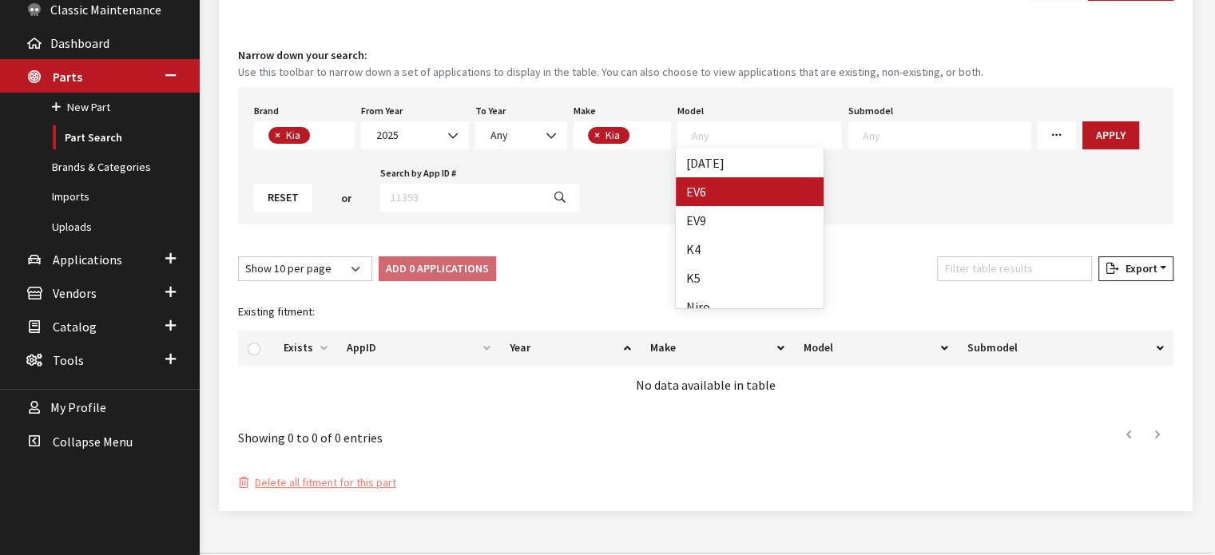
select select "1202"
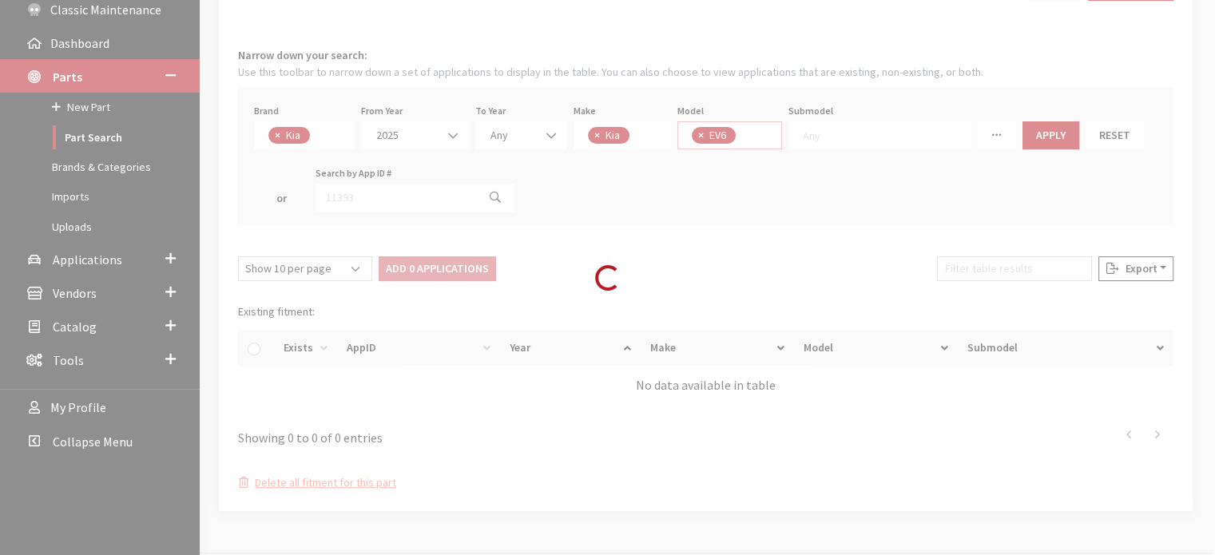
select select
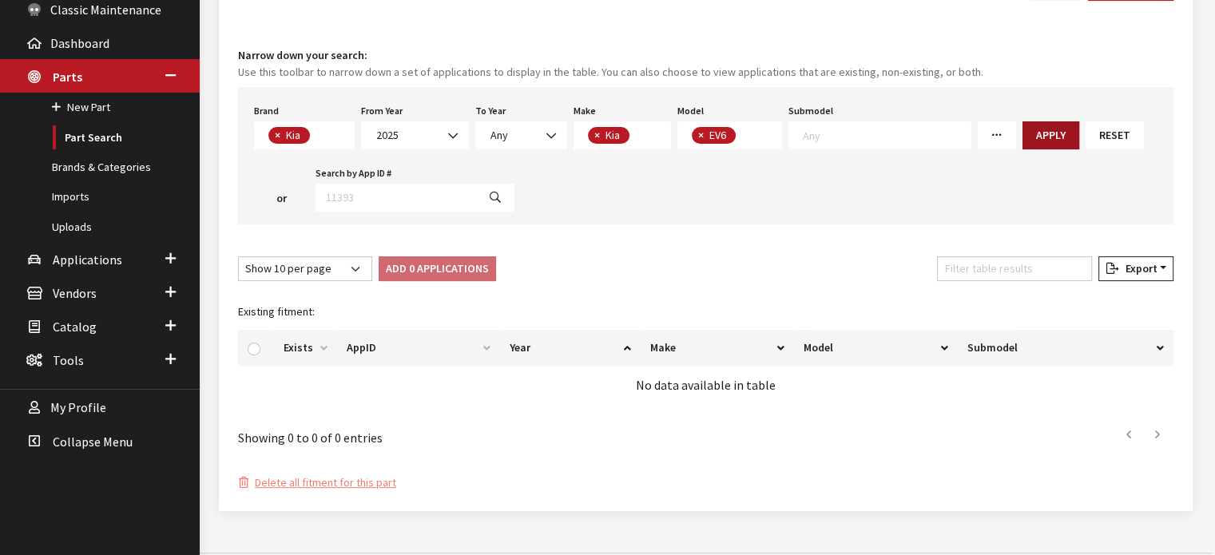
click at [1025, 128] on button "Apply" at bounding box center [1050, 135] width 57 height 28
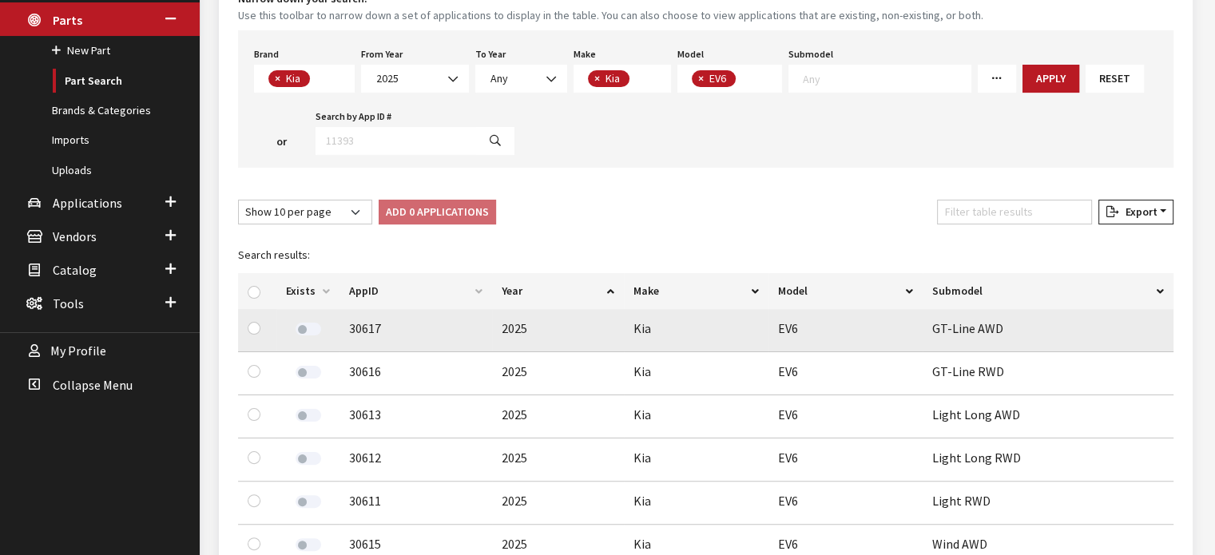
scroll to position [319, 0]
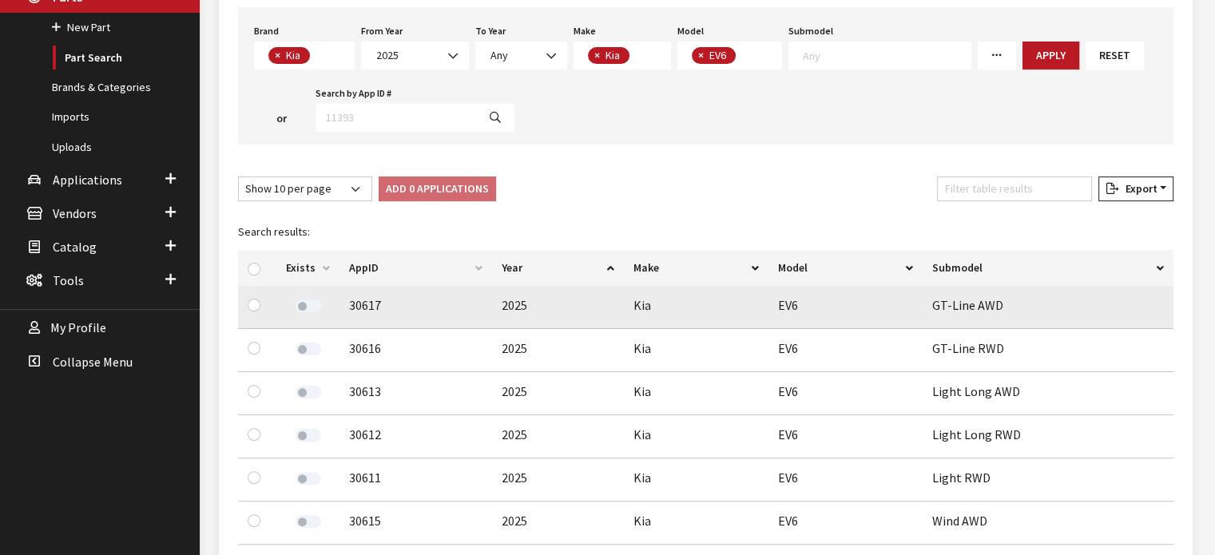
click at [297, 296] on div at bounding box center [308, 306] width 44 height 23
click at [310, 304] on label at bounding box center [308, 305] width 26 height 13
click at [307, 346] on label at bounding box center [308, 349] width 26 height 13
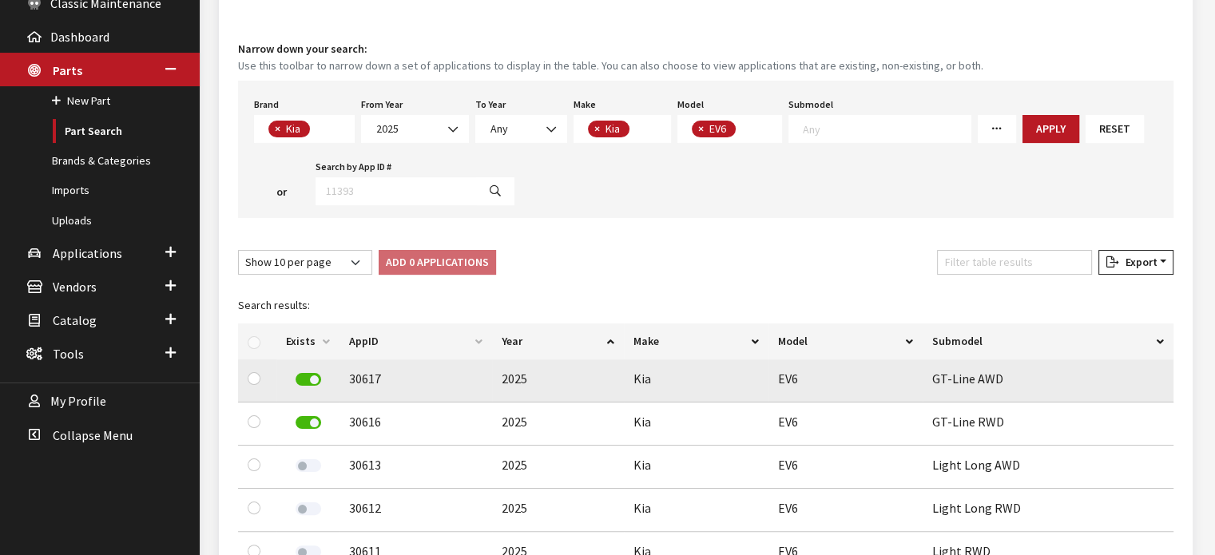
scroll to position [80, 0]
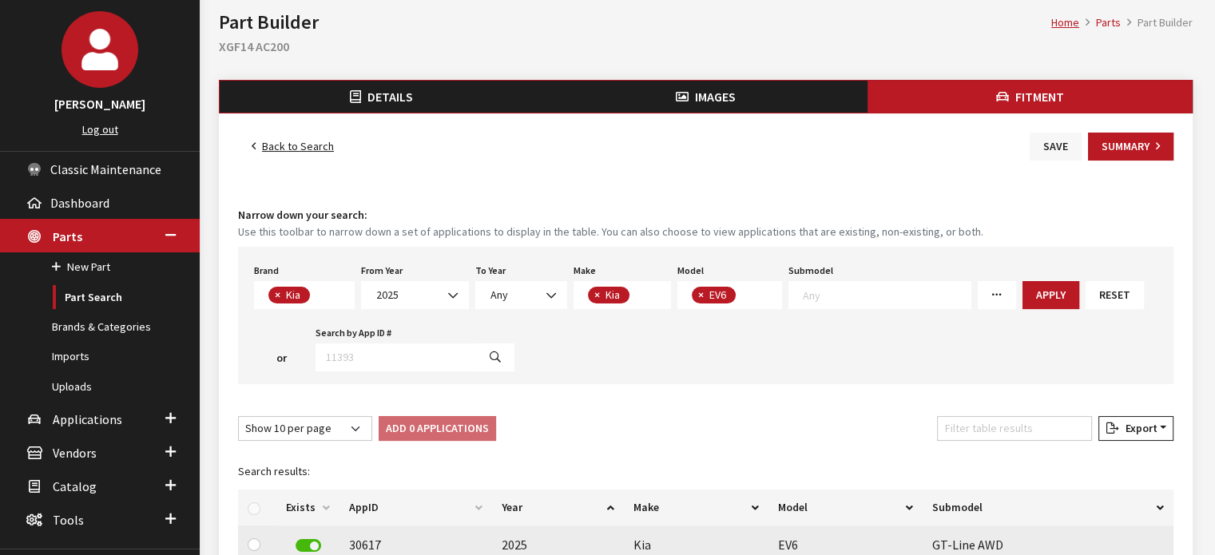
click at [1051, 137] on div "Back to Search Save Summary Fitment Narrow down your search: Use this toolbar t…" at bounding box center [705, 523] width 973 height 821
click at [1051, 137] on button "Save" at bounding box center [1055, 147] width 52 height 28
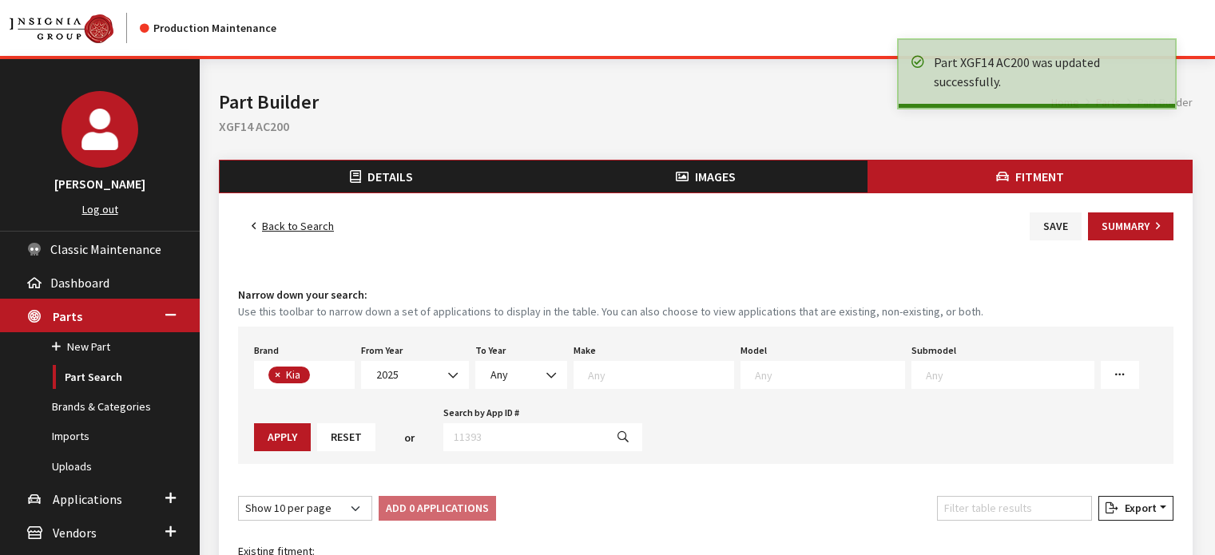
select select
drag, startPoint x: 1134, startPoint y: 210, endPoint x: 1115, endPoint y: 239, distance: 34.6
click at [1116, 239] on div "Back to Search Save Summary Fitment Narrow down your search: Use this toolbar t…" at bounding box center [705, 495] width 973 height 605
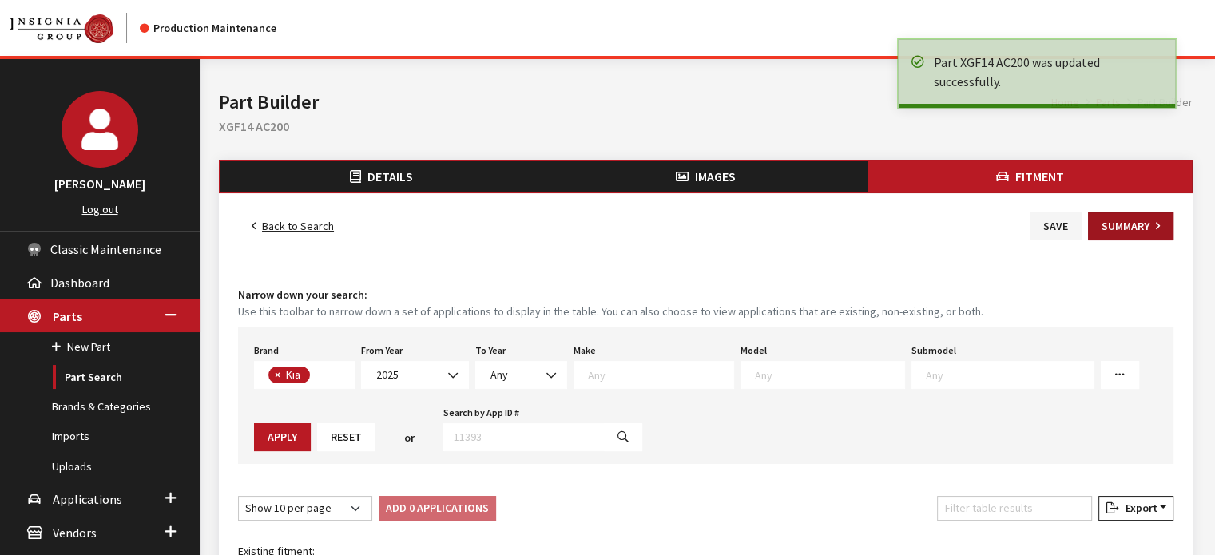
click at [1115, 239] on button "Summary" at bounding box center [1130, 226] width 85 height 28
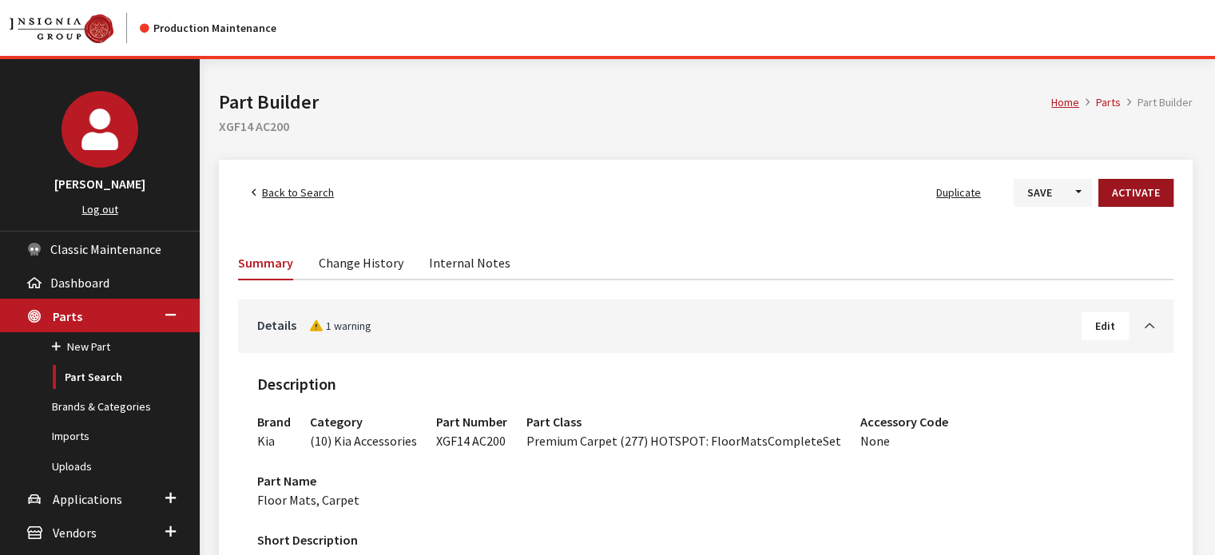
click at [1129, 188] on button "Activate" at bounding box center [1135, 193] width 75 height 28
click at [1028, 196] on button "Save" at bounding box center [1027, 193] width 52 height 28
